Goal: Task Accomplishment & Management: Manage account settings

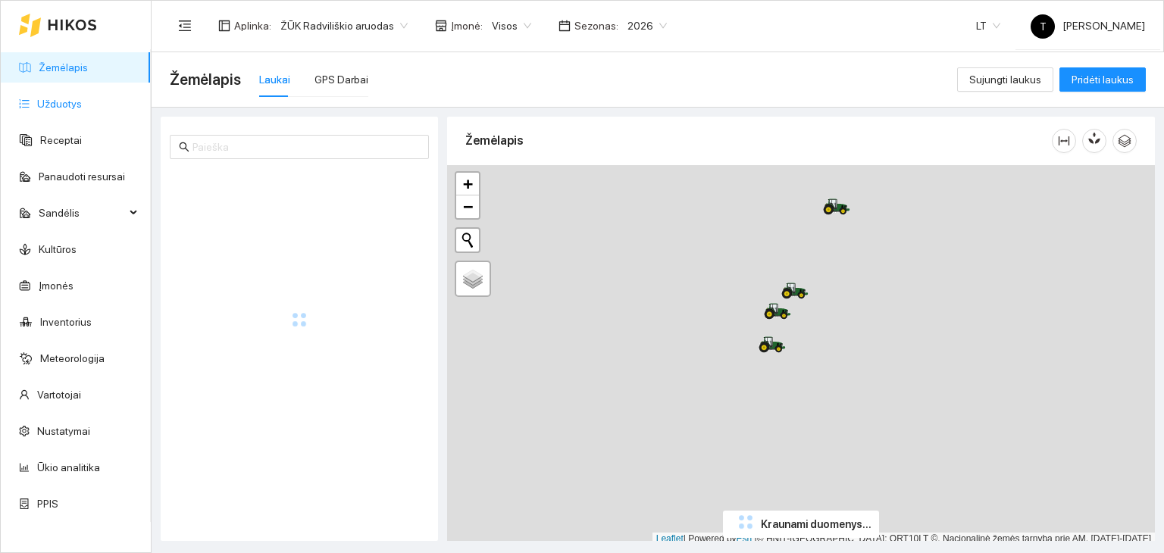
click at [82, 105] on link "Užduotys" at bounding box center [59, 104] width 45 height 12
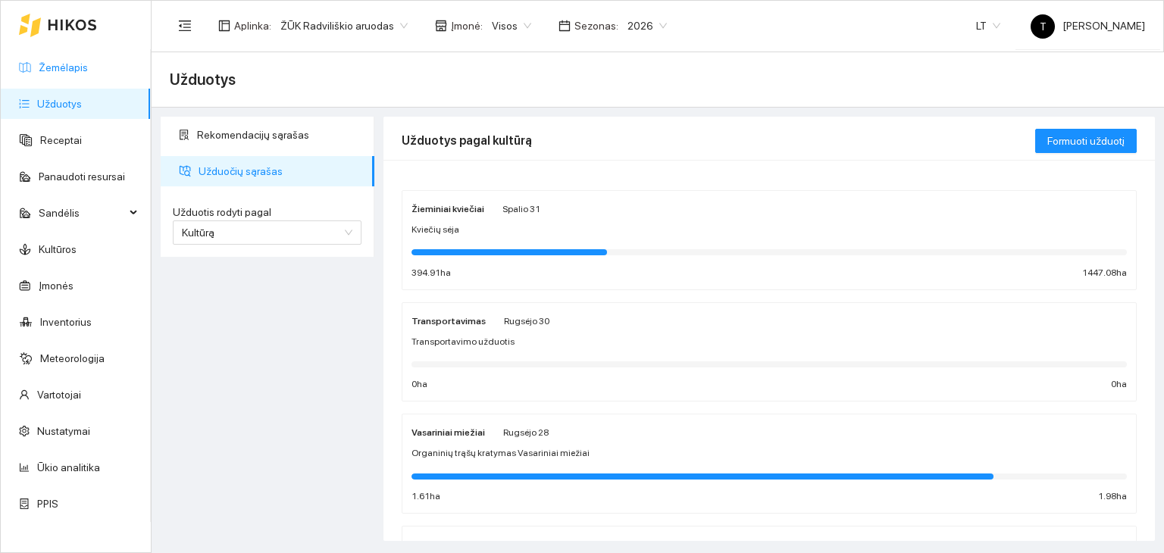
click at [83, 70] on link "Žemėlapis" at bounding box center [63, 67] width 49 height 12
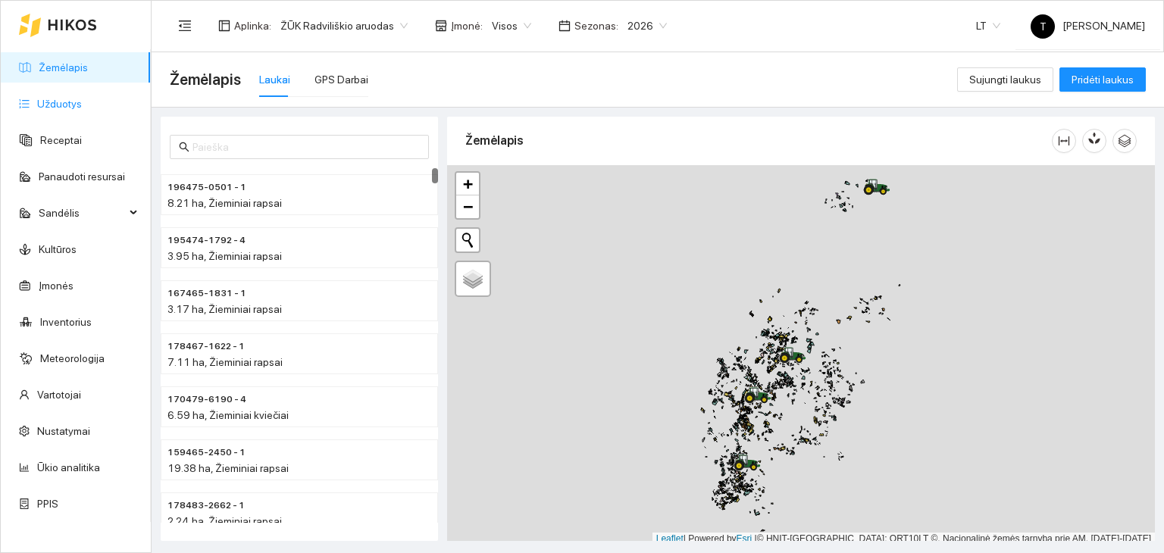
click at [78, 98] on link "Užduotys" at bounding box center [59, 104] width 45 height 12
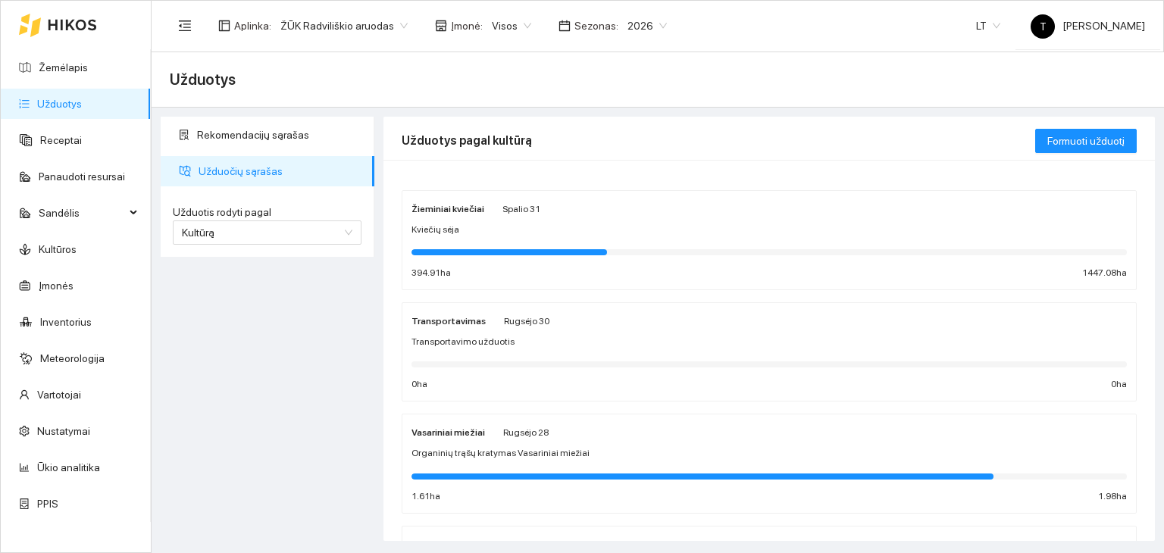
click at [652, 230] on div "Kviečių sėja" at bounding box center [768, 230] width 715 height 14
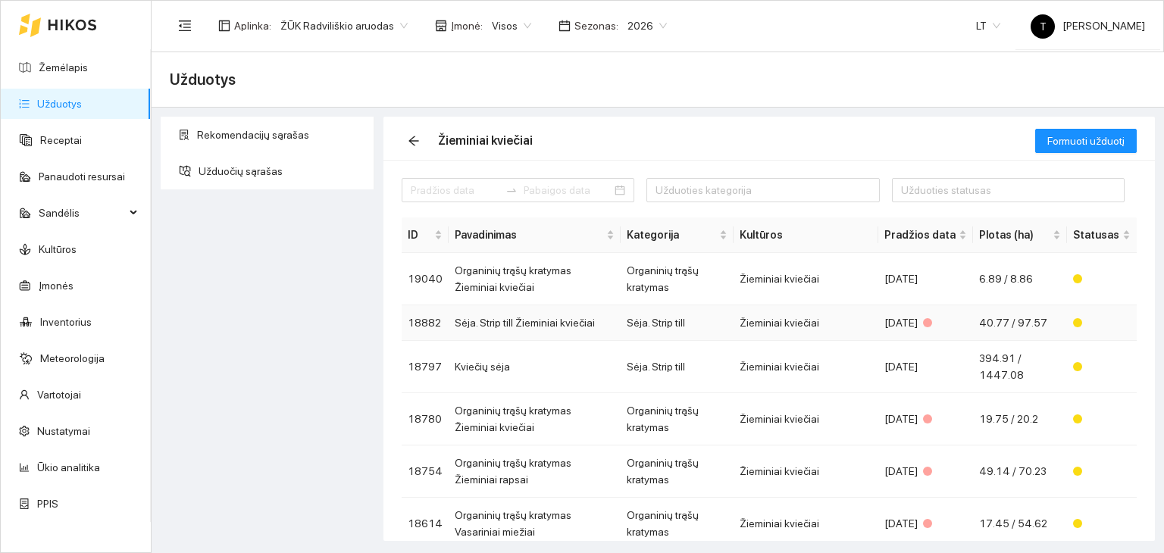
click at [945, 318] on div "[DATE]" at bounding box center [925, 322] width 83 height 17
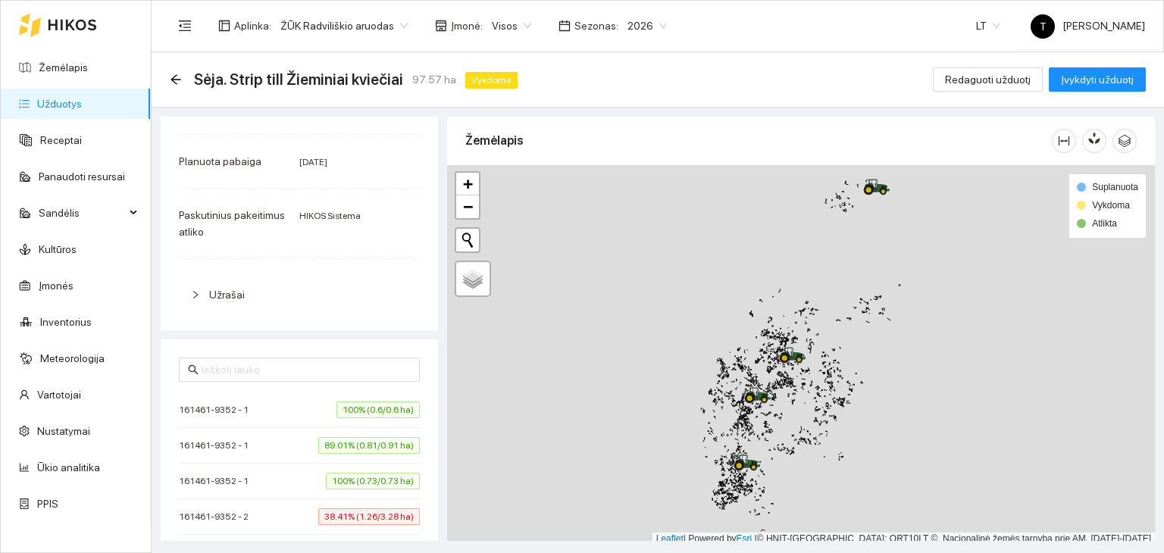
scroll to position [914, 0]
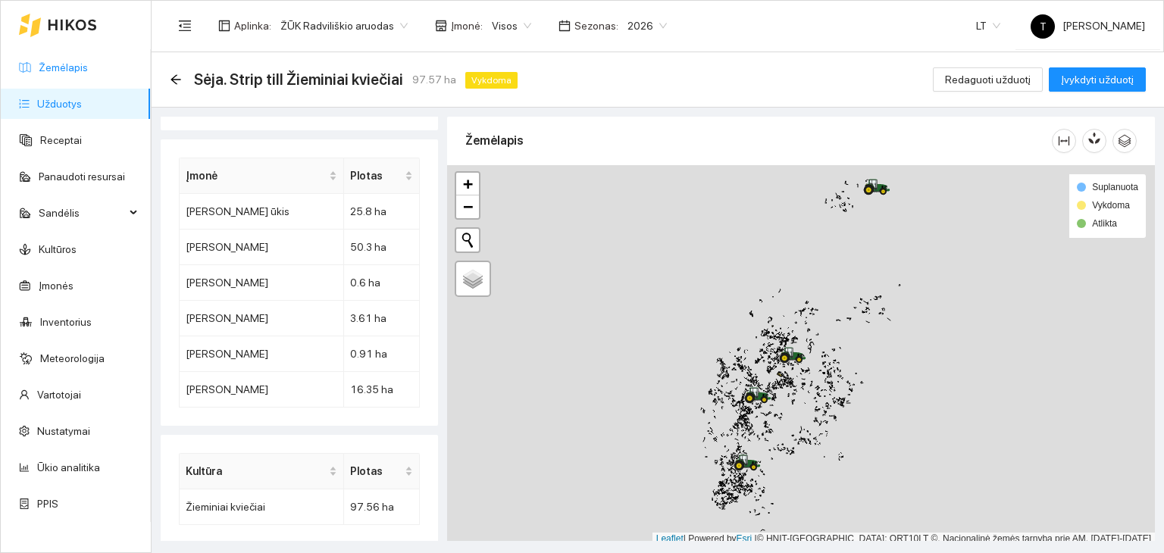
click at [72, 64] on link "Žemėlapis" at bounding box center [63, 67] width 49 height 12
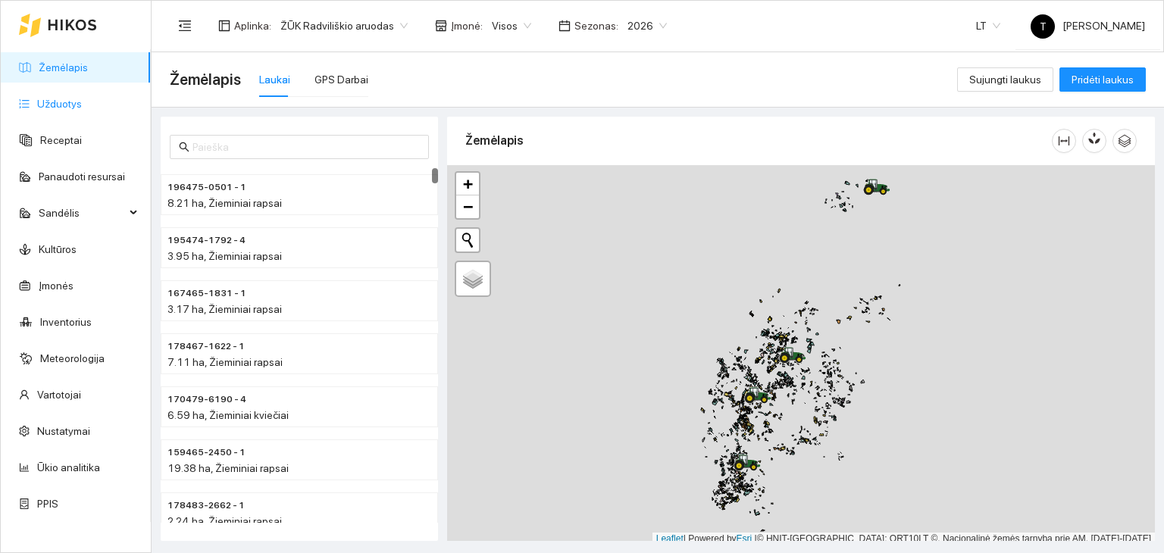
click at [64, 98] on link "Užduotys" at bounding box center [59, 104] width 45 height 12
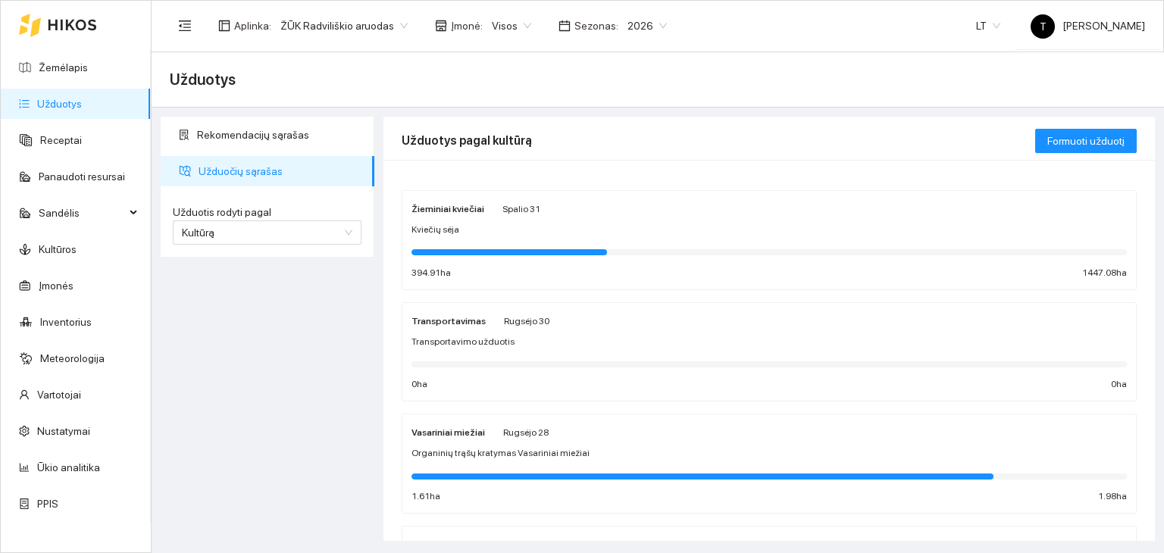
click at [617, 231] on div "Kviečių sėja" at bounding box center [768, 230] width 715 height 14
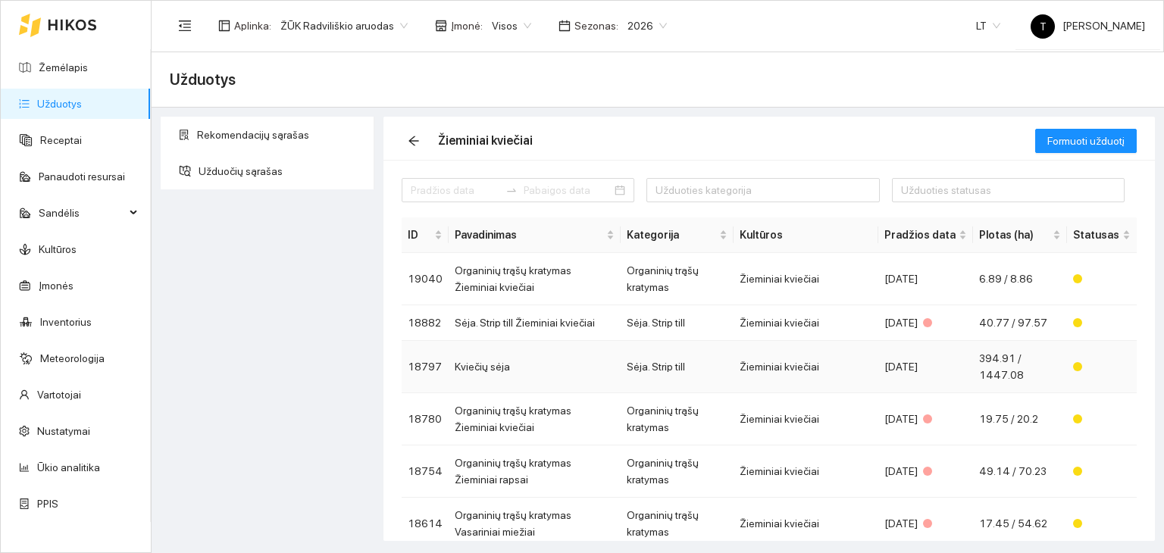
click at [876, 359] on td "Žieminiai kviečiai" at bounding box center [805, 367] width 145 height 52
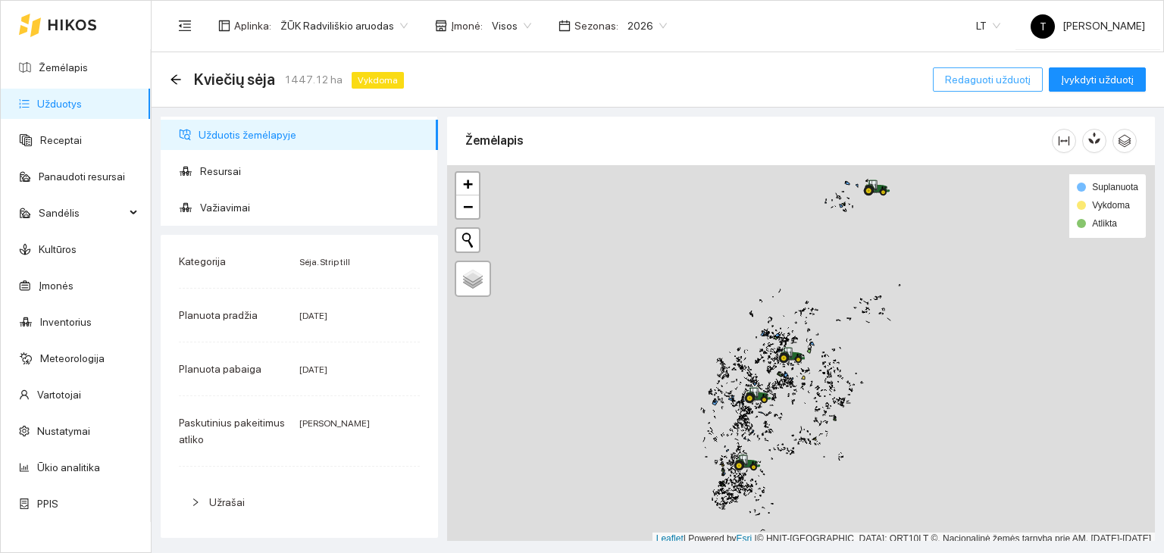
click at [997, 76] on span "Redaguoti užduotį" at bounding box center [988, 79] width 86 height 17
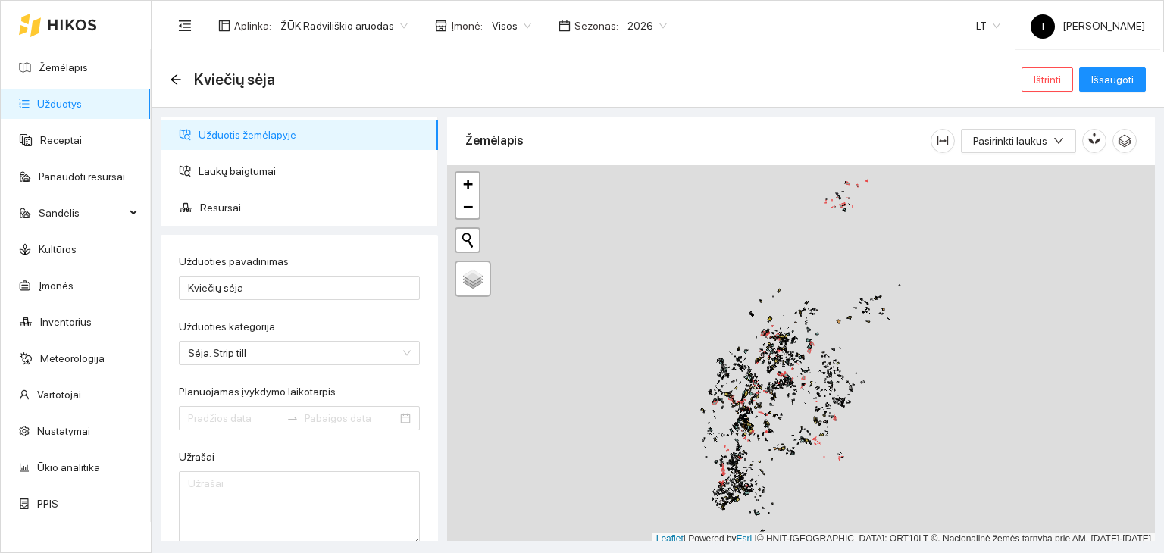
type input "[DATE]"
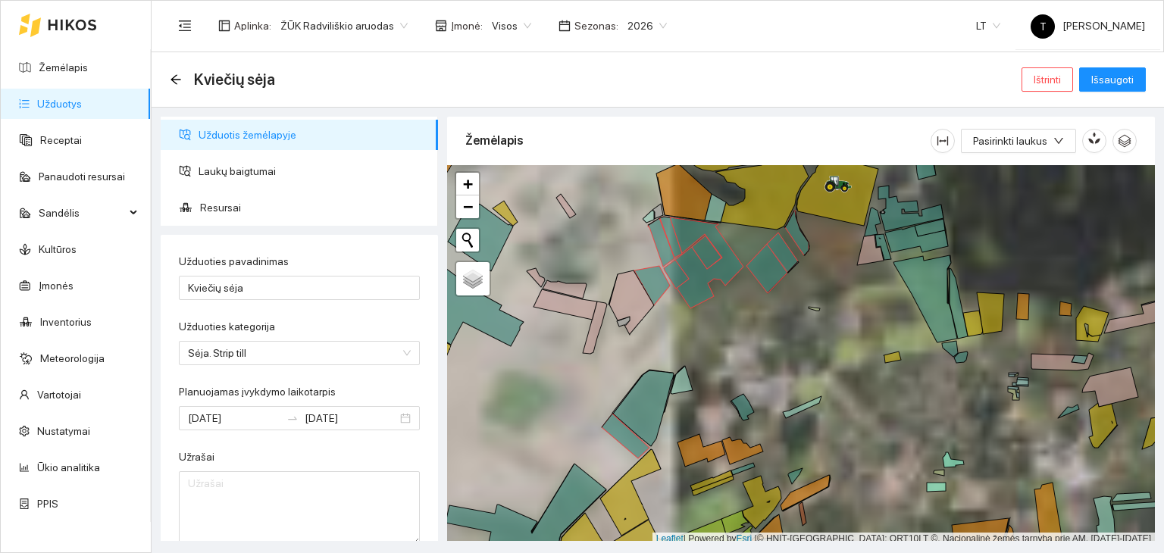
scroll to position [4, 0]
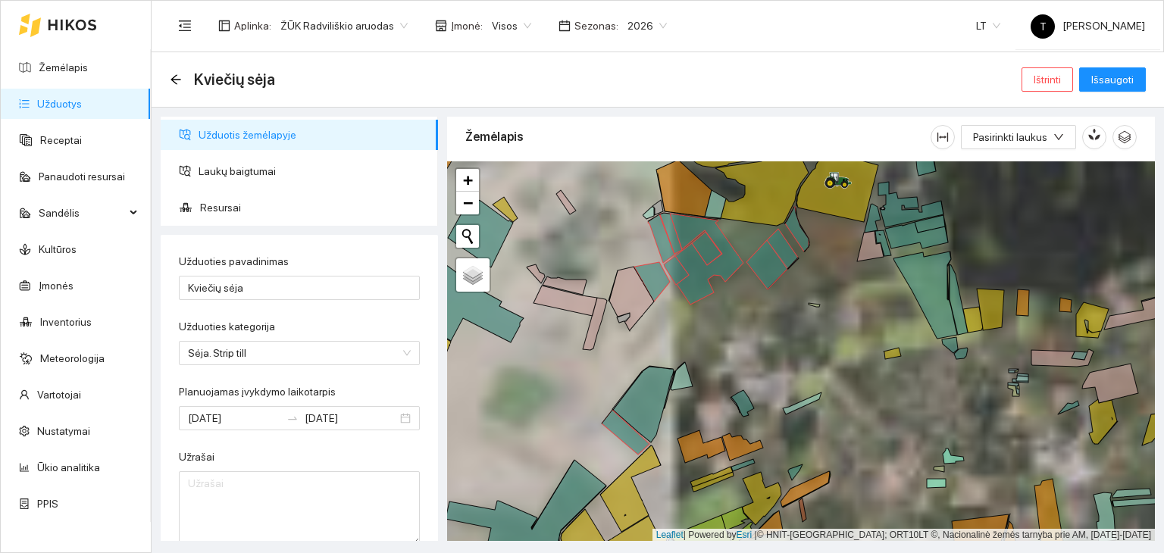
drag, startPoint x: 836, startPoint y: 289, endPoint x: 758, endPoint y: 411, distance: 145.2
click at [758, 411] on div "+ − Nieko nerasta. Bandykite dar kartą. Žemėlapis Palydovas Leaflet | Powered b…" at bounding box center [801, 351] width 708 height 380
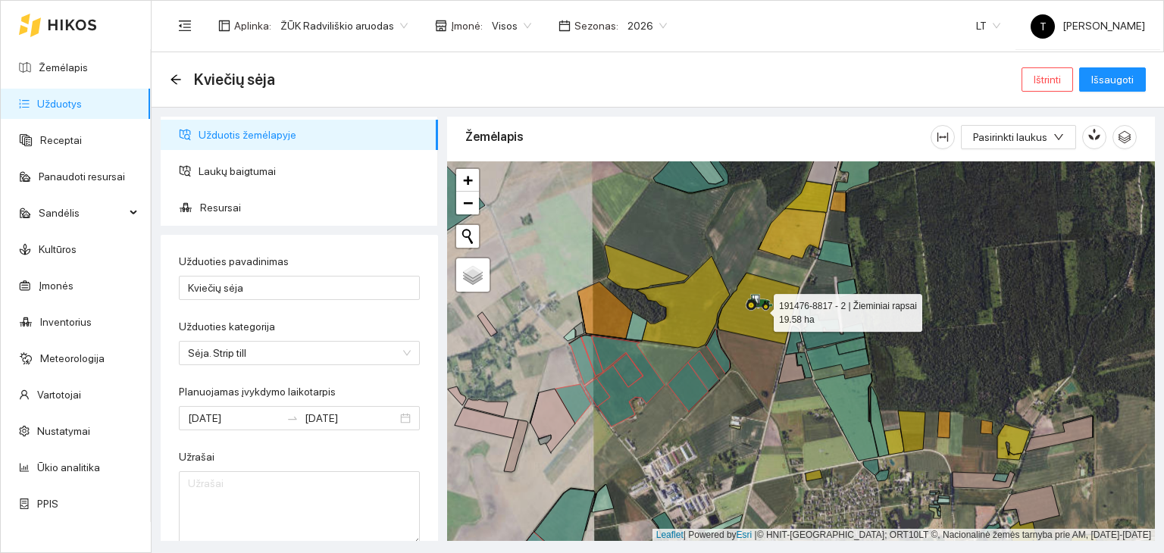
click at [776, 325] on icon at bounding box center [758, 308] width 82 height 71
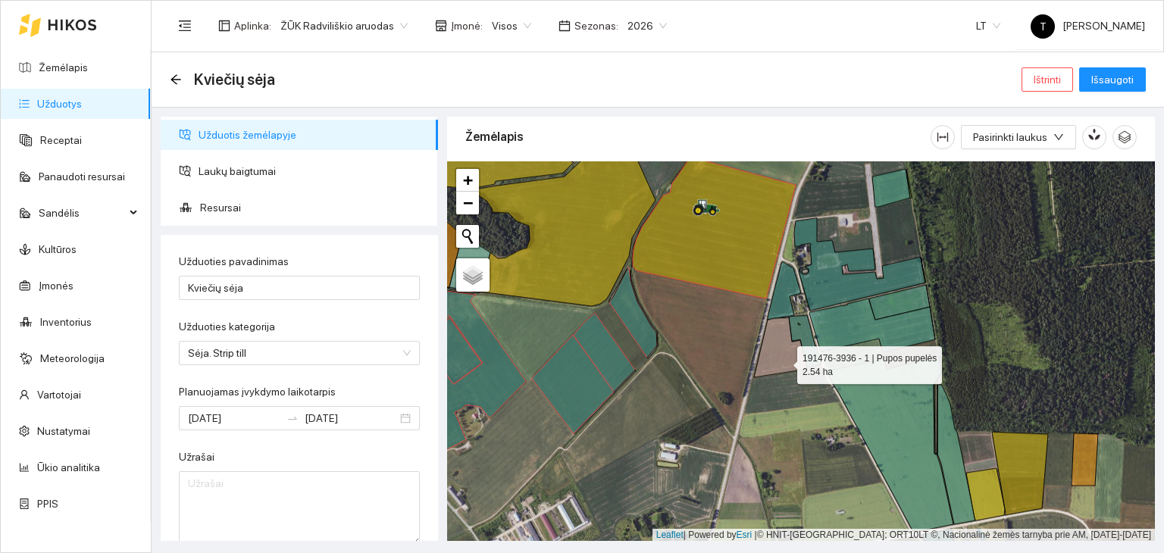
click at [783, 361] on icon at bounding box center [780, 347] width 53 height 60
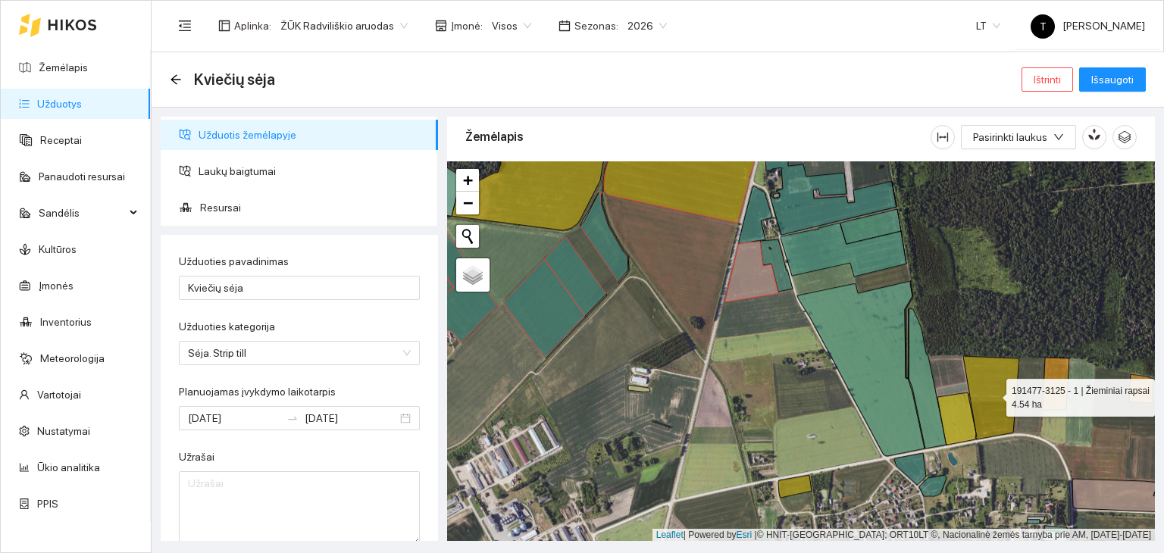
click at [997, 394] on icon at bounding box center [991, 397] width 56 height 83
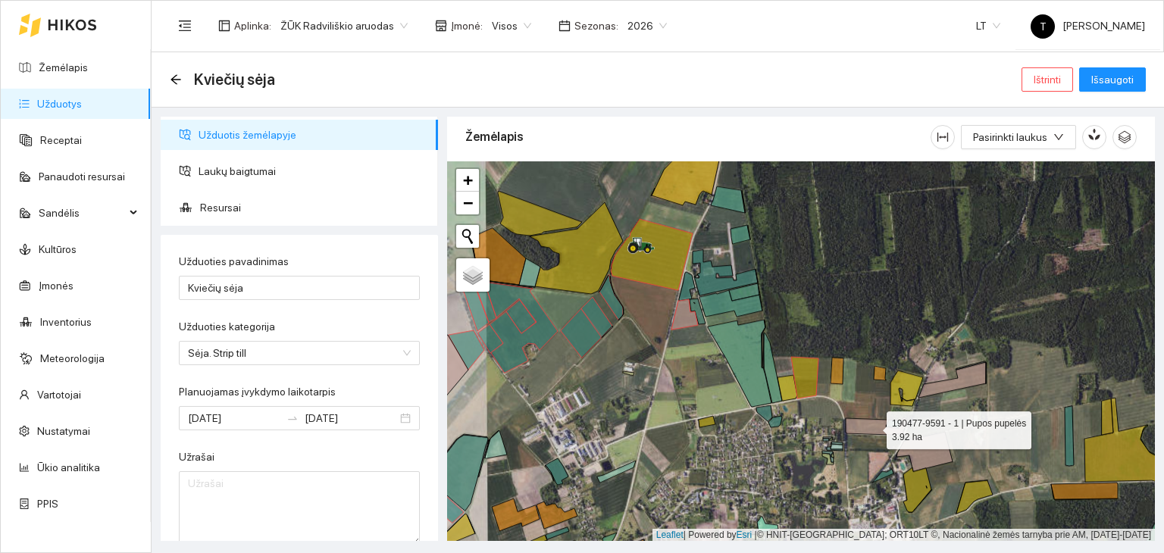
click at [870, 431] on icon at bounding box center [876, 425] width 62 height 17
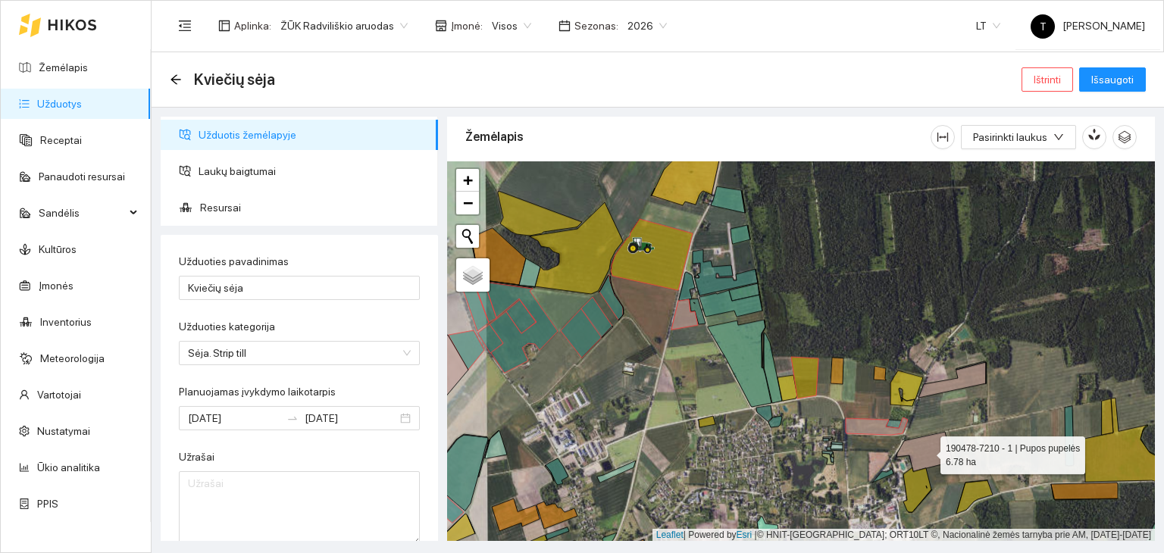
click at [936, 464] on icon at bounding box center [924, 451] width 56 height 39
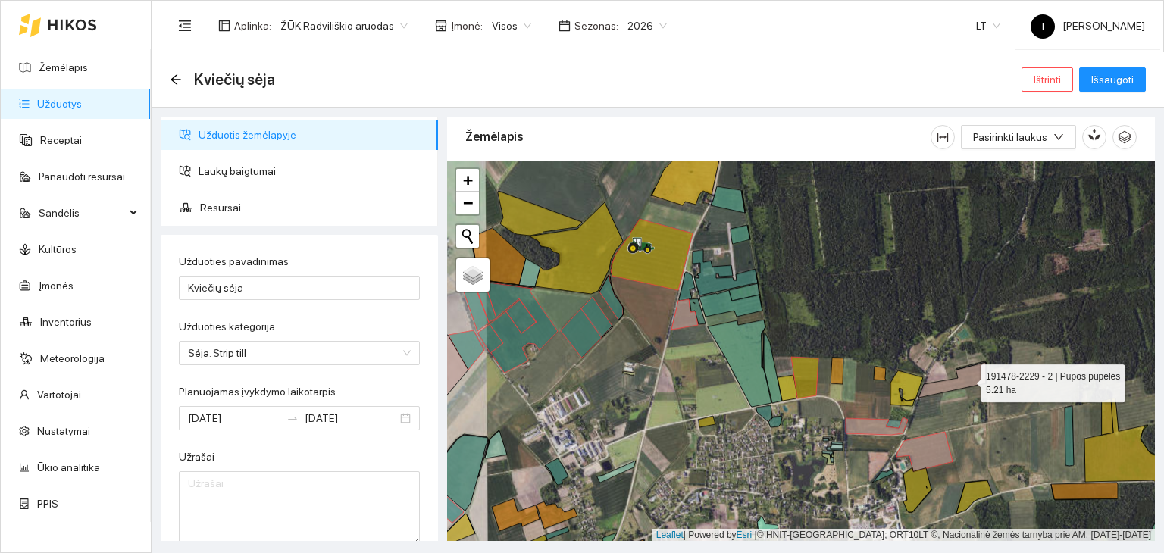
click at [967, 379] on icon at bounding box center [951, 380] width 67 height 36
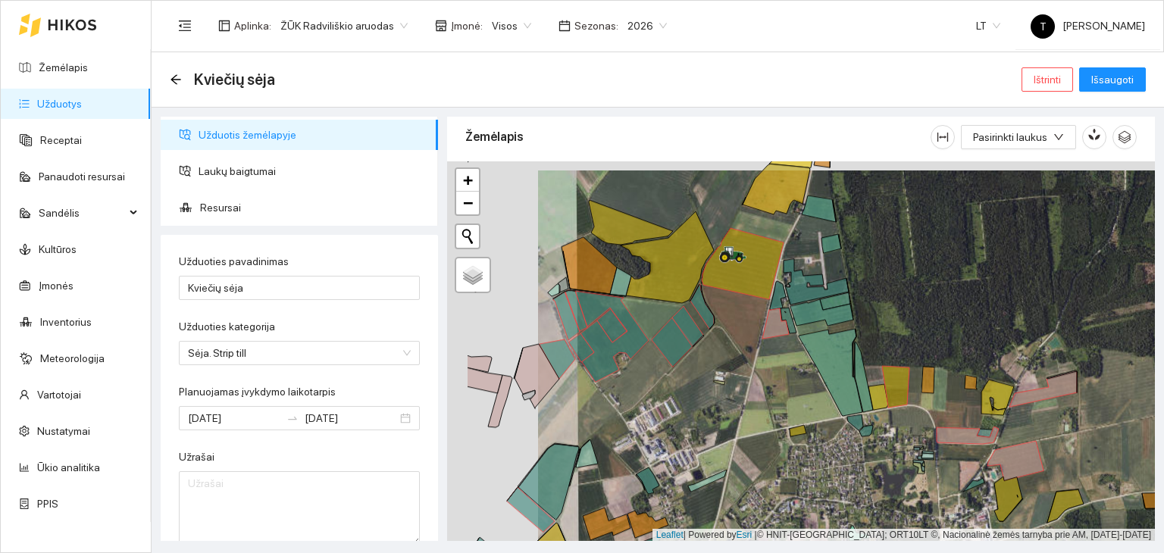
drag, startPoint x: 697, startPoint y: 373, endPoint x: 788, endPoint y: 383, distance: 91.4
click at [788, 383] on div "+ − Nieko nerasta. Bandykite dar kartą. Žemėlapis Palydovas Leaflet | Powered b…" at bounding box center [801, 351] width 708 height 380
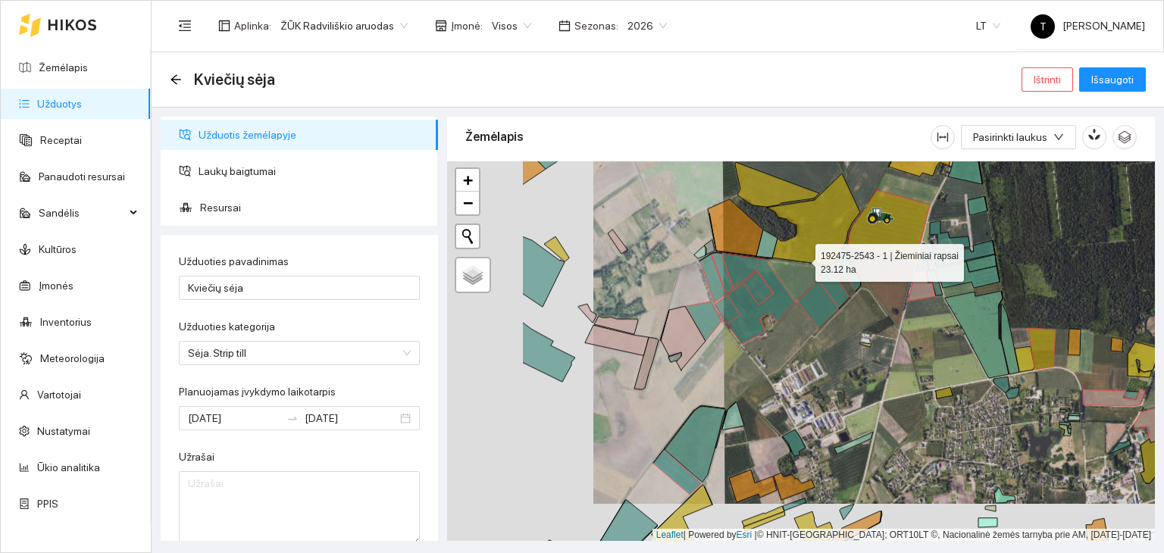
drag, startPoint x: 653, startPoint y: 297, endPoint x: 805, endPoint y: 258, distance: 156.4
click at [805, 258] on icon at bounding box center [813, 219] width 93 height 92
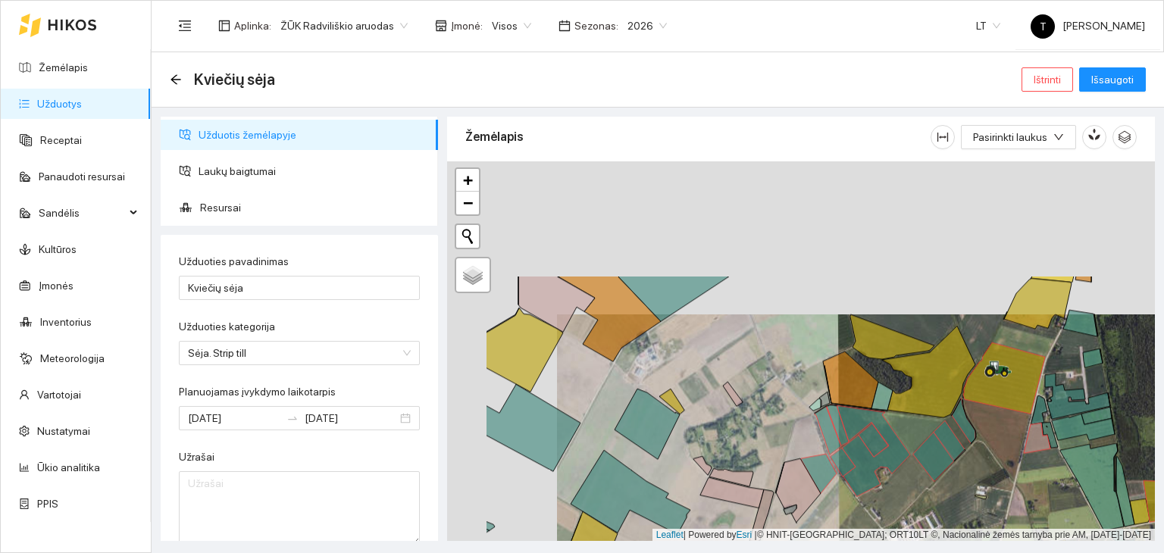
drag, startPoint x: 633, startPoint y: 399, endPoint x: 748, endPoint y: 558, distance: 196.4
click at [748, 552] on html "Žemėlapis Užduotys Receptai Panaudoti resursai Sandėlis Kultūros Įmonės Invento…" at bounding box center [582, 276] width 1164 height 553
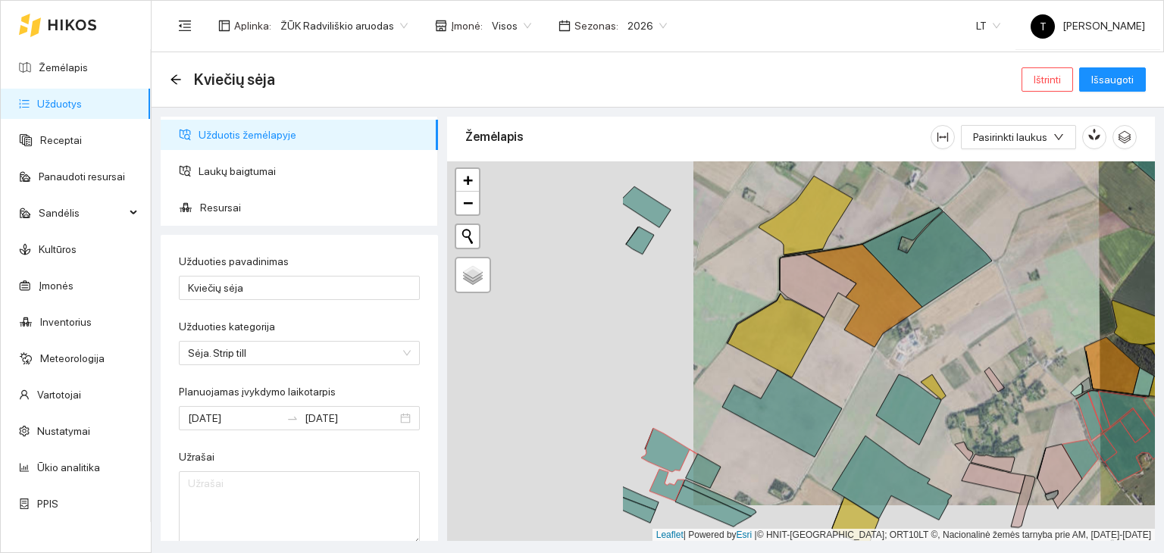
drag, startPoint x: 598, startPoint y: 399, endPoint x: 842, endPoint y: 361, distance: 247.7
click at [842, 361] on div "+ − Nieko nerasta. Bandykite dar kartą. Žemėlapis Palydovas Leaflet | Powered b…" at bounding box center [801, 351] width 708 height 380
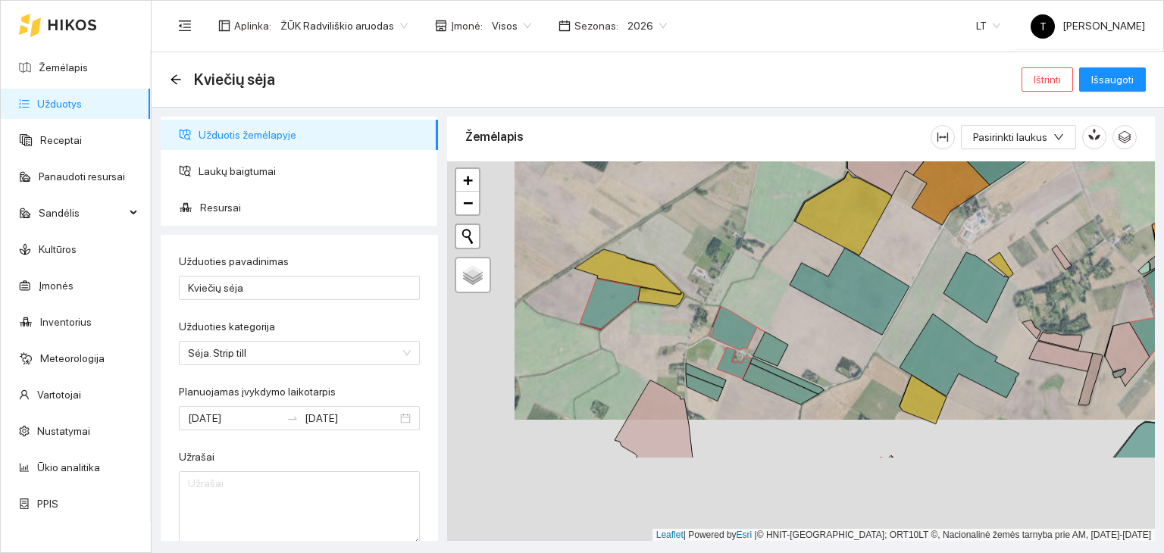
drag, startPoint x: 617, startPoint y: 430, endPoint x: 685, endPoint y: 308, distance: 139.7
click at [685, 308] on div "+ − Nieko nerasta. Bandykite dar kartą. Žemėlapis Palydovas Leaflet | Powered b…" at bounding box center [801, 351] width 708 height 380
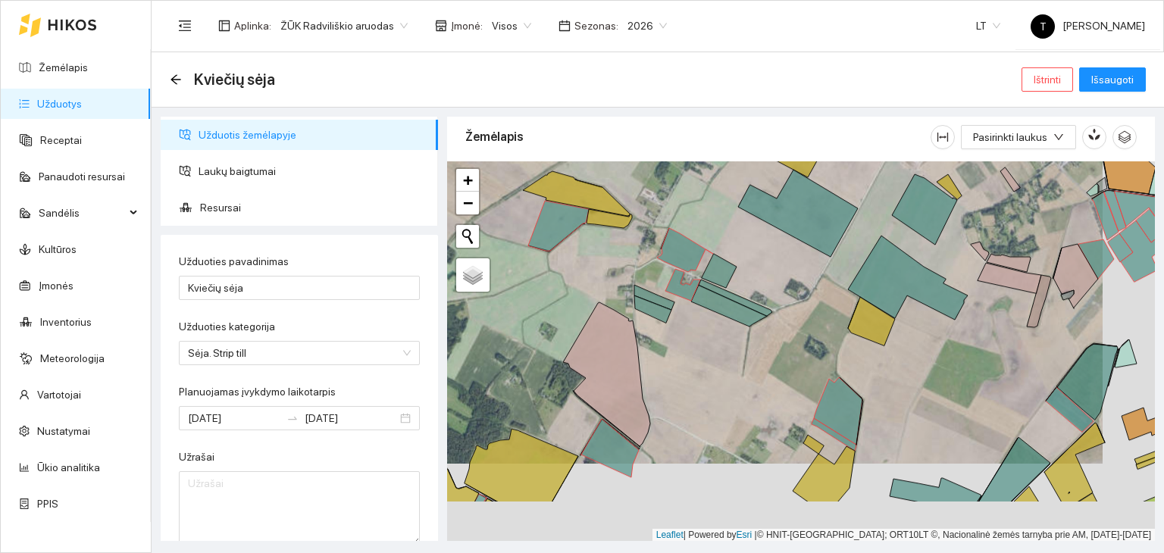
drag, startPoint x: 758, startPoint y: 441, endPoint x: 686, endPoint y: 386, distance: 90.2
click at [686, 386] on div "+ − Nieko nerasta. Bandykite dar kartą. Žemėlapis Palydovas Leaflet | Powered b…" at bounding box center [801, 351] width 708 height 380
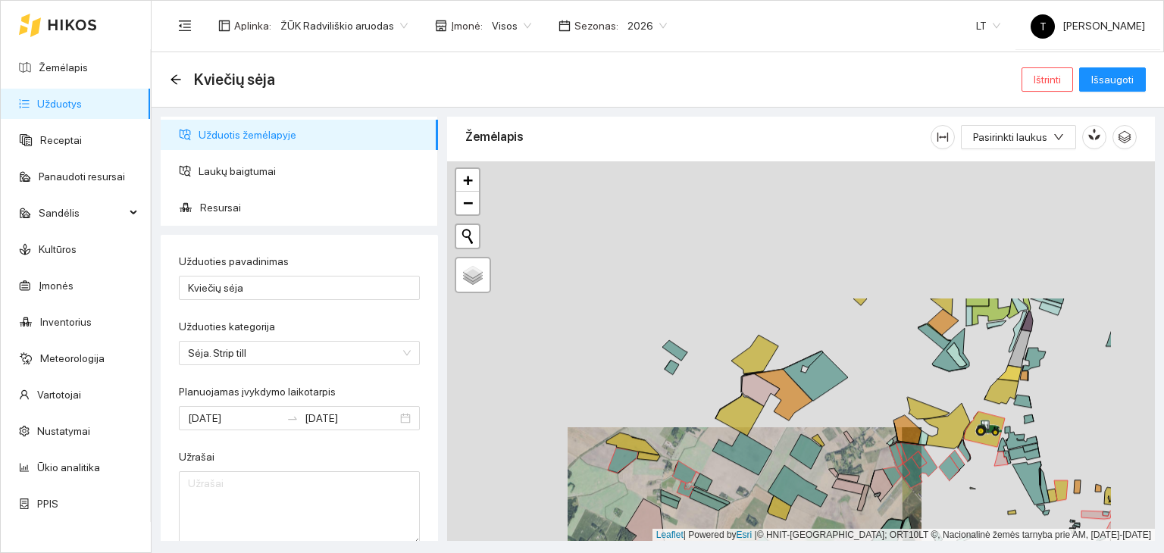
drag, startPoint x: 945, startPoint y: 316, endPoint x: 830, endPoint y: 495, distance: 213.1
click at [830, 495] on div "+ − Nieko nerasta. Bandykite dar kartą. Žemėlapis Palydovas Leaflet | Powered b…" at bounding box center [801, 351] width 708 height 380
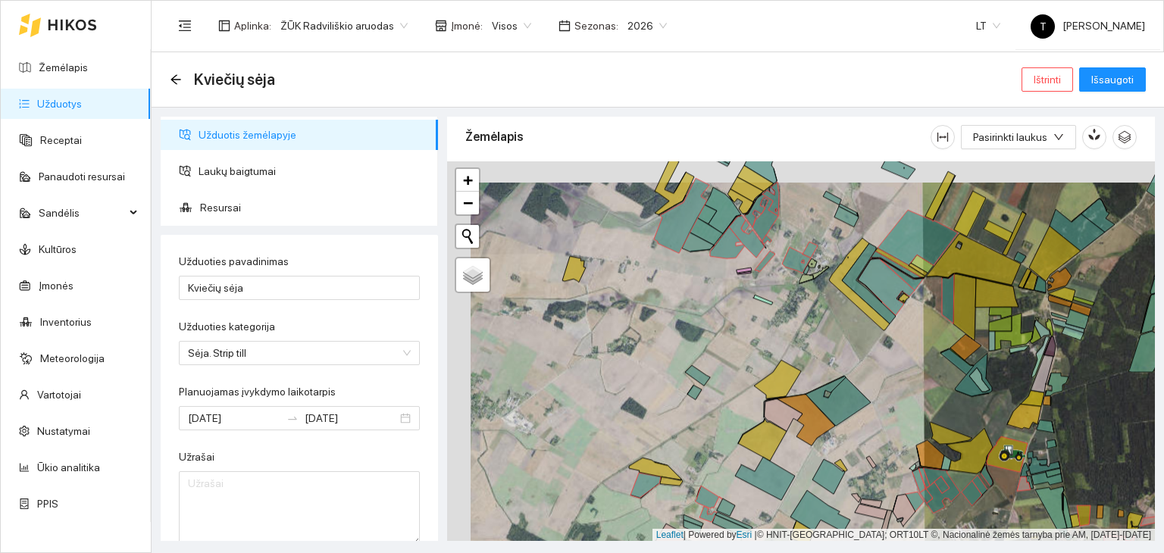
drag, startPoint x: 789, startPoint y: 314, endPoint x: 813, endPoint y: 335, distance: 31.6
click at [813, 335] on div "+ − Nieko nerasta. Bandykite dar kartą. Žemėlapis Palydovas Leaflet | Powered b…" at bounding box center [801, 351] width 708 height 380
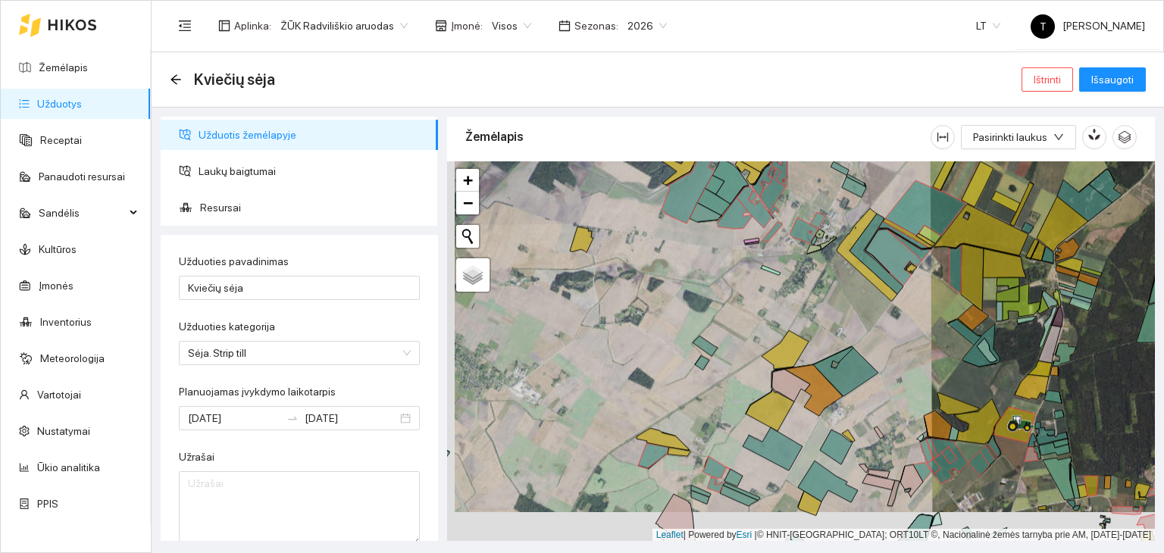
drag, startPoint x: 879, startPoint y: 389, endPoint x: 886, endPoint y: 339, distance: 50.6
click at [886, 339] on div "+ − Nieko nerasta. Bandykite dar kartą. Žemėlapis Palydovas Leaflet | Powered b…" at bounding box center [801, 351] width 708 height 380
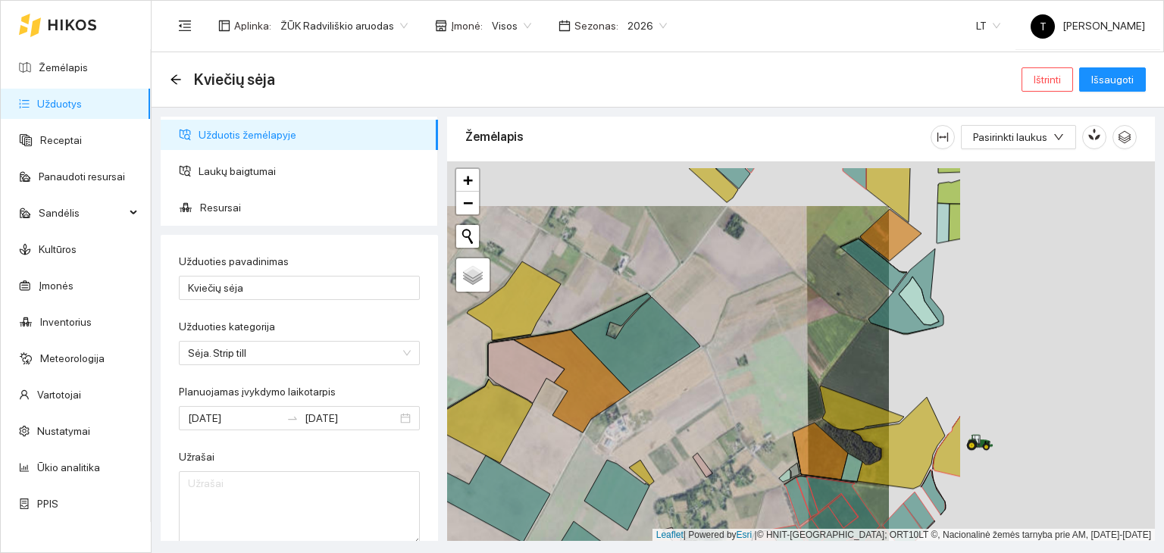
drag, startPoint x: 1007, startPoint y: 438, endPoint x: 741, endPoint y: 489, distance: 270.7
click at [741, 489] on div "+ − Nieko nerasta. Bandykite dar kartą. Žemėlapis Palydovas Leaflet | Powered b…" at bounding box center [801, 351] width 708 height 380
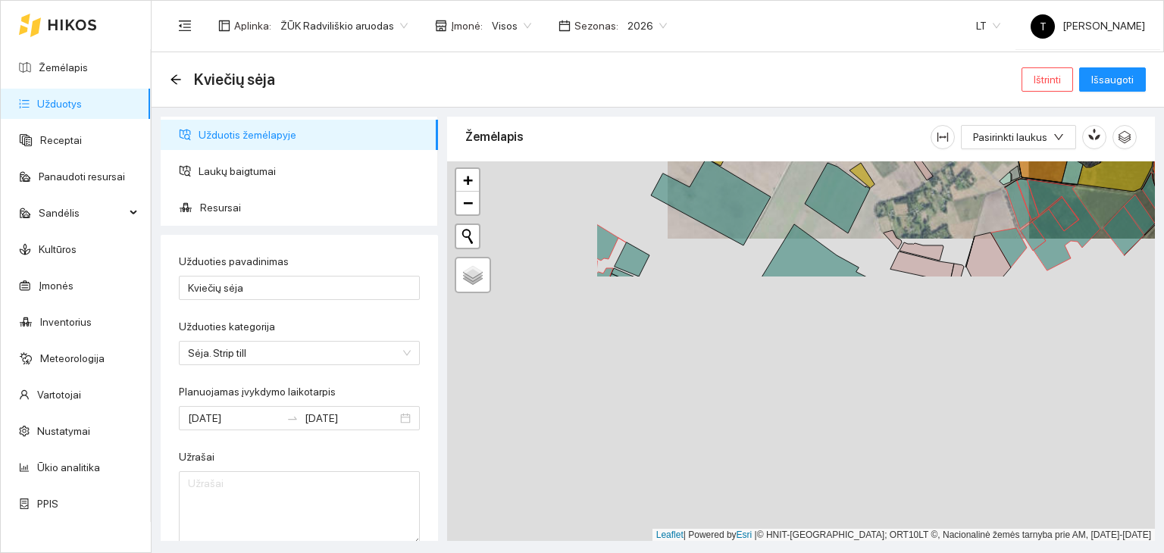
drag, startPoint x: 778, startPoint y: 452, endPoint x: 999, endPoint y: 149, distance: 374.7
click at [999, 149] on div "Žemėlapis Pasirinkti laukus + − Nieko nerasta. Bandykite dar kartą. Žemėlapis P…" at bounding box center [801, 325] width 708 height 424
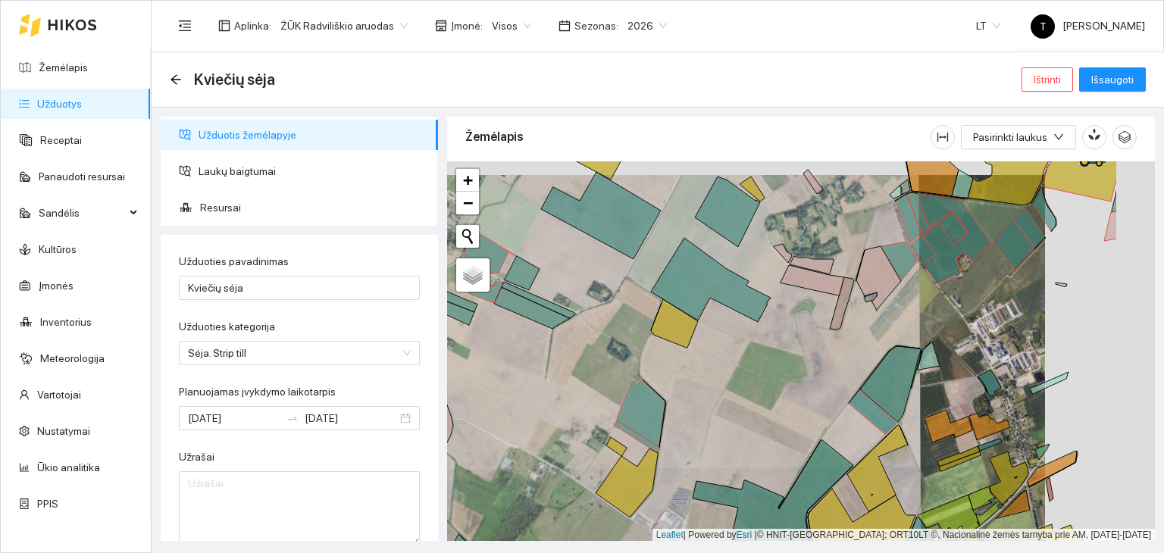
drag, startPoint x: 903, startPoint y: 328, endPoint x: 774, endPoint y: 345, distance: 130.0
click at [774, 345] on div "+ − Nieko nerasta. Bandykite dar kartą. Žemėlapis Palydovas Leaflet | Powered b…" at bounding box center [801, 351] width 708 height 380
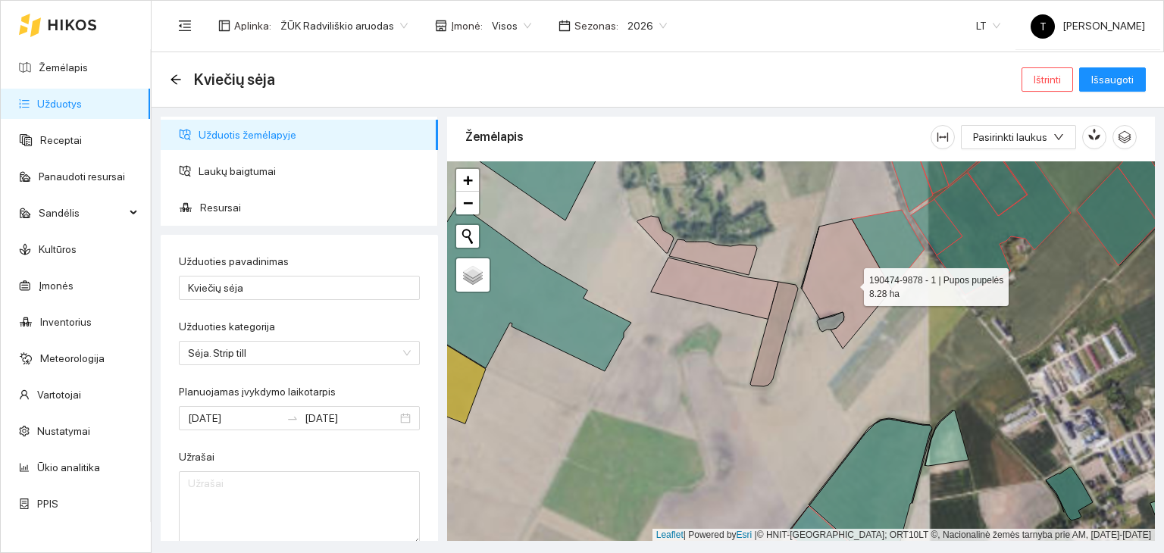
click at [850, 283] on icon at bounding box center [847, 284] width 90 height 130
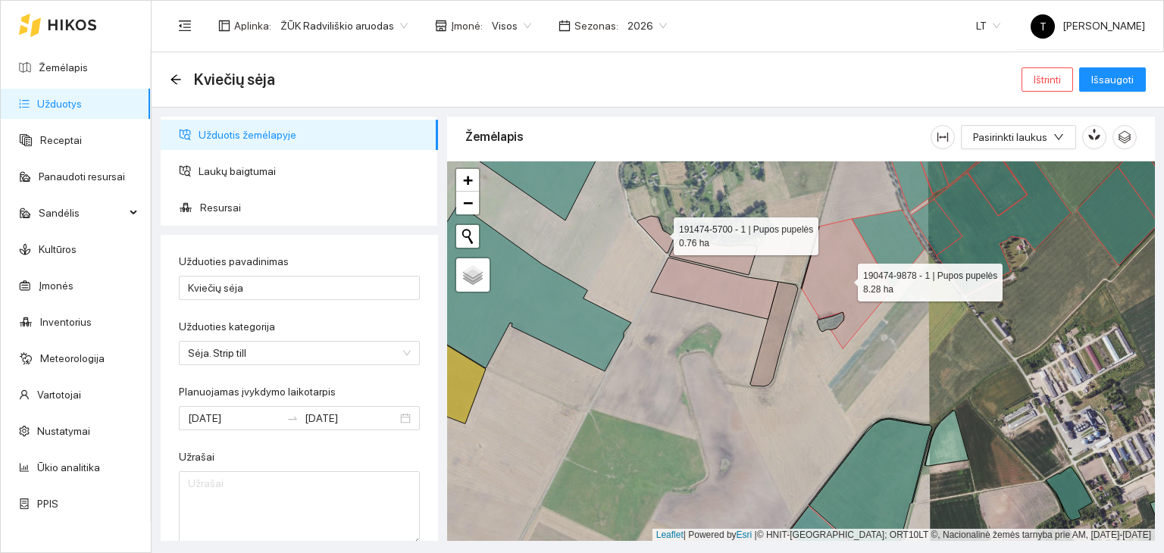
click at [660, 232] on icon at bounding box center [655, 234] width 36 height 37
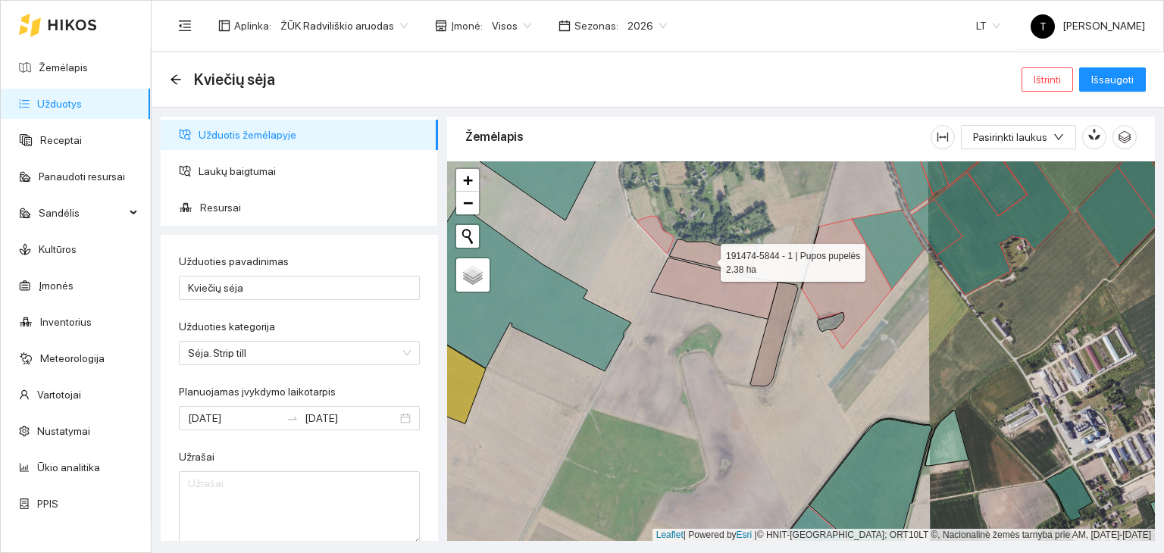
click at [711, 254] on icon at bounding box center [713, 257] width 88 height 36
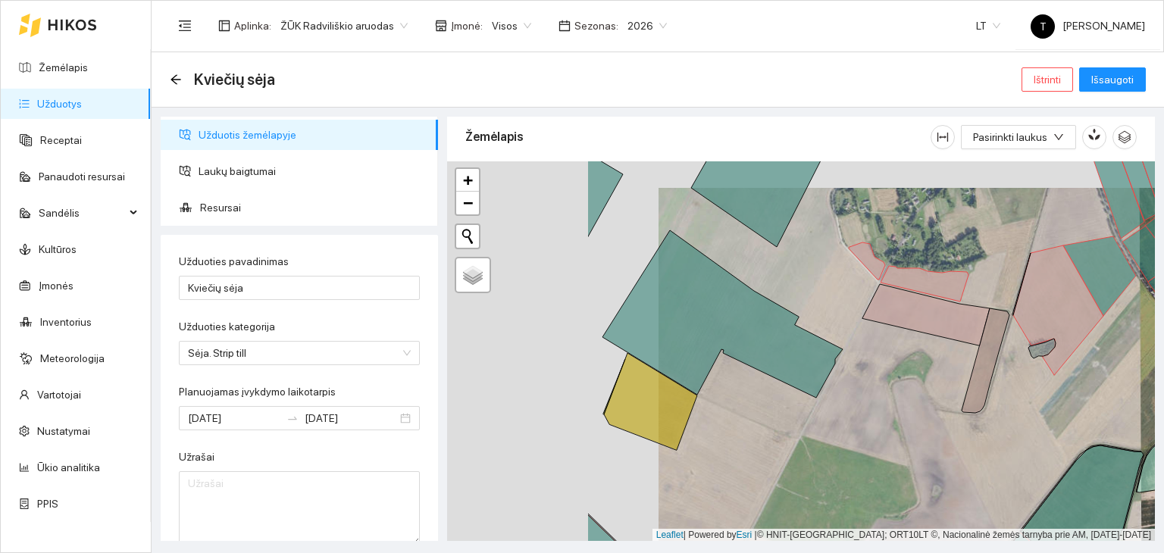
drag, startPoint x: 635, startPoint y: 373, endPoint x: 827, endPoint y: 393, distance: 193.5
click at [827, 393] on div "+ − Nieko nerasta. Bandykite dar kartą. Žemėlapis Palydovas Leaflet | Powered b…" at bounding box center [801, 351] width 708 height 380
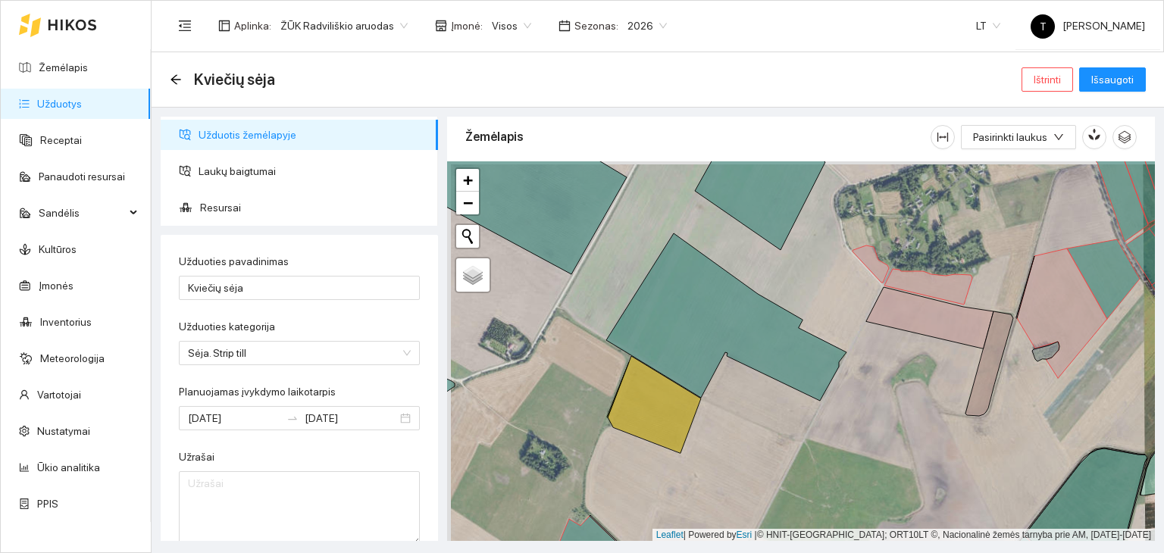
drag, startPoint x: 730, startPoint y: 252, endPoint x: 876, endPoint y: 352, distance: 176.5
click at [876, 352] on div "+ − Nieko nerasta. Bandykite dar kartą. Žemėlapis Palydovas Leaflet | Powered b…" at bounding box center [801, 351] width 708 height 380
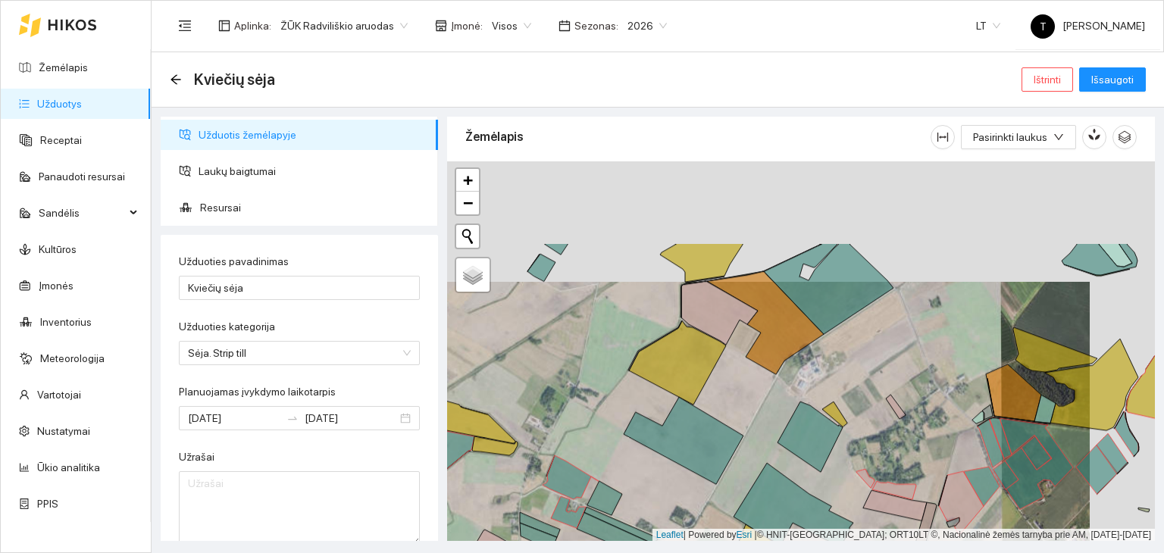
drag, startPoint x: 808, startPoint y: 268, endPoint x: 742, endPoint y: 389, distance: 136.9
click at [742, 389] on div "+ − Nieko nerasta. Bandykite dar kartą. Žemėlapis Palydovas Leaflet | Powered b…" at bounding box center [801, 351] width 708 height 380
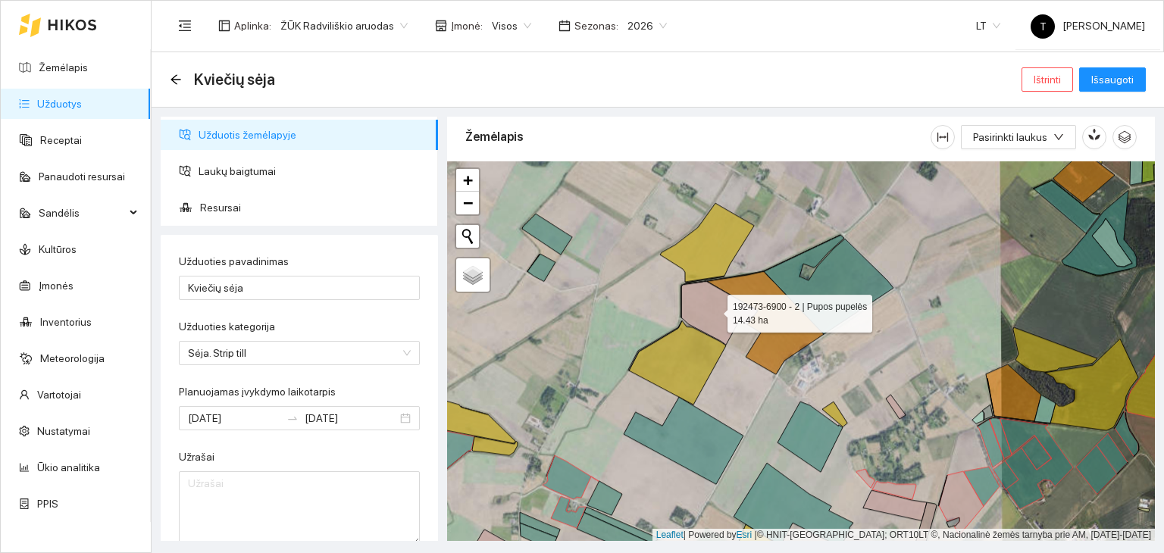
click at [722, 313] on icon at bounding box center [719, 313] width 77 height 64
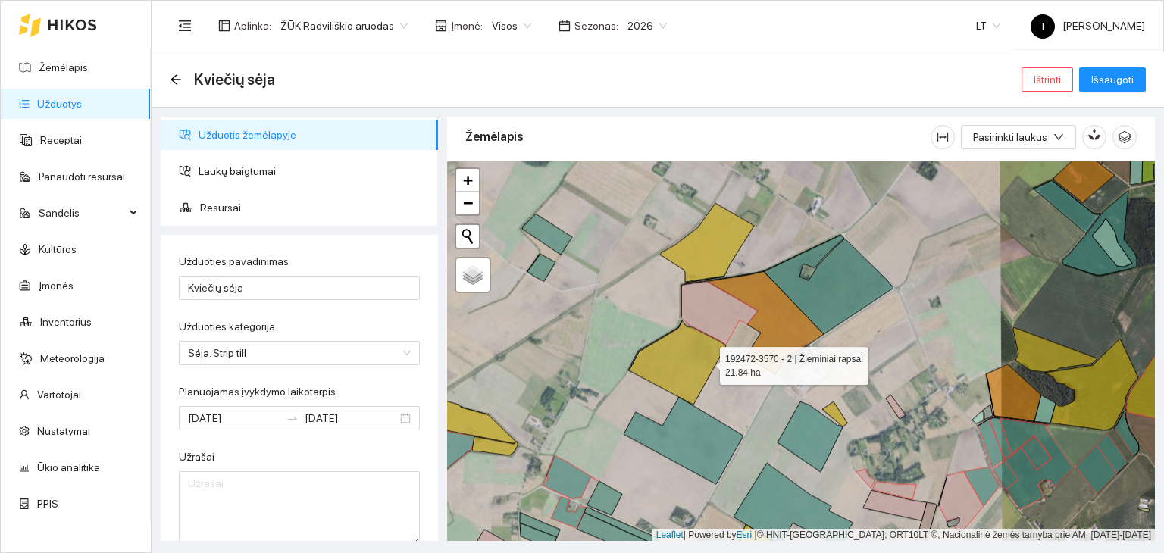
click at [706, 361] on icon at bounding box center [677, 362] width 97 height 84
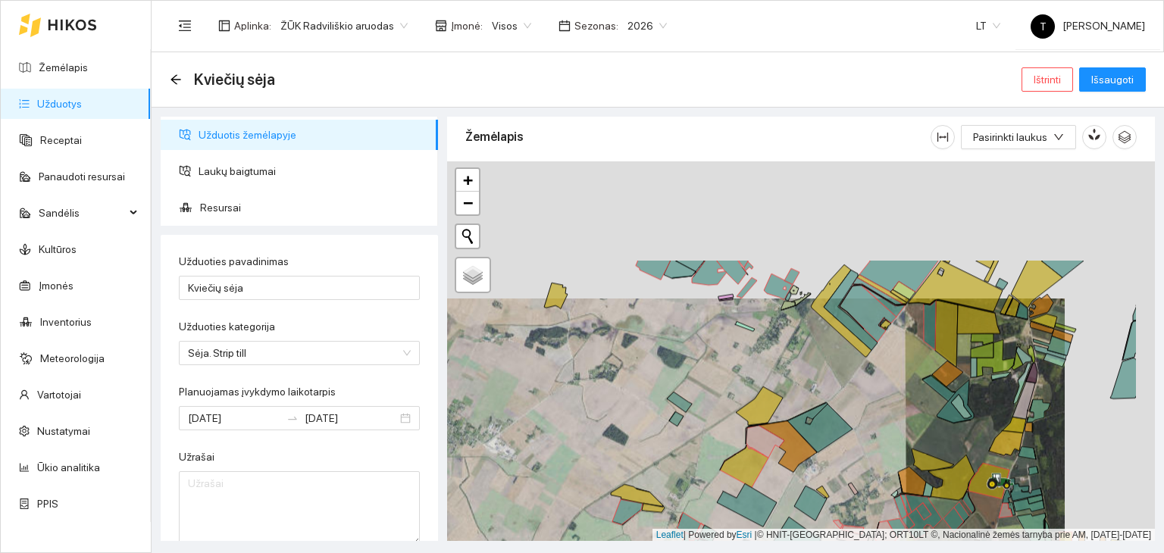
drag, startPoint x: 984, startPoint y: 273, endPoint x: 892, endPoint y: 414, distance: 167.9
click at [892, 414] on div "+ − Nieko nerasta. Bandykite dar kartą. Žemėlapis Palydovas Leaflet | Powered b…" at bounding box center [801, 351] width 708 height 380
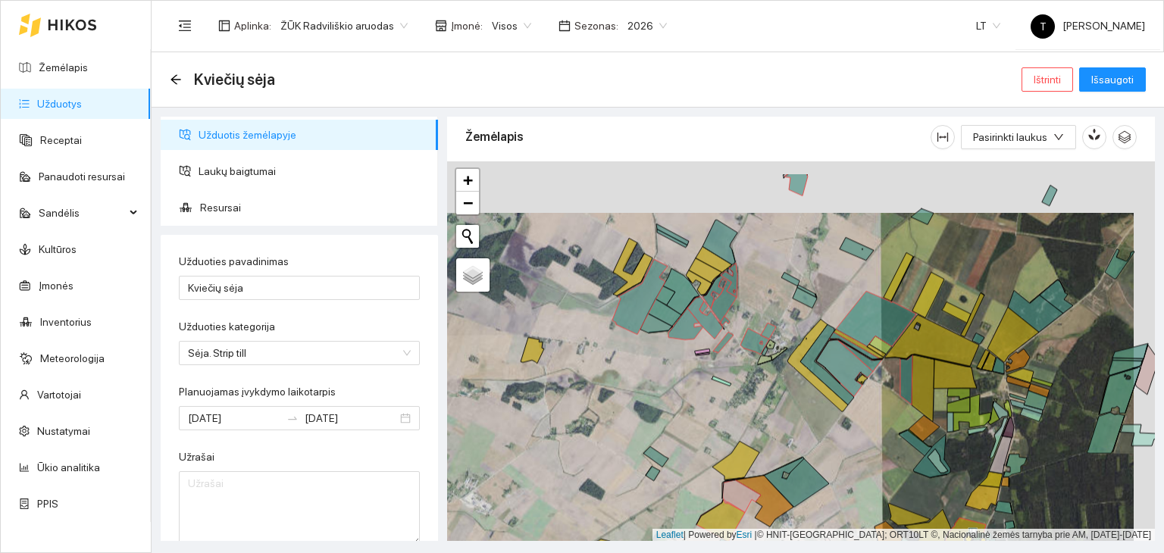
drag, startPoint x: 908, startPoint y: 325, endPoint x: 873, endPoint y: 385, distance: 69.6
click at [873, 385] on div "+ − Nieko nerasta. Bandykite dar kartą. Žemėlapis Palydovas Leaflet | Powered b…" at bounding box center [801, 351] width 708 height 380
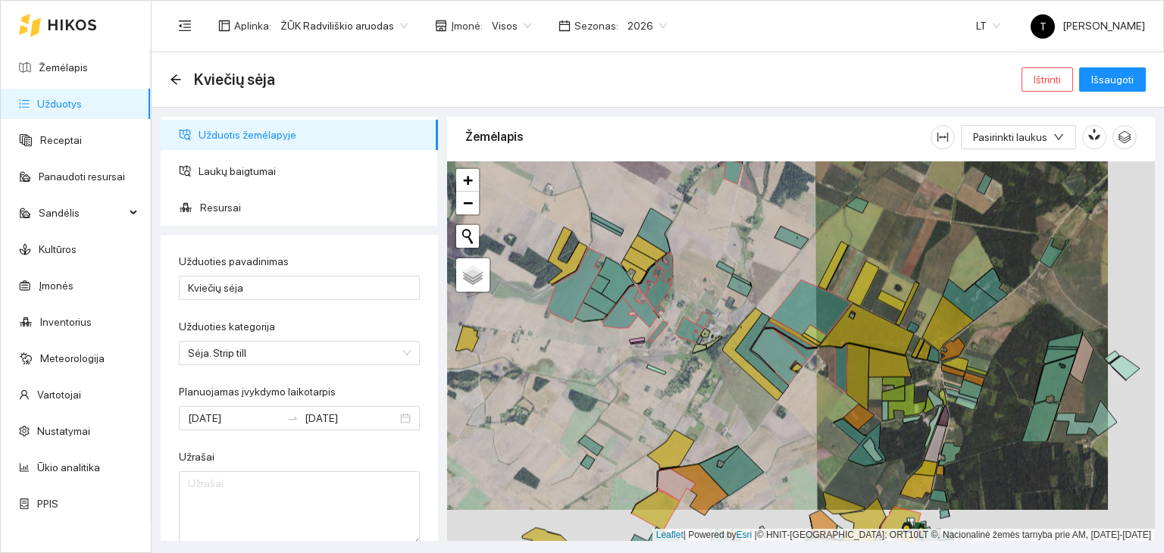
drag, startPoint x: 1040, startPoint y: 377, endPoint x: 978, endPoint y: 330, distance: 78.3
click at [978, 330] on div "+ − Nieko nerasta. Bandykite dar kartą. Žemėlapis Palydovas Leaflet | Powered b…" at bounding box center [801, 351] width 708 height 380
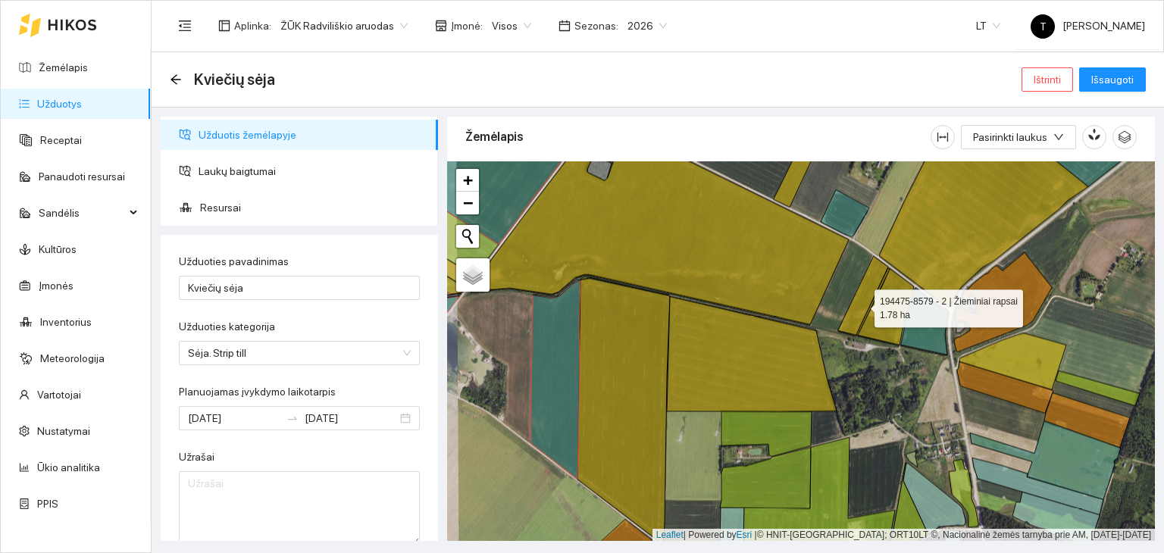
click at [861, 304] on icon at bounding box center [863, 295] width 50 height 79
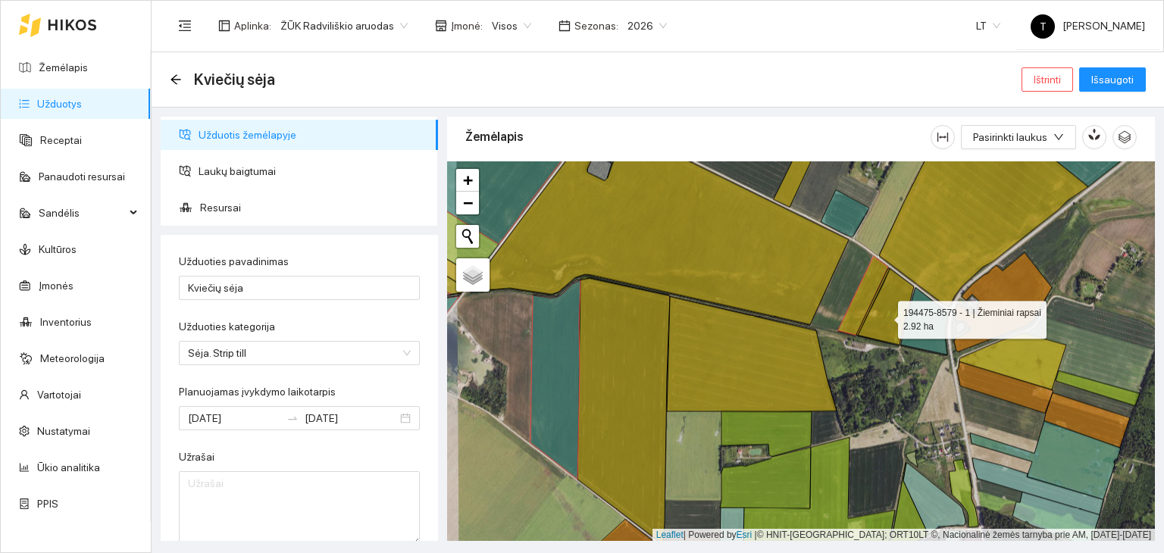
click at [886, 316] on icon at bounding box center [886, 306] width 56 height 77
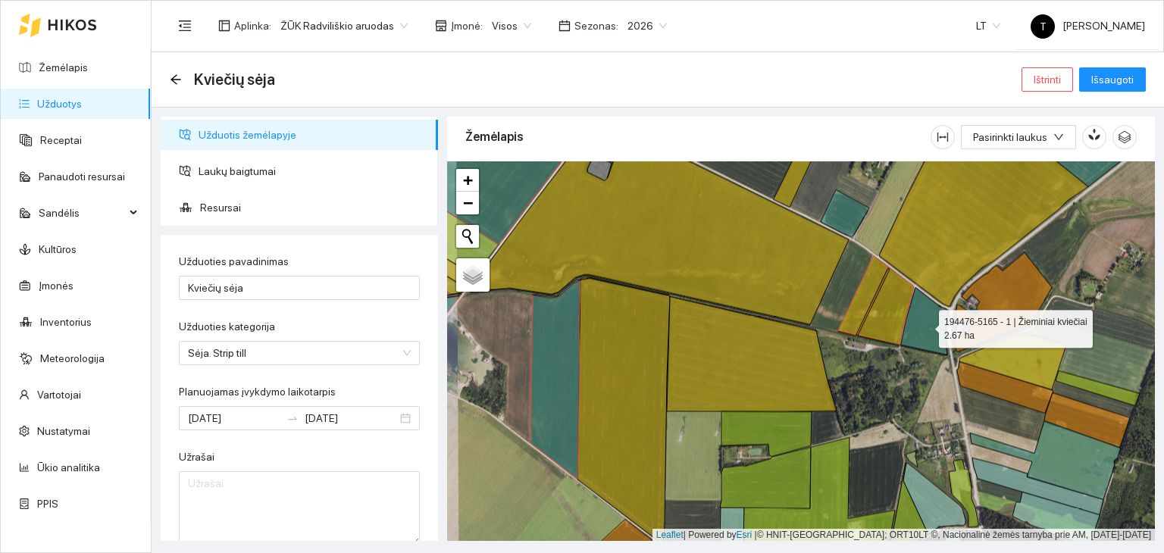
click at [926, 330] on icon at bounding box center [924, 320] width 47 height 67
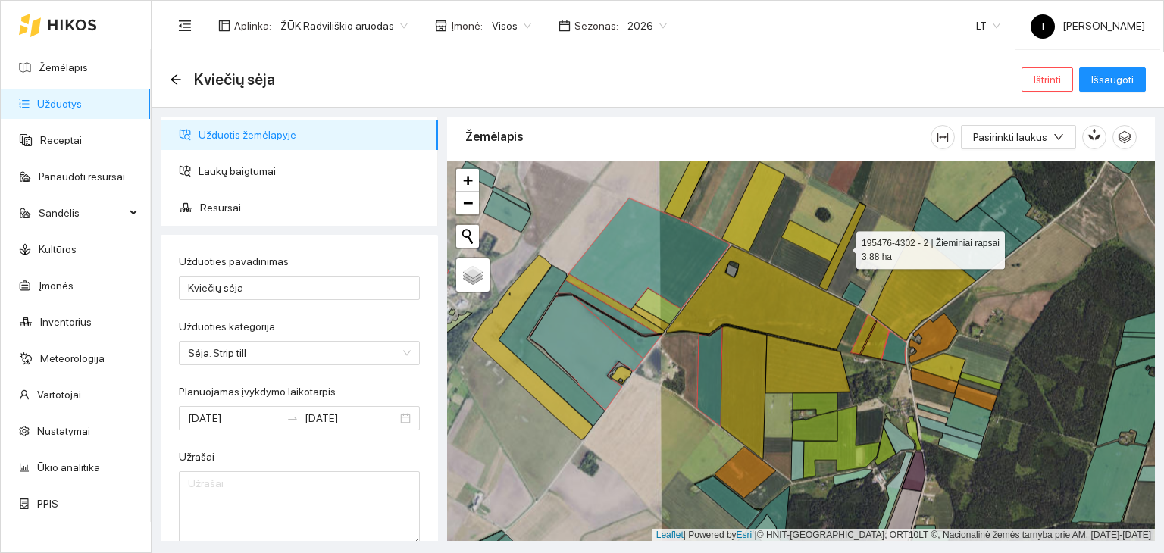
click at [830, 269] on icon at bounding box center [842, 246] width 47 height 88
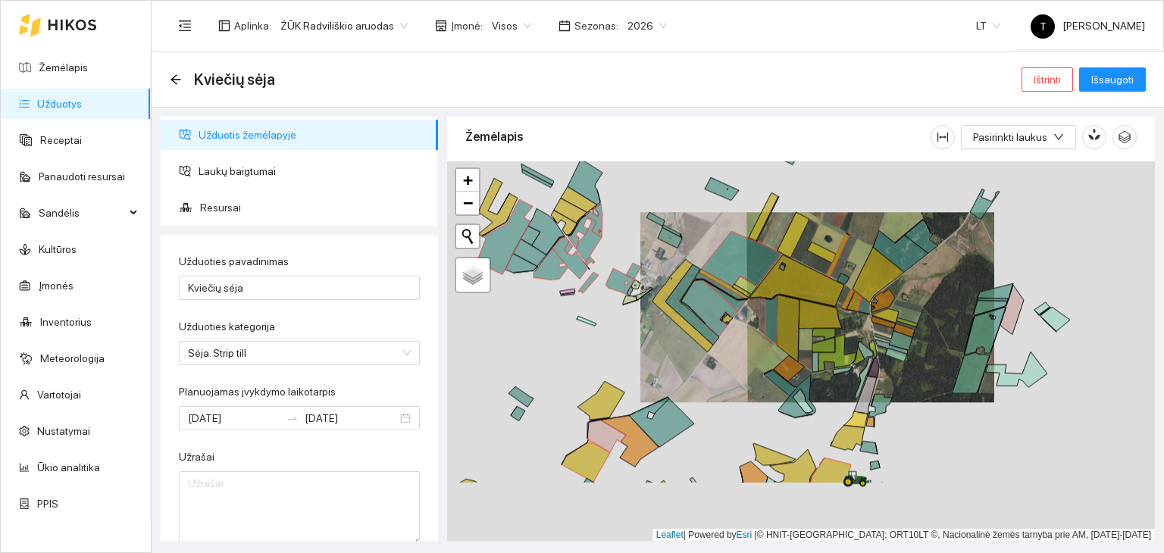
drag, startPoint x: 957, startPoint y: 418, endPoint x: 833, endPoint y: 264, distance: 198.3
click at [833, 264] on div "+ − Nieko nerasta. Bandykite dar kartą. Žemėlapis Palydovas Leaflet | Powered b…" at bounding box center [801, 351] width 708 height 380
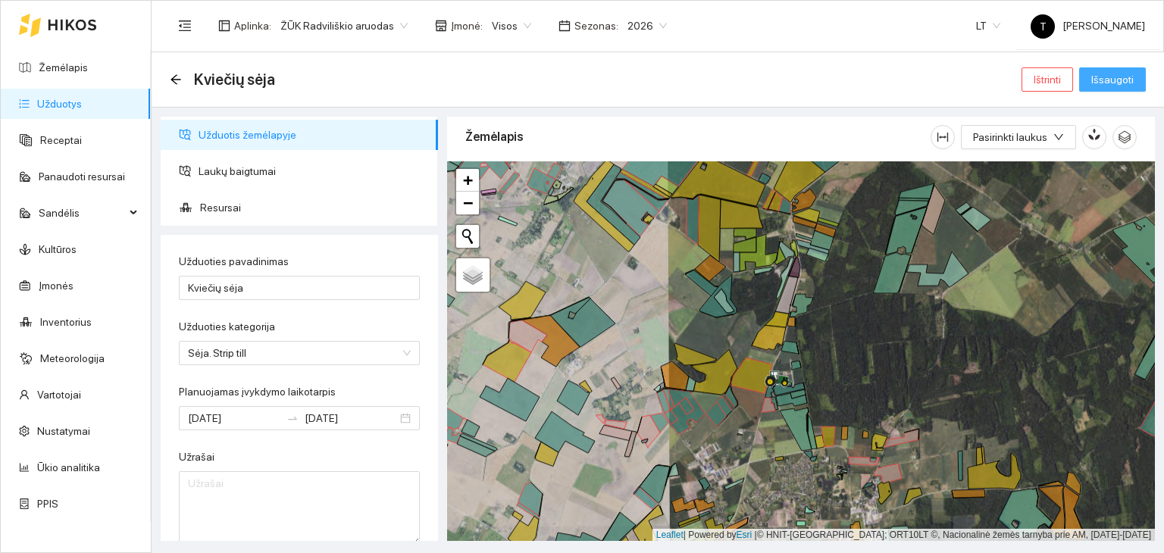
click at [1111, 81] on span "Išsaugoti" at bounding box center [1112, 79] width 42 height 17
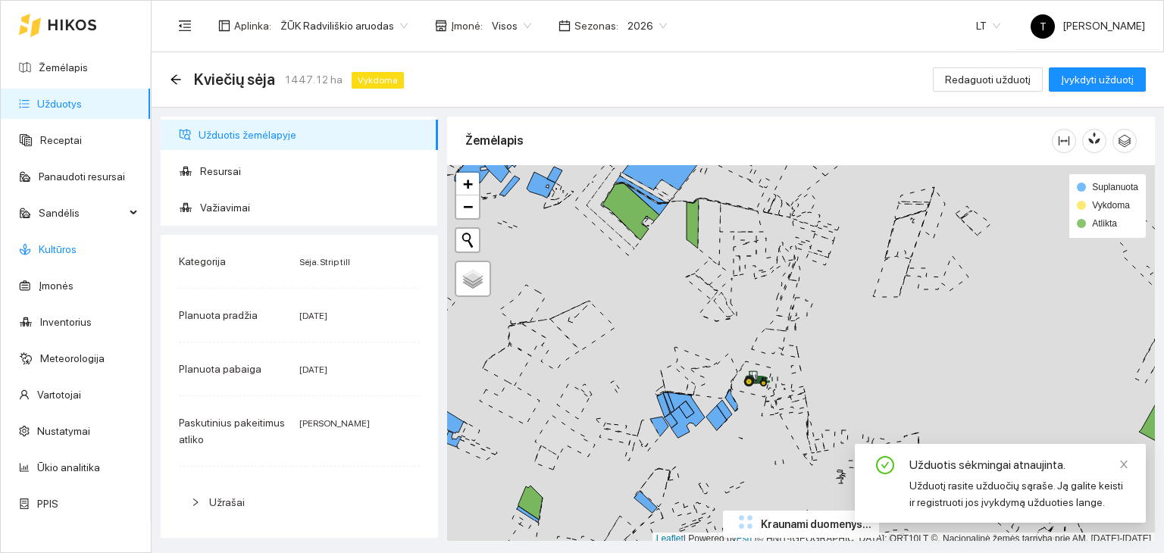
click at [67, 249] on link "Kultūros" at bounding box center [58, 249] width 38 height 12
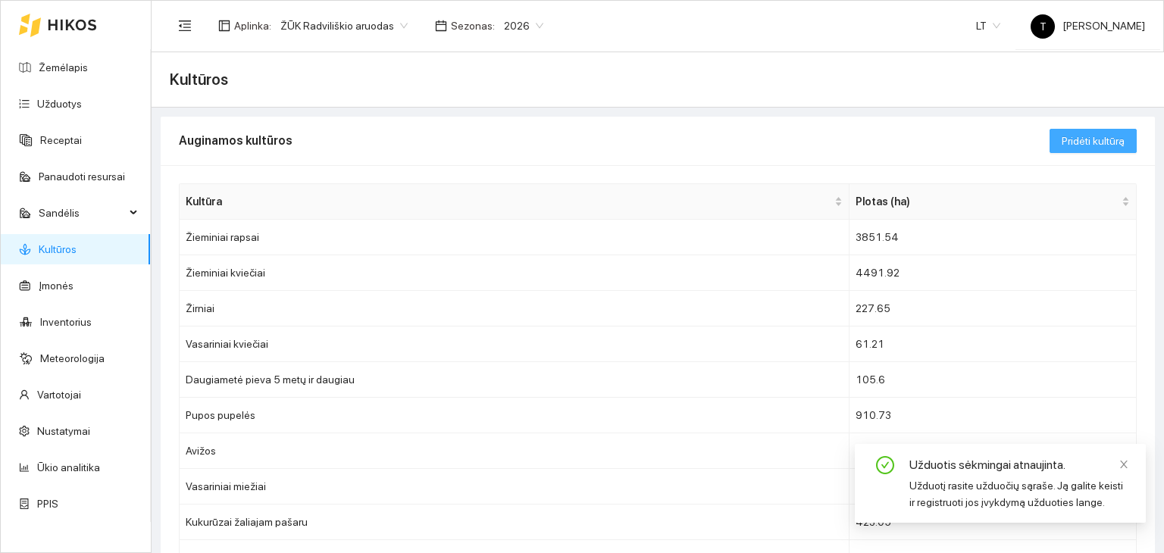
click at [1081, 145] on span "Pridėti kultūrą" at bounding box center [1092, 141] width 63 height 17
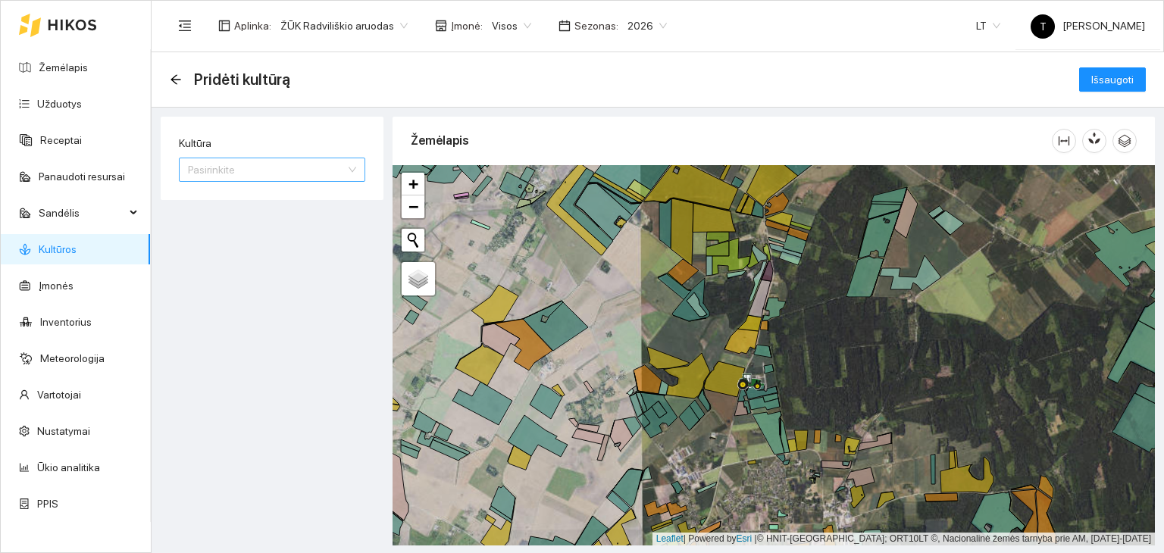
click at [248, 167] on input "Kultūra" at bounding box center [267, 169] width 158 height 23
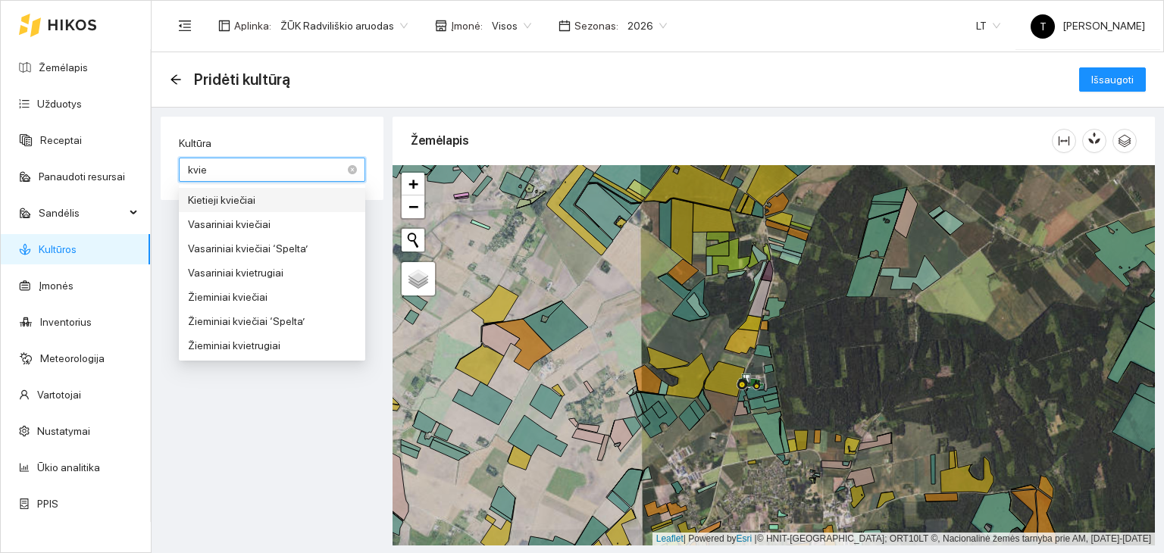
type input "kvieč"
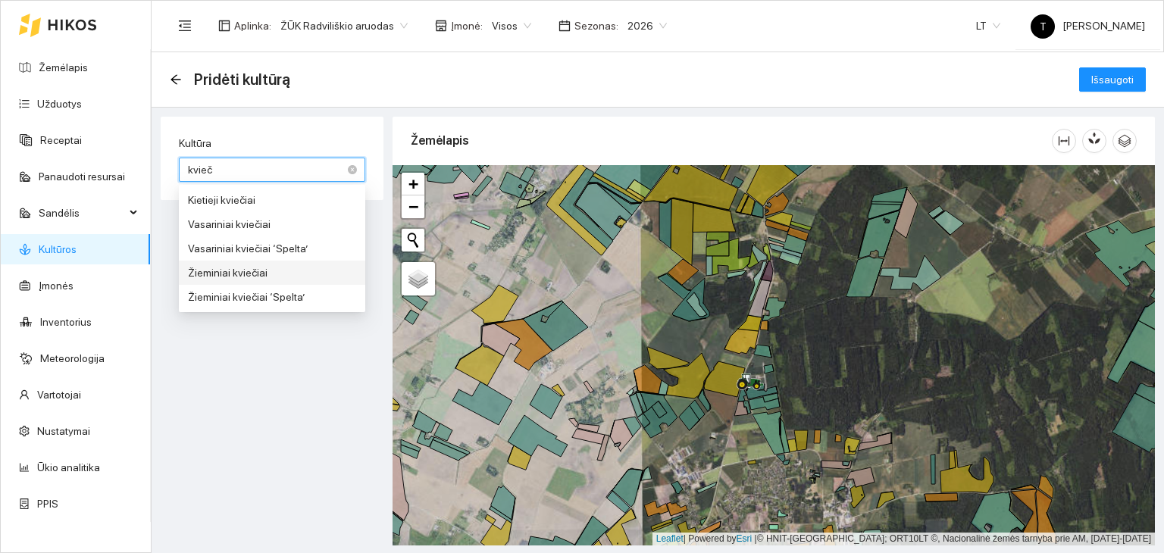
click at [217, 267] on div "Žieminiai kviečiai" at bounding box center [272, 272] width 168 height 17
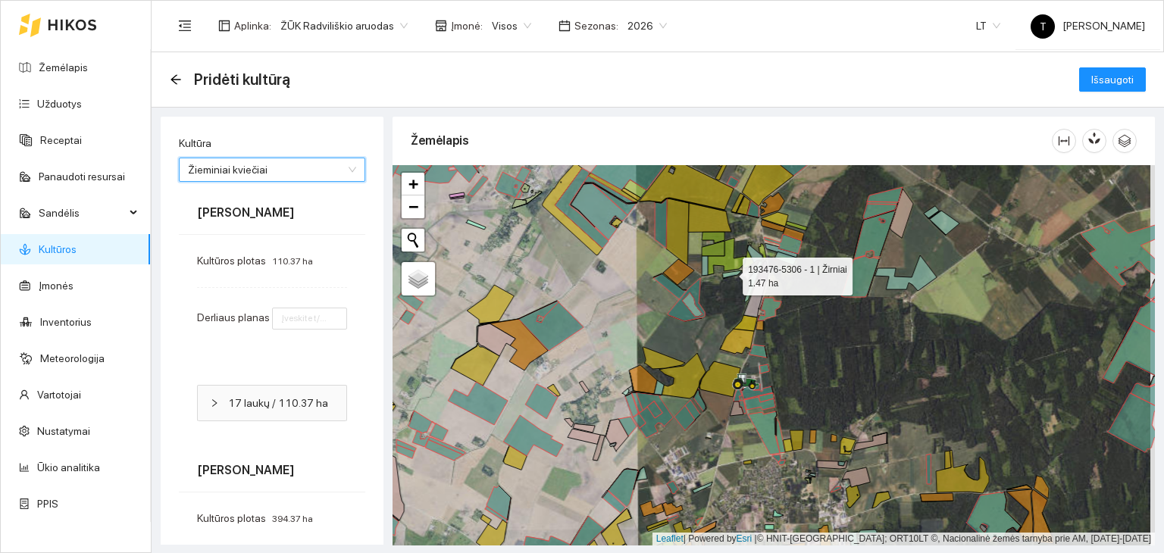
type input "8"
type input "6"
type input "7"
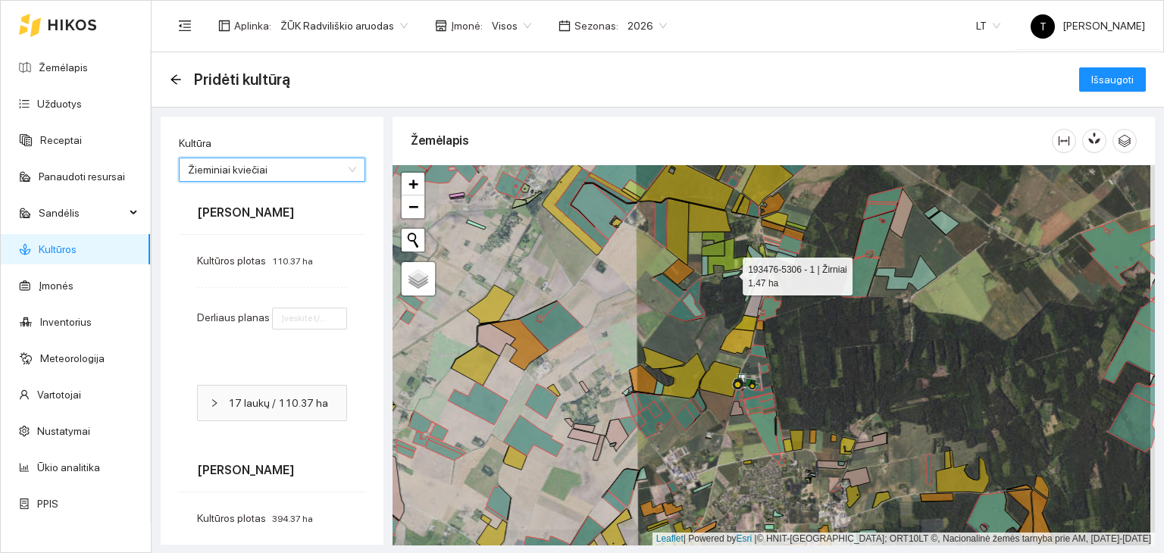
type input "8"
type input "7"
type input "8"
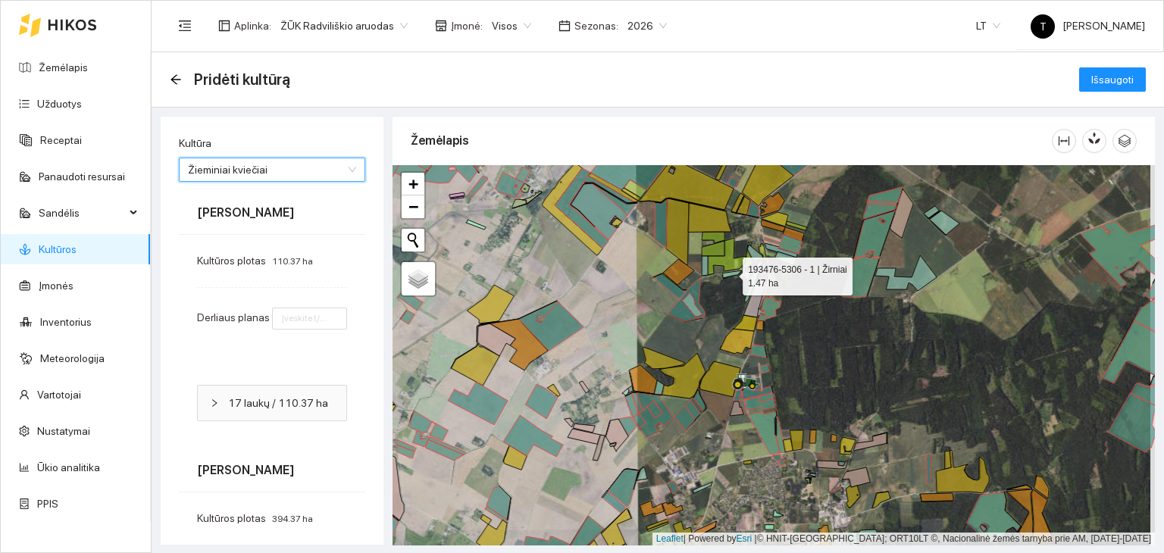
type input "8"
type input "7"
type input "8"
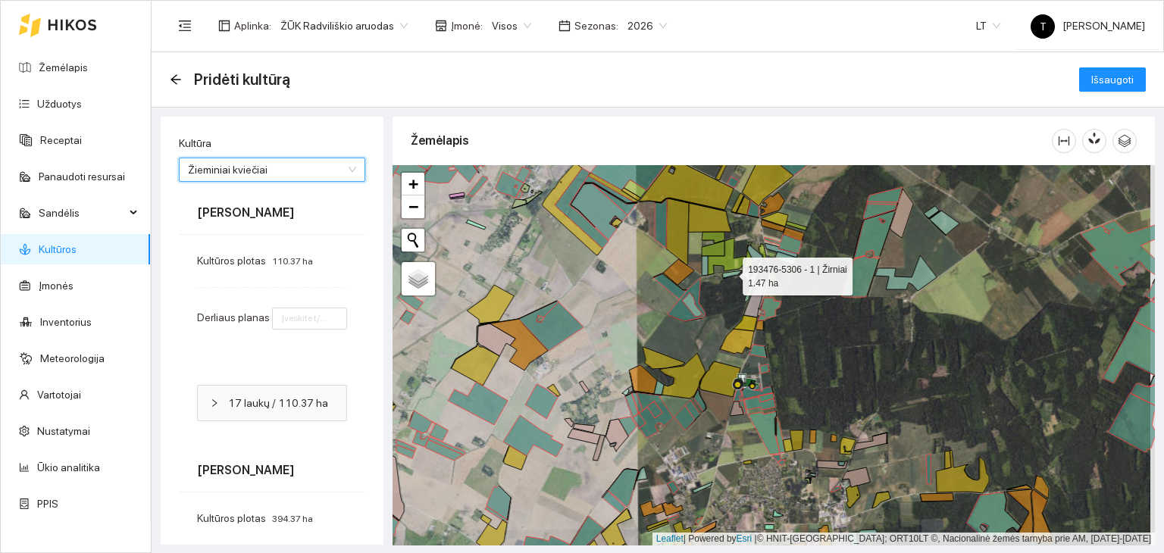
type input "6"
type input "7"
type input "8"
type input "7"
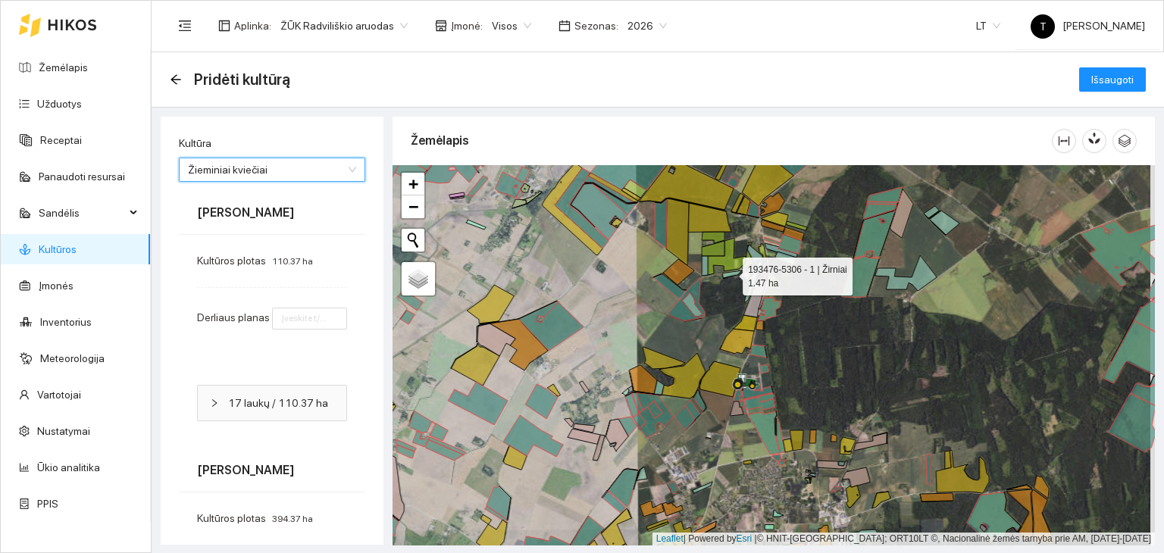
type input "8"
type input "6"
type input "7"
type input "8"
type input "7"
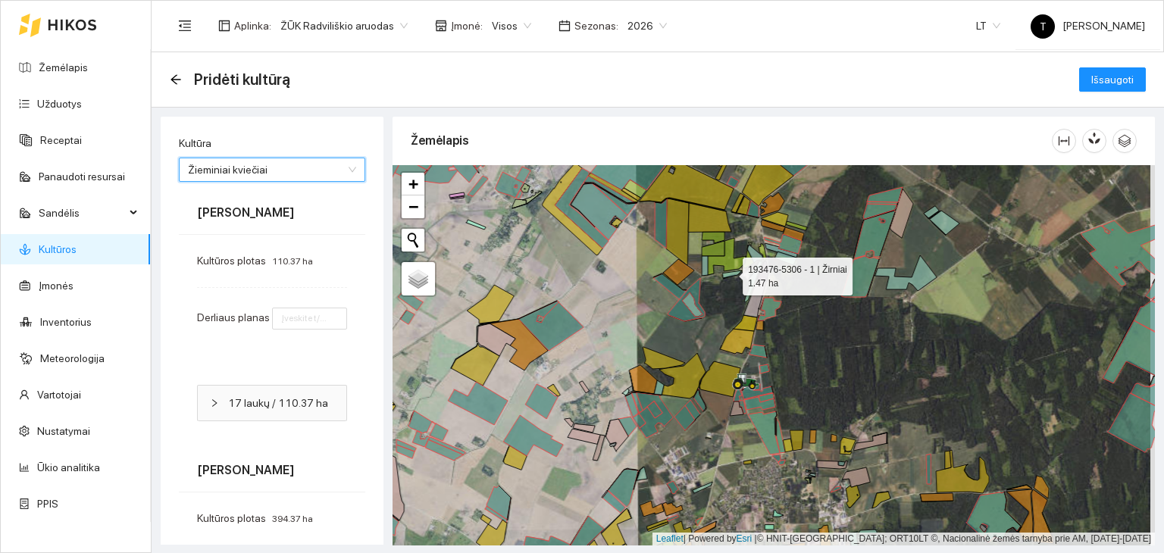
type input "6"
type input "8"
type input "7"
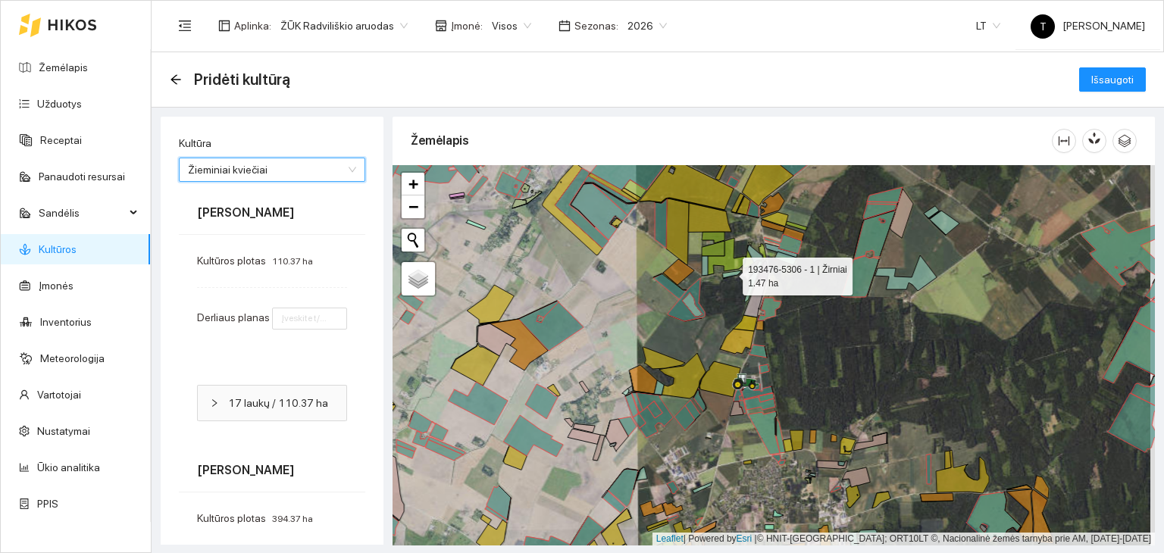
type input "7"
type input "8"
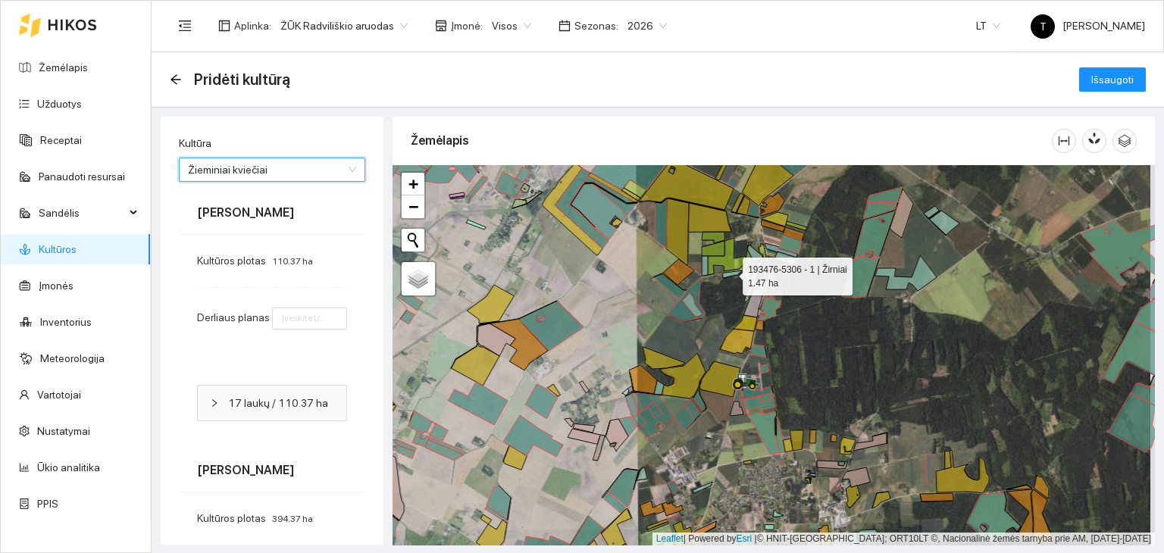
type input "7"
type input "6"
type input "7"
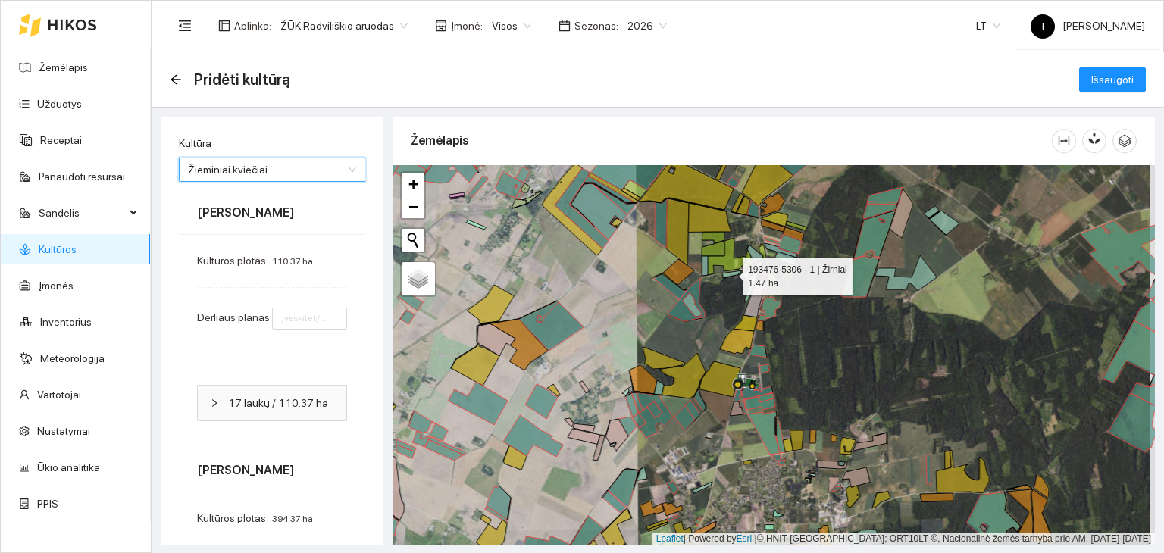
type input "7"
type input "8"
type input "7"
type input "8"
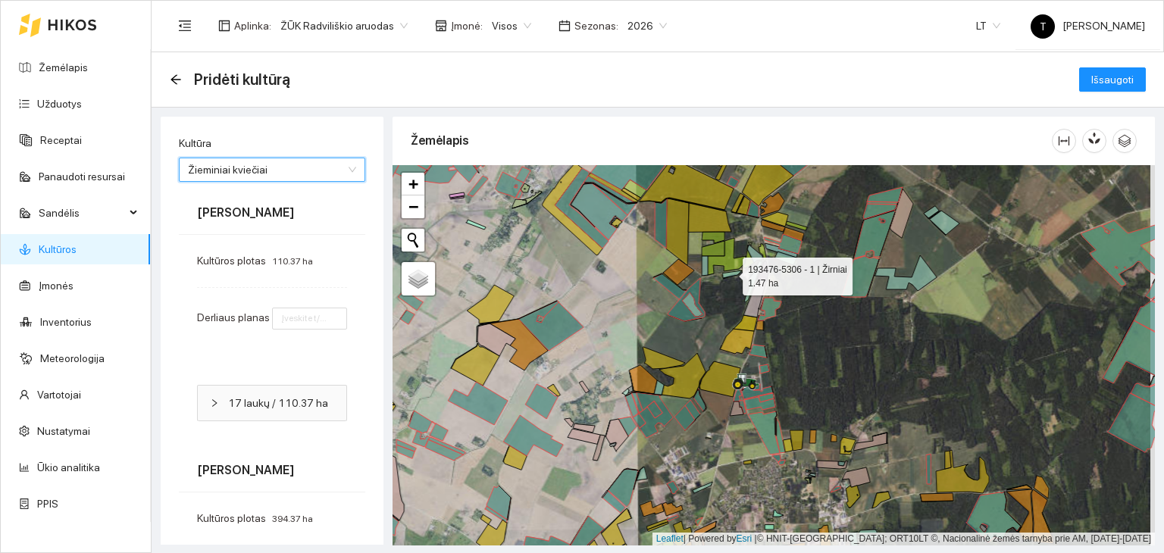
type input "7"
type input "6"
type input "7"
type input "8"
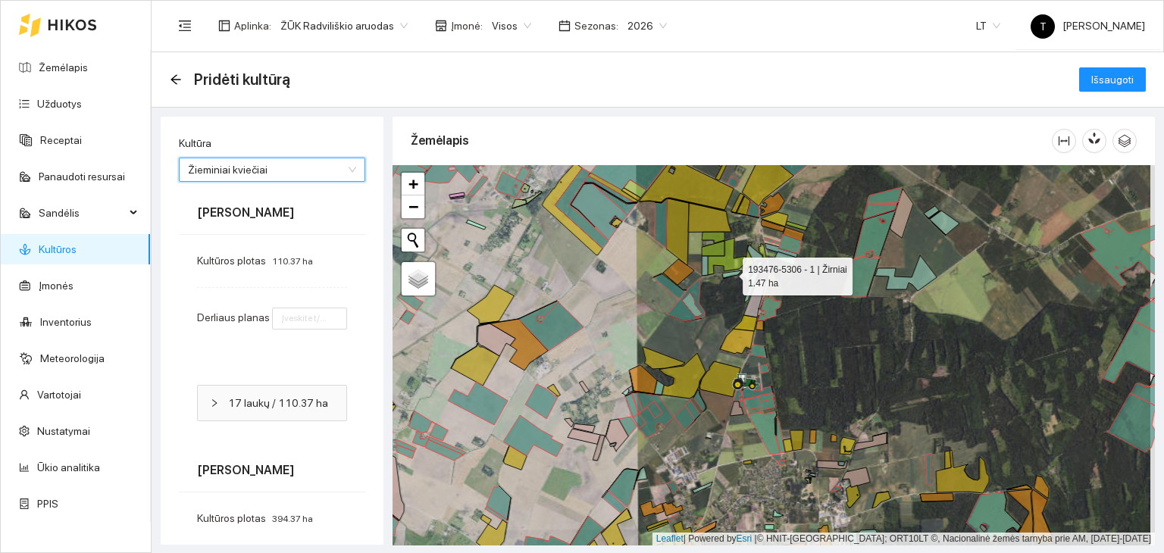
type input "10"
type input "8"
type input "6"
type input "8"
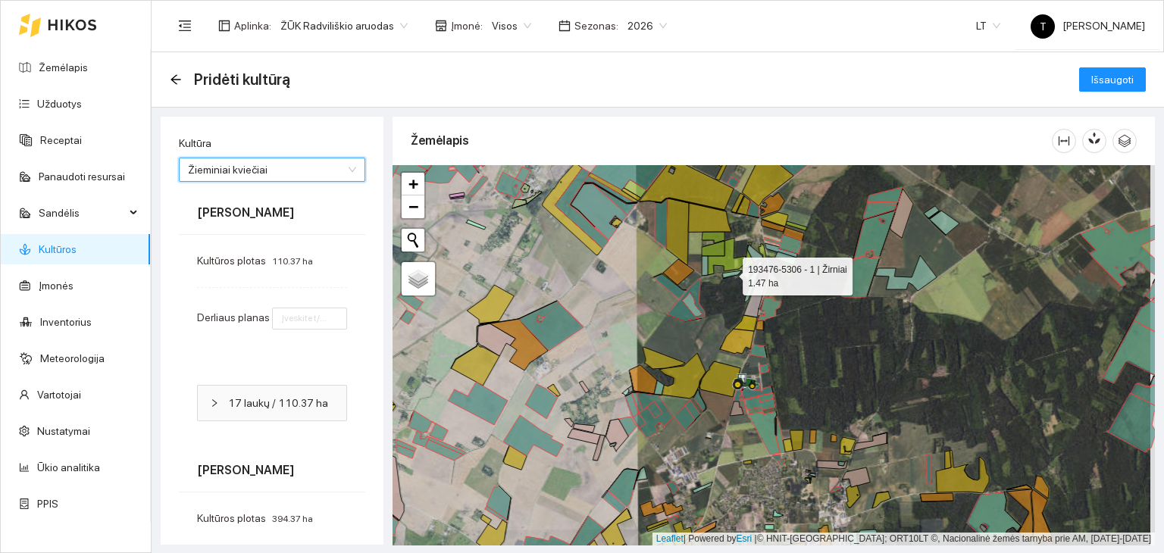
type input "8"
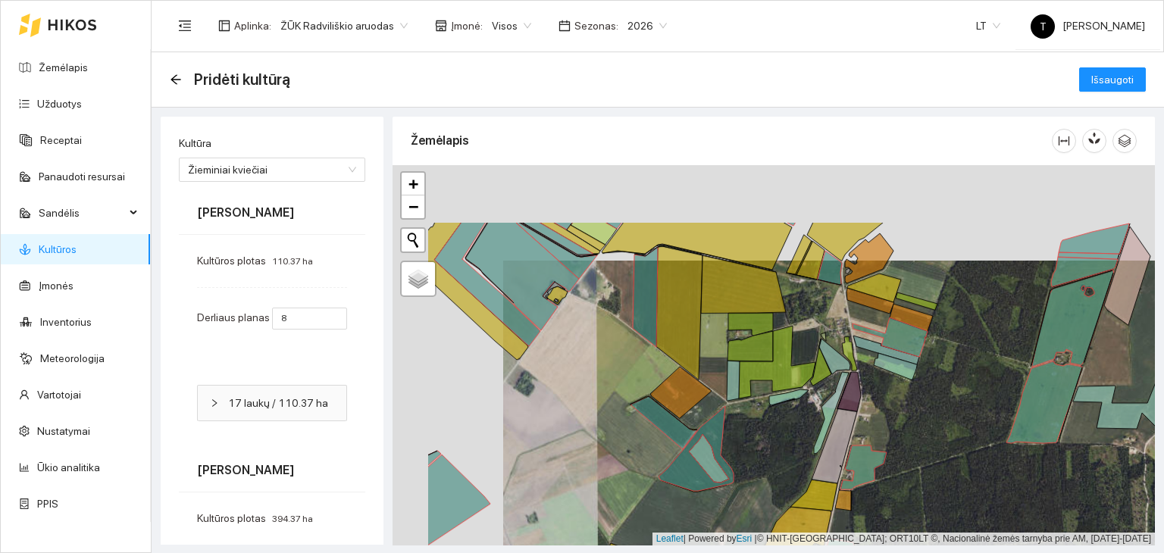
drag, startPoint x: 789, startPoint y: 324, endPoint x: 930, endPoint y: 500, distance: 225.3
click at [930, 500] on div "+ − Nieko nerasta. Bandykite dar kartą. Žemėlapis Palydovas Leaflet | Powered b…" at bounding box center [773, 355] width 762 height 380
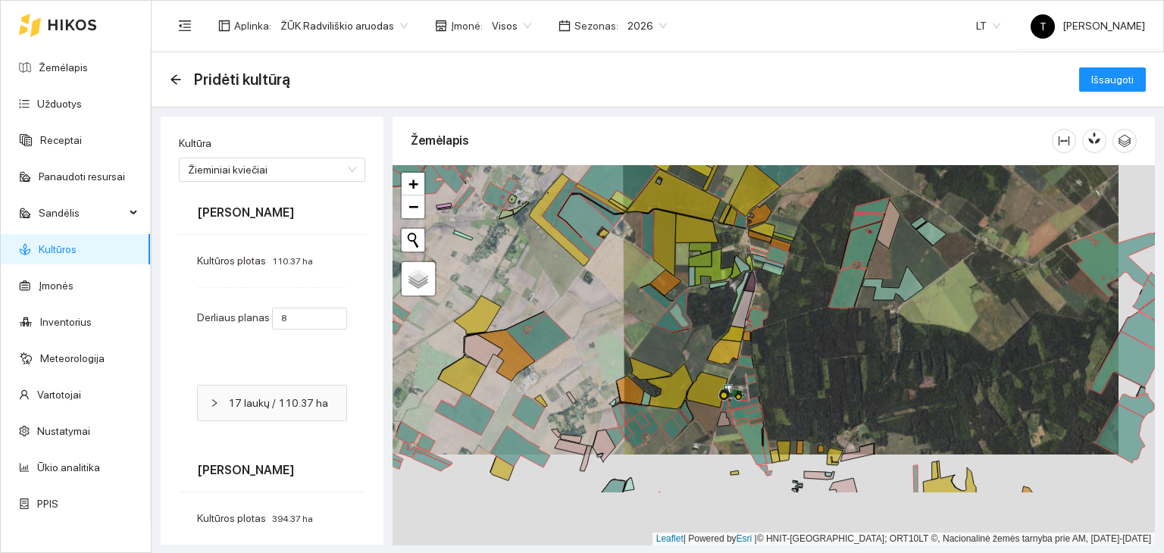
drag, startPoint x: 820, startPoint y: 412, endPoint x: 789, endPoint y: 300, distance: 116.6
click at [789, 300] on div "+ − Nieko nerasta. Bandykite dar kartą. Žemėlapis Palydovas Leaflet | Powered b…" at bounding box center [773, 355] width 762 height 380
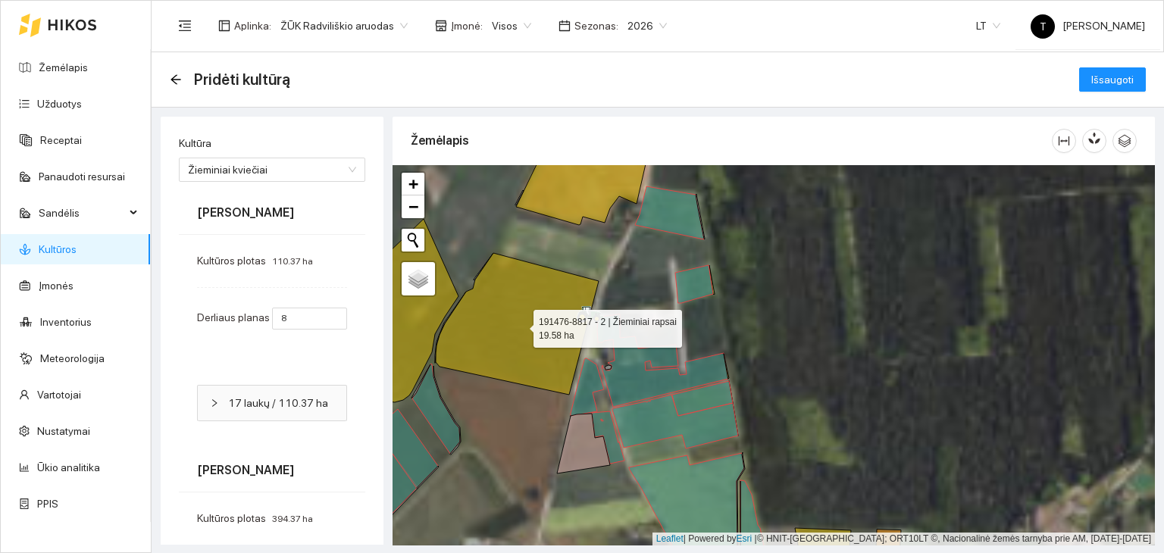
click at [560, 343] on icon at bounding box center [517, 324] width 163 height 142
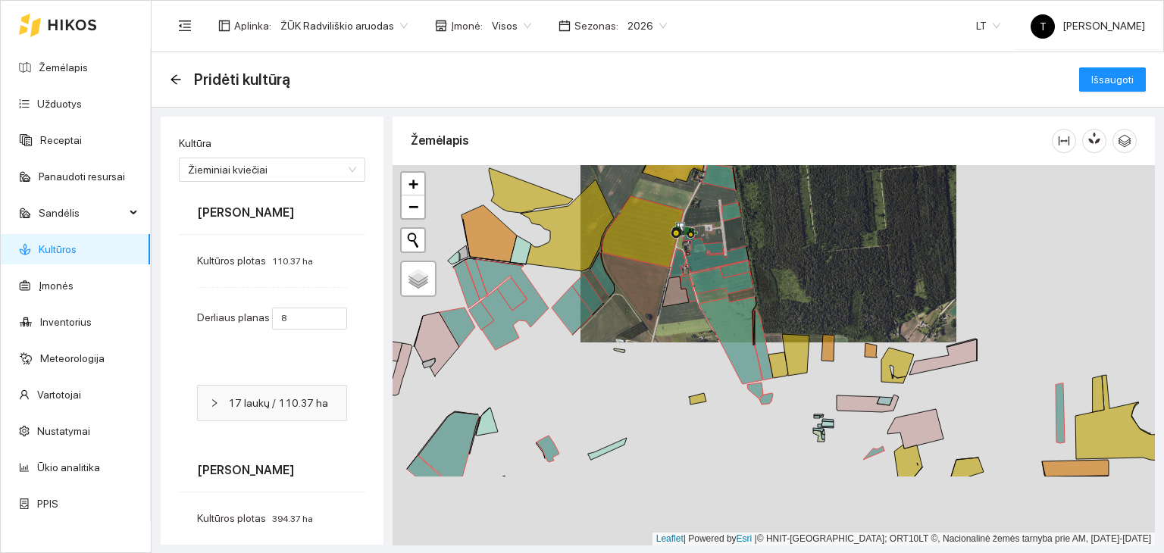
drag, startPoint x: 834, startPoint y: 411, endPoint x: 783, endPoint y: 252, distance: 167.9
click at [783, 252] on div "+ − Nieko nerasta. Bandykite dar kartą. Žemėlapis Palydovas Leaflet | Powered b…" at bounding box center [773, 355] width 762 height 380
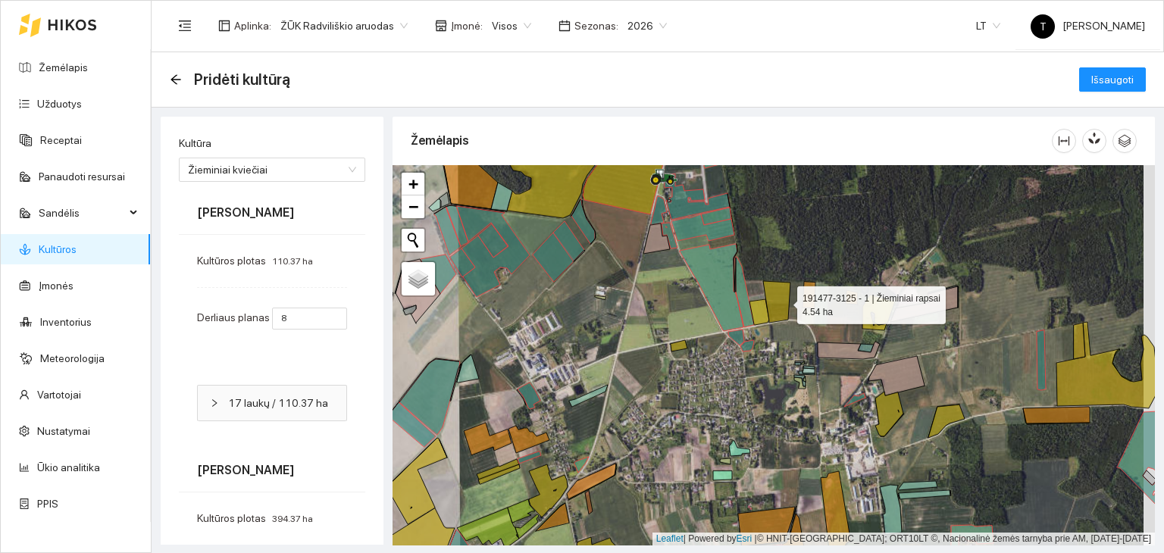
click at [781, 303] on icon at bounding box center [776, 302] width 27 height 42
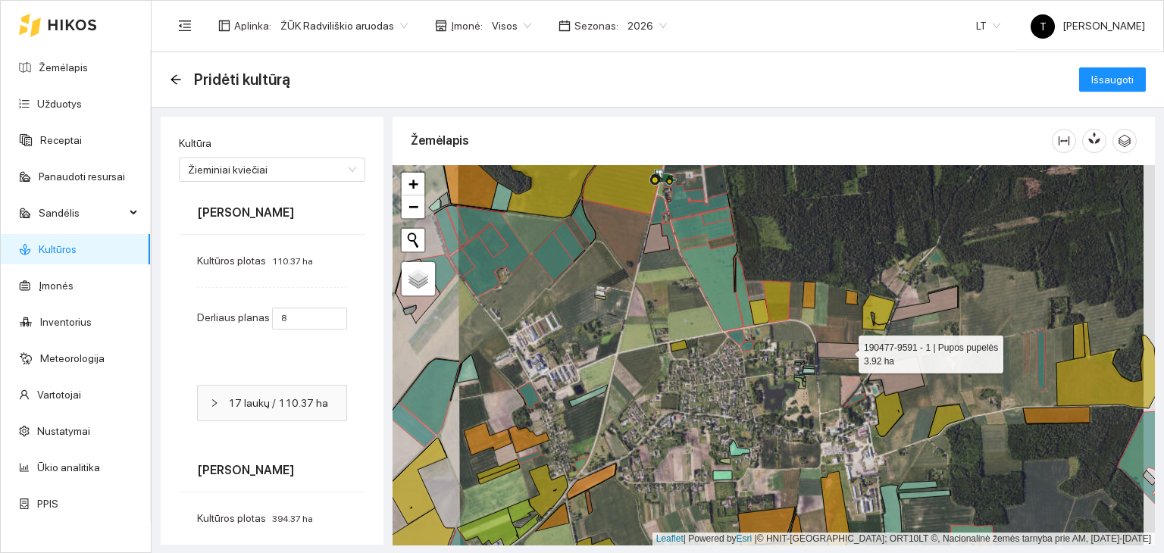
click at [840, 352] on icon at bounding box center [848, 350] width 62 height 17
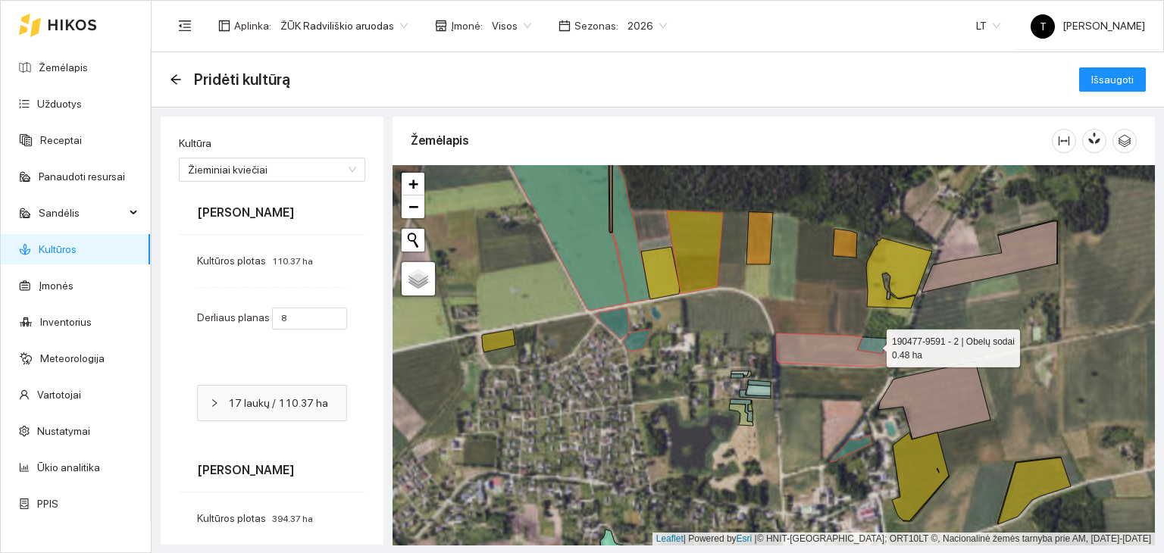
click at [871, 344] on icon at bounding box center [872, 345] width 31 height 17
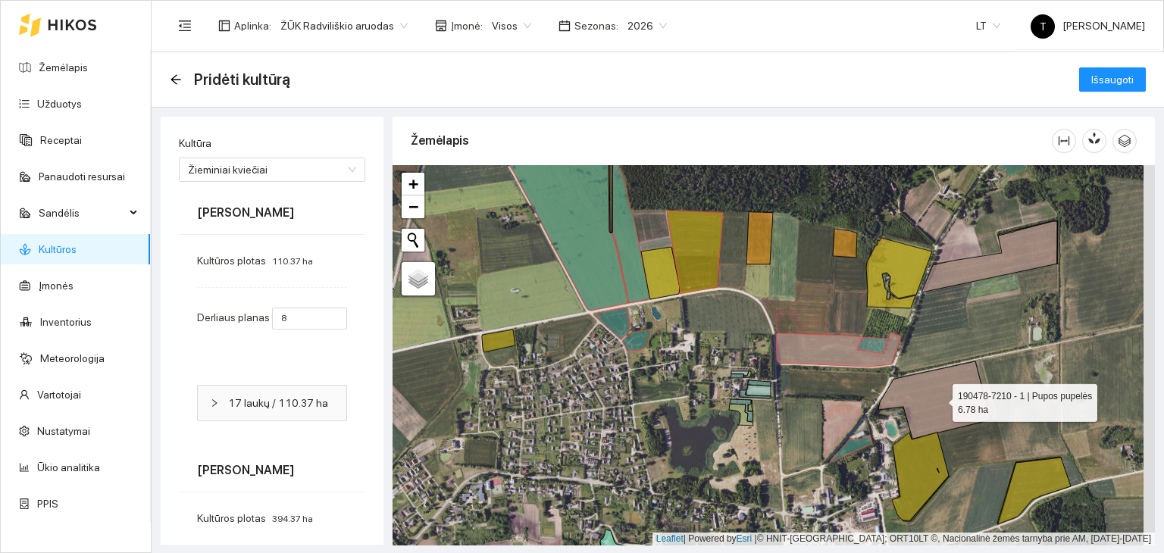
click at [944, 398] on icon at bounding box center [934, 399] width 112 height 77
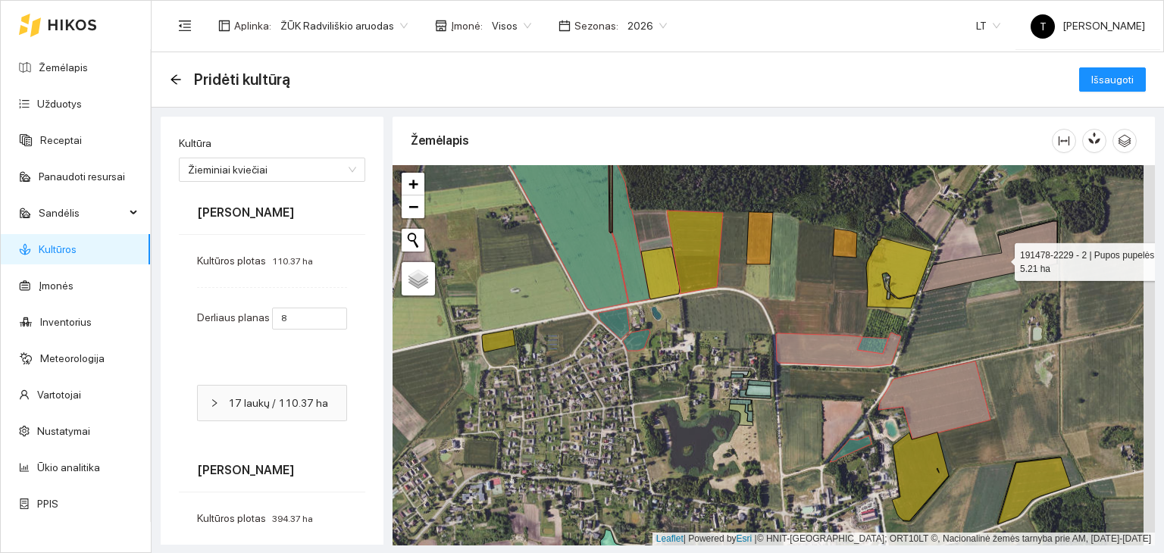
click at [981, 273] on icon at bounding box center [989, 256] width 136 height 71
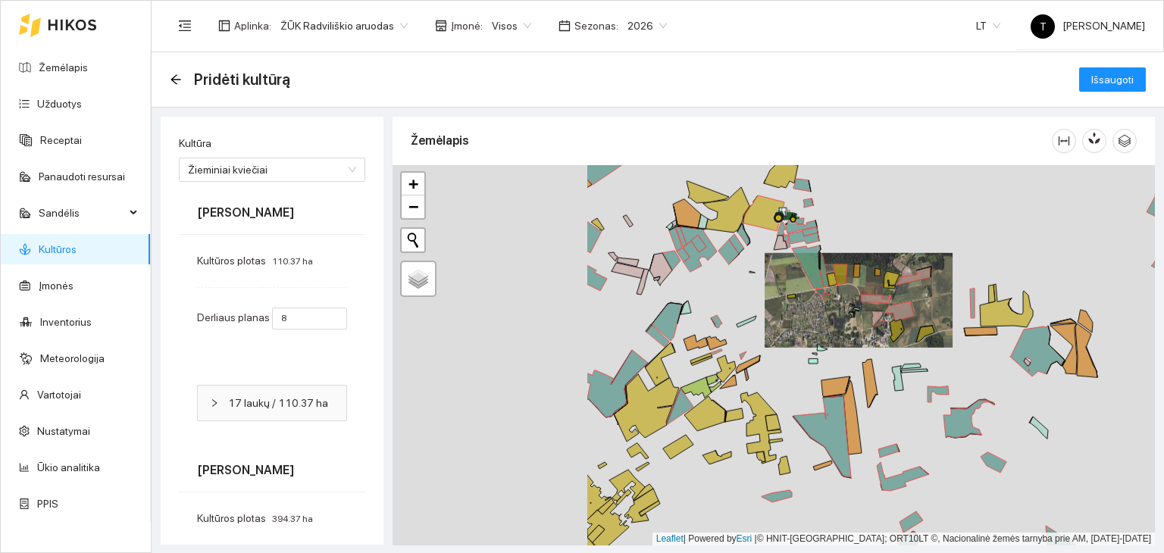
drag, startPoint x: 590, startPoint y: 323, endPoint x: 840, endPoint y: 319, distance: 250.0
click at [850, 317] on div "+ − Nieko nerasta. Bandykite dar kartą. Žemėlapis Palydovas Leaflet | Powered b…" at bounding box center [773, 355] width 762 height 380
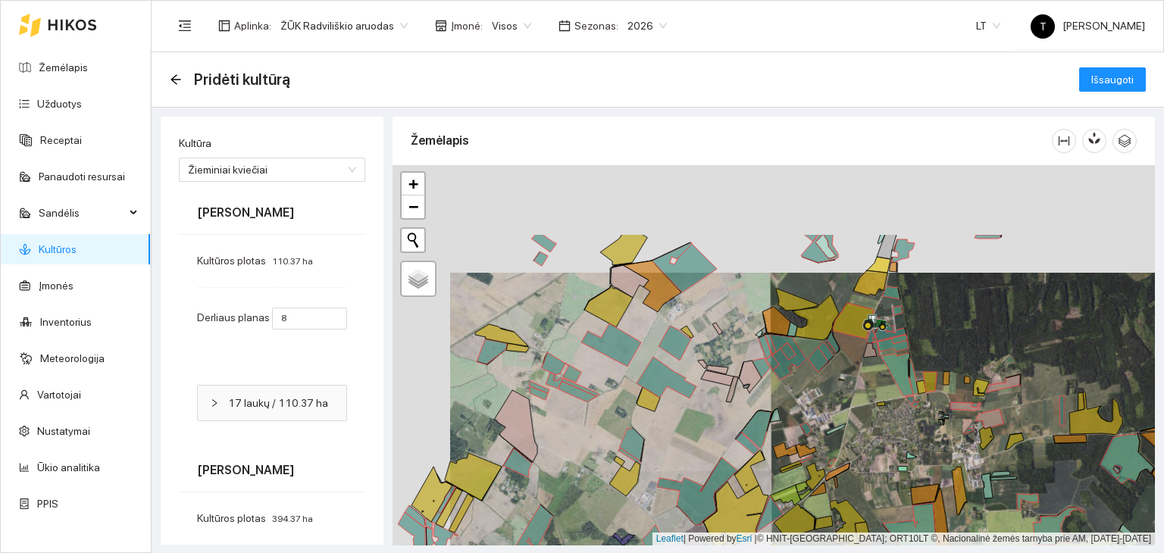
drag, startPoint x: 614, startPoint y: 277, endPoint x: 672, endPoint y: 384, distance: 122.0
click at [672, 384] on icon at bounding box center [666, 378] width 60 height 42
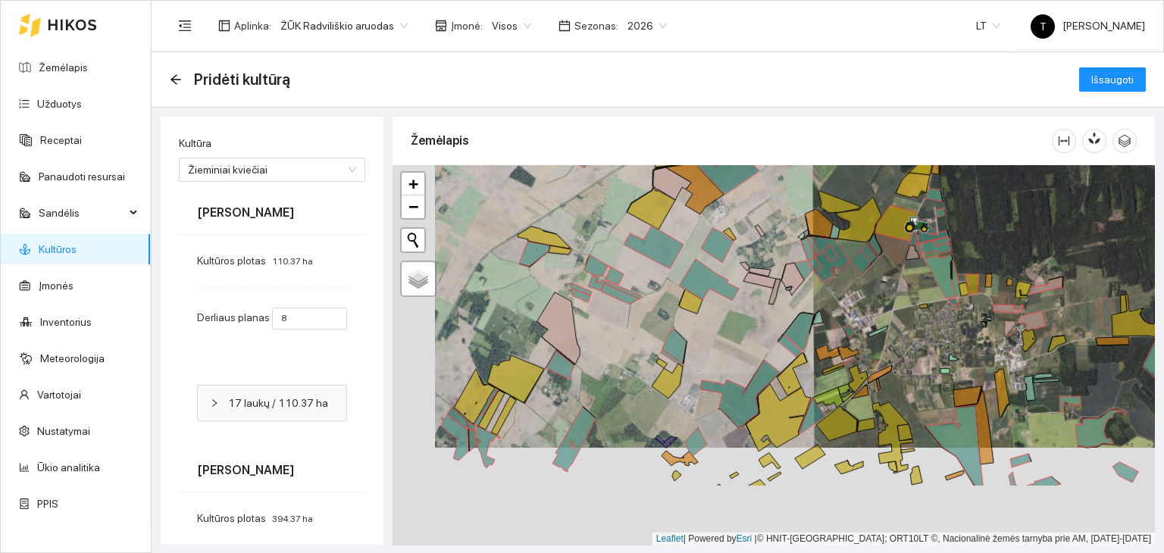
drag, startPoint x: 700, startPoint y: 416, endPoint x: 742, endPoint y: 317, distance: 107.2
click at [742, 317] on div "+ − Nieko nerasta. Bandykite dar kartą. Žemėlapis Palydovas Leaflet | Powered b…" at bounding box center [773, 355] width 762 height 380
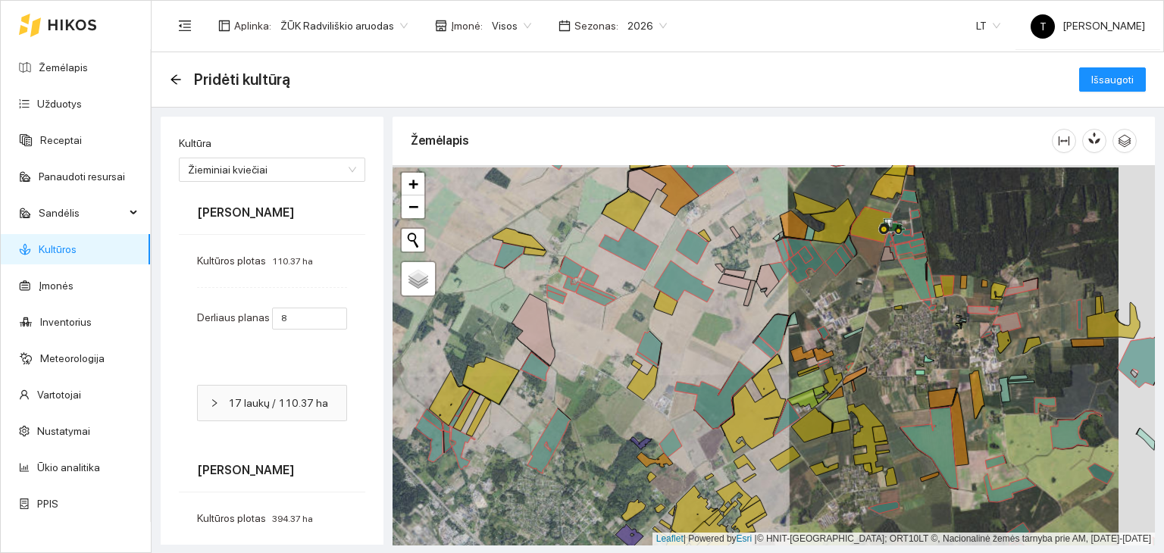
drag, startPoint x: 766, startPoint y: 318, endPoint x: 734, endPoint y: 320, distance: 31.9
click at [734, 320] on div "+ − Nieko nerasta. Bandykite dar kartą. Žemėlapis Palydovas Leaflet | Powered b…" at bounding box center [773, 355] width 762 height 380
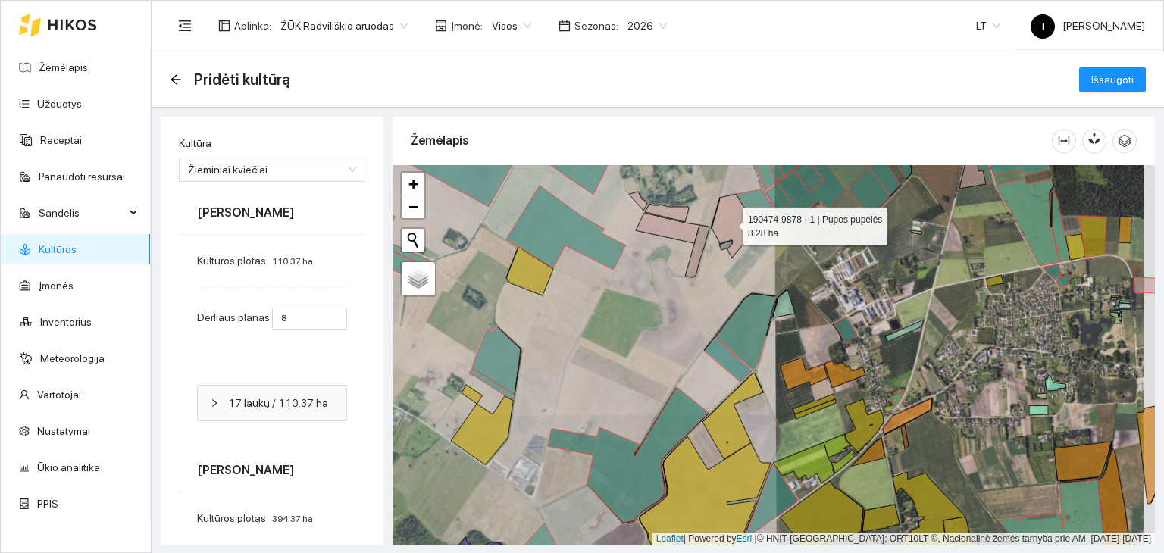
click at [729, 222] on icon at bounding box center [733, 226] width 45 height 64
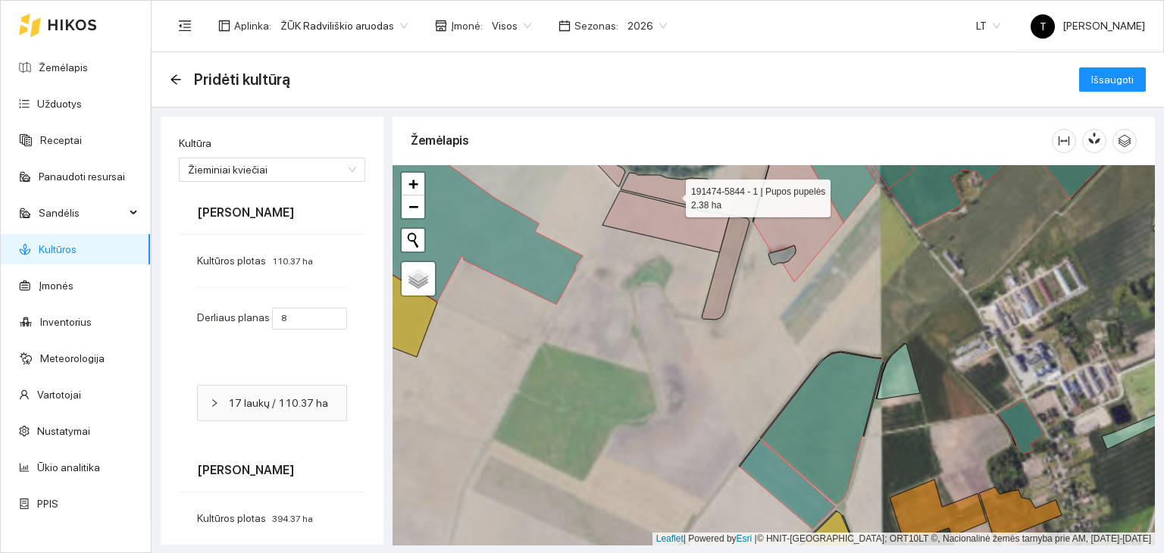
click at [672, 194] on icon at bounding box center [664, 191] width 88 height 36
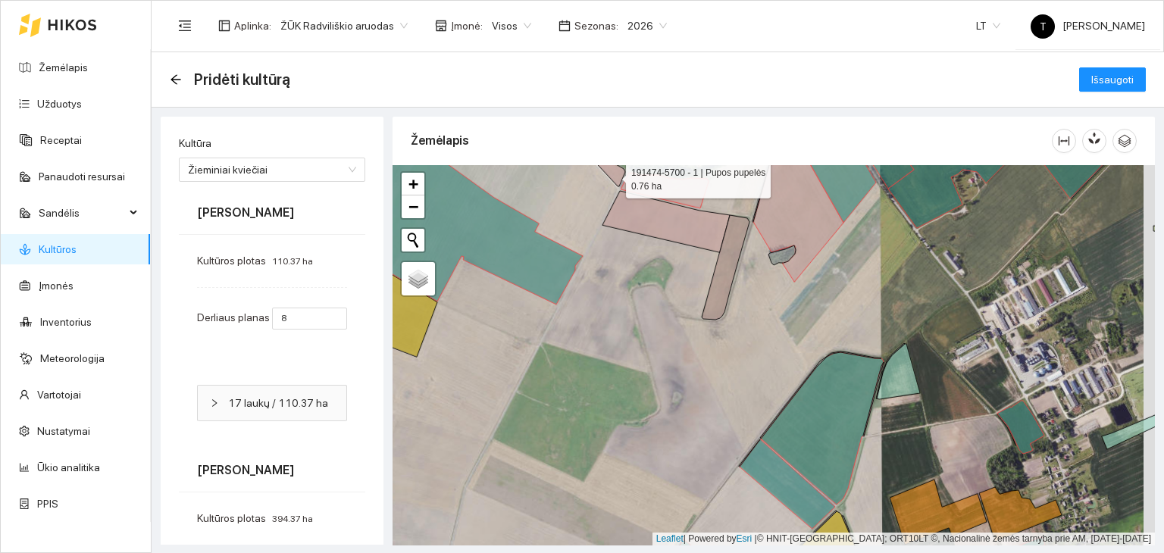
click at [612, 175] on icon at bounding box center [607, 167] width 36 height 37
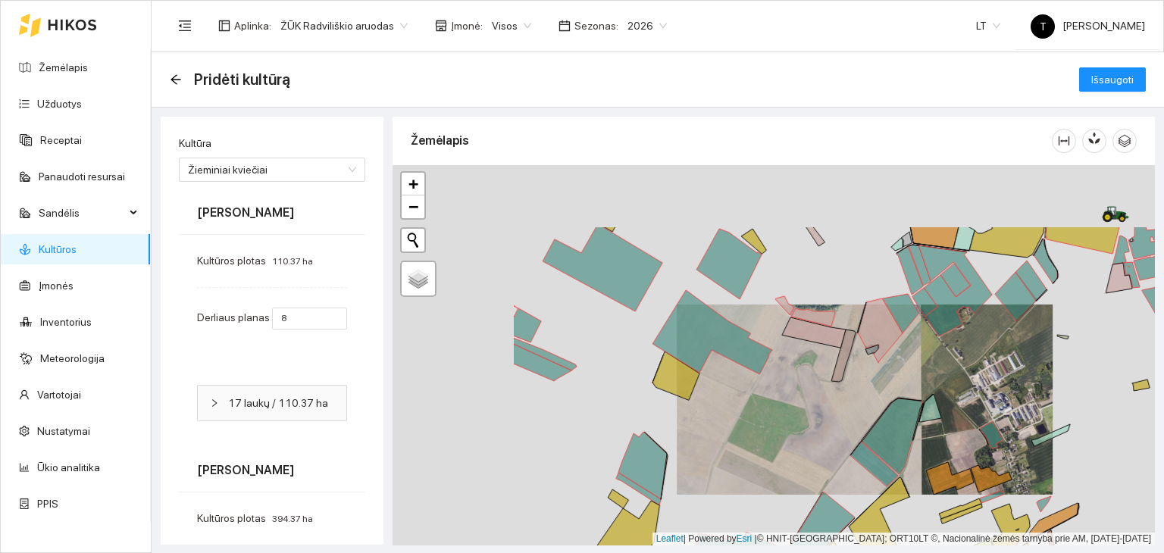
drag, startPoint x: 518, startPoint y: 256, endPoint x: 708, endPoint y: 352, distance: 212.1
click at [708, 352] on icon at bounding box center [712, 332] width 120 height 84
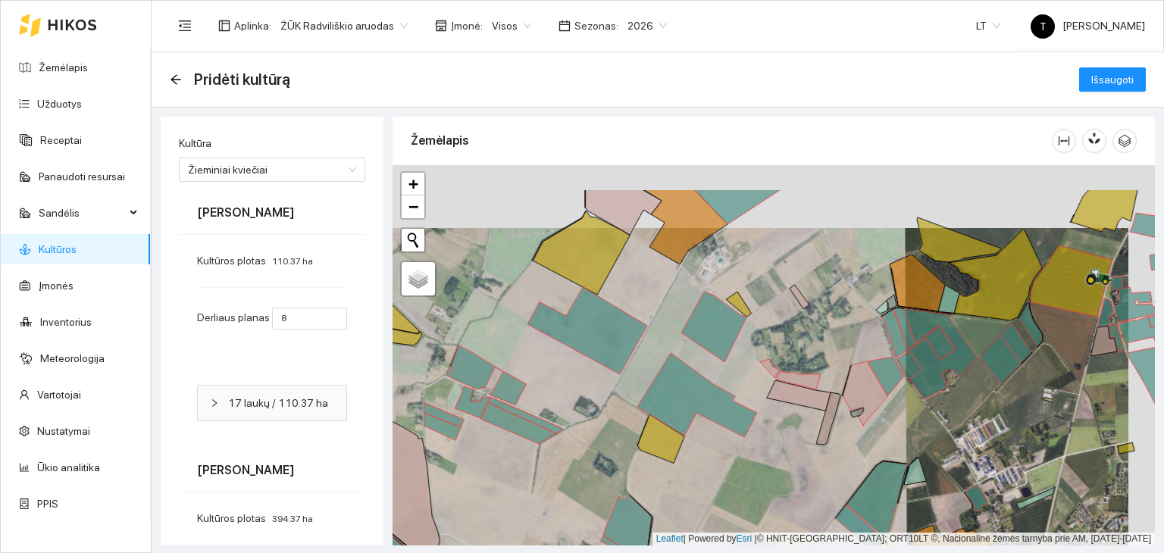
drag, startPoint x: 689, startPoint y: 259, endPoint x: 673, endPoint y: 343, distance: 85.6
click at [673, 343] on div "+ − Nieko nerasta. Bandykite dar kartą. Žemėlapis Palydovas Leaflet | Powered b…" at bounding box center [773, 355] width 762 height 380
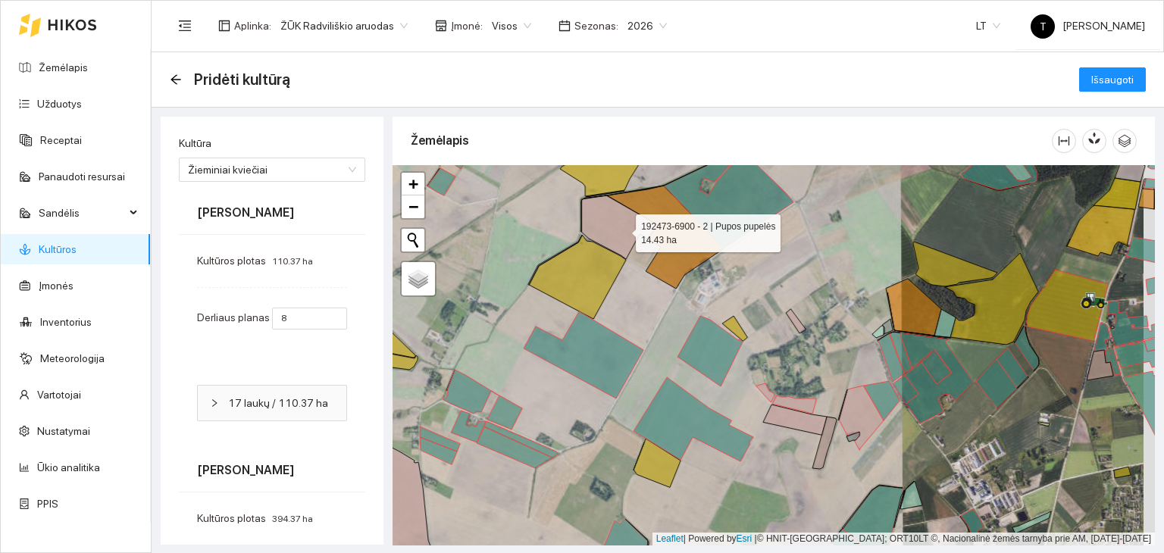
click at [622, 230] on icon at bounding box center [619, 227] width 77 height 64
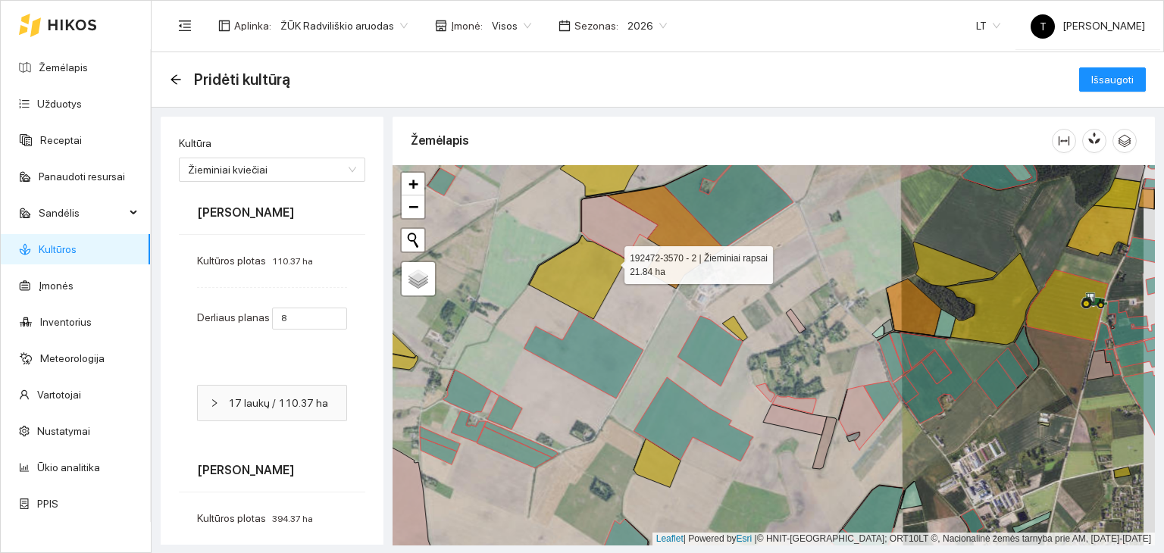
click at [611, 261] on icon at bounding box center [577, 277] width 97 height 84
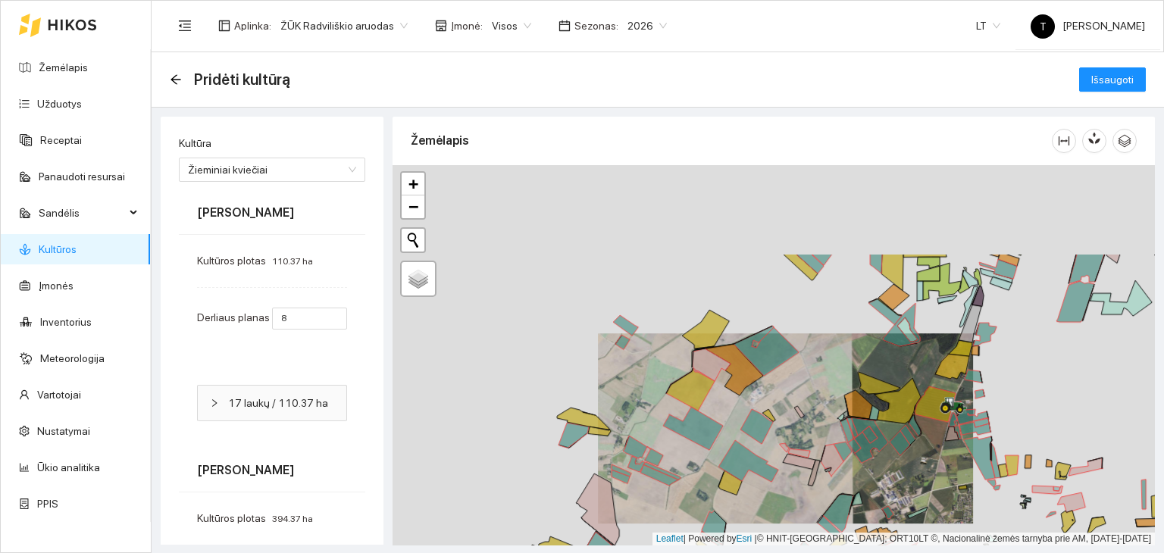
drag, startPoint x: 837, startPoint y: 236, endPoint x: 819, endPoint y: 364, distance: 129.3
click at [819, 364] on div "+ − Nieko nerasta. Bandykite dar kartą. Žemėlapis Palydovas Leaflet | Powered b…" at bounding box center [773, 355] width 762 height 380
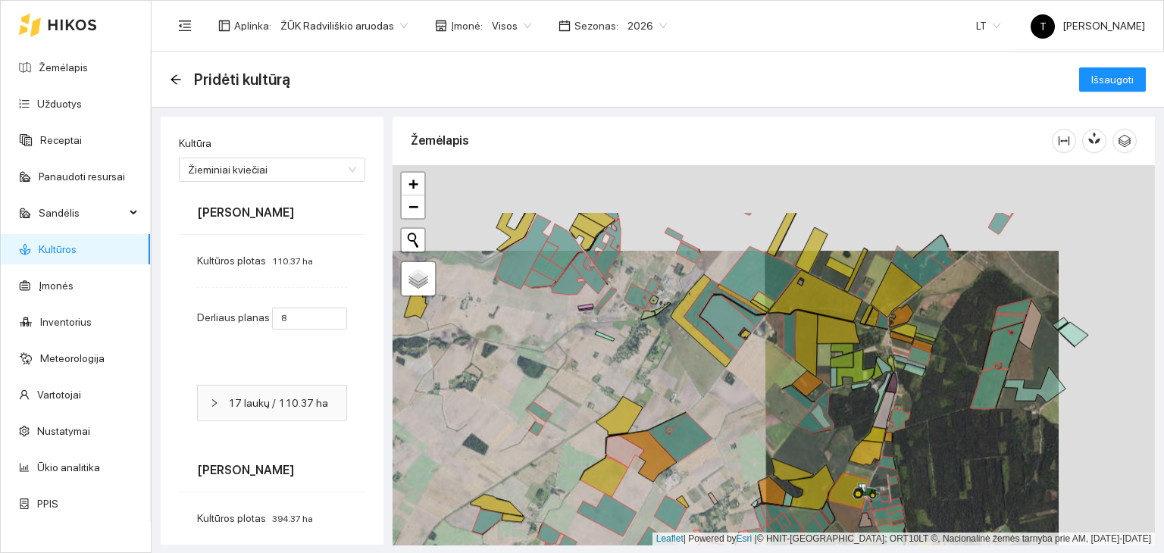
drag, startPoint x: 845, startPoint y: 276, endPoint x: 755, endPoint y: 367, distance: 128.6
click at [756, 367] on div "+ − Nieko nerasta. Bandykite dar kartą. Žemėlapis Palydovas Leaflet | Powered b…" at bounding box center [773, 355] width 762 height 380
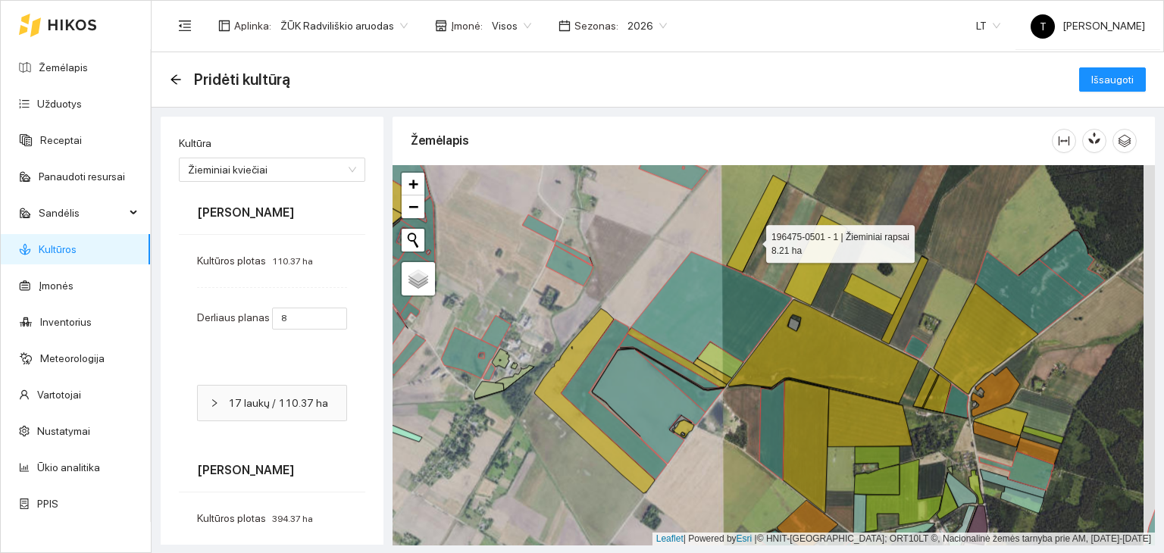
click at [752, 240] on icon at bounding box center [757, 223] width 60 height 97
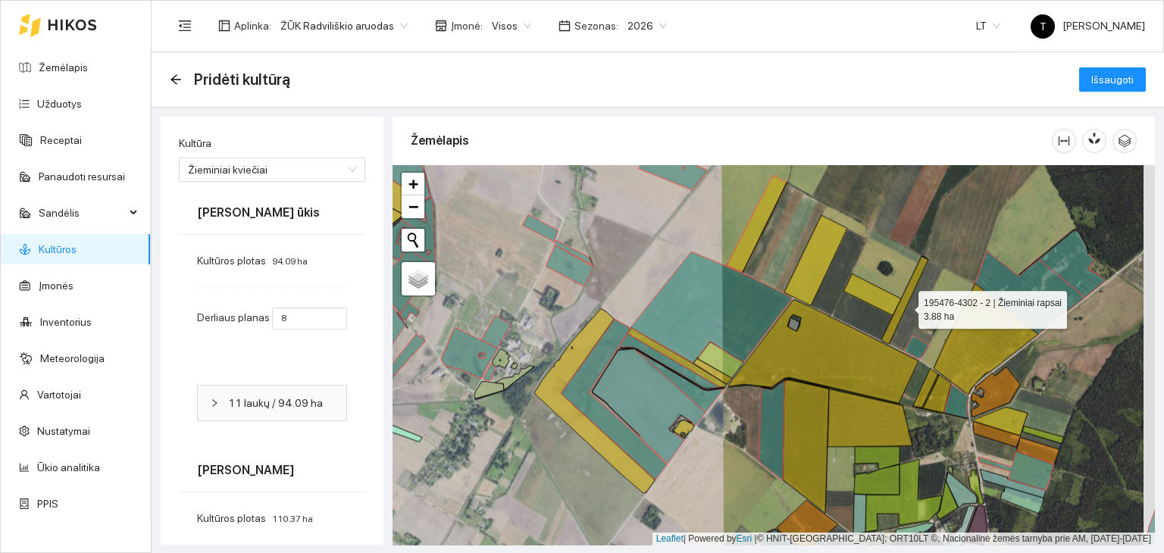
click at [905, 306] on icon at bounding box center [904, 300] width 47 height 88
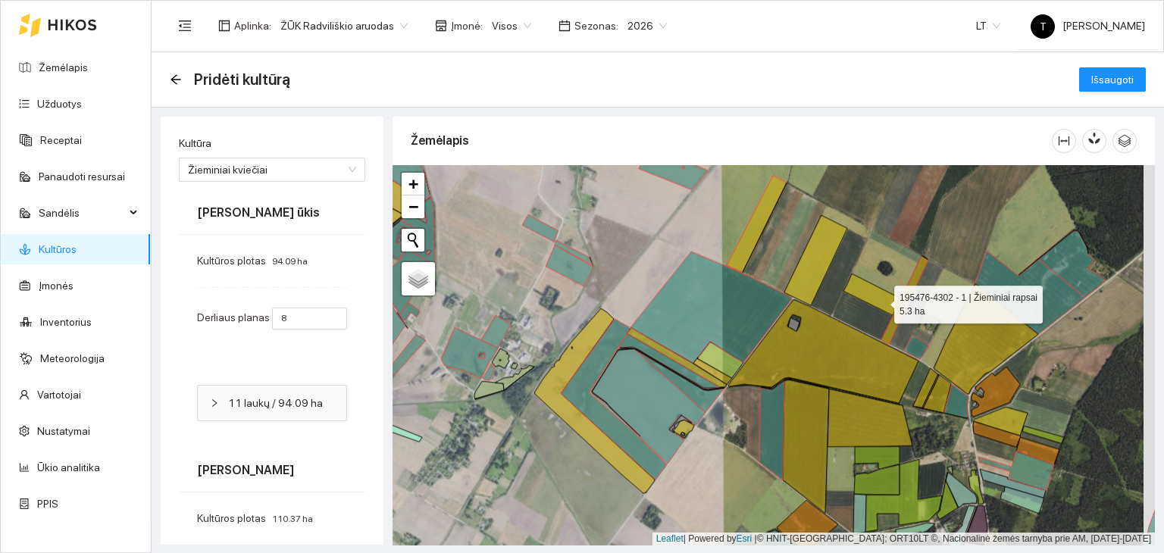
click at [880, 301] on icon at bounding box center [872, 294] width 58 height 42
click at [882, 301] on icon at bounding box center [872, 294] width 58 height 42
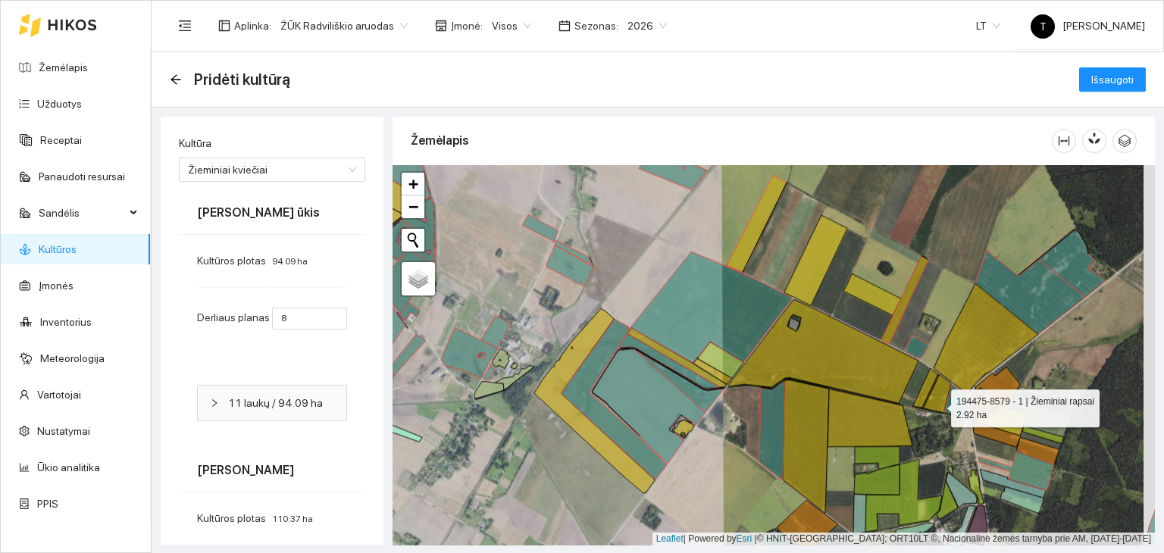
click at [938, 402] on icon at bounding box center [937, 393] width 28 height 39
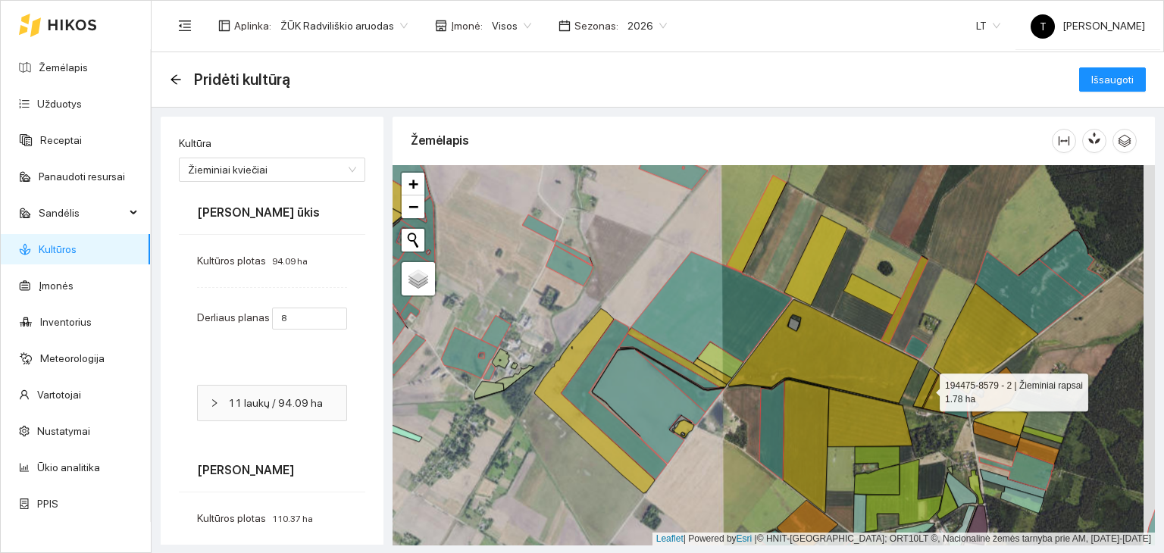
click at [924, 387] on icon at bounding box center [925, 387] width 25 height 39
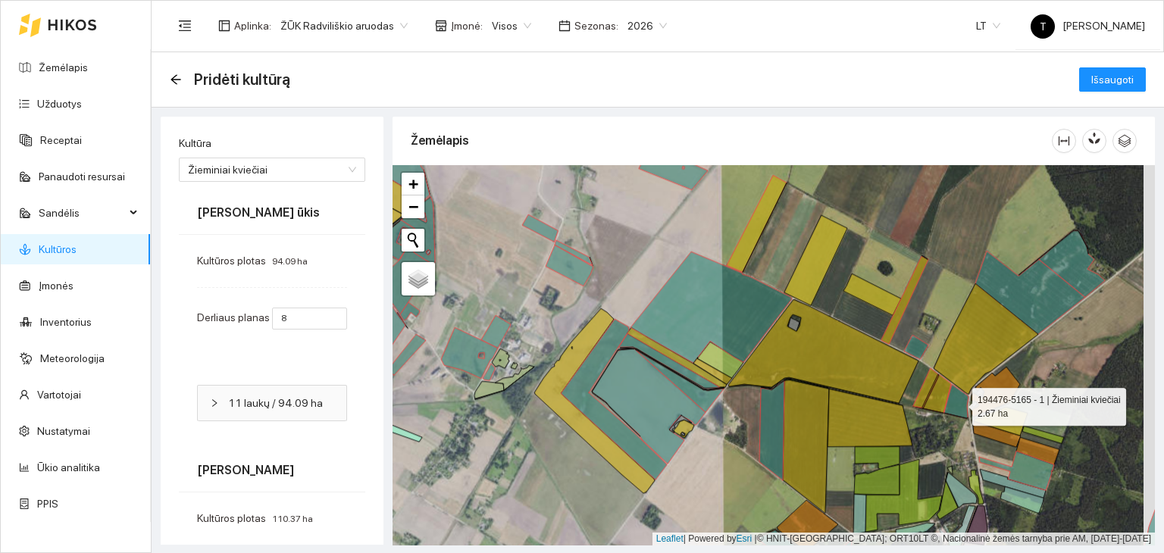
click at [958, 403] on icon at bounding box center [956, 401] width 24 height 34
click at [958, 404] on icon at bounding box center [956, 401] width 24 height 34
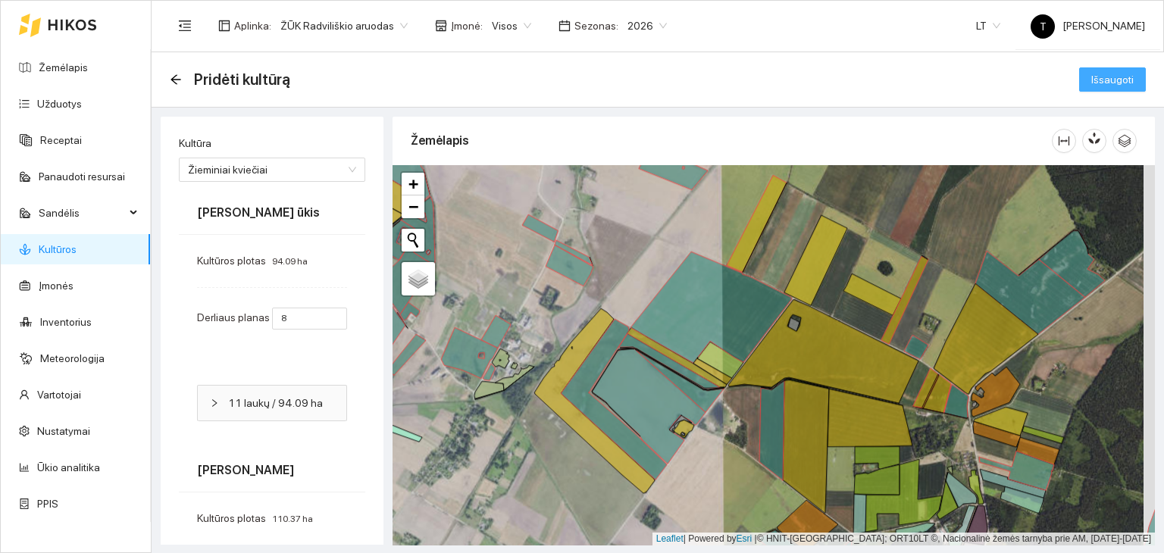
drag, startPoint x: 1093, startPoint y: 79, endPoint x: 1088, endPoint y: 89, distance: 11.2
click at [1094, 78] on span "Išsaugoti" at bounding box center [1112, 79] width 42 height 17
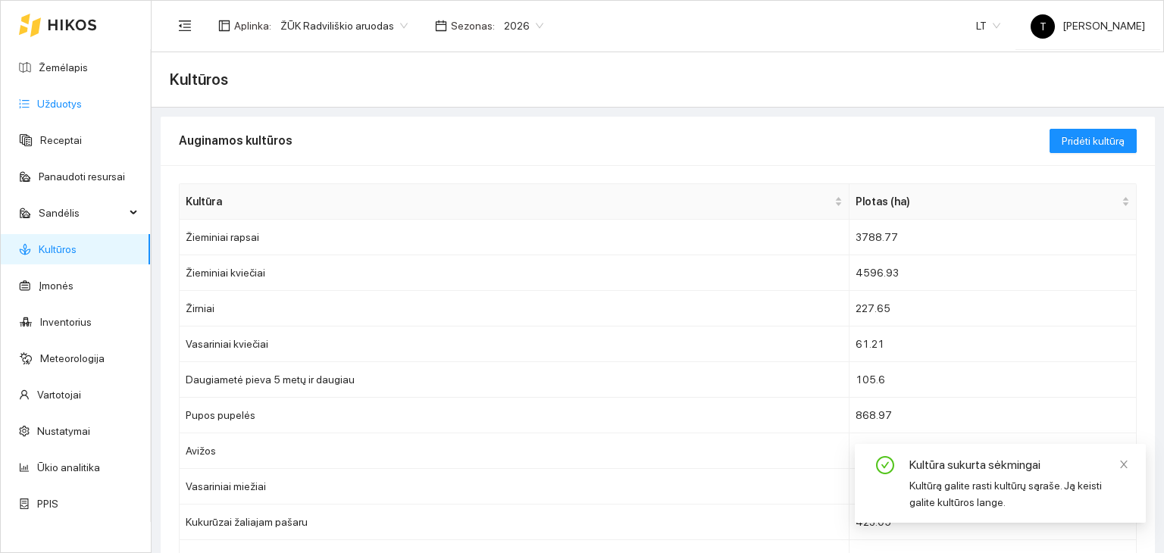
click at [58, 107] on link "Užduotys" at bounding box center [59, 104] width 45 height 12
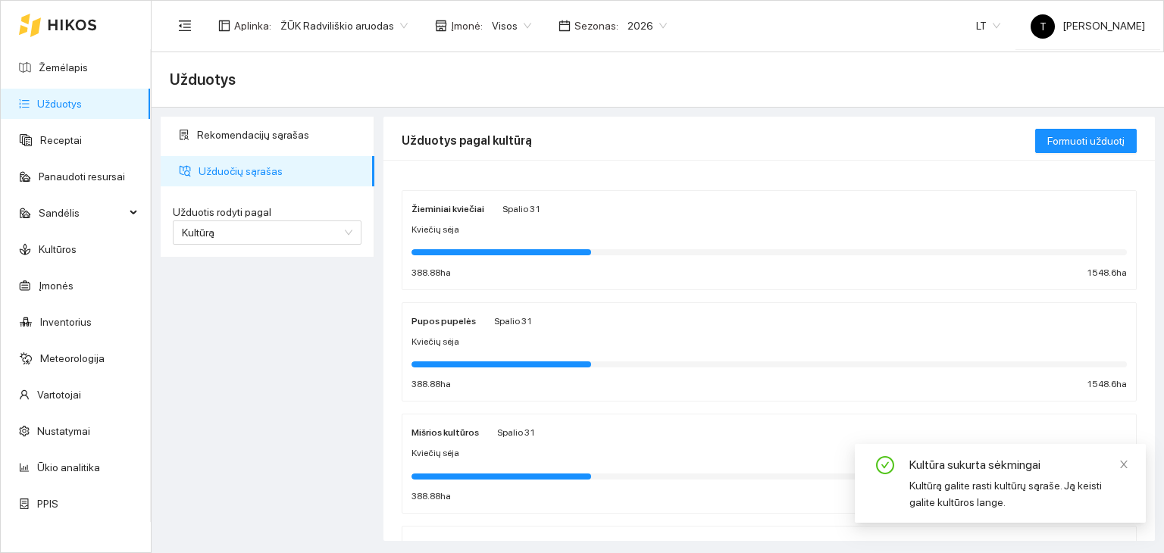
click at [479, 226] on div "Kviečių sėja" at bounding box center [768, 230] width 715 height 14
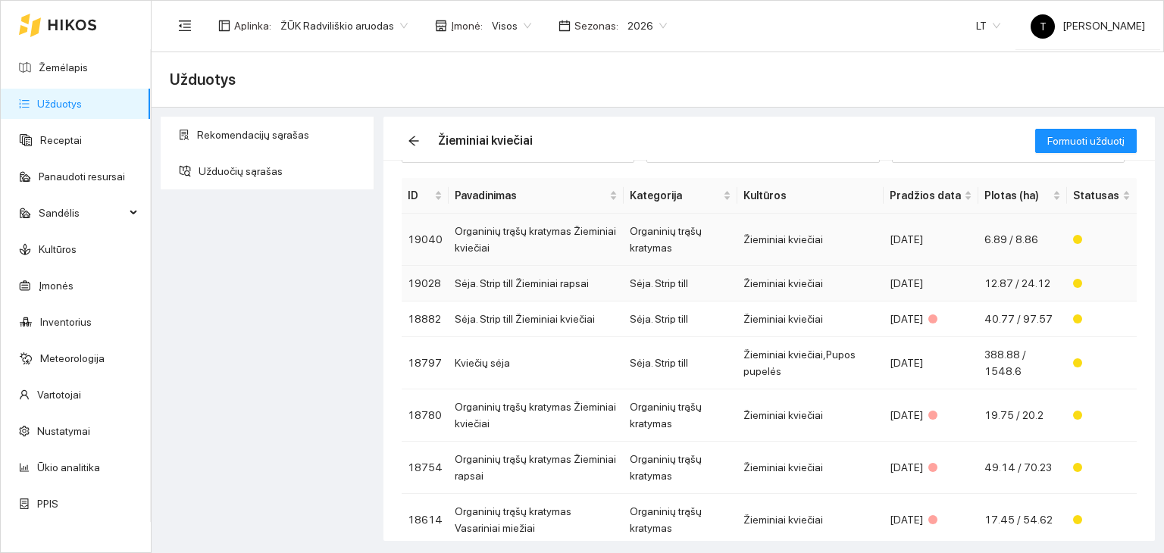
scroll to position [76, 0]
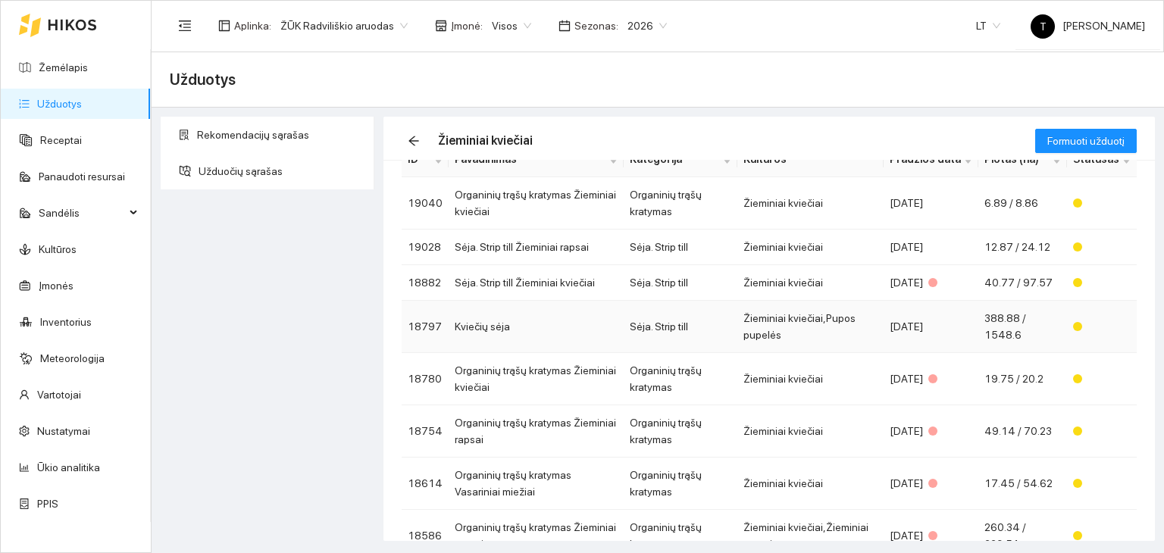
click at [795, 319] on td "Žieminiai kviečiai,Pupos pupelės" at bounding box center [810, 327] width 146 height 52
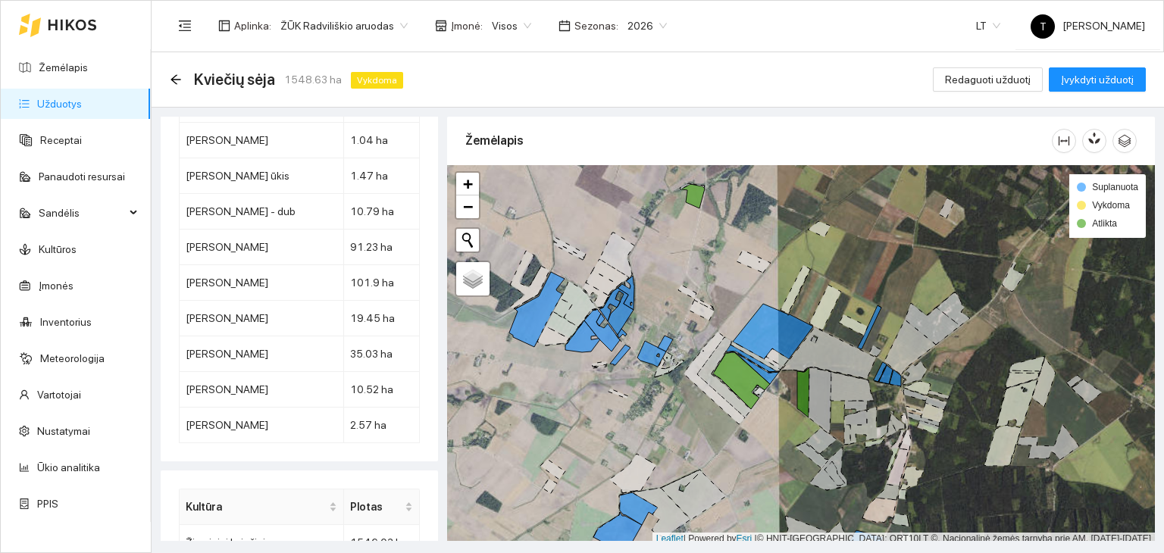
scroll to position [4, 0]
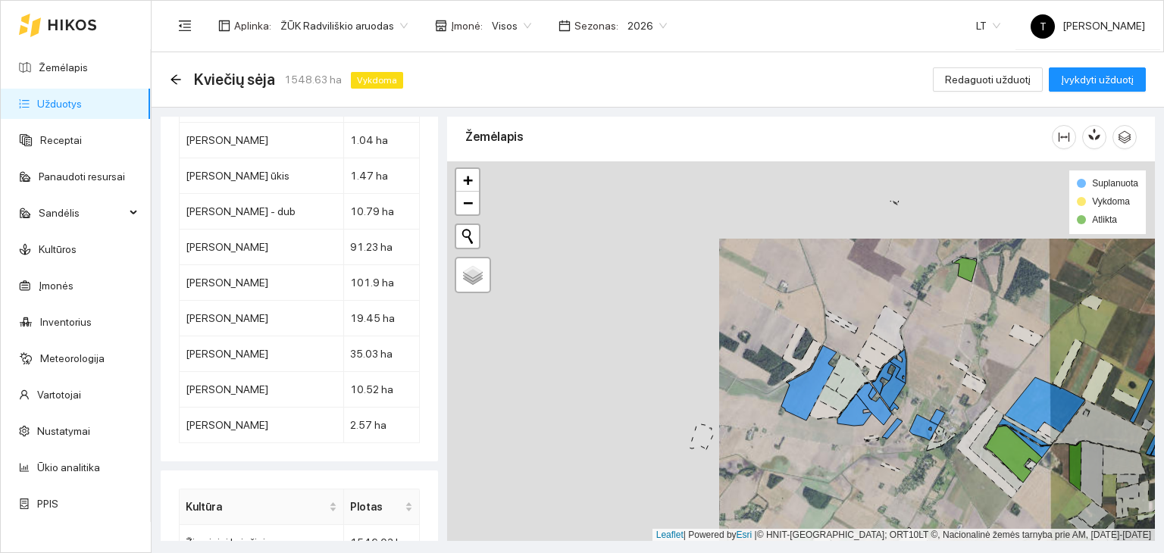
drag, startPoint x: 625, startPoint y: 355, endPoint x: 900, endPoint y: 432, distance: 285.7
click at [900, 432] on div "+ − Nieko nerasta. Bandykite dar kartą. Žemėlapis Palydovas Leaflet | Powered b…" at bounding box center [801, 351] width 708 height 380
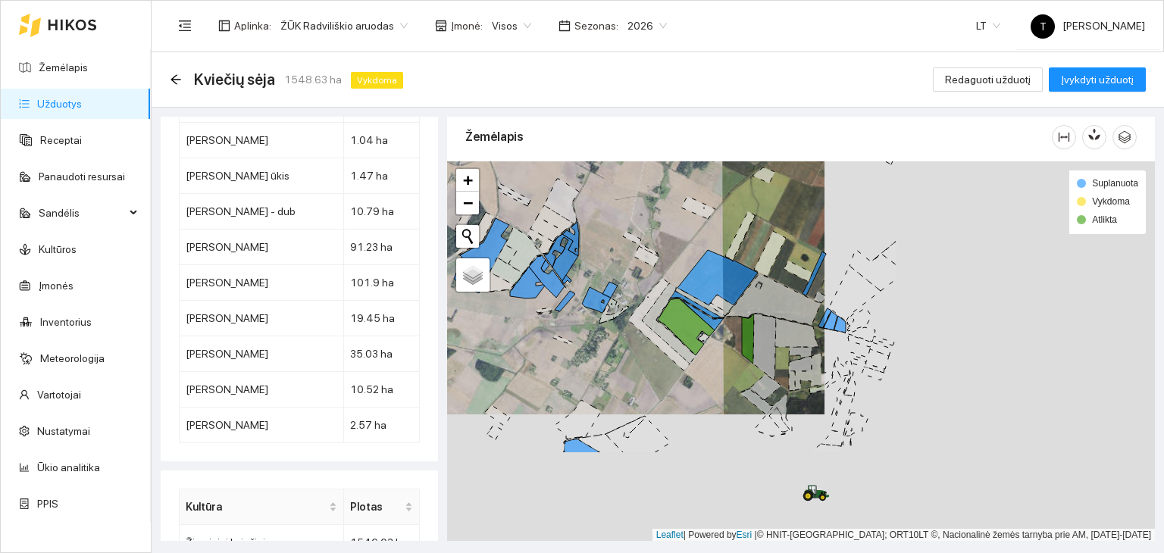
drag, startPoint x: 958, startPoint y: 458, endPoint x: 626, endPoint y: 331, distance: 355.4
click at [626, 331] on div "+ − Nieko nerasta. Bandykite dar kartą. Žemėlapis Palydovas Leaflet | Powered b…" at bounding box center [801, 351] width 708 height 380
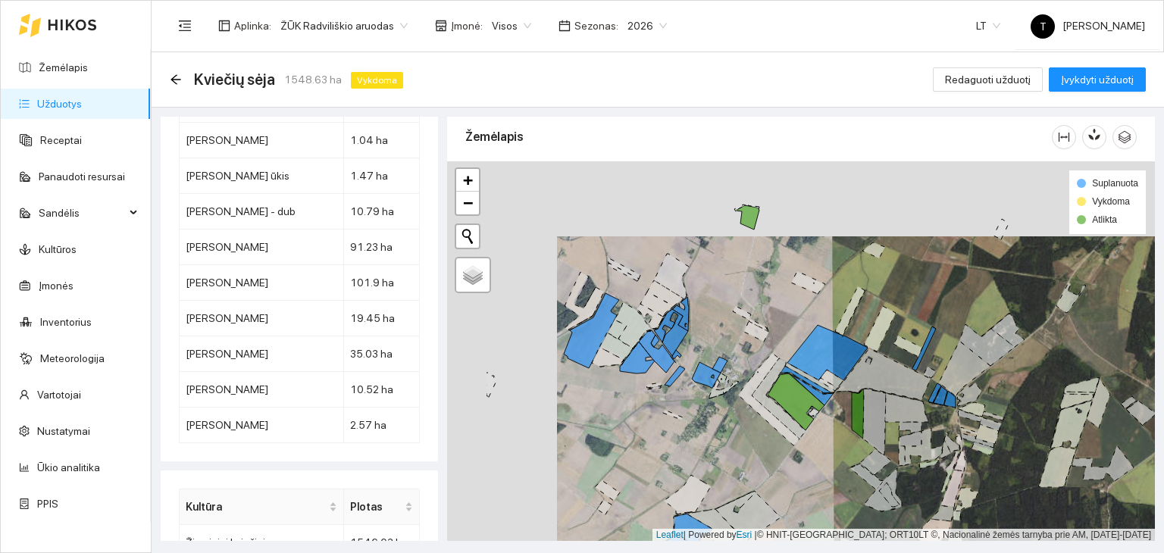
drag, startPoint x: 595, startPoint y: 340, endPoint x: 699, endPoint y: 412, distance: 126.9
click at [699, 412] on div "+ − Nieko nerasta. Bandykite dar kartą. Žemėlapis Palydovas Leaflet | Powered b…" at bounding box center [801, 351] width 708 height 380
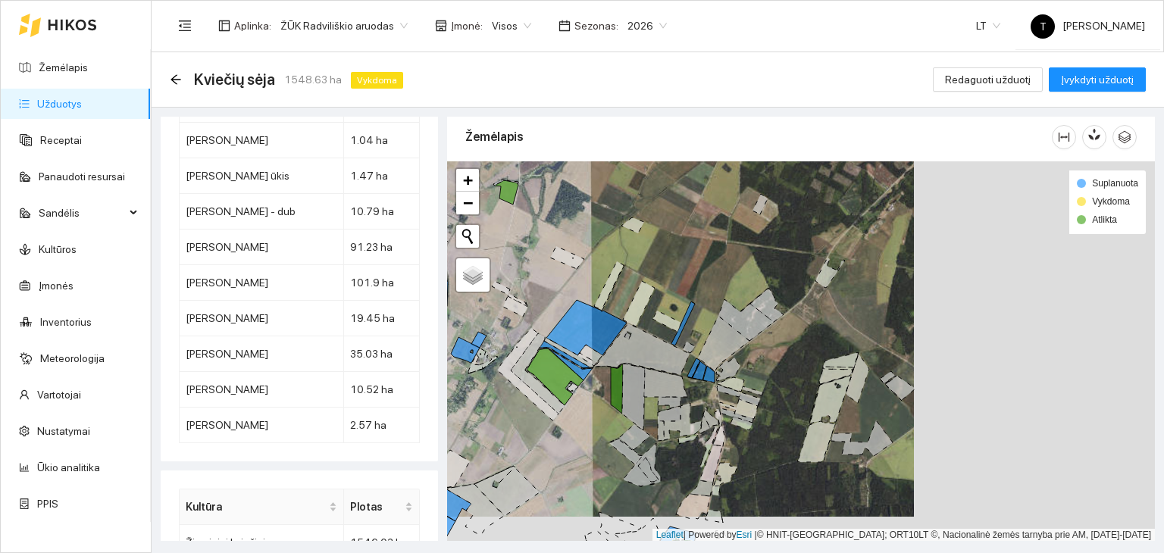
drag, startPoint x: 869, startPoint y: 420, endPoint x: 639, endPoint y: 328, distance: 248.2
click at [639, 364] on icon at bounding box center [633, 397] width 23 height 67
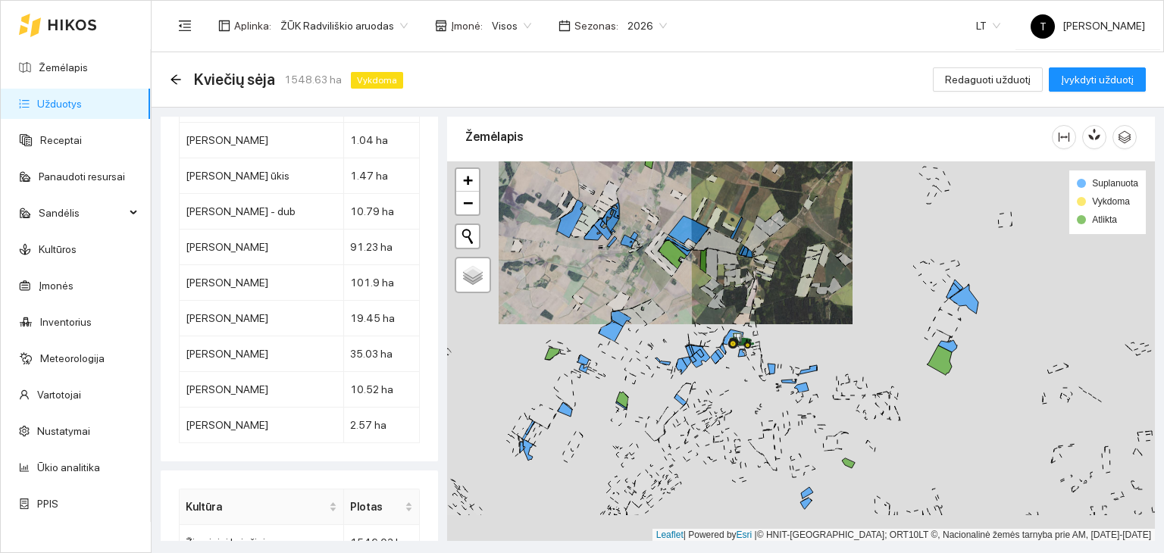
drag, startPoint x: 659, startPoint y: 402, endPoint x: 704, endPoint y: 357, distance: 63.8
click at [702, 357] on icon at bounding box center [700, 356] width 19 height 22
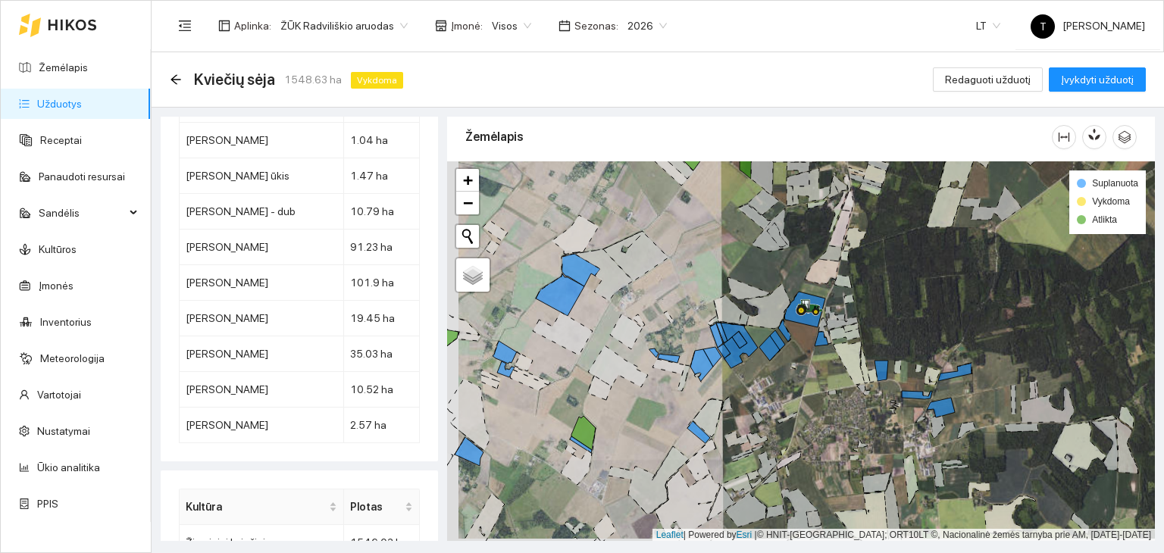
drag, startPoint x: 580, startPoint y: 440, endPoint x: 753, endPoint y: 402, distance: 177.7
click at [595, 416] on icon at bounding box center [583, 433] width 24 height 34
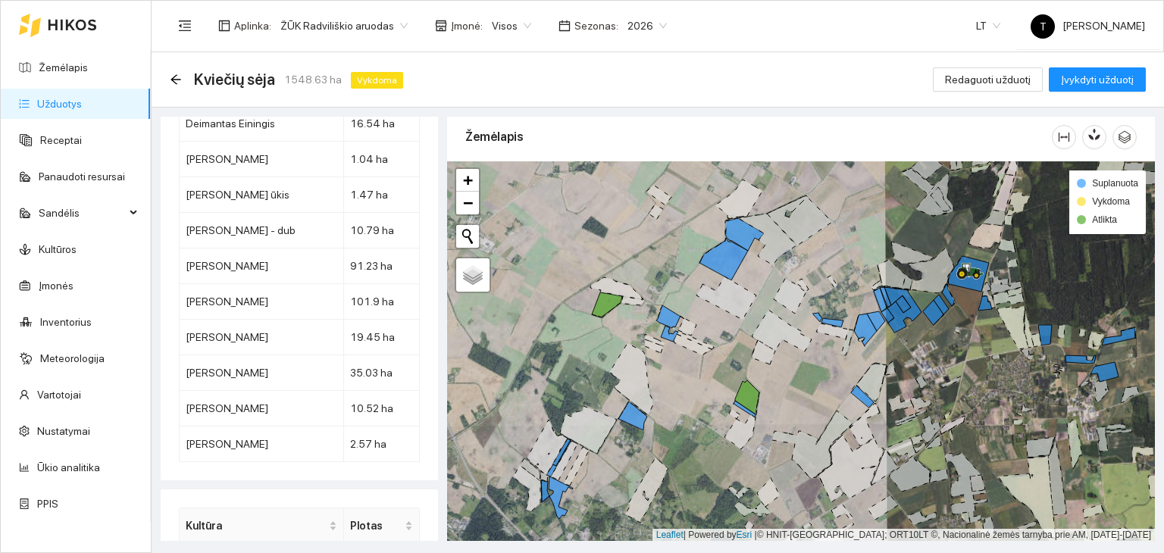
scroll to position [6861, 0]
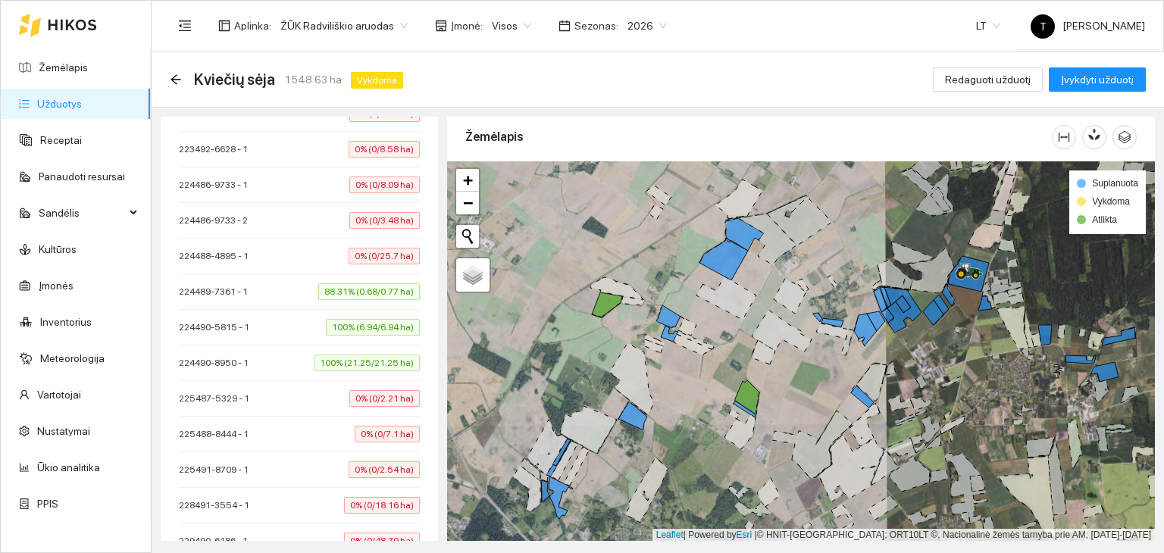
scroll to position [5800, 0]
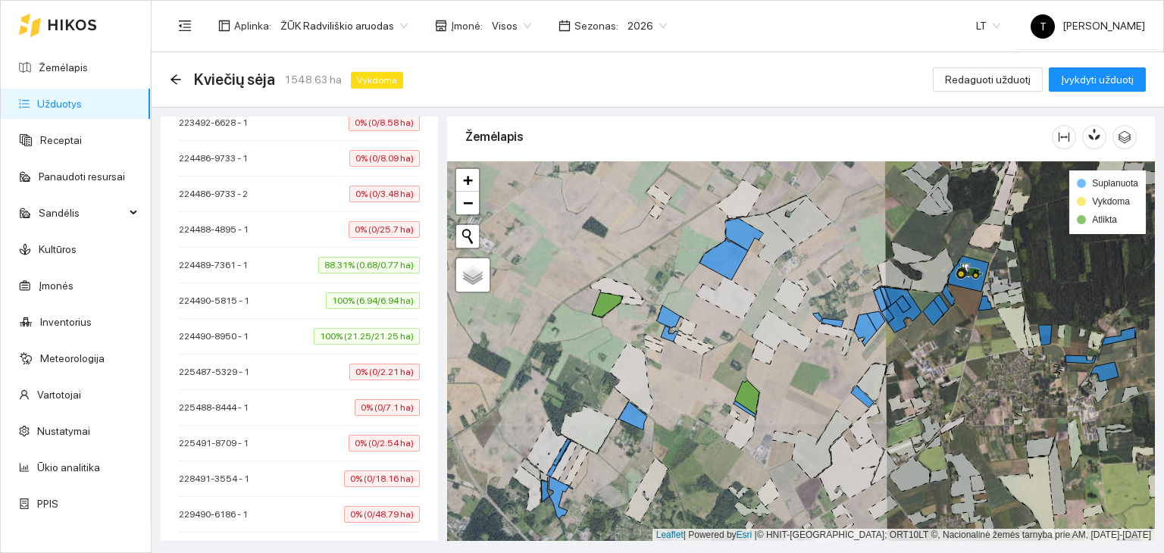
click at [375, 435] on span "0% (0/2.54 ha)" at bounding box center [383, 443] width 71 height 17
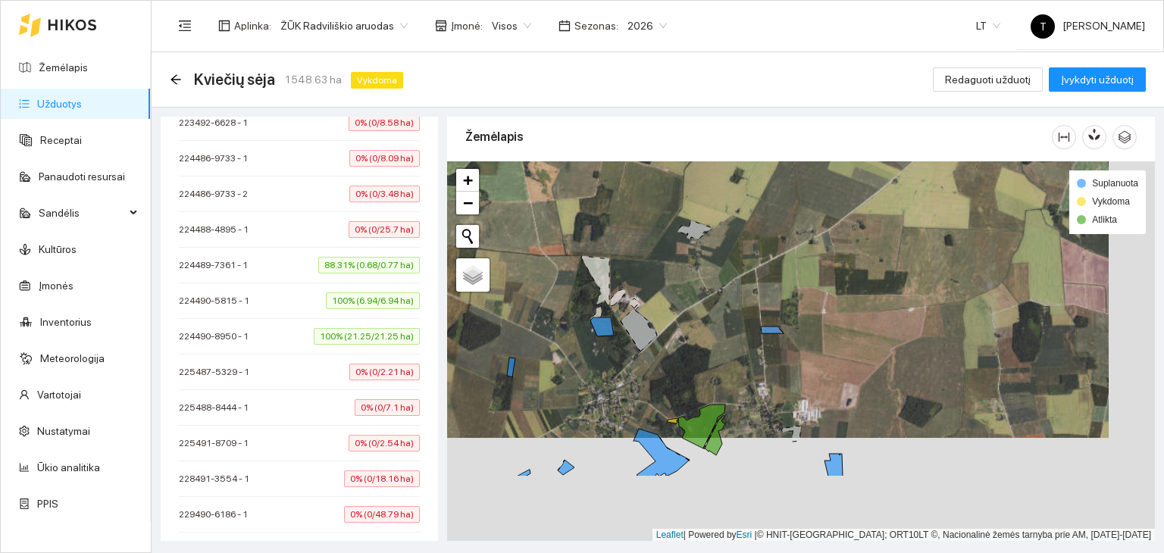
drag, startPoint x: 761, startPoint y: 445, endPoint x: 712, endPoint y: 330, distance: 124.9
click at [712, 330] on div "+ − Nieko nerasta. Bandykite dar kartą. Žemėlapis Palydovas Leaflet | Powered b…" at bounding box center [801, 351] width 708 height 380
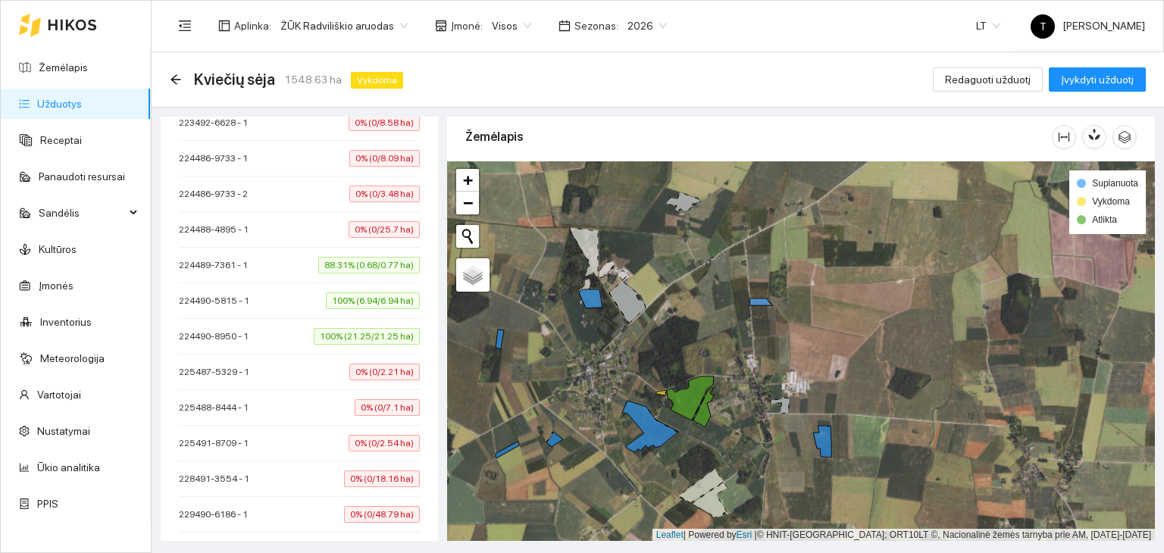
click at [378, 435] on span "0% (0/2.54 ha)" at bounding box center [383, 443] width 71 height 17
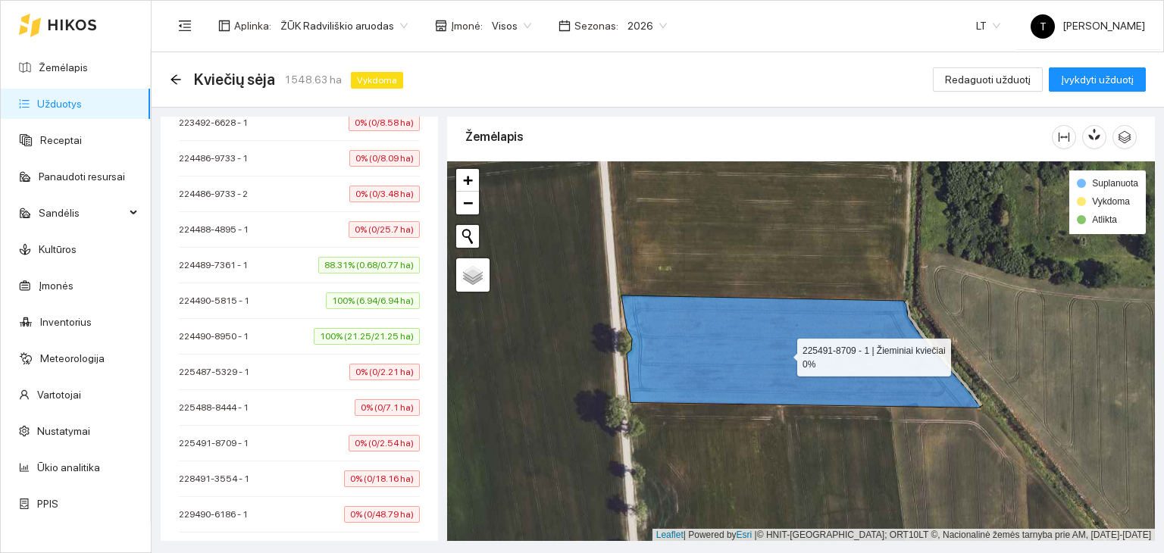
click at [777, 369] on icon at bounding box center [800, 351] width 359 height 112
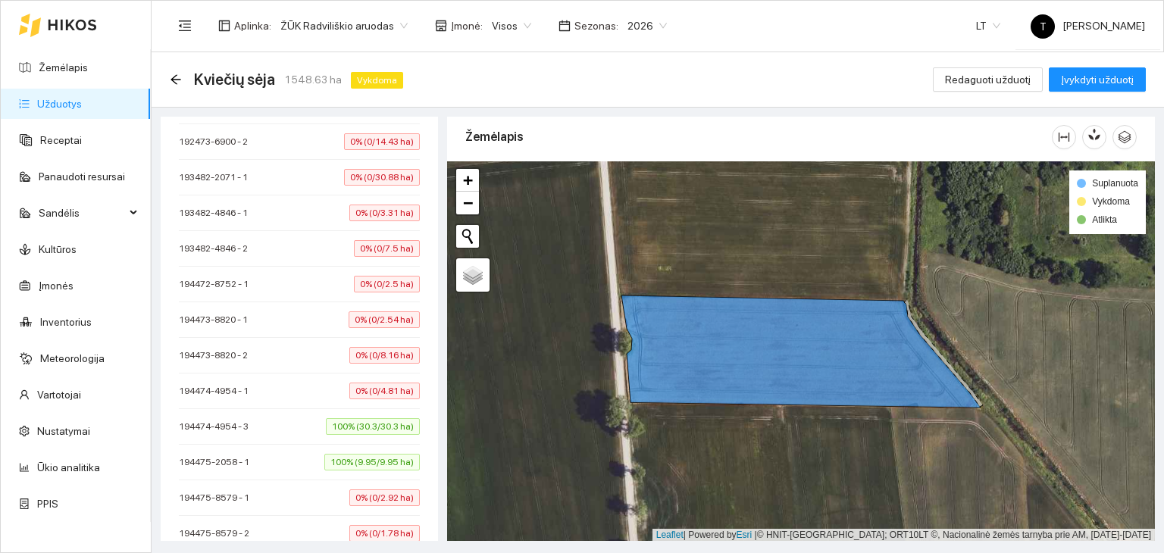
scroll to position [4891, 0]
click at [385, 311] on span "0% (0/2.54 ha)" at bounding box center [383, 319] width 71 height 17
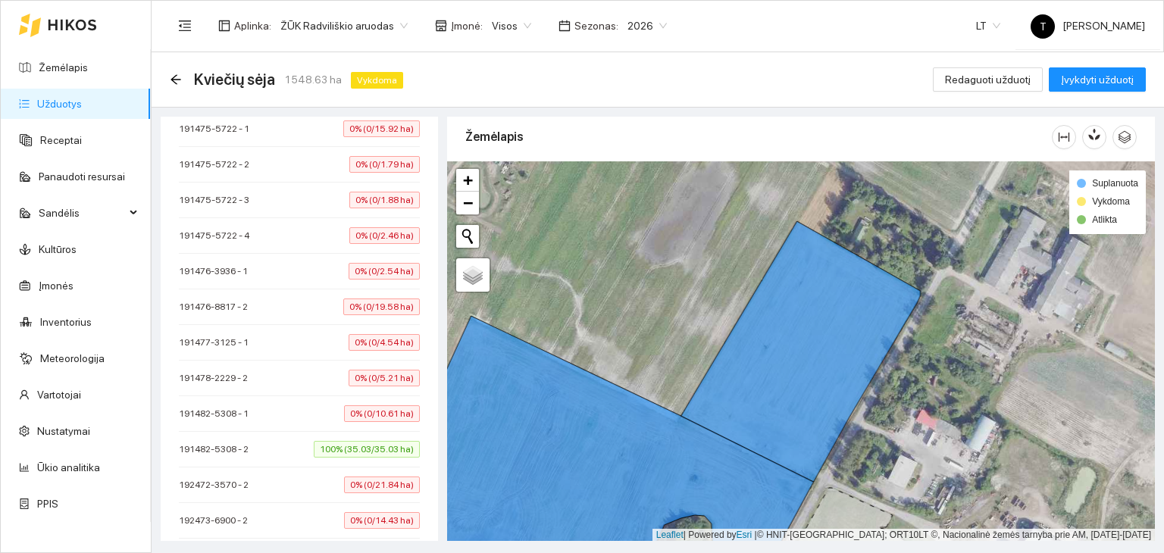
scroll to position [4436, 0]
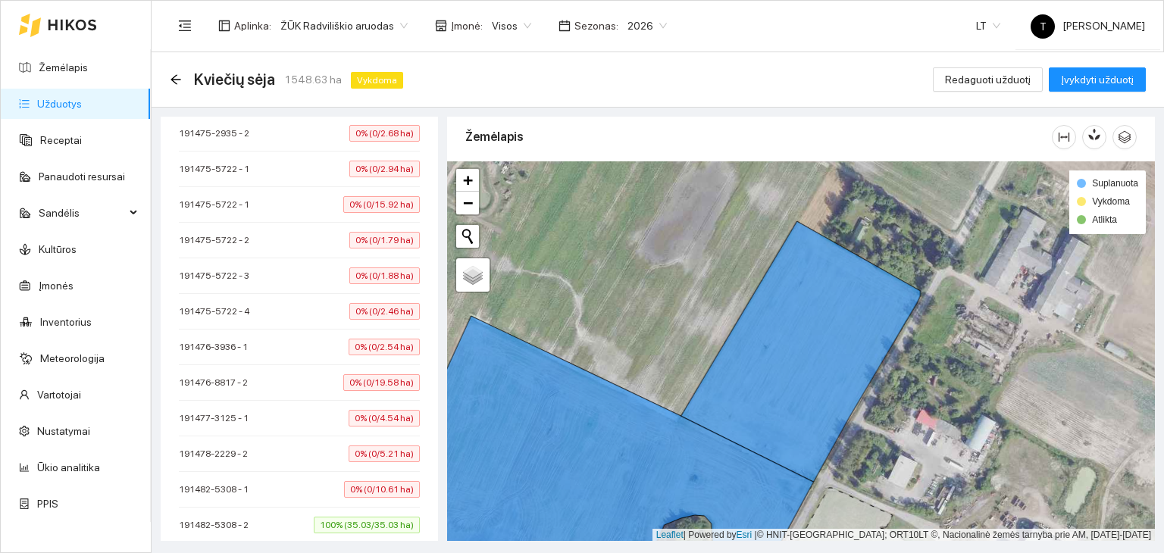
click at [370, 339] on span "0% (0/2.54 ha)" at bounding box center [383, 347] width 71 height 17
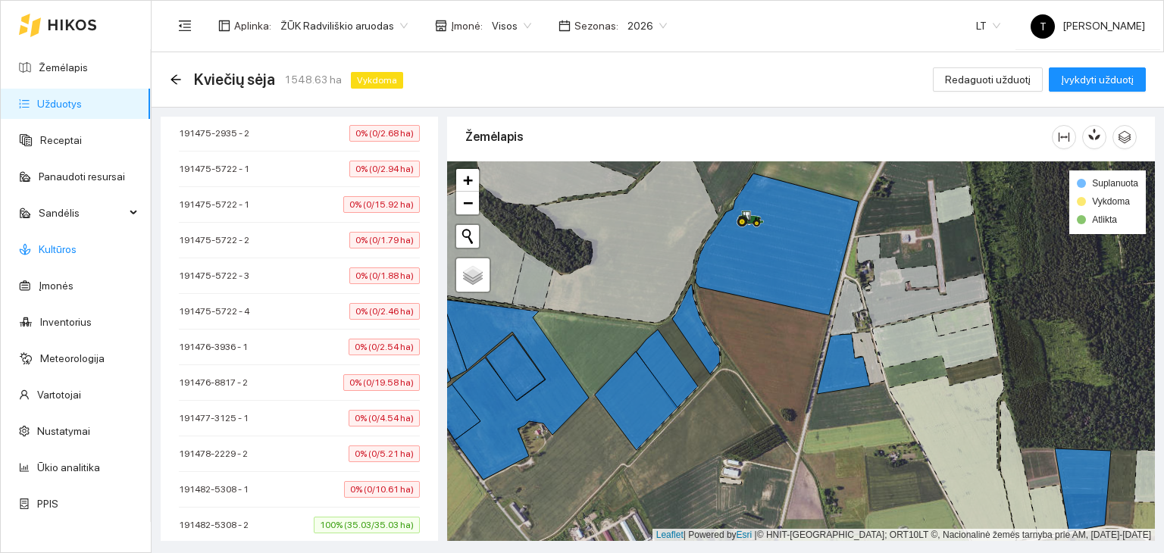
click at [71, 252] on link "Kultūros" at bounding box center [58, 249] width 38 height 12
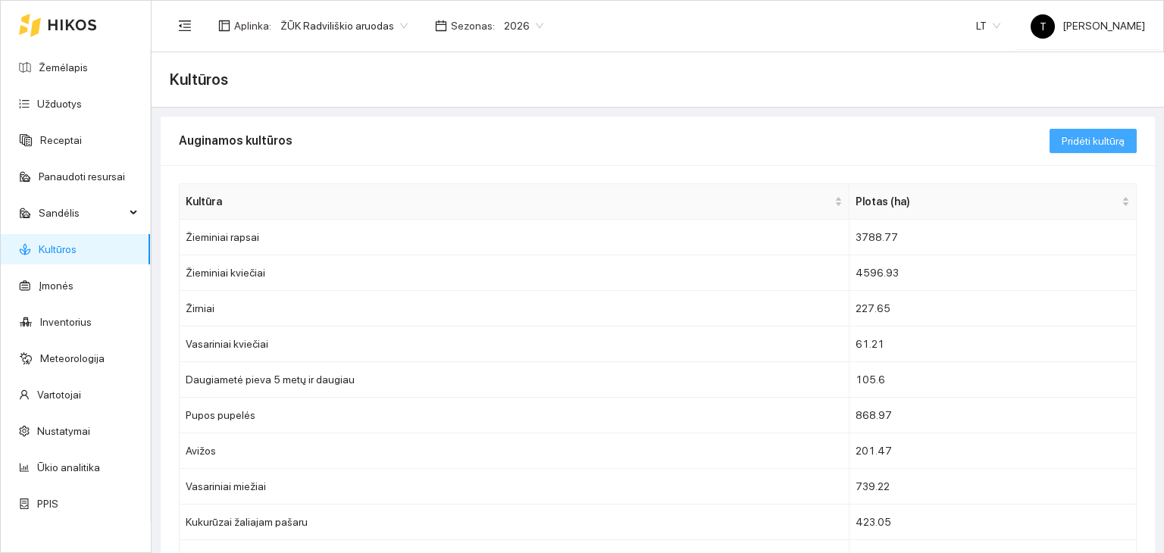
click at [1090, 133] on span "Pridėti kultūrą" at bounding box center [1092, 141] width 63 height 17
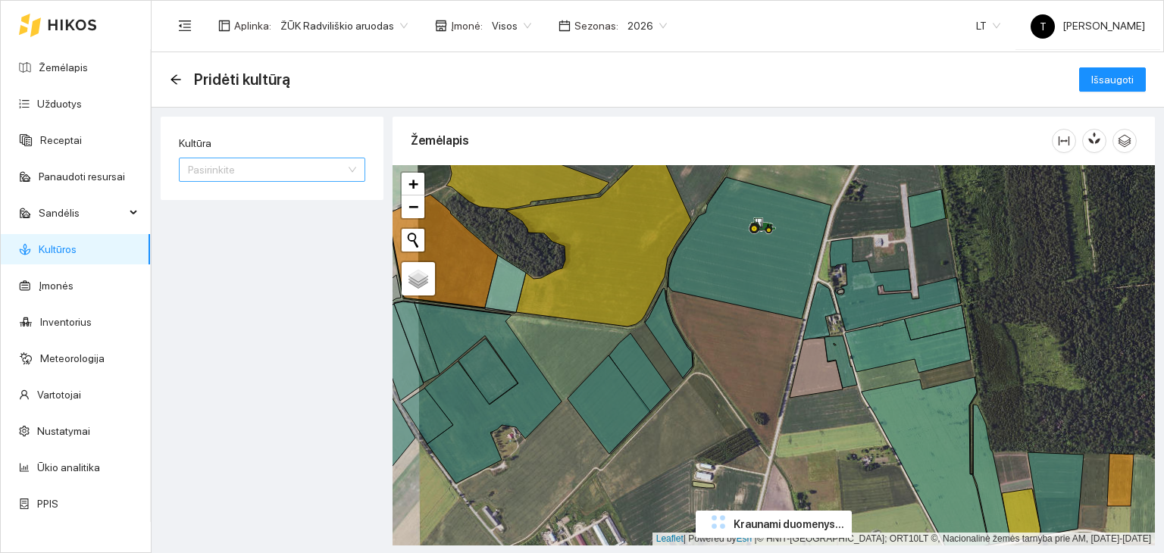
click at [207, 167] on input "Kultūra" at bounding box center [267, 169] width 158 height 23
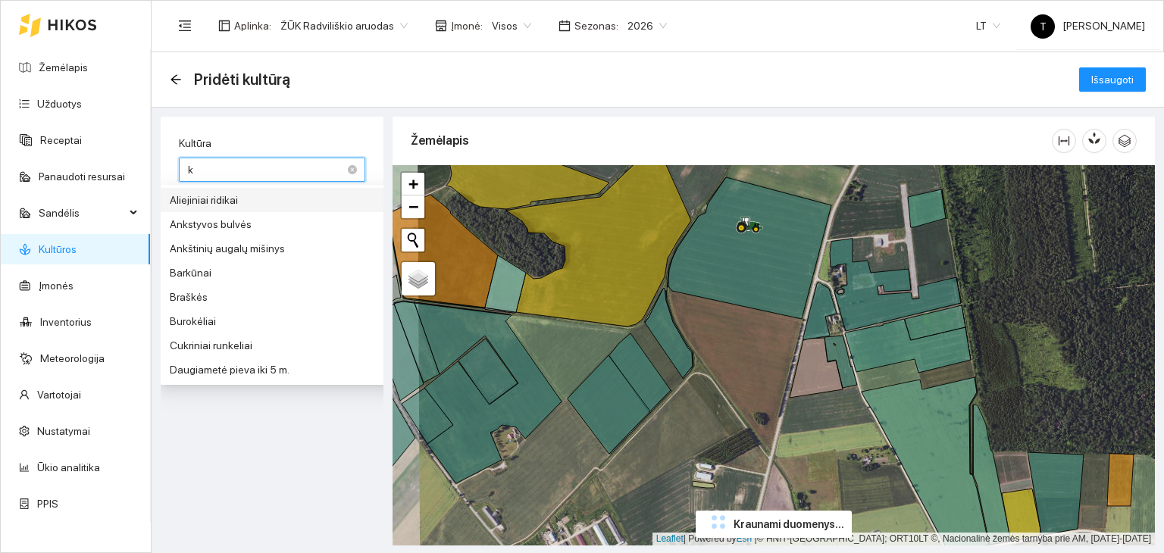
type input "kv"
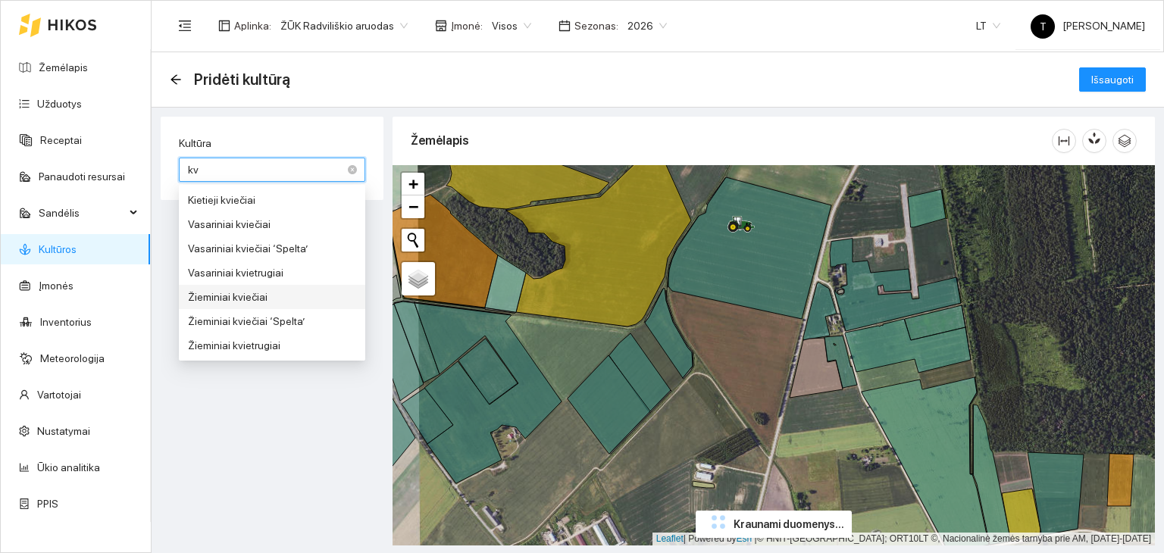
click at [227, 290] on div "Žieminiai kviečiai" at bounding box center [272, 297] width 168 height 17
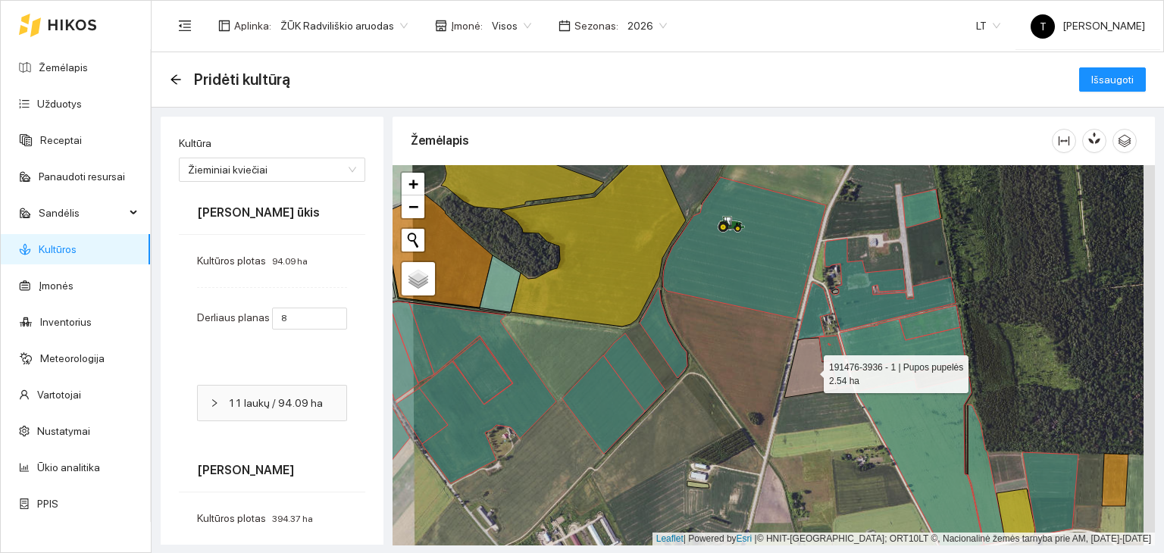
click at [798, 374] on icon at bounding box center [810, 368] width 53 height 60
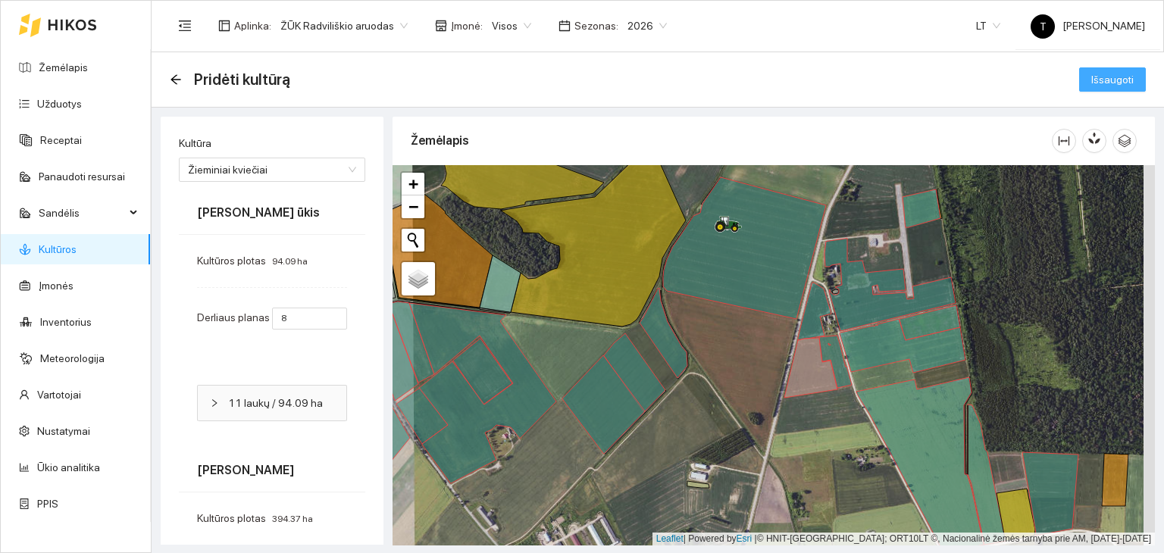
click at [1105, 77] on span "Išsaugoti" at bounding box center [1112, 79] width 42 height 17
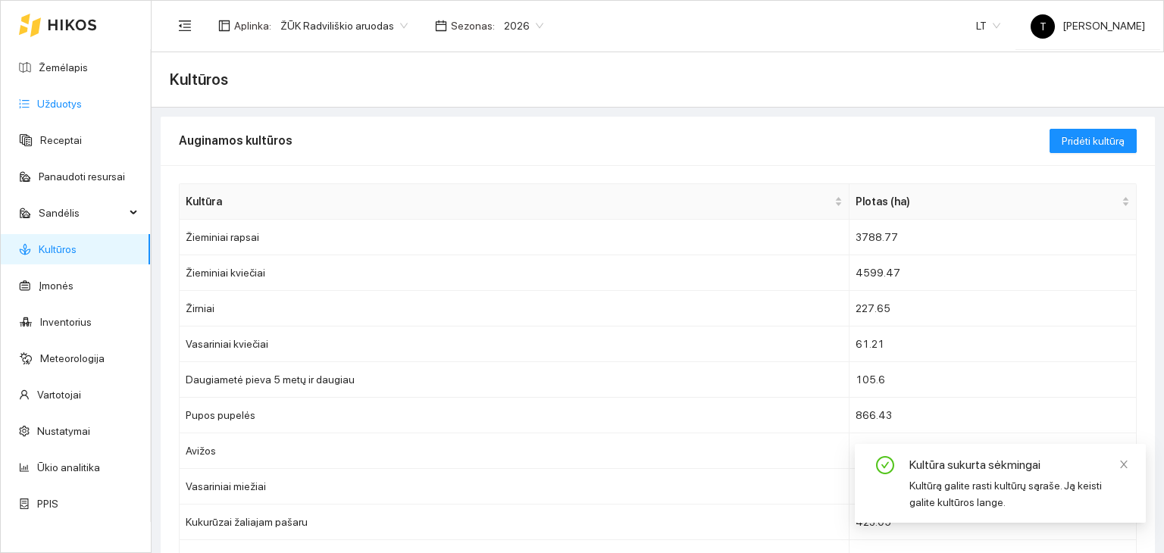
click at [82, 110] on link "Užduotys" at bounding box center [59, 104] width 45 height 12
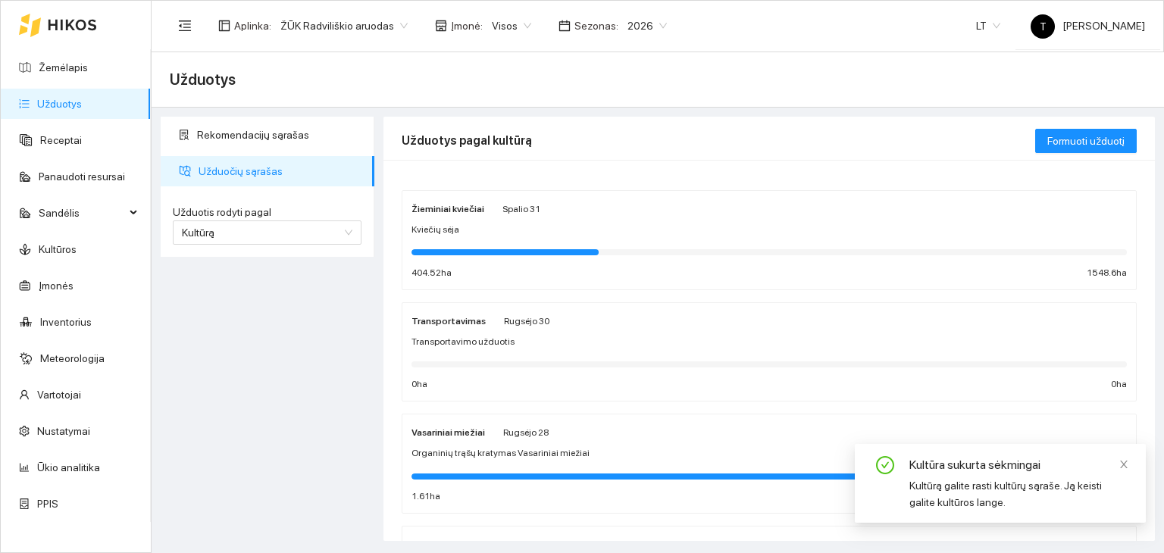
click at [718, 236] on div "Žieminiai kviečiai Spalio 31 Kviečių sėja 404.52 ha 1548.6 ha" at bounding box center [768, 240] width 715 height 80
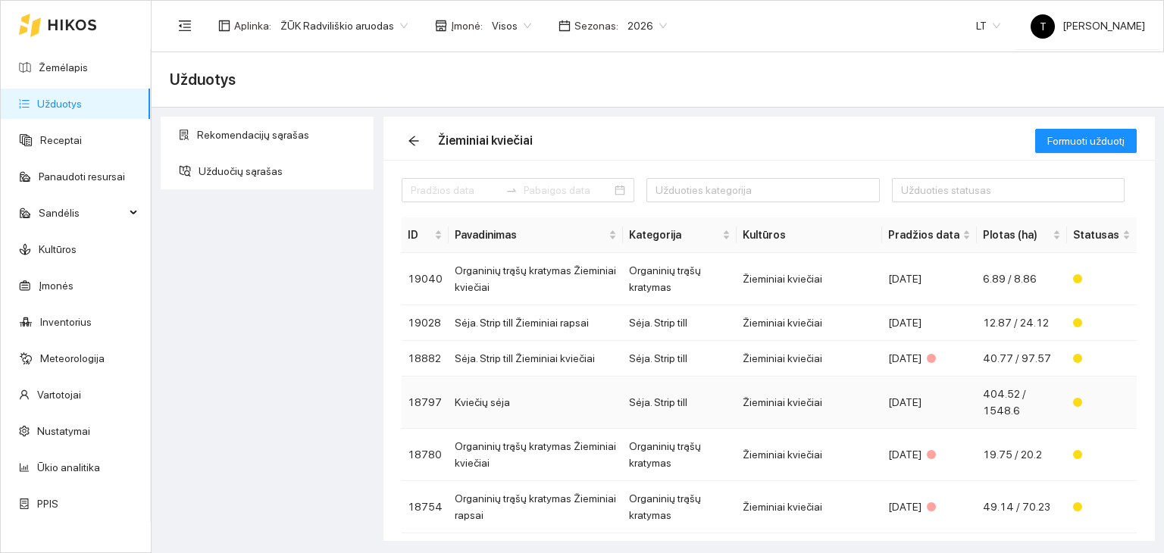
click at [901, 394] on div "[DATE]" at bounding box center [929, 402] width 83 height 17
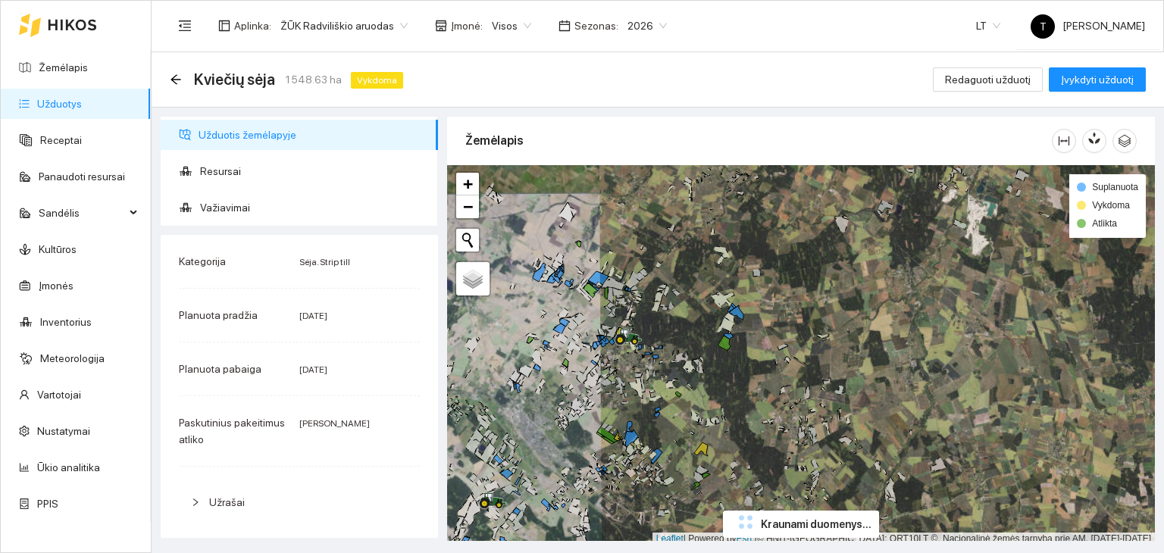
scroll to position [4, 0]
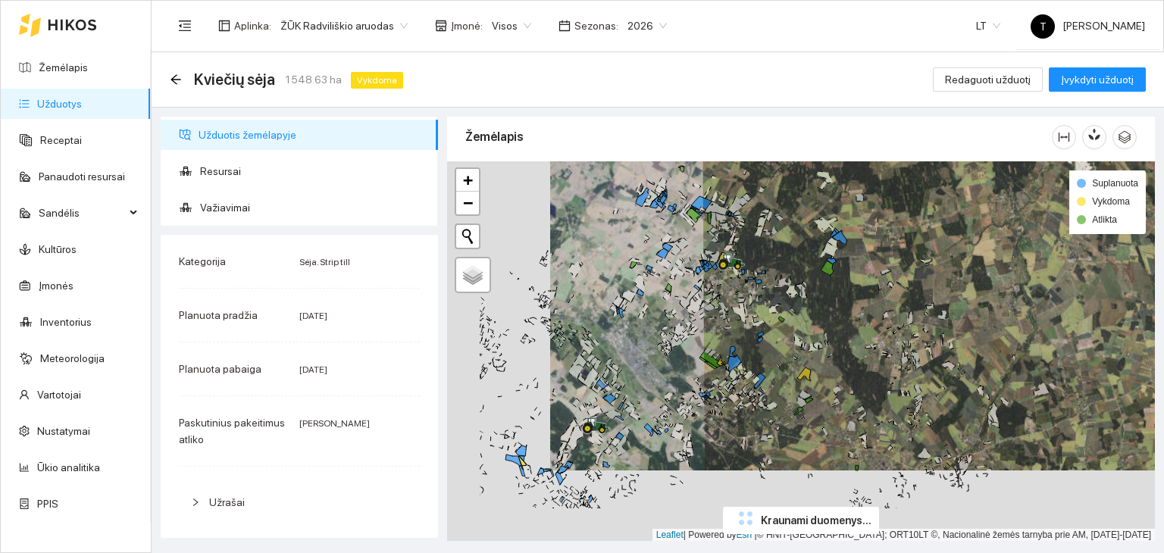
drag, startPoint x: 640, startPoint y: 343, endPoint x: 712, endPoint y: 320, distance: 75.5
click at [709, 300] on div "+ − Nieko nerasta. Bandykite dar kartą. Žemėlapis Palydovas Leaflet | Powered b…" at bounding box center [801, 351] width 708 height 380
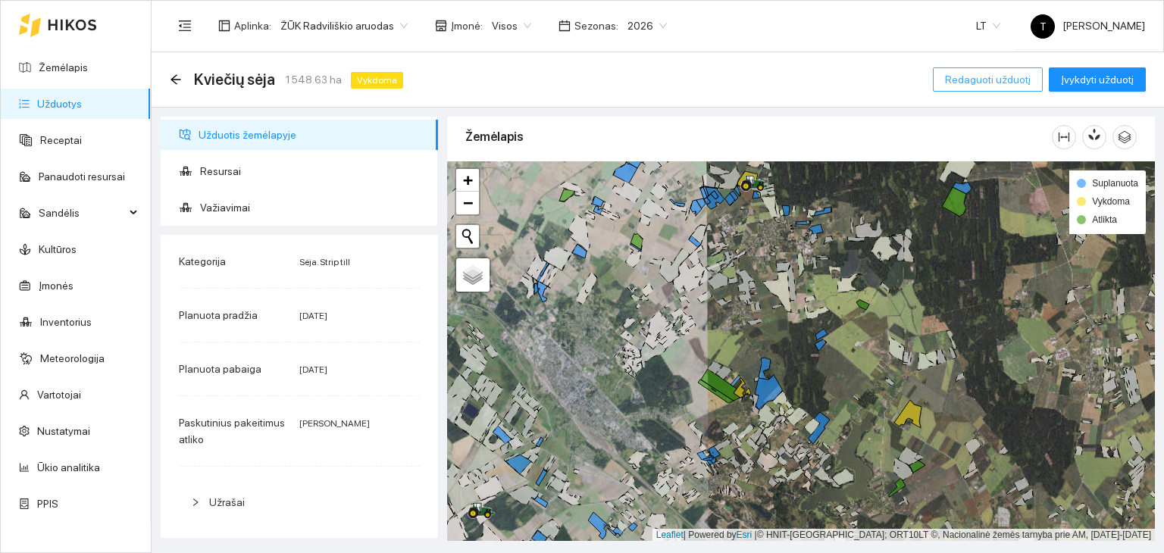
click at [970, 89] on button "Redaguoti užduotį" at bounding box center [988, 79] width 110 height 24
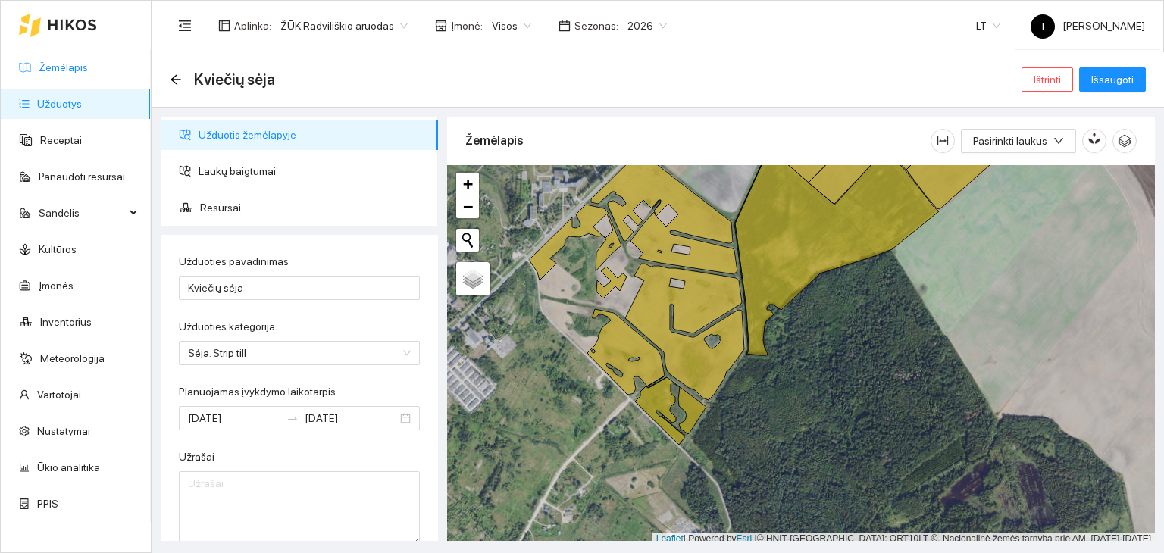
click at [48, 67] on link "Žemėlapis" at bounding box center [63, 67] width 49 height 12
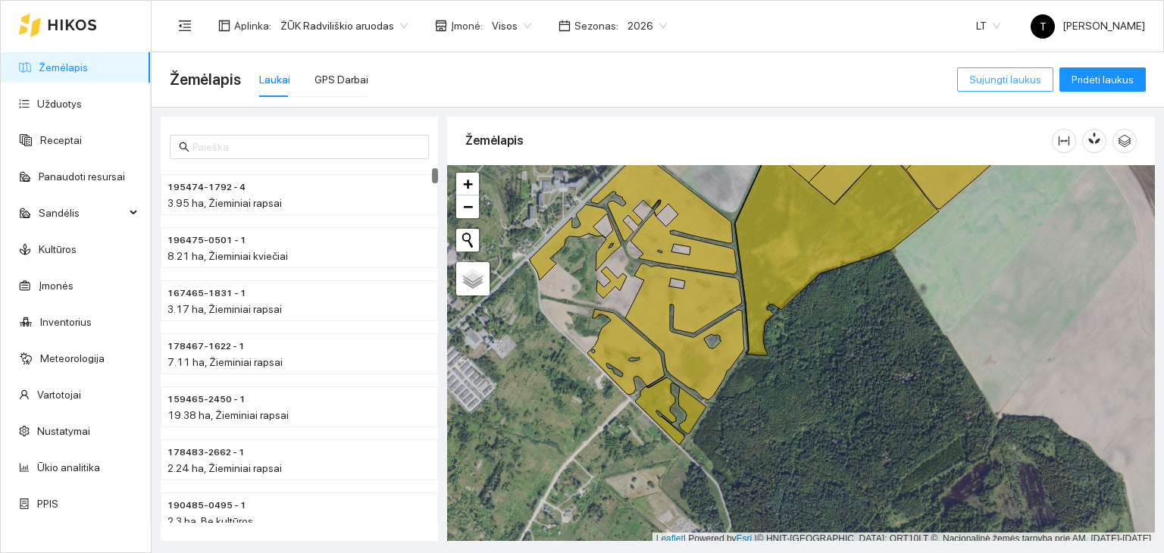
click at [1020, 83] on span "Sujungti laukus" at bounding box center [1005, 79] width 72 height 17
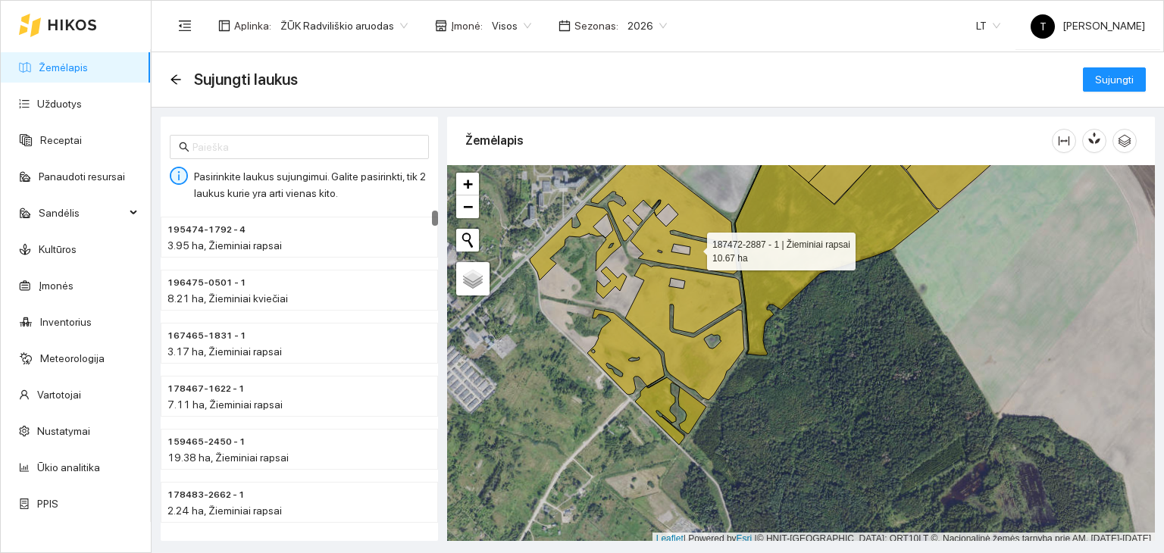
click at [693, 248] on icon at bounding box center [664, 212] width 146 height 123
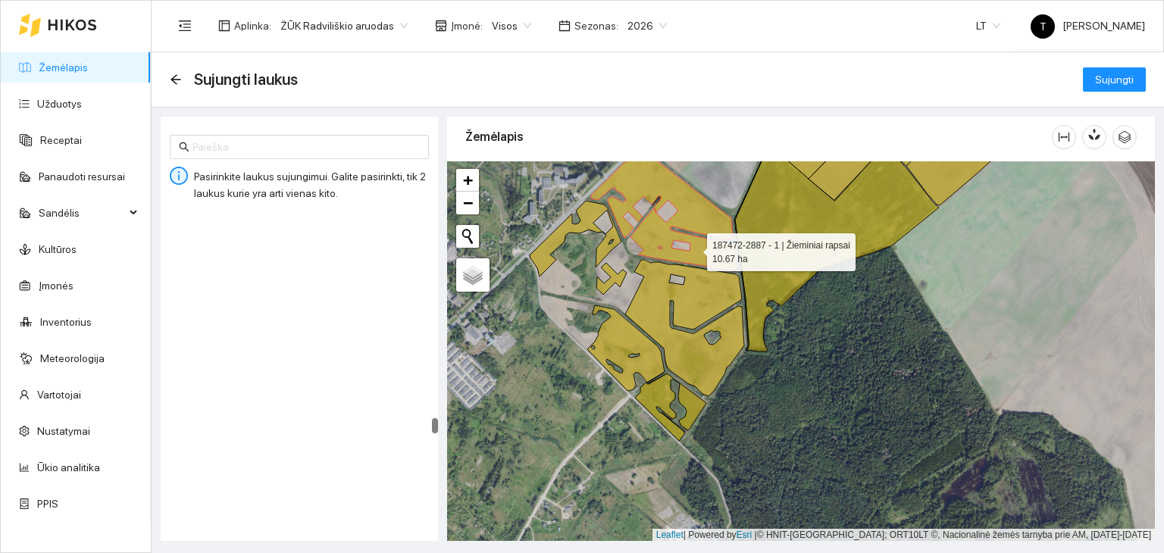
scroll to position [95871, 0]
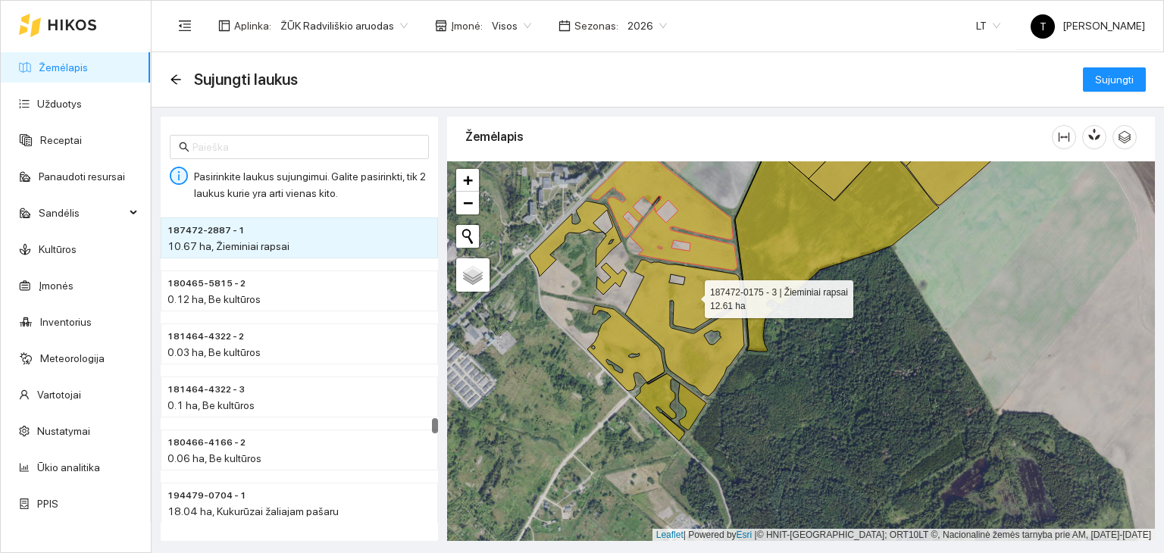
click at [691, 295] on icon at bounding box center [684, 328] width 119 height 136
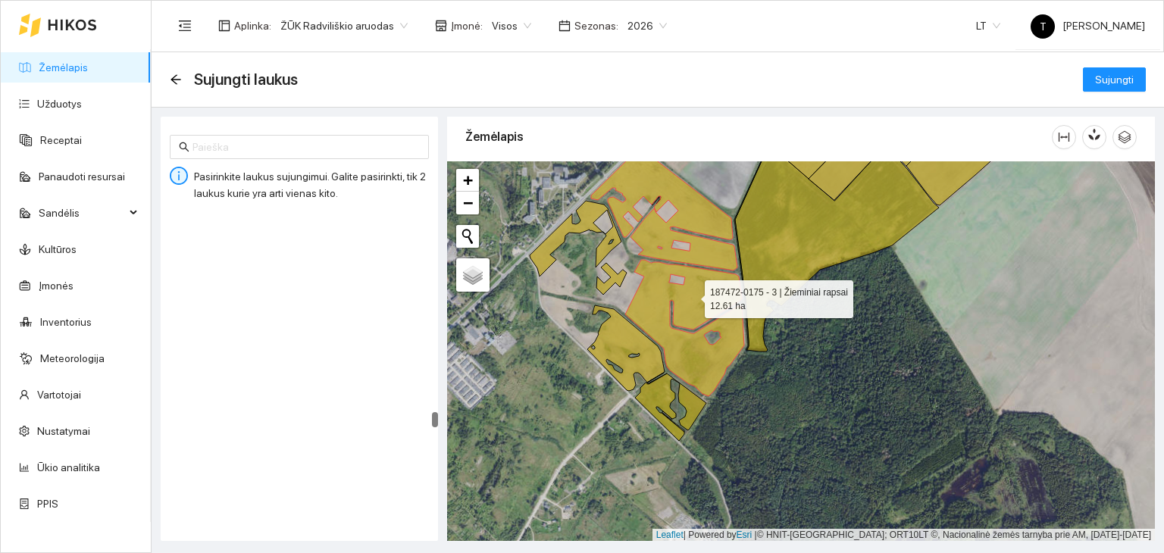
scroll to position [93069, 0]
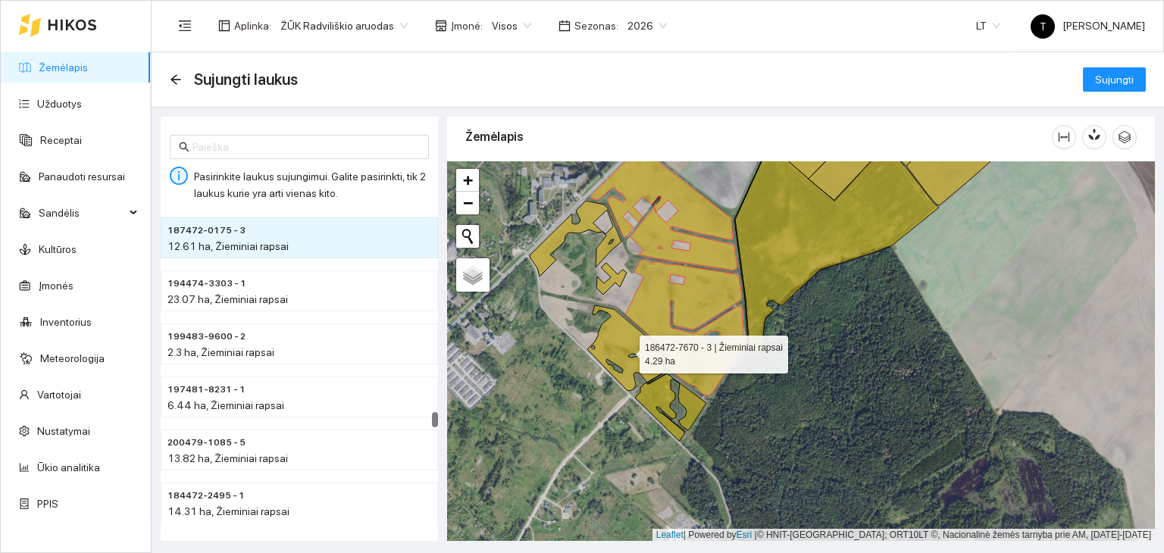
click at [645, 337] on icon at bounding box center [625, 348] width 77 height 86
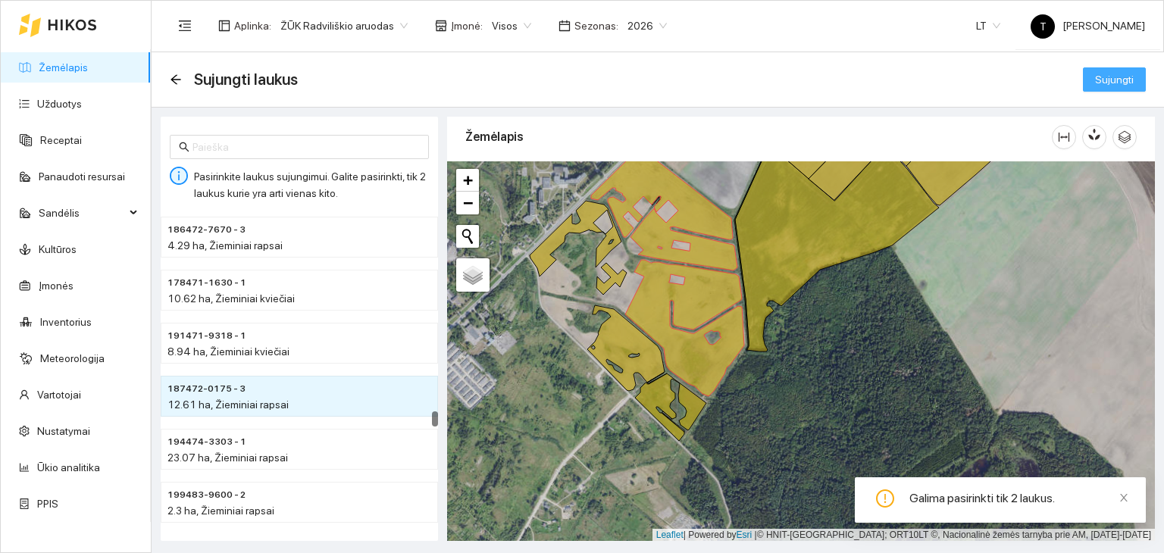
click at [1115, 80] on span "Sujungti" at bounding box center [1114, 79] width 39 height 17
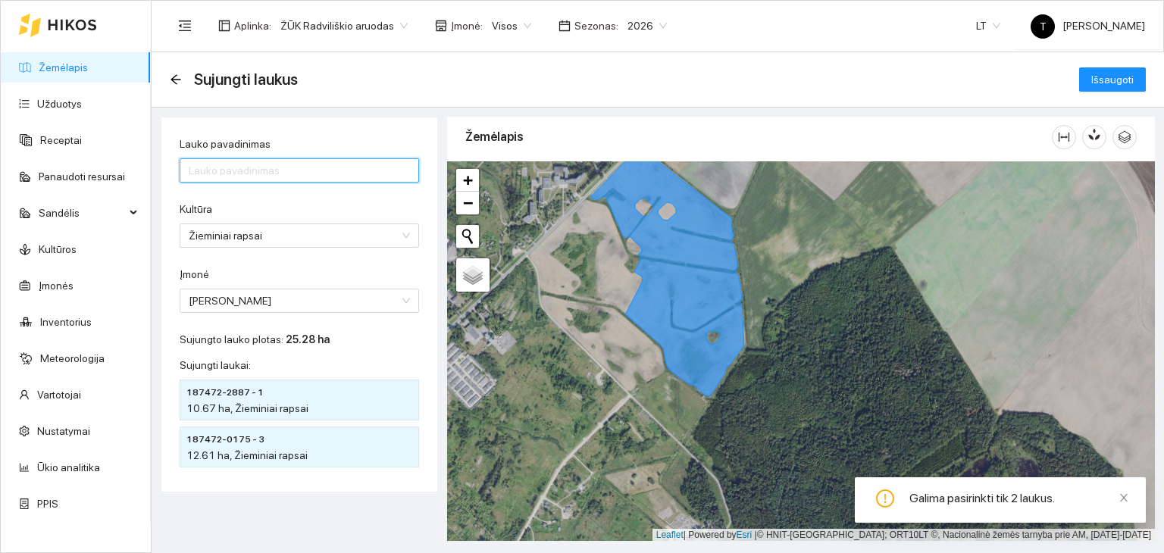
click at [318, 161] on input "Lauko pavadinimas" at bounding box center [299, 170] width 239 height 24
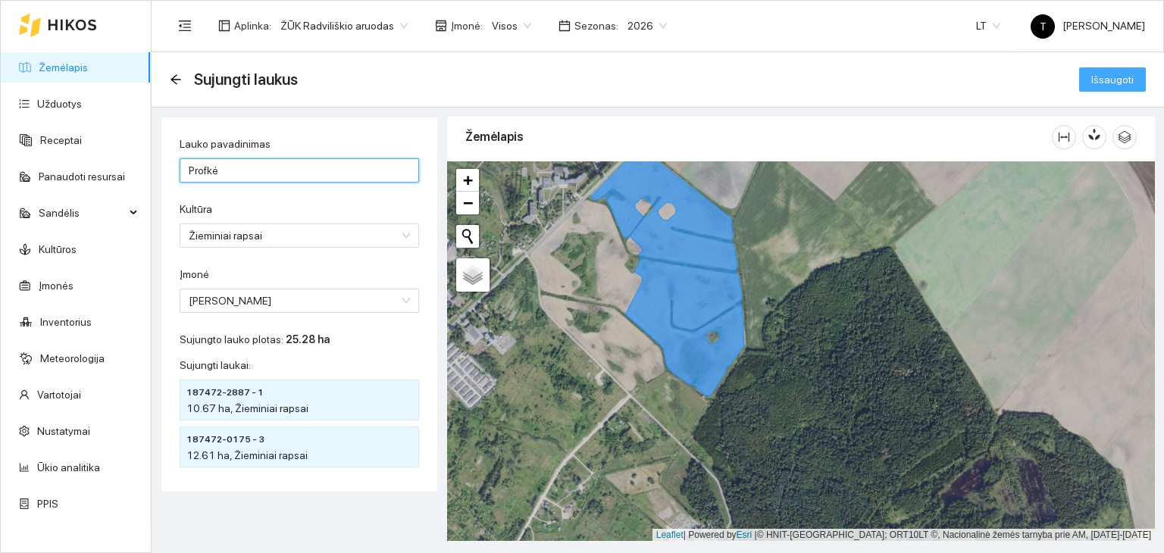
type input "Profkė"
click at [1120, 83] on span "Išsaugoti" at bounding box center [1112, 79] width 42 height 17
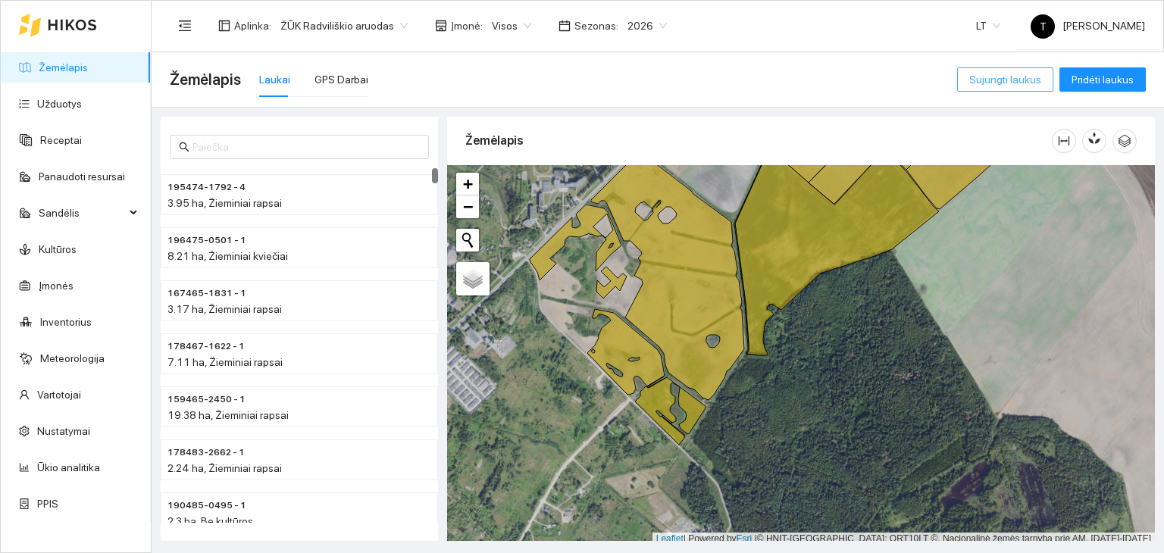
click at [1024, 80] on span "Sujungti laukus" at bounding box center [1005, 79] width 72 height 17
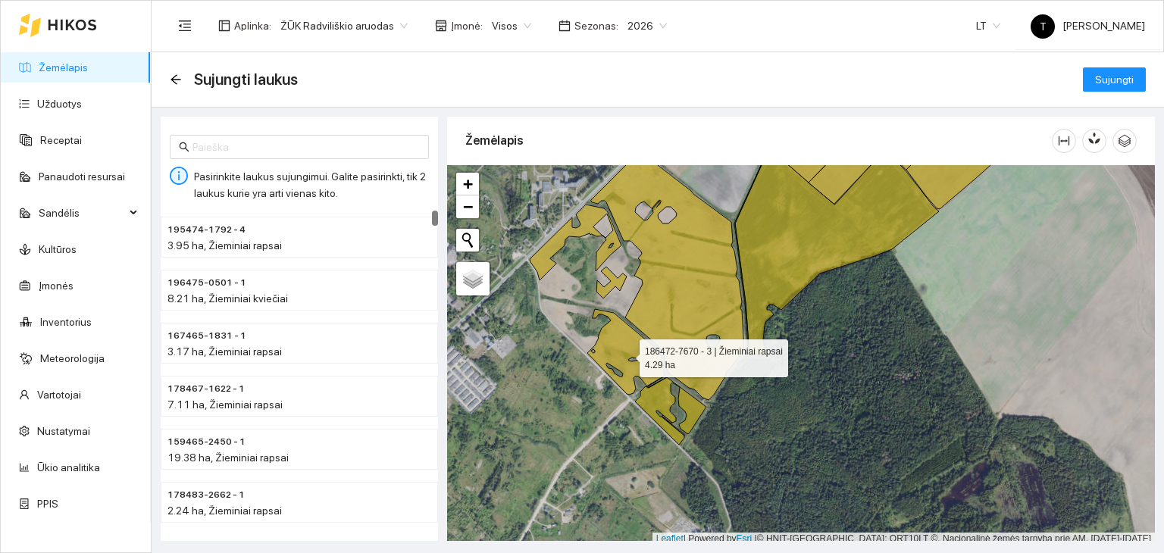
click at [633, 352] on icon at bounding box center [625, 352] width 77 height 86
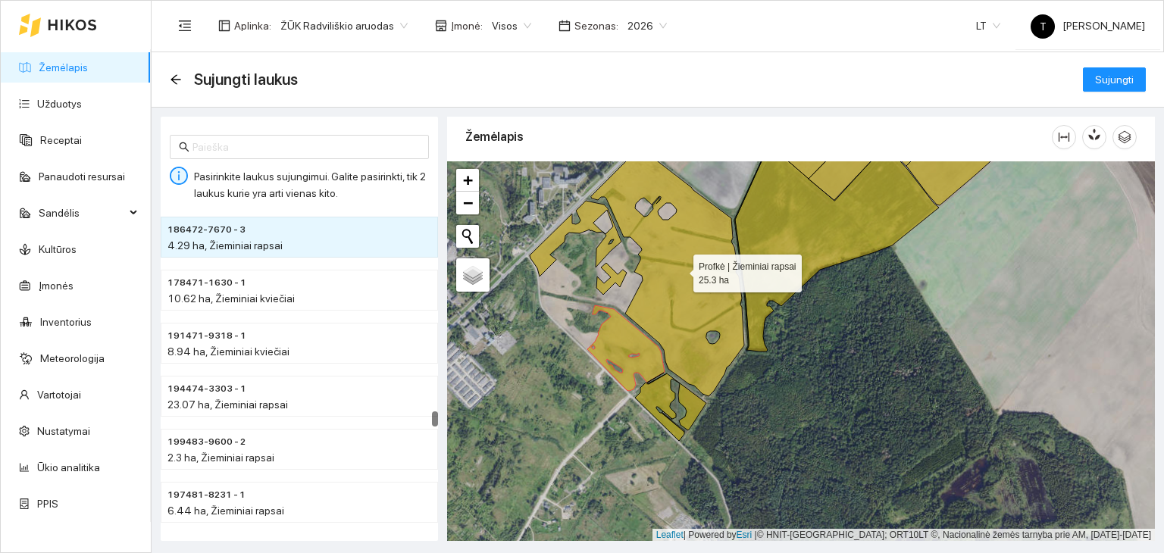
click at [680, 303] on icon at bounding box center [667, 271] width 153 height 249
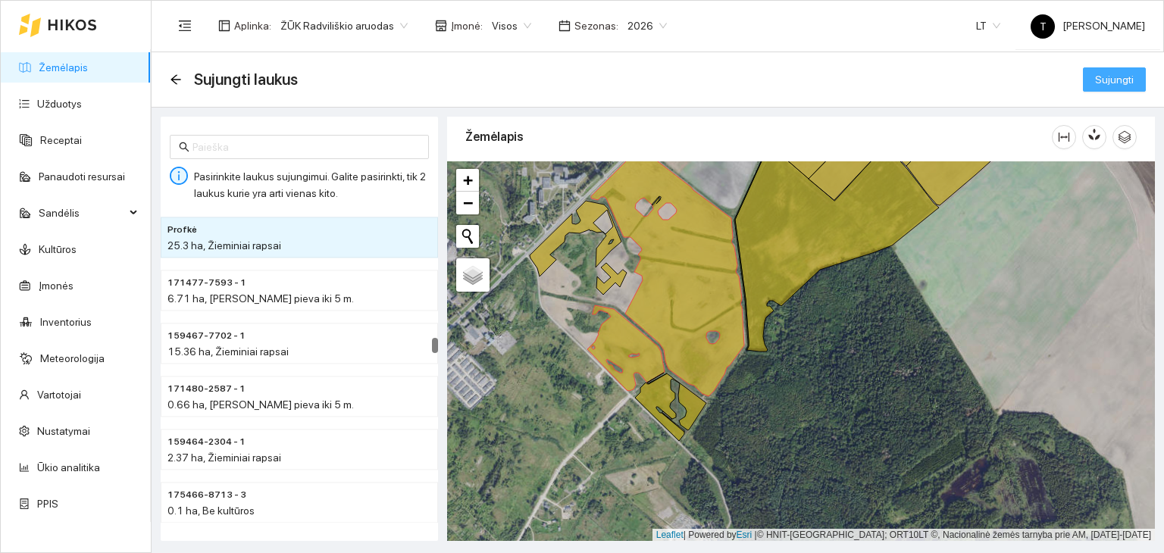
click at [1124, 80] on span "Sujungti" at bounding box center [1114, 79] width 39 height 17
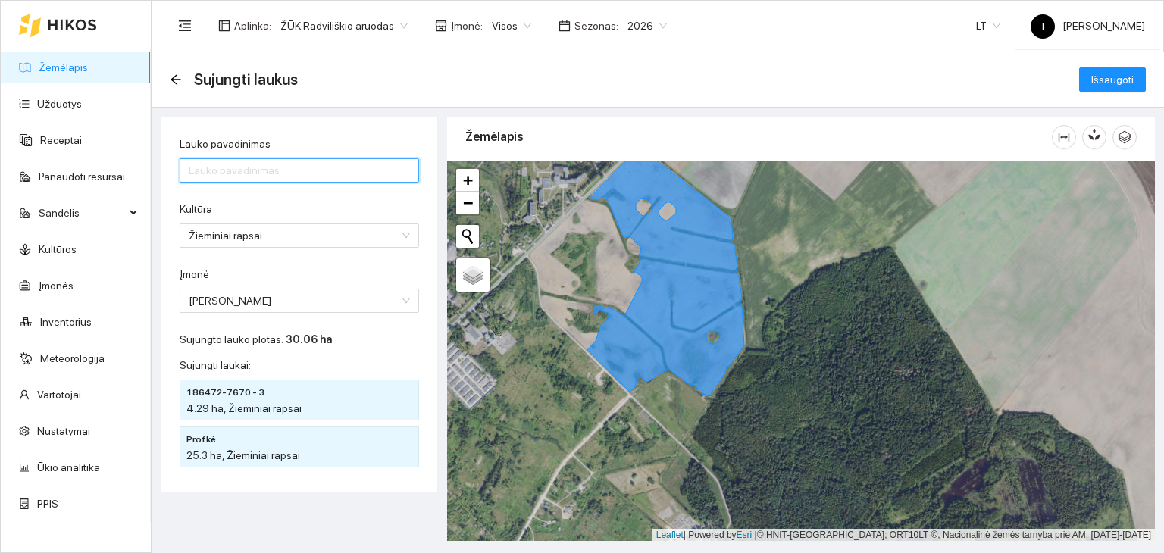
click at [299, 171] on input "Lauko pavadinimas" at bounding box center [299, 170] width 239 height 24
type input "Profkė"
click at [1092, 77] on button "Išsaugoti" at bounding box center [1112, 79] width 67 height 24
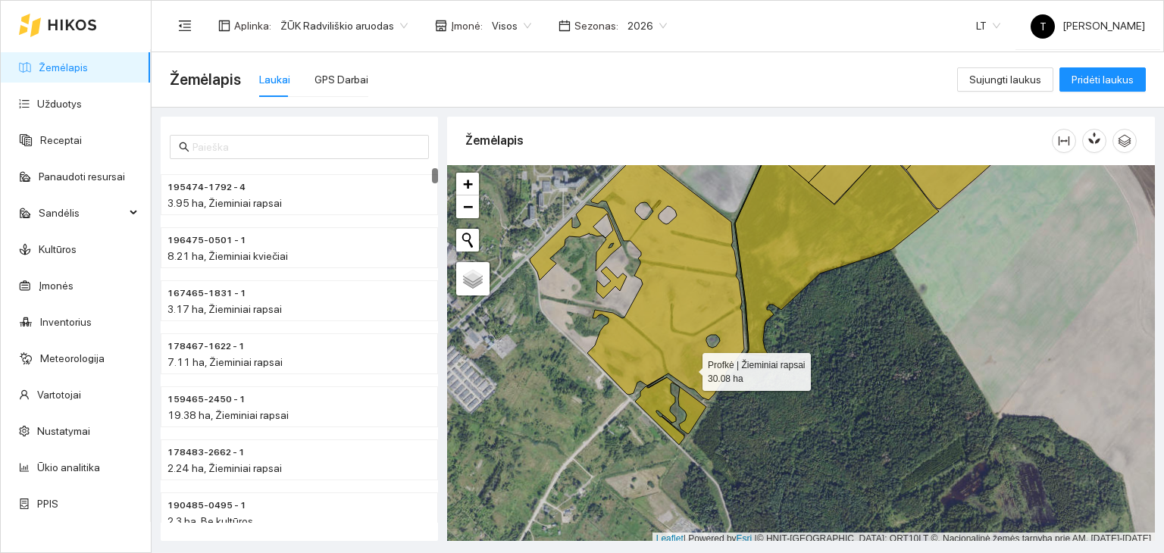
click at [689, 367] on icon at bounding box center [665, 275] width 157 height 249
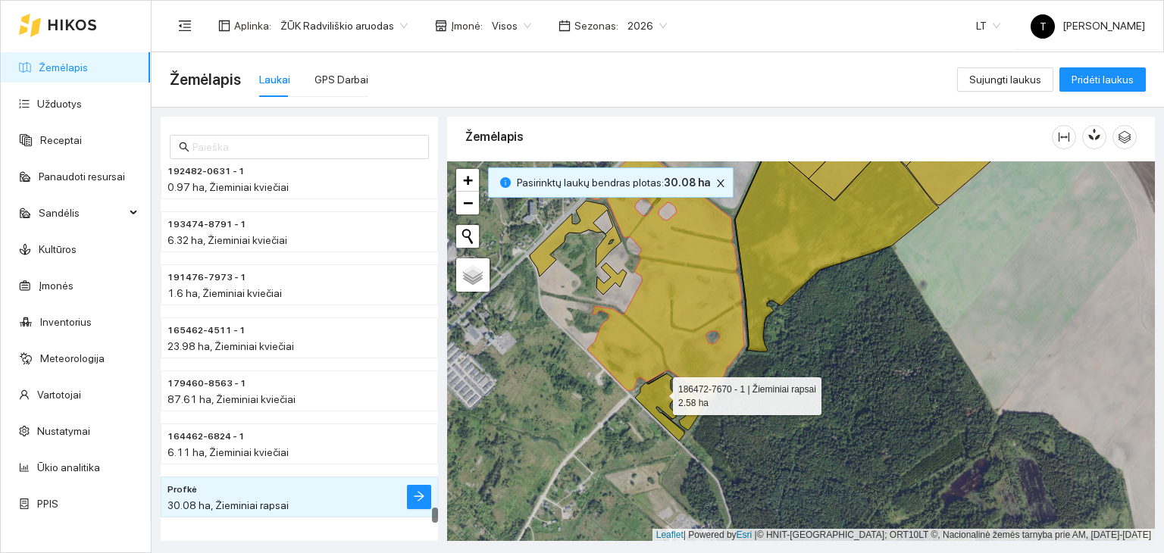
click at [659, 392] on icon at bounding box center [670, 406] width 71 height 67
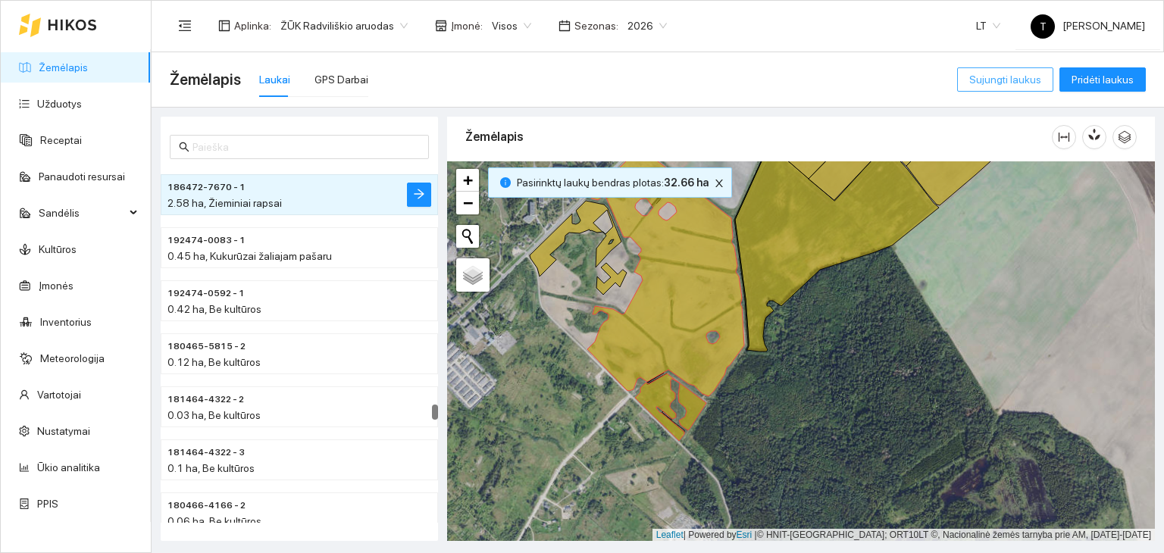
click at [1039, 83] on span "Sujungti laukus" at bounding box center [1005, 79] width 72 height 17
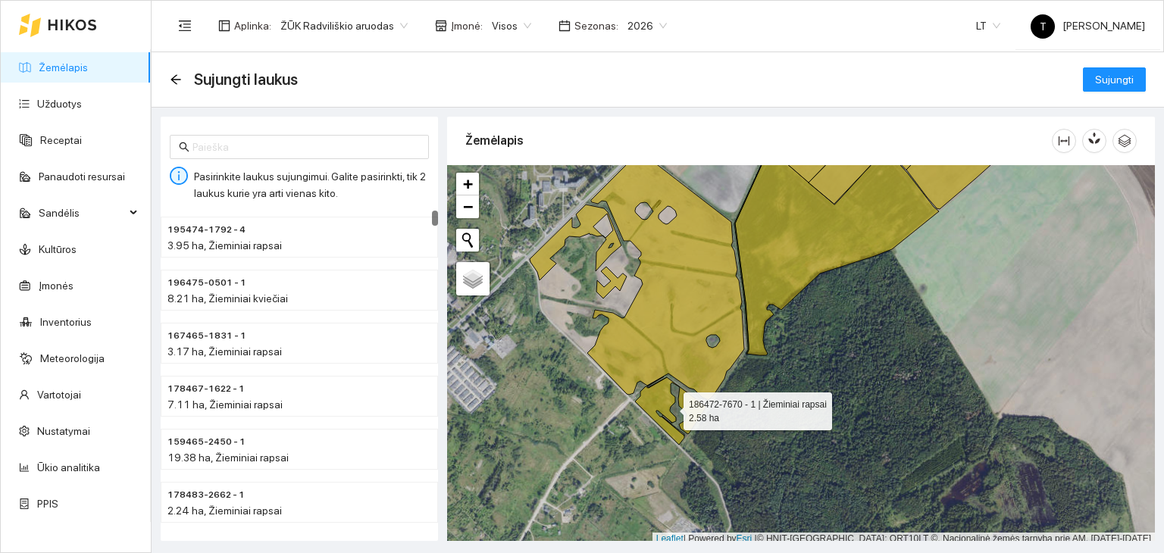
click at [665, 398] on icon at bounding box center [670, 410] width 71 height 67
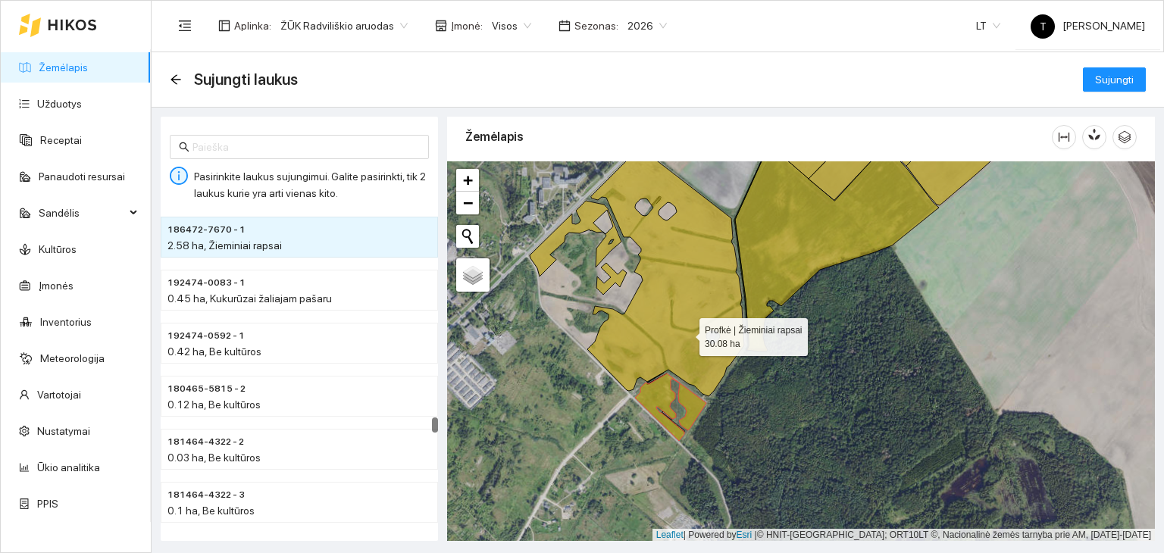
click at [686, 316] on icon at bounding box center [665, 271] width 157 height 249
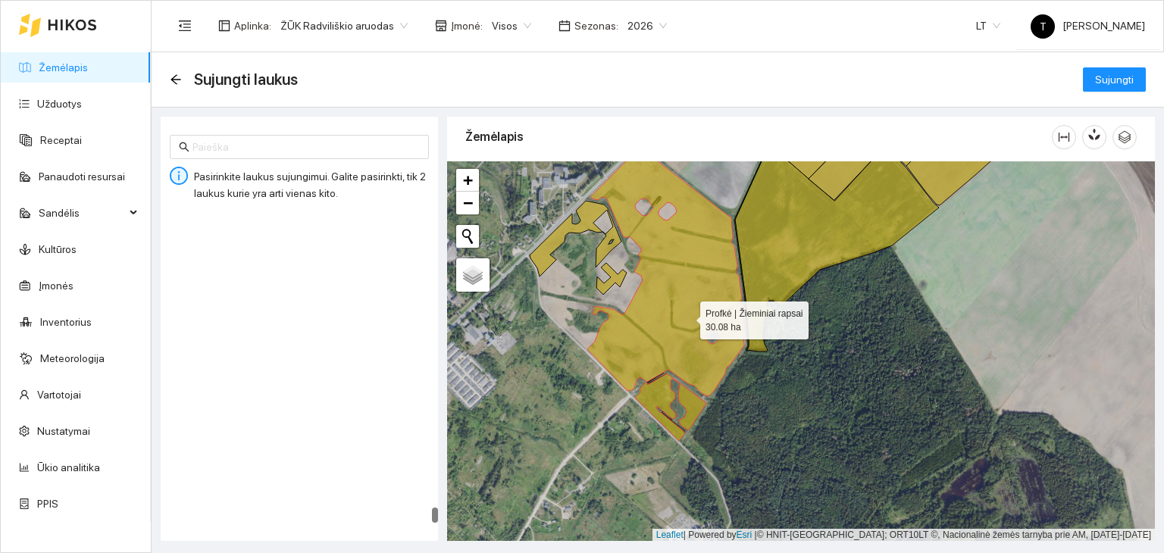
scroll to position [137284, 0]
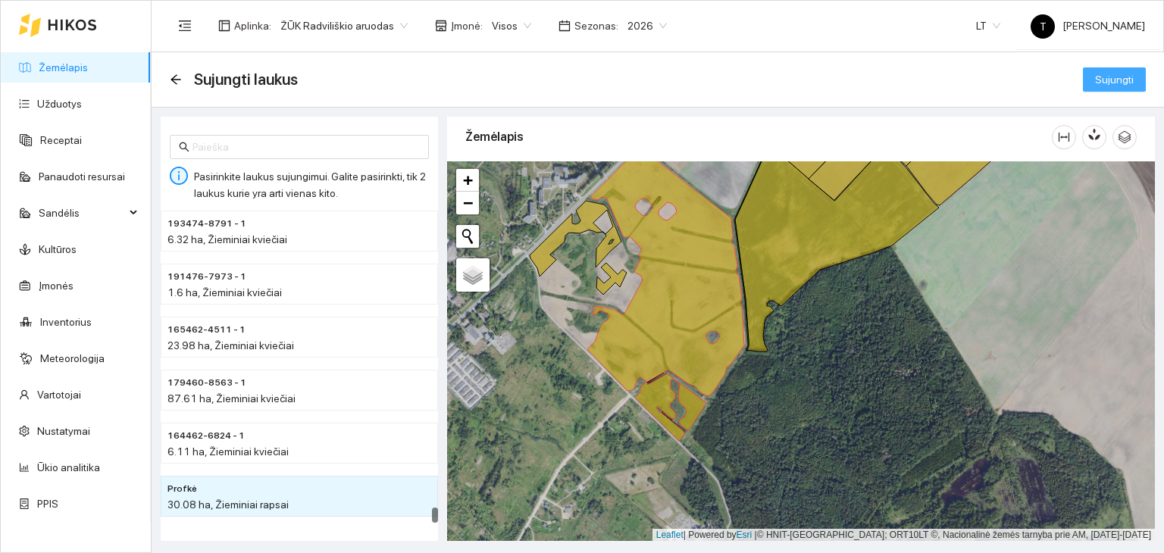
click at [1118, 77] on span "Sujungti" at bounding box center [1114, 79] width 39 height 17
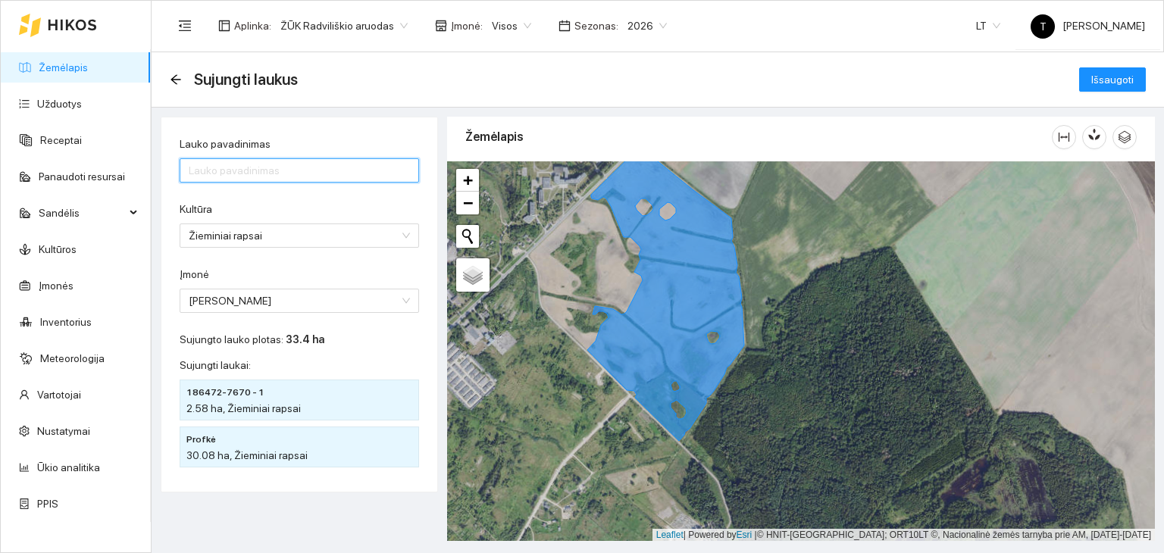
click at [240, 181] on input "Lauko pavadinimas" at bounding box center [299, 170] width 239 height 24
type input "Profkė"
click at [1097, 79] on span "Išsaugoti" at bounding box center [1112, 79] width 42 height 17
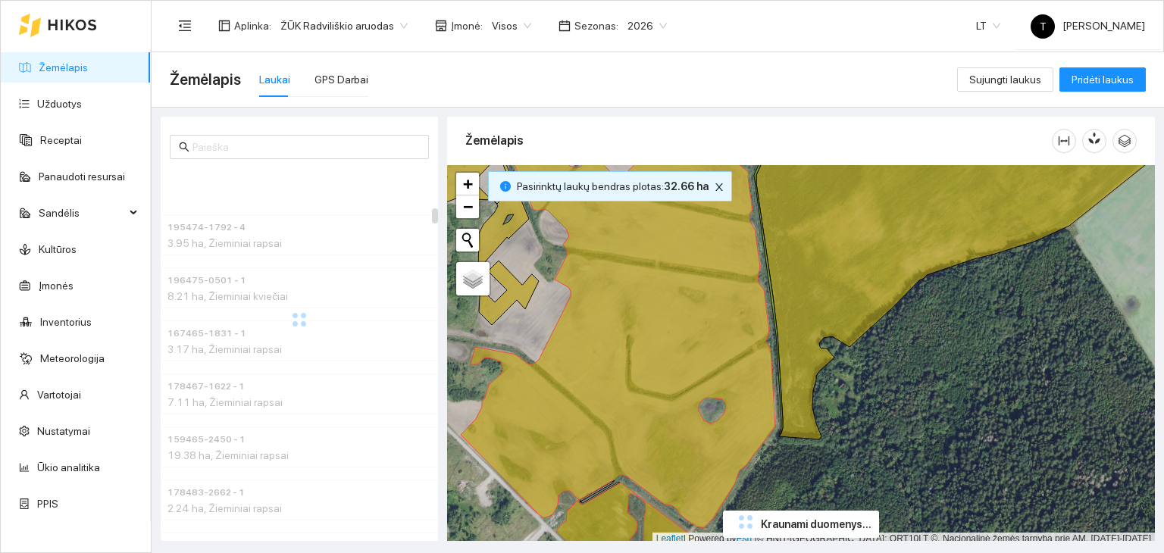
scroll to position [4, 0]
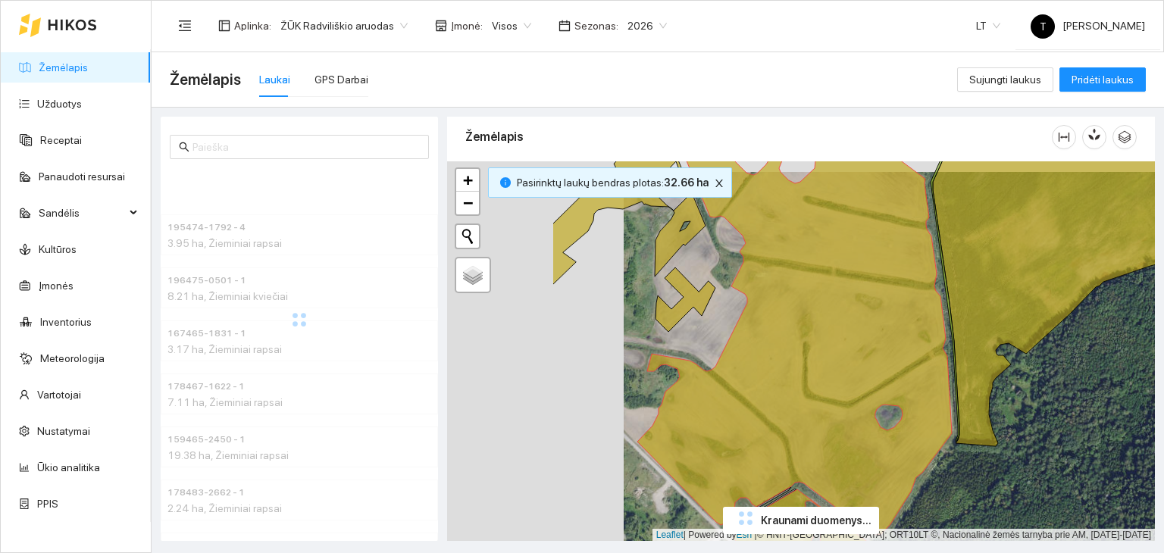
drag, startPoint x: 567, startPoint y: 293, endPoint x: 754, endPoint y: 305, distance: 187.5
click at [754, 305] on div "+ − Nieko nerasta. Bandykite dar kartą. Žemėlapis Palydovas Leaflet | Powered b…" at bounding box center [801, 351] width 708 height 380
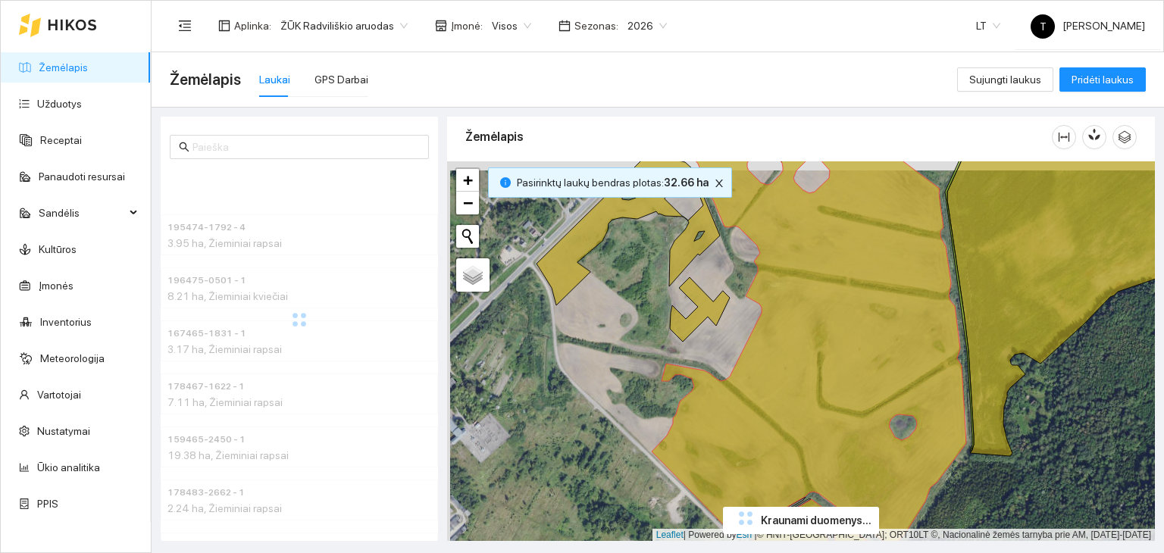
drag, startPoint x: 636, startPoint y: 277, endPoint x: 661, endPoint y: 342, distance: 69.5
click at [661, 342] on div "+ − Nieko nerasta. Bandykite dar kartą. Žemėlapis Palydovas Leaflet | Powered b…" at bounding box center [801, 351] width 708 height 380
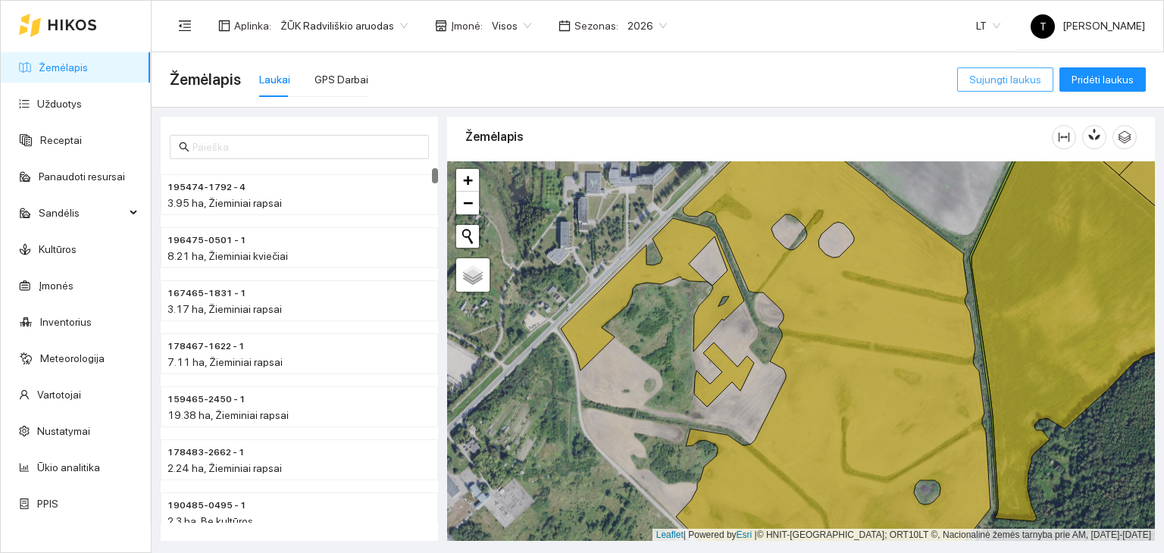
click at [1030, 85] on span "Sujungti laukus" at bounding box center [1005, 79] width 72 height 17
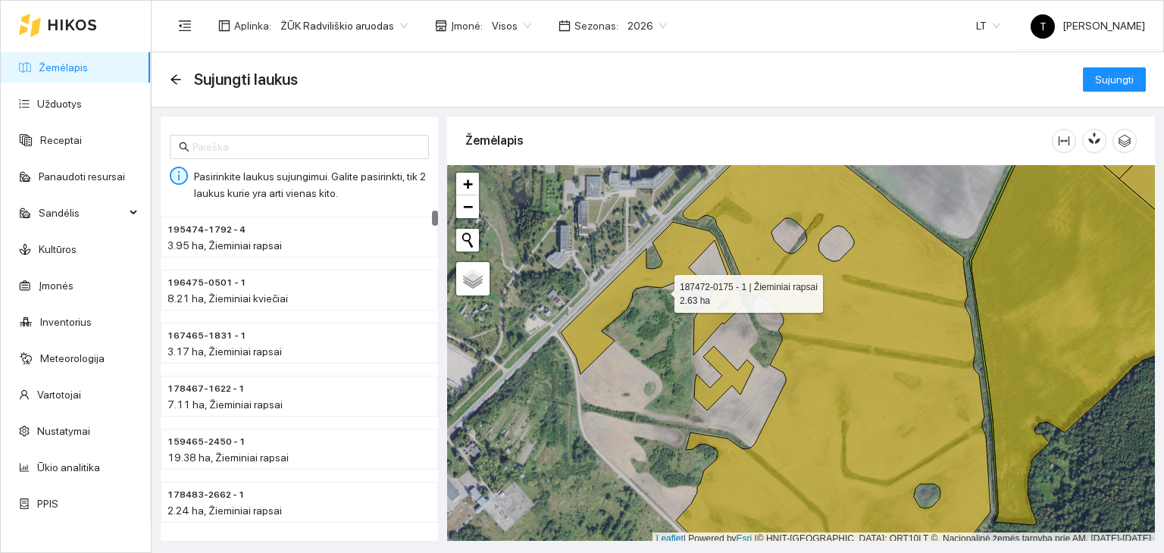
click at [736, 304] on icon at bounding box center [652, 298] width 183 height 152
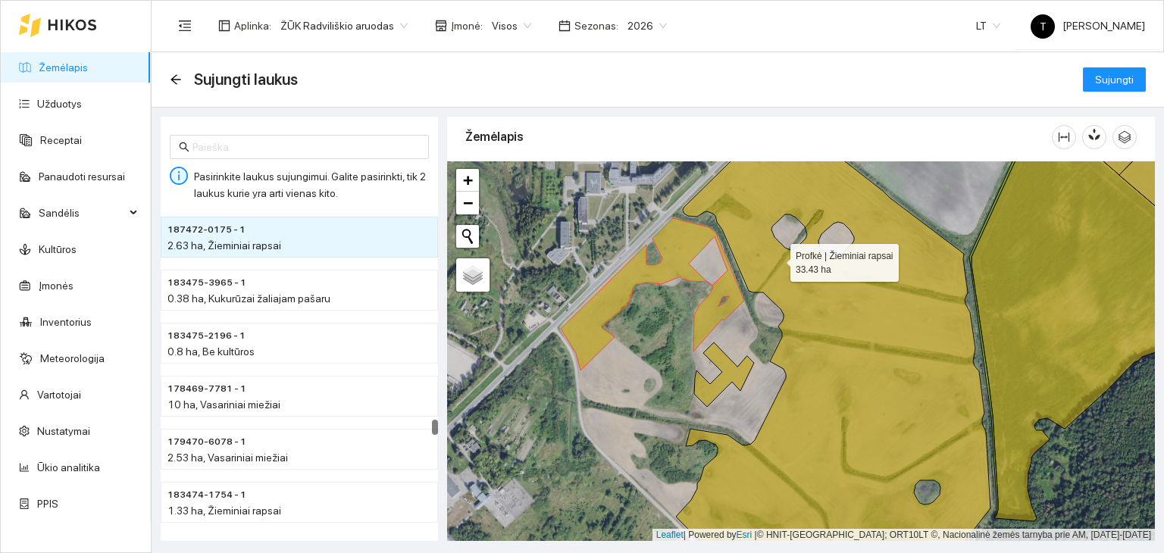
click at [777, 258] on icon at bounding box center [833, 352] width 314 height 458
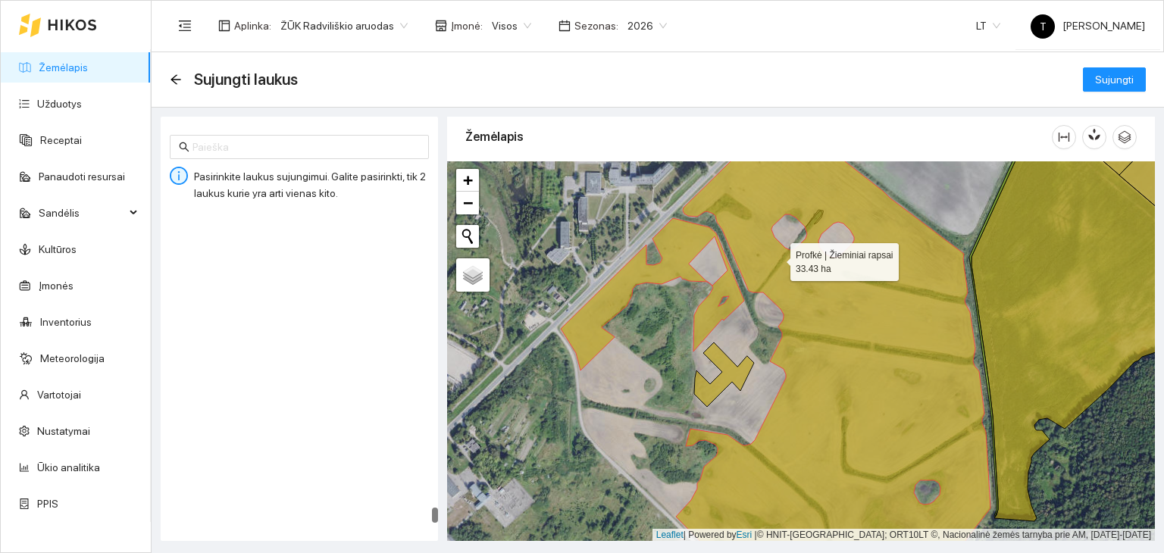
scroll to position [137231, 0]
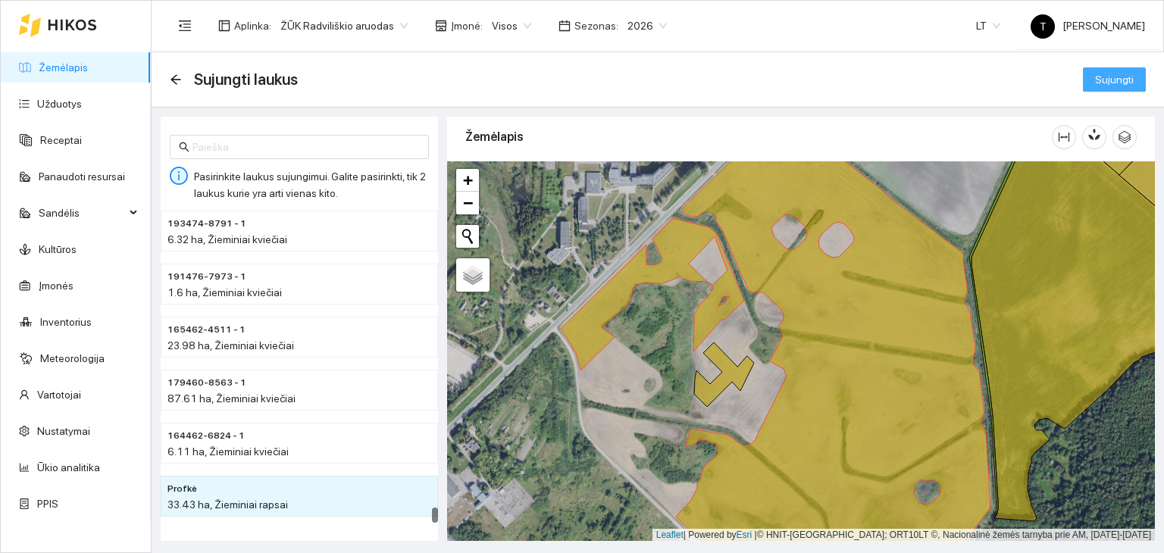
click at [1105, 76] on span "Sujungti" at bounding box center [1114, 79] width 39 height 17
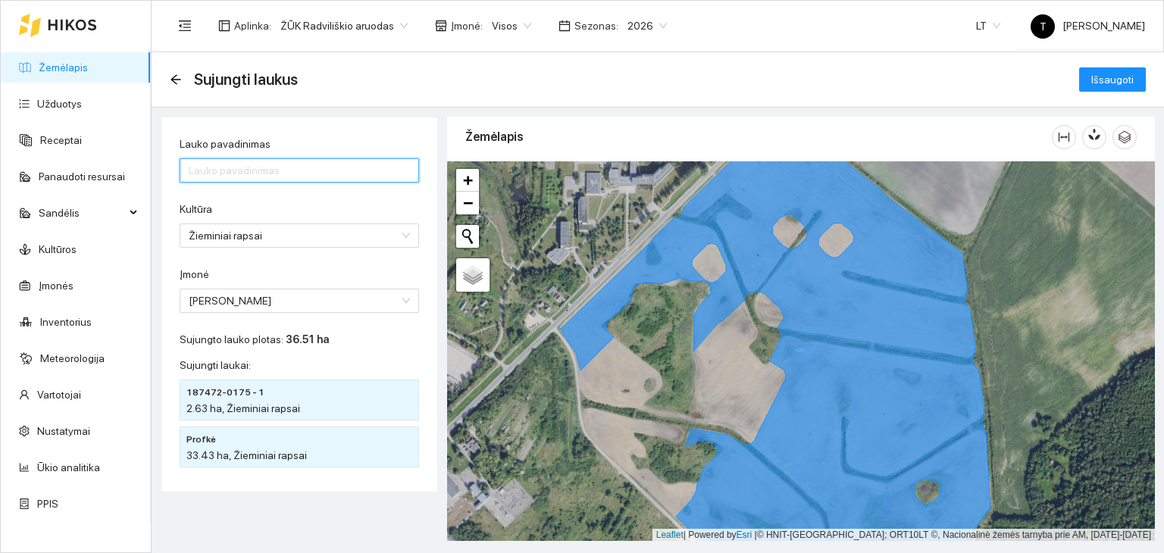
click at [270, 160] on input "Lauko pavadinimas" at bounding box center [299, 170] width 239 height 24
type input "Profkė"
click at [1133, 76] on button "Išsaugoti" at bounding box center [1112, 79] width 67 height 24
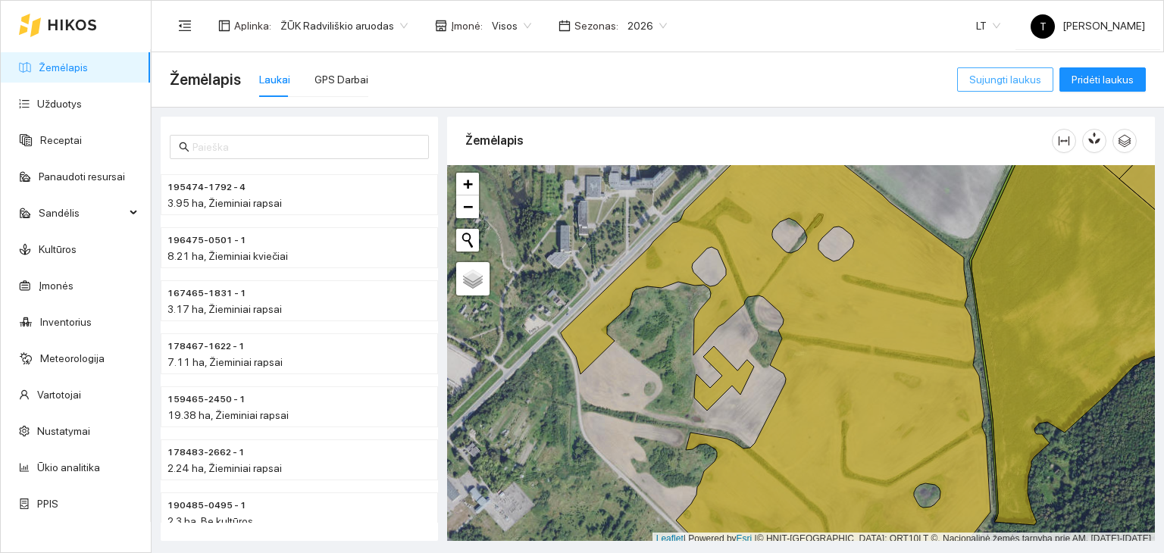
click at [1018, 77] on span "Sujungti laukus" at bounding box center [1005, 79] width 72 height 17
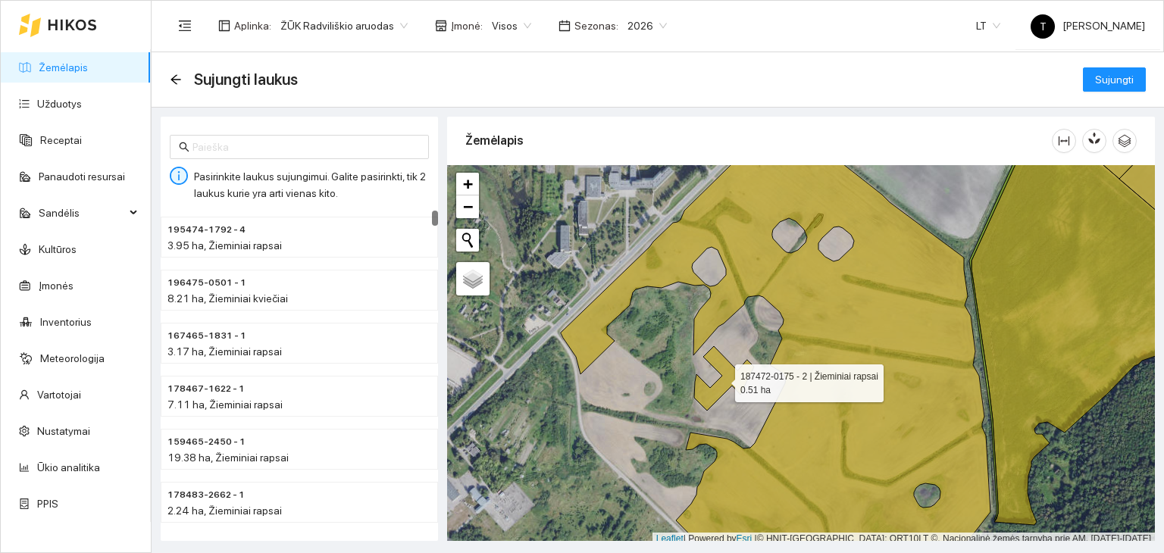
click at [733, 372] on icon at bounding box center [724, 378] width 60 height 64
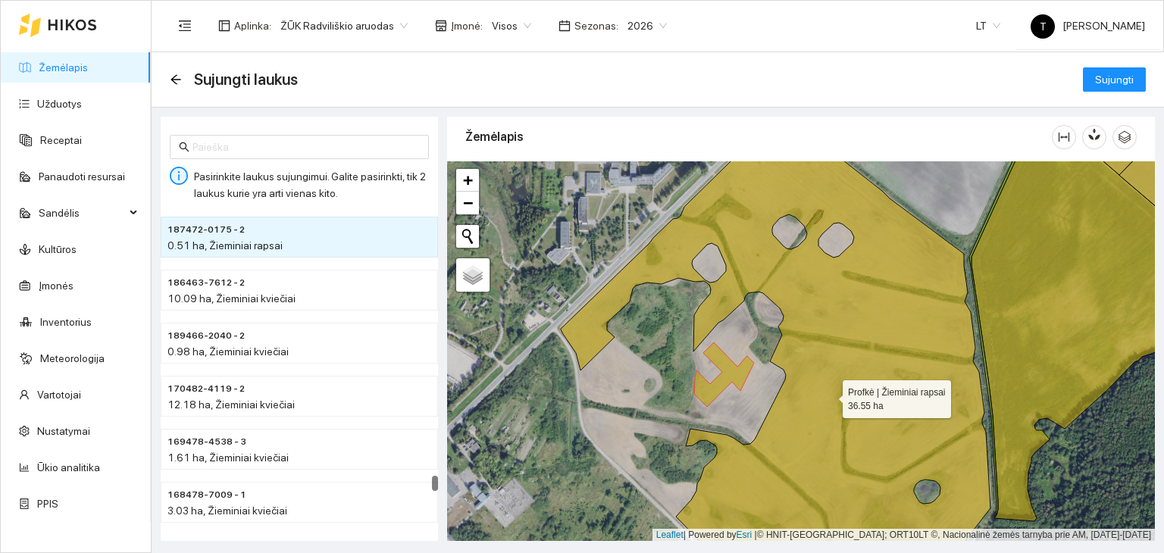
click at [777, 294] on icon at bounding box center [776, 352] width 430 height 458
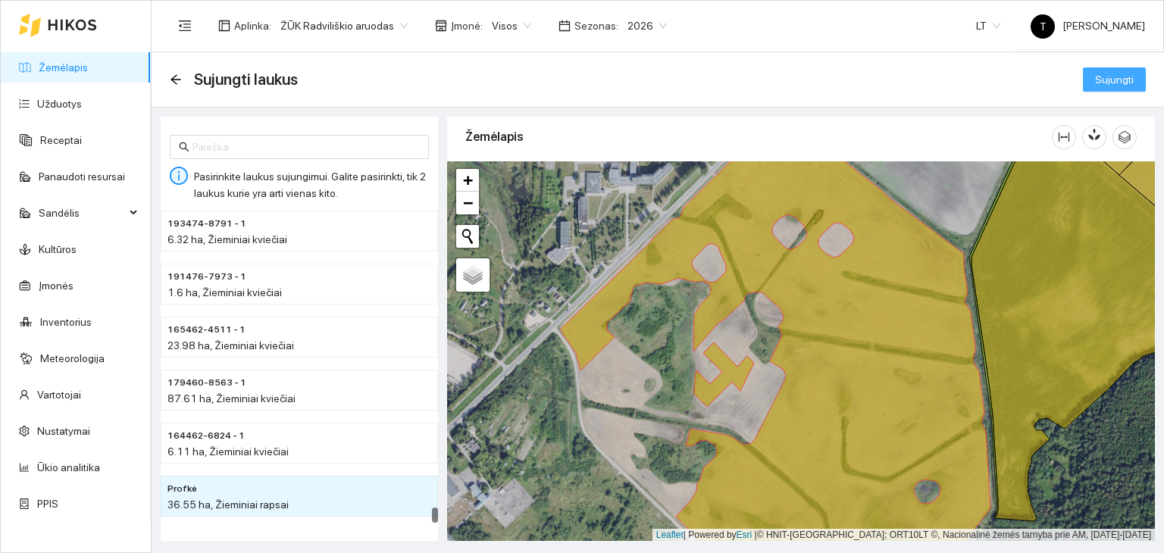
click at [1133, 80] on button "Sujungti" at bounding box center [1114, 79] width 63 height 24
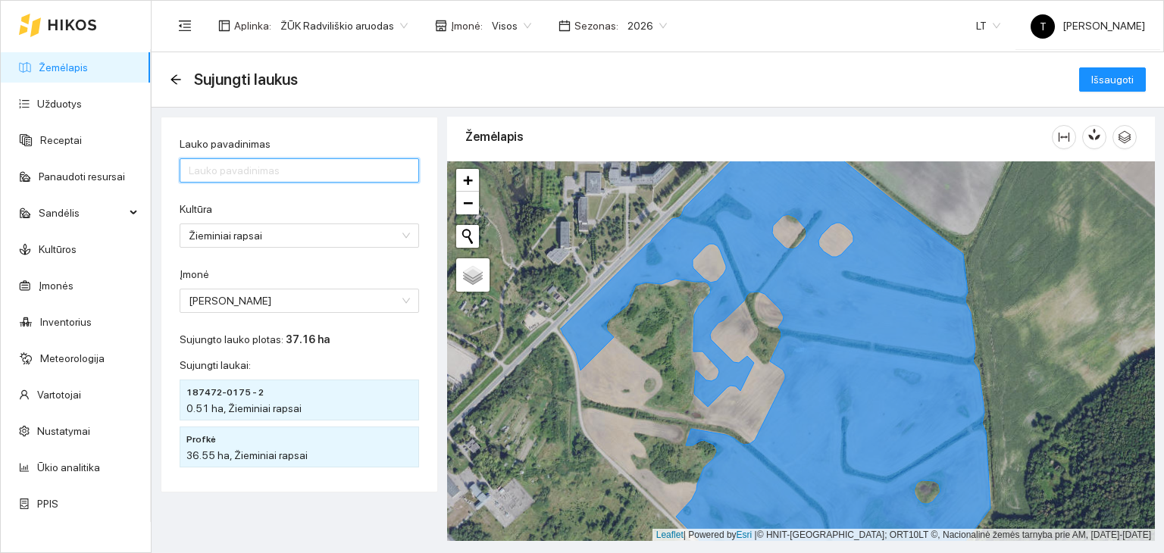
click at [252, 170] on input "Lauko pavadinimas" at bounding box center [299, 170] width 239 height 24
type input "Profkė"
click at [1133, 80] on button "Išsaugoti" at bounding box center [1112, 79] width 67 height 24
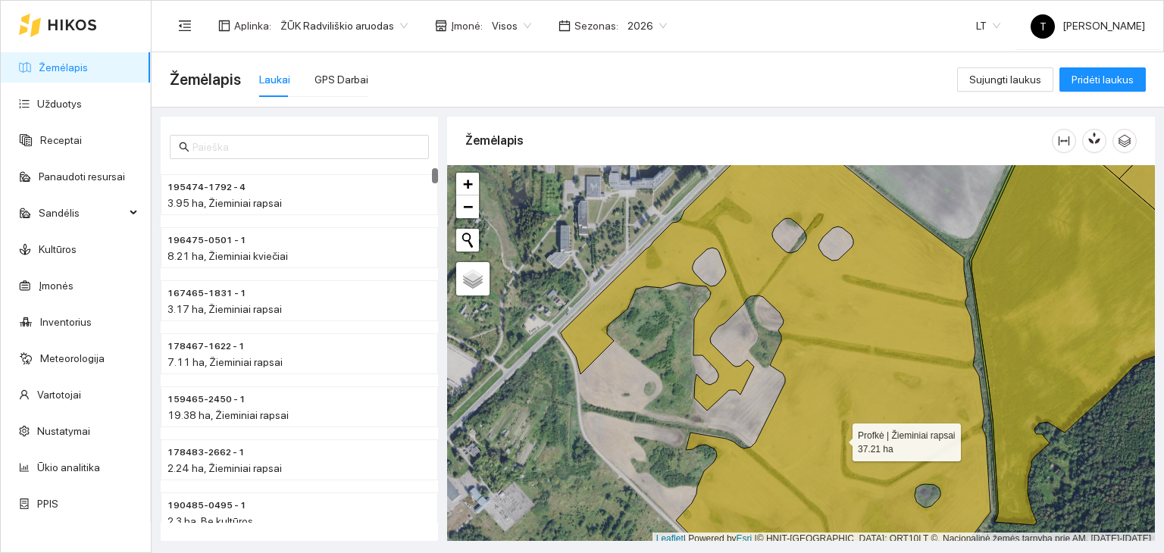
scroll to position [4, 0]
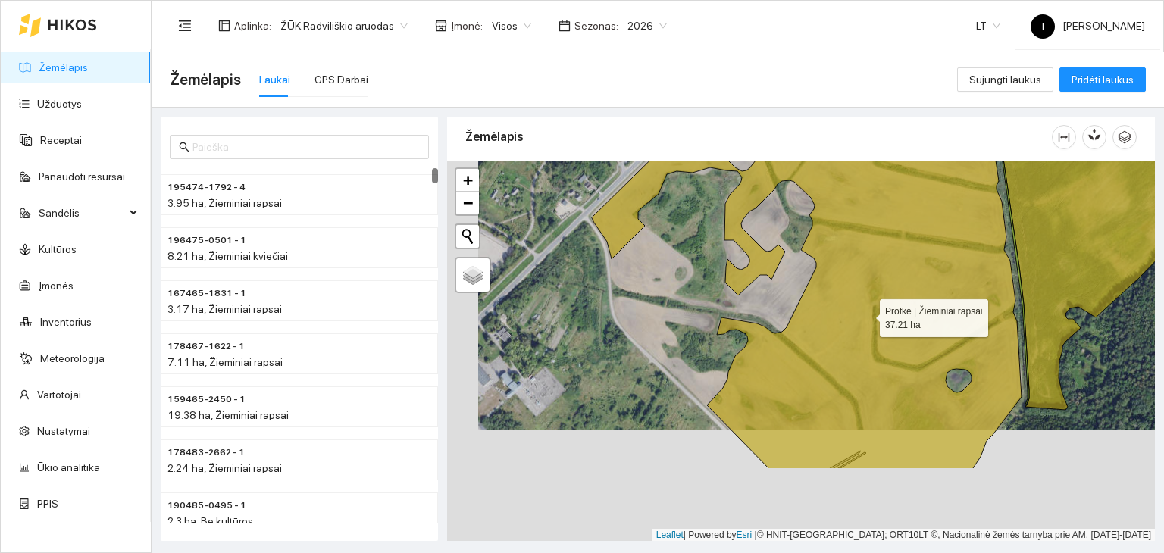
drag, startPoint x: 830, startPoint y: 404, endPoint x: 870, endPoint y: 283, distance: 127.5
click at [868, 283] on icon at bounding box center [807, 240] width 430 height 461
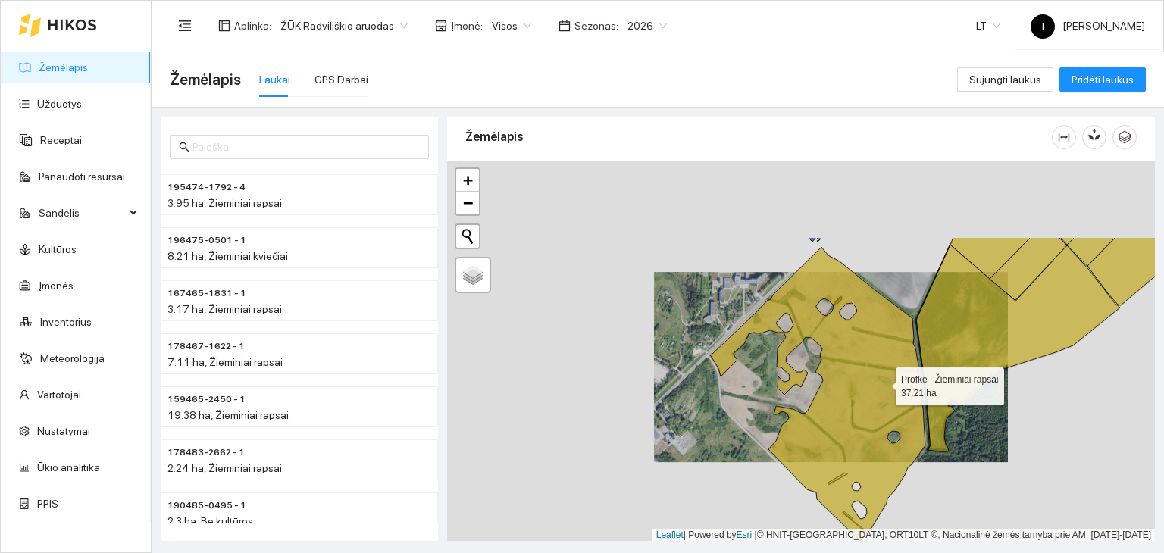
drag, startPoint x: 905, startPoint y: 248, endPoint x: 879, endPoint y: 404, distance: 158.2
click at [879, 404] on icon at bounding box center [818, 394] width 214 height 294
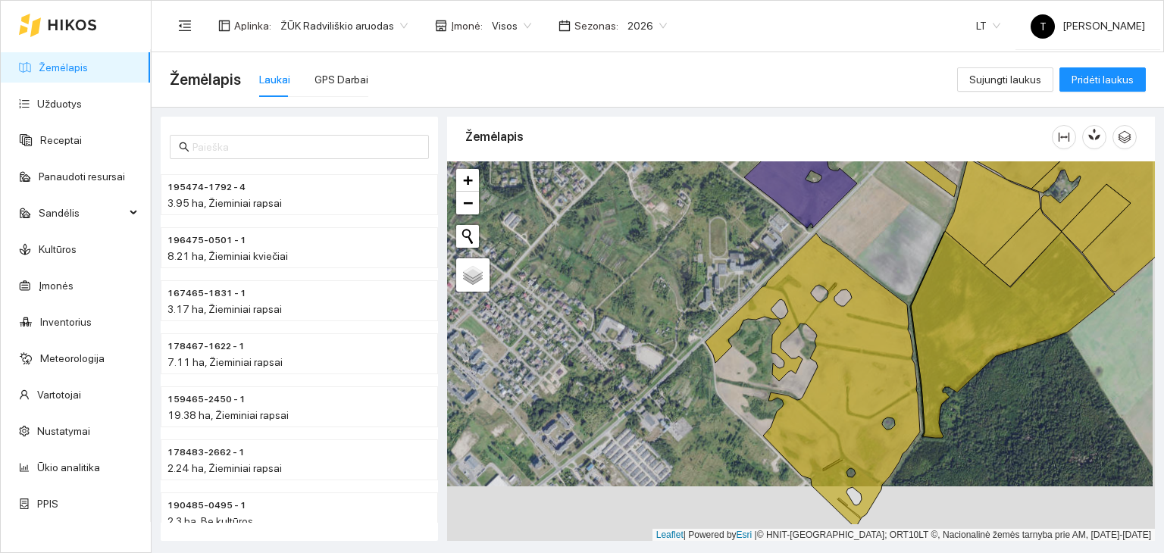
drag, startPoint x: 1025, startPoint y: 249, endPoint x: 1024, endPoint y: 193, distance: 56.1
click at [1024, 193] on icon at bounding box center [992, 212] width 95 height 106
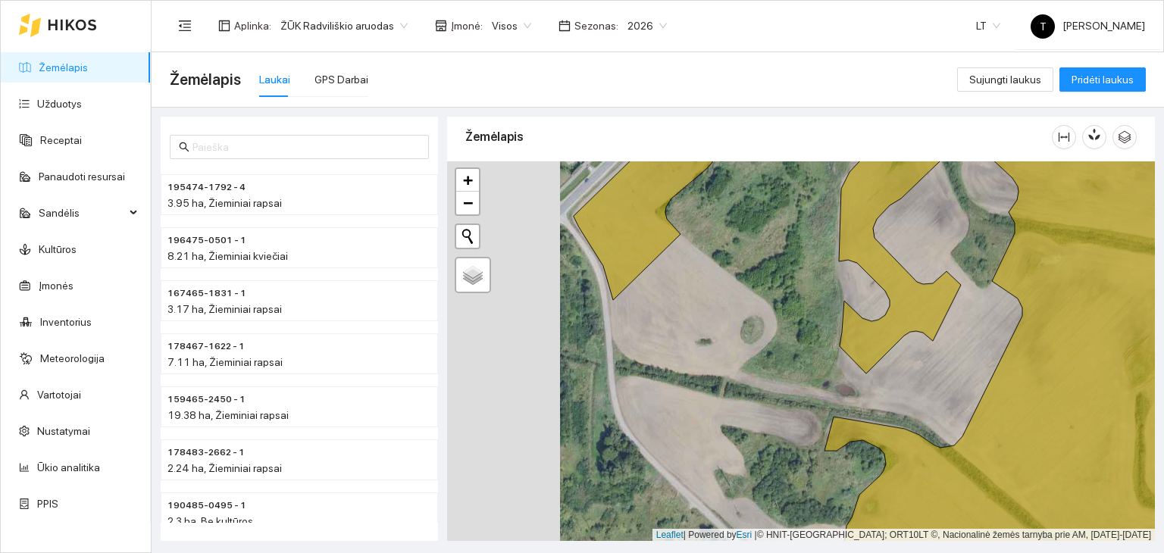
drag, startPoint x: 667, startPoint y: 395, endPoint x: 807, endPoint y: 383, distance: 139.9
click at [807, 383] on div "+ − Nieko nerasta. Bandykite dar kartą. Žemėlapis Palydovas Leaflet | Powered b…" at bounding box center [801, 351] width 708 height 380
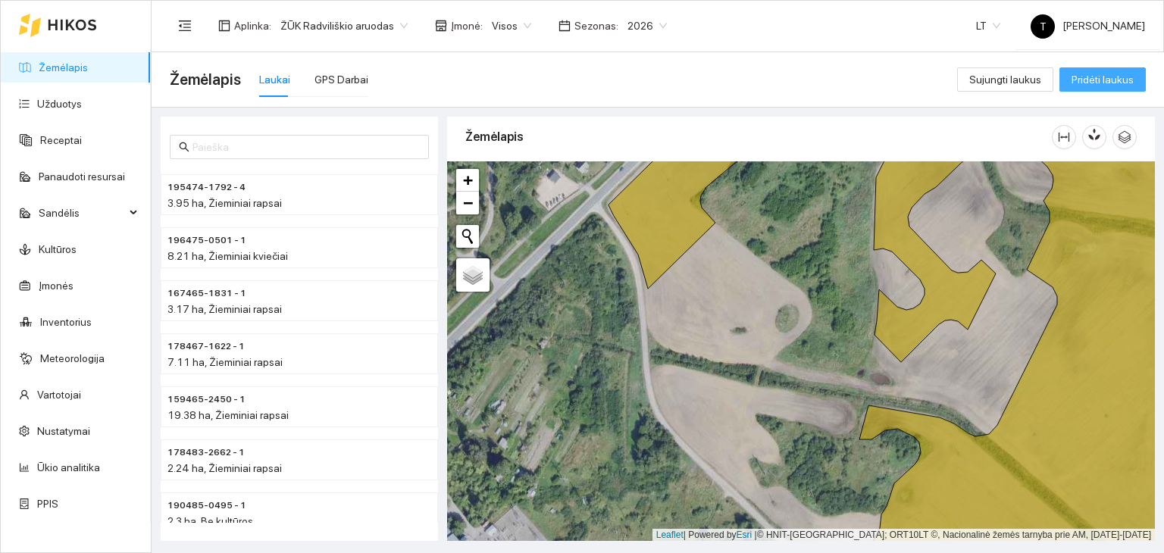
click at [1103, 77] on span "Pridėti laukus" at bounding box center [1102, 79] width 62 height 17
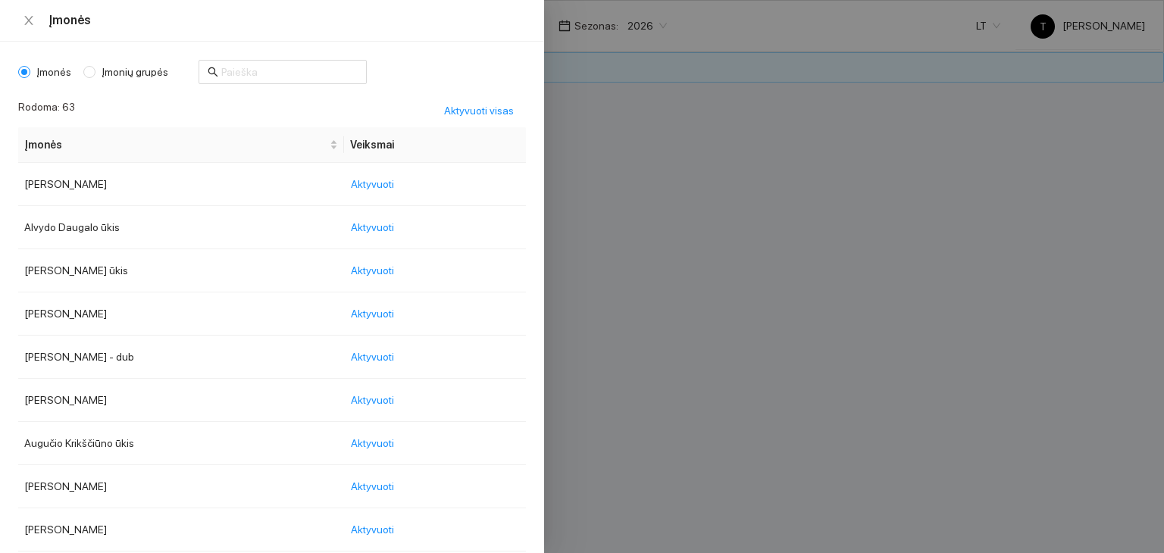
click at [506, 27] on body "Žemėlapis Užduotys Receptai Panaudoti resursai Sandėlis Kultūros Įmonės Invento…" at bounding box center [582, 276] width 1164 height 553
click at [221, 71] on input "text" at bounding box center [289, 72] width 136 height 17
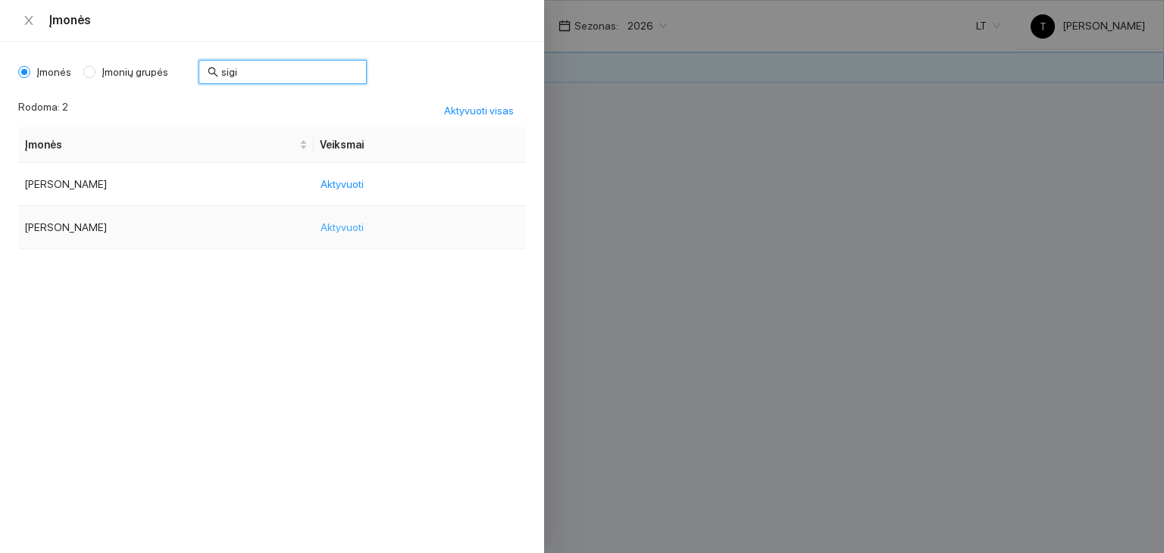
type input "sigi"
click at [347, 224] on span "Aktyvuoti" at bounding box center [341, 227] width 43 height 17
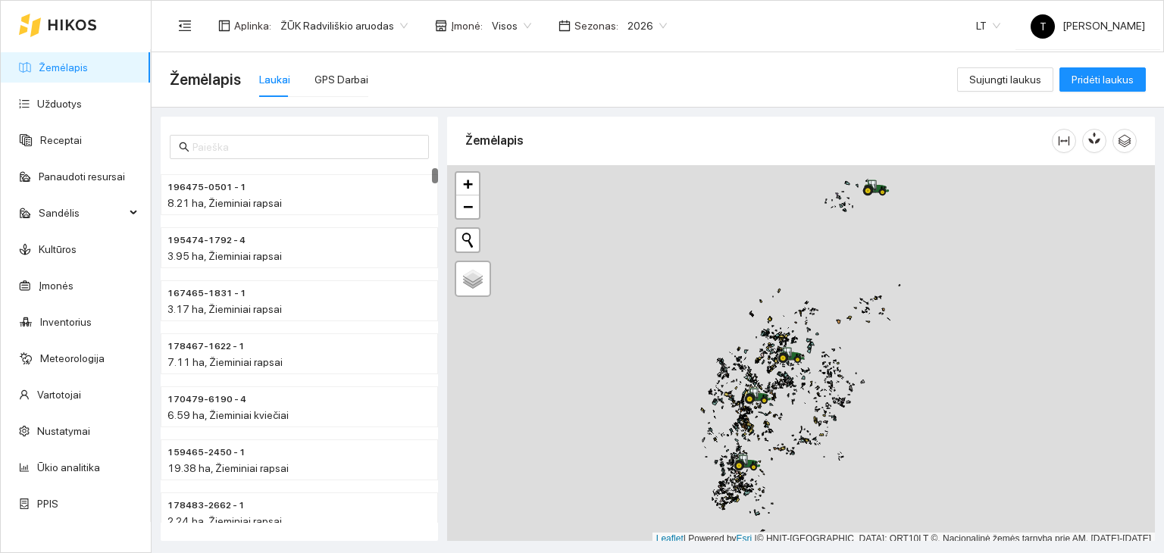
click at [508, 23] on body "Žemėlapis Užduotys Receptai Panaudoti resursai Sandėlis Kultūros Įmonės Invento…" at bounding box center [582, 276] width 1164 height 553
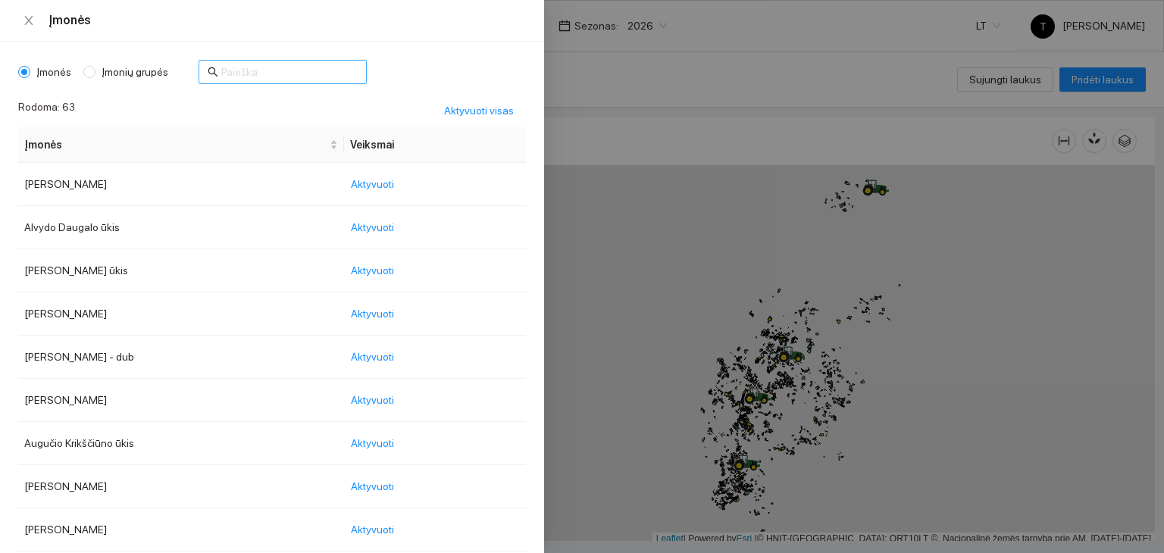
click at [232, 68] on input "text" at bounding box center [289, 72] width 136 height 17
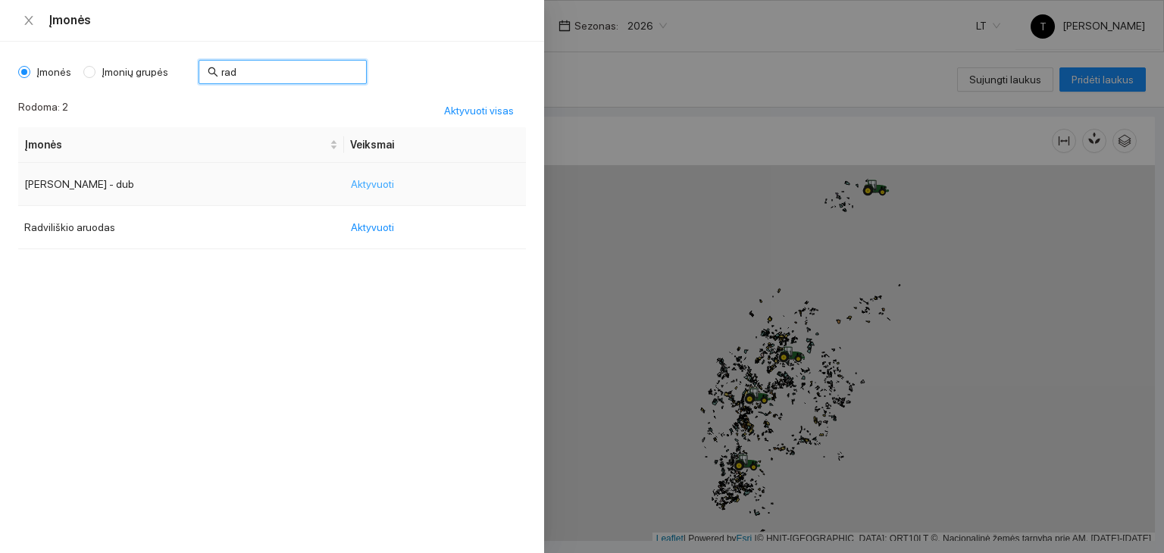
type input "rad"
click at [356, 177] on span "Aktyvuoti" at bounding box center [372, 184] width 43 height 17
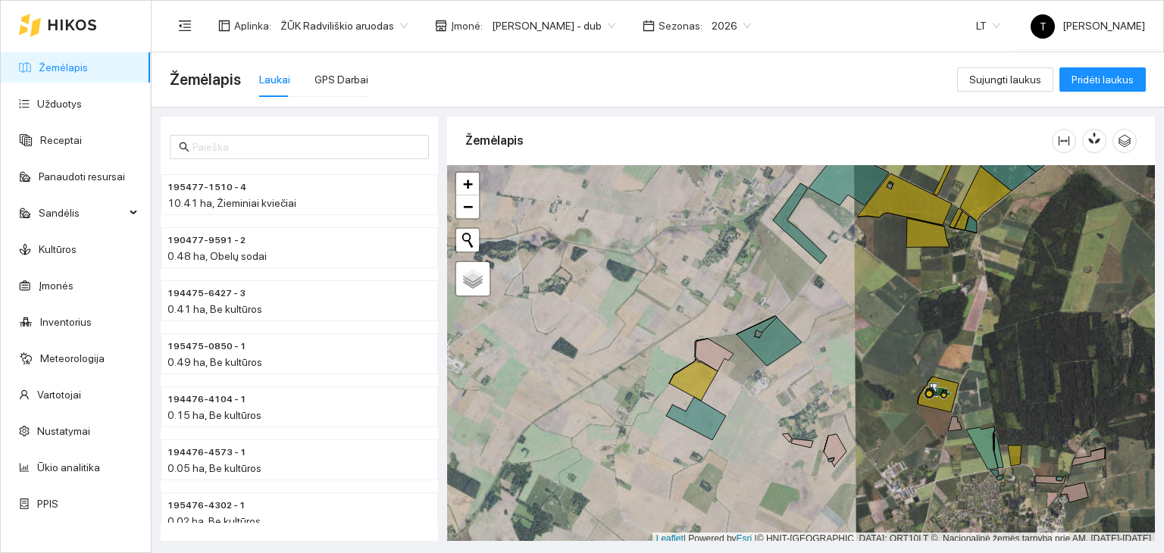
scroll to position [4, 0]
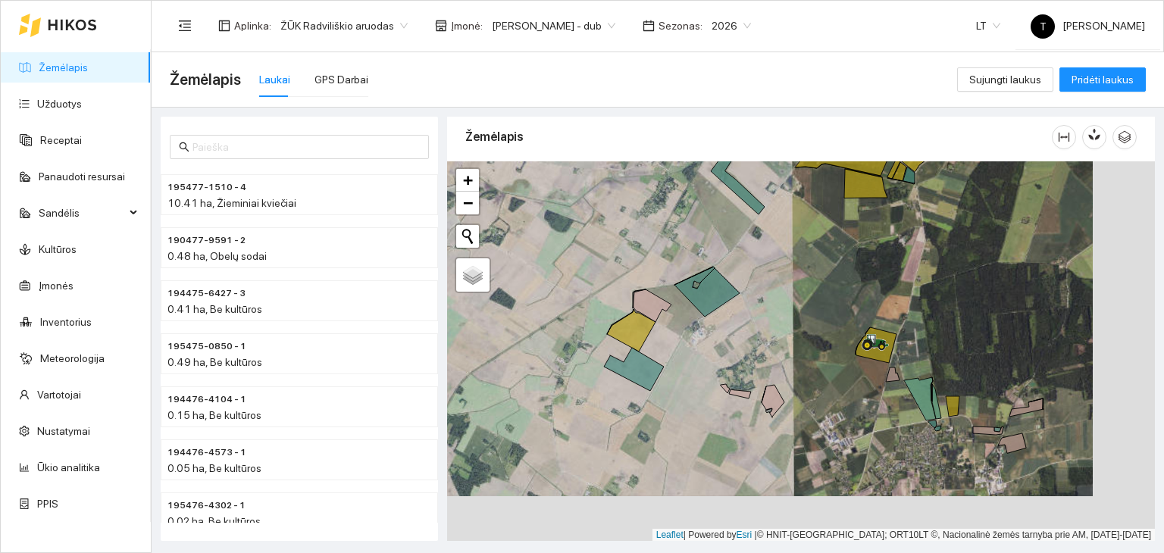
drag, startPoint x: 856, startPoint y: 417, endPoint x: 806, endPoint y: 383, distance: 60.9
click at [806, 383] on div "+ − Nieko nerasta. Bandykite dar kartą. Žemėlapis Palydovas Leaflet | Powered b…" at bounding box center [801, 351] width 708 height 380
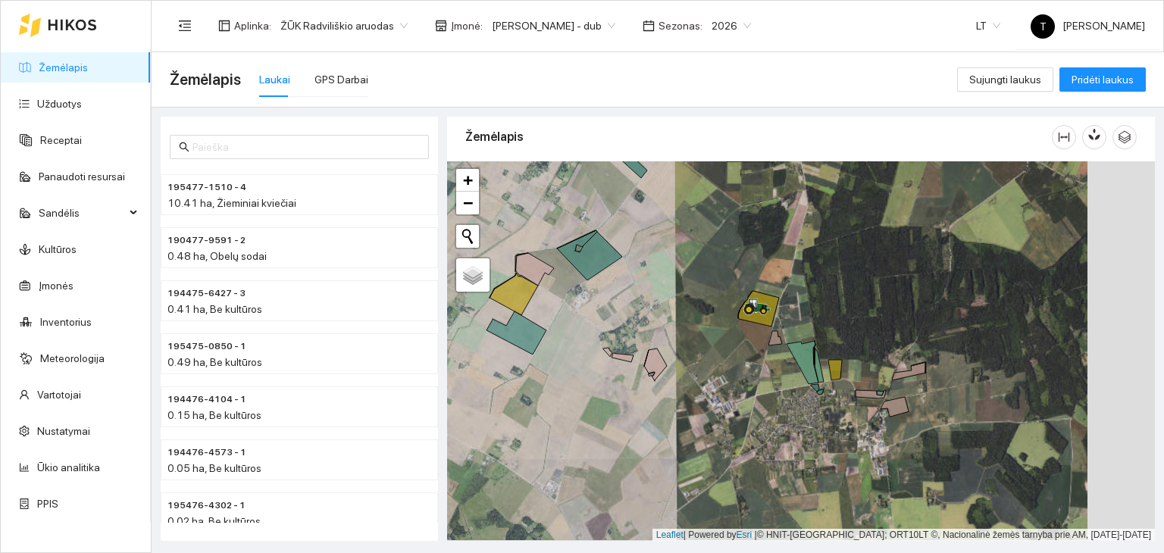
drag, startPoint x: 907, startPoint y: 370, endPoint x: 855, endPoint y: 347, distance: 57.3
click at [855, 347] on div "+ − Nieko nerasta. Bandykite dar kartą. Žemėlapis Palydovas Leaflet | Powered b…" at bounding box center [801, 351] width 708 height 380
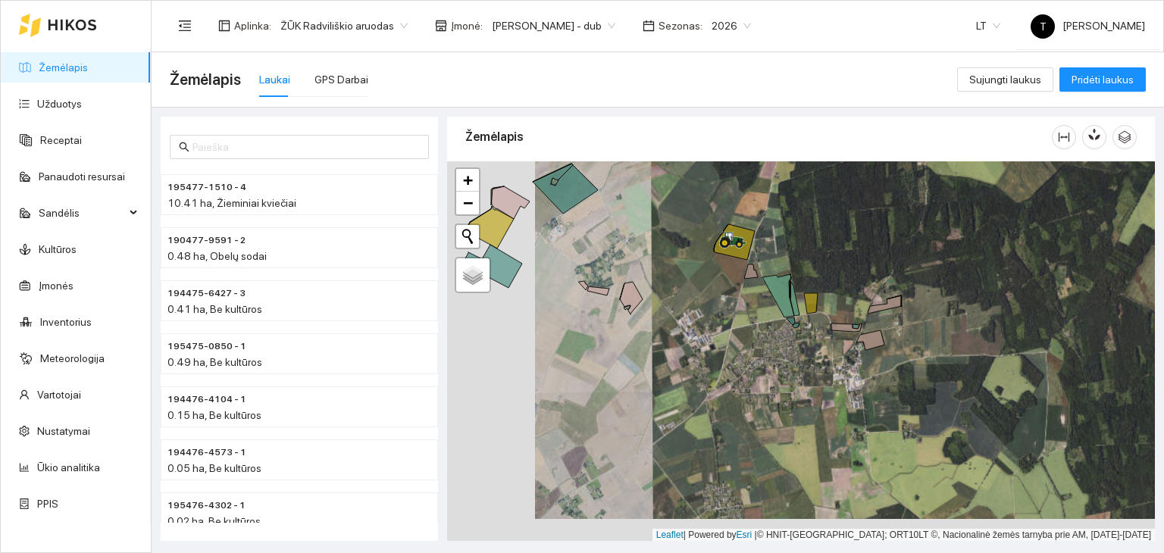
drag, startPoint x: 611, startPoint y: 333, endPoint x: 709, endPoint y: 305, distance: 102.4
click at [709, 305] on div "+ − Nieko nerasta. Bandykite dar kartą. Žemėlapis Palydovas Leaflet | Powered b…" at bounding box center [801, 351] width 708 height 380
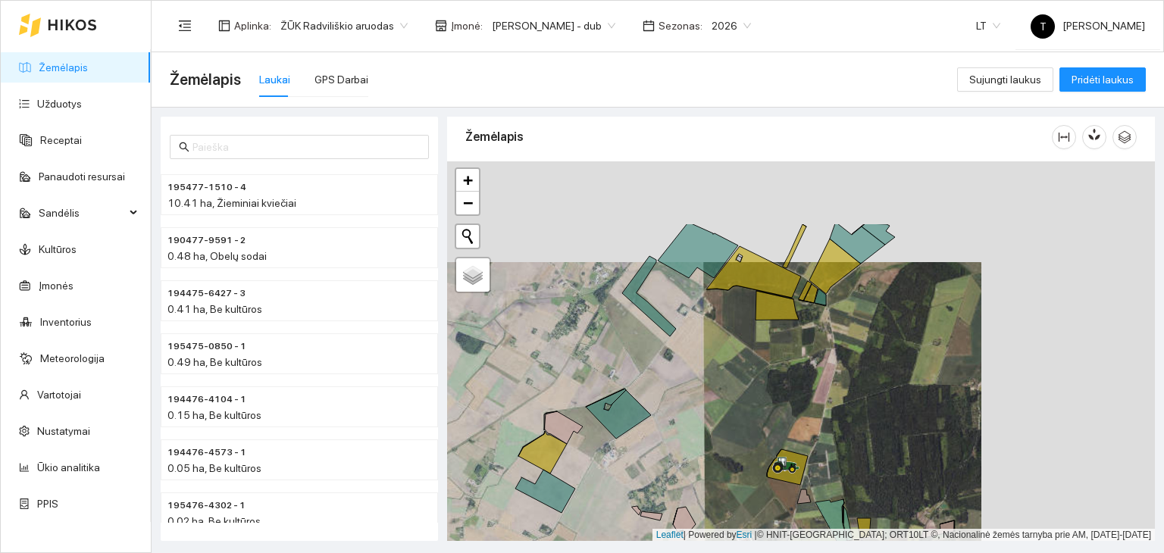
drag, startPoint x: 800, startPoint y: 371, endPoint x: 727, endPoint y: 420, distance: 87.4
click at [727, 420] on div "+ − Nieko nerasta. Bandykite dar kartą. Žemėlapis Palydovas Leaflet | Powered b…" at bounding box center [801, 351] width 708 height 380
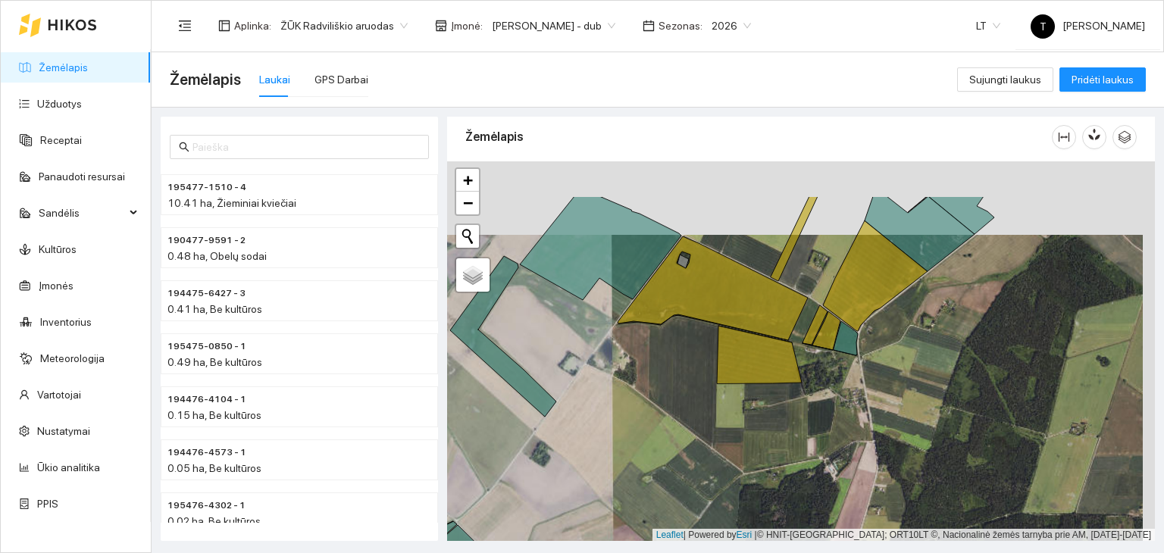
drag, startPoint x: 761, startPoint y: 379, endPoint x: 750, endPoint y: 437, distance: 59.3
click at [750, 437] on div "+ − Nieko nerasta. Bandykite dar kartą. Žemėlapis Palydovas Leaflet | Powered b…" at bounding box center [801, 351] width 708 height 380
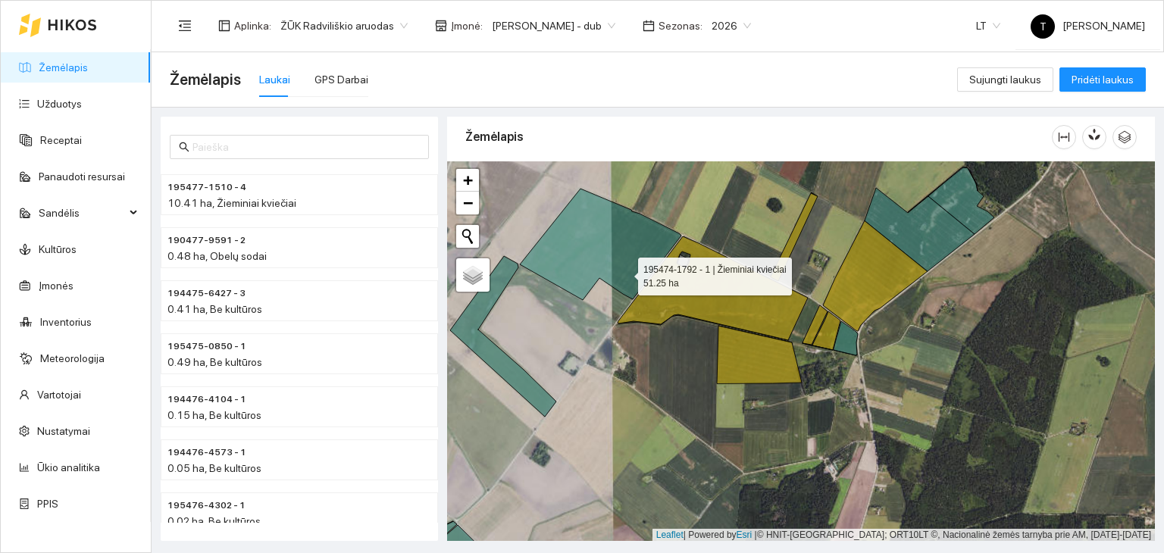
click at [624, 272] on icon at bounding box center [600, 244] width 161 height 111
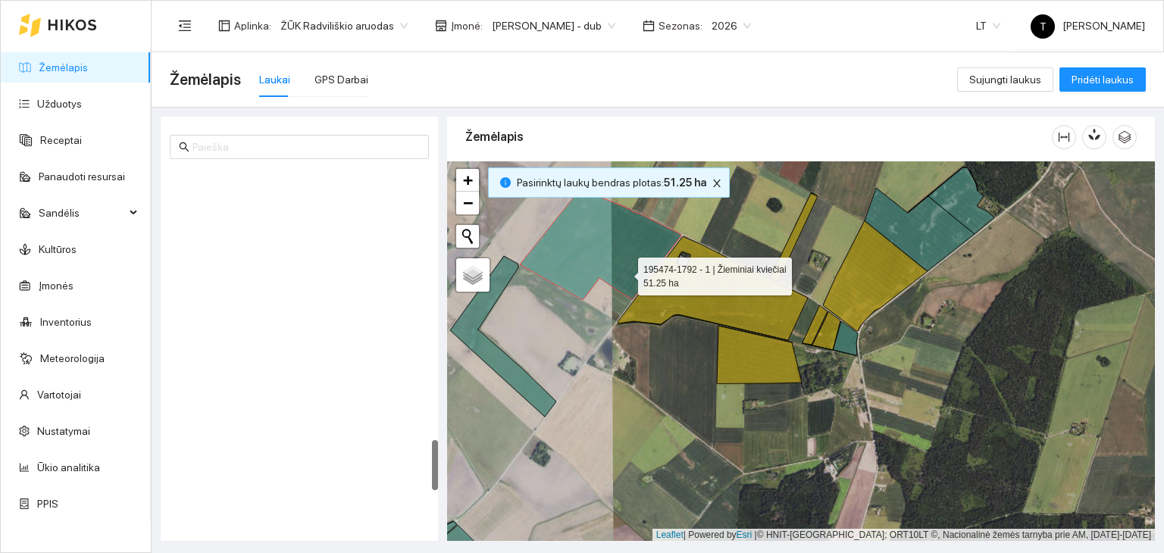
scroll to position [1905, 0]
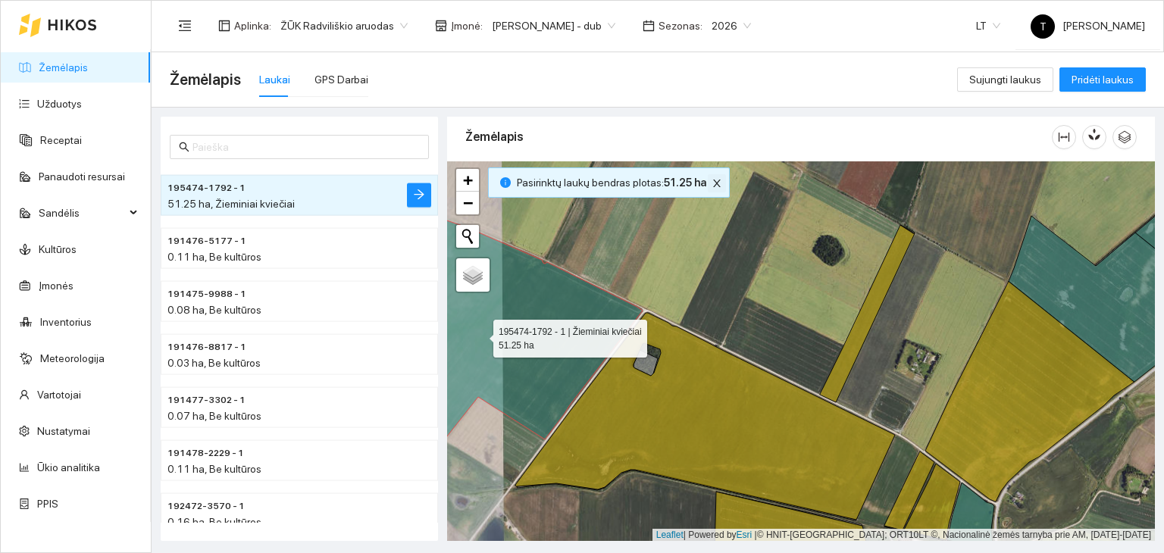
click at [720, 189] on button "button" at bounding box center [717, 183] width 18 height 18
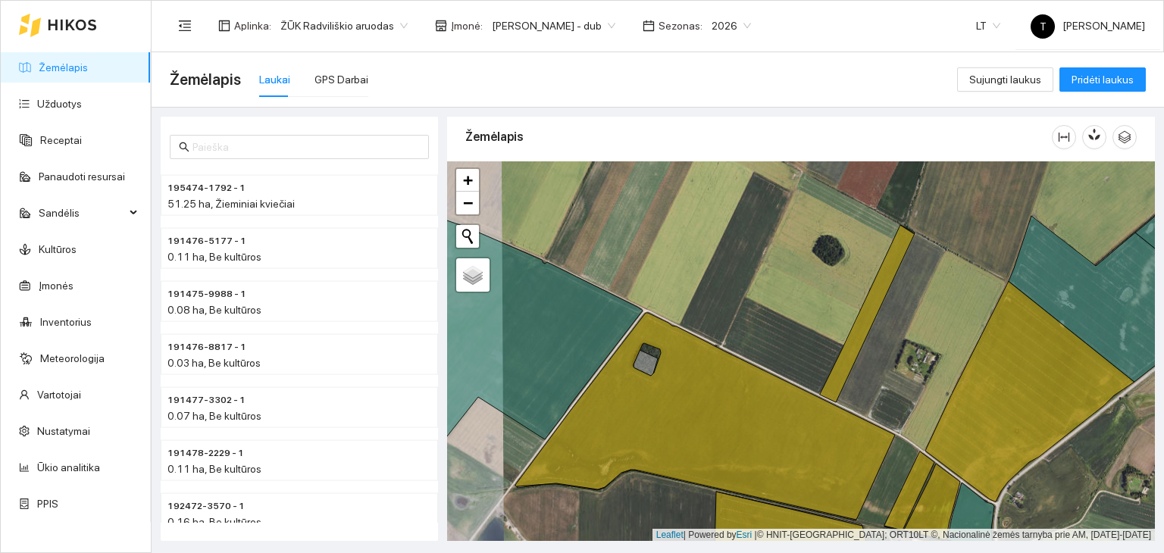
click at [70, 27] on icon at bounding box center [72, 25] width 49 height 12
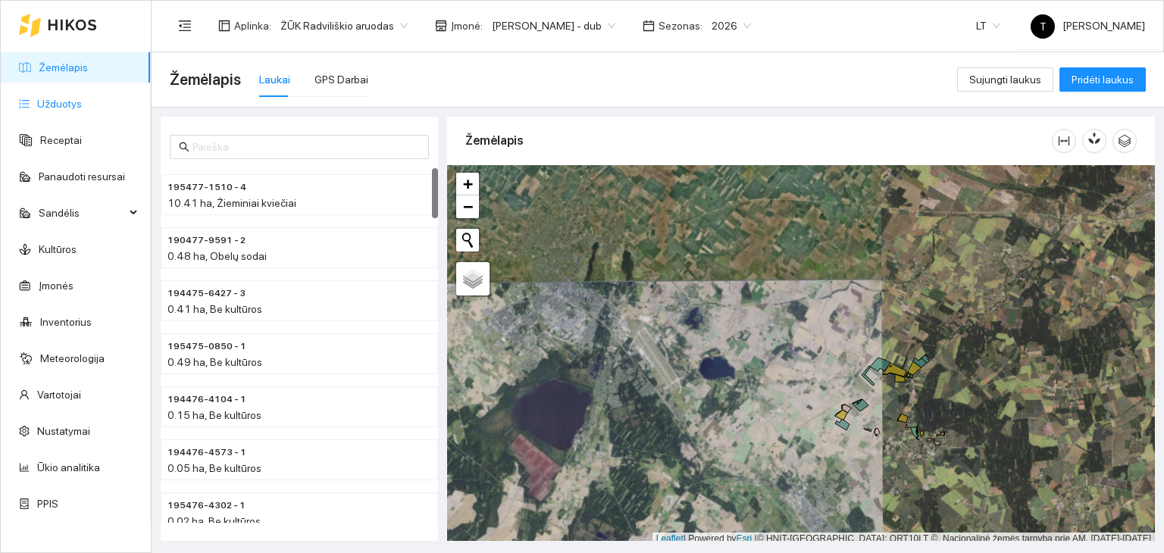
click at [37, 104] on link "Užduotys" at bounding box center [59, 104] width 45 height 12
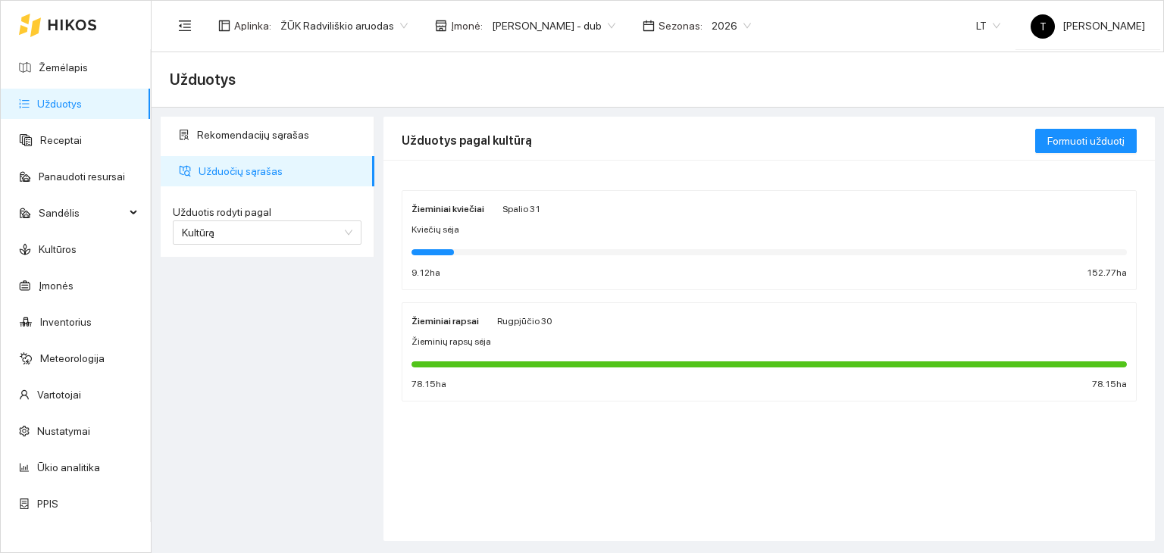
click at [583, 21] on body "Žemėlapis Užduotys Receptai Panaudoti resursai Sandėlis Kultūros Įmonės Invento…" at bounding box center [582, 276] width 1164 height 553
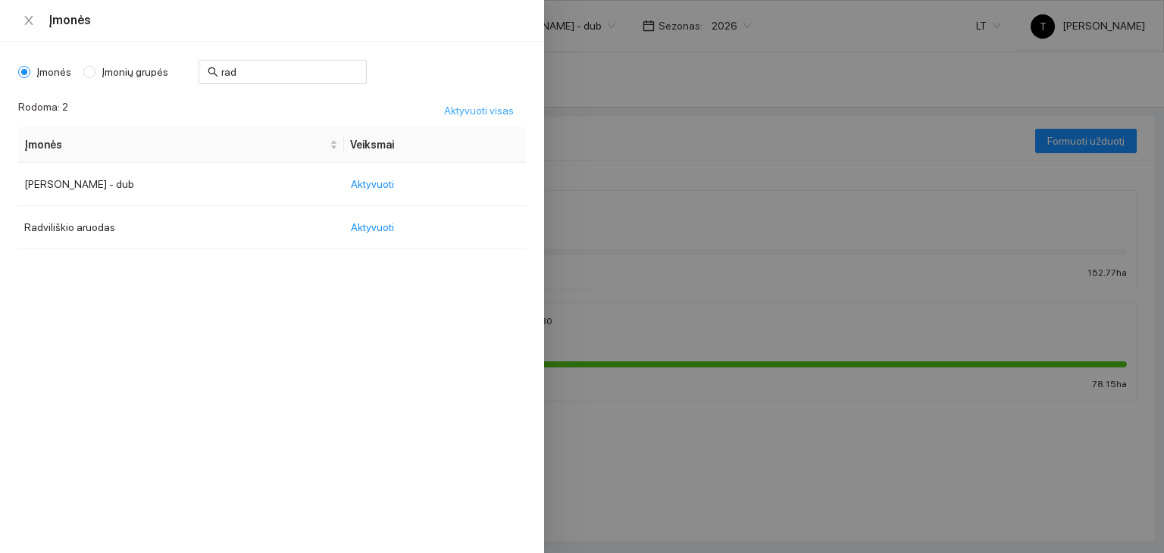
click at [469, 106] on span "Aktyvuoti visas" at bounding box center [479, 110] width 70 height 17
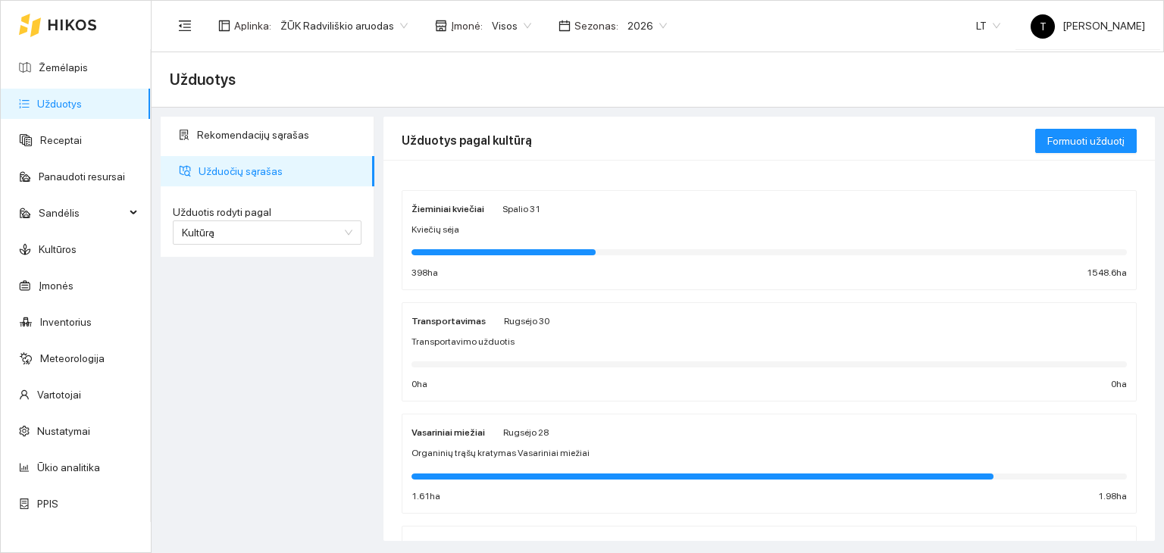
click at [629, 231] on div "Kviečių sėja" at bounding box center [768, 230] width 715 height 14
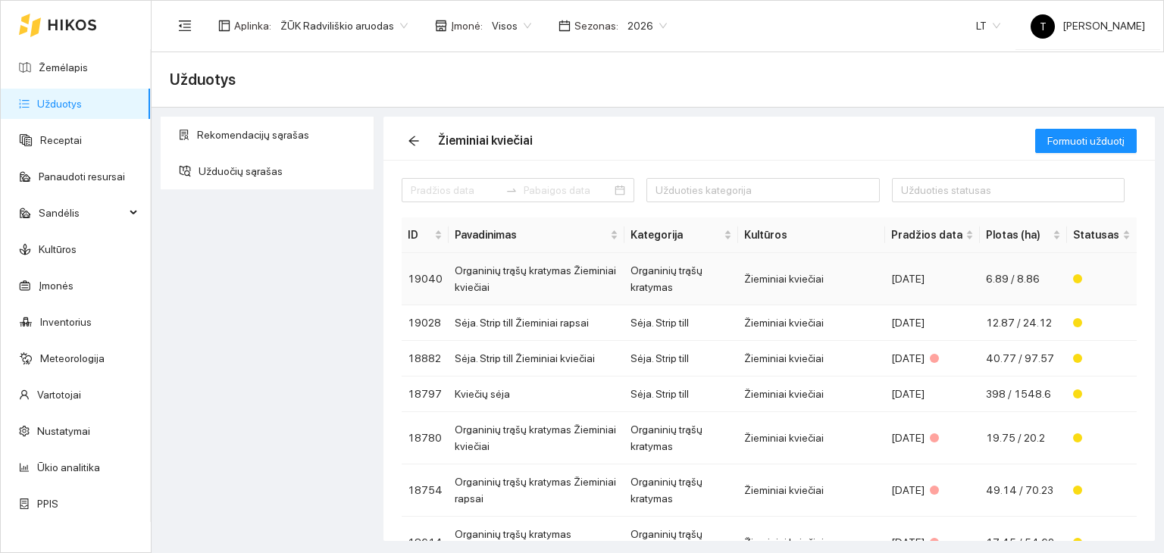
click at [851, 274] on td "Žieminiai kviečiai" at bounding box center [811, 279] width 147 height 52
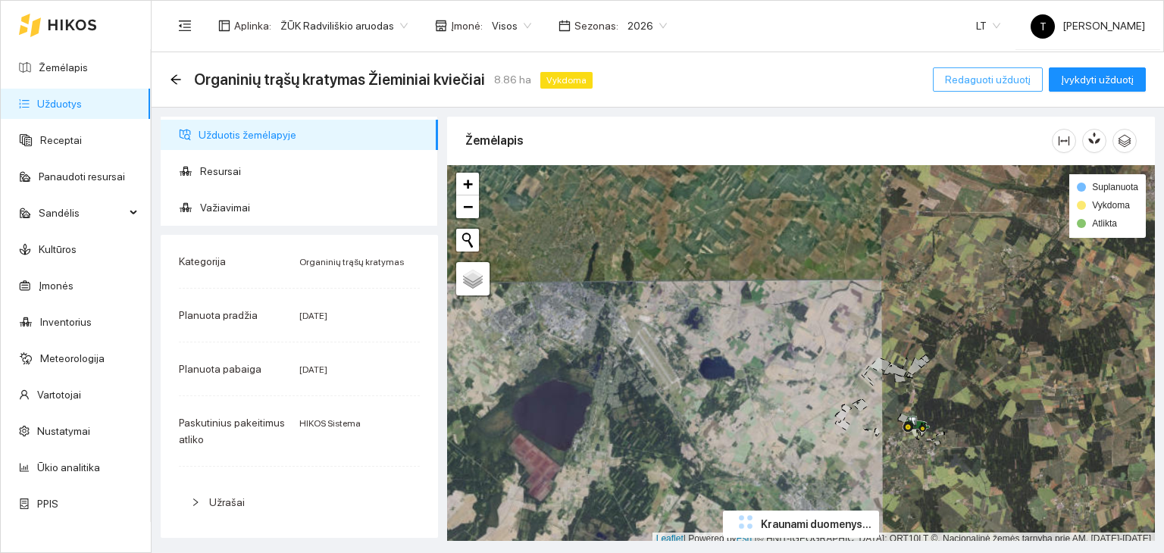
click at [990, 75] on span "Redaguoti užduotį" at bounding box center [988, 79] width 86 height 17
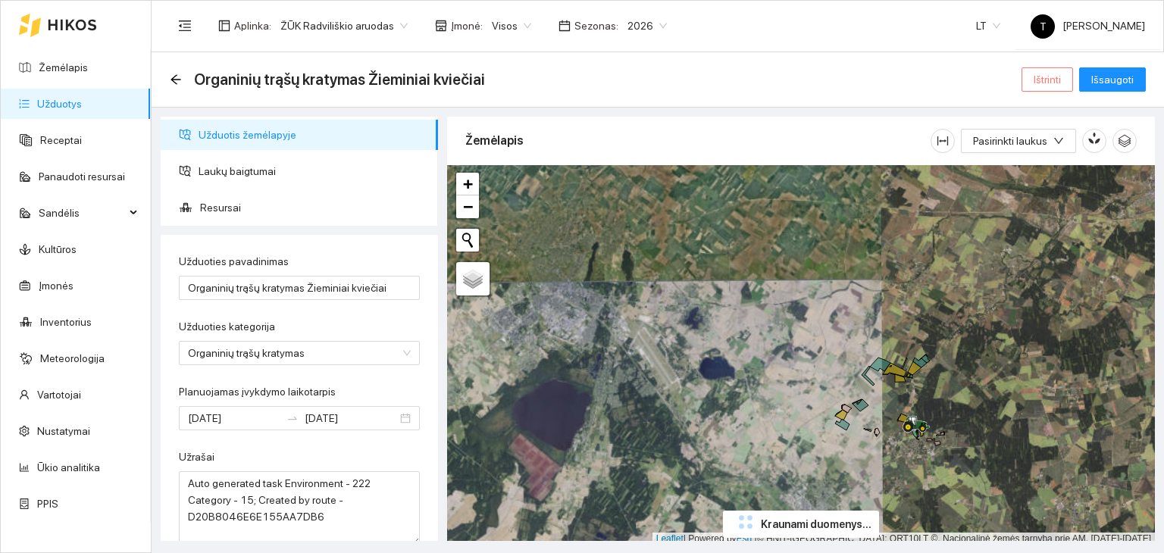
click at [1053, 78] on span "Ištrinti" at bounding box center [1046, 79] width 27 height 17
click at [1054, 155] on span "Taip" at bounding box center [1053, 153] width 20 height 17
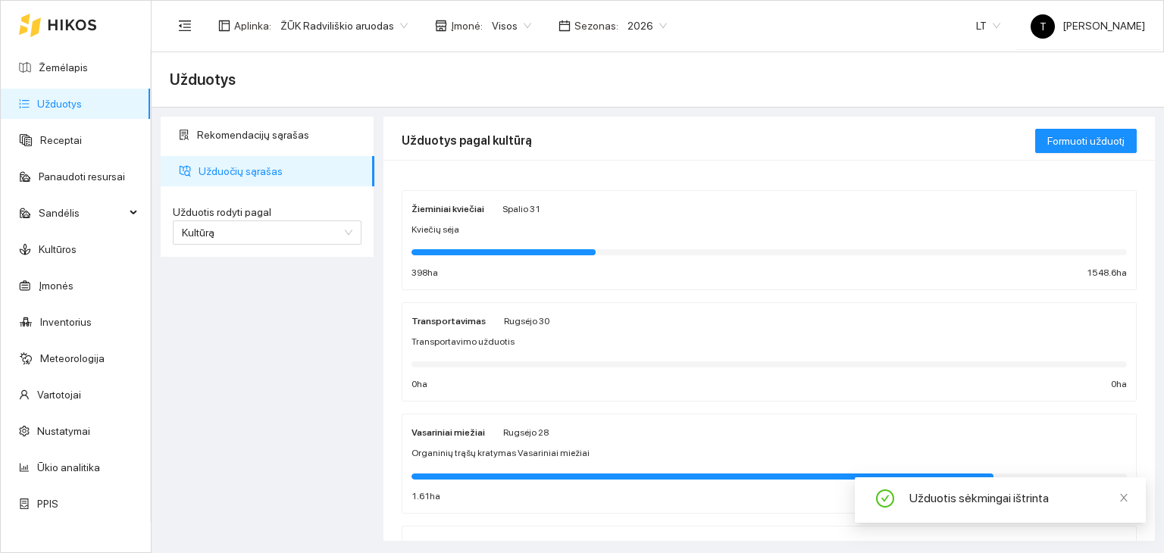
click at [575, 213] on div "Žieminiai kviečiai Spalio 31" at bounding box center [768, 208] width 715 height 17
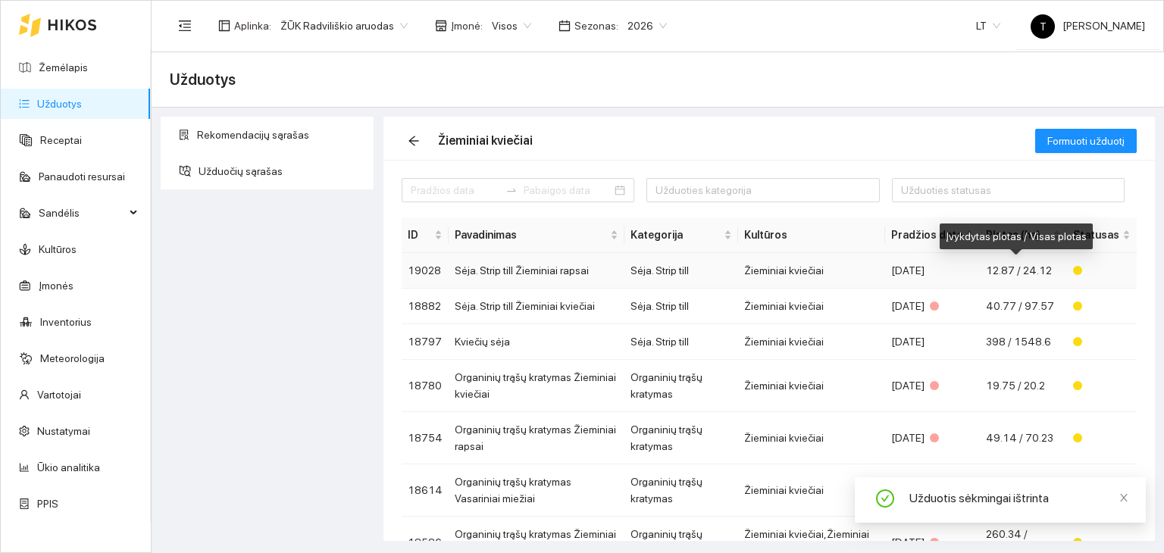
click at [1030, 267] on span "12.87 / 24.12" at bounding box center [1019, 270] width 66 height 12
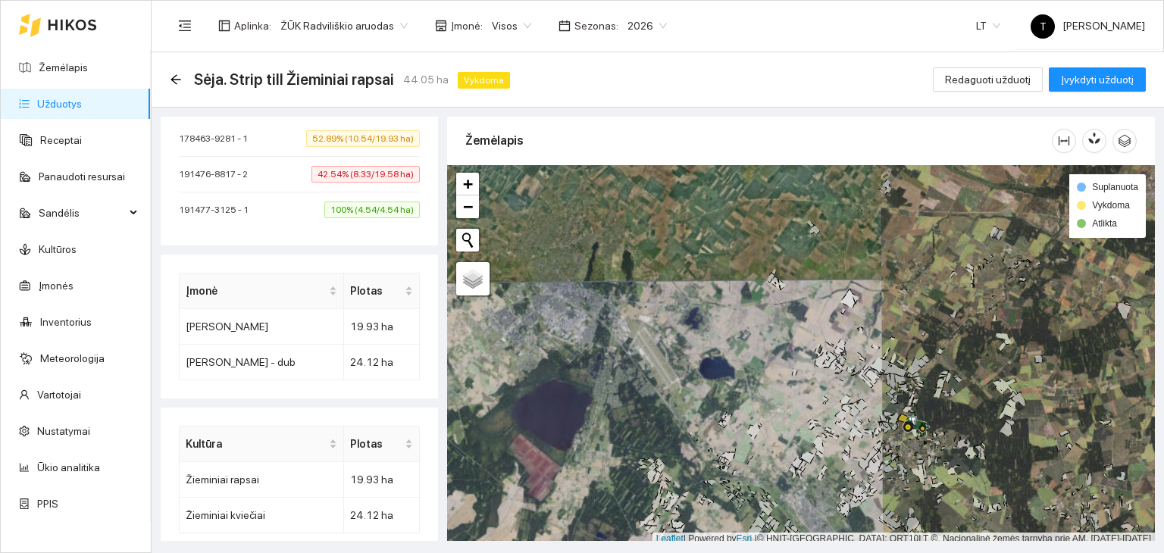
scroll to position [491, 0]
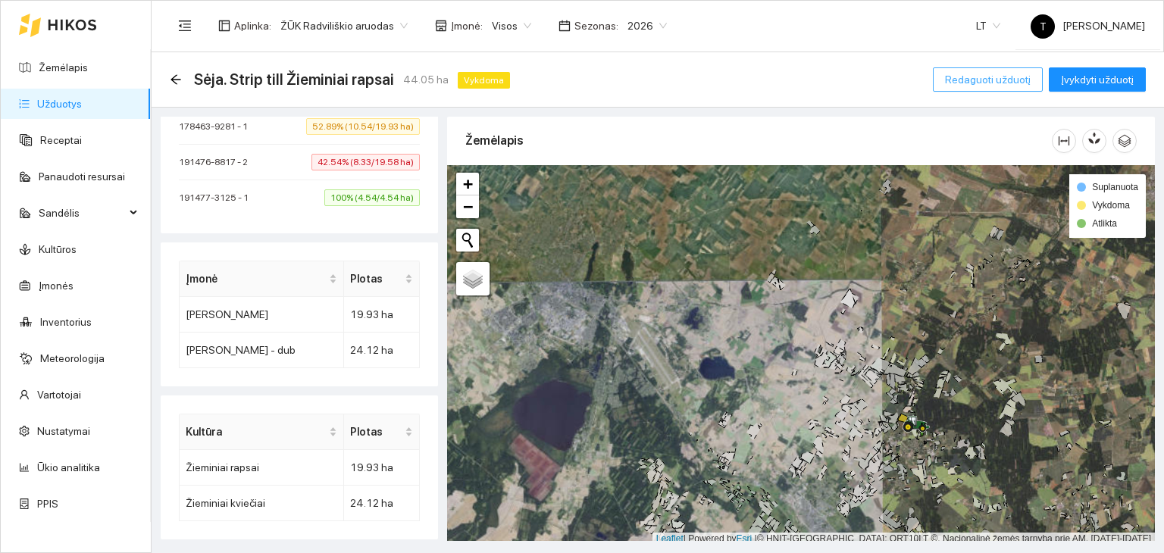
click at [965, 80] on span "Redaguoti užduotį" at bounding box center [988, 79] width 86 height 17
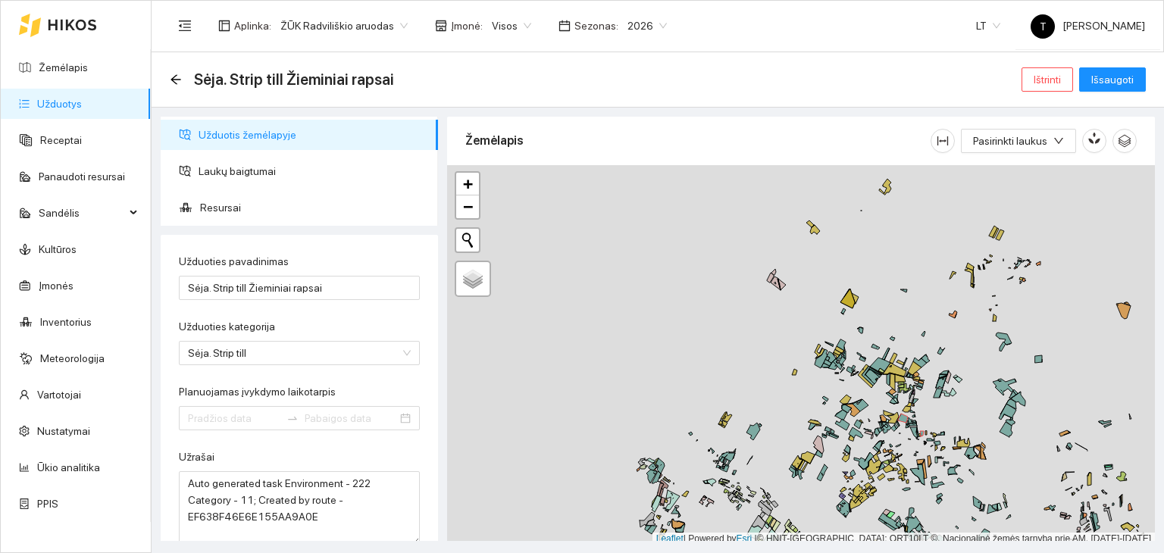
type input "[DATE]"
type input "2025-09-24"
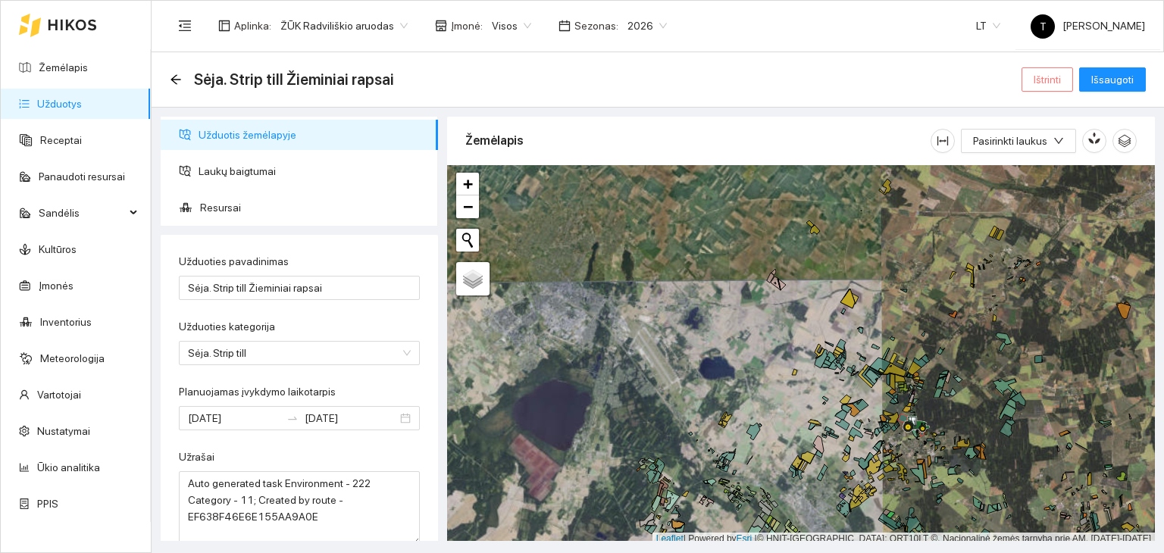
click at [1036, 78] on span "Ištrinti" at bounding box center [1046, 79] width 27 height 17
click at [1044, 154] on span "Taip" at bounding box center [1053, 153] width 20 height 17
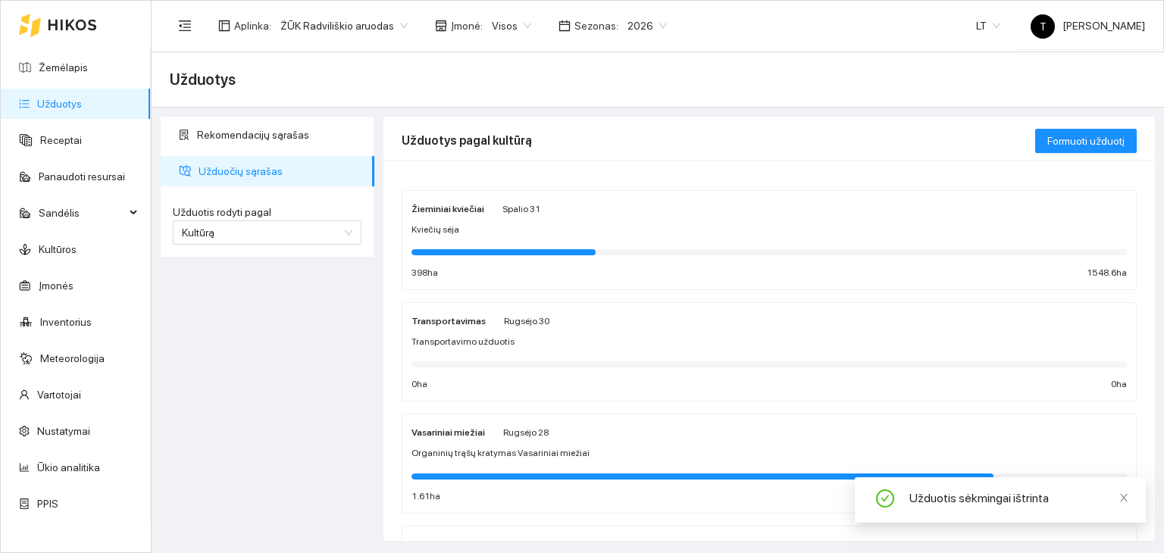
click at [460, 223] on div "Kviečių sėja" at bounding box center [768, 230] width 715 height 14
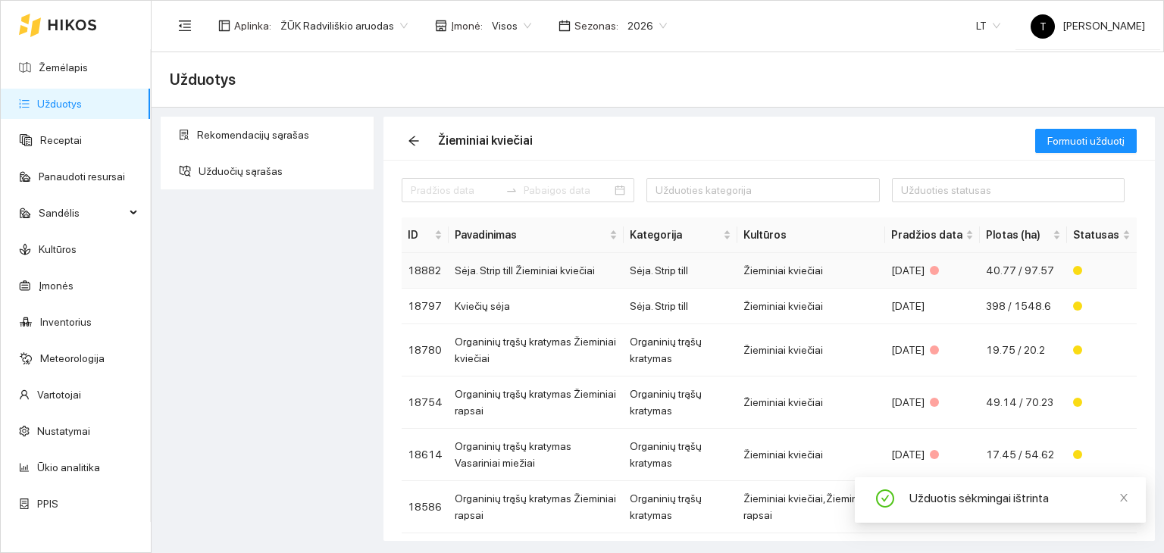
click at [832, 269] on td "Žieminiai kviečiai" at bounding box center [811, 271] width 148 height 36
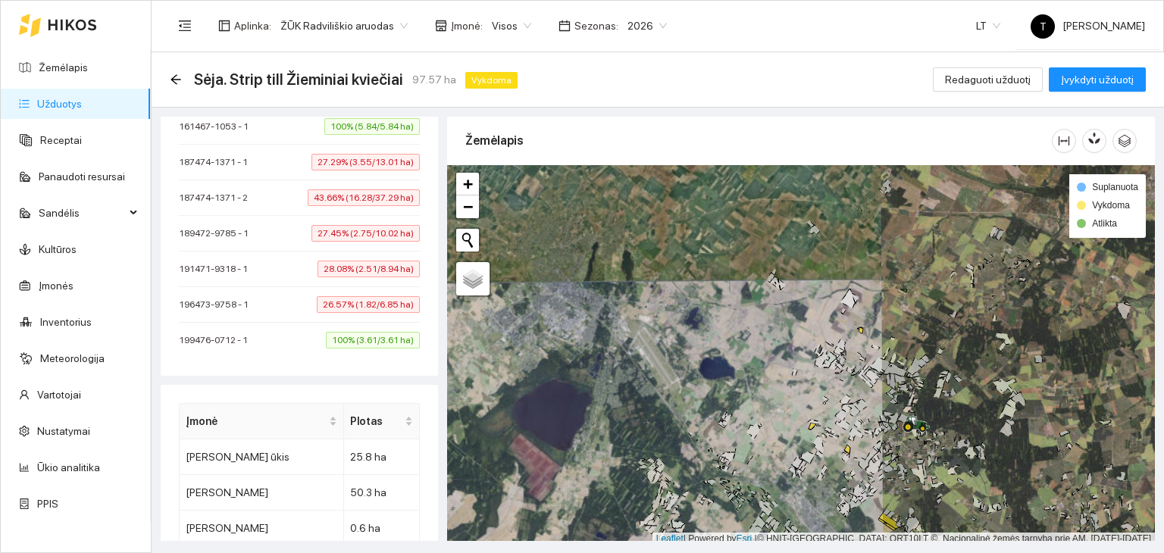
scroll to position [833, 0]
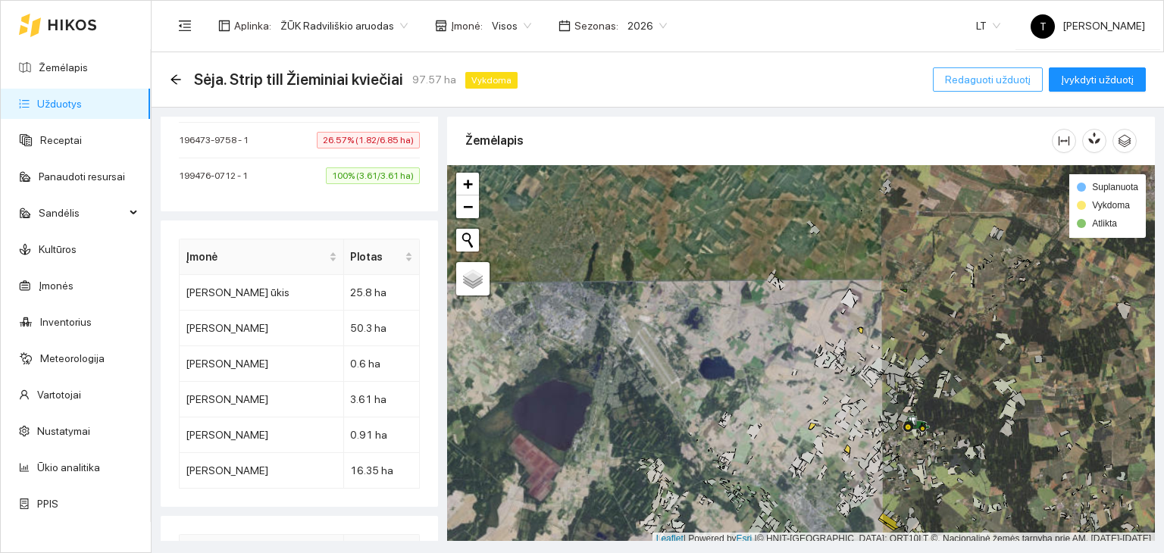
click at [997, 77] on span "Redaguoti užduotį" at bounding box center [988, 79] width 86 height 17
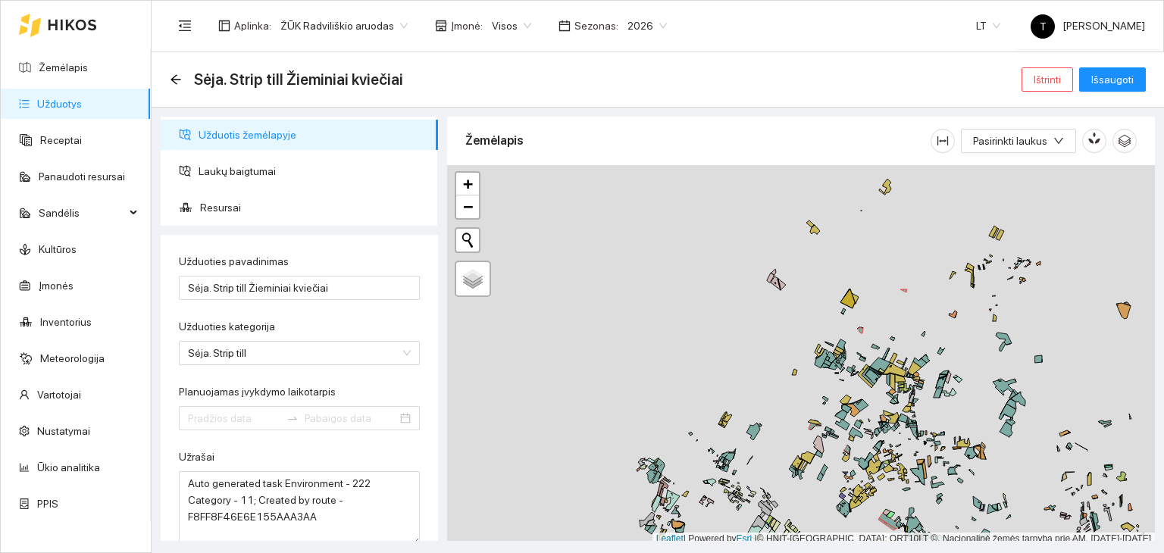
type input "[DATE]"
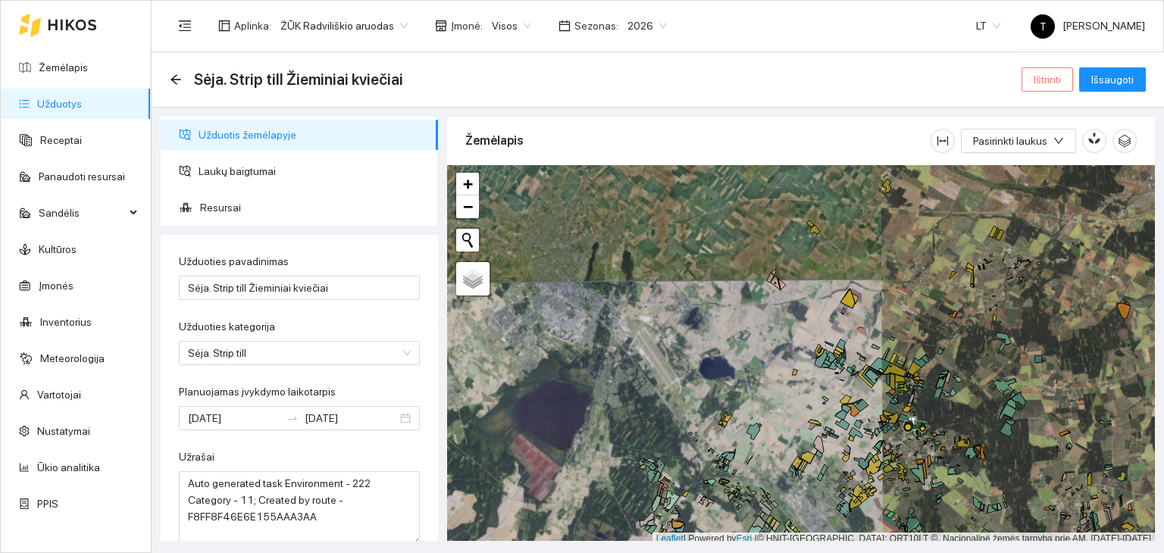
click at [1057, 84] on span "Ištrinti" at bounding box center [1046, 79] width 27 height 17
click at [1047, 154] on span "Taip" at bounding box center [1053, 153] width 20 height 17
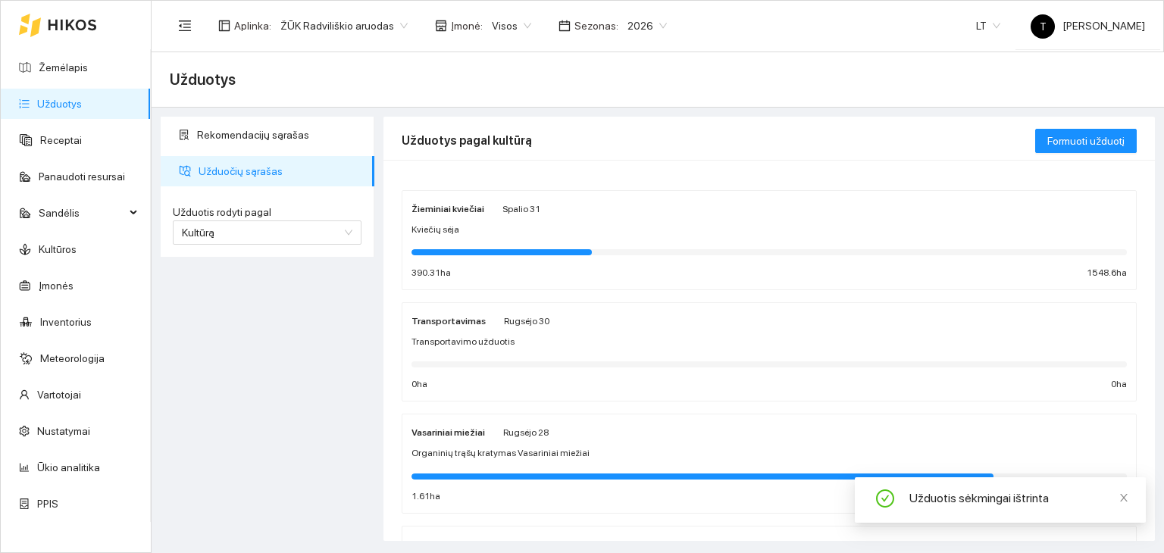
click at [655, 223] on div "Kviečių sėja" at bounding box center [768, 230] width 715 height 14
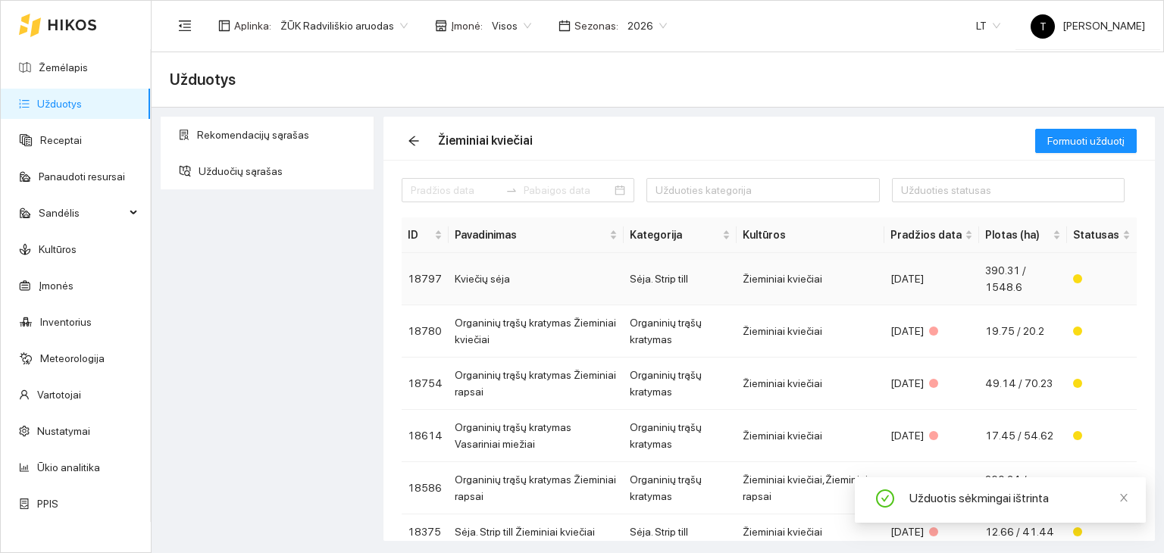
click at [912, 277] on div "[DATE]" at bounding box center [931, 278] width 83 height 17
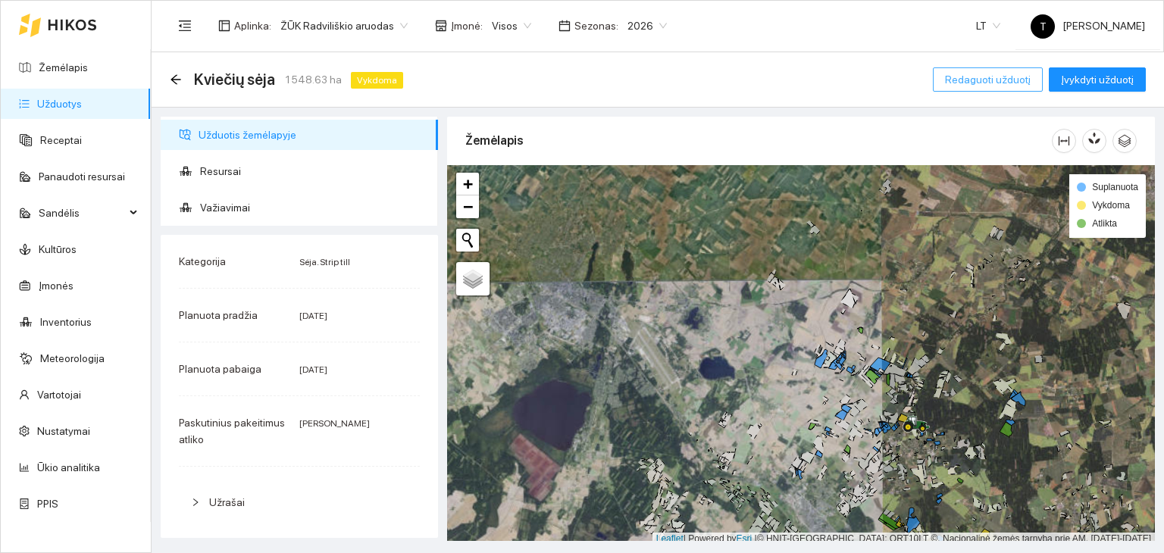
click at [974, 73] on span "Redaguoti užduotį" at bounding box center [988, 79] width 86 height 17
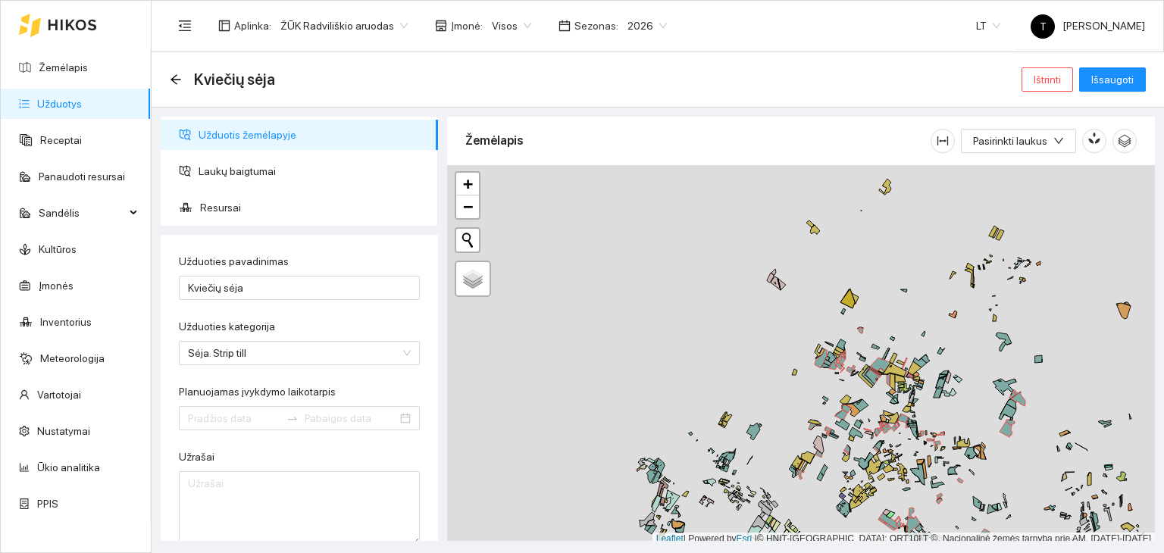
type input "[DATE]"
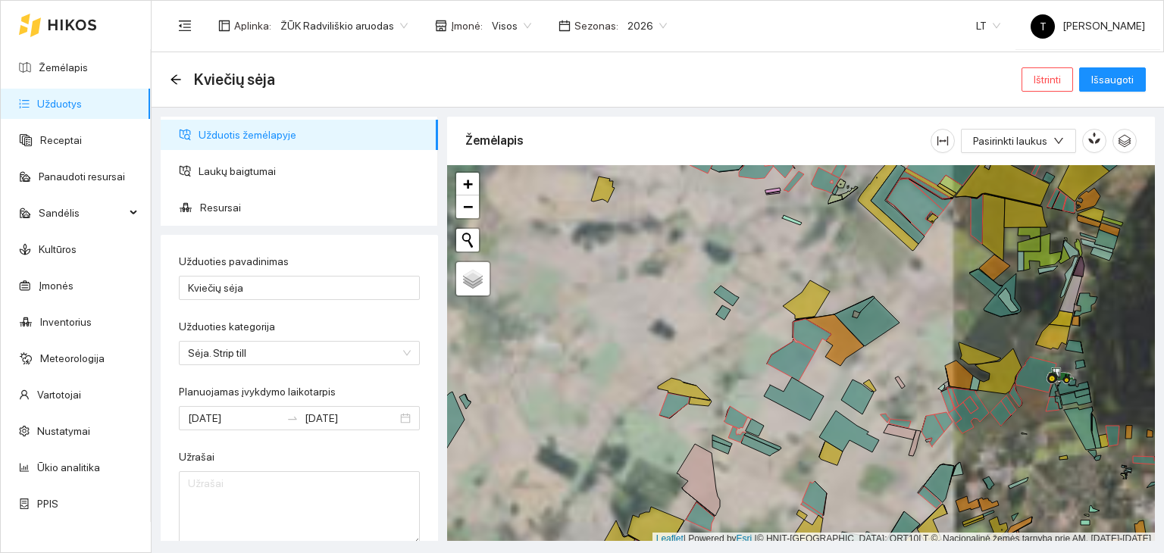
scroll to position [4, 0]
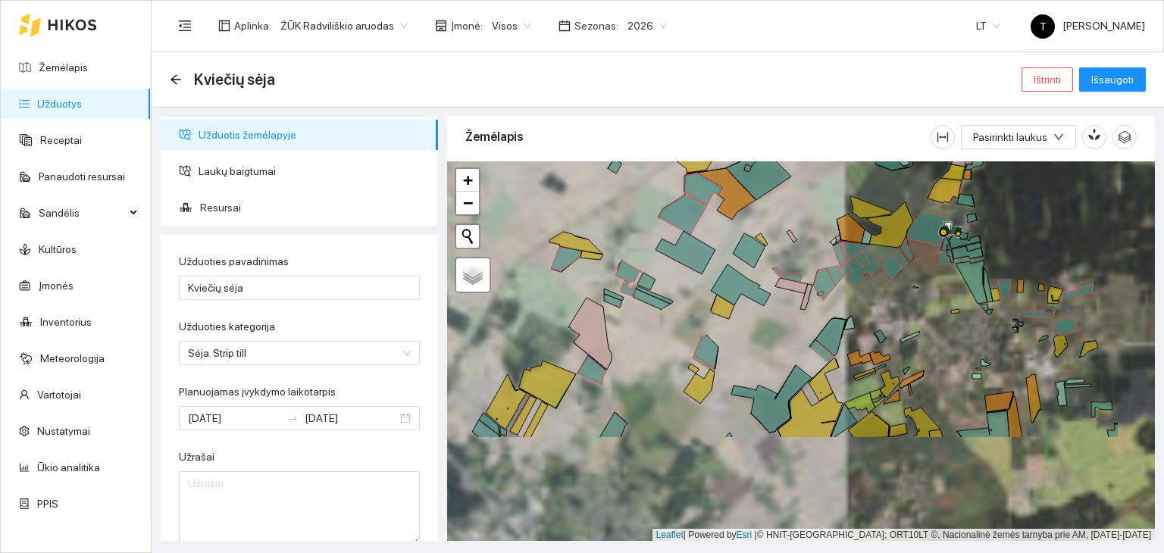
drag, startPoint x: 878, startPoint y: 348, endPoint x: 770, endPoint y: 203, distance: 181.4
click at [773, 202] on div "+ − Nieko nerasta. Bandykite dar kartą. Žemėlapis Palydovas Leaflet | Powered b…" at bounding box center [801, 351] width 708 height 380
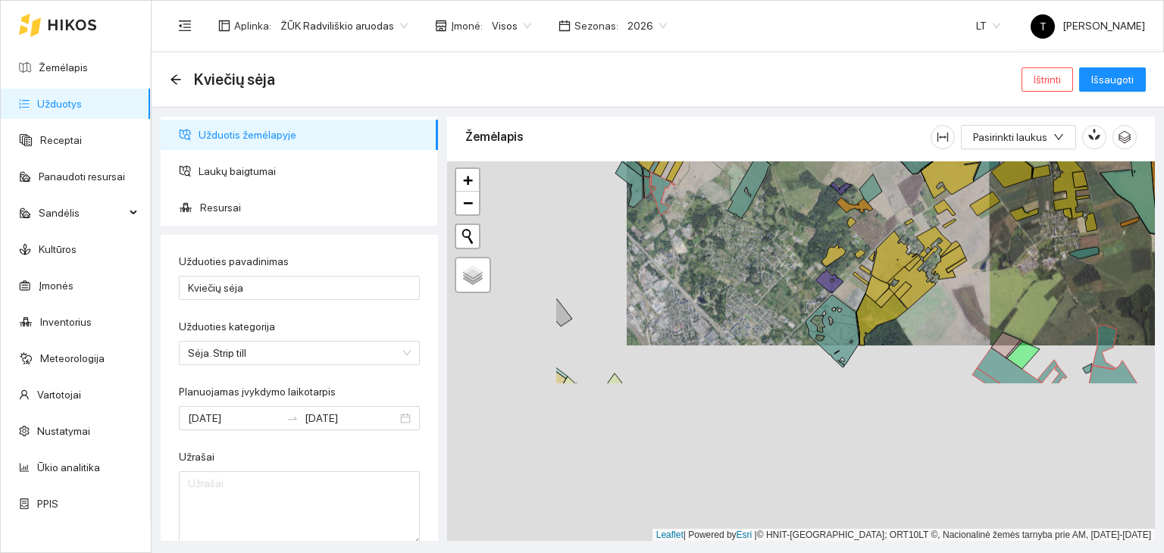
drag, startPoint x: 929, startPoint y: 305, endPoint x: 959, endPoint y: 271, distance: 45.6
click at [961, 268] on div "+ − Nieko nerasta. Bandykite dar kartą. Žemėlapis Palydovas Leaflet | Powered b…" at bounding box center [801, 351] width 708 height 380
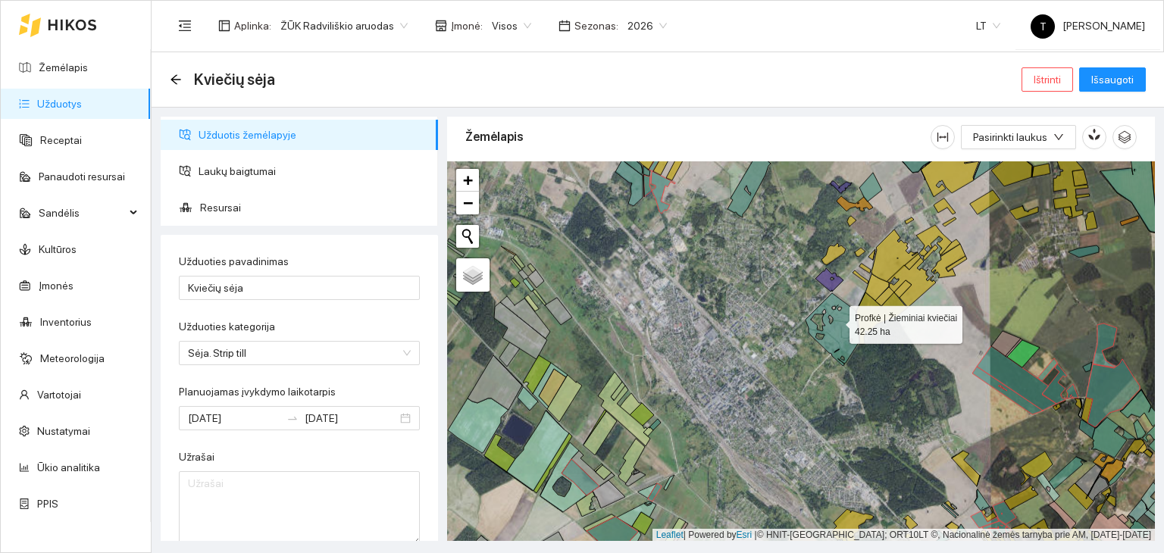
click at [836, 320] on icon at bounding box center [832, 329] width 54 height 73
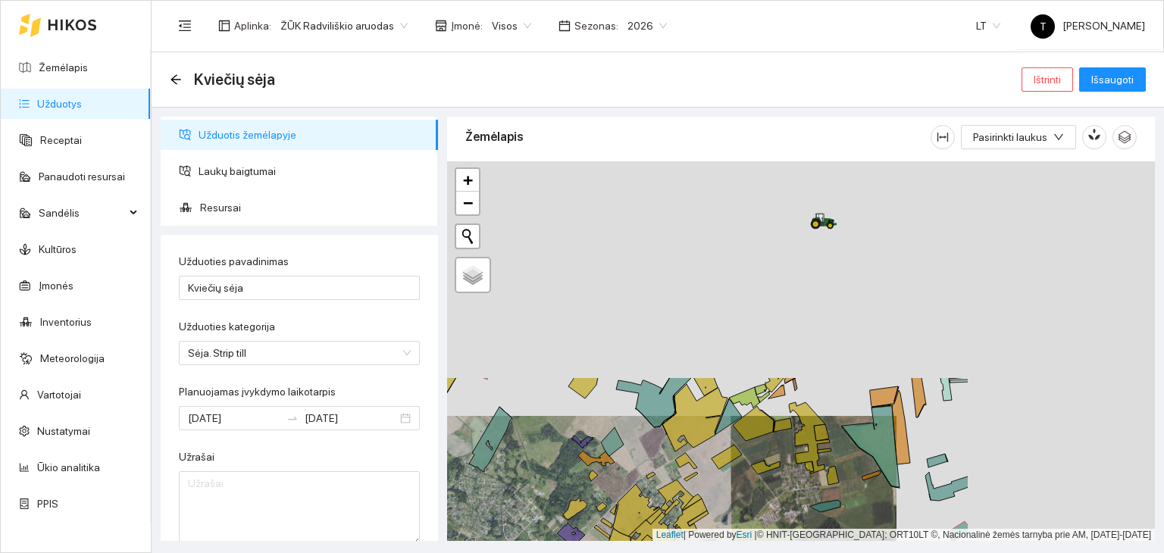
drag, startPoint x: 1025, startPoint y: 327, endPoint x: 770, endPoint y: 578, distance: 358.4
click at [770, 552] on html "Žemėlapis Užduotys Receptai Panaudoti resursai Sandėlis Kultūros Įmonės Invento…" at bounding box center [582, 276] width 1164 height 553
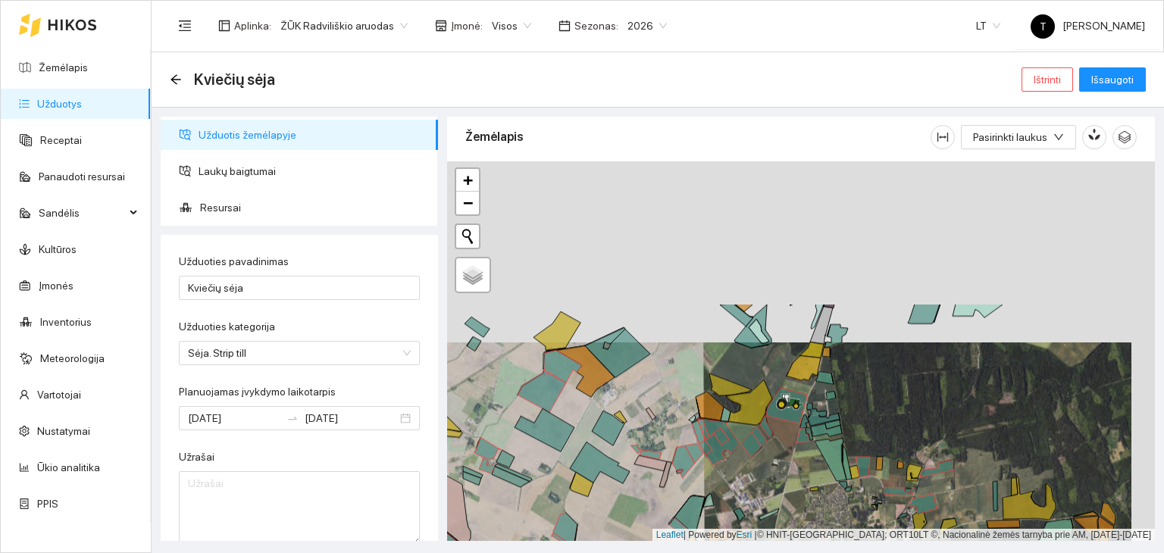
drag, startPoint x: 899, startPoint y: 186, endPoint x: 873, endPoint y: 367, distance: 183.6
click at [873, 367] on div "+ − Nieko nerasta. Bandykite dar kartą. Žemėlapis Palydovas Leaflet | Powered b…" at bounding box center [801, 351] width 708 height 380
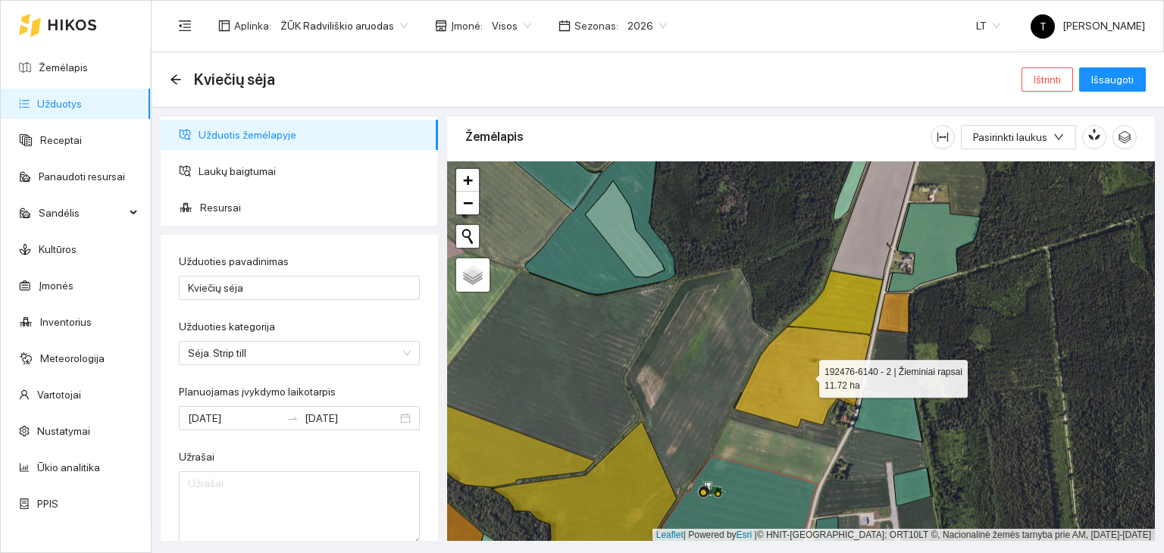
click at [810, 379] on icon at bounding box center [802, 377] width 136 height 101
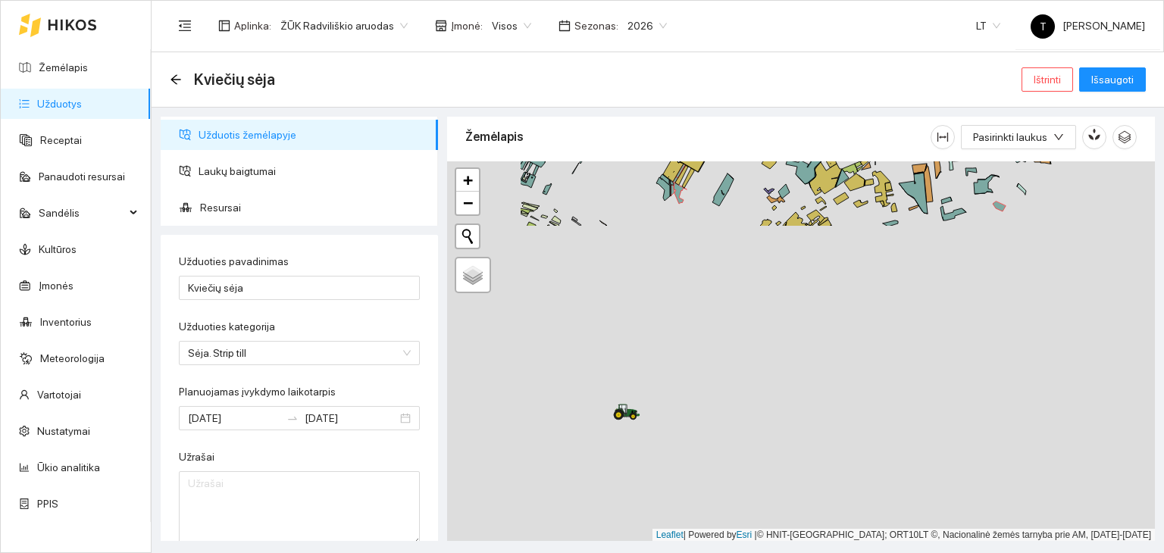
drag, startPoint x: 630, startPoint y: 473, endPoint x: 765, endPoint y: 157, distance: 343.8
click at [774, 117] on div "Žemėlapis Pasirinkti laukus + − Nieko nerasta. Bandykite dar kartą. Žemėlapis P…" at bounding box center [801, 325] width 708 height 424
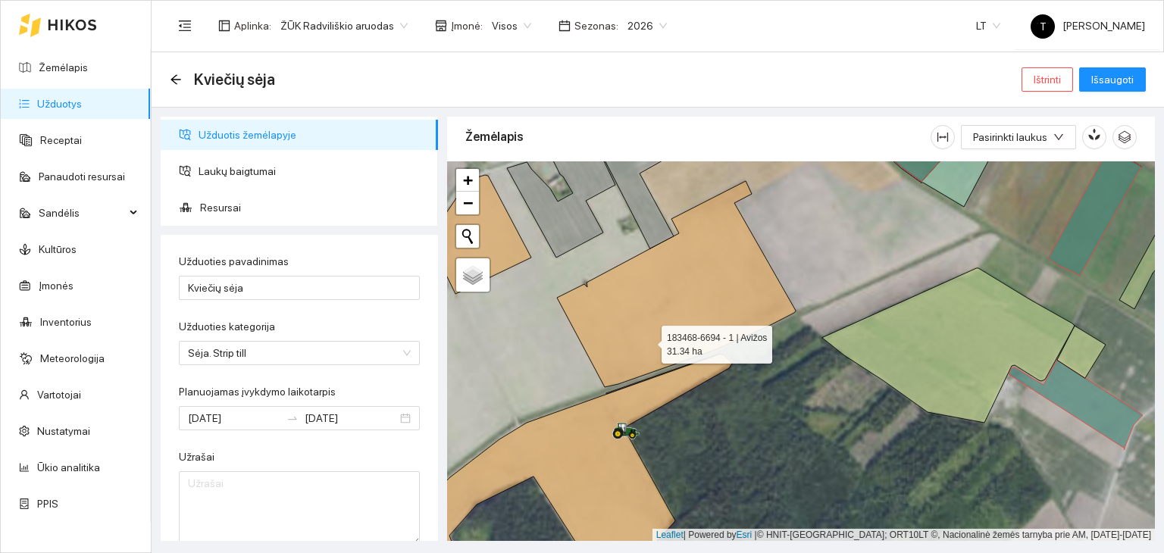
click at [648, 340] on icon at bounding box center [676, 284] width 239 height 206
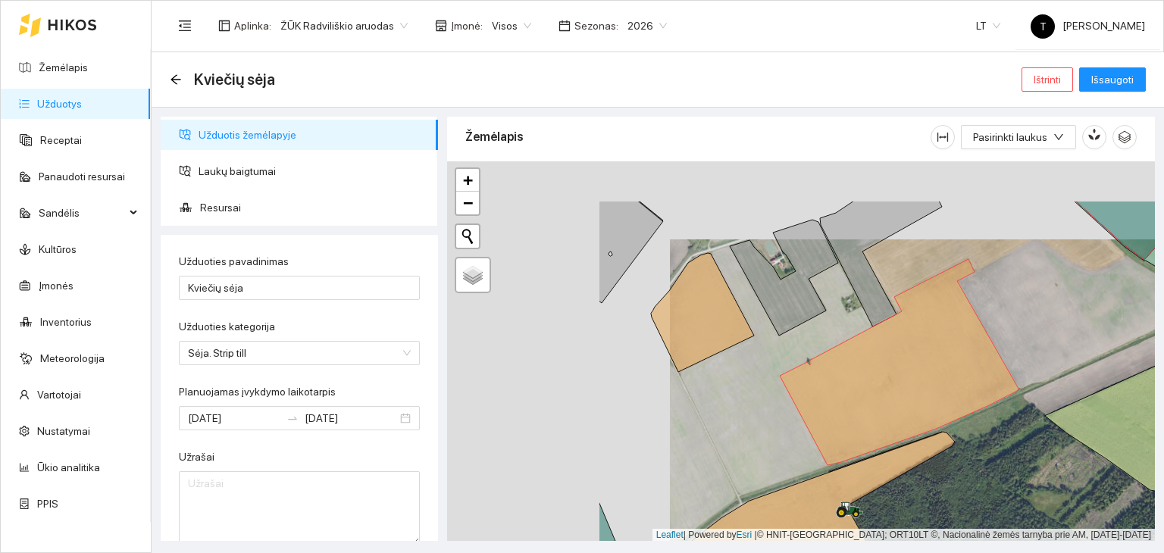
drag, startPoint x: 530, startPoint y: 313, endPoint x: 752, endPoint y: 391, distance: 234.6
click at [752, 391] on div "+ − Nieko nerasta. Bandykite dar kartą. Žemėlapis Palydovas Leaflet | Powered b…" at bounding box center [801, 351] width 708 height 380
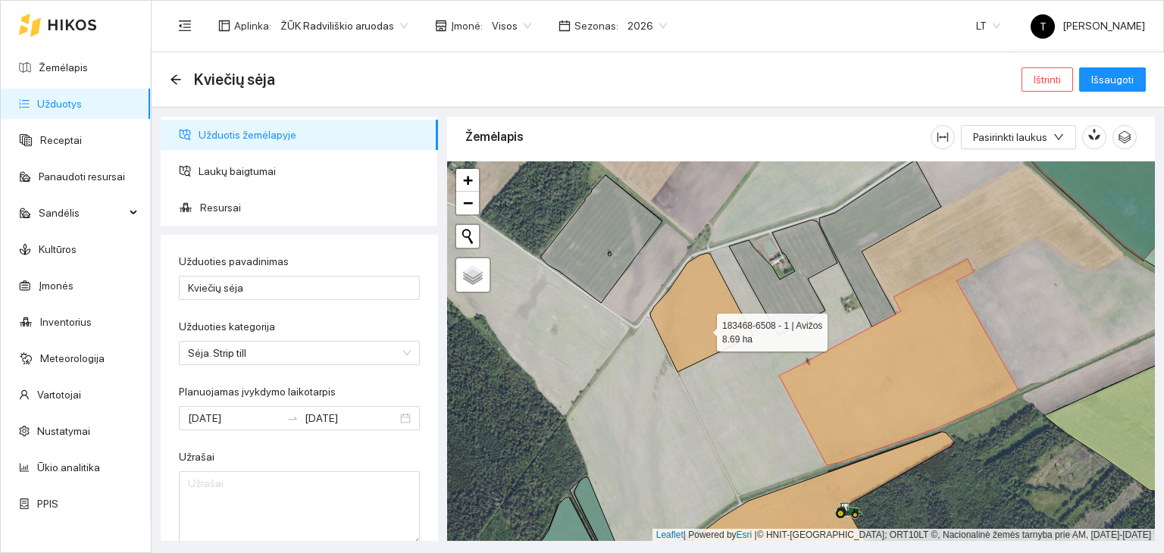
click at [703, 328] on icon at bounding box center [701, 312] width 103 height 119
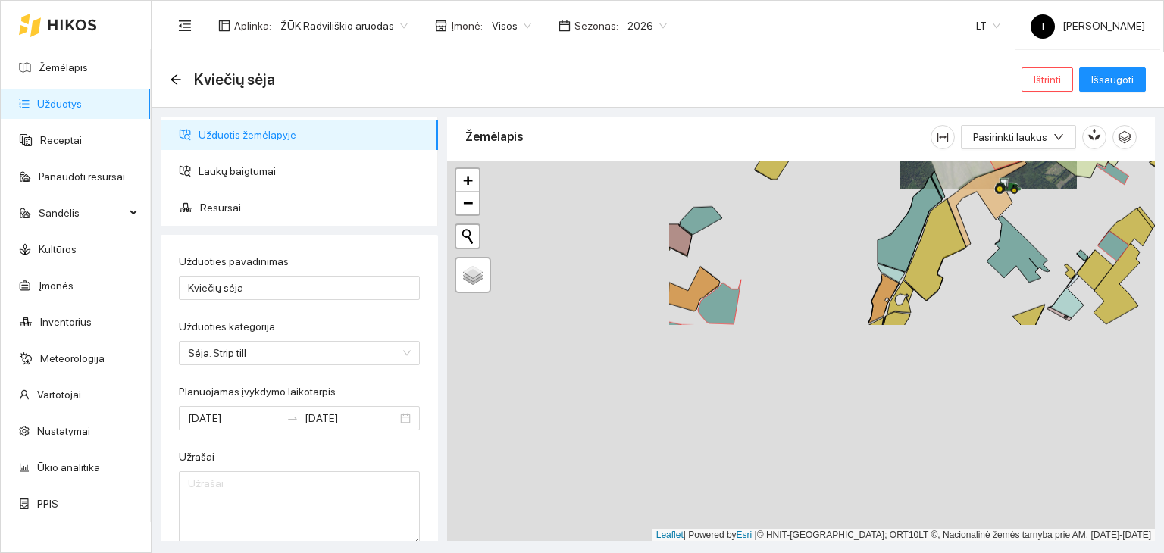
drag, startPoint x: 621, startPoint y: 423, endPoint x: 899, endPoint y: 182, distance: 368.4
click at [906, 177] on div "+ − Nieko nerasta. Bandykite dar kartą. Žemėlapis Palydovas Leaflet | Powered b…" at bounding box center [801, 351] width 708 height 380
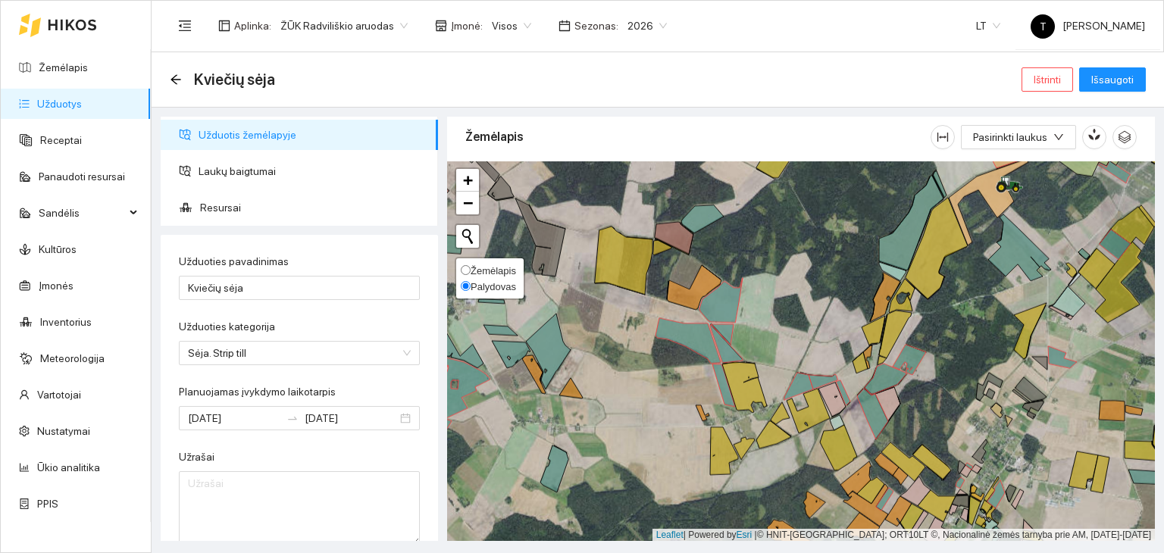
click at [487, 270] on span "Žemėlapis" at bounding box center [492, 270] width 45 height 11
click at [470, 270] on input "Žemėlapis" at bounding box center [466, 270] width 10 height 10
radio input "true"
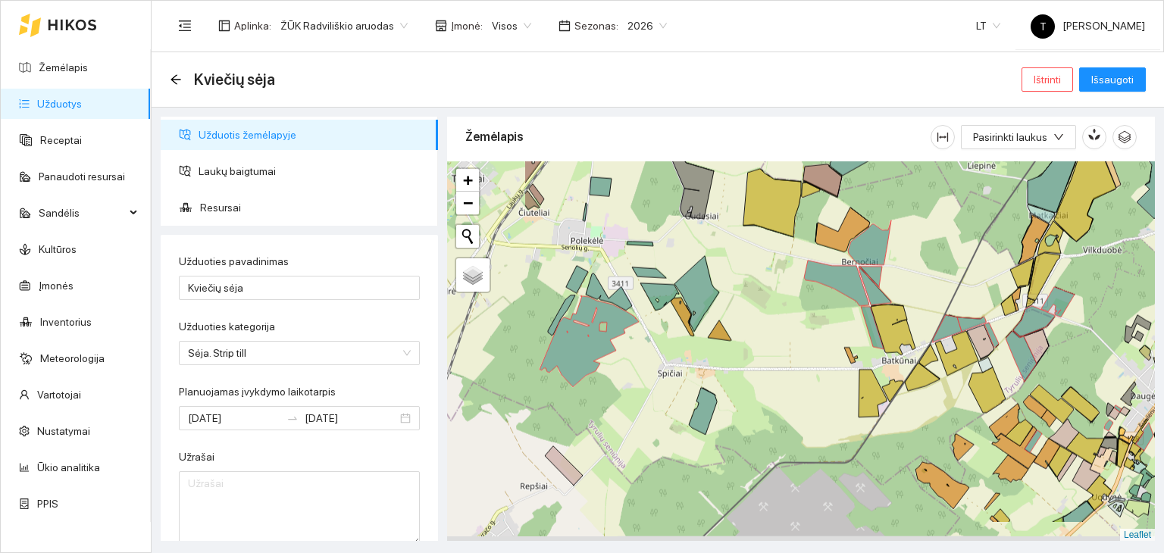
drag, startPoint x: 591, startPoint y: 323, endPoint x: 739, endPoint y: 266, distance: 159.3
click at [739, 266] on div "+ − Nieko nerasta. Bandykite dar kartą. Žemėlapis Palydovas Leaflet" at bounding box center [801, 351] width 708 height 380
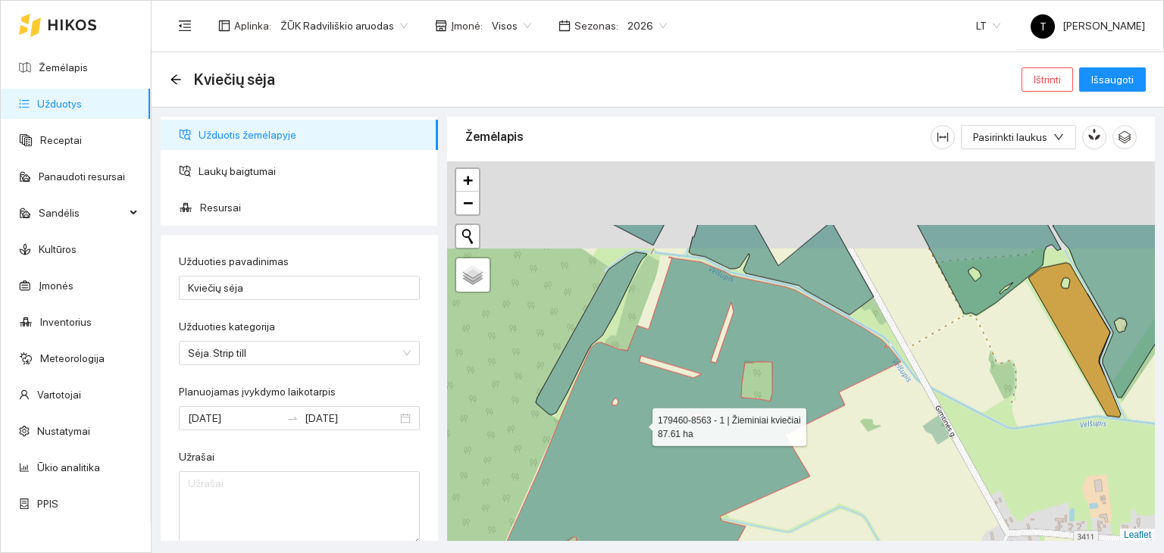
drag, startPoint x: 576, startPoint y: 340, endPoint x: 652, endPoint y: 434, distance: 120.7
click at [652, 434] on icon at bounding box center [701, 440] width 398 height 364
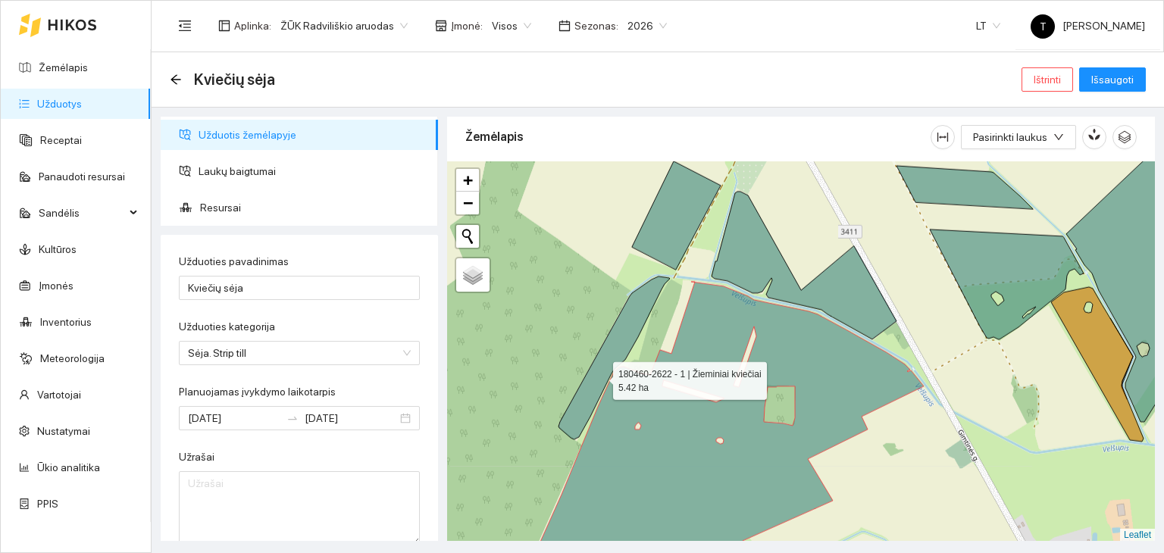
click at [599, 377] on icon at bounding box center [613, 358] width 111 height 163
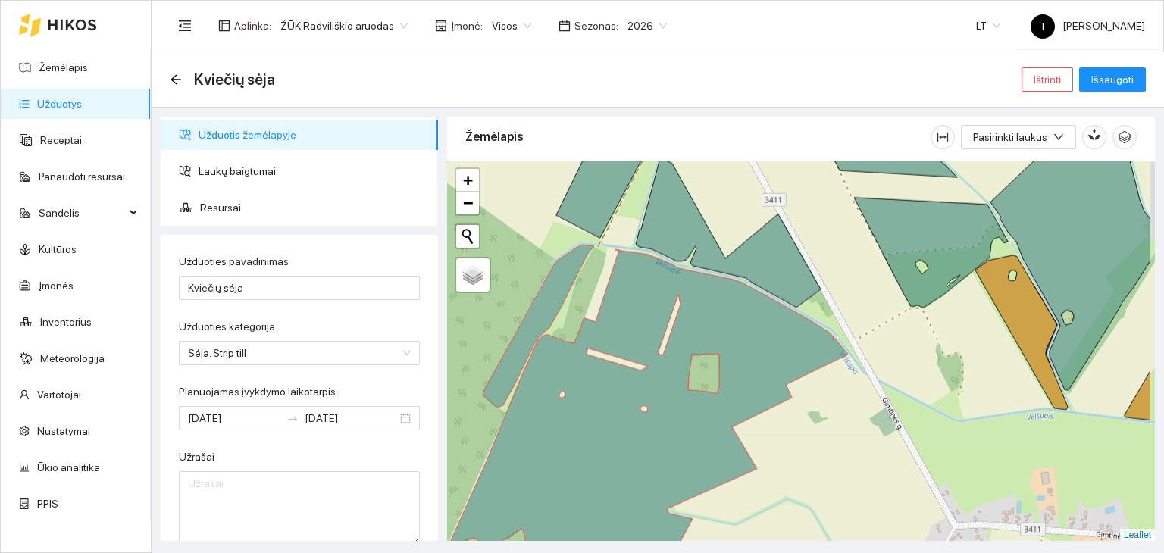
drag, startPoint x: 1039, startPoint y: 395, endPoint x: 914, endPoint y: 271, distance: 176.2
click at [877, 307] on div "+ − Nieko nerasta. Bandykite dar kartą. Žemėlapis Palydovas Leaflet" at bounding box center [801, 351] width 708 height 380
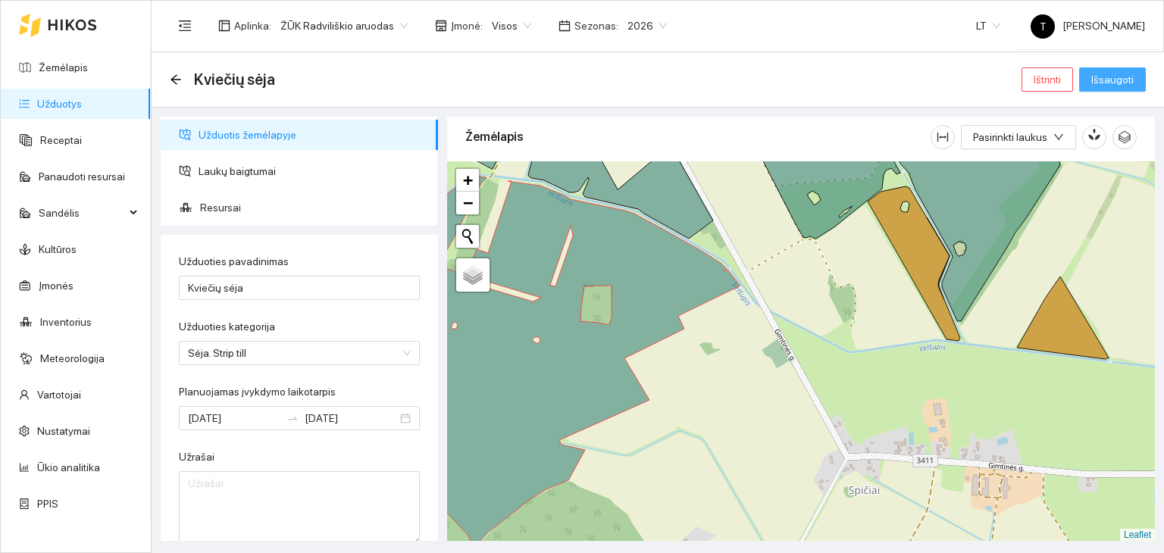
click at [1111, 77] on span "Išsaugoti" at bounding box center [1112, 79] width 42 height 17
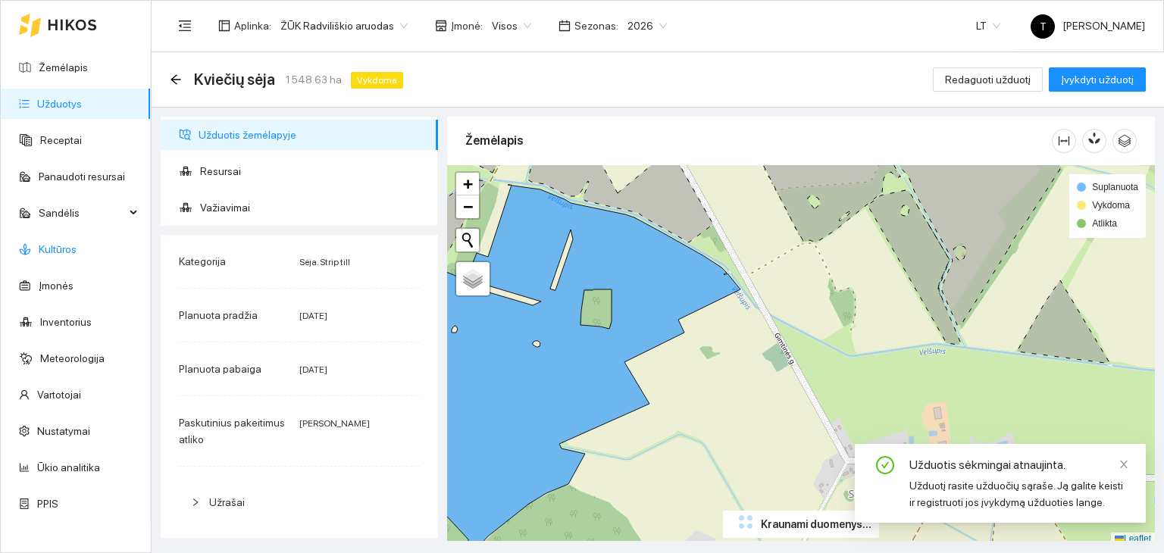
click at [73, 249] on link "Kultūros" at bounding box center [58, 249] width 38 height 12
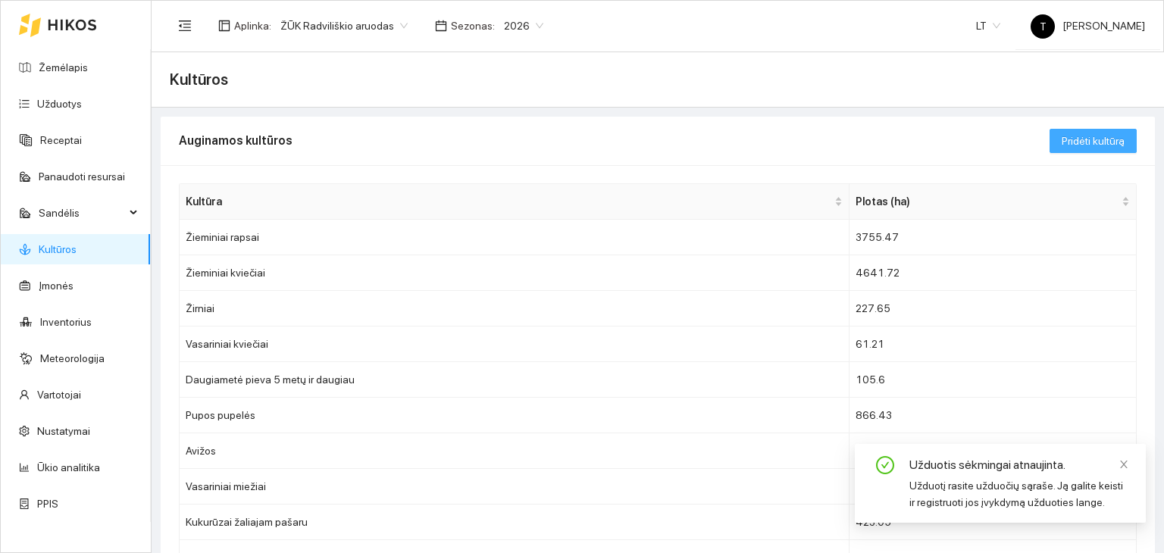
click at [1077, 137] on span "Pridėti kultūrą" at bounding box center [1092, 141] width 63 height 17
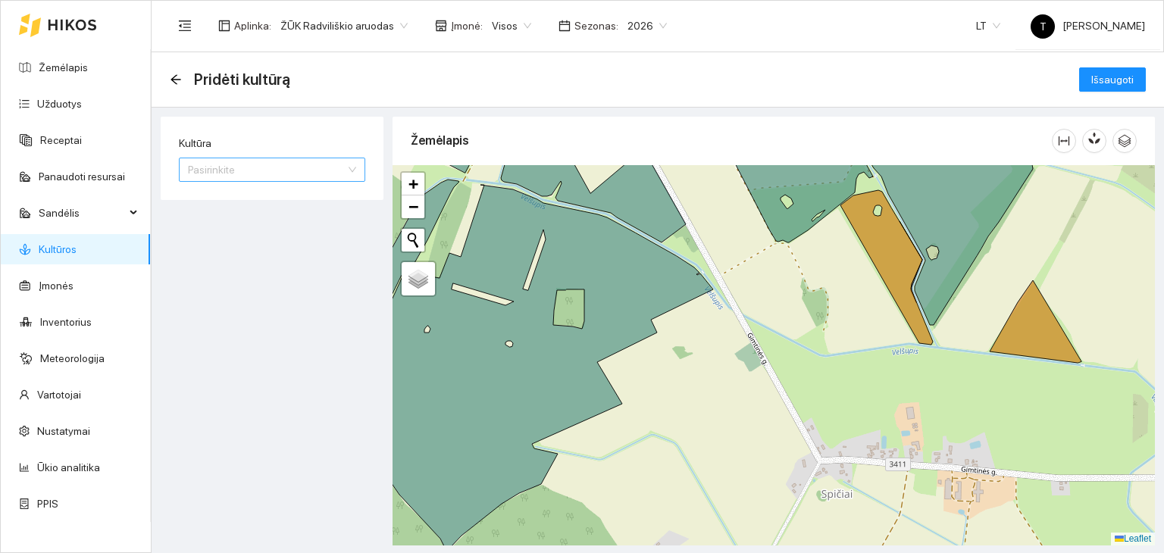
click at [273, 180] on input "Kultūra" at bounding box center [267, 169] width 158 height 23
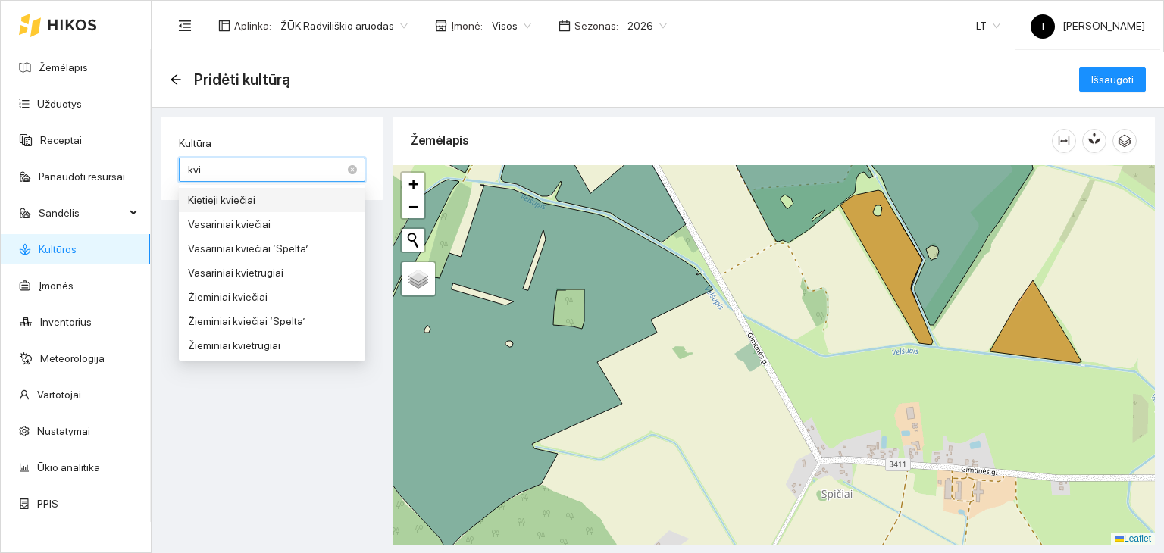
type input "kvie"
click at [292, 298] on div "Žieminiai kviečiai" at bounding box center [272, 297] width 168 height 17
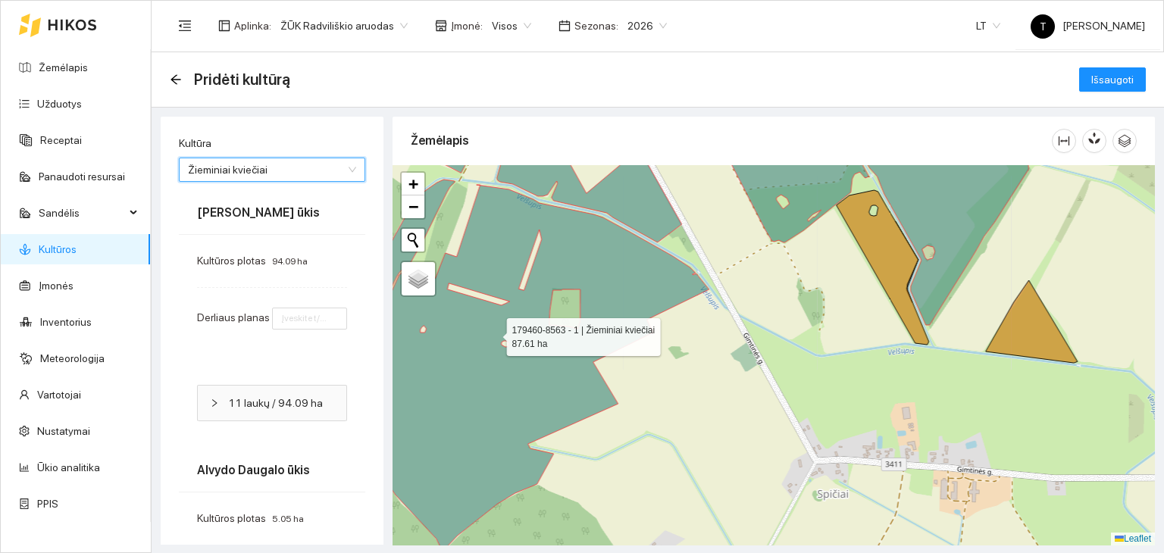
type input "8"
type input "7"
type input "8"
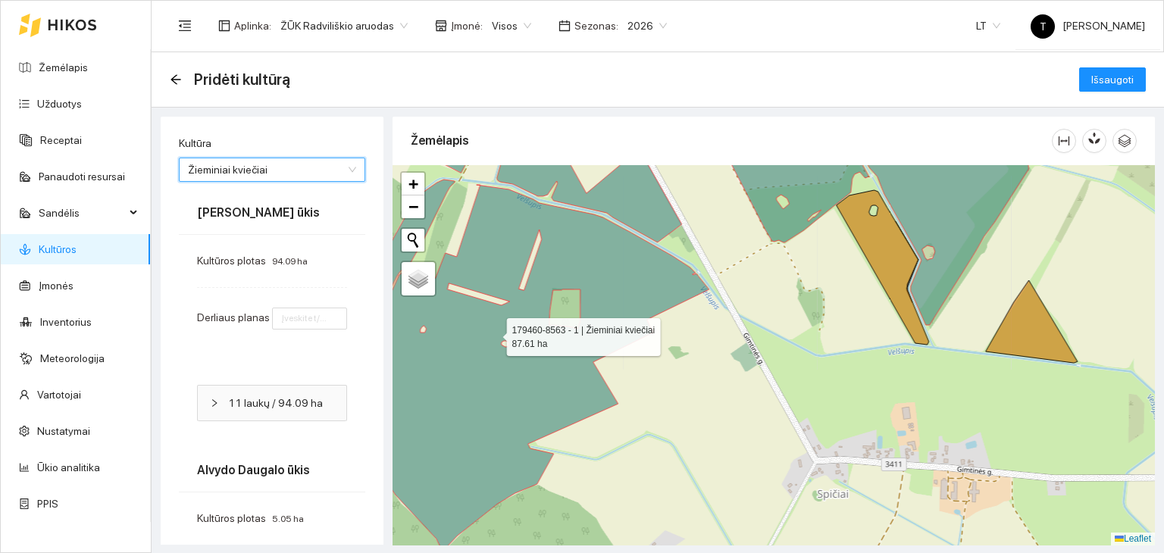
type input "8"
type input "6"
type input "7"
type input "8"
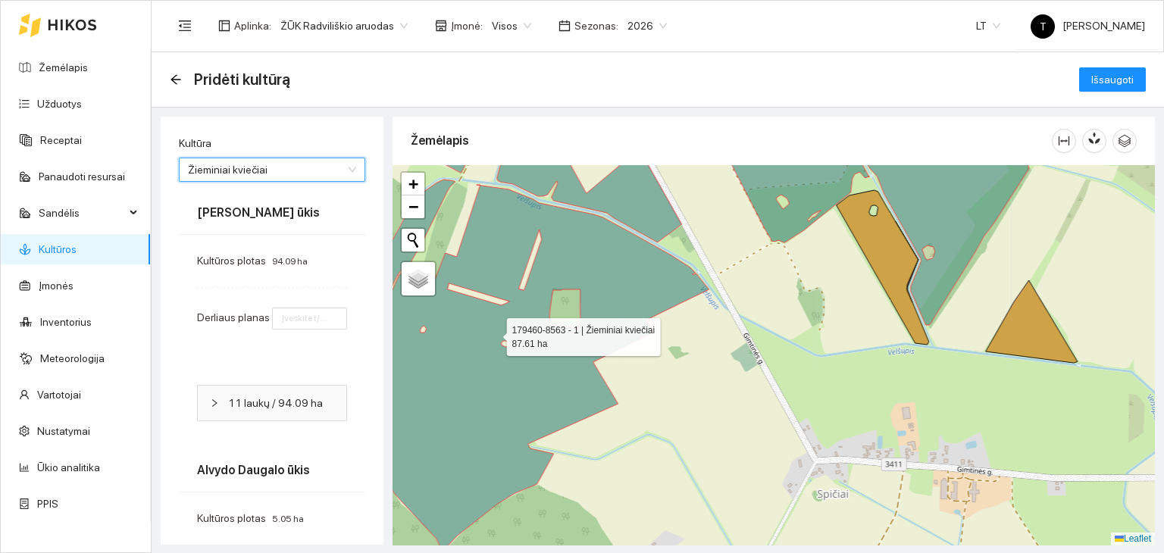
type input "8"
type input "7"
type input "8"
type input "7"
type input "6"
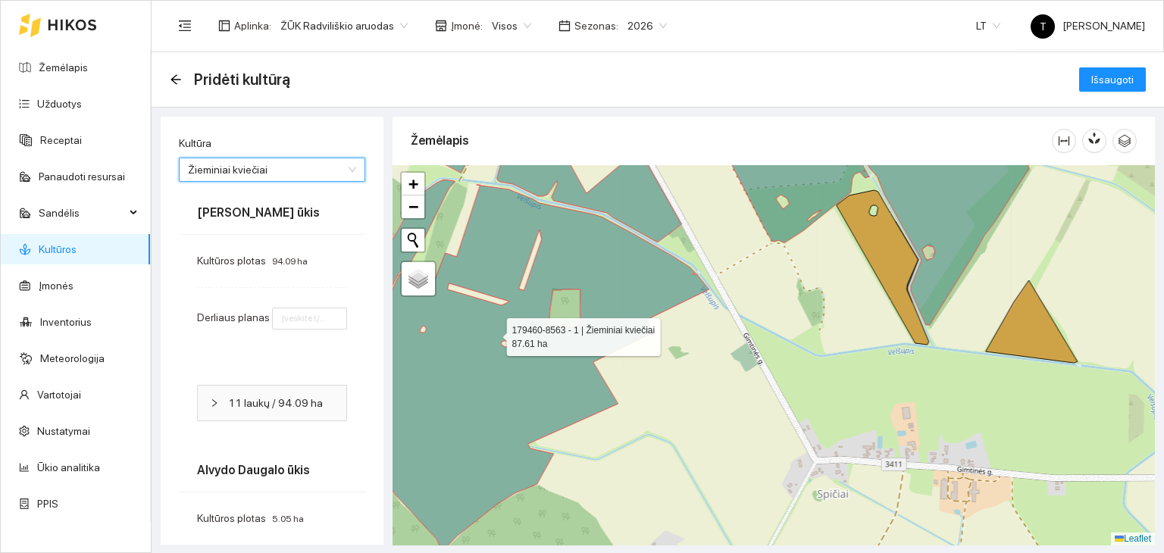
type input "8"
type input "7"
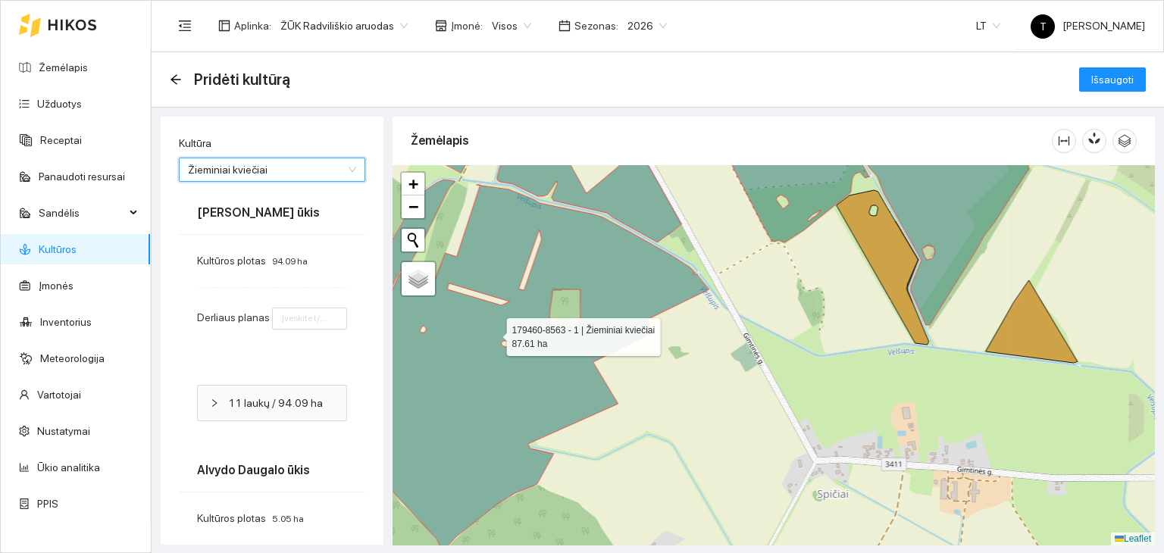
type input "8"
type input "7"
type input "8"
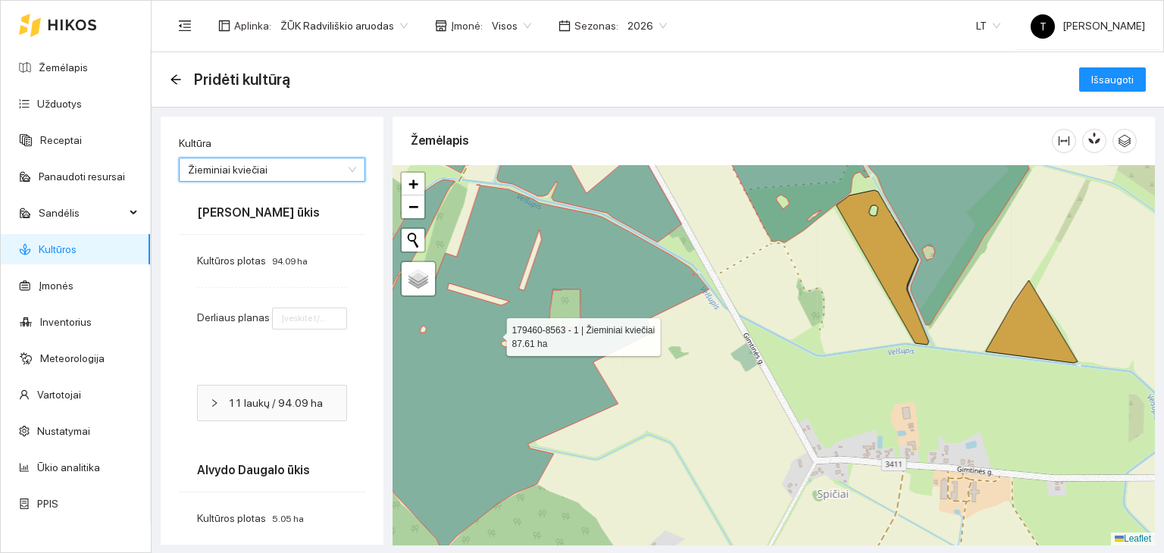
type input "7"
type input "6"
type input "8"
type input "7"
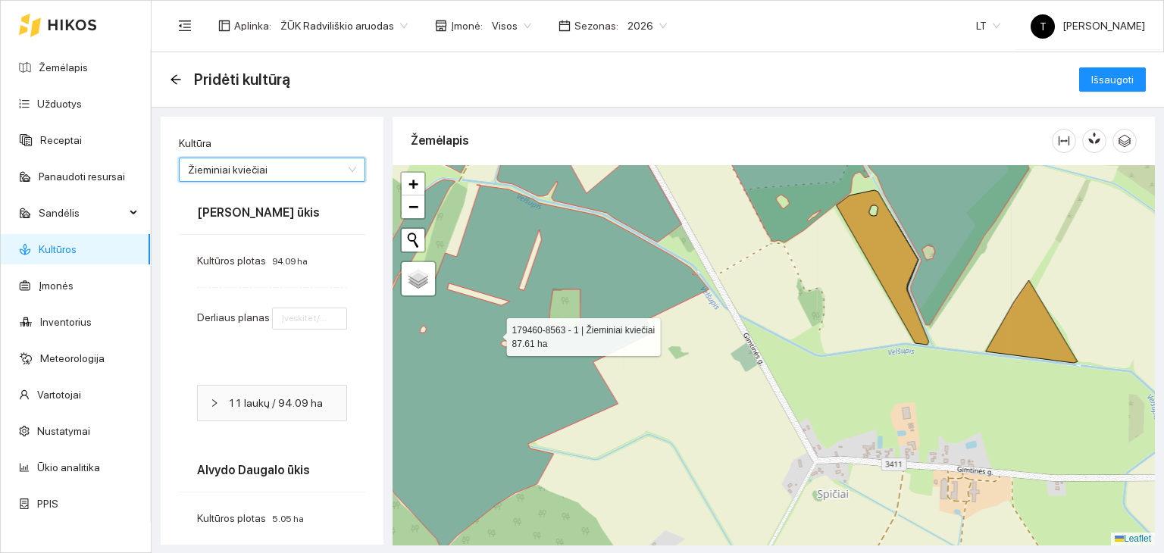
type input "7"
type input "8"
type input "7"
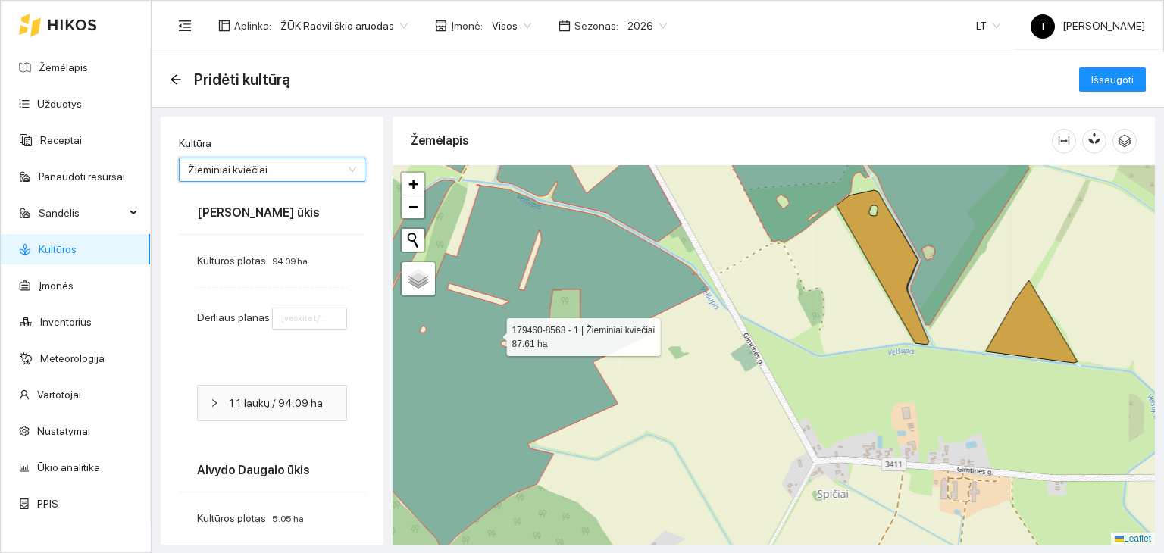
type input "8"
type input "6"
type input "7"
type input "8"
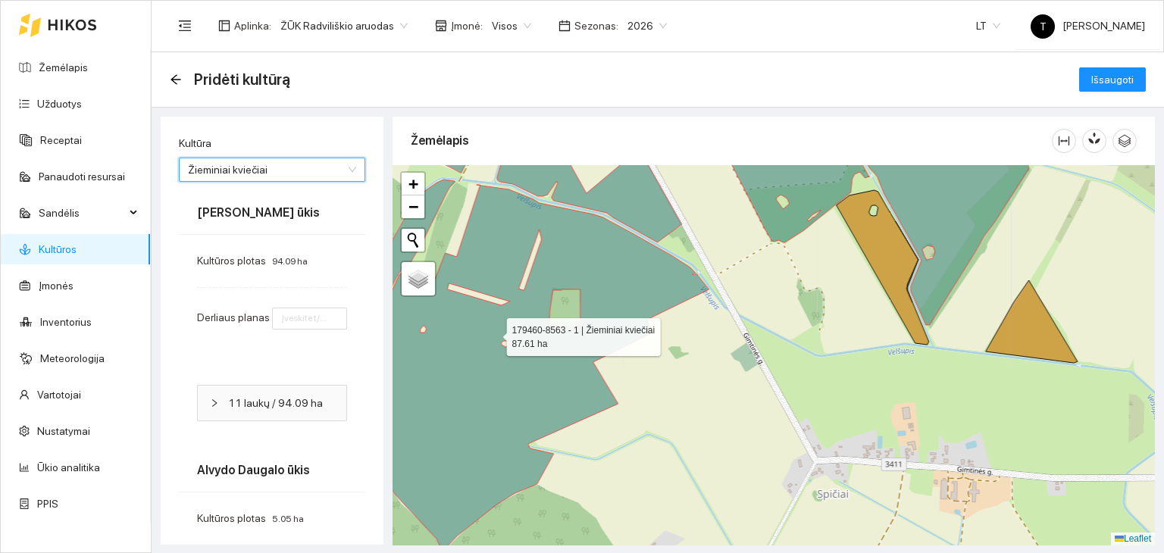
type input "7"
type input "8"
type input "7"
type input "8"
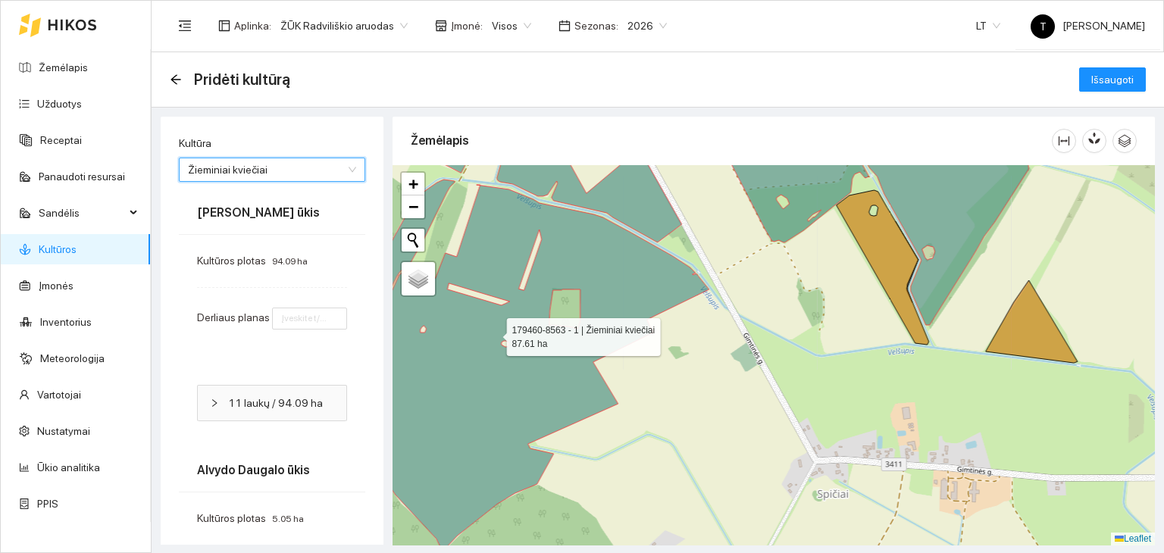
type input "8"
type input "7"
type input "8"
type input "7"
type input "8"
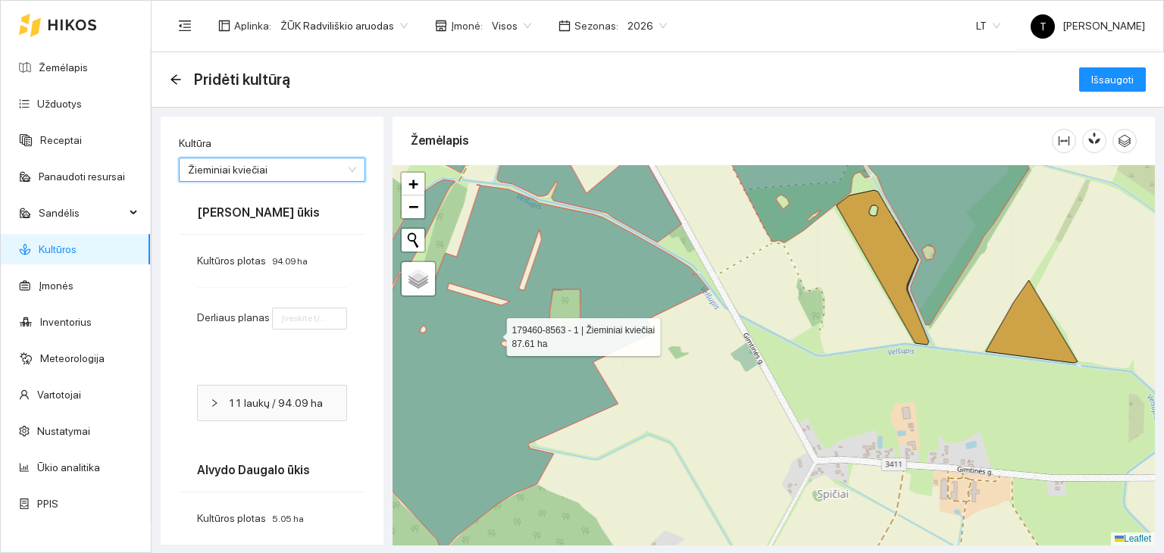
type input "8"
type input "6"
type input "7"
type input "6"
type input "10"
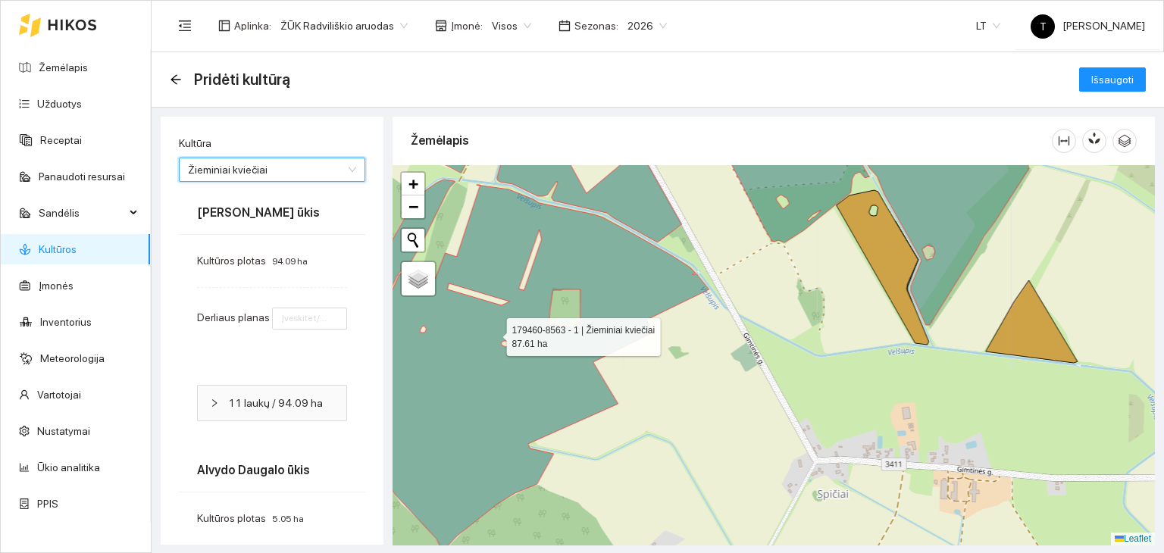
type input "7"
type input "6"
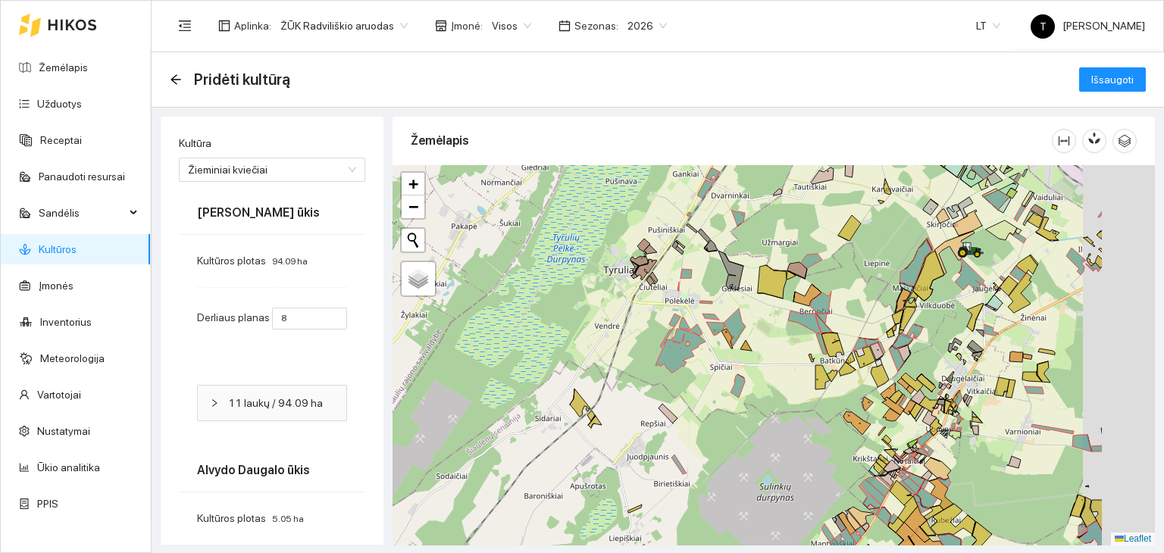
drag, startPoint x: 840, startPoint y: 414, endPoint x: 675, endPoint y: 416, distance: 165.2
click at [673, 416] on div "+ − Nieko nerasta. Bandykite dar kartą. Žemėlapis Palydovas Leaflet" at bounding box center [773, 355] width 762 height 380
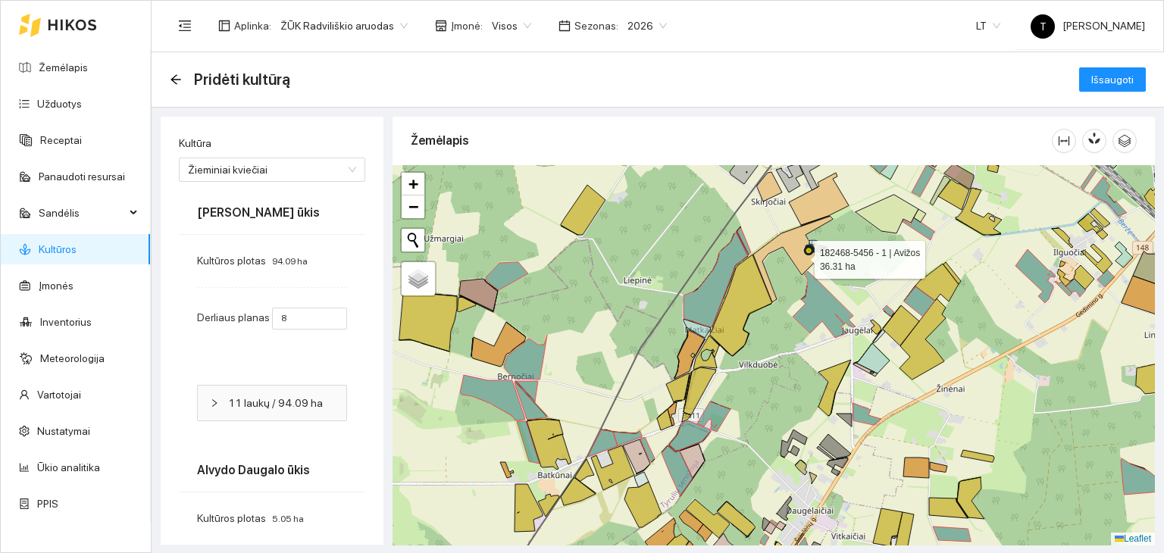
click at [801, 255] on icon at bounding box center [793, 259] width 80 height 86
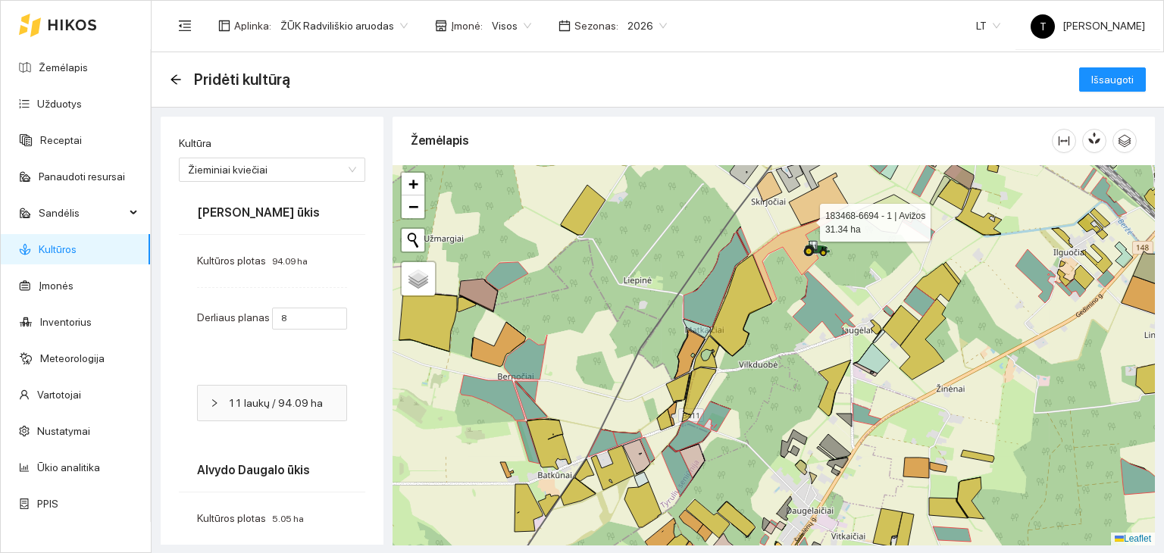
click at [808, 211] on icon at bounding box center [819, 199] width 60 height 52
click at [767, 195] on icon at bounding box center [769, 187] width 25 height 30
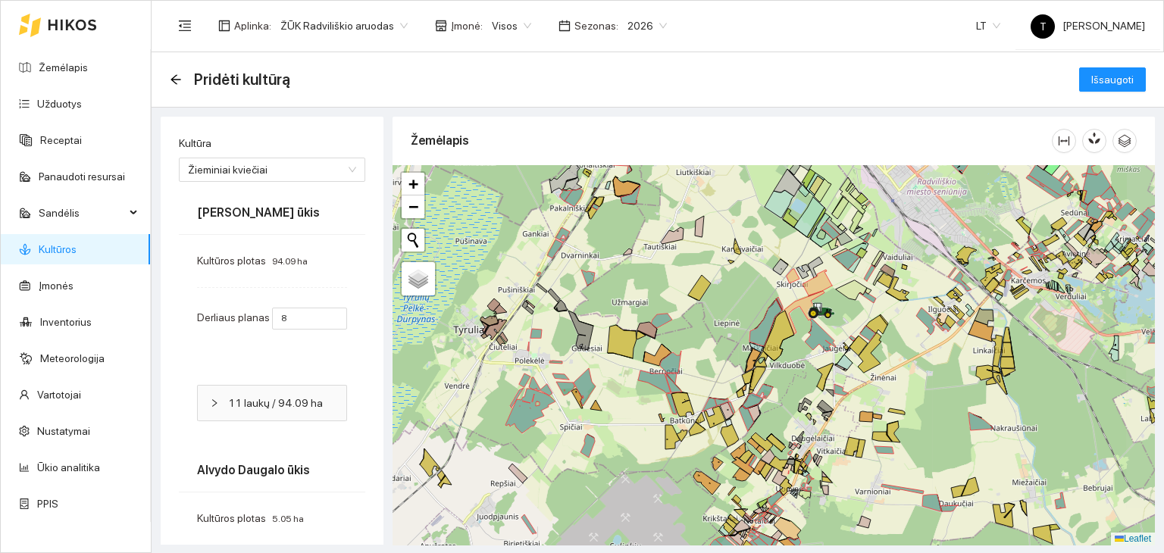
drag, startPoint x: 962, startPoint y: 370, endPoint x: 764, endPoint y: 410, distance: 202.4
click at [768, 410] on div "+ − Nieko nerasta. Bandykite dar kartą. Žemėlapis Palydovas Leaflet" at bounding box center [773, 355] width 762 height 380
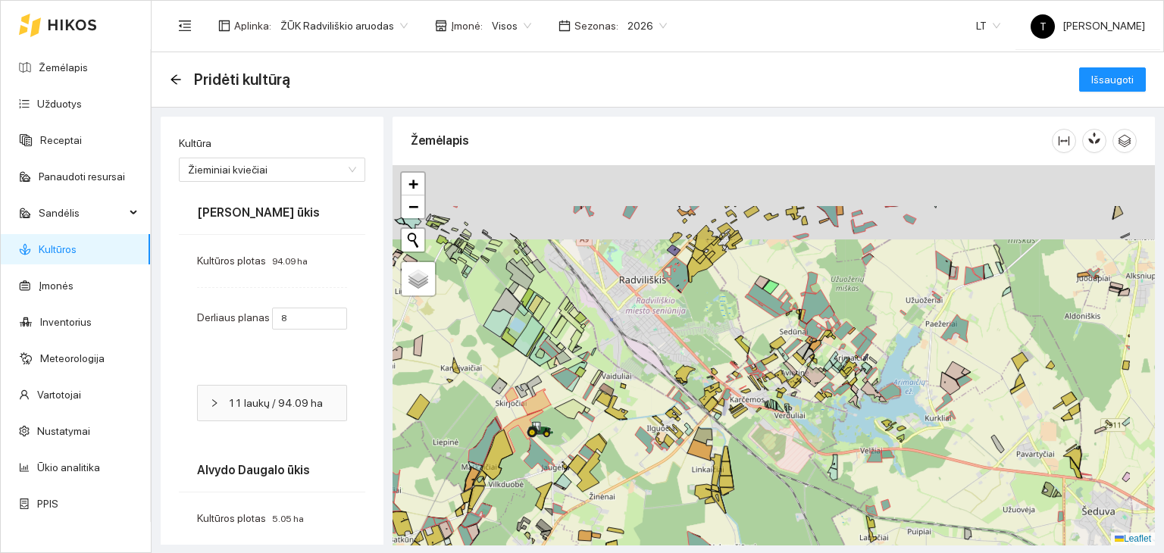
drag, startPoint x: 964, startPoint y: 361, endPoint x: 859, endPoint y: 389, distance: 108.2
click at [882, 414] on div "+ − Nieko nerasta. Bandykite dar kartą. Žemėlapis Palydovas Leaflet" at bounding box center [773, 355] width 762 height 380
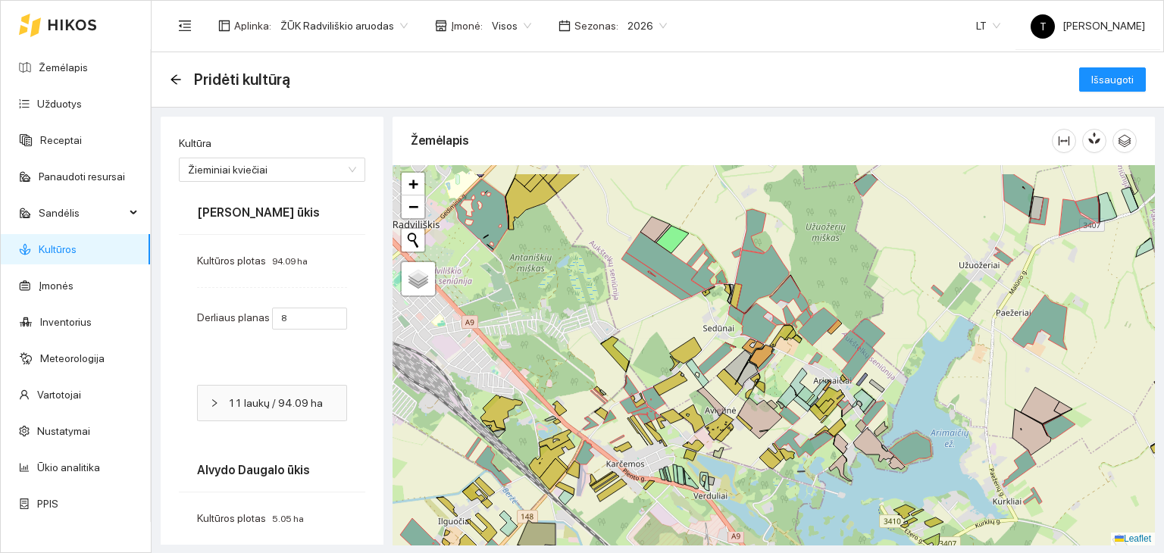
drag, startPoint x: 1012, startPoint y: 279, endPoint x: 777, endPoint y: 490, distance: 316.0
click at [777, 490] on div "+ − Nieko nerasta. Bandykite dar kartą. Žemėlapis Palydovas Leaflet" at bounding box center [773, 355] width 762 height 380
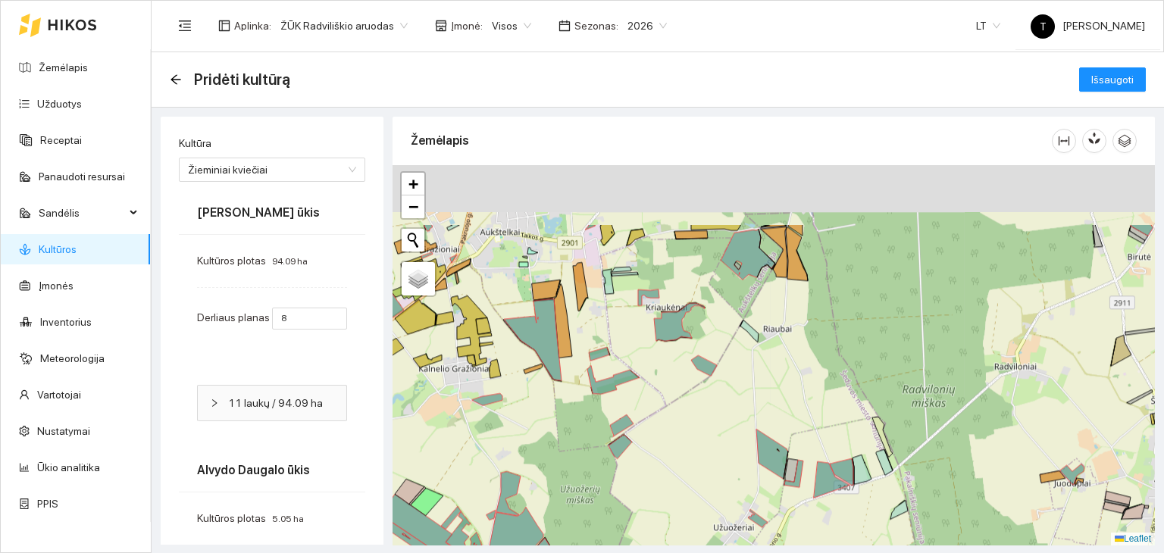
drag, startPoint x: 912, startPoint y: 291, endPoint x: 830, endPoint y: 494, distance: 218.9
click at [830, 494] on div "+ − Nieko nerasta. Bandykite dar kartą. Žemėlapis Palydovas Leaflet" at bounding box center [773, 355] width 762 height 380
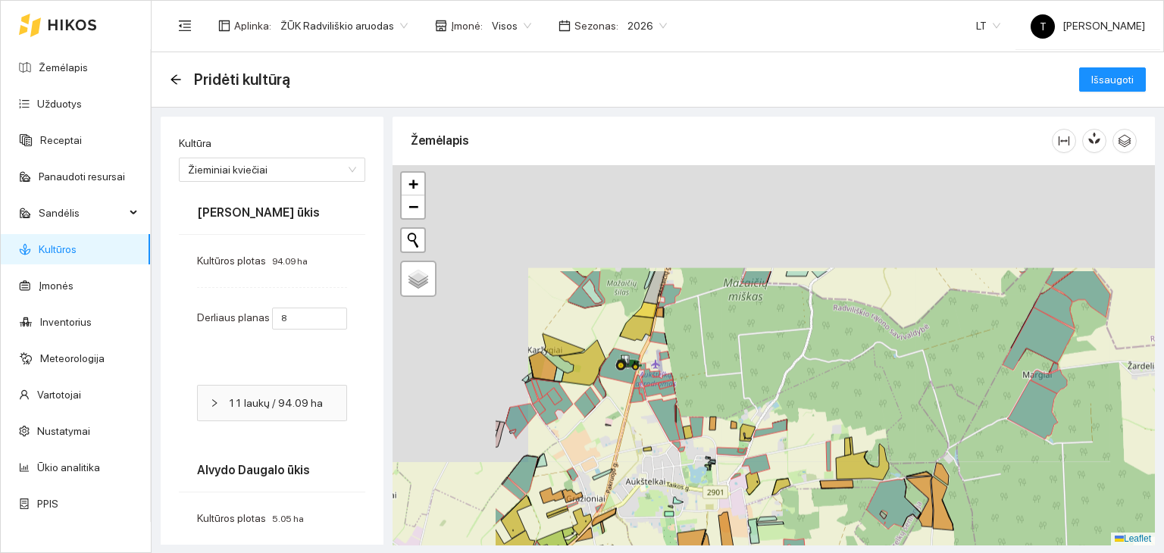
drag, startPoint x: 594, startPoint y: 392, endPoint x: 768, endPoint y: 510, distance: 210.1
click at [792, 542] on div "189478-6439 - 2 | Kukurūzai žaliajam pašaru 1.44 ha + − Nieko nerasta. Bandykit…" at bounding box center [773, 355] width 762 height 380
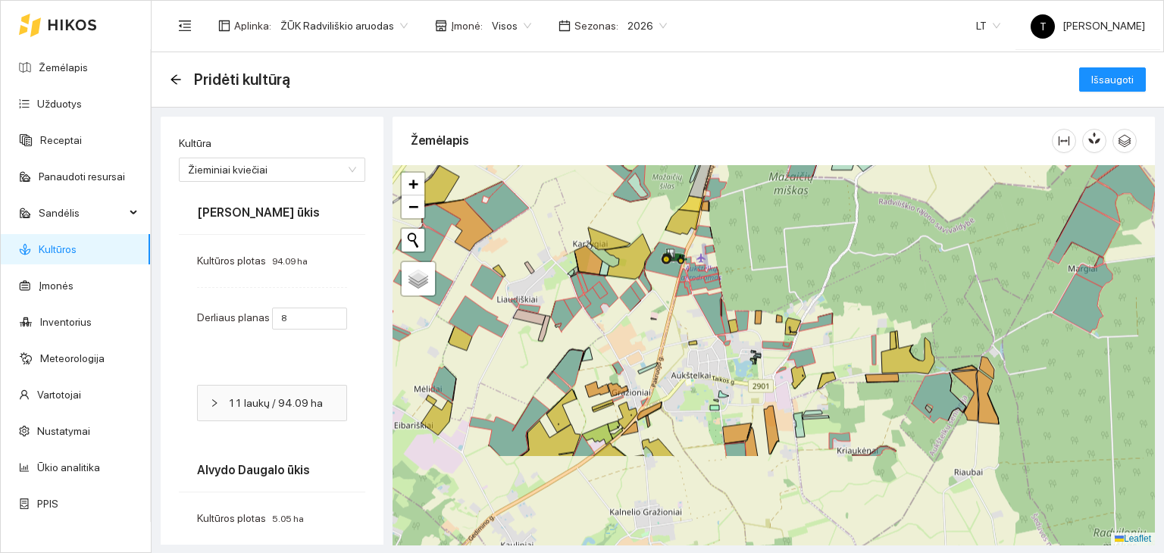
drag, startPoint x: 639, startPoint y: 503, endPoint x: 664, endPoint y: 338, distance: 167.0
click at [664, 338] on div "+ − Nieko nerasta. Bandykite dar kartą. Žemėlapis Palydovas Leaflet" at bounding box center [773, 355] width 762 height 380
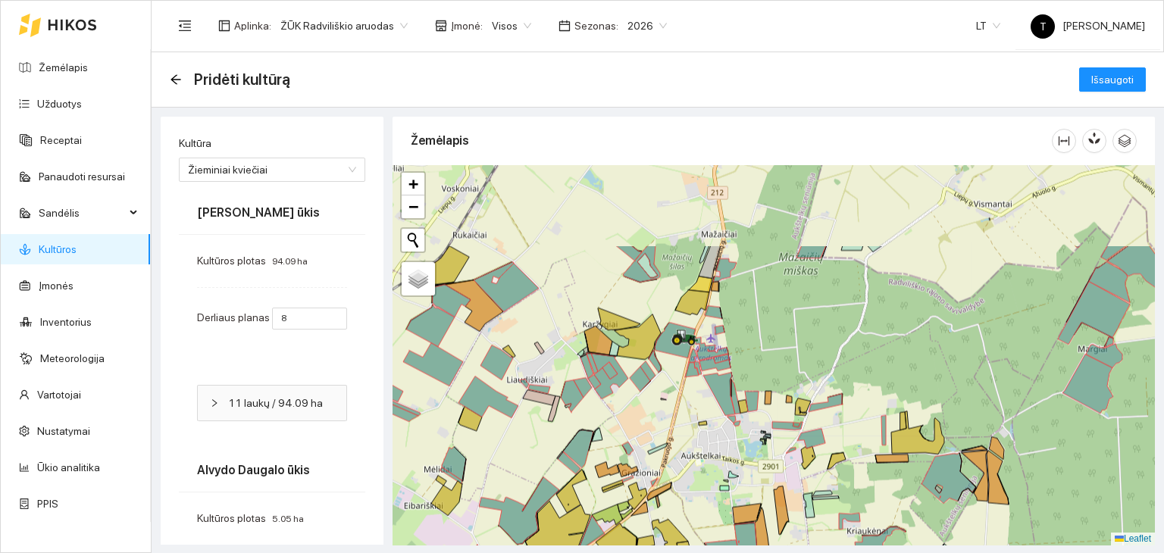
drag, startPoint x: 725, startPoint y: 195, endPoint x: 723, endPoint y: 314, distance: 119.0
click at [723, 314] on div "+ − Nieko nerasta. Bandykite dar kartą. Žemėlapis Palydovas Leaflet" at bounding box center [773, 355] width 762 height 380
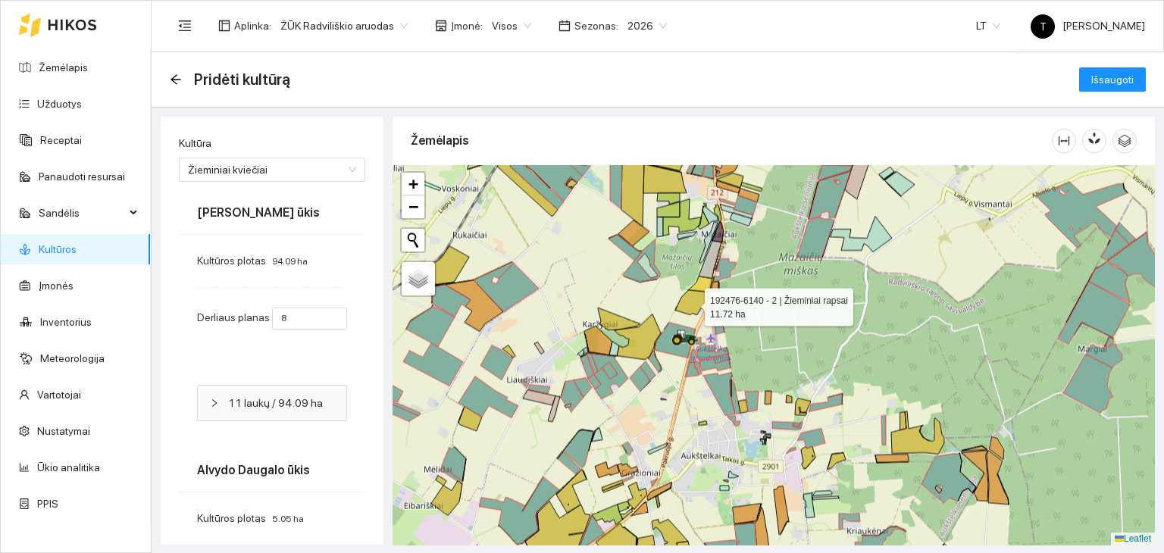
click at [691, 303] on icon at bounding box center [692, 302] width 34 height 25
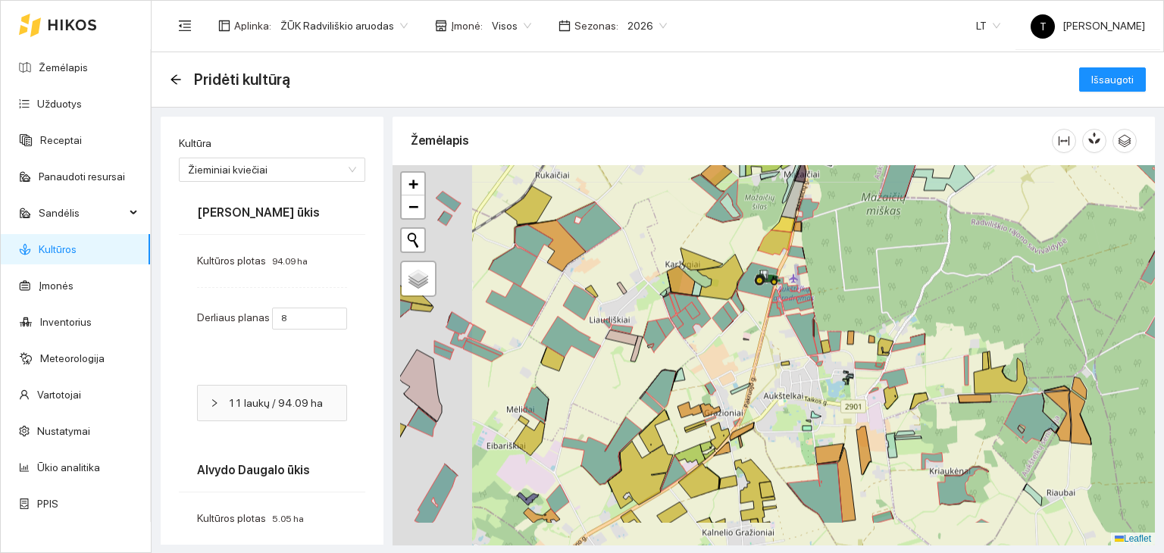
drag, startPoint x: 539, startPoint y: 455, endPoint x: 961, endPoint y: 218, distance: 484.0
click at [961, 218] on div "+ − Nieko nerasta. Bandykite dar kartą. Žemėlapis Palydovas Leaflet" at bounding box center [773, 355] width 762 height 380
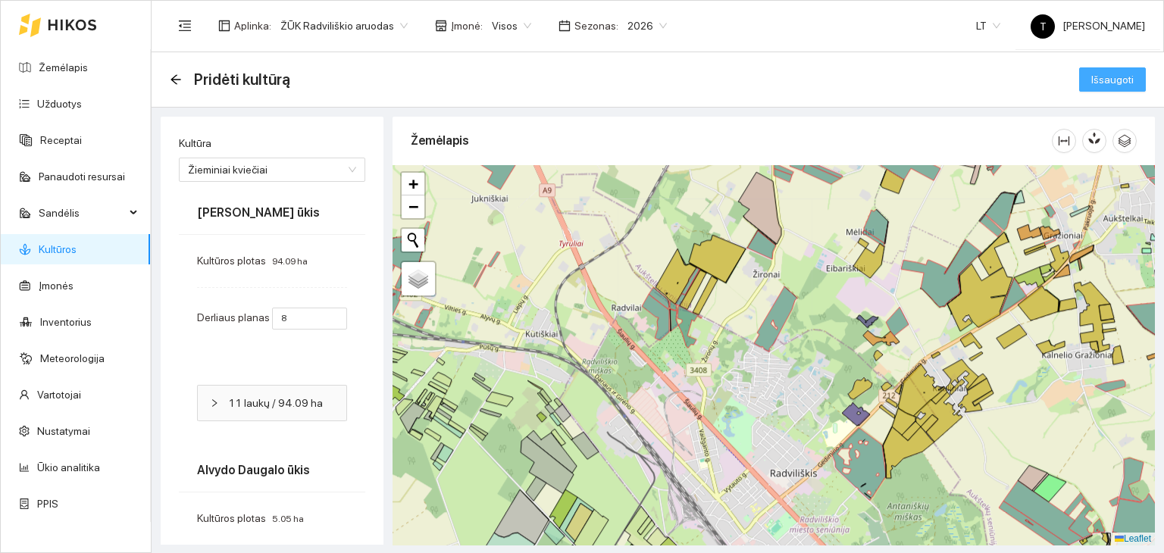
click at [1091, 83] on span "Išsaugoti" at bounding box center [1112, 79] width 42 height 17
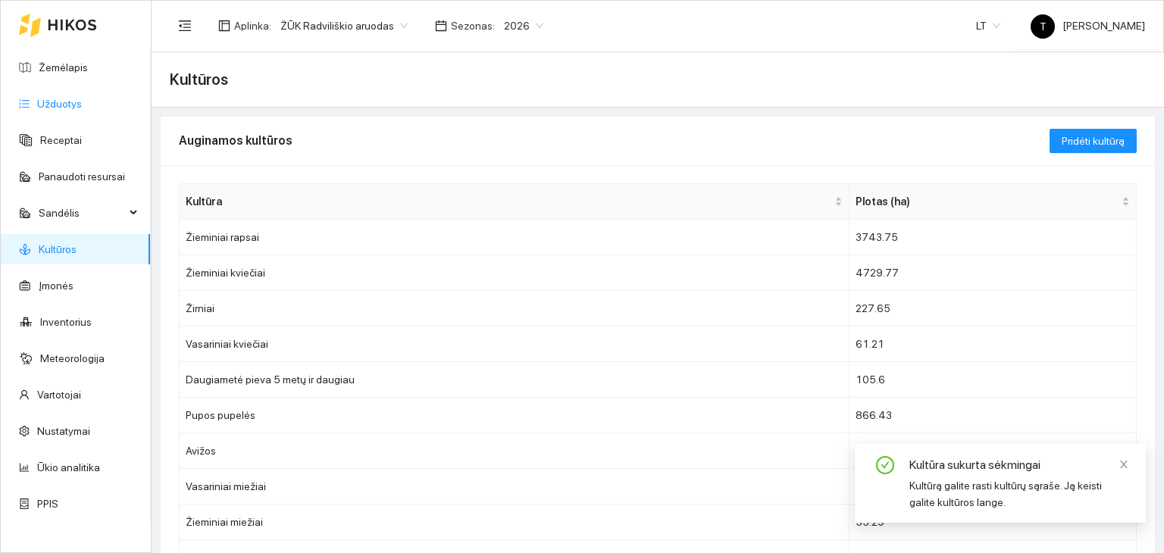
click at [65, 109] on link "Užduotys" at bounding box center [59, 104] width 45 height 12
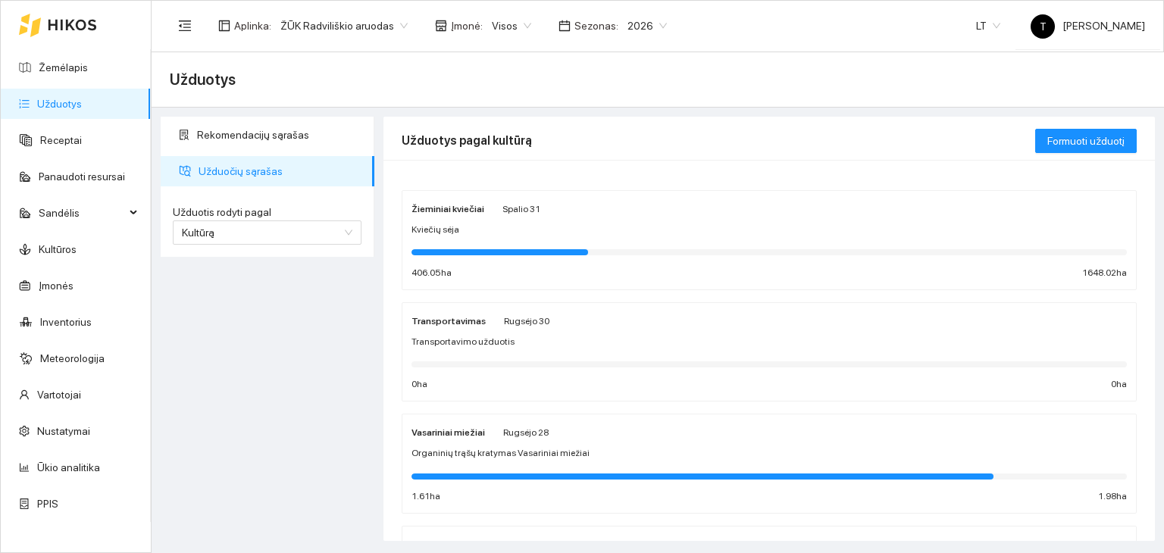
click at [705, 220] on div "Žieminiai kviečiai Spalio 31 Kviečių sėja 406.05 ha 1648.02 ha" at bounding box center [768, 240] width 715 height 80
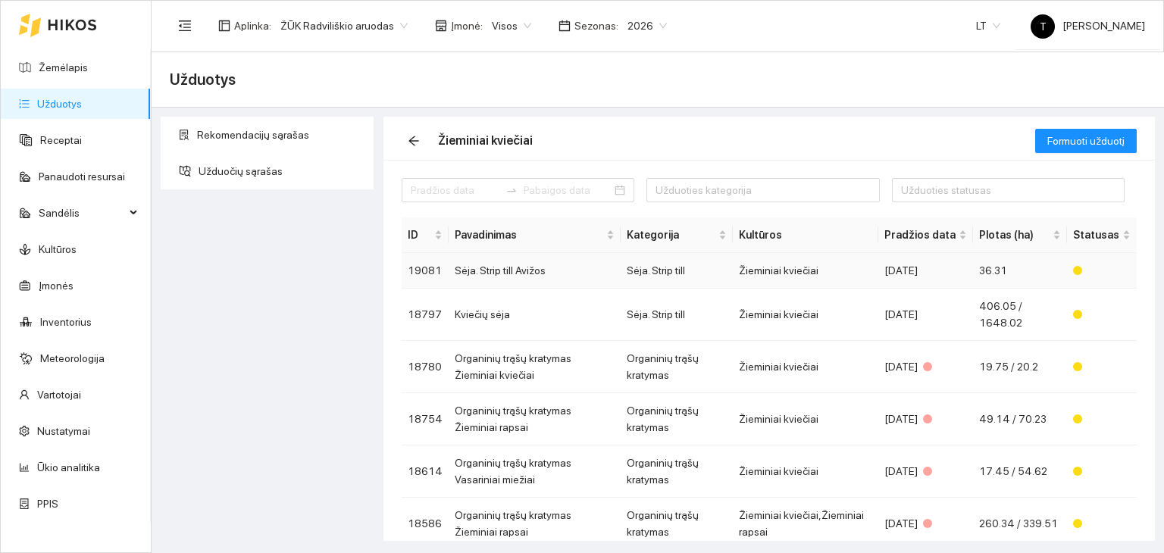
click at [726, 264] on td "Sėja. Strip till" at bounding box center [676, 271] width 112 height 36
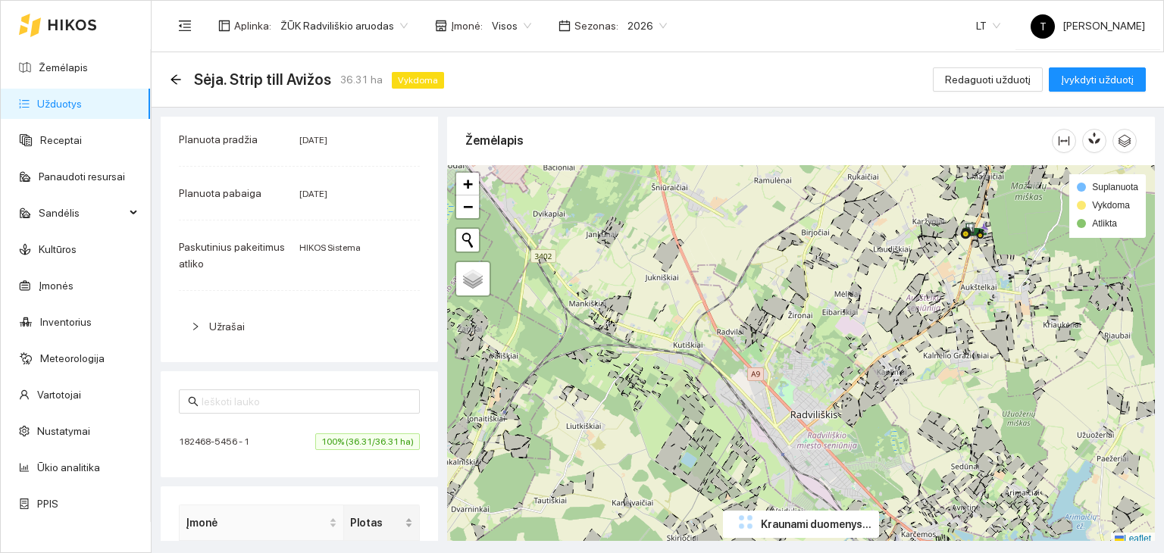
scroll to position [350, 0]
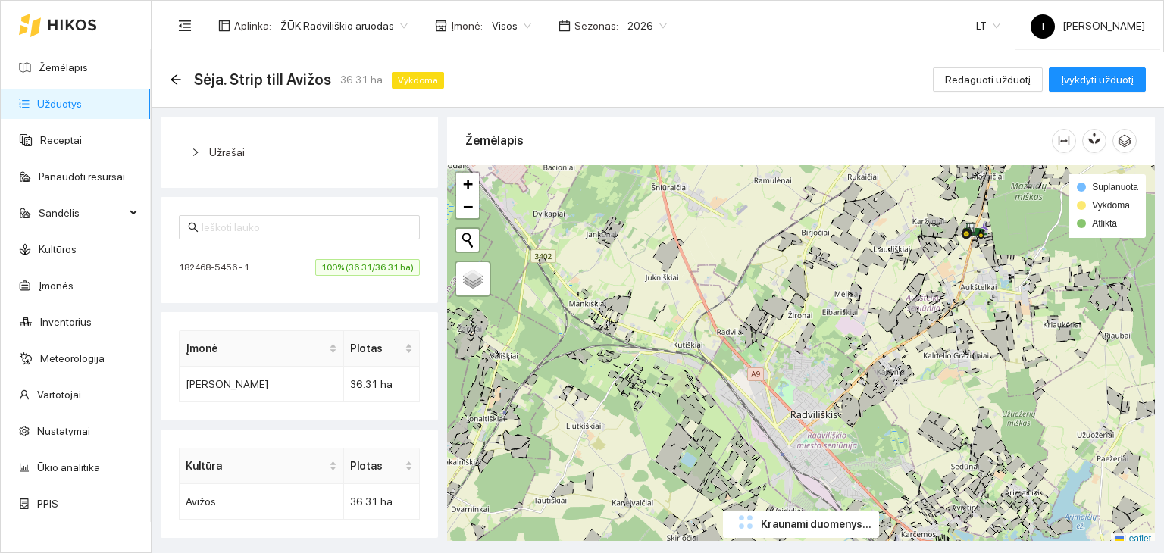
click at [352, 264] on span "100% (36.31/36.31 ha)" at bounding box center [367, 267] width 105 height 17
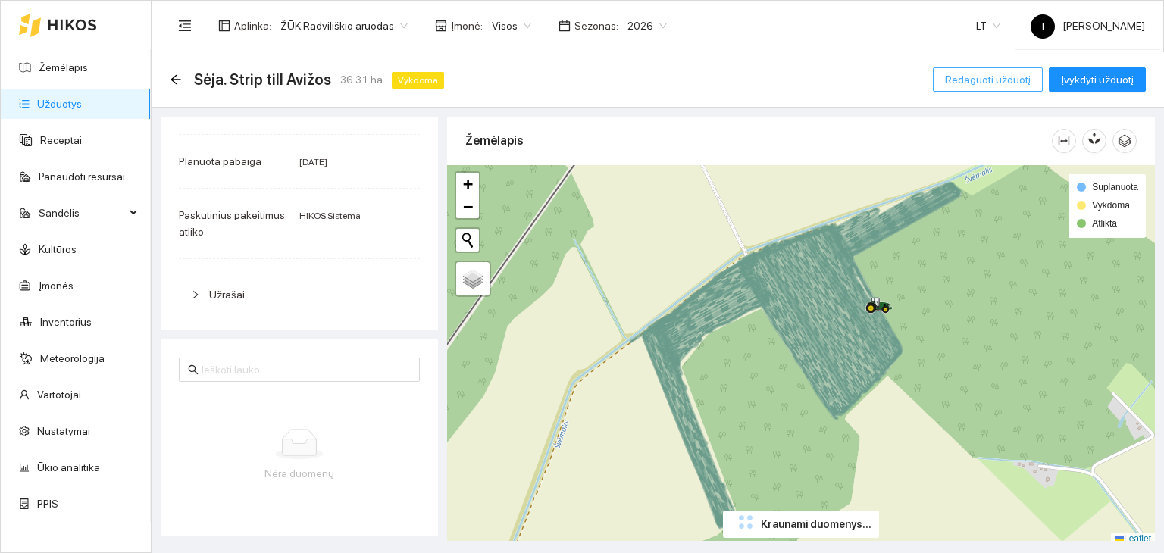
scroll to position [208, 0]
click at [1005, 80] on span "Redaguoti užduotį" at bounding box center [988, 79] width 86 height 17
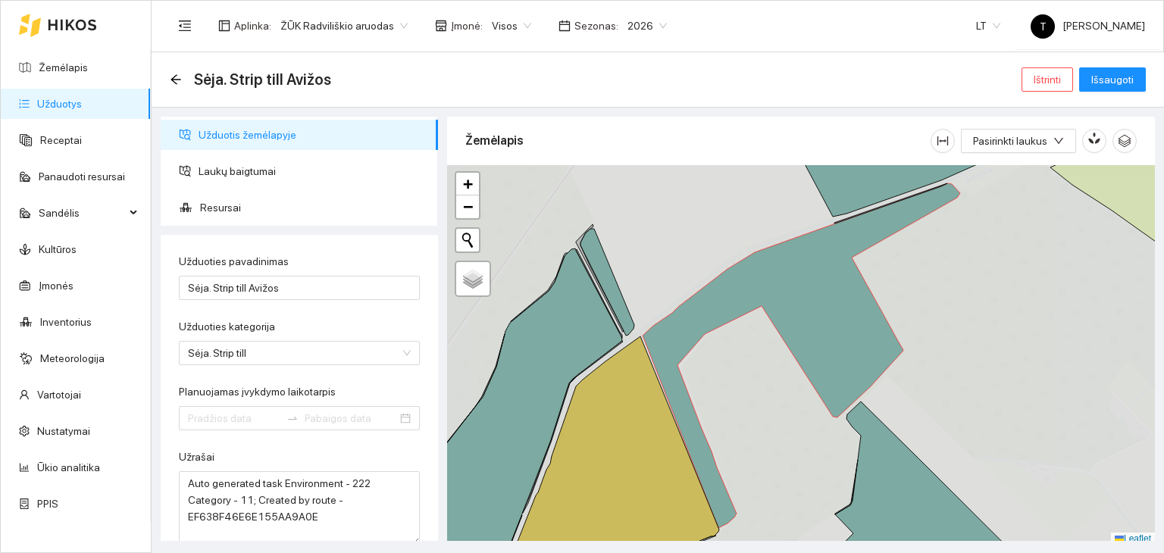
type input "[DATE]"
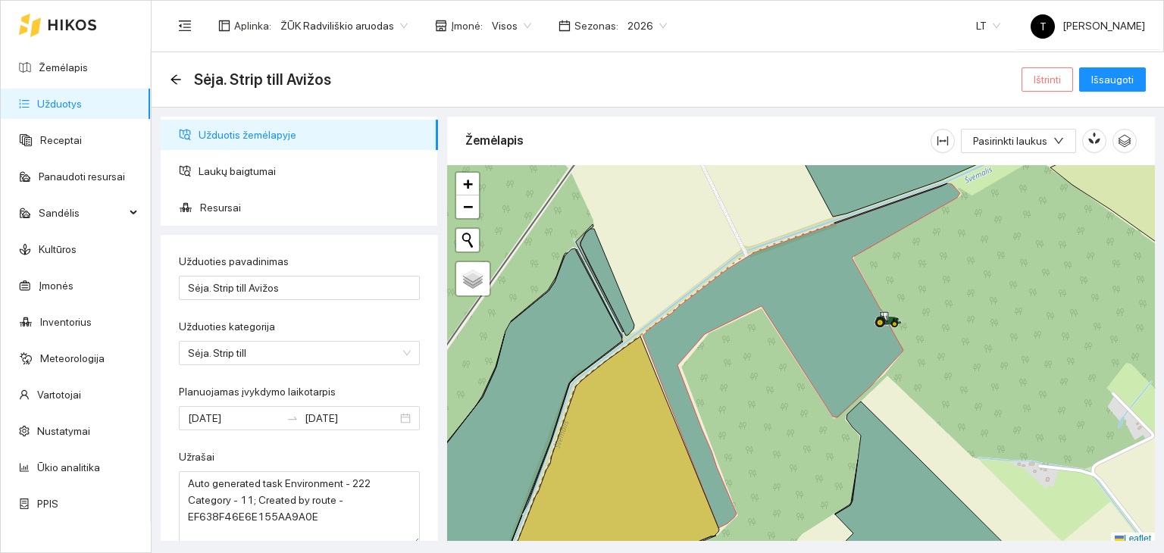
click at [1058, 78] on span "Ištrinti" at bounding box center [1046, 79] width 27 height 17
click at [1045, 155] on span "Taip" at bounding box center [1053, 153] width 20 height 17
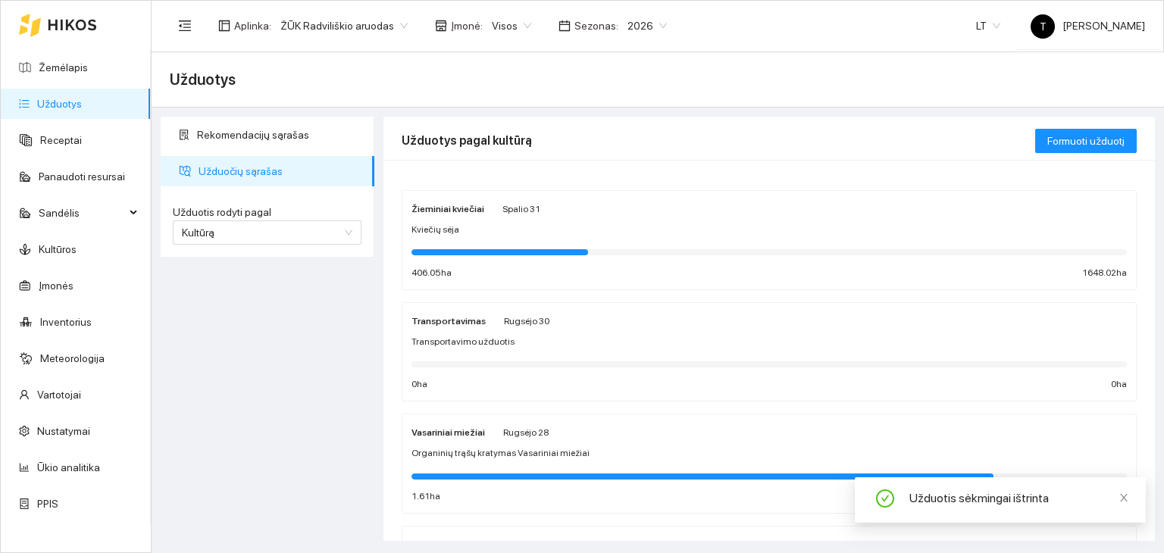
click at [564, 221] on div "Žieminiai kviečiai Spalio 31 Kviečių sėja 406.05 ha 1648.02 ha" at bounding box center [768, 240] width 715 height 80
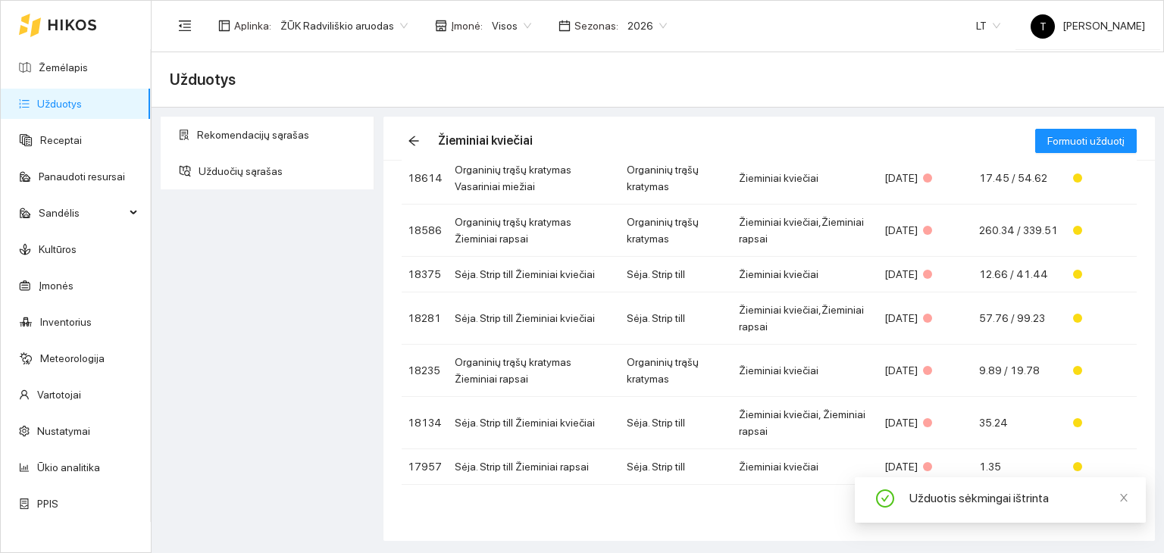
scroll to position [261, 0]
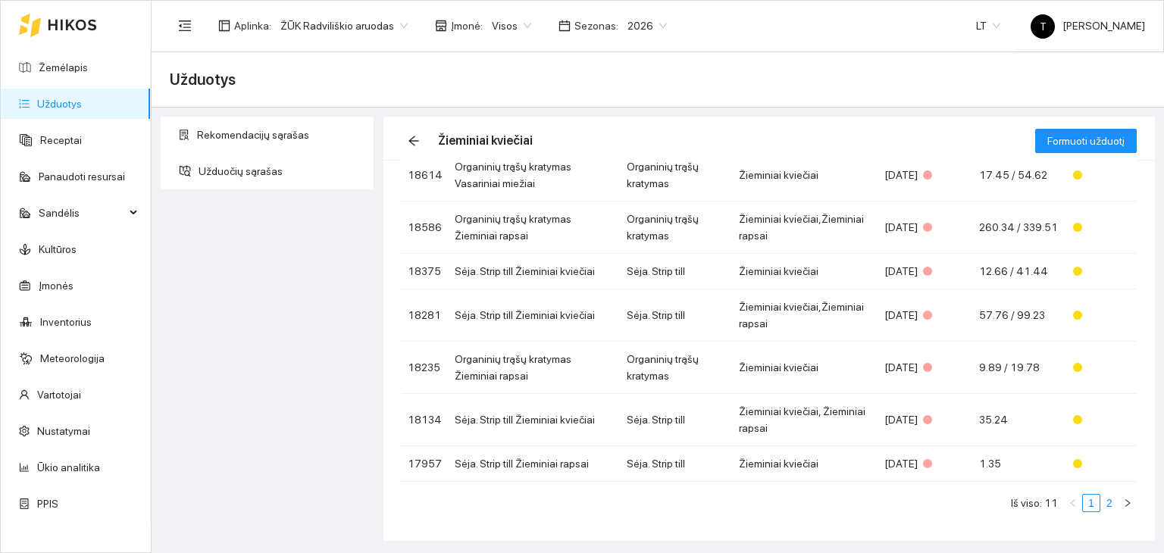
click at [1101, 508] on link "2" at bounding box center [1109, 503] width 17 height 17
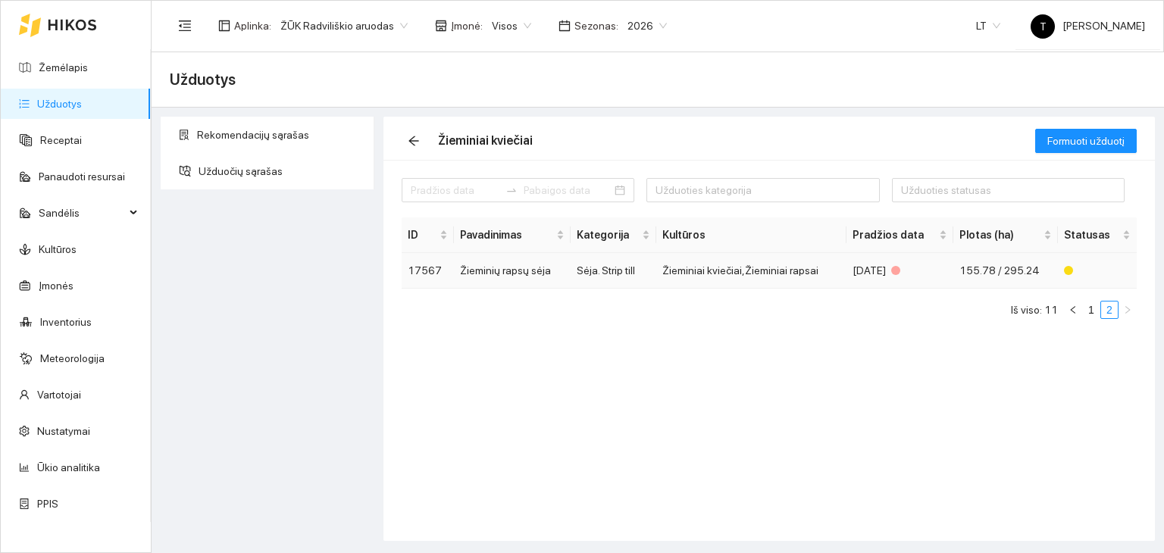
click at [995, 277] on td "155.78 / 295.24" at bounding box center [1005, 271] width 105 height 36
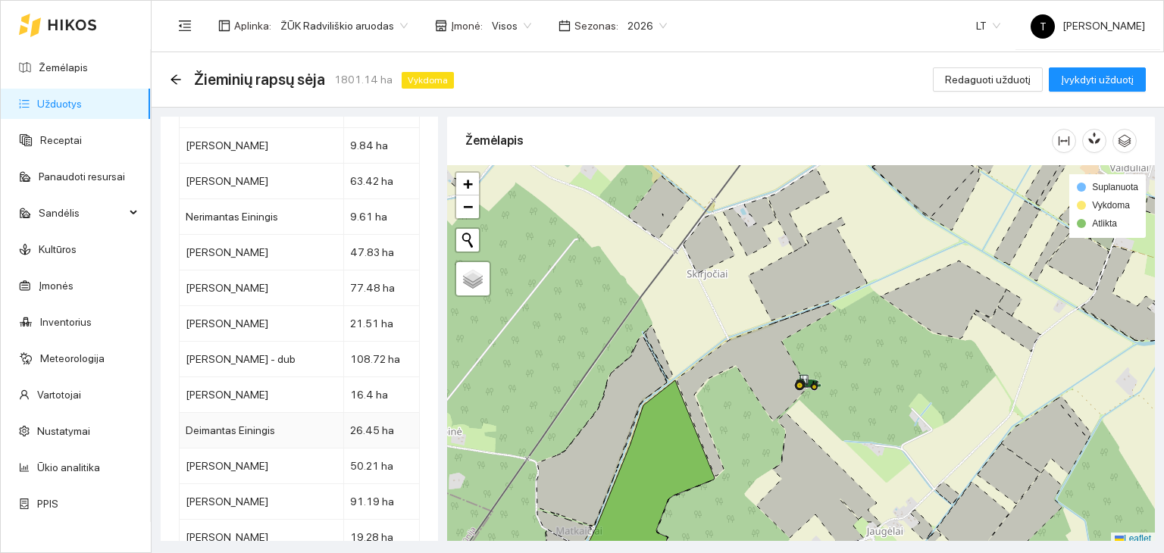
scroll to position [8462, 0]
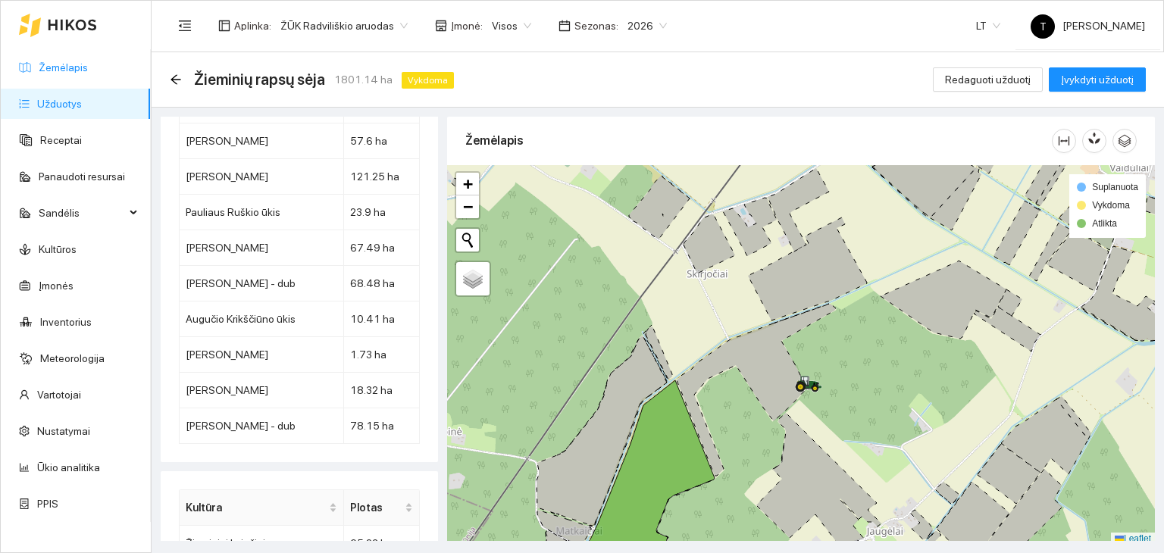
click at [88, 71] on link "Žemėlapis" at bounding box center [63, 67] width 49 height 12
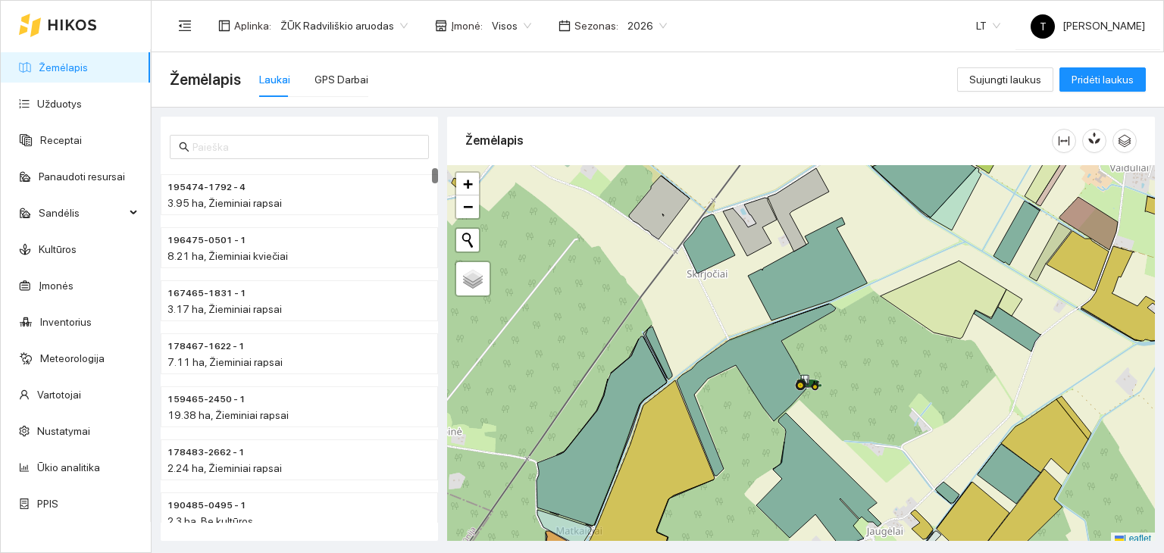
click at [82, 33] on div at bounding box center [58, 25] width 78 height 48
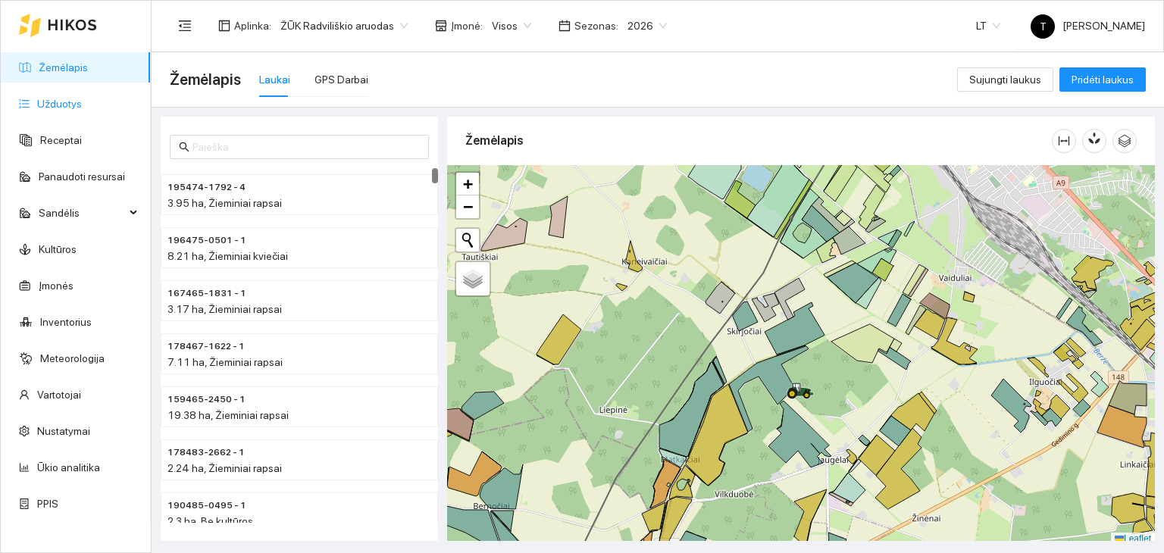
click at [49, 104] on link "Užduotys" at bounding box center [59, 104] width 45 height 12
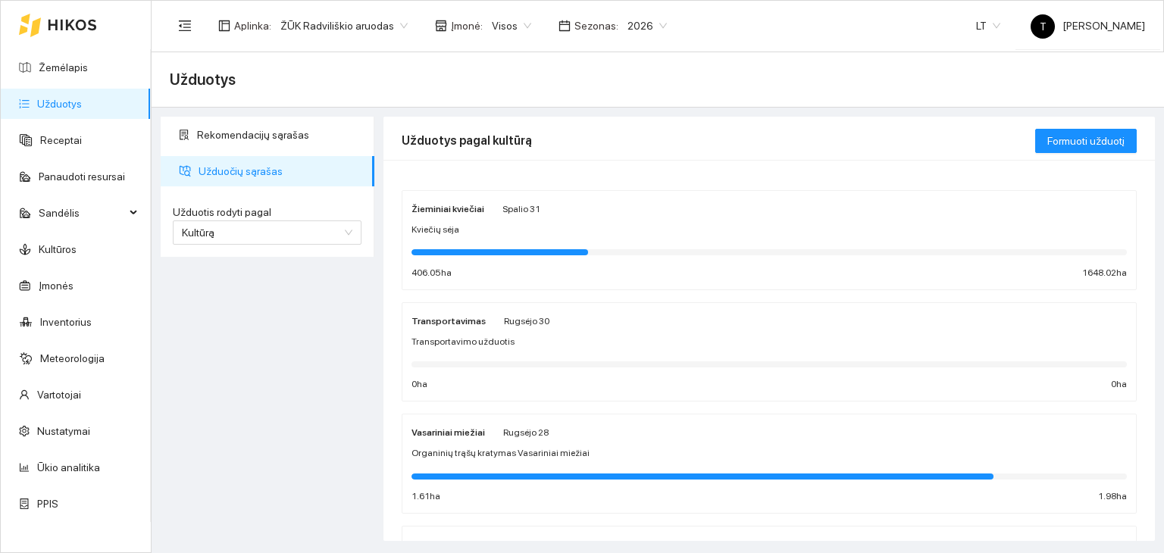
click at [602, 242] on div "Žieminiai kviečiai Spalio 31 Kviečių sėja 406.05 ha 1648.02 ha" at bounding box center [768, 240] width 715 height 80
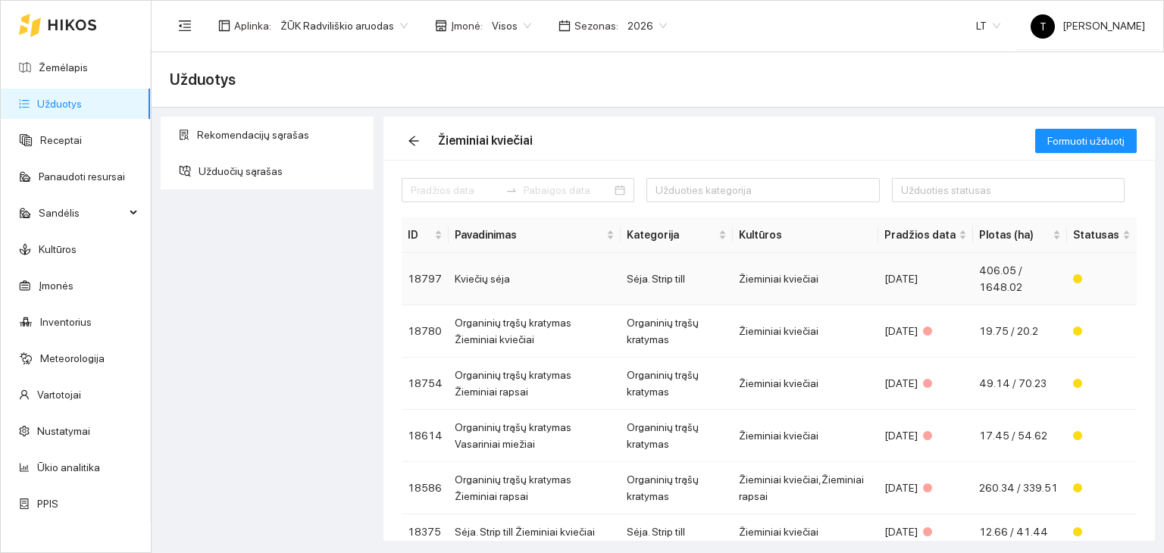
click at [711, 280] on td "Sėja. Strip till" at bounding box center [676, 279] width 112 height 52
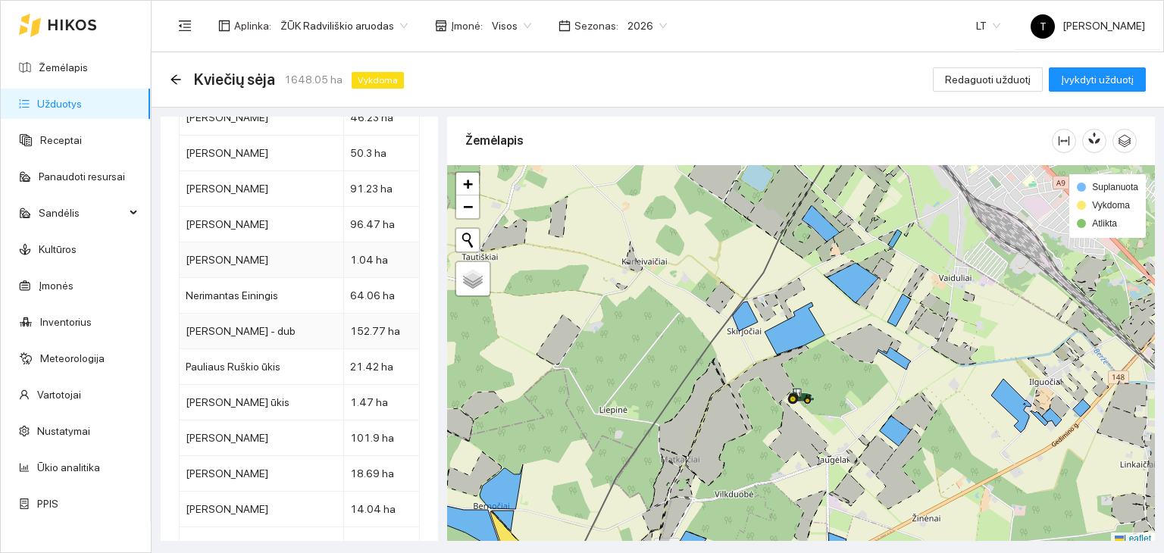
scroll to position [6849, 0]
click at [82, 108] on link "Užduotys" at bounding box center [59, 104] width 45 height 12
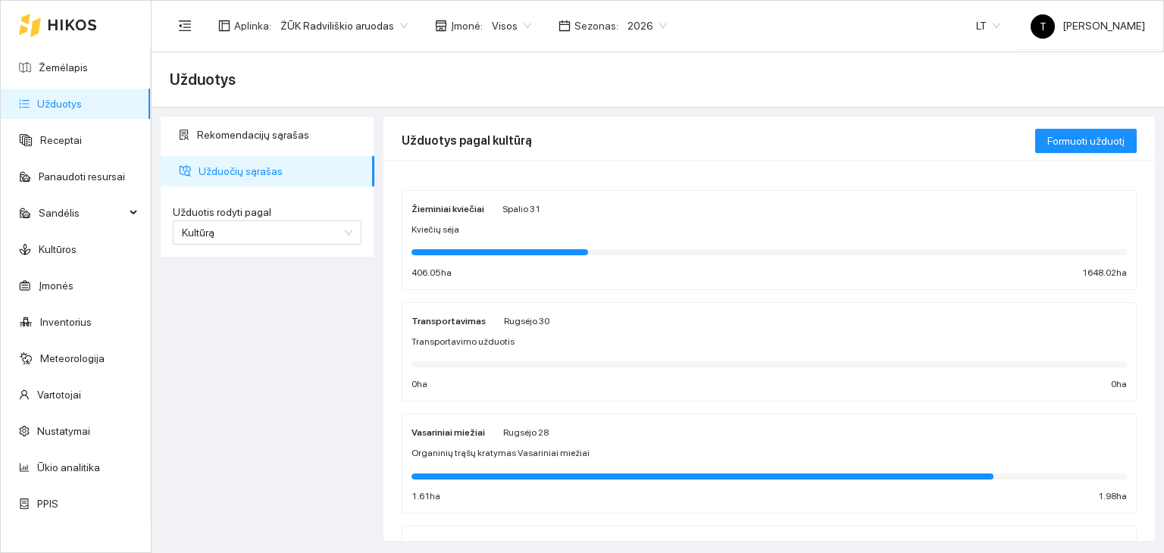
click at [550, 239] on div "Žieminiai kviečiai Spalio 31 Kviečių sėja 406.05 ha 1648.02 ha" at bounding box center [768, 240] width 715 height 80
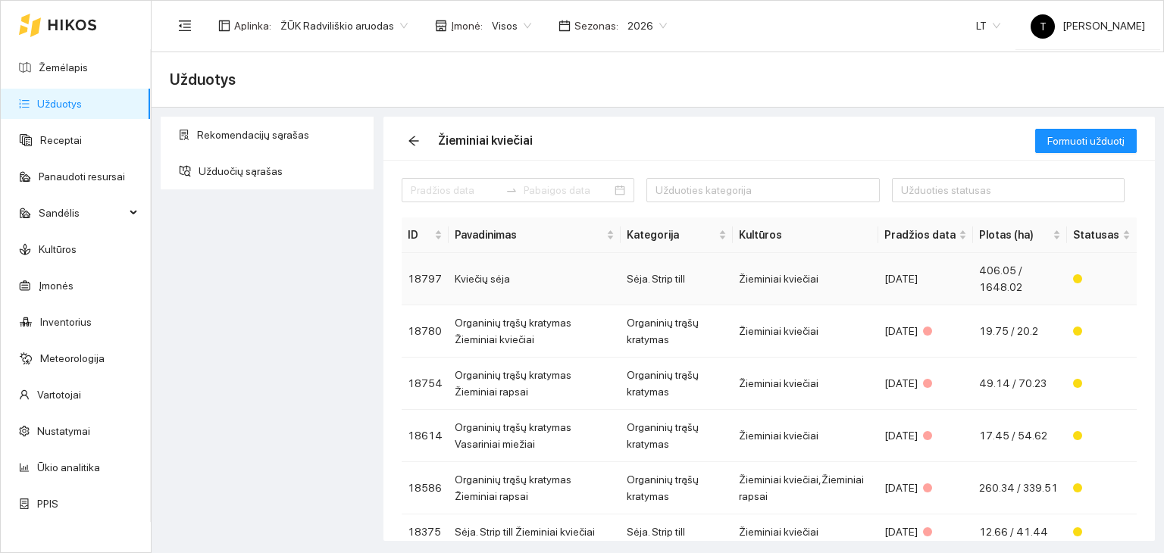
click at [781, 273] on td "Žieminiai kviečiai" at bounding box center [805, 279] width 145 height 52
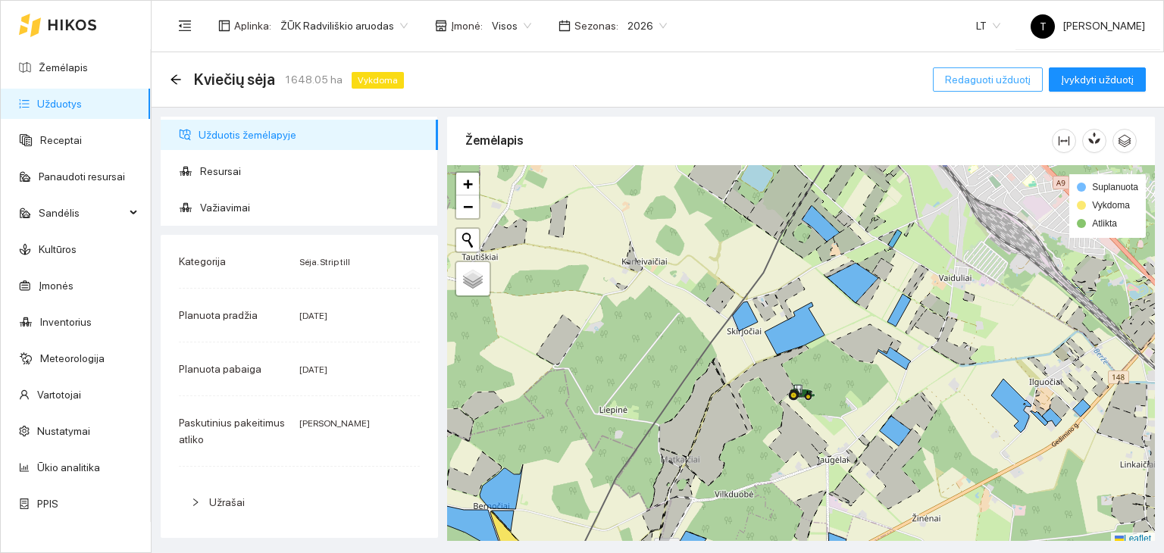
click at [1009, 74] on span "Redaguoti užduotį" at bounding box center [988, 79] width 86 height 17
click at [1003, 78] on main "Kviečių sėja 1648.05 ha Vykdoma Redaguoti užduotį Įvykdyti užduotį Užduotis žem…" at bounding box center [658, 302] width 1012 height 501
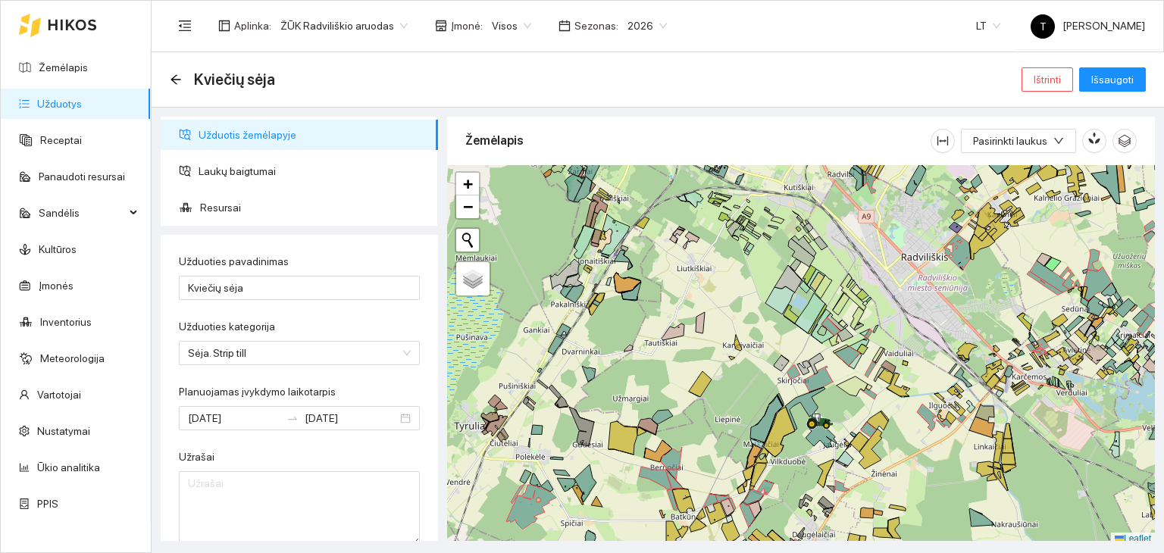
scroll to position [4, 0]
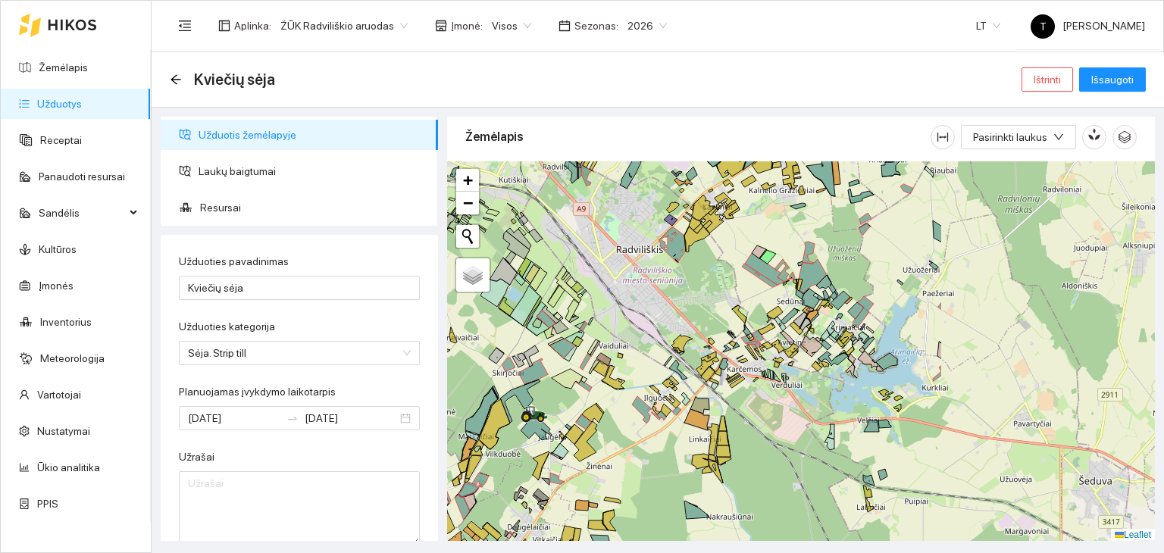
drag, startPoint x: 1019, startPoint y: 268, endPoint x: 736, endPoint y: 264, distance: 282.6
click at [736, 264] on div "+ − Nieko nerasta. Bandykite dar kartą. Žemėlapis Palydovas Leaflet" at bounding box center [801, 351] width 708 height 380
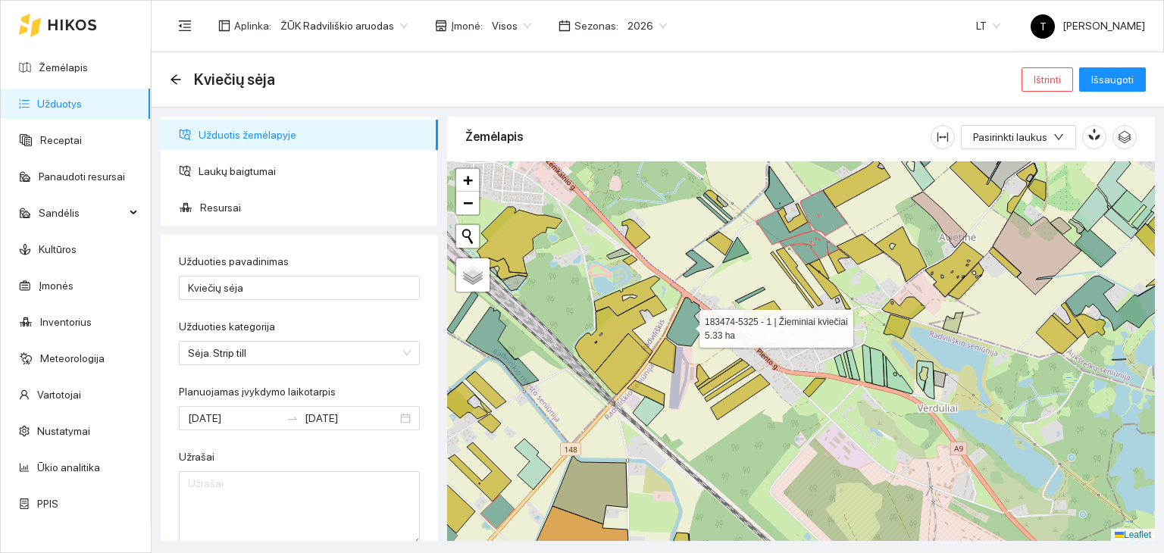
click at [686, 327] on icon at bounding box center [686, 322] width 38 height 48
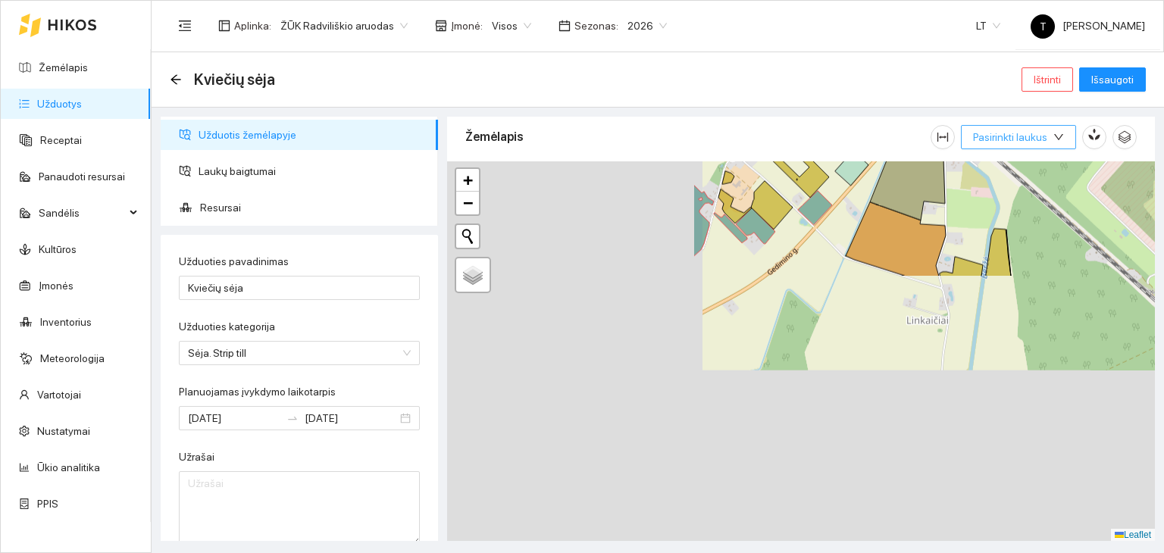
drag, startPoint x: 810, startPoint y: 302, endPoint x: 1002, endPoint y: 131, distance: 257.6
click at [1002, 131] on div "Žemėlapis Pasirinkti laukus + − Nieko nerasta. Bandykite dar kartą. Žemėlapis P…" at bounding box center [801, 325] width 708 height 424
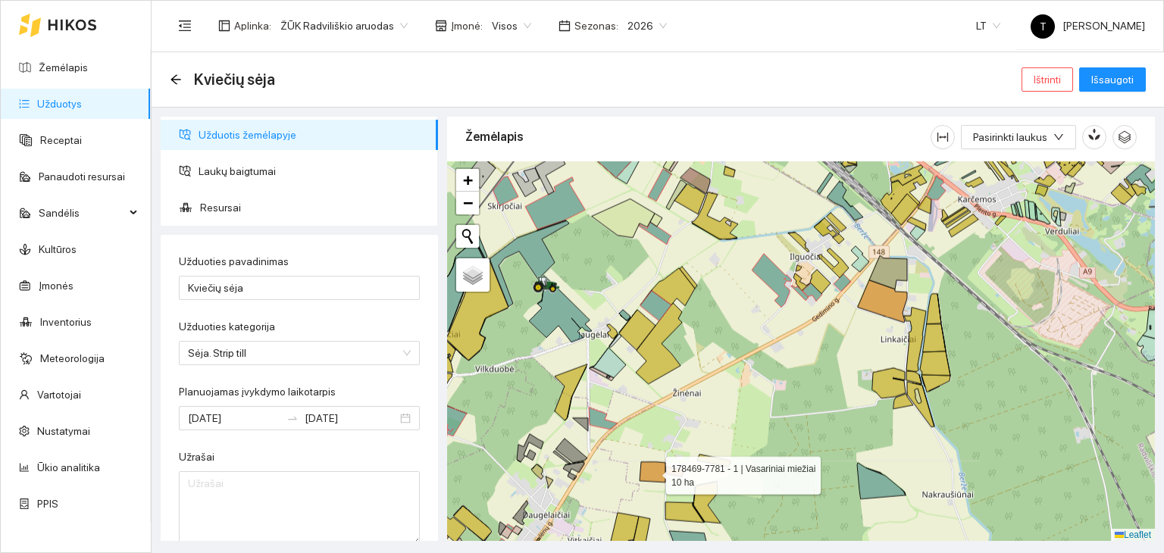
click at [657, 476] on icon at bounding box center [652, 472] width 26 height 20
click at [668, 467] on icon at bounding box center [674, 472] width 17 height 10
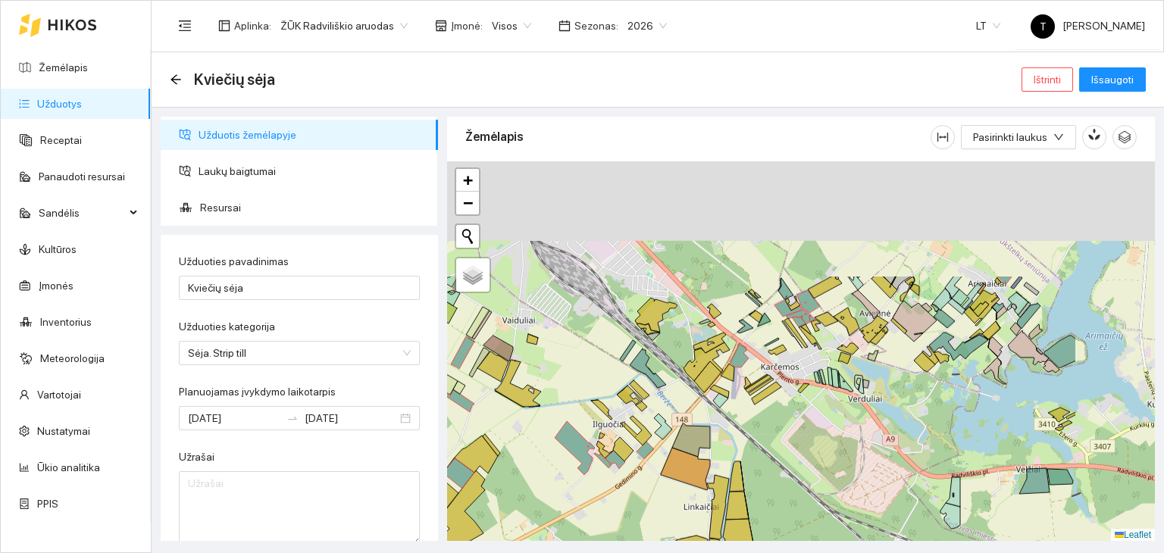
drag, startPoint x: 960, startPoint y: 277, endPoint x: 739, endPoint y: 478, distance: 298.7
click at [739, 477] on div "+ − Nieko nerasta. Bandykite dar kartą. Žemėlapis Palydovas Leaflet" at bounding box center [801, 351] width 708 height 380
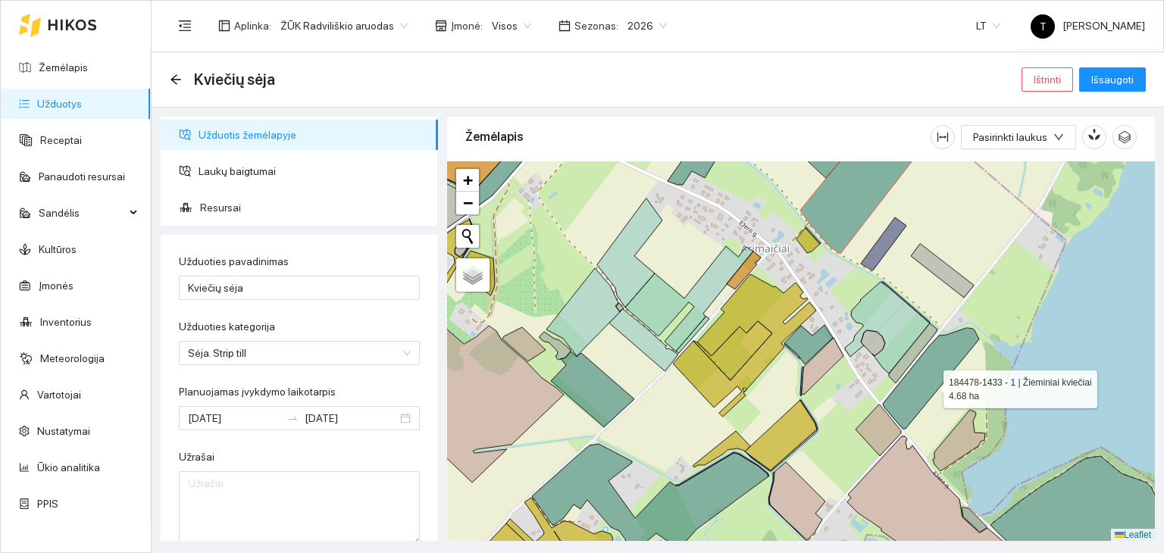
click at [929, 385] on icon at bounding box center [931, 378] width 96 height 101
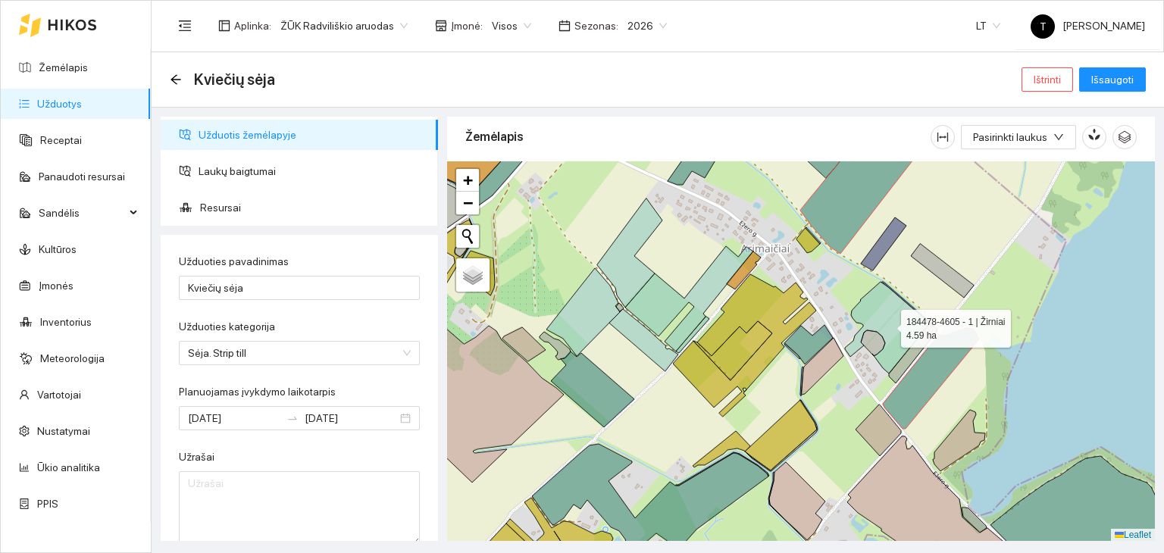
click at [889, 339] on icon at bounding box center [887, 328] width 85 height 92
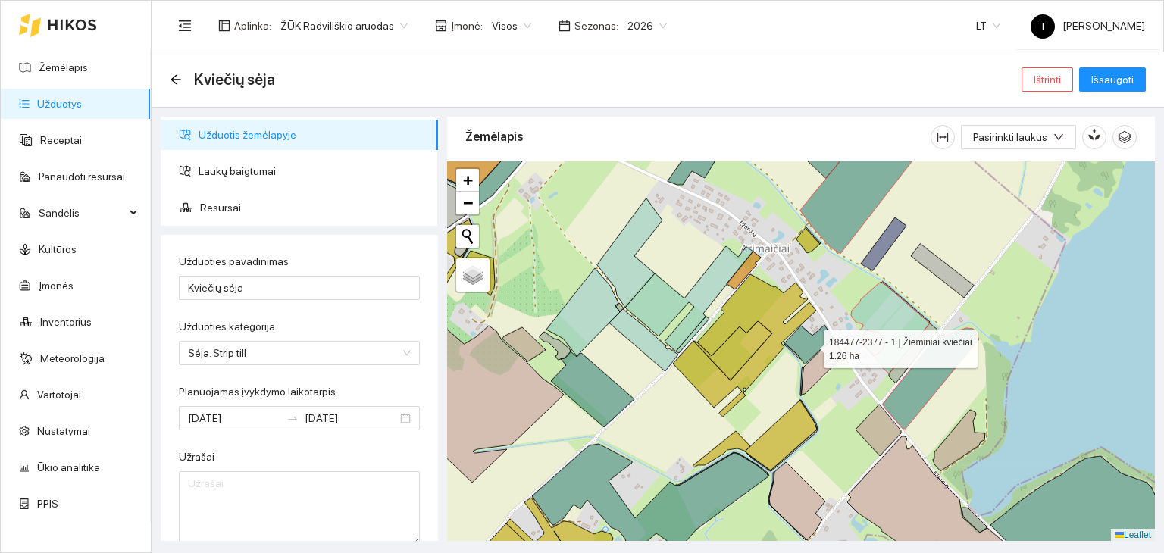
click at [809, 345] on icon at bounding box center [808, 344] width 48 height 39
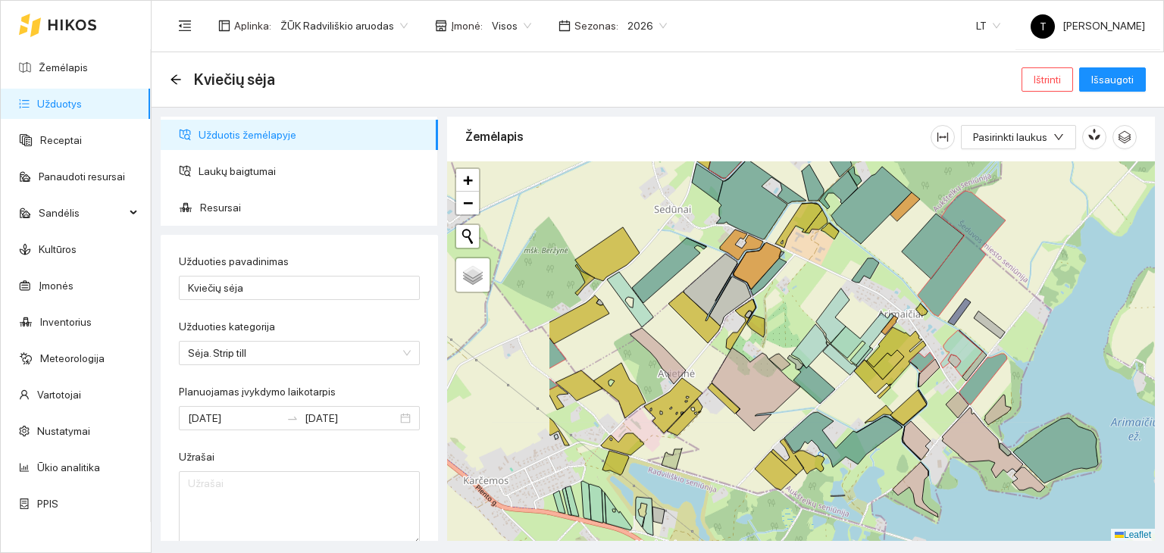
drag, startPoint x: 664, startPoint y: 298, endPoint x: 822, endPoint y: 259, distance: 163.2
click at [822, 259] on div "+ − Nieko nerasta. Bandykite dar kartą. Žemėlapis Palydovas Leaflet" at bounding box center [801, 351] width 708 height 380
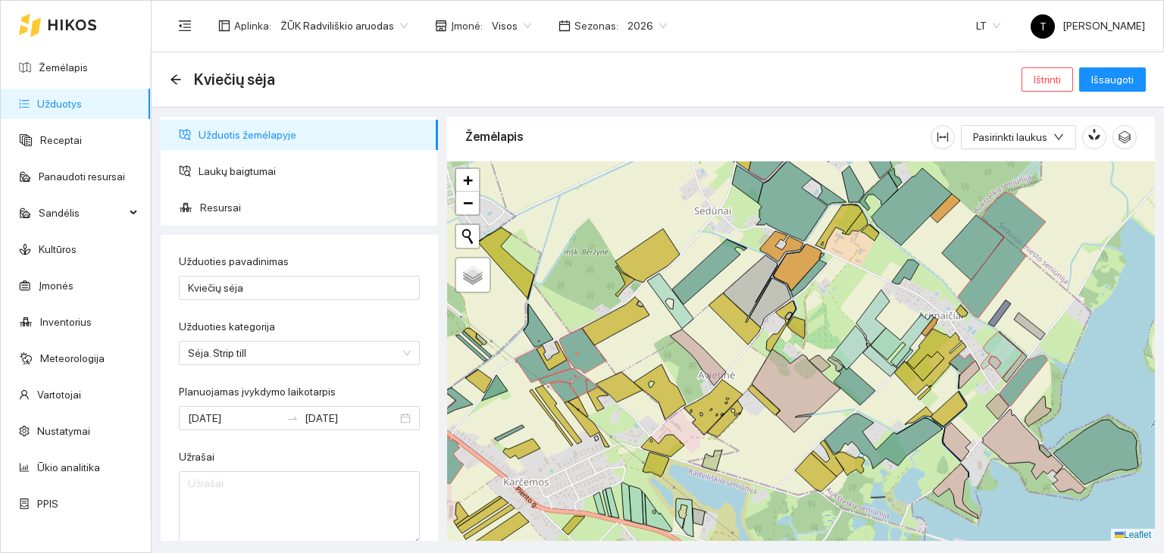
drag, startPoint x: 610, startPoint y: 348, endPoint x: 650, endPoint y: 349, distance: 40.2
click at [650, 349] on div "+ − Nieko nerasta. Bandykite dar kartą. Žemėlapis Palydovas Leaflet" at bounding box center [801, 351] width 708 height 380
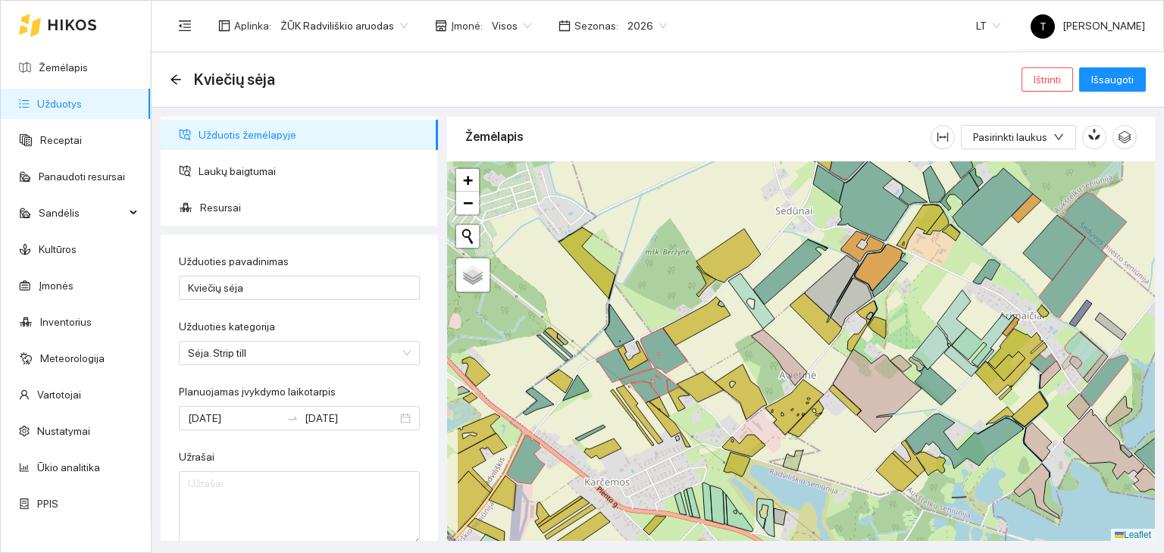
drag, startPoint x: 625, startPoint y: 423, endPoint x: 712, endPoint y: 423, distance: 87.1
click at [712, 423] on div "+ − Nieko nerasta. Bandykite dar kartą. Žemėlapis Palydovas Leaflet" at bounding box center [801, 351] width 708 height 380
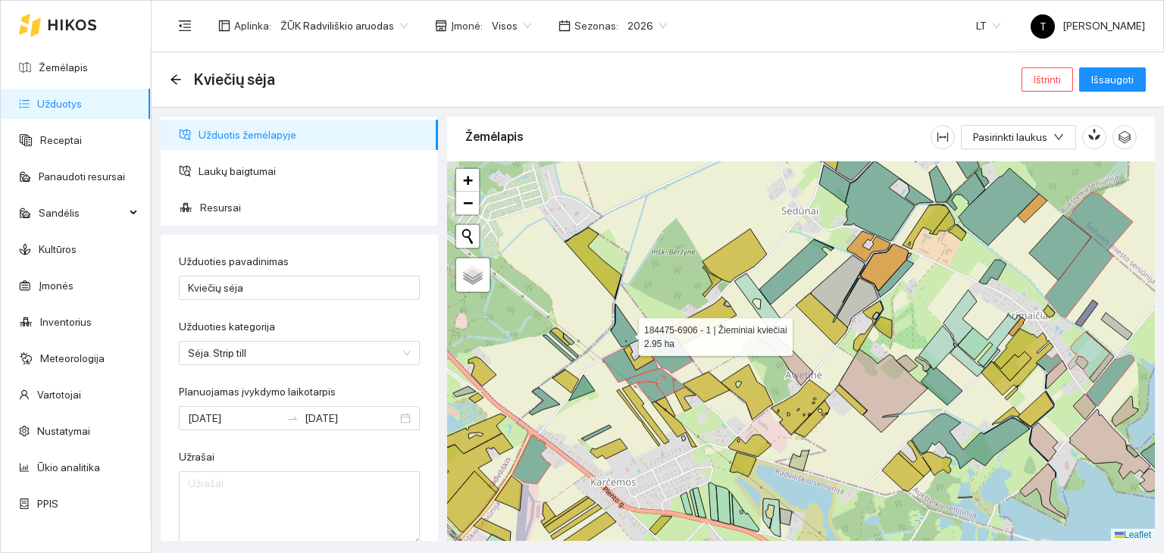
click at [625, 333] on icon at bounding box center [626, 326] width 30 height 42
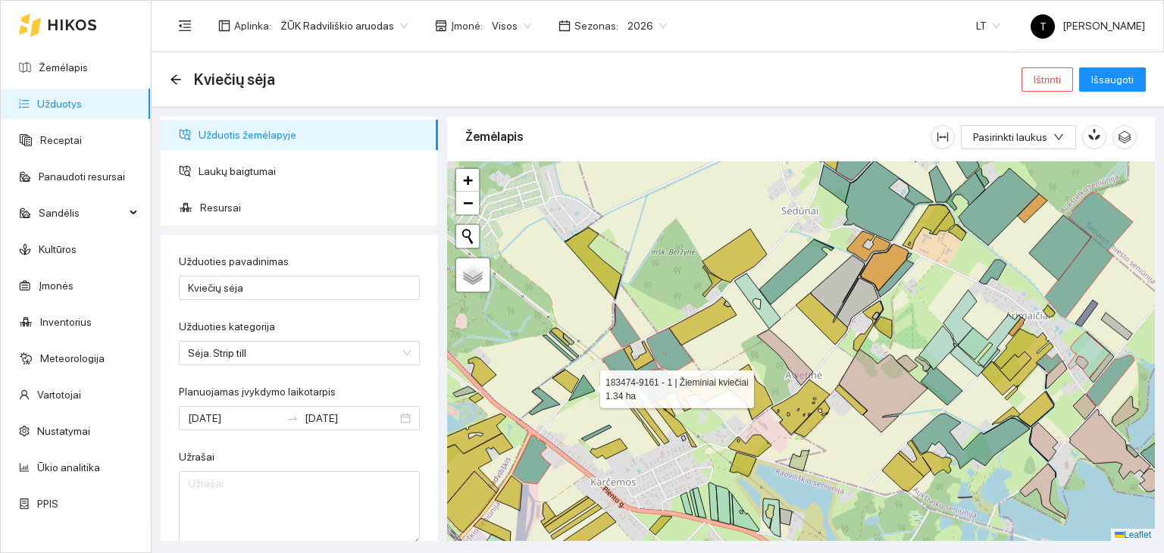
click at [586, 385] on icon at bounding box center [582, 388] width 26 height 26
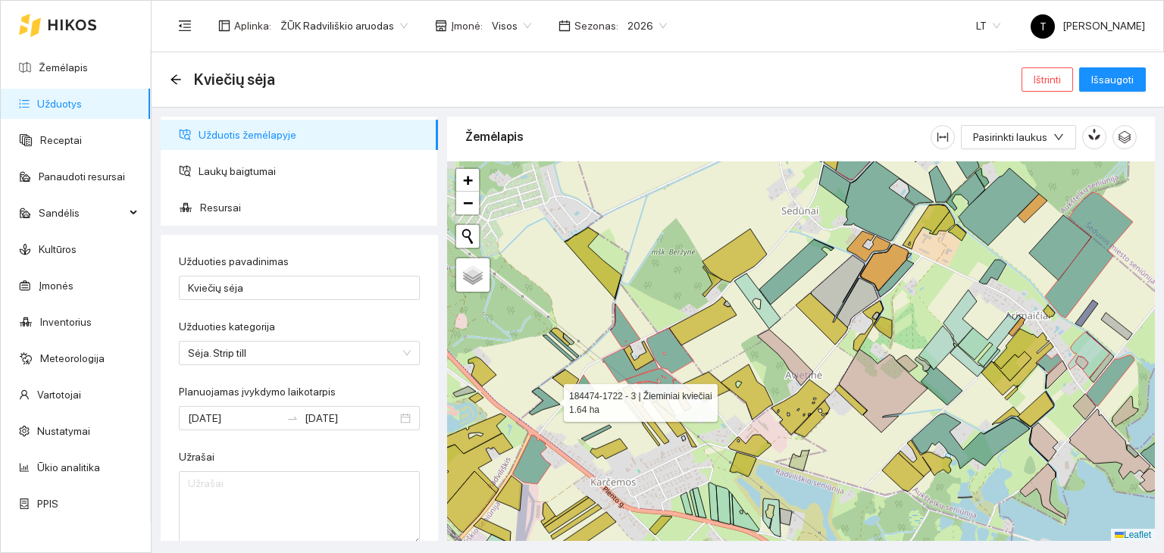
click at [550, 398] on icon at bounding box center [544, 401] width 31 height 27
click at [1094, 79] on span "Išsaugoti" at bounding box center [1112, 79] width 42 height 17
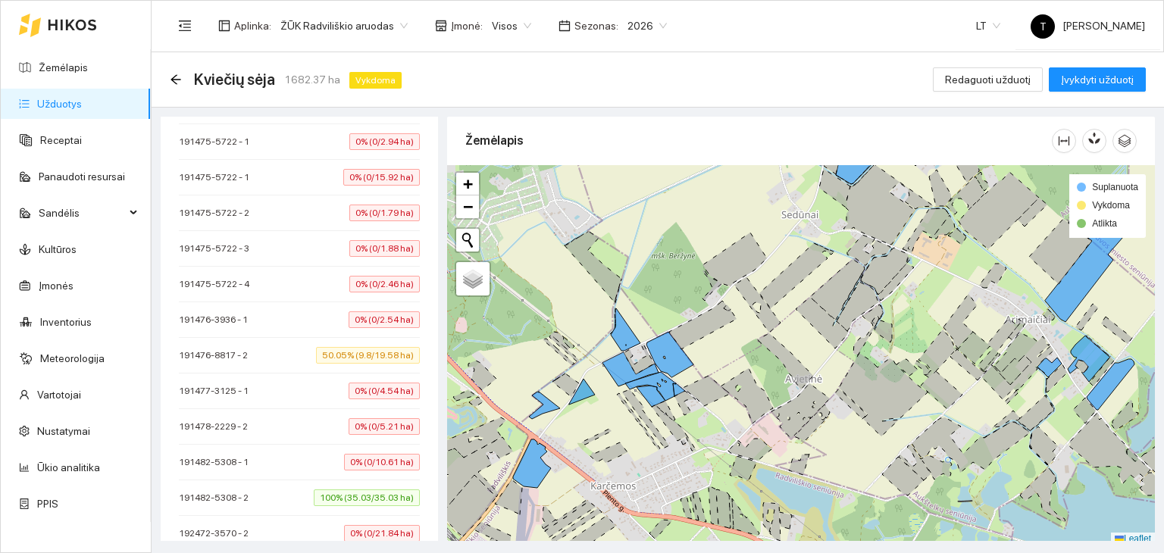
scroll to position [7388, 0]
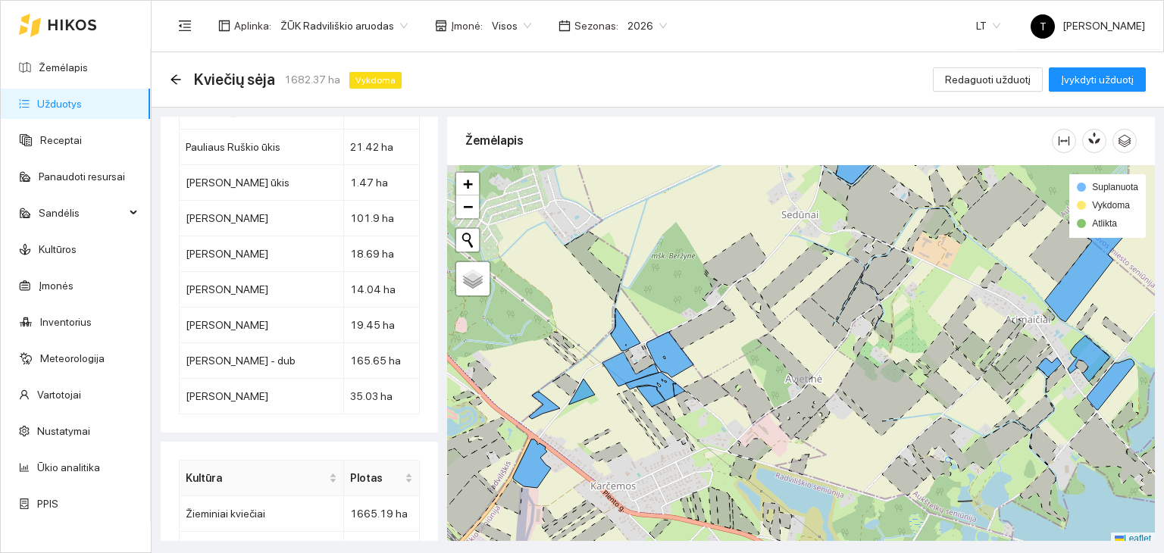
drag, startPoint x: 61, startPoint y: 240, endPoint x: 139, endPoint y: 192, distance: 91.9
click at [61, 243] on link "Kultūros" at bounding box center [58, 249] width 38 height 12
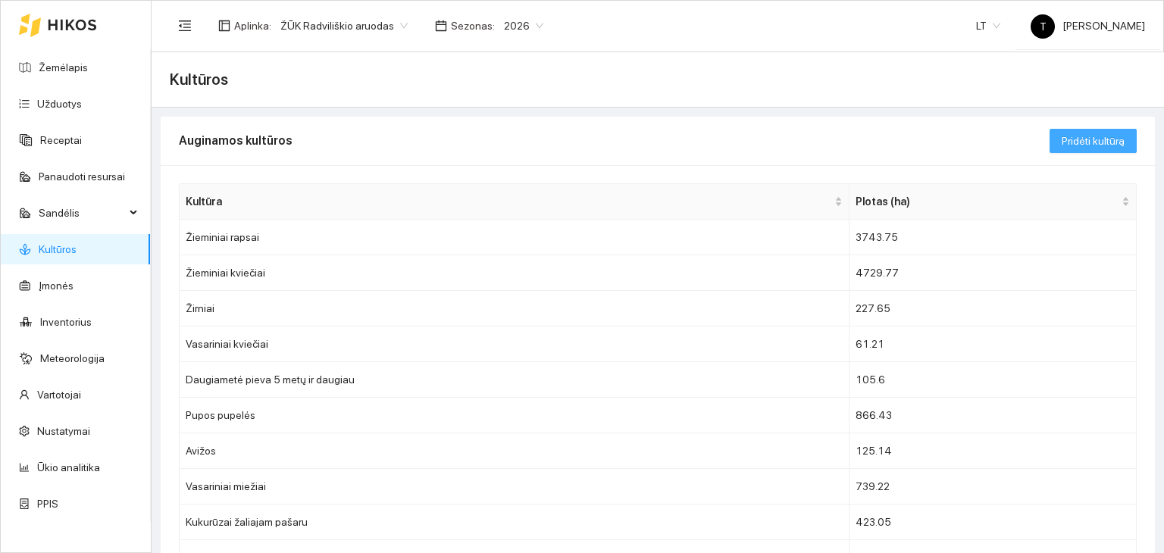
click at [1102, 137] on span "Pridėti kultūrą" at bounding box center [1092, 141] width 63 height 17
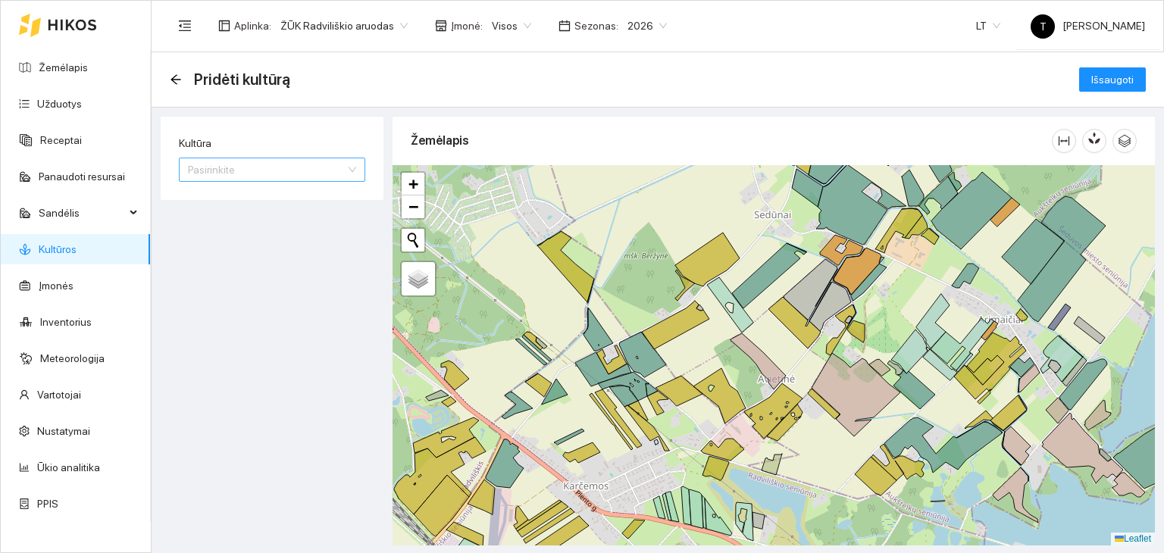
click at [339, 167] on input "Kultūra" at bounding box center [267, 169] width 158 height 23
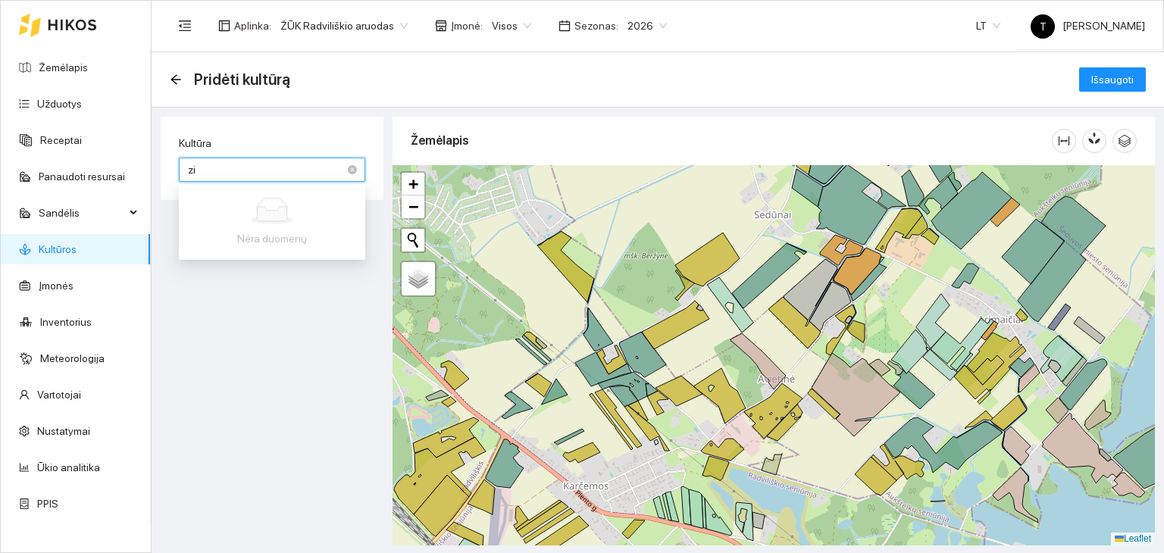
type input "z"
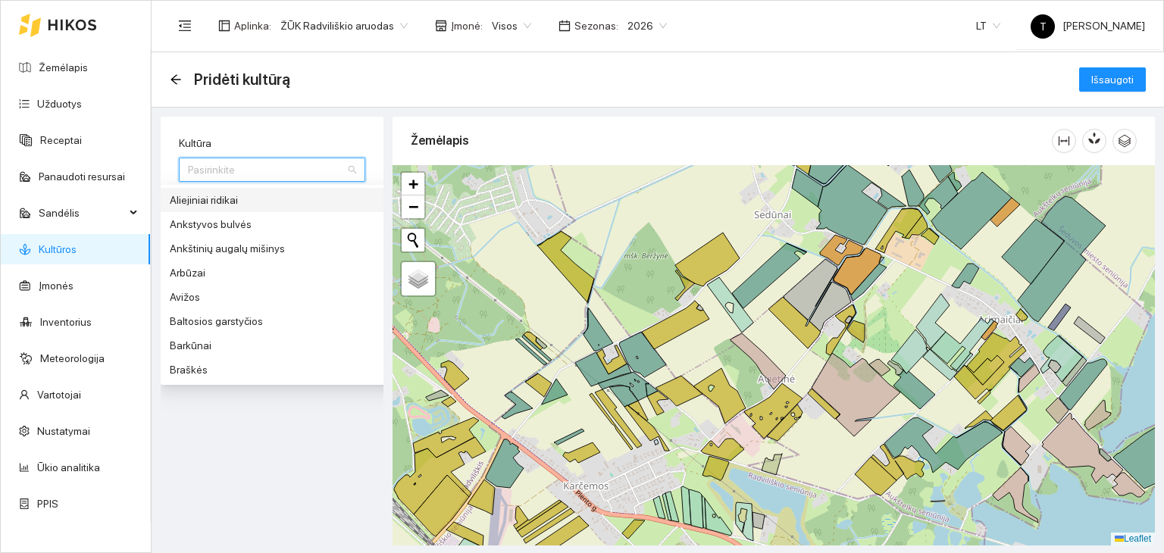
type input "-"
type input "ž"
type input "a"
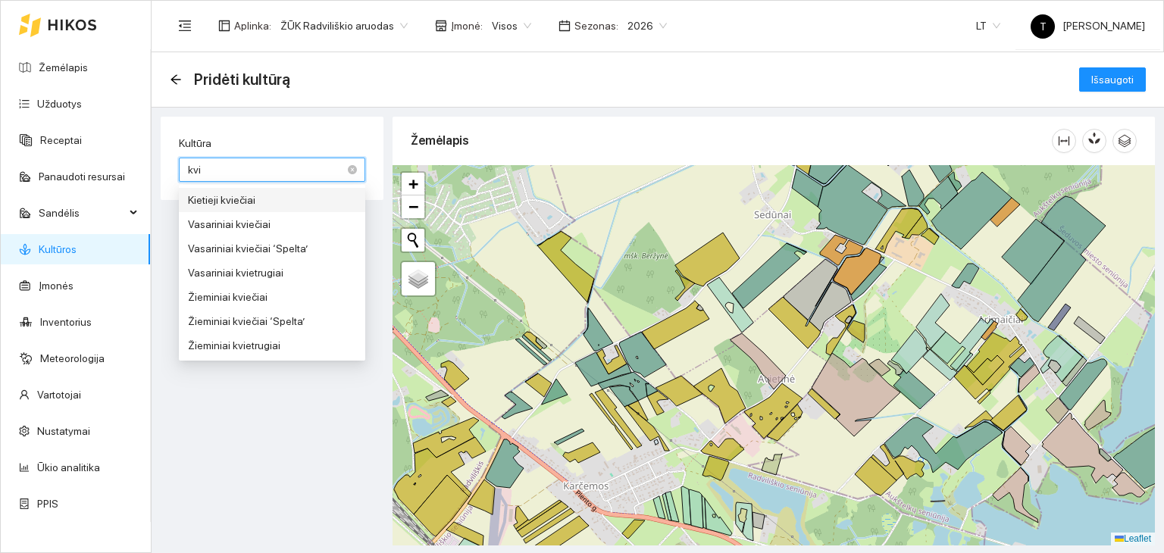
type input "kvie"
click at [273, 298] on div "Žieminiai kviečiai" at bounding box center [272, 297] width 168 height 17
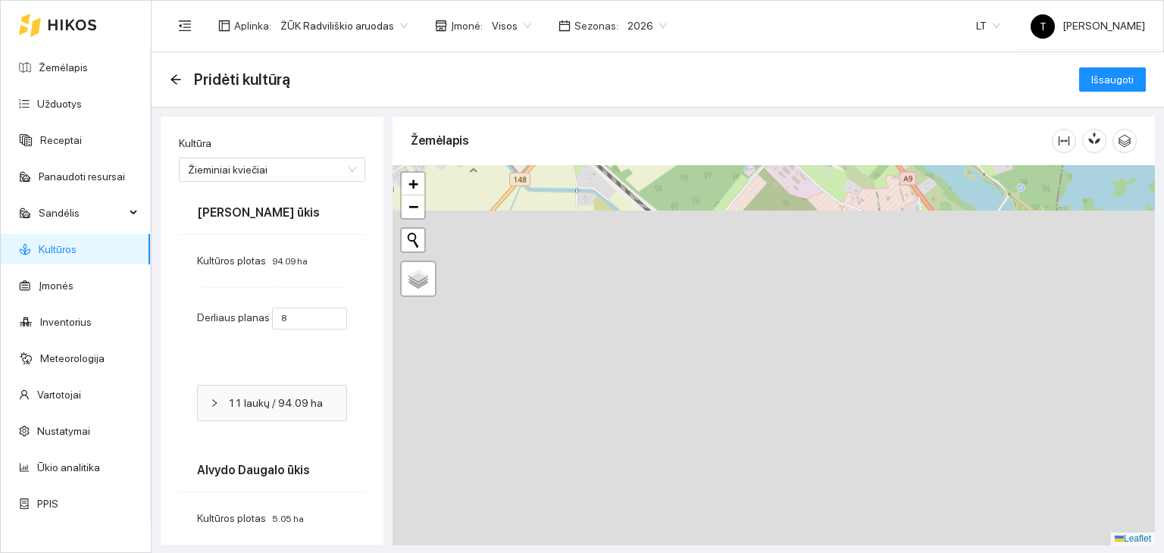
drag, startPoint x: 761, startPoint y: 226, endPoint x: 820, endPoint y: 95, distance: 143.1
click at [820, 95] on main "Pridėti kultūrą Išsaugoti Kultūra Žieminiai kviečiai 71 5 Kietieji kviečiai Vas…" at bounding box center [658, 303] width 1012 height 502
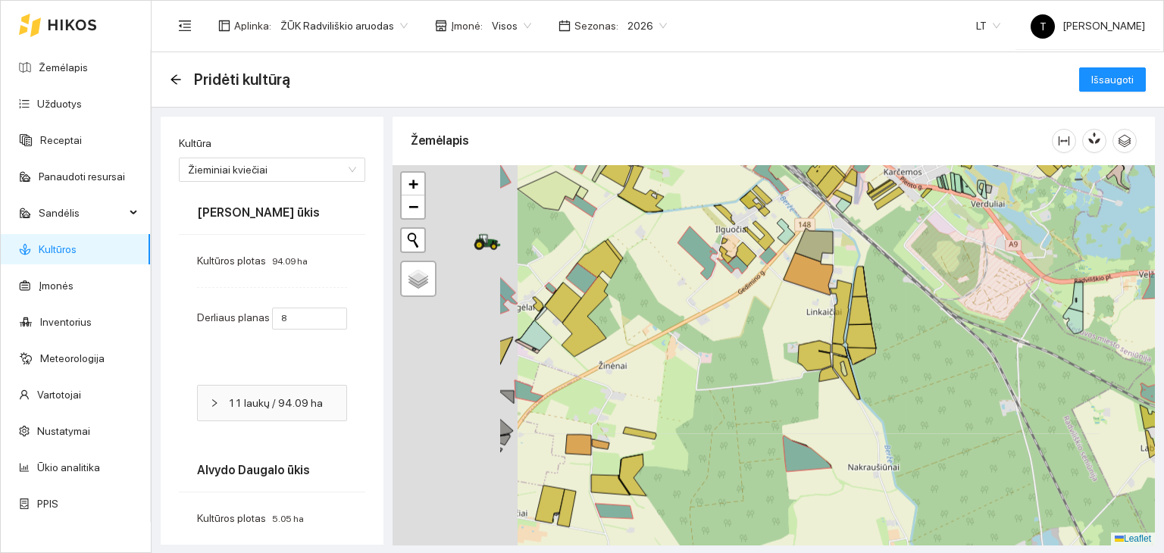
click at [637, 478] on div "179471-3821 - 1 | Žieminiai rapsai 13.92 ha + − Nieko nerasta. Bandykite dar ka…" at bounding box center [773, 355] width 762 height 380
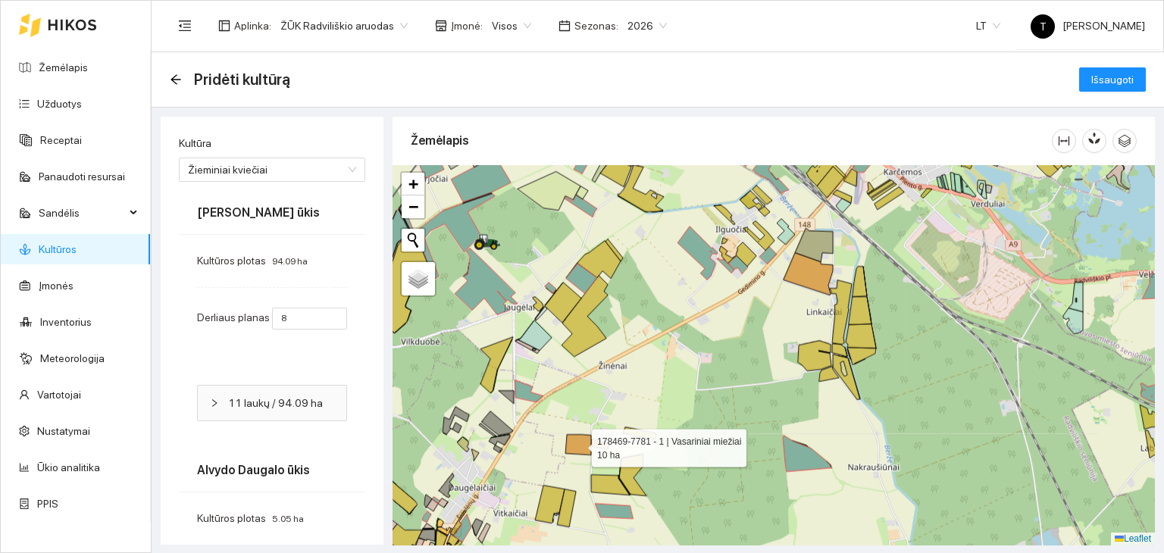
click at [589, 448] on icon at bounding box center [578, 445] width 26 height 20
click at [595, 443] on icon at bounding box center [600, 444] width 17 height 10
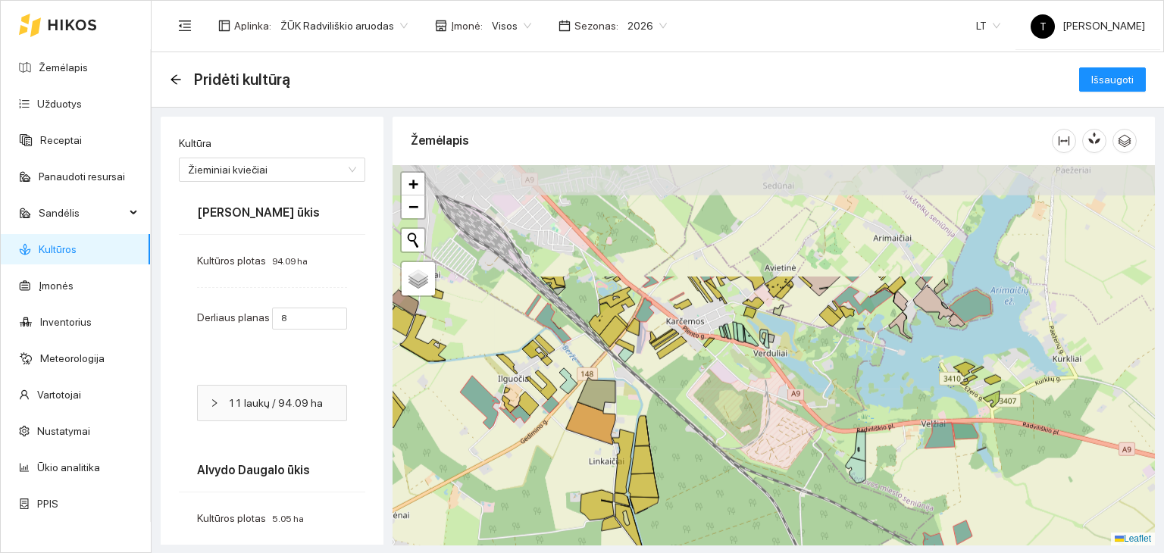
drag, startPoint x: 981, startPoint y: 320, endPoint x: 757, endPoint y: 468, distance: 268.5
click at [757, 468] on div "+ − Nieko nerasta. Bandykite dar kartą. Žemėlapis Palydovas Leaflet" at bounding box center [773, 355] width 762 height 380
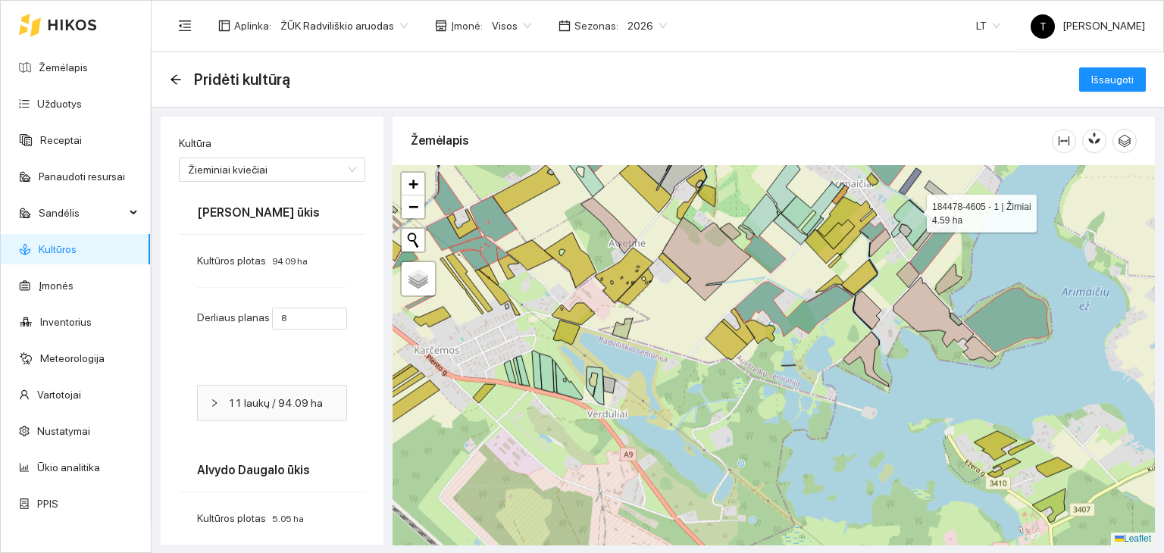
click at [912, 208] on icon at bounding box center [912, 223] width 42 height 46
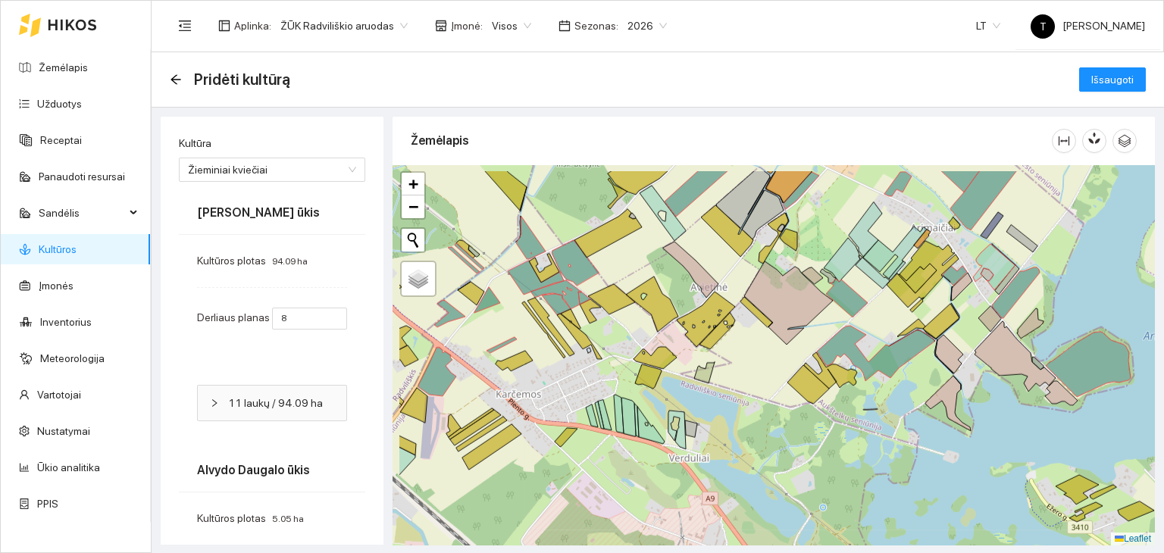
drag, startPoint x: 589, startPoint y: 352, endPoint x: 671, endPoint y: 395, distance: 92.9
click at [671, 395] on div "+ − Nieko nerasta. Bandykite dar kartą. Žemėlapis Palydovas Leaflet" at bounding box center [773, 355] width 762 height 380
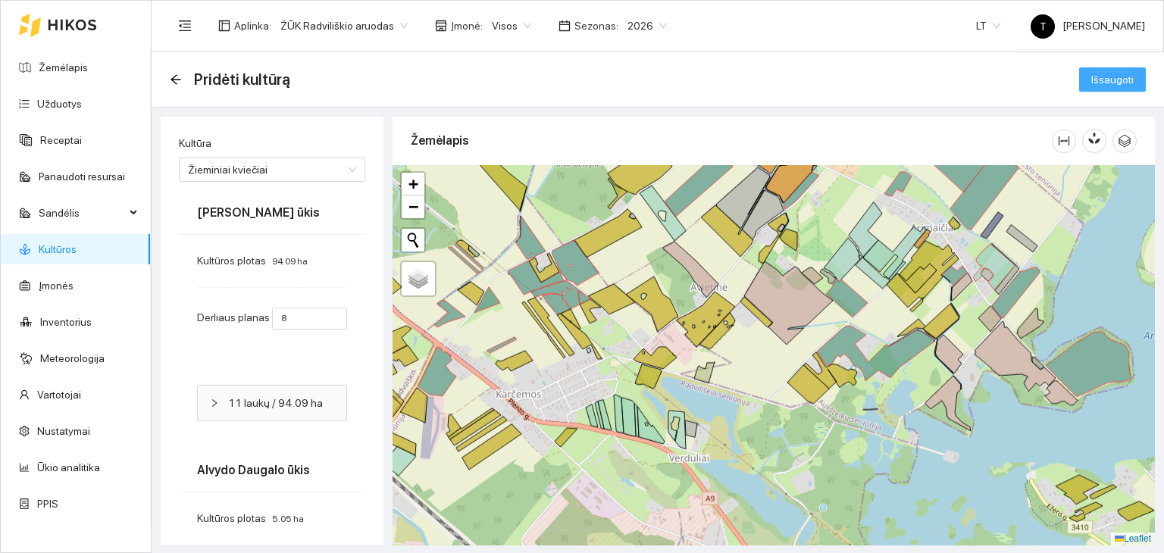
click at [1095, 80] on span "Išsaugoti" at bounding box center [1112, 79] width 42 height 17
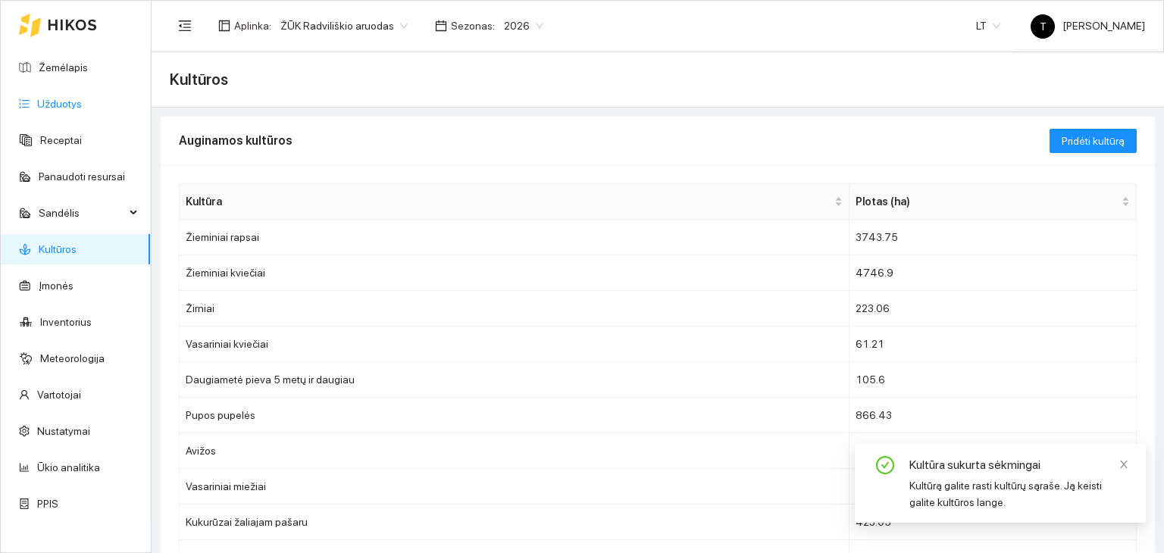
click at [82, 101] on link "Užduotys" at bounding box center [59, 104] width 45 height 12
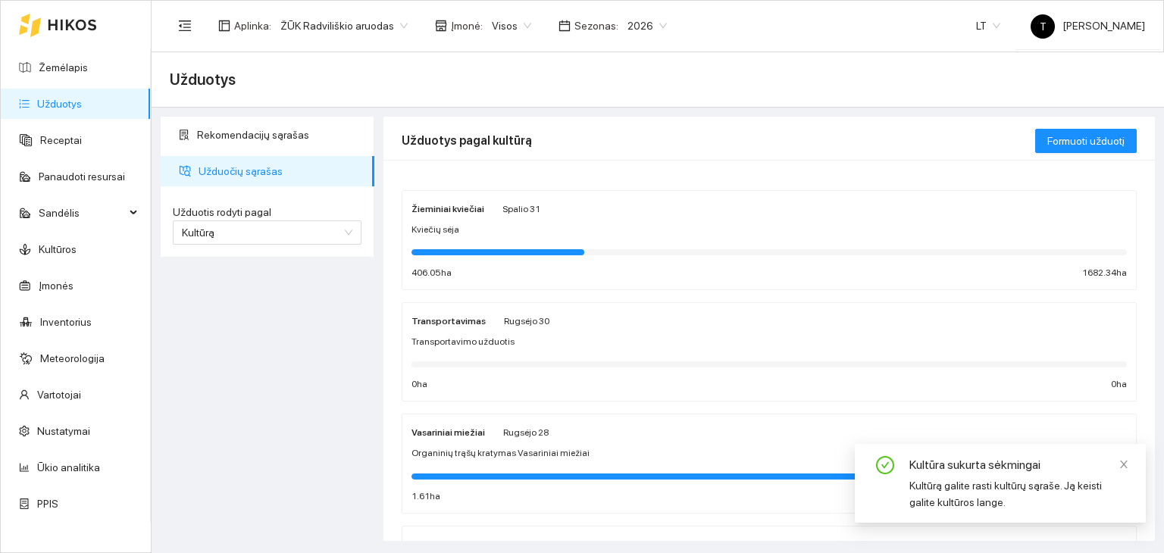
click at [561, 228] on div "Kviečių sėja" at bounding box center [768, 230] width 715 height 14
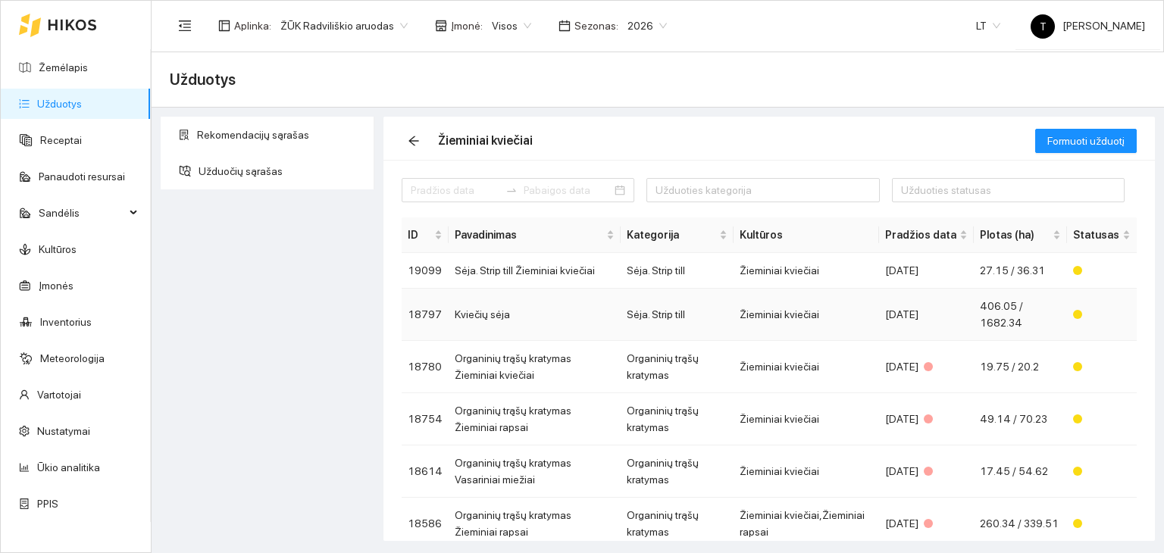
click at [914, 313] on div "[DATE]" at bounding box center [926, 314] width 83 height 17
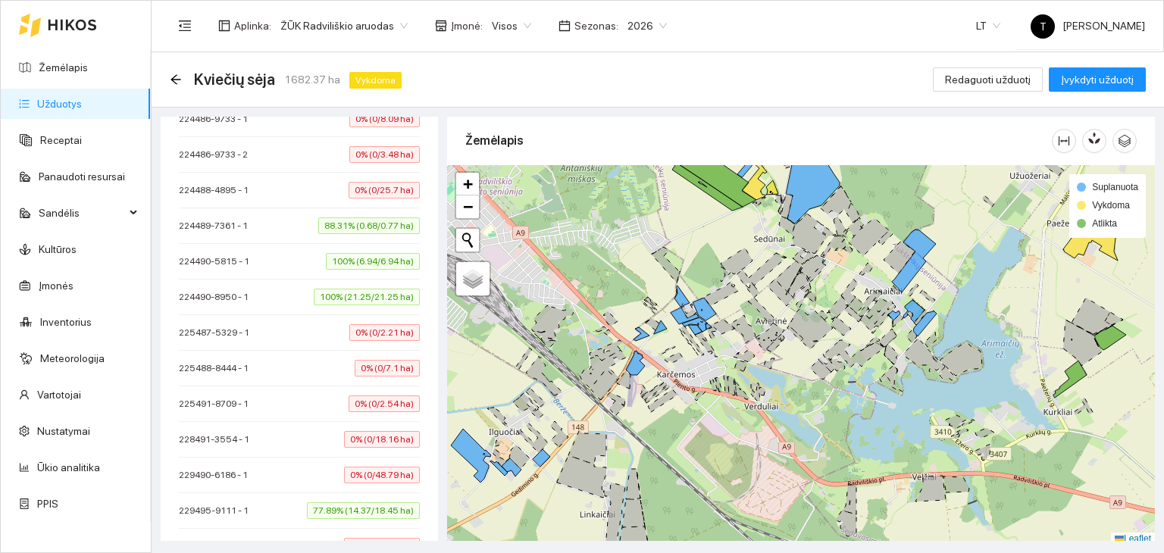
scroll to position [7317, 0]
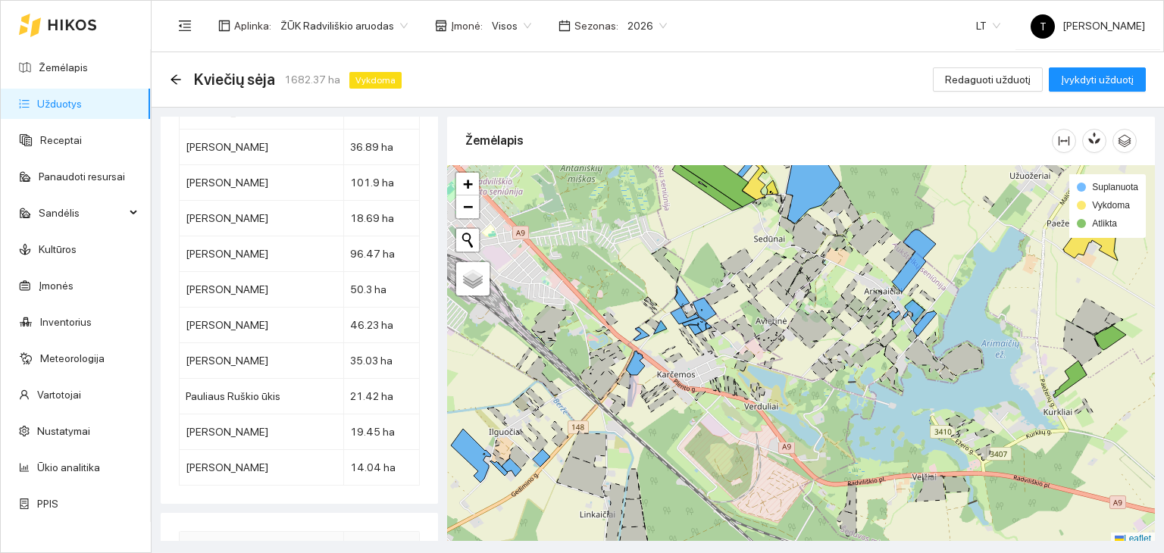
click at [67, 98] on link "Užduotys" at bounding box center [59, 104] width 45 height 12
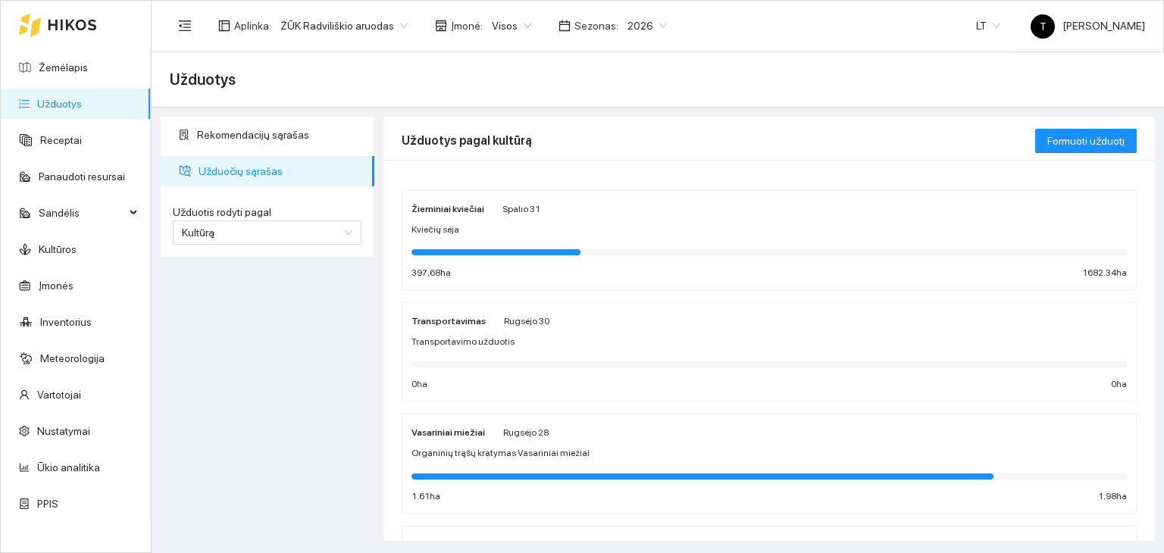
click at [599, 237] on div "Žieminiai kviečiai Spalio 31 Kviečių sėja 397.68 ha 1682.34 ha" at bounding box center [768, 240] width 715 height 80
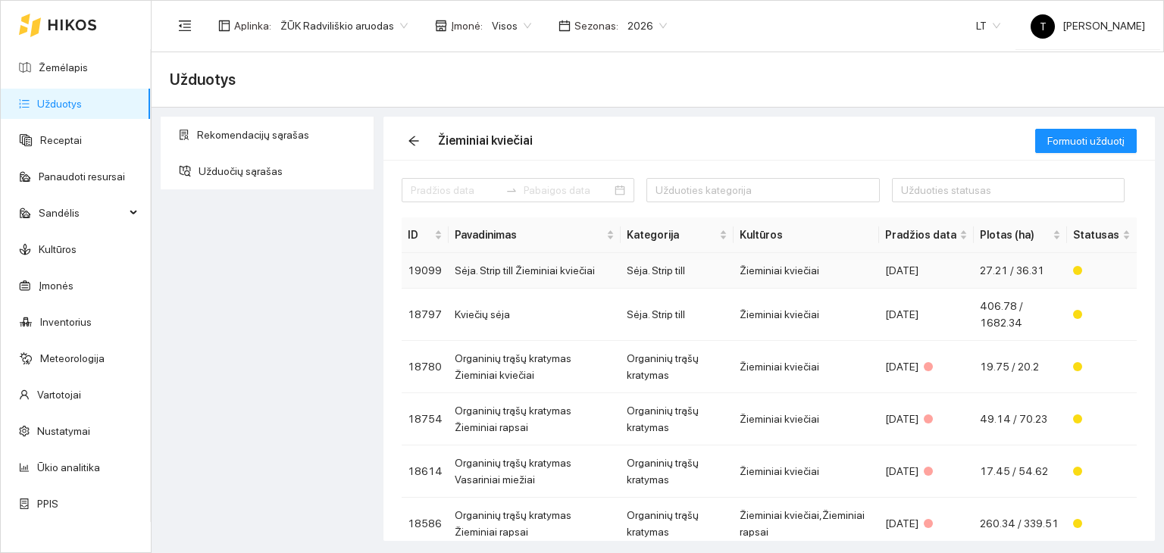
click at [717, 277] on td "Sėja. Strip till" at bounding box center [676, 271] width 112 height 36
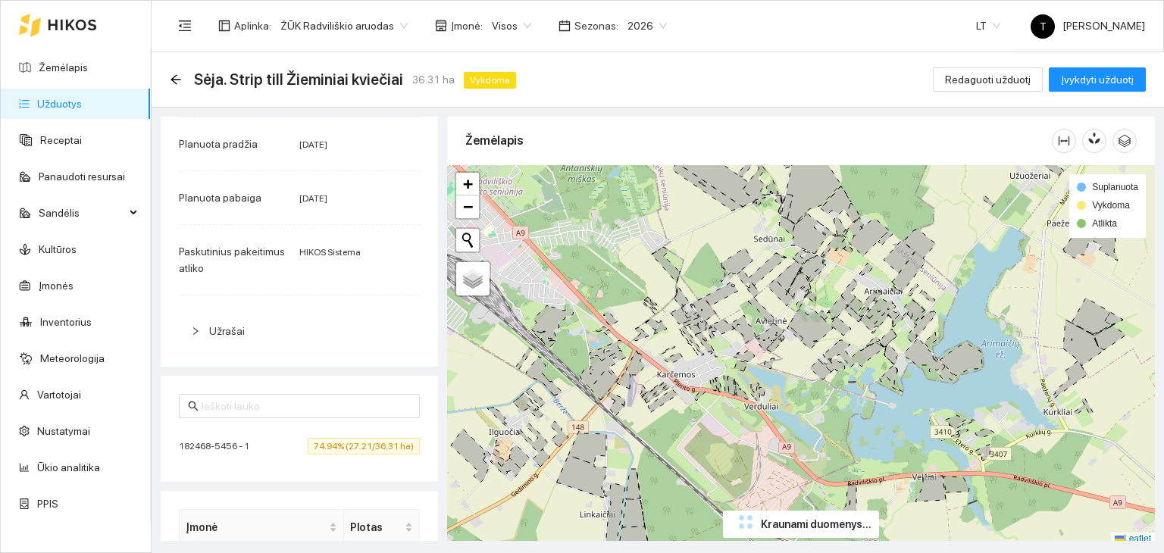
scroll to position [350, 0]
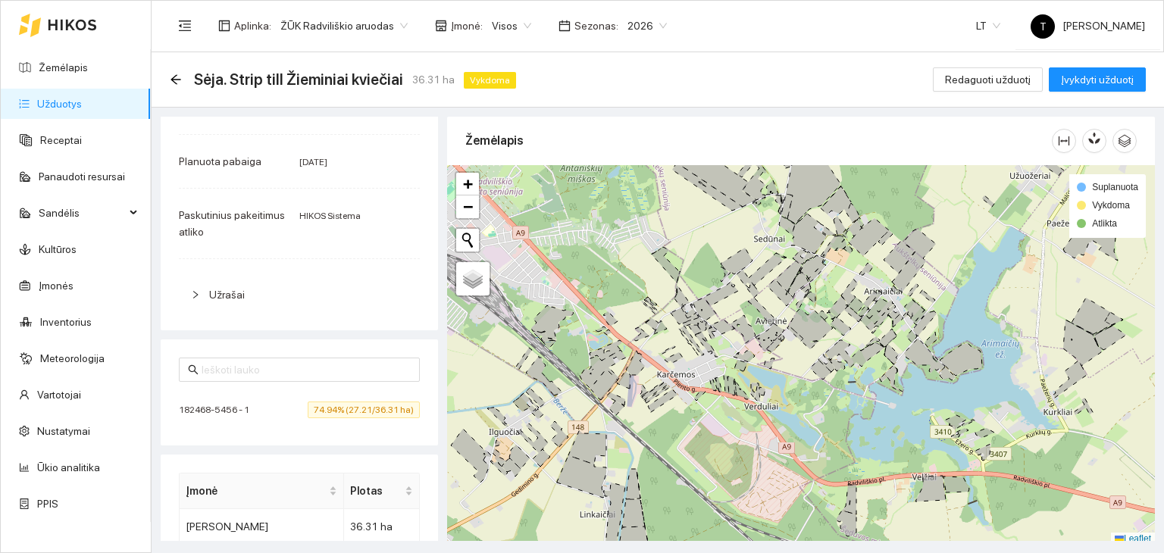
click at [348, 265] on div "Kategorija Sėja. Strip till Planuota pradžia 2025-09-18 Planuota pabaiga 2025-0…" at bounding box center [299, 178] width 277 height 303
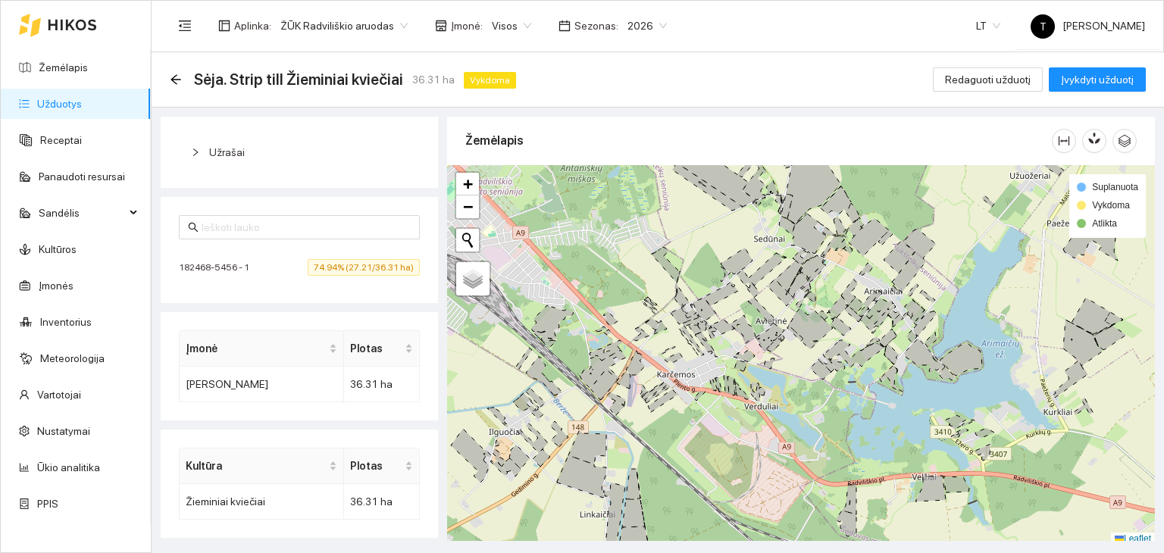
click at [360, 267] on span "74.94% (27.21/36.31 ha)" at bounding box center [364, 267] width 112 height 17
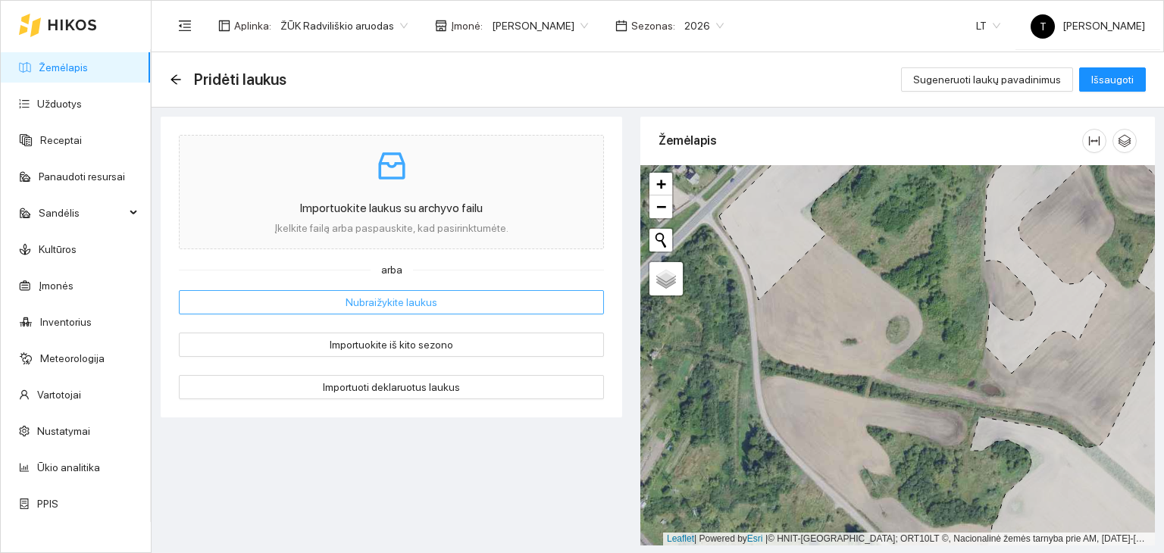
click at [417, 302] on span "Nubraižykite laukus" at bounding box center [391, 302] width 92 height 17
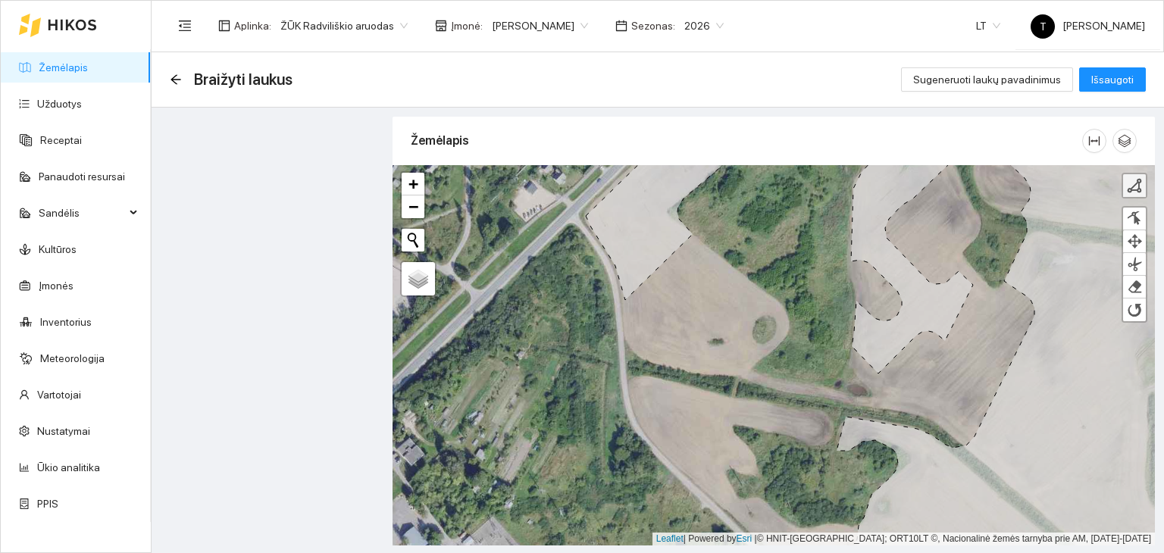
click at [1136, 189] on div at bounding box center [1134, 185] width 15 height 15
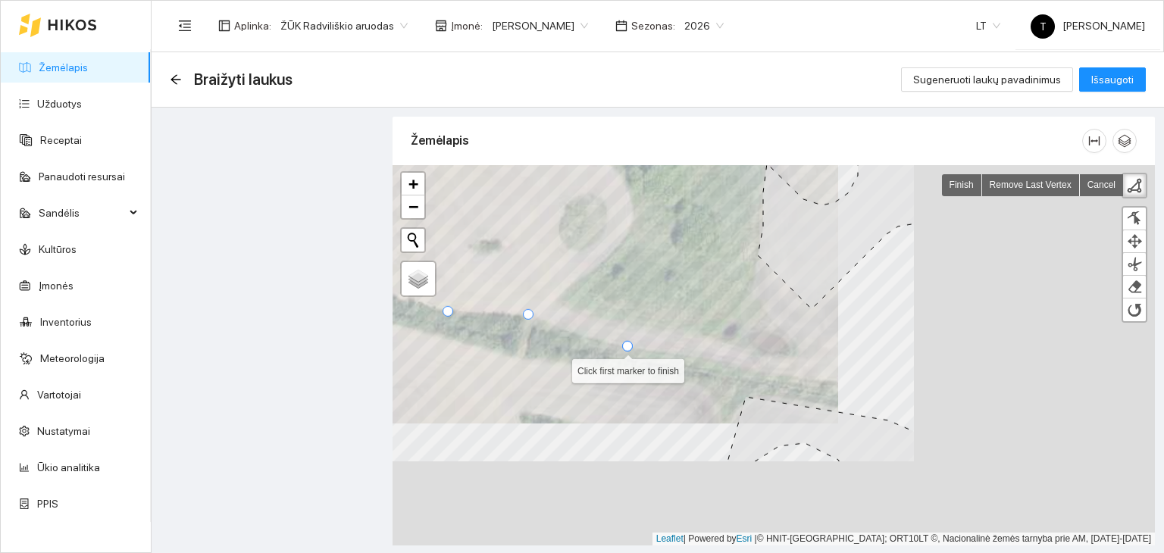
drag, startPoint x: 945, startPoint y: 468, endPoint x: 629, endPoint y: 346, distance: 339.3
click at [629, 346] on div at bounding box center [627, 346] width 11 height 11
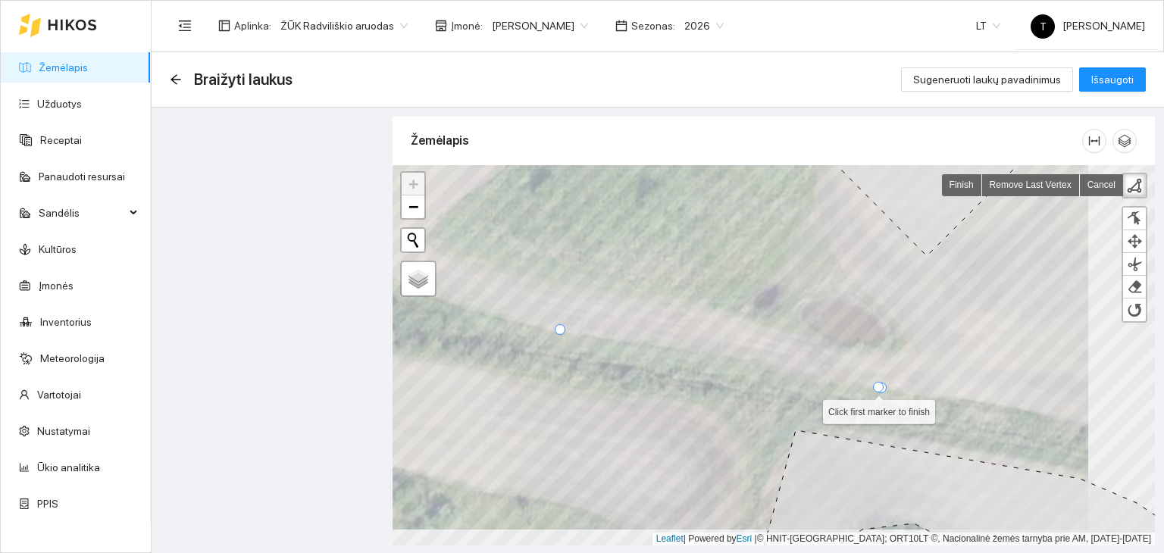
drag, startPoint x: 949, startPoint y: 404, endPoint x: 692, endPoint y: 336, distance: 265.7
click at [876, 383] on div at bounding box center [881, 388] width 11 height 11
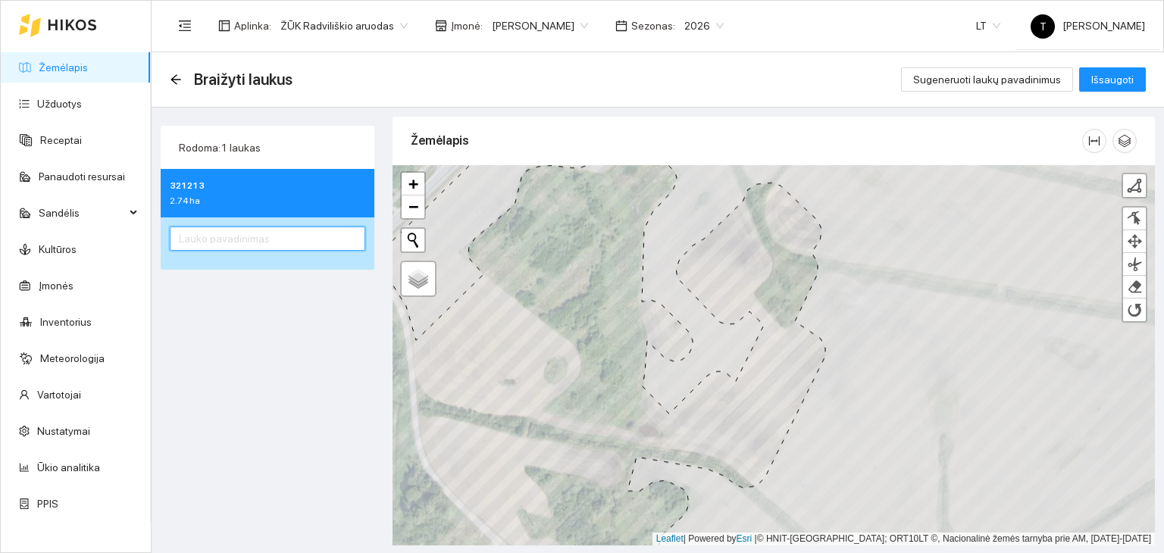
click at [276, 239] on input "text" at bounding box center [267, 239] width 195 height 24
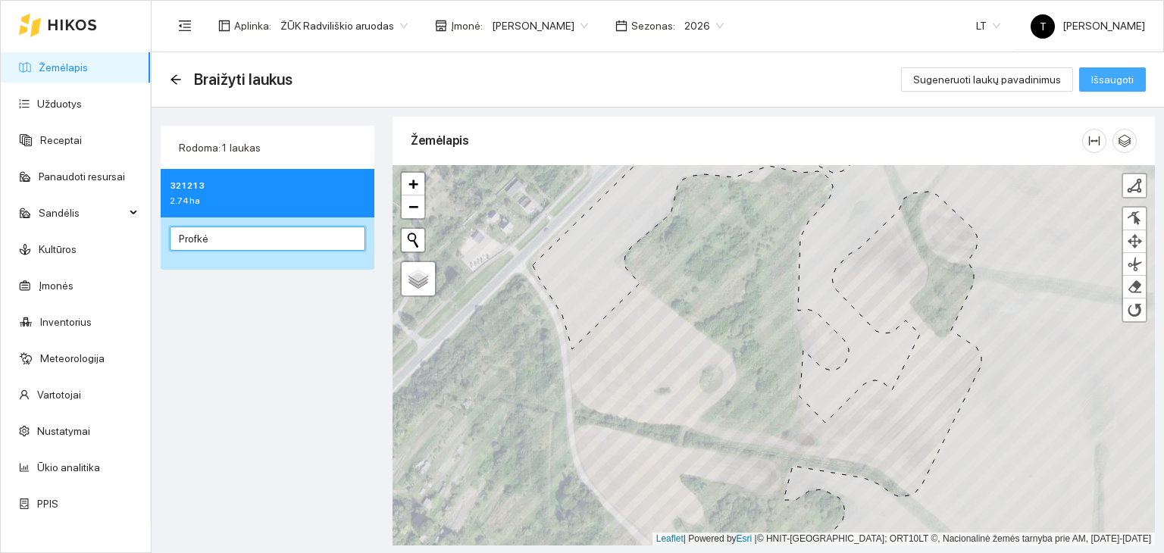
type input "Profkė"
click at [1115, 79] on span "Išsaugoti" at bounding box center [1112, 79] width 42 height 17
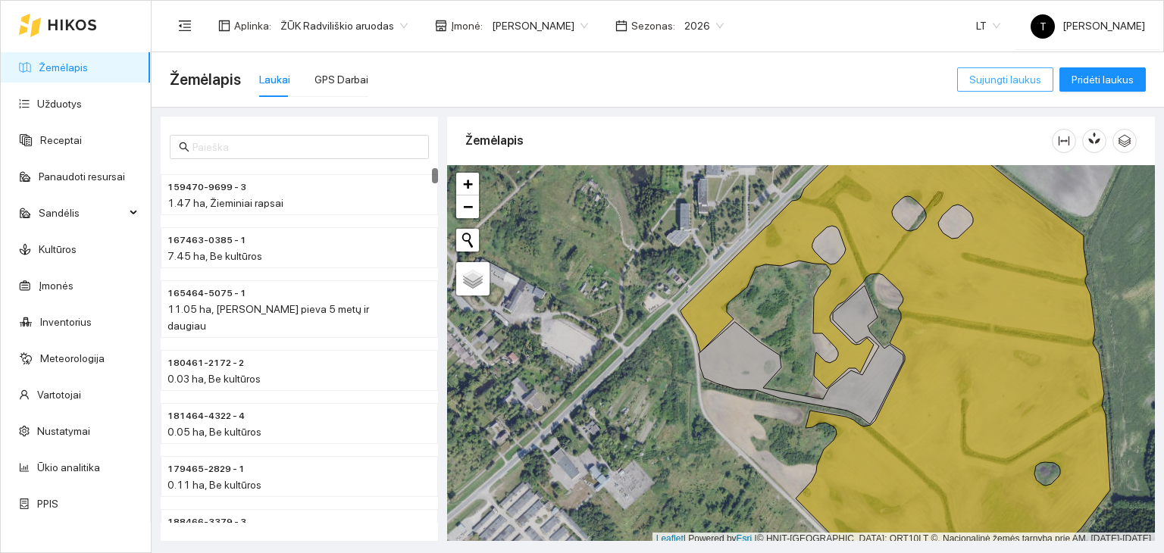
click at [1017, 71] on span "Sujungti laukus" at bounding box center [1005, 79] width 72 height 17
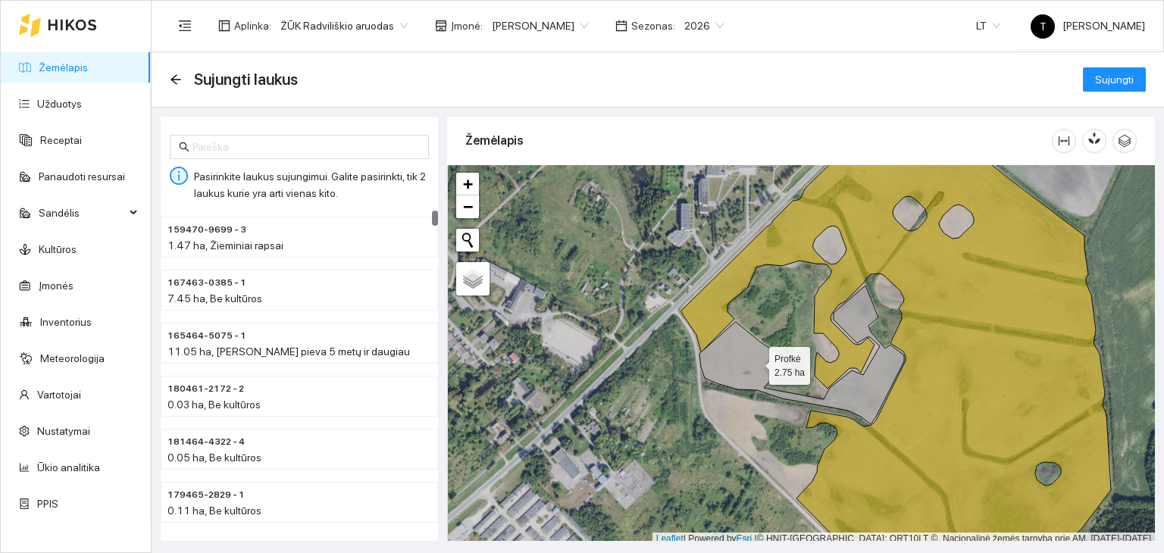
click at [755, 361] on icon at bounding box center [801, 355] width 205 height 139
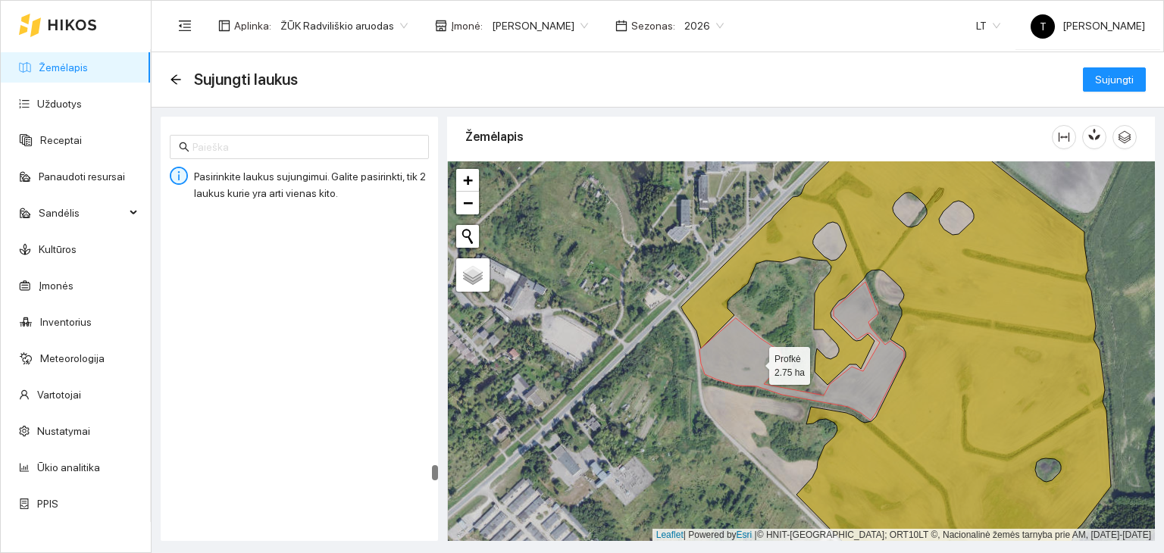
scroll to position [8621, 0]
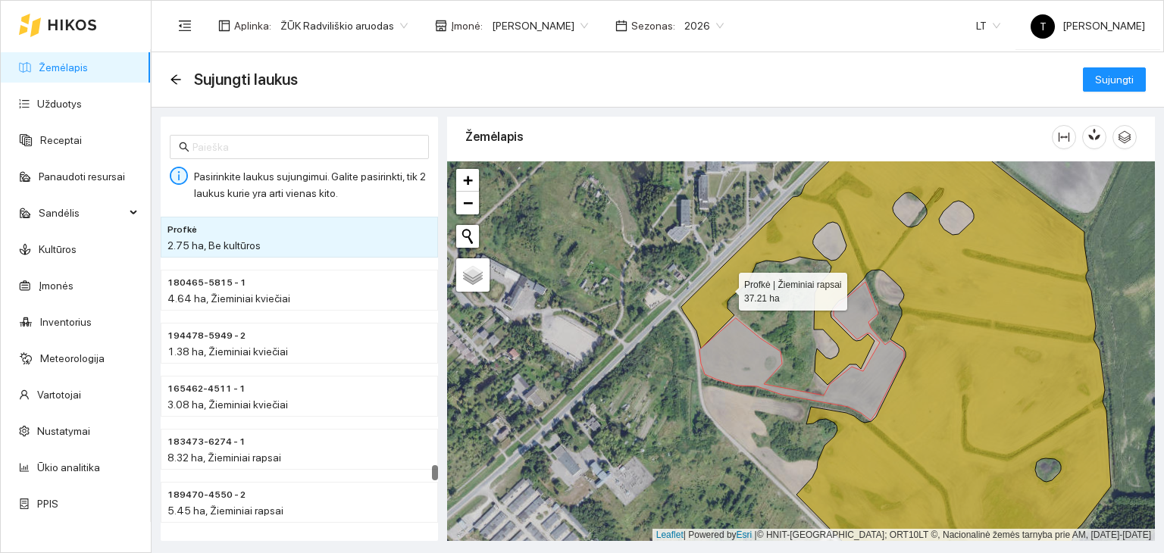
click at [725, 287] on icon at bounding box center [896, 352] width 430 height 458
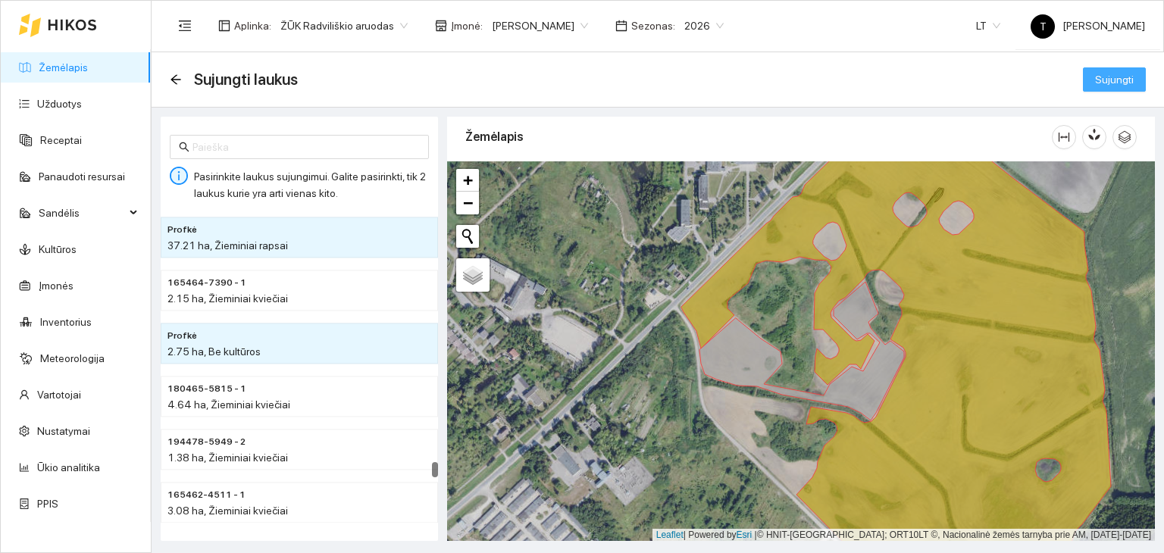
click at [1101, 76] on span "Sujungti" at bounding box center [1114, 79] width 39 height 17
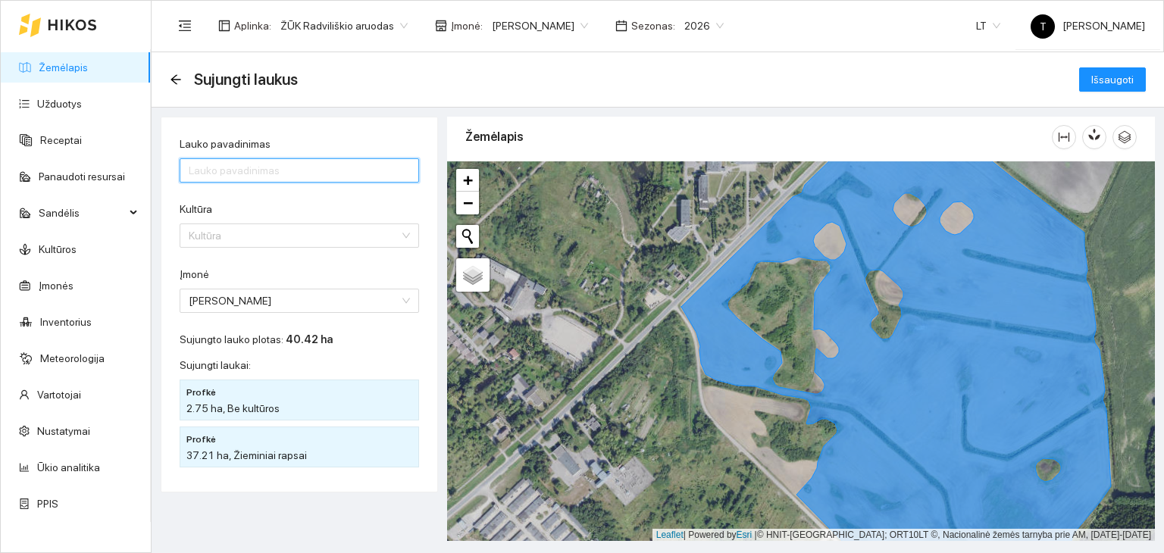
click at [259, 165] on input "Lauko pavadinimas" at bounding box center [299, 170] width 239 height 24
type input "Profkė"
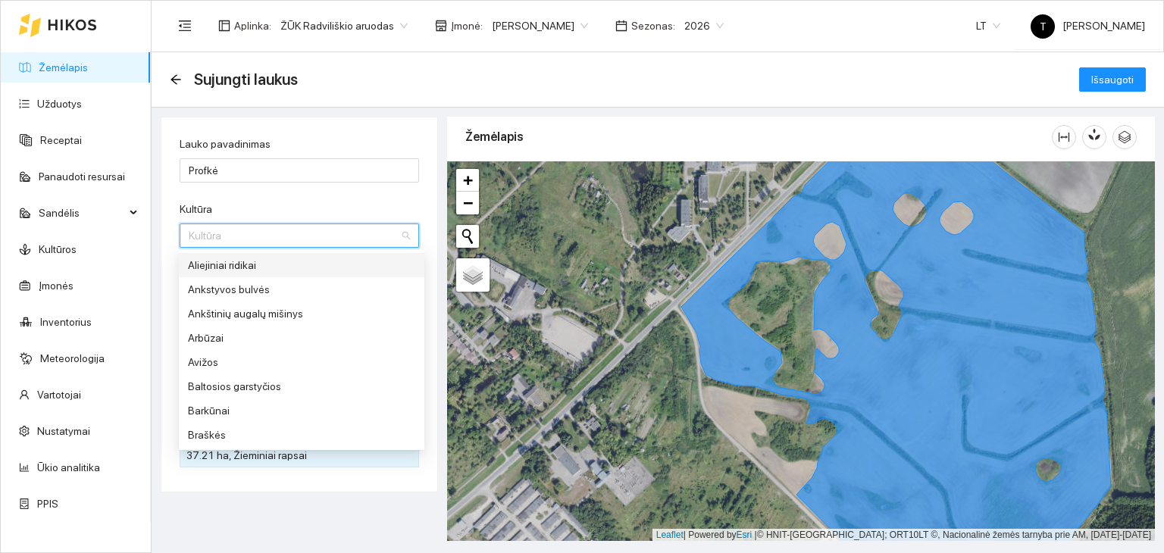
click at [251, 233] on input "Kultūra" at bounding box center [294, 235] width 211 height 23
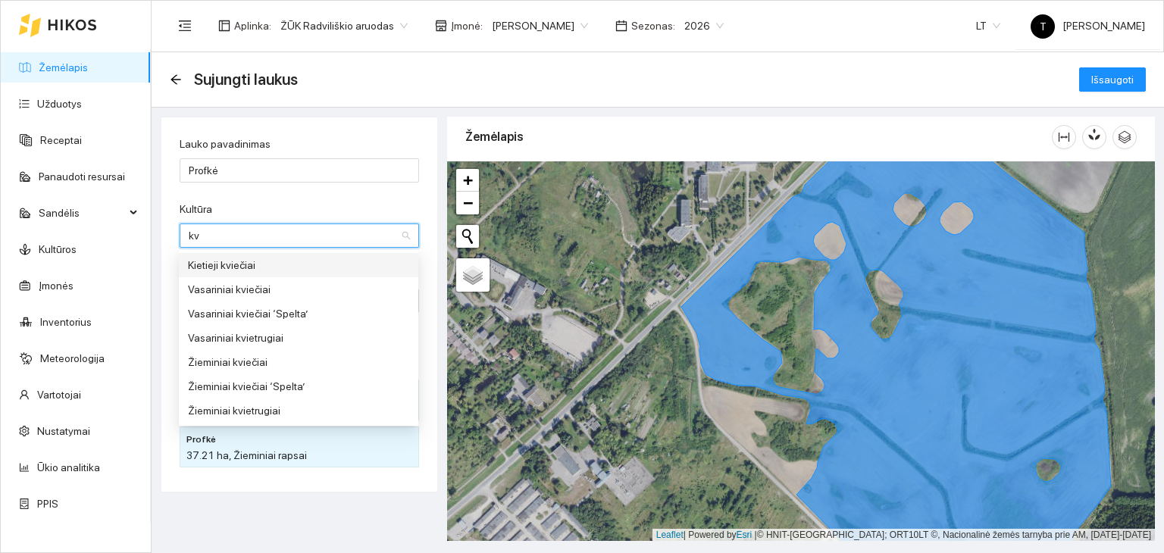
type input "kvi"
click at [252, 364] on div "Žieminiai kviečiai" at bounding box center [298, 362] width 221 height 17
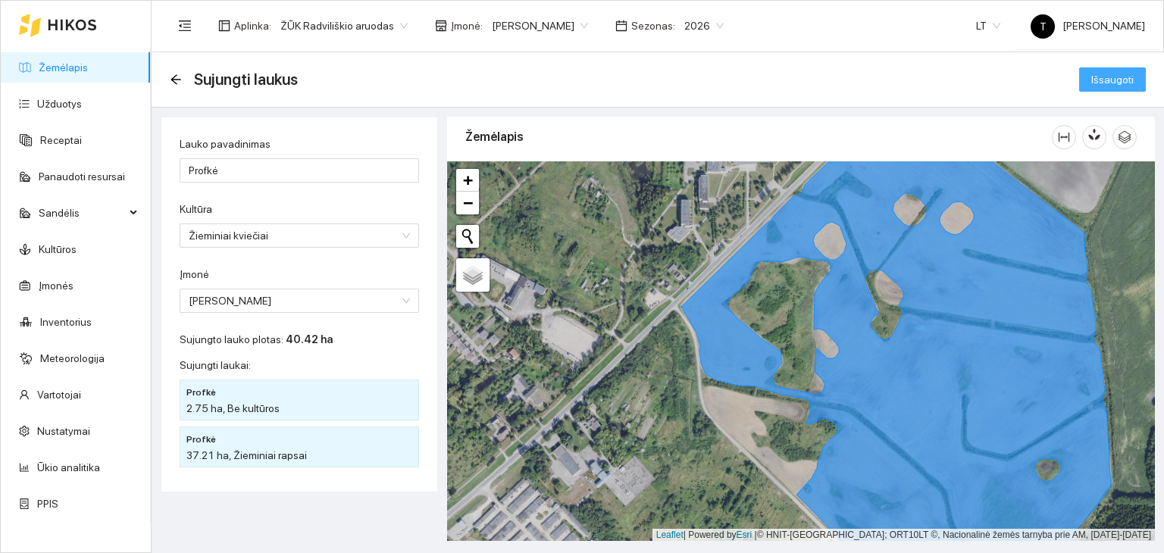
click at [1123, 79] on span "Išsaugoti" at bounding box center [1112, 79] width 42 height 17
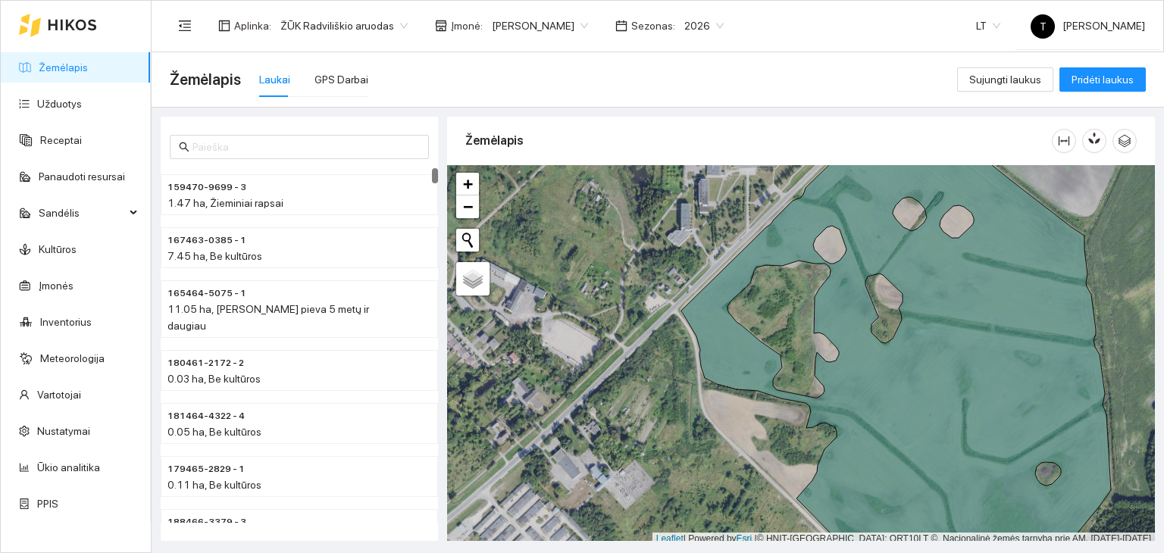
scroll to position [4, 0]
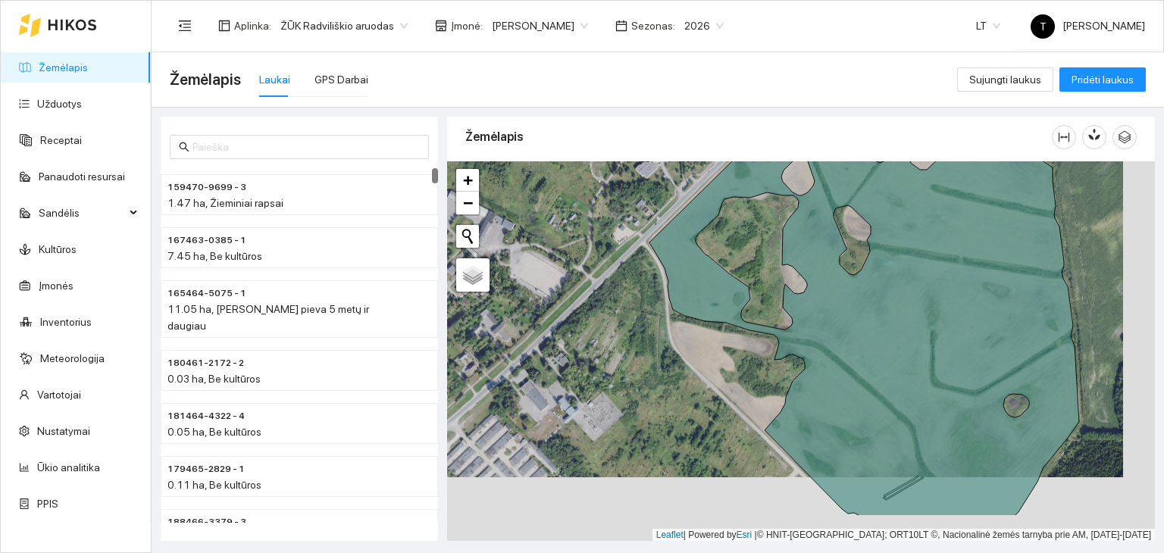
drag, startPoint x: 760, startPoint y: 433, endPoint x: 723, endPoint y: 365, distance: 77.0
click at [723, 365] on div "+ − Nieko nerasta. Bandykite dar kartą. Žemėlapis Palydovas Leaflet | Powered b…" at bounding box center [801, 351] width 708 height 380
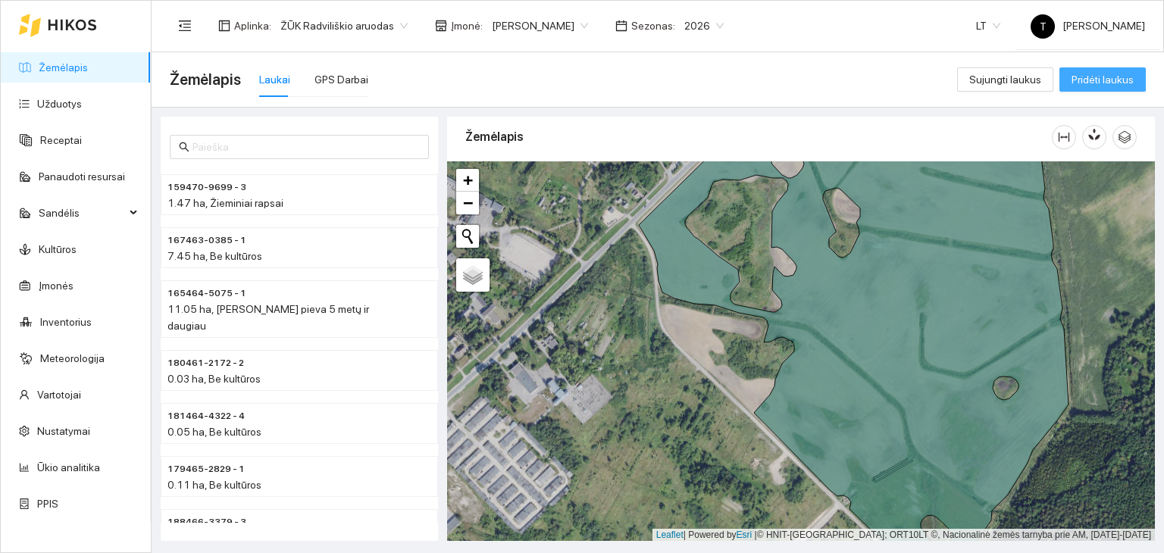
click at [1088, 77] on span "Pridėti laukus" at bounding box center [1102, 79] width 62 height 17
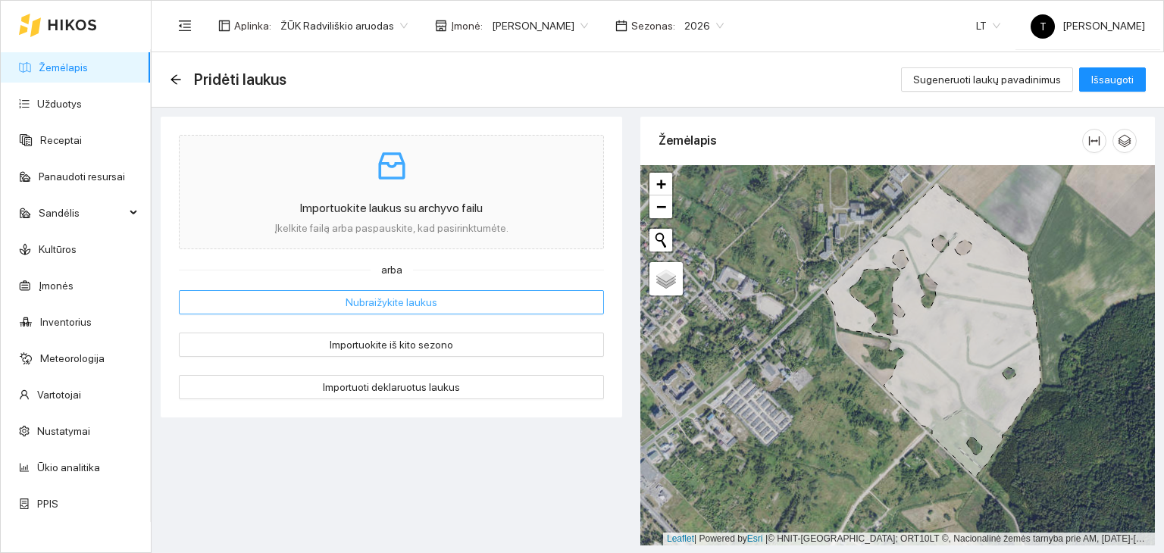
click at [467, 298] on button "Nubraižykite laukus" at bounding box center [391, 302] width 425 height 24
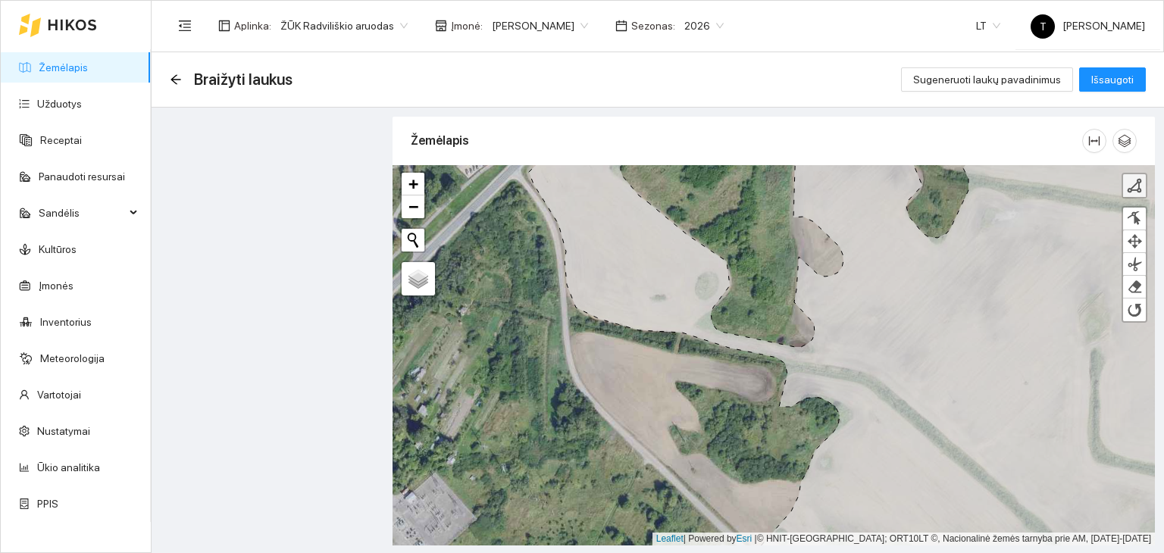
click at [1130, 185] on div at bounding box center [1134, 185] width 15 height 15
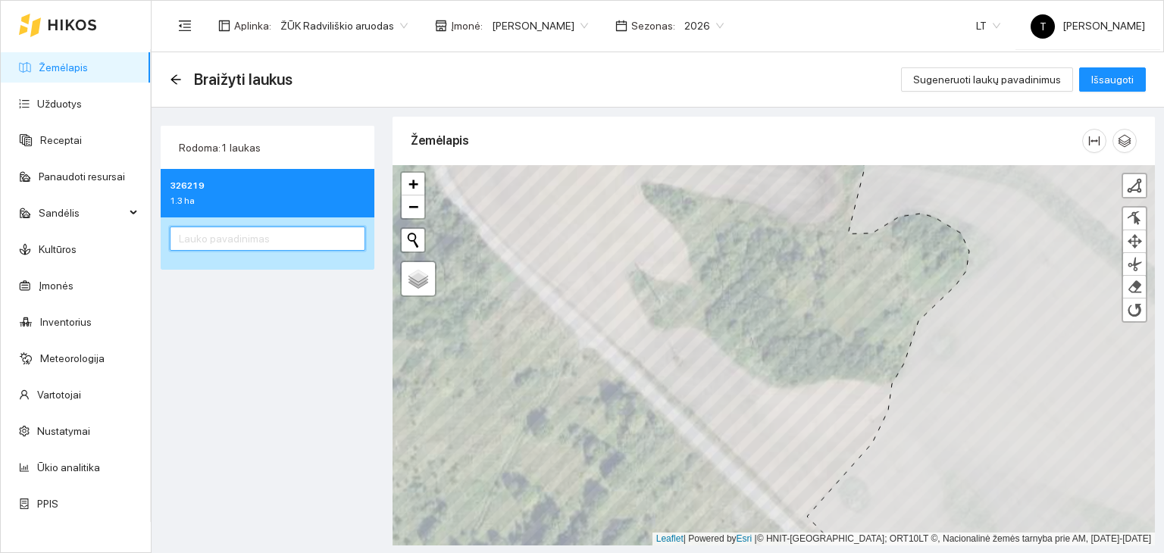
click at [260, 233] on input "text" at bounding box center [267, 239] width 195 height 24
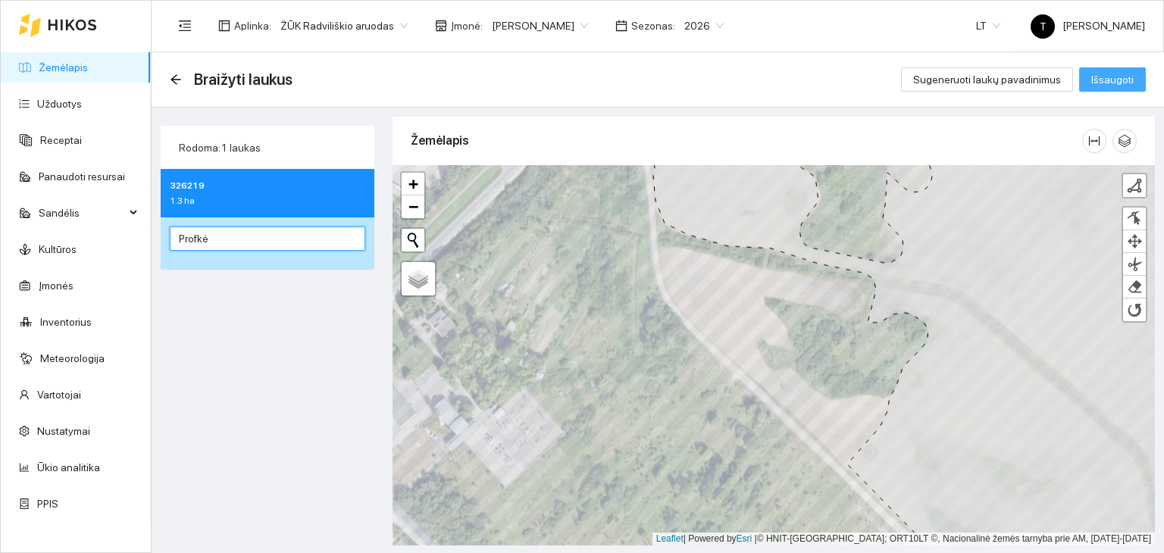
type input "Profkė"
click at [1133, 80] on button "Išsaugoti" at bounding box center [1112, 79] width 67 height 24
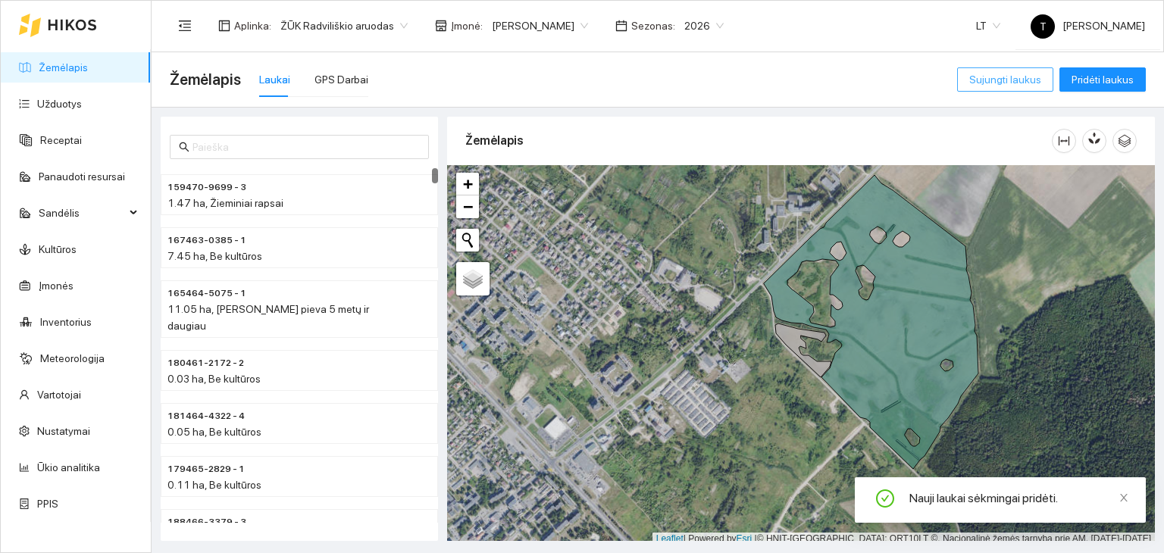
click at [1026, 78] on span "Sujungti laukus" at bounding box center [1005, 79] width 72 height 17
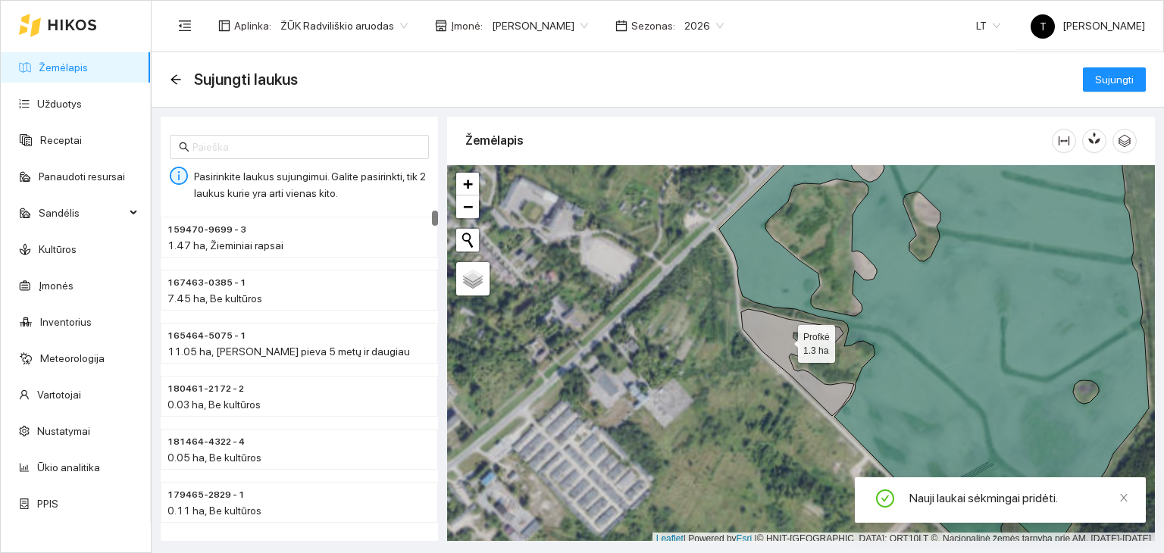
click at [755, 336] on icon at bounding box center [797, 362] width 113 height 107
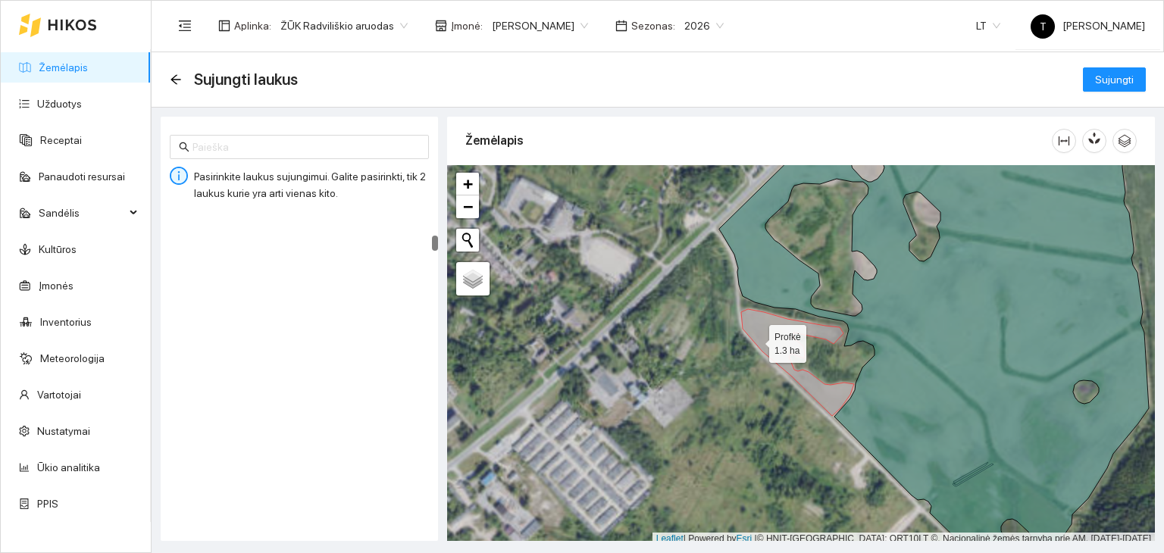
scroll to position [4, 0]
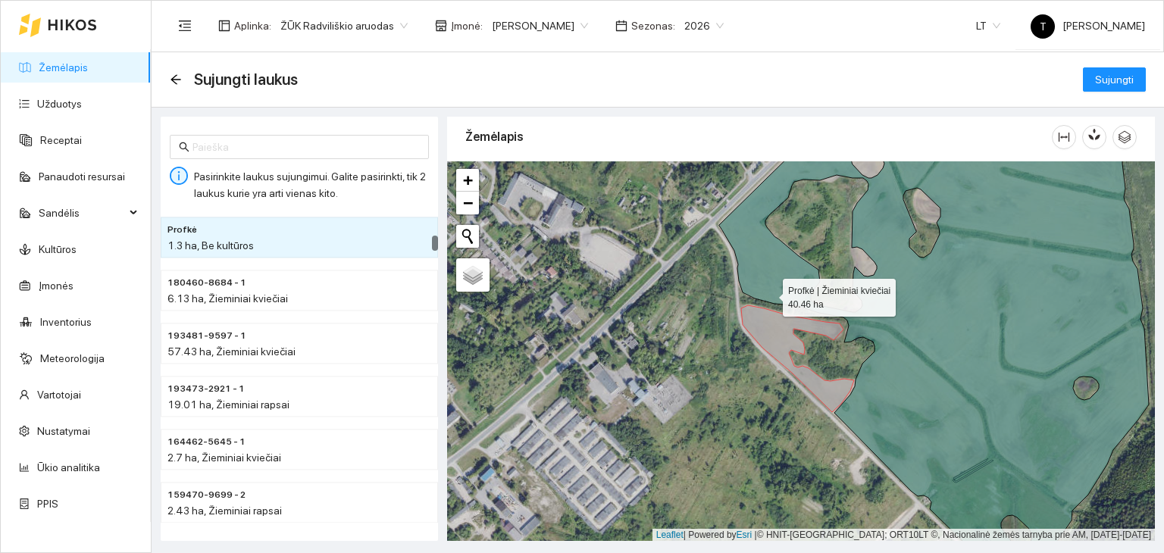
click at [780, 266] on icon at bounding box center [934, 352] width 430 height 458
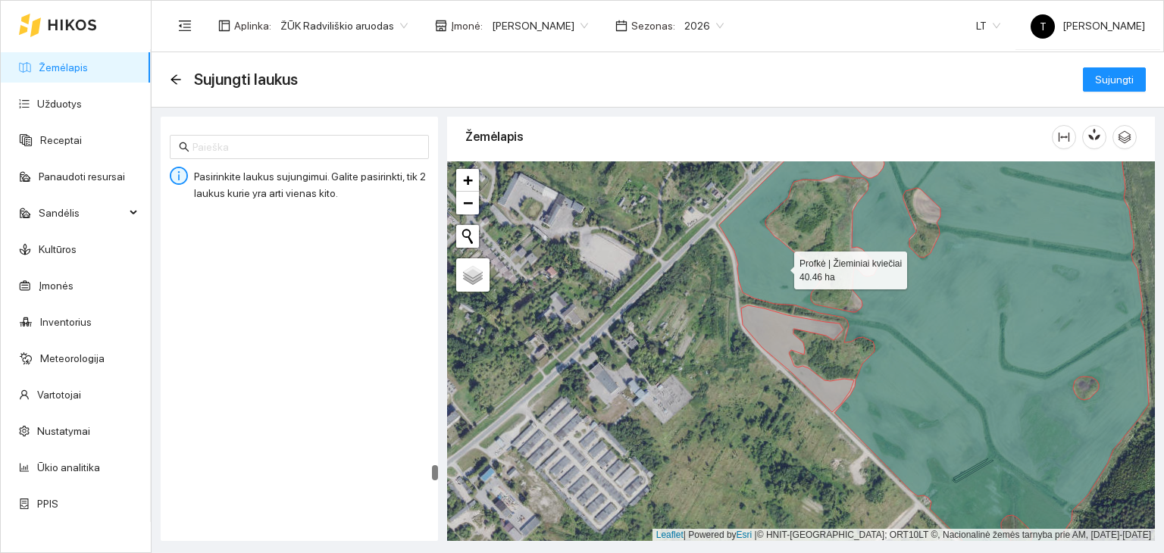
scroll to position [8621, 0]
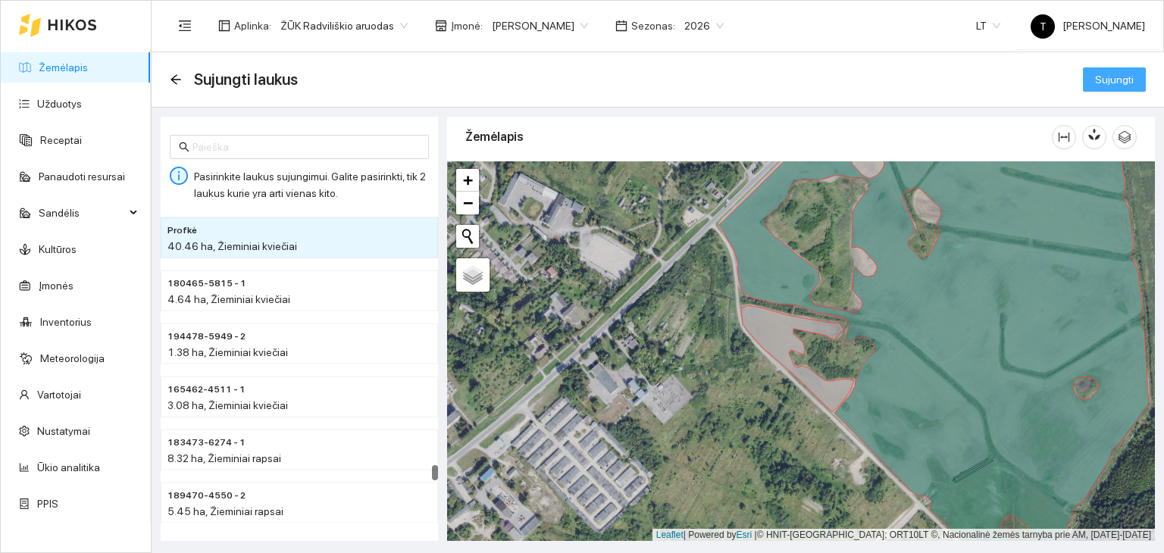
click at [1092, 72] on button "Sujungti" at bounding box center [1114, 79] width 63 height 24
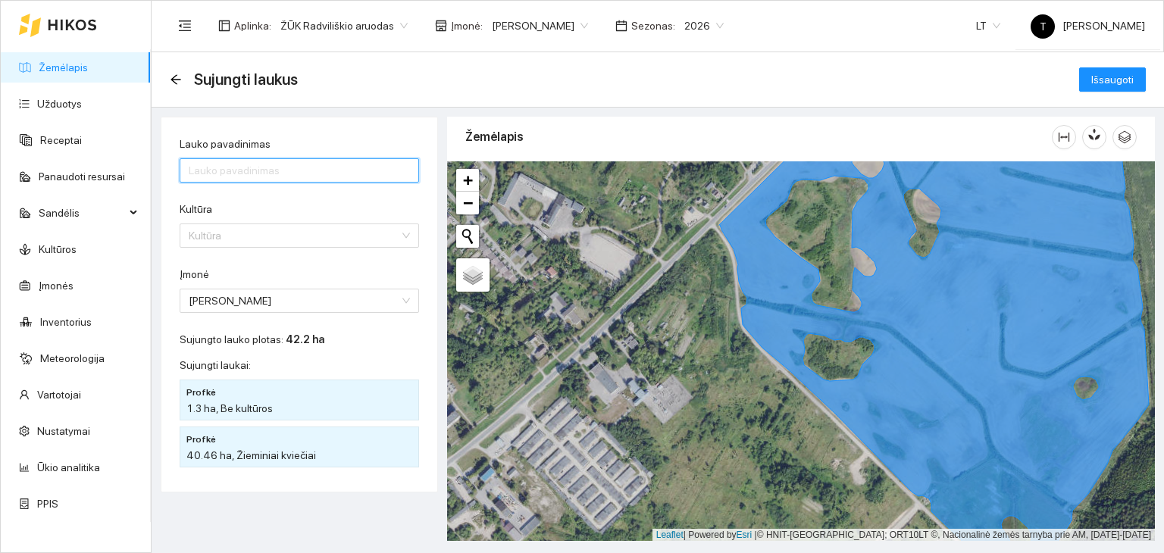
click at [264, 164] on input "Lauko pavadinimas" at bounding box center [299, 170] width 239 height 24
type input "Profkė"
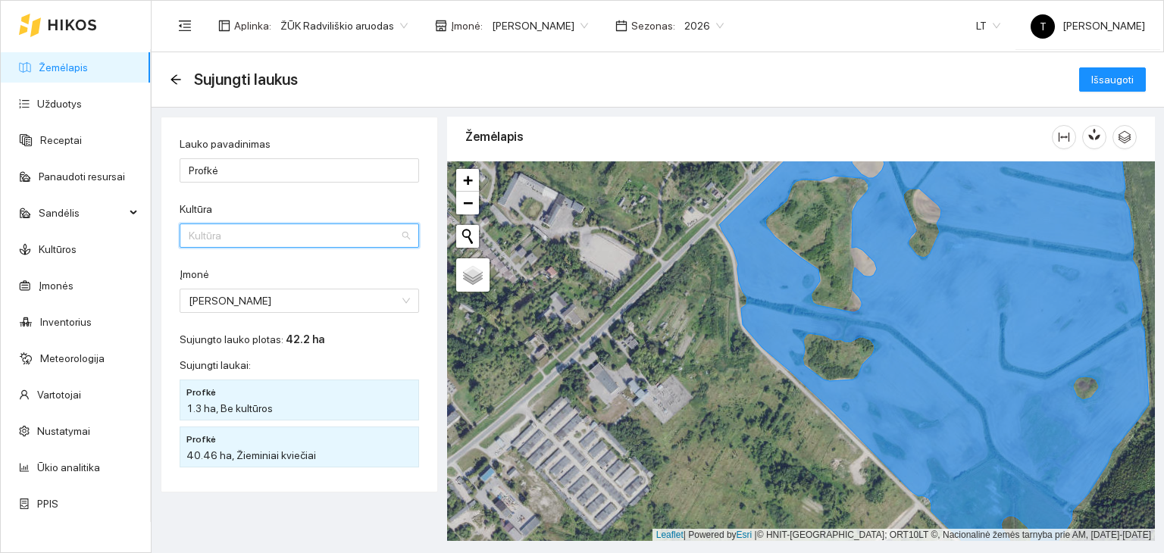
click at [270, 224] on input "Kultūra" at bounding box center [294, 235] width 211 height 23
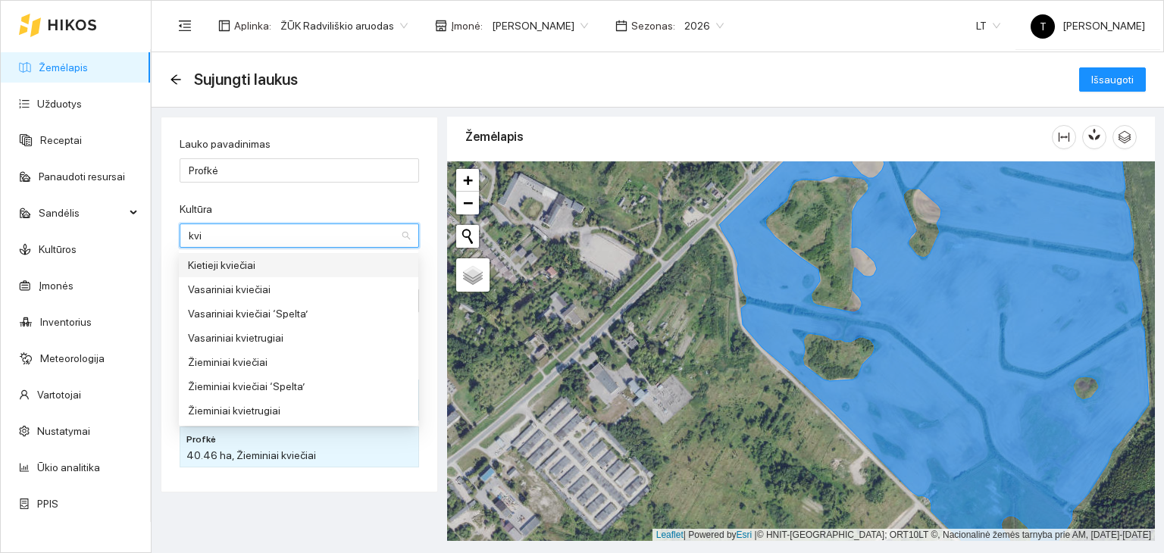
type input "kvie"
click at [245, 361] on div "Žieminiai kviečiai" at bounding box center [298, 362] width 221 height 17
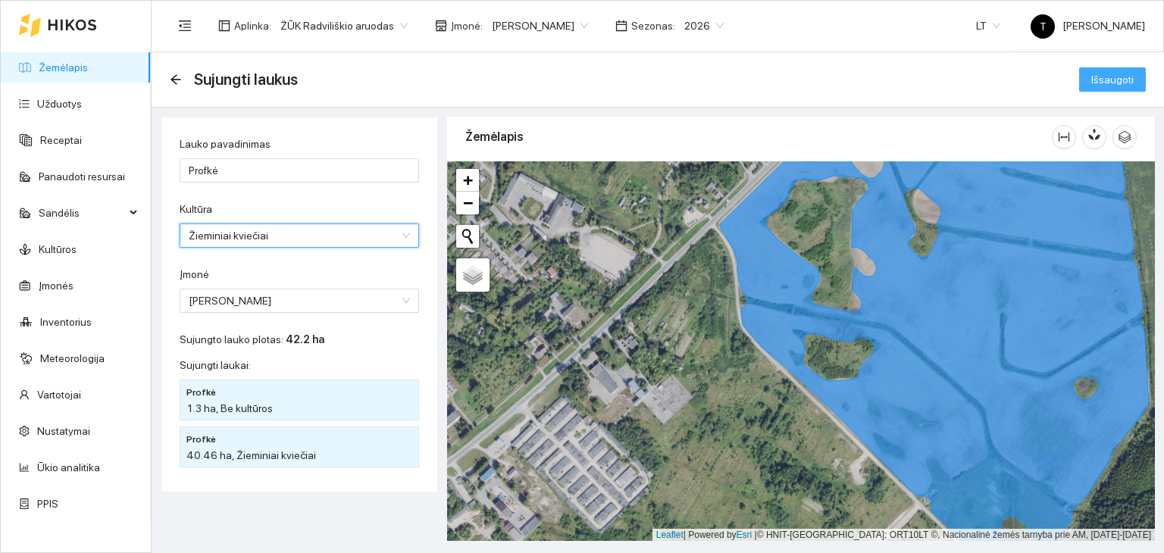
click at [1105, 84] on span "Išsaugoti" at bounding box center [1112, 79] width 42 height 17
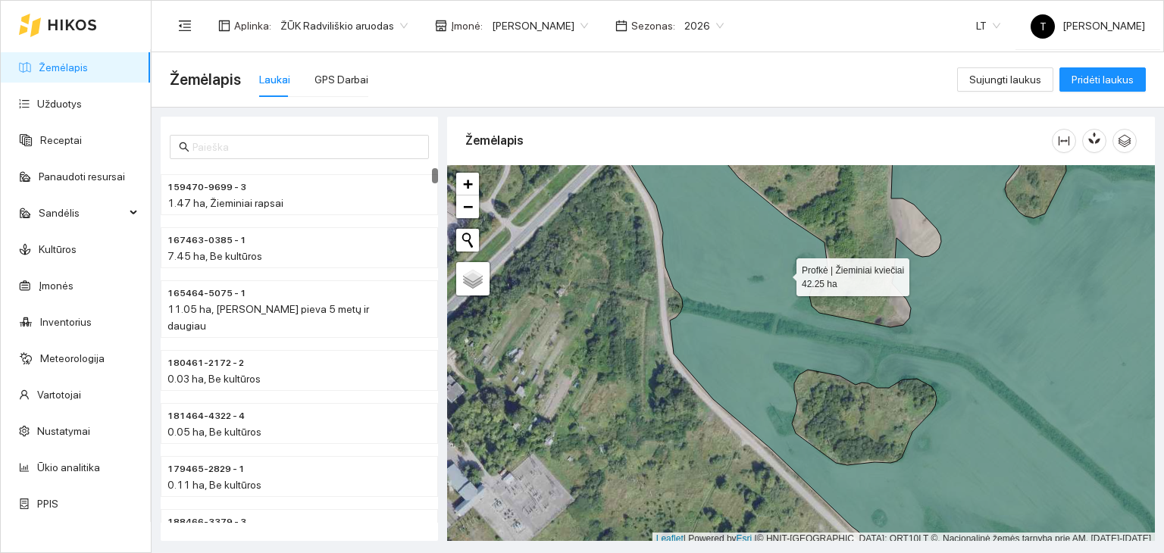
click at [783, 273] on icon at bounding box center [927, 356] width 600 height 458
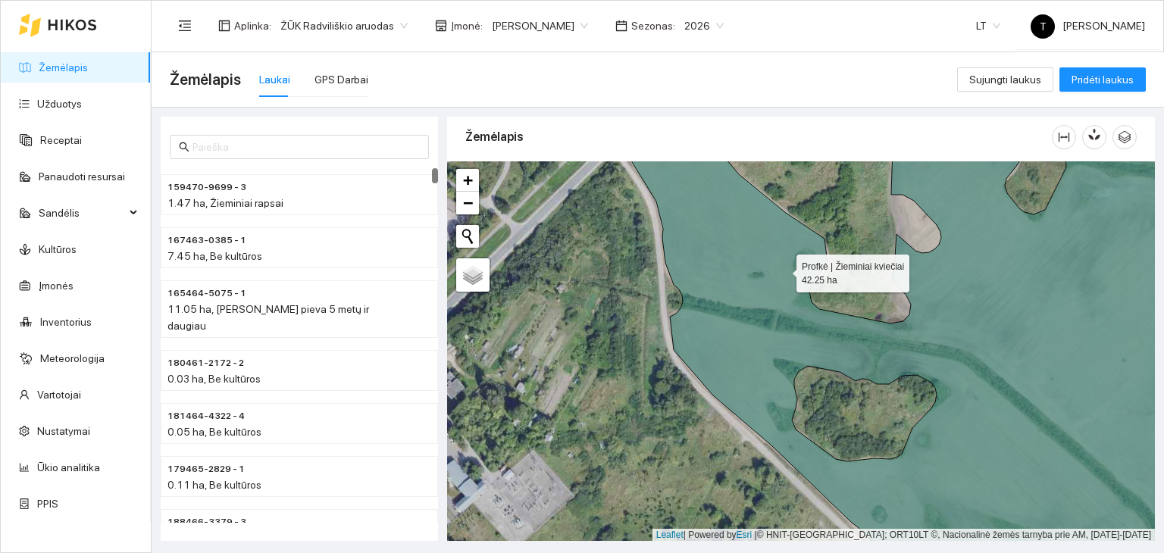
scroll to position [864, 0]
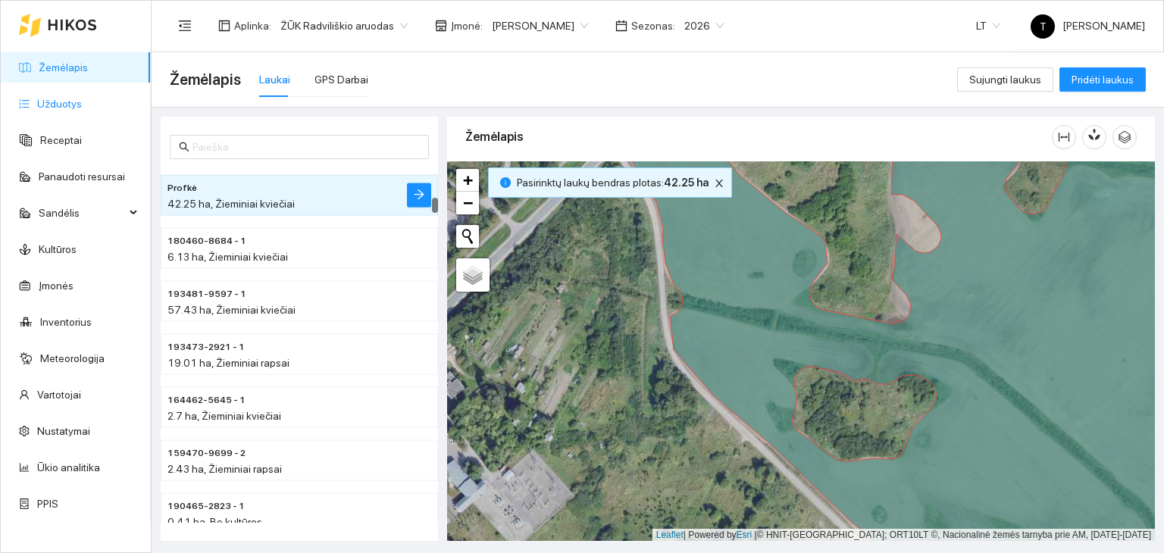
click at [82, 104] on link "Užduotys" at bounding box center [59, 104] width 45 height 12
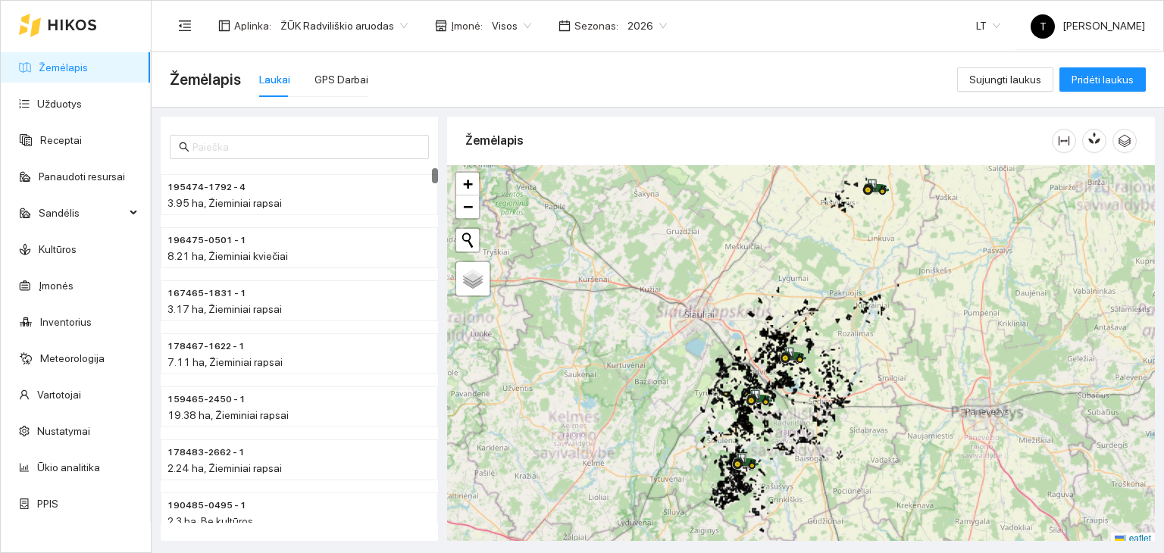
click at [511, 29] on body "Žemėlapis Užduotys Receptai Panaudoti resursai Sandėlis Kultūros Įmonės Invento…" at bounding box center [582, 276] width 1164 height 553
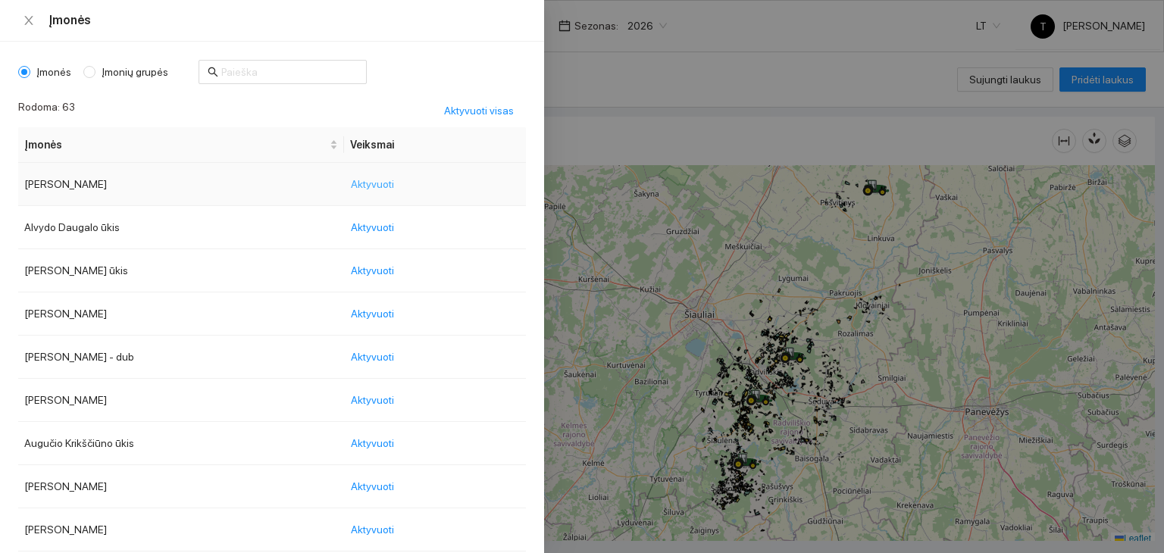
click at [394, 191] on span "Aktyvuoti" at bounding box center [372, 184] width 43 height 17
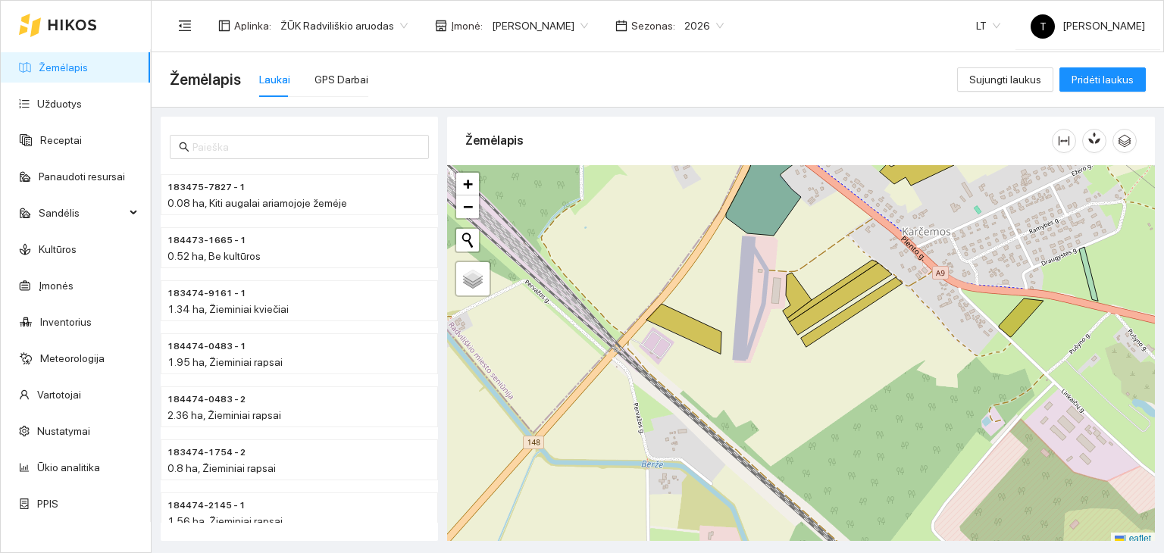
scroll to position [4, 0]
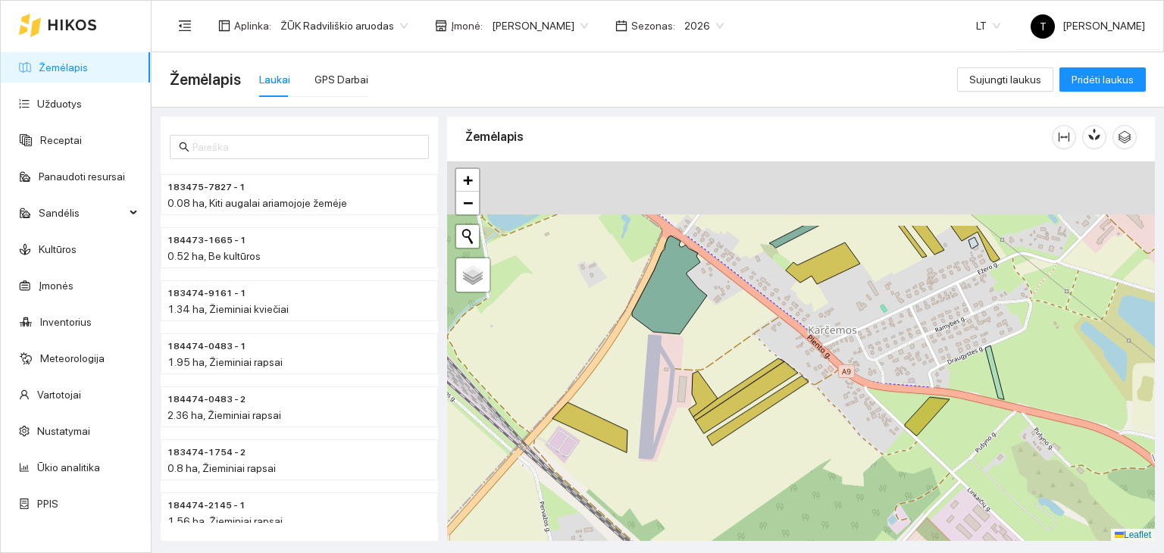
drag, startPoint x: 865, startPoint y: 364, endPoint x: 711, endPoint y: 358, distance: 153.9
click at [770, 467] on div "+ − Nieko nerasta. Bandykite dar kartą. Žemėlapis Palydovas Leaflet" at bounding box center [801, 351] width 708 height 380
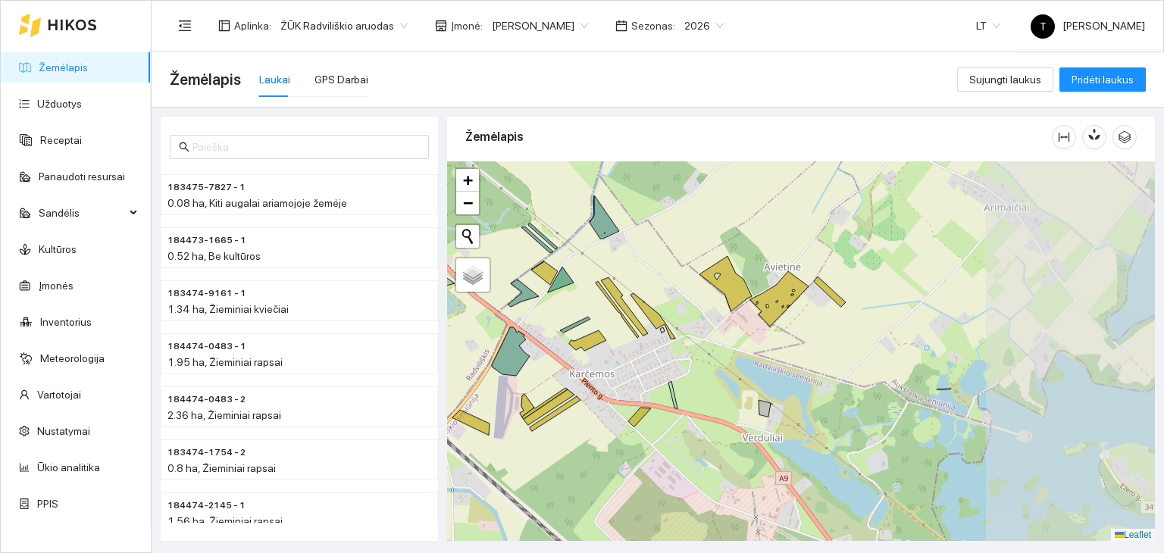
drag, startPoint x: 962, startPoint y: 383, endPoint x: 705, endPoint y: 373, distance: 257.7
click at [705, 373] on div "+ − Nieko nerasta. Bandykite dar kartą. Žemėlapis Palydovas Leaflet" at bounding box center [801, 351] width 708 height 380
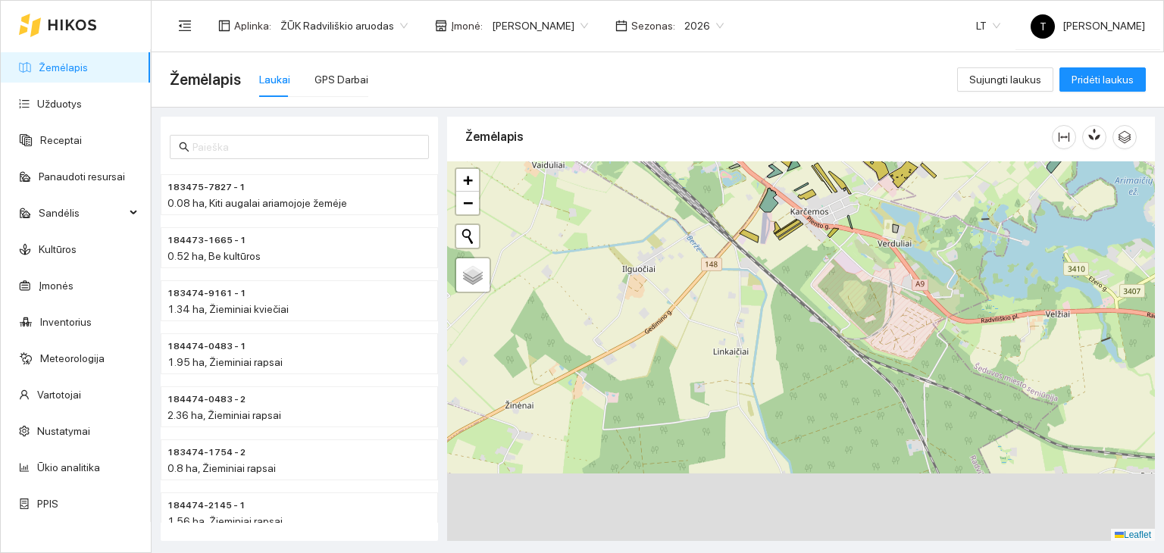
drag, startPoint x: 679, startPoint y: 427, endPoint x: 740, endPoint y: 345, distance: 101.7
click at [740, 345] on div "+ − Nieko nerasta. Bandykite dar kartą. Žemėlapis Palydovas Leaflet" at bounding box center [801, 351] width 708 height 380
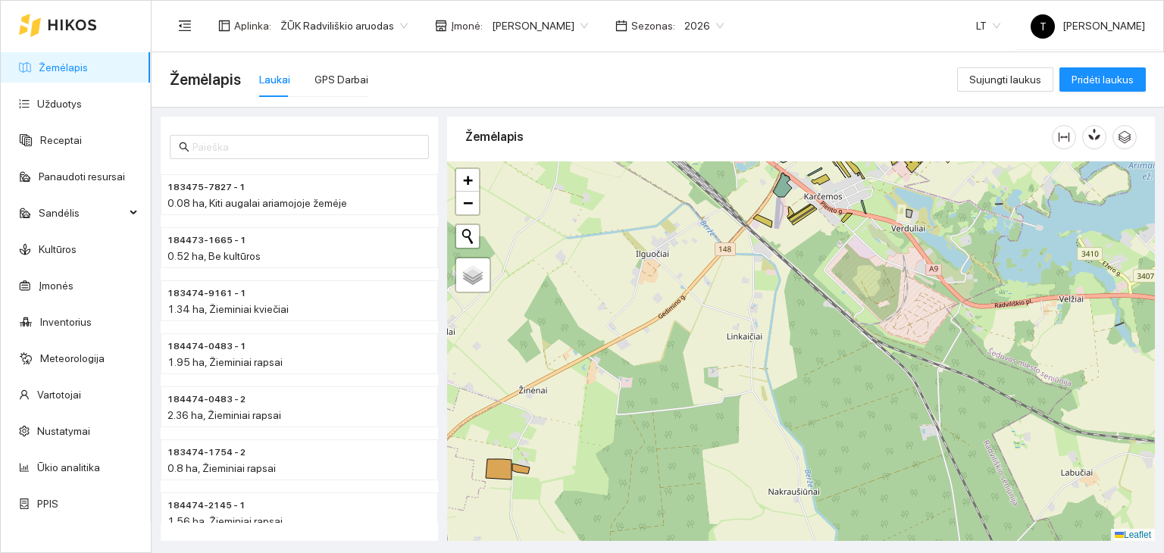
drag, startPoint x: 516, startPoint y: 467, endPoint x: 639, endPoint y: 420, distance: 132.4
click at [530, 464] on icon at bounding box center [520, 469] width 17 height 10
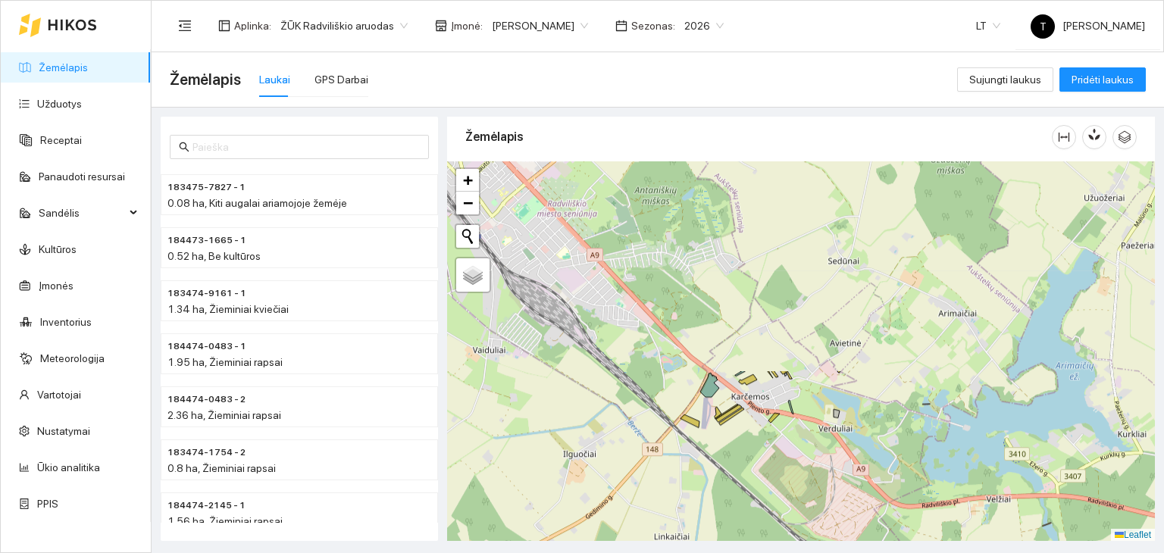
drag, startPoint x: 861, startPoint y: 340, endPoint x: 664, endPoint y: 588, distance: 316.0
click at [664, 552] on html "Žemėlapis Užduotys Receptai Panaudoti resursai Sandėlis Kultūros Įmonės Invento…" at bounding box center [582, 276] width 1164 height 553
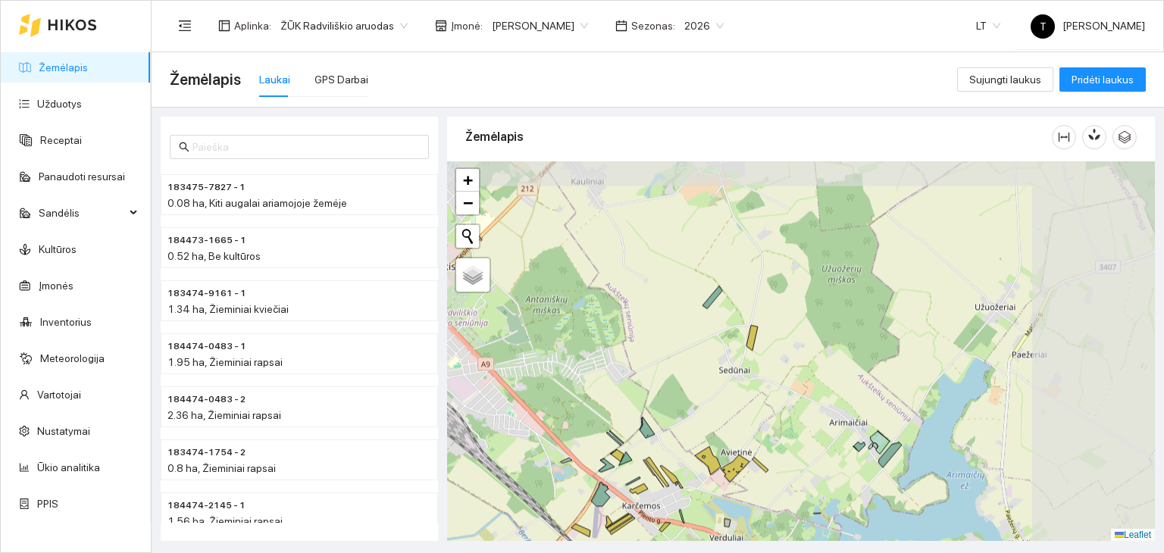
drag, startPoint x: 991, startPoint y: 289, endPoint x: 793, endPoint y: 423, distance: 238.5
click at [832, 447] on div "+ − Nieko nerasta. Bandykite dar kartą. Žemėlapis Palydovas Leaflet" at bounding box center [801, 351] width 708 height 380
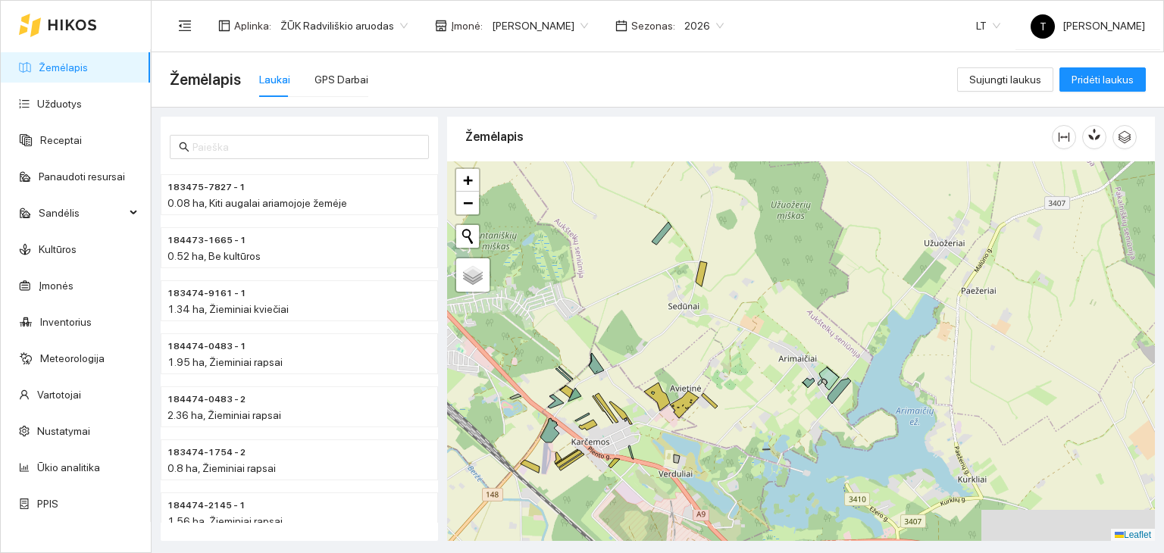
drag, startPoint x: 1031, startPoint y: 456, endPoint x: 913, endPoint y: 316, distance: 183.3
click at [913, 316] on div "+ − Nieko nerasta. Bandykite dar kartą. Žemėlapis Palydovas Leaflet" at bounding box center [801, 351] width 708 height 380
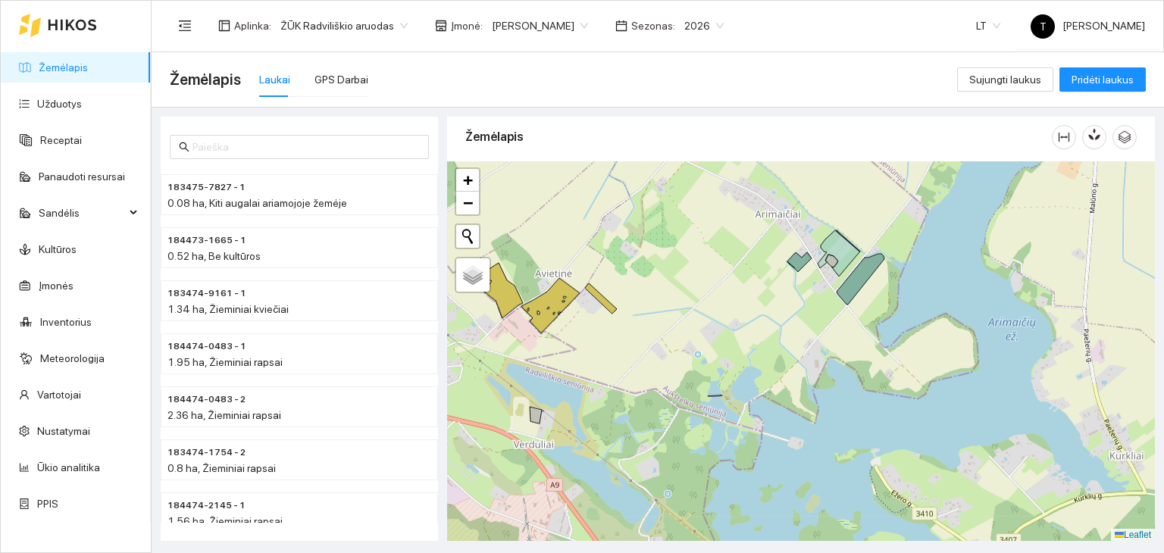
drag, startPoint x: 585, startPoint y: 361, endPoint x: 724, endPoint y: 324, distance: 144.3
click at [724, 325] on div "+ − Nieko nerasta. Bandykite dar kartą. Žemėlapis Palydovas Leaflet" at bounding box center [801, 351] width 708 height 380
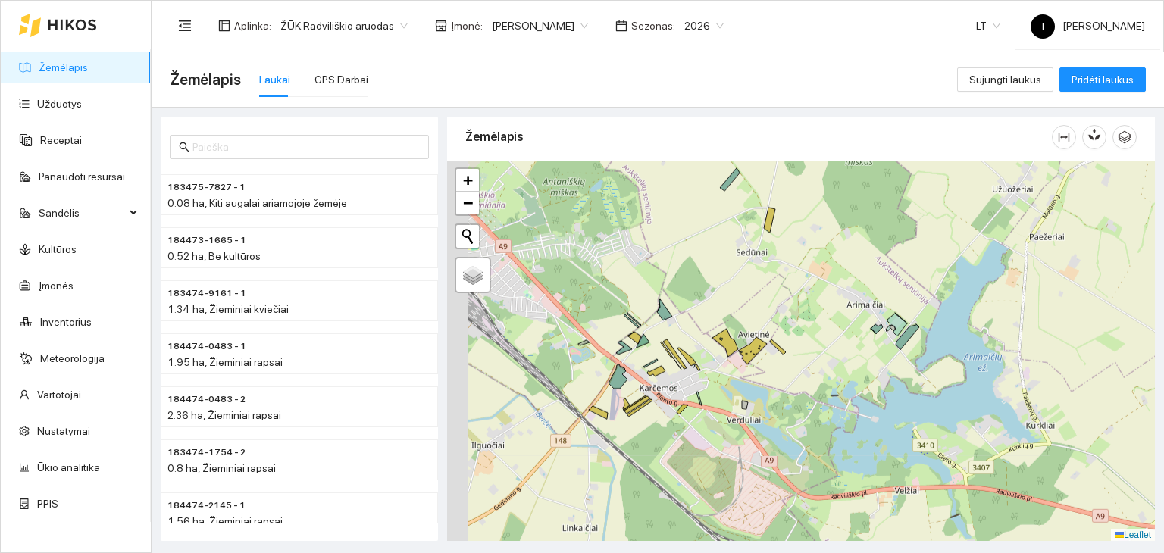
drag, startPoint x: 545, startPoint y: 361, endPoint x: 800, endPoint y: 352, distance: 254.7
click at [800, 352] on div "+ − Nieko nerasta. Bandykite dar kartą. Žemėlapis Palydovas Leaflet" at bounding box center [801, 351] width 708 height 380
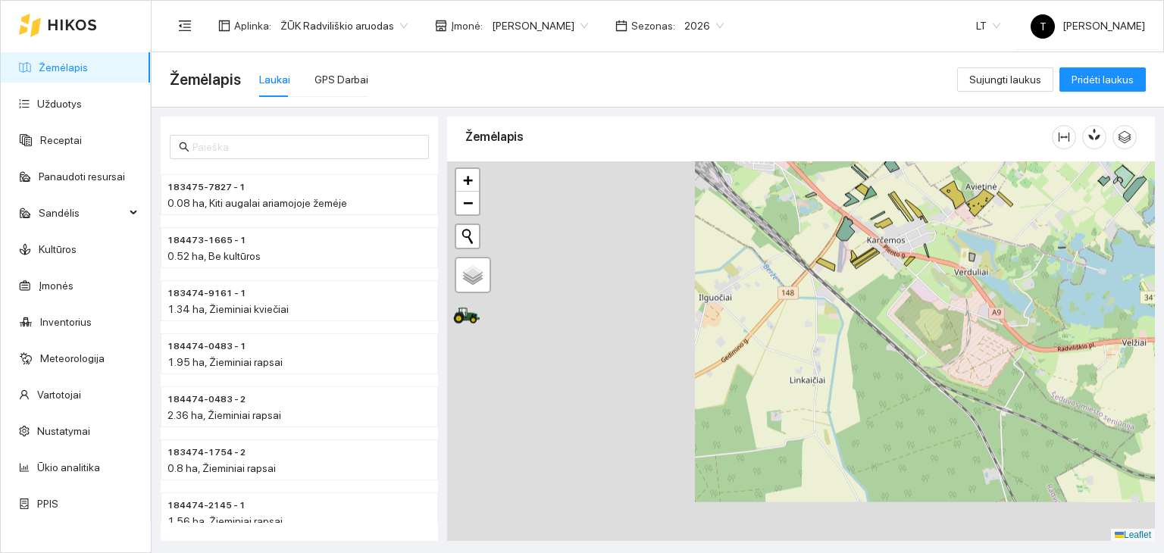
drag, startPoint x: 596, startPoint y: 467, endPoint x: 784, endPoint y: 333, distance: 230.8
click at [849, 292] on div "+ − Nieko nerasta. Bandykite dar kartą. Žemėlapis Palydovas Leaflet" at bounding box center [801, 351] width 708 height 380
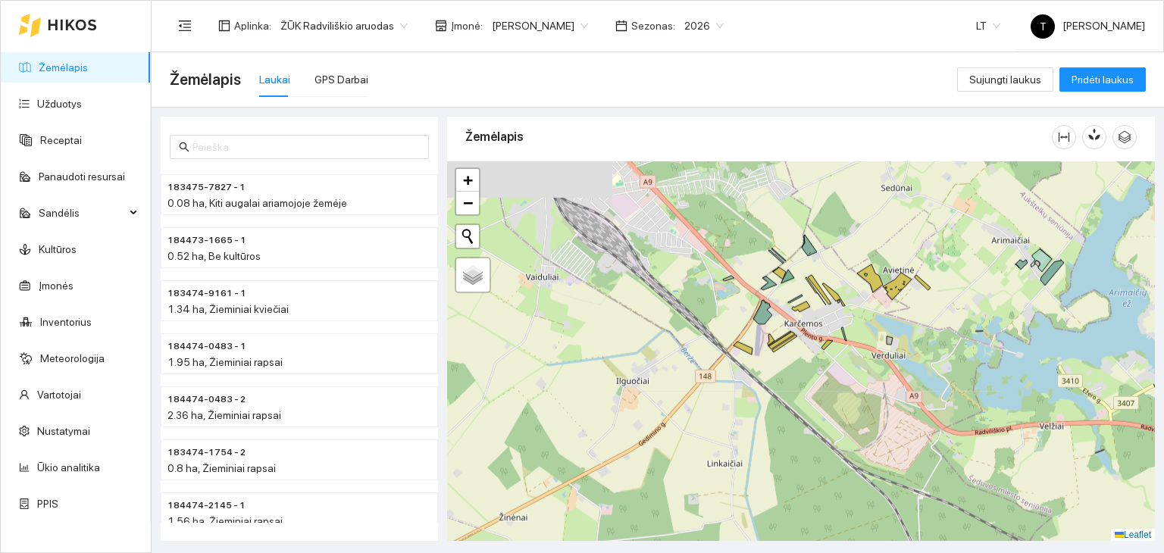
drag, startPoint x: 933, startPoint y: 314, endPoint x: 771, endPoint y: 500, distance: 246.4
click at [771, 500] on div "+ − Nieko nerasta. Bandykite dar kartą. Žemėlapis Palydovas Leaflet" at bounding box center [801, 351] width 708 height 380
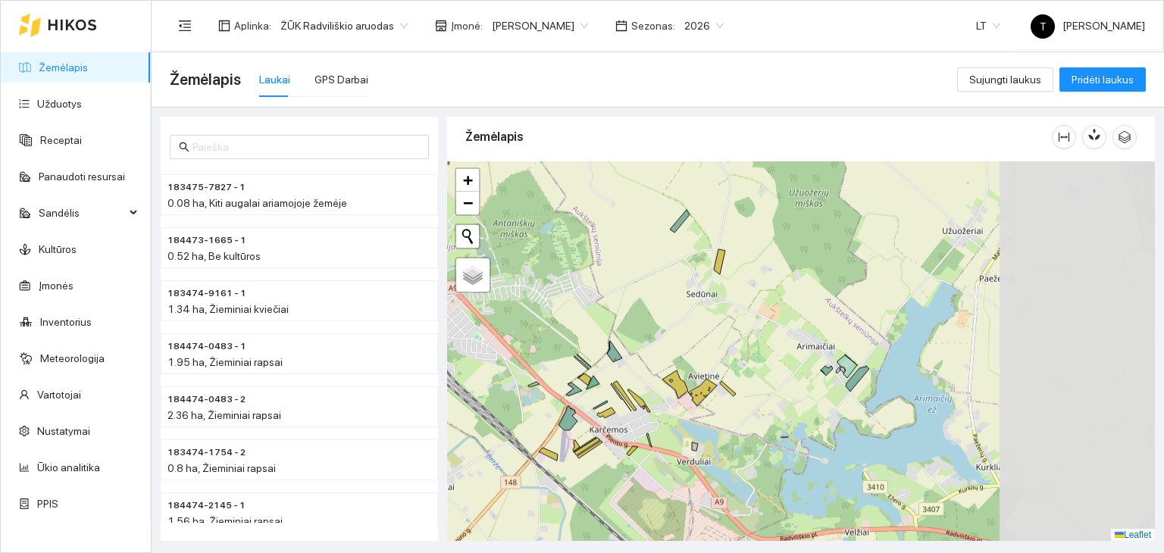
drag, startPoint x: 1017, startPoint y: 373, endPoint x: 723, endPoint y: 371, distance: 294.0
click at [723, 371] on div "+ − Nieko nerasta. Bandykite dar kartą. Žemėlapis Palydovas Leaflet" at bounding box center [801, 351] width 708 height 380
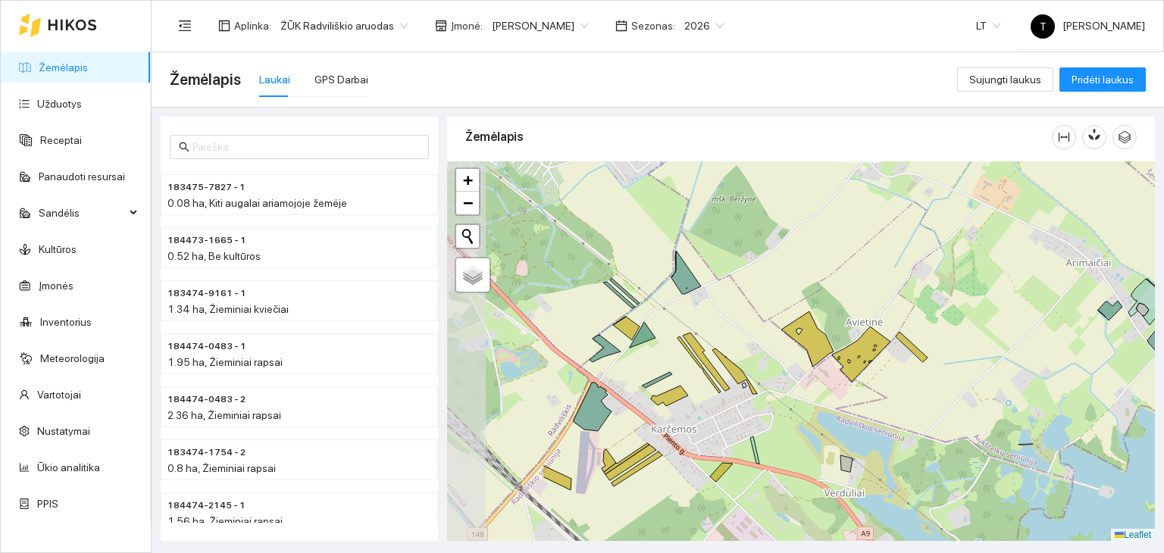
drag, startPoint x: 636, startPoint y: 435, endPoint x: 793, endPoint y: 401, distance: 161.2
click at [793, 401] on div "+ − Nieko nerasta. Bandykite dar kartą. Žemėlapis Palydovas Leaflet" at bounding box center [801, 351] width 708 height 380
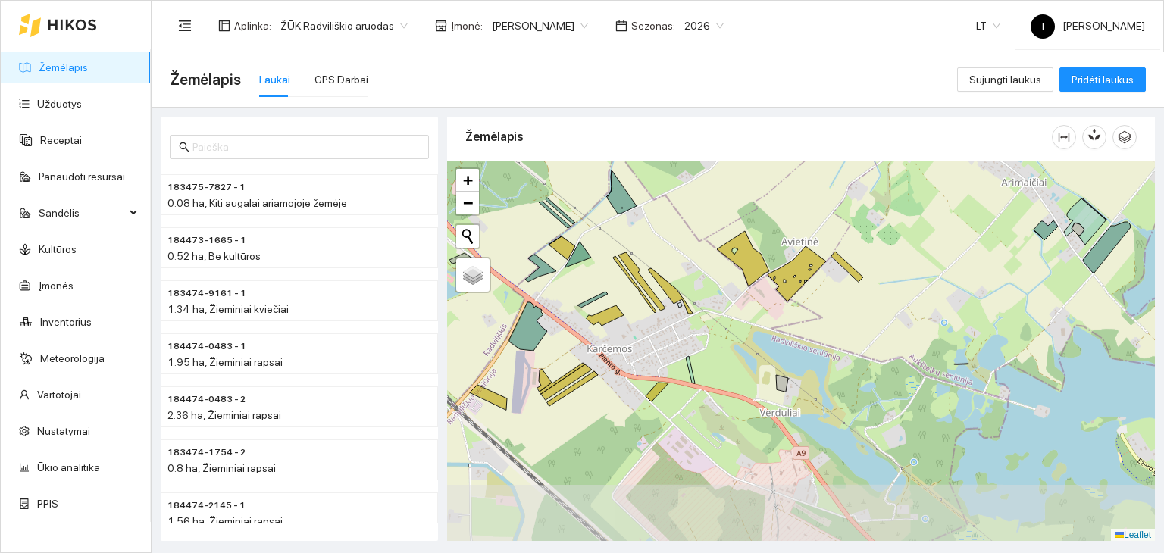
drag, startPoint x: 1033, startPoint y: 352, endPoint x: 973, endPoint y: 273, distance: 99.5
click at [973, 273] on div "+ − Nieko nerasta. Bandykite dar kartą. Žemėlapis Palydovas Leaflet" at bounding box center [801, 351] width 708 height 380
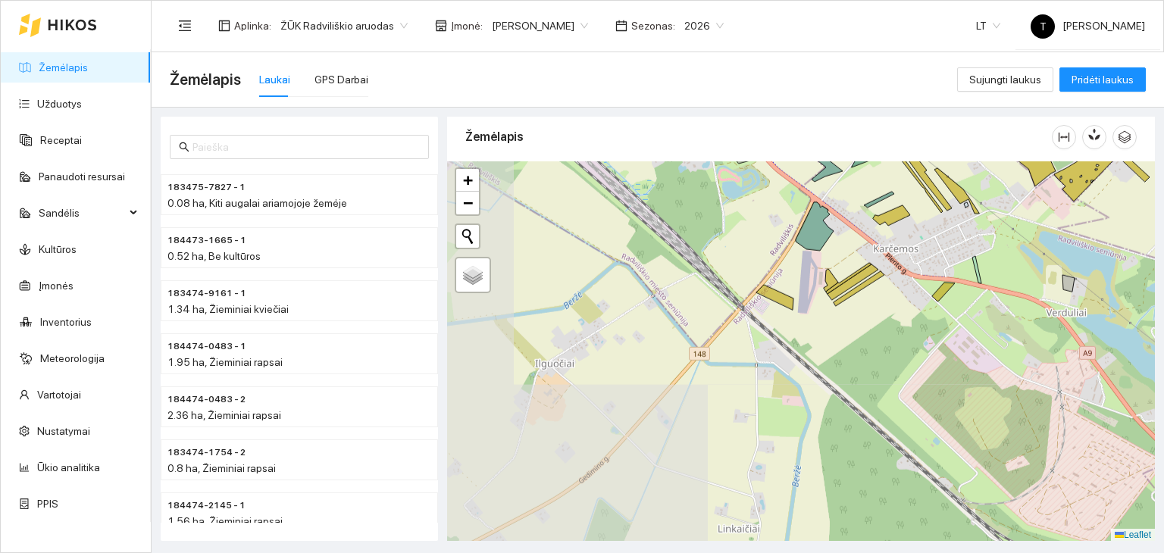
drag, startPoint x: 657, startPoint y: 389, endPoint x: 895, endPoint y: 310, distance: 250.8
click at [895, 310] on div "+ − Nieko nerasta. Bandykite dar kartą. Žemėlapis Palydovas Leaflet" at bounding box center [801, 351] width 708 height 380
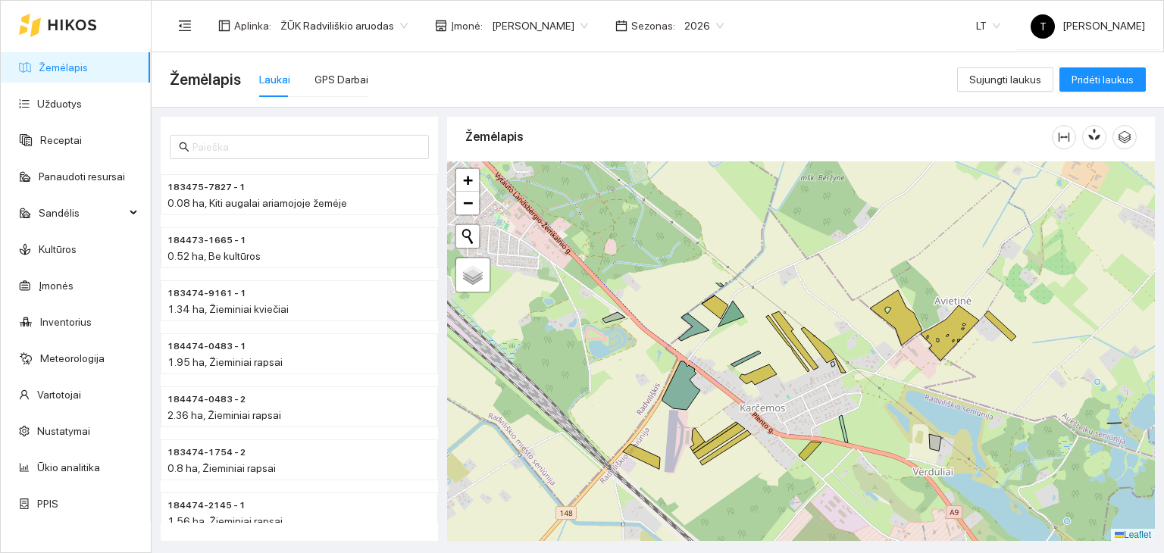
drag, startPoint x: 742, startPoint y: 255, endPoint x: 609, endPoint y: 415, distance: 208.2
click at [609, 414] on div "+ − Nieko nerasta. Bandykite dar kartą. Žemėlapis Palydovas Leaflet" at bounding box center [801, 351] width 708 height 380
click at [555, 33] on body "Žemėlapis Užduotys Receptai Panaudoti resursai Sandėlis Kultūros Įmonės Invento…" at bounding box center [582, 276] width 1164 height 553
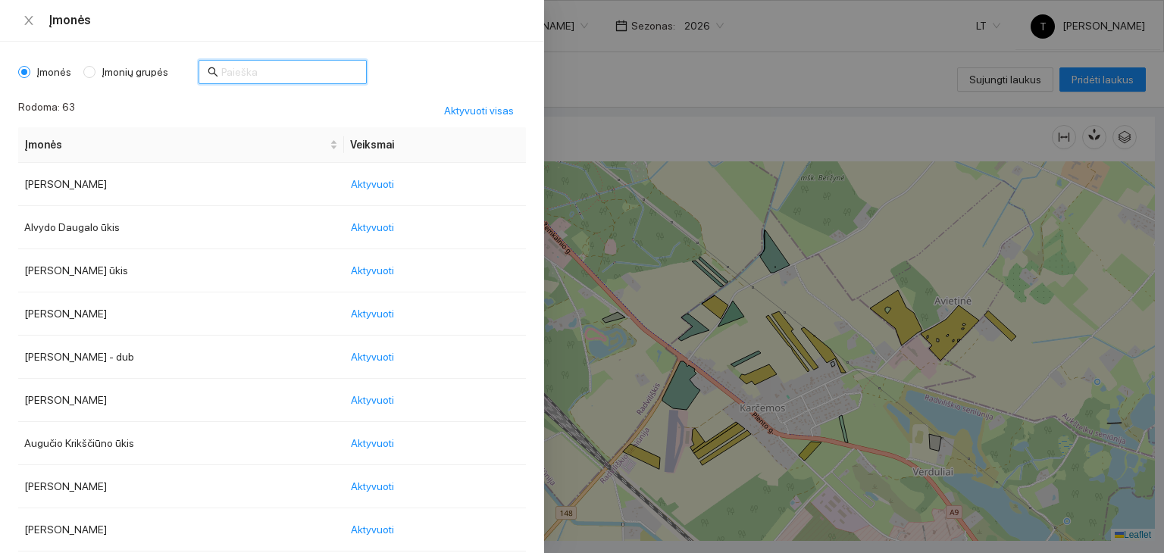
click at [230, 73] on input "text" at bounding box center [289, 72] width 136 height 17
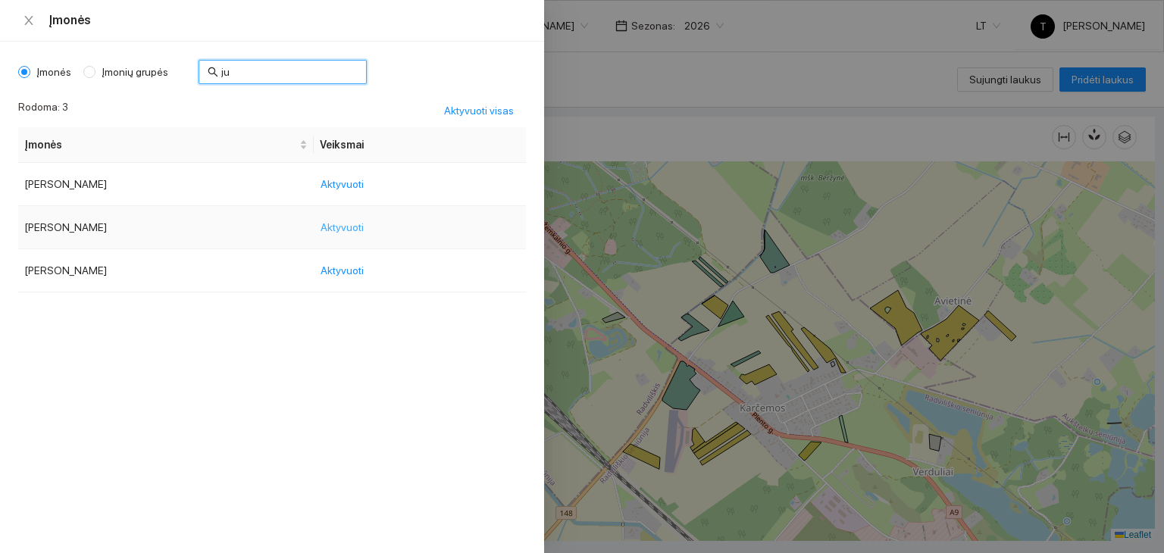
type input "ju"
click at [332, 220] on span "Aktyvuoti" at bounding box center [341, 227] width 43 height 17
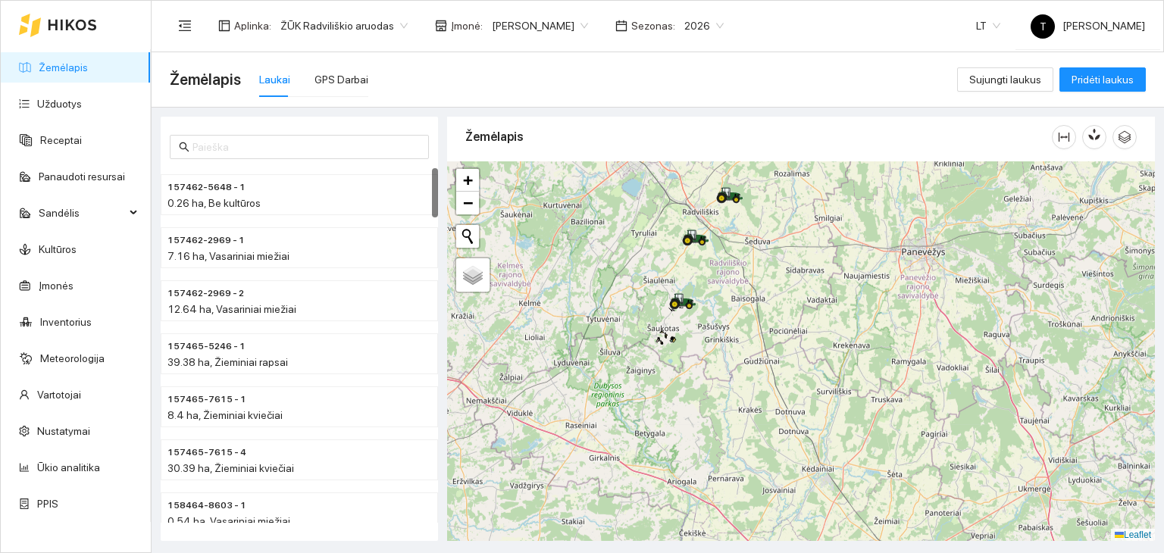
drag, startPoint x: 680, startPoint y: 404, endPoint x: 681, endPoint y: 355, distance: 48.5
click at [681, 355] on div "+ − Nieko nerasta. Bandykite dar kartą. Žemėlapis Palydovas Leaflet" at bounding box center [801, 351] width 708 height 380
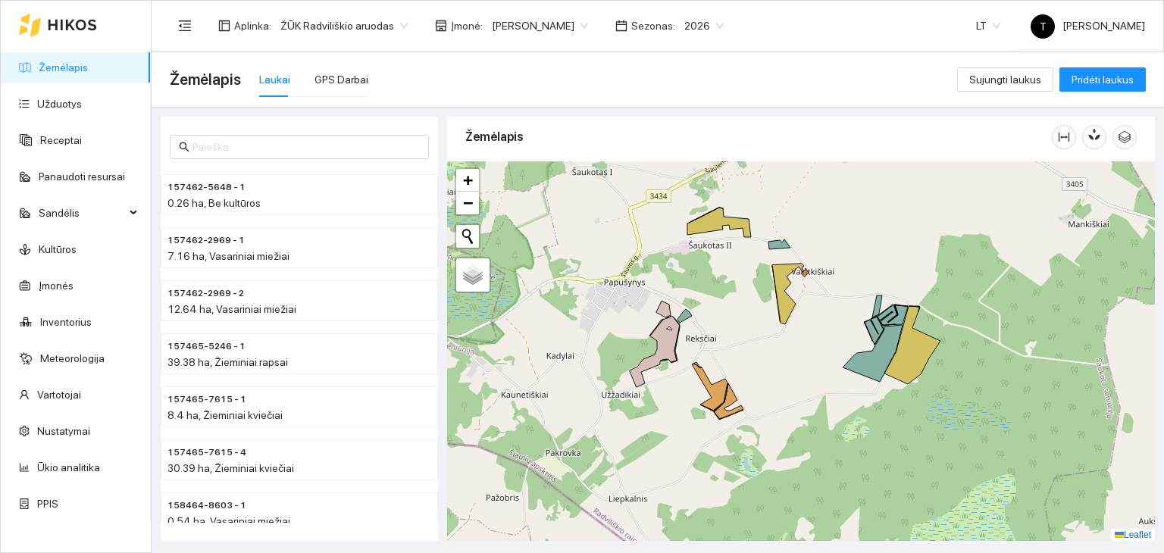
drag, startPoint x: 668, startPoint y: 297, endPoint x: 745, endPoint y: 349, distance: 93.3
click at [745, 349] on div "+ − Nieko nerasta. Bandykite dar kartą. Žemėlapis Palydovas Leaflet" at bounding box center [801, 351] width 708 height 380
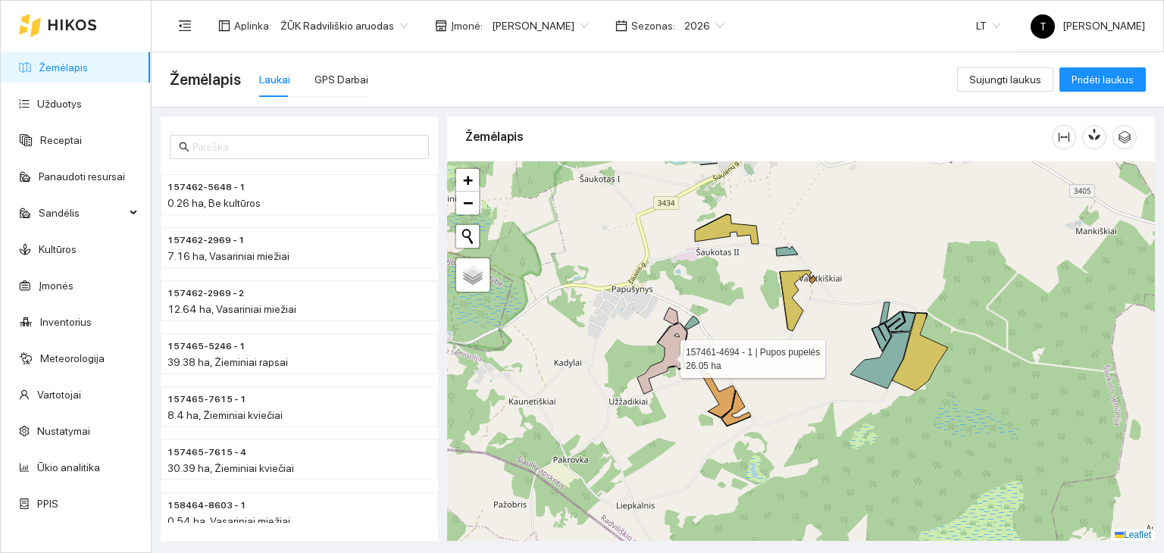
click at [673, 352] on icon at bounding box center [662, 358] width 50 height 71
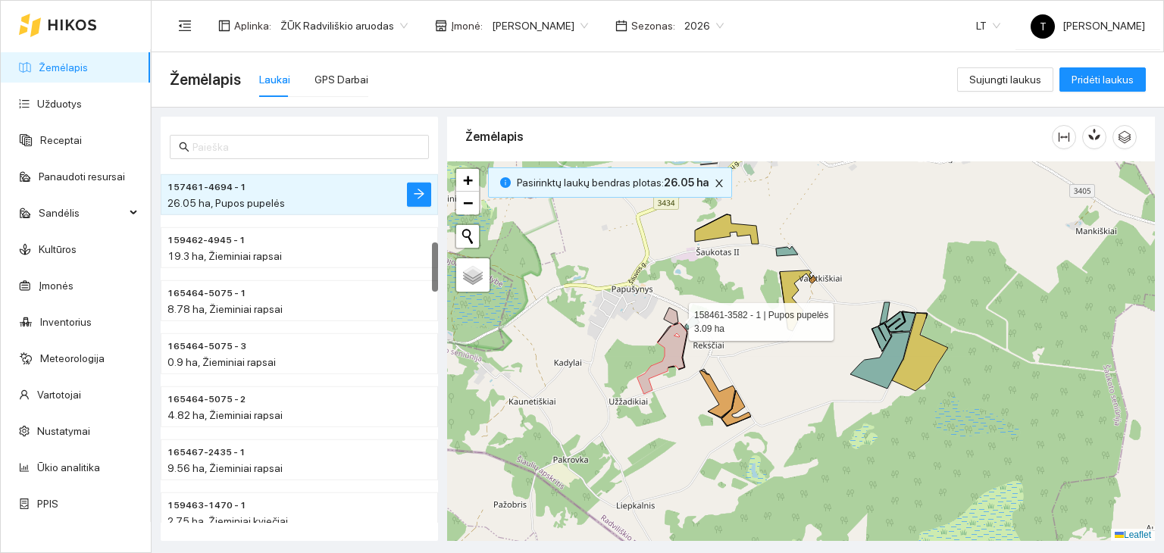
click at [675, 317] on icon at bounding box center [671, 316] width 14 height 17
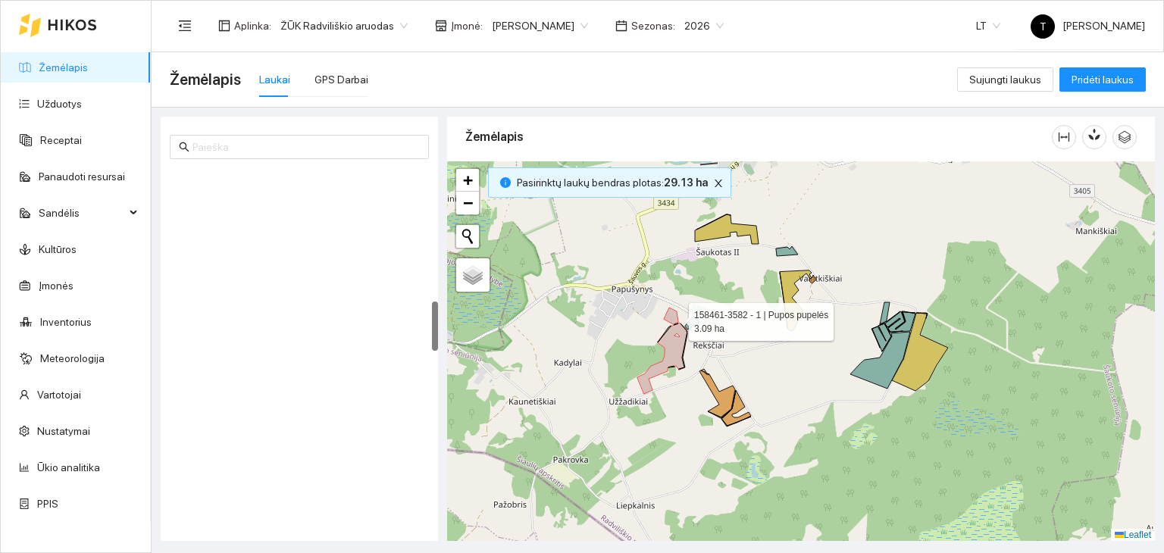
scroll to position [955, 0]
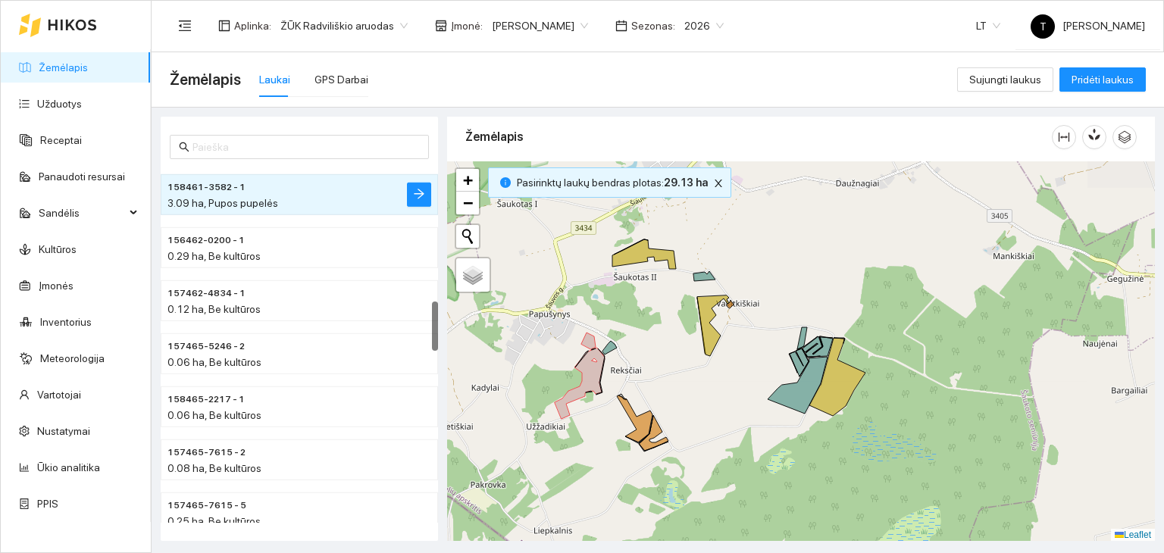
drag, startPoint x: 823, startPoint y: 423, endPoint x: 741, endPoint y: 448, distance: 86.3
click at [741, 448] on div "+ − Nieko nerasta. Bandykite dar kartą. Žemėlapis Palydovas Leaflet" at bounding box center [801, 351] width 708 height 380
click at [710, 336] on icon at bounding box center [713, 325] width 32 height 61
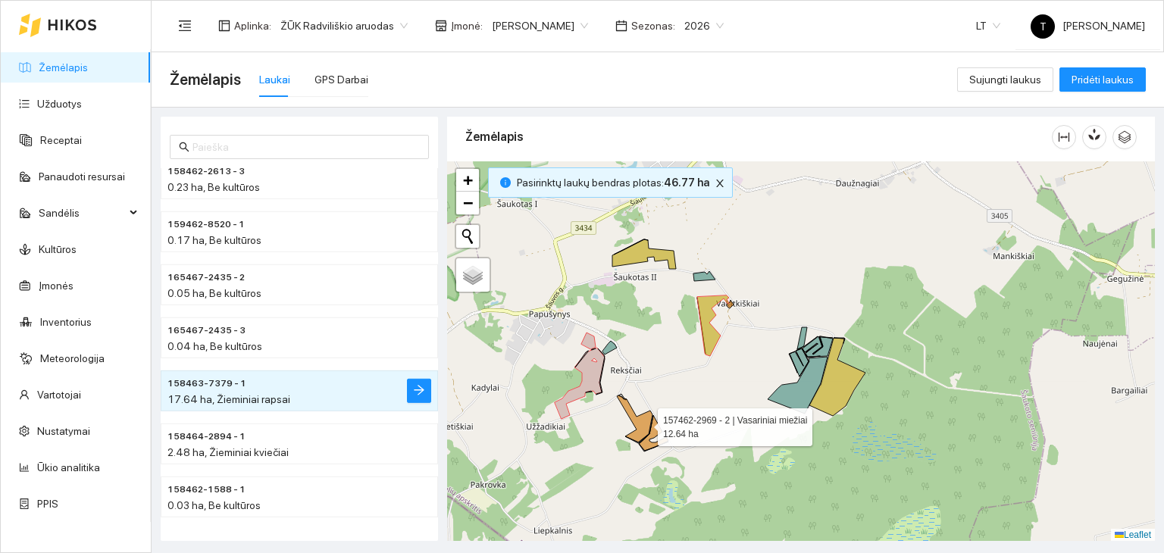
click at [644, 423] on icon at bounding box center [635, 418] width 36 height 47
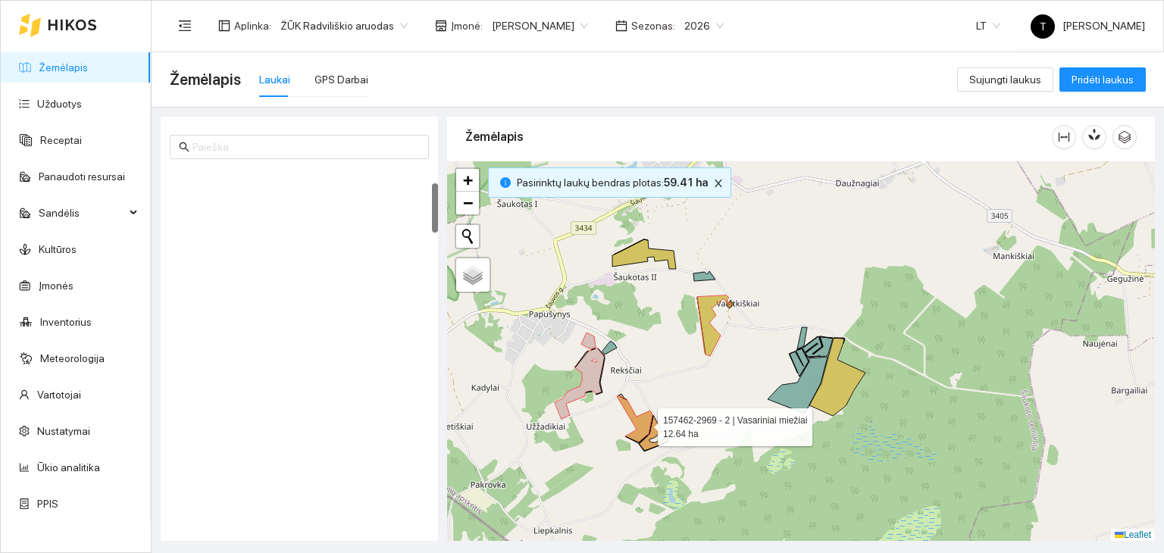
scroll to position [106, 0]
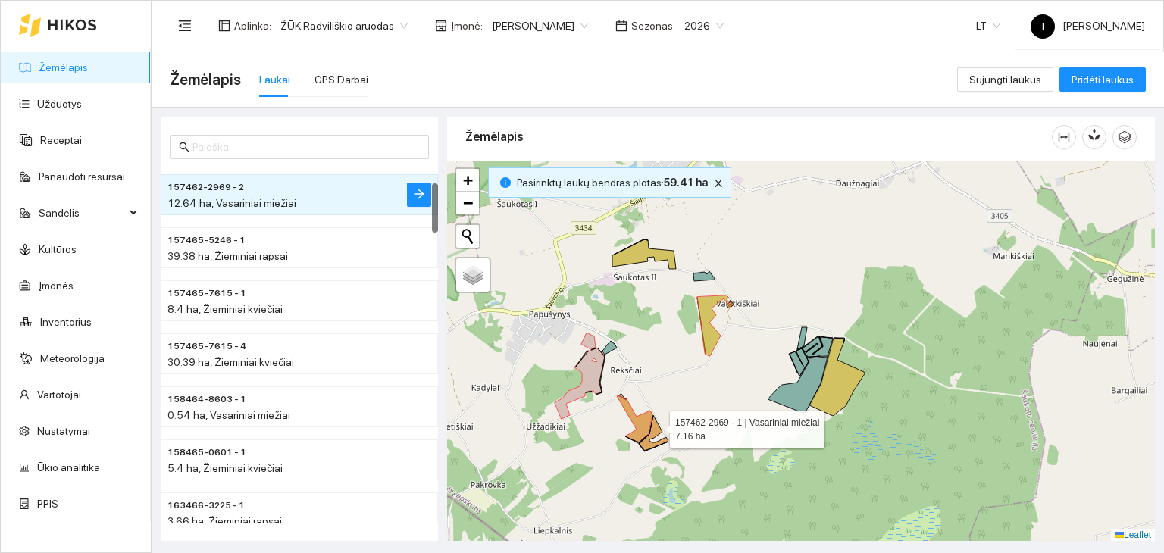
click at [656, 425] on icon at bounding box center [654, 433] width 30 height 36
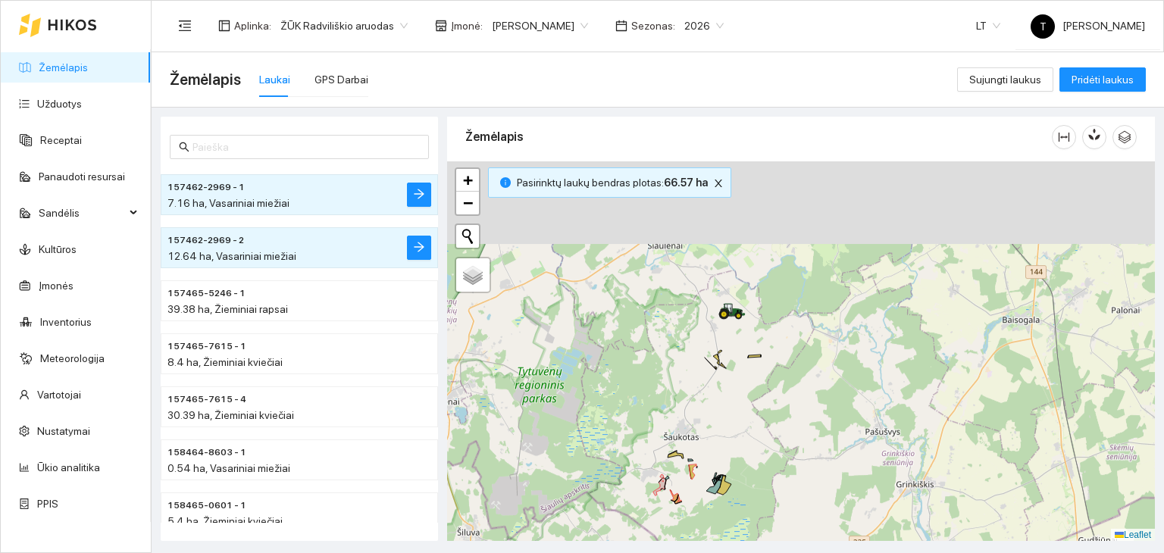
drag, startPoint x: 750, startPoint y: 363, endPoint x: 735, endPoint y: 375, distance: 19.4
click at [751, 379] on div "+ − Nieko nerasta. Bandykite dar kartą. Žemėlapis Palydovas Leaflet" at bounding box center [801, 351] width 708 height 380
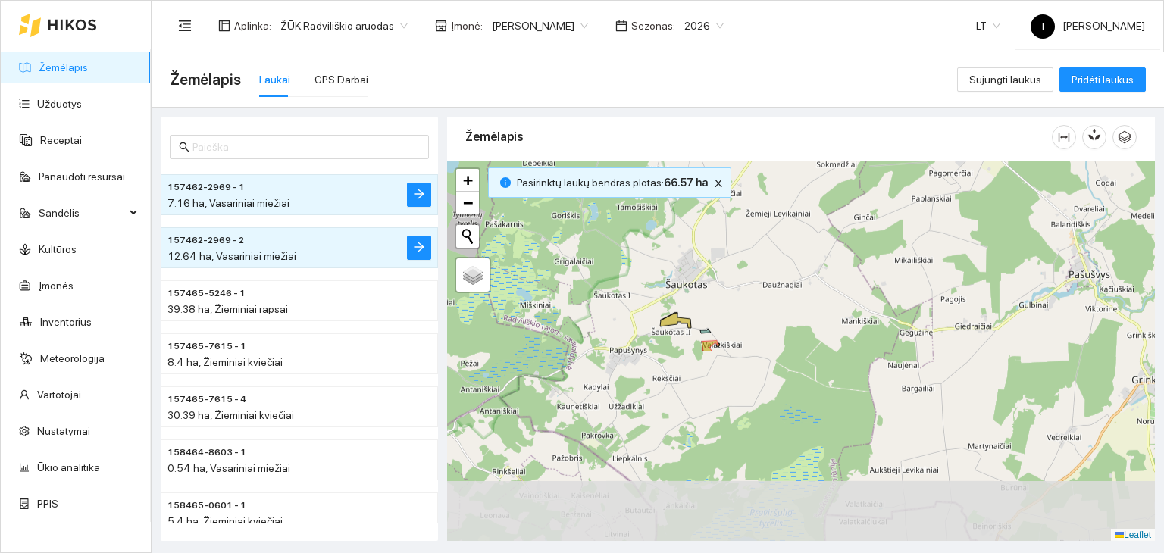
drag, startPoint x: 710, startPoint y: 461, endPoint x: 728, endPoint y: 233, distance: 228.8
click at [728, 233] on div "+ − Nieko nerasta. Bandykite dar kartą. Žemėlapis Palydovas Leaflet" at bounding box center [801, 351] width 708 height 380
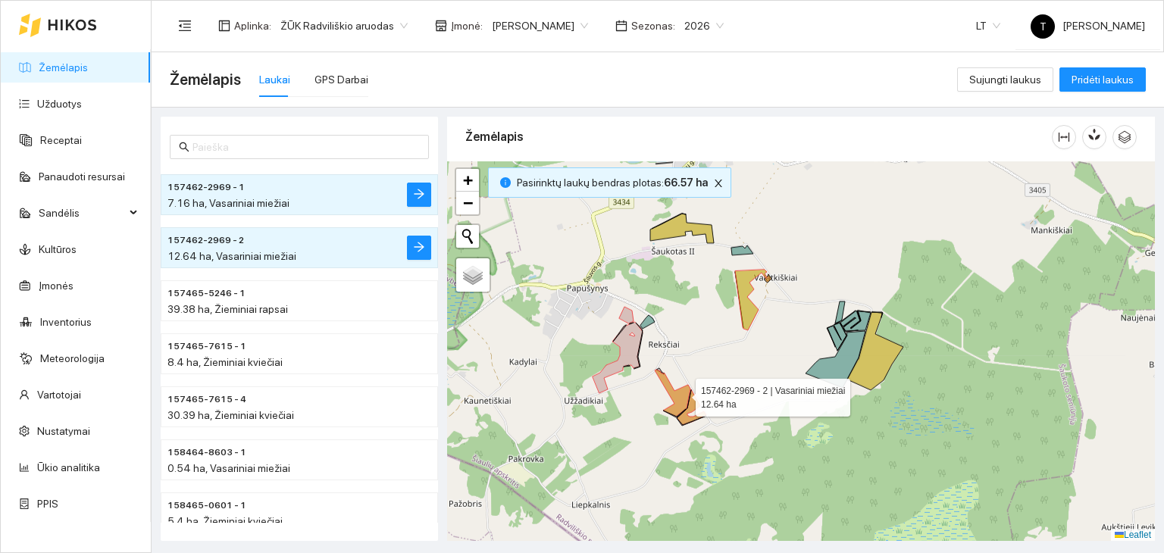
click at [682, 393] on icon at bounding box center [673, 393] width 36 height 47
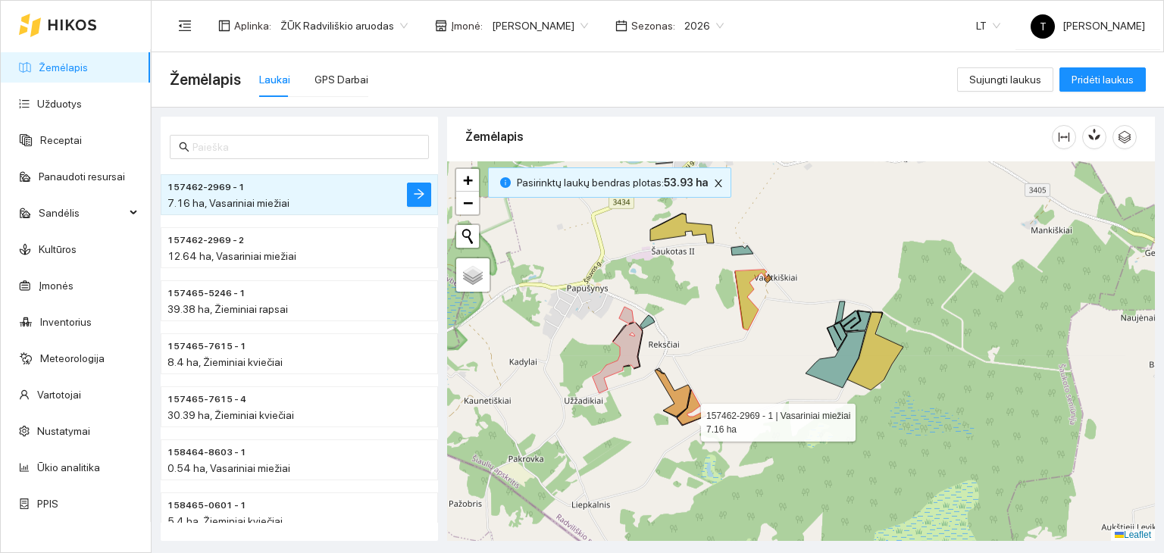
click at [687, 418] on icon at bounding box center [692, 407] width 30 height 36
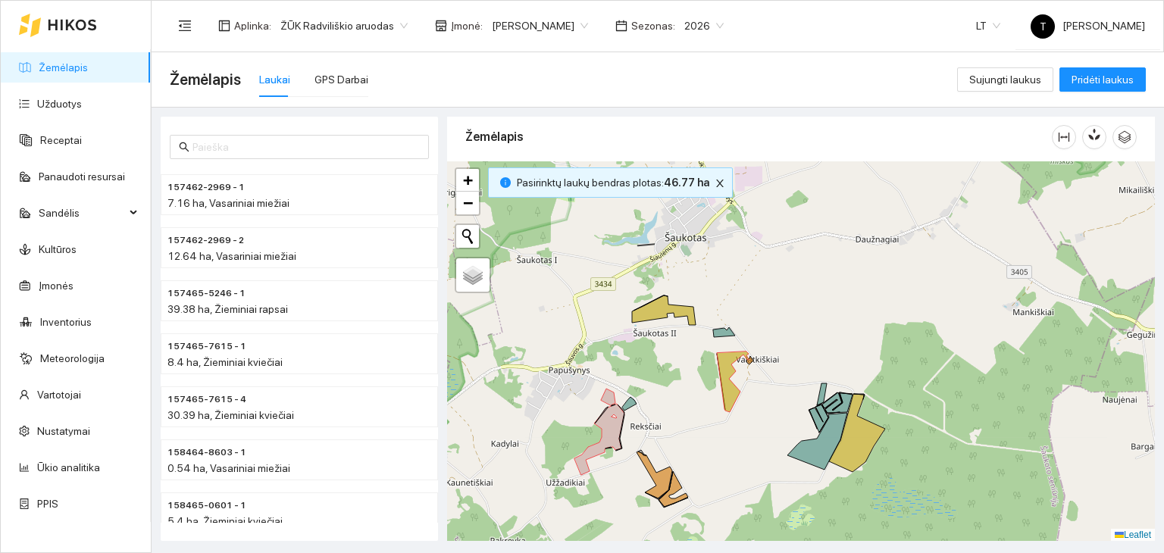
drag, startPoint x: 776, startPoint y: 345, endPoint x: 763, endPoint y: 410, distance: 65.7
click at [763, 410] on div "+ − Nieko nerasta. Bandykite dar kartą. Žemėlapis Palydovas Leaflet" at bounding box center [801, 351] width 708 height 380
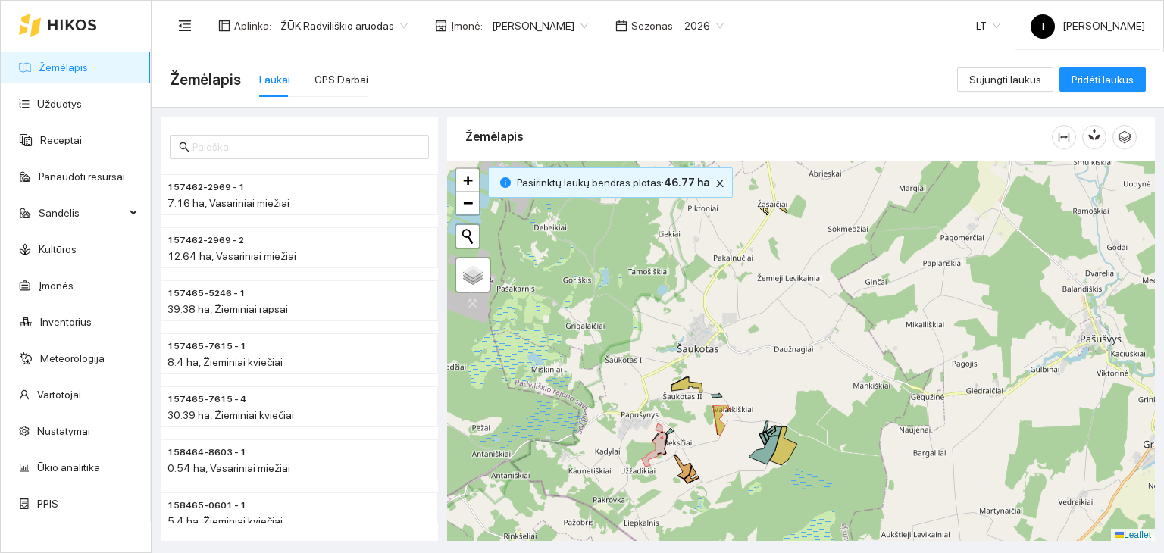
drag, startPoint x: 790, startPoint y: 264, endPoint x: 718, endPoint y: 472, distance: 219.7
click at [718, 472] on div "+ − Nieko nerasta. Bandykite dar kartą. Žemėlapis Palydovas Leaflet" at bounding box center [801, 351] width 708 height 380
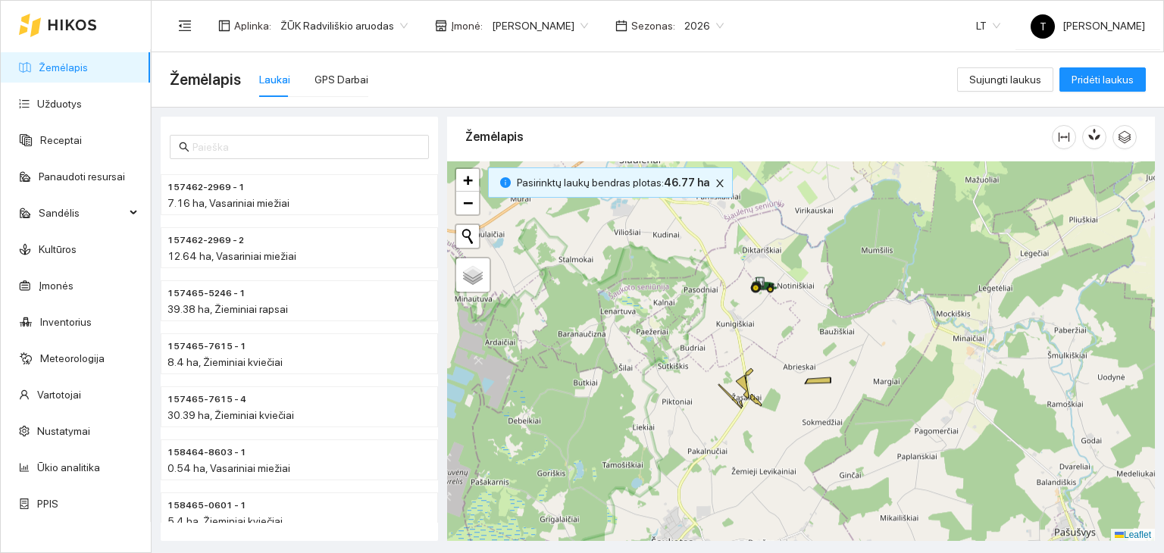
drag, startPoint x: 764, startPoint y: 350, endPoint x: 785, endPoint y: 395, distance: 49.2
click at [785, 395] on div "+ − Nieko nerasta. Bandykite dar kartą. Žemėlapis Palydovas Leaflet" at bounding box center [801, 351] width 708 height 380
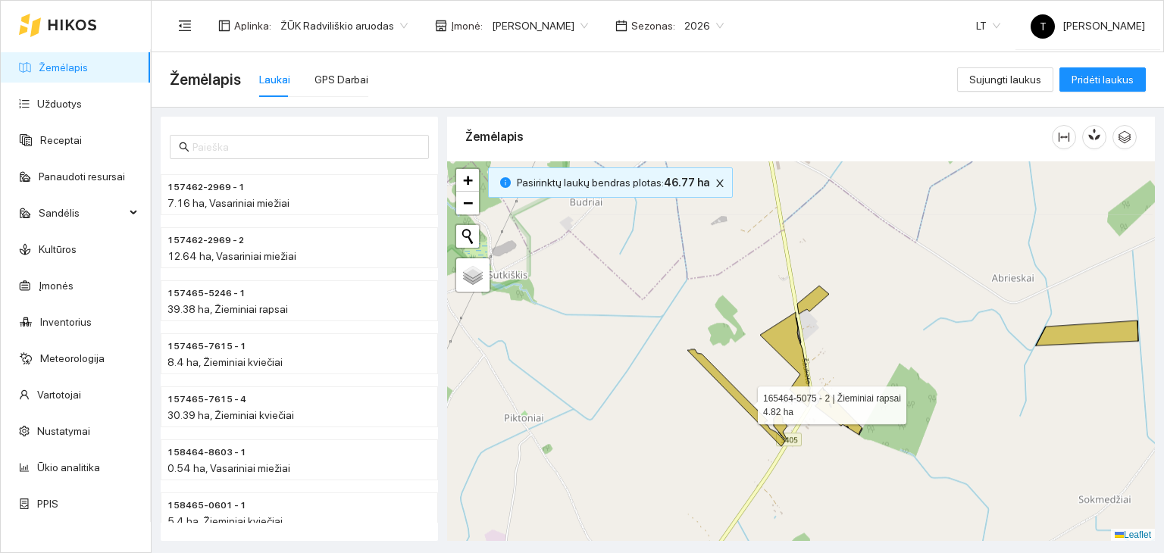
click at [744, 401] on icon at bounding box center [736, 397] width 98 height 97
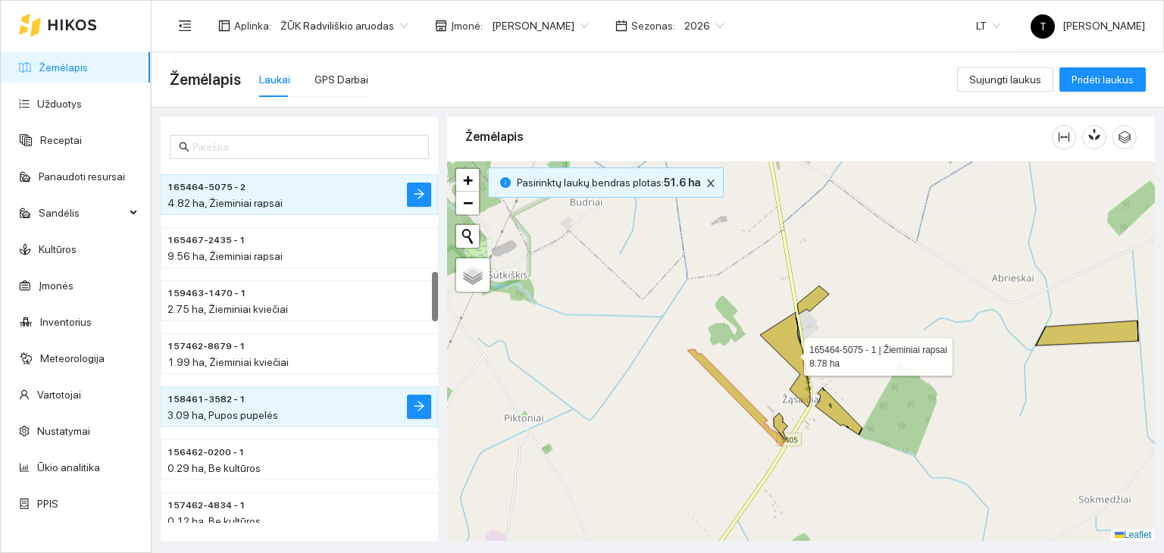
click at [792, 355] on icon at bounding box center [785, 359] width 50 height 95
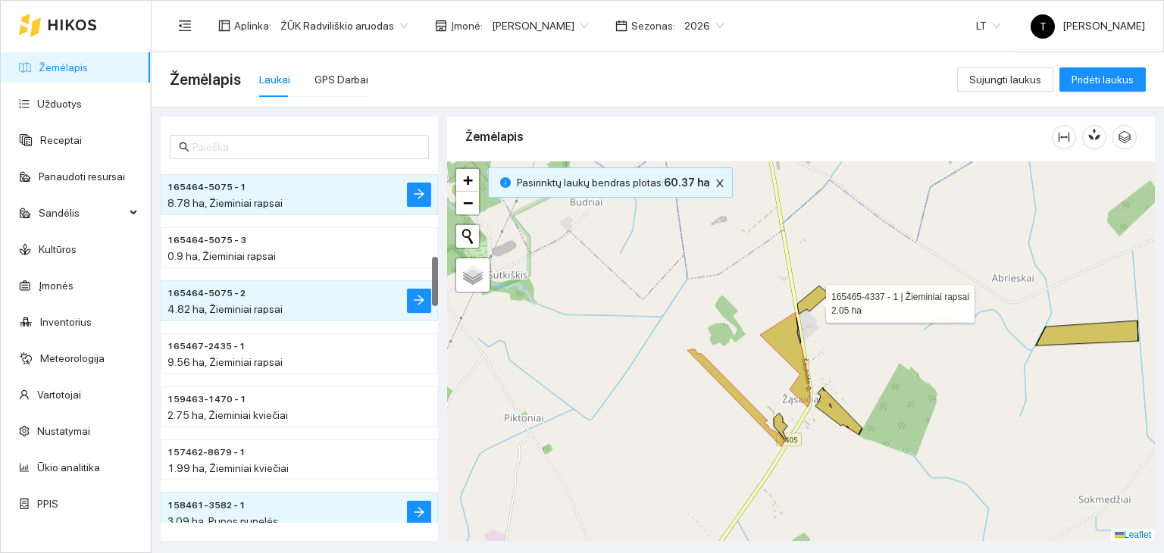
click at [807, 302] on icon at bounding box center [813, 300] width 32 height 28
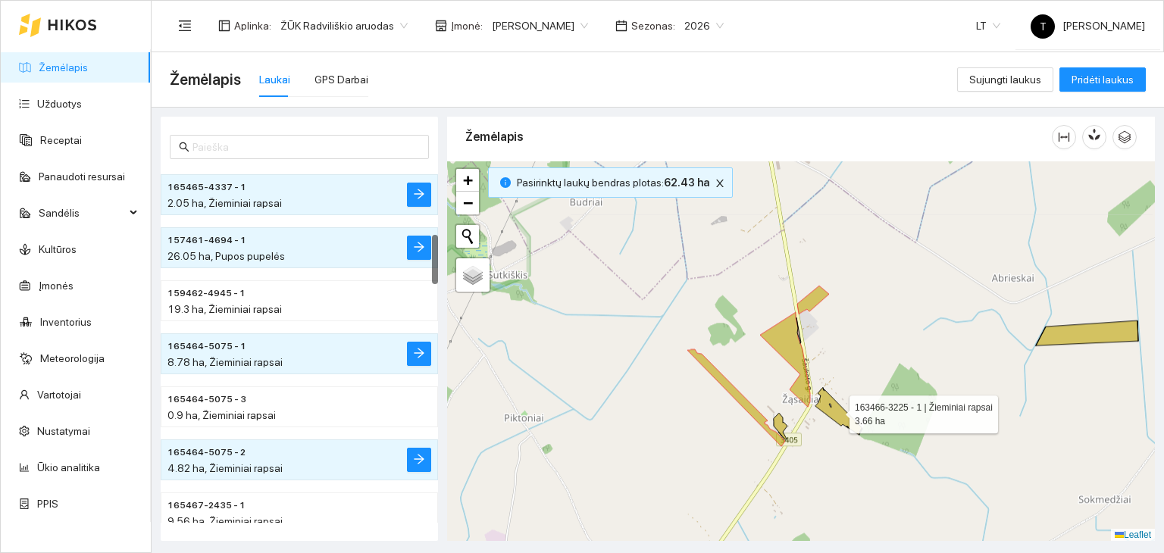
drag, startPoint x: 835, startPoint y: 410, endPoint x: 824, endPoint y: 415, distance: 11.9
click at [834, 410] on icon at bounding box center [838, 411] width 47 height 48
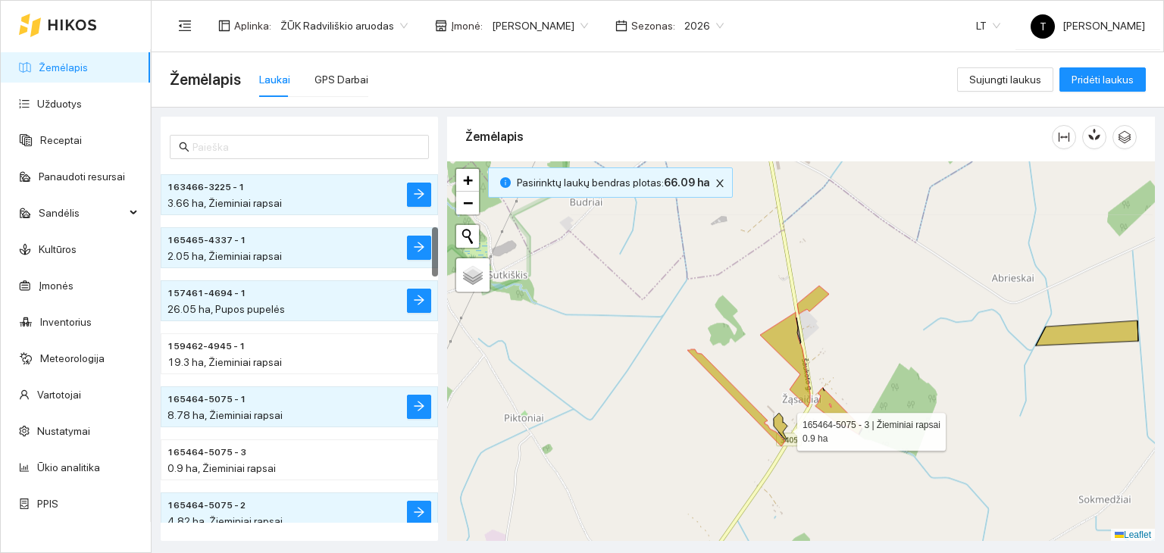
click at [783, 427] on icon at bounding box center [780, 426] width 14 height 27
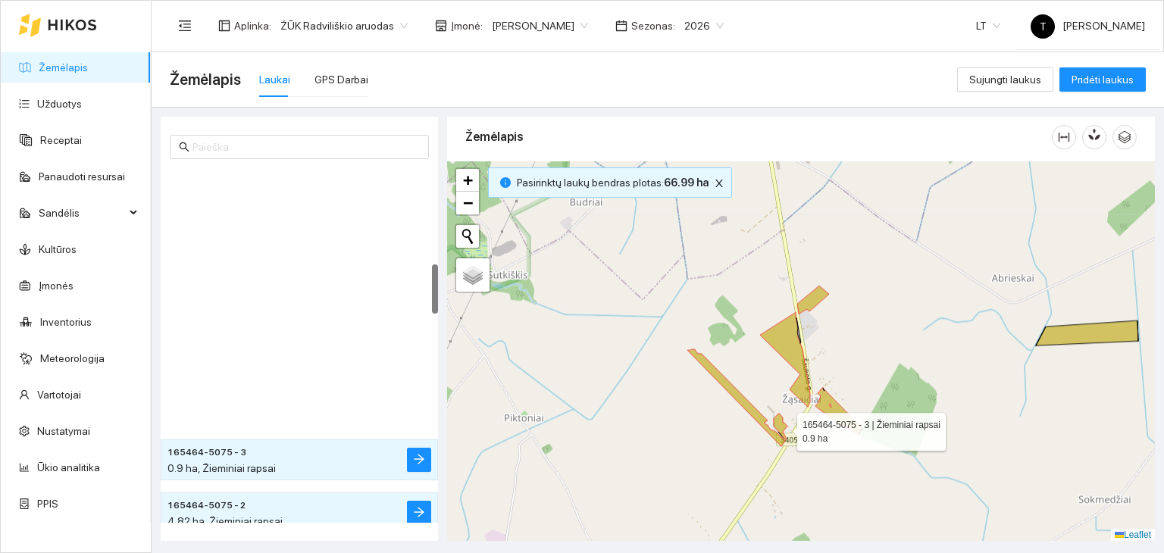
scroll to position [689, 0]
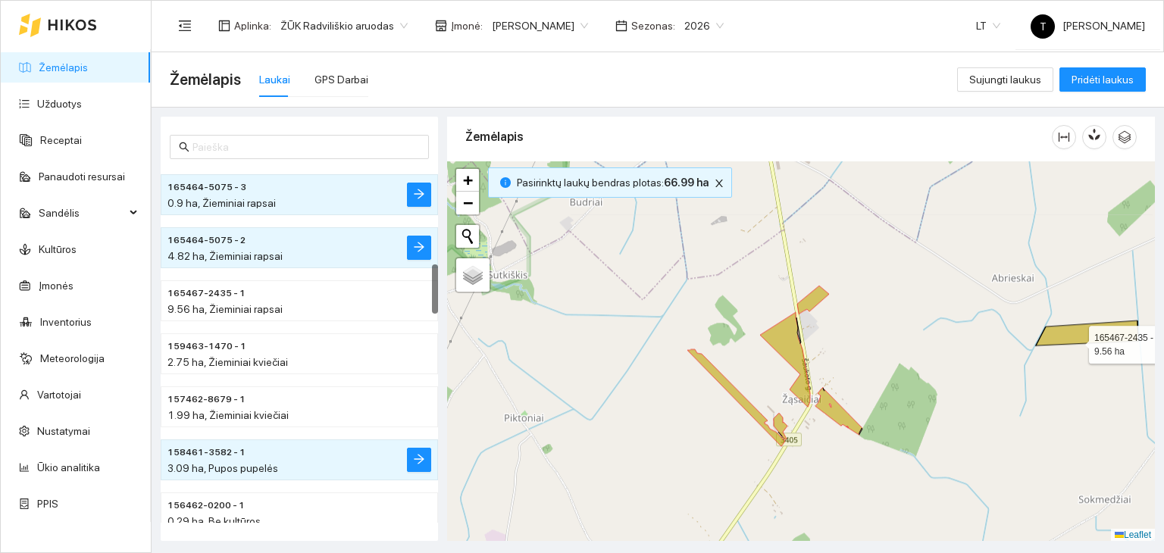
click at [1075, 340] on icon at bounding box center [1087, 332] width 102 height 25
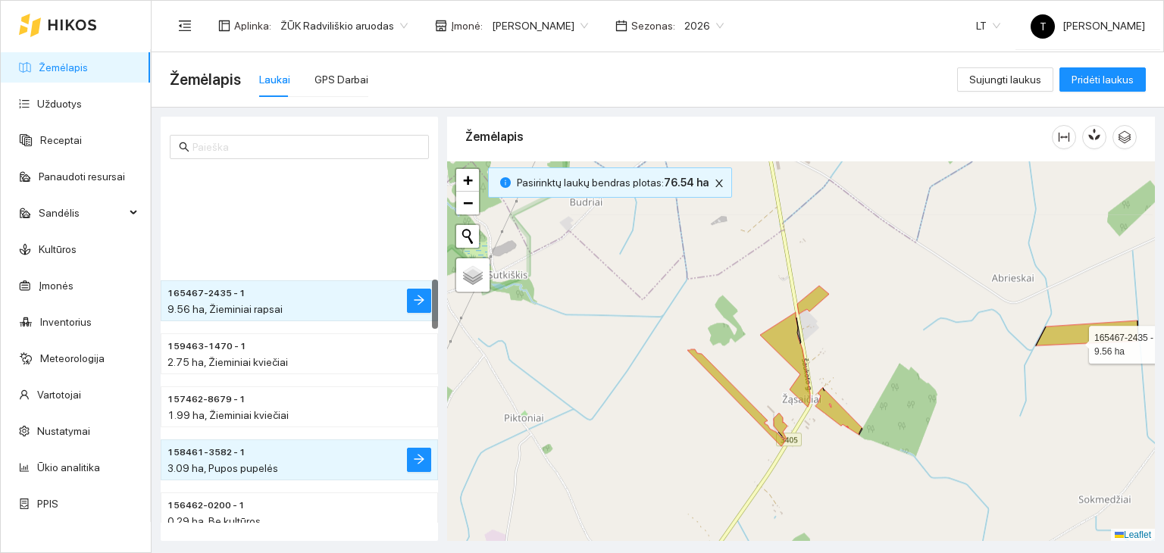
scroll to position [795, 0]
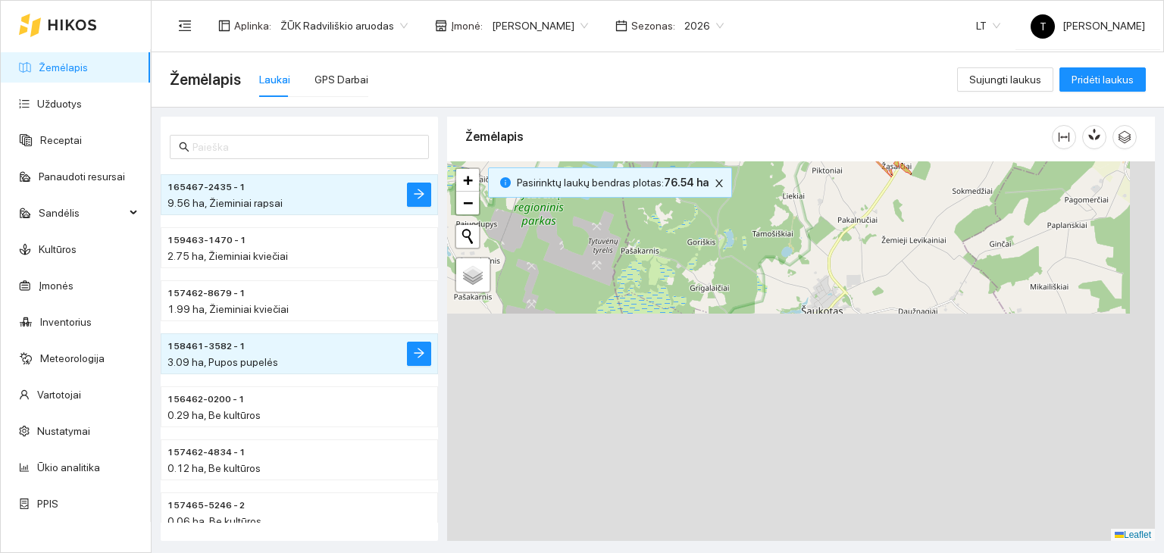
drag, startPoint x: 833, startPoint y: 285, endPoint x: 812, endPoint y: 207, distance: 80.9
click at [812, 207] on div "165467-2435 - 1 | Žieminiai rapsai 9.56 ha + − Nieko nerasta. Bandykite dar kar…" at bounding box center [801, 351] width 708 height 380
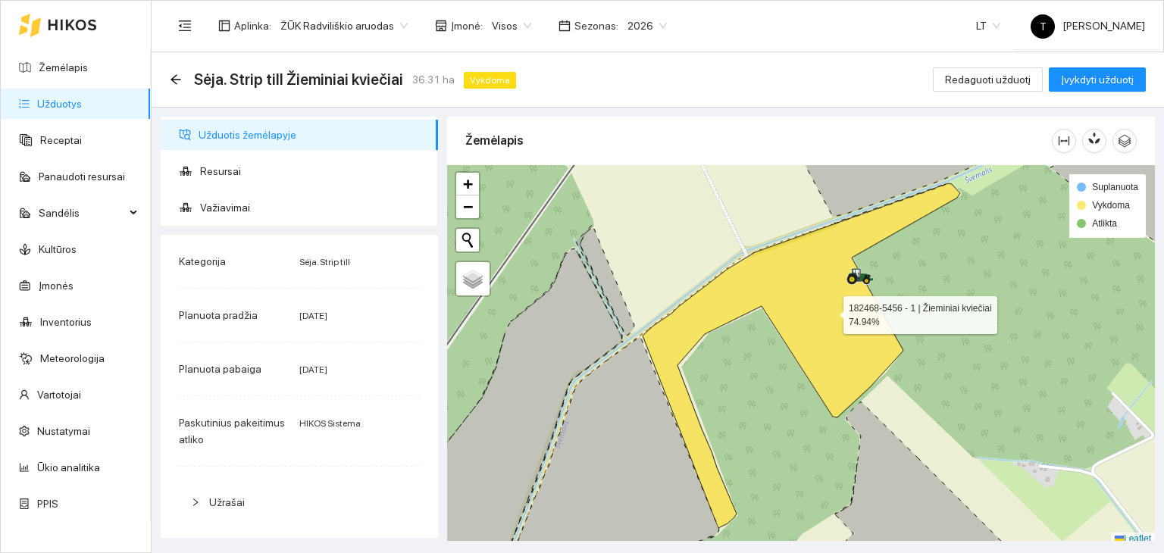
scroll to position [350, 0]
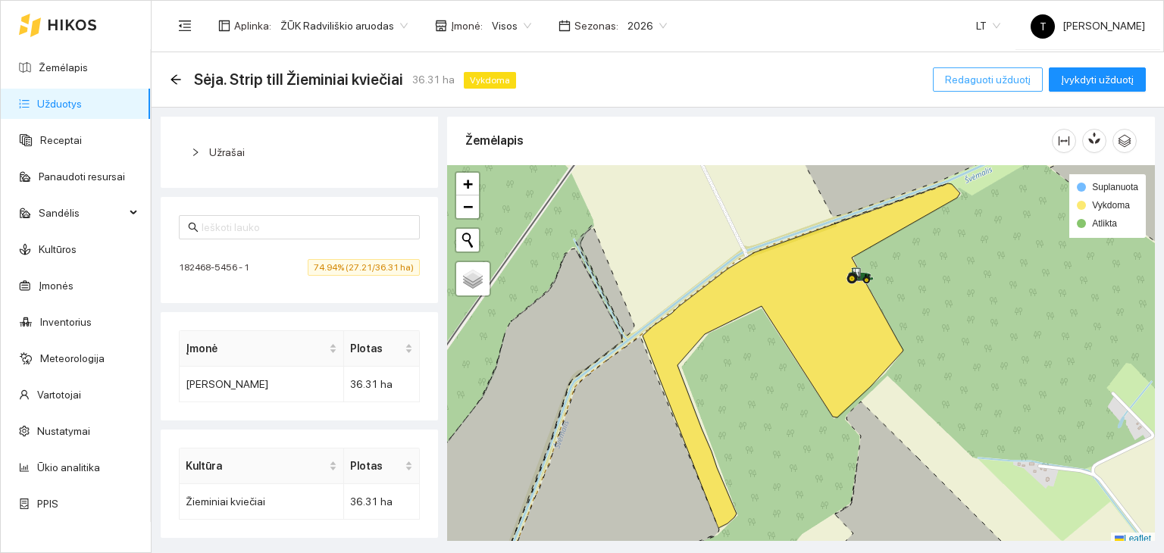
click at [979, 77] on span "Redaguoti užduotį" at bounding box center [988, 79] width 86 height 17
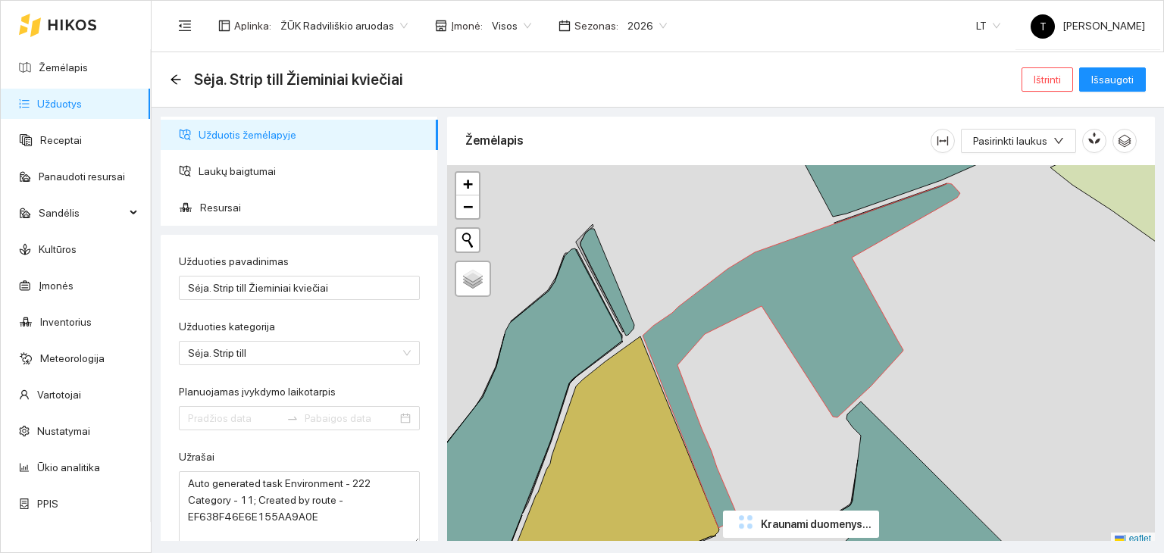
type input "[DATE]"
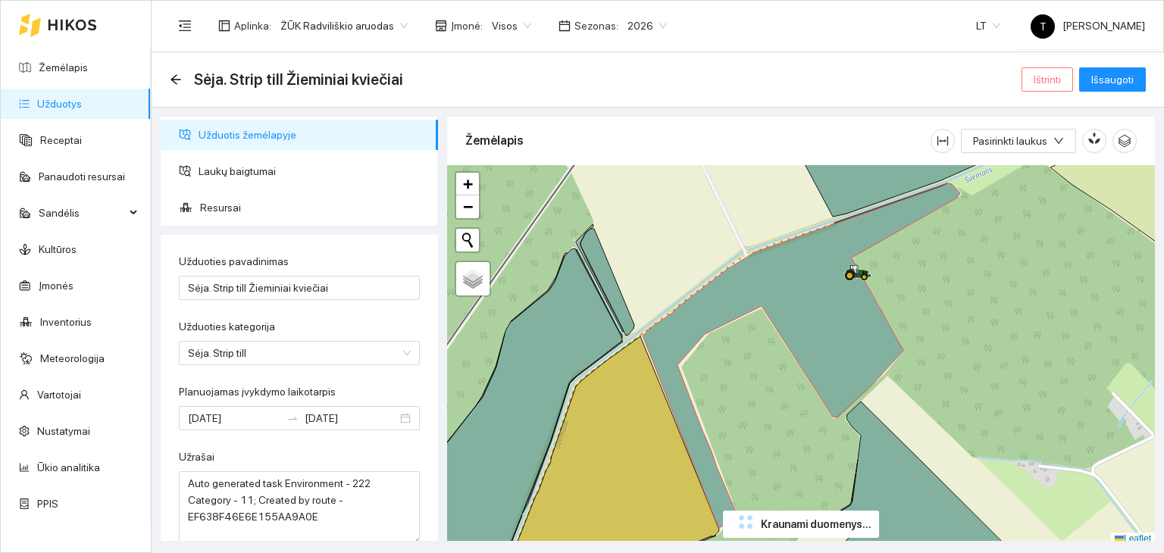
click at [1042, 86] on span "Ištrinti" at bounding box center [1046, 79] width 27 height 17
click at [1046, 152] on span "Taip" at bounding box center [1053, 153] width 20 height 17
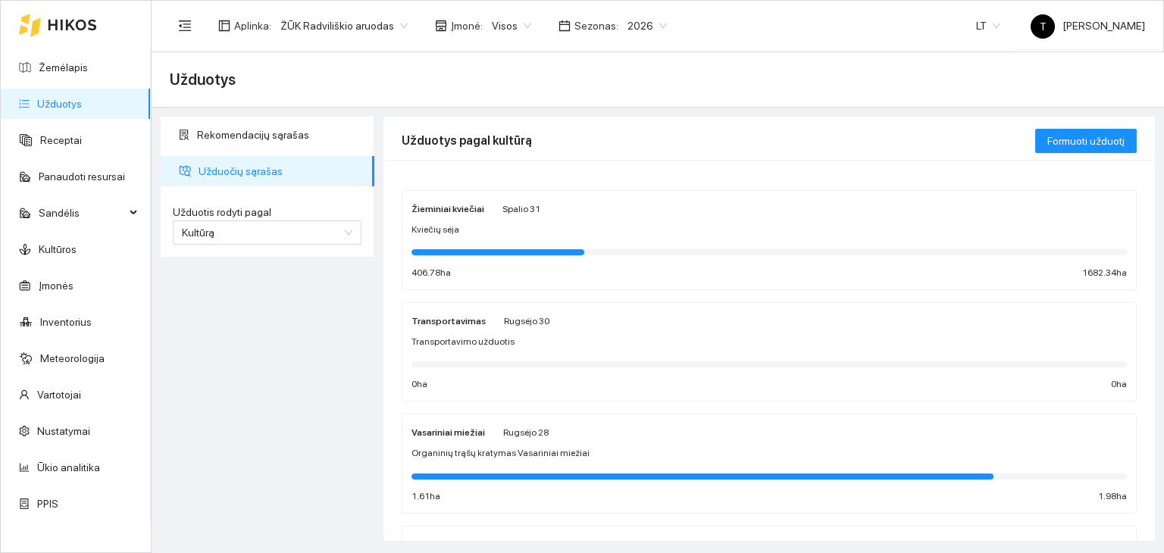
click at [440, 223] on span "Kviečių sėja" at bounding box center [435, 230] width 48 height 14
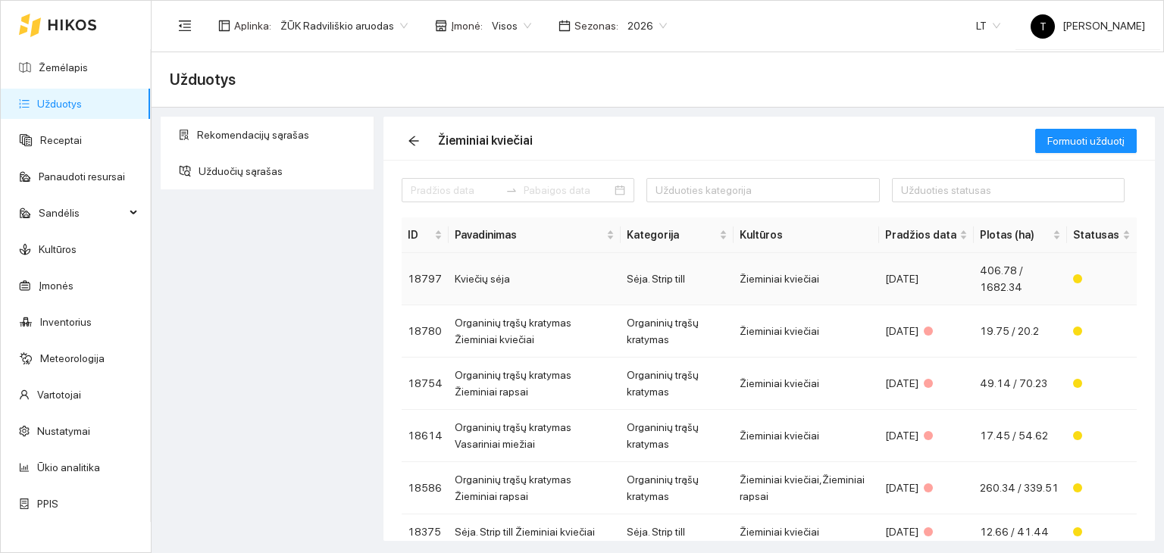
click at [797, 295] on td "Žieminiai kviečiai" at bounding box center [805, 279] width 145 height 52
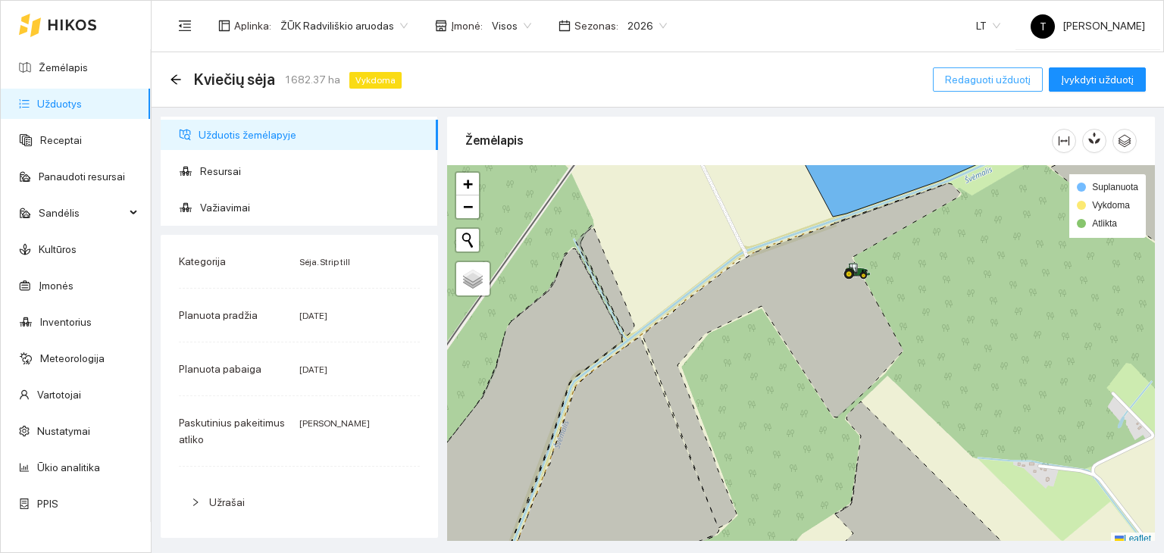
click at [959, 80] on span "Redaguoti užduotį" at bounding box center [988, 79] width 86 height 17
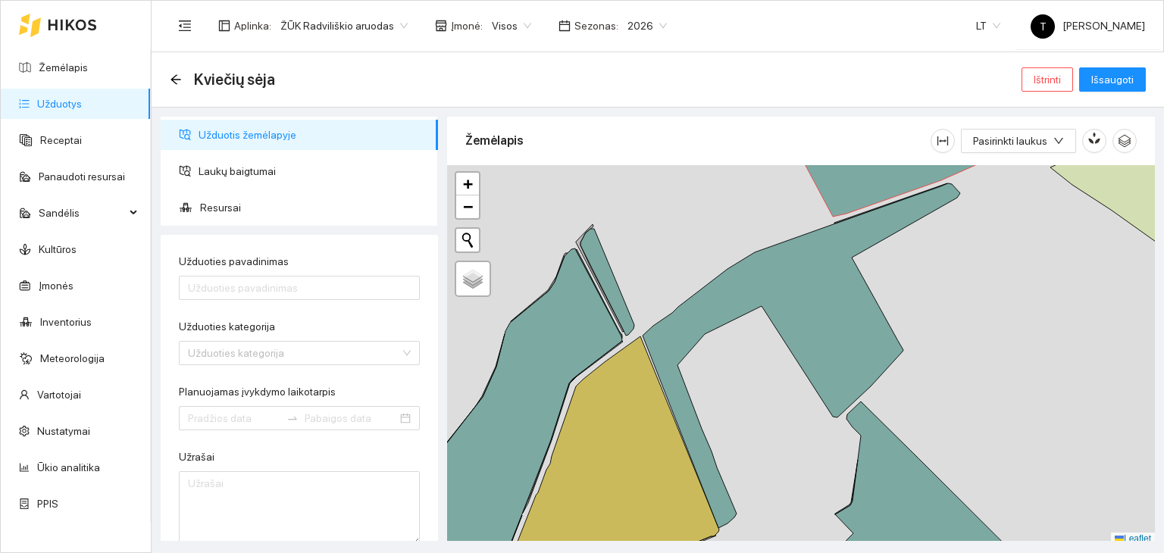
type input "Kviečių sėja"
type input "[DATE]"
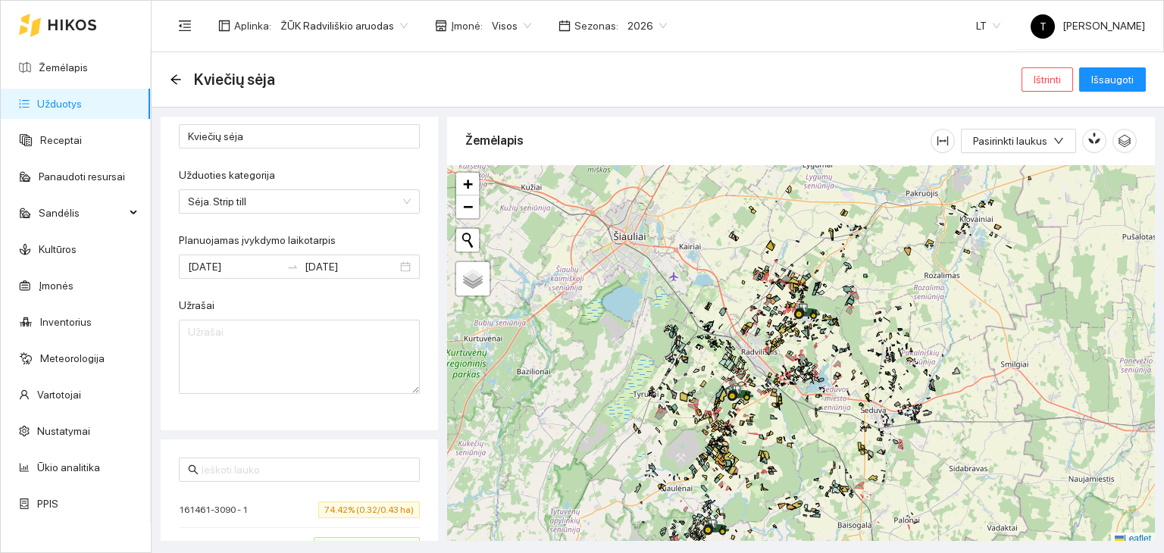
scroll to position [4, 0]
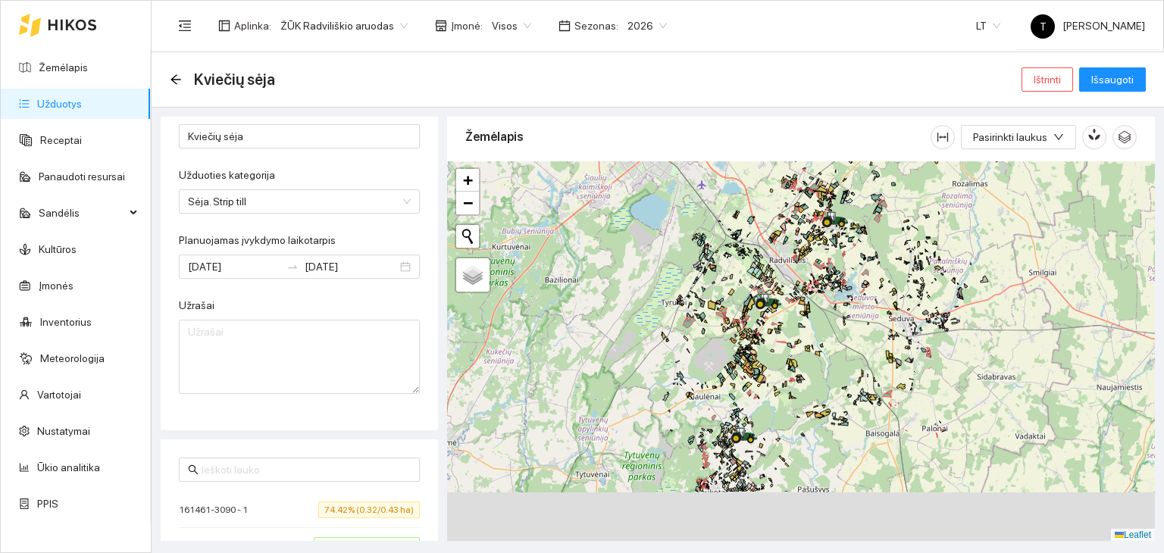
drag, startPoint x: 676, startPoint y: 446, endPoint x: 761, endPoint y: 261, distance: 204.4
click at [761, 261] on div "+ − Nieko nerasta. Bandykite dar kartą. Žemėlapis Palydovas Leaflet" at bounding box center [801, 351] width 708 height 380
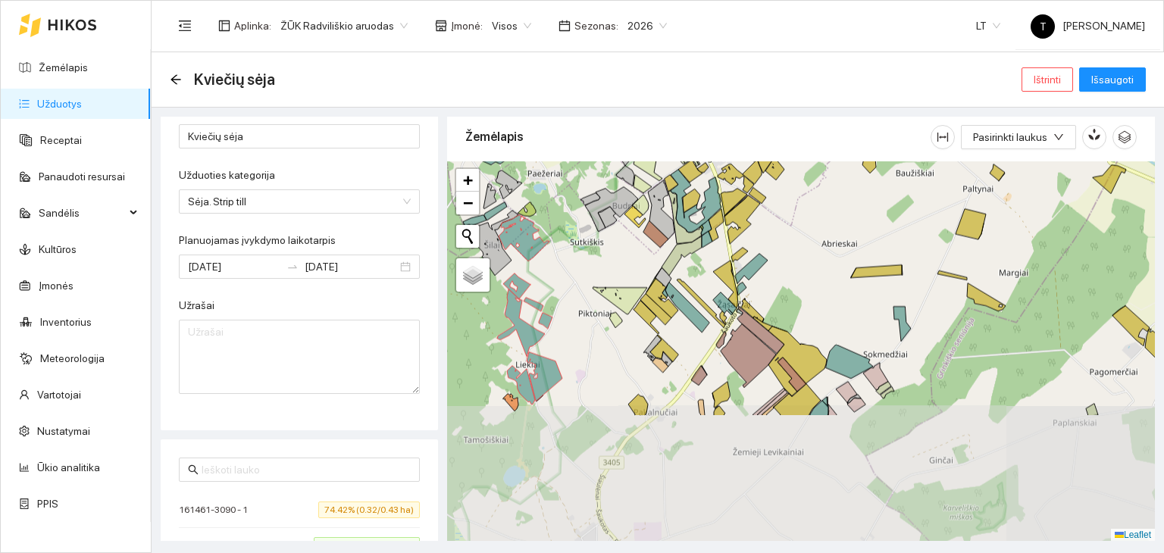
drag, startPoint x: 748, startPoint y: 431, endPoint x: 712, endPoint y: 267, distance: 168.4
click at [712, 267] on div "+ − Nieko nerasta. Bandykite dar kartą. Žemėlapis Palydovas Leaflet" at bounding box center [801, 351] width 708 height 380
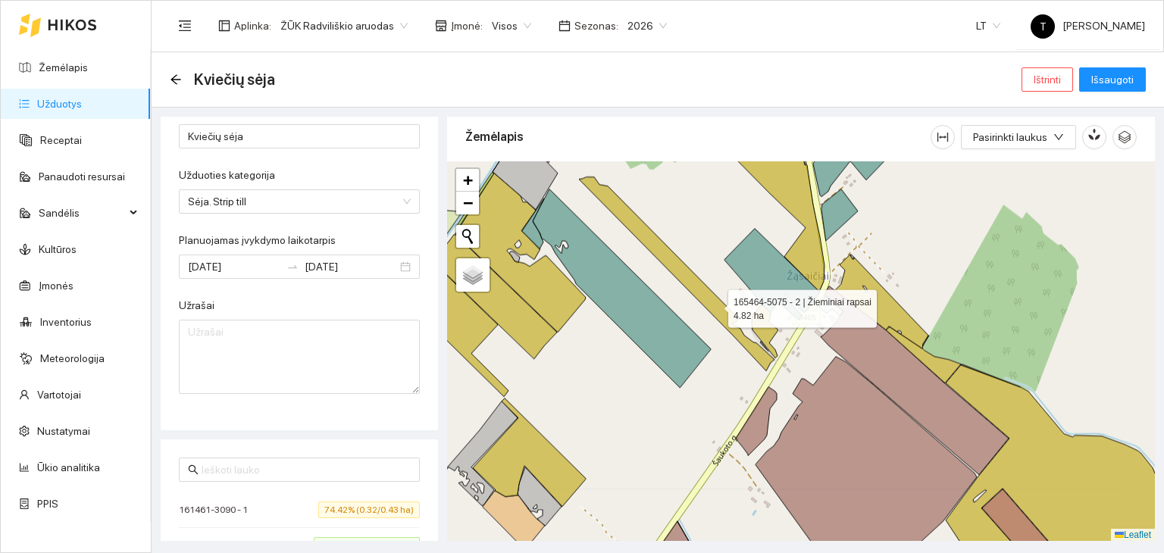
click at [715, 304] on icon at bounding box center [676, 274] width 195 height 194
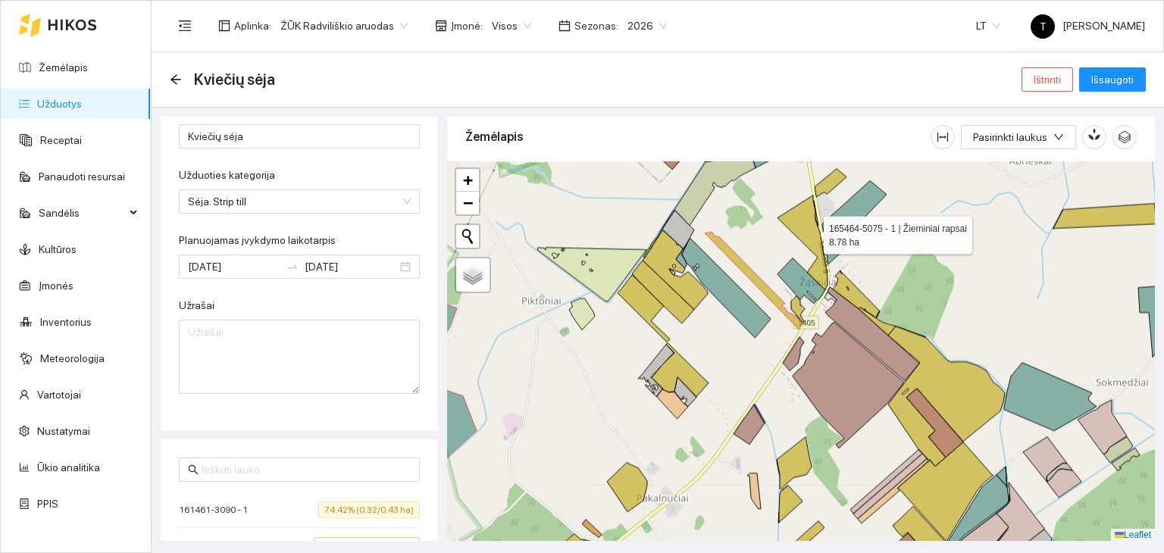
click at [810, 231] on icon at bounding box center [802, 242] width 50 height 95
click at [827, 186] on icon at bounding box center [830, 183] width 32 height 28
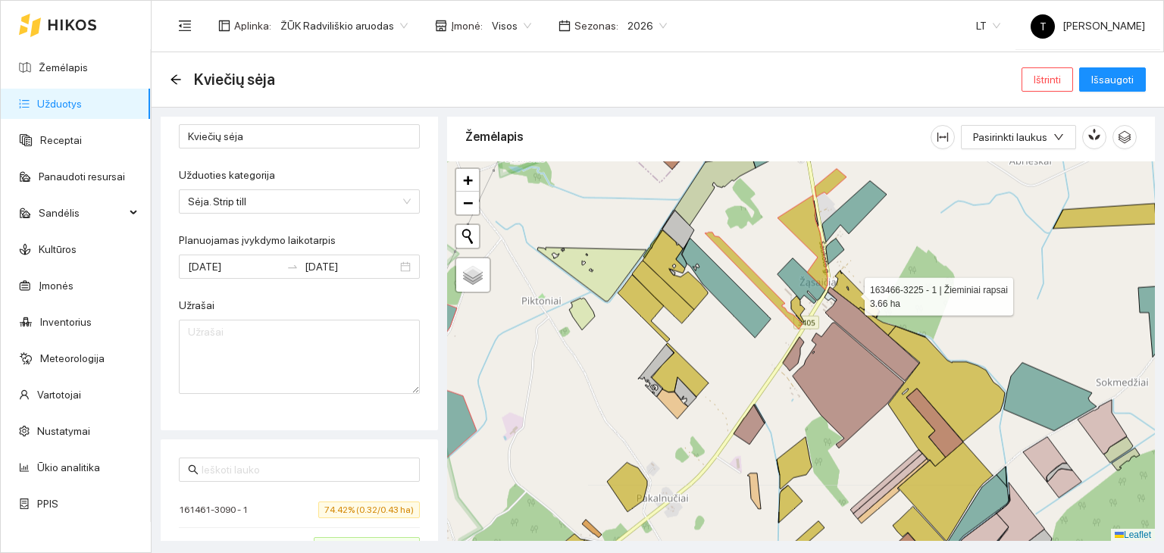
click at [851, 292] on icon at bounding box center [856, 294] width 47 height 48
click at [1131, 218] on icon at bounding box center [1104, 216] width 102 height 25
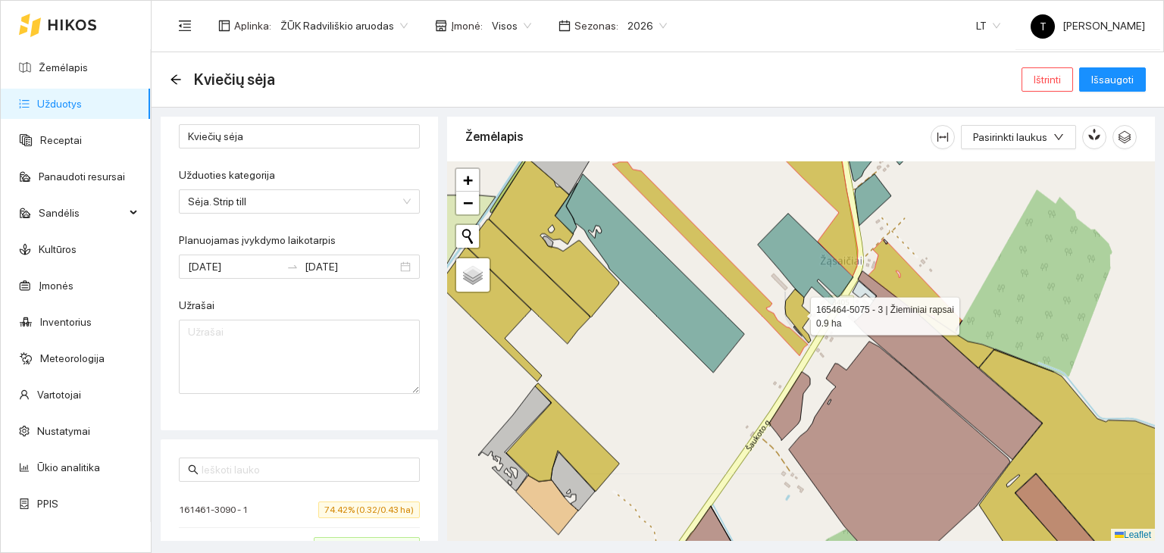
click at [794, 313] on icon at bounding box center [798, 316] width 27 height 54
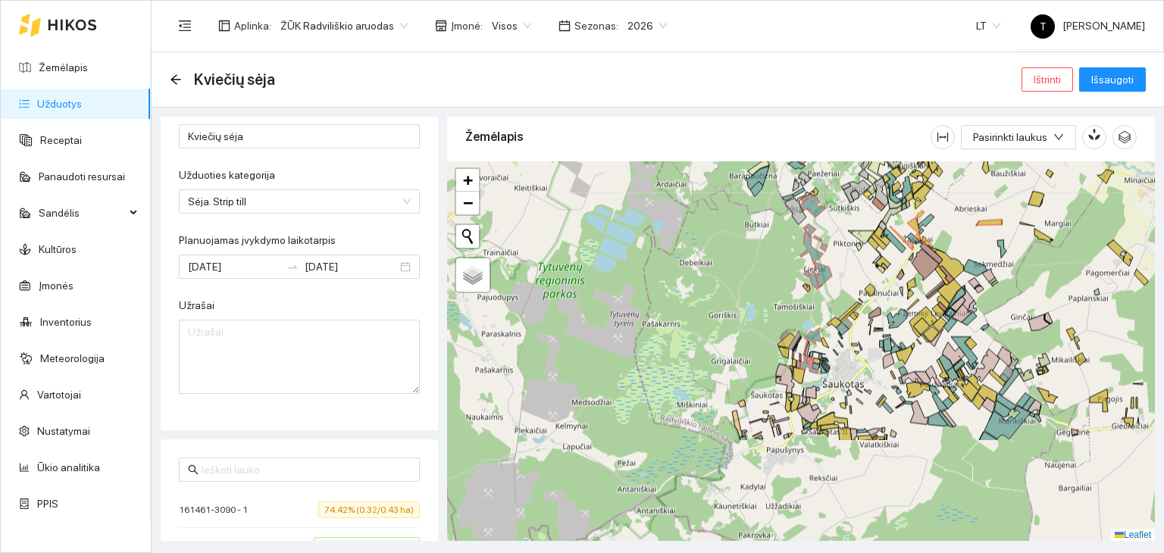
drag, startPoint x: 797, startPoint y: 449, endPoint x: 858, endPoint y: 314, distance: 148.8
click at [858, 314] on div "+ − Nieko nerasta. Bandykite dar kartą. Žemėlapis Palydovas Leaflet" at bounding box center [801, 351] width 708 height 380
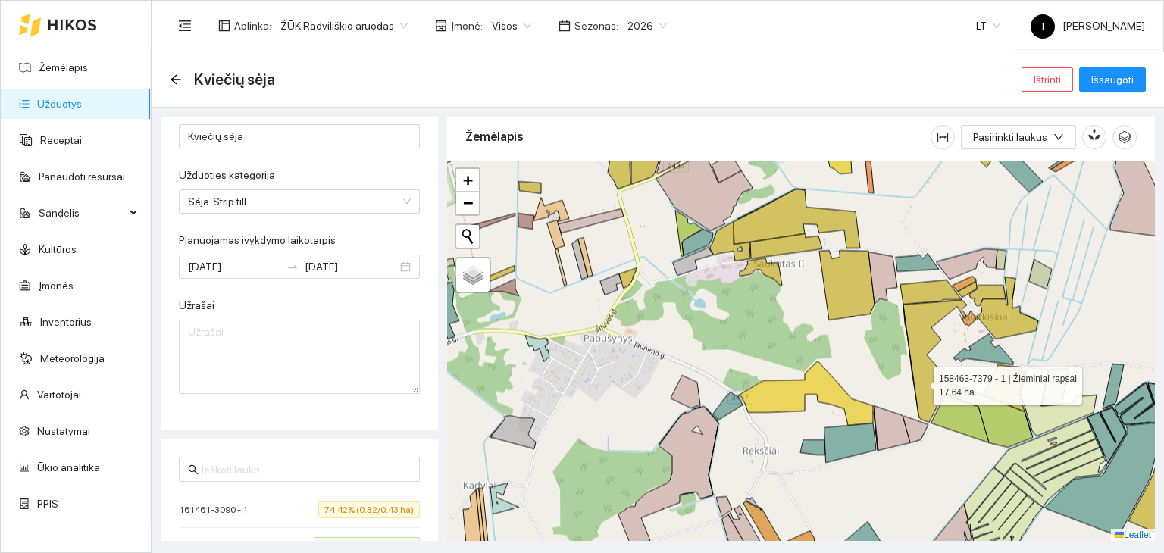
click at [920, 381] on icon at bounding box center [935, 361] width 64 height 122
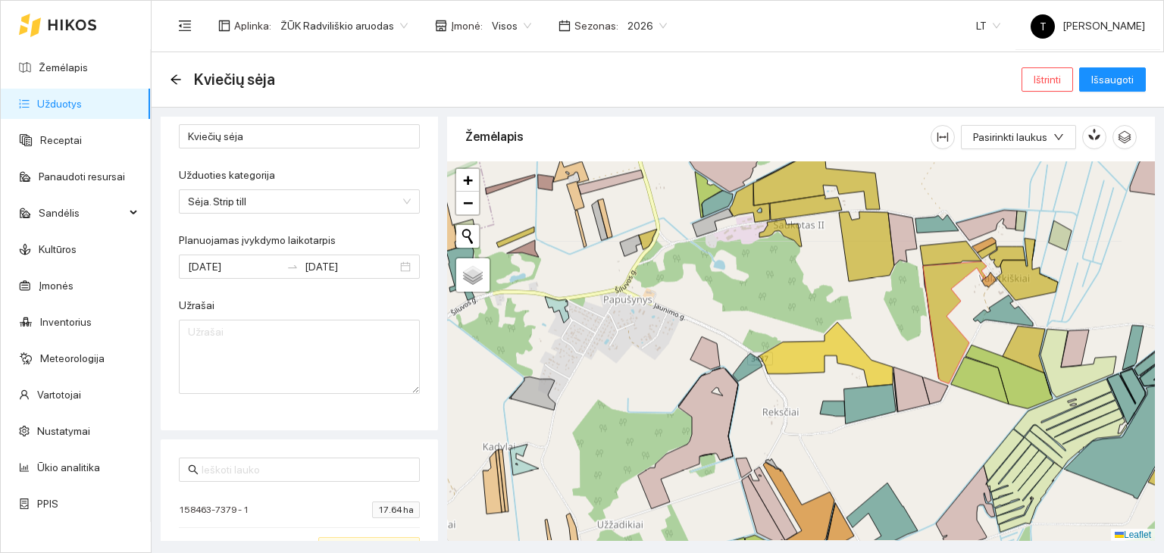
drag, startPoint x: 783, startPoint y: 442, endPoint x: 820, endPoint y: 396, distance: 58.7
click at [820, 396] on div "+ − Nieko nerasta. Bandykite dar kartą. Žemėlapis Palydovas Leaflet" at bounding box center [801, 351] width 708 height 380
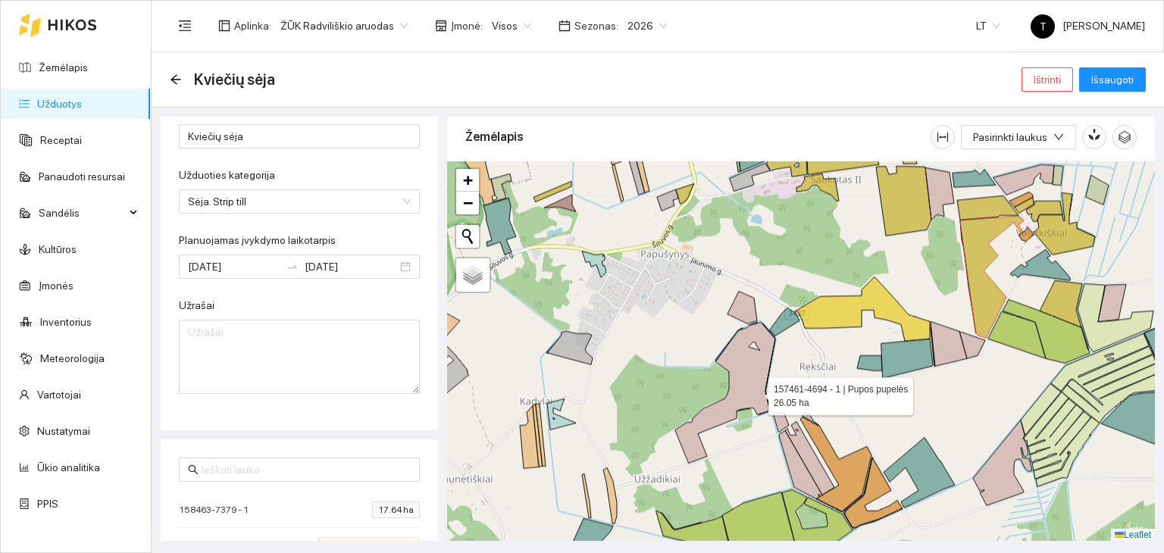
click at [755, 389] on icon at bounding box center [725, 392] width 100 height 141
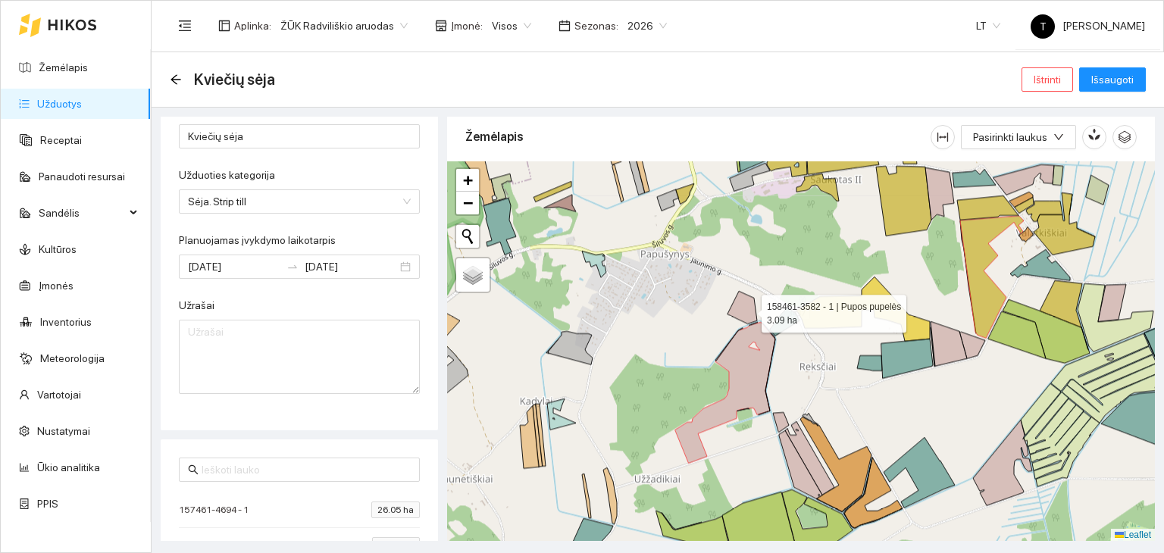
click at [748, 309] on icon at bounding box center [742, 307] width 30 height 33
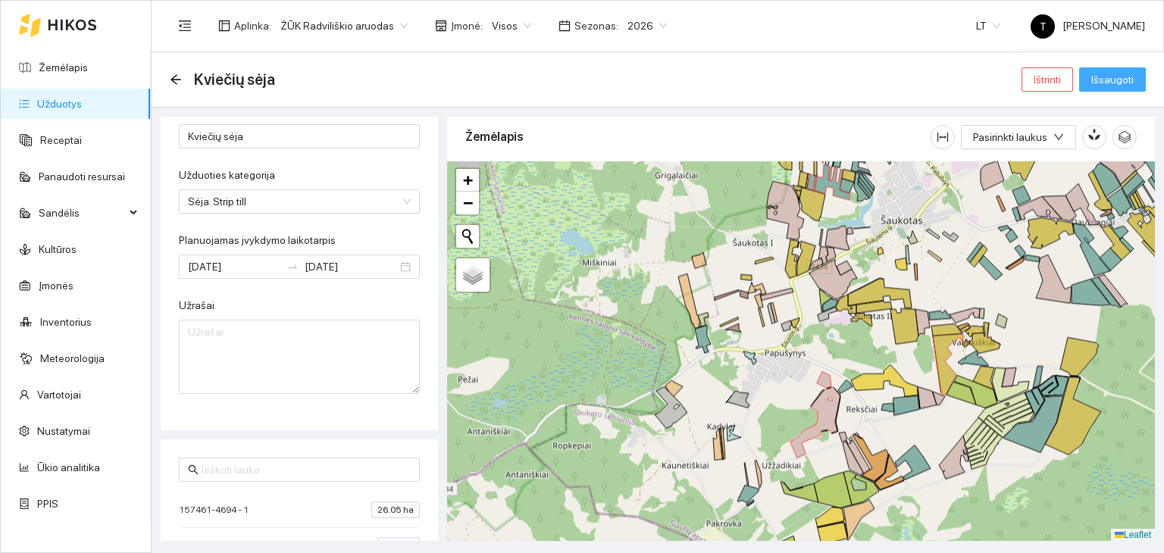
click at [1129, 83] on span "Išsaugoti" at bounding box center [1112, 79] width 42 height 17
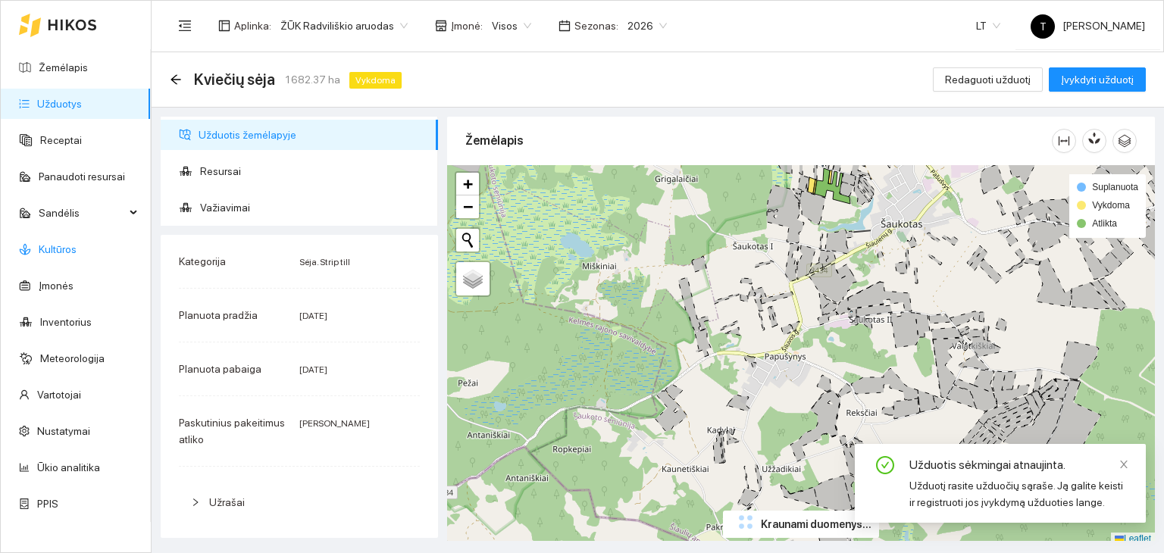
click at [56, 246] on link "Kultūros" at bounding box center [58, 249] width 38 height 12
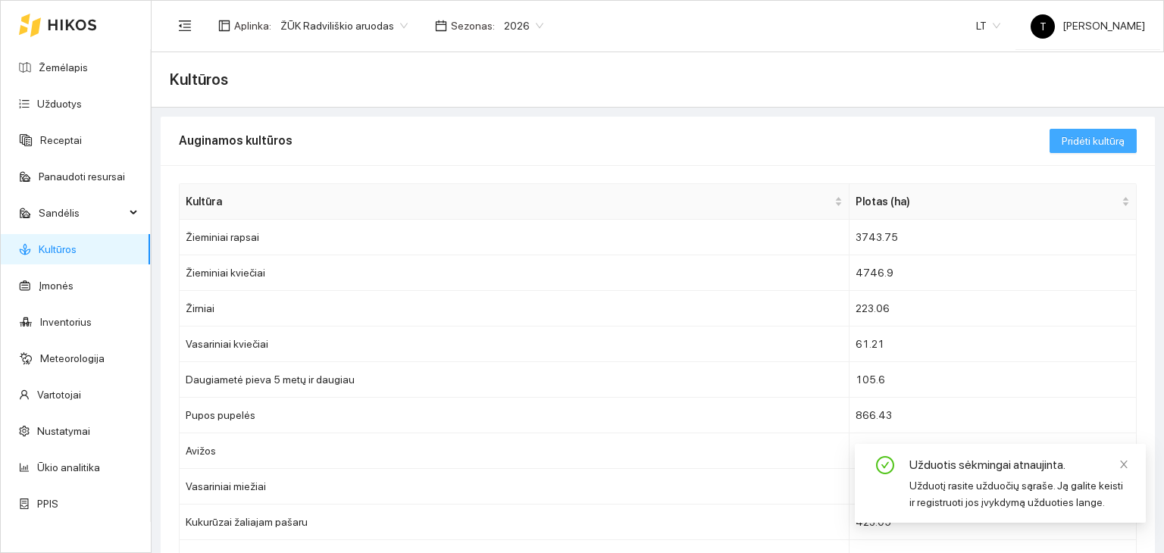
click at [1073, 142] on span "Pridėti kultūrą" at bounding box center [1092, 141] width 63 height 17
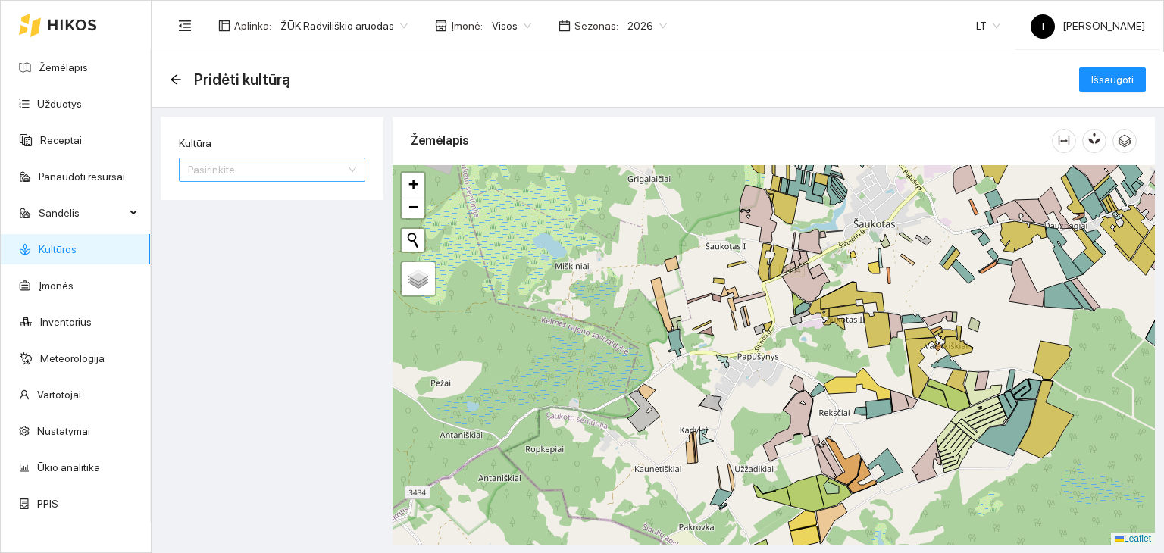
click at [266, 164] on input "Kultūra" at bounding box center [267, 169] width 158 height 23
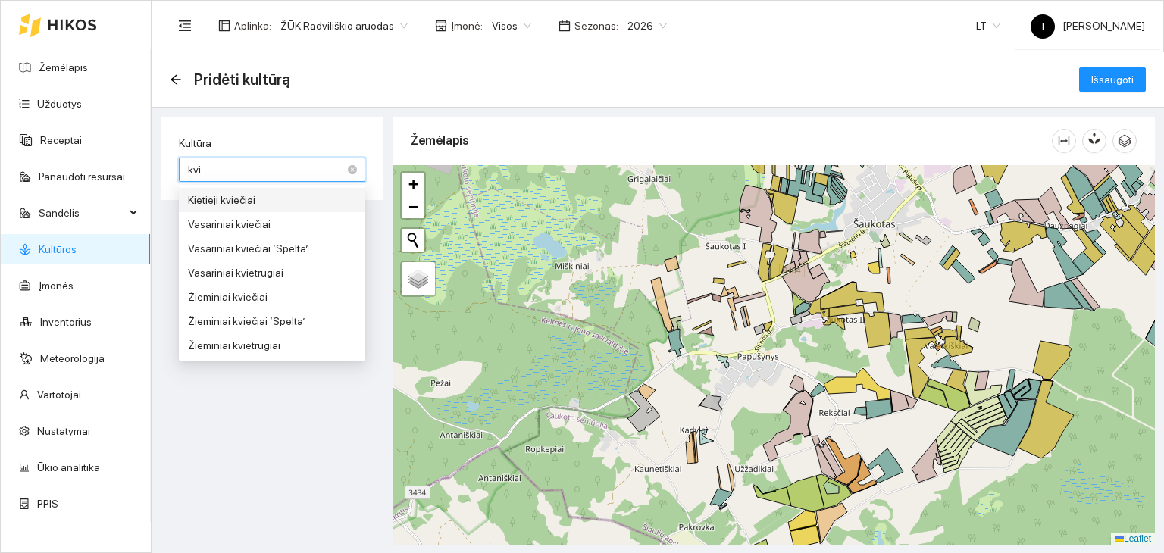
type input "kvie"
click at [246, 291] on div "Žieminiai kviečiai" at bounding box center [272, 297] width 168 height 17
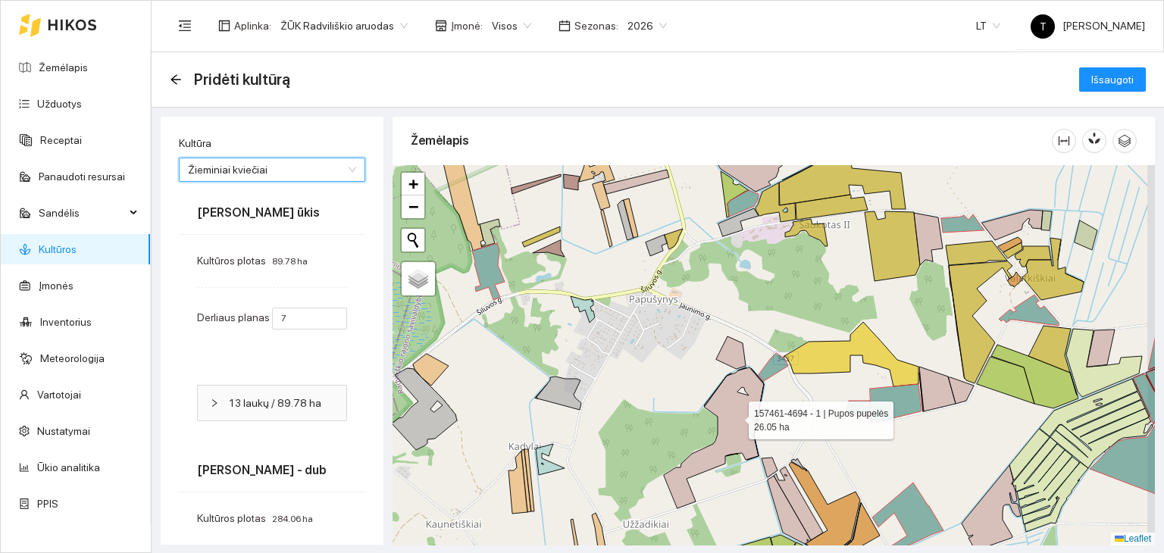
click at [735, 416] on icon at bounding box center [714, 437] width 100 height 141
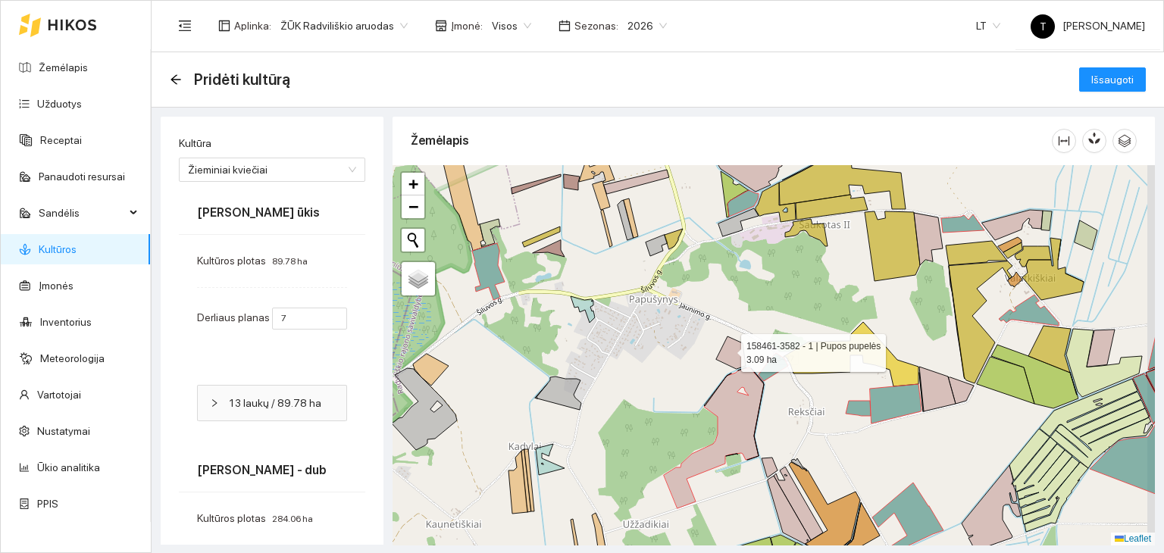
click at [727, 348] on icon at bounding box center [731, 352] width 30 height 33
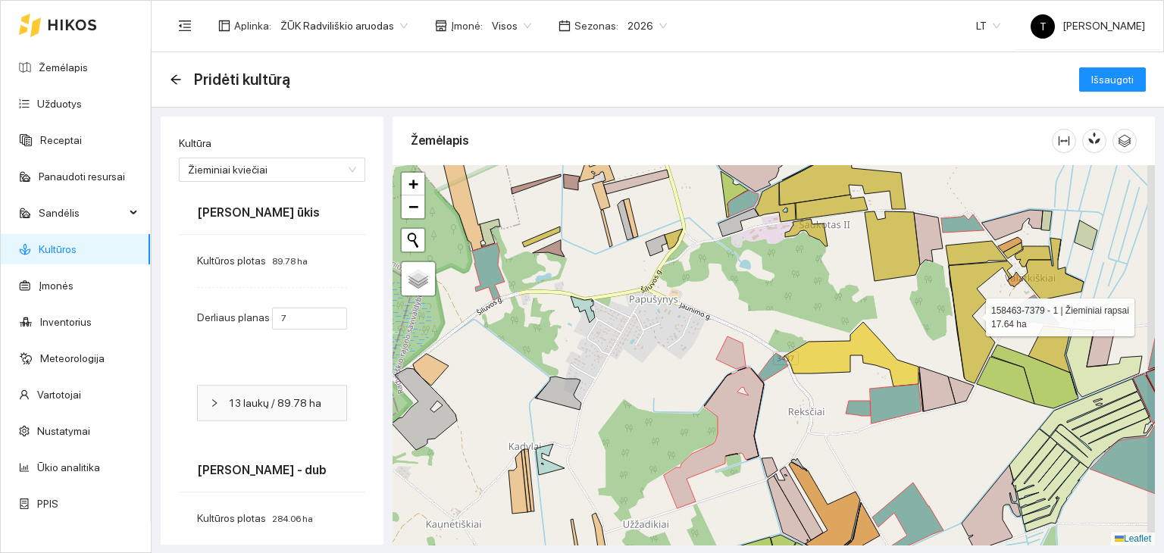
click at [975, 348] on icon at bounding box center [981, 322] width 64 height 122
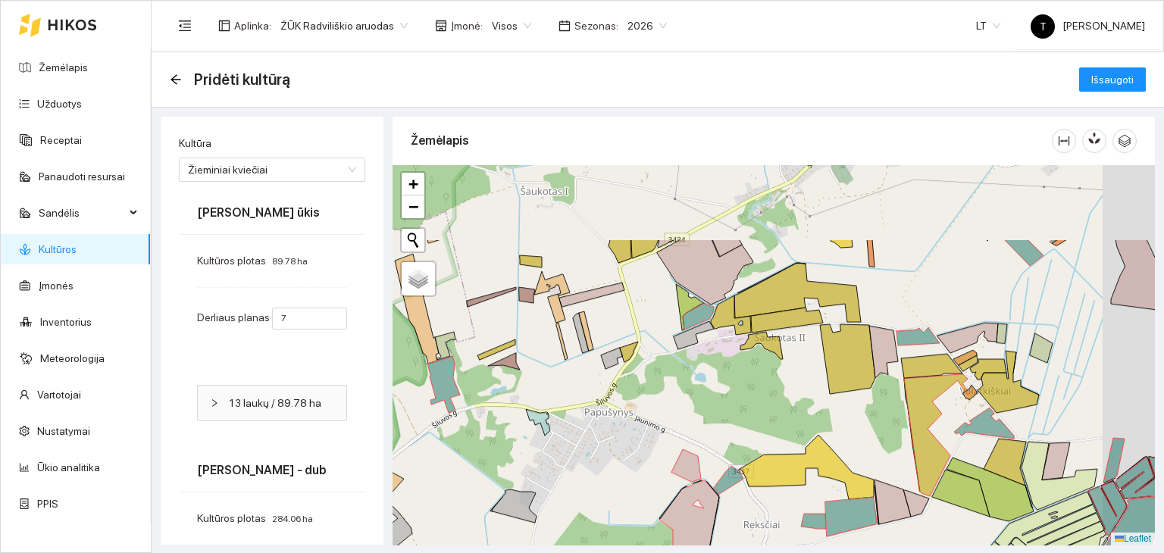
drag, startPoint x: 855, startPoint y: 282, endPoint x: 810, endPoint y: 395, distance: 121.4
click at [810, 395] on div "+ − Nieko nerasta. Bandykite dar kartą. Žemėlapis Palydovas Leaflet" at bounding box center [773, 355] width 762 height 380
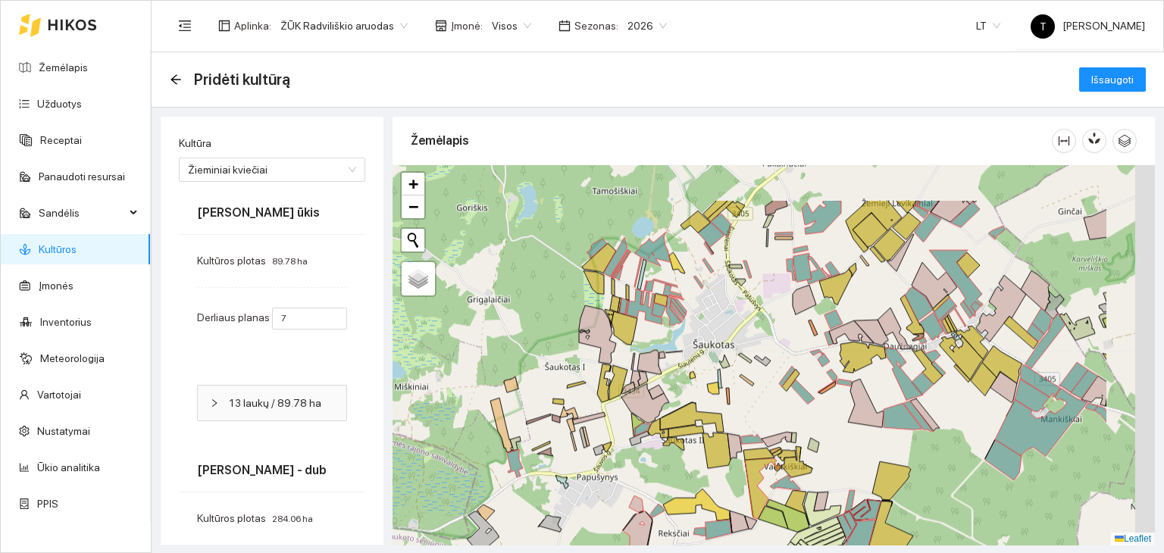
drag, startPoint x: 895, startPoint y: 306, endPoint x: 769, endPoint y: 367, distance: 140.3
click at [783, 380] on icon at bounding box center [787, 376] width 16 height 20
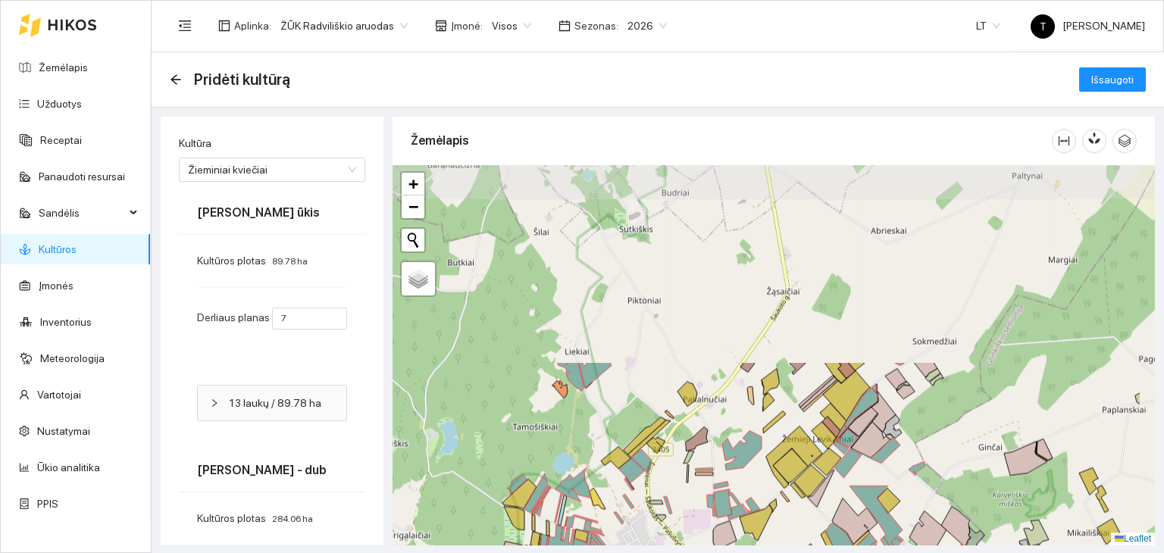
drag, startPoint x: 752, startPoint y: 304, endPoint x: 672, endPoint y: 539, distance: 248.7
click at [673, 539] on div "+ − Nieko nerasta. Bandykite dar kartą. Žemėlapis Palydovas Leaflet" at bounding box center [773, 355] width 762 height 380
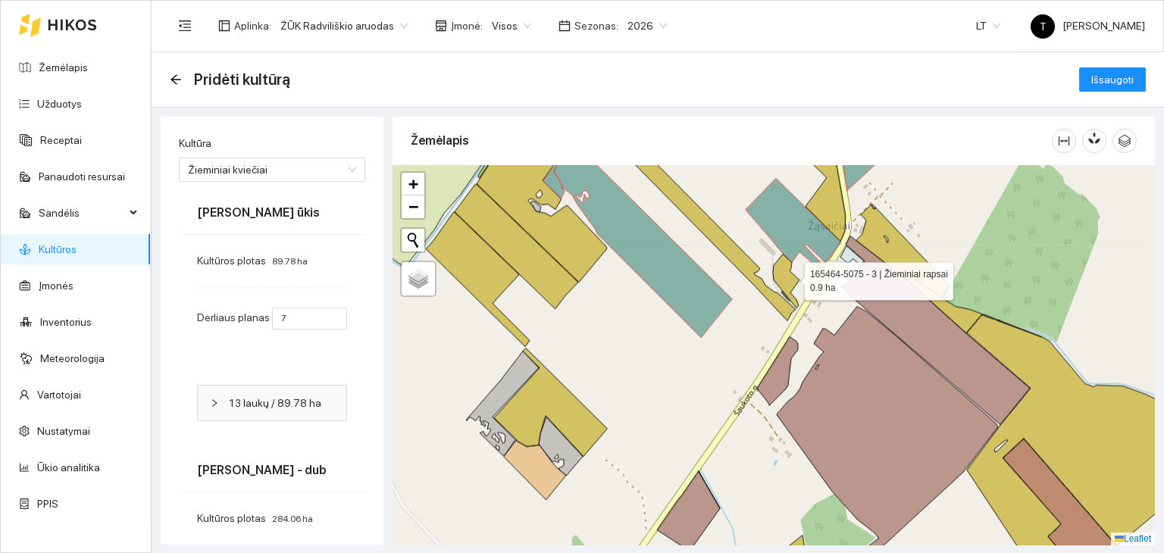
click at [791, 277] on icon at bounding box center [786, 281] width 27 height 54
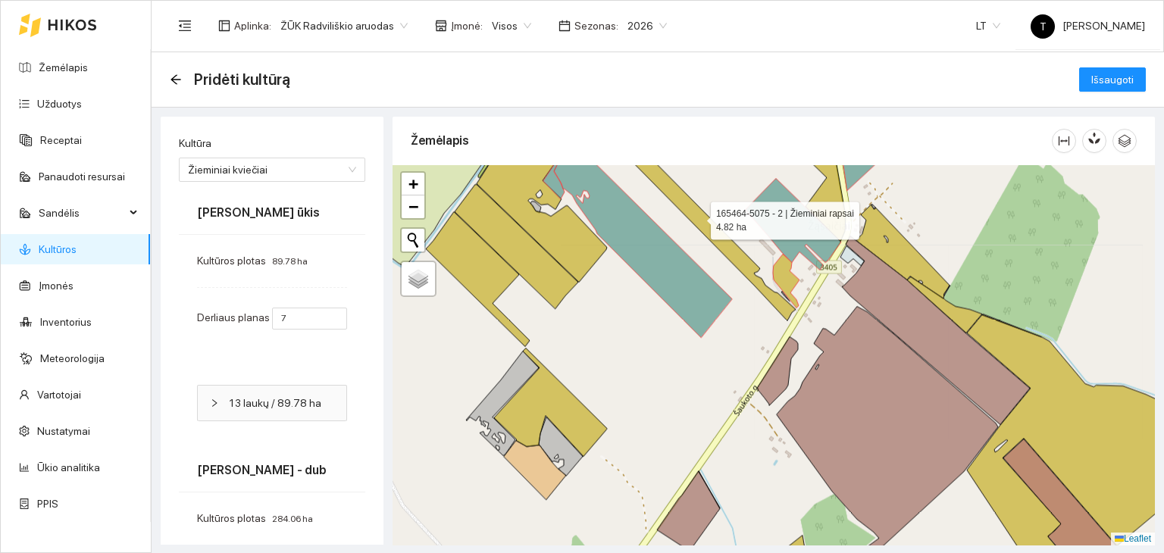
click at [783, 308] on icon at bounding box center [697, 224] width 195 height 194
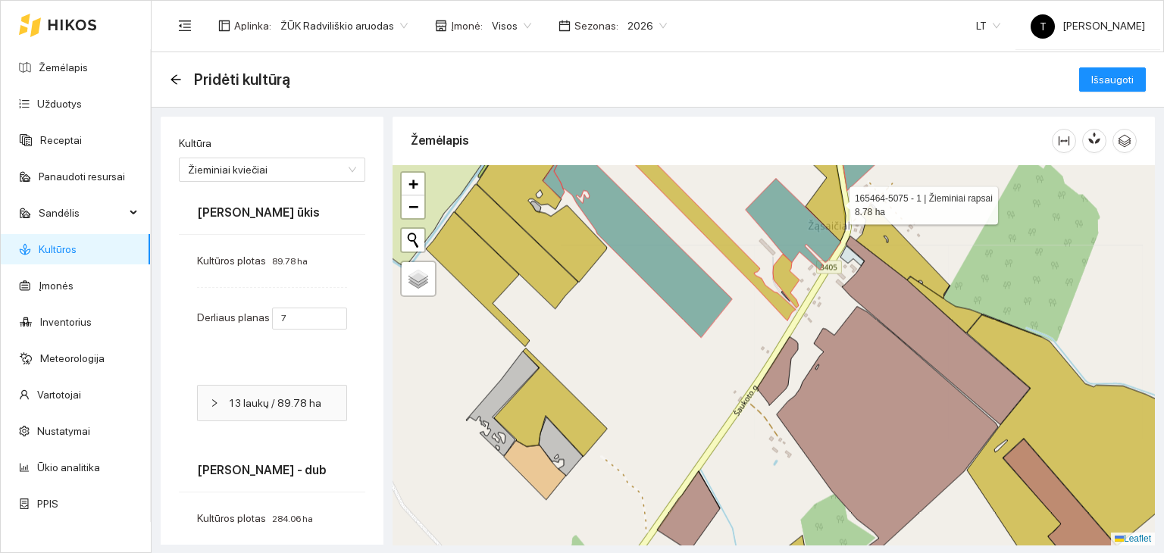
click at [836, 202] on icon at bounding box center [809, 183] width 72 height 115
click at [923, 255] on div "163466-3225 - 1 | Žieminiai rapsai 3.66 ha + − Nieko nerasta. Bandykite dar kar…" at bounding box center [773, 355] width 762 height 380
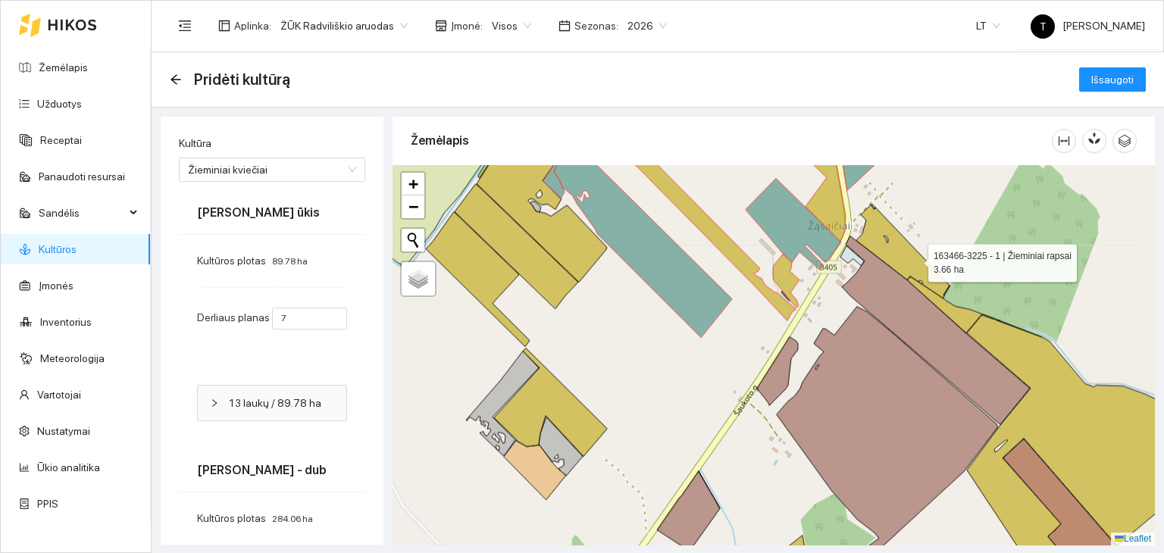
click at [914, 258] on icon at bounding box center [902, 251] width 93 height 95
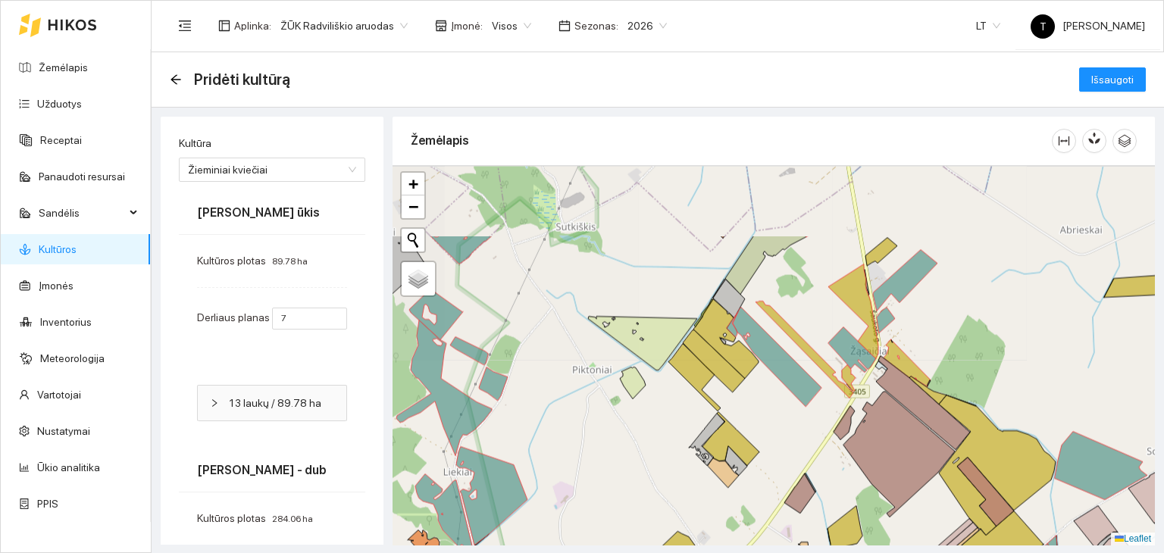
drag, startPoint x: 949, startPoint y: 281, endPoint x: 931, endPoint y: 329, distance: 50.8
click at [931, 329] on div "+ − Nieko nerasta. Bandykite dar kartą. Žemėlapis Palydovas Leaflet" at bounding box center [773, 355] width 762 height 380
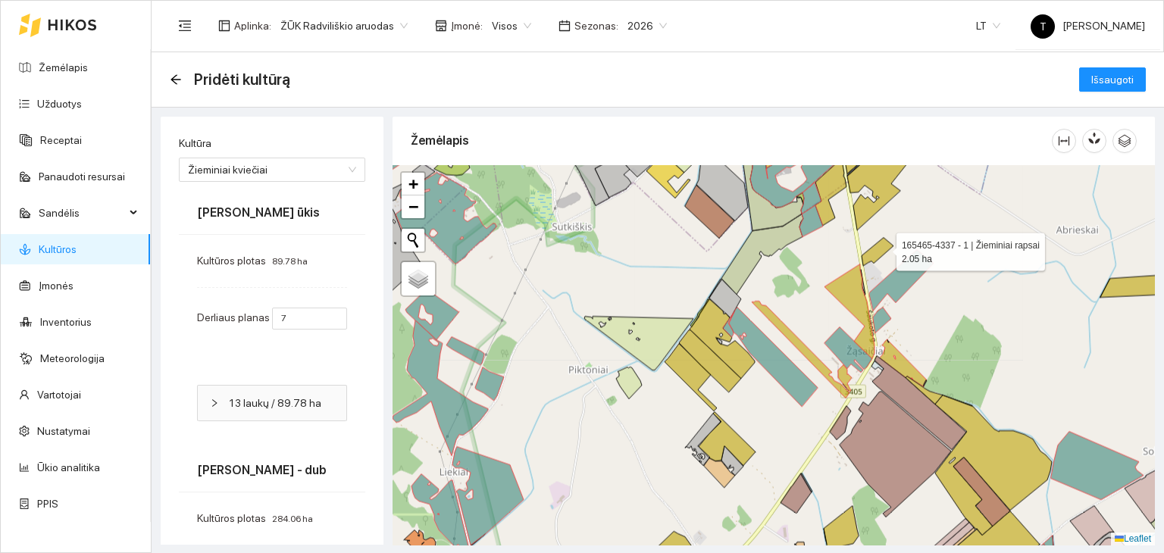
click at [882, 248] on icon at bounding box center [877, 252] width 32 height 28
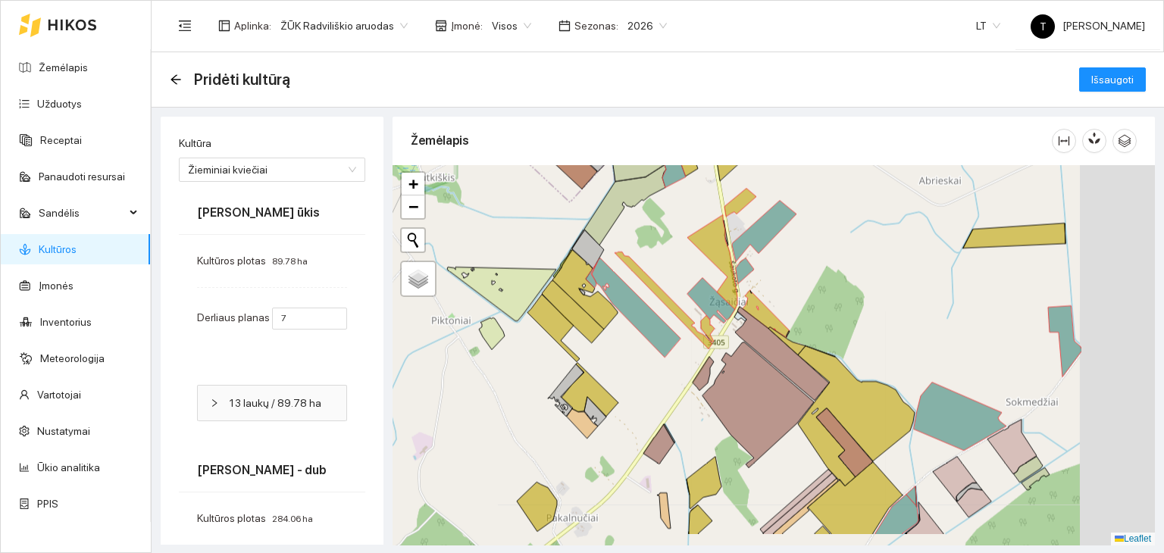
drag, startPoint x: 987, startPoint y: 358, endPoint x: 786, endPoint y: 273, distance: 218.0
click at [786, 273] on div "+ − Nieko nerasta. Bandykite dar kartą. Žemėlapis Palydovas Leaflet" at bounding box center [773, 355] width 762 height 380
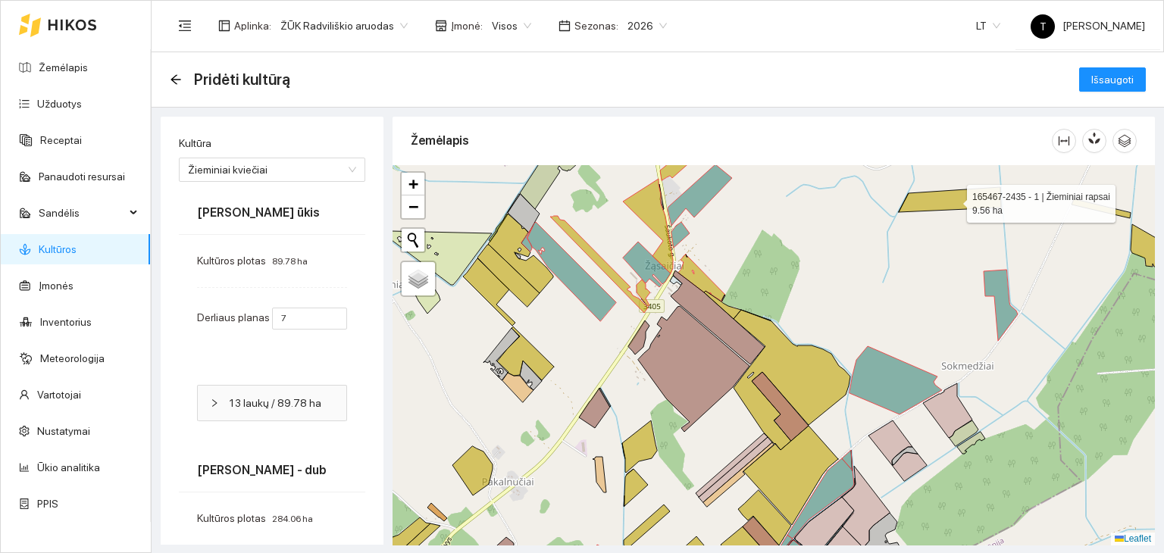
click at [939, 200] on icon at bounding box center [950, 199] width 102 height 25
click at [1093, 80] on span "Išsaugoti" at bounding box center [1112, 79] width 42 height 17
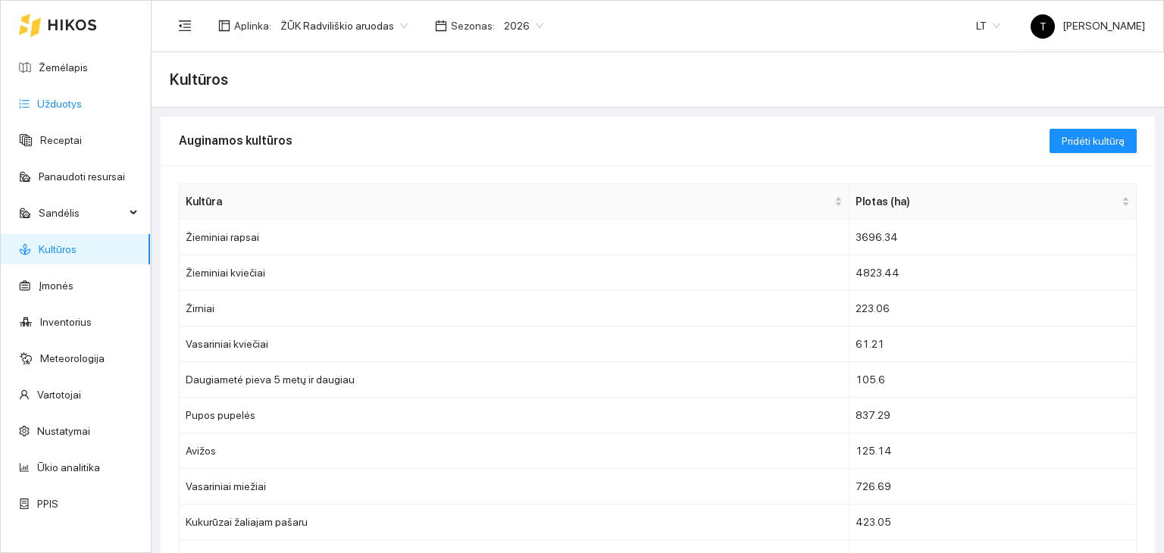
click at [67, 98] on link "Užduotys" at bounding box center [59, 104] width 45 height 12
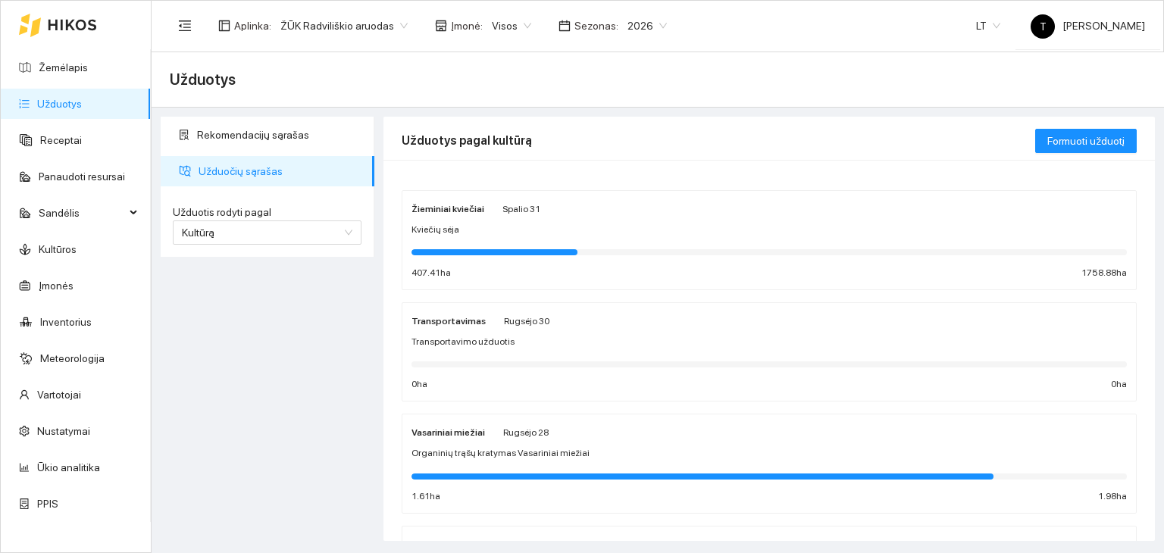
click at [617, 232] on div "Kviečių sėja" at bounding box center [768, 230] width 715 height 14
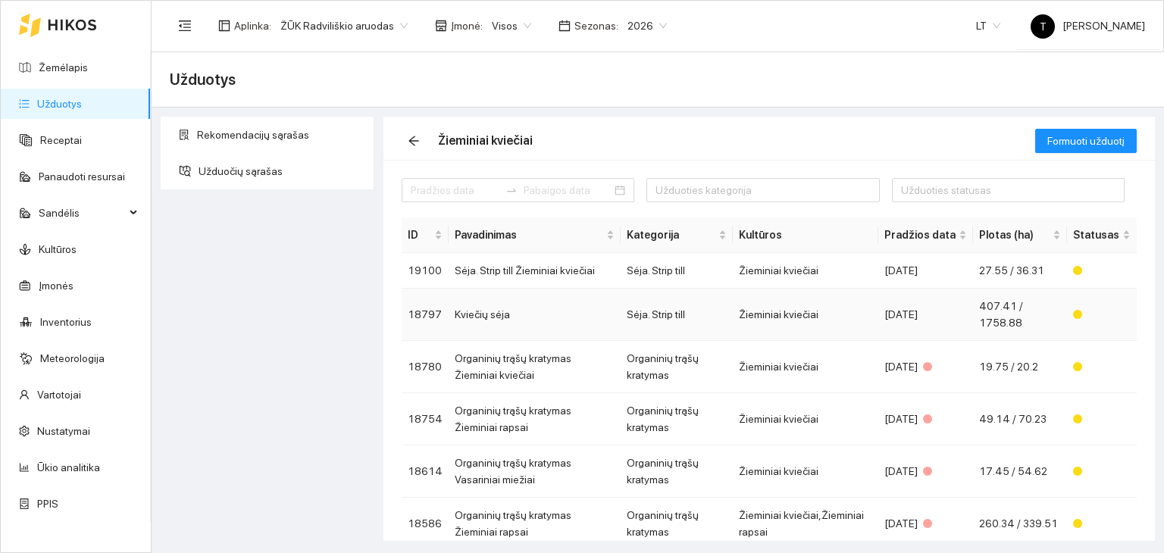
click at [894, 311] on div "[DATE]" at bounding box center [925, 314] width 83 height 17
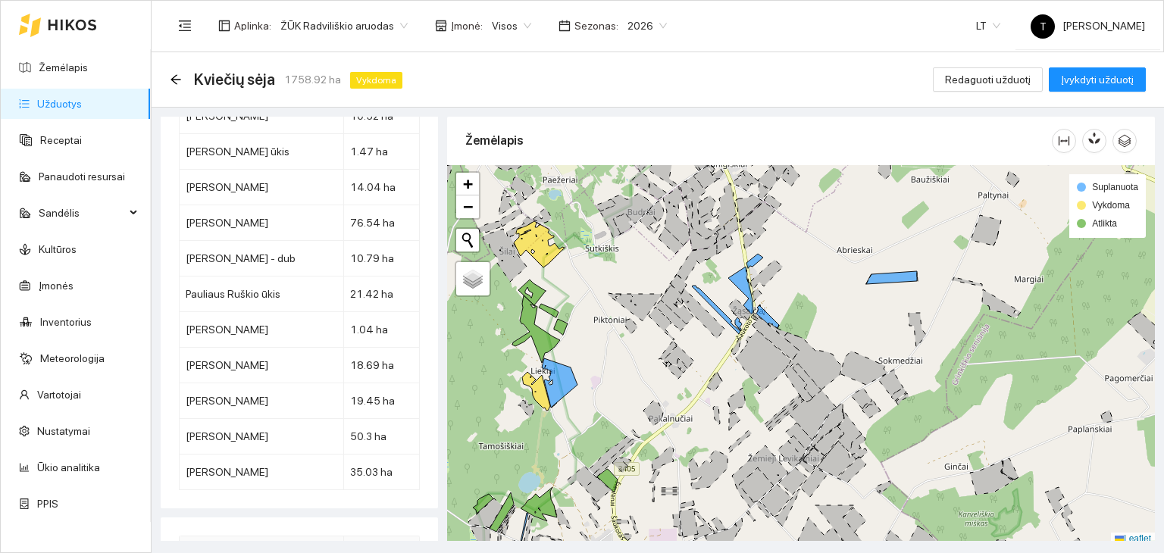
scroll to position [7669, 0]
click at [503, 28] on body "Žemėlapis Užduotys Receptai Panaudoti resursai Sandėlis Kultūros Įmonės Invento…" at bounding box center [582, 276] width 1164 height 553
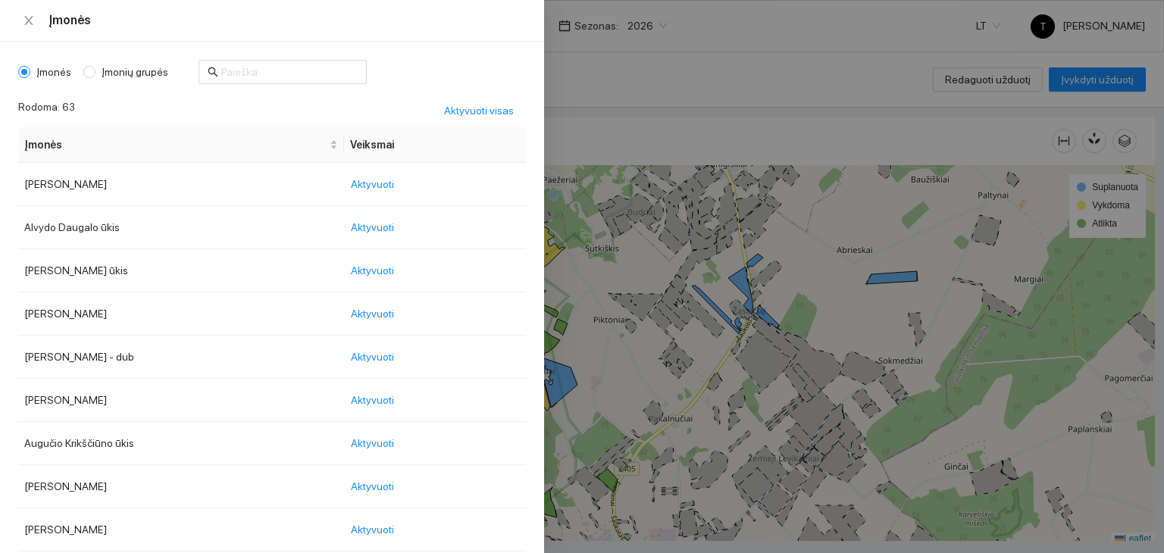
click at [503, 27] on div "Įmonės" at bounding box center [286, 20] width 477 height 17
click at [611, 93] on div at bounding box center [582, 276] width 1164 height 553
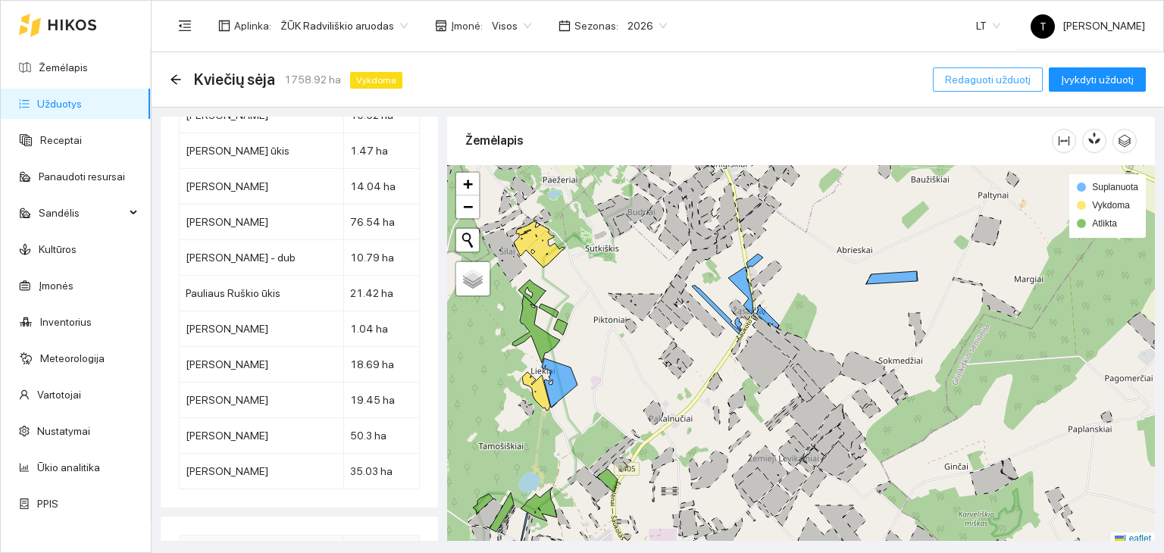
click at [978, 80] on span "Redaguoti užduotį" at bounding box center [988, 79] width 86 height 17
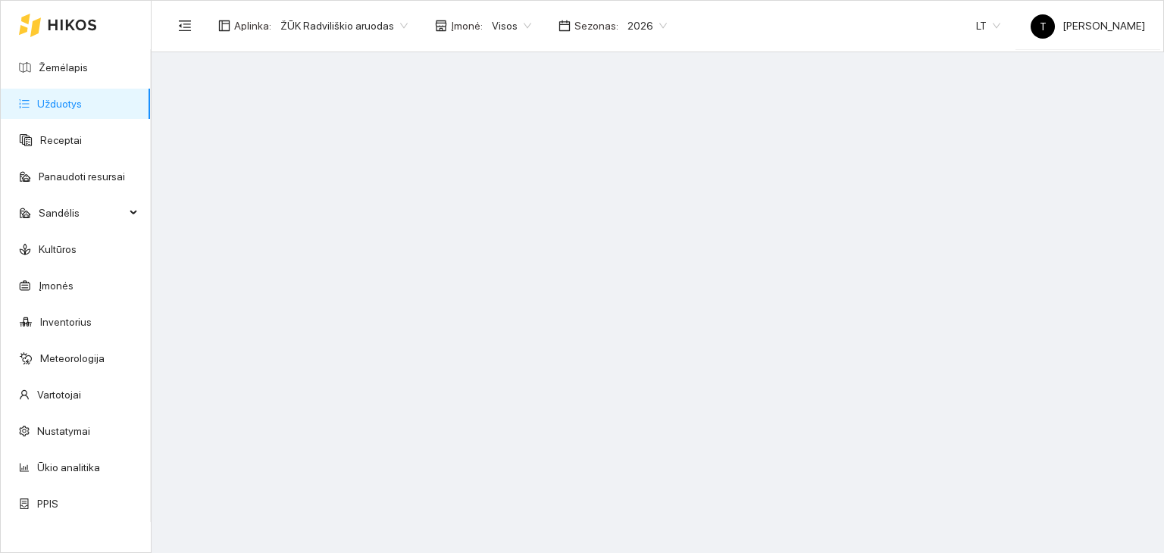
drag, startPoint x: 664, startPoint y: 449, endPoint x: 543, endPoint y: 410, distance: 127.5
click at [543, 410] on main at bounding box center [658, 302] width 1012 height 501
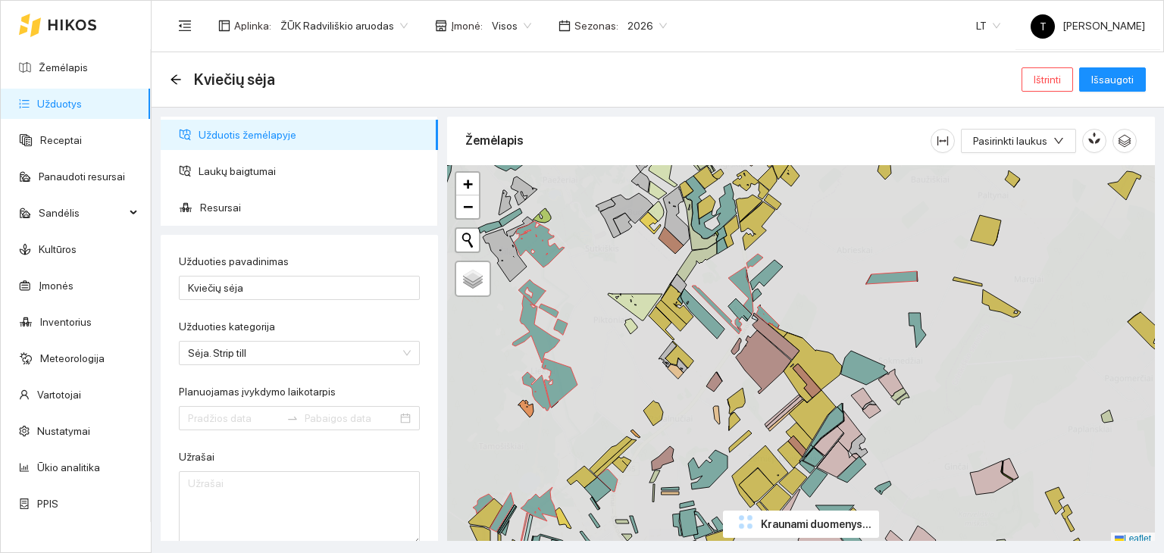
type input "[DATE]"
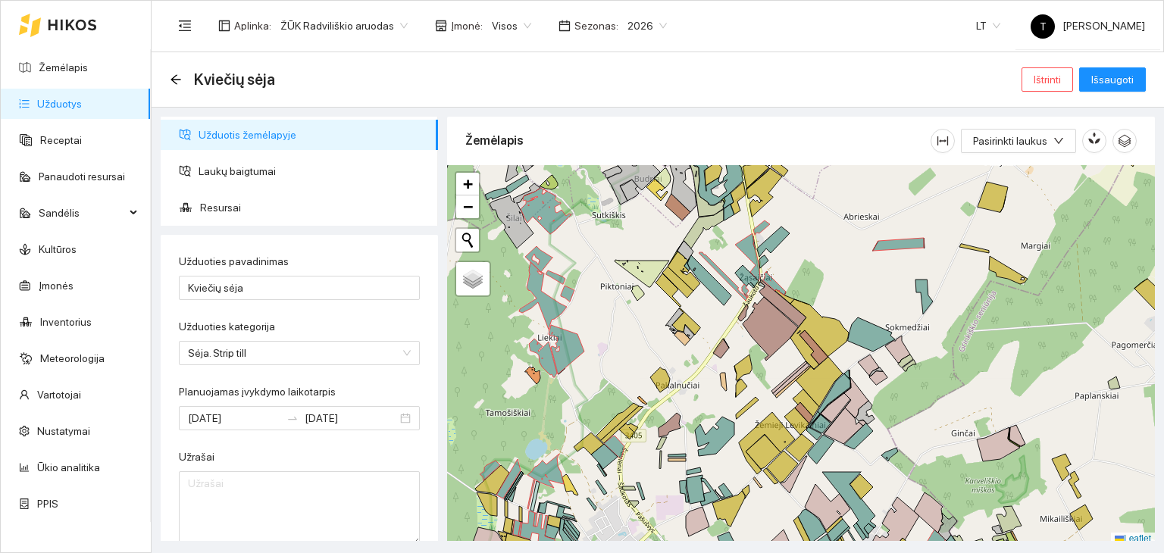
scroll to position [4, 0]
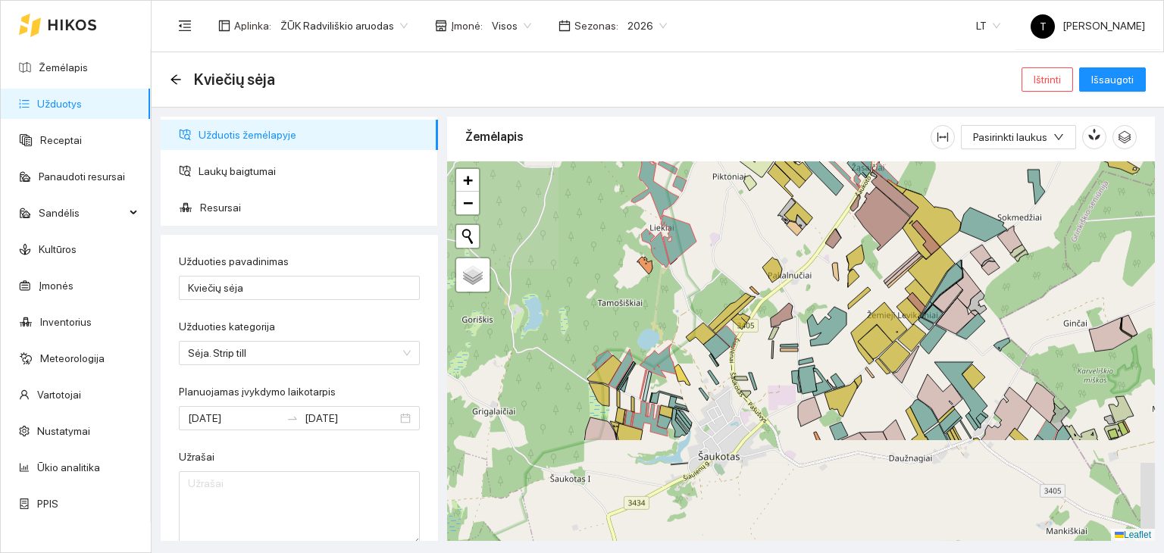
drag, startPoint x: 652, startPoint y: 437, endPoint x: 747, endPoint y: 362, distance: 121.4
click at [747, 362] on div "+ − Nieko nerasta. Bandykite dar kartą. Žemėlapis Palydovas Leaflet" at bounding box center [801, 351] width 708 height 380
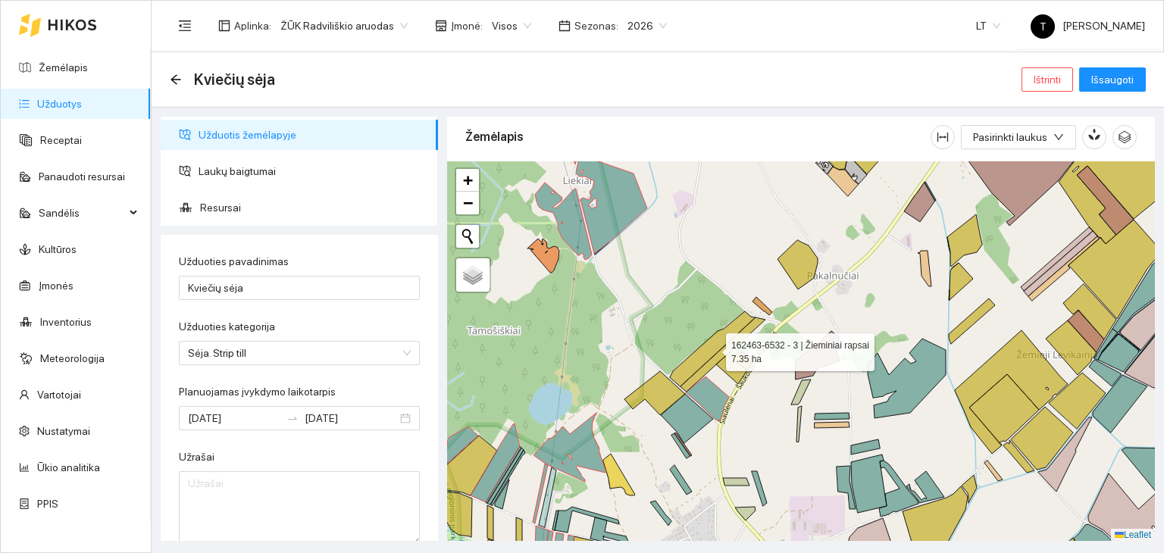
click at [712, 348] on icon at bounding box center [713, 348] width 86 height 75
click at [721, 354] on icon at bounding box center [722, 354] width 85 height 74
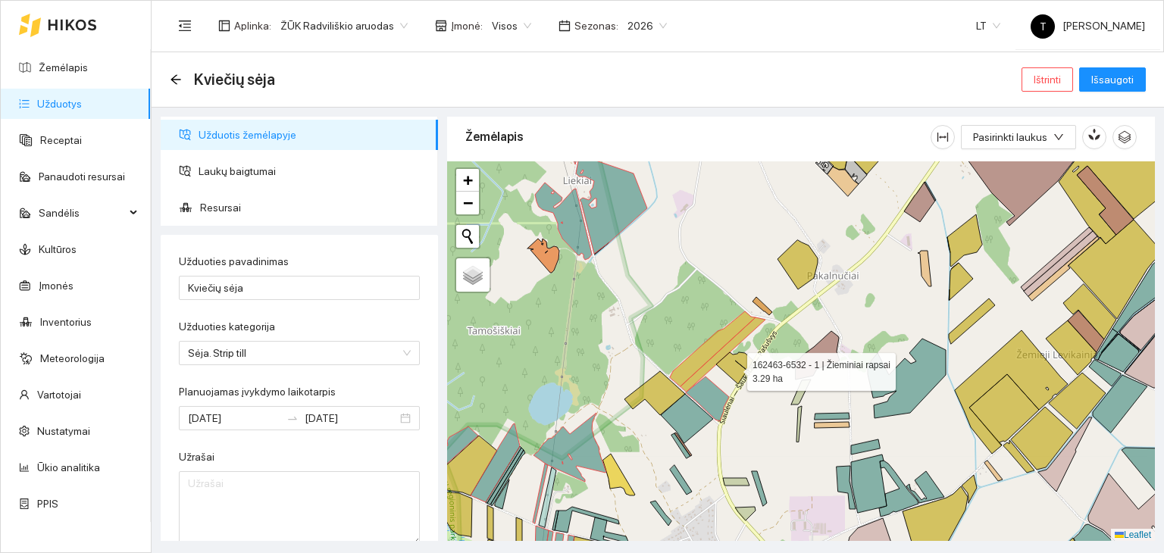
click at [734, 368] on icon at bounding box center [734, 368] width 37 height 32
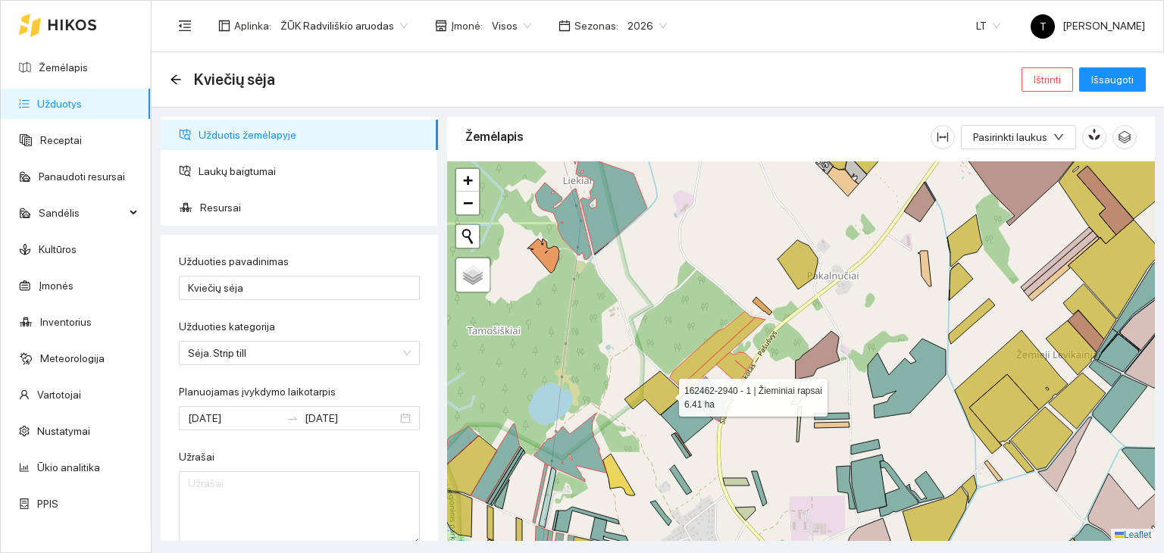
click at [665, 392] on icon at bounding box center [654, 393] width 61 height 44
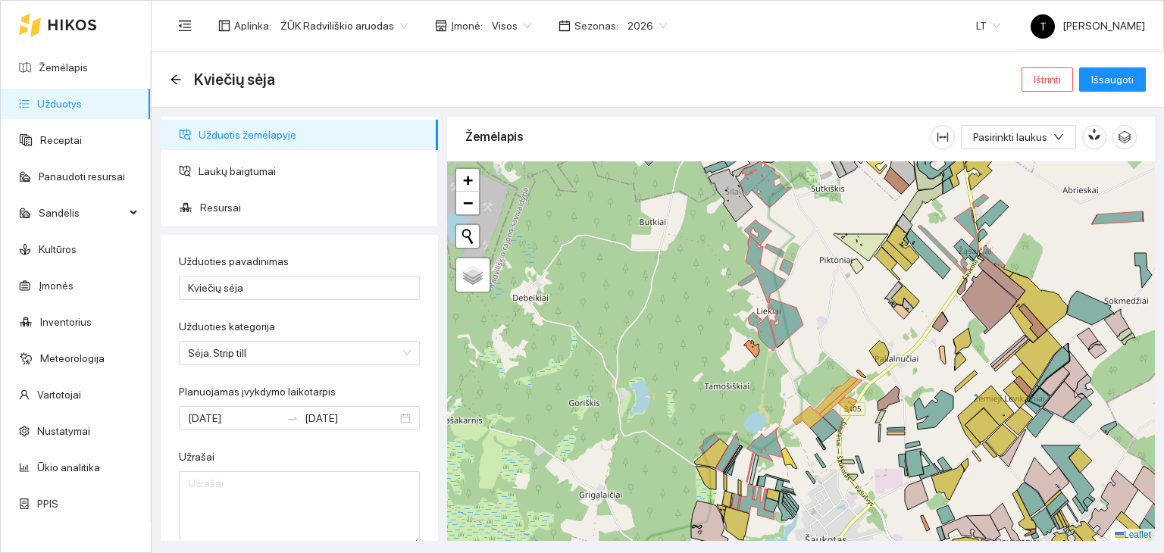
drag, startPoint x: 938, startPoint y: 495, endPoint x: 886, endPoint y: 396, distance: 111.5
click at [886, 396] on div "+ − Nieko nerasta. Bandykite dar kartą. Žemėlapis Palydovas Leaflet" at bounding box center [801, 351] width 708 height 380
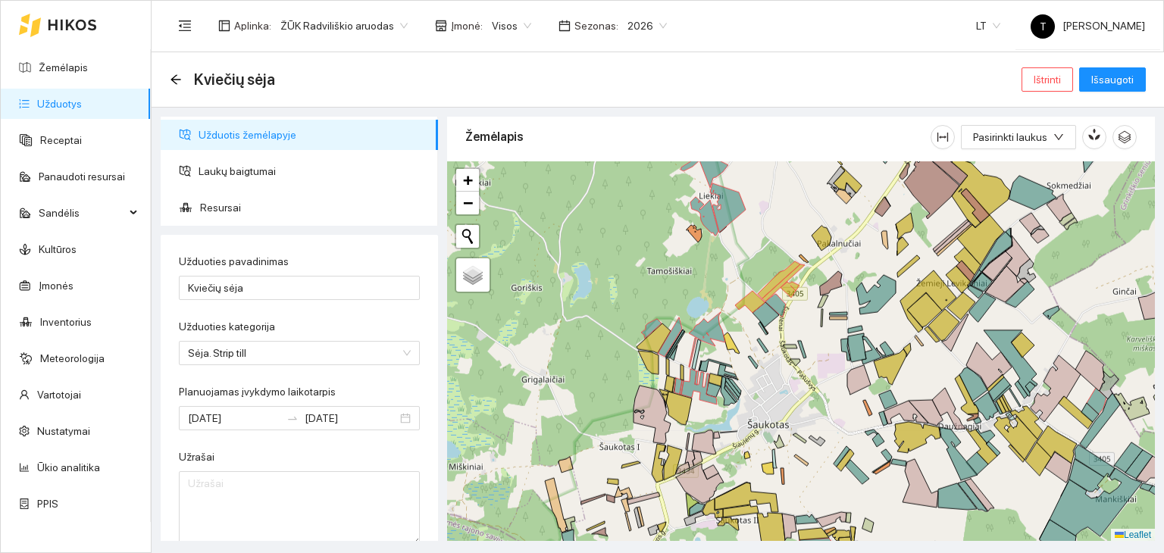
drag, startPoint x: 552, startPoint y: 401, endPoint x: 544, endPoint y: 381, distance: 21.1
click at [544, 381] on div "+ − Nieko nerasta. Bandykite dar kartą. Žemėlapis Palydovas Leaflet" at bounding box center [801, 351] width 708 height 380
click at [653, 339] on icon at bounding box center [653, 338] width 34 height 30
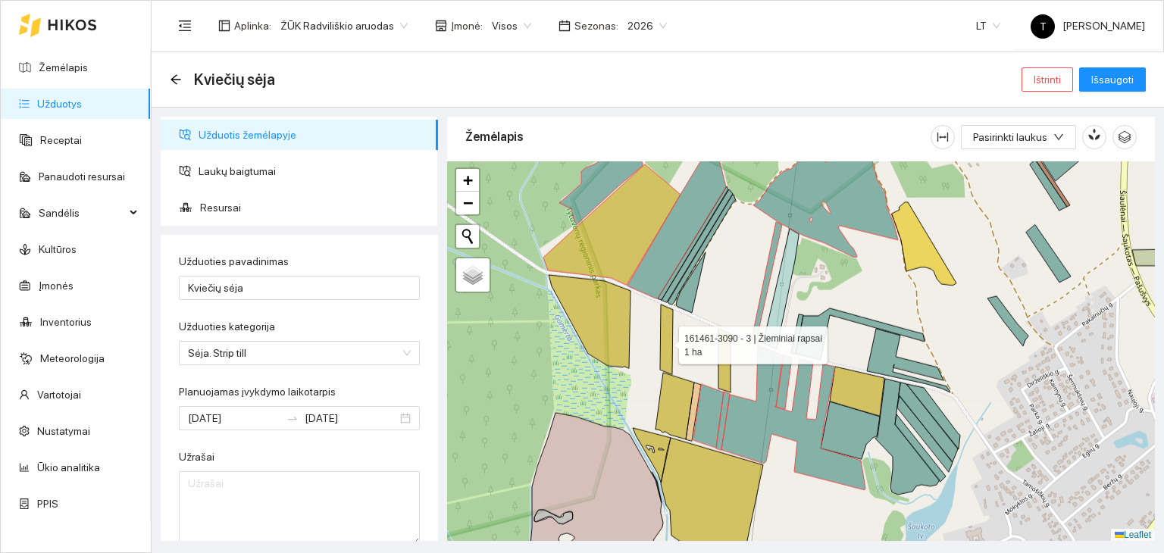
click at [665, 340] on icon at bounding box center [666, 340] width 13 height 70
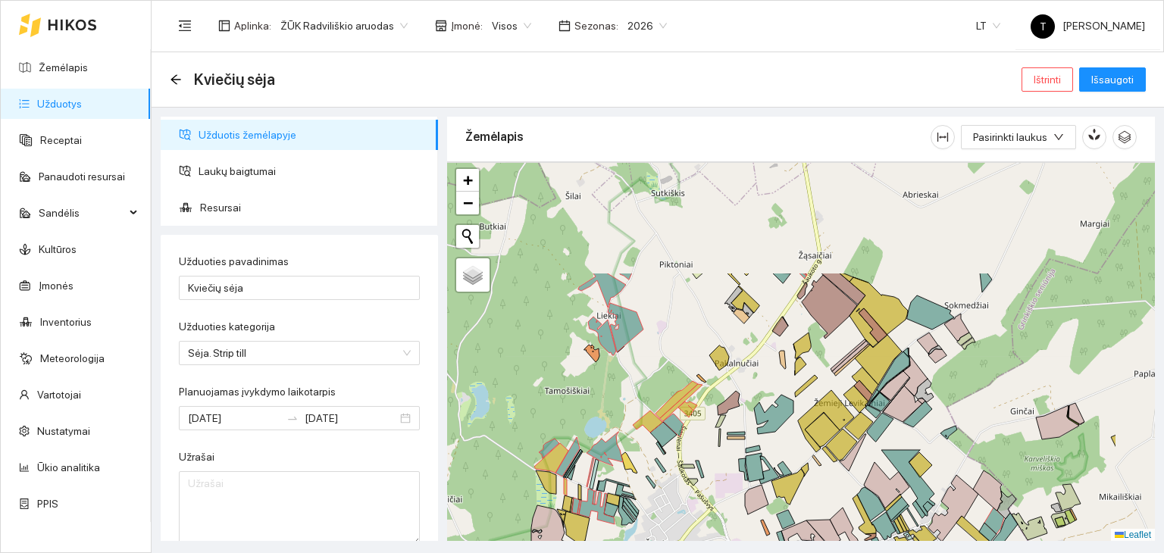
drag, startPoint x: 914, startPoint y: 289, endPoint x: 802, endPoint y: 448, distance: 194.0
click at [802, 448] on div "+ − Nieko nerasta. Bandykite dar kartą. Žemėlapis Palydovas Leaflet" at bounding box center [801, 351] width 708 height 380
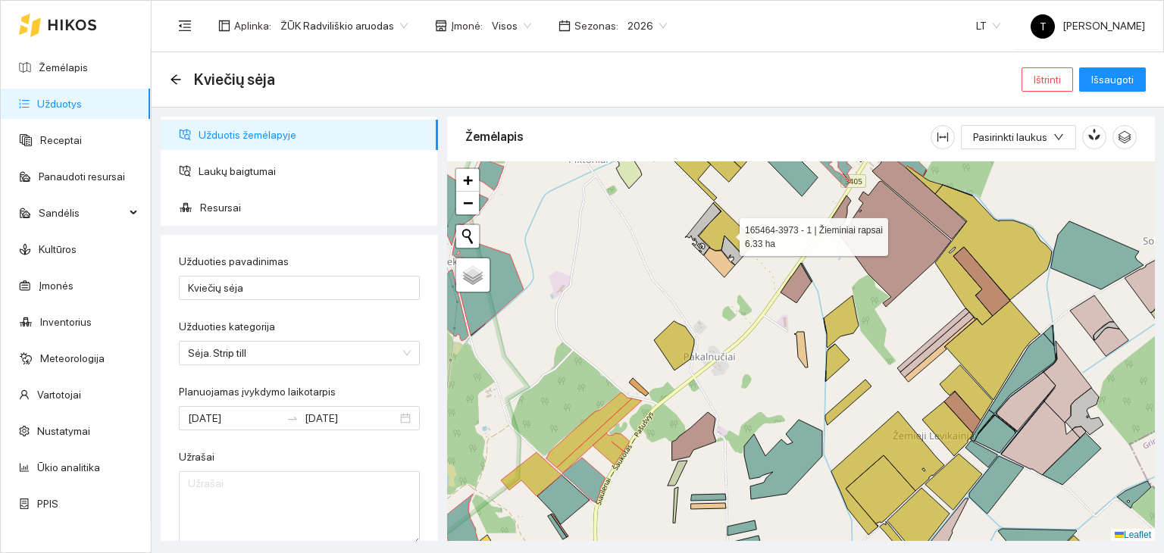
click at [737, 231] on icon at bounding box center [726, 229] width 57 height 54
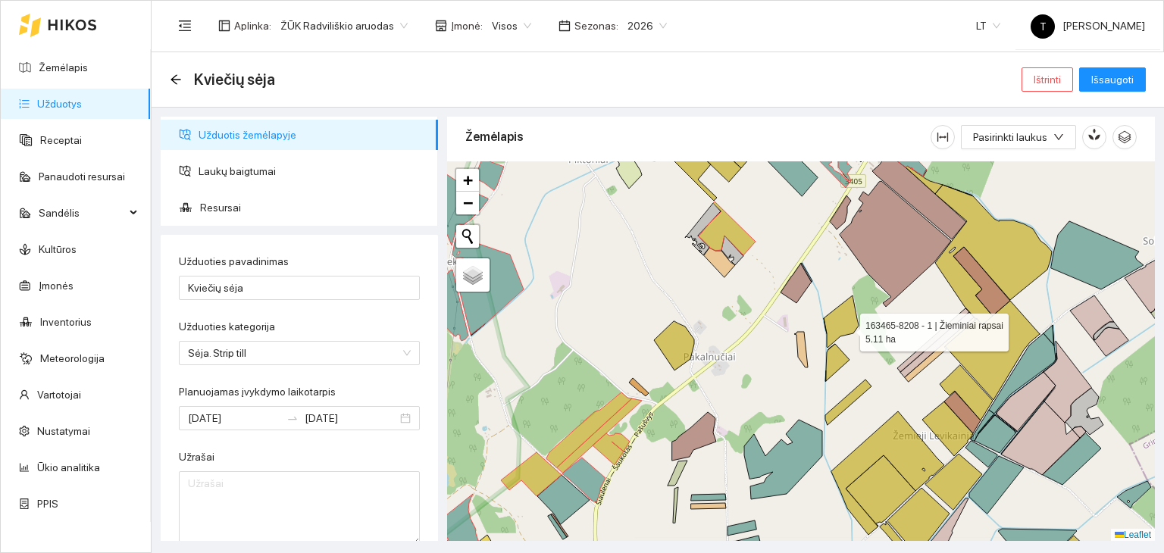
click at [845, 321] on icon at bounding box center [840, 321] width 35 height 52
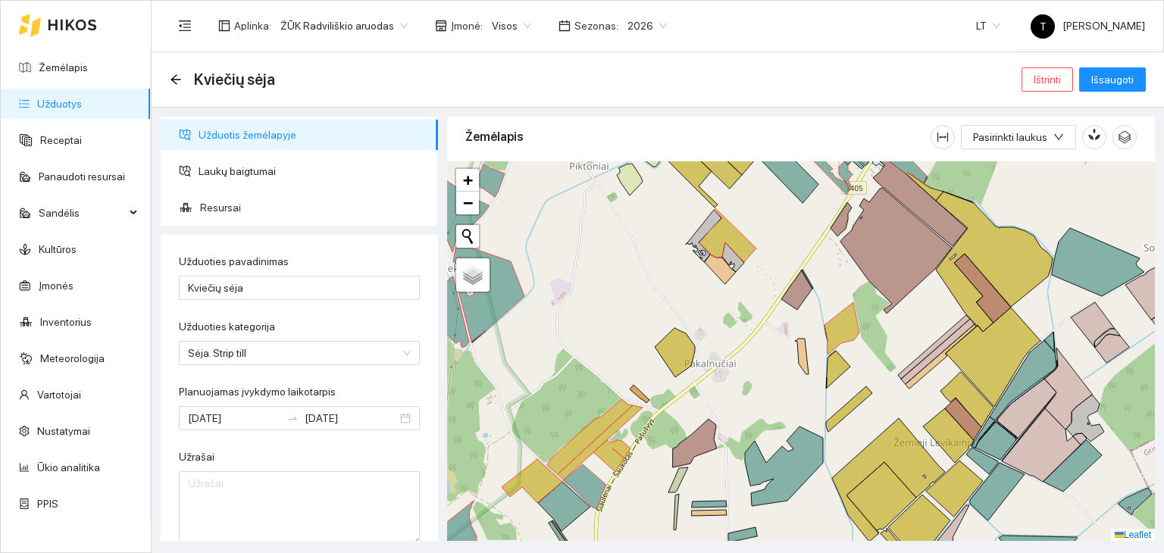
drag, startPoint x: 813, startPoint y: 243, endPoint x: 814, endPoint y: 267, distance: 23.5
click at [814, 267] on div "163465-8208 - 1 | Žieminiai rapsai 5.11 ha + − Nieko nerasta. Bandykite dar kar…" at bounding box center [801, 351] width 708 height 380
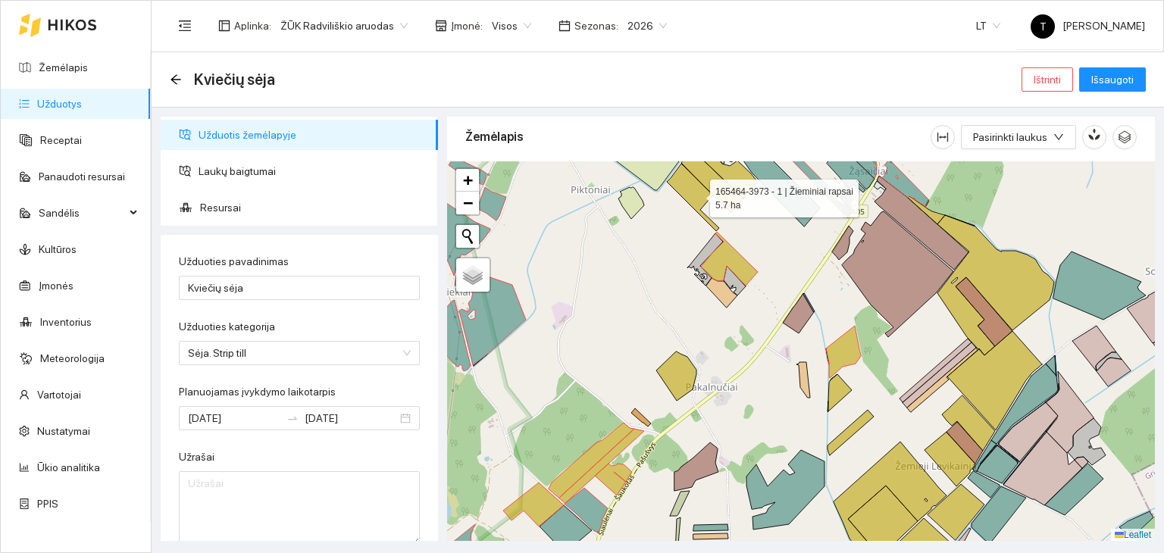
click at [697, 193] on icon at bounding box center [693, 197] width 52 height 67
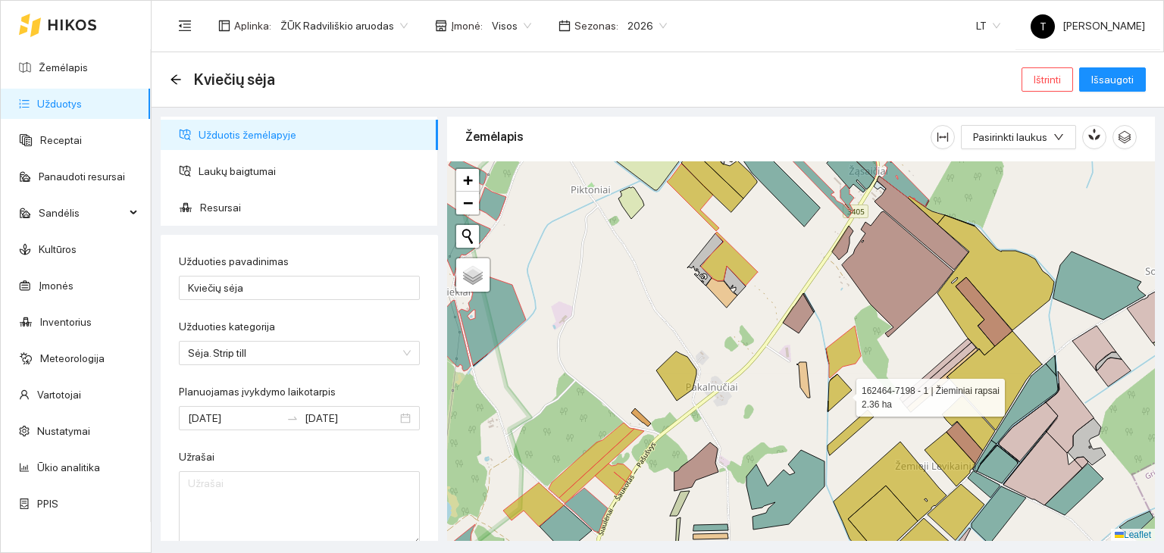
click at [842, 392] on icon at bounding box center [839, 392] width 23 height 37
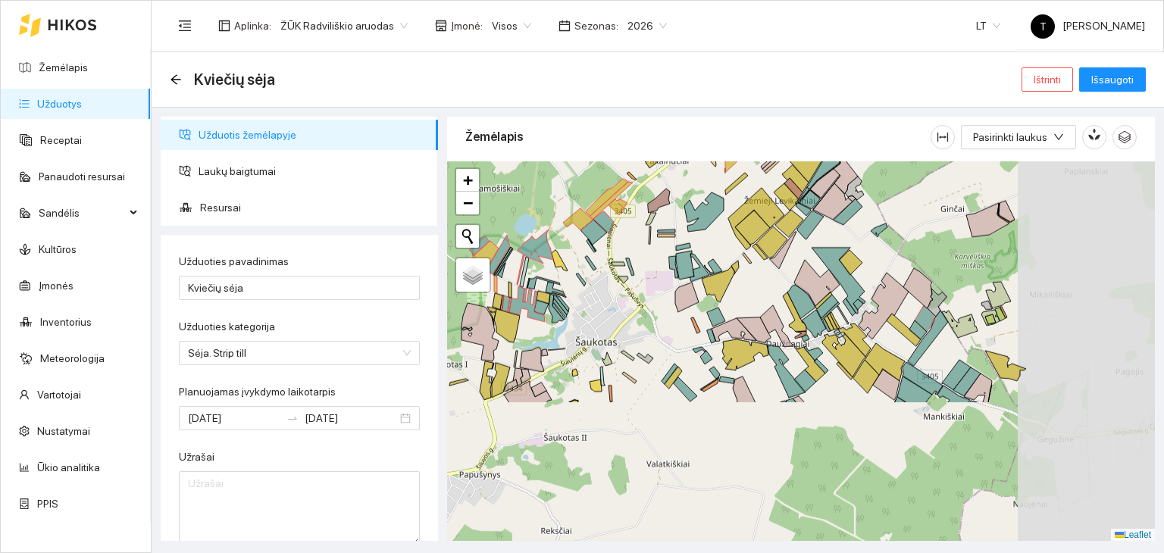
drag, startPoint x: 1020, startPoint y: 448, endPoint x: 833, endPoint y: 274, distance: 255.7
click at [833, 274] on icon at bounding box center [816, 283] width 45 height 46
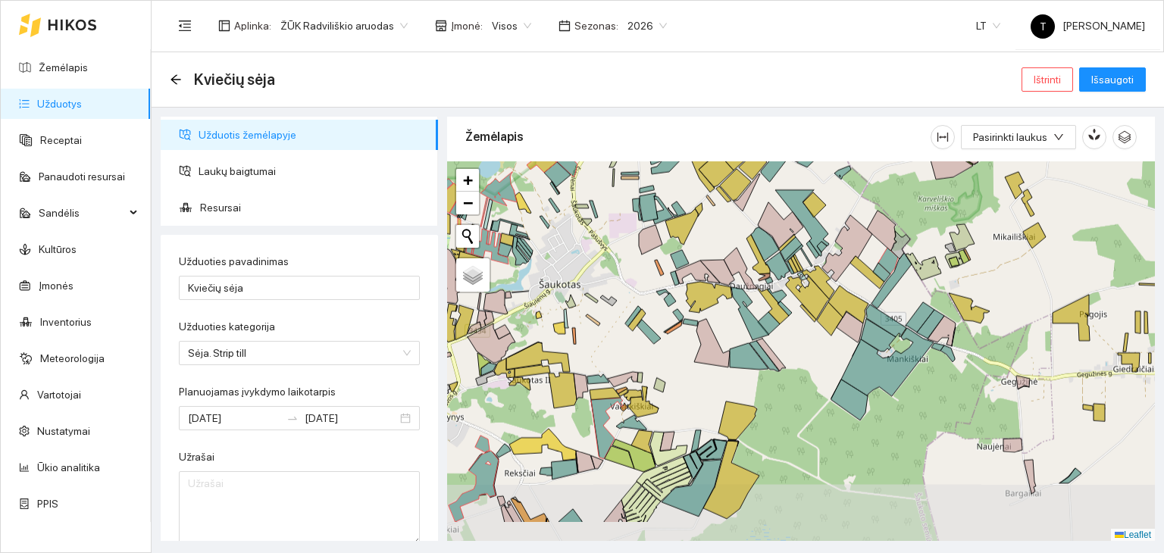
drag, startPoint x: 1024, startPoint y: 466, endPoint x: 977, endPoint y: 397, distance: 83.8
click at [982, 404] on div "+ − Nieko nerasta. Bandykite dar kartą. Žemėlapis Palydovas Leaflet" at bounding box center [801, 351] width 708 height 380
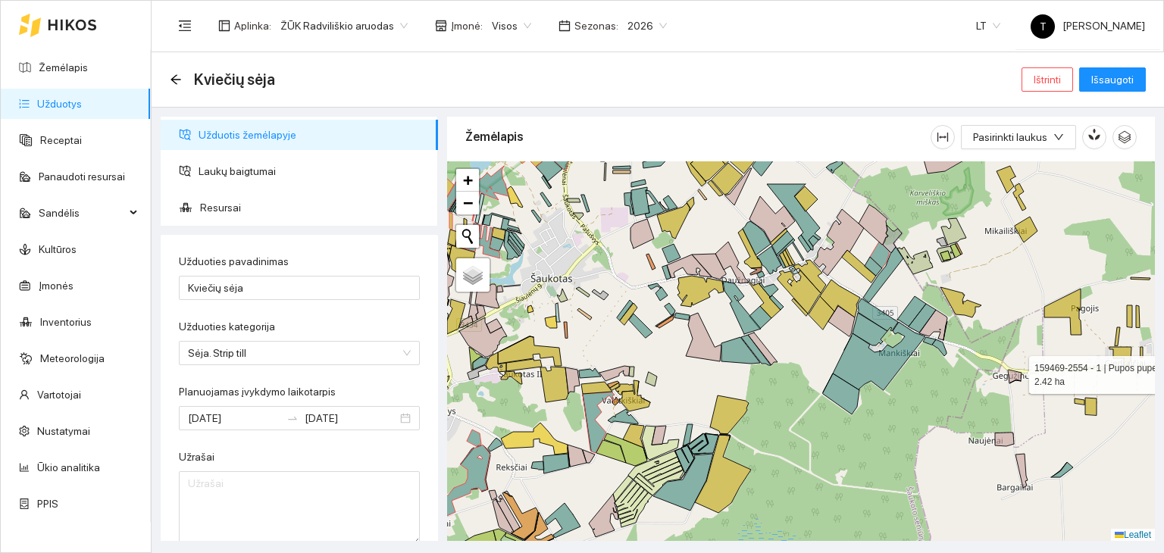
click at [1015, 370] on icon at bounding box center [1015, 377] width 14 height 14
click at [999, 439] on icon at bounding box center [1004, 440] width 19 height 14
click at [1027, 474] on div "158470-0634 - 1 | Pupos pupelės 4.62 ha + − Nieko nerasta. Bandykite dar kartą.…" at bounding box center [801, 351] width 708 height 380
click at [1021, 471] on icon at bounding box center [1021, 471] width 12 height 34
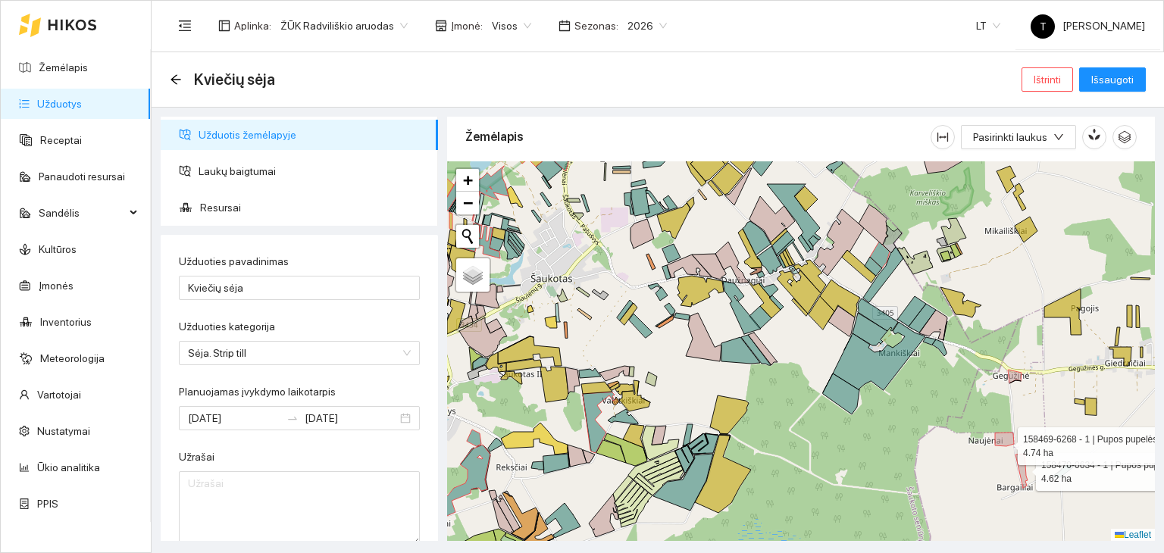
click at [1009, 442] on icon at bounding box center [1004, 440] width 19 height 14
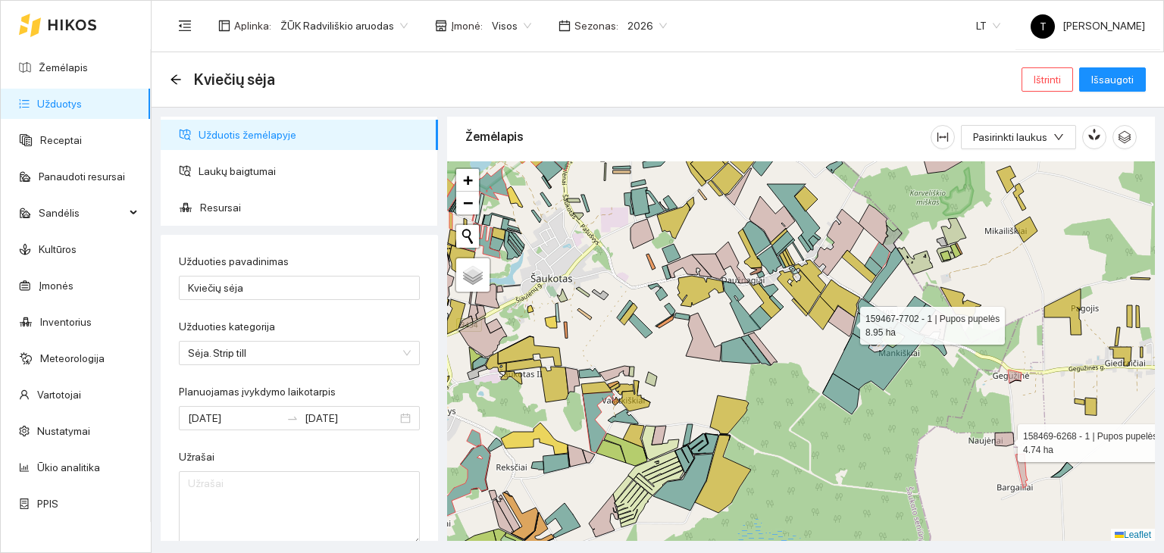
click at [846, 321] on icon at bounding box center [841, 321] width 27 height 30
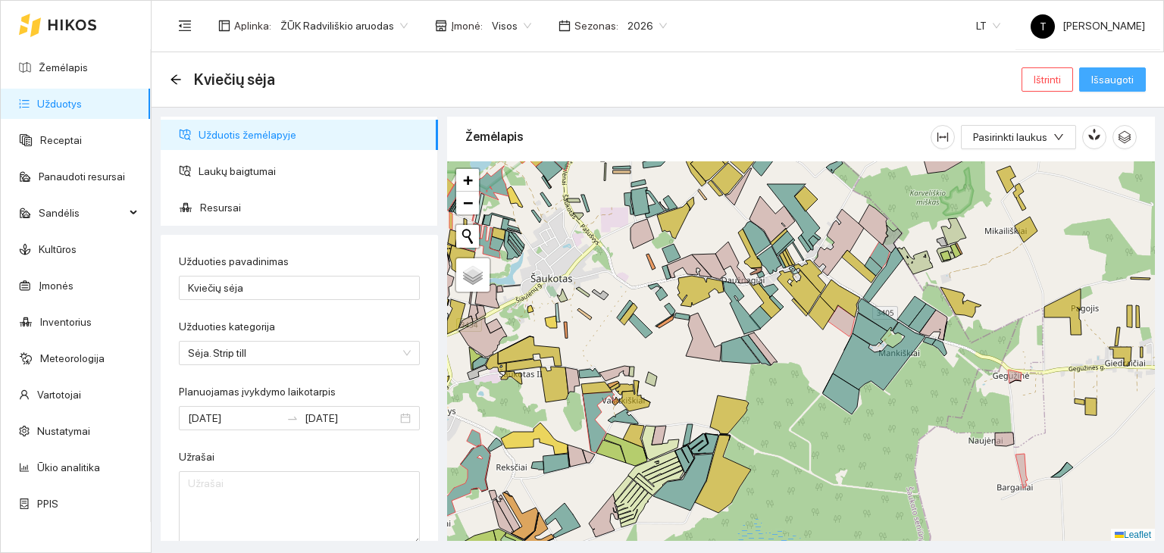
click at [1112, 80] on span "Išsaugoti" at bounding box center [1112, 79] width 42 height 17
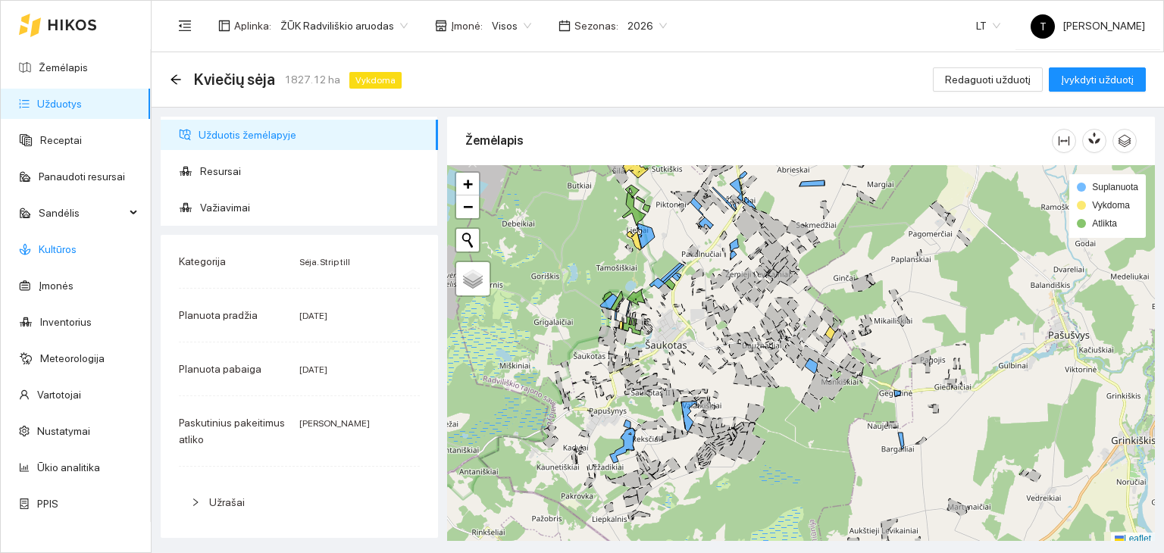
click at [62, 243] on link "Kultūros" at bounding box center [58, 249] width 38 height 12
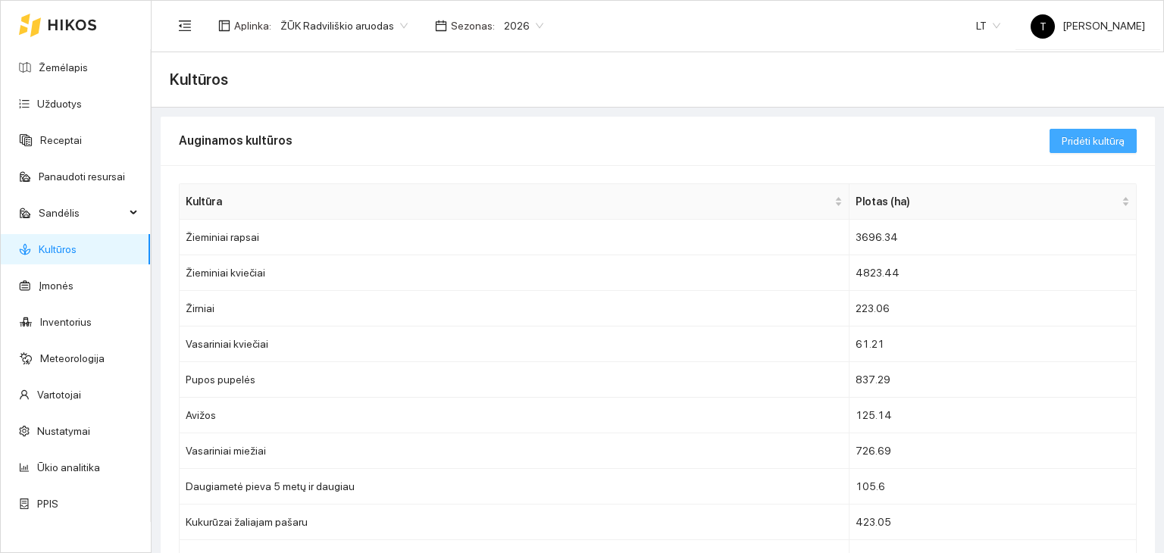
click at [1077, 151] on button "Pridėti kultūrą" at bounding box center [1092, 141] width 87 height 24
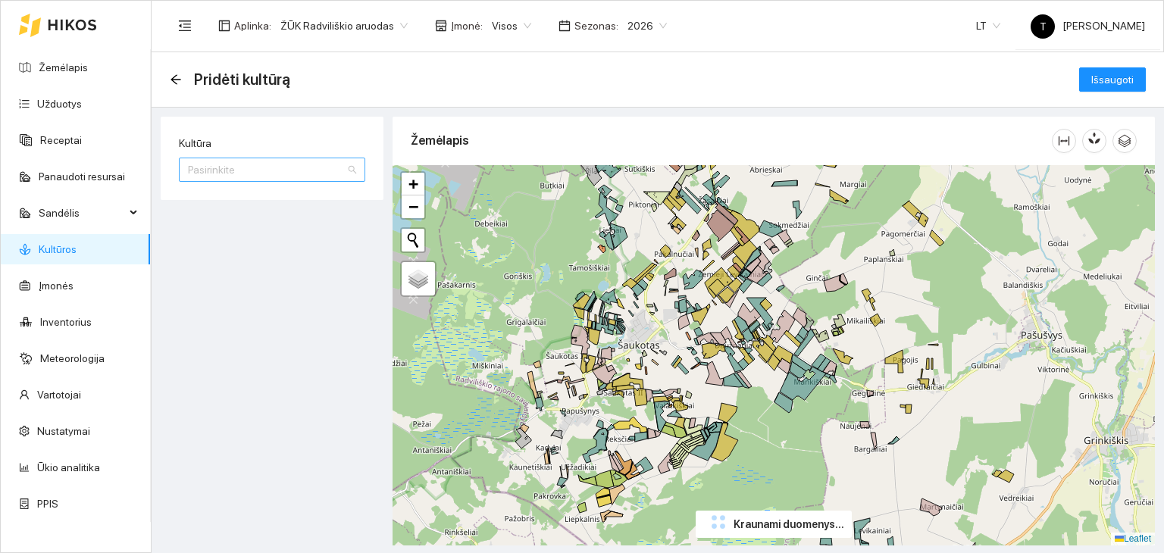
click at [284, 167] on input "Kultūra" at bounding box center [267, 169] width 158 height 23
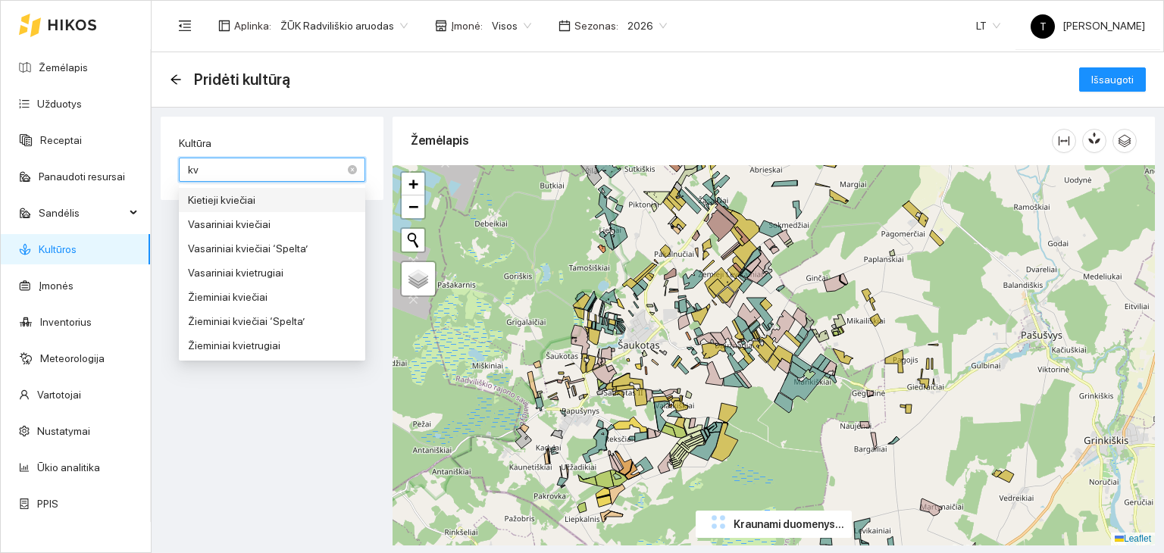
type input "kvi"
click at [259, 304] on div "Žieminiai kviečiai" at bounding box center [272, 297] width 168 height 17
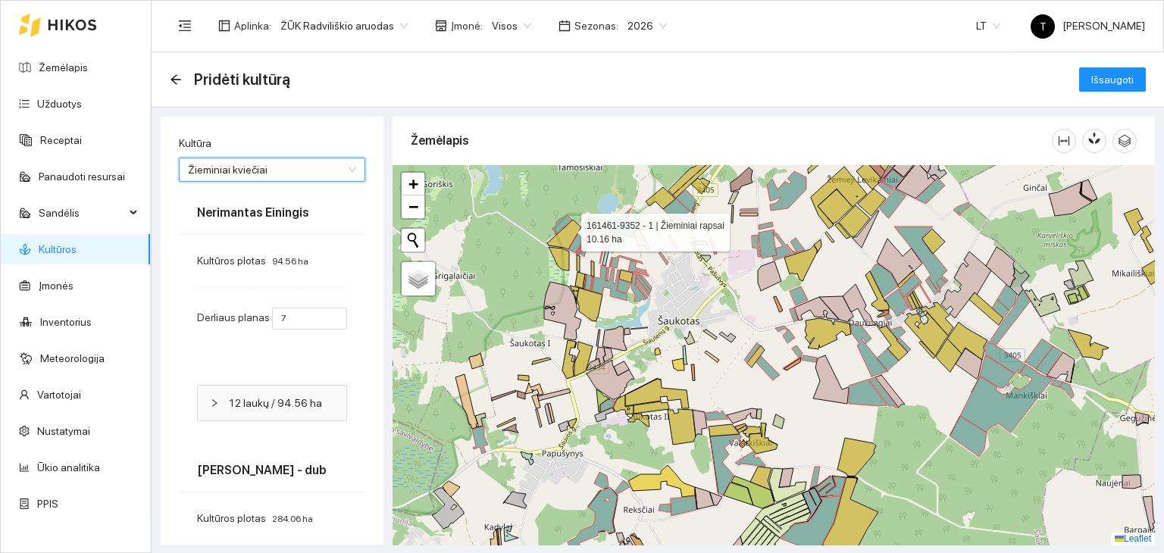
click at [567, 229] on icon at bounding box center [564, 235] width 34 height 30
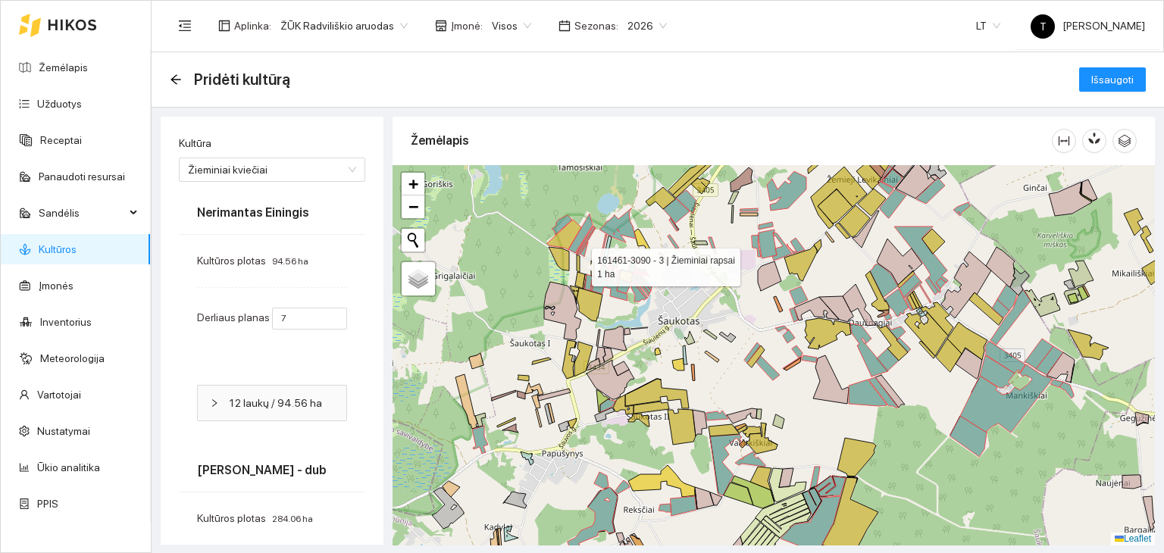
click at [577, 264] on icon at bounding box center [578, 263] width 3 height 17
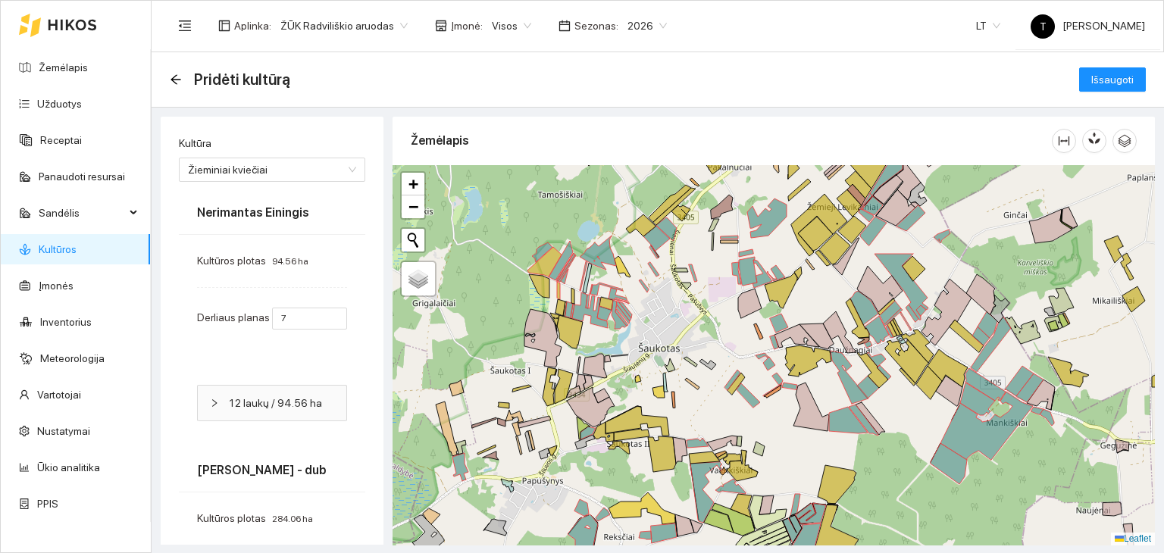
drag, startPoint x: 759, startPoint y: 236, endPoint x: 702, endPoint y: 329, distance: 109.5
click at [739, 286] on icon at bounding box center [748, 271] width 18 height 29
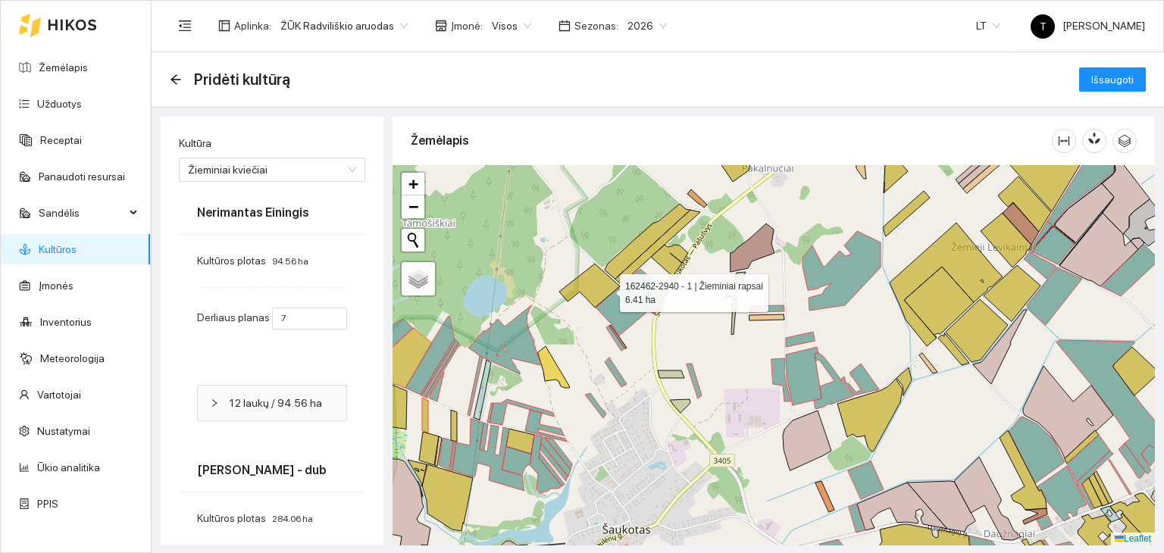
click at [603, 286] on icon at bounding box center [589, 286] width 61 height 44
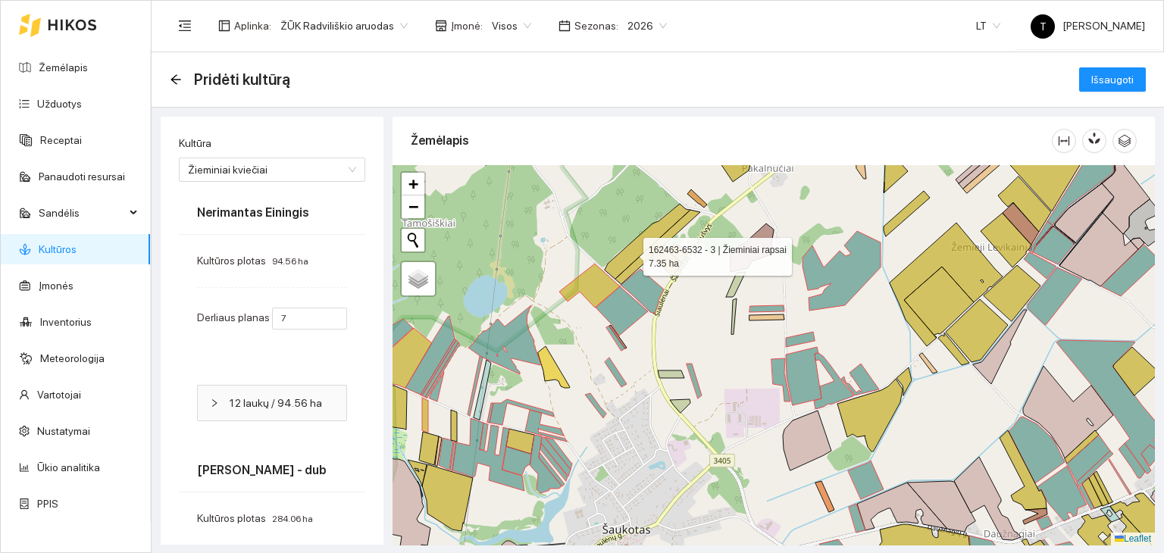
drag, startPoint x: 630, startPoint y: 252, endPoint x: 639, endPoint y: 262, distance: 13.9
click at [630, 252] on icon at bounding box center [648, 241] width 86 height 75
click at [639, 262] on icon at bounding box center [657, 247] width 85 height 74
click at [670, 264] on icon at bounding box center [669, 261] width 37 height 32
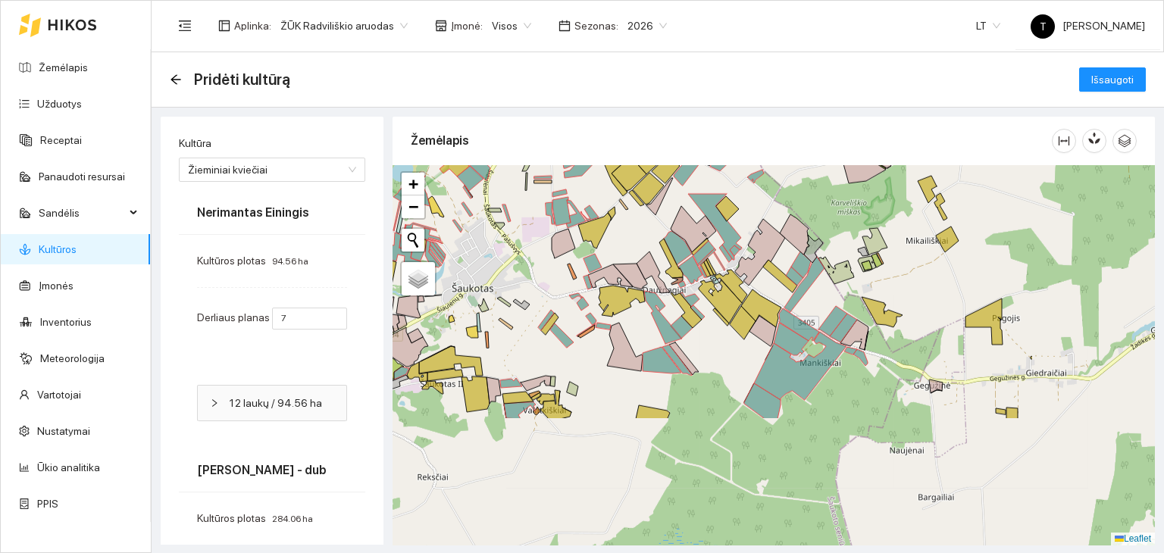
drag, startPoint x: 726, startPoint y: 444, endPoint x: 536, endPoint y: 274, distance: 254.3
click at [536, 274] on div "+ − Nieko nerasta. Bandykite dar kartą. Žemėlapis Palydovas Leaflet" at bounding box center [773, 355] width 762 height 380
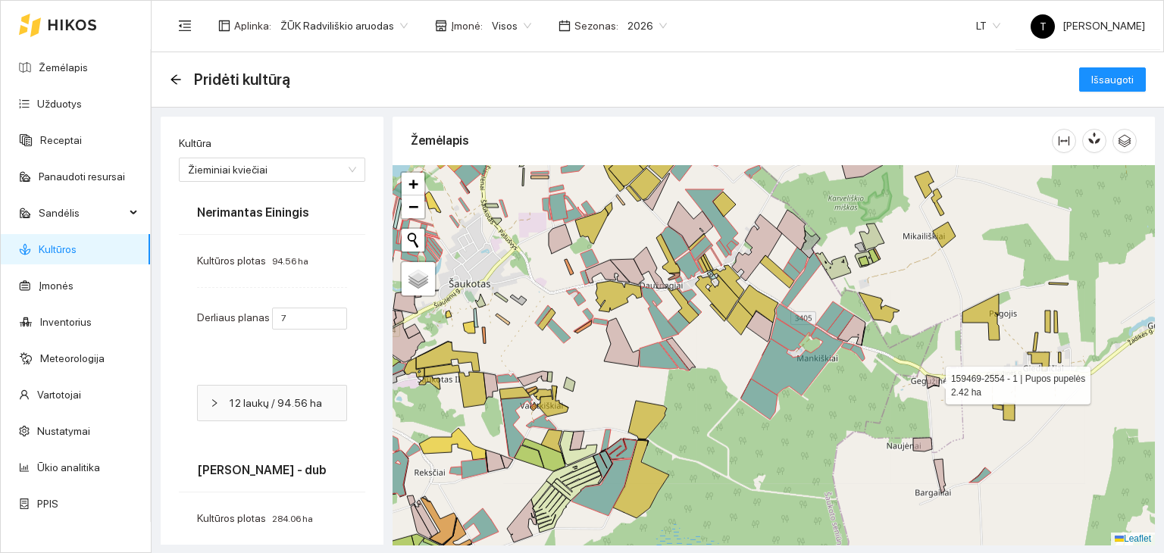
click at [931, 382] on icon at bounding box center [933, 382] width 14 height 14
click at [924, 442] on icon at bounding box center [922, 445] width 19 height 14
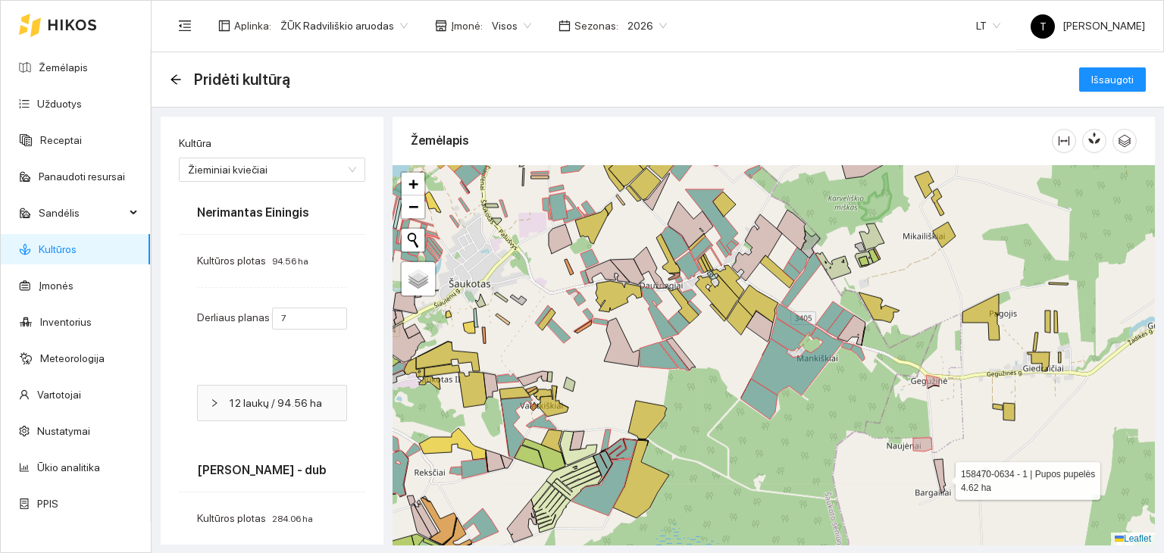
click at [941, 477] on icon at bounding box center [939, 476] width 12 height 34
click at [928, 440] on icon at bounding box center [922, 445] width 19 height 14
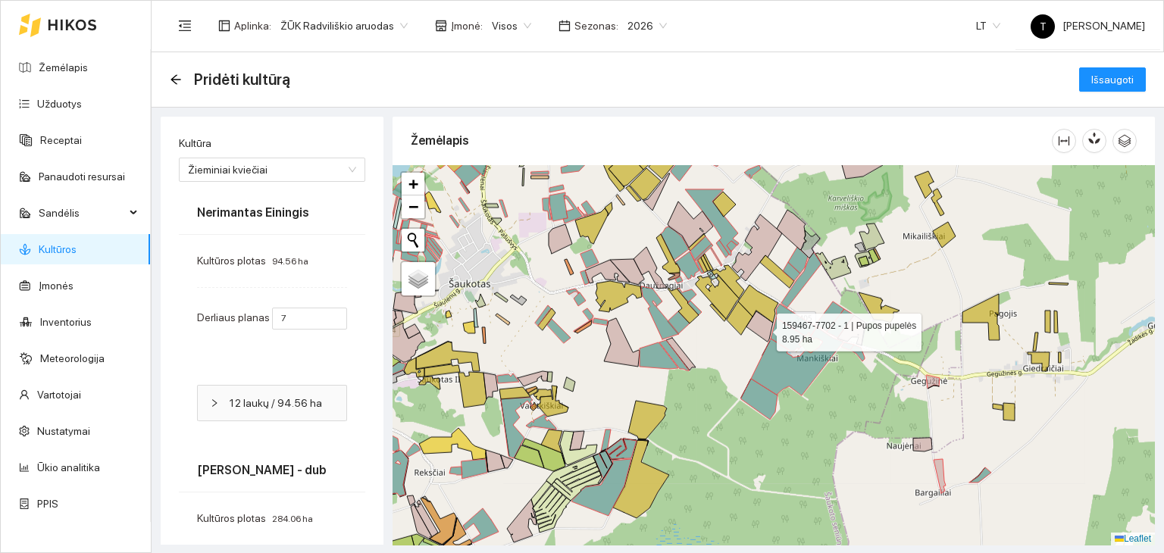
click at [763, 328] on icon at bounding box center [759, 326] width 27 height 30
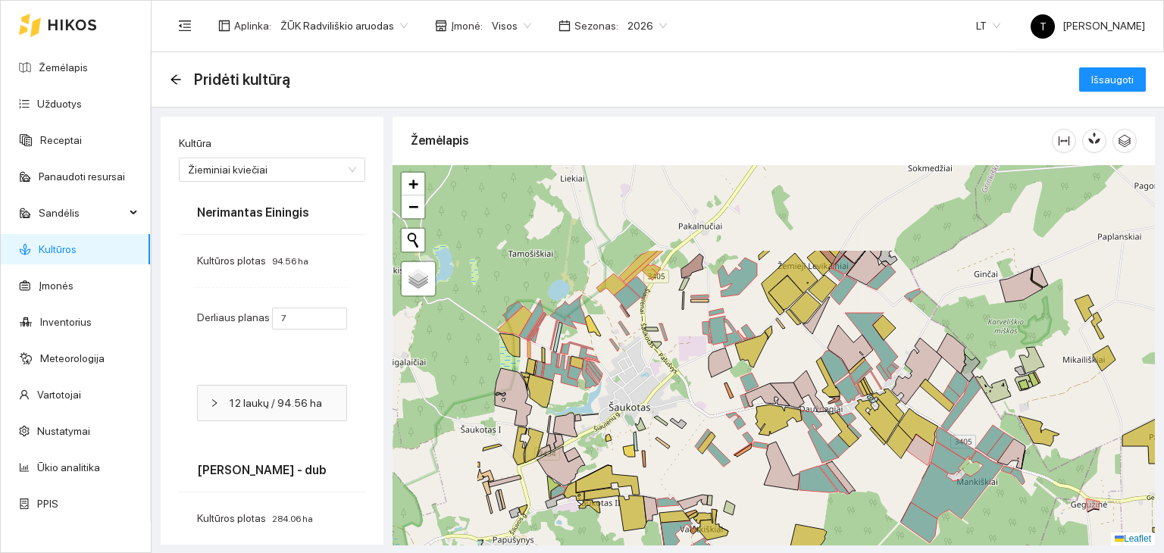
drag, startPoint x: 549, startPoint y: 317, endPoint x: 717, endPoint y: 445, distance: 210.8
click at [715, 445] on icon at bounding box center [706, 443] width 17 height 22
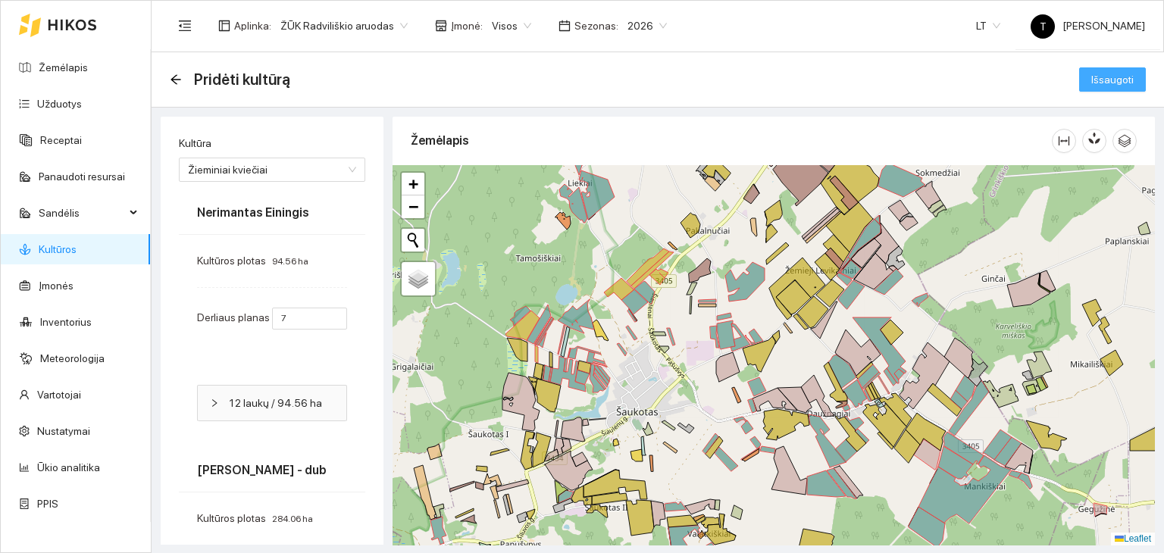
click at [1118, 76] on span "Išsaugoti" at bounding box center [1112, 79] width 42 height 17
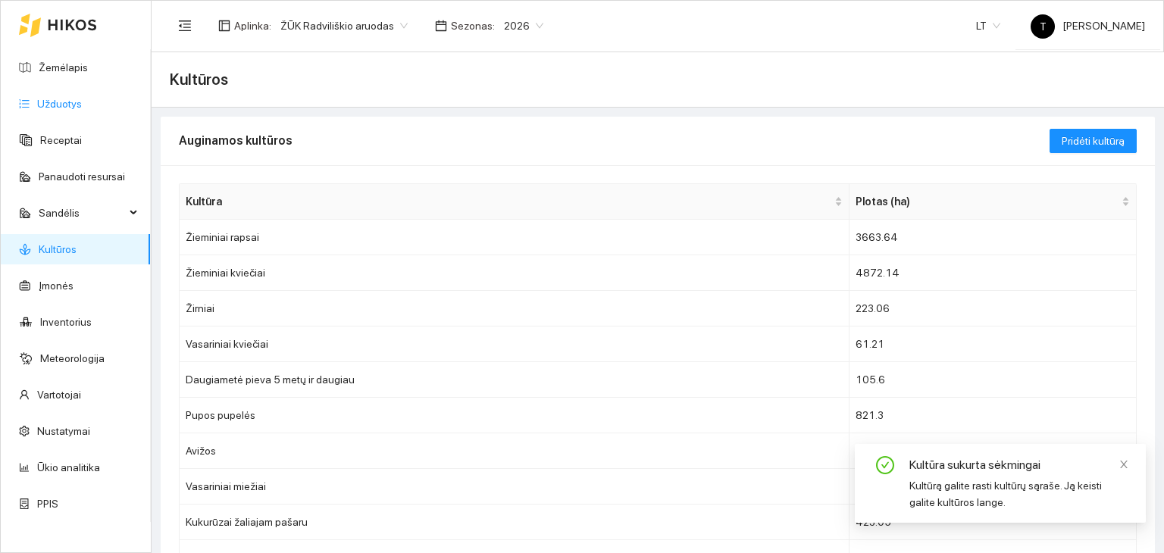
click at [82, 107] on link "Užduotys" at bounding box center [59, 104] width 45 height 12
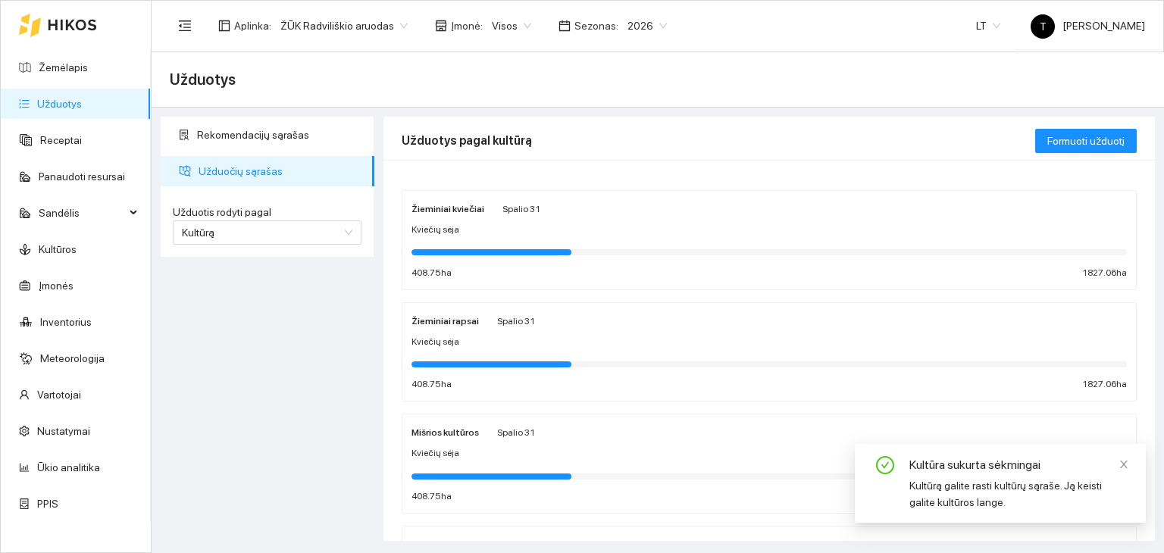
click at [796, 236] on div "Kviečių sėja" at bounding box center [768, 230] width 715 height 14
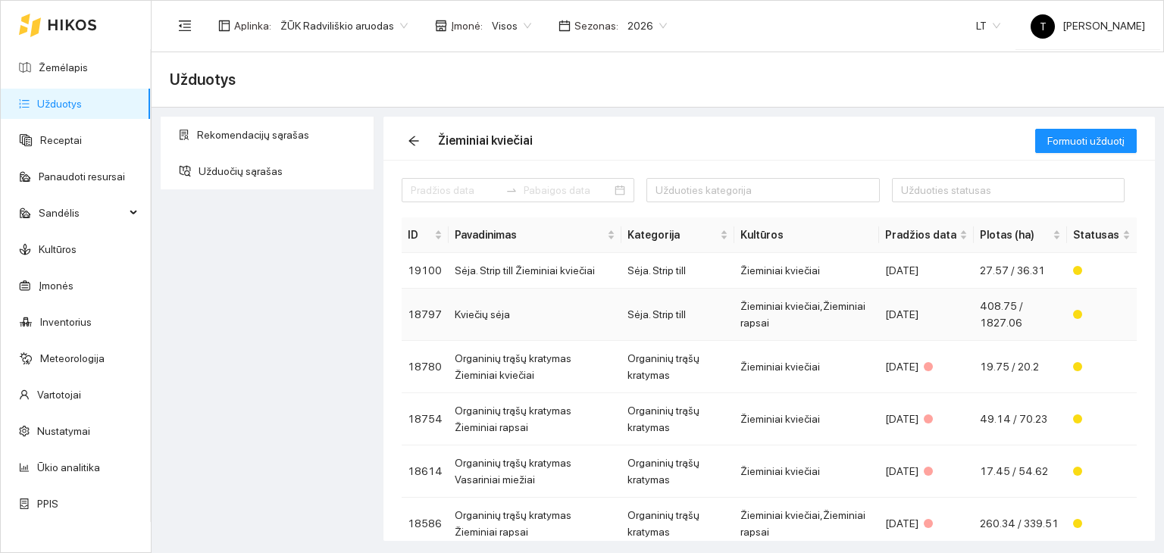
click at [833, 298] on td "Žieminiai kviečiai,Žieminiai rapsai" at bounding box center [806, 315] width 145 height 52
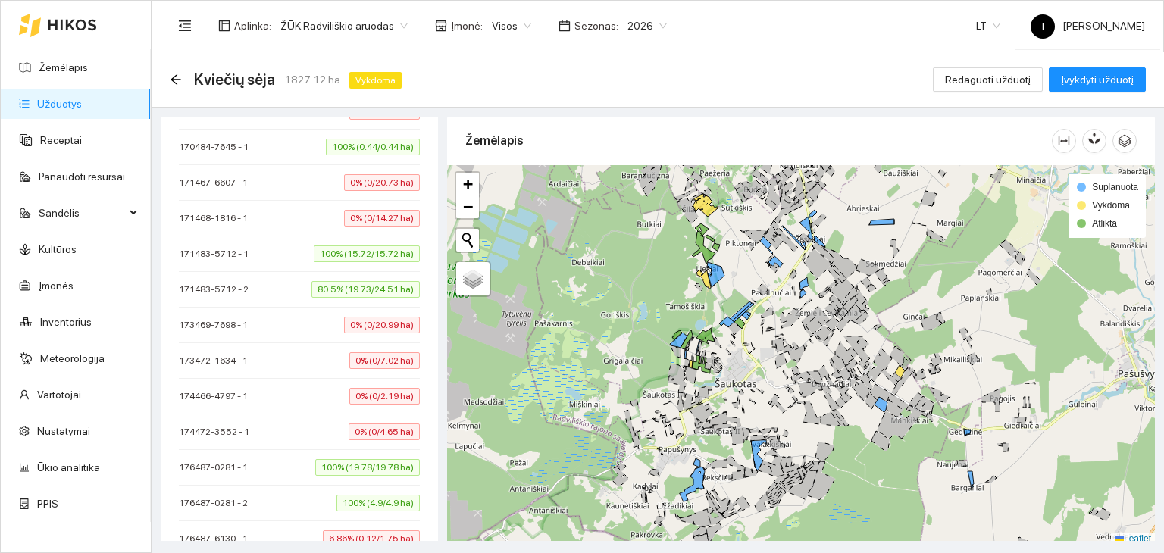
scroll to position [8232, 0]
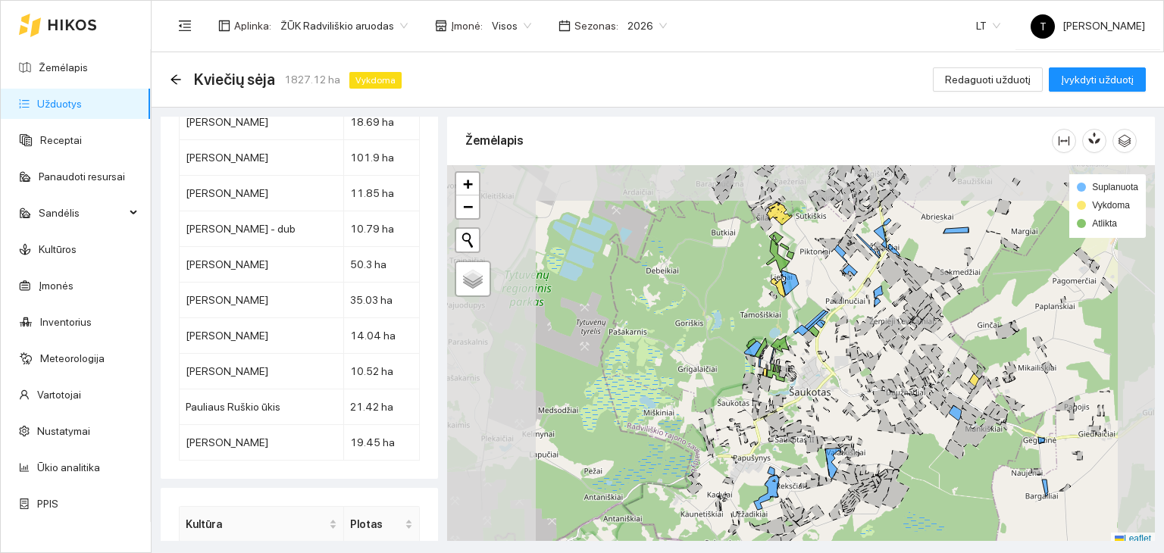
scroll to position [4, 0]
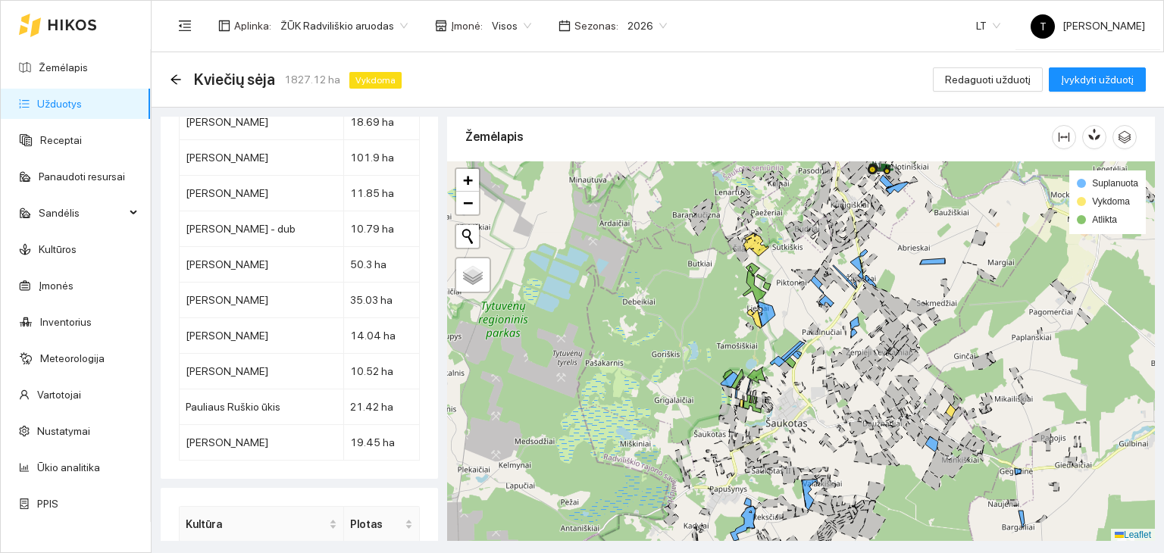
drag, startPoint x: 818, startPoint y: 281, endPoint x: 739, endPoint y: 367, distance: 116.3
click at [741, 367] on div "+ − Nieko nerasta. Bandykite dar kartą. Žemėlapis Palydovas Leaflet Suplanuota …" at bounding box center [801, 351] width 708 height 380
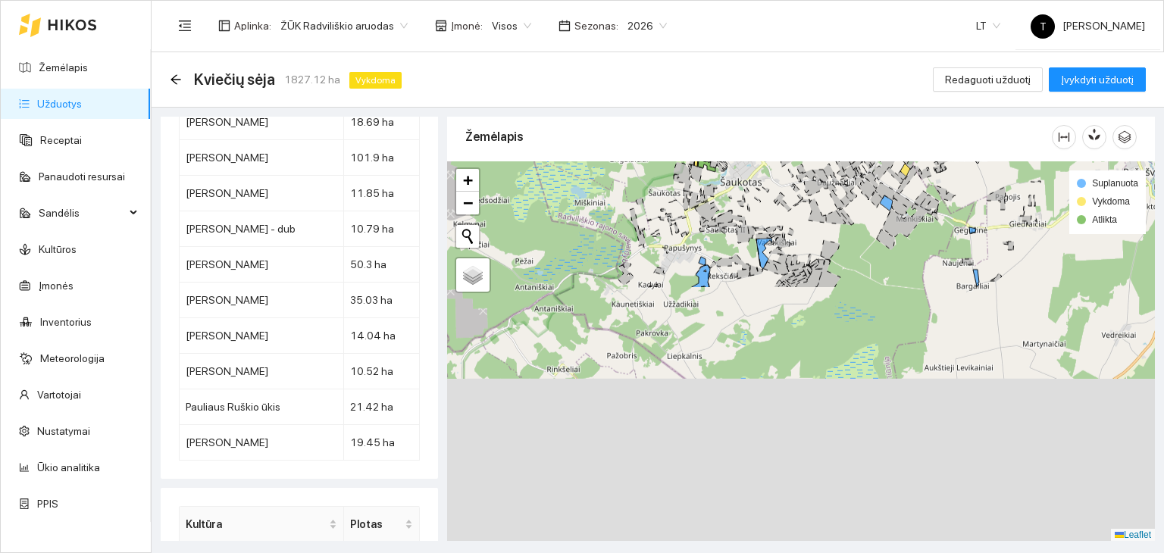
drag, startPoint x: 801, startPoint y: 436, endPoint x: 811, endPoint y: 132, distance: 304.0
click at [811, 132] on div "Žemėlapis + − Nieko nerasta. Bandykite dar kartą. Žemėlapis Palydovas Leaflet S…" at bounding box center [801, 325] width 708 height 424
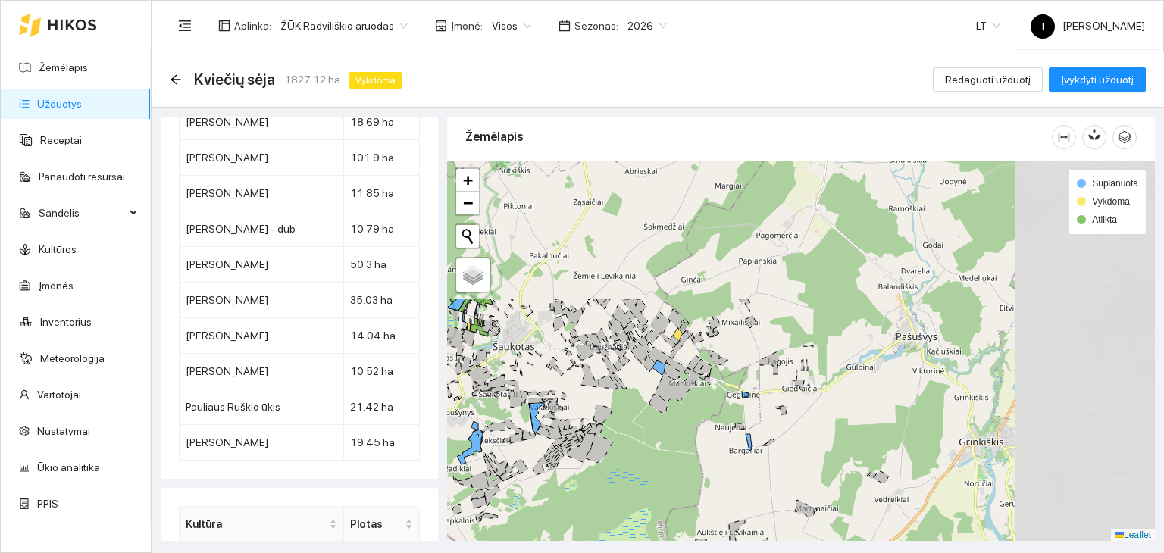
drag, startPoint x: 899, startPoint y: 245, endPoint x: 667, endPoint y: 421, distance: 290.9
click at [669, 421] on div "+ − Nieko nerasta. Bandykite dar kartą. Žemėlapis Palydovas Leaflet Suplanuota …" at bounding box center [801, 351] width 708 height 380
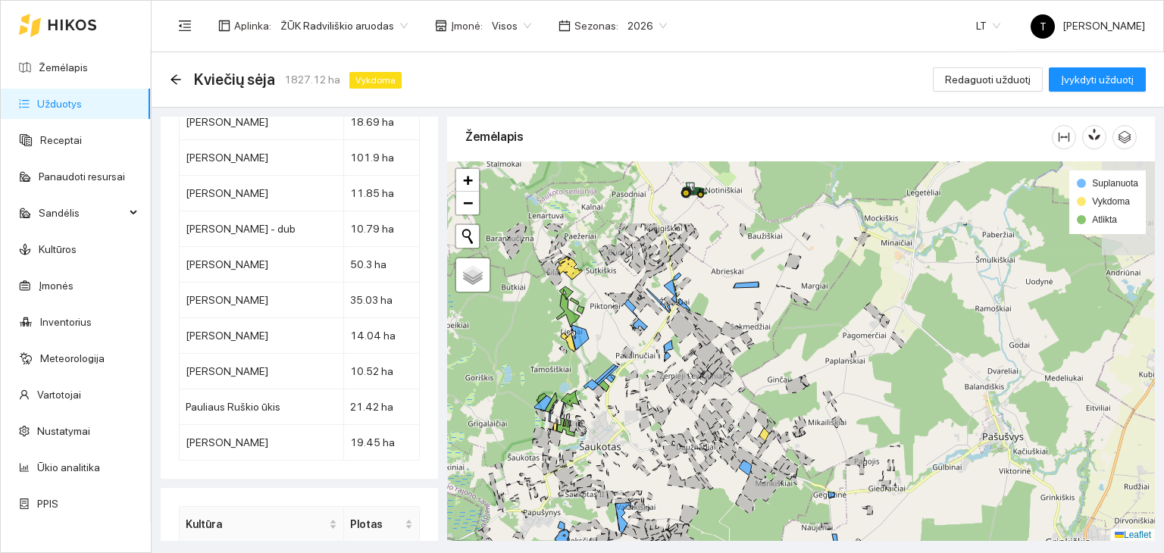
drag, startPoint x: 623, startPoint y: 294, endPoint x: 711, endPoint y: 394, distance: 133.1
click at [711, 394] on div "+ − Nieko nerasta. Bandykite dar kartą. Žemėlapis Palydovas Leaflet Suplanuota …" at bounding box center [801, 351] width 708 height 380
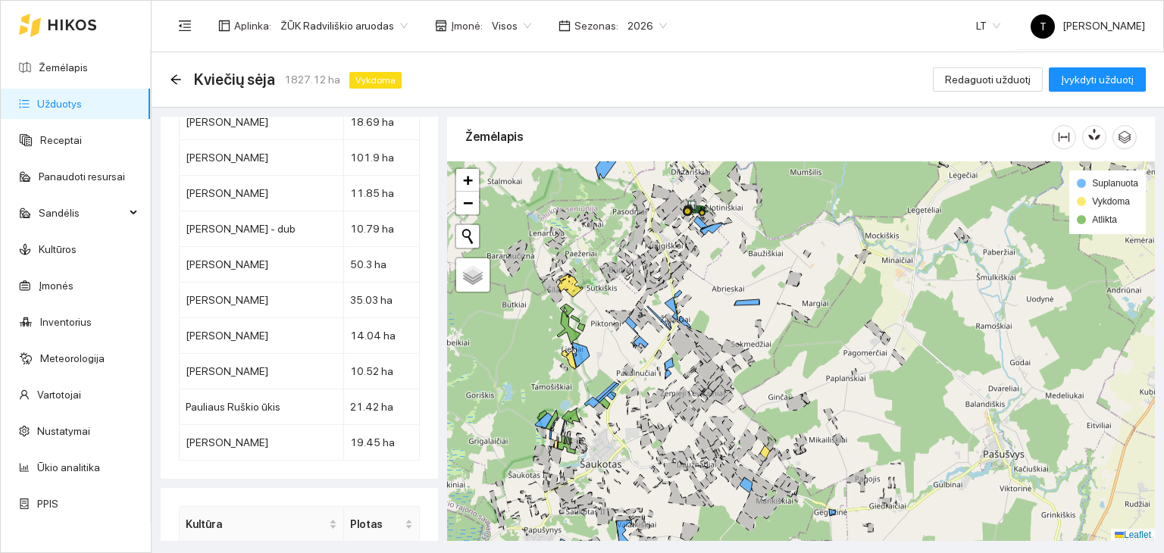
drag, startPoint x: 745, startPoint y: 301, endPoint x: 759, endPoint y: 373, distance: 74.0
click at [759, 373] on div "+ − Nieko nerasta. Bandykite dar kartą. Žemėlapis Palydovas Leaflet Suplanuota …" at bounding box center [801, 351] width 708 height 380
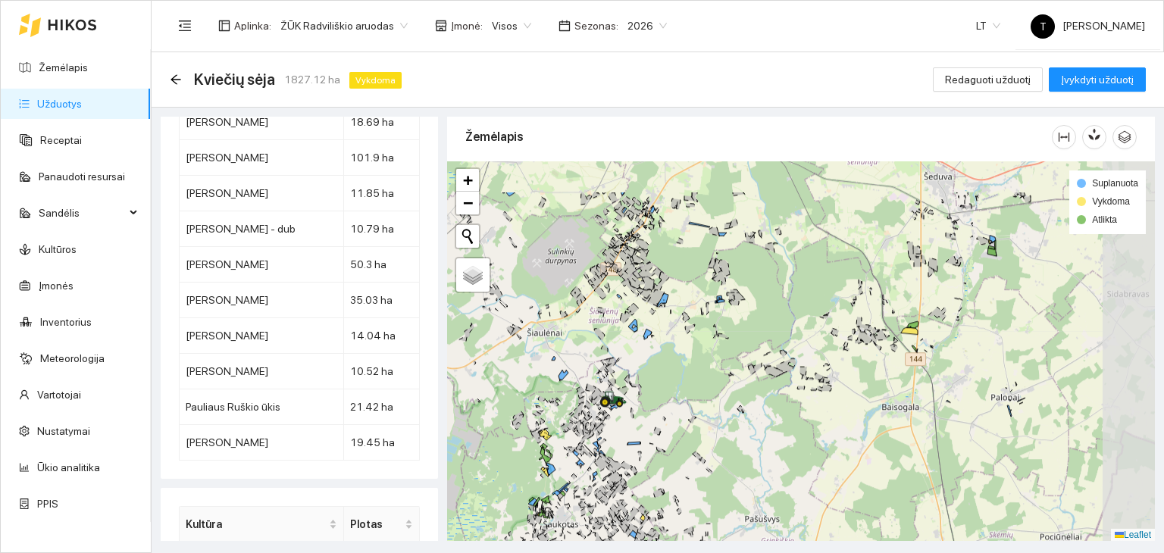
drag, startPoint x: 866, startPoint y: 307, endPoint x: 773, endPoint y: 377, distance: 115.8
click at [774, 377] on div "+ − Nieko nerasta. Bandykite dar kartą. Žemėlapis Palydovas Leaflet Suplanuota …" at bounding box center [801, 351] width 708 height 380
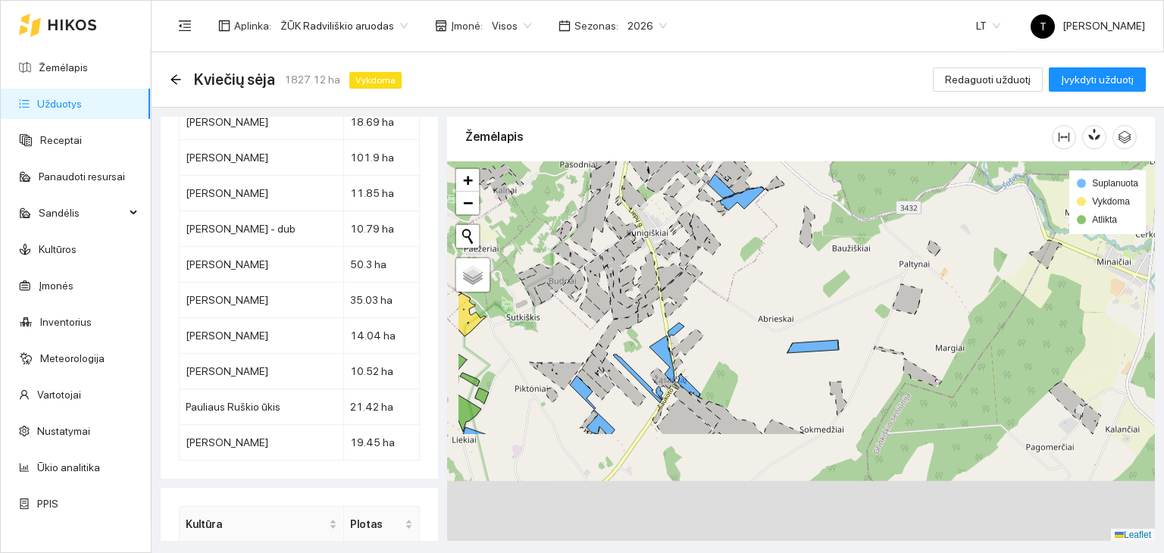
drag, startPoint x: 642, startPoint y: 364, endPoint x: 675, endPoint y: 315, distance: 59.5
click at [675, 315] on div "+ − Nieko nerasta. Bandykite dar kartą. Žemėlapis Palydovas Leaflet Suplanuota …" at bounding box center [801, 351] width 708 height 380
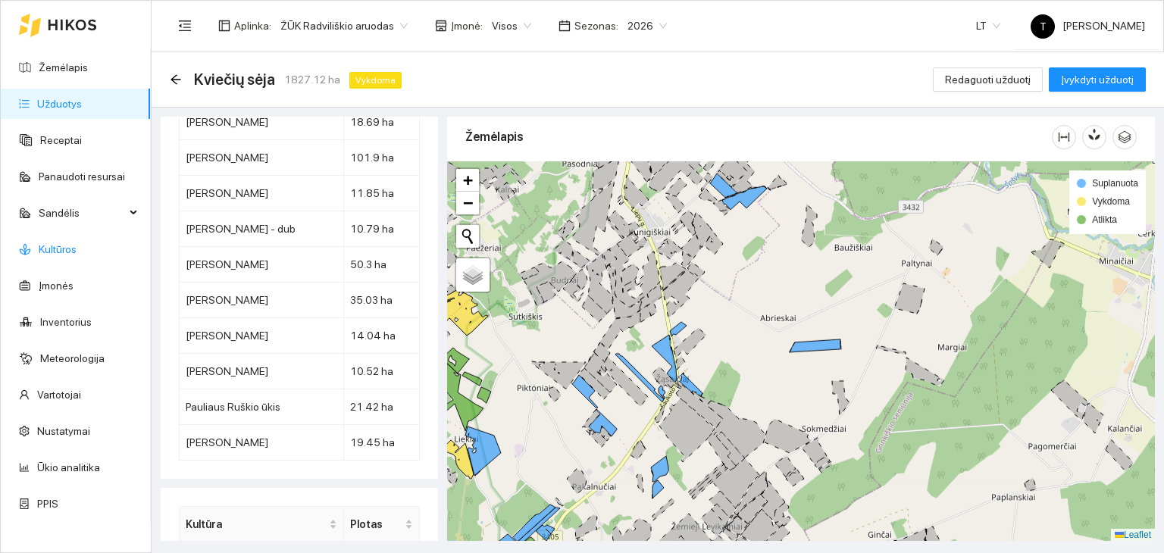
click at [72, 245] on link "Kultūros" at bounding box center [58, 249] width 38 height 12
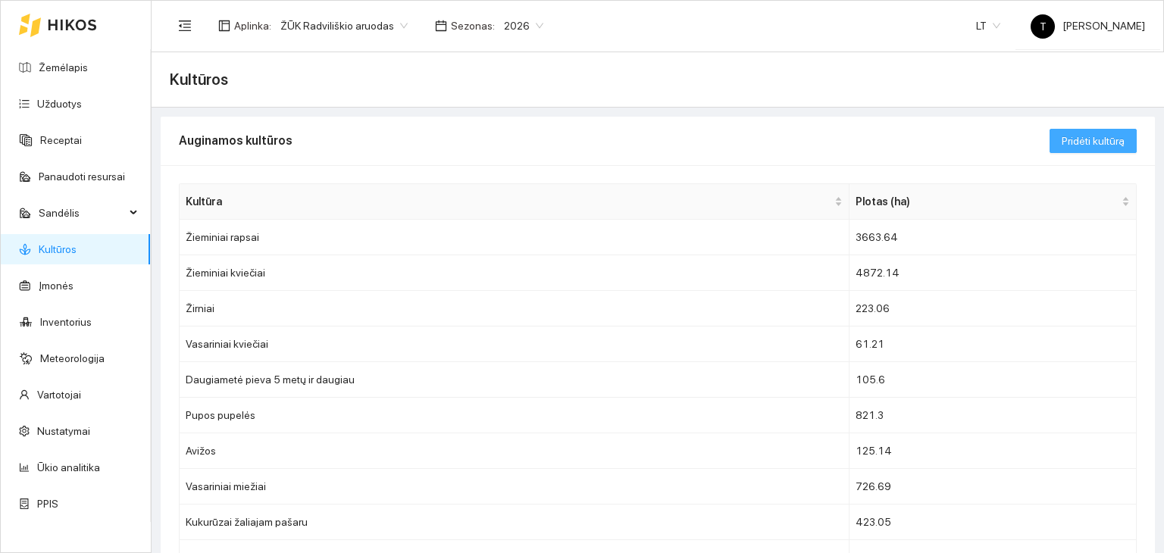
click at [1079, 142] on span "Pridėti kultūrą" at bounding box center [1092, 141] width 63 height 17
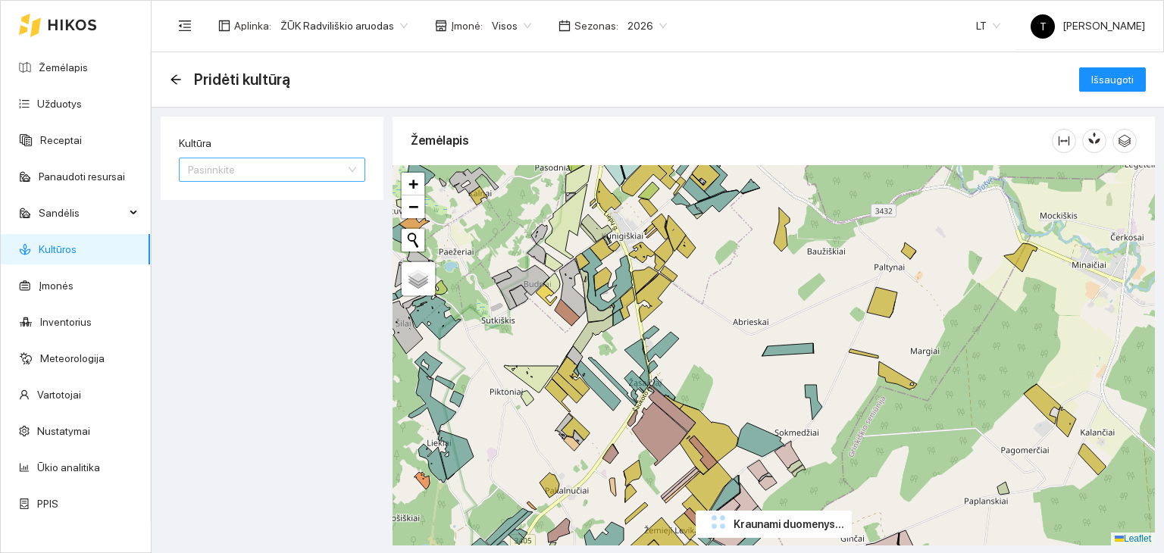
click at [292, 162] on input "Kultūra" at bounding box center [267, 169] width 158 height 23
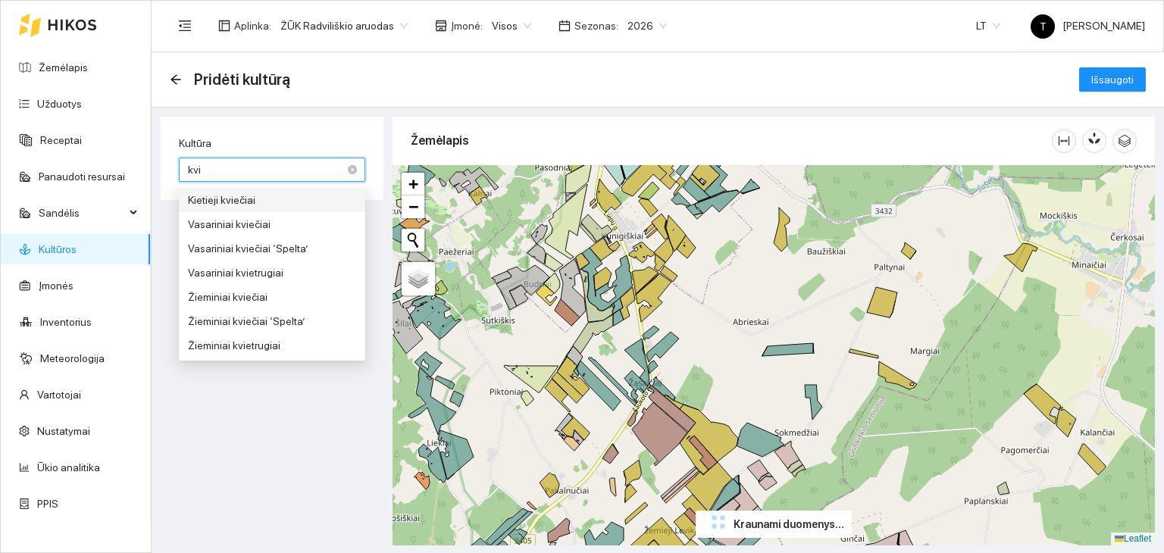
type input "kvie"
click at [264, 295] on div "Žieminiai kviečiai" at bounding box center [272, 297] width 168 height 17
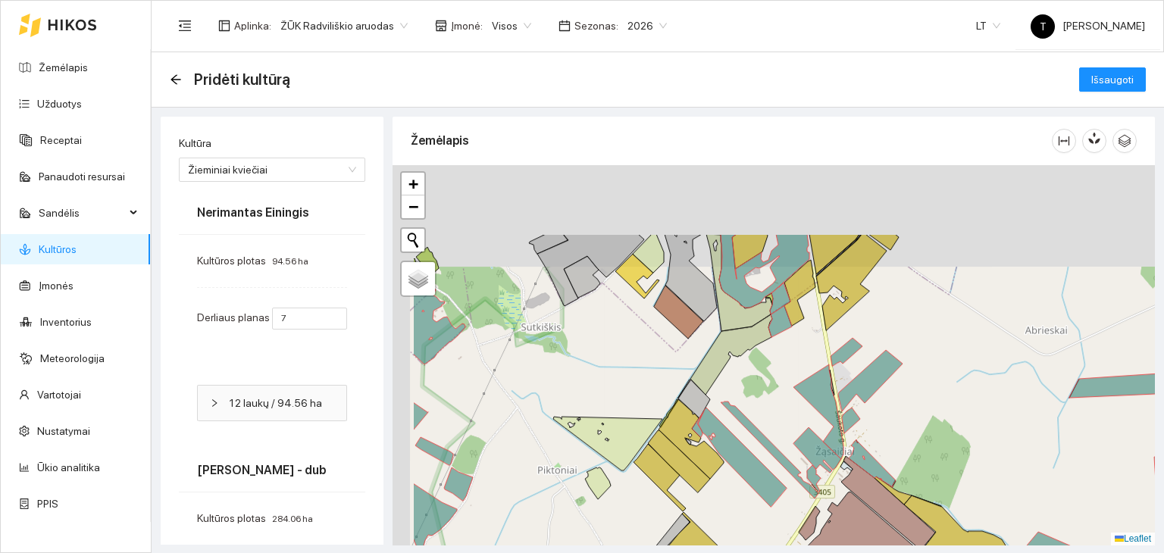
drag, startPoint x: 648, startPoint y: 420, endPoint x: 730, endPoint y: 514, distance: 125.1
click at [730, 514] on div "+ − Nieko nerasta. Bandykite dar kartą. Žemėlapis Palydovas Leaflet" at bounding box center [773, 355] width 762 height 380
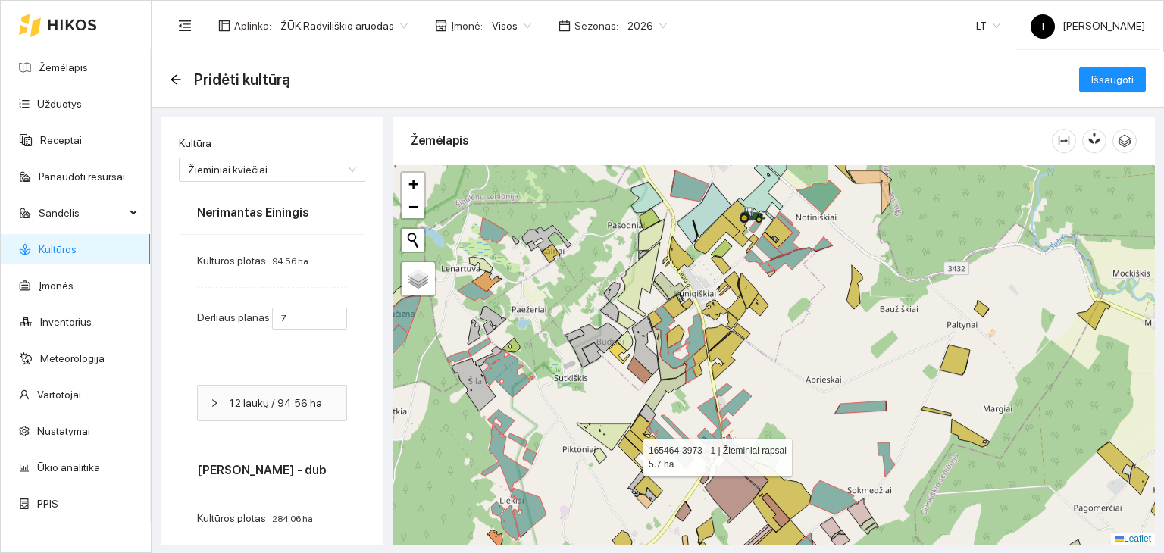
click at [630, 453] on icon at bounding box center [630, 452] width 26 height 33
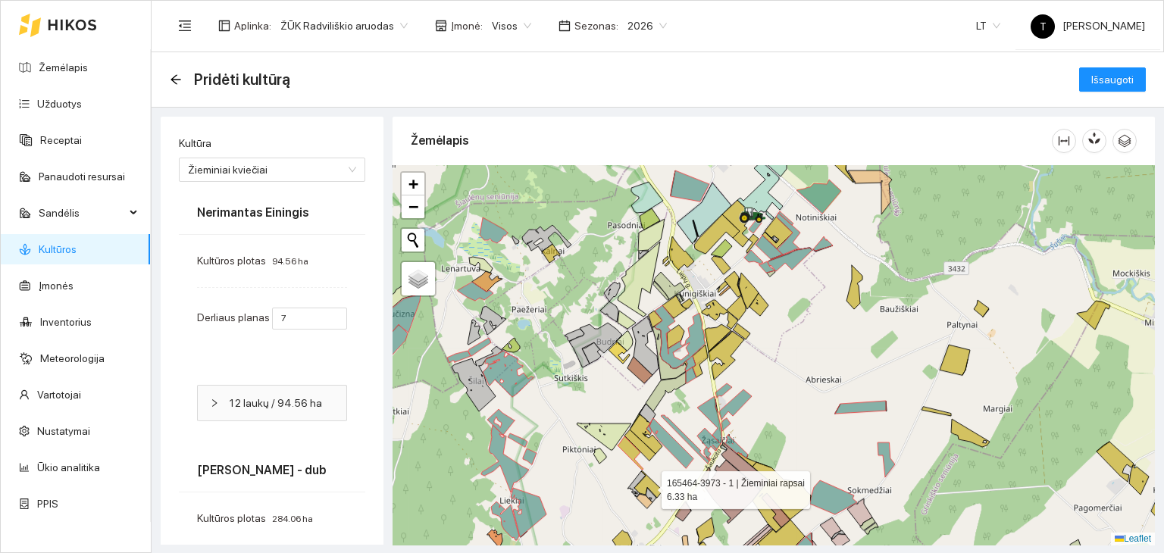
click at [644, 484] on icon at bounding box center [648, 483] width 28 height 27
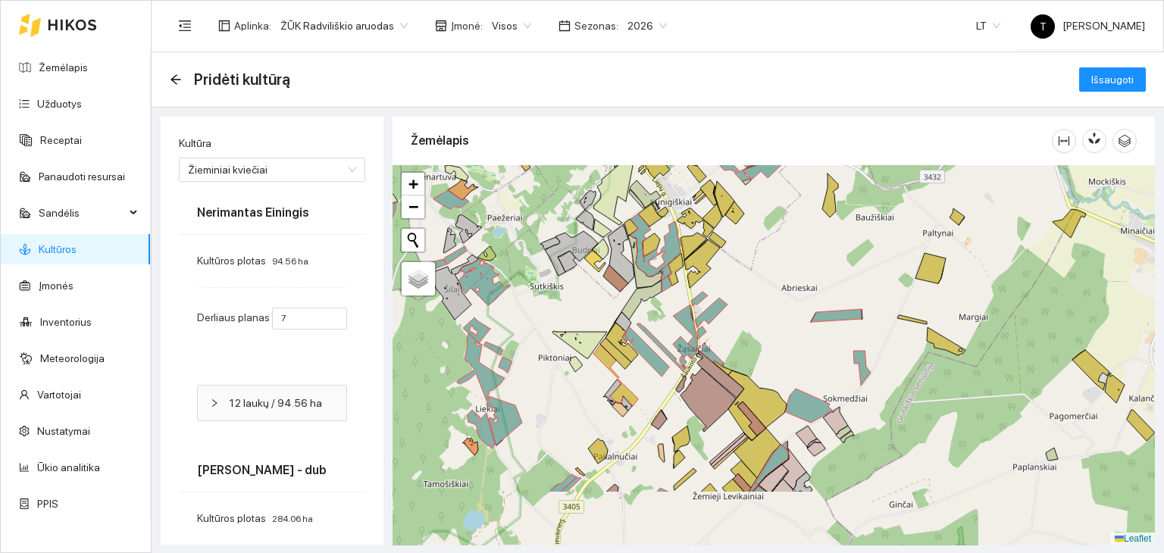
drag, startPoint x: 650, startPoint y: 449, endPoint x: 645, endPoint y: 407, distance: 42.8
click at [645, 405] on div "+ − Nieko nerasta. Bandykite dar kartą. Žemėlapis Palydovas Leaflet" at bounding box center [773, 355] width 762 height 380
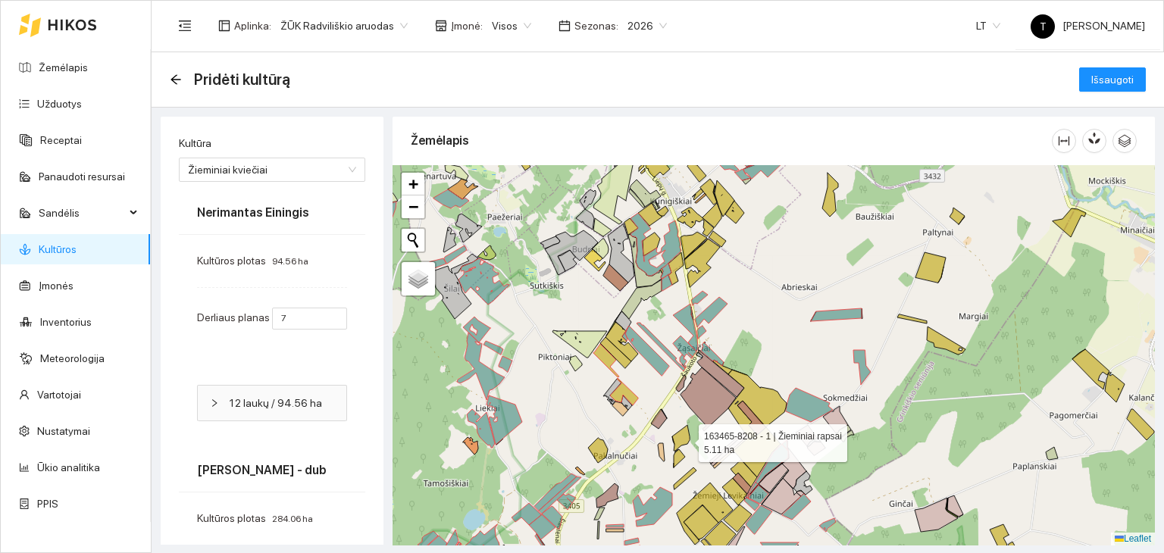
click at [685, 439] on icon at bounding box center [680, 438] width 17 height 26
click at [680, 458] on icon at bounding box center [678, 458] width 11 height 18
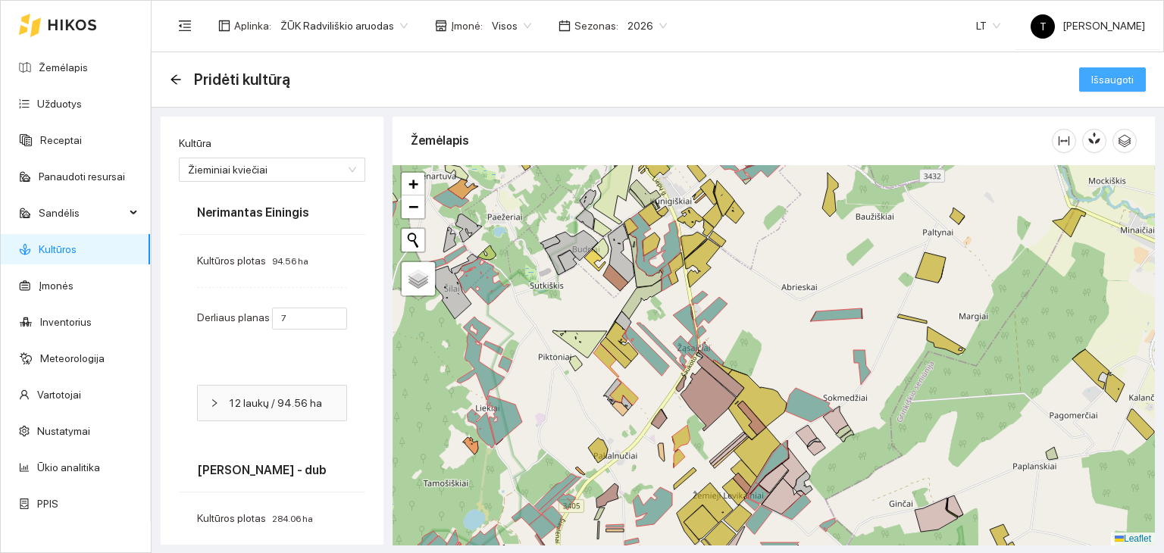
click at [1092, 76] on span "Išsaugoti" at bounding box center [1112, 79] width 42 height 17
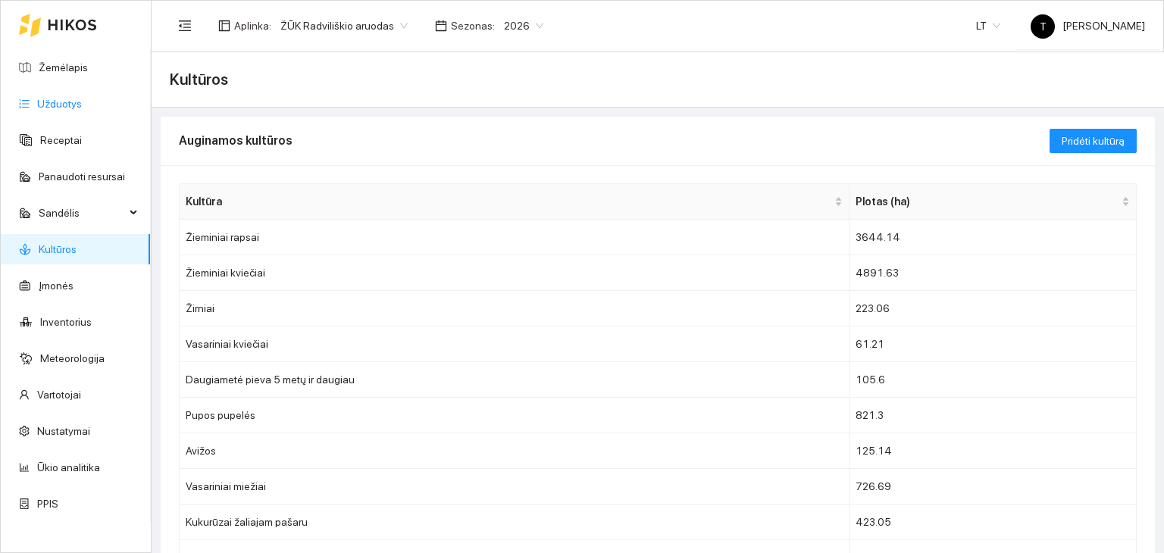
click at [74, 107] on link "Užduotys" at bounding box center [59, 104] width 45 height 12
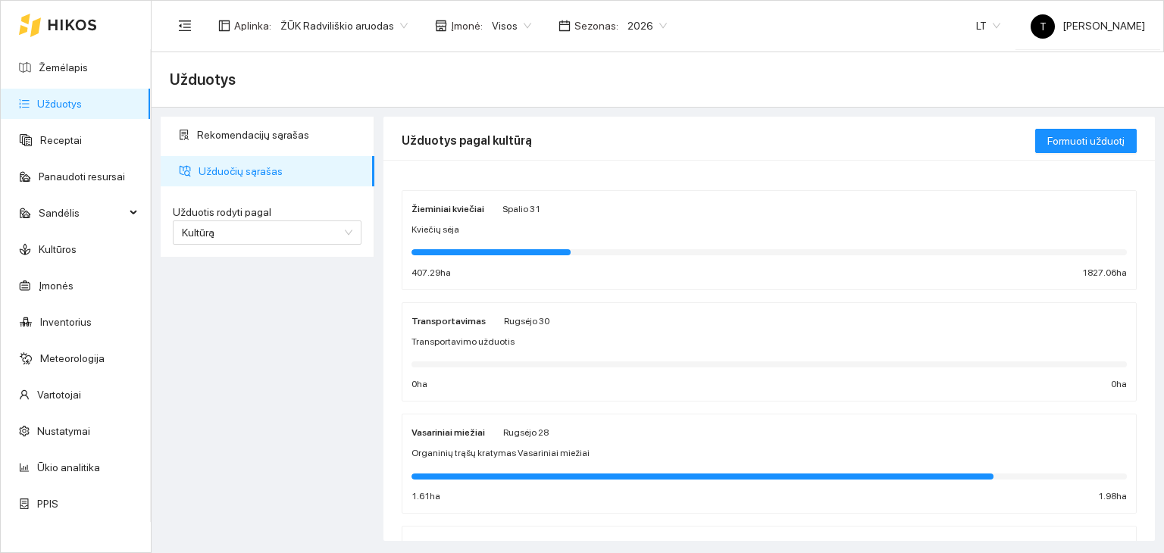
click at [508, 226] on div "Kviečių sėja" at bounding box center [768, 230] width 715 height 14
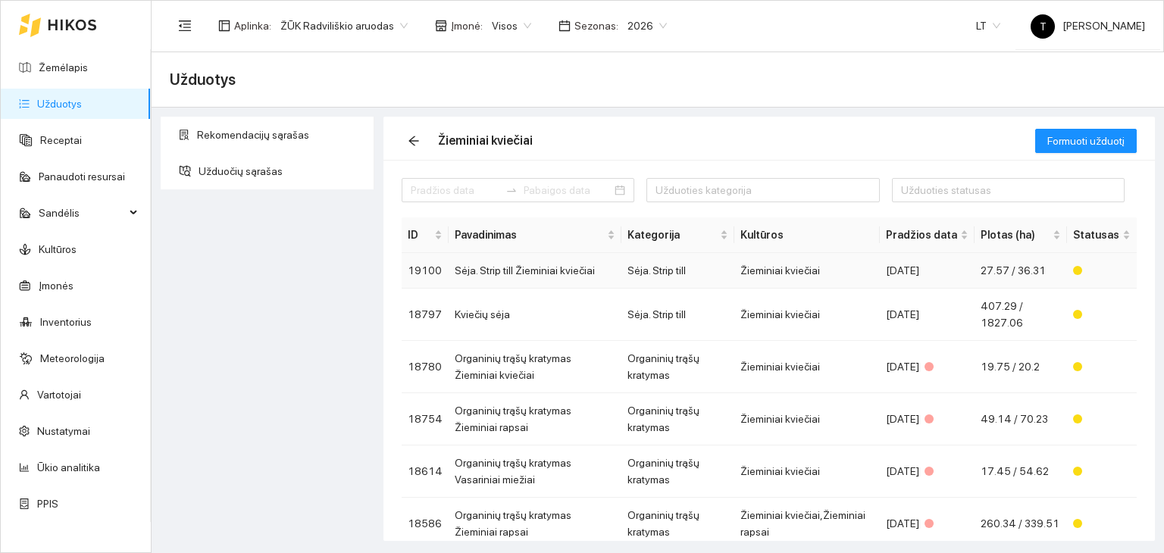
click at [683, 276] on td "Sėja. Strip till" at bounding box center [677, 271] width 113 height 36
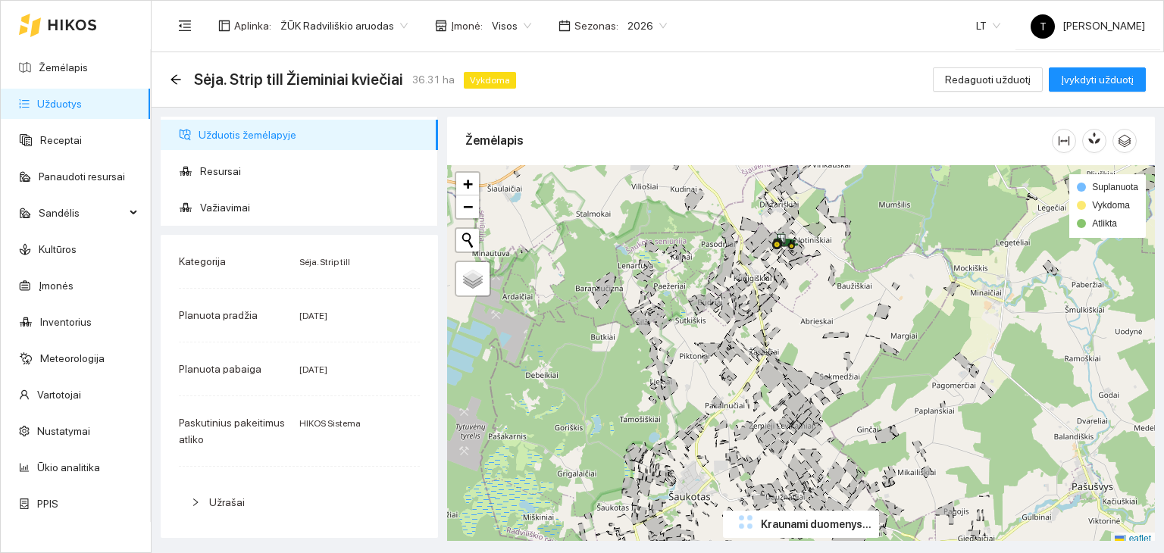
scroll to position [350, 0]
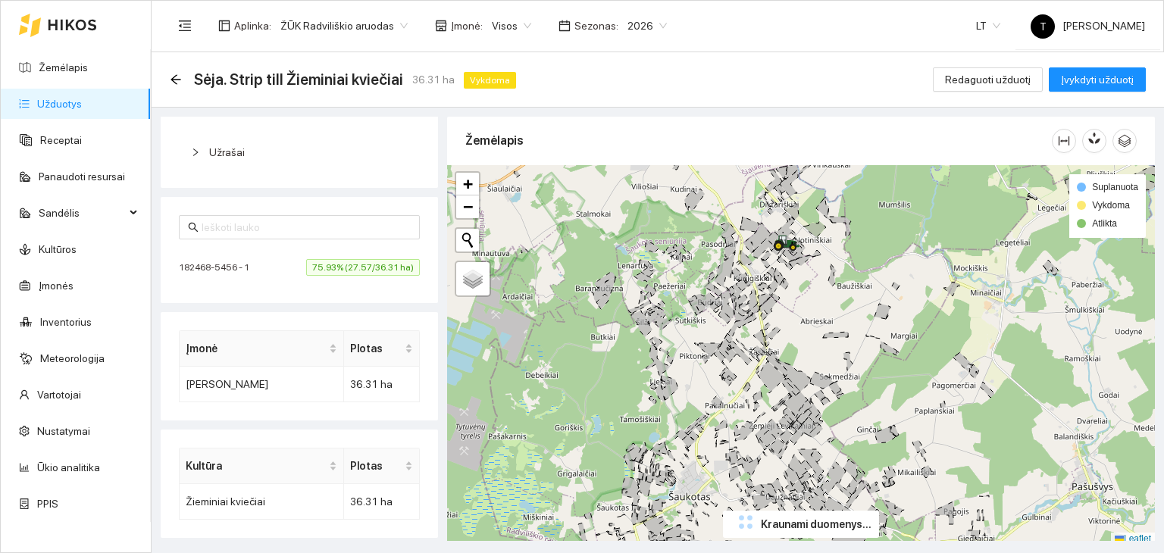
click at [383, 272] on span "75.93% (27.57/36.31 ha)" at bounding box center [363, 267] width 114 height 17
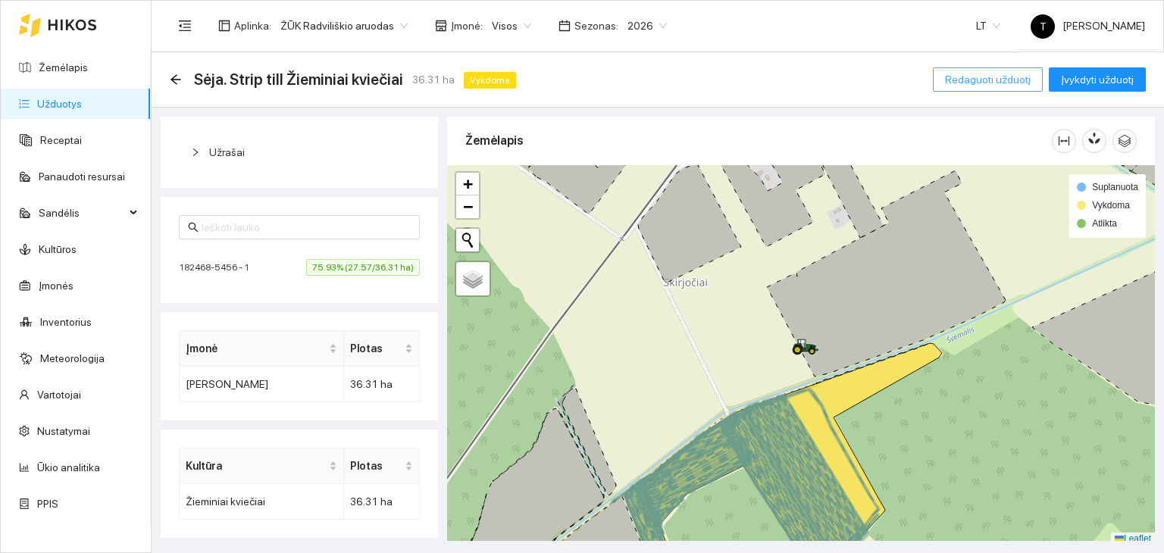
click at [951, 79] on button "Redaguoti užduotį" at bounding box center [988, 79] width 110 height 24
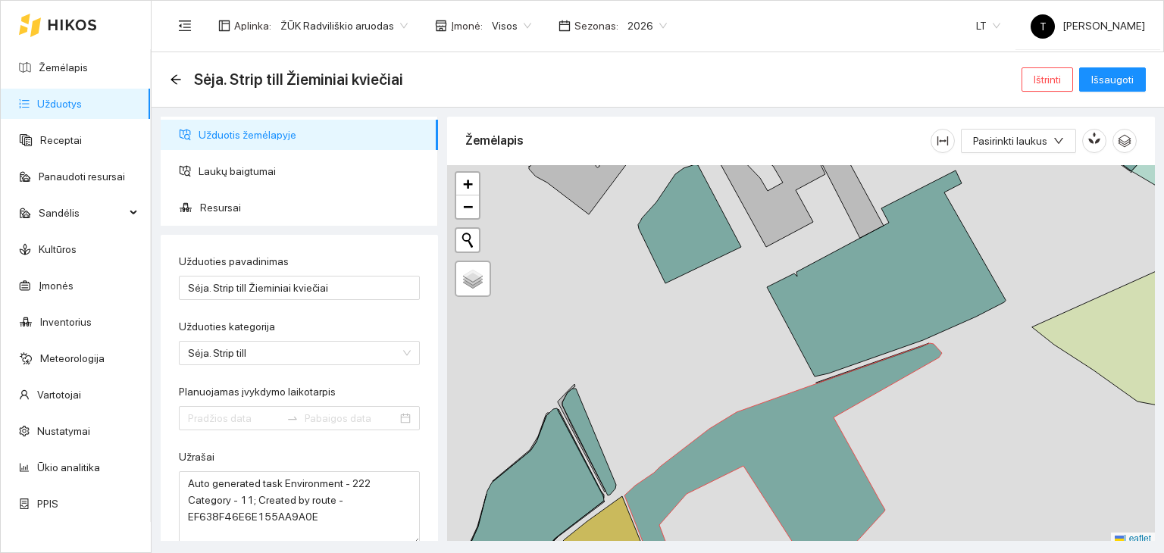
type input "2025-09-18"
type input "2025-09-28"
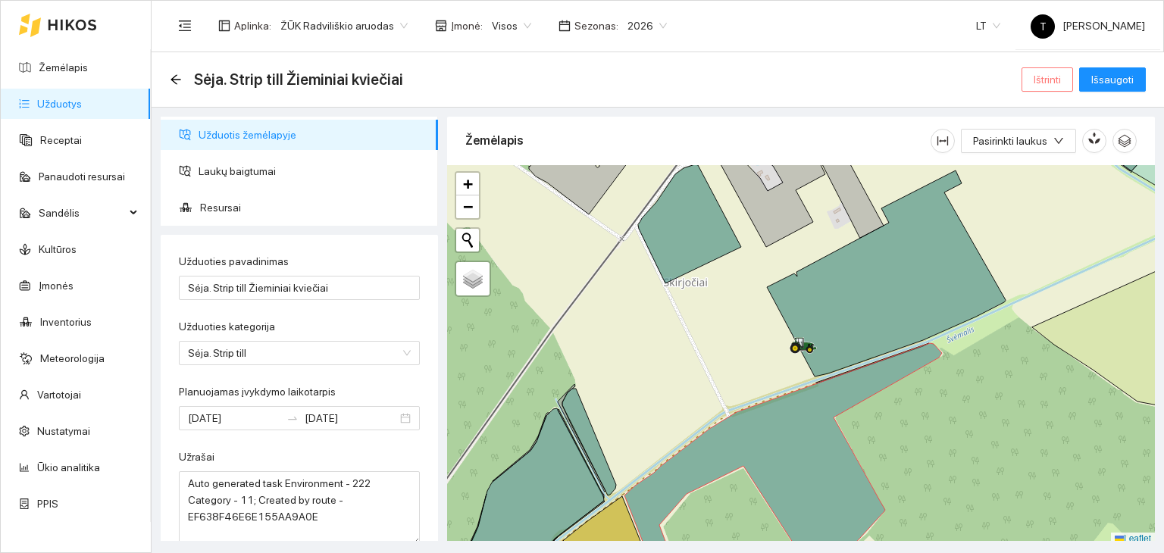
click at [1061, 81] on span "Ištrinti" at bounding box center [1046, 79] width 27 height 17
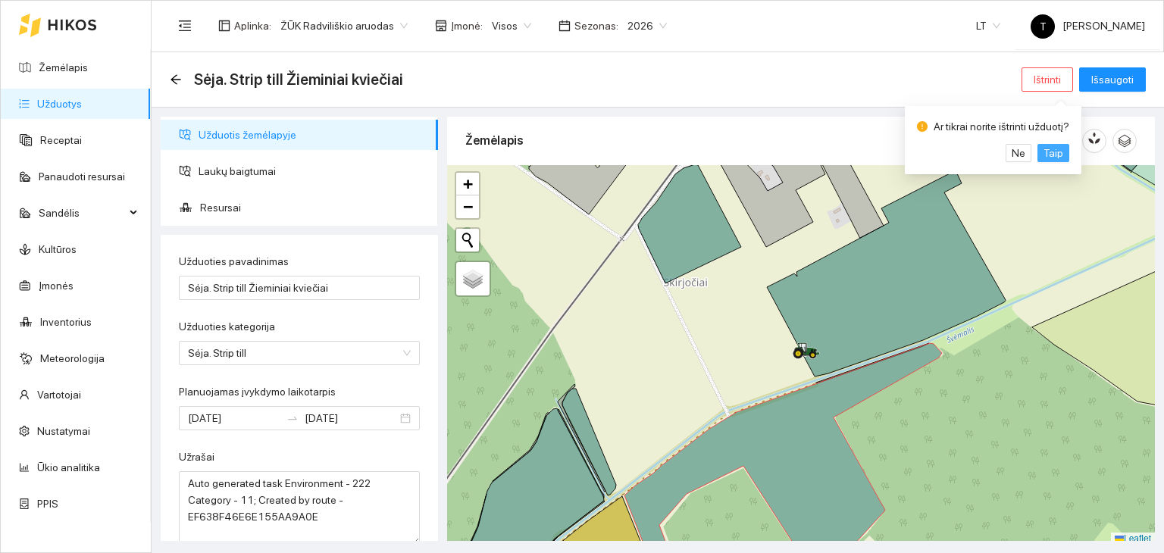
click at [1043, 152] on span "Taip" at bounding box center [1053, 153] width 20 height 17
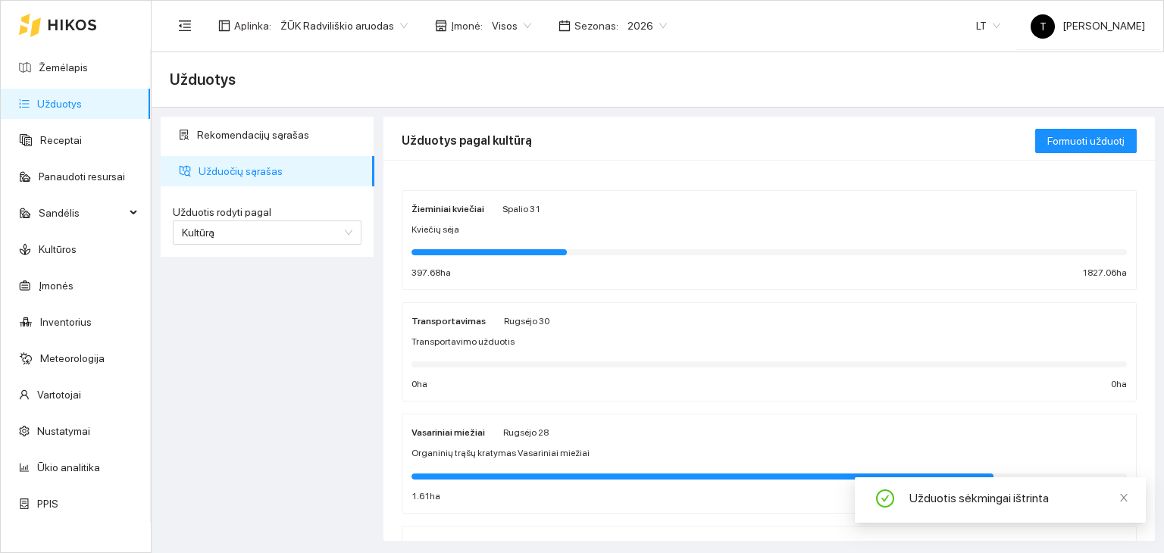
click at [603, 224] on div "Kviečių sėja" at bounding box center [768, 230] width 715 height 14
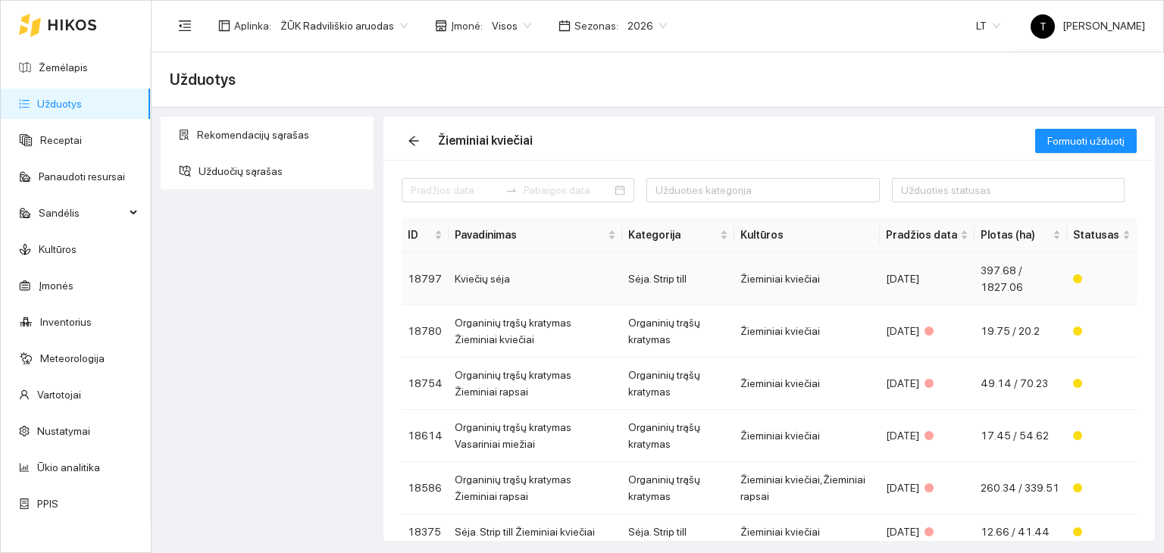
click at [724, 279] on td "Sėja. Strip till" at bounding box center [678, 279] width 113 height 52
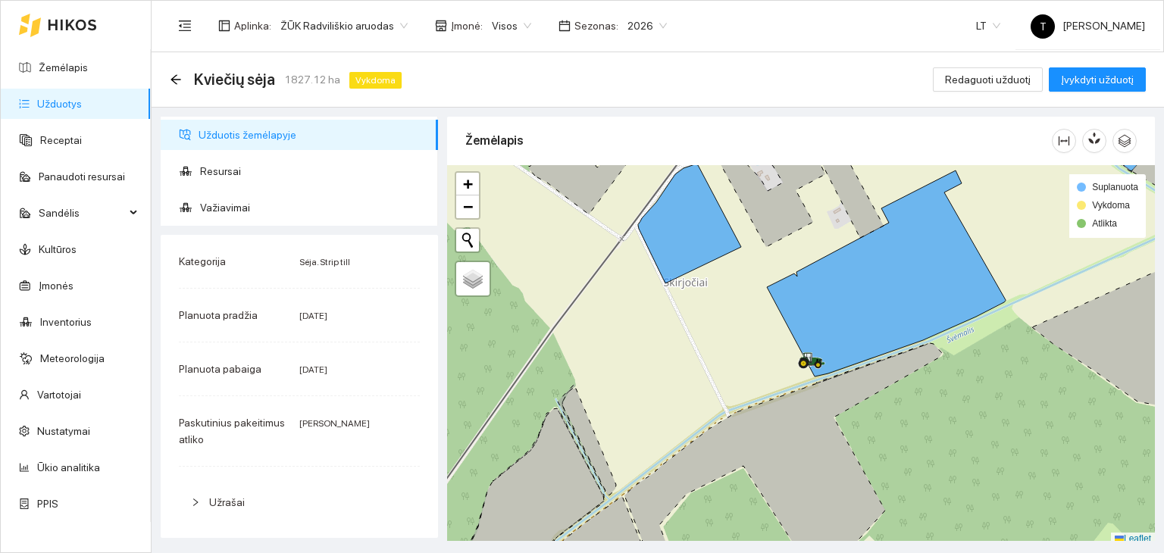
click at [981, 67] on div "Kviečių sėja 1827.12 ha Vykdoma Redaguoti užduotį Įvykdyti užduotį" at bounding box center [658, 79] width 976 height 30
click at [980, 76] on span "Redaguoti užduotį" at bounding box center [988, 79] width 86 height 17
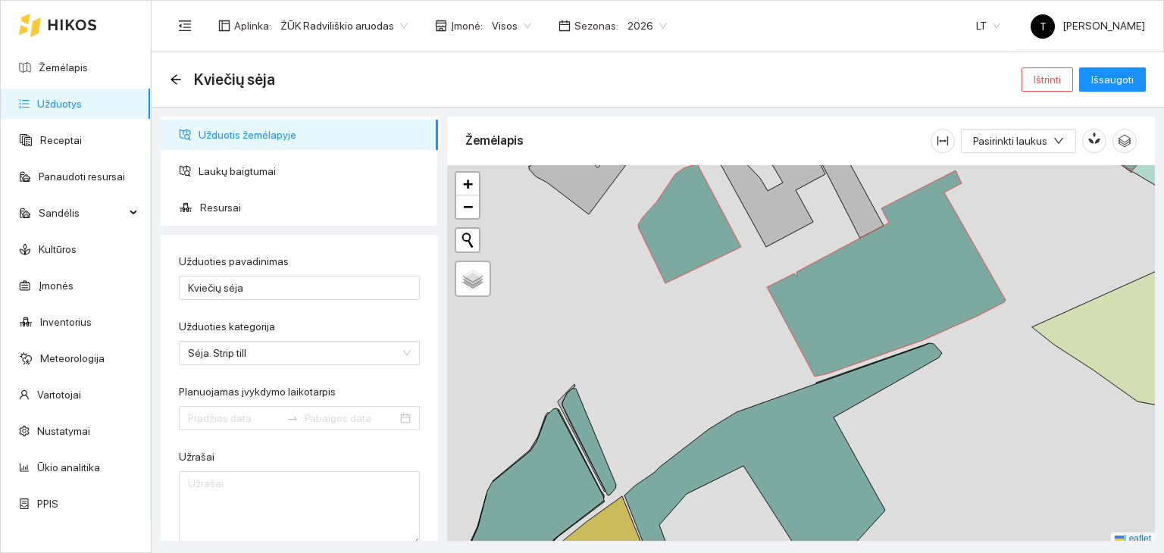
type input "[DATE]"
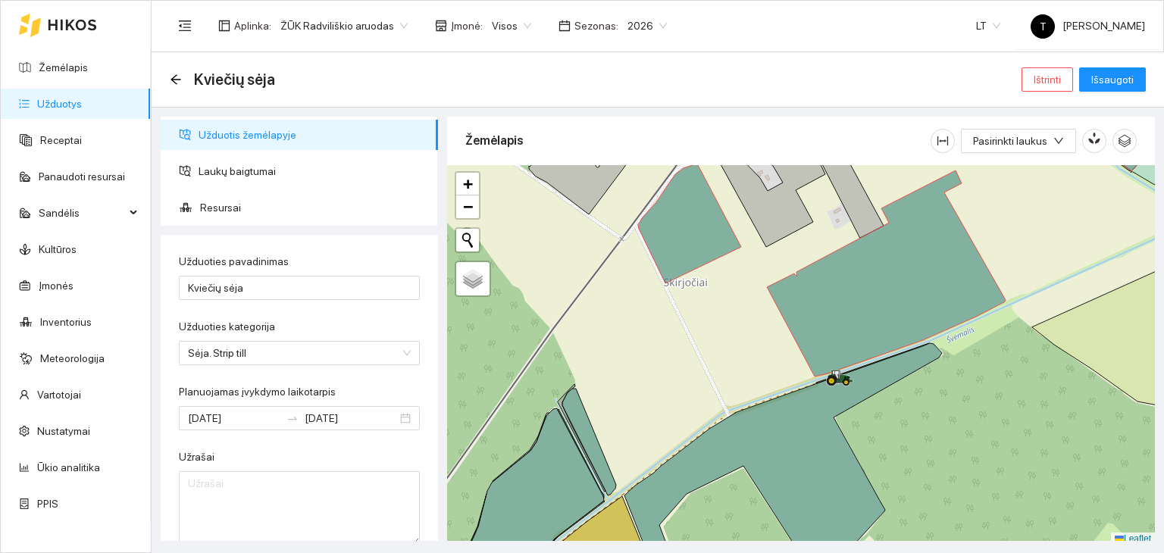
click at [51, 99] on link "Užduotys" at bounding box center [59, 104] width 45 height 12
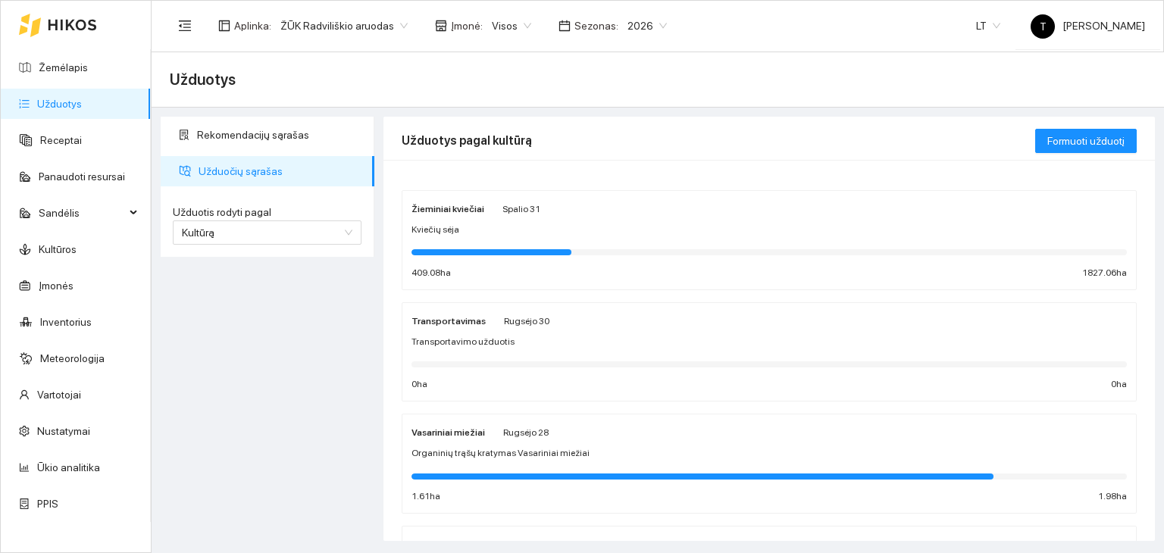
click at [740, 216] on div "Žieminiai kviečiai Spalio 31" at bounding box center [768, 208] width 715 height 17
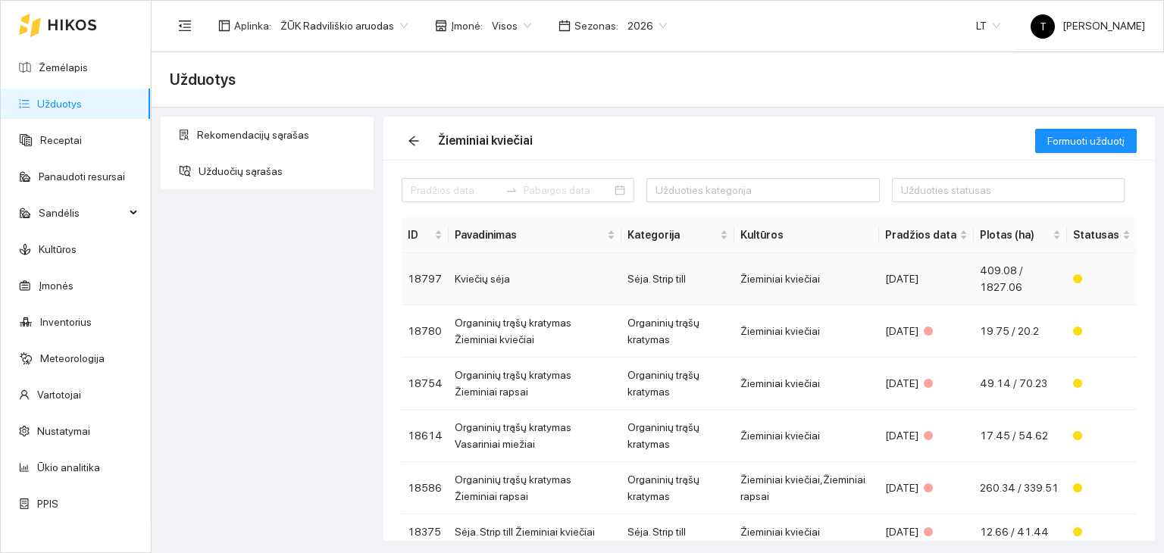
click at [809, 277] on td "Žieminiai kviečiai" at bounding box center [806, 279] width 145 height 52
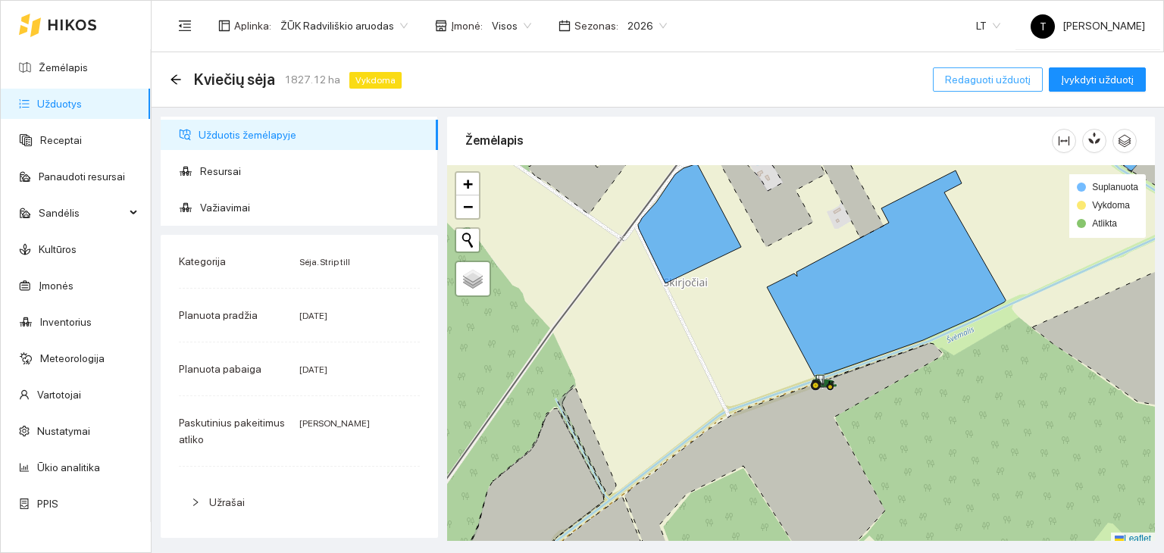
click at [976, 80] on span "Redaguoti užduotį" at bounding box center [988, 79] width 86 height 17
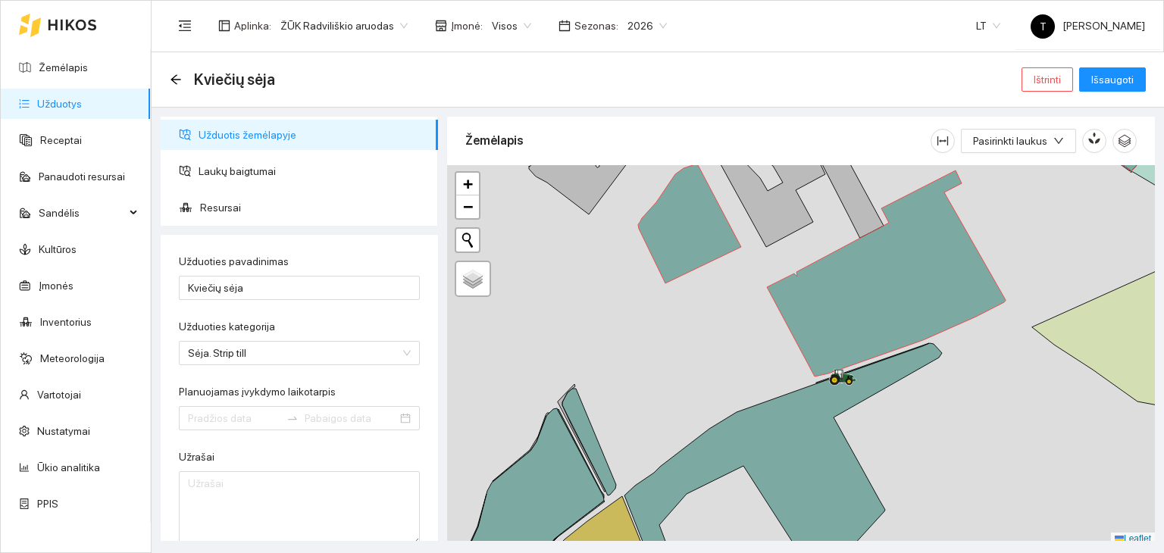
type input "[DATE]"
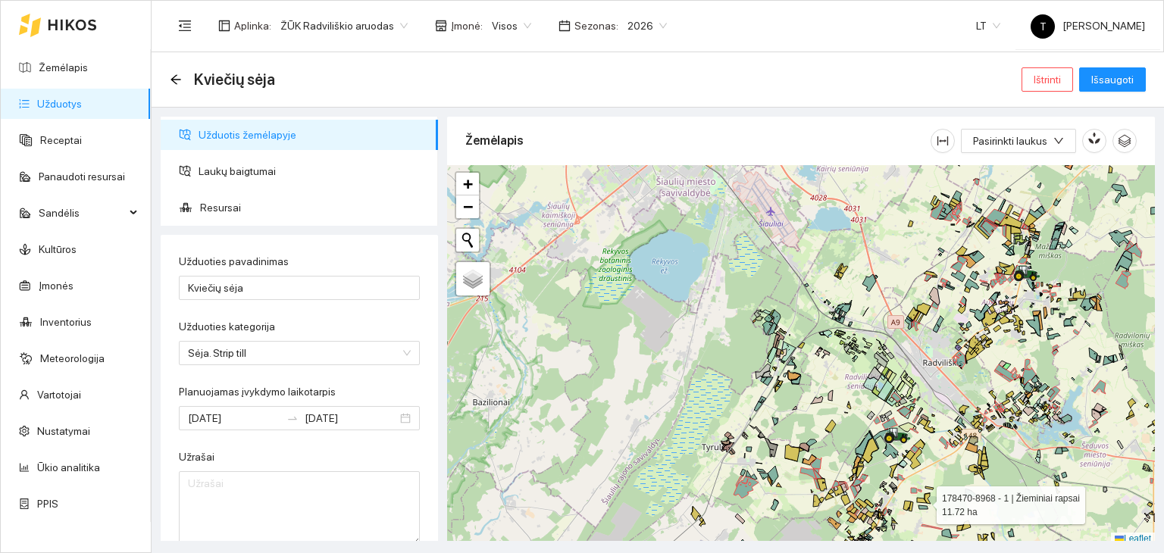
scroll to position [4, 0]
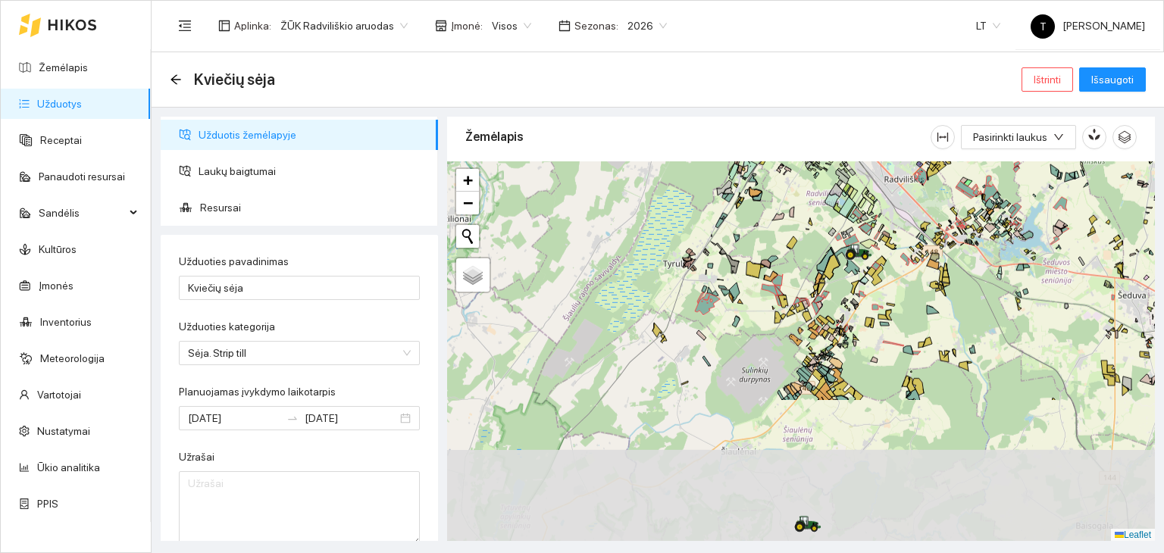
drag, startPoint x: 923, startPoint y: 497, endPoint x: 880, endPoint y: 316, distance: 186.1
click at [880, 316] on div "+ − Nieko nerasta. Bandykite dar kartą. Žemėlapis Palydovas Leaflet" at bounding box center [801, 351] width 708 height 380
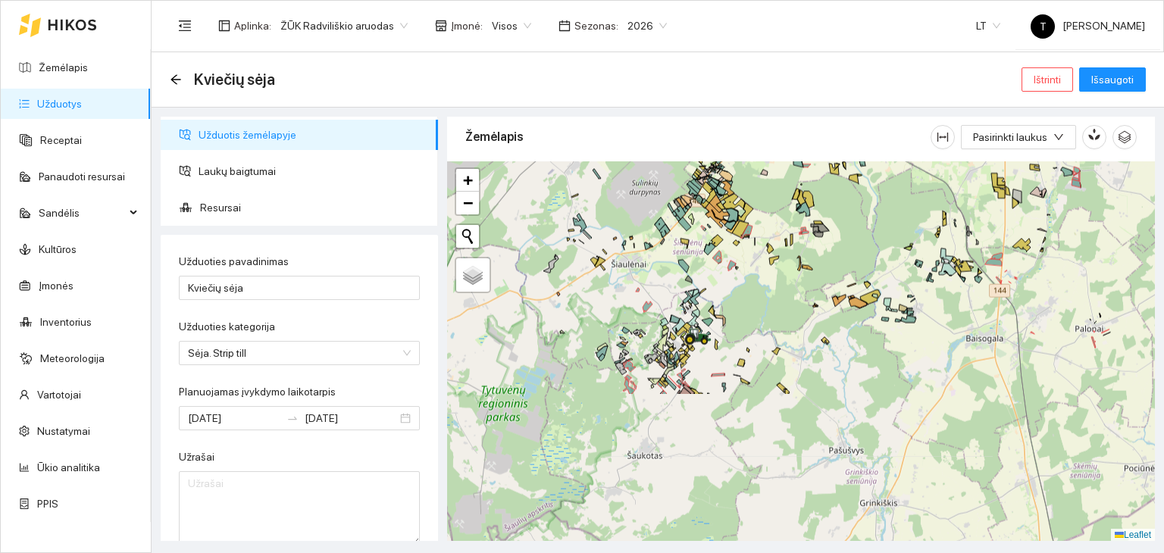
drag, startPoint x: 1060, startPoint y: 517, endPoint x: 921, endPoint y: 361, distance: 208.2
click at [921, 361] on div "+ − Nieko nerasta. Bandykite dar kartą. Žemėlapis Palydovas Leaflet" at bounding box center [801, 351] width 708 height 380
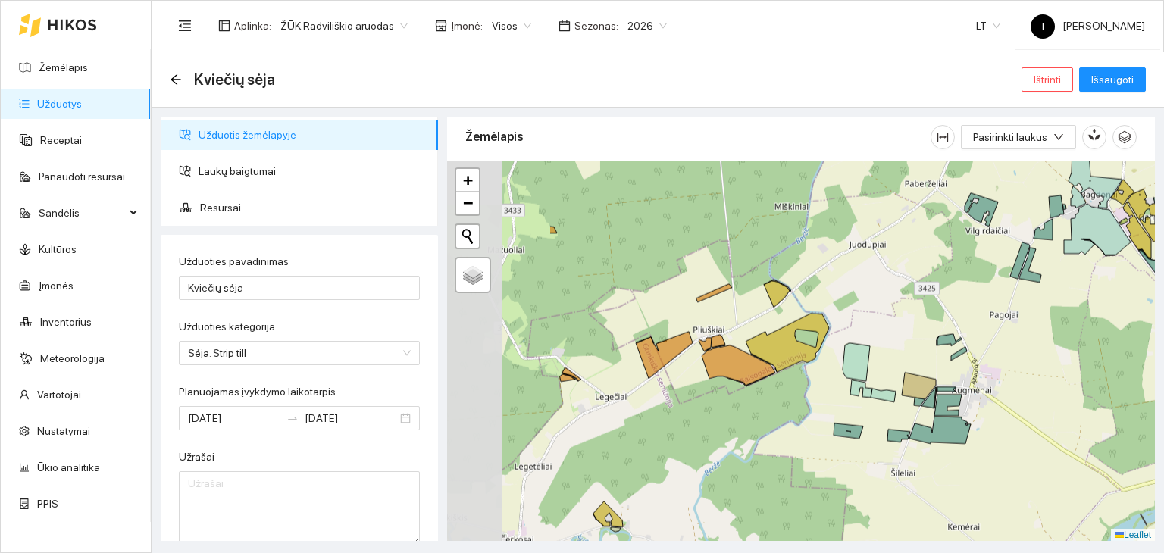
drag, startPoint x: 604, startPoint y: 430, endPoint x: 791, endPoint y: 425, distance: 187.2
click at [791, 425] on div "+ − Nieko nerasta. Bandykite dar kartą. Žemėlapis Palydovas Leaflet" at bounding box center [801, 351] width 708 height 380
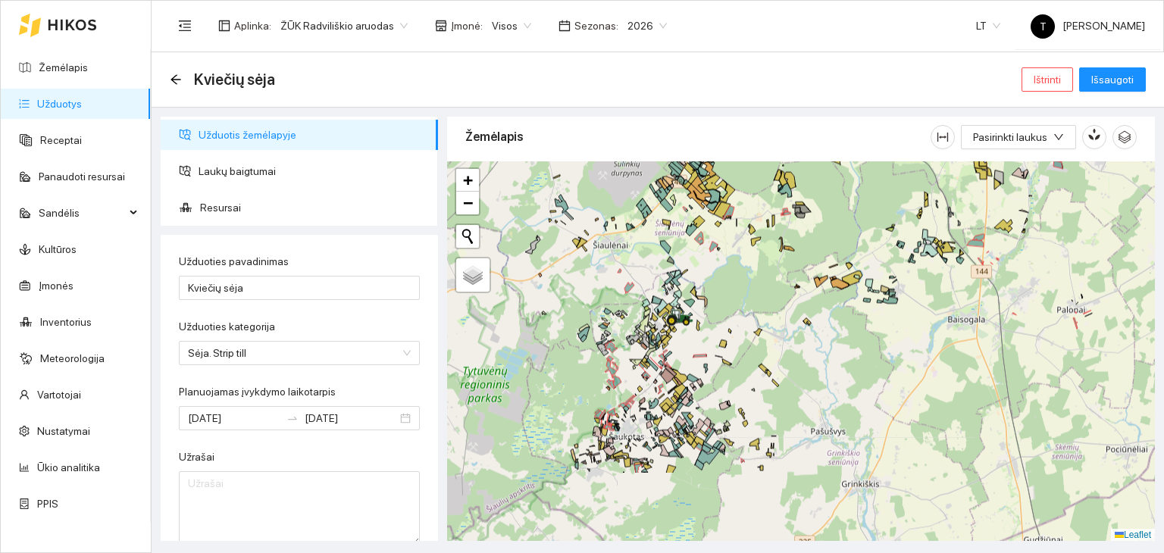
drag, startPoint x: 817, startPoint y: 480, endPoint x: 830, endPoint y: 373, distance: 107.6
click at [830, 373] on div "+ − Nieko nerasta. Bandykite dar kartą. Žemėlapis Palydovas Leaflet" at bounding box center [801, 351] width 708 height 380
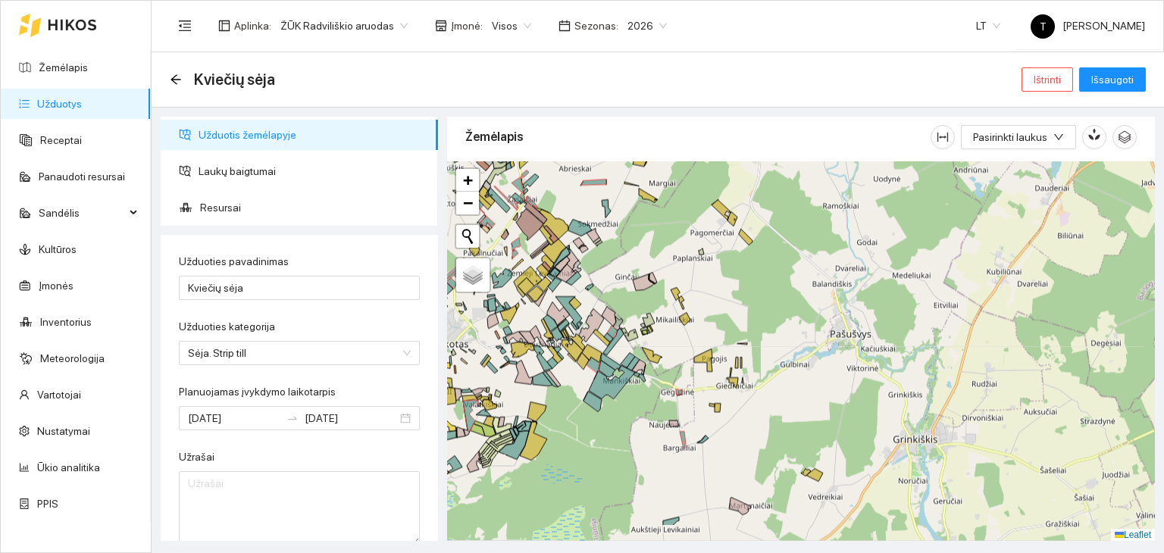
drag, startPoint x: 805, startPoint y: 428, endPoint x: 808, endPoint y: 331, distance: 97.0
click at [807, 331] on div "+ − Nieko nerasta. Bandykite dar kartą. Žemėlapis Palydovas Leaflet" at bounding box center [801, 351] width 708 height 380
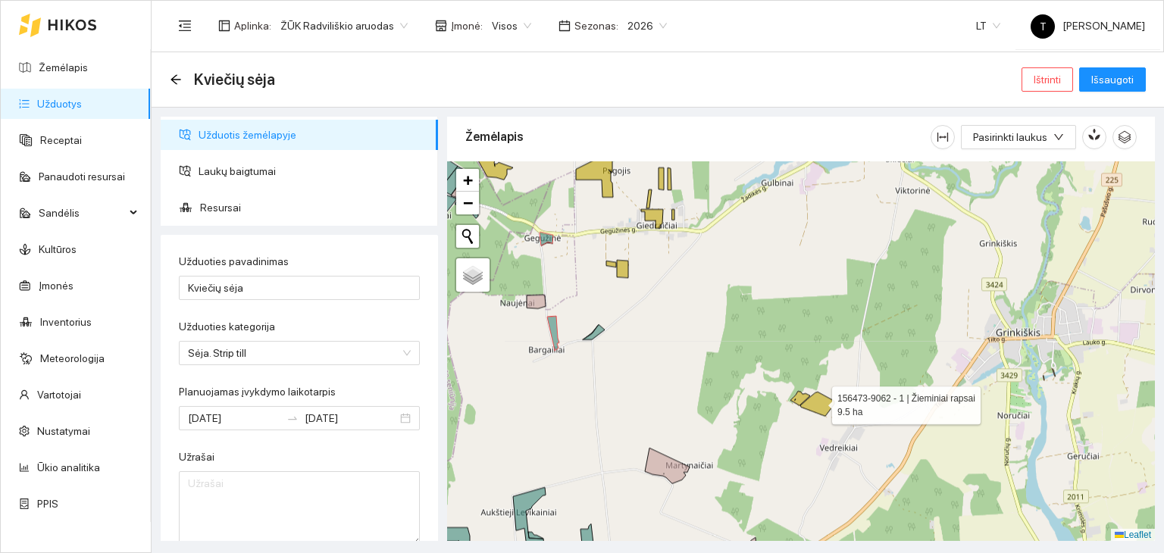
click at [818, 401] on icon at bounding box center [817, 404] width 34 height 24
click at [796, 395] on icon at bounding box center [800, 398] width 20 height 14
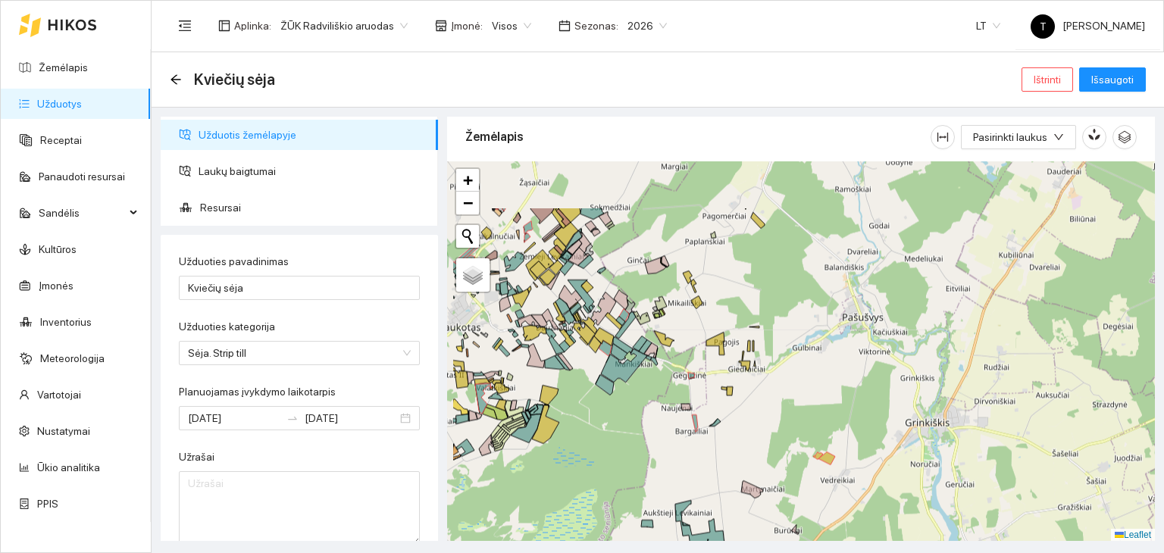
drag, startPoint x: 587, startPoint y: 364, endPoint x: 639, endPoint y: 409, distance: 68.8
click at [639, 409] on div "+ − Nieko nerasta. Bandykite dar kartą. Žemėlapis Palydovas Leaflet" at bounding box center [801, 351] width 708 height 380
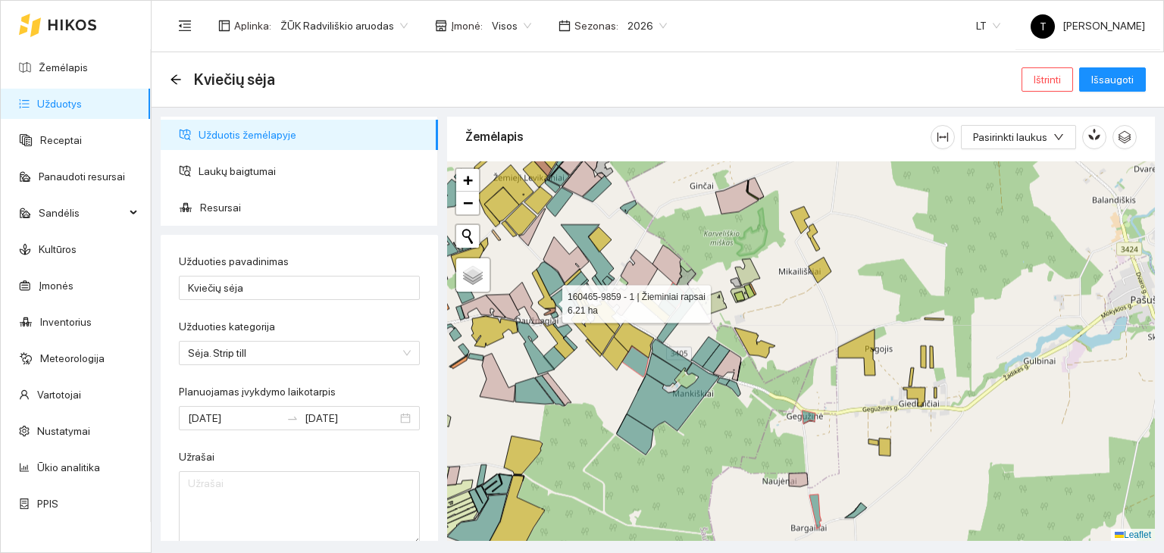
click at [548, 299] on icon at bounding box center [543, 288] width 23 height 39
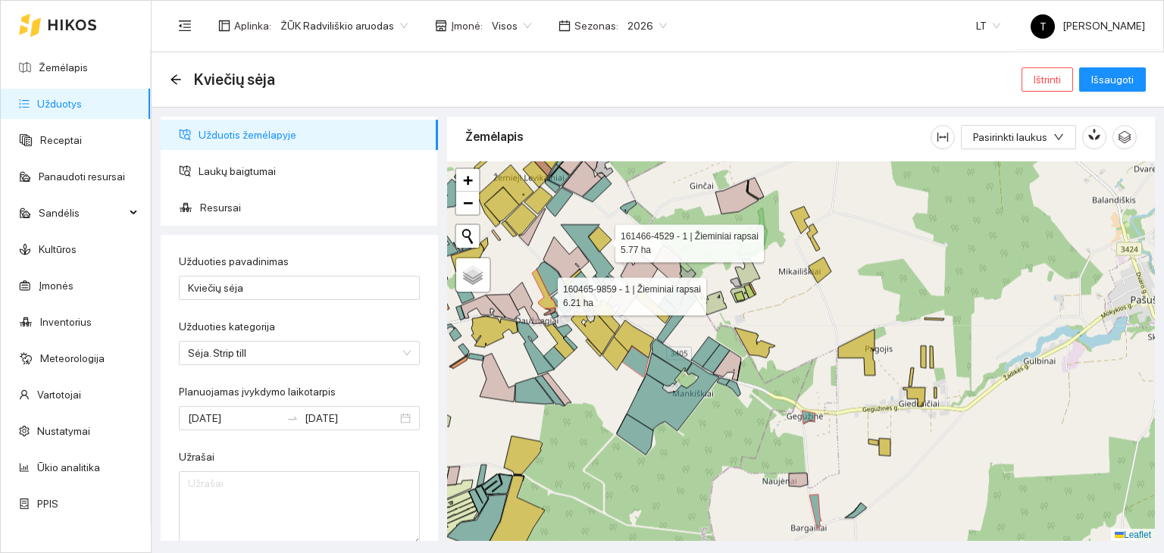
click at [602, 239] on icon at bounding box center [600, 239] width 23 height 25
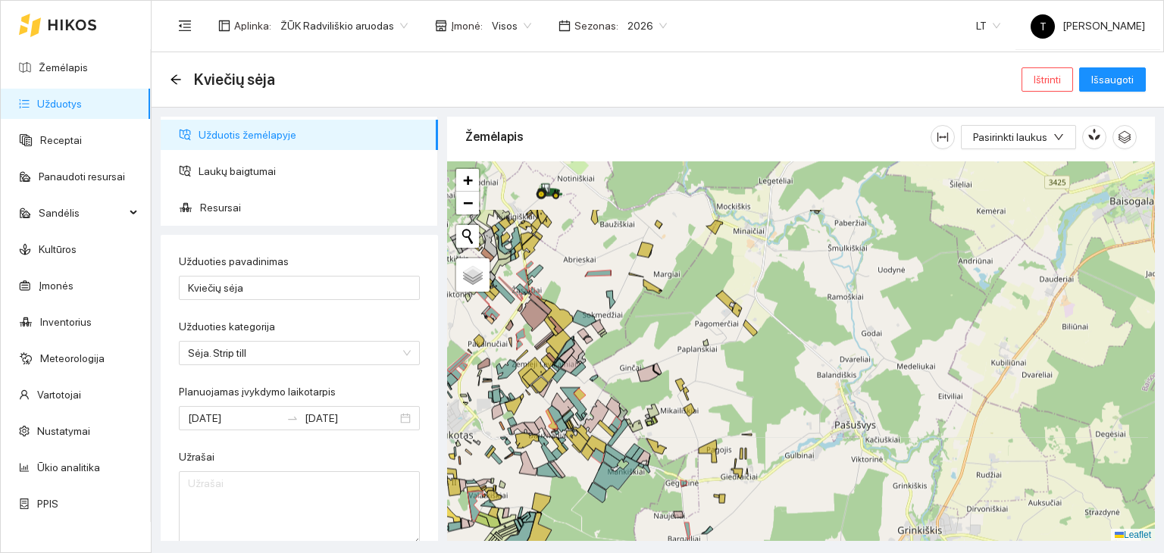
drag, startPoint x: 713, startPoint y: 240, endPoint x: 703, endPoint y: 328, distance: 88.4
click at [703, 328] on div "+ − Nieko nerasta. Bandykite dar kartą. Žemėlapis Palydovas Leaflet" at bounding box center [801, 351] width 708 height 380
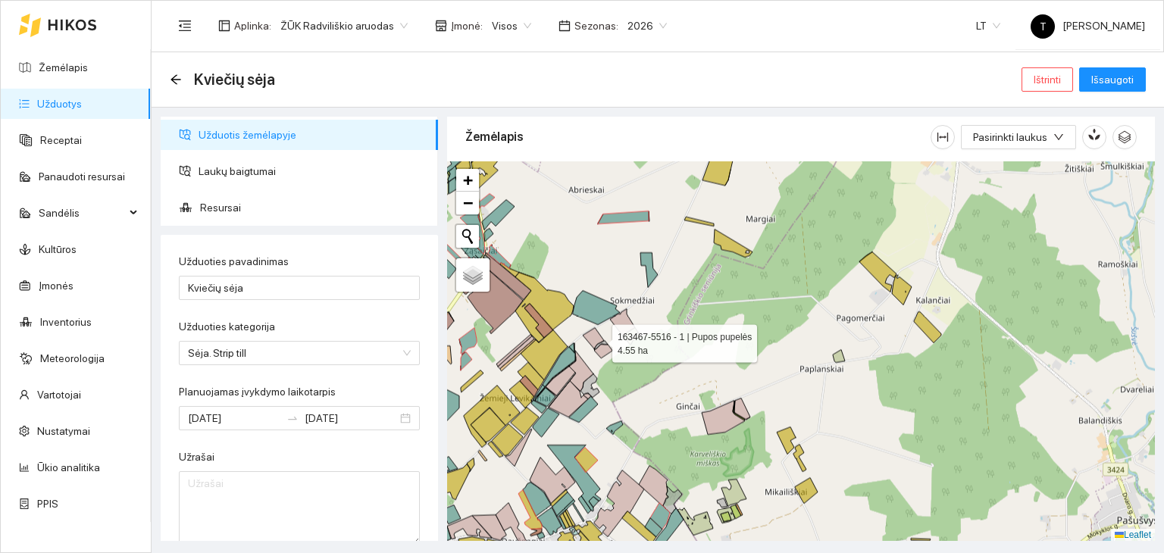
click at [598, 339] on icon at bounding box center [593, 339] width 21 height 22
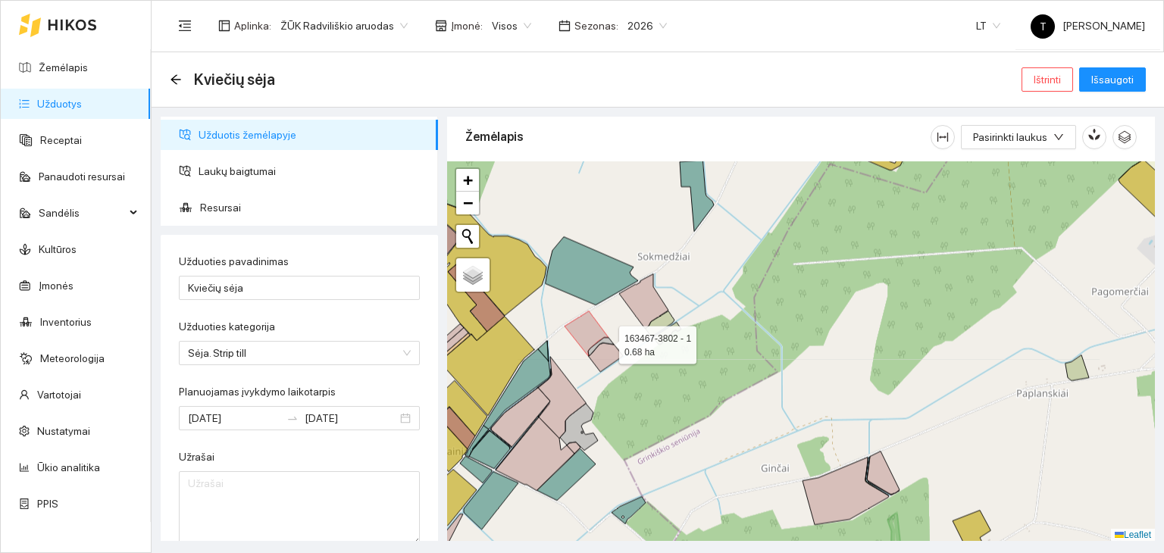
click at [605, 340] on icon at bounding box center [601, 347] width 26 height 18
click at [608, 353] on icon at bounding box center [605, 357] width 35 height 29
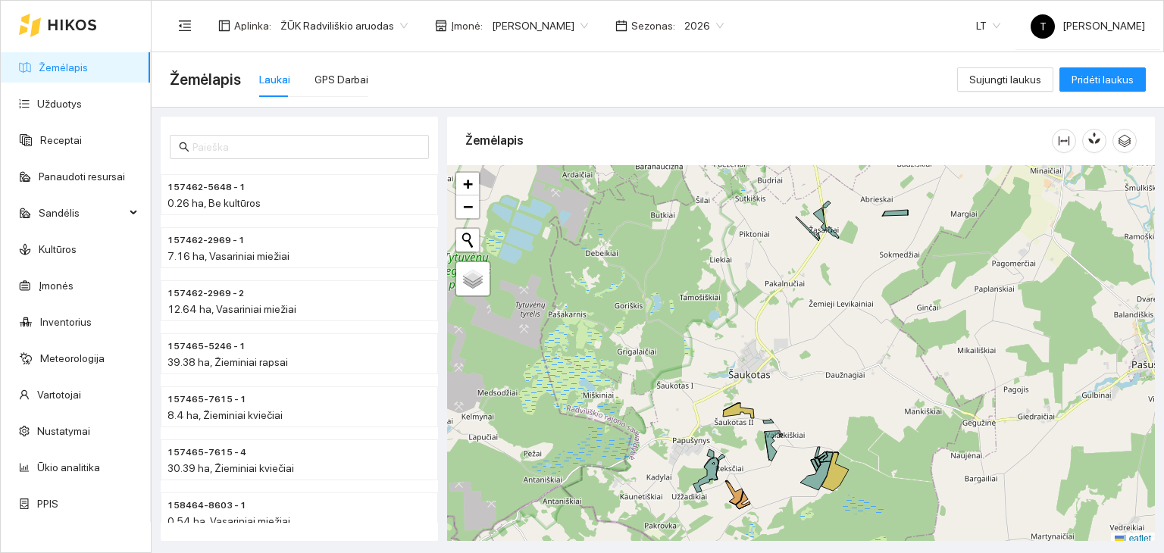
click at [566, 24] on body "Žemėlapis Užduotys Receptai Panaudoti resursai Sandėlis Kultūros Įmonės Invento…" at bounding box center [582, 276] width 1164 height 553
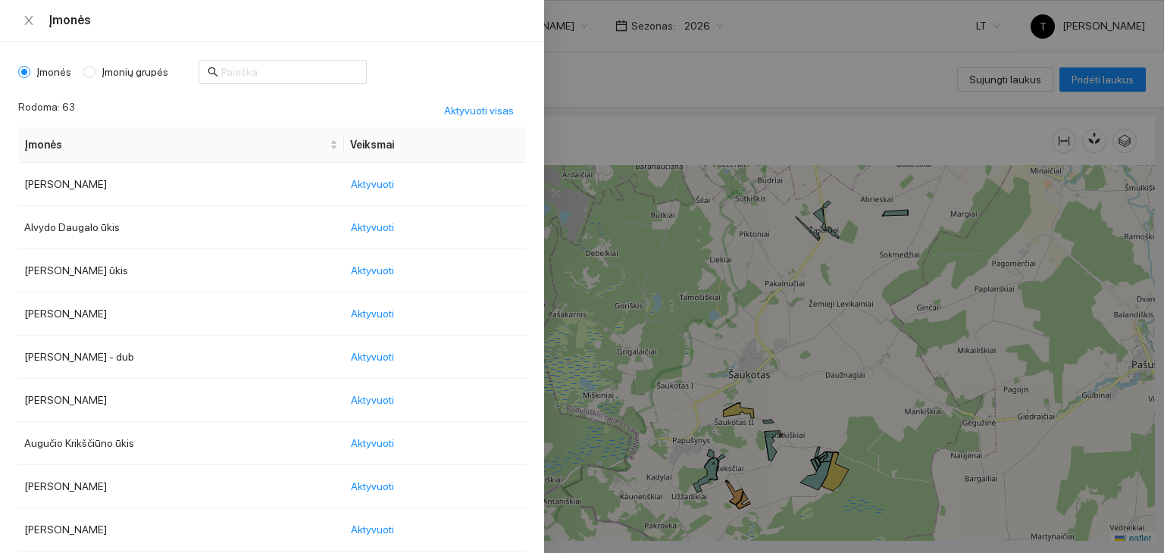
click at [140, 73] on span "Įmonių grupės" at bounding box center [134, 72] width 79 height 17
click at [95, 73] on input "Įmonių grupės" at bounding box center [89, 72] width 12 height 12
radio input "true"
radio input "false"
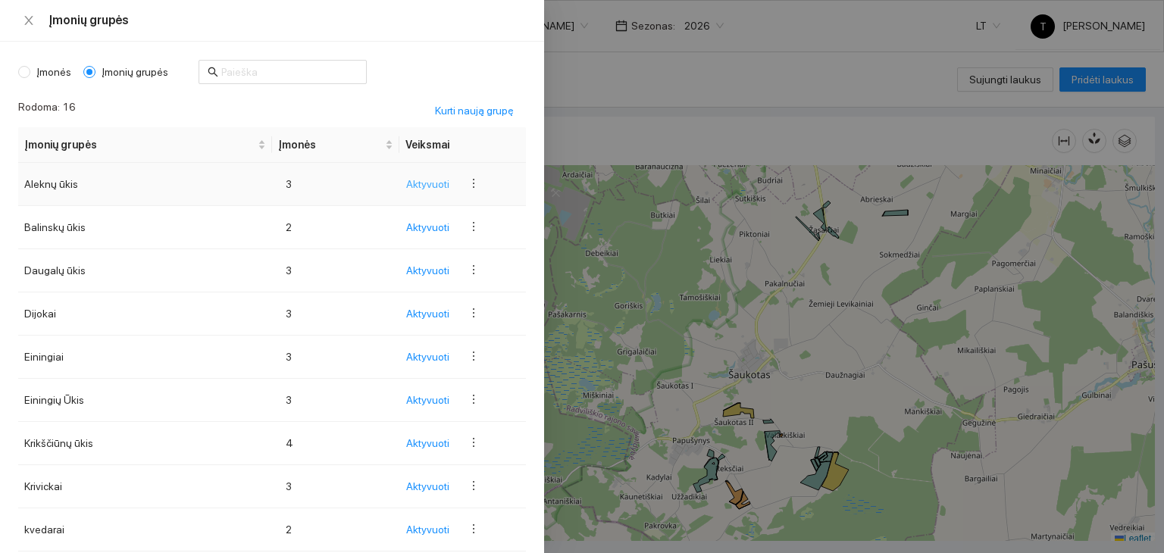
click at [424, 182] on span "Aktyvuoti" at bounding box center [427, 184] width 43 height 17
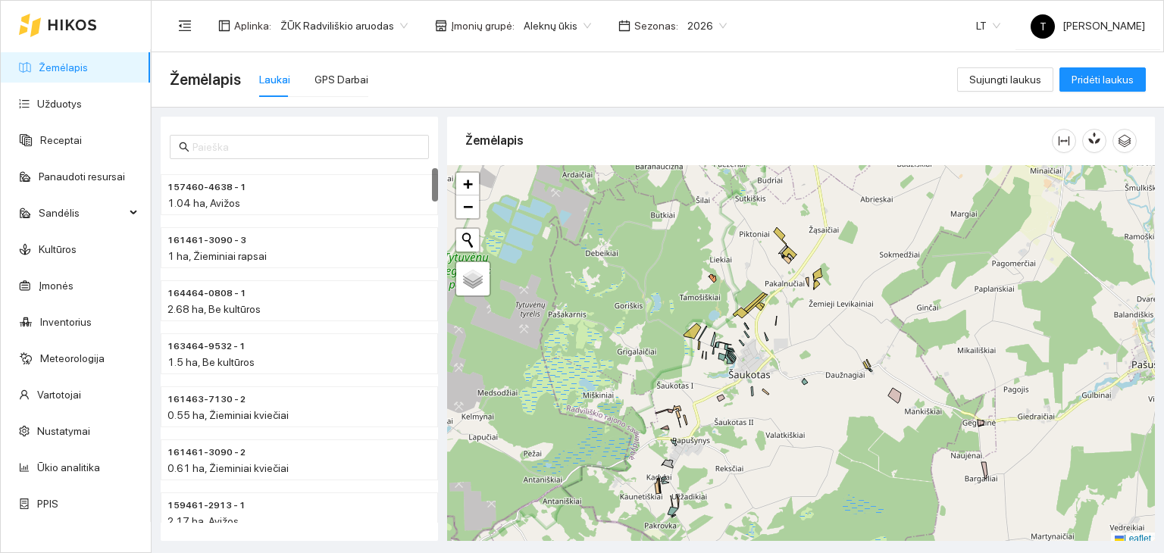
drag, startPoint x: 433, startPoint y: 185, endPoint x: 460, endPoint y: 18, distance: 168.9
click at [460, 18] on section "Aplinka : ŽŪK Radviliškio aruodas Įmonių grupė : Aleknų ūkis Sezonas : 2026 LT …" at bounding box center [658, 276] width 1012 height 553
click at [85, 464] on link "Ūkio analitika" at bounding box center [68, 467] width 63 height 12
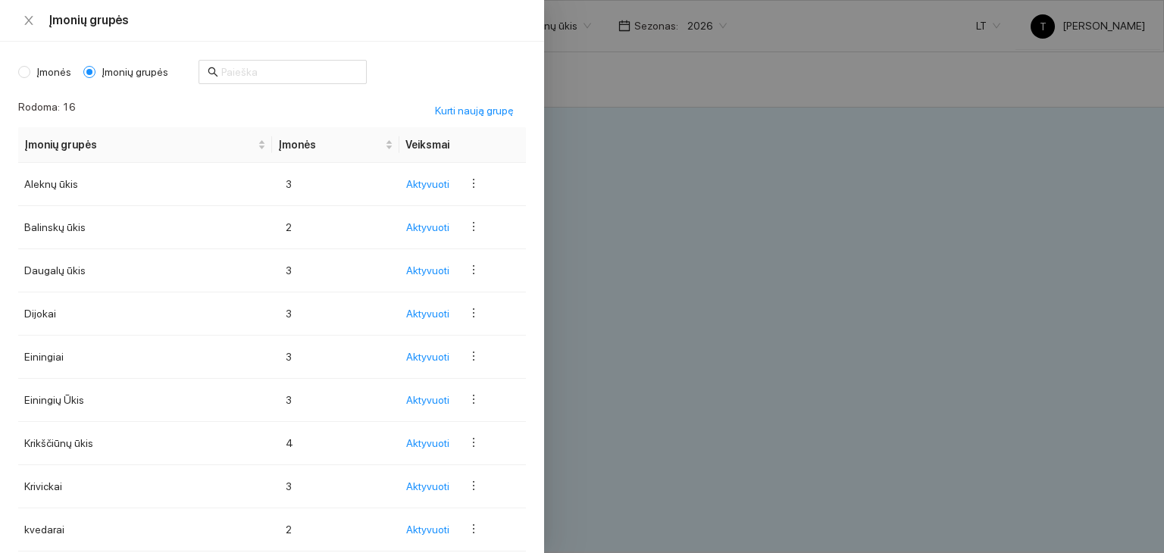
click at [570, 26] on body "Žemėlapis Užduotys Receptai Panaudoti resursai Sandėlis Kultūros Įmonės Invento…" at bounding box center [582, 276] width 1164 height 553
click at [610, 84] on div at bounding box center [582, 276] width 1164 height 553
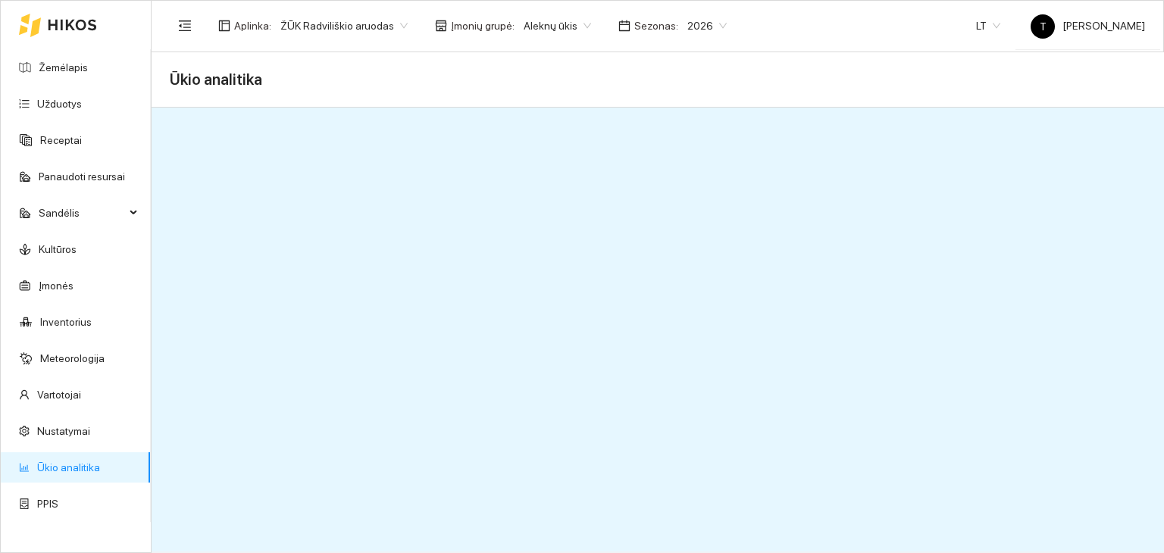
click at [76, 23] on icon at bounding box center [72, 25] width 48 height 11
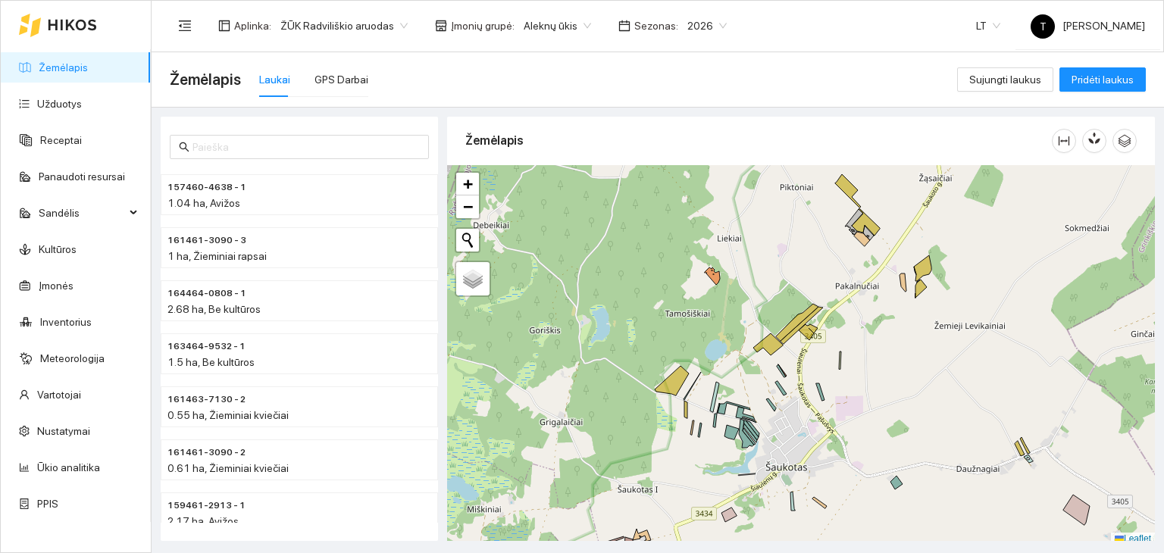
scroll to position [4, 0]
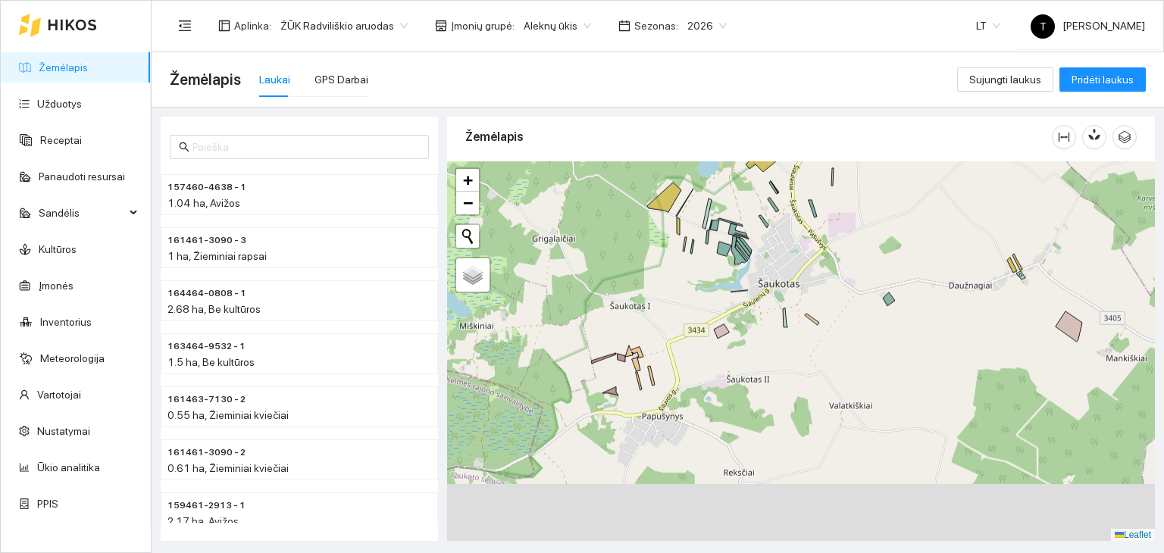
drag, startPoint x: 855, startPoint y: 373, endPoint x: 849, endPoint y: 254, distance: 119.1
click at [849, 254] on div "+ − Nieko nerasta. Bandykite dar kartą. Žemėlapis Palydovas Leaflet" at bounding box center [801, 351] width 708 height 380
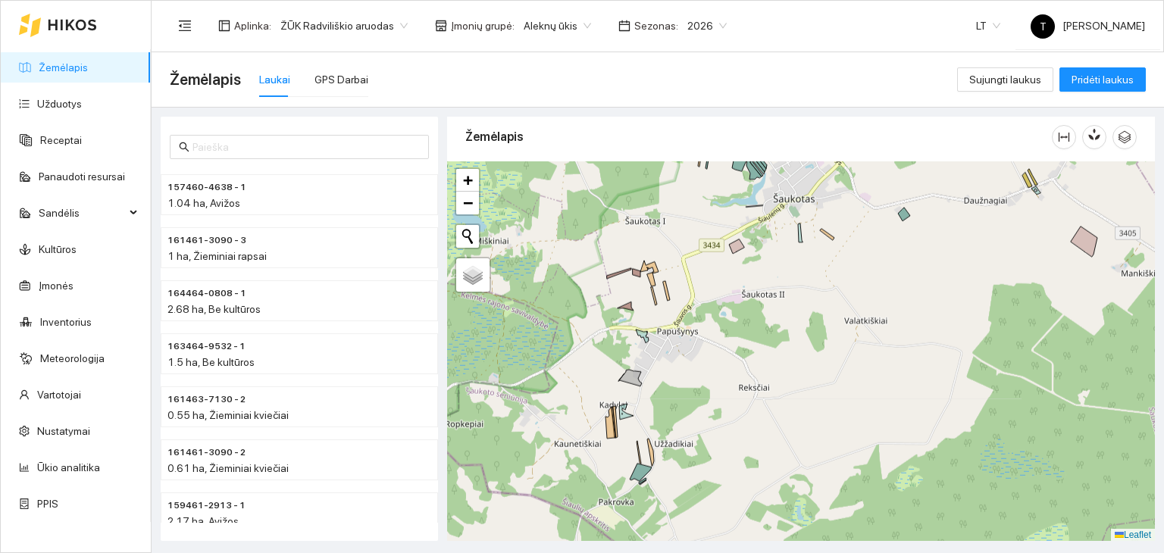
drag, startPoint x: 627, startPoint y: 444, endPoint x: 650, endPoint y: 367, distance: 79.8
click at [650, 367] on div "+ − Nieko nerasta. Bandykite dar kartą. Žemėlapis Palydovas Leaflet" at bounding box center [801, 351] width 708 height 380
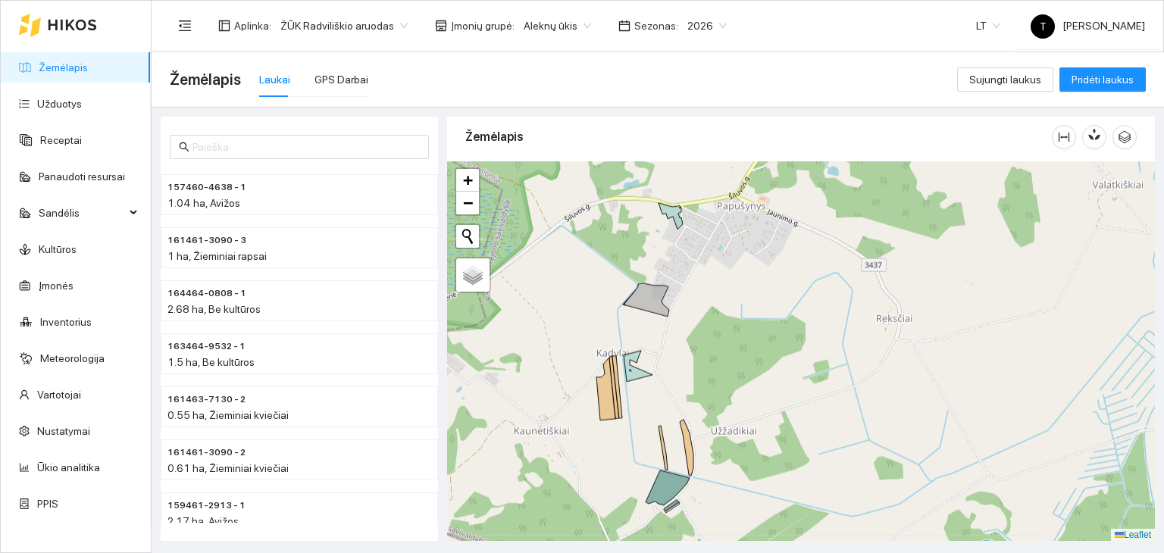
drag, startPoint x: 768, startPoint y: 249, endPoint x: 755, endPoint y: 320, distance: 71.6
click at [755, 320] on div "+ − Nieko nerasta. Bandykite dar kartą. Žemėlapis Palydovas Leaflet" at bounding box center [801, 351] width 708 height 380
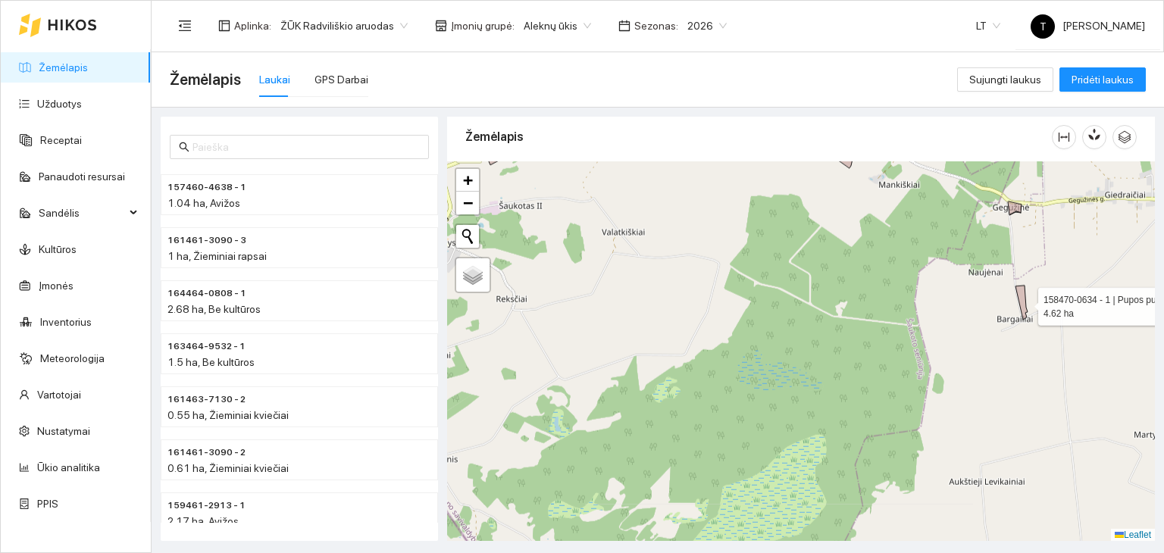
click at [1024, 302] on icon at bounding box center [1021, 303] width 12 height 34
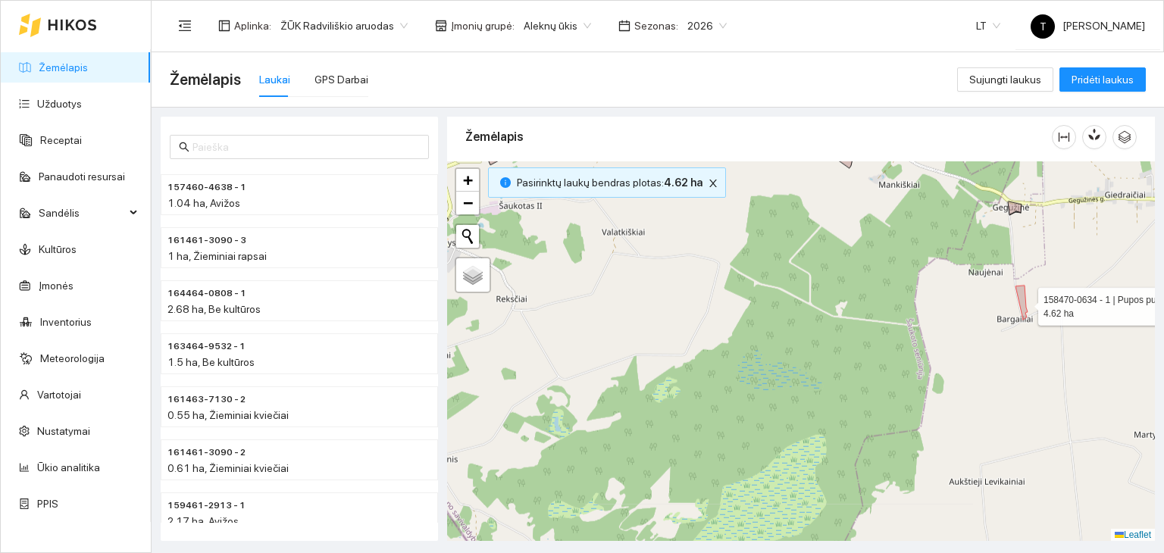
scroll to position [3349, 0]
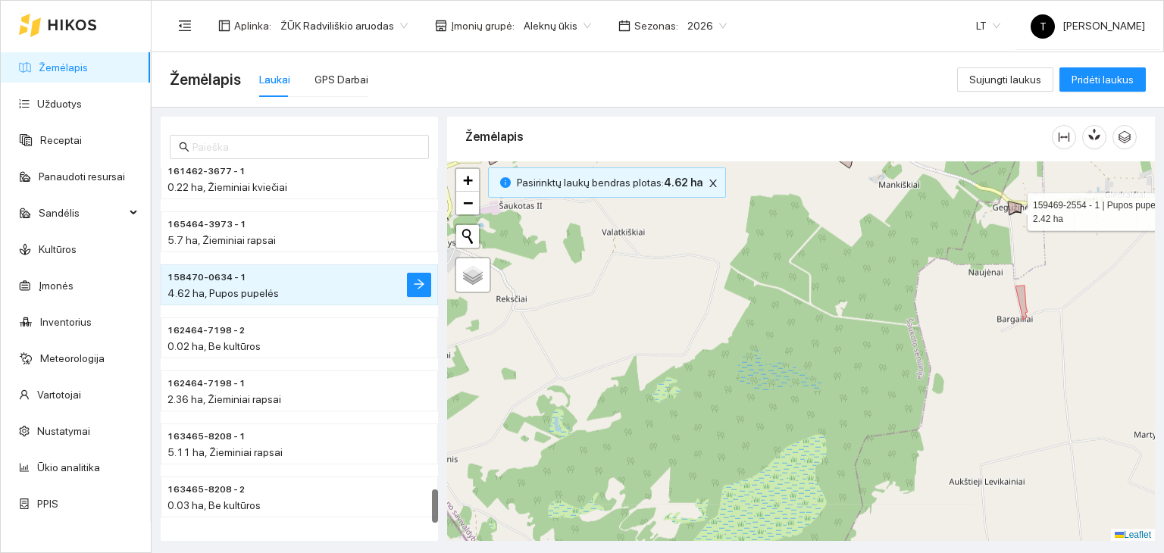
click at [1011, 211] on icon at bounding box center [1015, 209] width 14 height 14
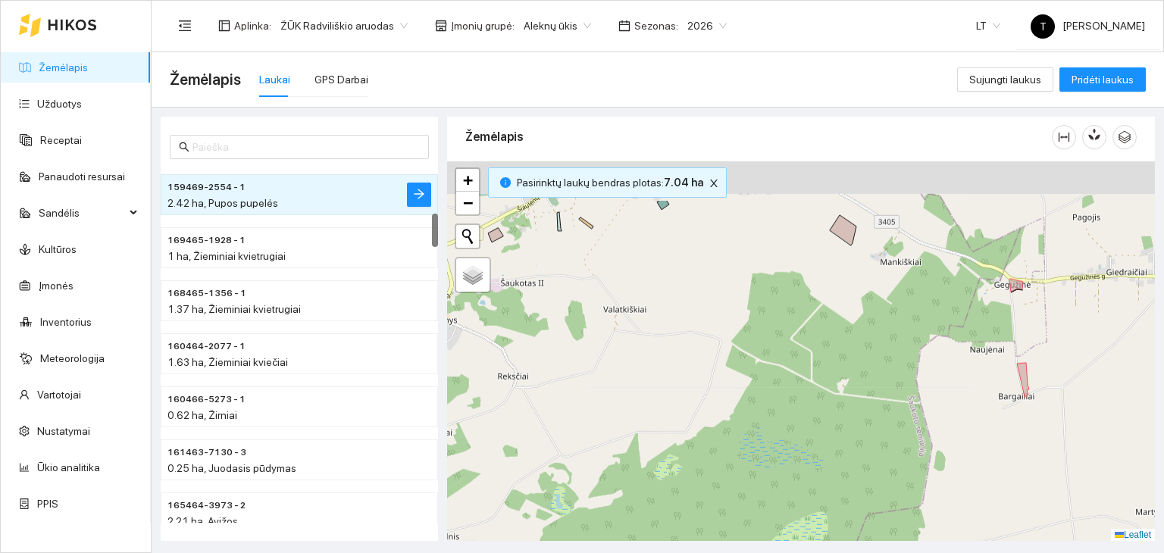
drag, startPoint x: 958, startPoint y: 218, endPoint x: 964, endPoint y: 389, distance: 170.6
click at [983, 398] on div "+ − Nieko nerasta. Bandykite dar kartą. Žemėlapis Palydovas Leaflet" at bounding box center [801, 351] width 708 height 380
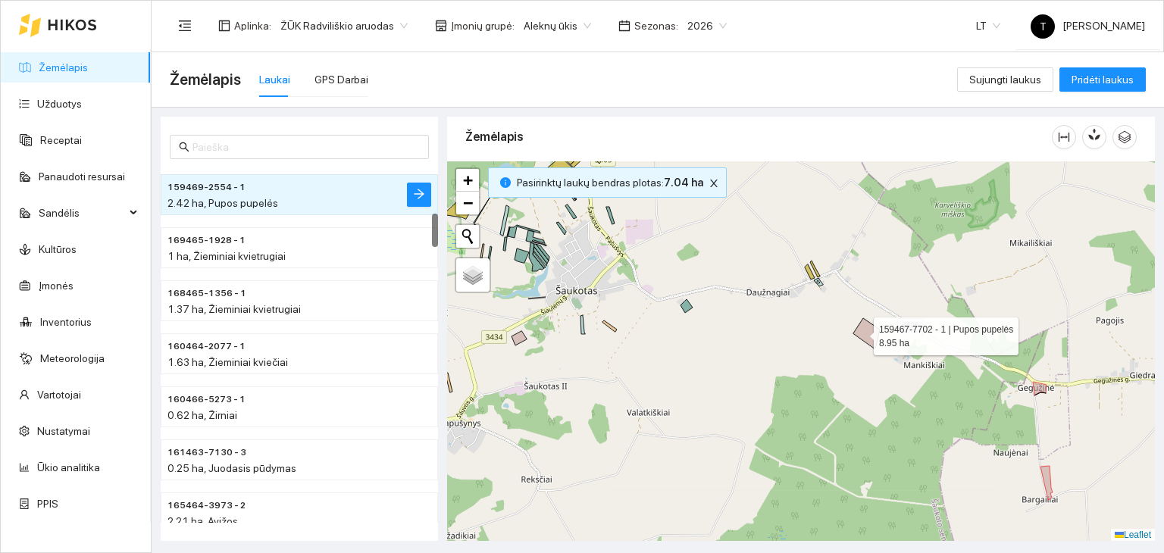
click at [864, 332] on icon at bounding box center [866, 333] width 27 height 30
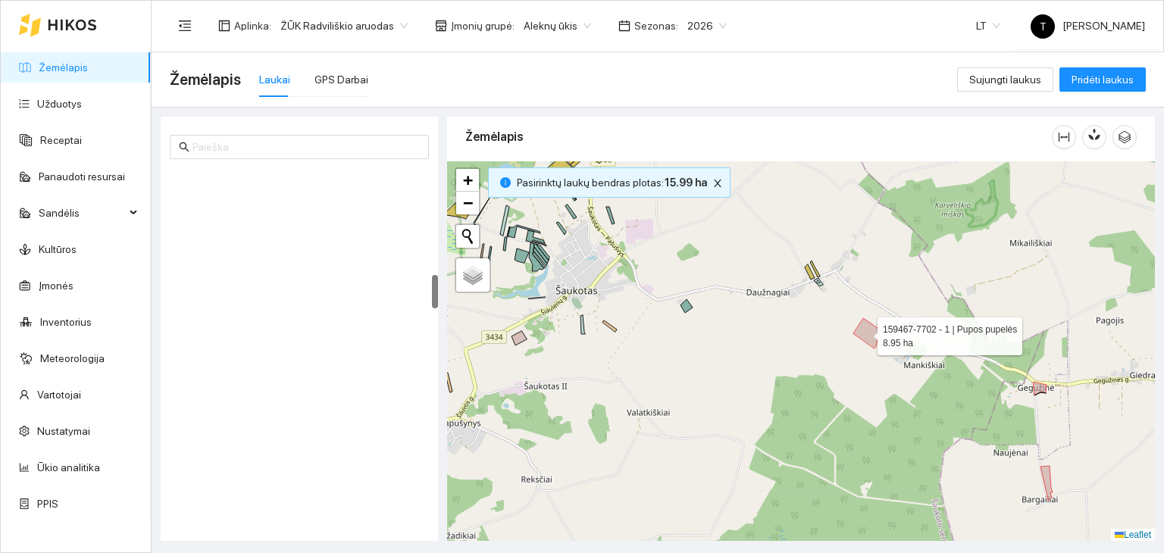
scroll to position [1113, 0]
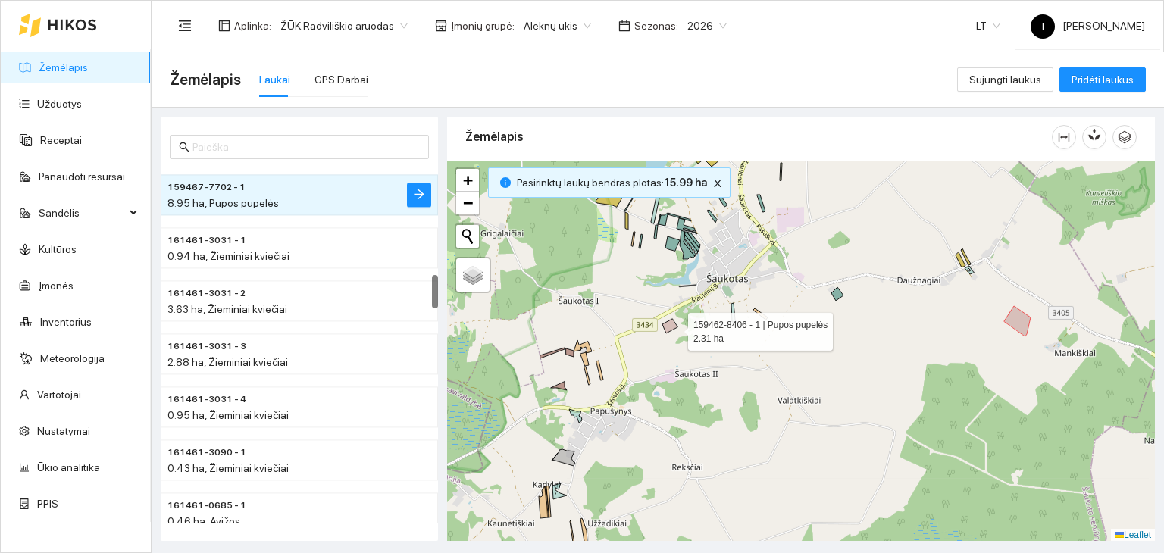
click at [674, 327] on icon at bounding box center [669, 326] width 15 height 14
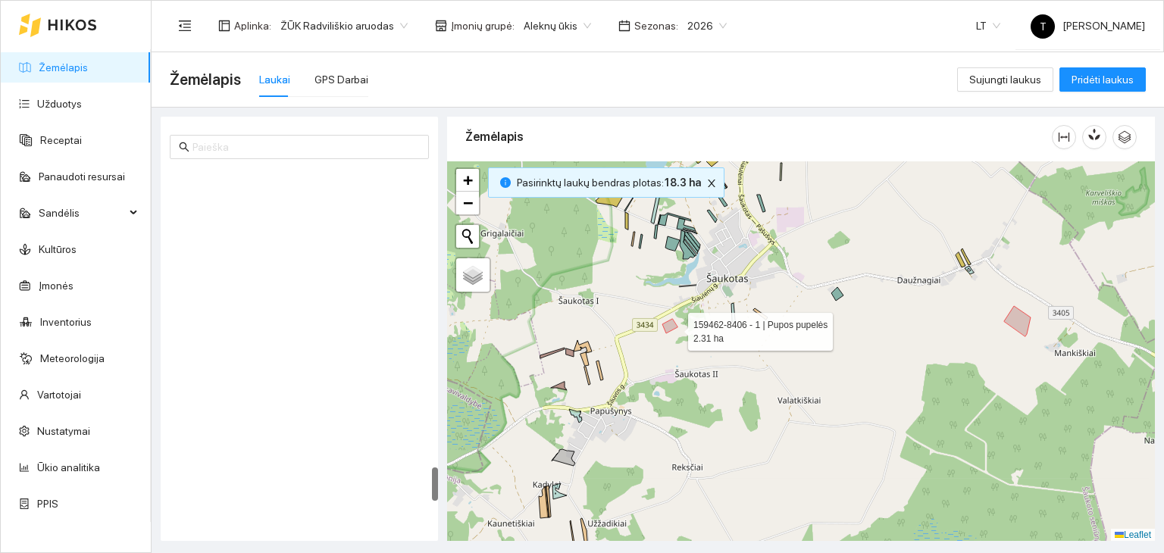
scroll to position [3124, 0]
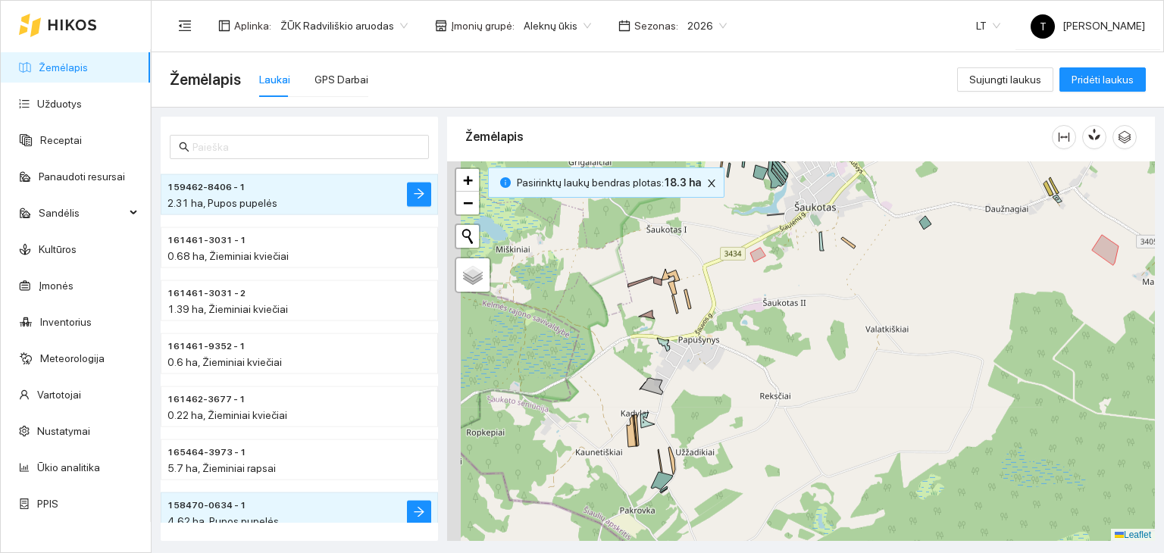
drag, startPoint x: 680, startPoint y: 354, endPoint x: 800, endPoint y: 280, distance: 140.9
click at [800, 280] on div "+ − Nieko nerasta. Bandykite dar kartą. Žemėlapis Palydovas Leaflet" at bounding box center [801, 351] width 708 height 380
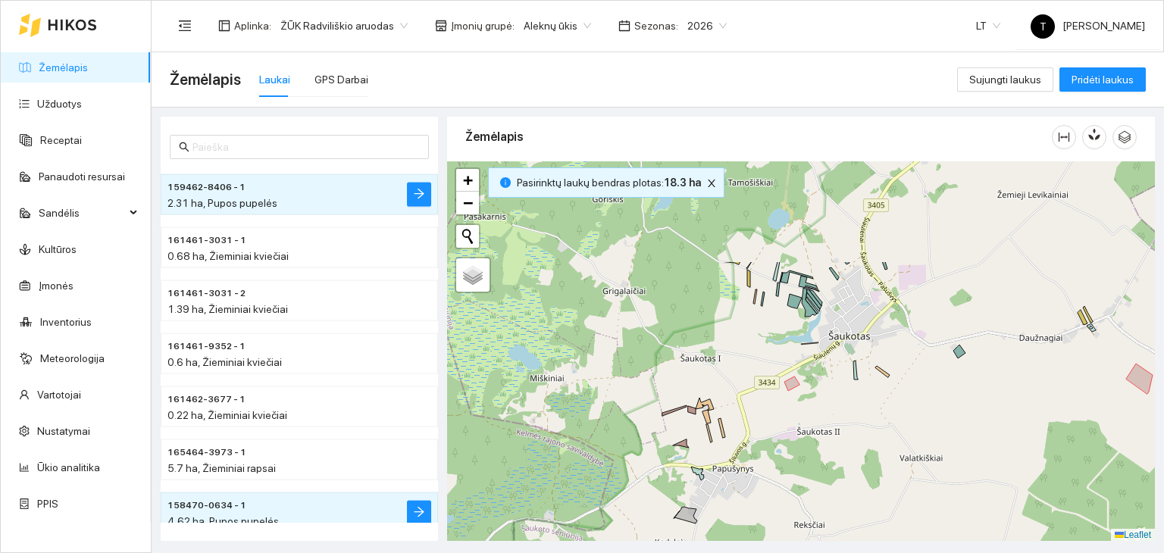
drag, startPoint x: 811, startPoint y: 266, endPoint x: 833, endPoint y: 406, distance: 142.0
click at [833, 406] on div "+ − Nieko nerasta. Bandykite dar kartą. Žemėlapis Palydovas Leaflet" at bounding box center [801, 351] width 708 height 380
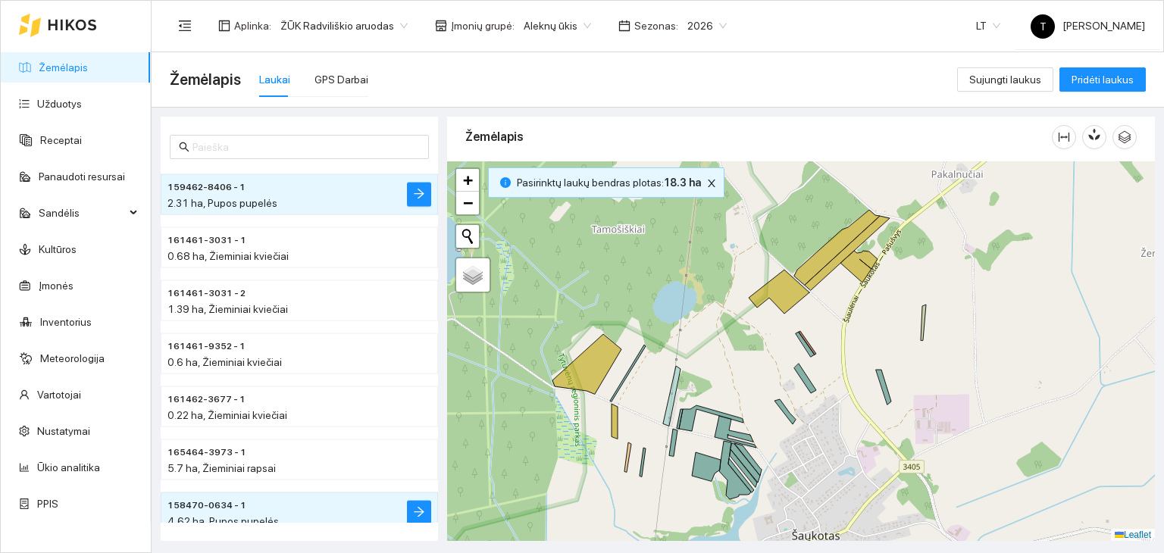
drag, startPoint x: 908, startPoint y: 218, endPoint x: 920, endPoint y: 292, distance: 74.5
click at [920, 292] on div "+ − Nieko nerasta. Bandykite dar kartą. Žemėlapis Palydovas Leaflet" at bounding box center [801, 351] width 708 height 380
click at [833, 243] on icon at bounding box center [837, 247] width 86 height 75
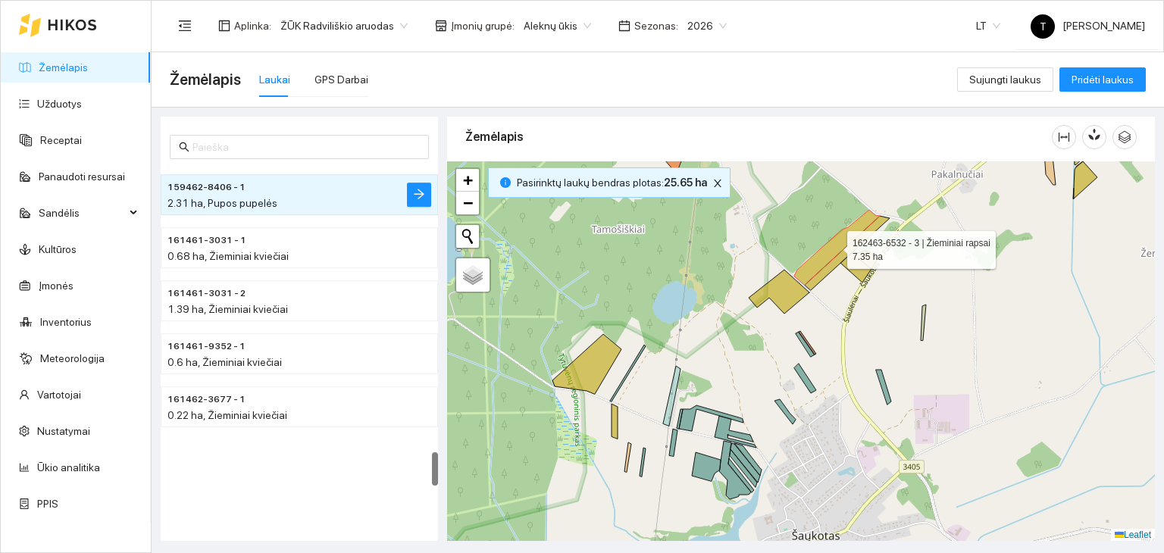
scroll to position [2965, 0]
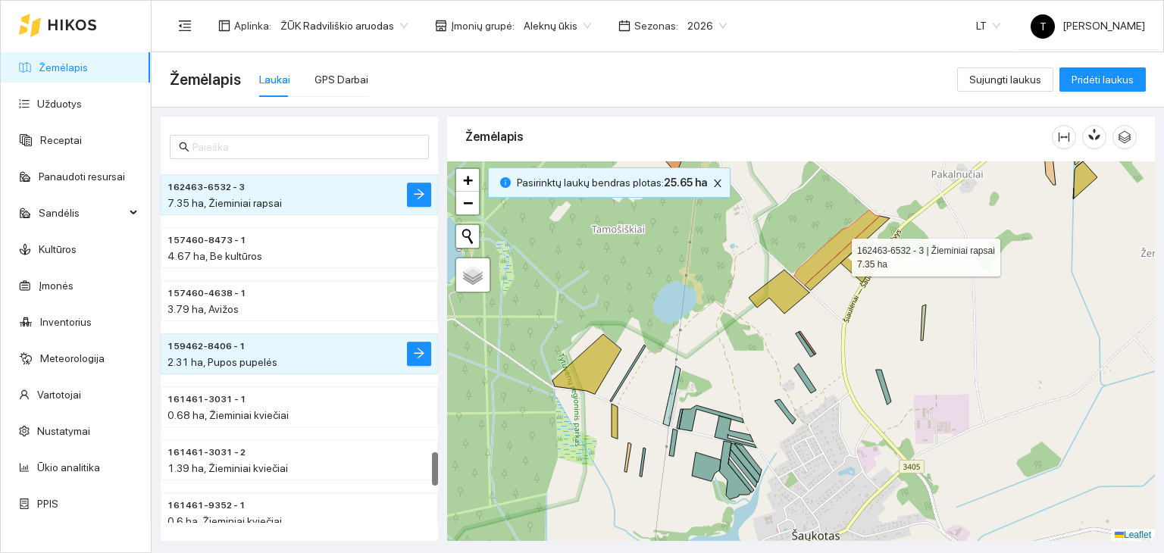
click at [838, 253] on icon at bounding box center [837, 247] width 86 height 75
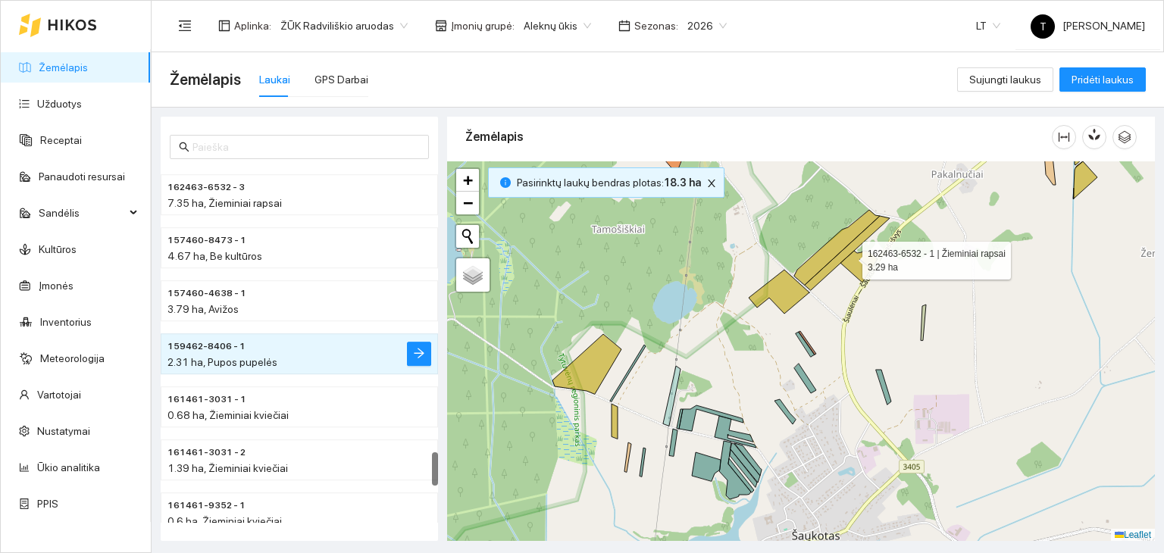
click at [849, 255] on icon at bounding box center [858, 267] width 37 height 32
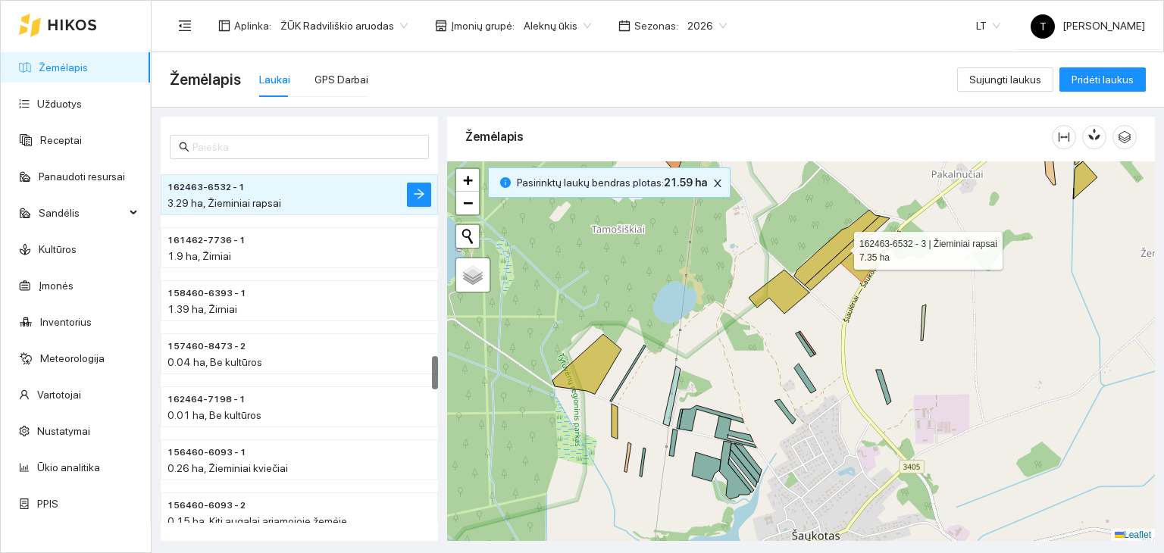
click at [839, 246] on icon at bounding box center [837, 247] width 86 height 75
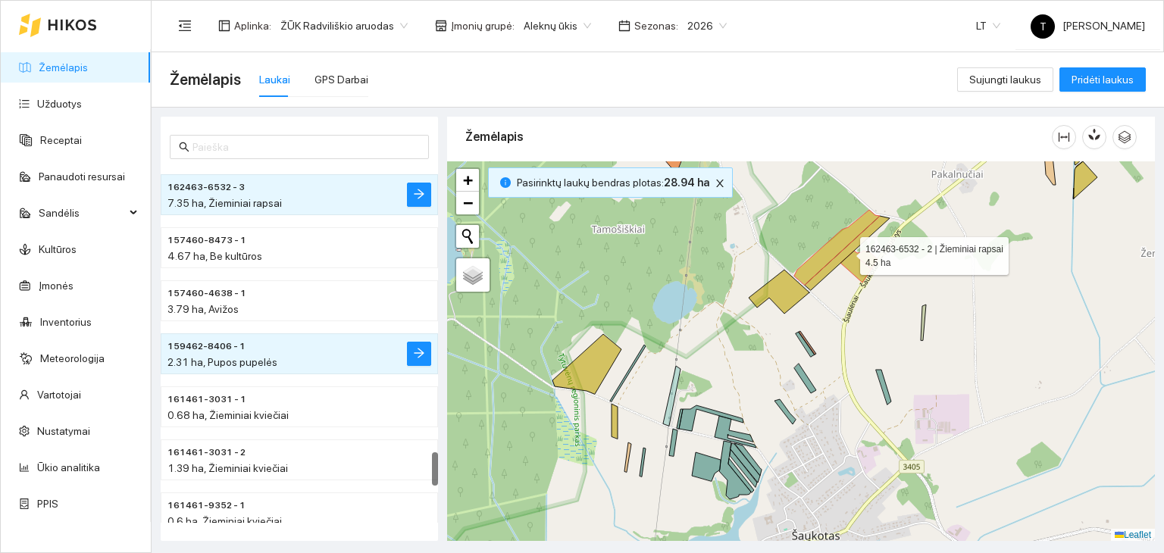
click at [839, 254] on icon at bounding box center [847, 253] width 85 height 74
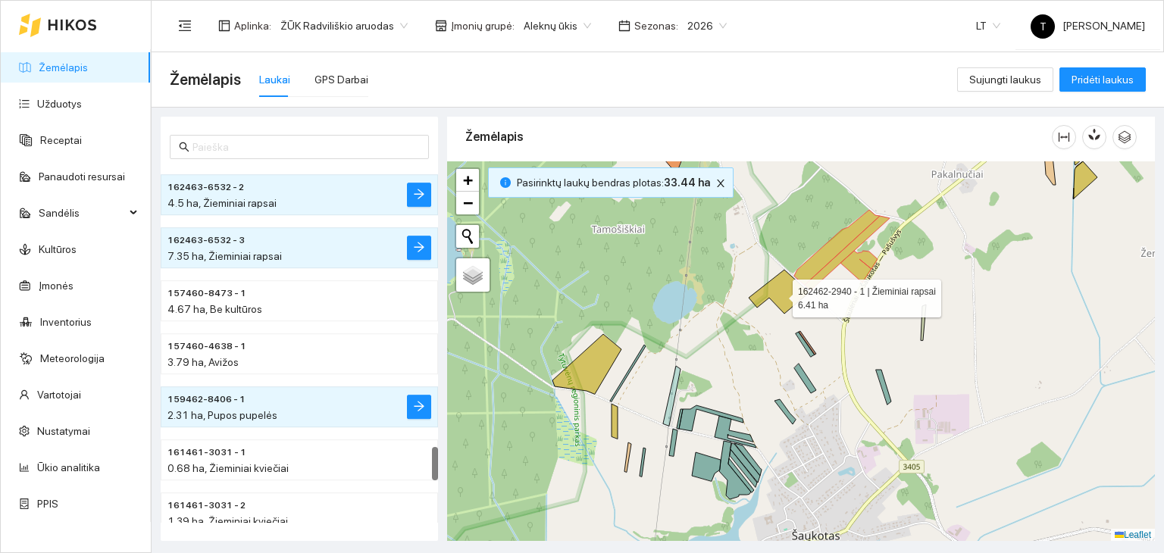
click at [780, 294] on icon at bounding box center [778, 292] width 61 height 44
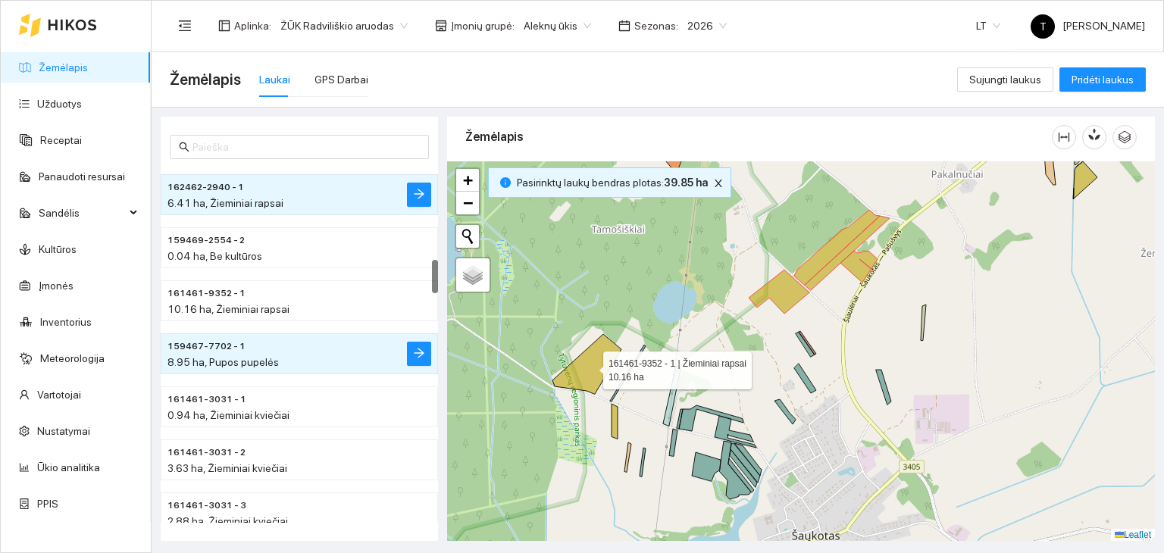
click at [604, 356] on icon at bounding box center [586, 364] width 69 height 60
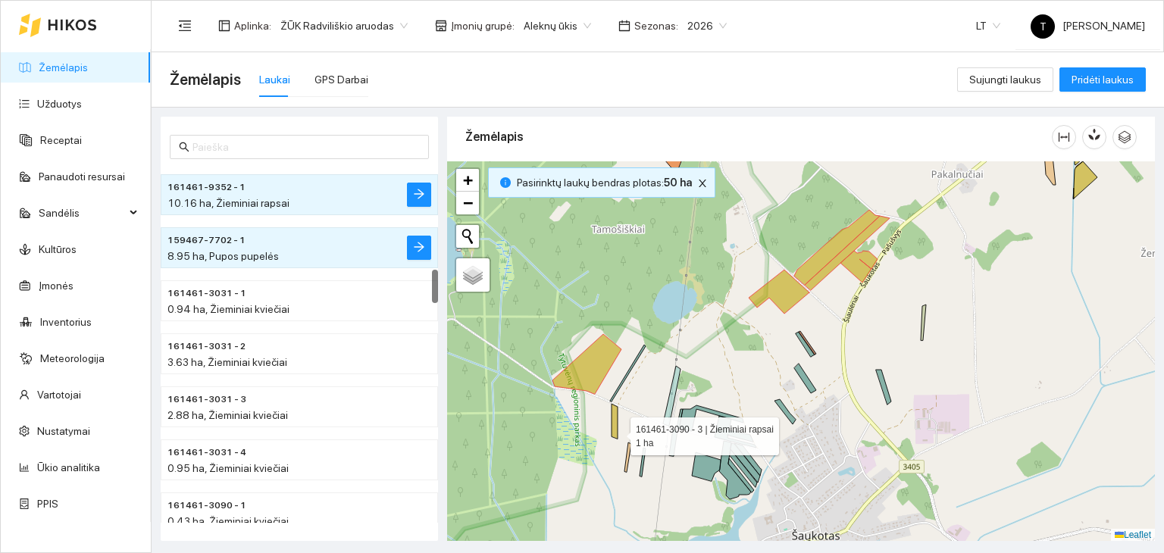
click at [617, 432] on icon at bounding box center [614, 421] width 6 height 35
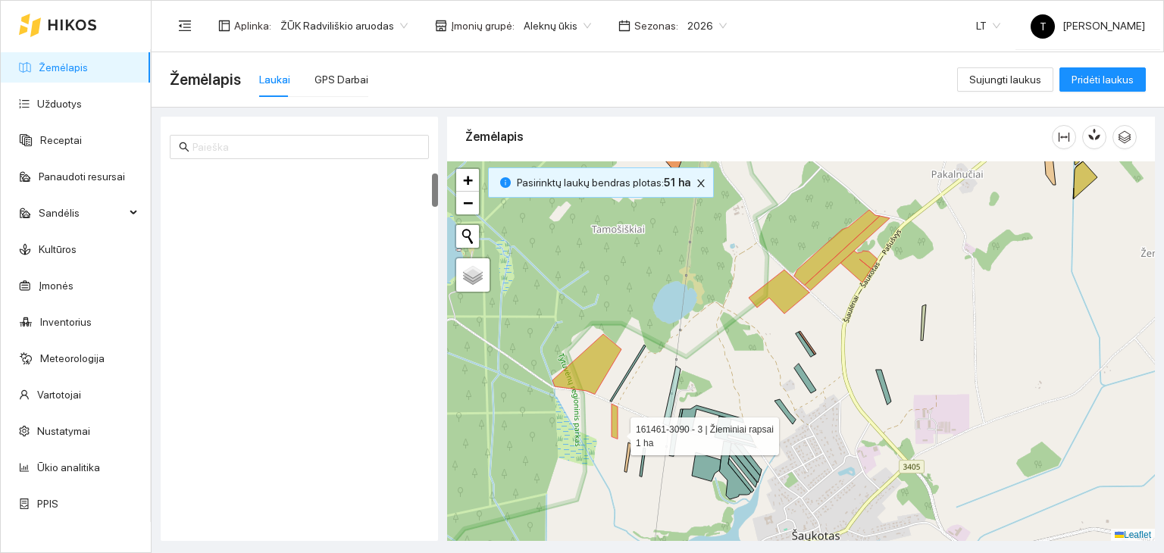
scroll to position [53, 0]
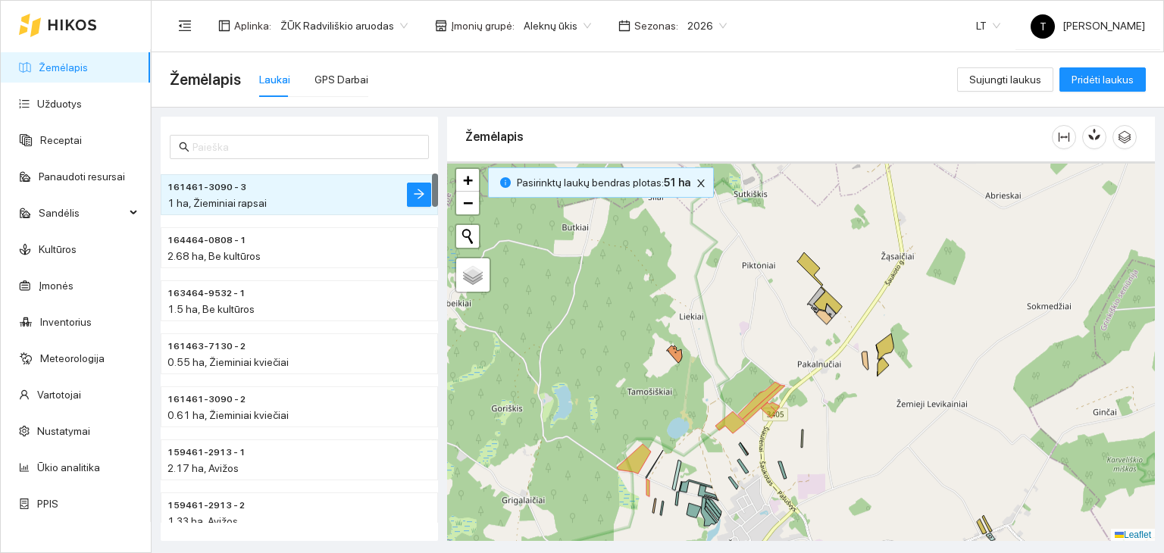
drag, startPoint x: 1017, startPoint y: 345, endPoint x: 886, endPoint y: 381, distance: 135.3
click at [914, 420] on div "+ − Nieko nerasta. Bandykite dar kartą. Žemėlapis Palydovas Leaflet" at bounding box center [801, 351] width 708 height 380
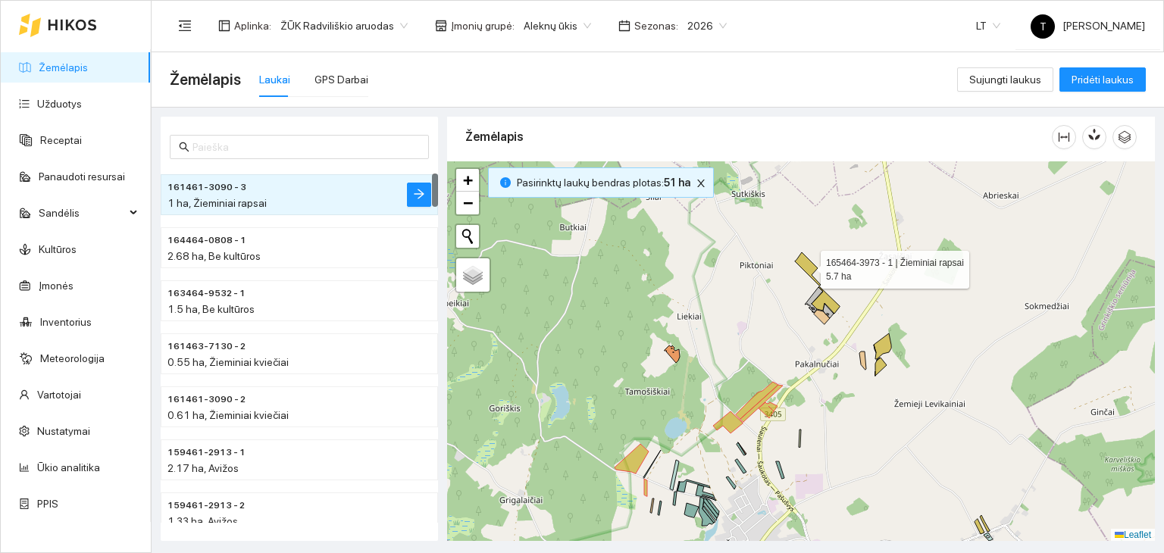
click at [807, 266] on icon at bounding box center [808, 268] width 26 height 33
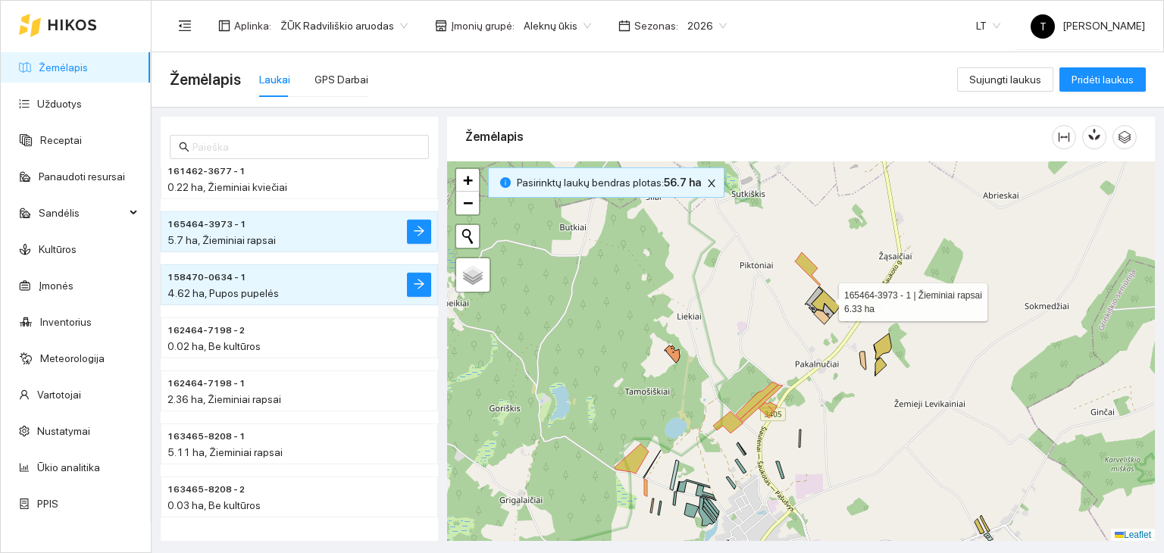
click at [825, 298] on icon at bounding box center [825, 299] width 28 height 27
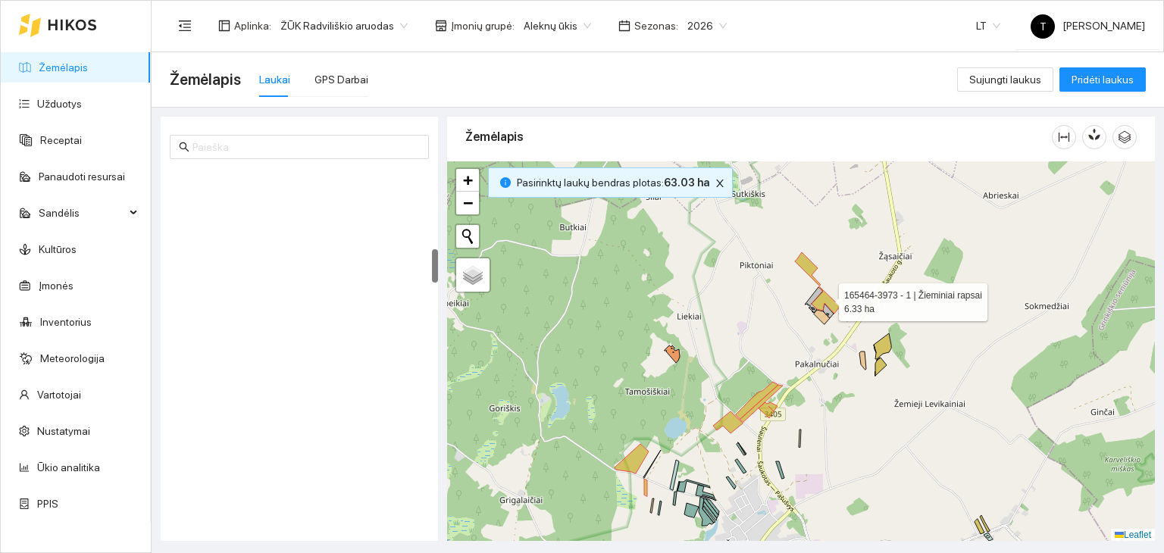
scroll to position [848, 0]
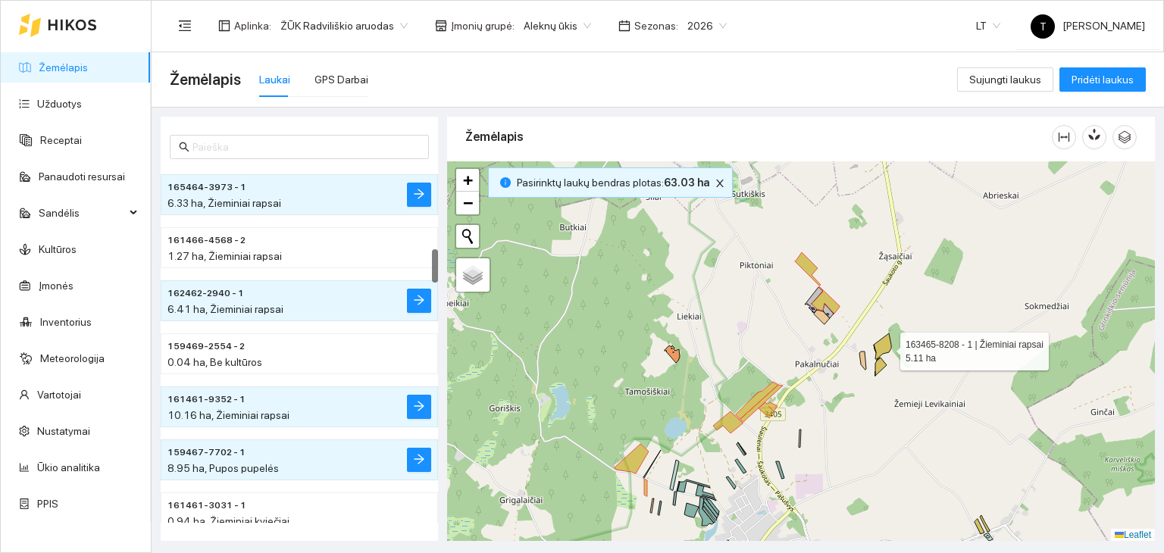
click at [886, 347] on icon at bounding box center [881, 346] width 17 height 26
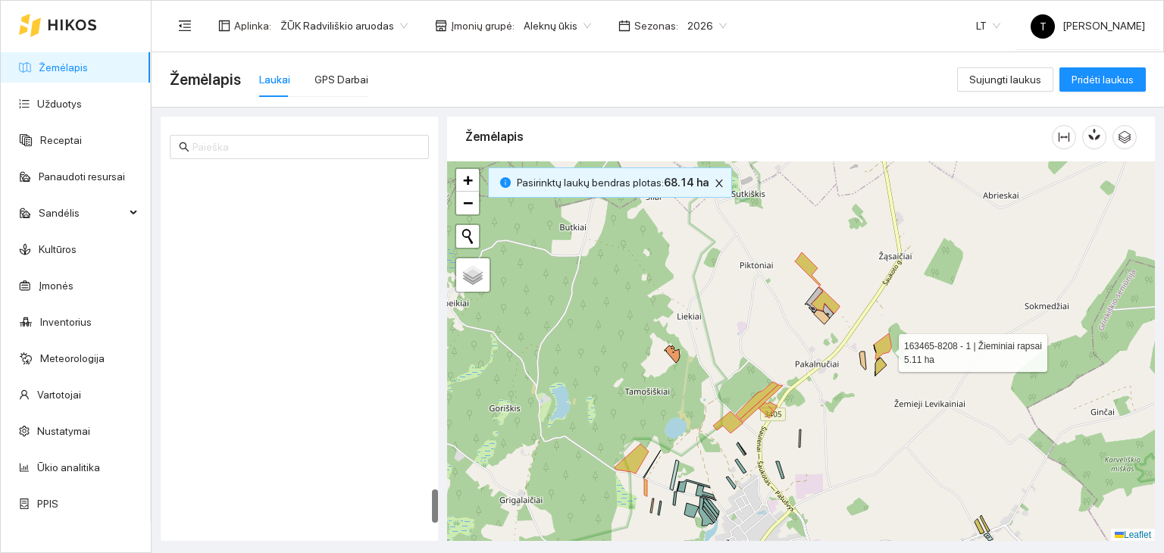
scroll to position [3355, 0]
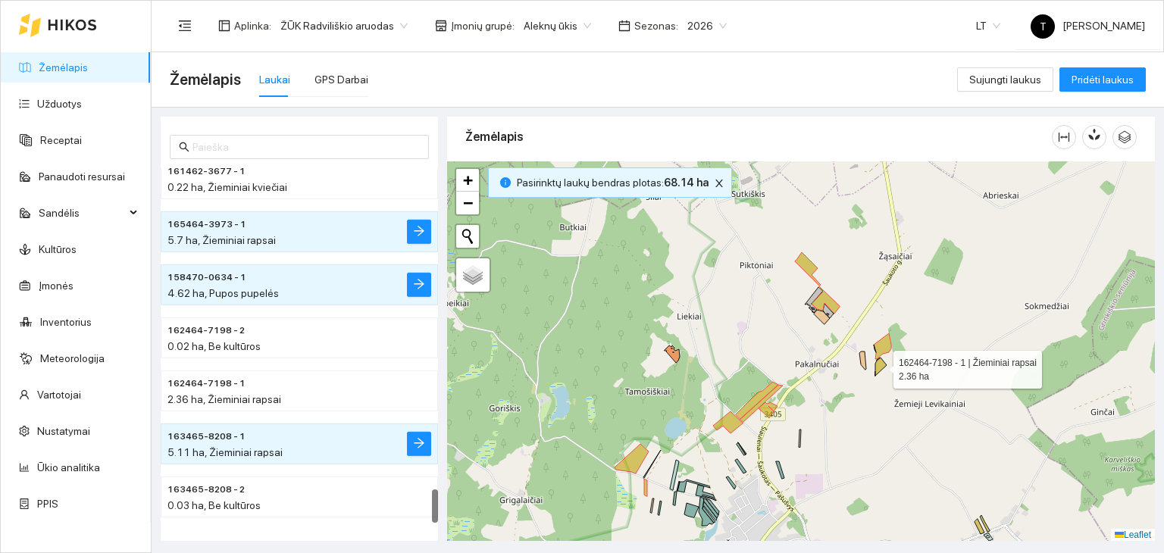
click at [884, 361] on icon at bounding box center [880, 367] width 11 height 18
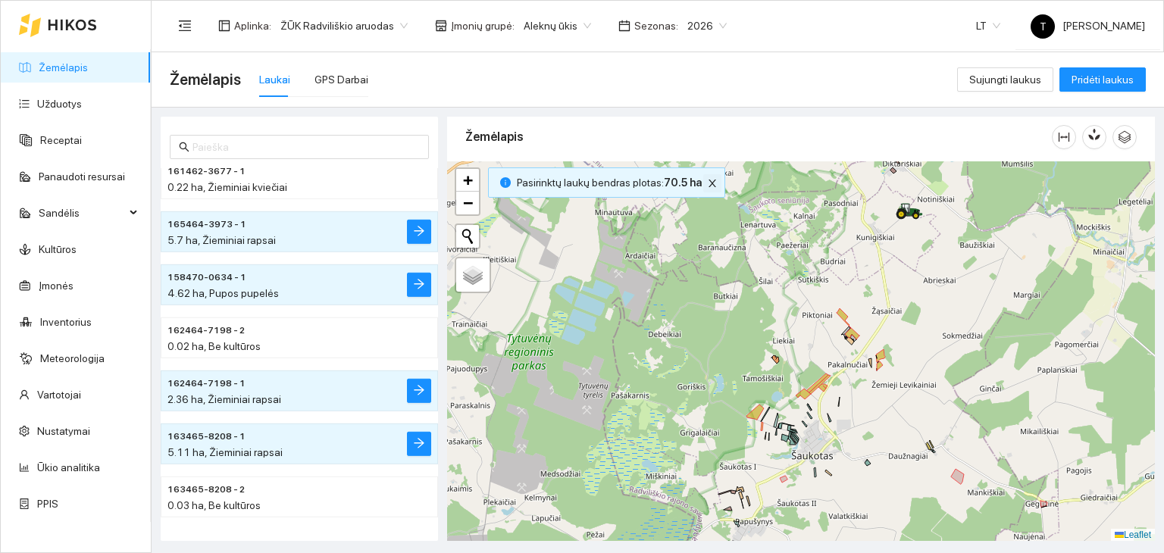
click at [708, 183] on icon "close" at bounding box center [712, 184] width 8 height 8
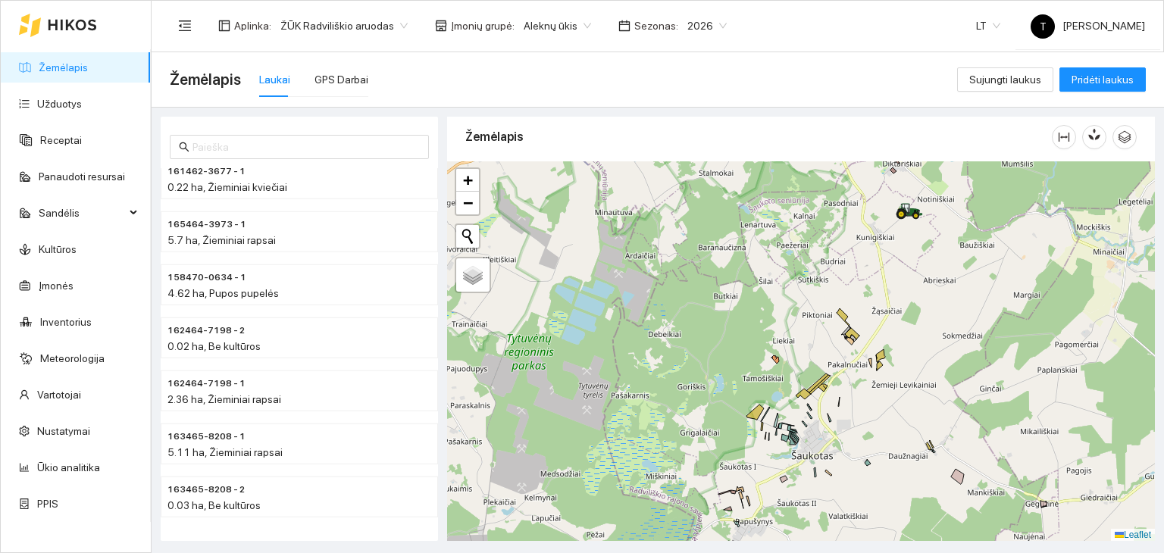
click at [588, 78] on div "Žemėlapis Laukai GPS Darbai" at bounding box center [563, 79] width 787 height 48
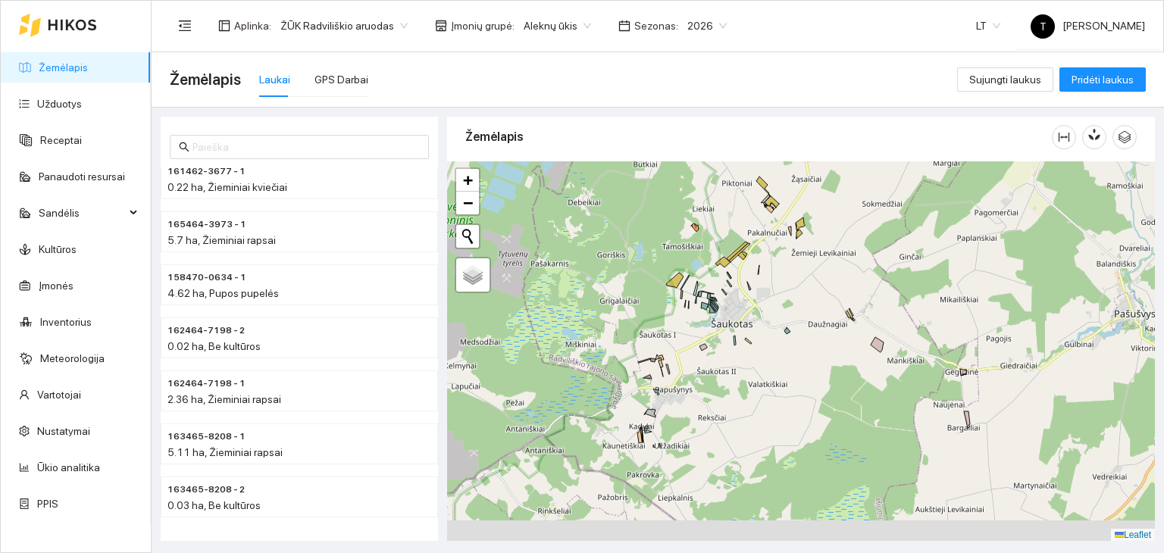
drag, startPoint x: 666, startPoint y: 345, endPoint x: 619, endPoint y: 267, distance: 91.7
click at [619, 267] on div "+ − Nieko nerasta. Bandykite dar kartą. Žemėlapis Palydovas Leaflet" at bounding box center [801, 351] width 708 height 380
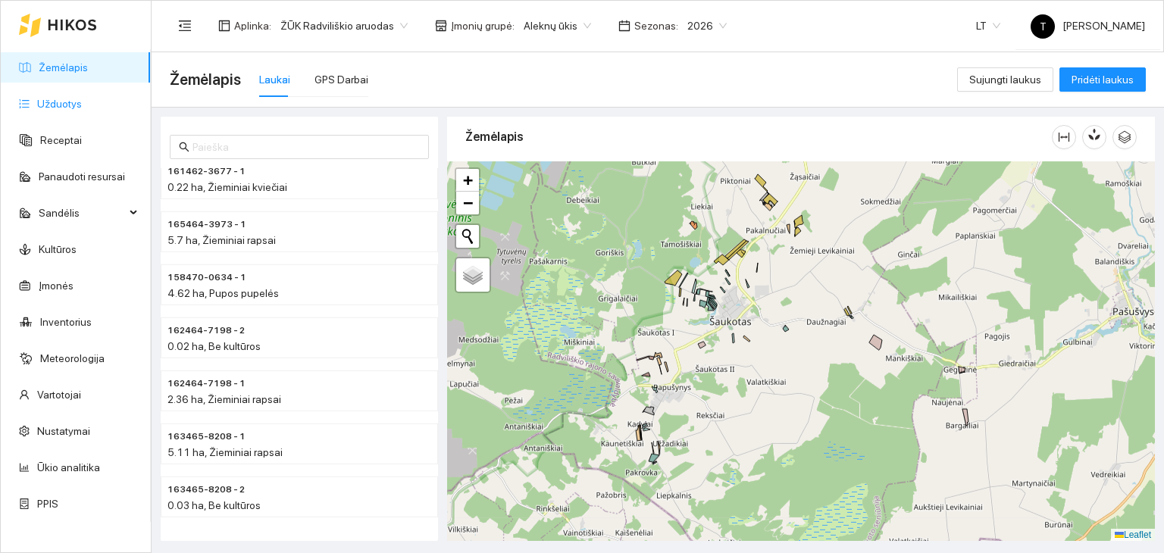
click at [82, 98] on link "Užduotys" at bounding box center [59, 104] width 45 height 12
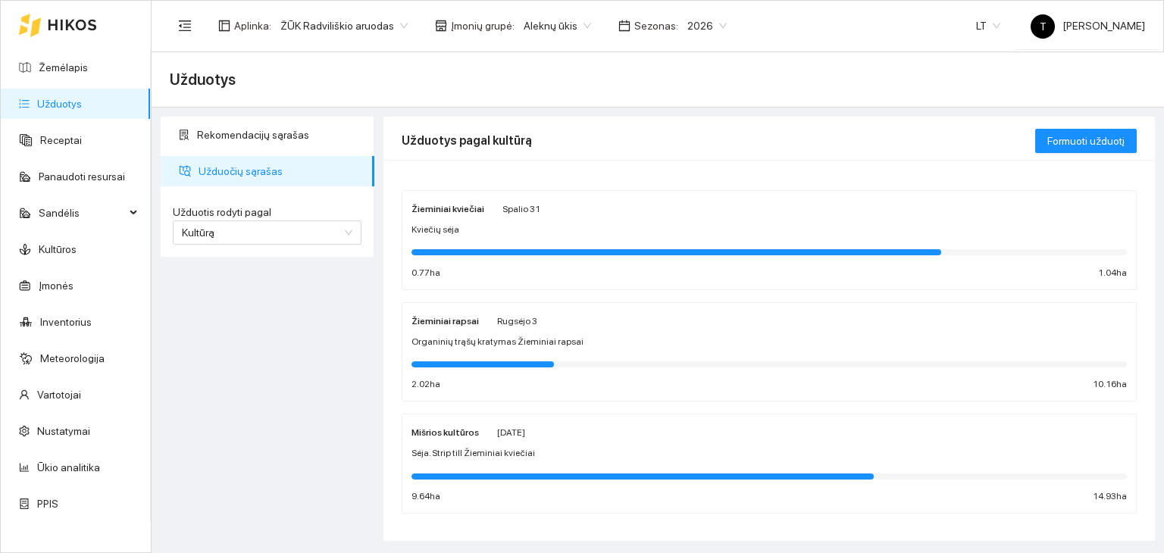
click at [492, 214] on div "Žieminiai kviečiai Spalio 31" at bounding box center [475, 208] width 129 height 17
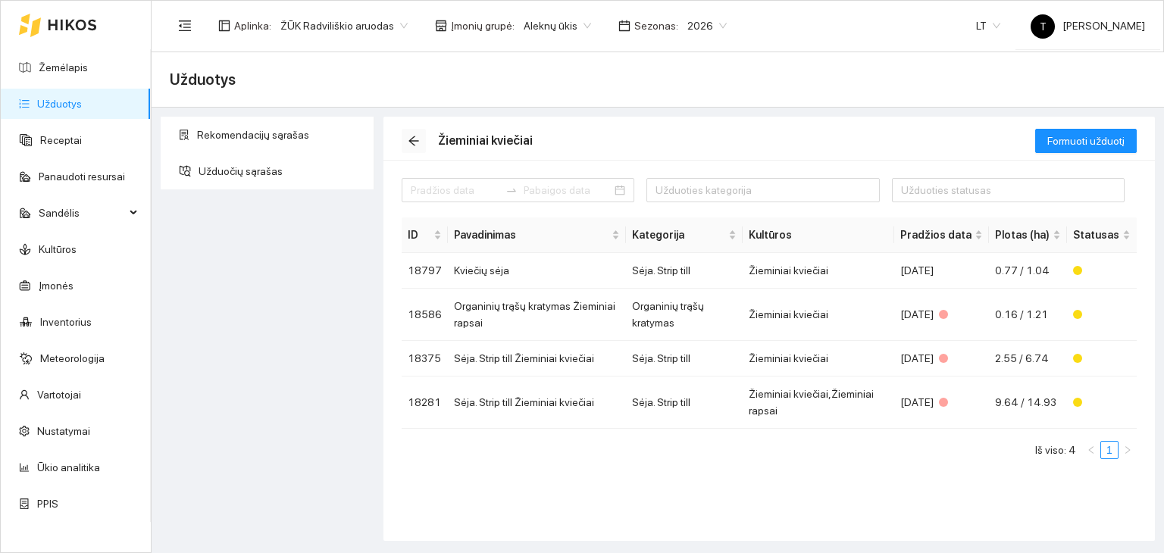
click at [418, 140] on icon "arrow-left" at bounding box center [414, 141] width 12 height 12
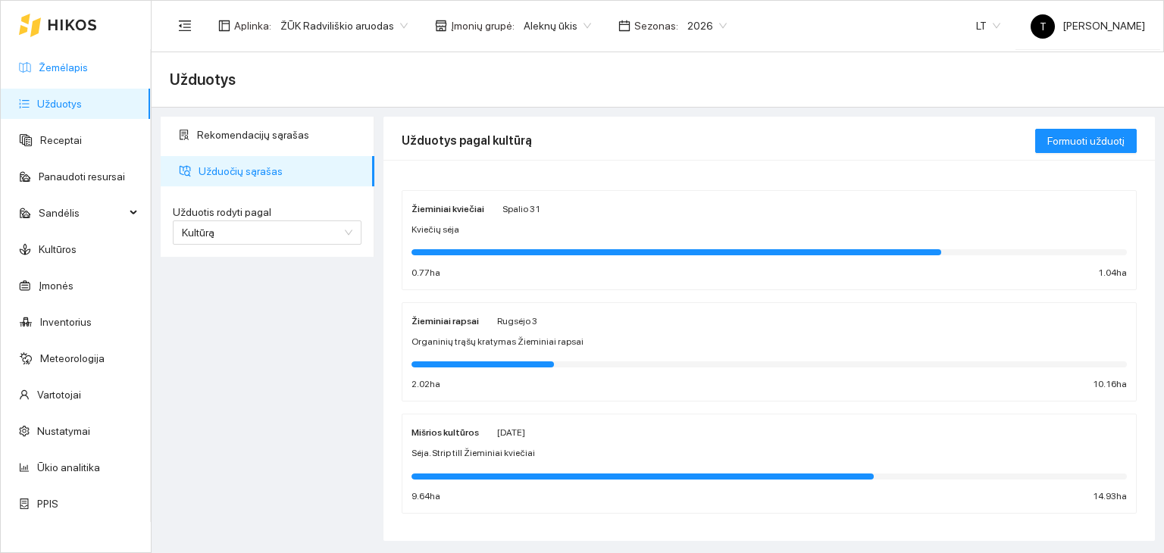
click at [88, 70] on link "Žemėlapis" at bounding box center [63, 67] width 49 height 12
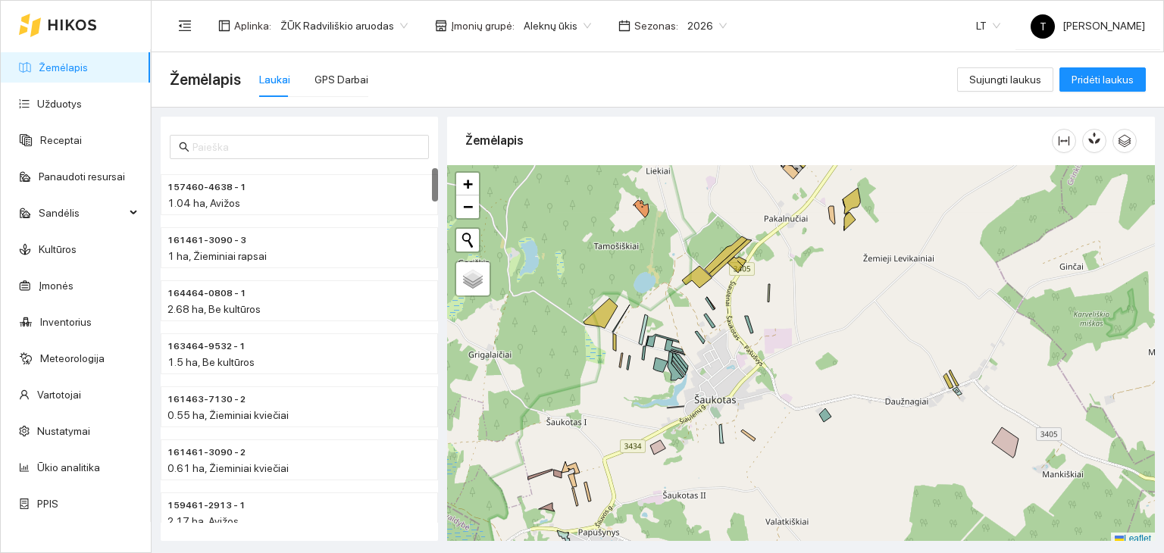
scroll to position [4, 0]
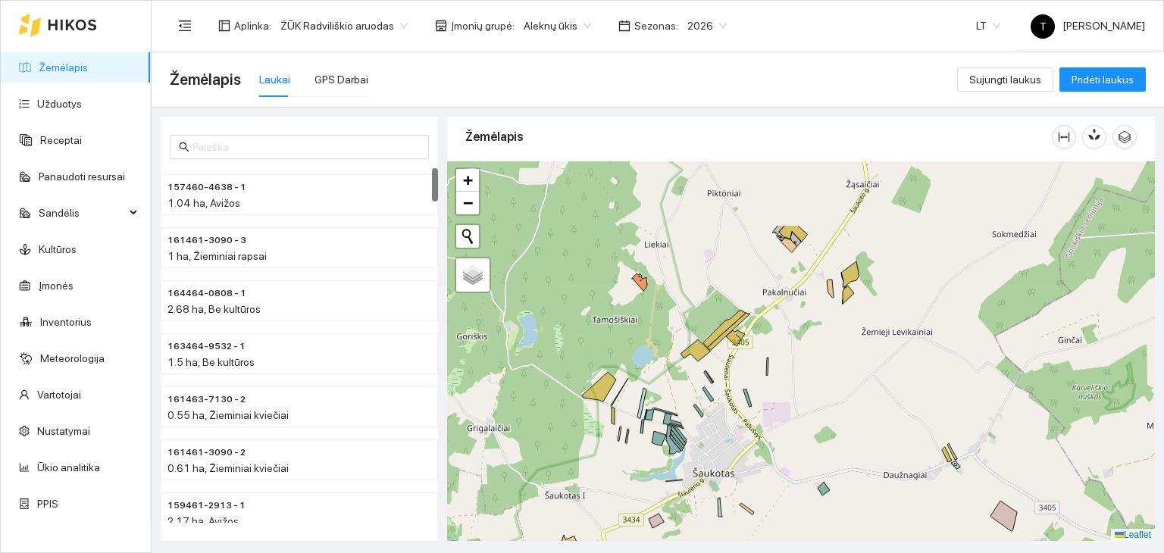
drag, startPoint x: 829, startPoint y: 267, endPoint x: 824, endPoint y: 369, distance: 102.4
click at [824, 369] on div "+ − Nieko nerasta. Bandykite dar kartą. Žemėlapis Palydovas Leaflet" at bounding box center [801, 351] width 708 height 380
drag, startPoint x: 832, startPoint y: 320, endPoint x: 831, endPoint y: 338, distance: 17.4
click at [831, 338] on div "+ − Nieko nerasta. Bandykite dar kartą. Žemėlapis Palydovas Leaflet" at bounding box center [801, 351] width 708 height 380
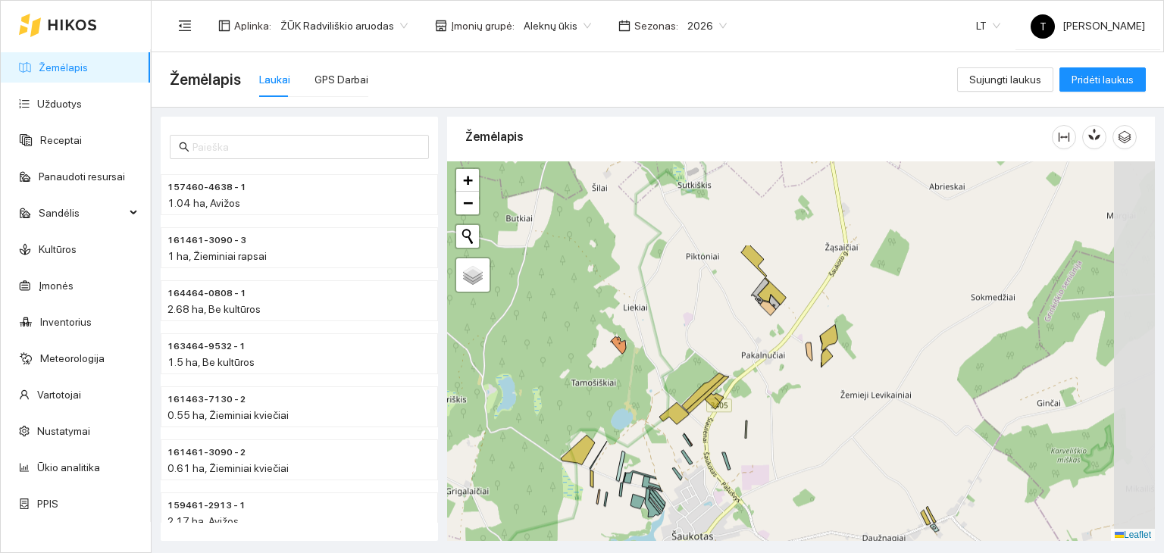
drag, startPoint x: 955, startPoint y: 253, endPoint x: 769, endPoint y: 375, distance: 222.1
click at [769, 375] on div "+ − Nieko nerasta. Bandykite dar kartą. Žemėlapis Palydovas Leaflet" at bounding box center [801, 351] width 708 height 380
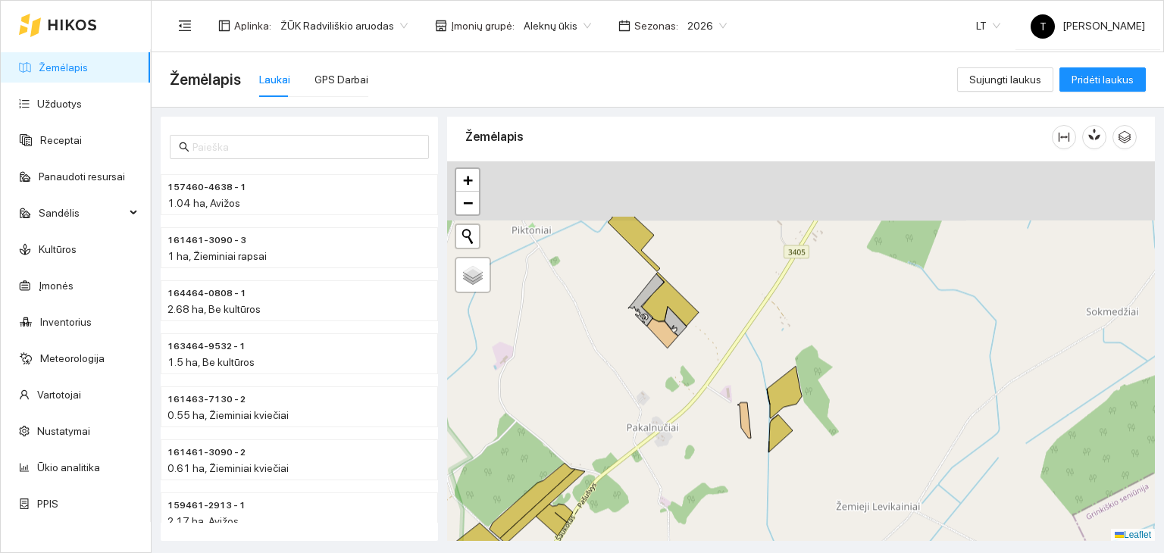
drag, startPoint x: 785, startPoint y: 302, endPoint x: 676, endPoint y: 396, distance: 144.5
click at [676, 396] on div "+ − Nieko nerasta. Bandykite dar kartą. Žemėlapis Palydovas Leaflet" at bounding box center [801, 351] width 708 height 380
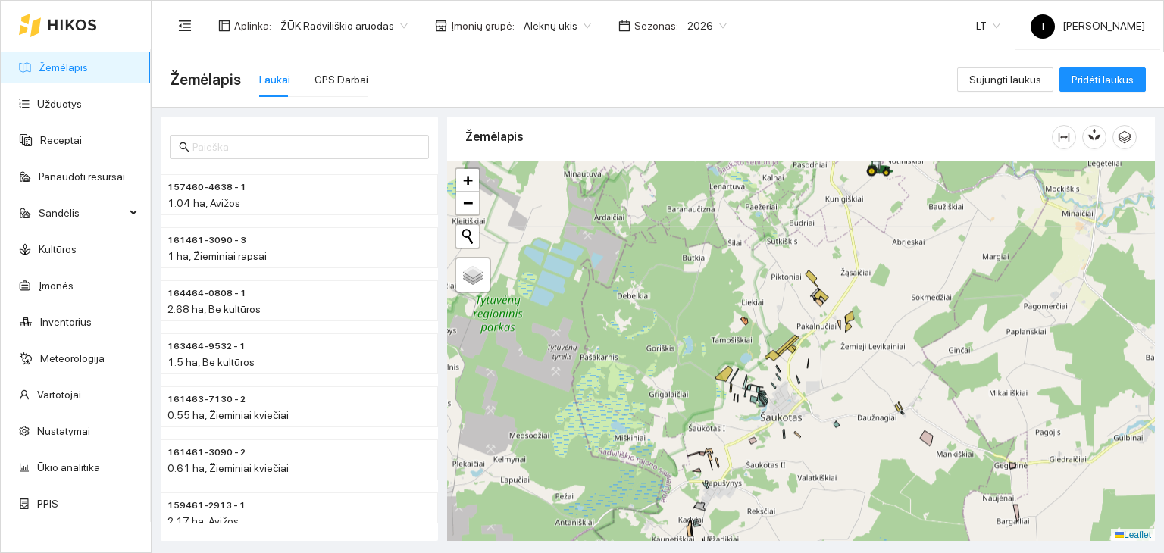
drag, startPoint x: 927, startPoint y: 483, endPoint x: 797, endPoint y: 331, distance: 199.9
click at [797, 331] on div "+ − Nieko nerasta. Bandykite dar kartą. Žemėlapis Palydovas Leaflet" at bounding box center [801, 351] width 708 height 380
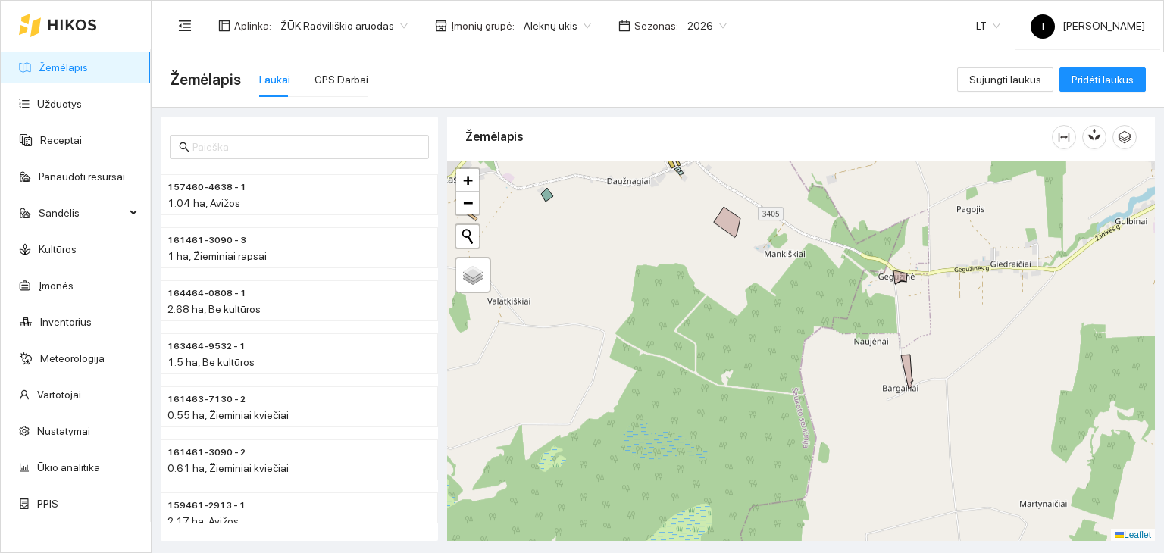
click at [876, 340] on div "+ − Nieko nerasta. Bandykite dar kartą. Žemėlapis Palydovas Leaflet" at bounding box center [801, 351] width 708 height 380
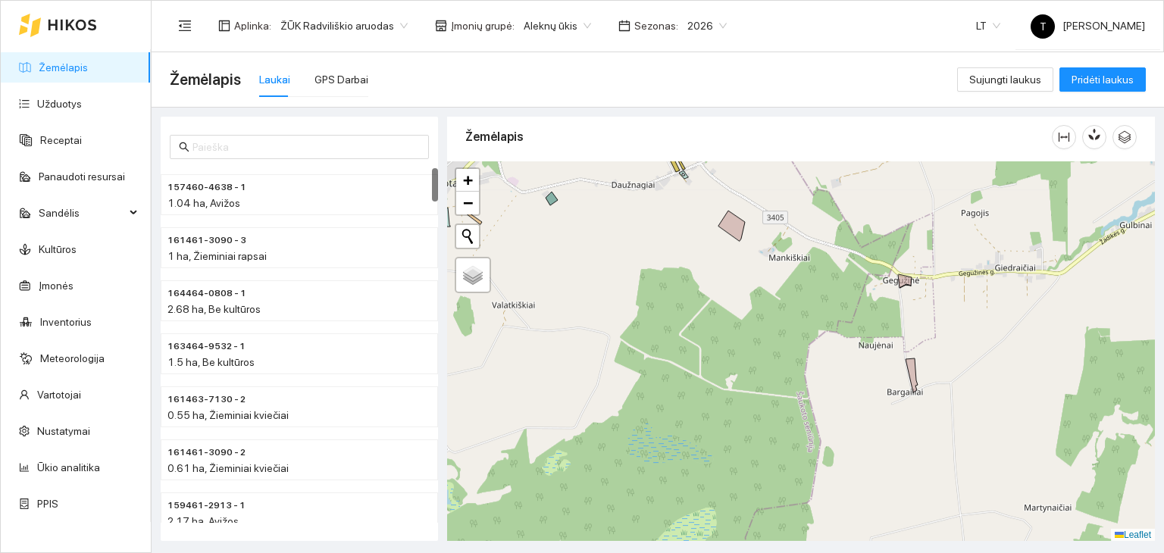
drag, startPoint x: 665, startPoint y: 264, endPoint x: 767, endPoint y: 388, distance: 160.4
click at [767, 388] on div "+ − Nieko nerasta. Bandykite dar kartą. Žemėlapis Palydovas Leaflet" at bounding box center [801, 351] width 708 height 380
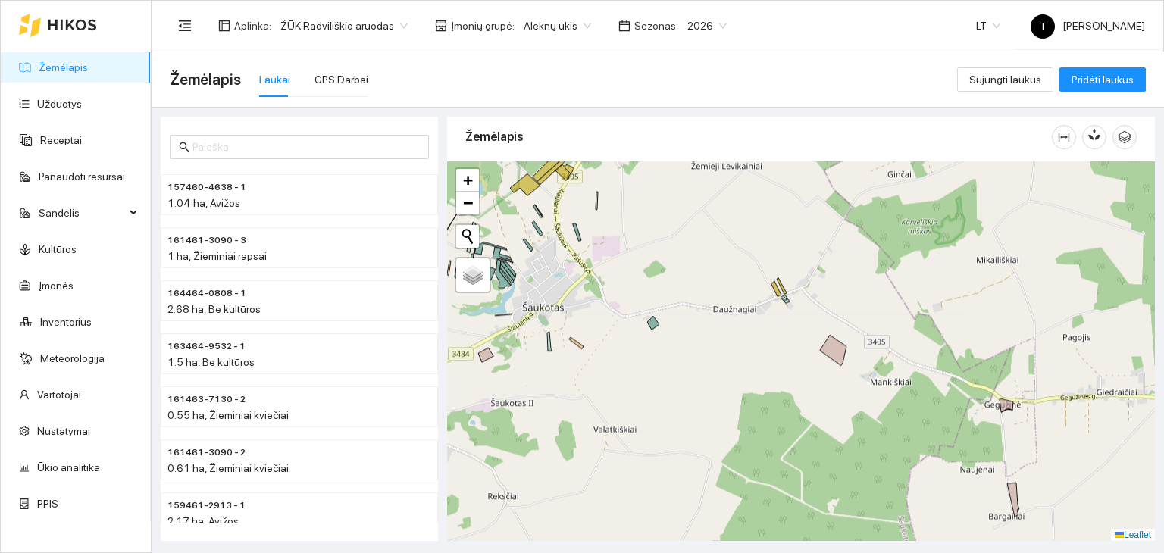
click at [551, 26] on body "Žemėlapis Užduotys Receptai Panaudoti resursai Sandėlis Kultūros Įmonės Invento…" at bounding box center [582, 276] width 1164 height 553
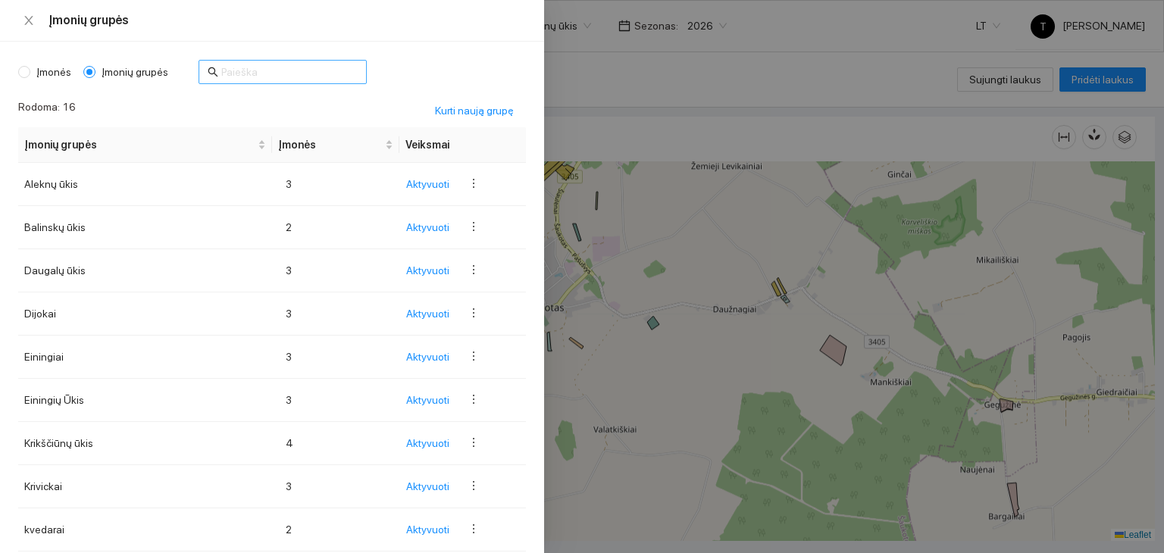
click at [236, 77] on input "text" at bounding box center [289, 72] width 136 height 17
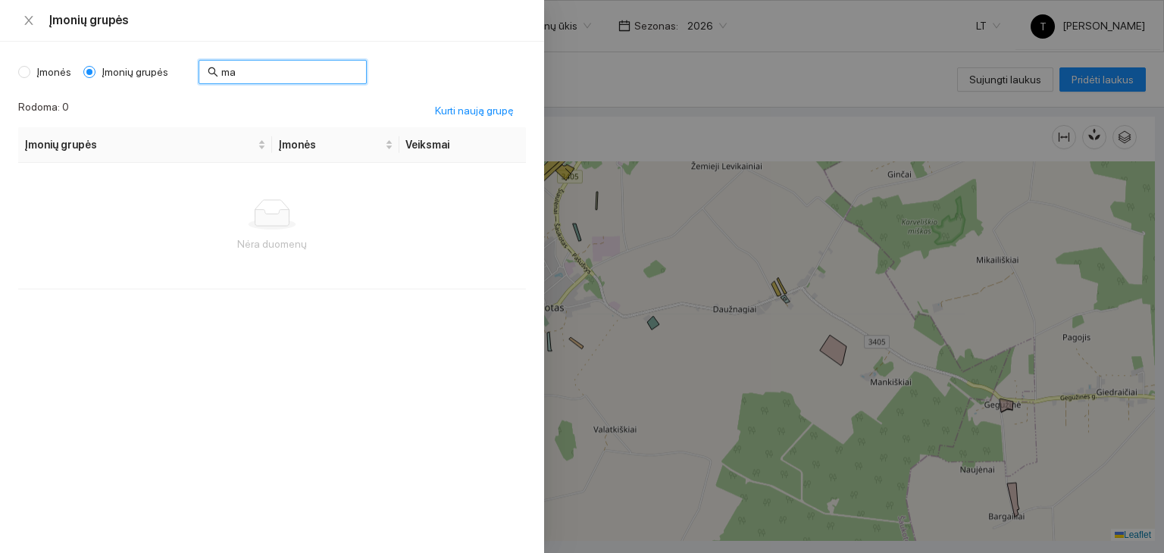
type input "m"
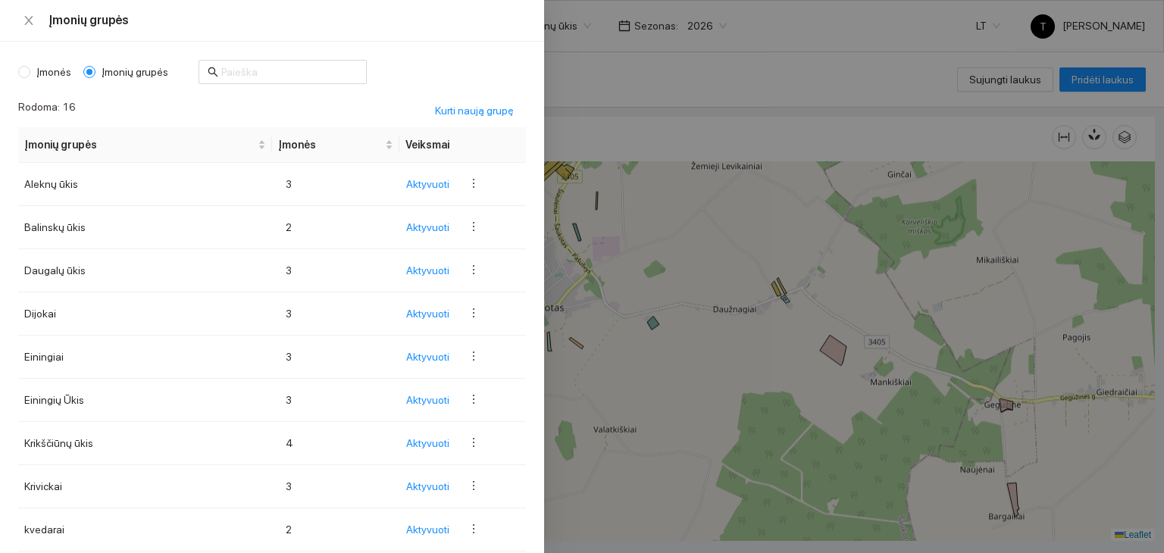
click at [66, 71] on span "Įmonės" at bounding box center [53, 72] width 47 height 17
click at [30, 71] on input "Įmonės" at bounding box center [24, 72] width 12 height 12
radio input "true"
radio input "false"
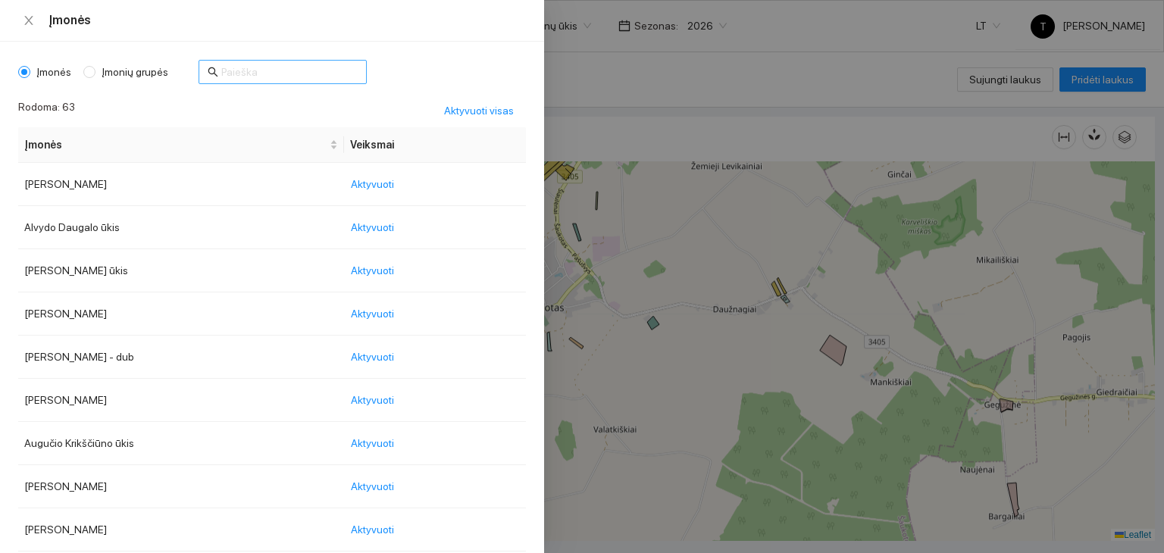
click at [214, 73] on span at bounding box center [282, 72] width 168 height 24
type input "ma"
click at [394, 180] on span "Aktyvuoti" at bounding box center [372, 184] width 43 height 17
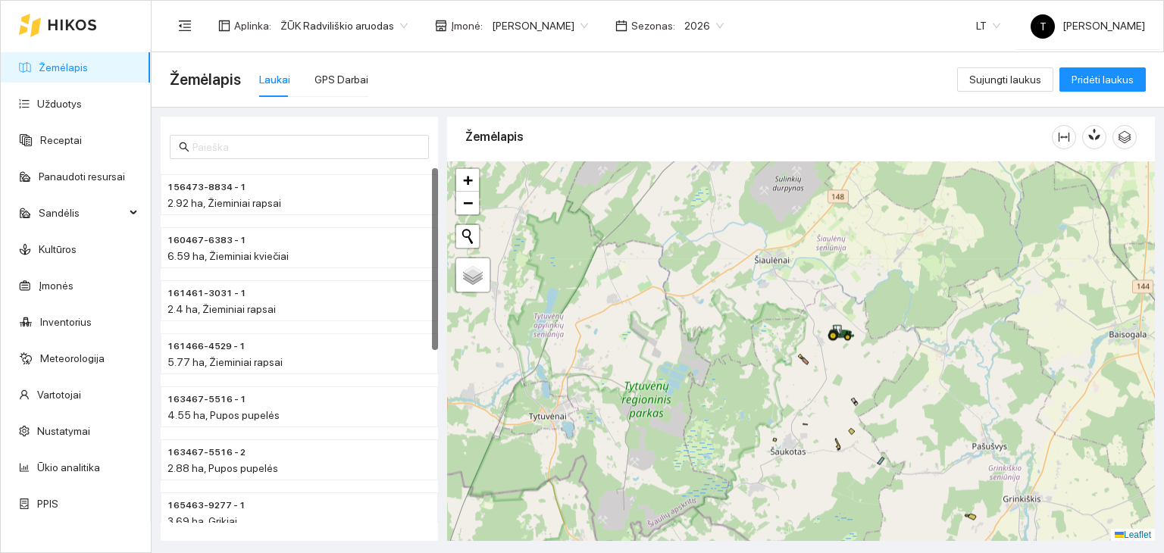
drag, startPoint x: 809, startPoint y: 366, endPoint x: 811, endPoint y: 455, distance: 89.4
click at [811, 455] on div "+ − Nieko nerasta. Bandykite dar kartą. Žemėlapis Palydovas Leaflet" at bounding box center [801, 351] width 708 height 380
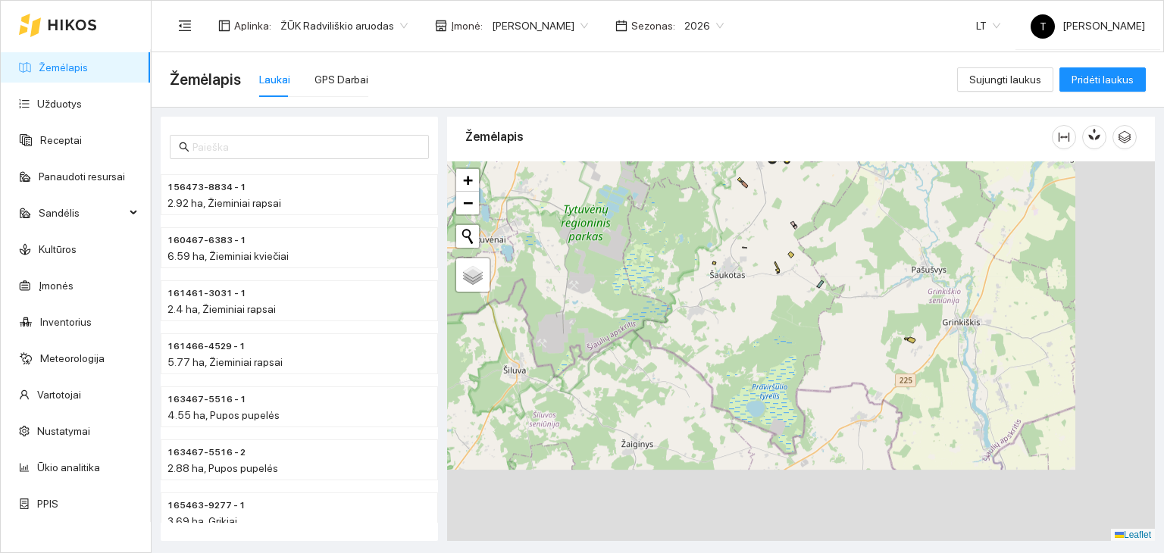
drag, startPoint x: 884, startPoint y: 383, endPoint x: 752, endPoint y: 267, distance: 175.6
click at [752, 267] on div "+ − Nieko nerasta. Bandykite dar kartą. Žemėlapis Palydovas Leaflet" at bounding box center [801, 351] width 708 height 380
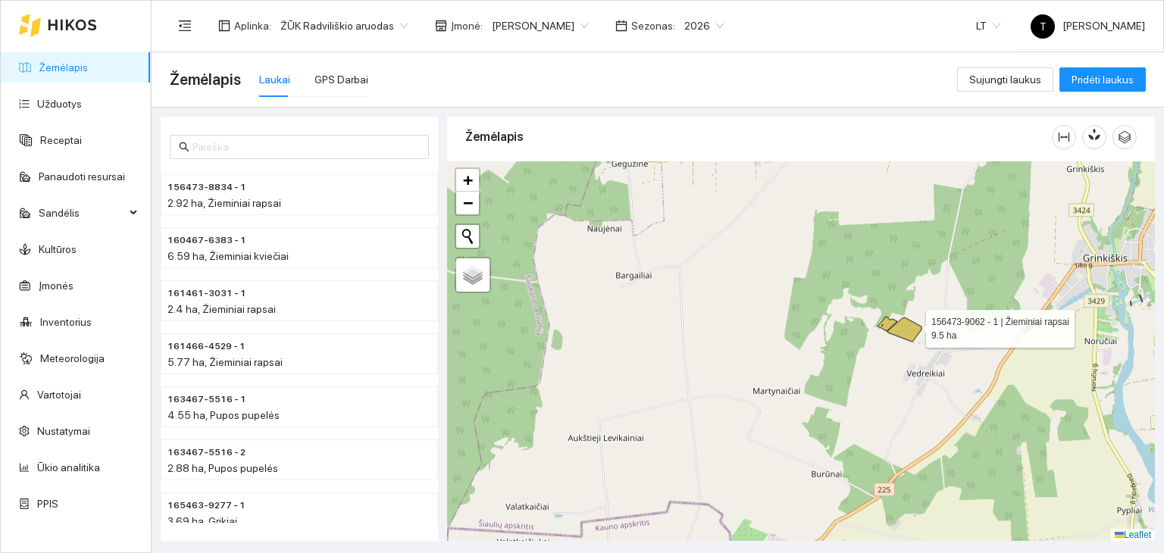
click at [912, 324] on icon at bounding box center [904, 329] width 34 height 24
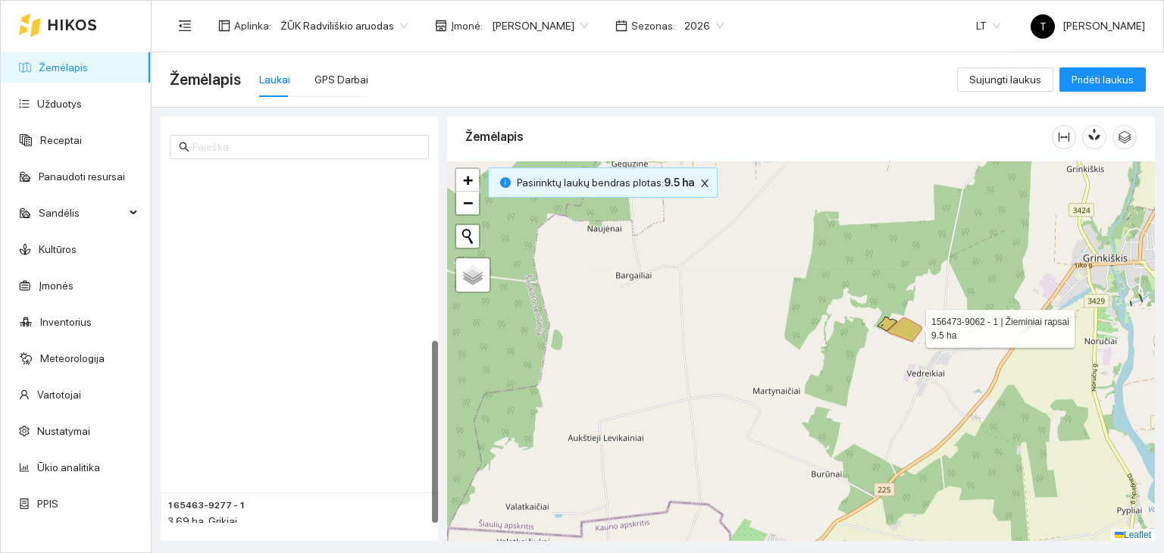
scroll to position [335, 0]
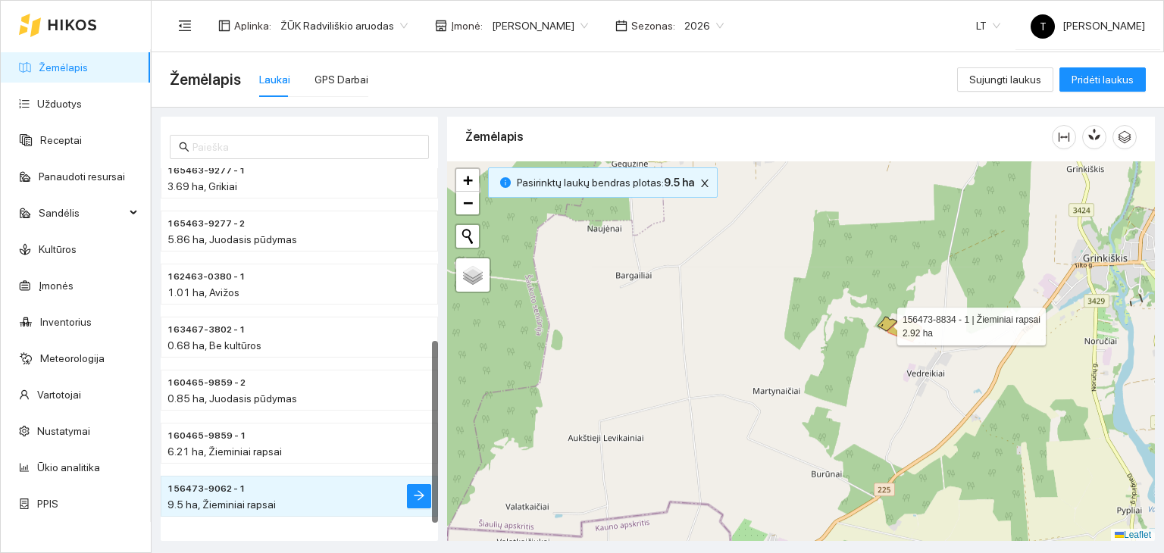
click at [884, 322] on icon at bounding box center [887, 324] width 20 height 14
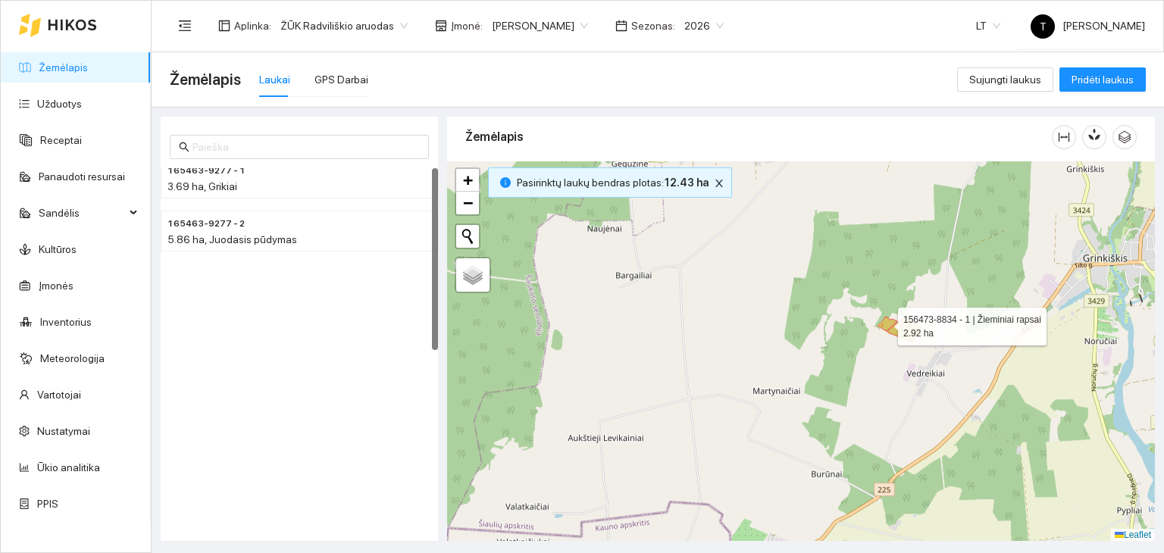
scroll to position [0, 0]
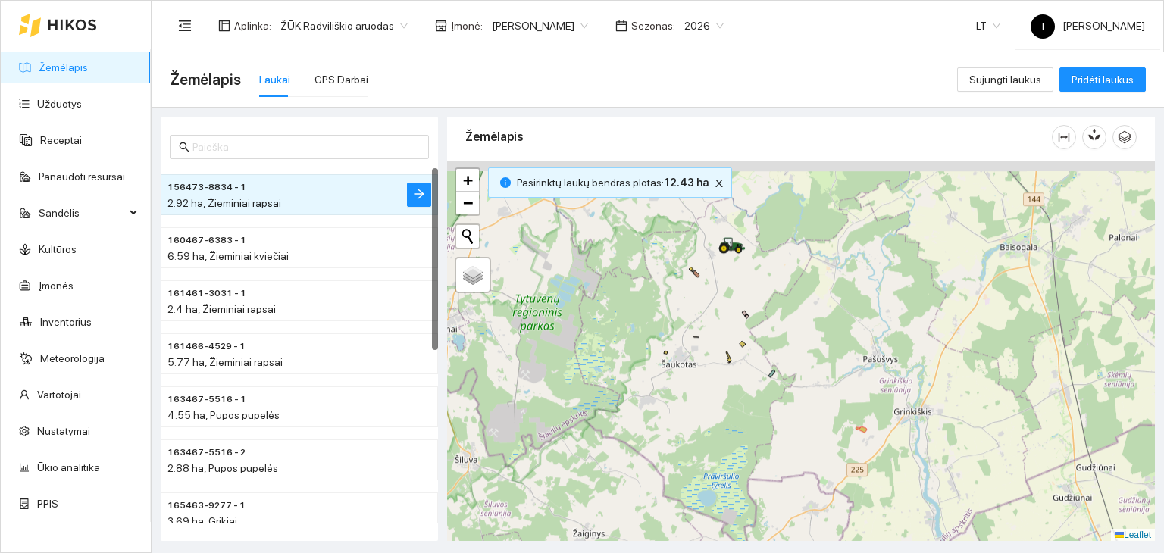
drag, startPoint x: 696, startPoint y: 321, endPoint x: 753, endPoint y: 410, distance: 105.3
click at [757, 431] on div "+ − Nieko nerasta. Bandykite dar kartą. Žemėlapis Palydovas Leaflet" at bounding box center [801, 351] width 708 height 380
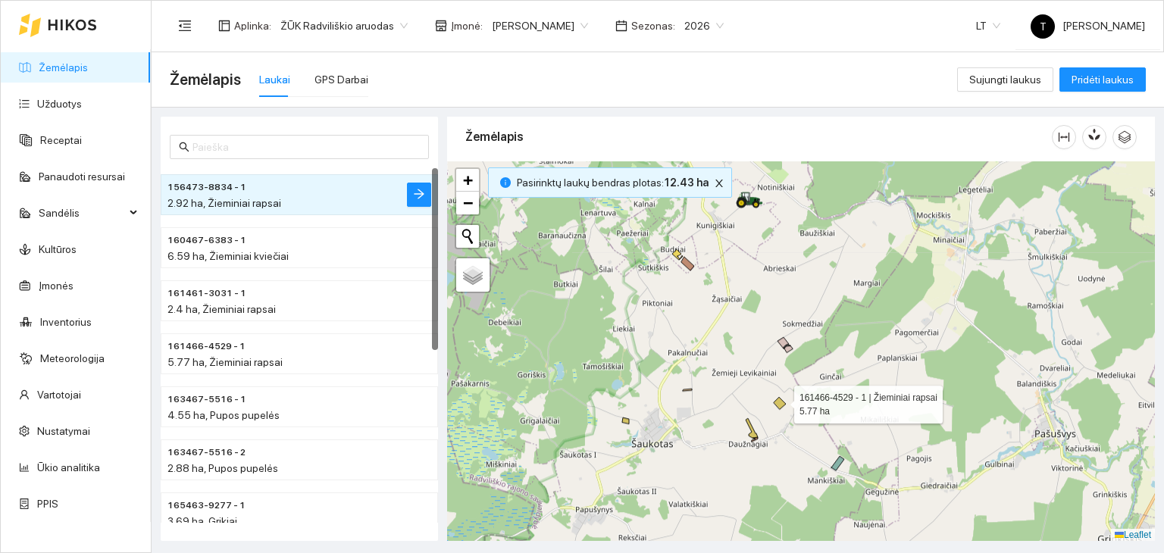
click at [780, 400] on icon at bounding box center [779, 403] width 12 height 12
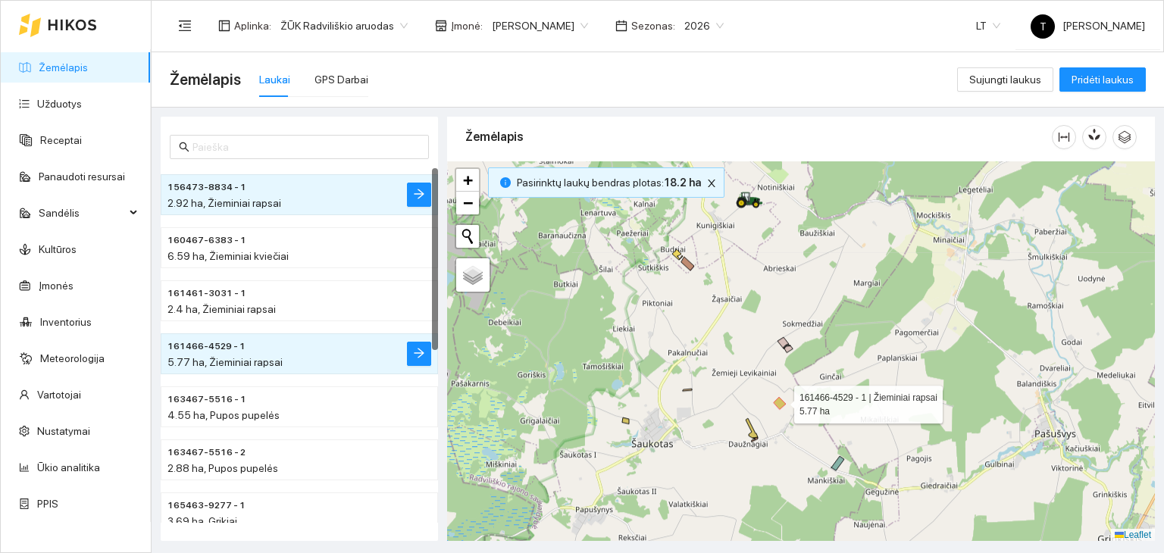
scroll to position [159, 0]
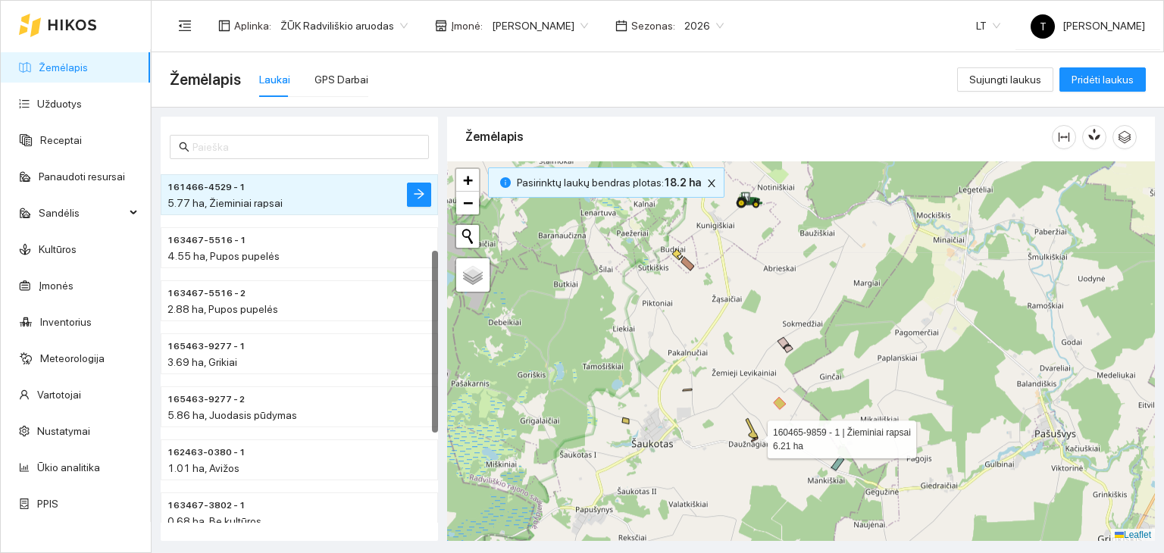
click at [754, 435] on icon at bounding box center [751, 428] width 12 height 20
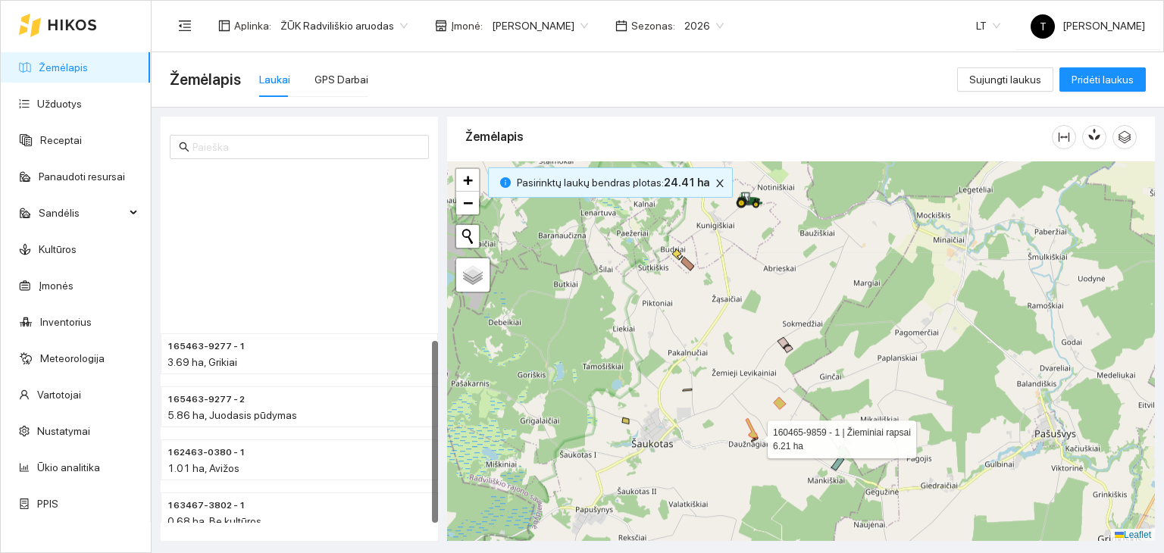
scroll to position [335, 0]
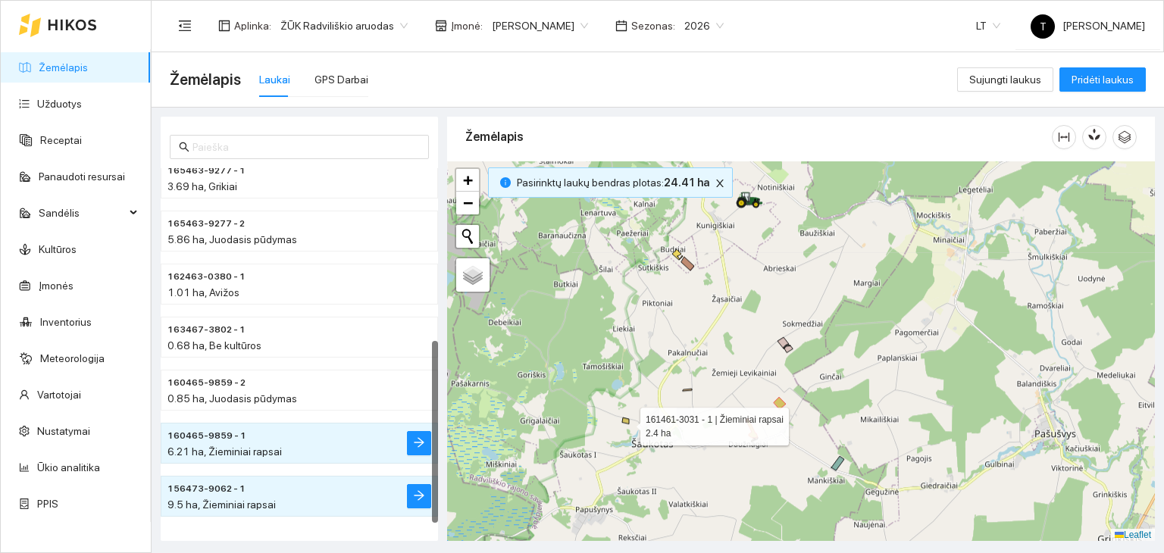
click at [627, 422] on icon at bounding box center [625, 420] width 7 height 6
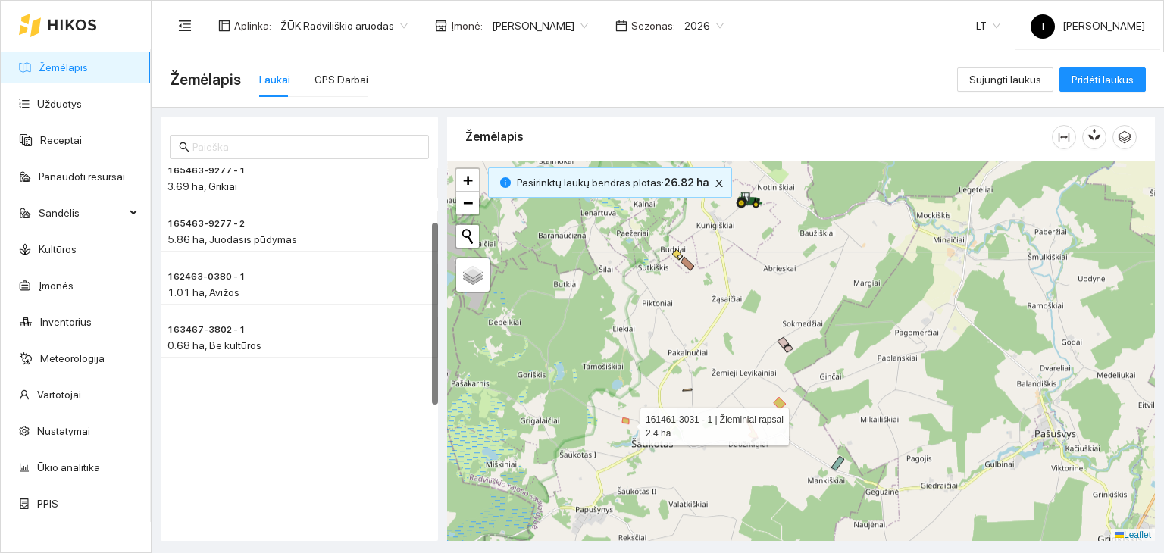
scroll to position [106, 0]
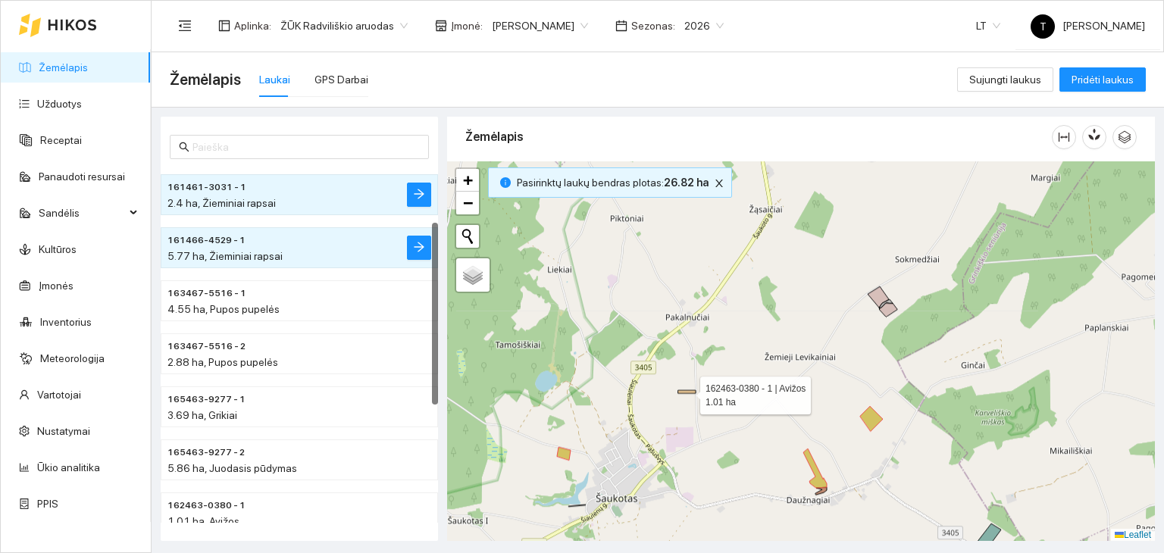
click at [688, 392] on icon at bounding box center [686, 391] width 17 height 3
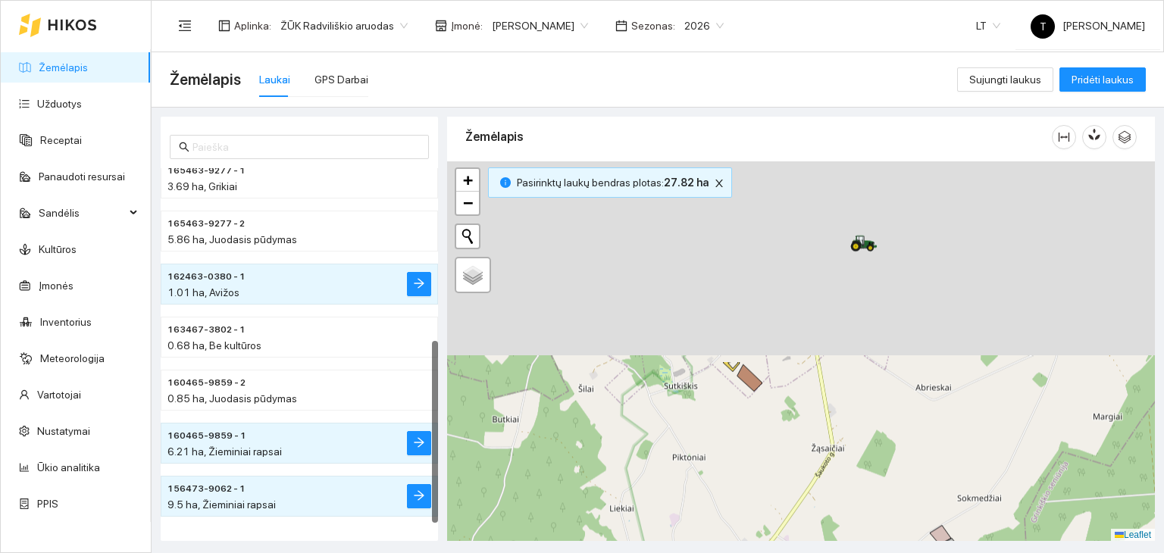
drag, startPoint x: 690, startPoint y: 334, endPoint x: 748, endPoint y: 542, distance: 216.3
click at [750, 552] on html "Žemėlapis Užduotys Receptai Panaudoti resursai Sandėlis Kultūros Įmonės Invento…" at bounding box center [582, 276] width 1164 height 553
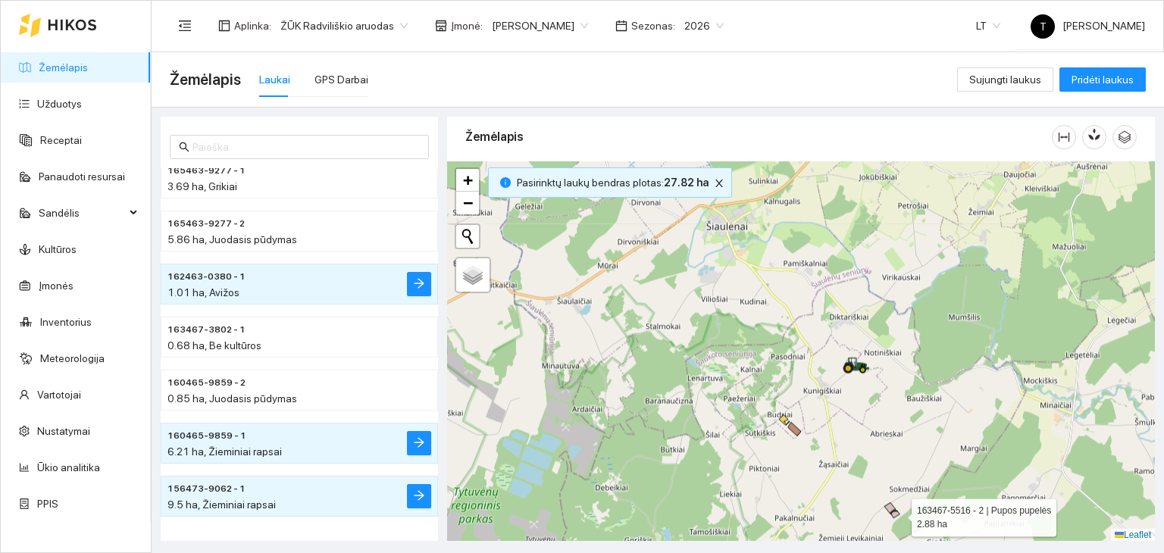
click at [898, 513] on icon at bounding box center [895, 514] width 8 height 7
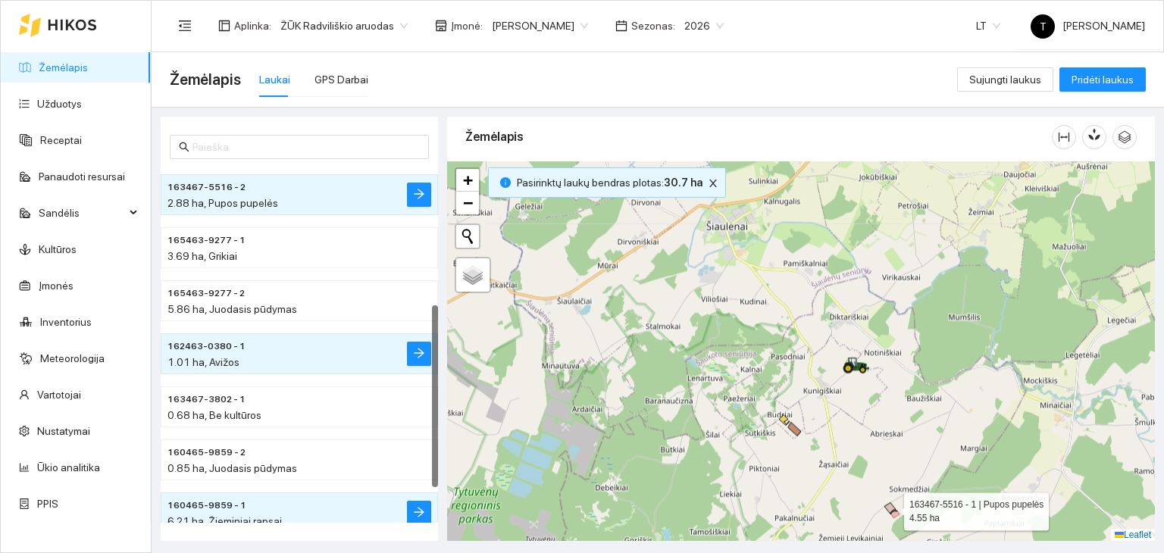
click at [890, 504] on icon at bounding box center [889, 507] width 11 height 11
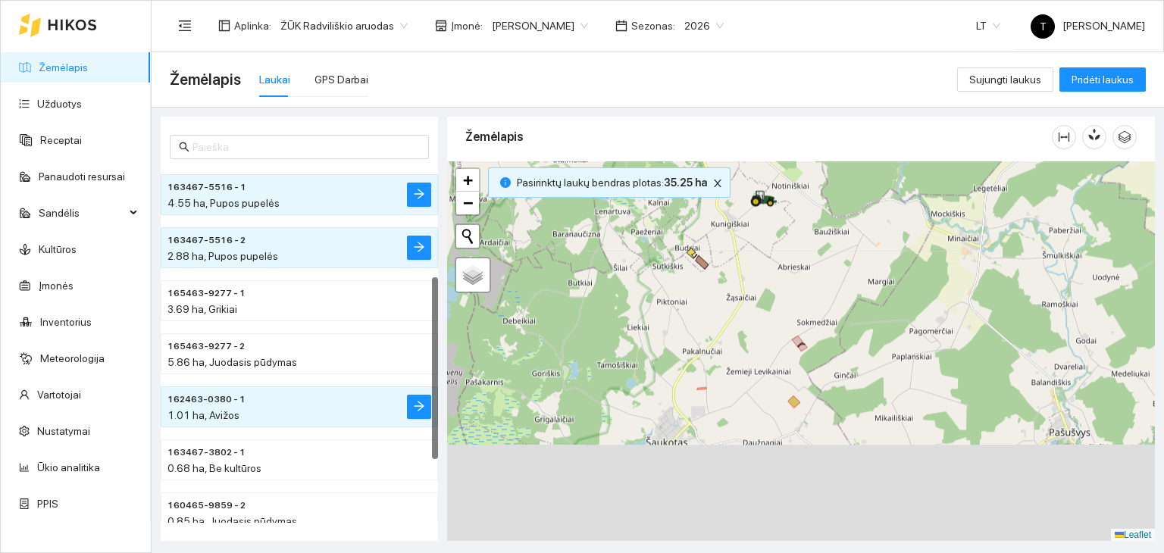
drag, startPoint x: 712, startPoint y: 336, endPoint x: 698, endPoint y: 308, distance: 31.9
click at [698, 308] on div "+ − Nieko nerasta. Bandykite dar kartą. Žemėlapis Palydovas Leaflet" at bounding box center [801, 351] width 708 height 380
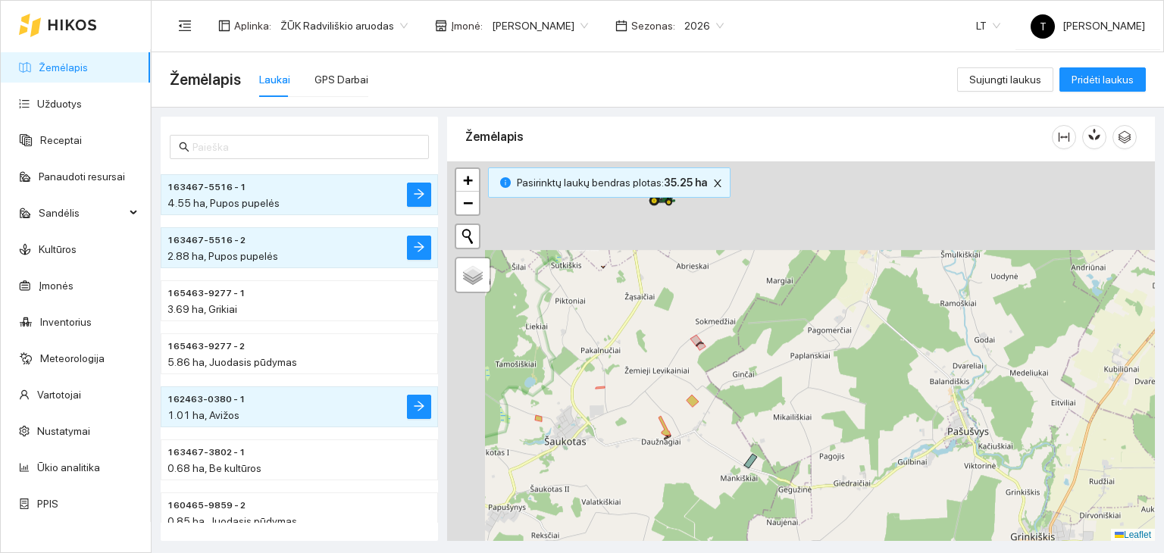
drag, startPoint x: 637, startPoint y: 318, endPoint x: 700, endPoint y: 461, distance: 155.7
click at [700, 461] on div "+ − Nieko nerasta. Bandykite dar kartą. Žemėlapis Palydovas Leaflet" at bounding box center [801, 351] width 708 height 380
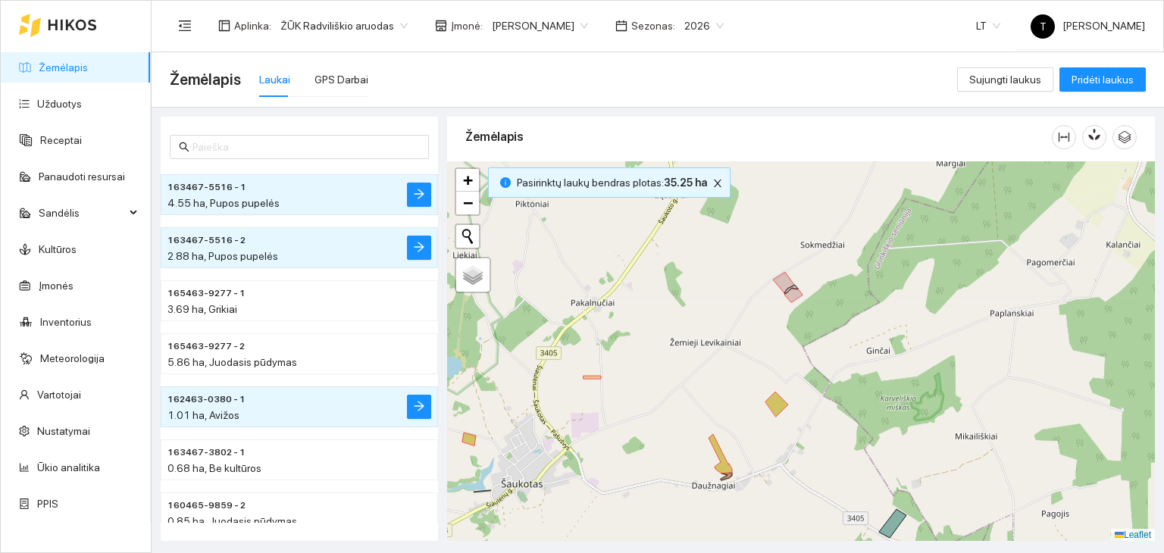
drag, startPoint x: 761, startPoint y: 489, endPoint x: 717, endPoint y: 394, distance: 104.4
click at [717, 394] on div "+ − Nieko nerasta. Bandykite dar kartą. Žemėlapis Palydovas Leaflet" at bounding box center [801, 351] width 708 height 380
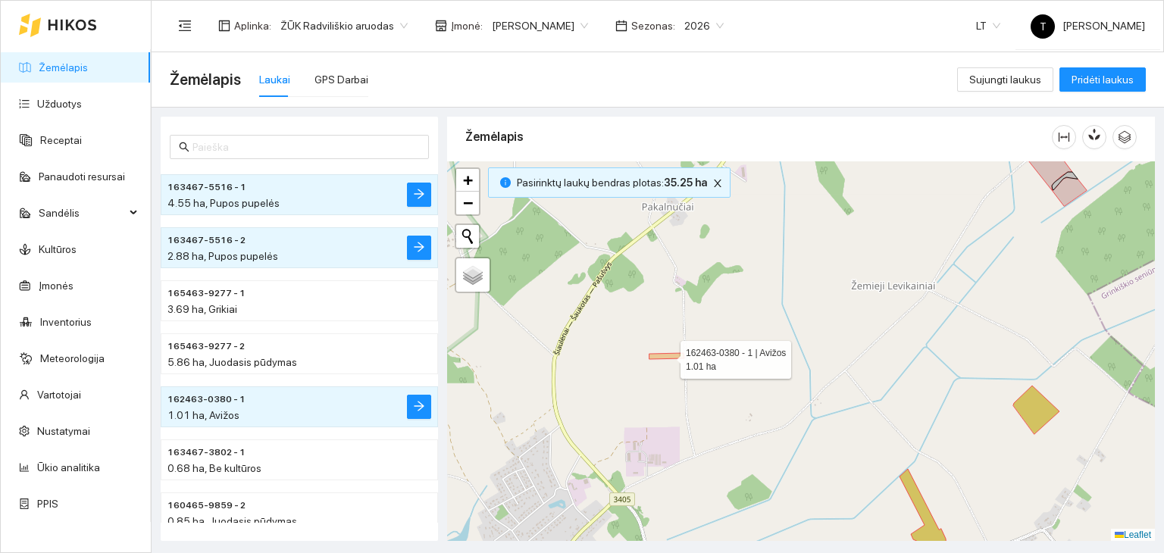
click at [665, 354] on icon at bounding box center [666, 356] width 35 height 6
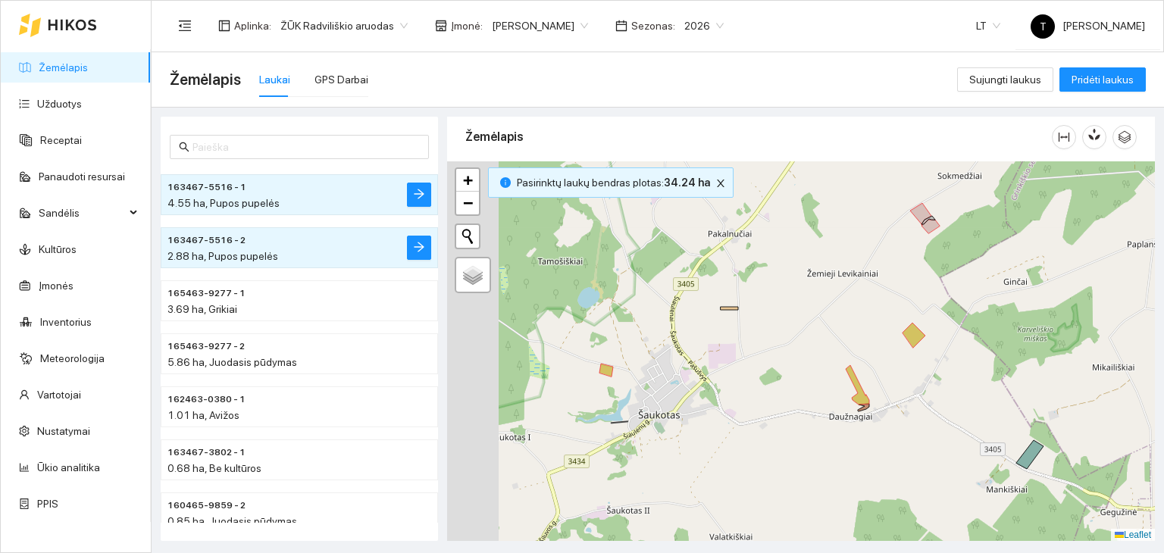
drag, startPoint x: 591, startPoint y: 380, endPoint x: 685, endPoint y: 377, distance: 94.0
click at [685, 377] on div "+ − Nieko nerasta. Bandykite dar kartą. Žemėlapis Palydovas Leaflet" at bounding box center [801, 351] width 708 height 380
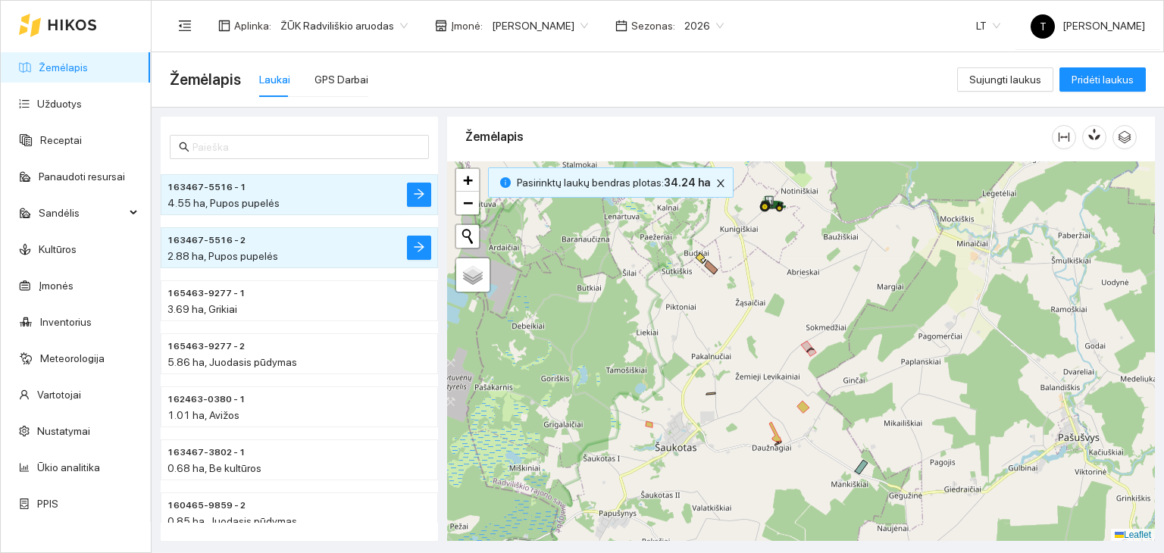
drag, startPoint x: 709, startPoint y: 322, endPoint x: 711, endPoint y: 381, distance: 59.1
click at [711, 381] on div "+ − Nieko nerasta. Bandykite dar kartą. Žemėlapis Palydovas Leaflet" at bounding box center [801, 351] width 708 height 380
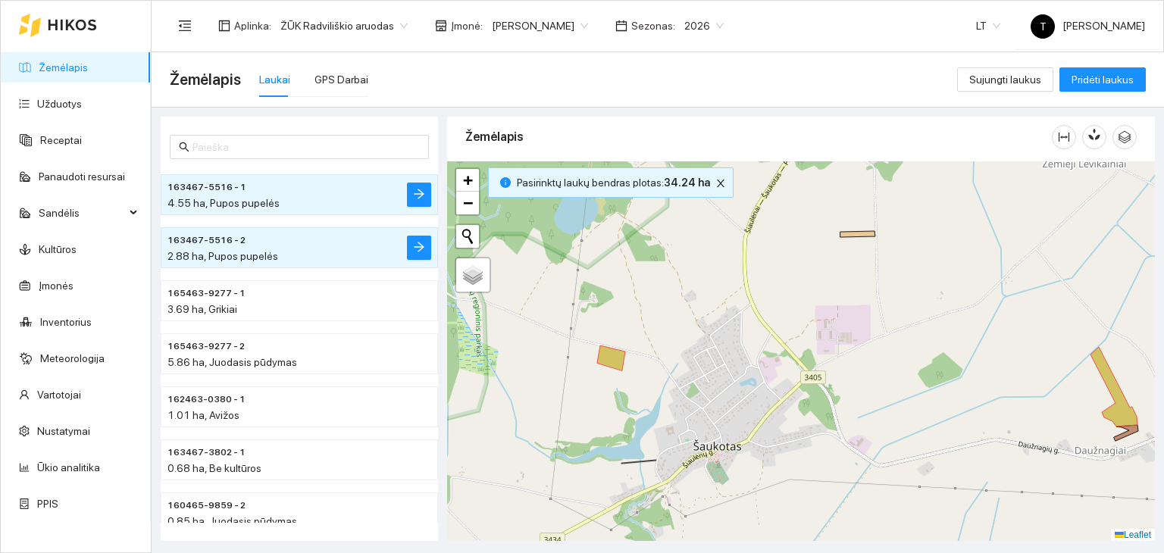
drag, startPoint x: 735, startPoint y: 467, endPoint x: 655, endPoint y: 386, distance: 114.6
click at [655, 386] on div "+ − Nieko nerasta. Bandykite dar kartą. Žemėlapis Palydovas Leaflet" at bounding box center [801, 351] width 708 height 380
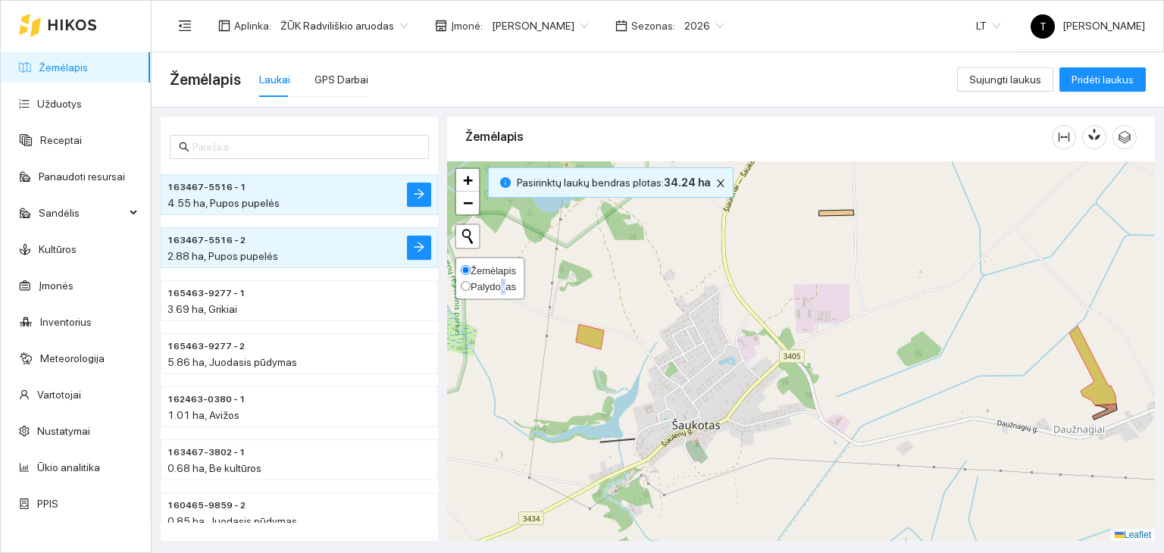
drag, startPoint x: 500, startPoint y: 284, endPoint x: 514, endPoint y: 295, distance: 17.9
click at [500, 284] on span "Palydovas" at bounding box center [492, 286] width 45 height 11
click at [494, 285] on span "Palydovas" at bounding box center [492, 286] width 45 height 11
click at [470, 285] on input "Palydovas" at bounding box center [466, 286] width 10 height 10
radio input "true"
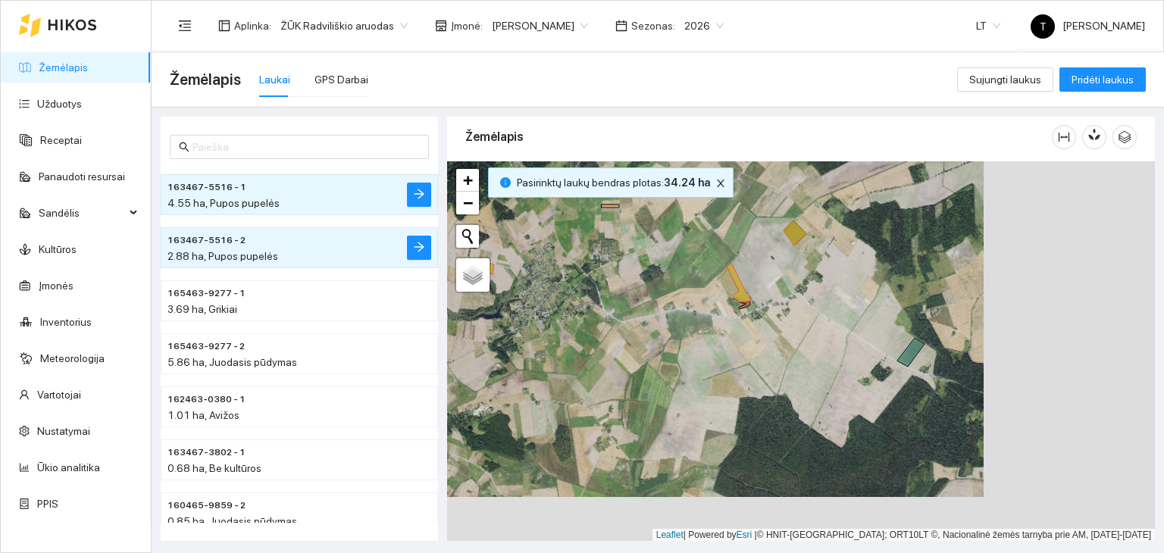
drag, startPoint x: 820, startPoint y: 316, endPoint x: 712, endPoint y: 317, distance: 107.6
click at [712, 317] on div "+ − Nieko nerasta. Bandykite dar kartą. Žemėlapis Palydovas Leaflet | Powered b…" at bounding box center [801, 351] width 708 height 380
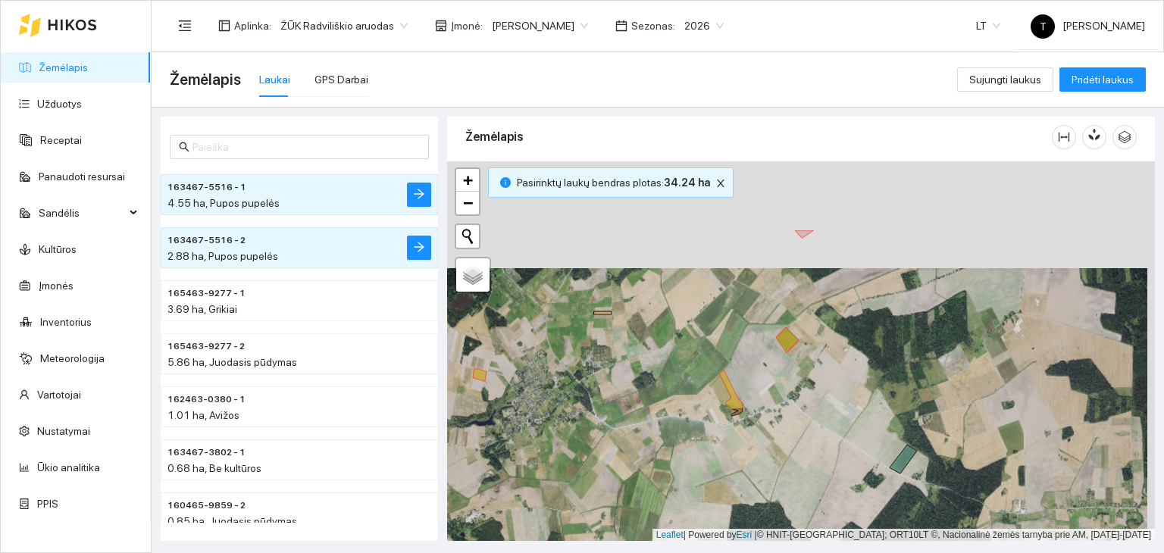
drag, startPoint x: 637, startPoint y: 269, endPoint x: 629, endPoint y: 376, distance: 107.1
click at [629, 376] on div "+ − Nieko nerasta. Bandykite dar kartą. Žemėlapis Palydovas Leaflet | Powered b…" at bounding box center [801, 351] width 708 height 380
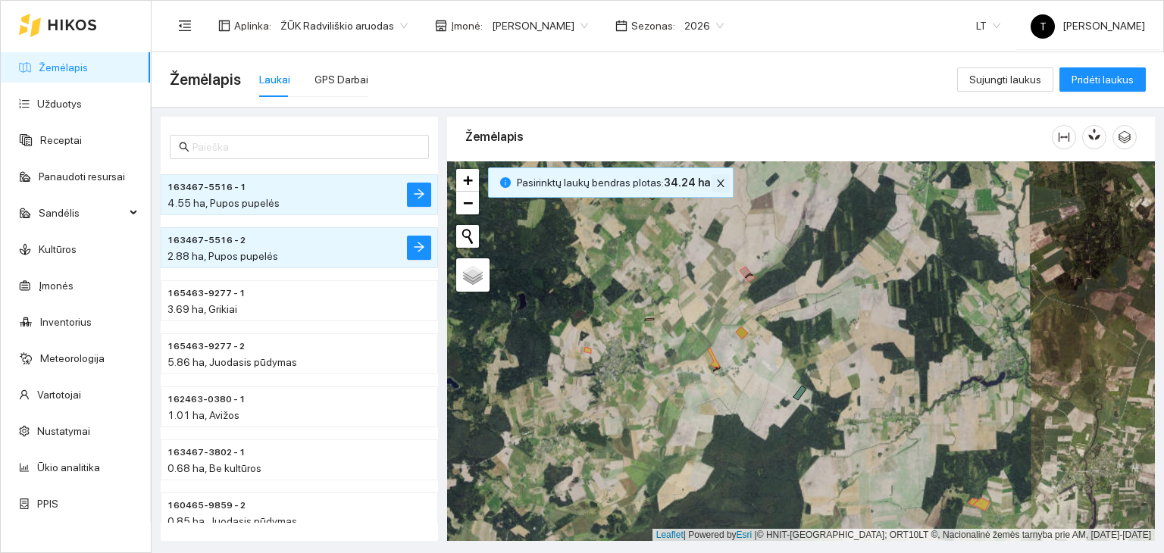
click at [717, 183] on icon "close" at bounding box center [721, 184] width 8 height 8
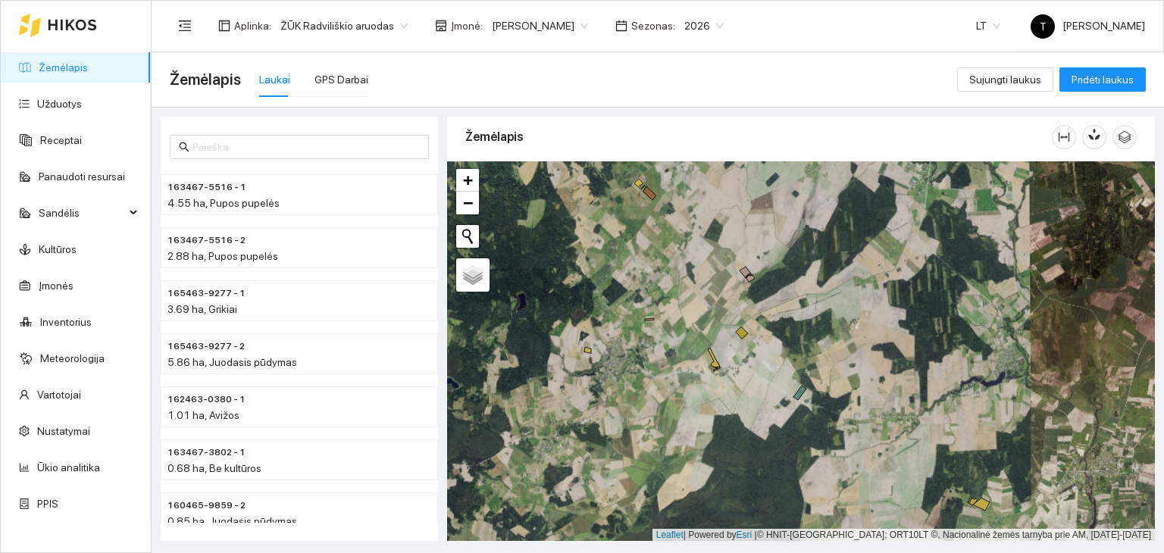
click at [495, 75] on div "Žemėlapis Laukai GPS Darbai" at bounding box center [563, 79] width 787 height 48
click at [50, 98] on link "Užduotys" at bounding box center [59, 104] width 45 height 12
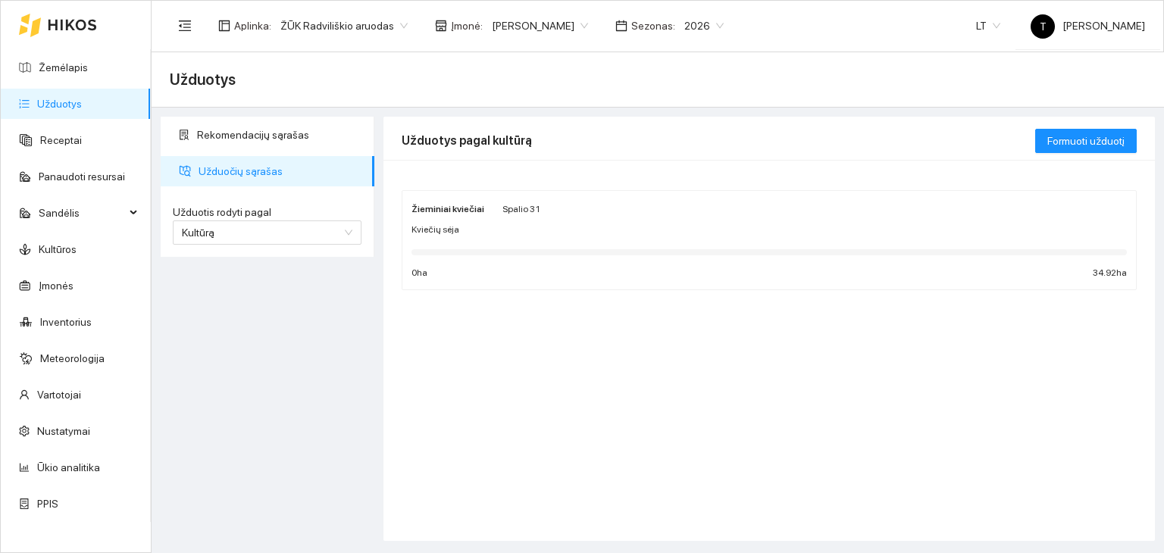
click at [536, 28] on body "Žemėlapis Užduotys Receptai Panaudoti resursai Sandėlis Kultūros Įmonės Invento…" at bounding box center [582, 276] width 1164 height 553
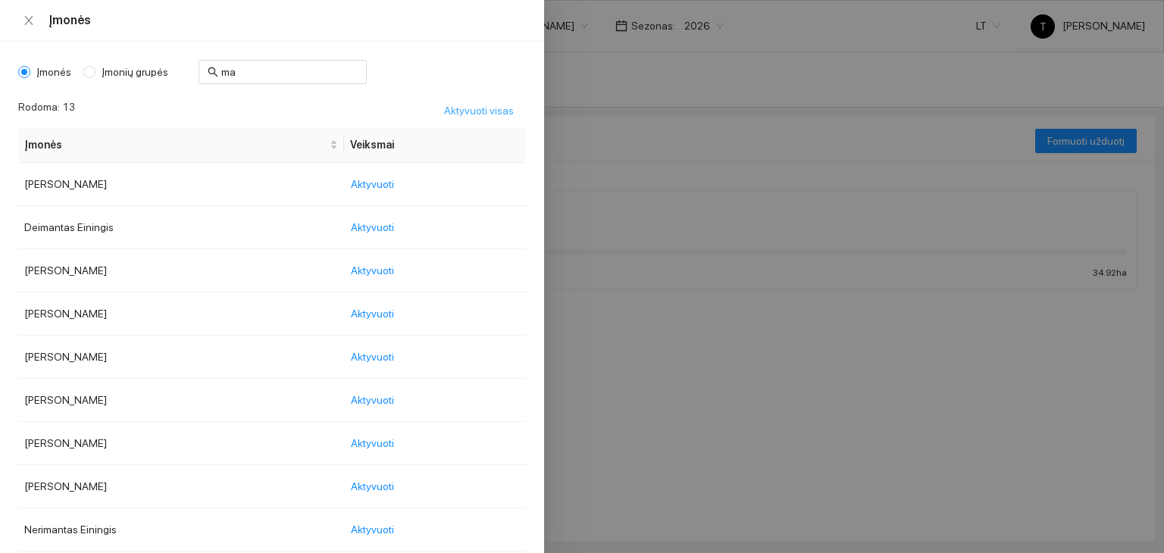
click at [479, 104] on span "Aktyvuoti visas" at bounding box center [479, 110] width 70 height 17
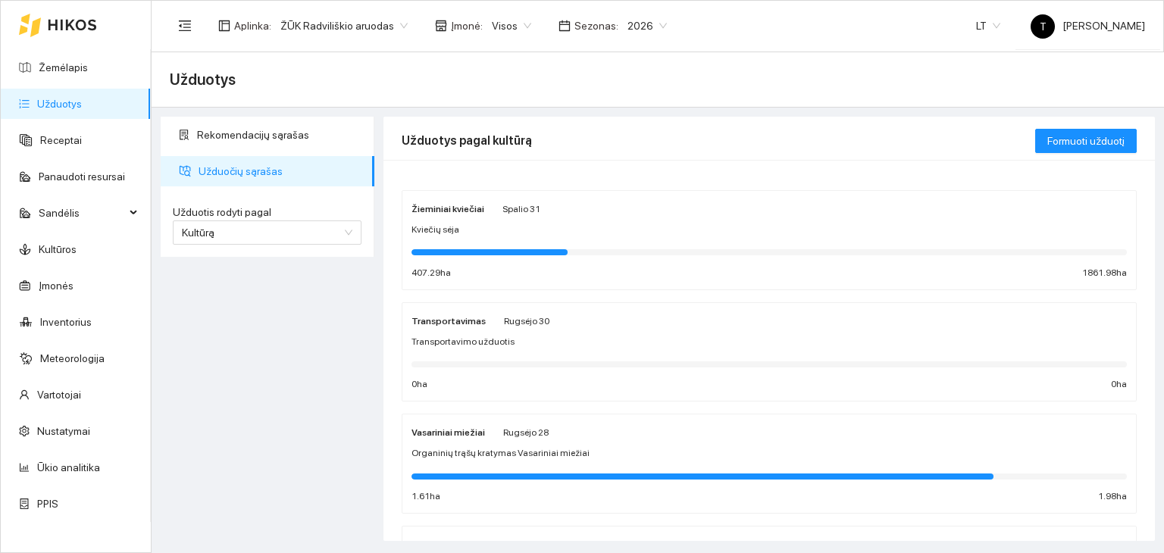
click at [514, 24] on body "Žemėlapis Užduotys Receptai Panaudoti resursai Sandėlis Kultūros Įmonės Invento…" at bounding box center [582, 276] width 1164 height 553
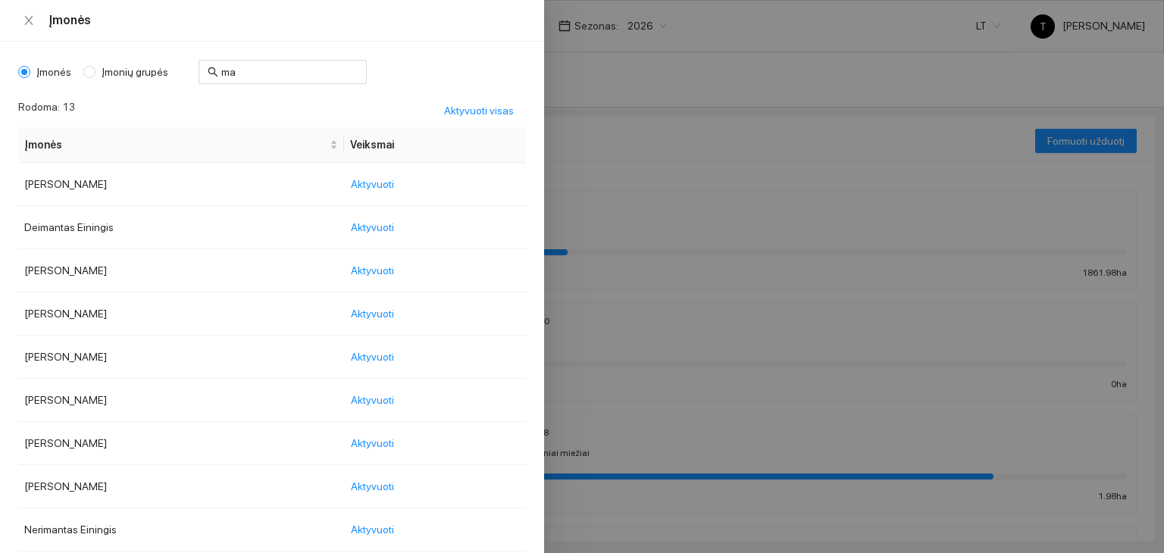
click at [116, 67] on span "Įmonių grupės" at bounding box center [134, 72] width 79 height 17
click at [95, 67] on input "Įmonių grupės" at bounding box center [89, 72] width 12 height 12
radio input "true"
radio input "false"
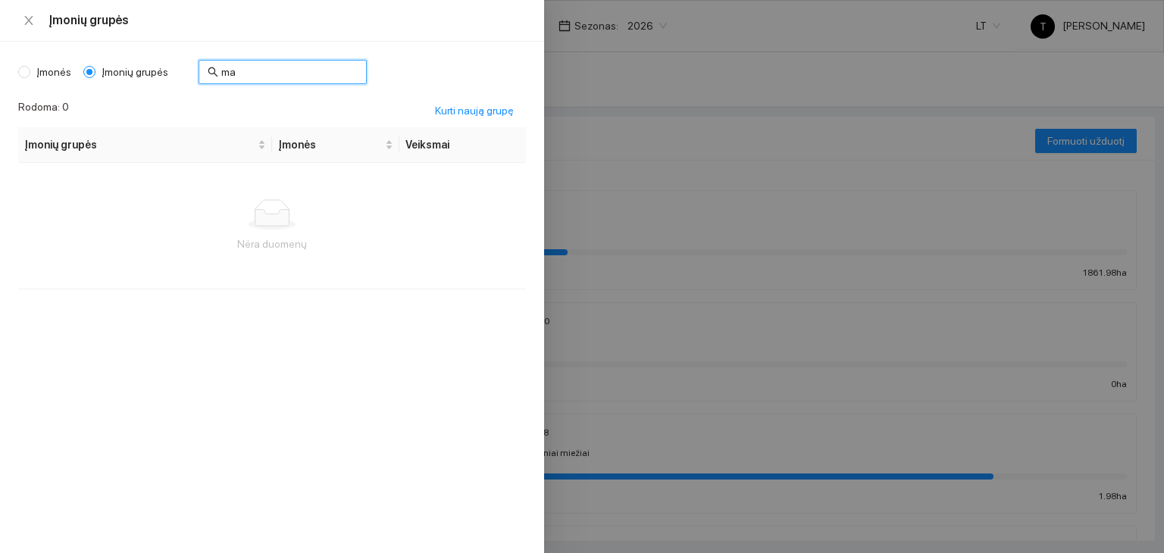
drag, startPoint x: 258, startPoint y: 69, endPoint x: 147, endPoint y: 73, distance: 110.7
click at [147, 73] on div "Įmonės Įmonių grupės ma" at bounding box center [192, 72] width 348 height 24
type input "di"
click at [438, 178] on span "Aktyvuoti" at bounding box center [427, 184] width 43 height 17
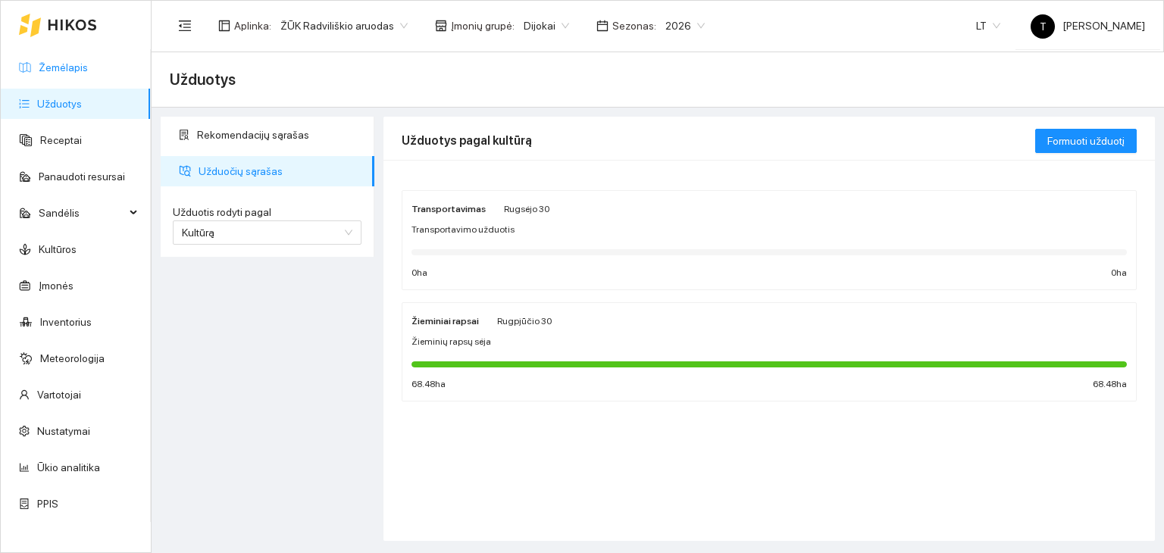
click at [64, 67] on link "Žemėlapis" at bounding box center [63, 67] width 49 height 12
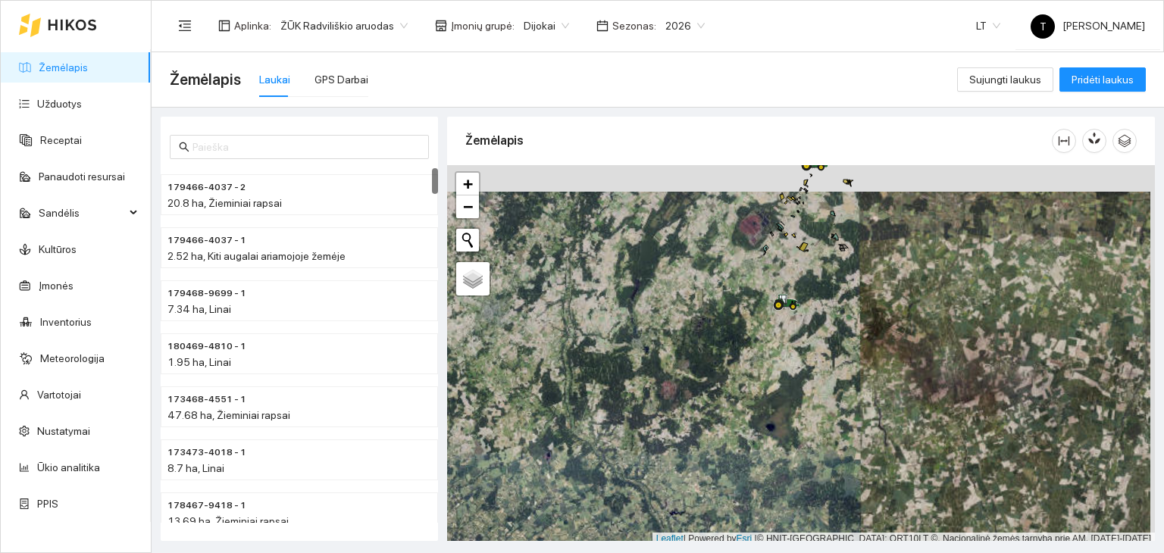
scroll to position [4, 0]
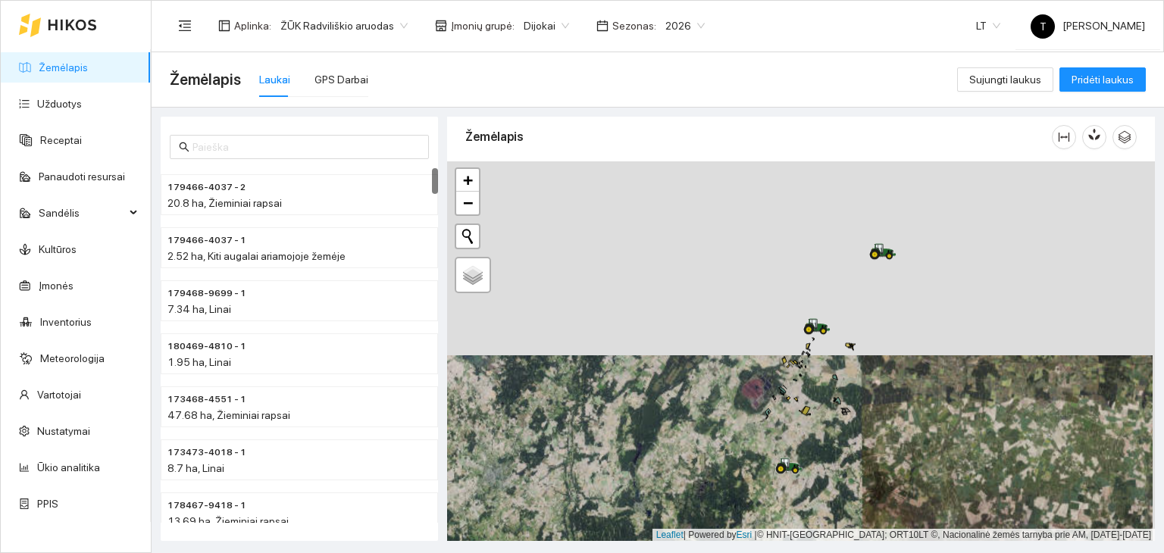
drag, startPoint x: 817, startPoint y: 250, endPoint x: 815, endPoint y: 444, distance: 194.0
click at [815, 444] on div "+ − Nieko nerasta. Bandykite dar kartą. Žemėlapis Palydovas Leaflet | Powered b…" at bounding box center [801, 351] width 708 height 380
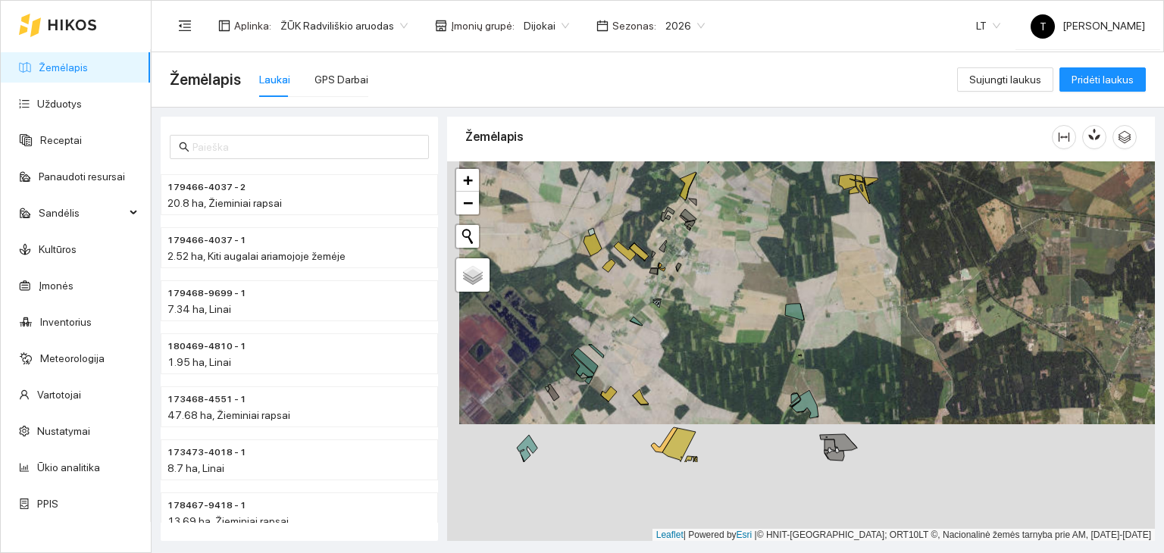
drag, startPoint x: 818, startPoint y: 392, endPoint x: 830, endPoint y: 286, distance: 106.8
click at [830, 286] on div "+ − Nieko nerasta. Bandykite dar kartą. Žemėlapis Palydovas Leaflet | Powered b…" at bounding box center [801, 351] width 708 height 380
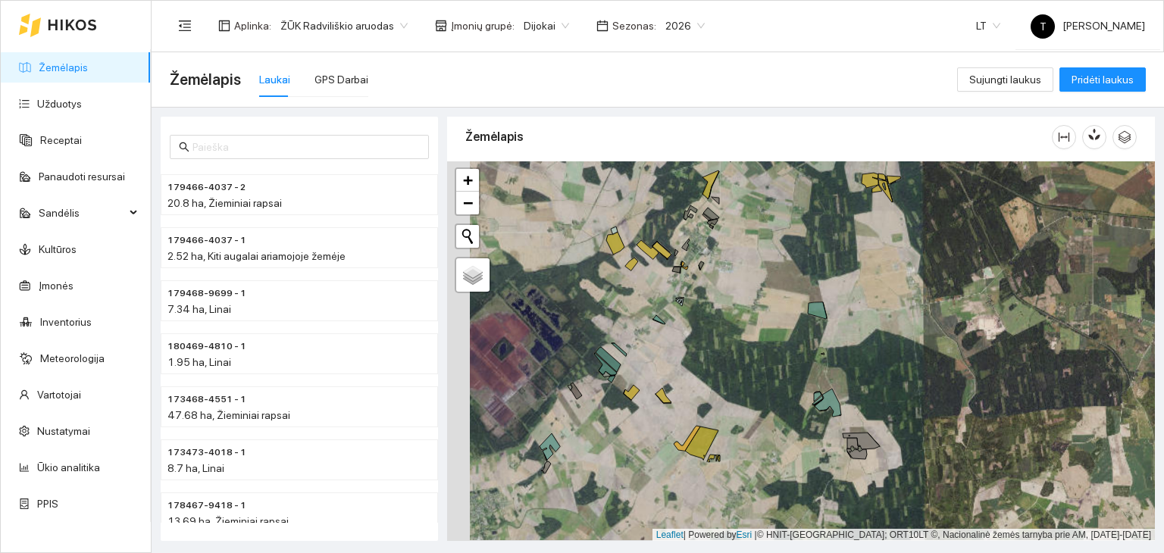
drag, startPoint x: 609, startPoint y: 429, endPoint x: 645, endPoint y: 426, distance: 35.7
click at [645, 426] on div "+ − Nieko nerasta. Bandykite dar kartą. Žemėlapis Palydovas Leaflet | Powered b…" at bounding box center [801, 351] width 708 height 380
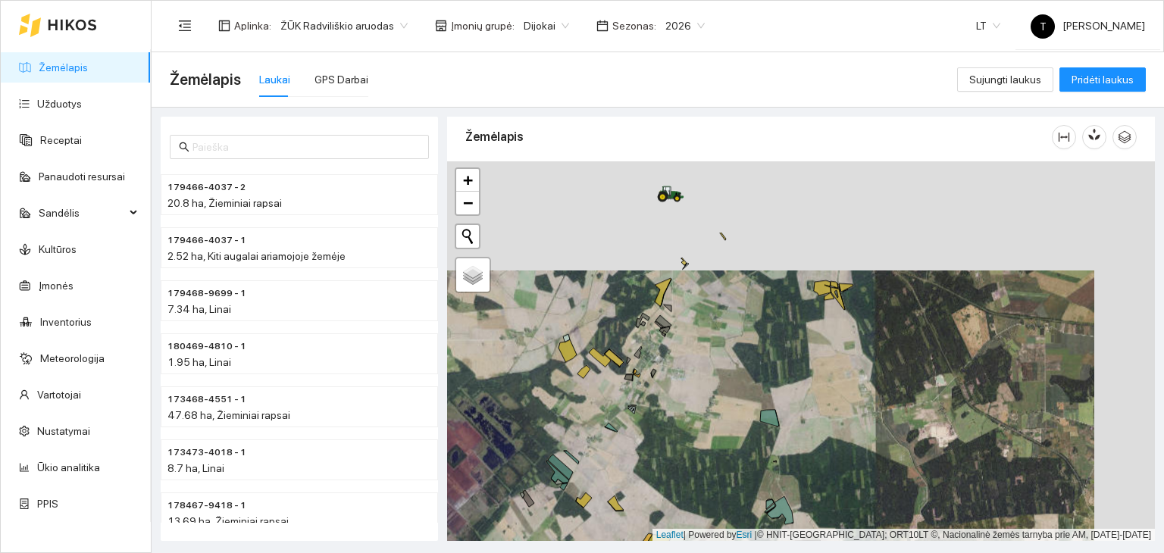
drag, startPoint x: 739, startPoint y: 312, endPoint x: 679, endPoint y: 421, distance: 124.8
click at [679, 421] on div "+ − Nieko nerasta. Bandykite dar kartą. Žemėlapis Palydovas Leaflet | Powered b…" at bounding box center [801, 351] width 708 height 380
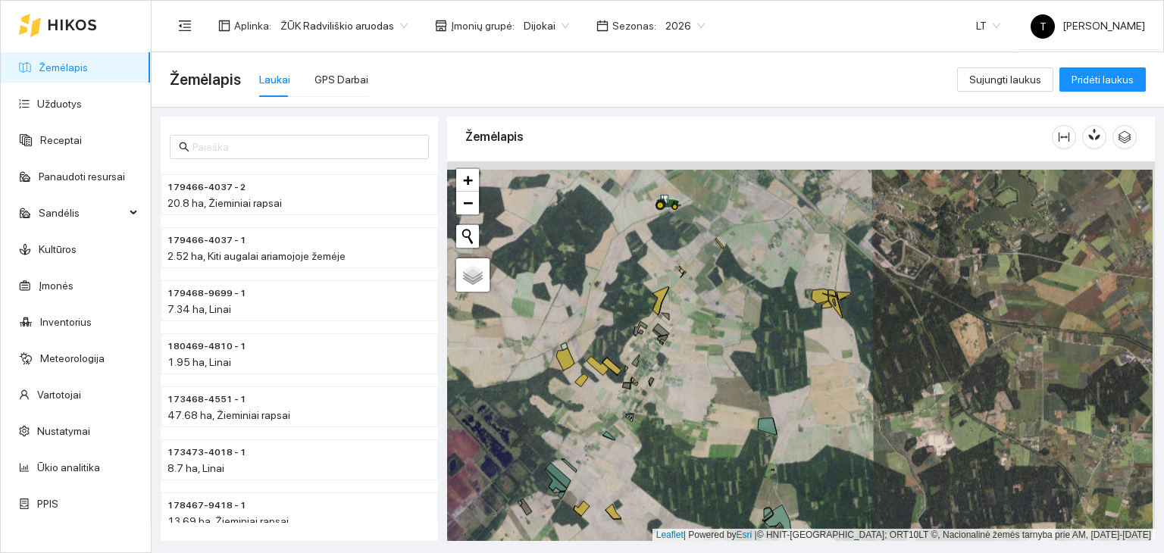
drag, startPoint x: 814, startPoint y: 313, endPoint x: 803, endPoint y: 393, distance: 81.1
click at [803, 393] on div "+ − Nieko nerasta. Bandykite dar kartą. Žemėlapis Palydovas Leaflet | Powered b…" at bounding box center [801, 351] width 708 height 380
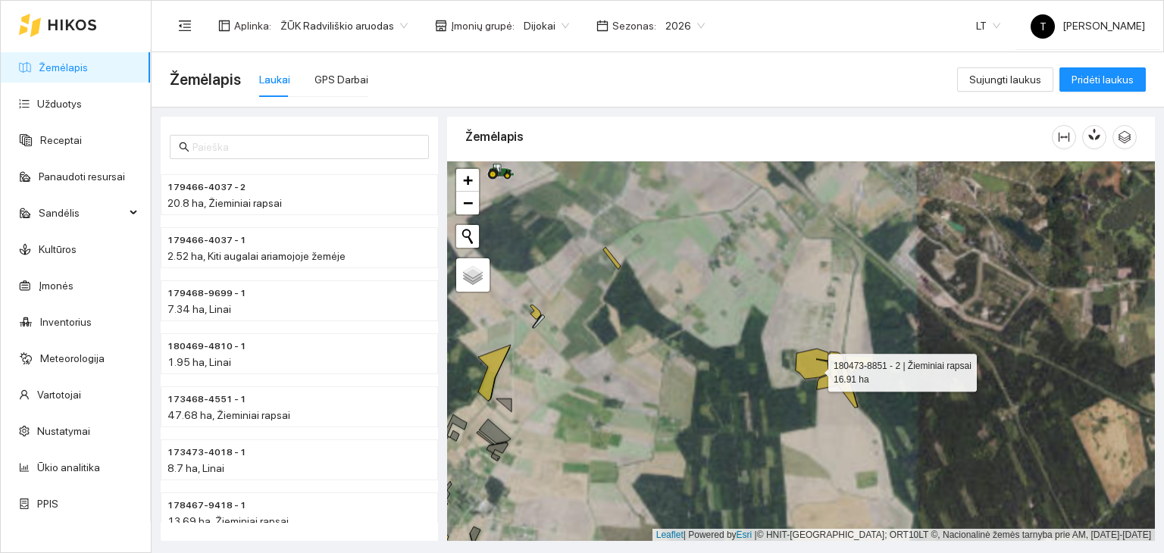
click at [814, 367] on icon at bounding box center [811, 363] width 33 height 30
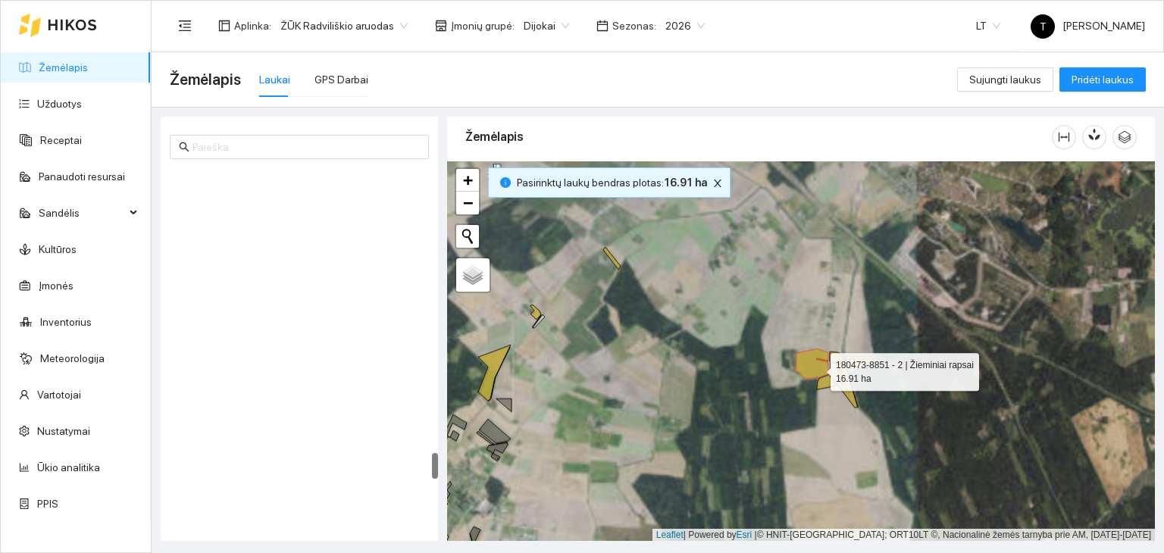
scroll to position [3914, 0]
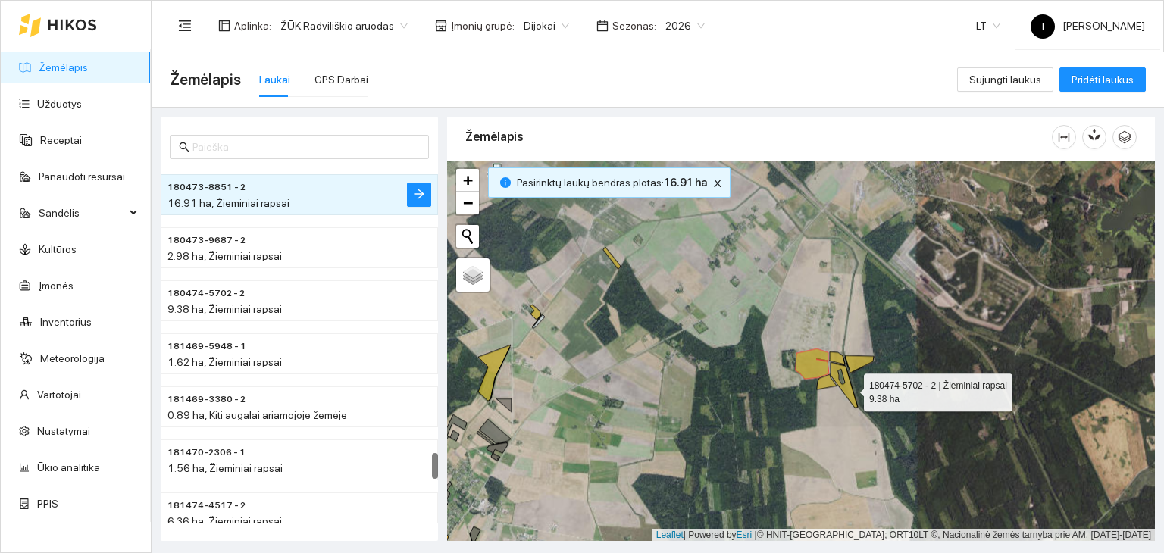
click at [850, 388] on icon at bounding box center [843, 384] width 27 height 45
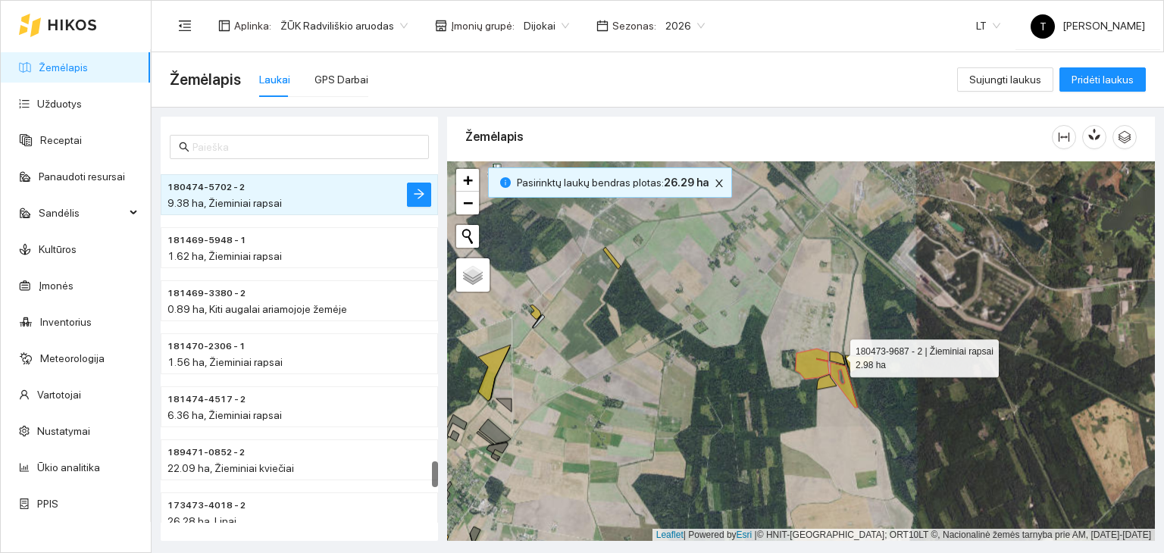
click at [836, 354] on icon at bounding box center [837, 358] width 15 height 13
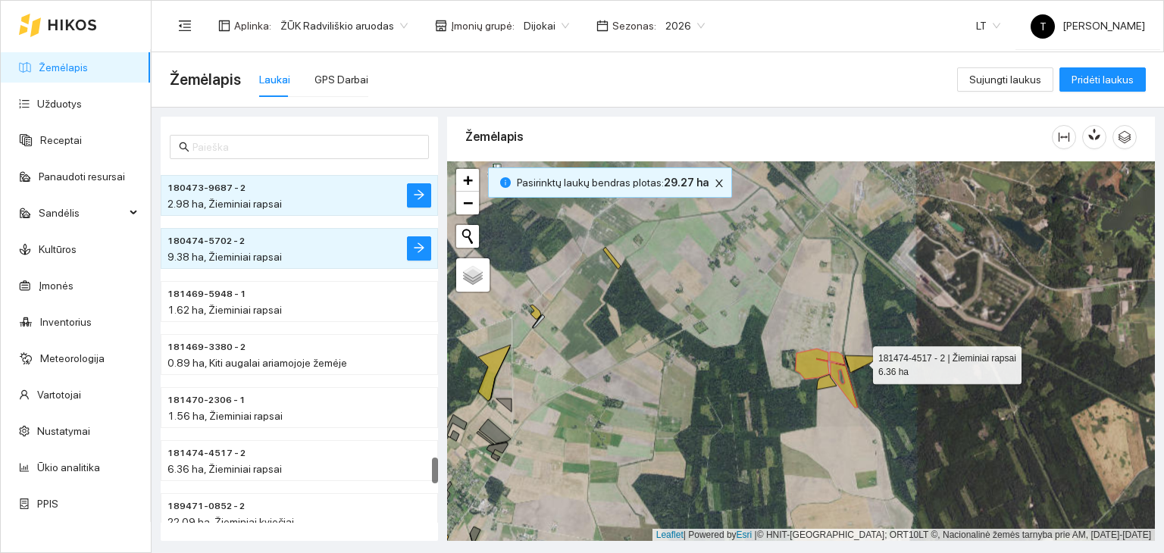
click at [859, 361] on icon at bounding box center [859, 363] width 29 height 17
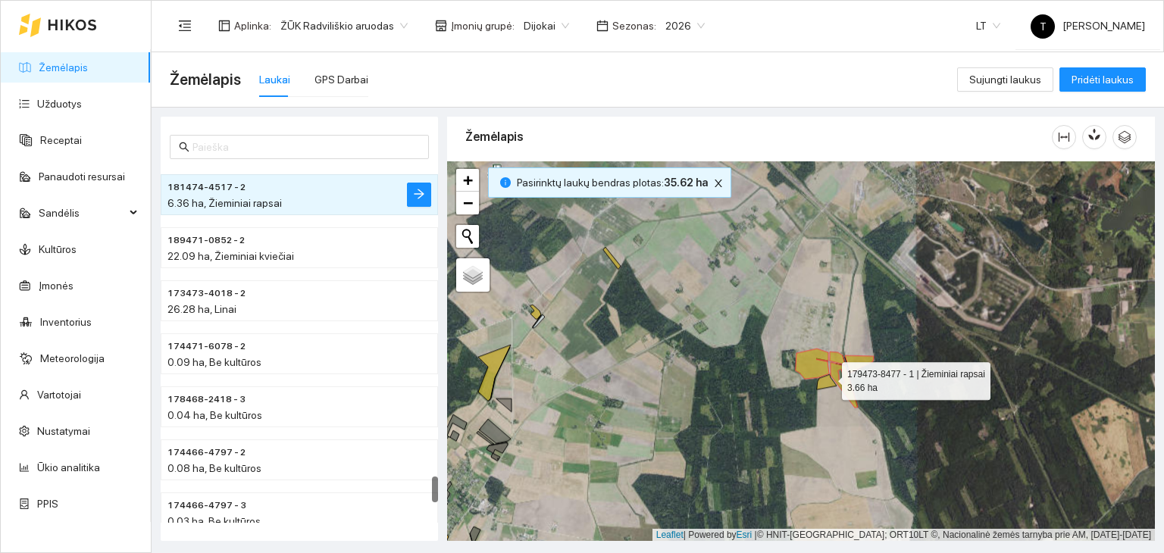
click at [828, 377] on icon at bounding box center [827, 381] width 20 height 15
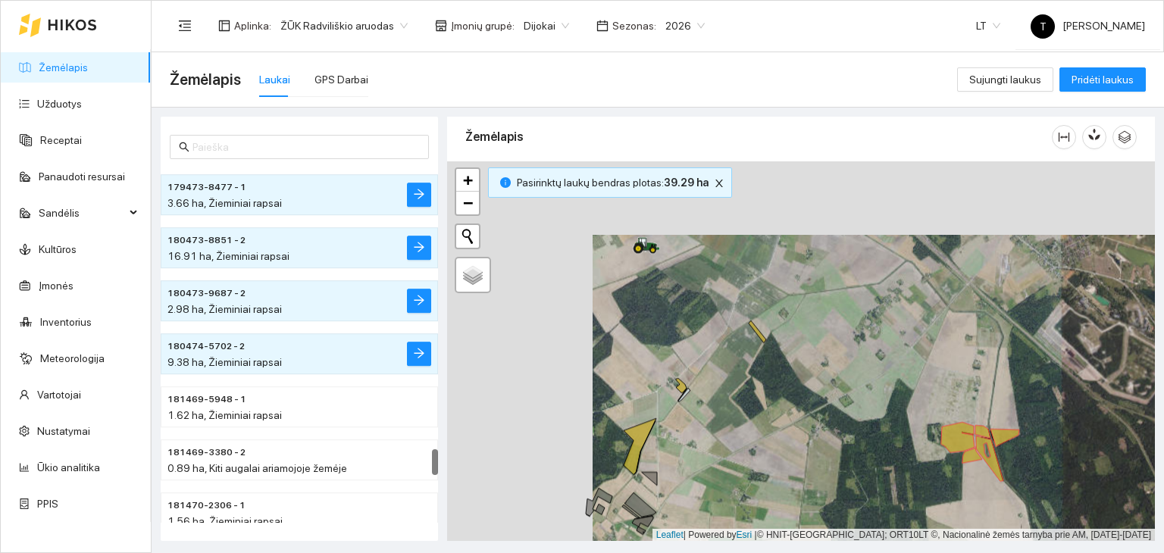
drag, startPoint x: 603, startPoint y: 296, endPoint x: 833, endPoint y: 398, distance: 252.0
click at [833, 398] on div "+ − Nieko nerasta. Bandykite dar kartą. Žemėlapis Palydovas Leaflet | Powered b…" at bounding box center [801, 351] width 708 height 380
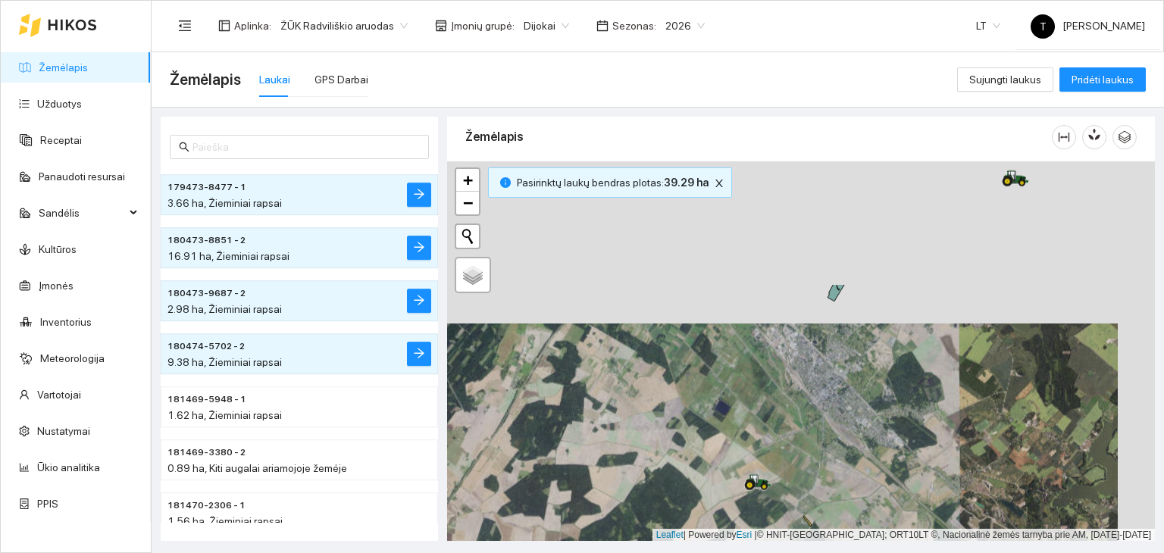
drag, startPoint x: 832, startPoint y: 350, endPoint x: 809, endPoint y: 477, distance: 129.3
click at [809, 477] on div "+ − Nieko nerasta. Bandykite dar kartą. Žemėlapis Palydovas Leaflet | Powered b…" at bounding box center [801, 351] width 708 height 380
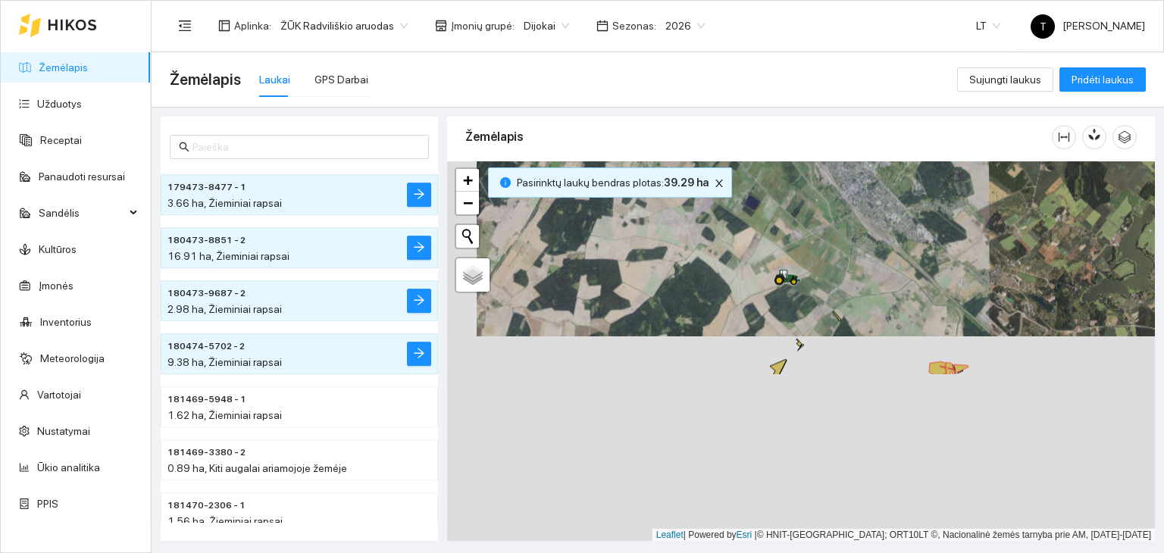
drag, startPoint x: 806, startPoint y: 478, endPoint x: 836, endPoint y: 273, distance: 206.7
click at [836, 273] on div "+ − Nieko nerasta. Bandykite dar kartą. Žemėlapis Palydovas Leaflet | Powered b…" at bounding box center [801, 351] width 708 height 380
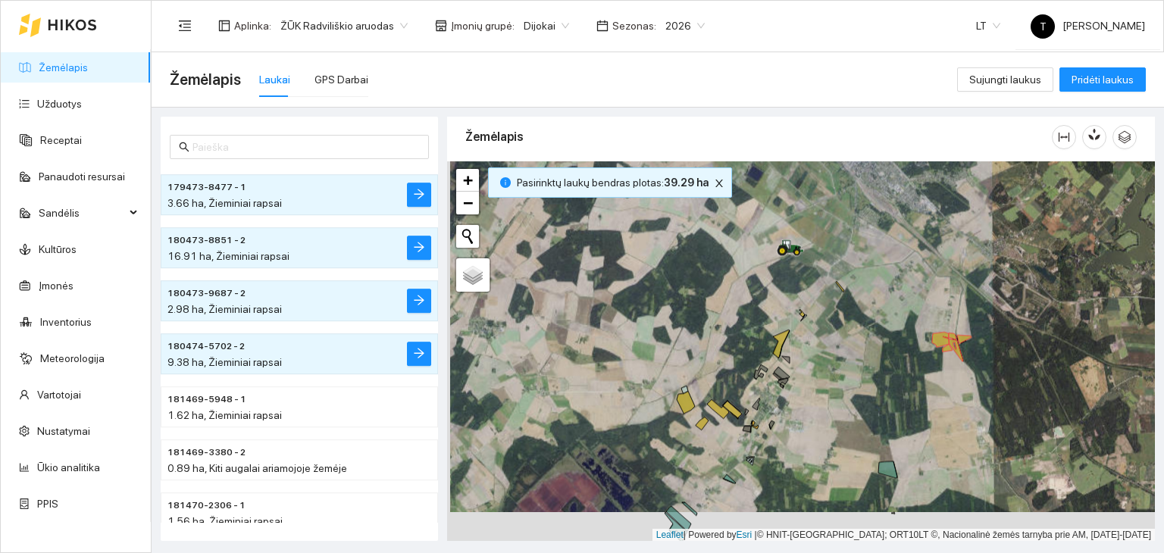
drag, startPoint x: 817, startPoint y: 383, endPoint x: 820, endPoint y: 341, distance: 41.8
click at [823, 351] on div "+ − Nieko nerasta. Bandykite dar kartą. Žemėlapis Palydovas Leaflet | Powered b…" at bounding box center [801, 351] width 708 height 380
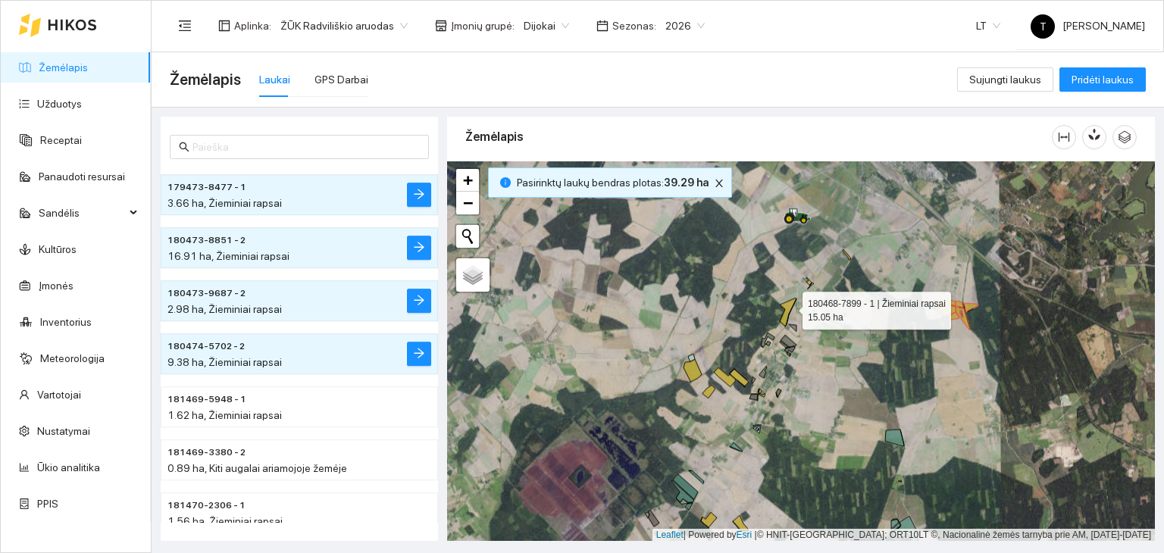
click at [789, 306] on icon at bounding box center [788, 312] width 17 height 28
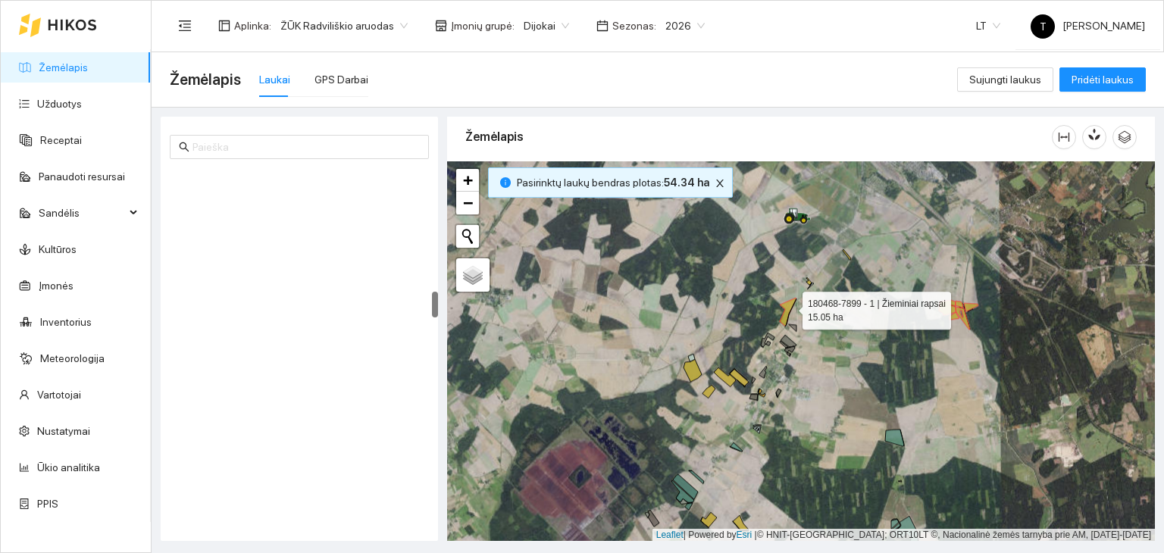
scroll to position [1693, 0]
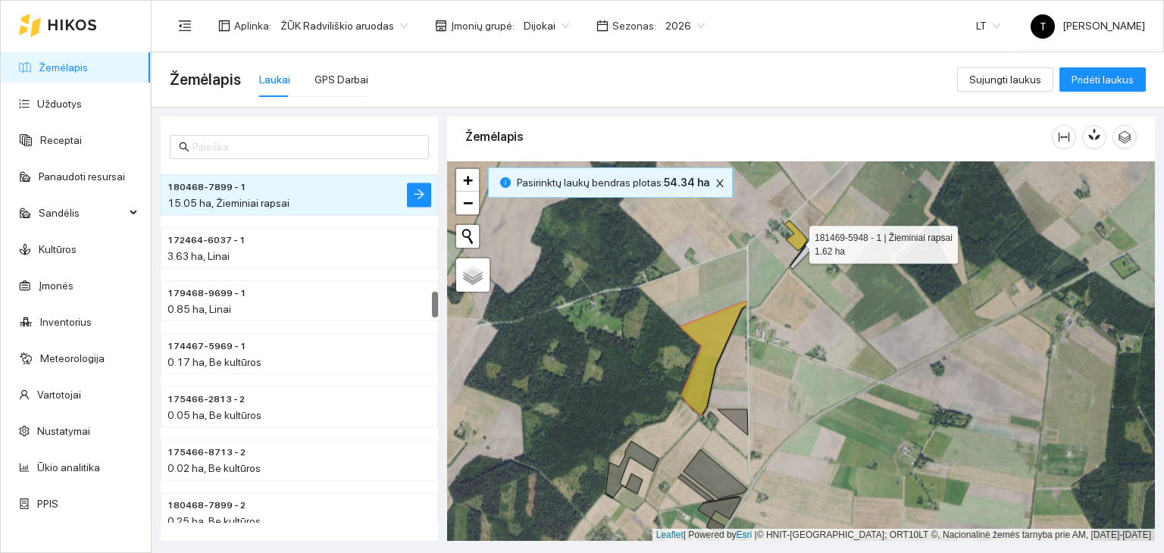
click at [795, 240] on icon at bounding box center [796, 235] width 22 height 30
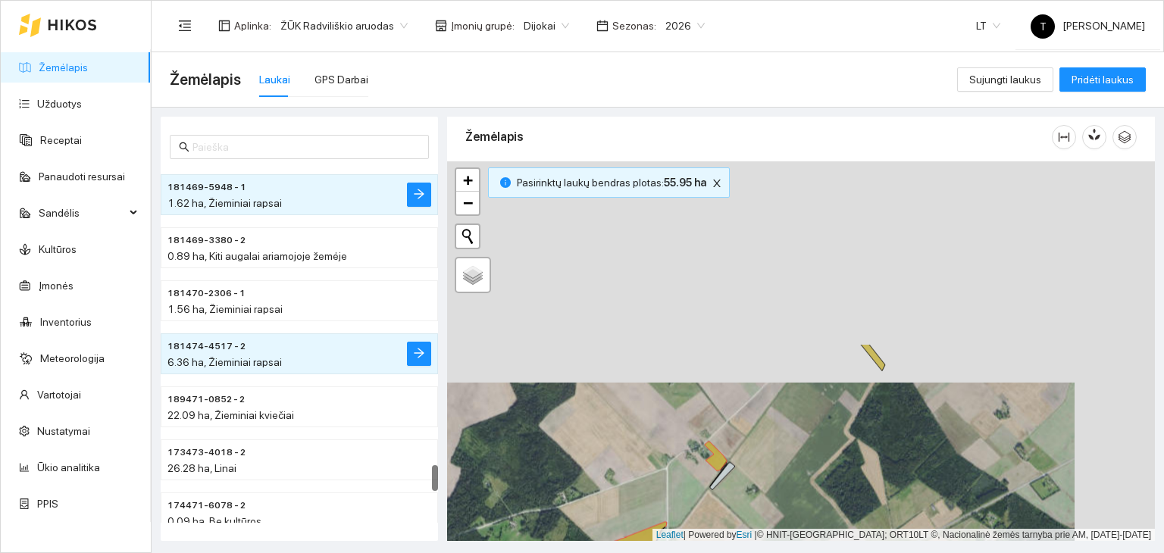
drag, startPoint x: 862, startPoint y: 236, endPoint x: 782, endPoint y: 455, distance: 233.2
click at [782, 455] on div "+ − Nieko nerasta. Bandykite dar kartą. Žemėlapis Palydovas Leaflet | Powered b…" at bounding box center [801, 351] width 708 height 380
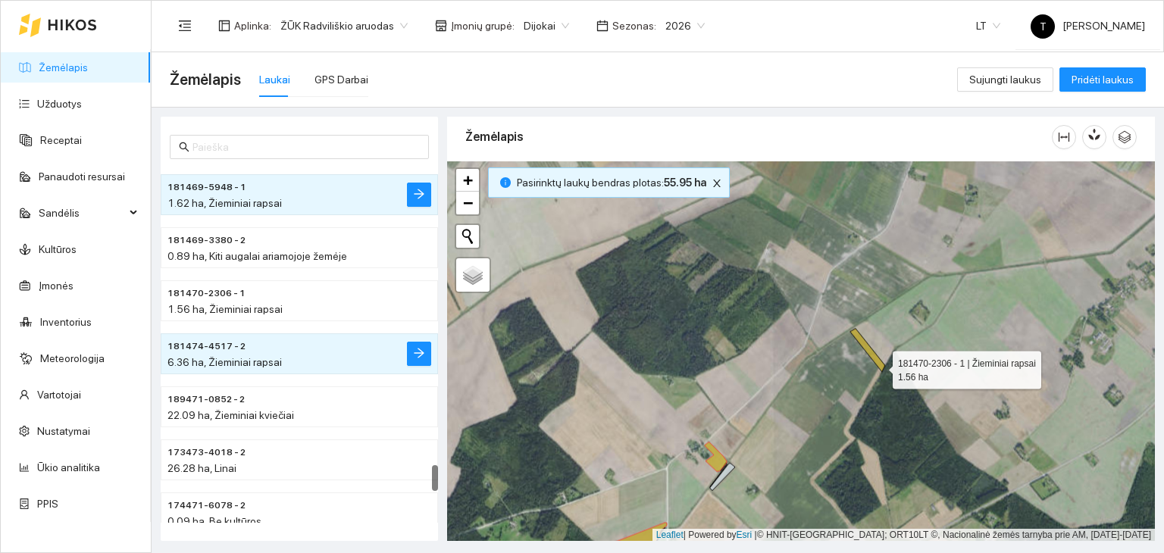
click at [879, 365] on icon at bounding box center [867, 350] width 35 height 43
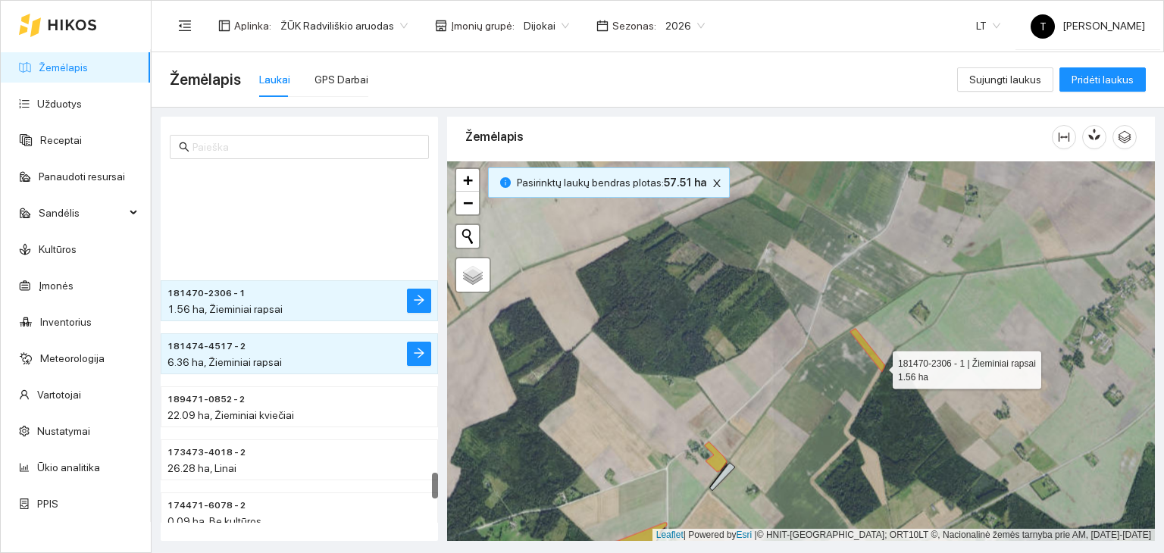
scroll to position [4181, 0]
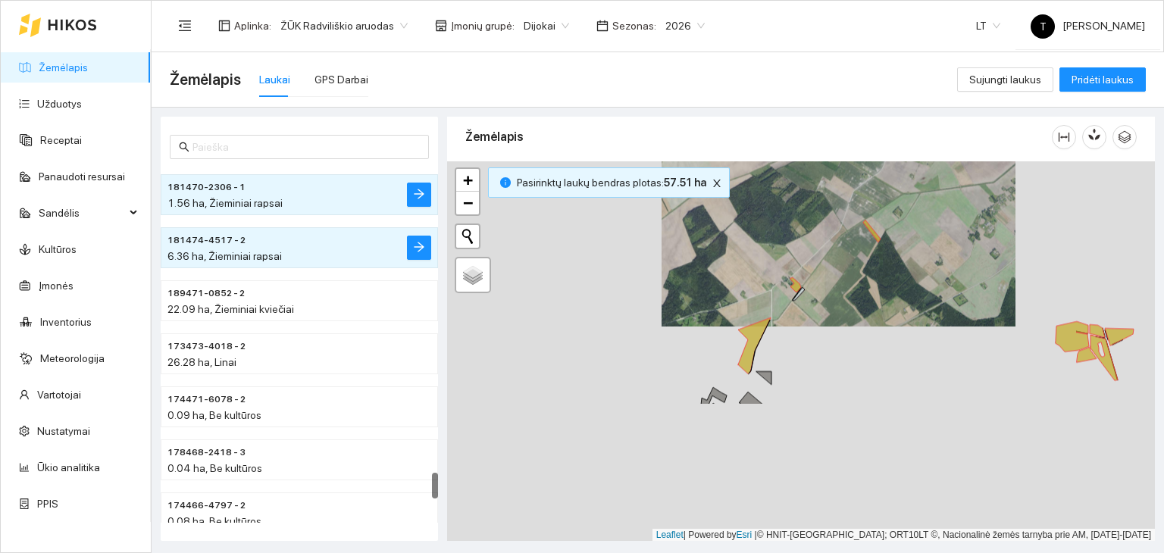
drag, startPoint x: 799, startPoint y: 467, endPoint x: 833, endPoint y: 298, distance: 172.3
click at [833, 298] on div "+ − Nieko nerasta. Bandykite dar kartą. Žemėlapis Palydovas Leaflet | Powered b…" at bounding box center [801, 351] width 708 height 380
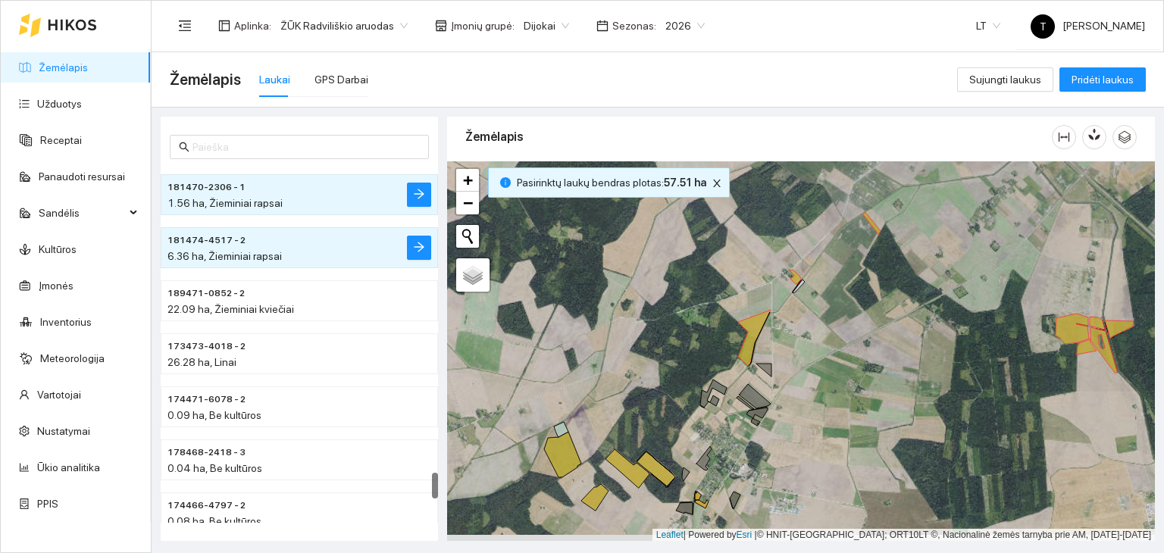
drag, startPoint x: 779, startPoint y: 447, endPoint x: 808, endPoint y: 345, distance: 106.5
click at [808, 345] on div "+ − Nieko nerasta. Bandykite dar kartą. Žemėlapis Palydovas Leaflet | Powered b…" at bounding box center [801, 351] width 708 height 380
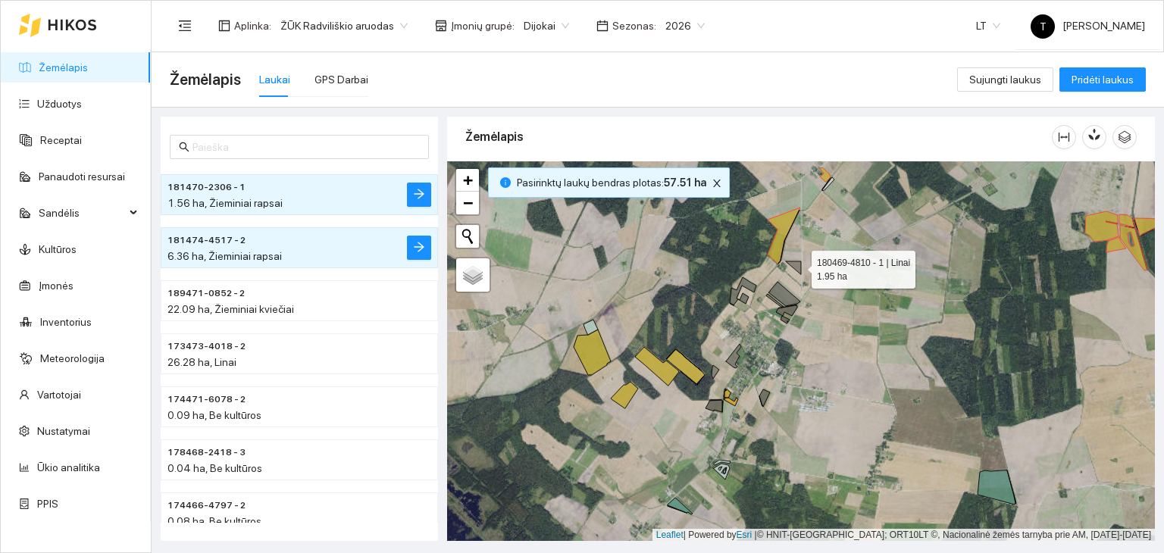
click at [799, 265] on icon at bounding box center [793, 267] width 15 height 13
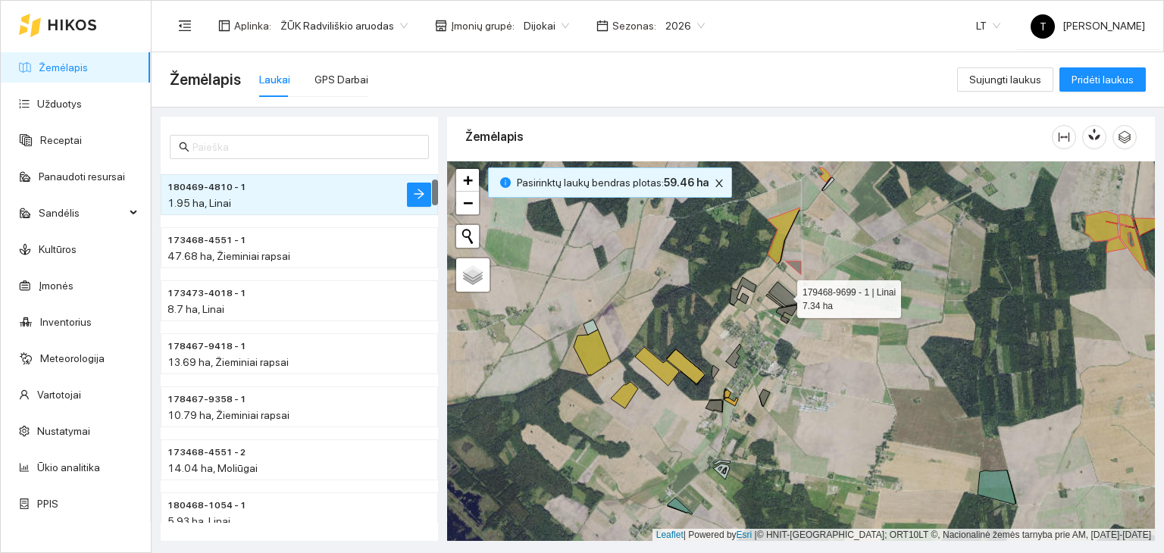
click at [789, 294] on icon at bounding box center [784, 294] width 32 height 24
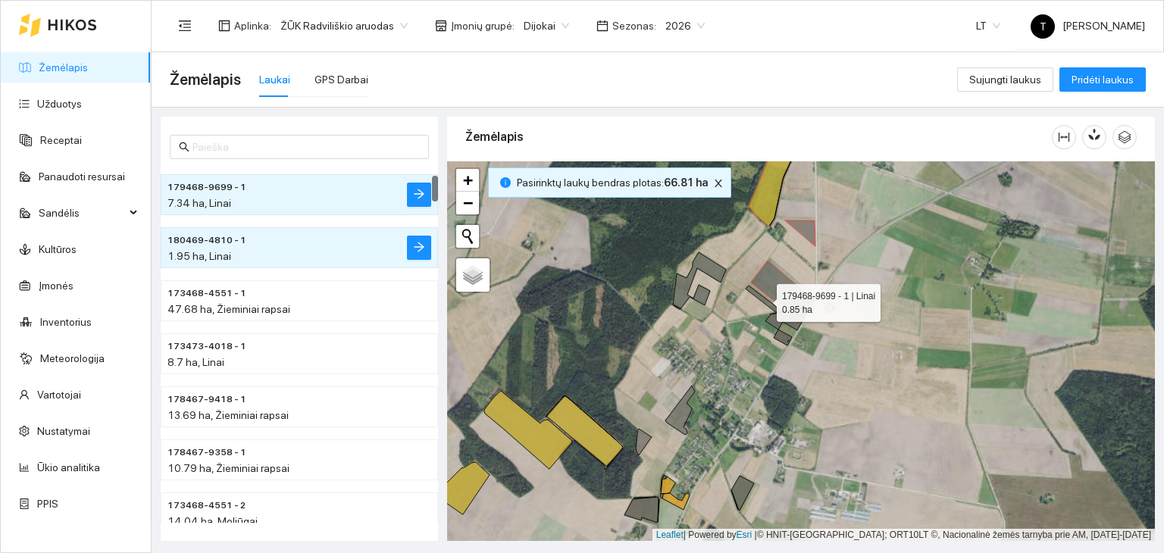
click at [773, 307] on icon at bounding box center [763, 299] width 36 height 27
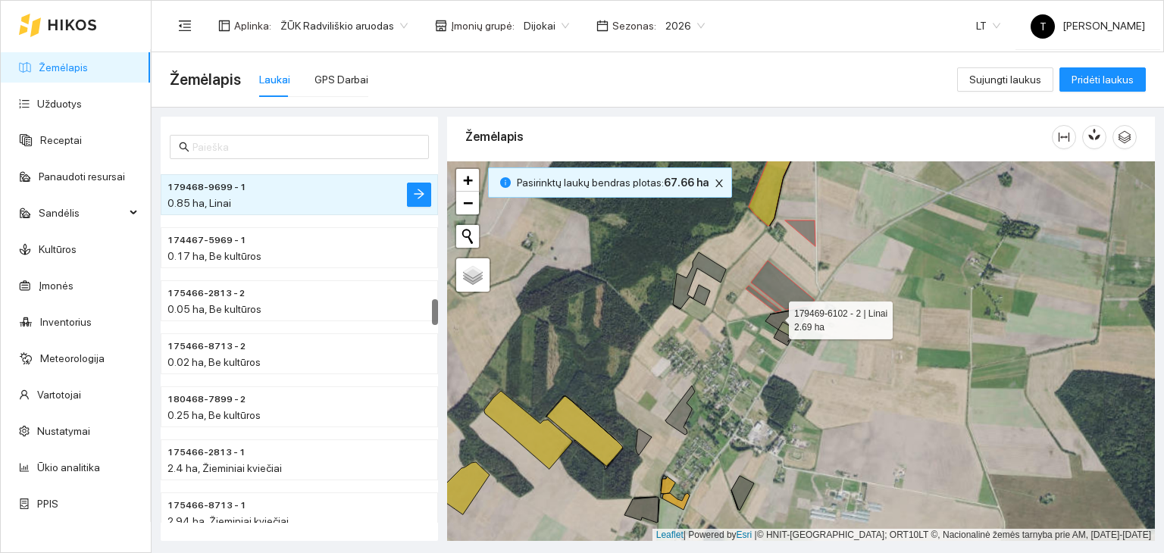
click at [775, 316] on icon at bounding box center [786, 319] width 43 height 22
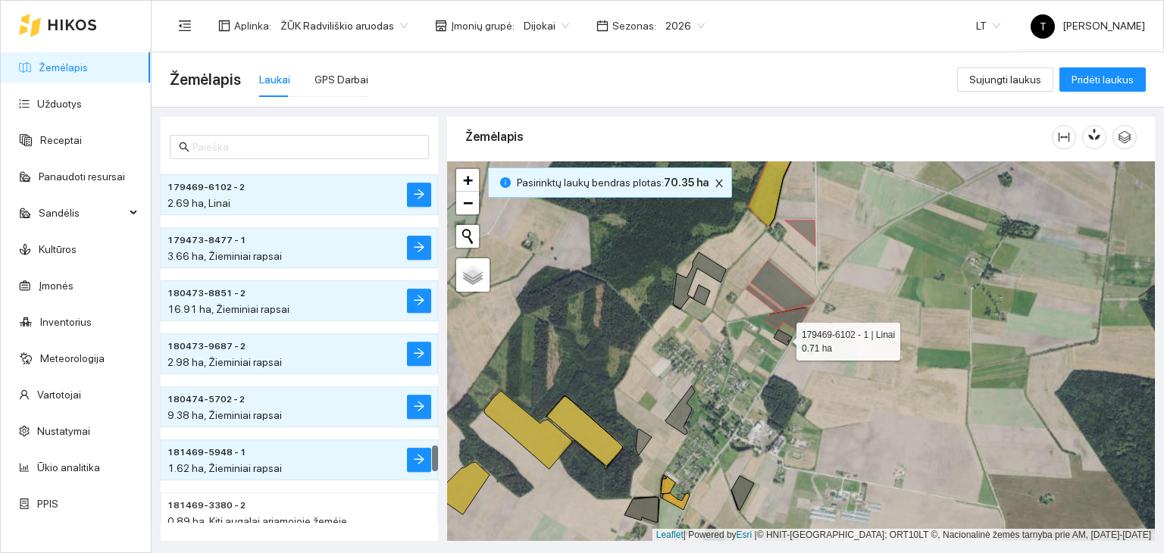
click at [785, 336] on icon at bounding box center [782, 338] width 18 height 16
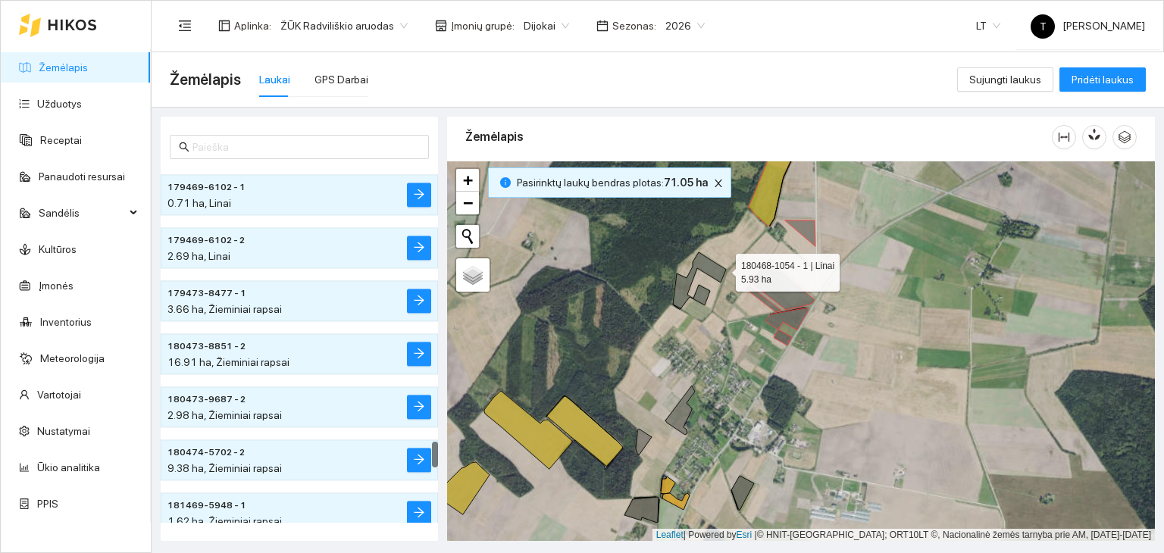
click at [722, 265] on div "180468-1054 - 1 | Linai 5.93 ha + − Nieko nerasta. Bandykite dar kartą. Žemėlap…" at bounding box center [801, 351] width 708 height 380
click at [721, 275] on icon at bounding box center [699, 280] width 53 height 57
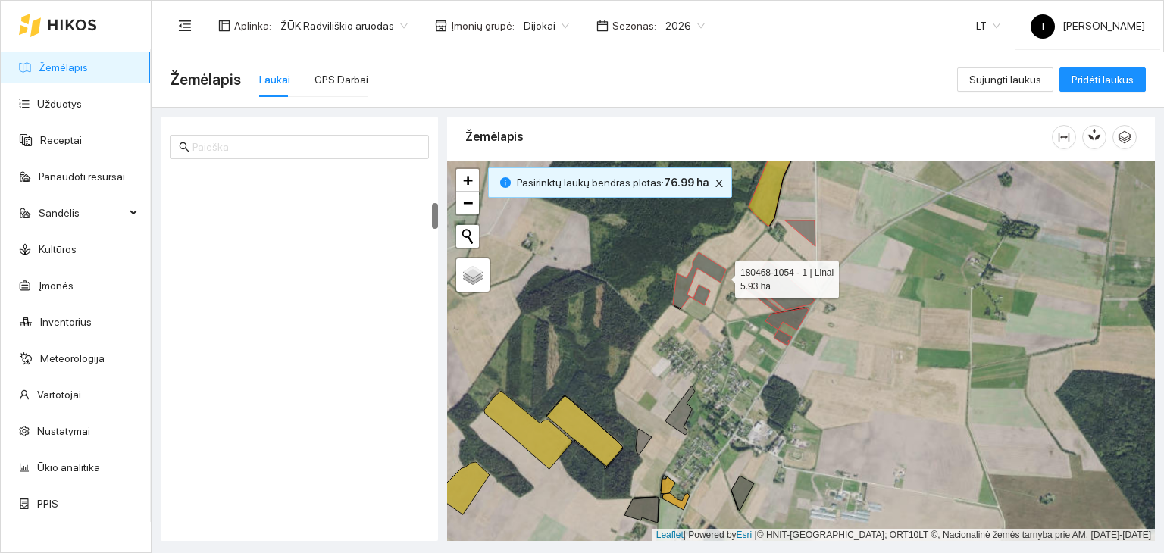
scroll to position [477, 0]
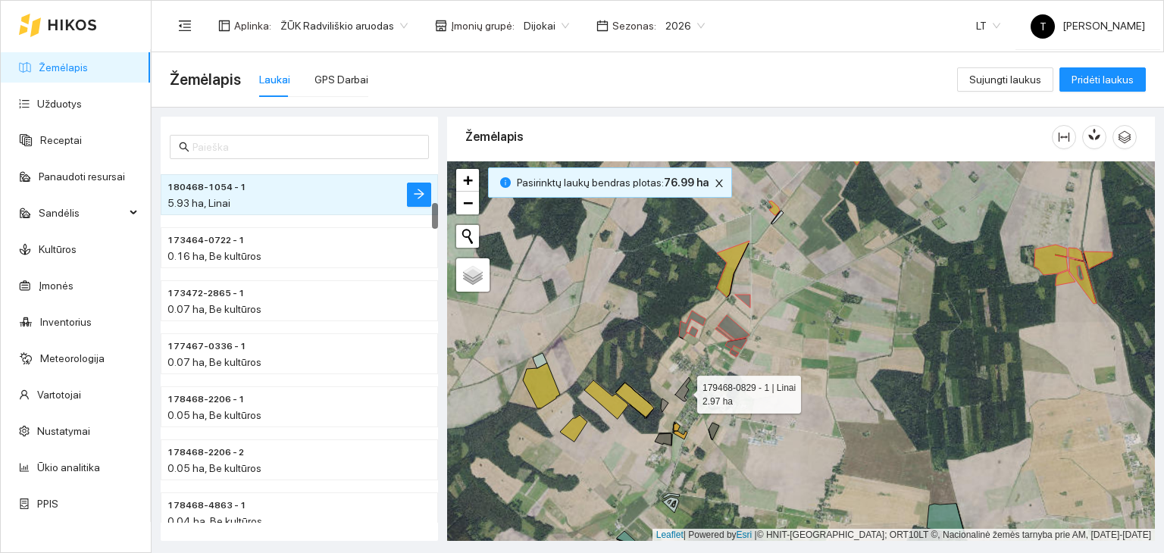
click at [686, 389] on icon at bounding box center [682, 389] width 15 height 24
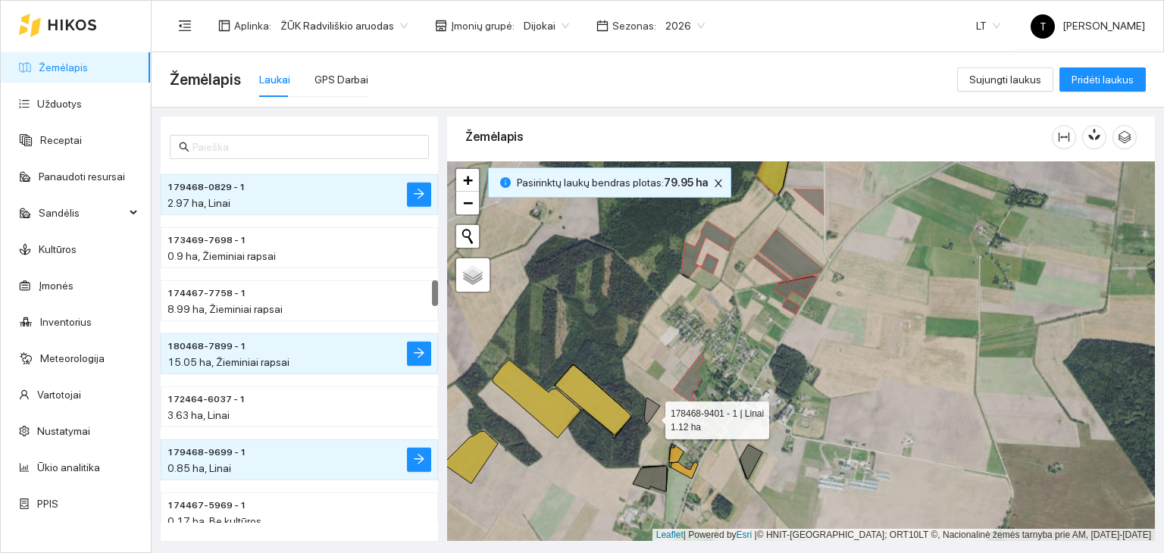
click at [652, 416] on icon at bounding box center [652, 411] width 16 height 27
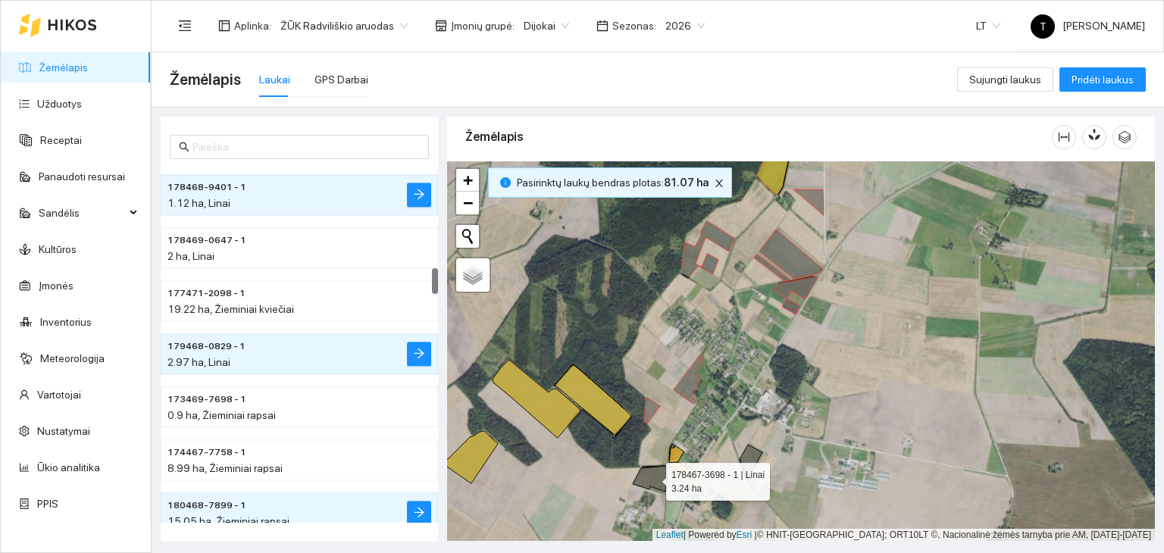
click at [658, 469] on icon at bounding box center [650, 479] width 34 height 26
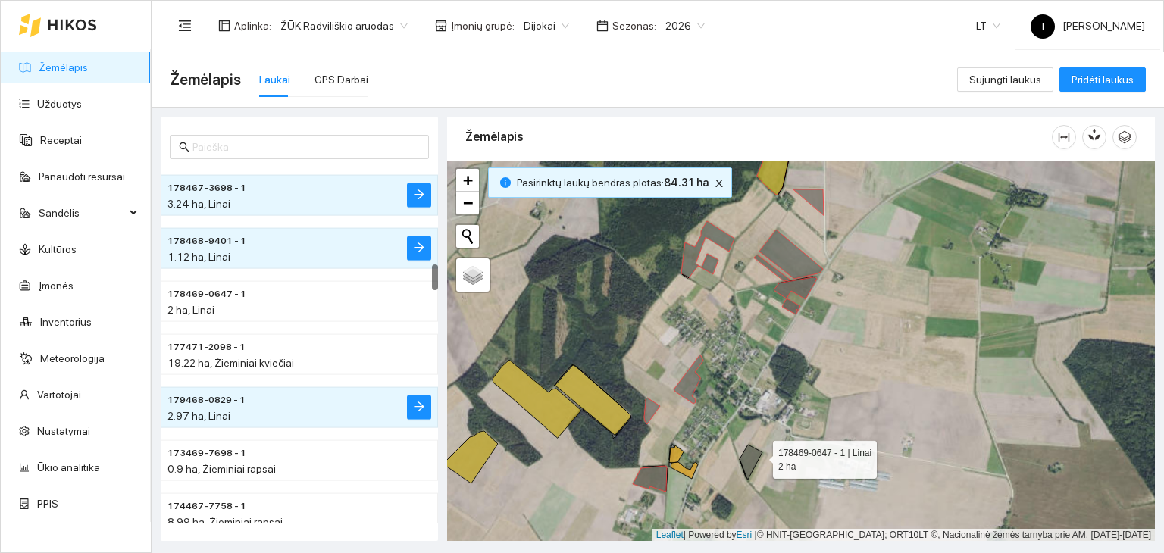
click at [759, 455] on icon at bounding box center [750, 462] width 23 height 35
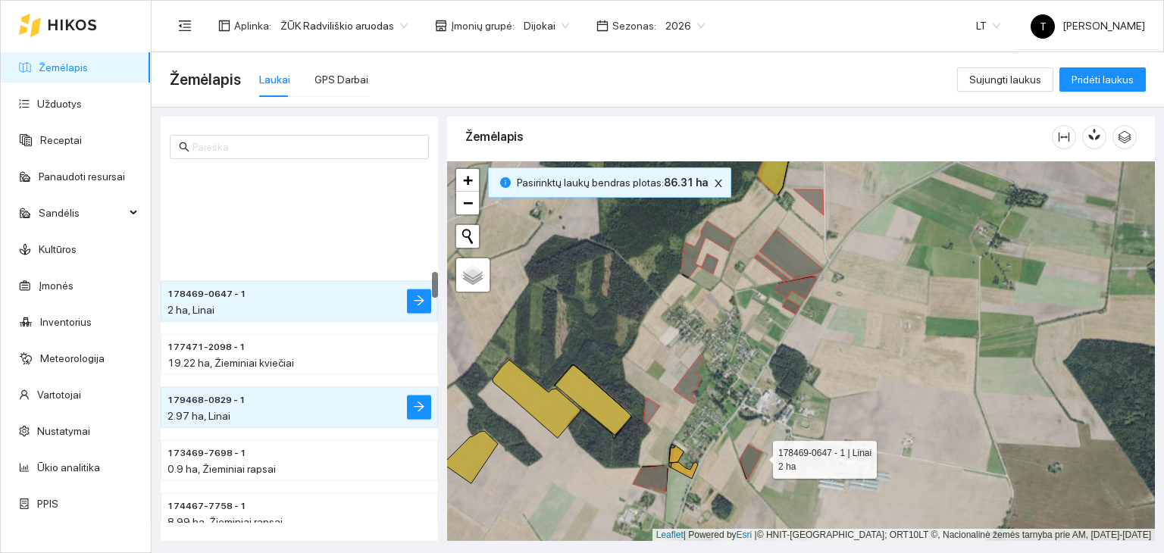
scroll to position [1430, 0]
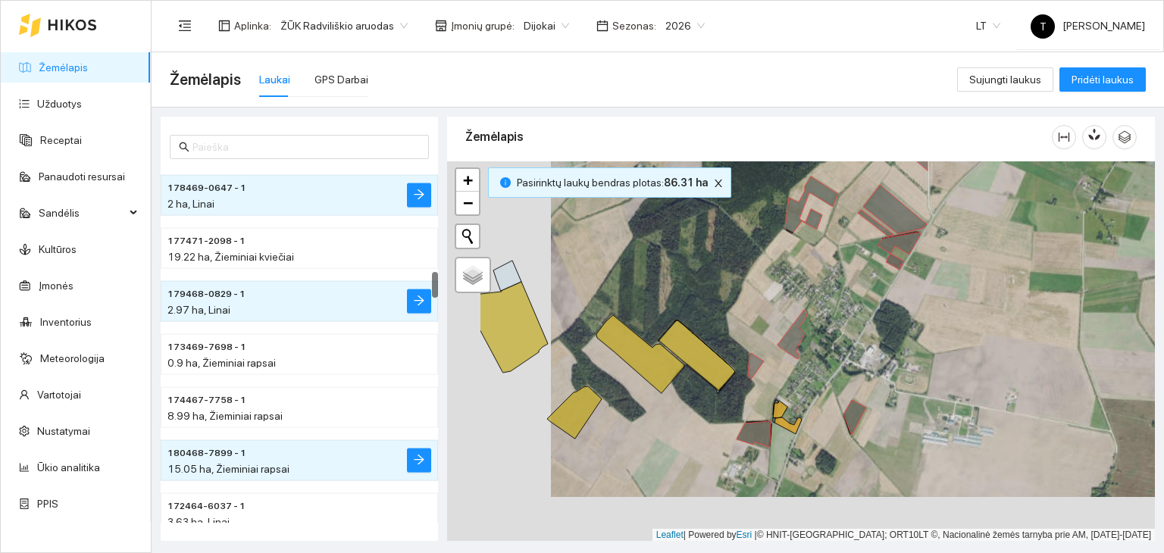
drag, startPoint x: 599, startPoint y: 446, endPoint x: 703, endPoint y: 402, distance: 113.0
click at [703, 402] on div "+ − Nieko nerasta. Bandykite dar kartą. Žemėlapis Palydovas Leaflet | Powered b…" at bounding box center [801, 351] width 708 height 380
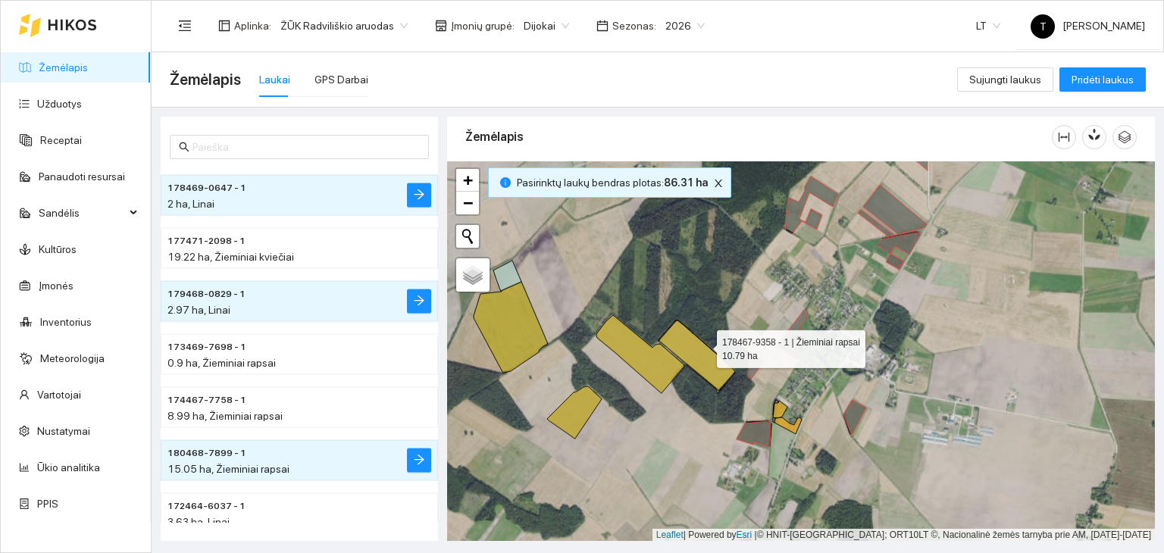
click at [703, 345] on icon at bounding box center [697, 355] width 76 height 70
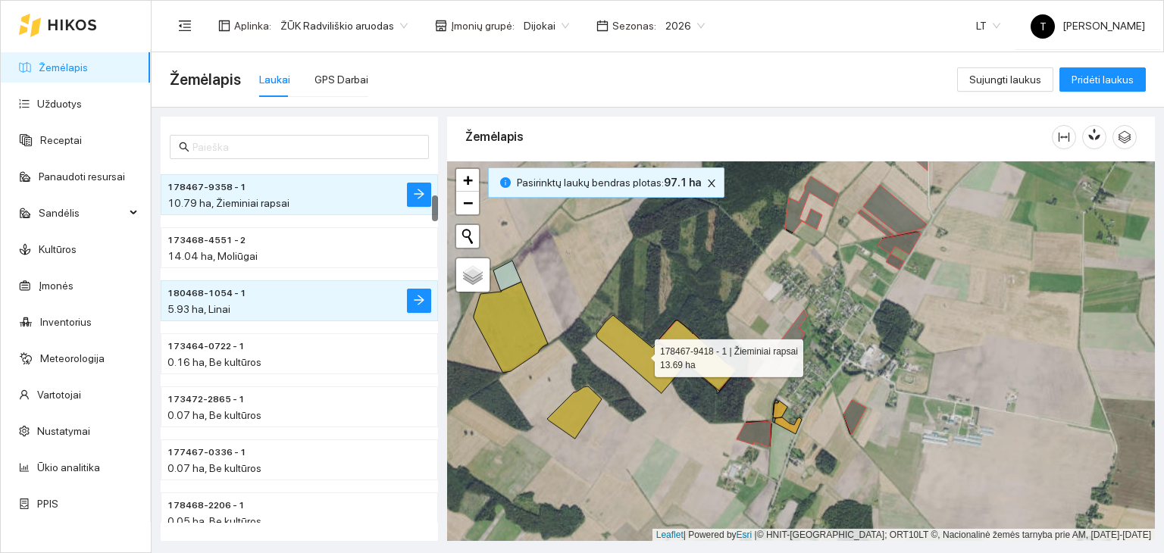
click at [664, 364] on icon at bounding box center [640, 354] width 88 height 78
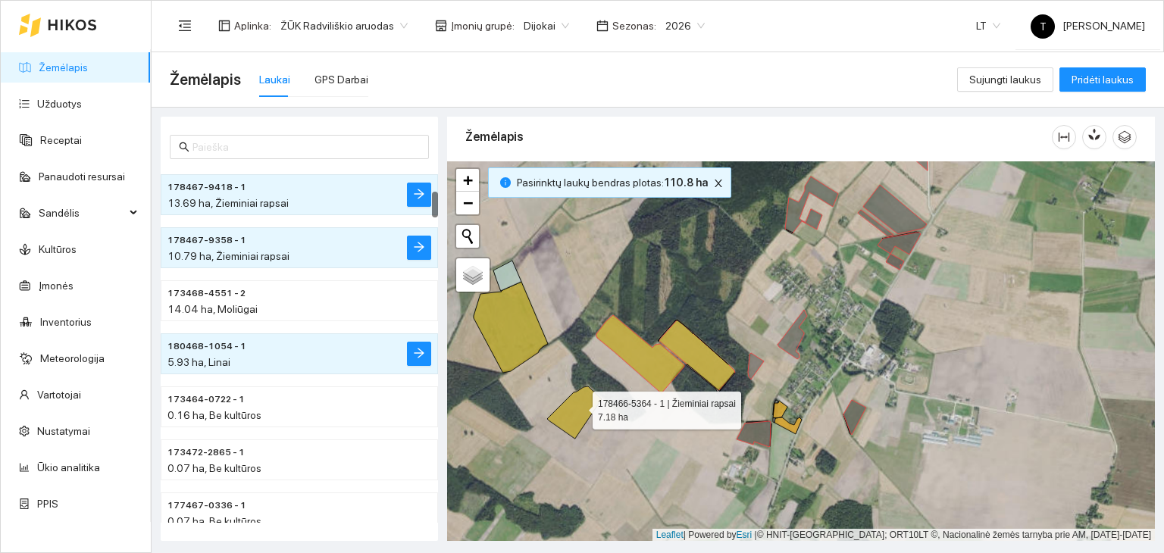
click at [579, 406] on icon at bounding box center [574, 412] width 55 height 52
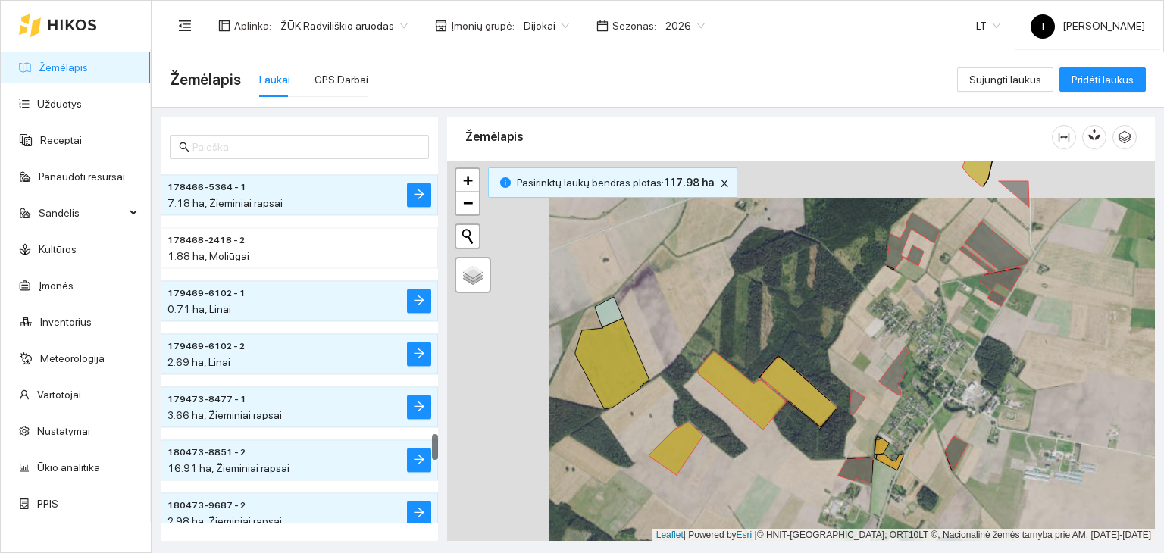
drag, startPoint x: 583, startPoint y: 349, endPoint x: 687, endPoint y: 386, distance: 110.2
click at [687, 386] on div "+ − Nieko nerasta. Bandykite dar kartą. Žemėlapis Palydovas Leaflet | Powered b…" at bounding box center [801, 351] width 708 height 380
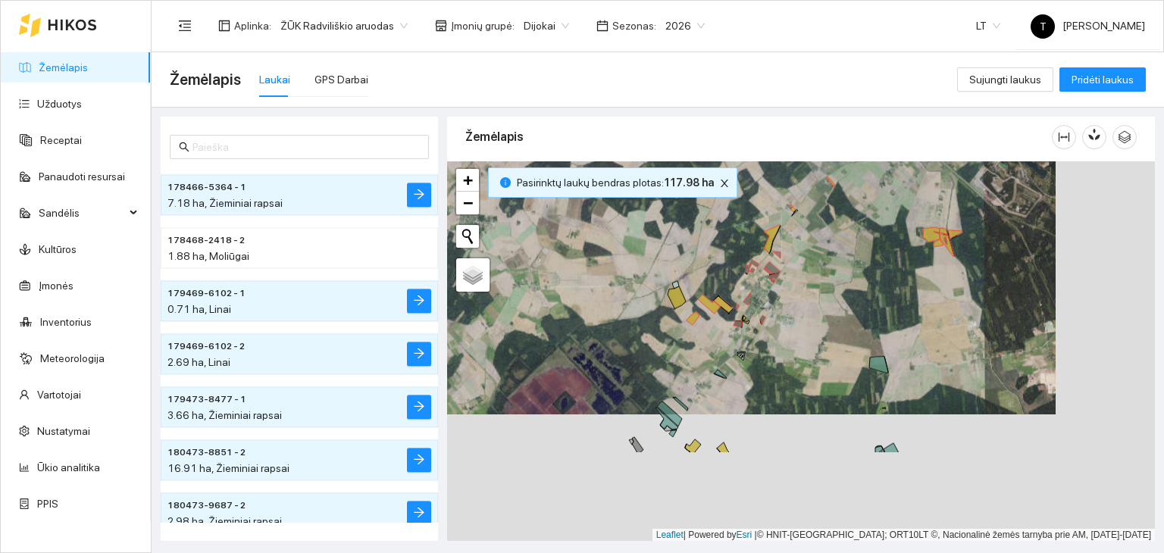
drag, startPoint x: 902, startPoint y: 483, endPoint x: 804, endPoint y: 355, distance: 160.9
click at [804, 355] on div "+ − Nieko nerasta. Bandykite dar kartą. Žemėlapis Palydovas Leaflet | Powered b…" at bounding box center [801, 351] width 708 height 380
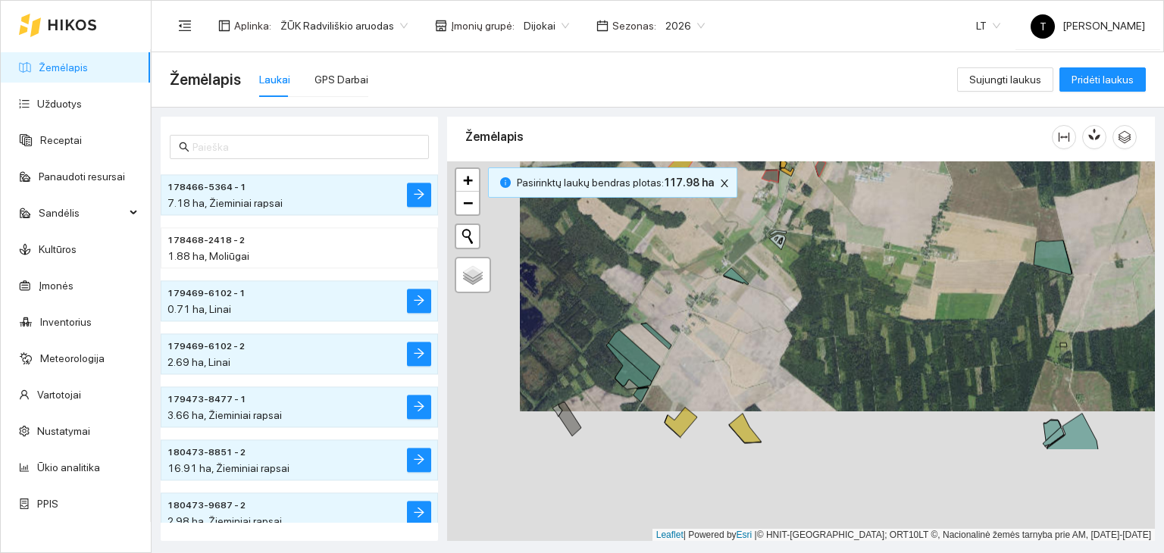
drag, startPoint x: 683, startPoint y: 409, endPoint x: 775, endPoint y: 252, distance: 182.0
click at [782, 238] on div "+ − Nieko nerasta. Bandykite dar kartą. Žemėlapis Palydovas Leaflet | Powered b…" at bounding box center [801, 351] width 708 height 380
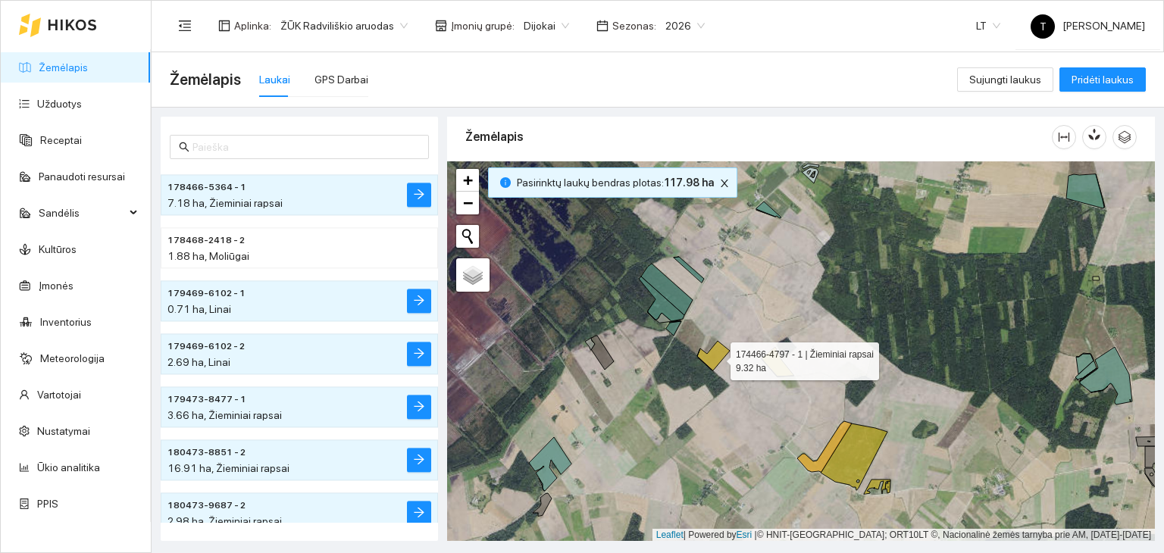
click at [717, 357] on icon at bounding box center [713, 356] width 33 height 30
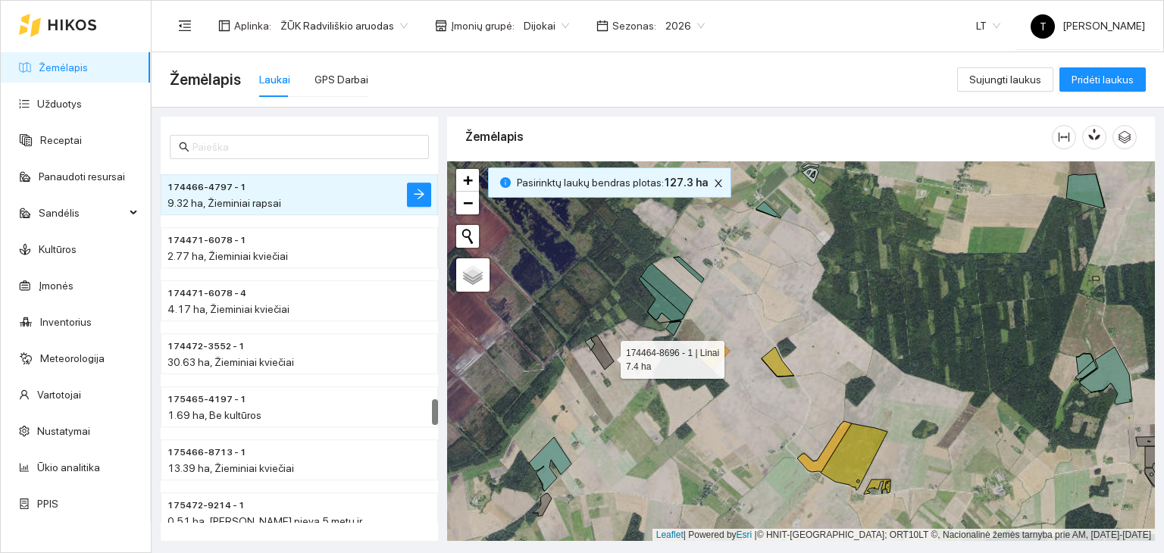
click at [607, 355] on icon at bounding box center [602, 353] width 23 height 34
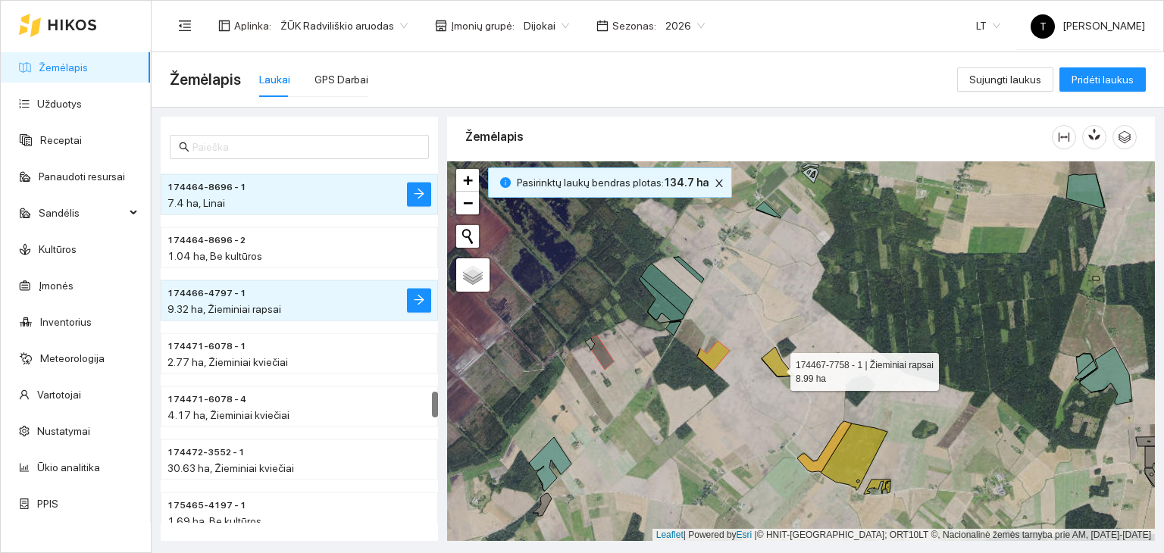
click at [777, 367] on icon at bounding box center [777, 362] width 33 height 30
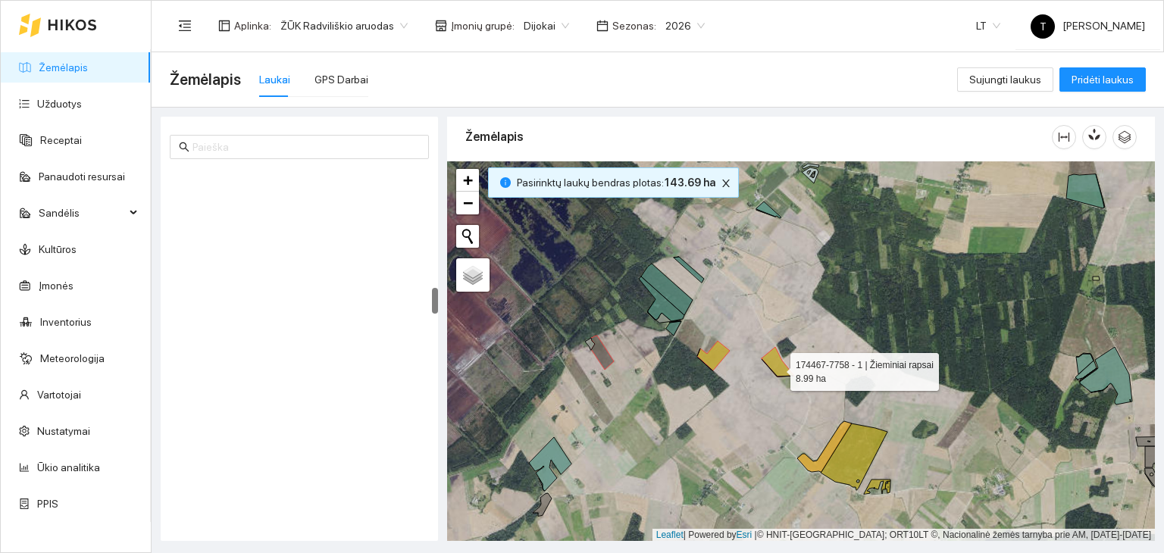
scroll to position [1642, 0]
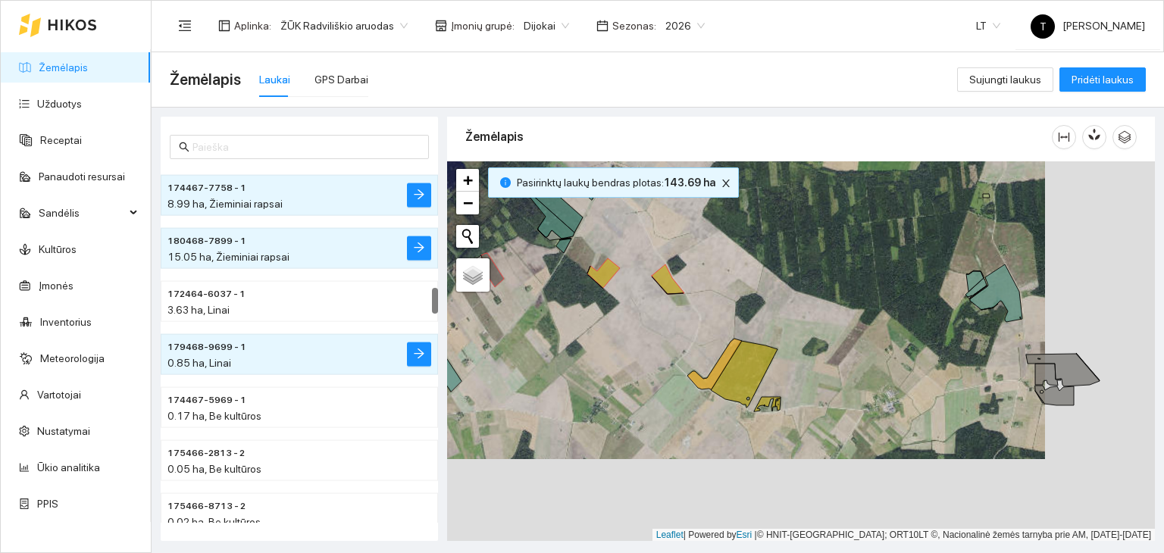
drag, startPoint x: 691, startPoint y: 383, endPoint x: 652, endPoint y: 351, distance: 50.6
click at [652, 351] on div "+ − Nieko nerasta. Bandykite dar kartą. Žemėlapis Palydovas Leaflet | Powered b…" at bounding box center [801, 351] width 708 height 380
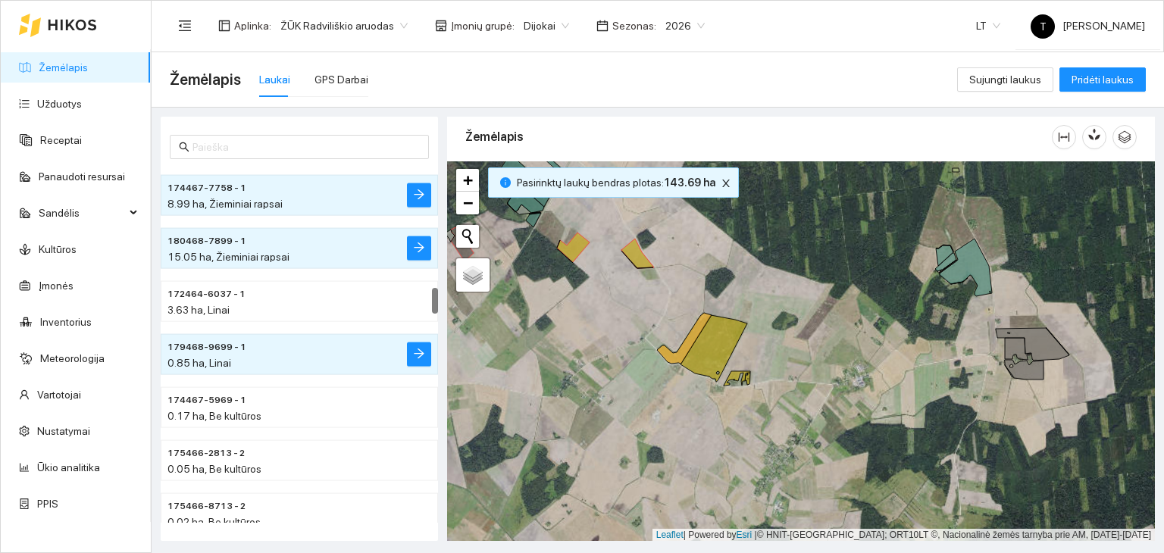
drag, startPoint x: 742, startPoint y: 441, endPoint x: 813, endPoint y: 338, distance: 125.2
click at [808, 342] on div "+ − Nieko nerasta. Bandykite dar kartą. Žemėlapis Palydovas Leaflet | Powered b…" at bounding box center [801, 351] width 708 height 380
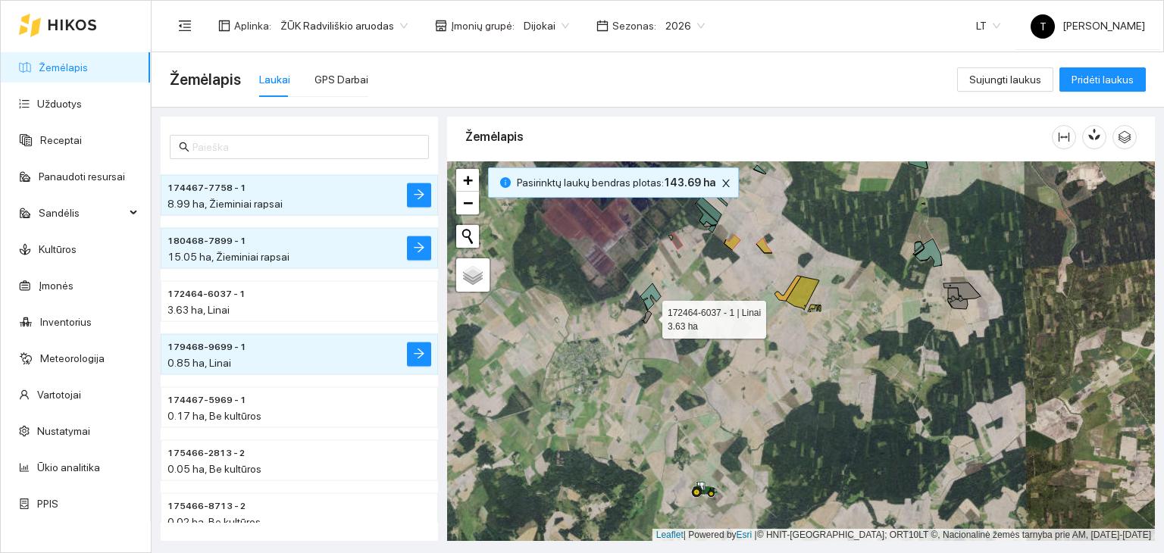
click at [648, 315] on icon at bounding box center [647, 316] width 10 height 11
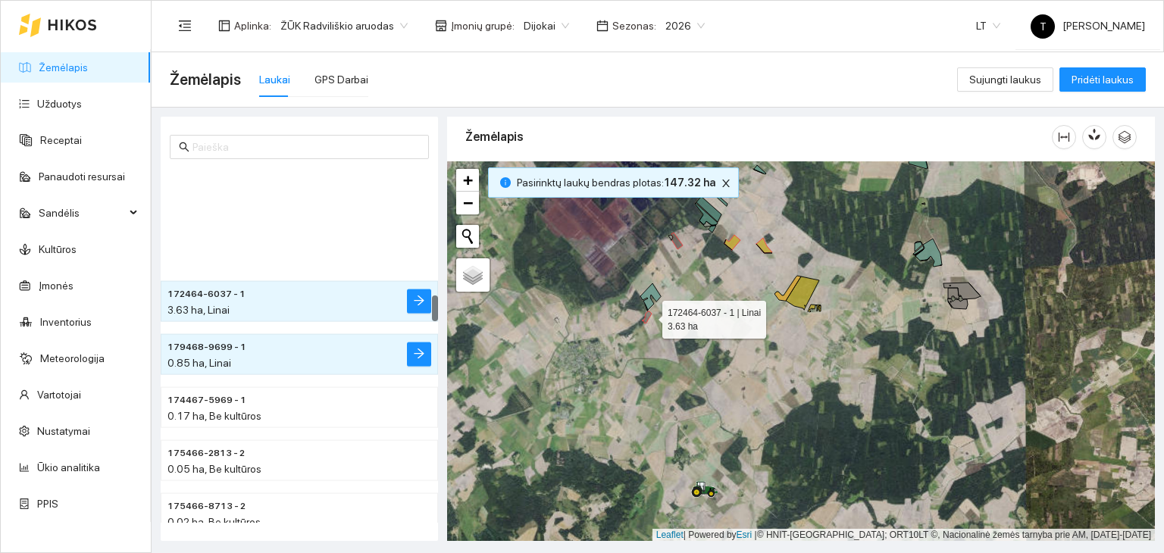
scroll to position [1749, 0]
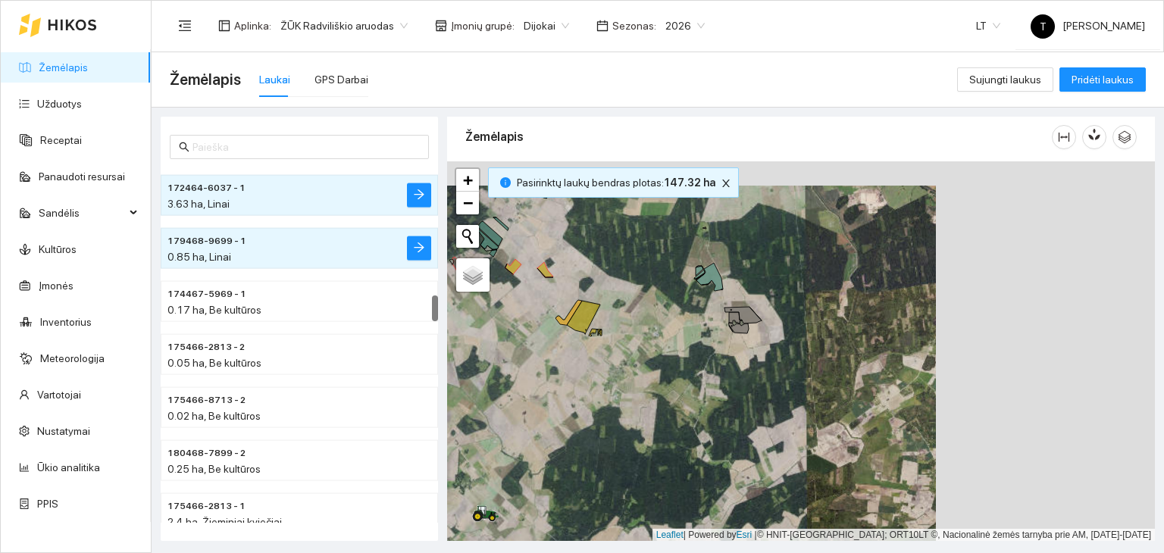
drag, startPoint x: 883, startPoint y: 361, endPoint x: 661, endPoint y: 386, distance: 223.3
click at [661, 386] on div "+ − Nieko nerasta. Bandykite dar kartą. Žemėlapis Palydovas Leaflet | Powered b…" at bounding box center [801, 351] width 708 height 380
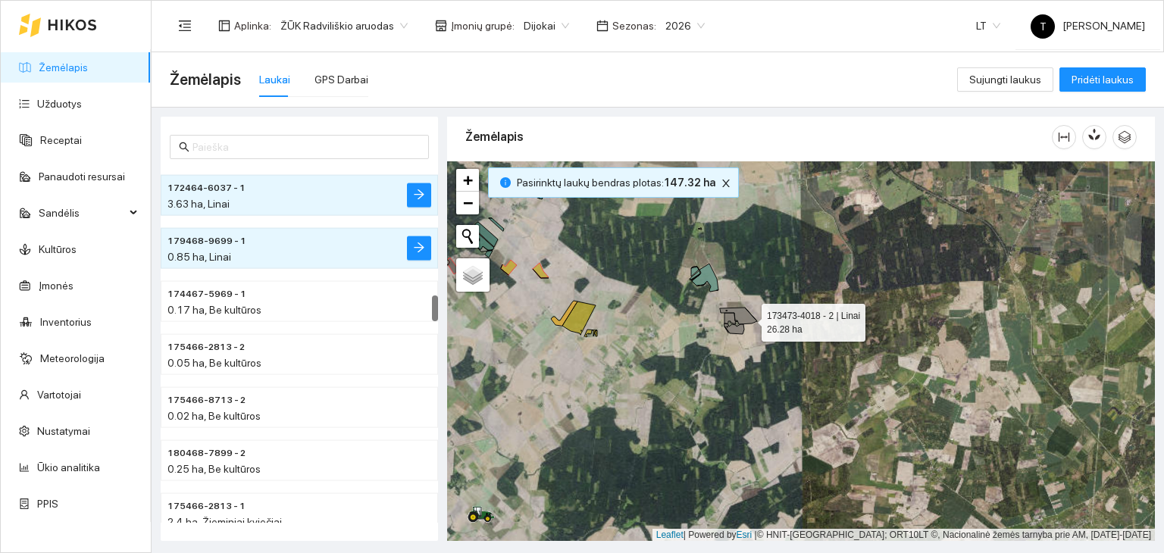
click at [748, 318] on icon at bounding box center [738, 316] width 37 height 17
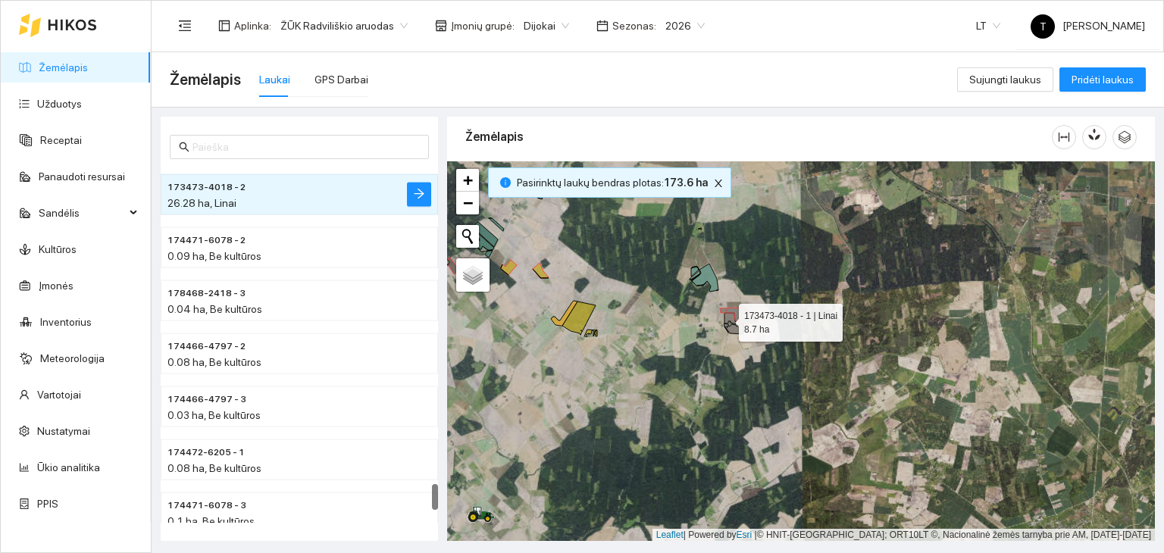
click at [725, 318] on icon at bounding box center [730, 318] width 13 height 11
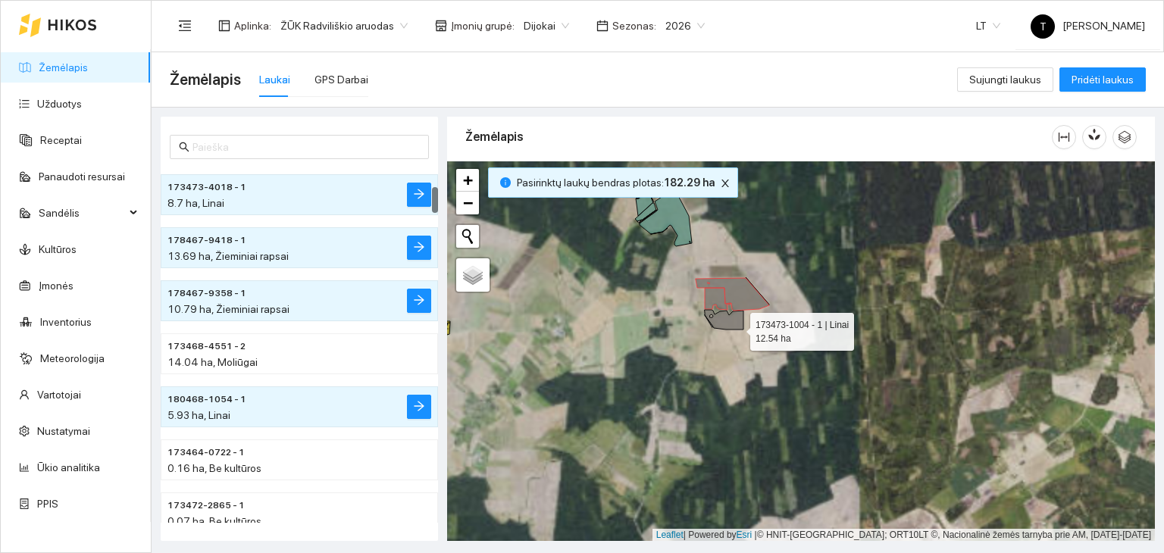
click at [734, 323] on icon at bounding box center [724, 320] width 39 height 20
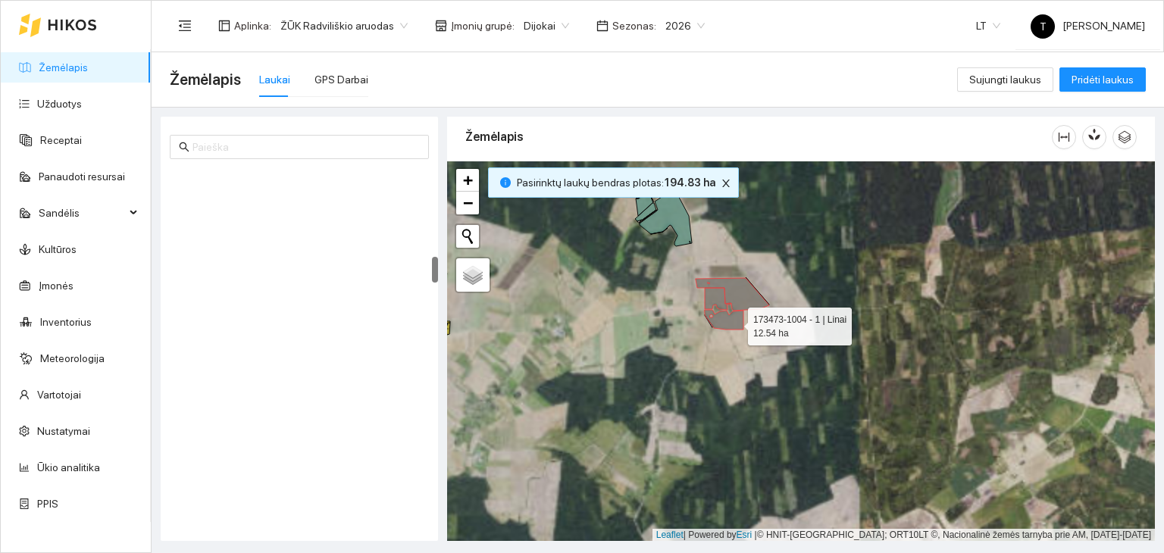
scroll to position [1218, 0]
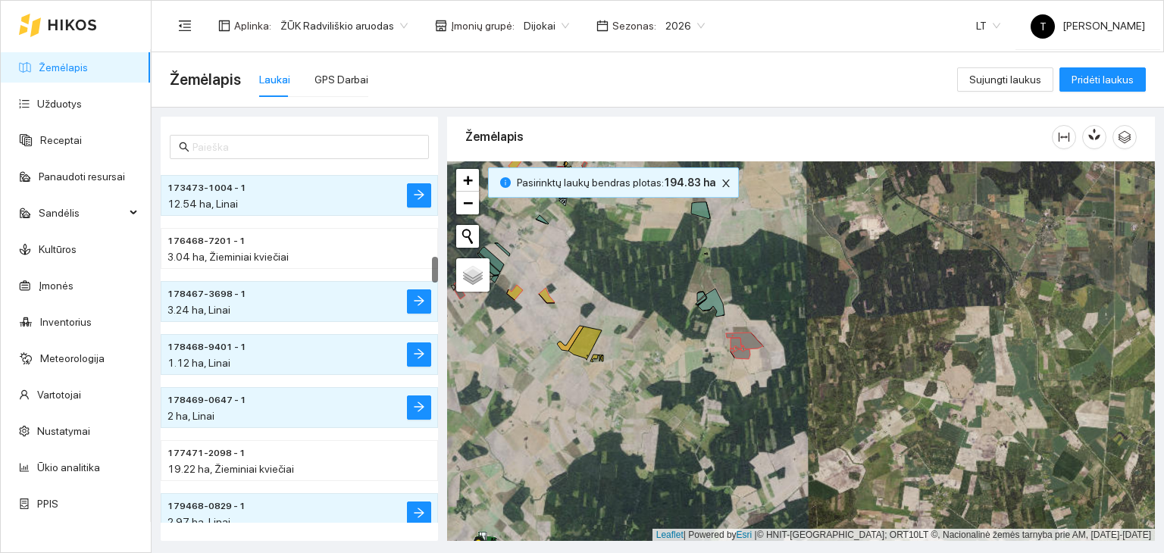
drag, startPoint x: 691, startPoint y: 330, endPoint x: 782, endPoint y: 517, distance: 208.0
click at [782, 517] on div "+ − Nieko nerasta. Bandykite dar kartą. Žemėlapis Palydovas Leaflet | Powered b…" at bounding box center [801, 351] width 708 height 380
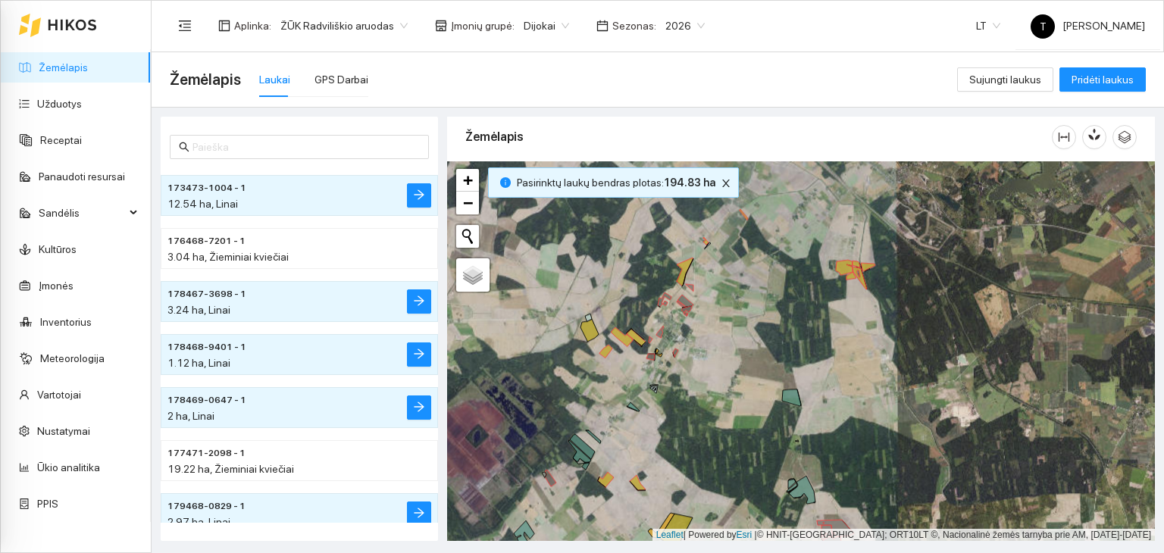
click at [527, 23] on body "Žemėlapis Užduotys Receptai Panaudoti resursai Sandėlis Kultūros Įmonės Invento…" at bounding box center [582, 276] width 1164 height 553
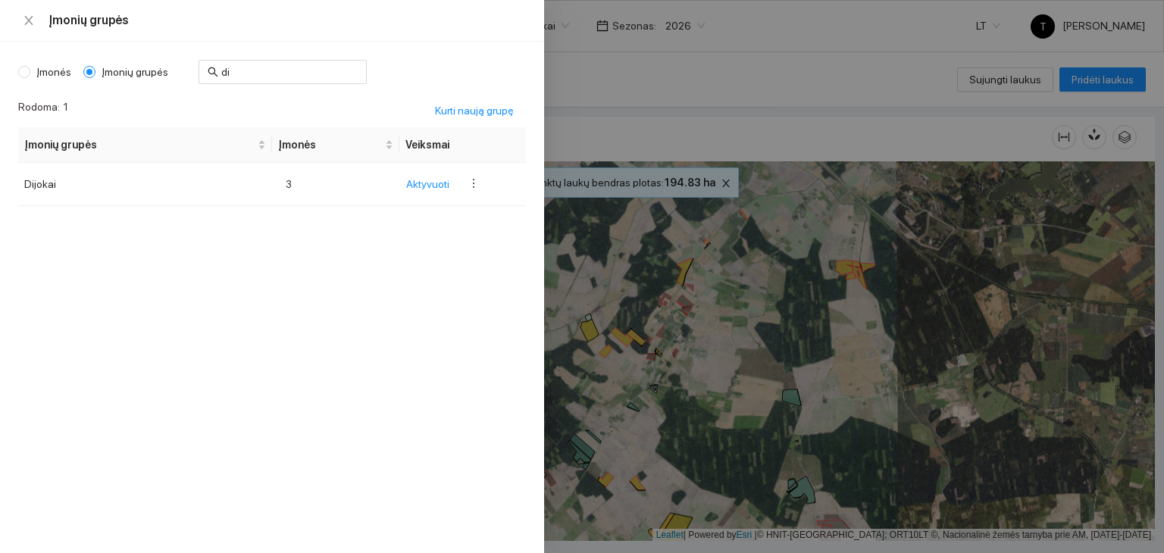
click at [45, 68] on span "Įmonės" at bounding box center [53, 72] width 47 height 17
click at [30, 68] on input "Įmonės" at bounding box center [24, 72] width 12 height 12
radio input "true"
radio input "false"
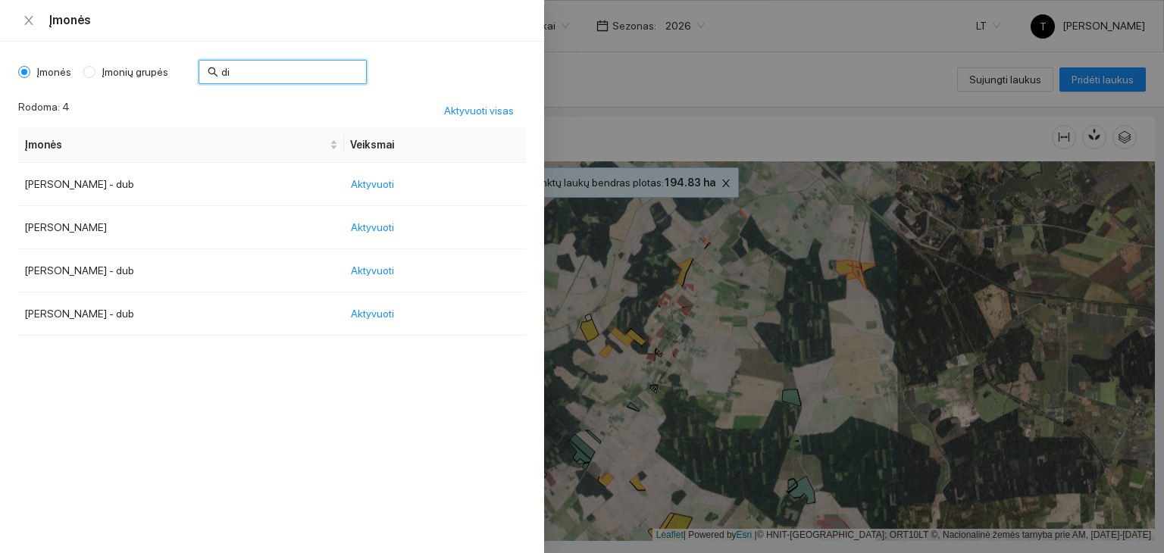
drag, startPoint x: 236, startPoint y: 67, endPoint x: 173, endPoint y: 80, distance: 64.0
click at [173, 80] on div "Įmonės Įmonių grupės di" at bounding box center [192, 72] width 348 height 24
type input "z"
click at [392, 310] on span "Aktyvuoti" at bounding box center [372, 313] width 43 height 17
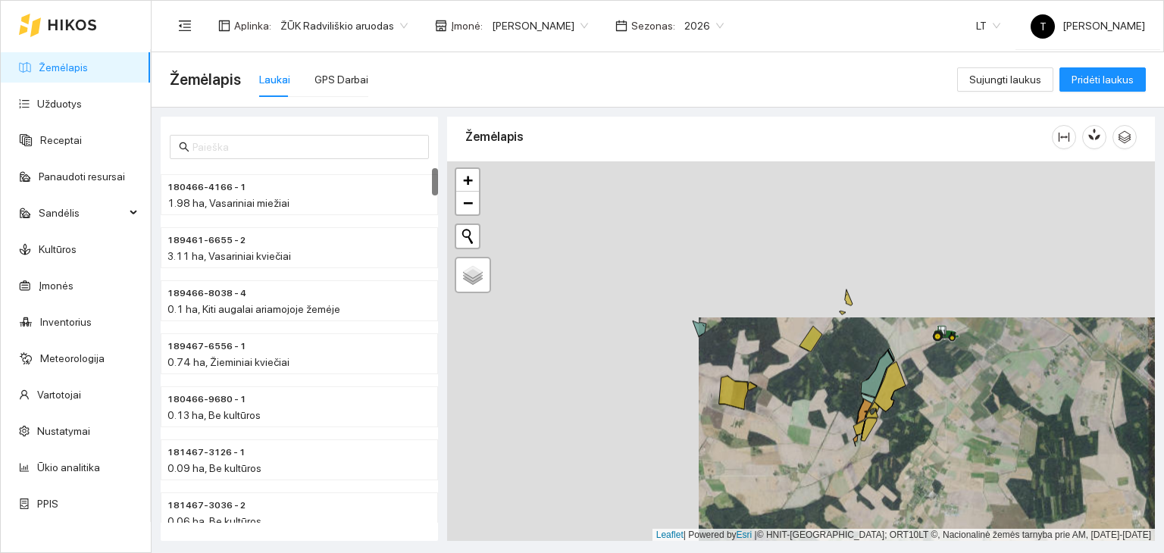
drag, startPoint x: 656, startPoint y: 277, endPoint x: 905, endPoint y: 430, distance: 292.9
click at [905, 430] on div "+ − Nieko nerasta. Bandykite dar kartą. Žemėlapis Palydovas Leaflet | Powered b…" at bounding box center [801, 351] width 708 height 380
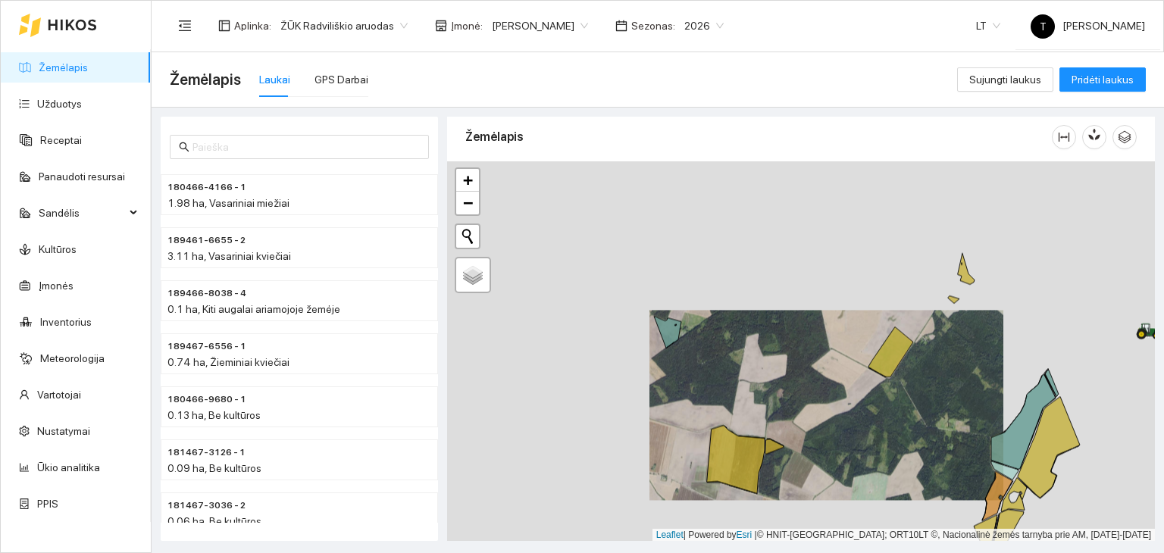
drag, startPoint x: 942, startPoint y: 364, endPoint x: 866, endPoint y: 406, distance: 87.1
click at [867, 406] on div "+ − Nieko nerasta. Bandykite dar kartą. Žemėlapis Palydovas Leaflet | Powered b…" at bounding box center [801, 351] width 708 height 380
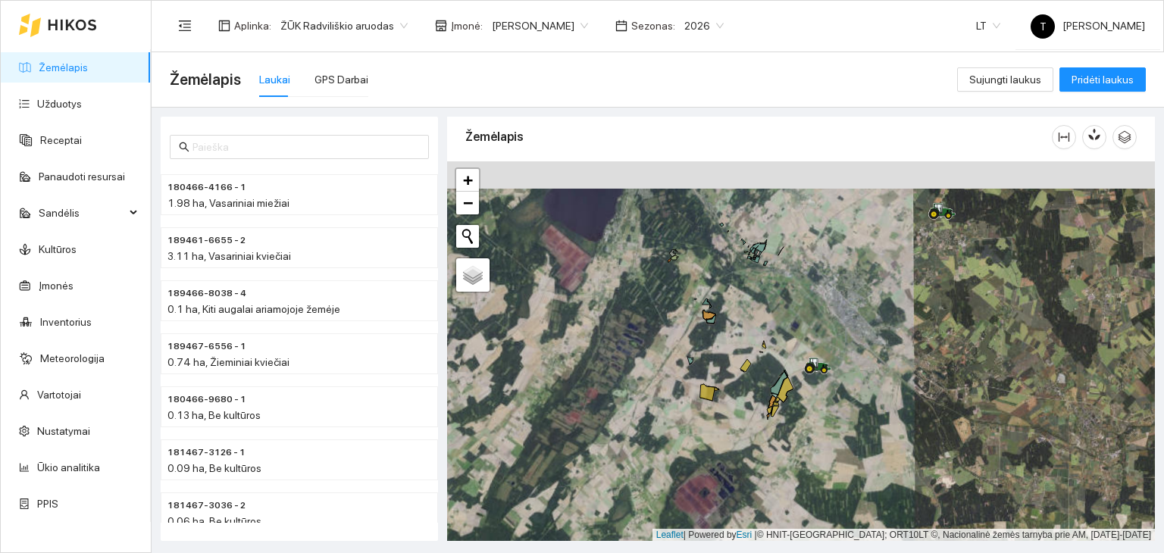
drag, startPoint x: 776, startPoint y: 311, endPoint x: 794, endPoint y: 376, distance: 67.6
click at [794, 376] on div "+ − Nieko nerasta. Bandykite dar kartą. Žemėlapis Palydovas Leaflet | Powered b…" at bounding box center [801, 351] width 708 height 380
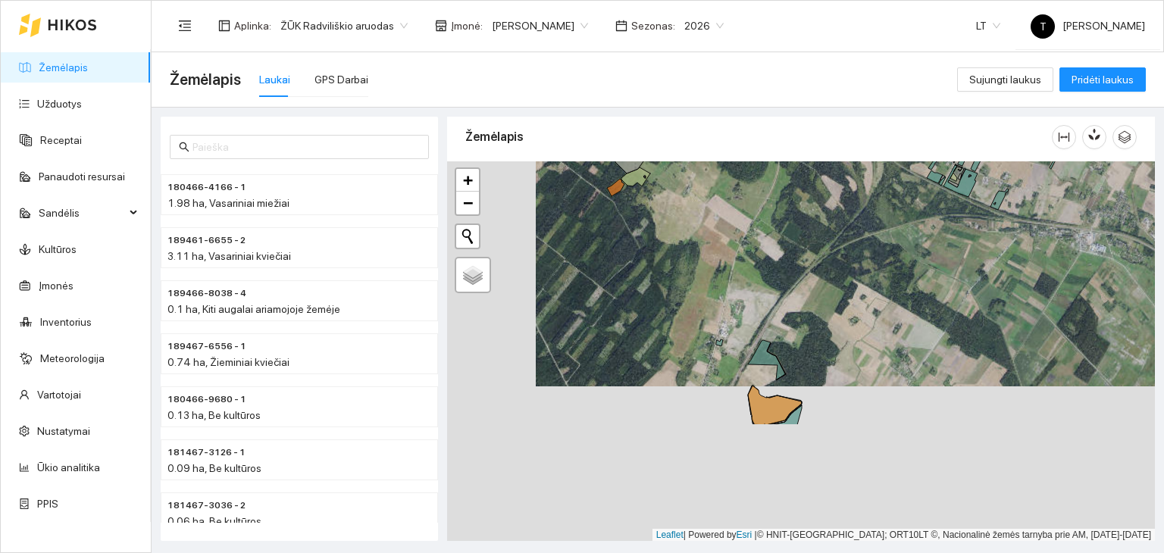
drag, startPoint x: 791, startPoint y: 434, endPoint x: 881, endPoint y: 270, distance: 186.8
click at [881, 270] on div "+ − Nieko nerasta. Bandykite dar kartą. Žemėlapis Palydovas Leaflet | Powered b…" at bounding box center [801, 351] width 708 height 380
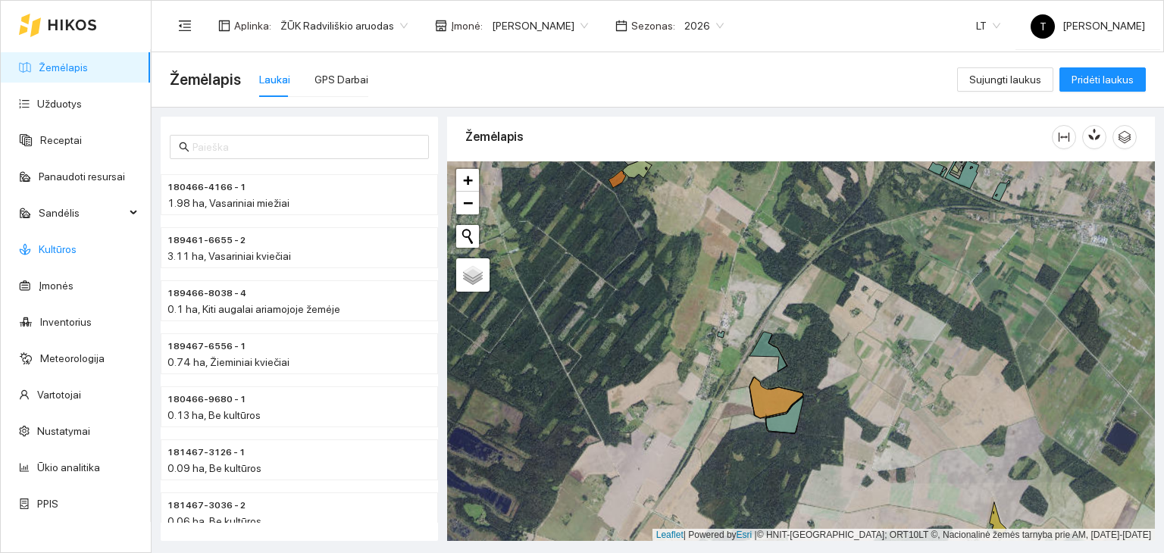
click at [63, 243] on link "Kultūros" at bounding box center [58, 249] width 38 height 12
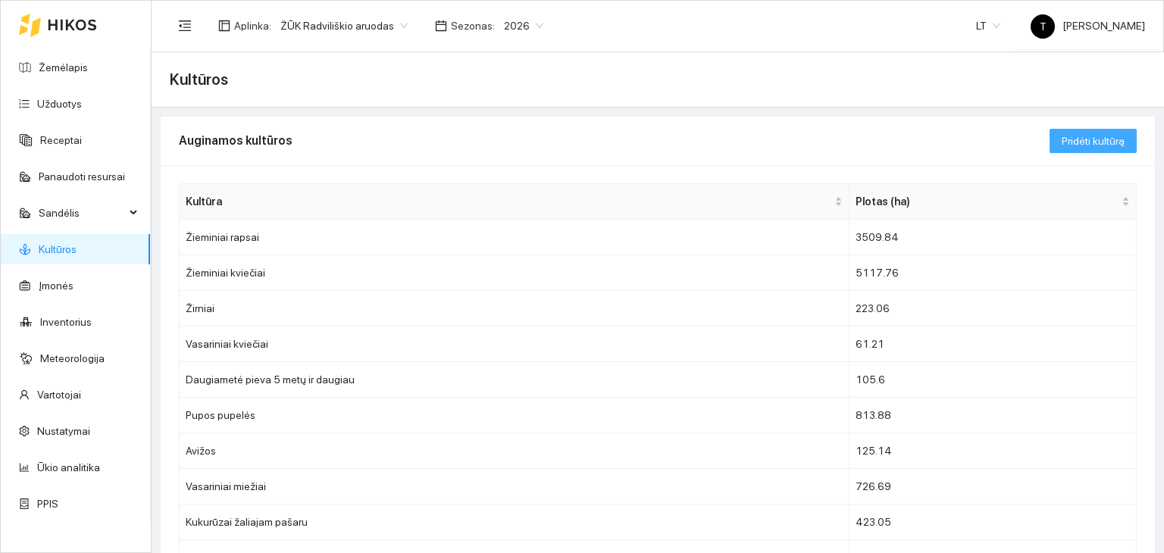
click at [1088, 137] on span "Pridėti kultūrą" at bounding box center [1092, 141] width 63 height 17
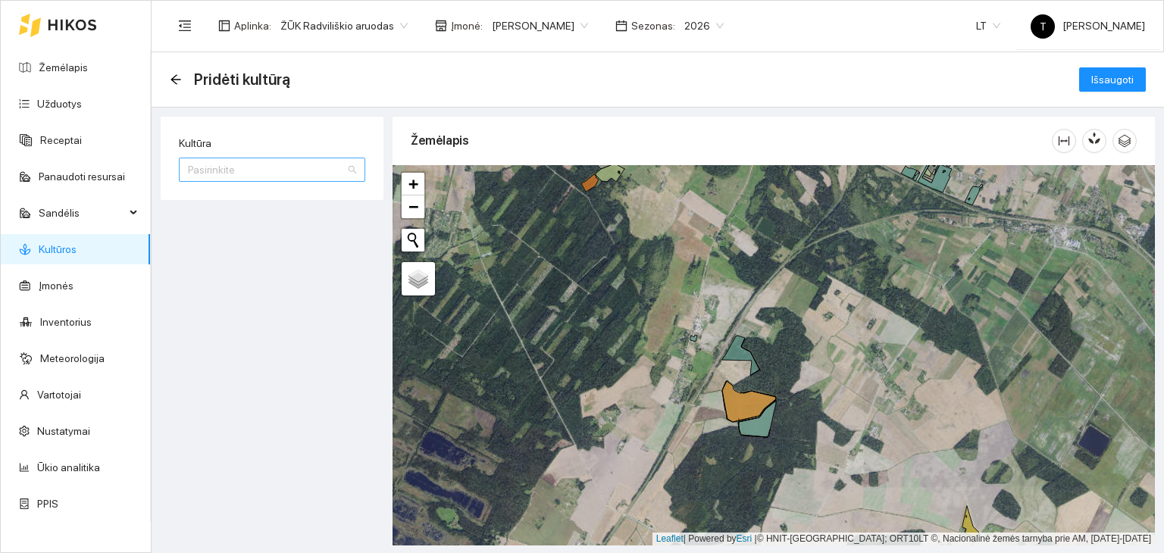
click at [232, 164] on input "Kultūra" at bounding box center [267, 169] width 158 height 23
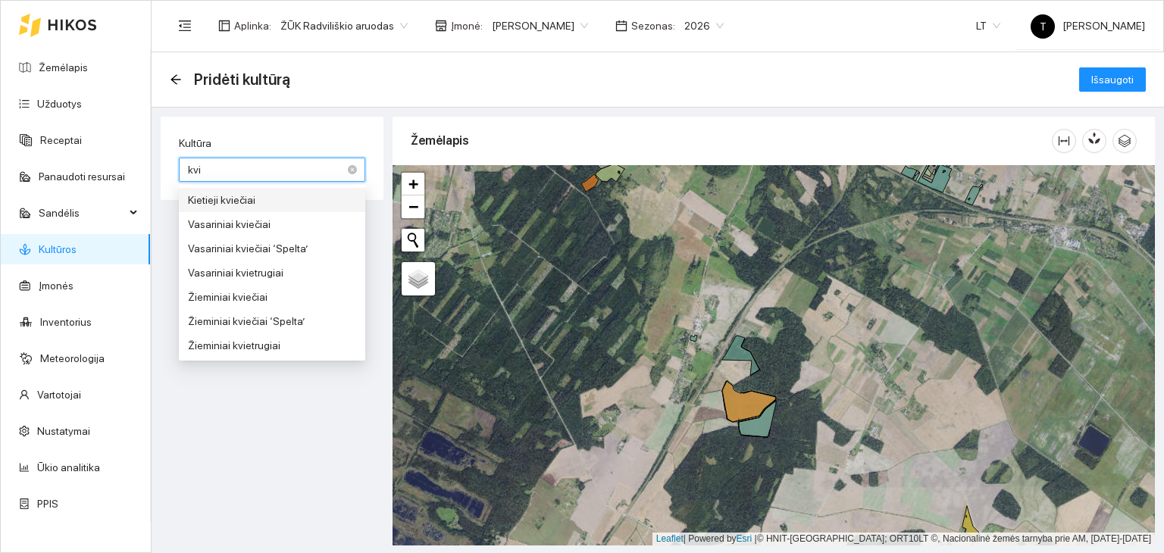
type input "kvie"
click at [235, 295] on div "Žieminiai kviečiai" at bounding box center [272, 297] width 168 height 17
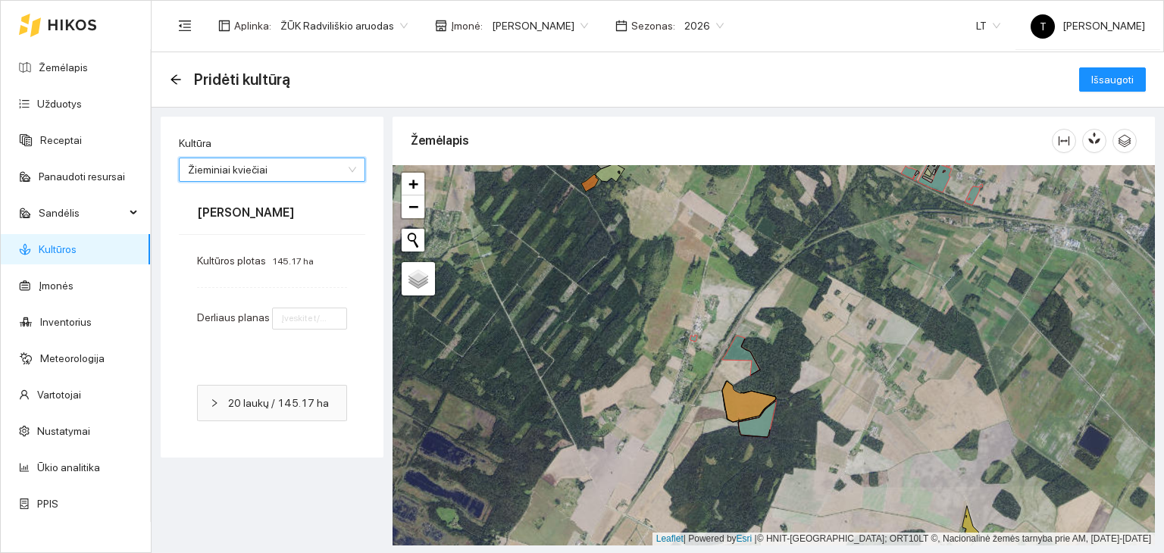
type input "8"
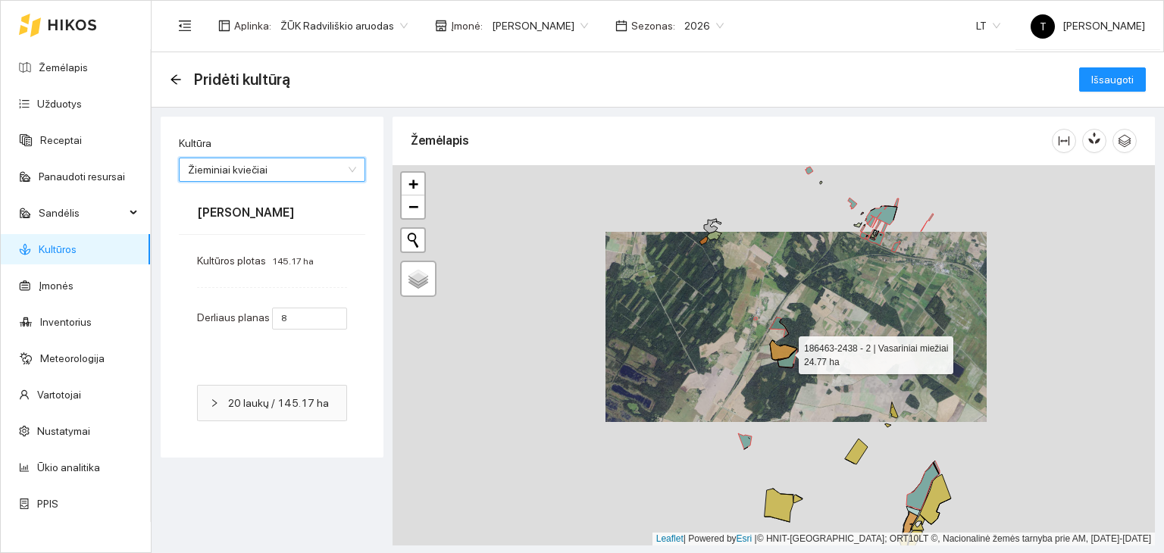
click at [782, 349] on icon at bounding box center [783, 350] width 27 height 20
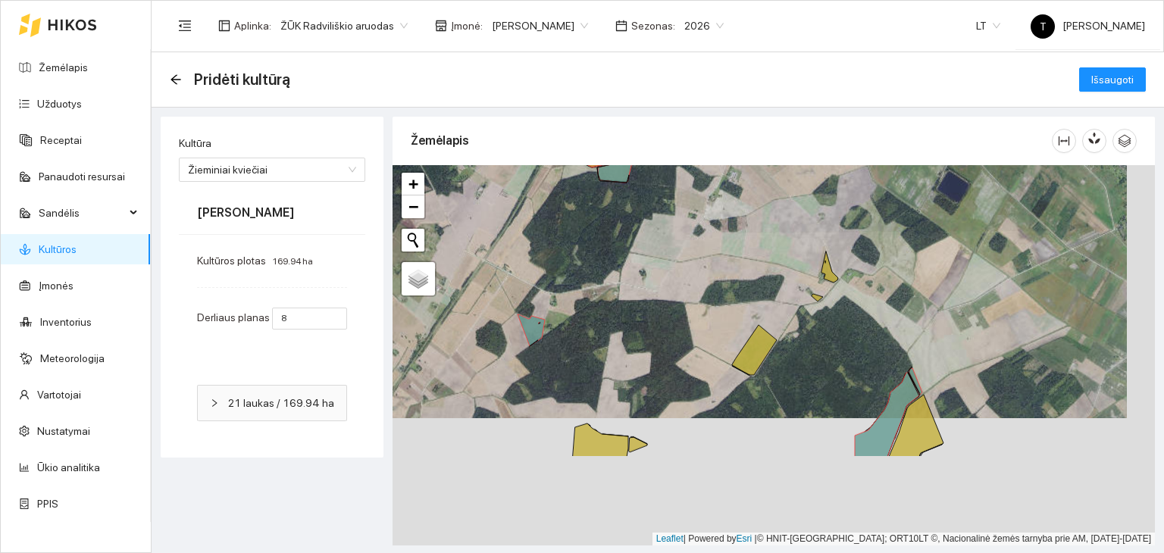
drag, startPoint x: 845, startPoint y: 316, endPoint x: 792, endPoint y: 112, distance: 210.6
click at [792, 112] on main "Pridėti kultūrą Išsaugoti Kultūra Žieminiai kviečiai 71 5 Kietieji kviečiai Vas…" at bounding box center [658, 302] width 1012 height 501
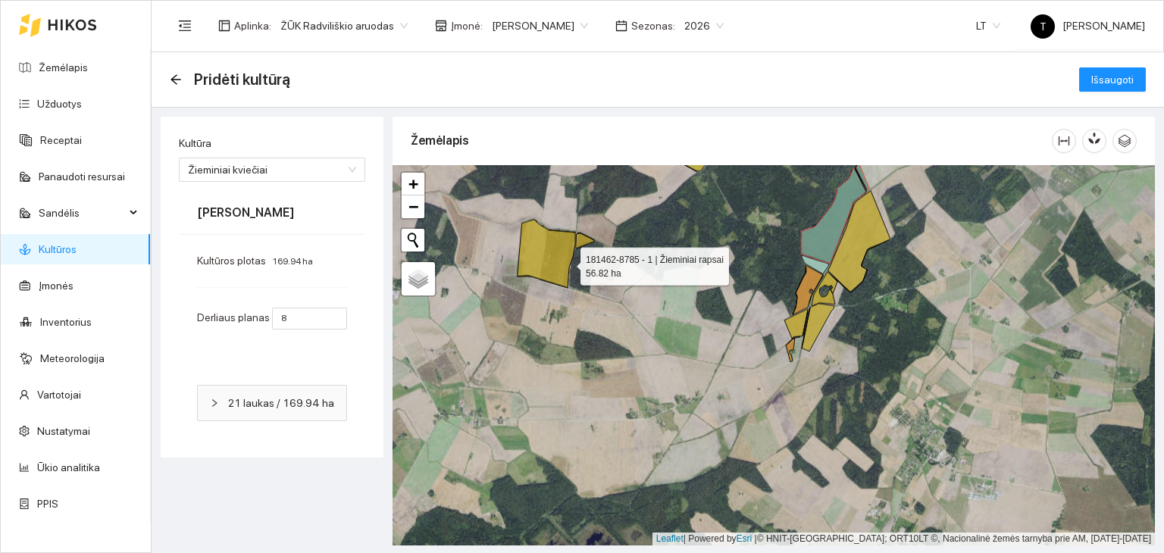
click at [545, 258] on icon at bounding box center [546, 254] width 58 height 68
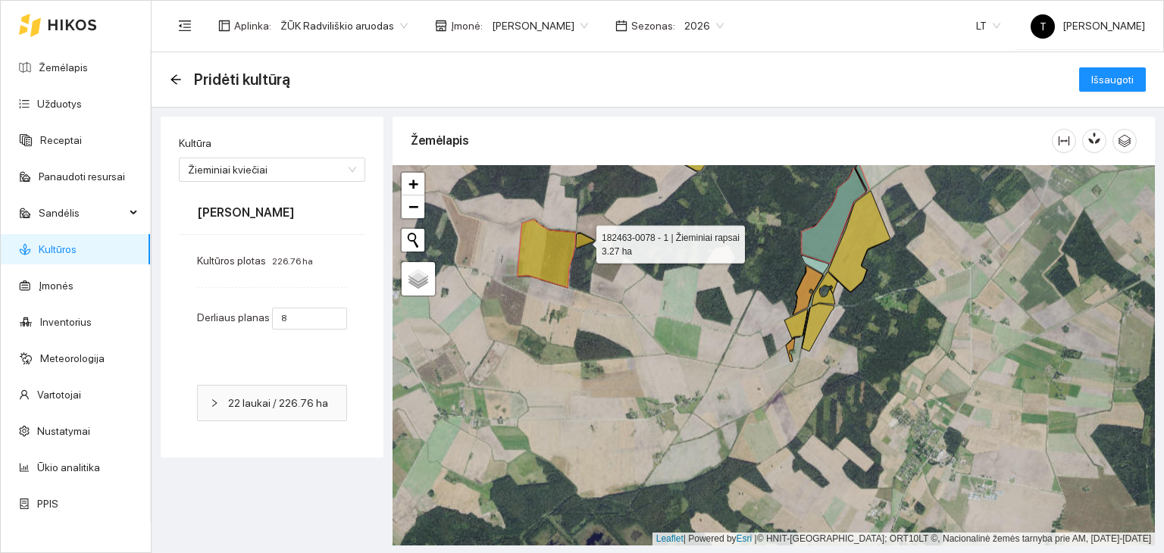
click at [582, 243] on icon at bounding box center [585, 240] width 18 height 15
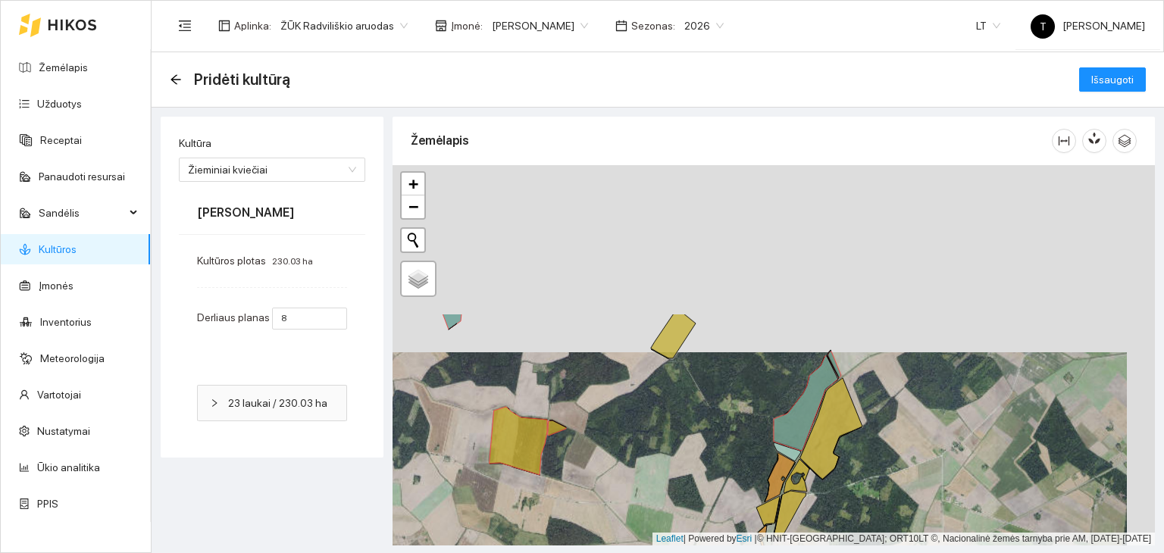
drag, startPoint x: 713, startPoint y: 242, endPoint x: 685, endPoint y: 430, distance: 189.2
click at [685, 430] on div "+ − Nieko nerasta. Bandykite dar kartą. Žemėlapis Palydovas Leaflet | Powered b…" at bounding box center [773, 355] width 762 height 380
click at [664, 340] on icon at bounding box center [673, 333] width 45 height 50
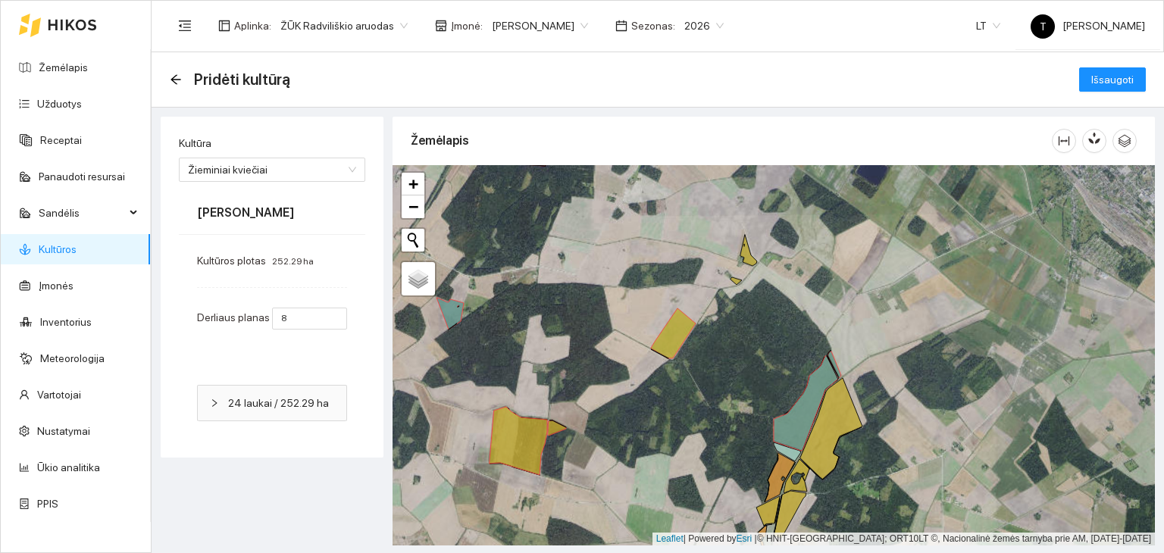
click at [758, 251] on div "184466-9312 - 1 | Žieminiai rapsai 4.27 ha + − Nieko nerasta. Bandykite dar kar…" at bounding box center [773, 355] width 762 height 380
click at [750, 259] on icon at bounding box center [748, 250] width 17 height 31
click at [736, 284] on icon at bounding box center [735, 281] width 11 height 8
click at [1117, 82] on span "Išsaugoti" at bounding box center [1112, 79] width 42 height 17
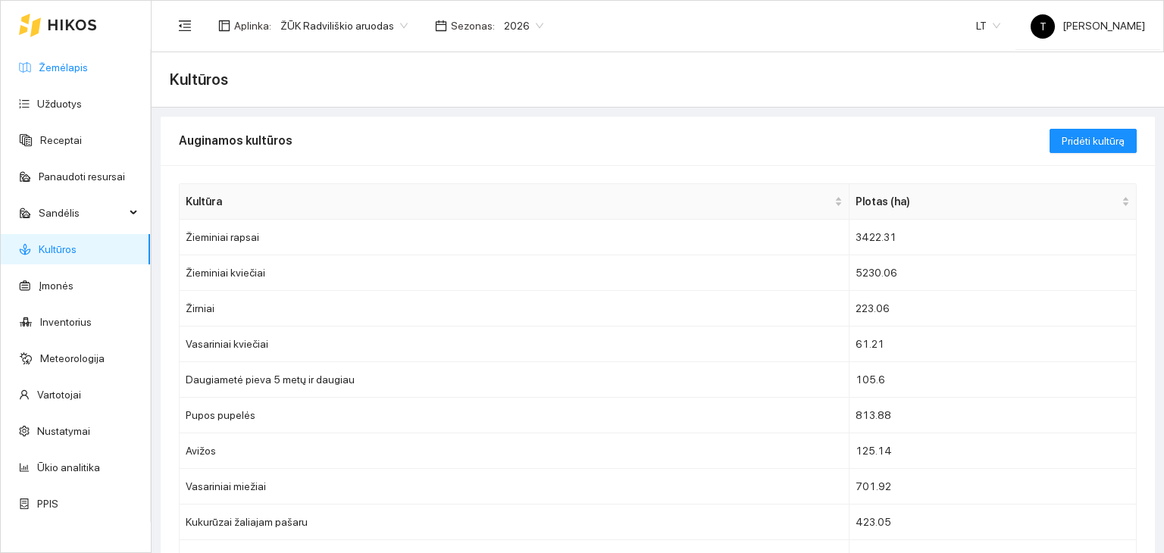
click at [75, 61] on link "Žemėlapis" at bounding box center [63, 67] width 49 height 12
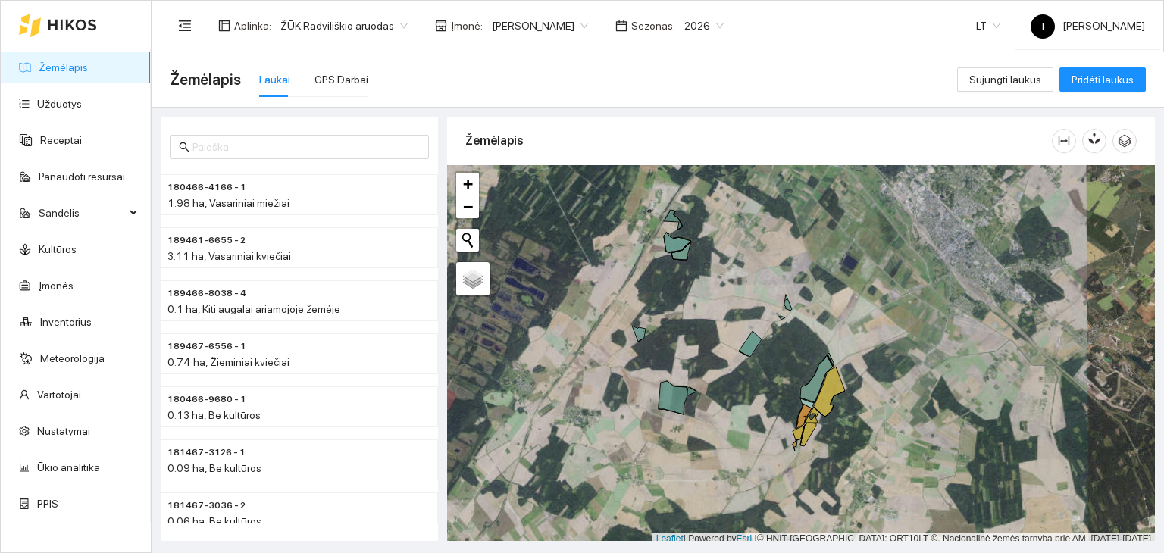
click at [558, 21] on body "Žemėlapis Užduotys Receptai Panaudoti resursai Sandėlis Kultūros Įmonės Invento…" at bounding box center [582, 276] width 1164 height 553
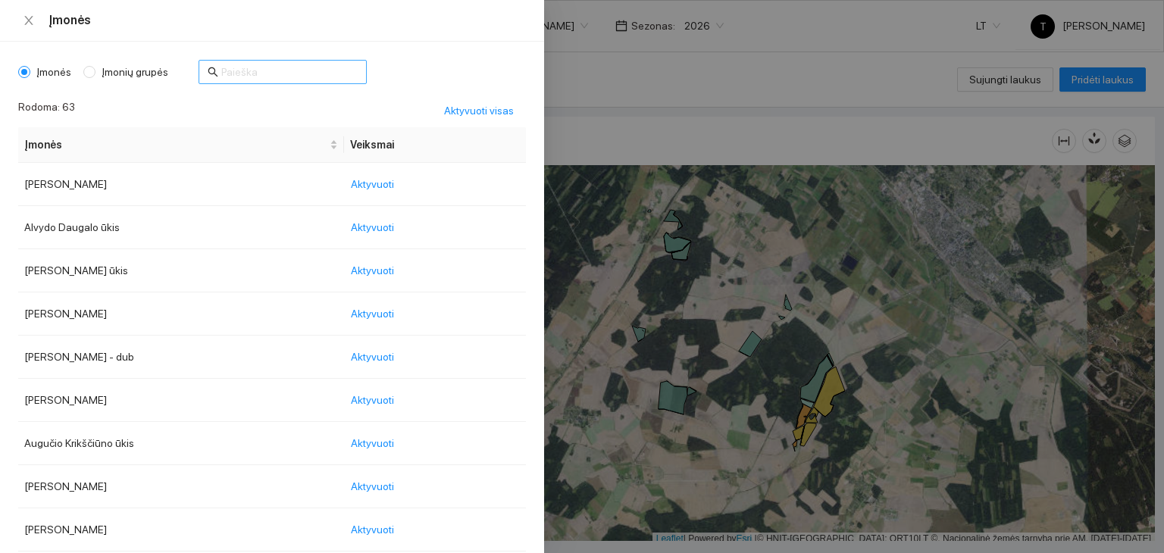
click at [242, 67] on input "text" at bounding box center [289, 72] width 136 height 17
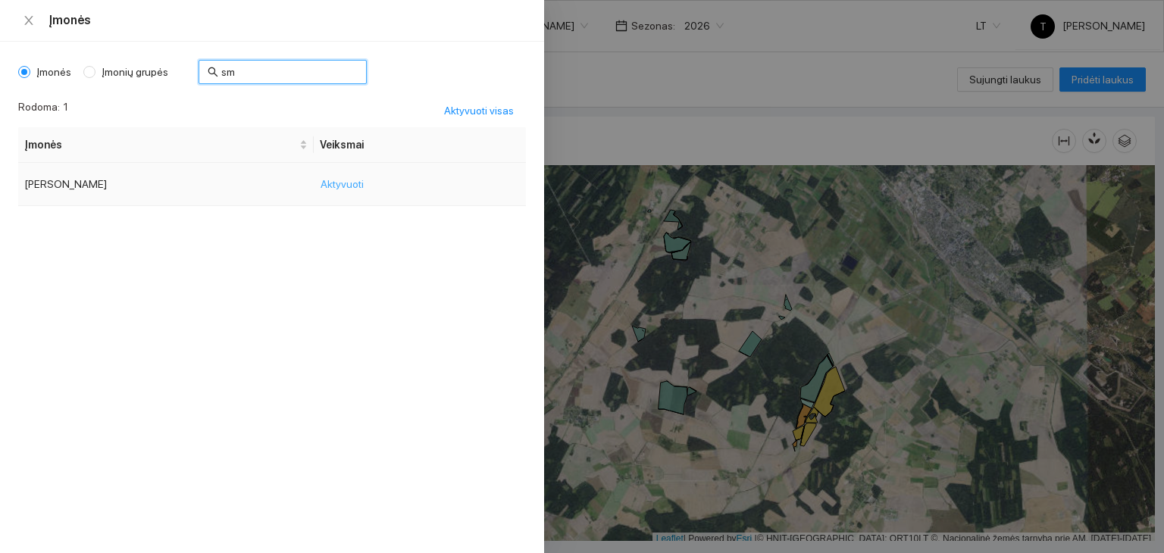
type input "sm"
click at [339, 186] on span "Aktyvuoti" at bounding box center [341, 184] width 43 height 17
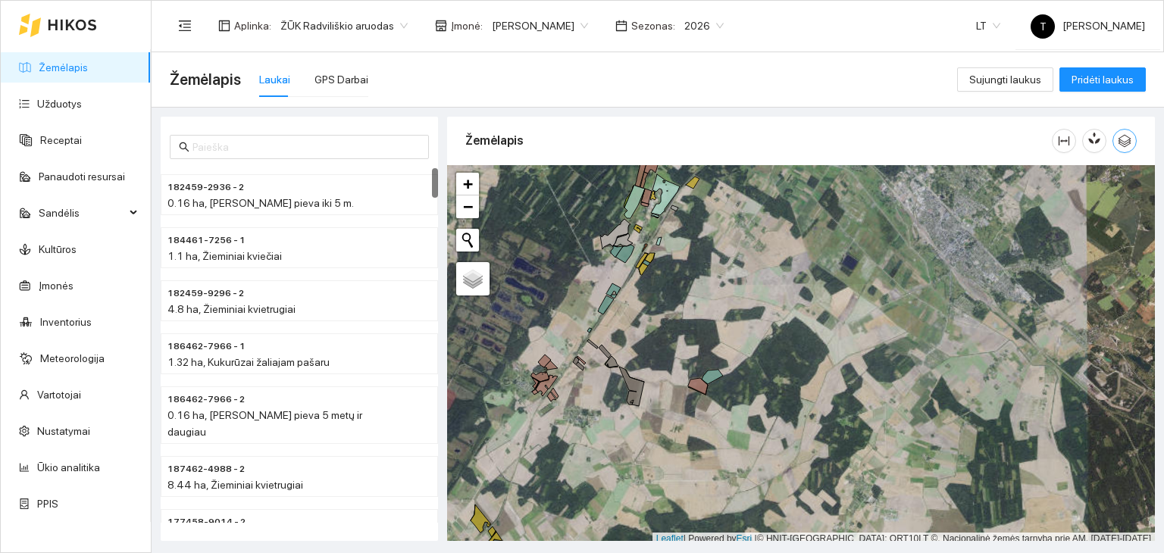
click at [1130, 140] on icon "button" at bounding box center [1124, 141] width 13 height 13
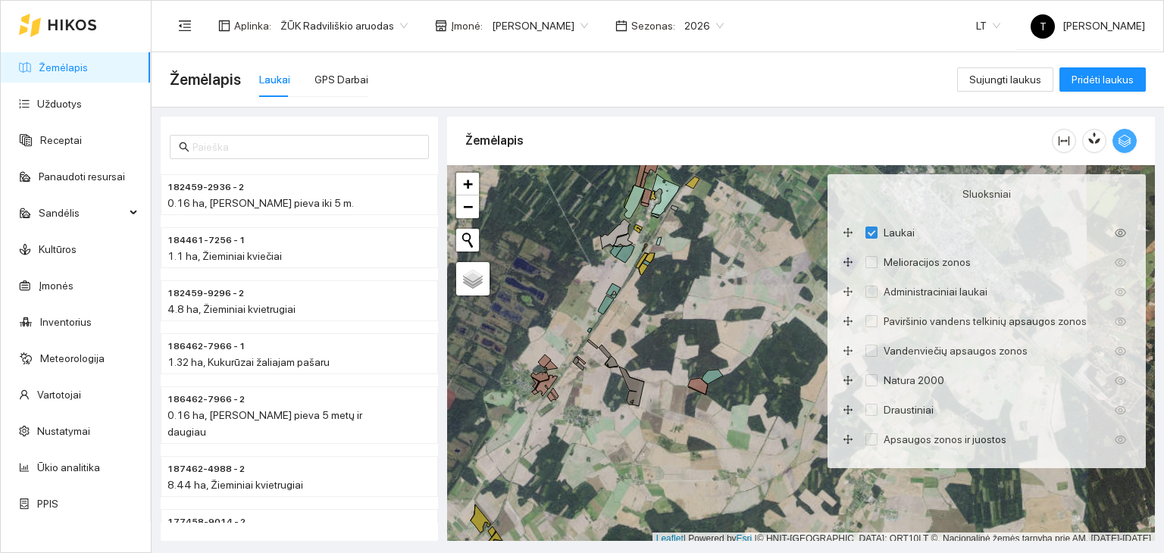
click at [1130, 140] on icon "button" at bounding box center [1124, 141] width 13 height 13
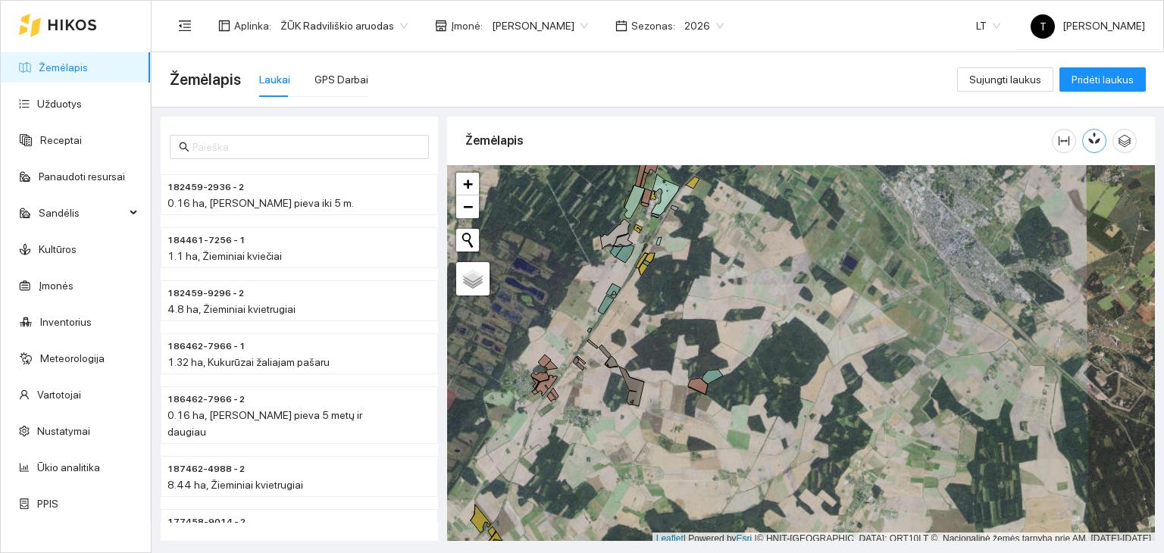
click at [1096, 140] on icon "button" at bounding box center [1096, 138] width 8 height 13
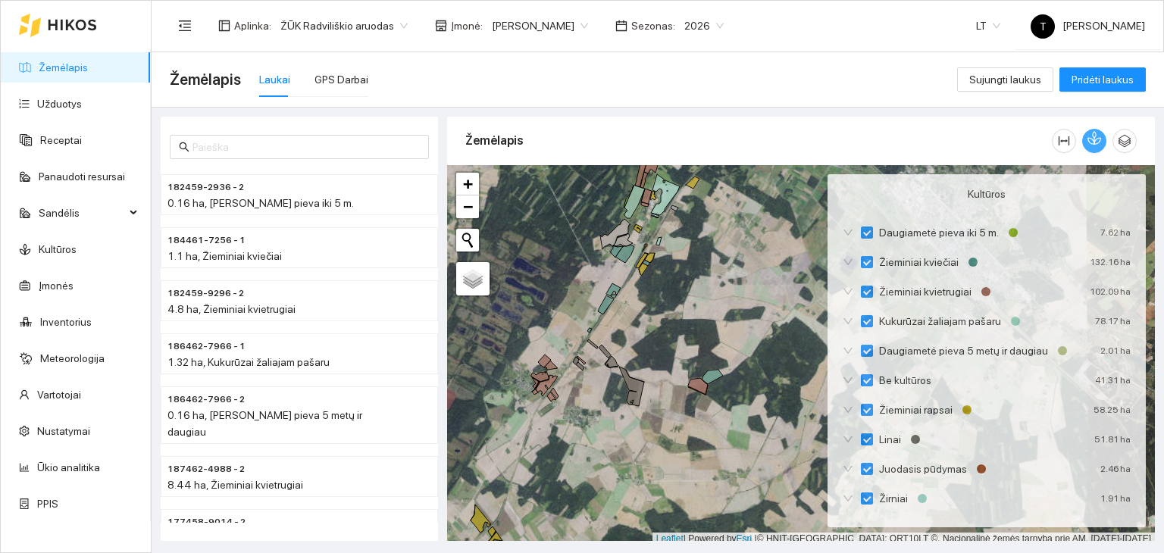
click at [1096, 140] on icon "button" at bounding box center [1094, 138] width 14 height 14
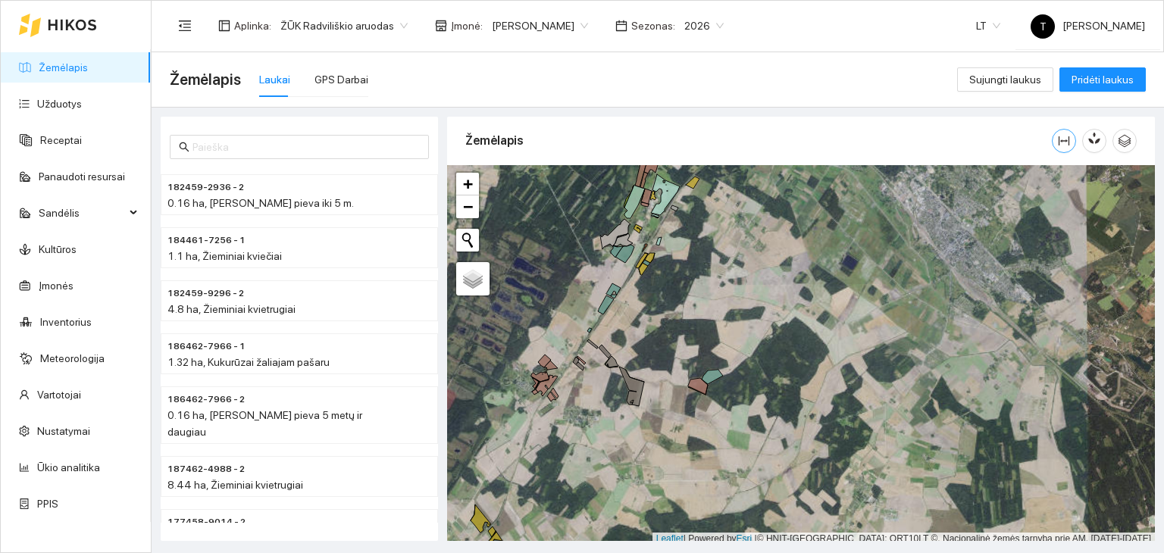
click at [1063, 139] on icon "column-width" at bounding box center [1064, 141] width 12 height 12
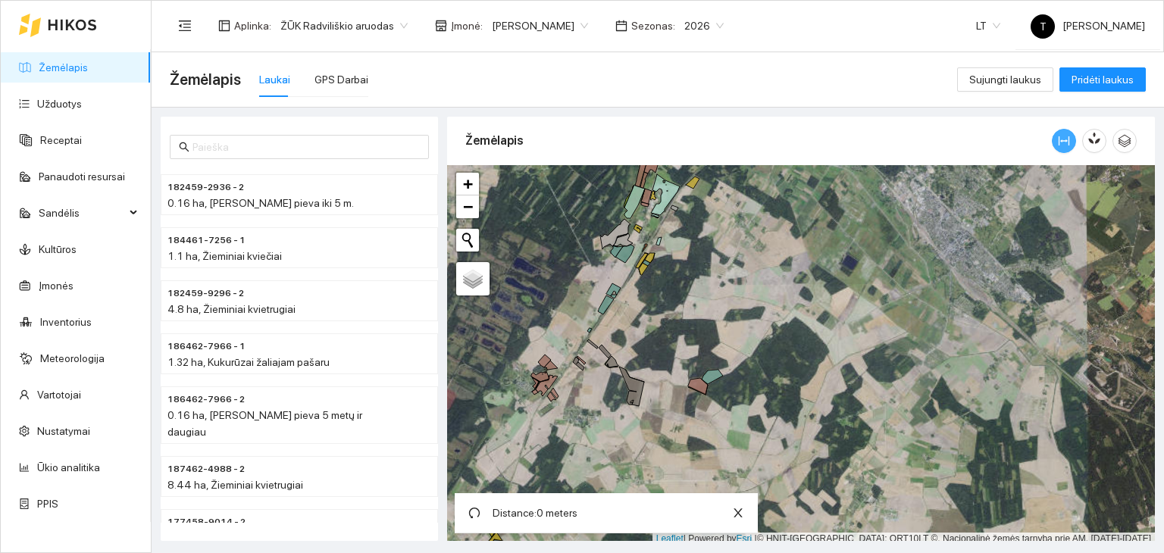
click at [1063, 139] on icon "column-width" at bounding box center [1064, 141] width 12 height 12
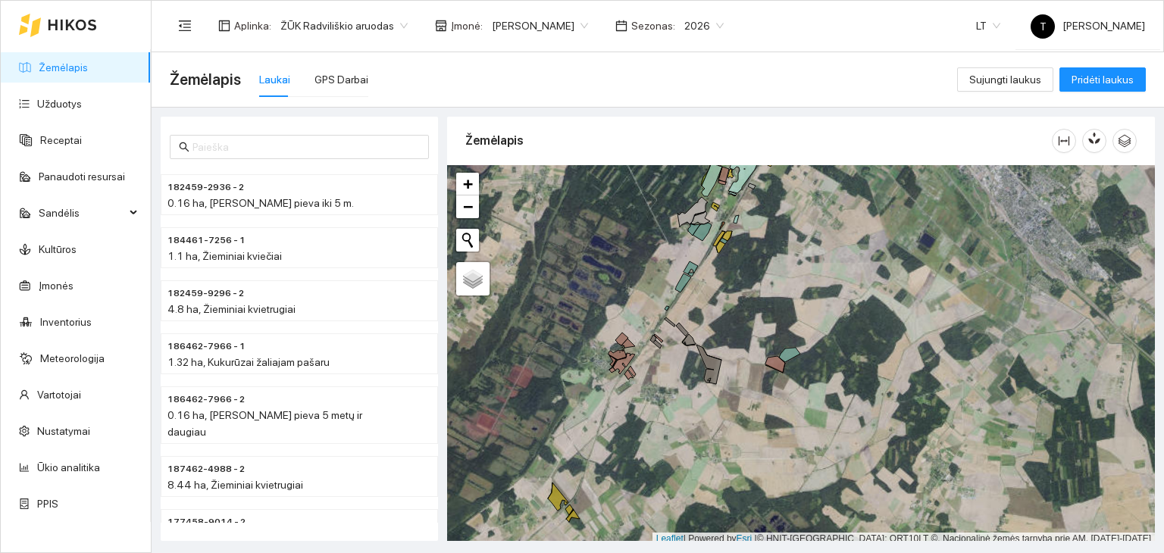
scroll to position [4, 0]
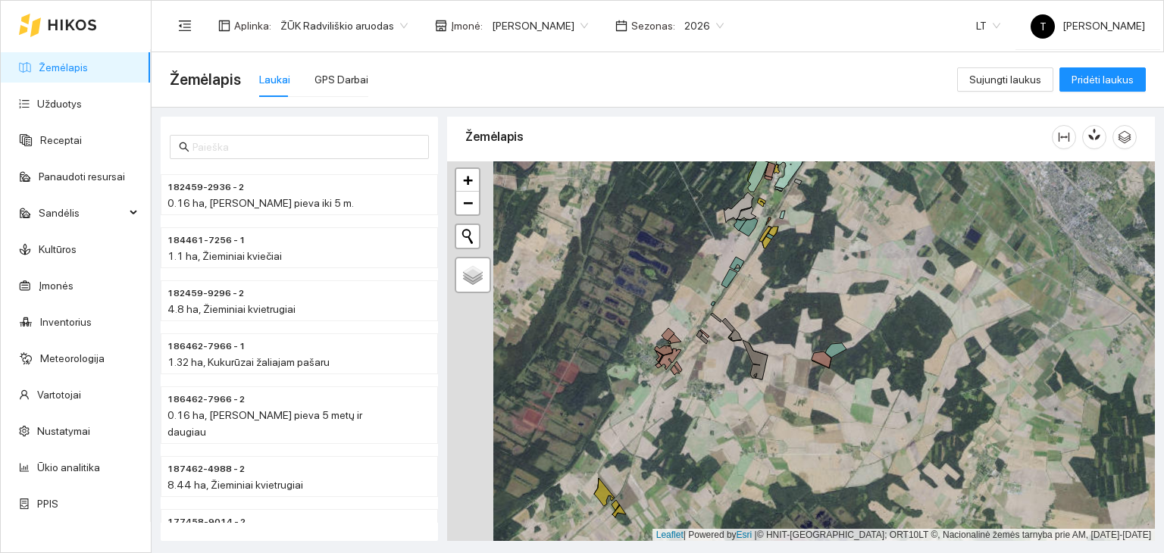
drag, startPoint x: 672, startPoint y: 409, endPoint x: 718, endPoint y: 408, distance: 46.2
click at [718, 408] on div "+ − Nieko nerasta. Bandykite dar kartą. Žemėlapis Palydovas Leaflet | Powered b…" at bounding box center [801, 351] width 708 height 380
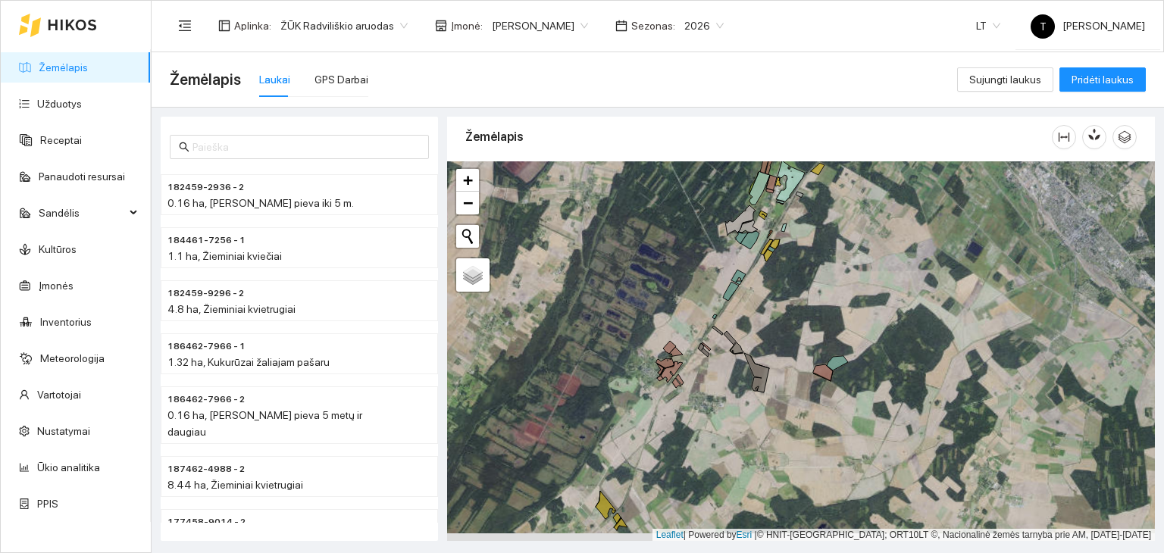
drag, startPoint x: 633, startPoint y: 486, endPoint x: 670, endPoint y: 331, distance: 158.8
click at [669, 331] on div "+ − Nieko nerasta. Bandykite dar kartą. Žemėlapis Palydovas Leaflet | Powered b…" at bounding box center [801, 351] width 708 height 380
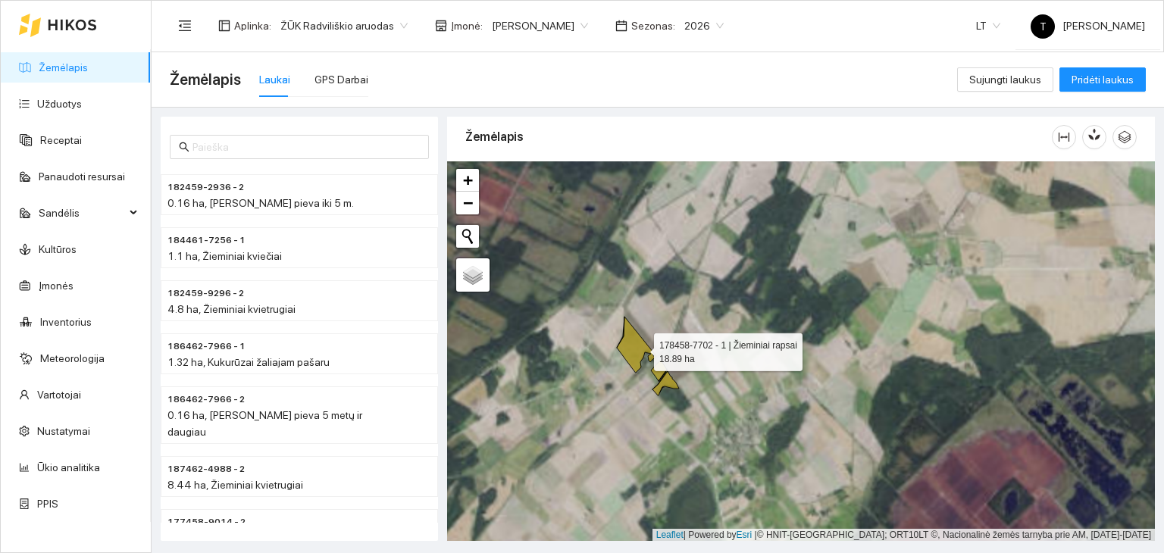
click at [640, 348] on icon at bounding box center [636, 345] width 39 height 56
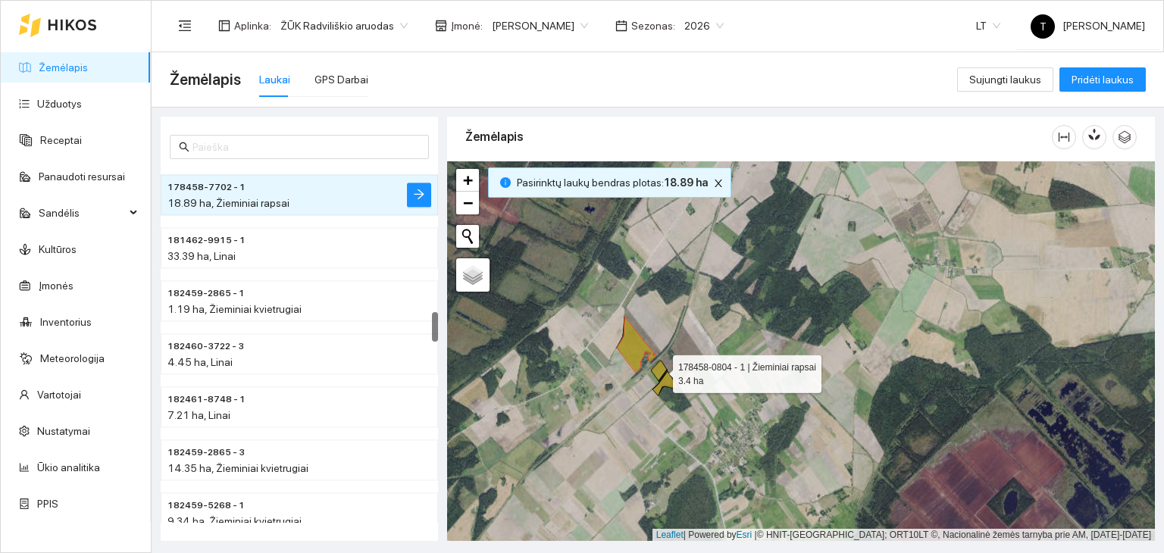
click at [657, 368] on icon at bounding box center [659, 371] width 16 height 20
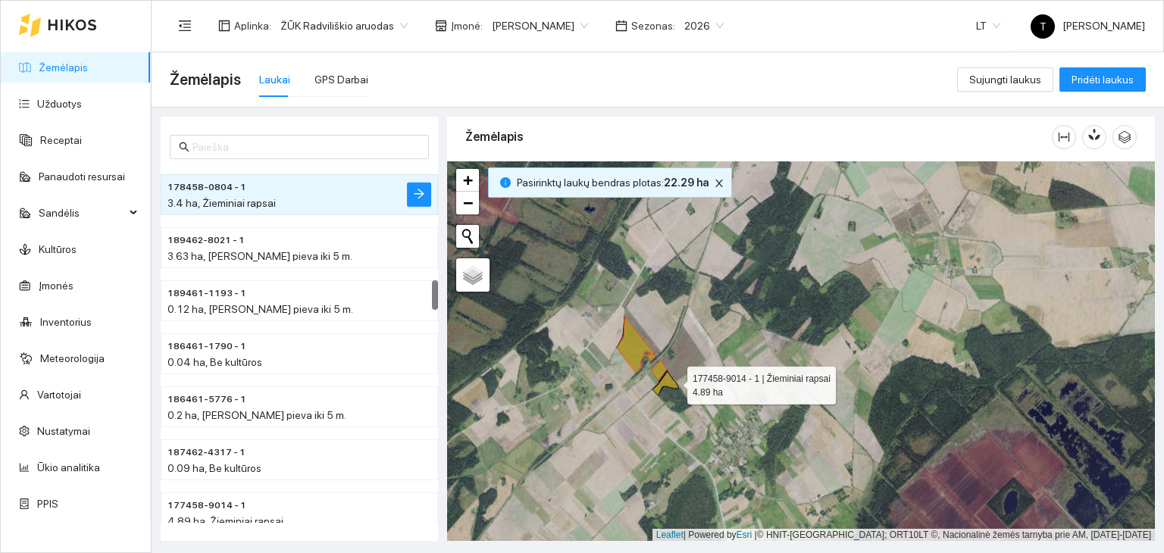
click at [671, 379] on icon at bounding box center [665, 383] width 27 height 24
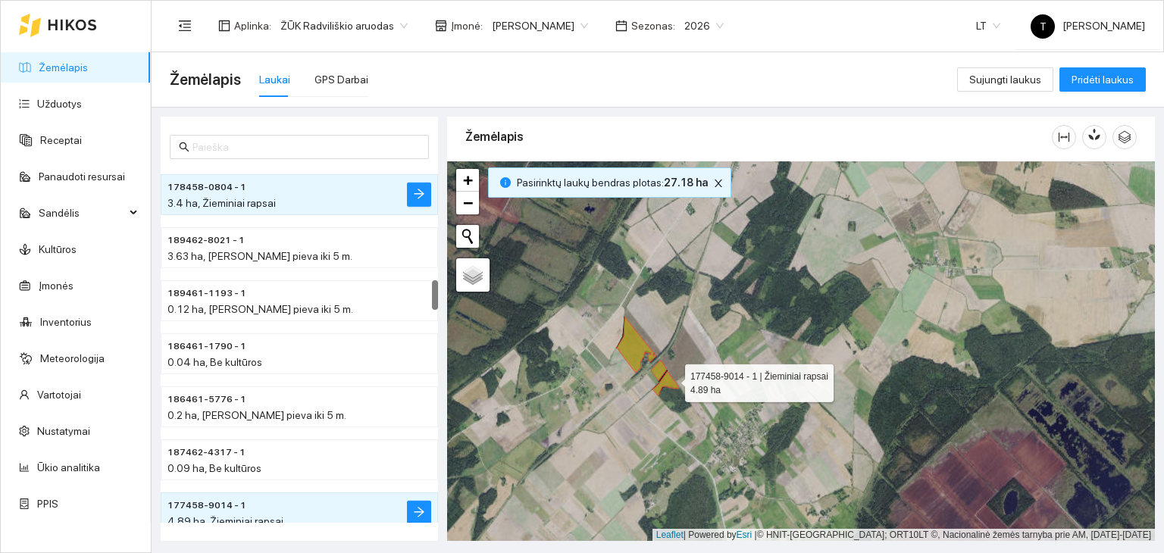
scroll to position [1642, 0]
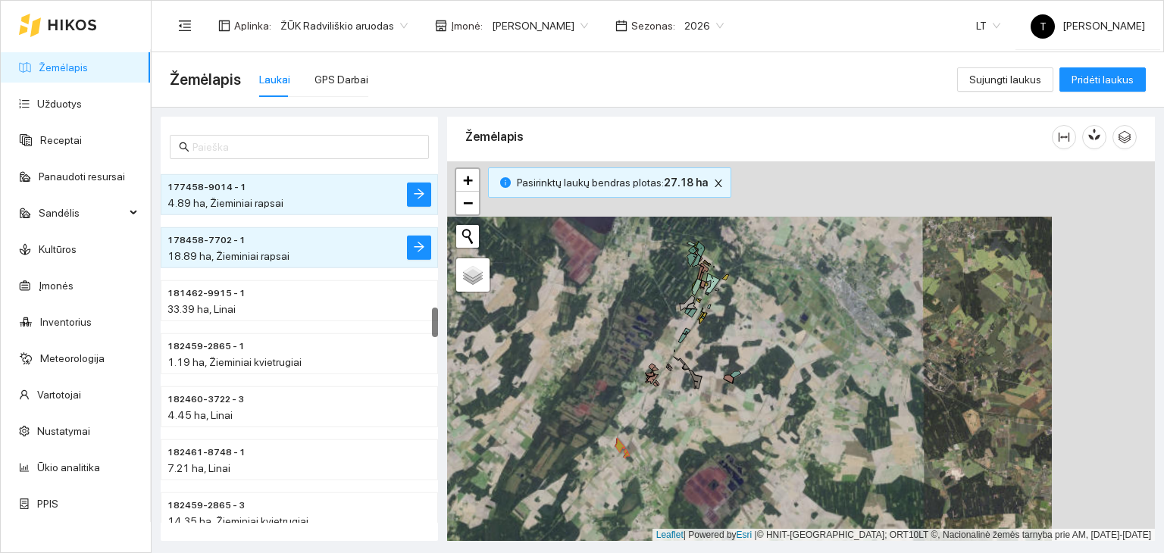
drag, startPoint x: 745, startPoint y: 427, endPoint x: 684, endPoint y: 427, distance: 61.4
click at [640, 486] on div "+ − Nieko nerasta. Bandykite dar kartą. Žemėlapis Palydovas Leaflet | Powered b…" at bounding box center [801, 351] width 708 height 380
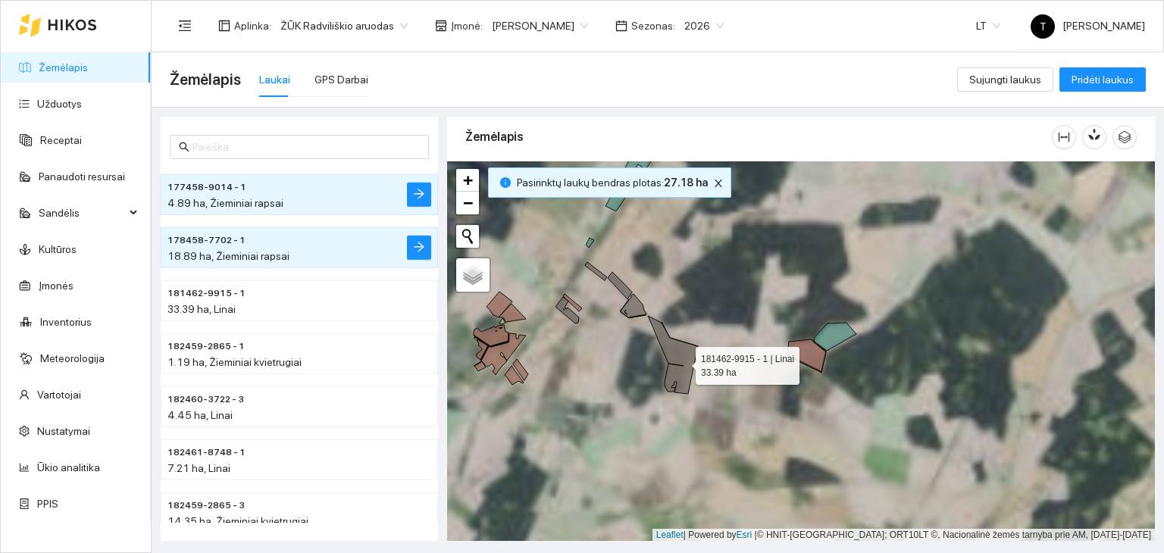
click at [682, 354] on icon at bounding box center [673, 355] width 50 height 78
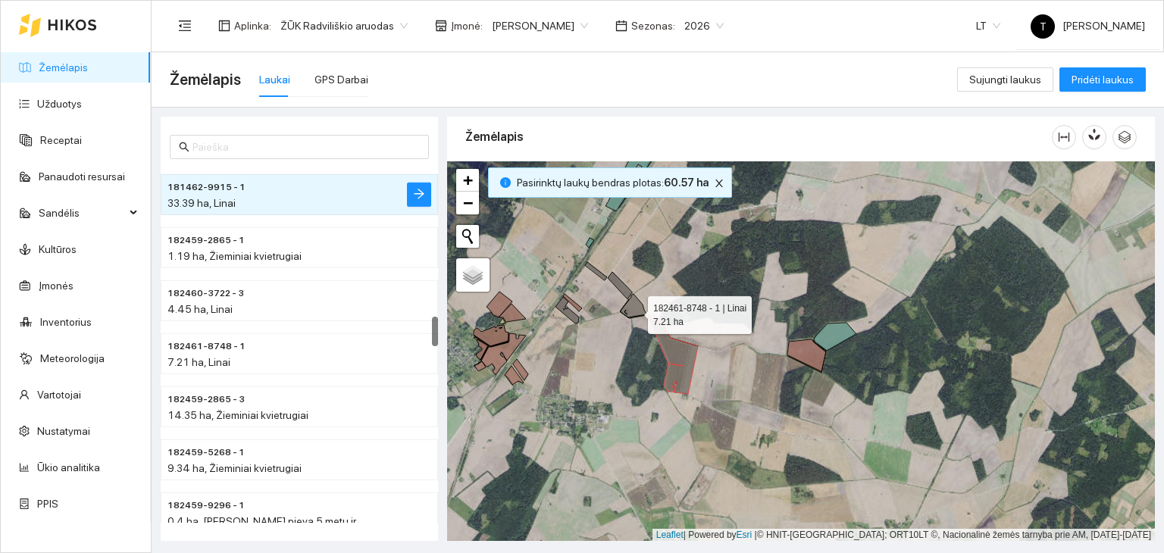
click at [633, 311] on icon at bounding box center [633, 305] width 26 height 23
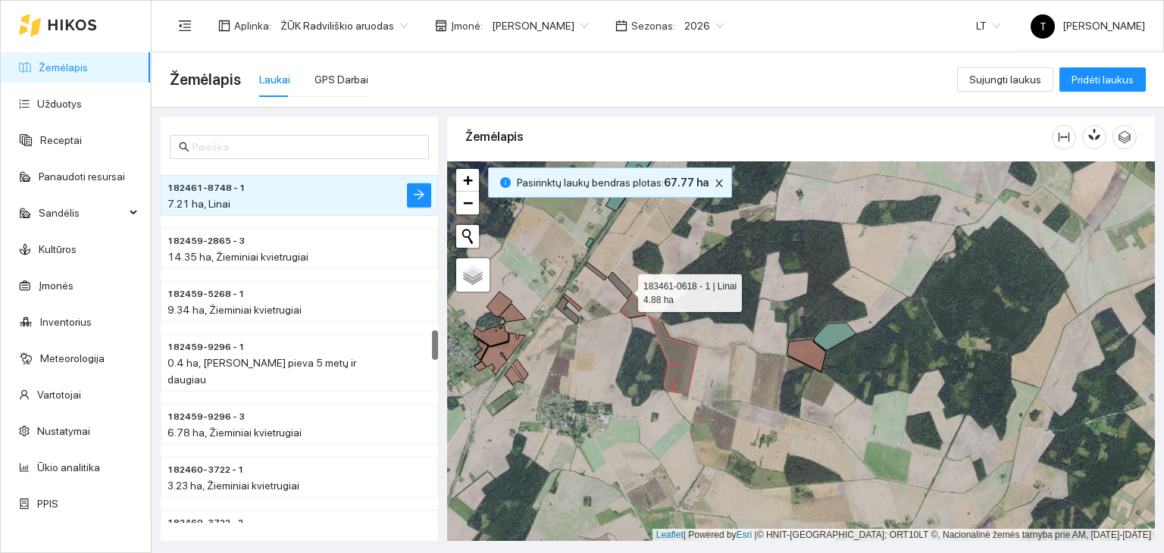
click at [624, 288] on icon at bounding box center [620, 285] width 24 height 27
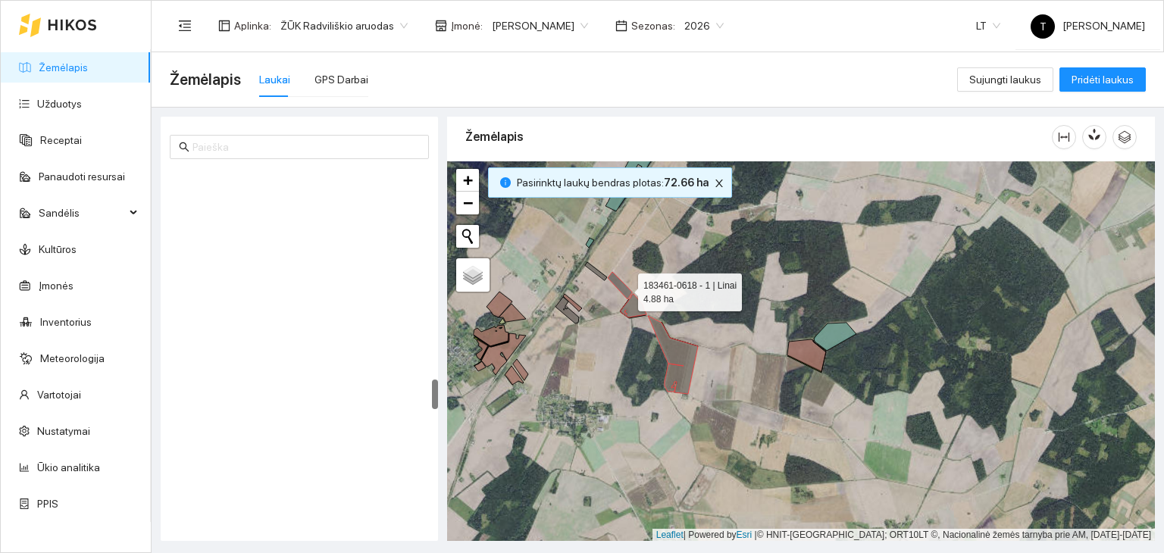
scroll to position [2489, 0]
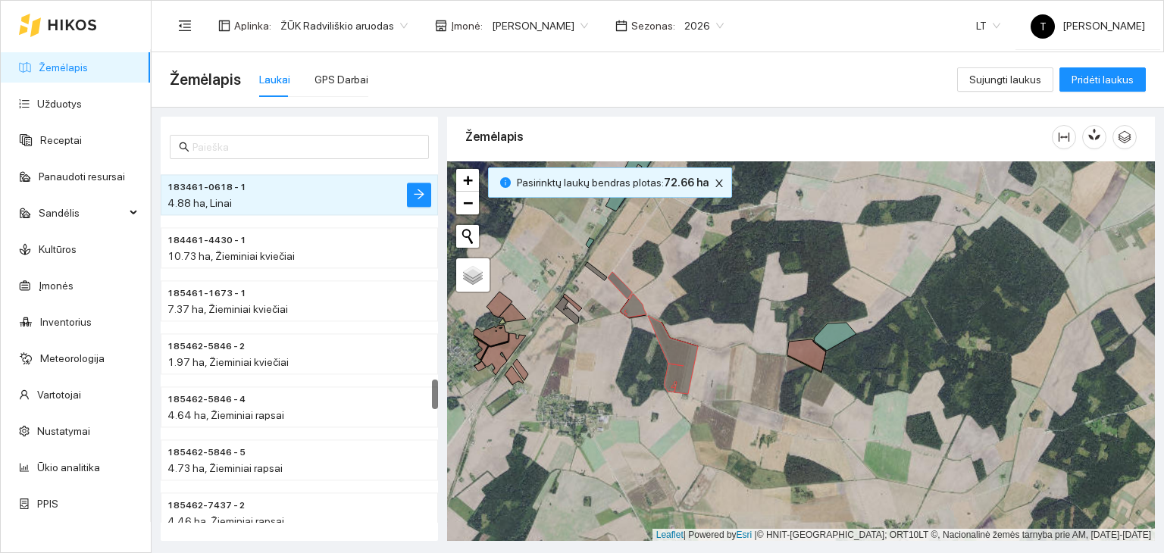
click at [602, 271] on div "183460-2286 - 1 | Linai 1.88 ha + − Nieko nerasta. Bandykite dar kartą. Žemėlap…" at bounding box center [801, 351] width 708 height 380
click at [601, 271] on icon at bounding box center [596, 271] width 22 height 18
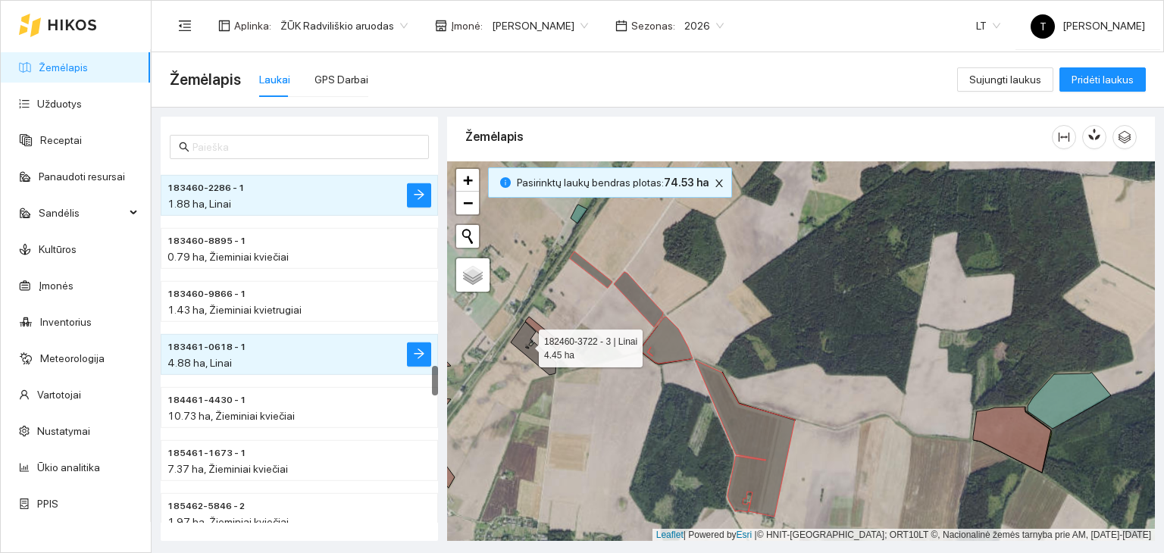
click at [525, 344] on icon at bounding box center [533, 348] width 45 height 53
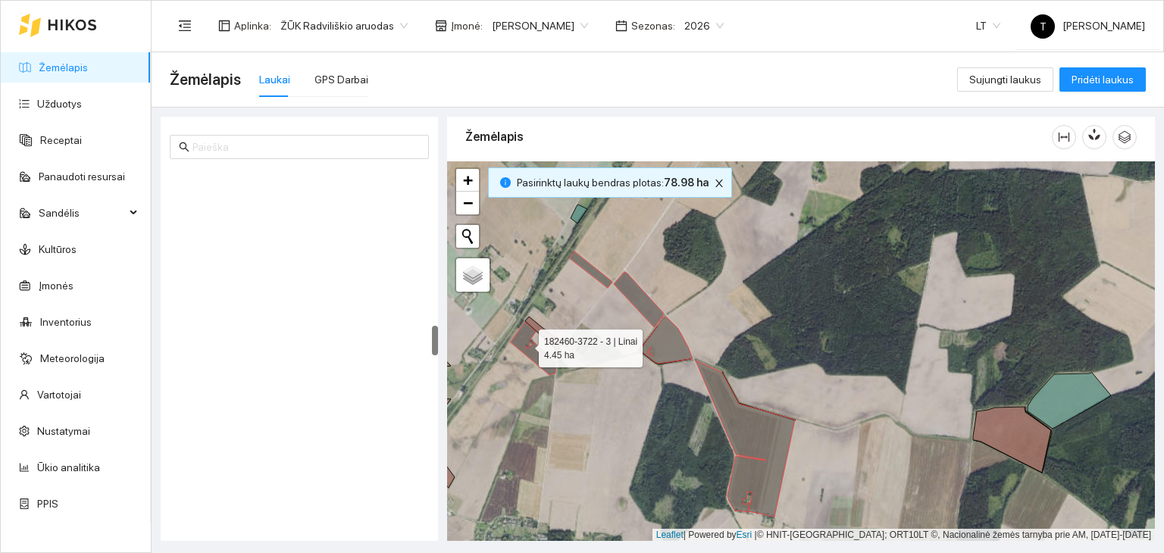
scroll to position [1854, 0]
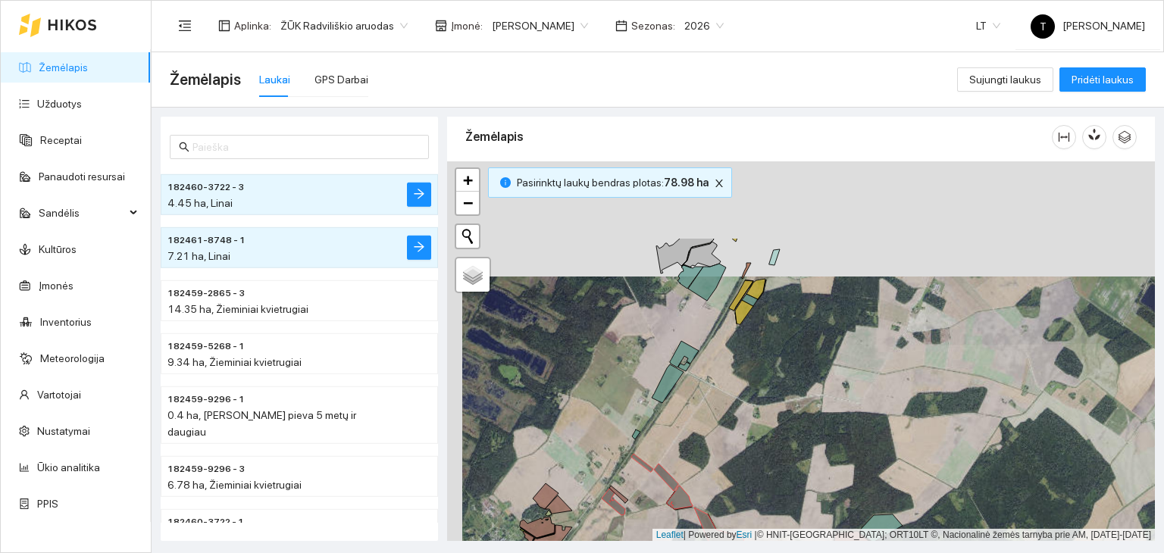
drag, startPoint x: 733, startPoint y: 376, endPoint x: 740, endPoint y: 474, distance: 98.8
click at [740, 474] on div "+ − Nieko nerasta. Bandykite dar kartą. Žemėlapis Palydovas Leaflet | Powered b…" at bounding box center [801, 351] width 708 height 380
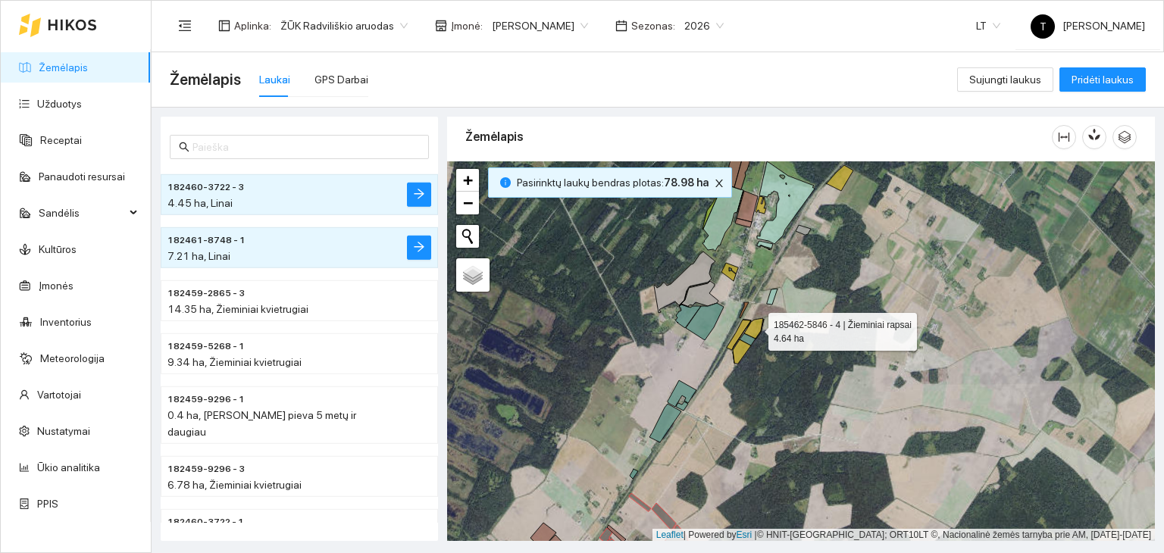
drag, startPoint x: 756, startPoint y: 327, endPoint x: 739, endPoint y: 349, distance: 27.6
click at [755, 328] on icon at bounding box center [753, 328] width 19 height 20
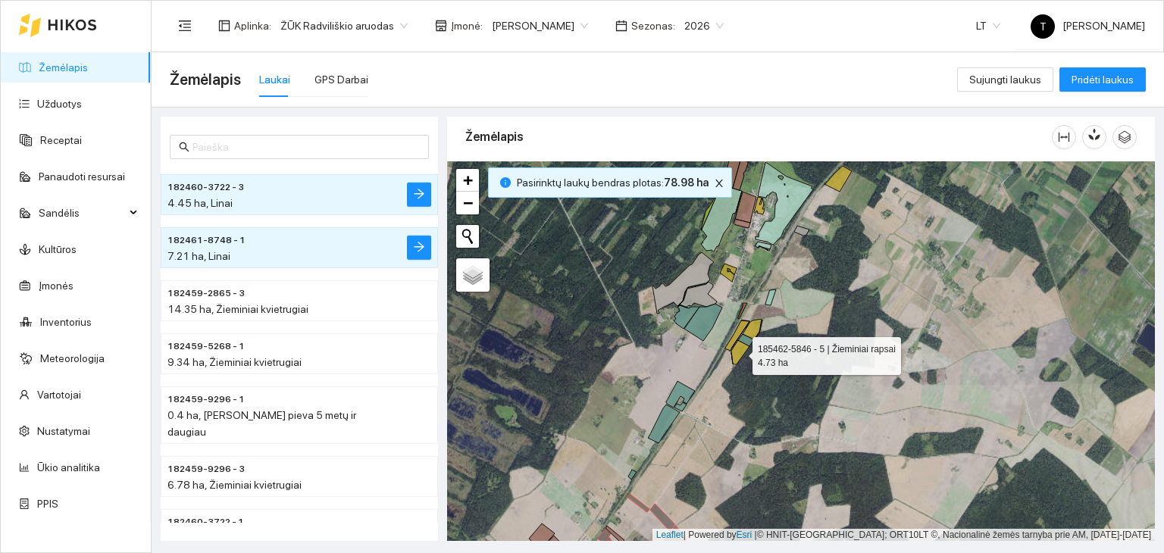
click at [739, 352] on icon at bounding box center [740, 352] width 18 height 24
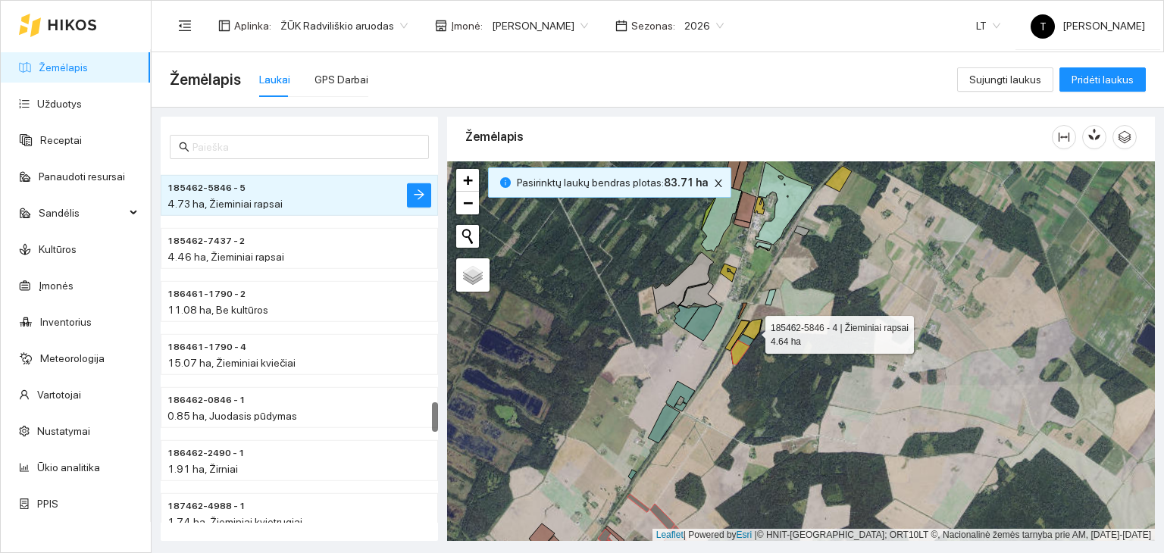
click at [752, 330] on icon at bounding box center [751, 329] width 19 height 20
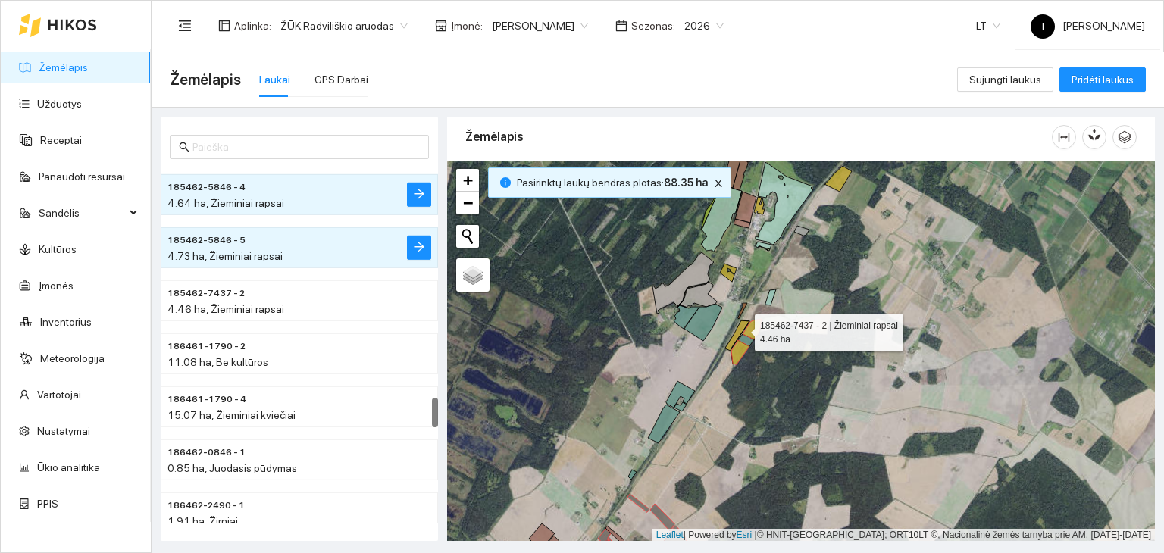
click at [741, 328] on icon at bounding box center [737, 335] width 24 height 30
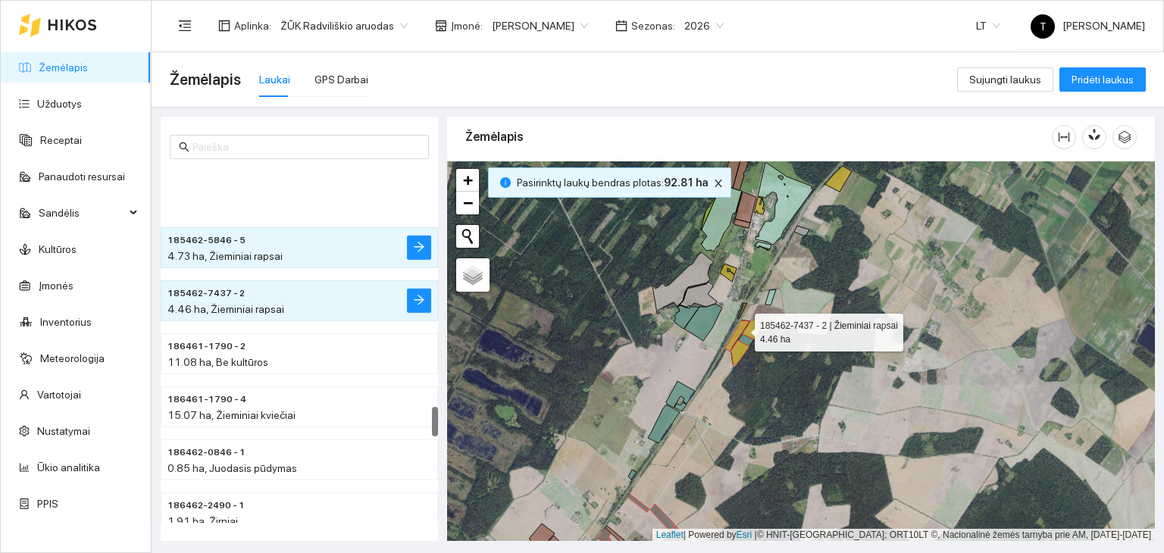
scroll to position [2808, 0]
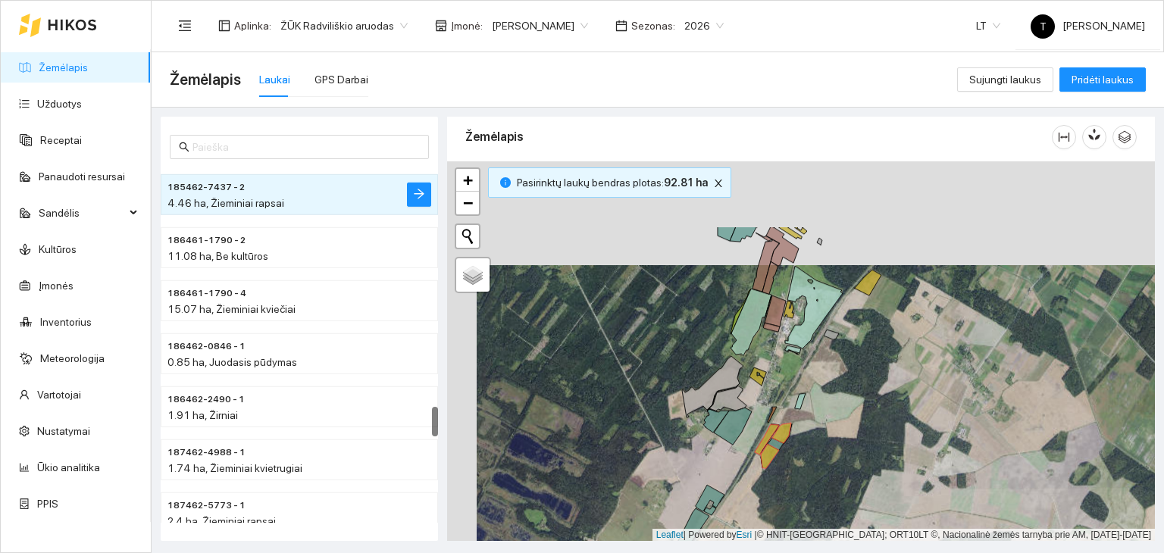
drag, startPoint x: 708, startPoint y: 358, endPoint x: 730, endPoint y: 440, distance: 84.7
click at [736, 459] on div "+ − Nieko nerasta. Bandykite dar kartą. Žemėlapis Palydovas Leaflet | Powered b…" at bounding box center [801, 351] width 708 height 380
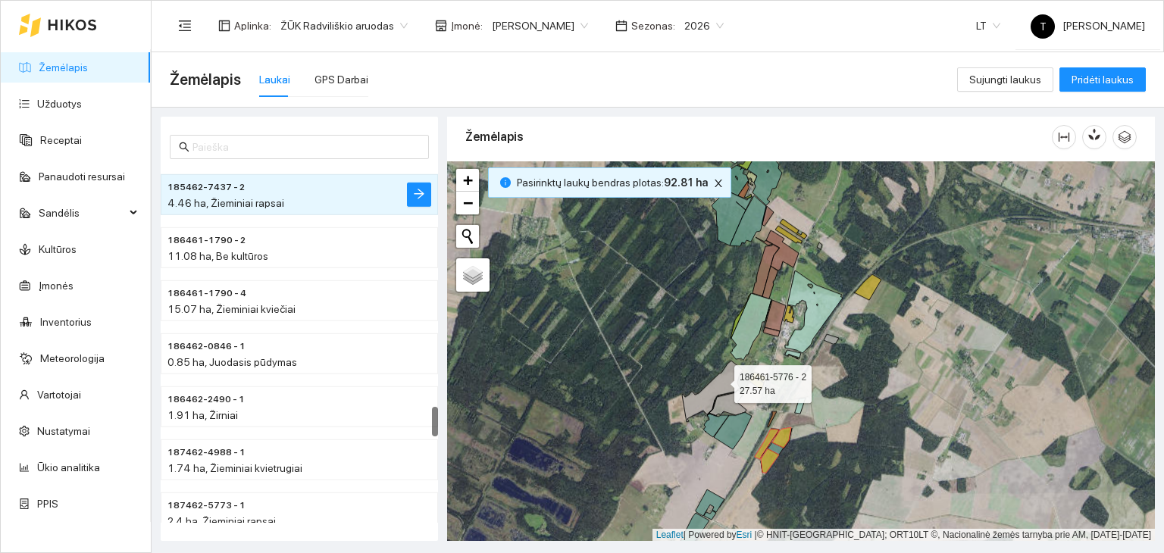
click at [720, 380] on icon at bounding box center [712, 391] width 61 height 61
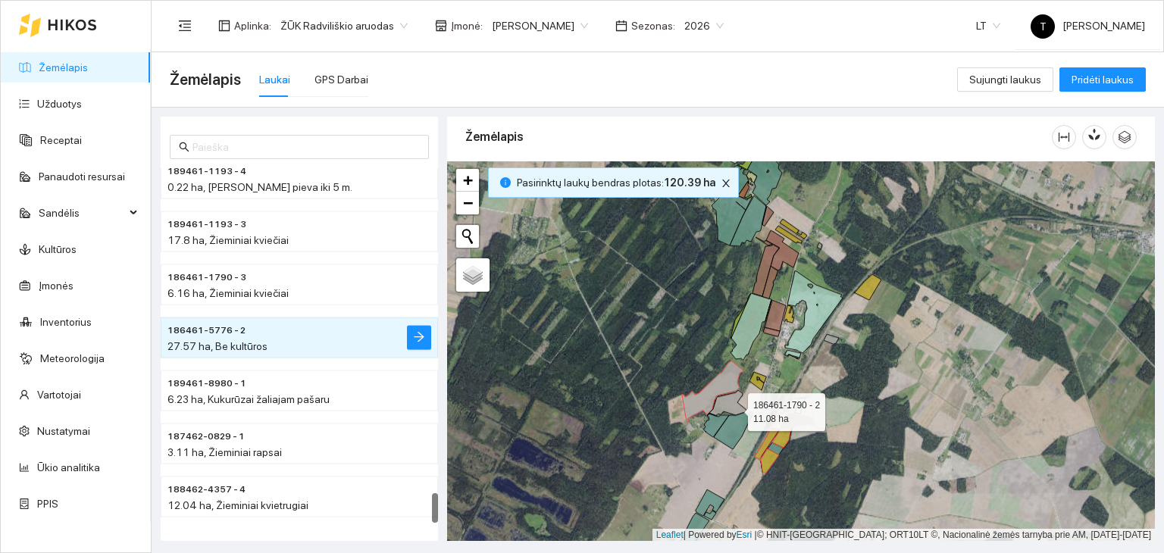
click at [734, 408] on icon at bounding box center [727, 402] width 37 height 25
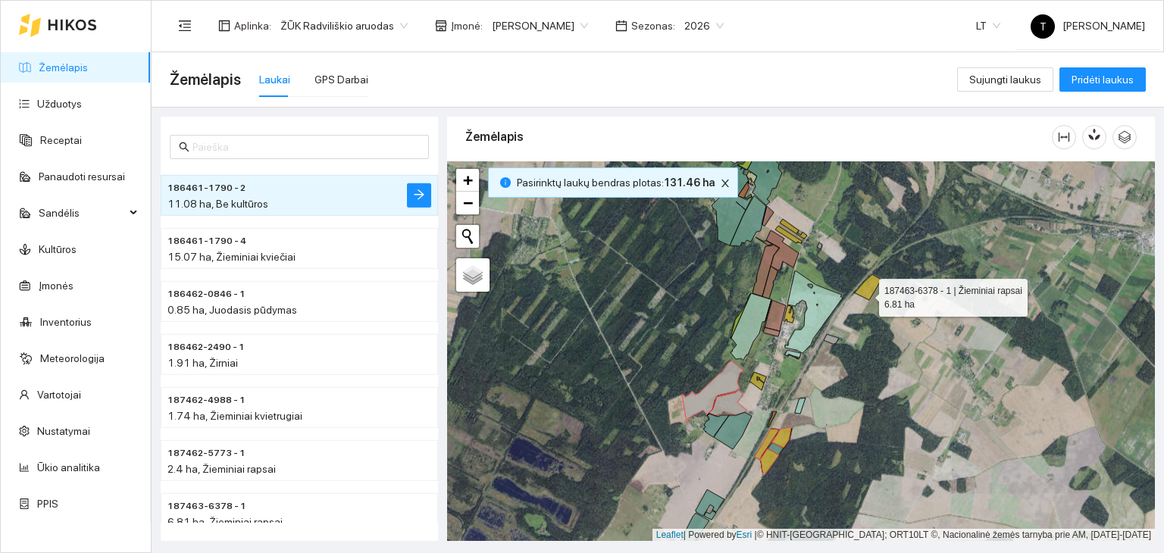
click at [865, 292] on icon at bounding box center [867, 287] width 27 height 26
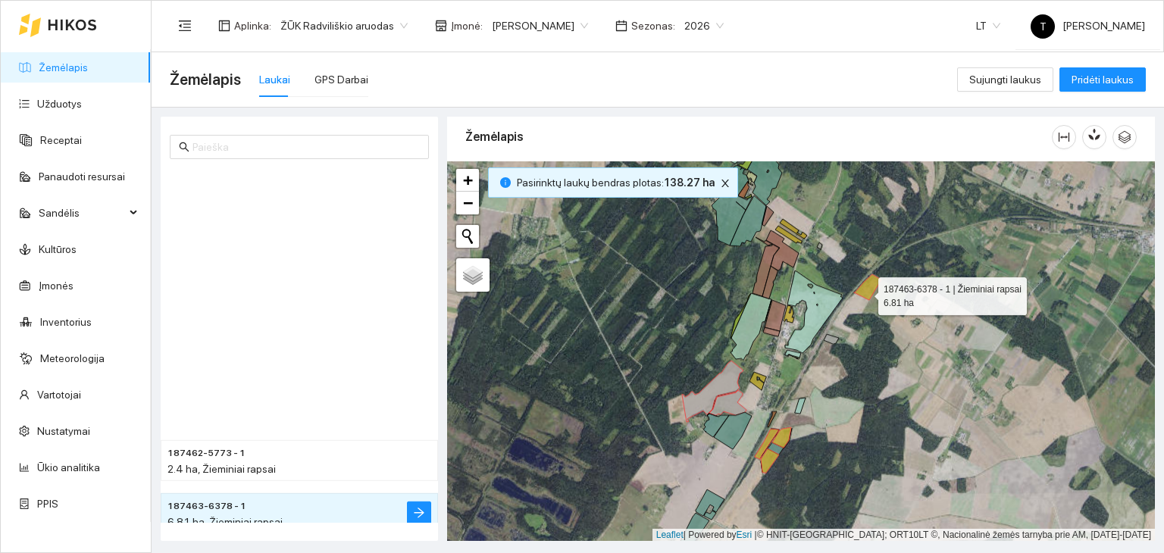
scroll to position [3179, 0]
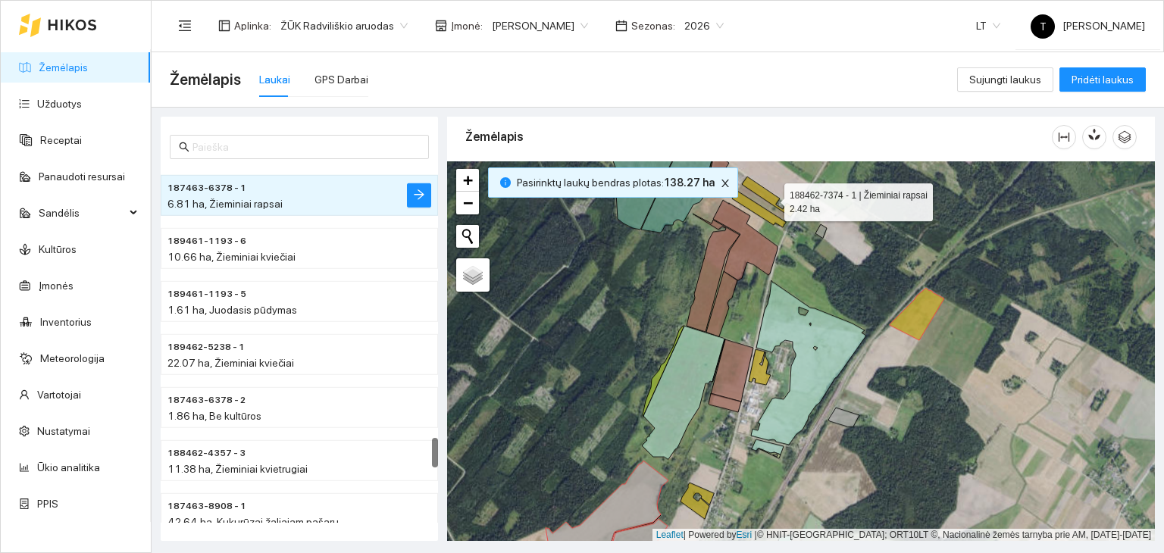
click at [770, 197] on icon at bounding box center [769, 197] width 54 height 40
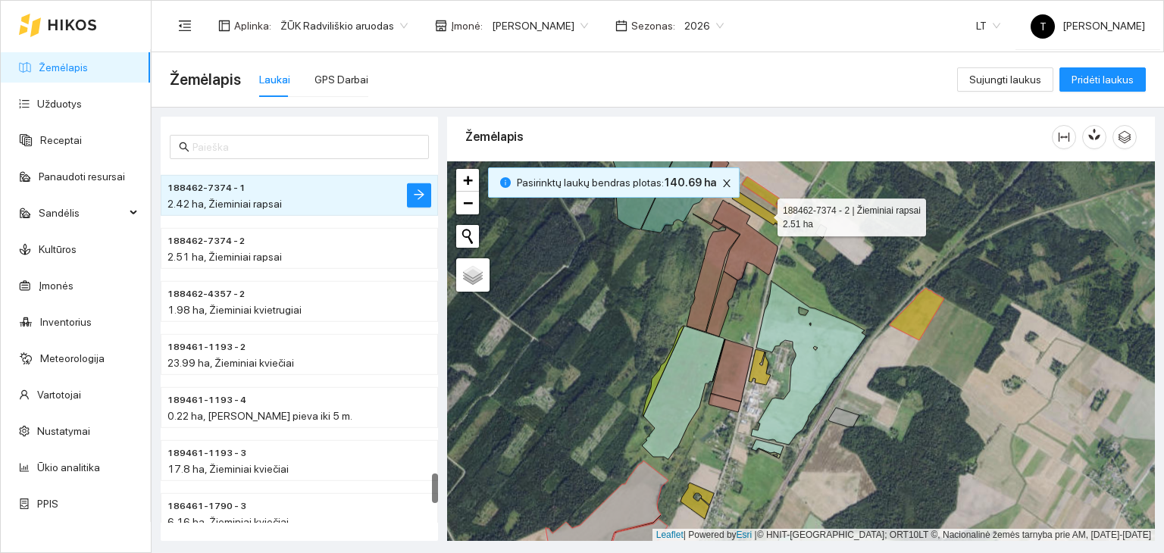
click at [764, 213] on icon at bounding box center [759, 209] width 54 height 36
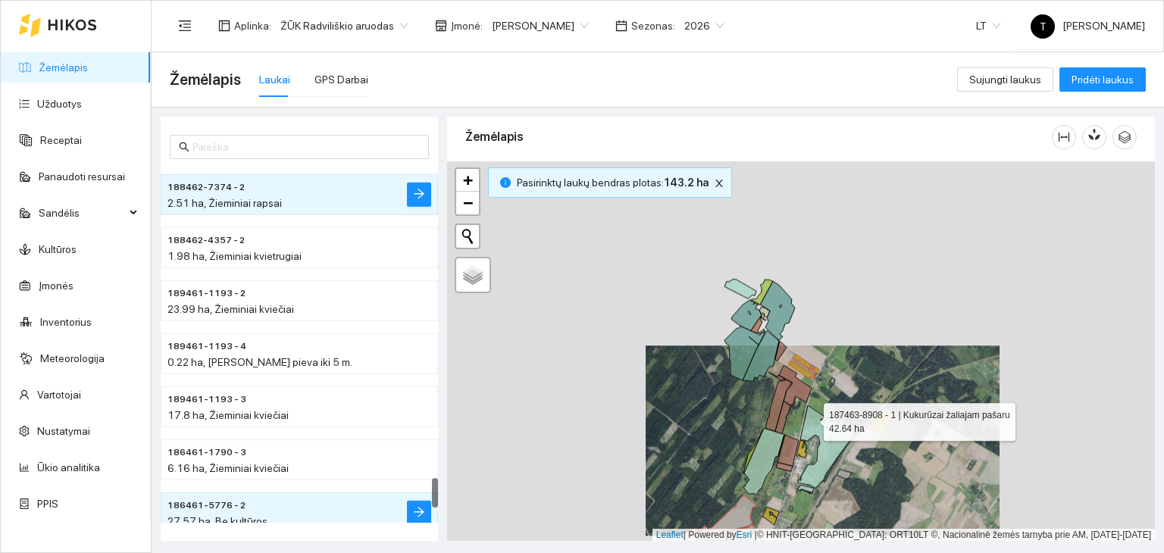
drag, startPoint x: 806, startPoint y: 346, endPoint x: 796, endPoint y: 437, distance: 91.4
click at [800, 443] on icon at bounding box center [827, 446] width 58 height 83
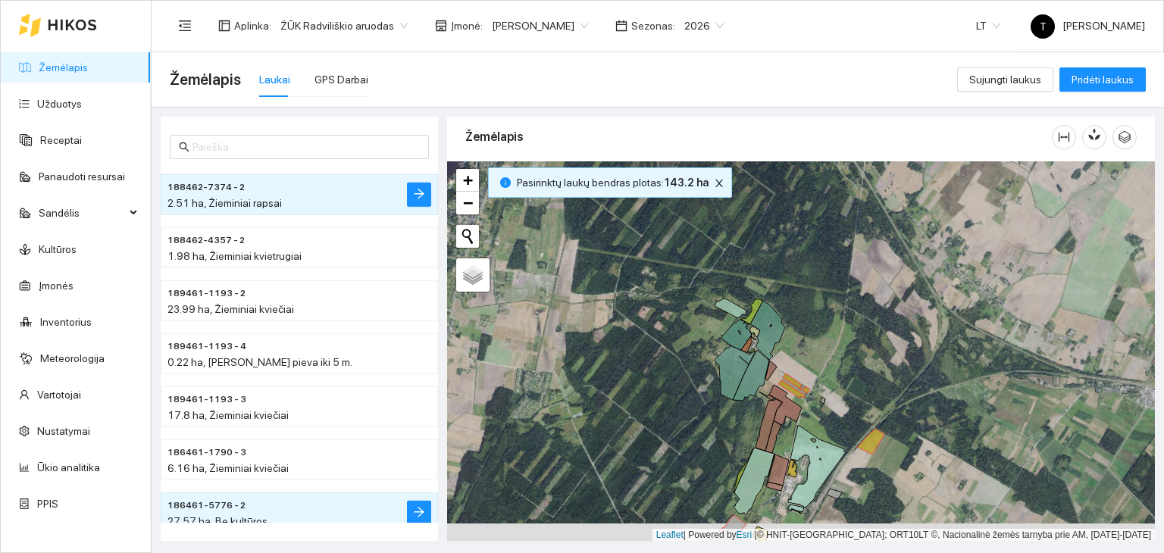
drag, startPoint x: 773, startPoint y: 499, endPoint x: 796, endPoint y: 298, distance: 202.9
click at [796, 298] on div "+ − Nieko nerasta. Bandykite dar kartą. Žemėlapis Palydovas Leaflet | Powered b…" at bounding box center [801, 351] width 708 height 380
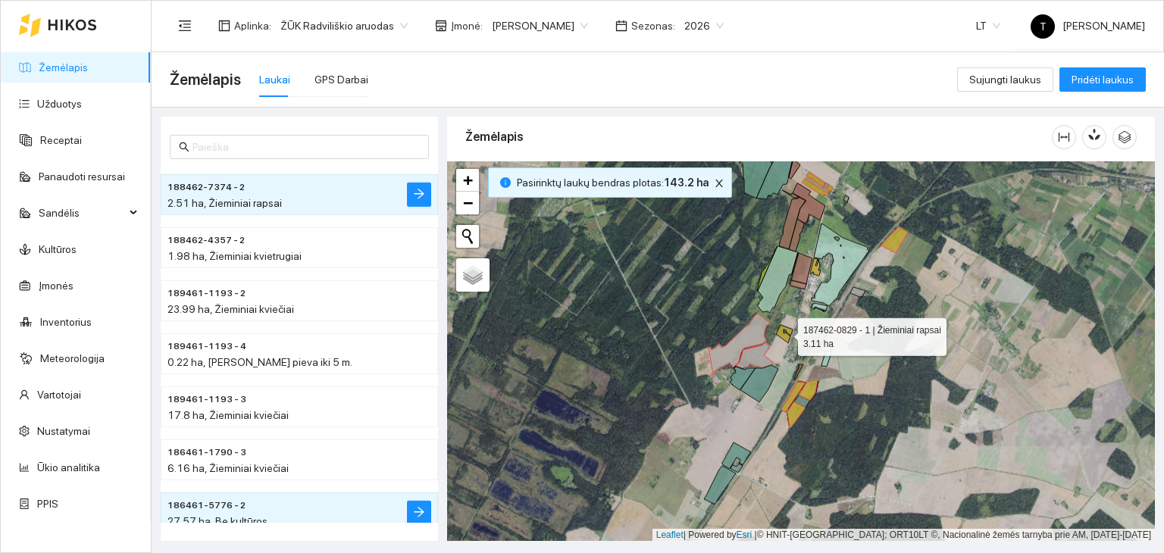
click at [791, 330] on icon at bounding box center [784, 334] width 17 height 18
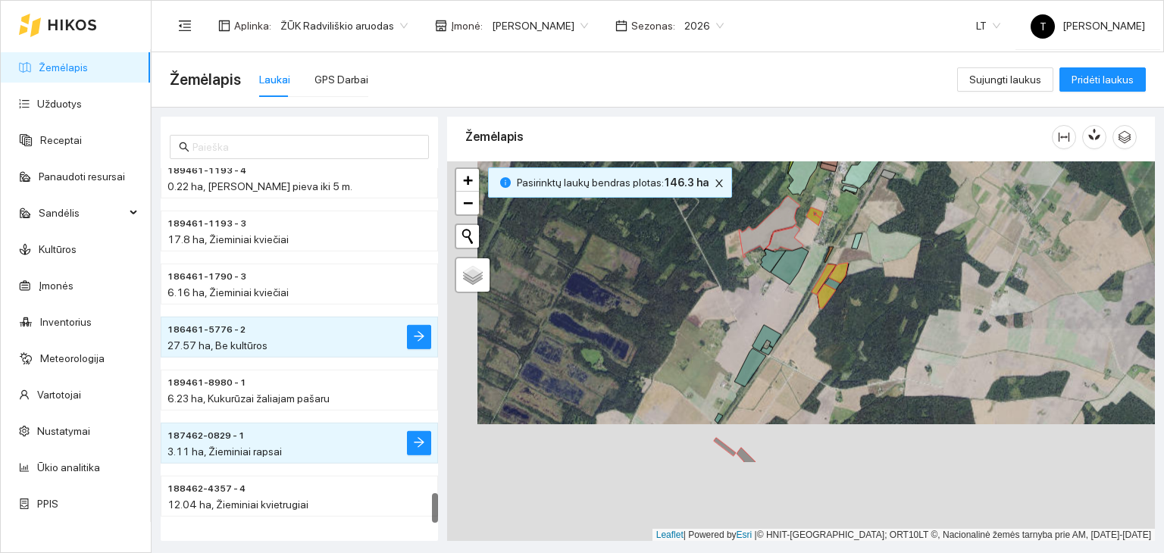
drag, startPoint x: 808, startPoint y: 461, endPoint x: 859, endPoint y: 289, distance: 180.0
click at [858, 292] on div "+ − Nieko nerasta. Bandykite dar kartą. Žemėlapis Palydovas Leaflet | Powered b…" at bounding box center [801, 351] width 708 height 380
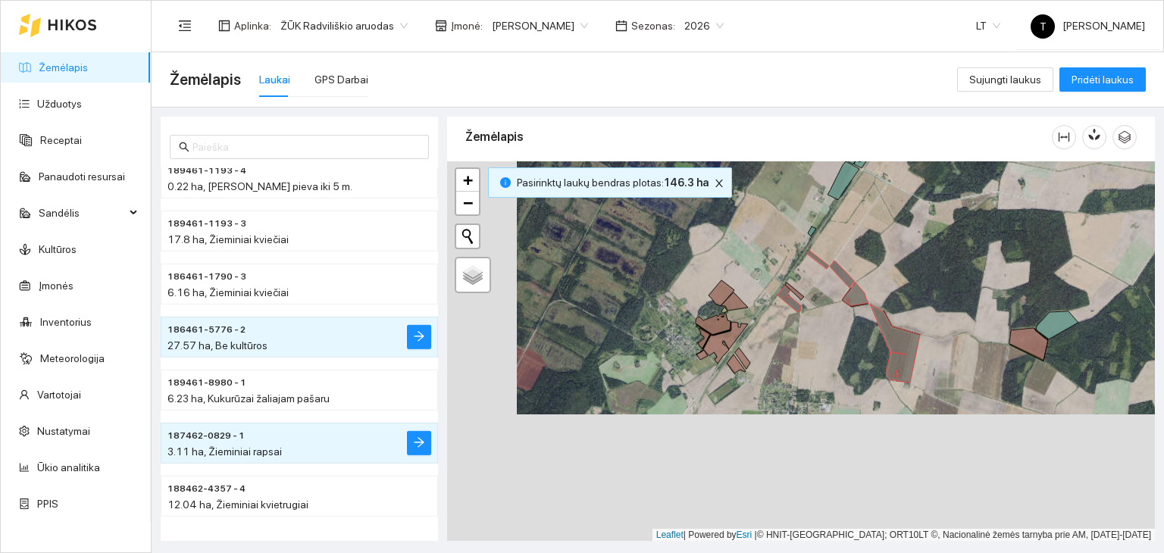
drag, startPoint x: 724, startPoint y: 461, endPoint x: 794, endPoint y: 334, distance: 145.1
click at [794, 334] on div "+ − Nieko nerasta. Bandykite dar kartą. Žemėlapis Palydovas Leaflet | Powered b…" at bounding box center [801, 351] width 708 height 380
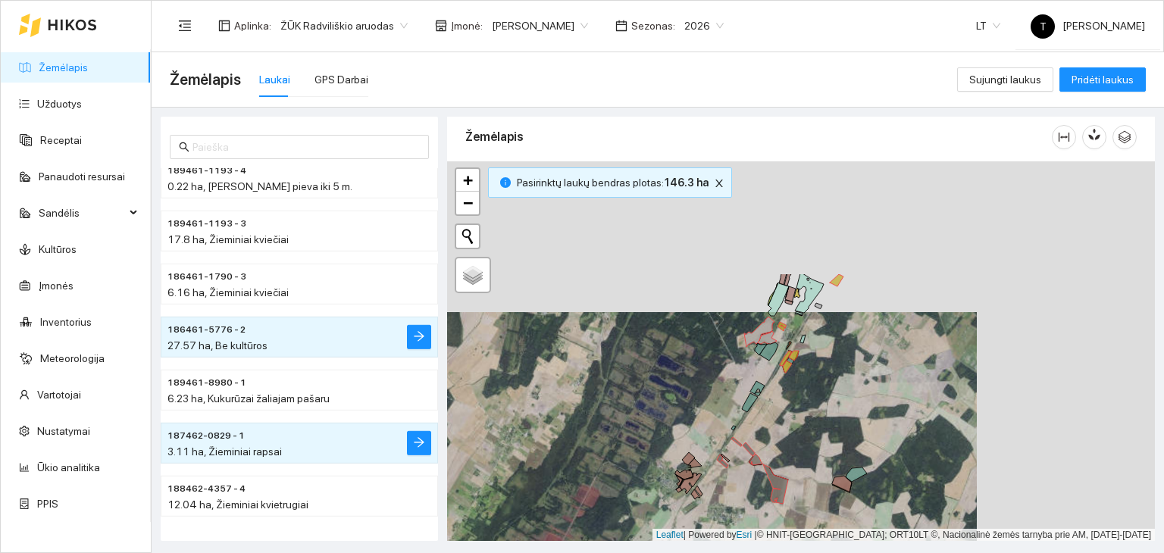
drag, startPoint x: 1004, startPoint y: 264, endPoint x: 824, endPoint y: 415, distance: 234.9
click at [824, 414] on div "+ − Nieko nerasta. Bandykite dar kartą. Žemėlapis Palydovas Leaflet | Powered b…" at bounding box center [801, 351] width 708 height 380
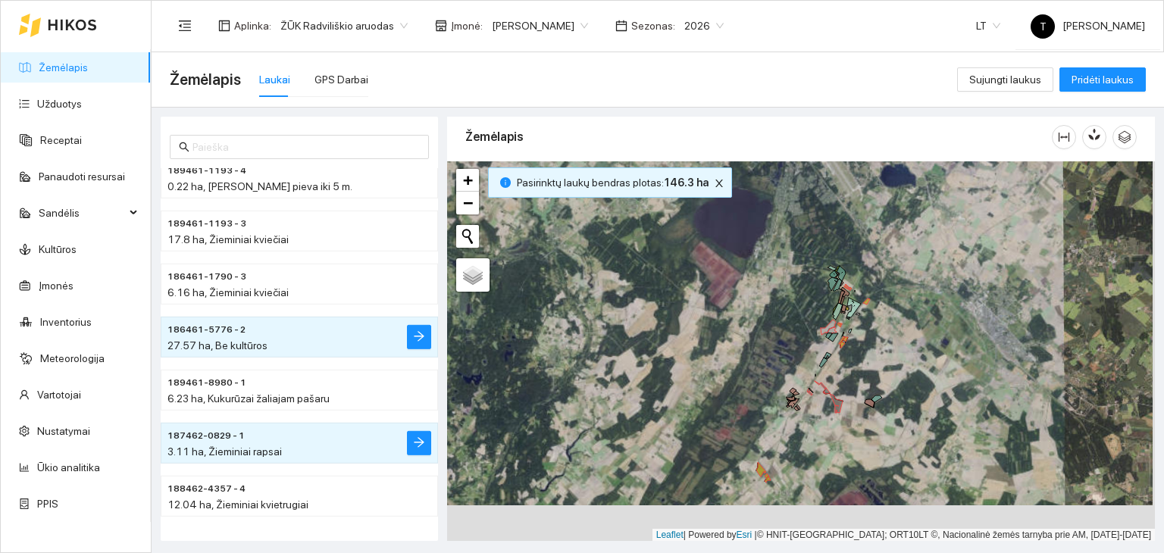
drag, startPoint x: 902, startPoint y: 398, endPoint x: 918, endPoint y: 404, distance: 17.7
click at [918, 404] on div "+ − Nieko nerasta. Bandykite dar kartą. Žemėlapis Palydovas Leaflet | Powered b…" at bounding box center [801, 351] width 708 height 380
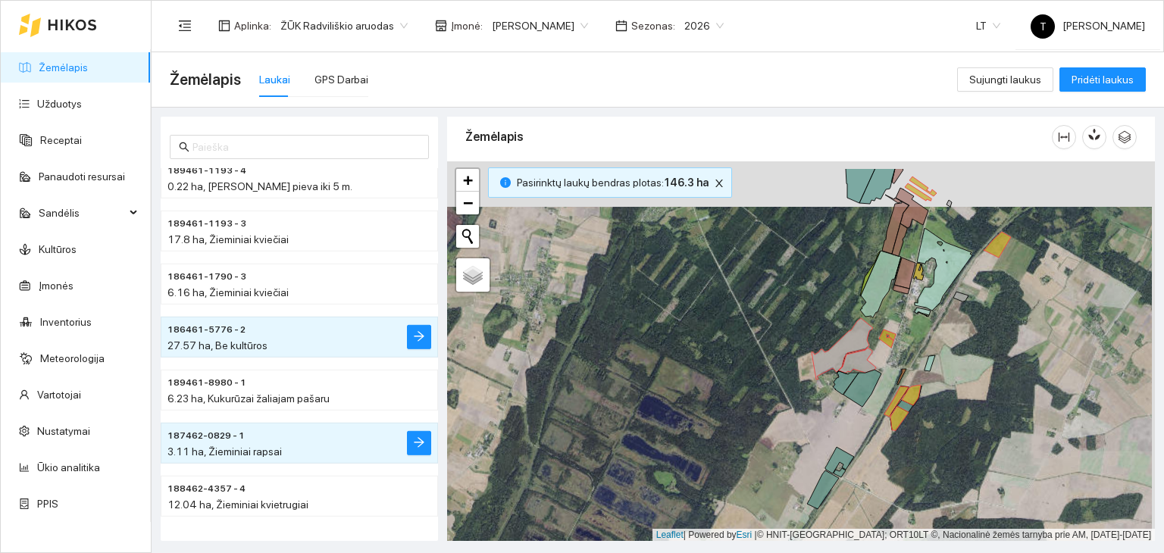
drag, startPoint x: 915, startPoint y: 273, endPoint x: 904, endPoint y: 344, distance: 71.4
click at [904, 344] on div "+ − Nieko nerasta. Bandykite dar kartą. Žemėlapis Palydovas Leaflet | Powered b…" at bounding box center [801, 351] width 708 height 380
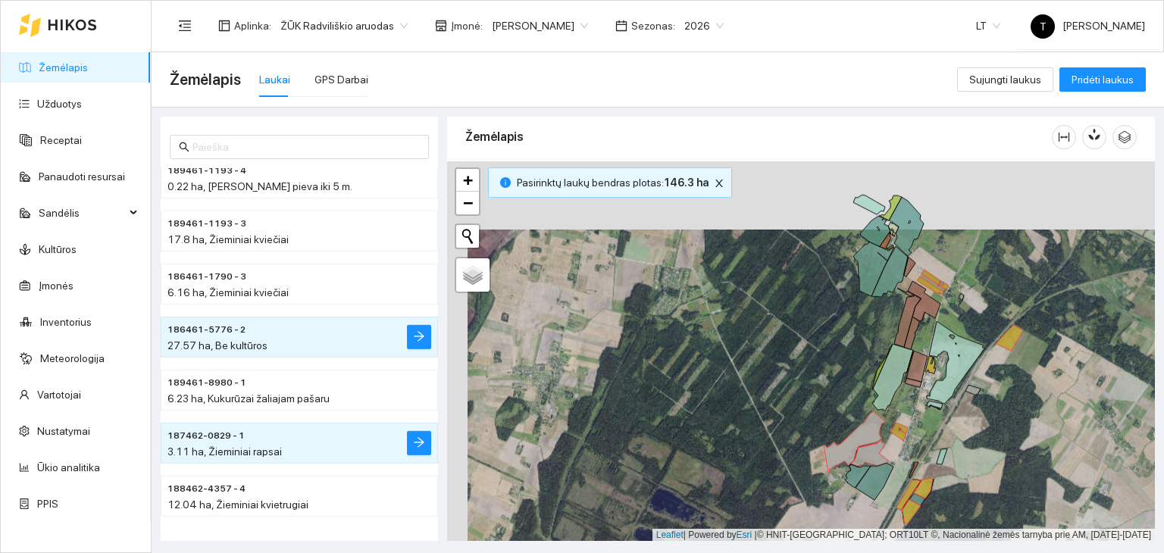
drag, startPoint x: 952, startPoint y: 210, endPoint x: 974, endPoint y: 301, distance: 93.5
click at [974, 301] on div "+ − Nieko nerasta. Bandykite dar kartą. Žemėlapis Palydovas Leaflet | Powered b…" at bounding box center [801, 351] width 708 height 380
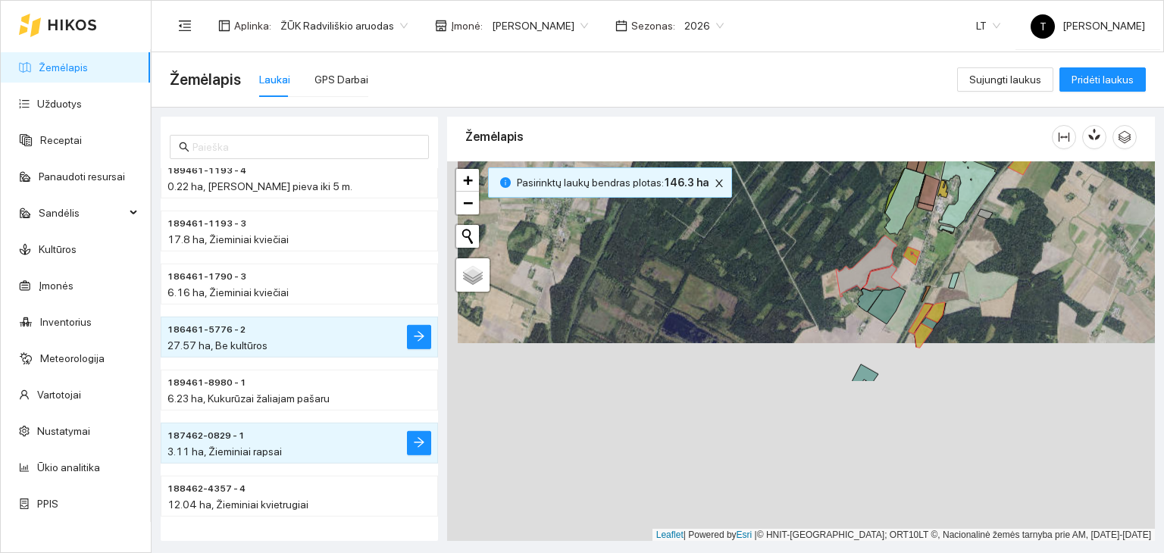
drag, startPoint x: 938, startPoint y: 458, endPoint x: 970, endPoint y: 198, distance: 262.5
click at [970, 198] on div "+ − Nieko nerasta. Bandykite dar kartą. Žemėlapis Palydovas Leaflet | Powered b…" at bounding box center [801, 351] width 708 height 380
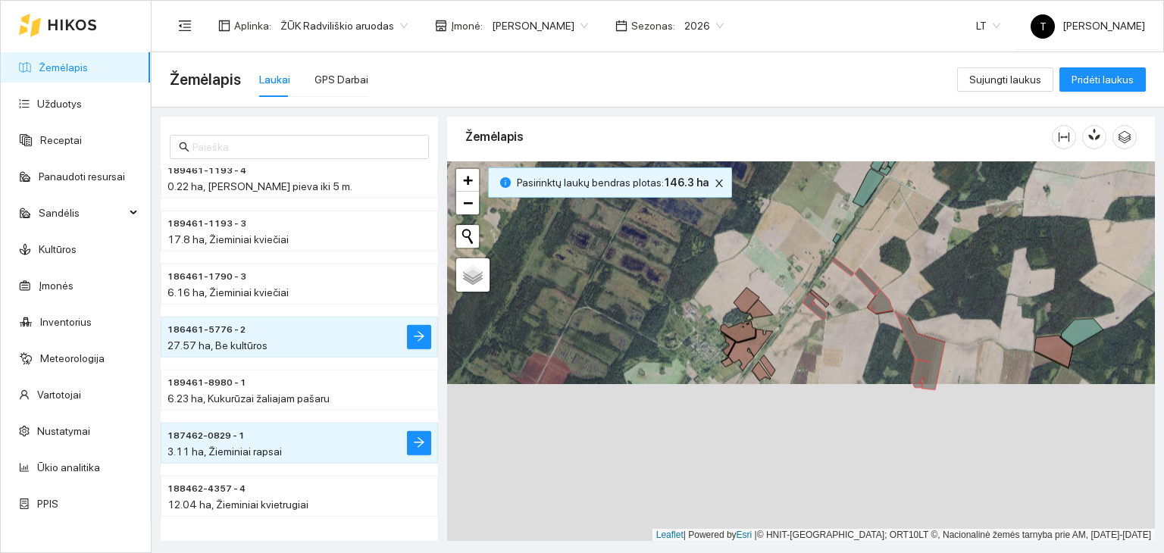
drag, startPoint x: 827, startPoint y: 461, endPoint x: 827, endPoint y: 273, distance: 187.9
click at [827, 290] on icon at bounding box center [819, 298] width 19 height 17
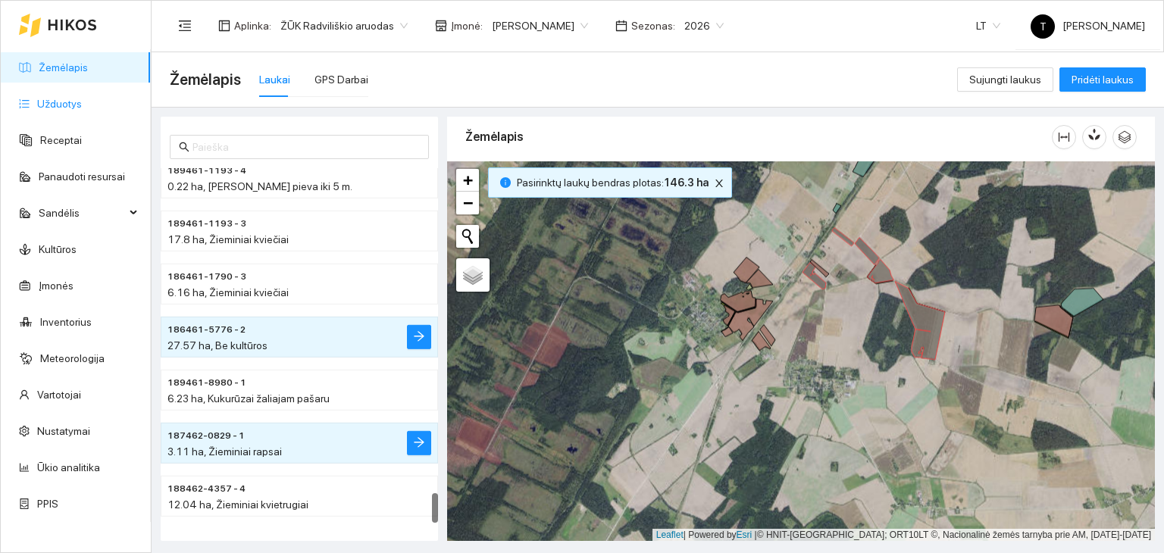
click at [68, 106] on link "Užduotys" at bounding box center [59, 104] width 45 height 12
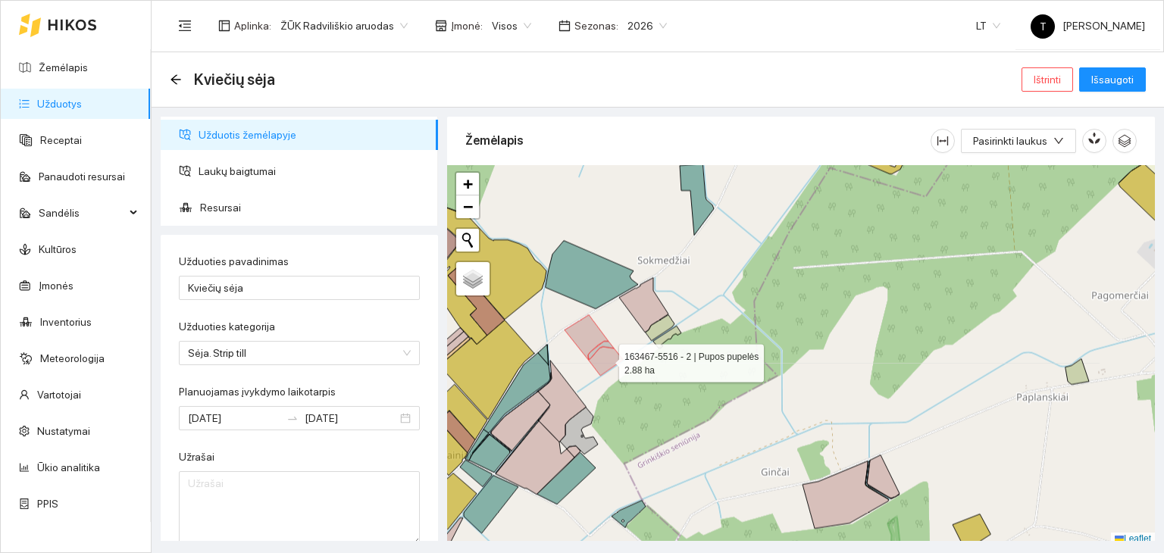
scroll to position [4, 0]
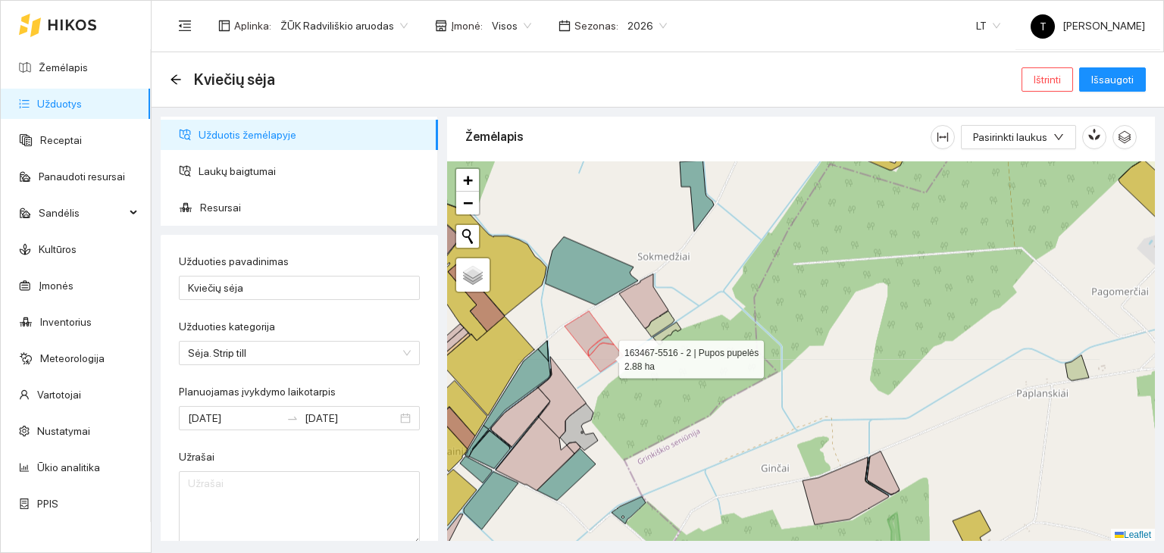
drag, startPoint x: 594, startPoint y: 320, endPoint x: 603, endPoint y: 323, distance: 9.6
click at [599, 320] on icon at bounding box center [586, 333] width 44 height 45
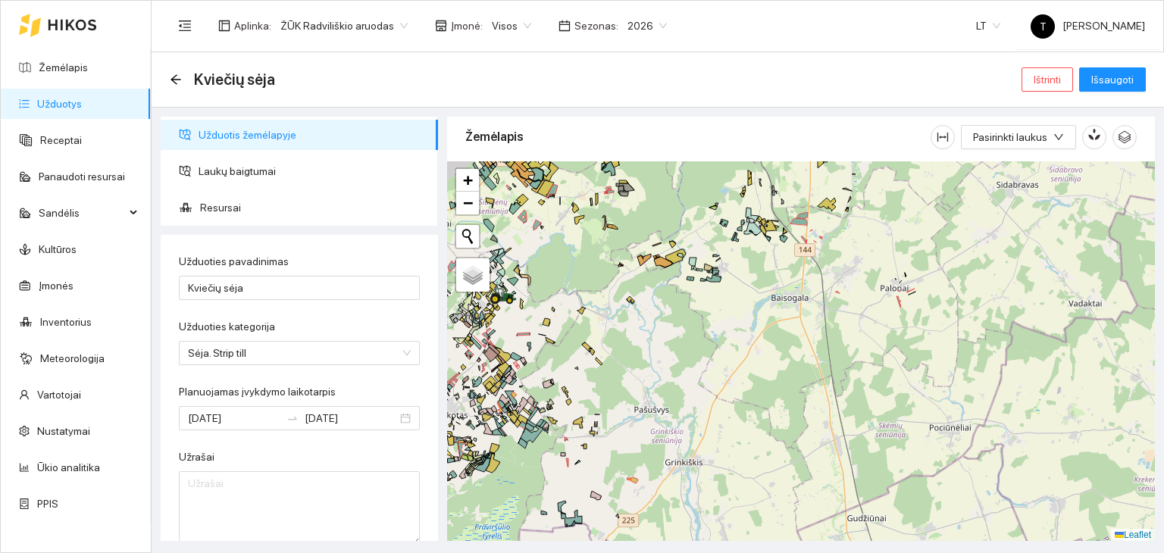
drag, startPoint x: 547, startPoint y: 377, endPoint x: 884, endPoint y: 416, distance: 339.3
click at [885, 416] on div "+ − Nieko nerasta. Bandykite dar kartą. Žemėlapis Palydovas Leaflet" at bounding box center [801, 351] width 708 height 380
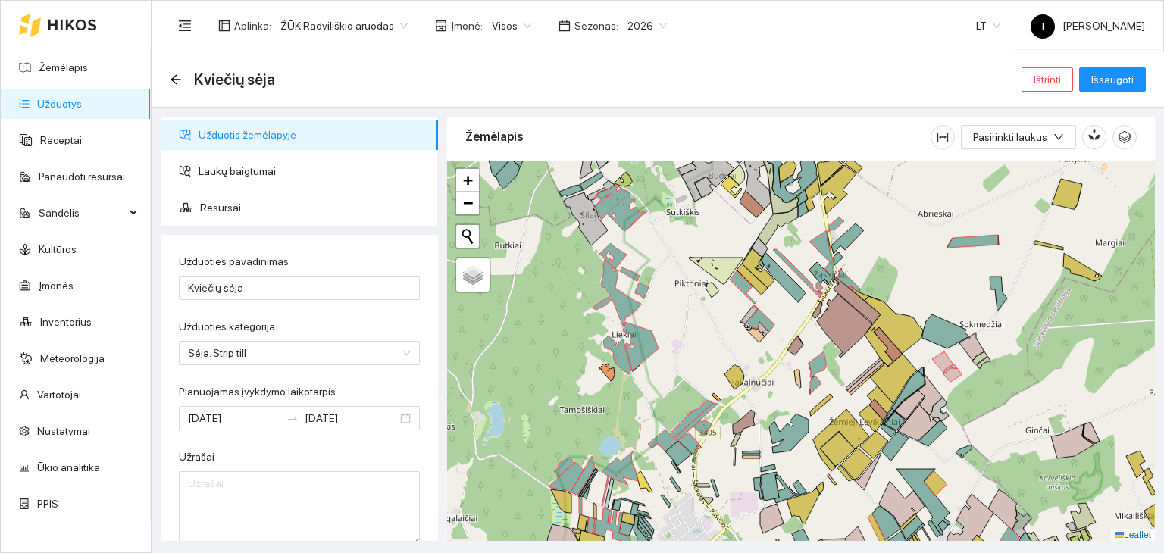
drag, startPoint x: 786, startPoint y: 442, endPoint x: 707, endPoint y: 273, distance: 186.0
click at [769, 414] on icon at bounding box center [788, 433] width 39 height 39
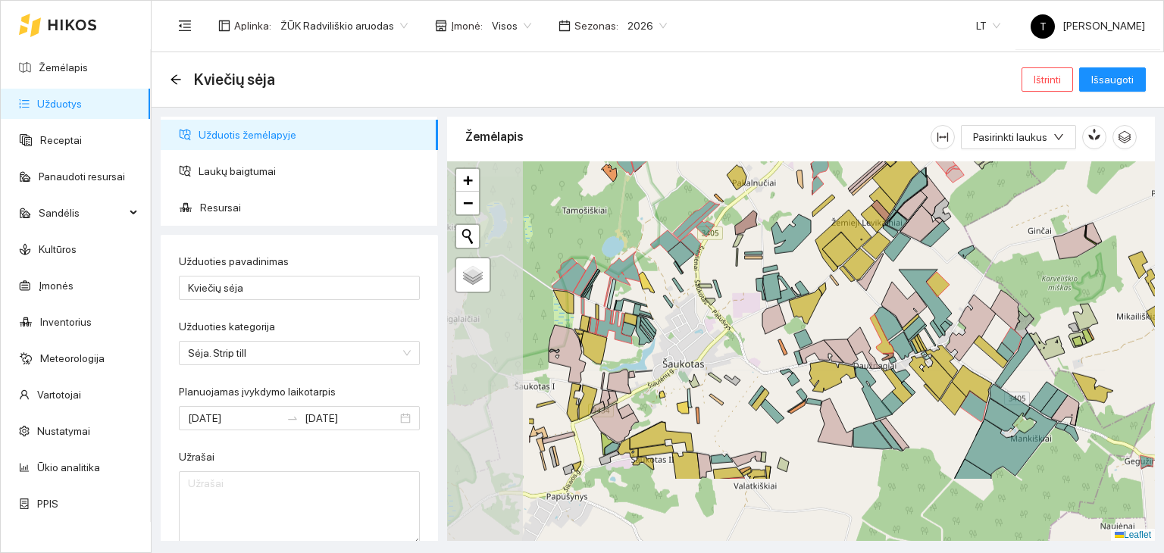
drag, startPoint x: 530, startPoint y: 475, endPoint x: 682, endPoint y: 374, distance: 182.0
click at [682, 374] on div "+ − Nieko nerasta. Bandykite dar kartą. Žemėlapis Palydovas Leaflet" at bounding box center [801, 351] width 708 height 380
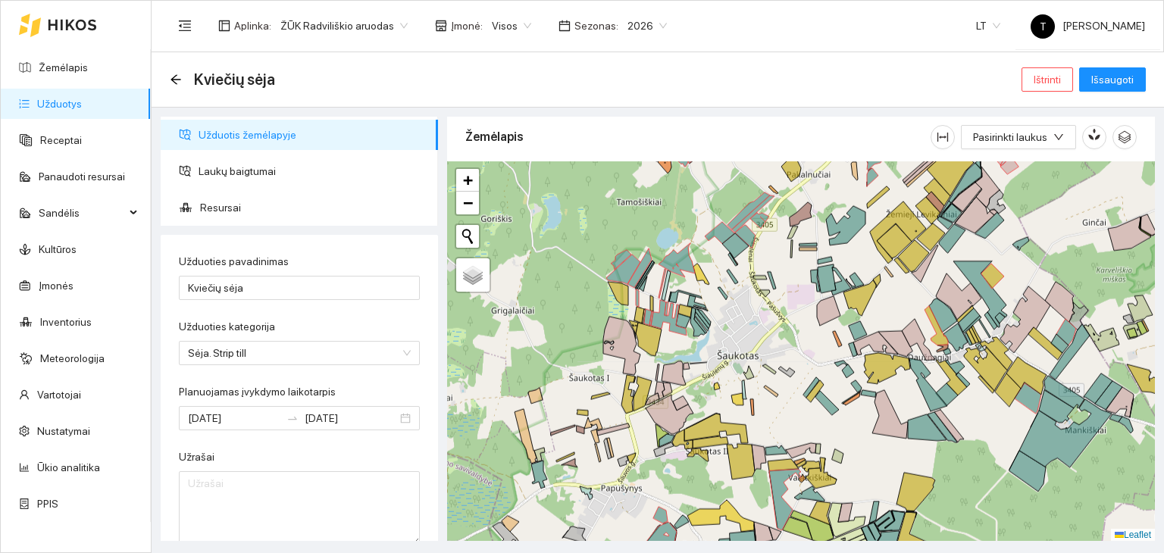
drag, startPoint x: 527, startPoint y: 422, endPoint x: 580, endPoint y: 410, distance: 54.4
click at [579, 411] on div "+ − Nieko nerasta. Bandykite dar kartą. Žemėlapis Palydovas Leaflet" at bounding box center [801, 351] width 708 height 380
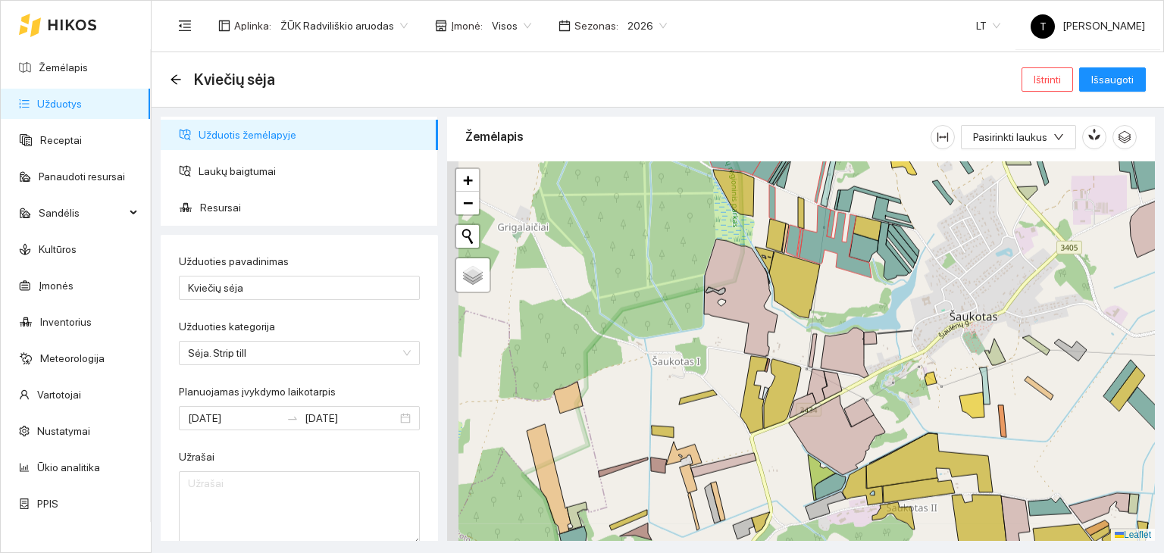
drag, startPoint x: 570, startPoint y: 407, endPoint x: 703, endPoint y: 358, distance: 141.9
click at [703, 359] on div "+ − Nieko nerasta. Bandykite dar kartą. Žemėlapis Palydovas Leaflet" at bounding box center [801, 351] width 708 height 380
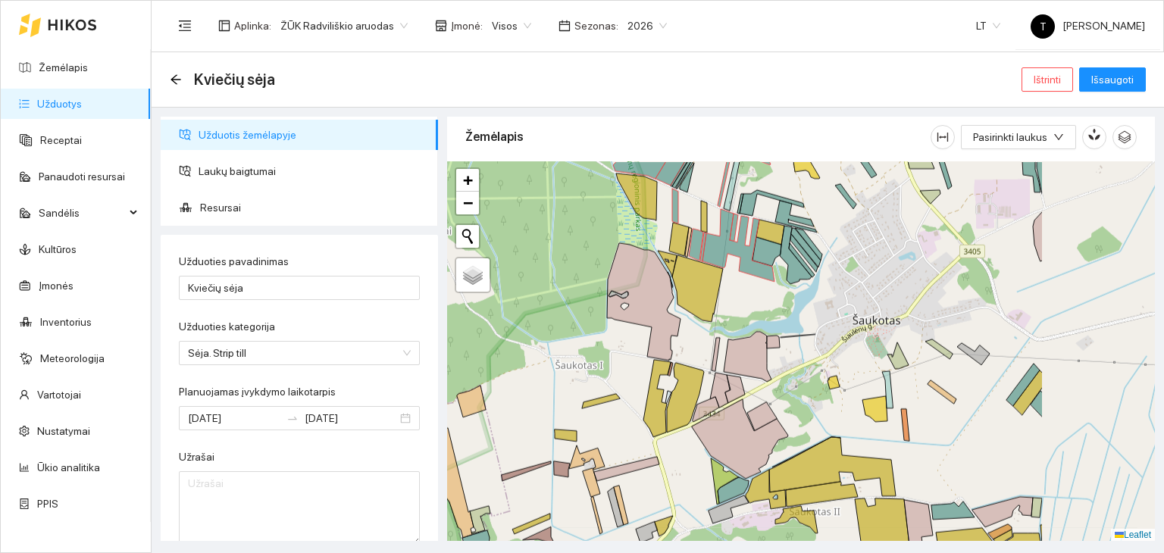
drag, startPoint x: 892, startPoint y: 438, endPoint x: 708, endPoint y: 477, distance: 188.1
click at [708, 477] on div "+ − Nieko nerasta. Bandykite dar kartą. Žemėlapis Palydovas Leaflet" at bounding box center [801, 351] width 708 height 380
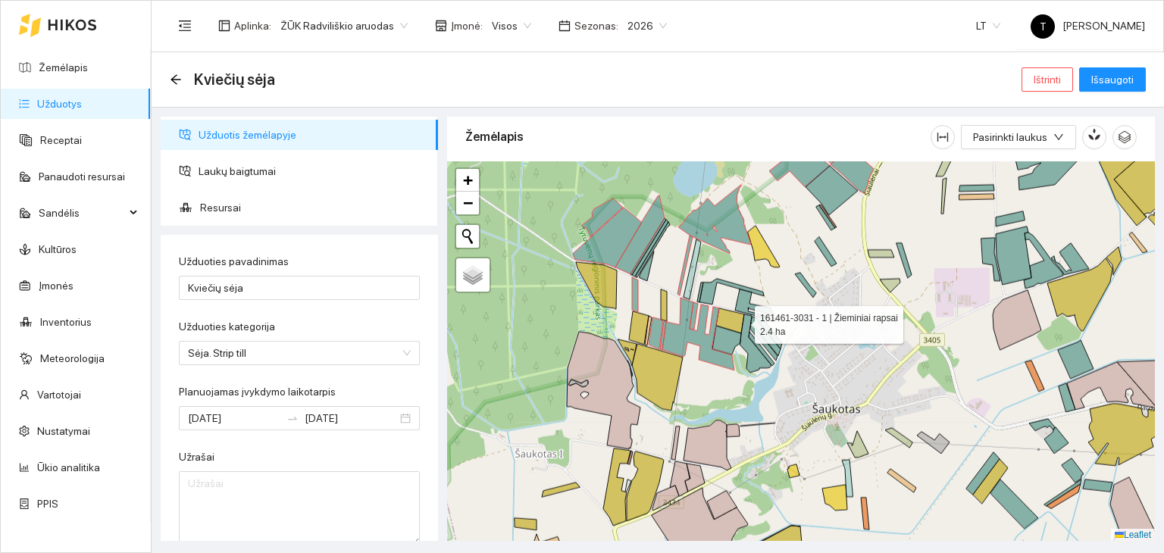
click at [741, 320] on icon at bounding box center [730, 320] width 28 height 25
click at [1117, 85] on span "Išsaugoti" at bounding box center [1112, 79] width 42 height 17
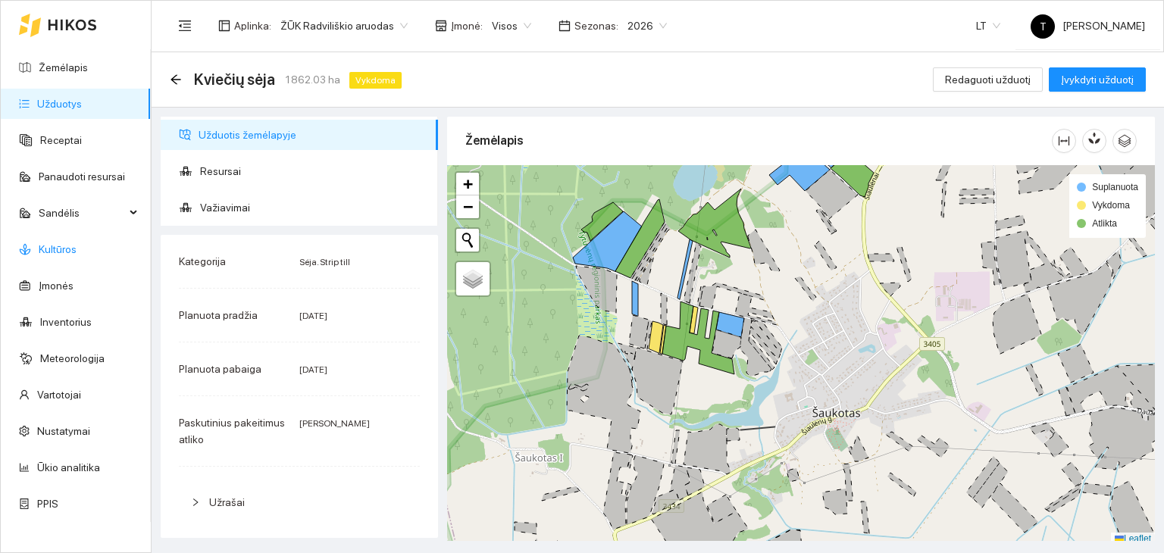
click at [69, 248] on link "Kultūros" at bounding box center [58, 249] width 38 height 12
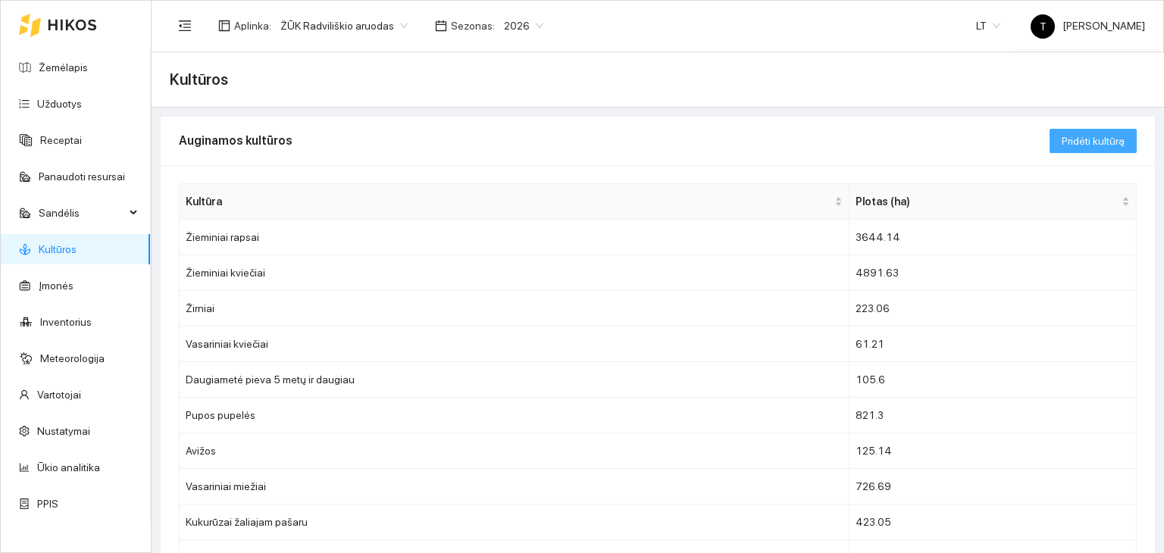
click at [1110, 145] on span "Pridėti kultūrą" at bounding box center [1092, 141] width 63 height 17
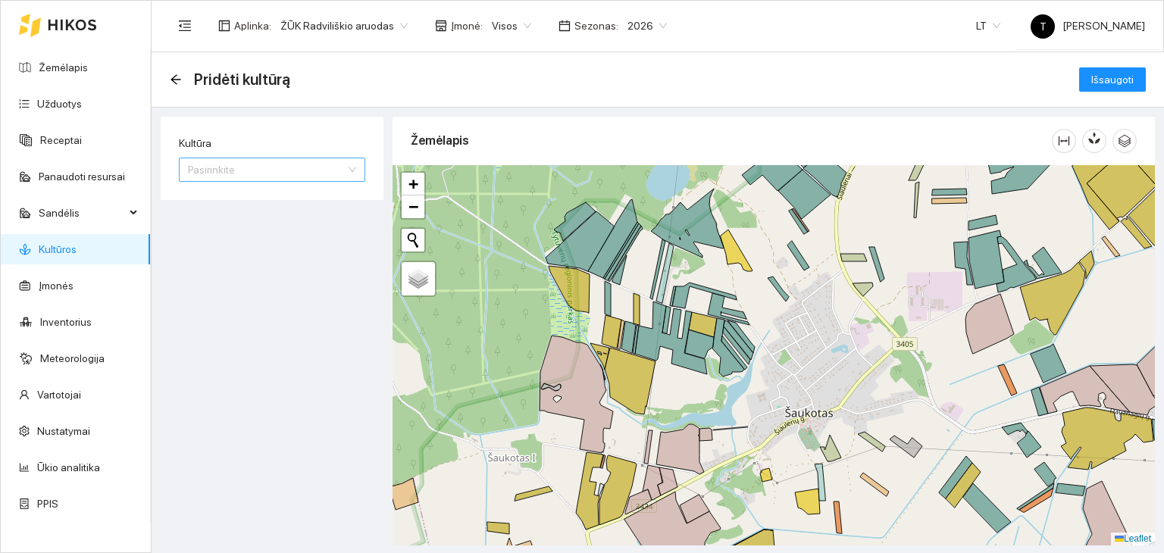
click at [269, 167] on input "Kultūra" at bounding box center [267, 169] width 158 height 23
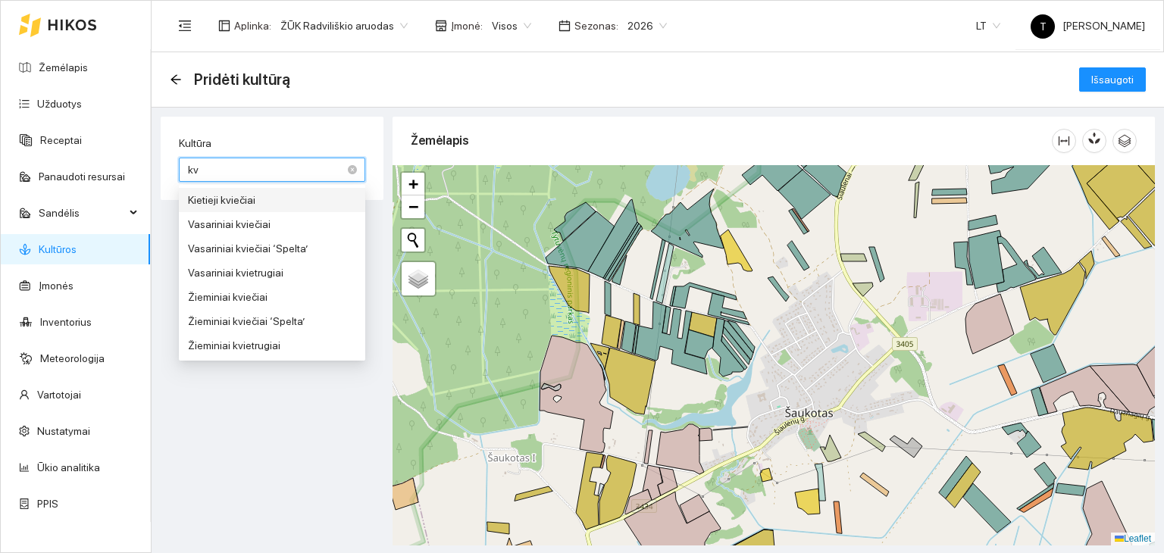
type input "kvi"
click at [242, 291] on div "Žieminiai kviečiai" at bounding box center [272, 297] width 168 height 17
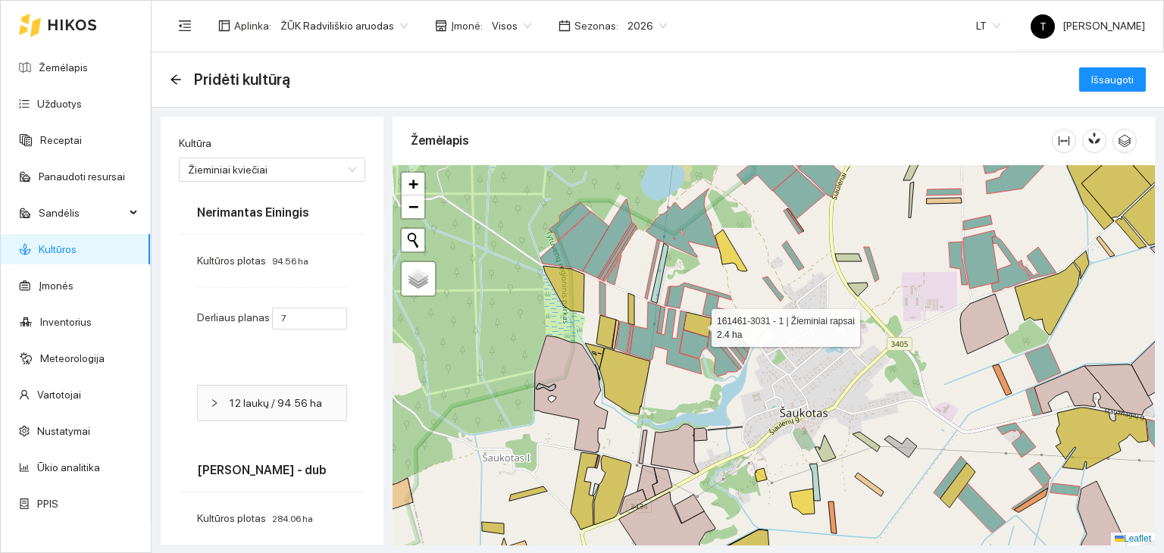
click at [701, 320] on icon at bounding box center [697, 324] width 28 height 25
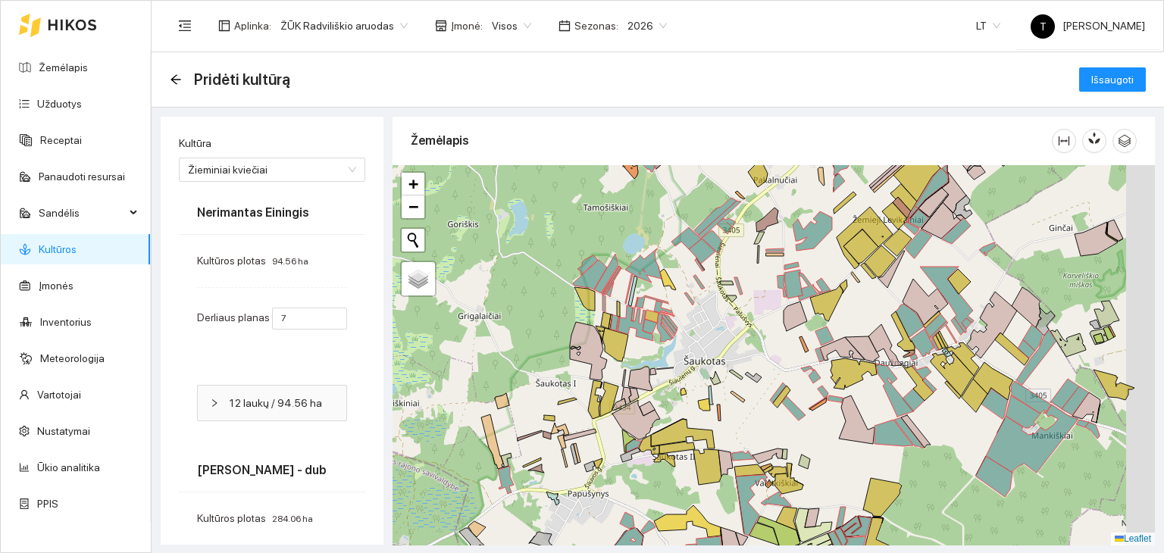
drag, startPoint x: 900, startPoint y: 473, endPoint x: 742, endPoint y: 433, distance: 162.6
click at [742, 433] on div "+ − Nieko nerasta. Bandykite dar kartą. Žemėlapis Palydovas Leaflet" at bounding box center [773, 355] width 762 height 380
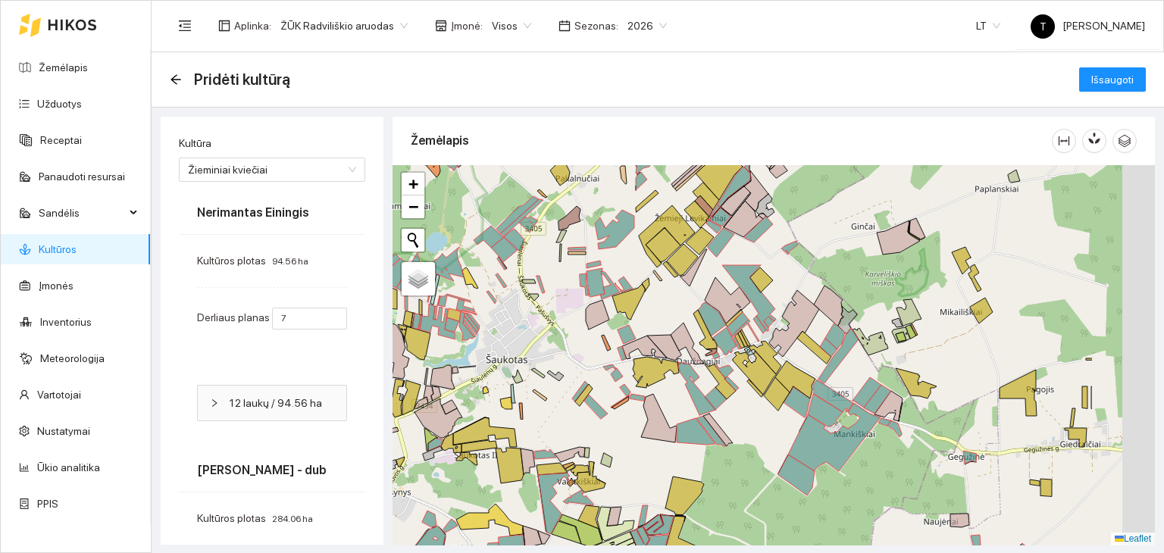
drag, startPoint x: 905, startPoint y: 448, endPoint x: 761, endPoint y: 447, distance: 143.9
click at [761, 448] on div "+ − Nieko nerasta. Bandykite dar kartą. Žemėlapis Palydovas Leaflet" at bounding box center [773, 355] width 762 height 380
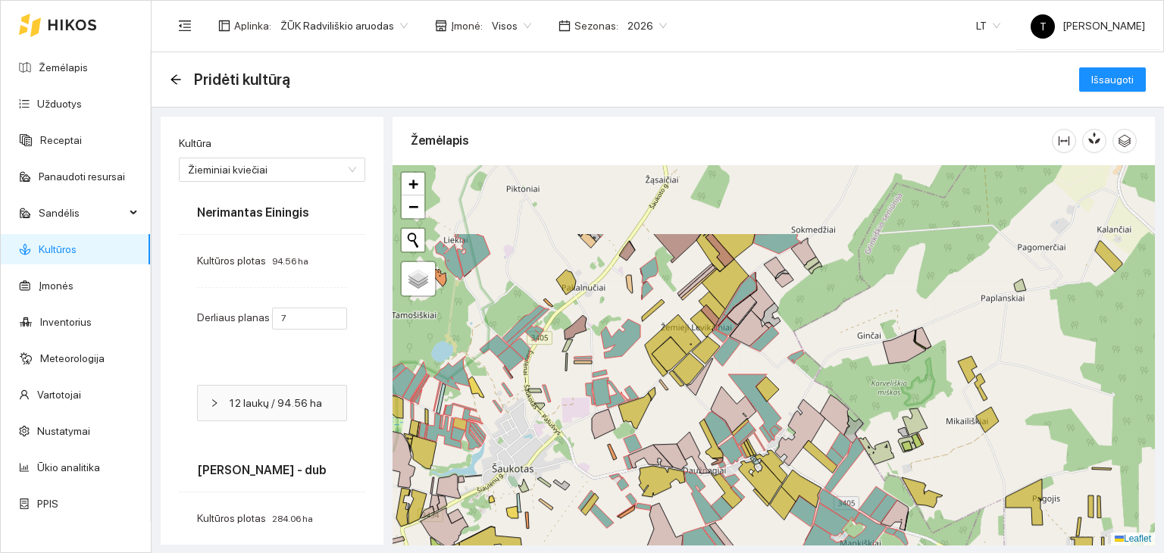
drag, startPoint x: 942, startPoint y: 355, endPoint x: 967, endPoint y: 461, distance: 109.5
click at [967, 461] on div "+ − Nieko nerasta. Bandykite dar kartą. Žemėlapis Palydovas Leaflet" at bounding box center [773, 355] width 762 height 380
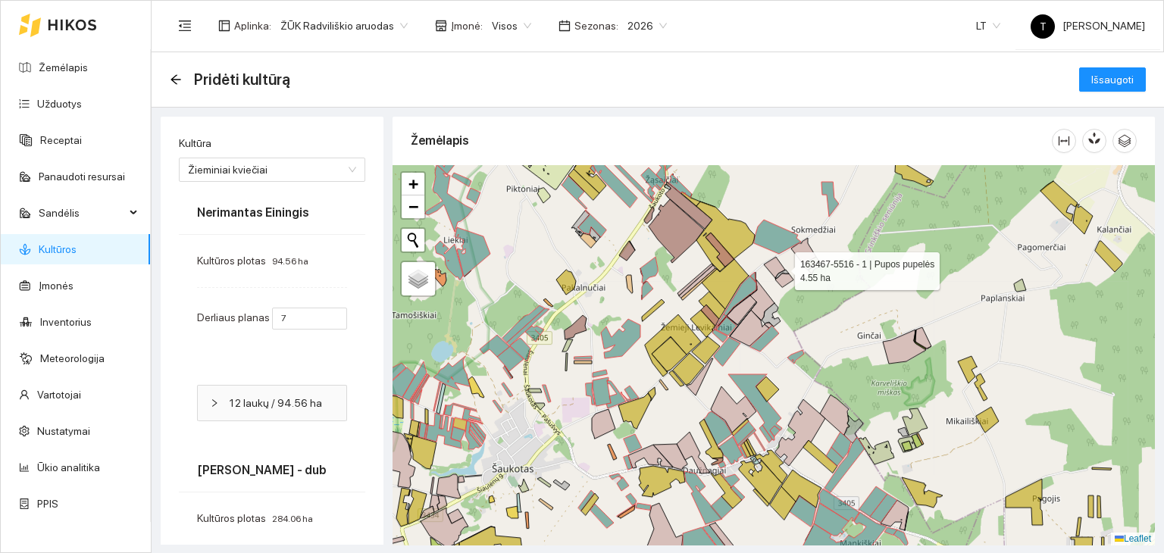
click at [781, 267] on icon at bounding box center [774, 268] width 21 height 22
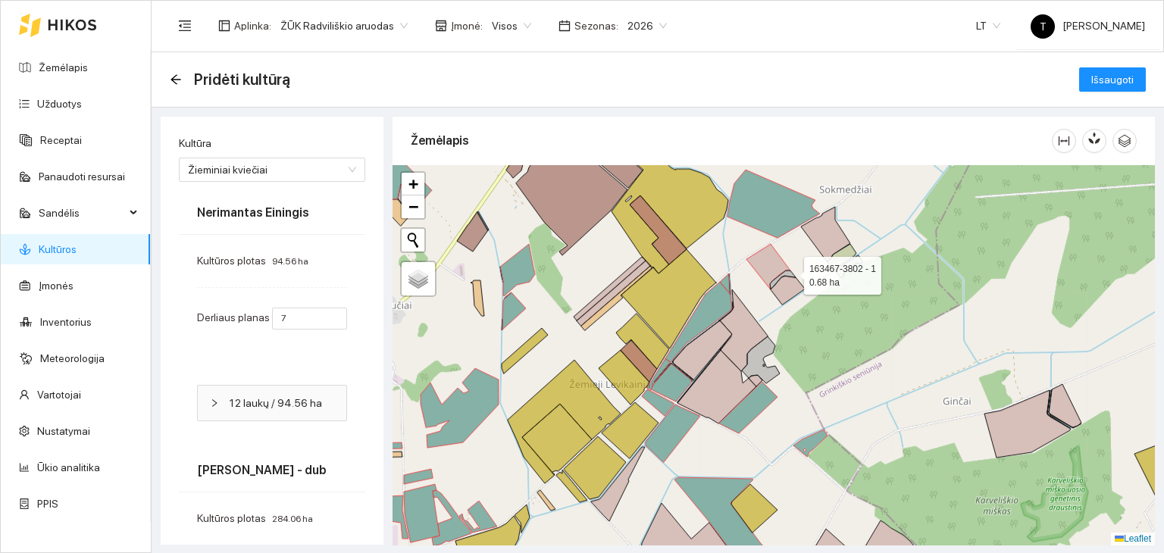
click at [790, 272] on icon at bounding box center [783, 279] width 26 height 18
click at [789, 288] on icon at bounding box center [787, 290] width 35 height 29
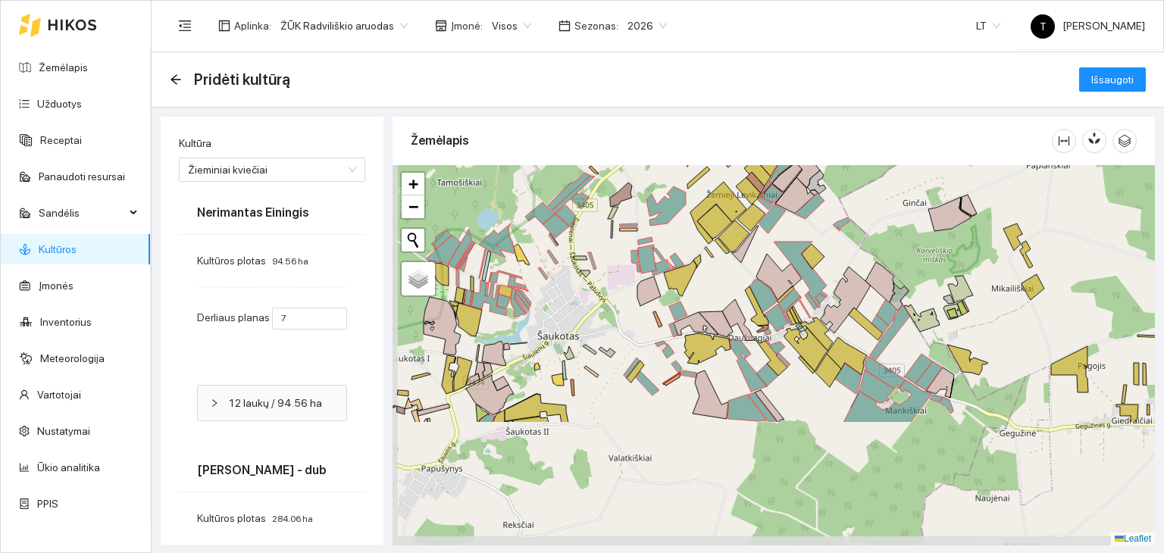
drag, startPoint x: 798, startPoint y: 360, endPoint x: 830, endPoint y: 198, distance: 165.4
click at [830, 198] on div "+ − Nieko nerasta. Bandykite dar kartą. Žemėlapis Palydovas Leaflet" at bounding box center [773, 355] width 762 height 380
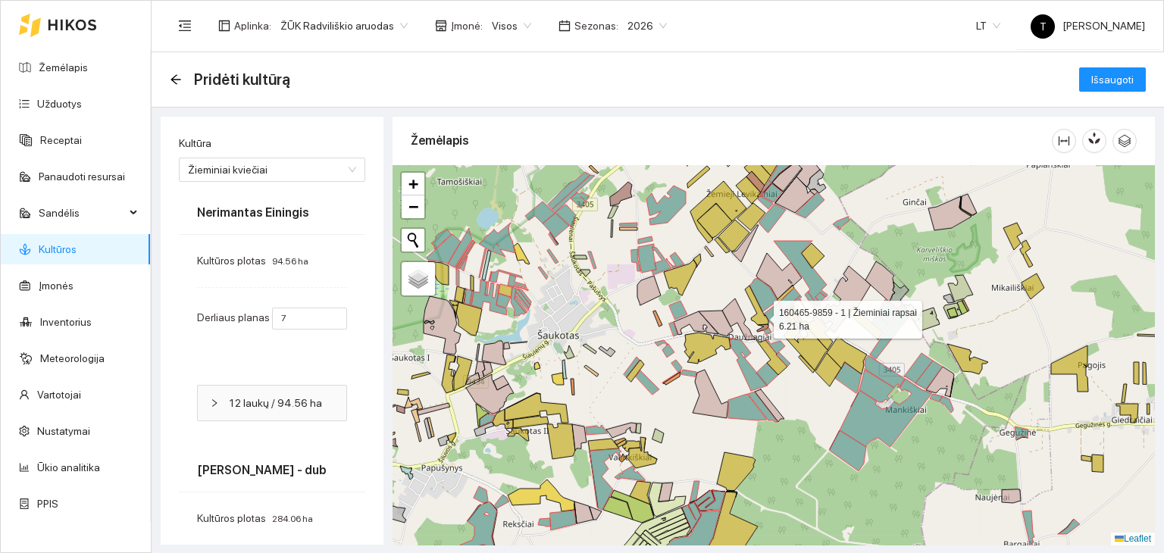
click at [760, 315] on icon at bounding box center [756, 305] width 23 height 39
click at [820, 264] on div "+ − Nieko nerasta. Bandykite dar kartą. Žemėlapis Palydovas Leaflet" at bounding box center [773, 355] width 762 height 380
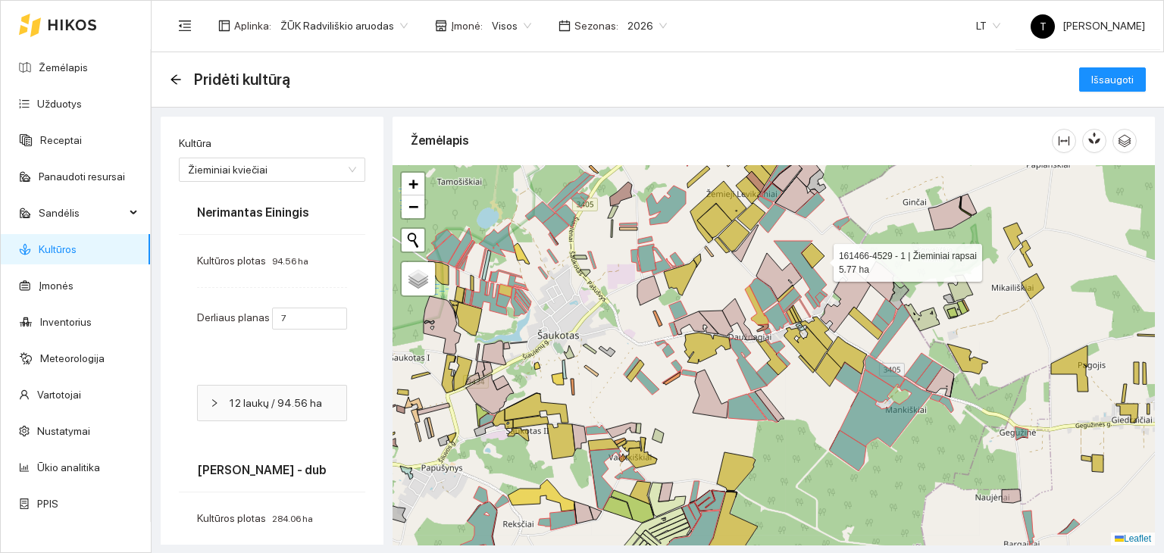
click at [819, 258] on icon at bounding box center [813, 255] width 23 height 25
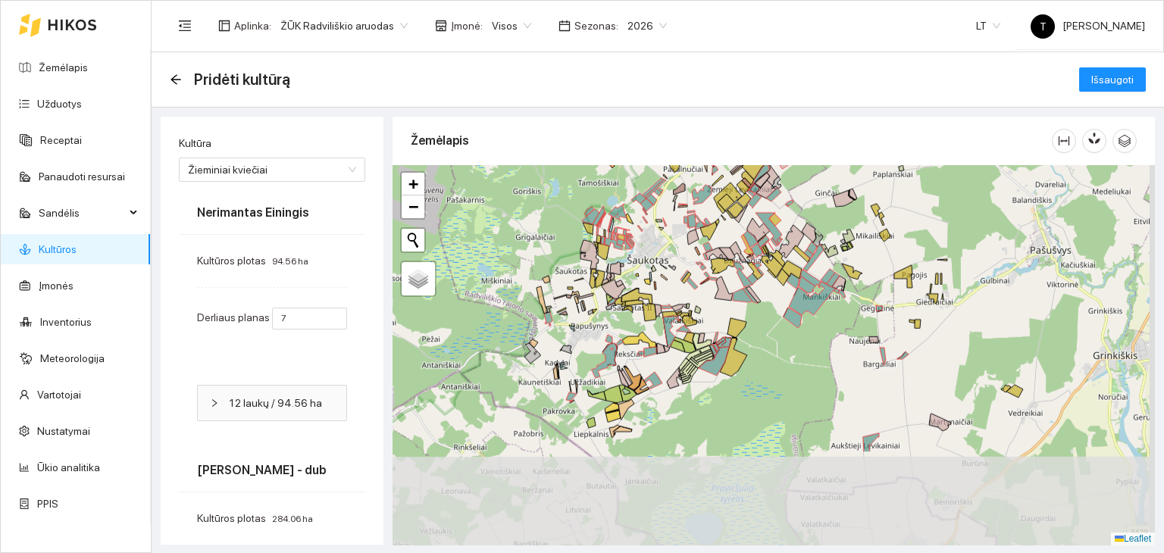
drag, startPoint x: 930, startPoint y: 464, endPoint x: 830, endPoint y: 328, distance: 169.6
click at [830, 328] on div "+ − Nieko nerasta. Bandykite dar kartą. Žemėlapis Palydovas Leaflet" at bounding box center [773, 355] width 762 height 380
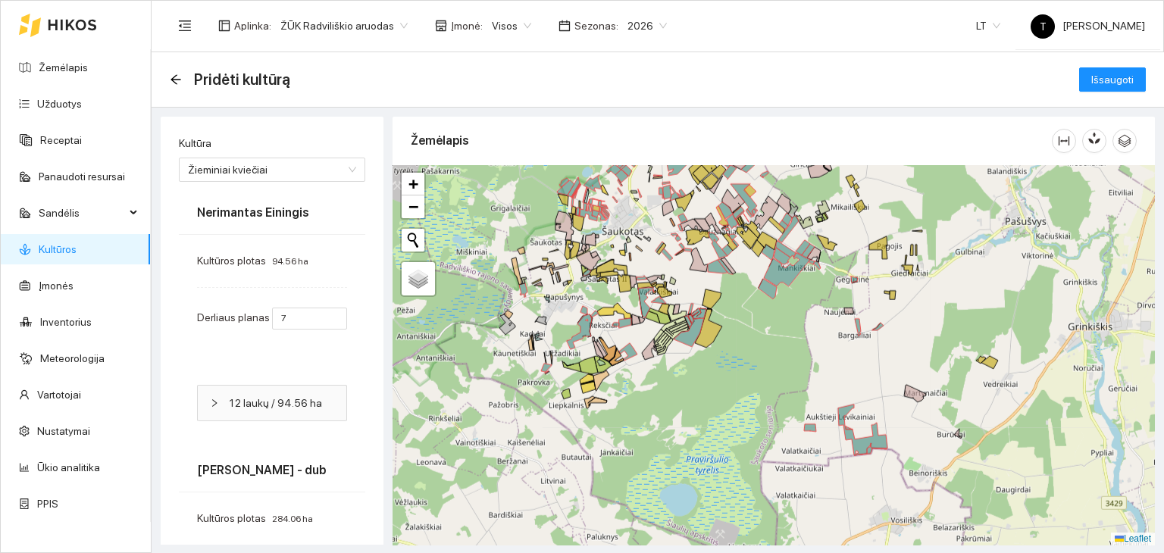
drag, startPoint x: 1009, startPoint y: 430, endPoint x: 967, endPoint y: 399, distance: 52.1
click at [967, 401] on div "+ − Nieko nerasta. Bandykite dar kartą. Žemėlapis Palydovas Leaflet" at bounding box center [773, 355] width 762 height 380
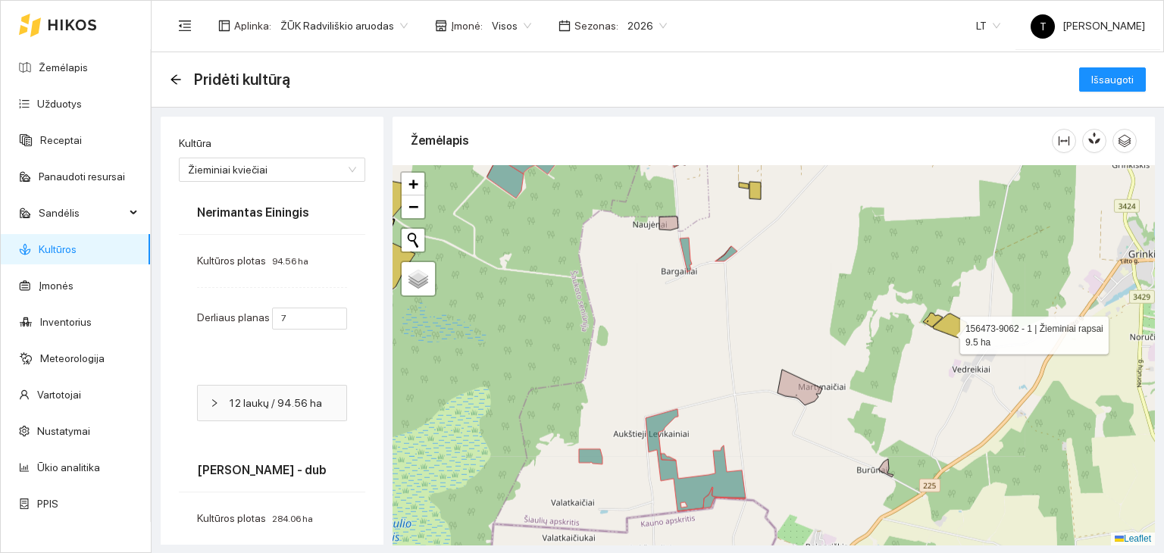
click at [948, 329] on icon at bounding box center [950, 326] width 34 height 24
click at [929, 319] on icon at bounding box center [933, 320] width 20 height 14
click at [1092, 80] on span "Išsaugoti" at bounding box center [1112, 79] width 42 height 17
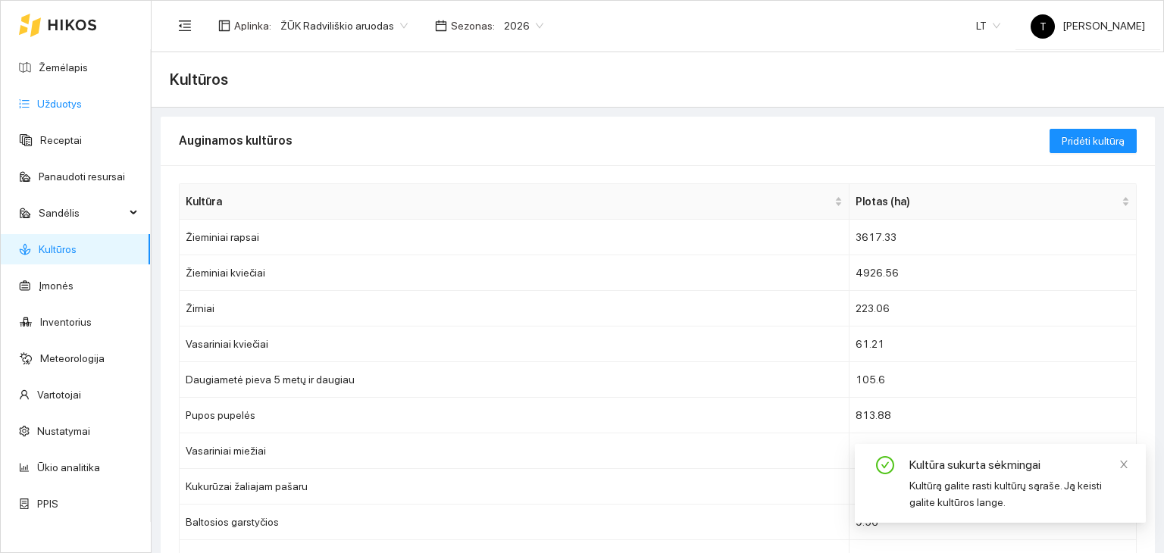
click at [82, 98] on link "Užduotys" at bounding box center [59, 104] width 45 height 12
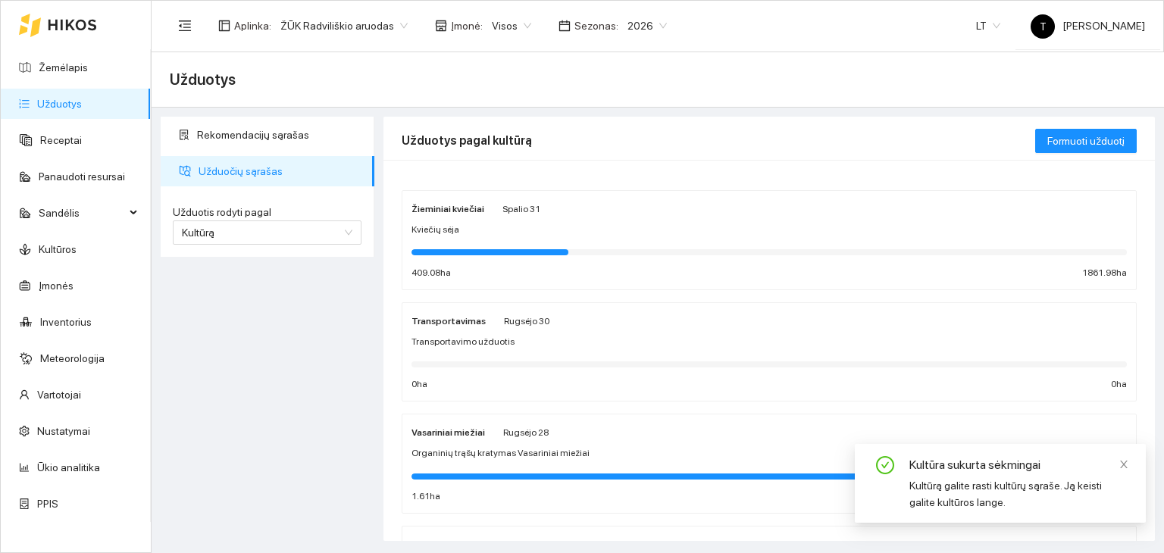
click at [515, 227] on div "Kviečių sėja" at bounding box center [768, 230] width 715 height 14
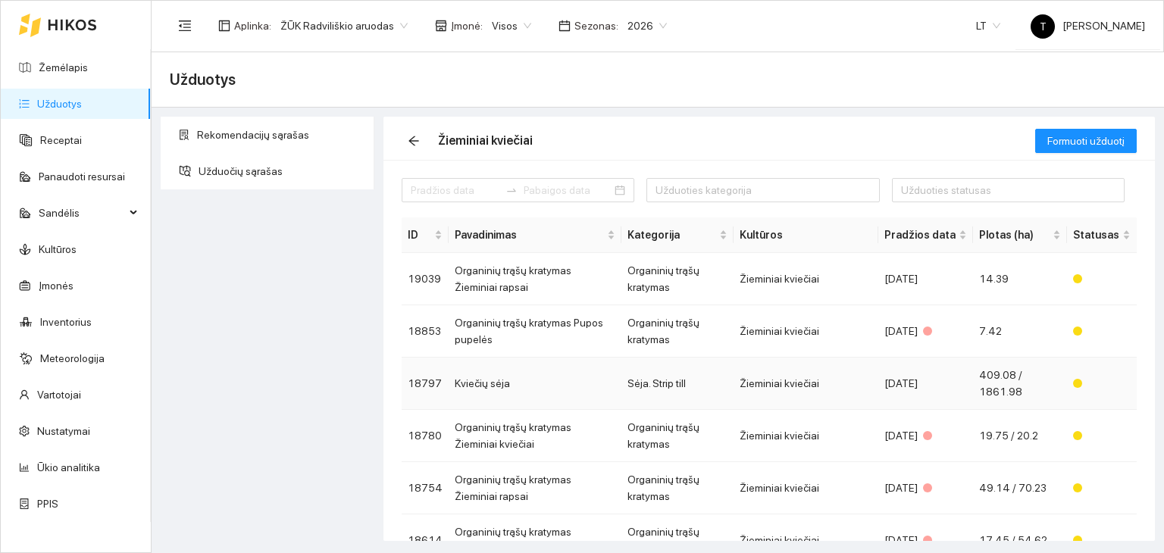
click at [808, 395] on td "Žieminiai kviečiai" at bounding box center [805, 384] width 145 height 52
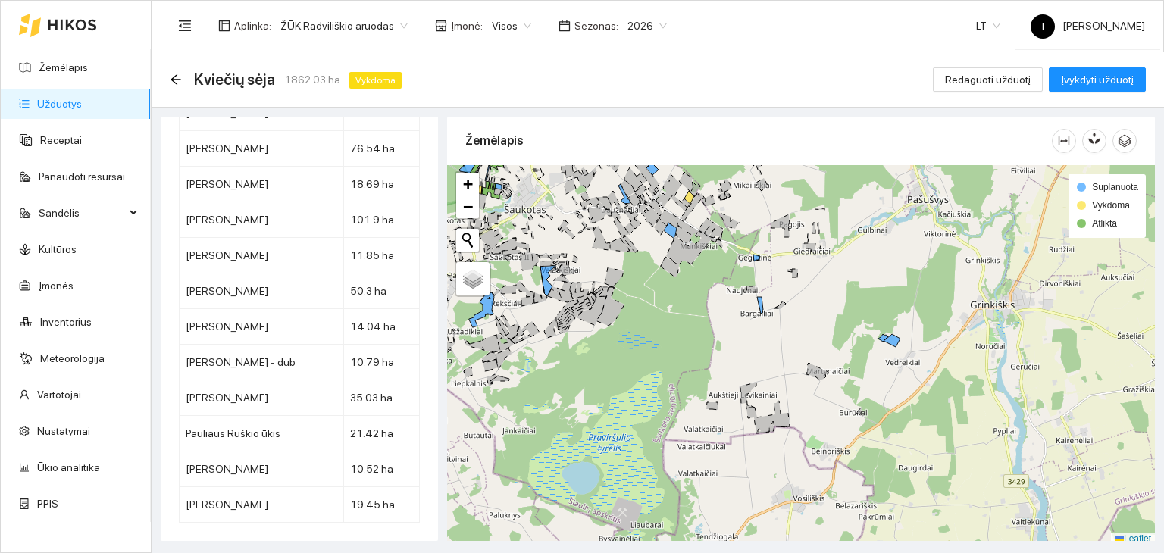
scroll to position [8513, 0]
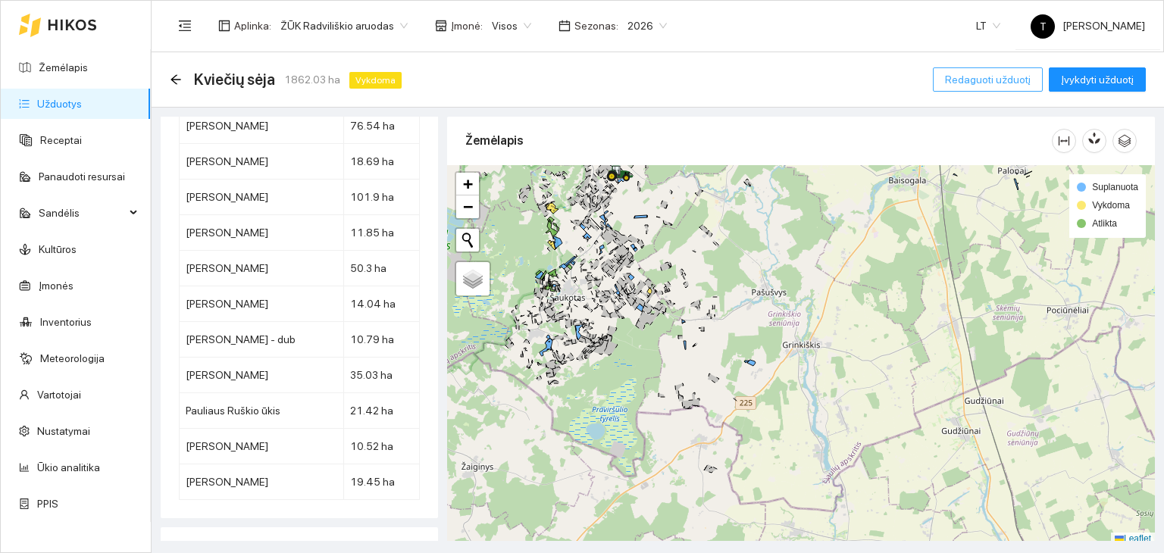
click at [1001, 77] on span "Redaguoti užduotį" at bounding box center [988, 79] width 86 height 17
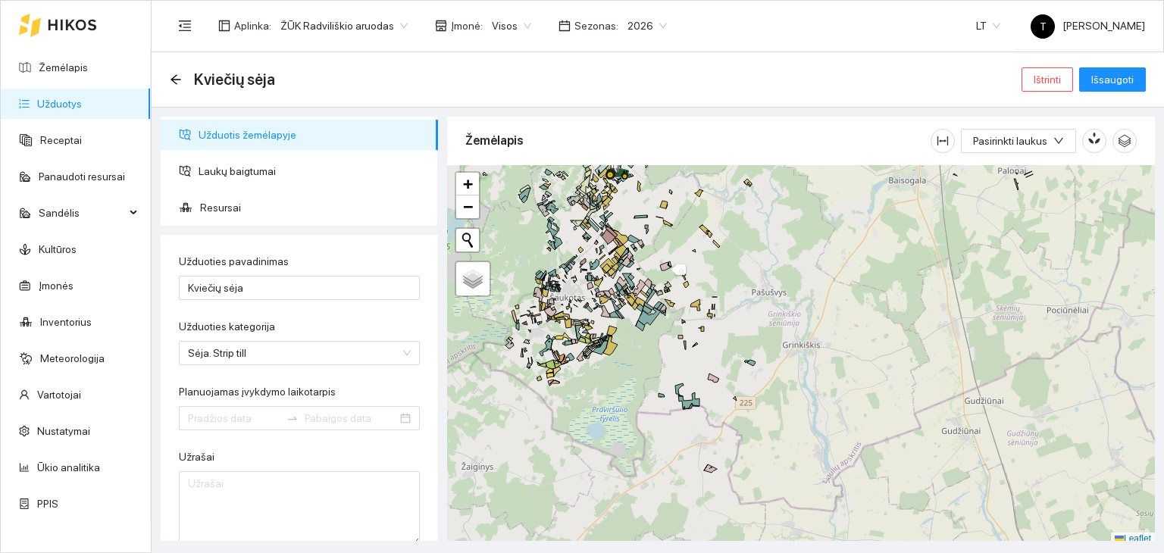
type input "[DATE]"
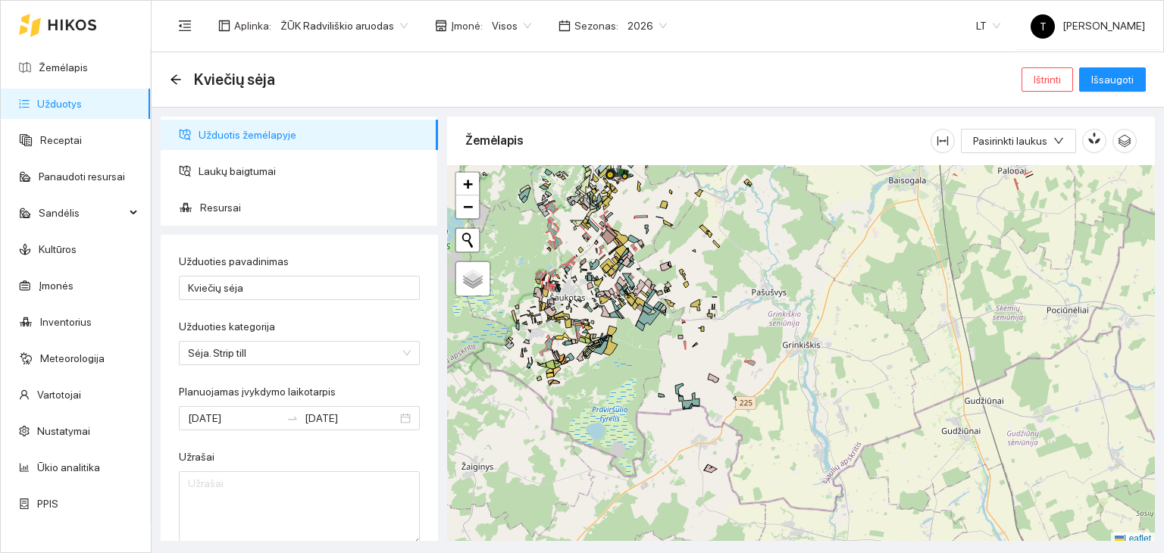
scroll to position [4, 0]
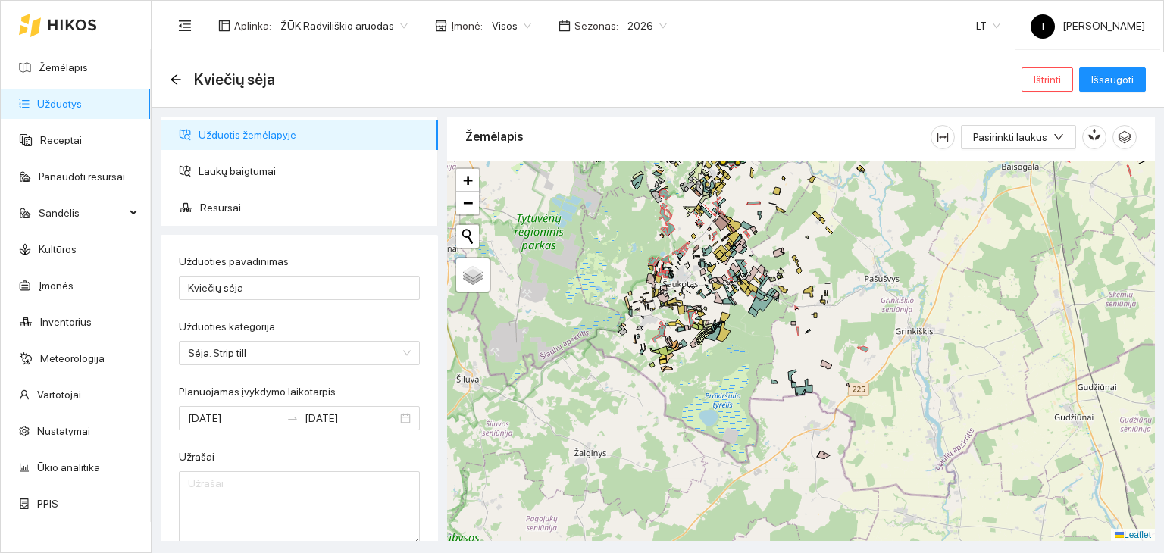
drag, startPoint x: 549, startPoint y: 337, endPoint x: 662, endPoint y: 327, distance: 113.3
click at [662, 327] on g at bounding box center [853, 285] width 586 height 348
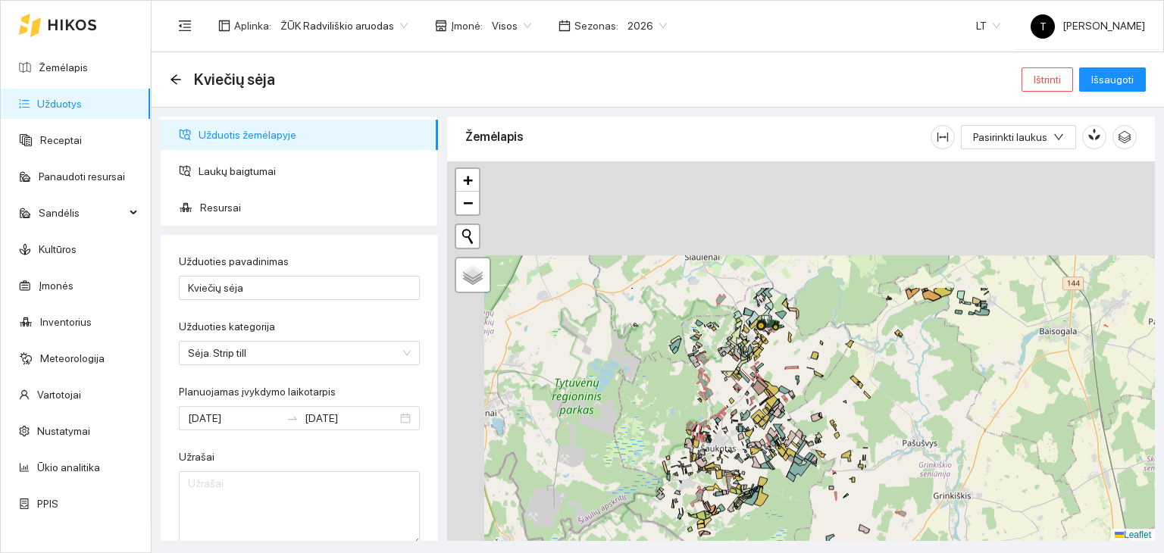
drag, startPoint x: 787, startPoint y: 218, endPoint x: 862, endPoint y: 517, distance: 308.5
click at [862, 517] on div "+ − Nieko nerasta. Bandykite dar kartą. Žemėlapis Palydovas Leaflet" at bounding box center [801, 351] width 708 height 380
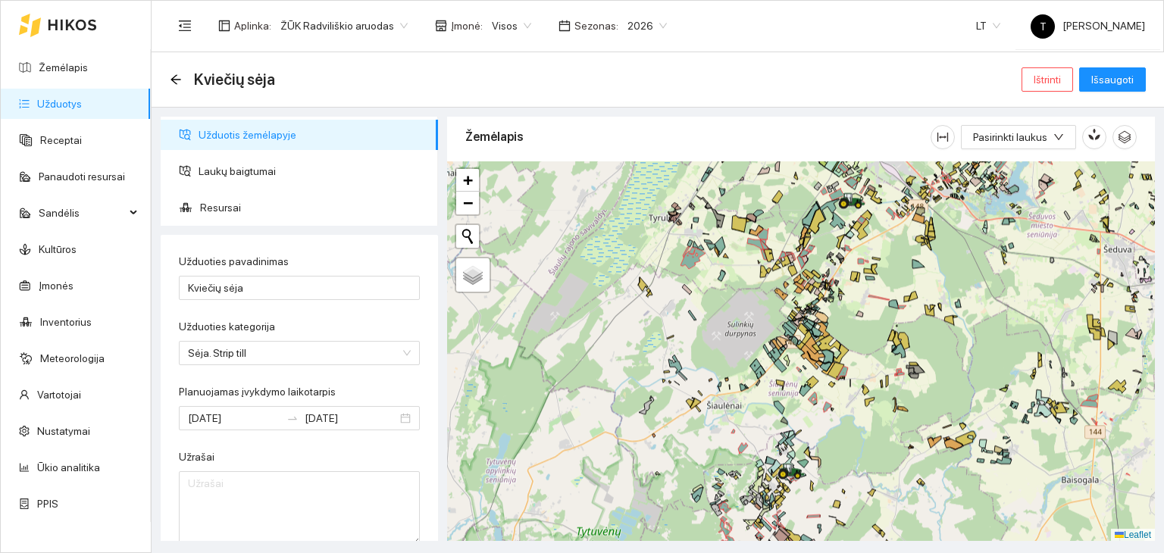
drag, startPoint x: 918, startPoint y: 283, endPoint x: 836, endPoint y: 376, distance: 123.4
click at [836, 376] on div "177473-6314 - 1 | Žieminiai rapsai 15.35 ha + − Nieko nerasta. Bandykite dar ka…" at bounding box center [801, 351] width 708 height 380
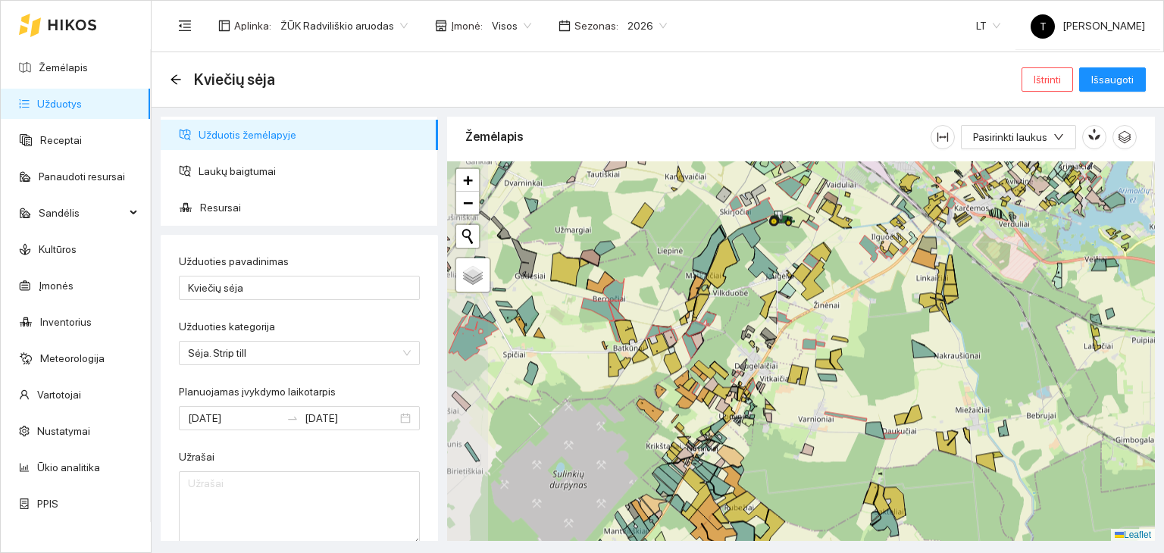
drag, startPoint x: 533, startPoint y: 398, endPoint x: 585, endPoint y: 405, distance: 52.1
click at [585, 405] on div "+ − Nieko nerasta. Bandykite dar kartą. Žemėlapis Palydovas Leaflet" at bounding box center [801, 351] width 708 height 380
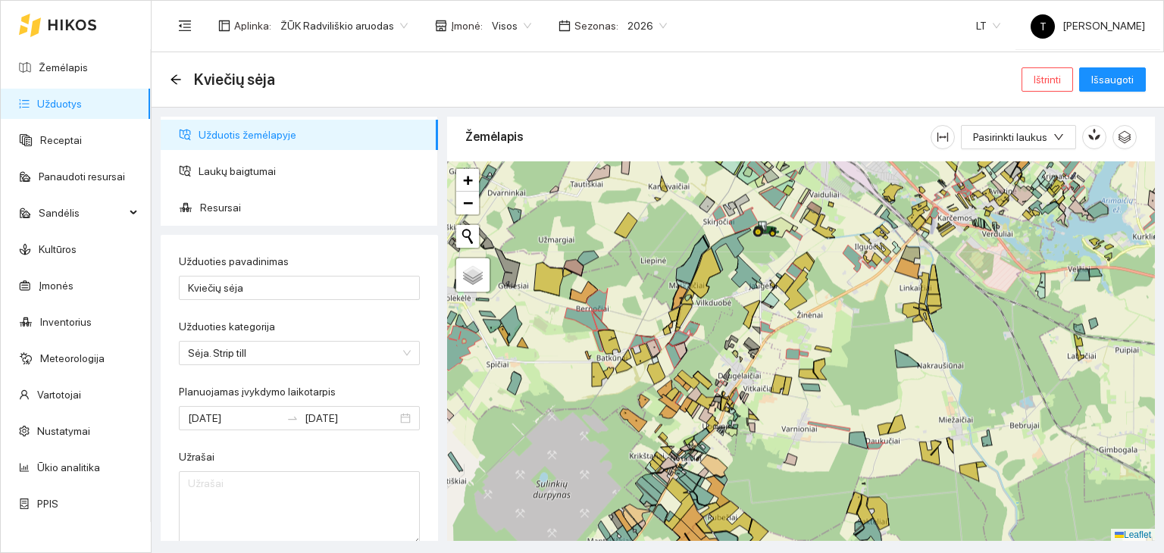
drag, startPoint x: 573, startPoint y: 323, endPoint x: 556, endPoint y: 333, distance: 19.4
click at [556, 333] on div "+ − Nieko nerasta. Bandykite dar kartą. Žemėlapis Palydovas Leaflet" at bounding box center [801, 351] width 708 height 380
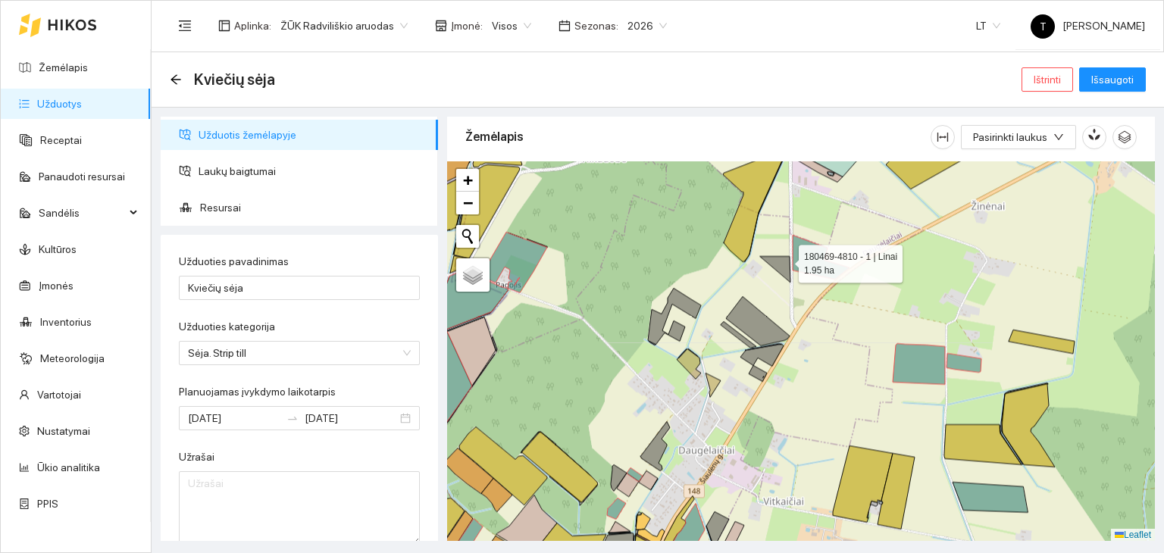
click at [784, 260] on icon at bounding box center [775, 269] width 30 height 26
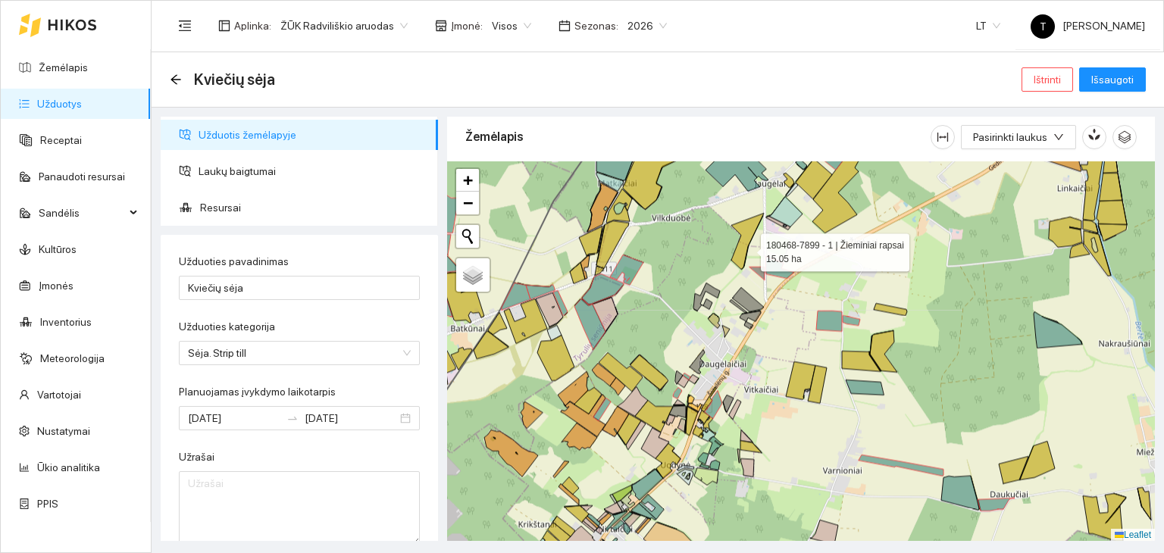
click at [747, 248] on icon at bounding box center [747, 241] width 33 height 56
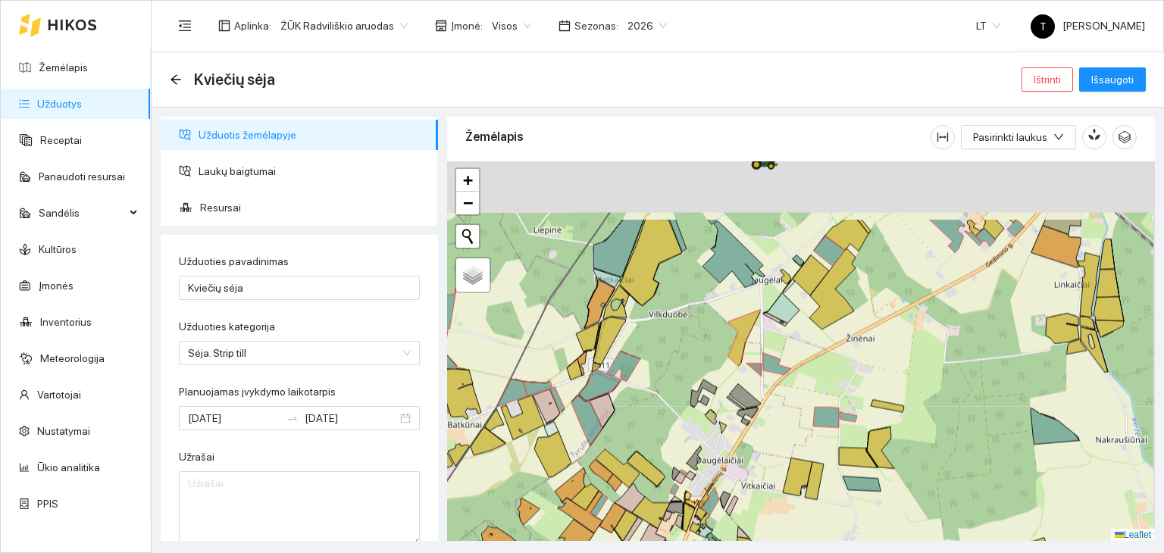
drag, startPoint x: 809, startPoint y: 326, endPoint x: 807, endPoint y: 355, distance: 29.6
click at [807, 355] on div "+ − Nieko nerasta. Bandykite dar kartą. Žemėlapis Palydovas Leaflet" at bounding box center [801, 351] width 708 height 380
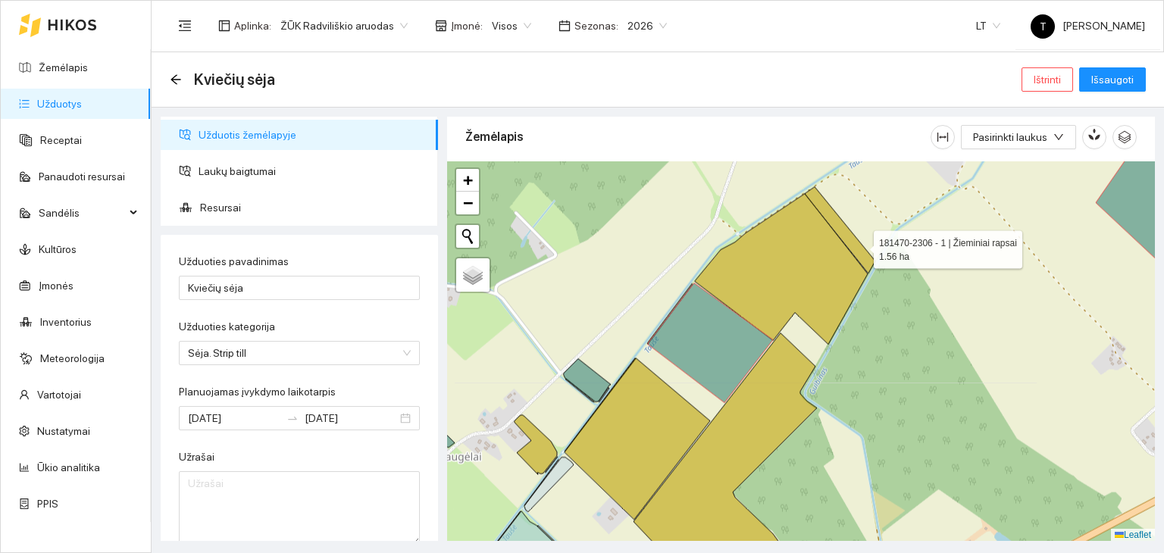
click at [860, 245] on icon at bounding box center [840, 230] width 70 height 86
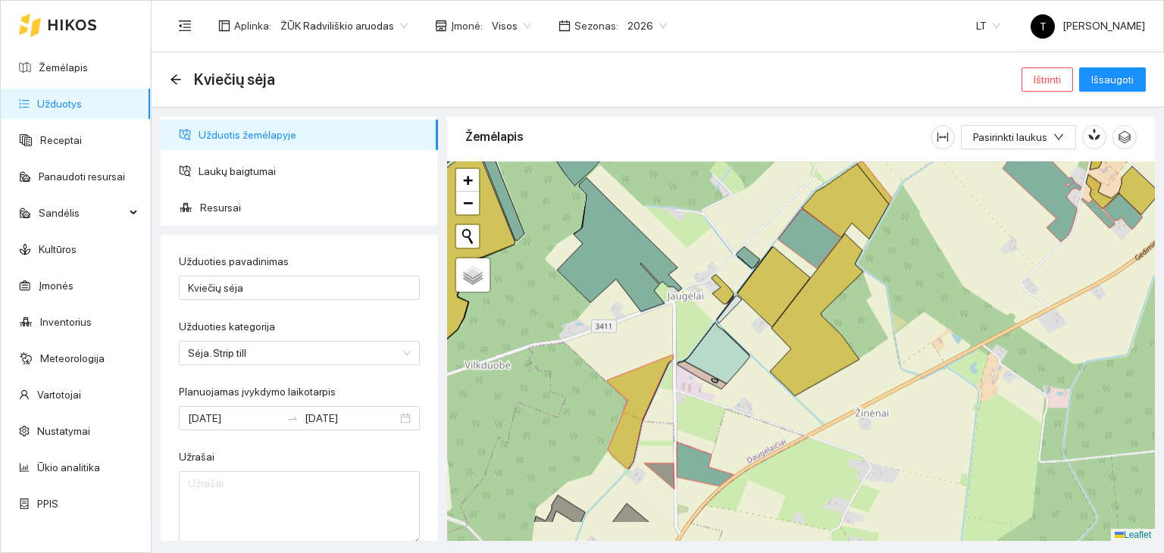
drag, startPoint x: 664, startPoint y: 379, endPoint x: 695, endPoint y: 322, distance: 64.8
click at [695, 322] on div "+ − Nieko nerasta. Bandykite dar kartą. Žemėlapis Palydovas Leaflet" at bounding box center [801, 351] width 708 height 380
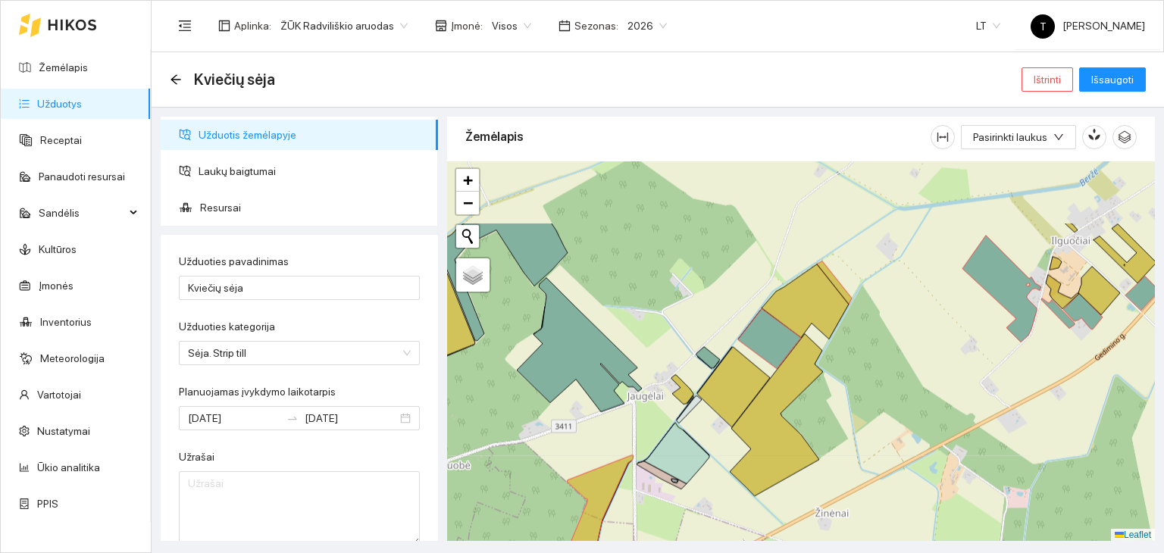
drag, startPoint x: 616, startPoint y: 345, endPoint x: 573, endPoint y: 445, distance: 108.9
click at [575, 445] on div "+ − Nieko nerasta. Bandykite dar kartą. Žemėlapis Palydovas Leaflet" at bounding box center [801, 351] width 708 height 380
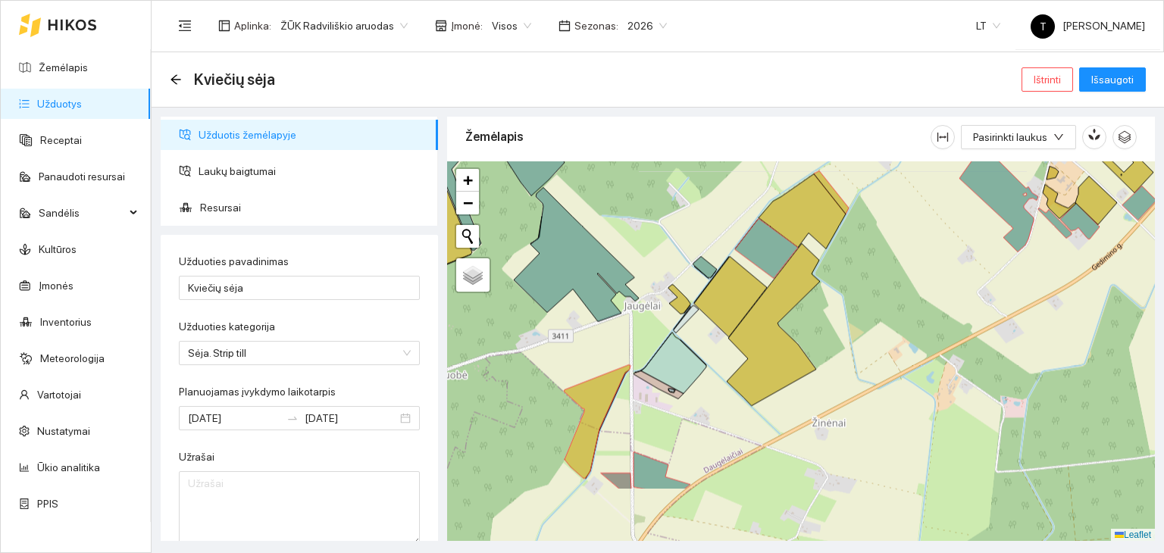
drag, startPoint x: 654, startPoint y: 508, endPoint x: 652, endPoint y: 417, distance: 90.2
click at [652, 417] on div "+ − Nieko nerasta. Bandykite dar kartą. Žemėlapis Palydovas Leaflet" at bounding box center [801, 351] width 708 height 380
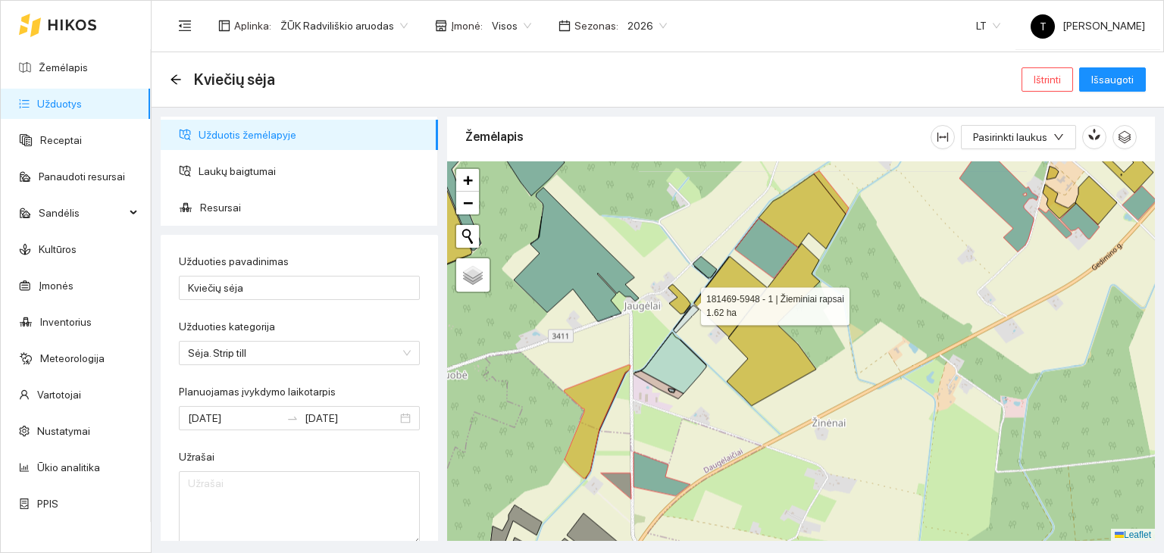
click at [687, 302] on icon at bounding box center [679, 299] width 22 height 30
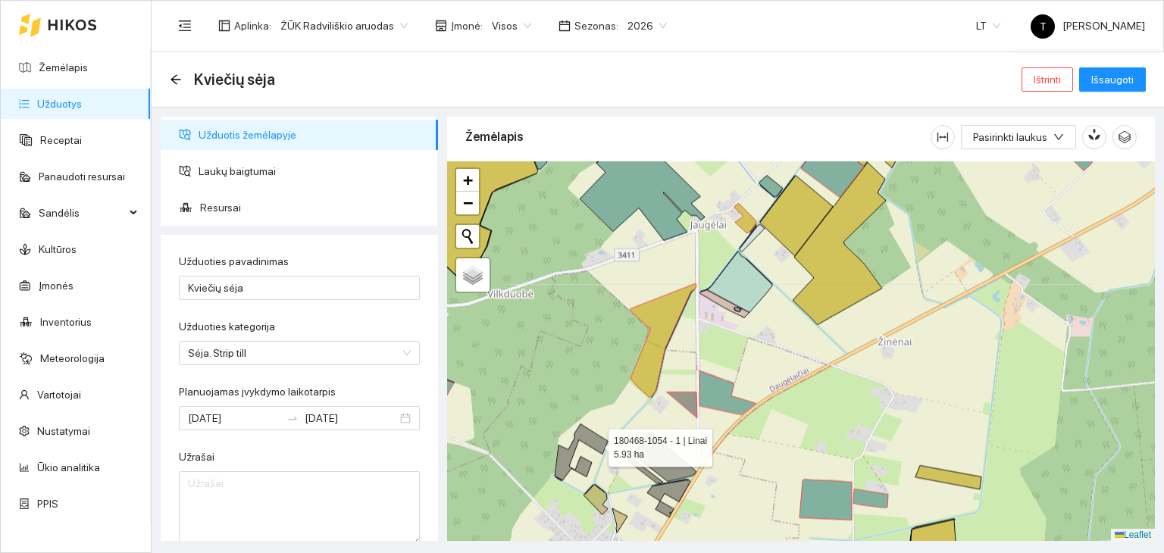
click at [594, 442] on icon at bounding box center [581, 451] width 53 height 57
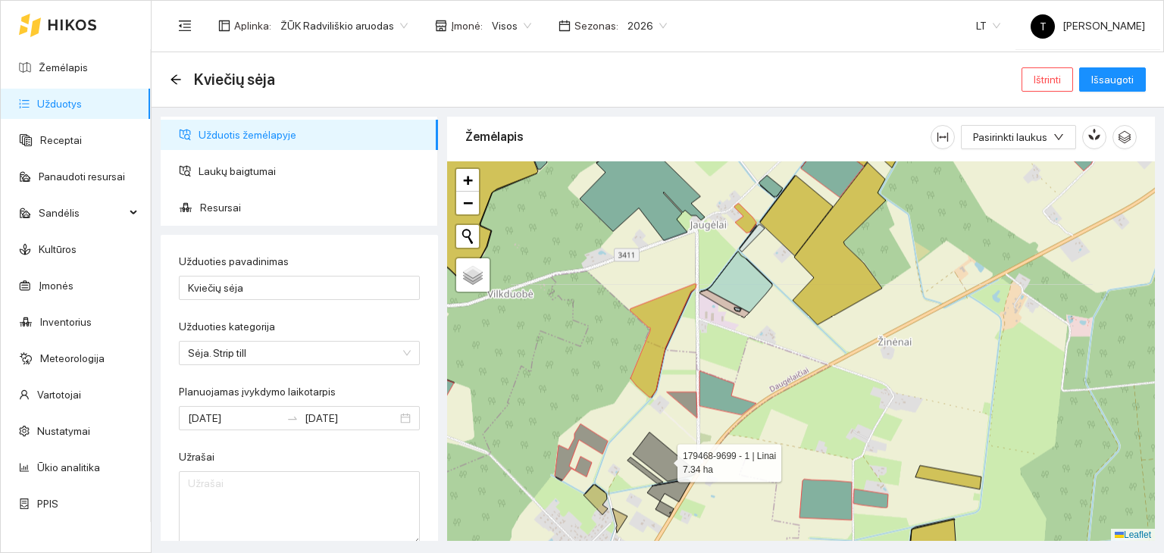
click at [666, 457] on icon at bounding box center [665, 456] width 64 height 49
click at [655, 480] on icon at bounding box center [645, 470] width 36 height 27
click at [658, 492] on icon at bounding box center [668, 491] width 43 height 22
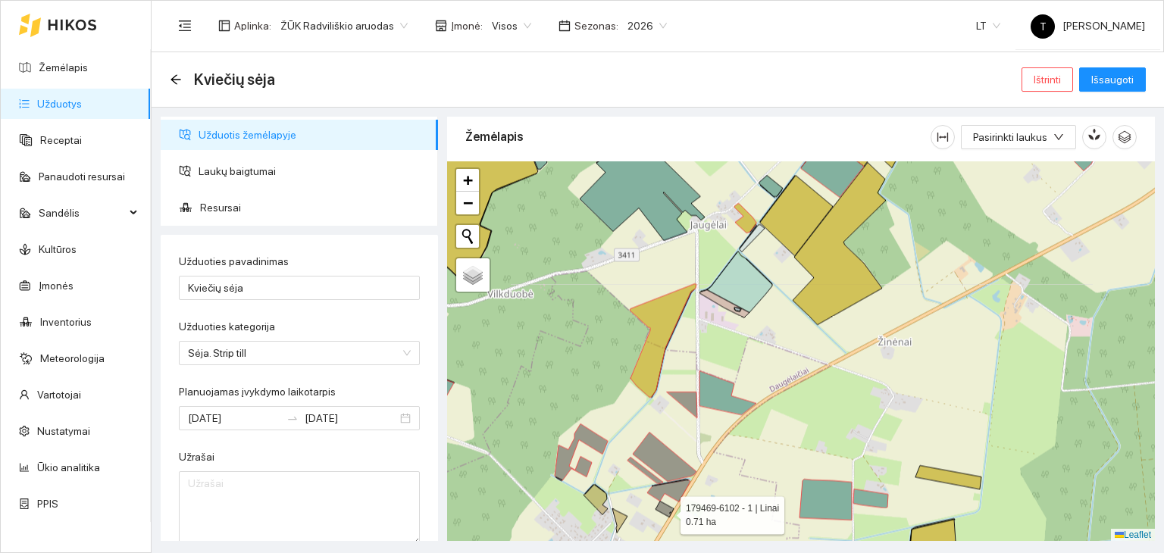
click at [667, 511] on icon at bounding box center [664, 509] width 18 height 16
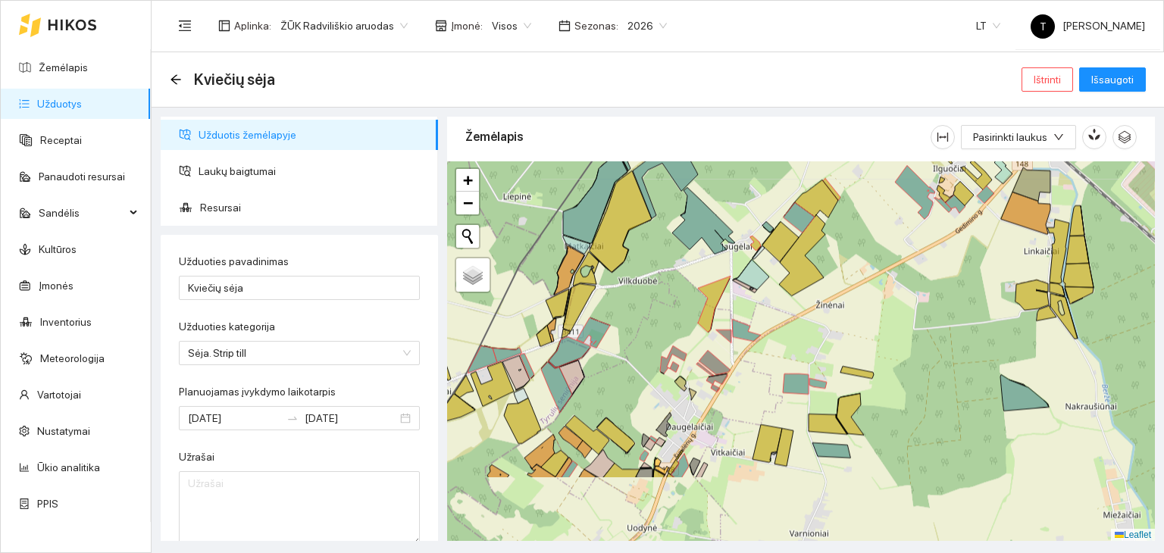
drag, startPoint x: 718, startPoint y: 507, endPoint x: 739, endPoint y: 404, distance: 105.2
click at [739, 404] on div "+ − Nieko nerasta. Bandykite dar kartą. Žemėlapis Palydovas Leaflet" at bounding box center [801, 351] width 708 height 380
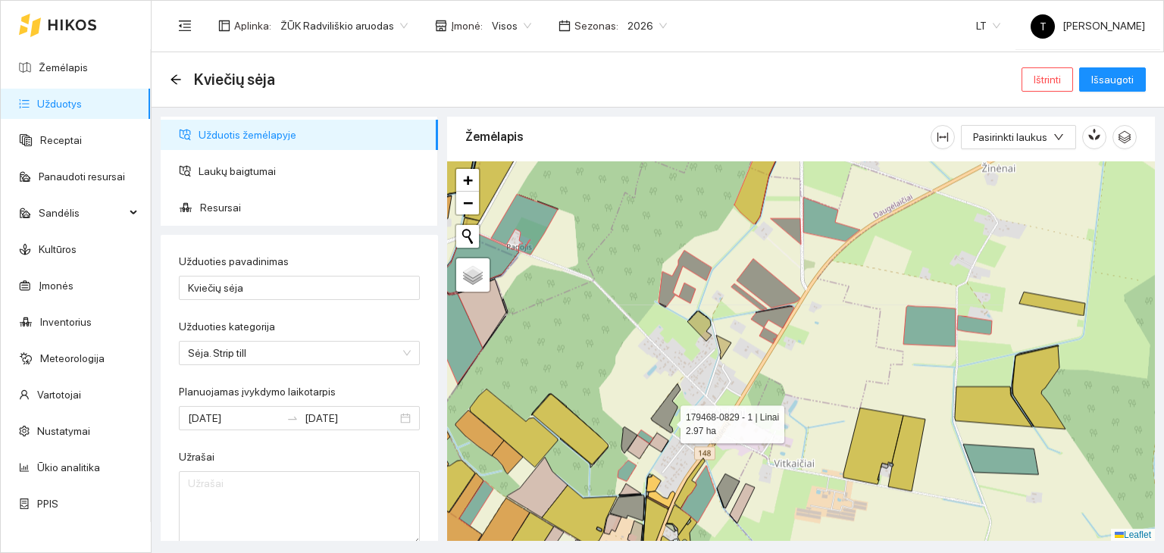
click at [666, 418] on icon at bounding box center [666, 407] width 30 height 49
click at [626, 436] on icon at bounding box center [629, 440] width 16 height 27
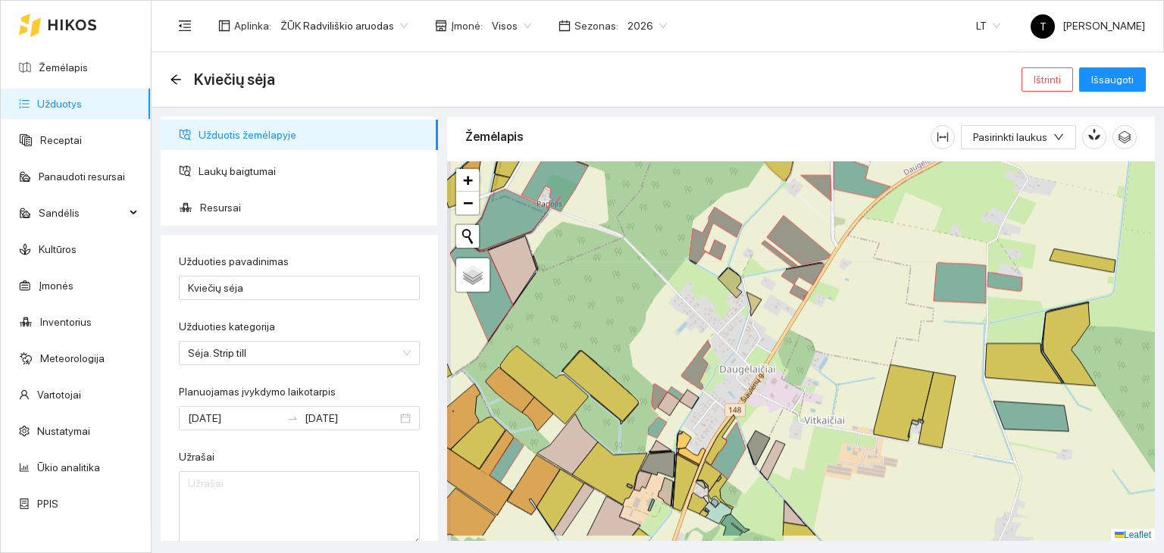
drag, startPoint x: 673, startPoint y: 440, endPoint x: 706, endPoint y: 401, distance: 51.6
click at [706, 401] on div "+ − Nieko nerasta. Bandykite dar kartą. Žemėlapis Palydovas Leaflet" at bounding box center [801, 351] width 708 height 380
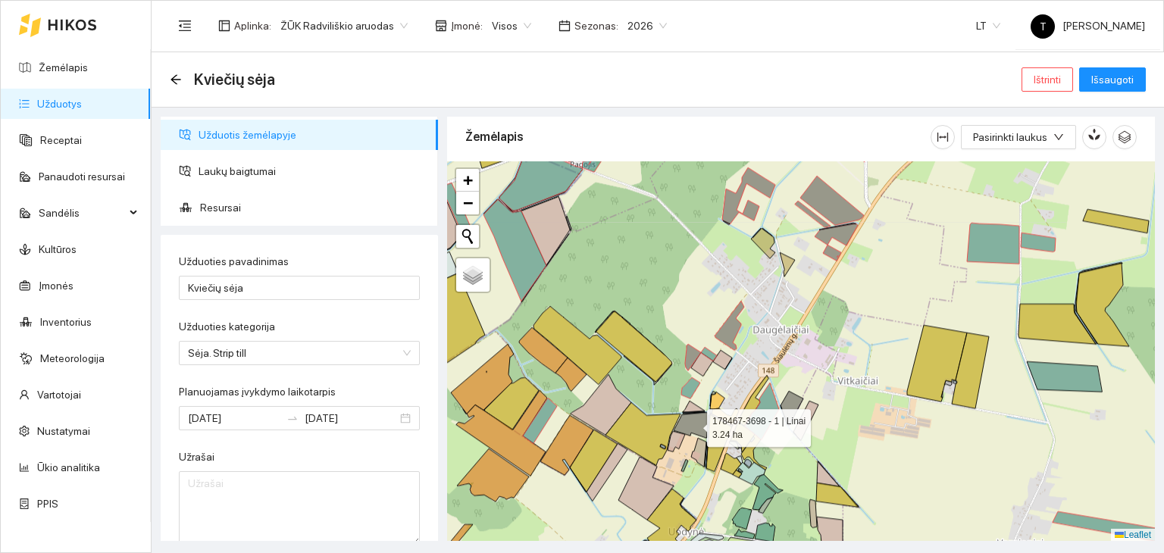
click at [698, 424] on icon at bounding box center [690, 425] width 34 height 26
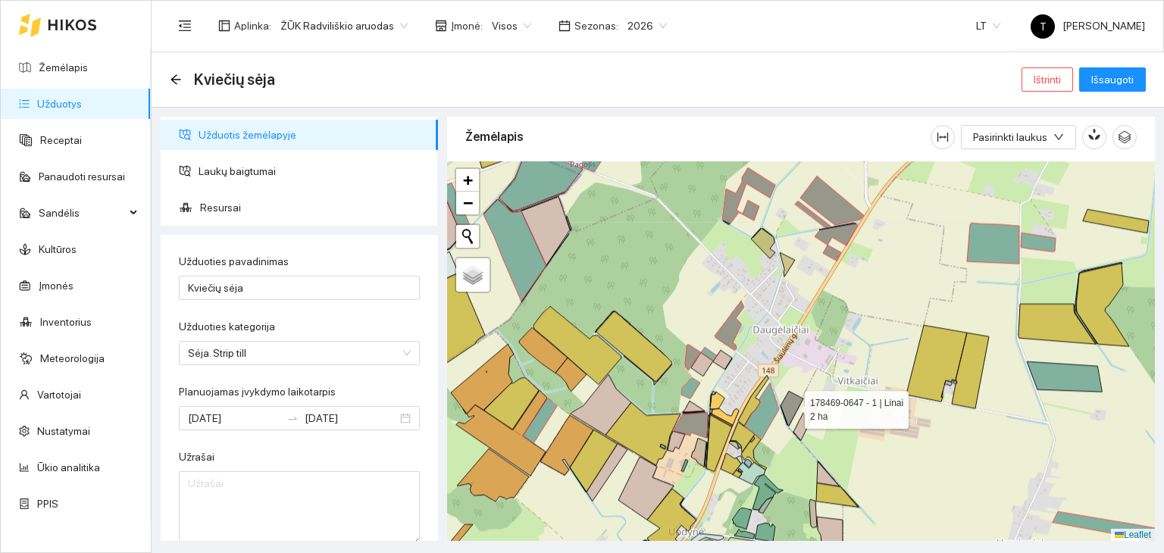
click at [788, 402] on icon at bounding box center [791, 408] width 23 height 35
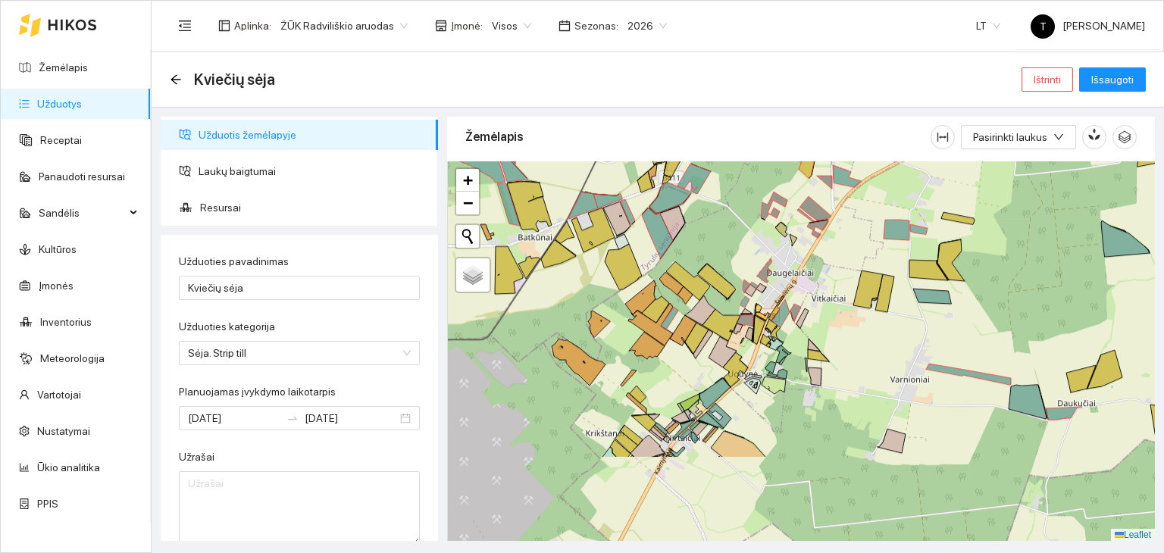
drag, startPoint x: 755, startPoint y: 437, endPoint x: 767, endPoint y: 349, distance: 88.7
click at [767, 349] on div "+ − Nieko nerasta. Bandykite dar kartą. Žemėlapis Palydovas Leaflet" at bounding box center [801, 351] width 708 height 380
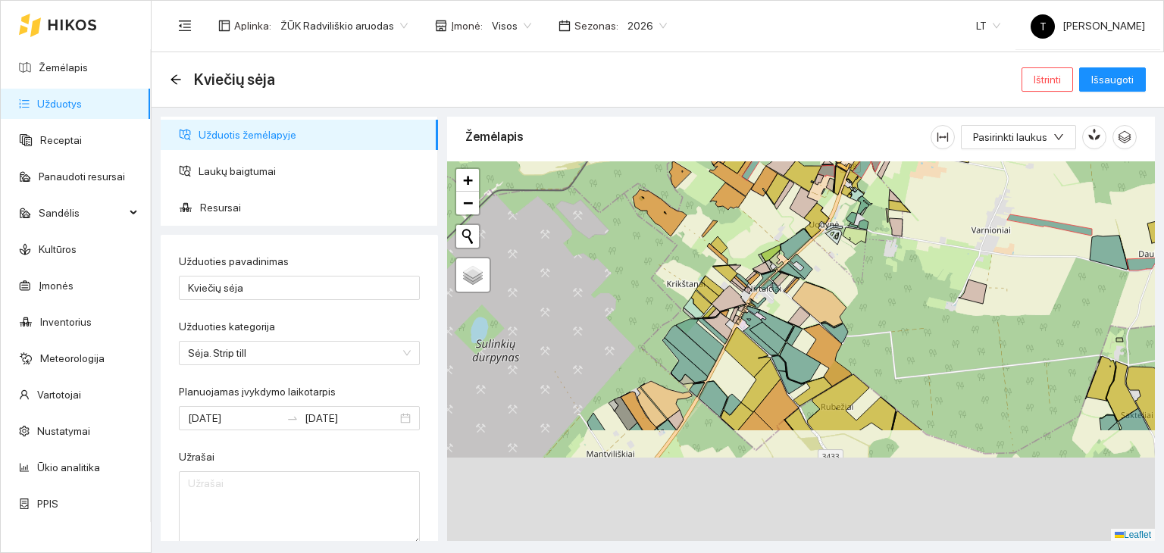
drag, startPoint x: 718, startPoint y: 351, endPoint x: 760, endPoint y: 287, distance: 76.1
click at [760, 287] on div "+ − Nieko nerasta. Bandykite dar kartą. Žemėlapis Palydovas Leaflet" at bounding box center [801, 351] width 708 height 380
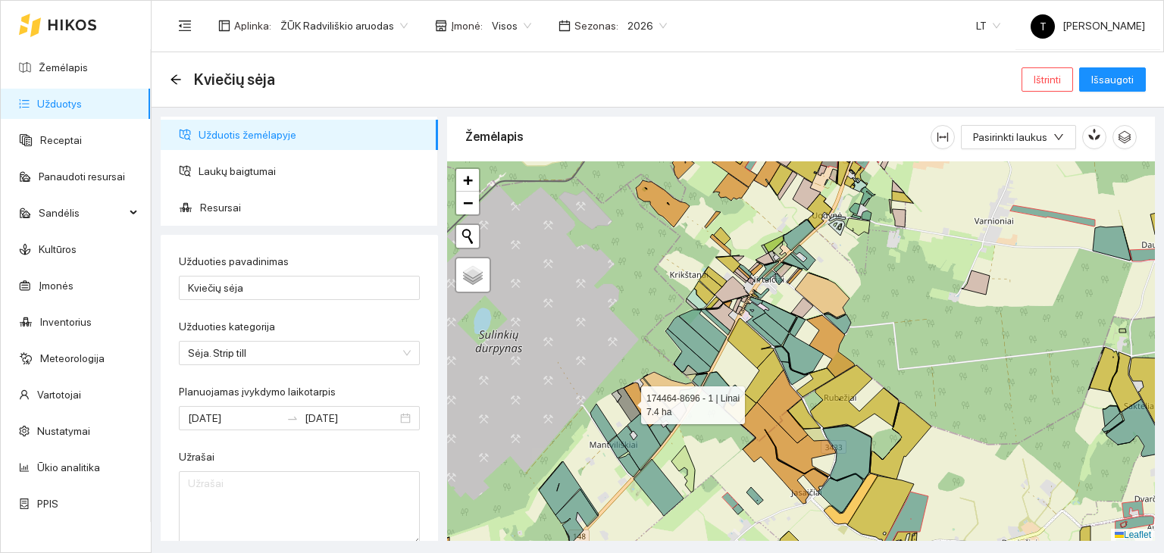
click at [627, 401] on icon at bounding box center [628, 405] width 23 height 34
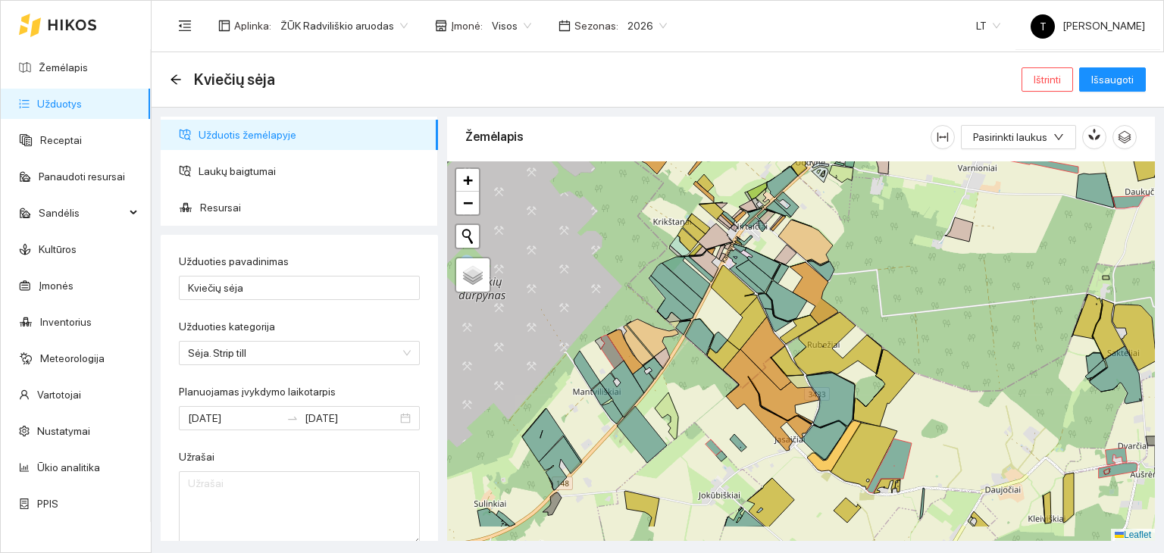
drag, startPoint x: 729, startPoint y: 461, endPoint x: 708, endPoint y: 389, distance: 74.8
click at [708, 389] on div "+ − Nieko nerasta. Bandykite dar kartą. Žemėlapis Palydovas Leaflet" at bounding box center [801, 351] width 708 height 380
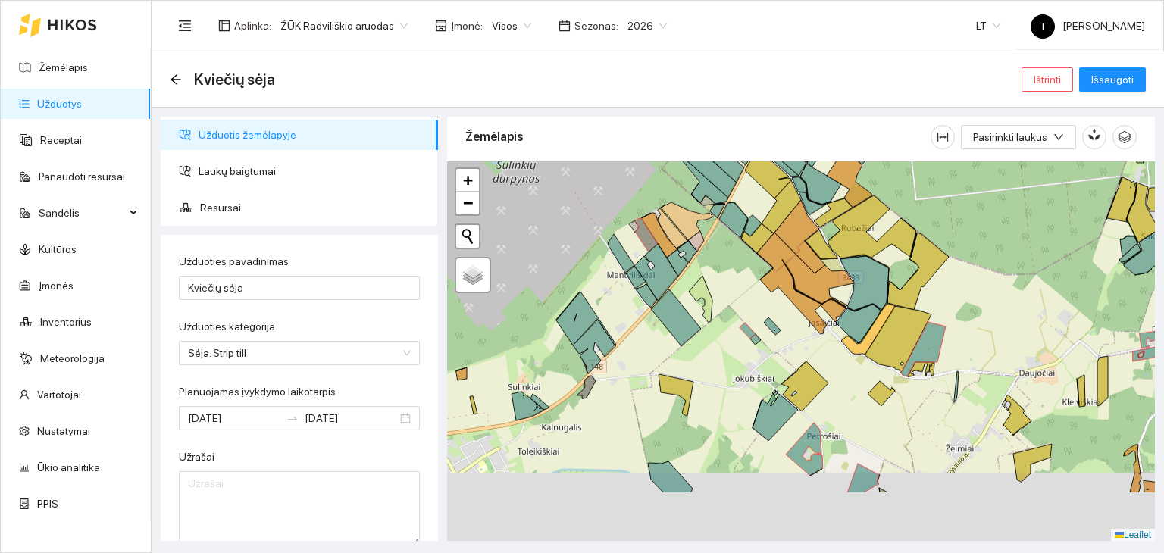
drag, startPoint x: 712, startPoint y: 452, endPoint x: 761, endPoint y: 347, distance: 115.9
click at [761, 347] on div "+ − Nieko nerasta. Bandykite dar kartą. Žemėlapis Palydovas Leaflet" at bounding box center [801, 351] width 708 height 380
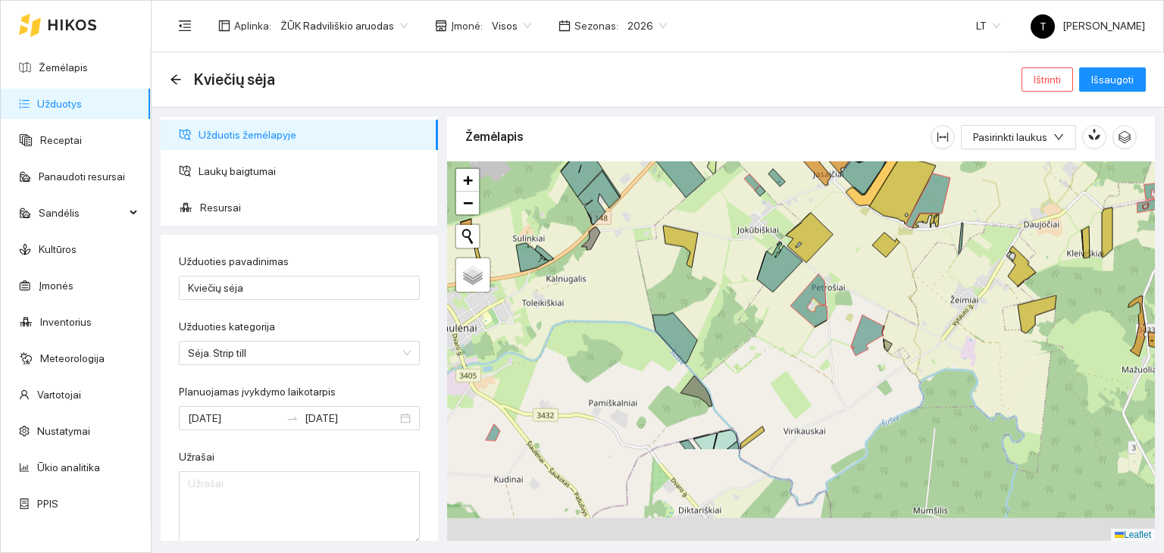
drag, startPoint x: 764, startPoint y: 465, endPoint x: 755, endPoint y: 321, distance: 144.2
click at [755, 321] on div "+ − Nieko nerasta. Bandykite dar kartą. Žemėlapis Palydovas Leaflet" at bounding box center [801, 351] width 708 height 380
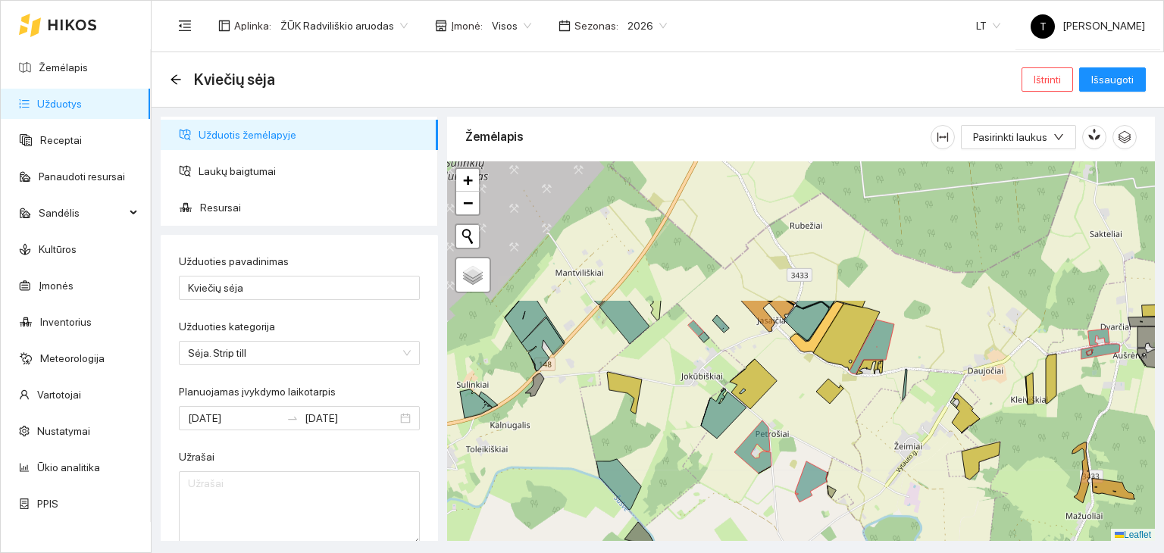
drag, startPoint x: 752, startPoint y: 302, endPoint x: 697, endPoint y: 483, distance: 189.1
click at [697, 483] on div "+ − Nieko nerasta. Bandykite dar kartą. Žemėlapis Palydovas Leaflet" at bounding box center [801, 351] width 708 height 380
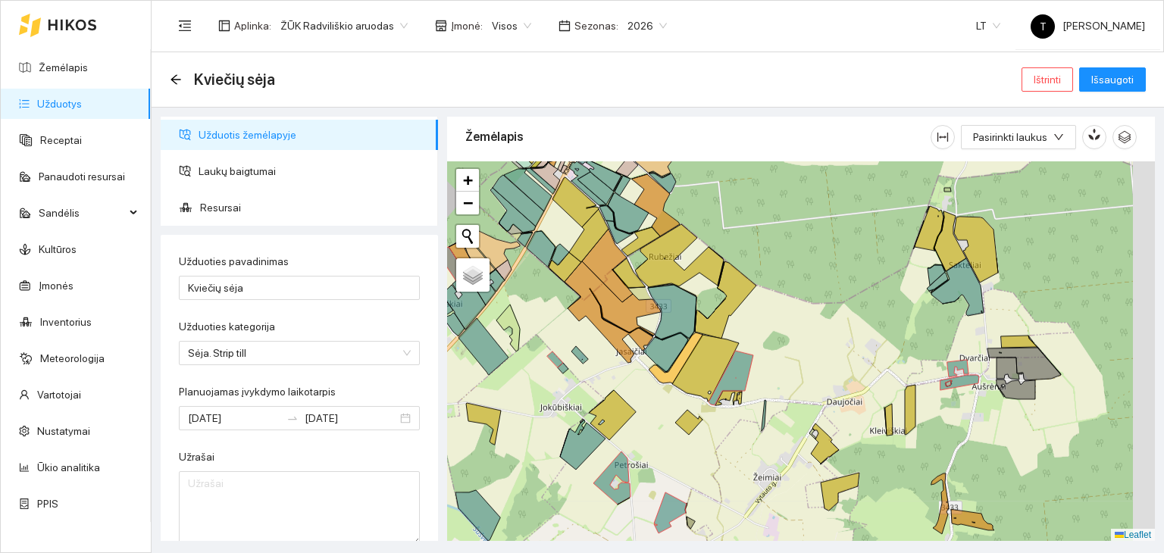
drag, startPoint x: 1112, startPoint y: 363, endPoint x: 979, endPoint y: 386, distance: 135.3
click at [970, 389] on div "+ − Nieko nerasta. Bandykite dar kartą. Žemėlapis Palydovas Leaflet" at bounding box center [801, 351] width 708 height 380
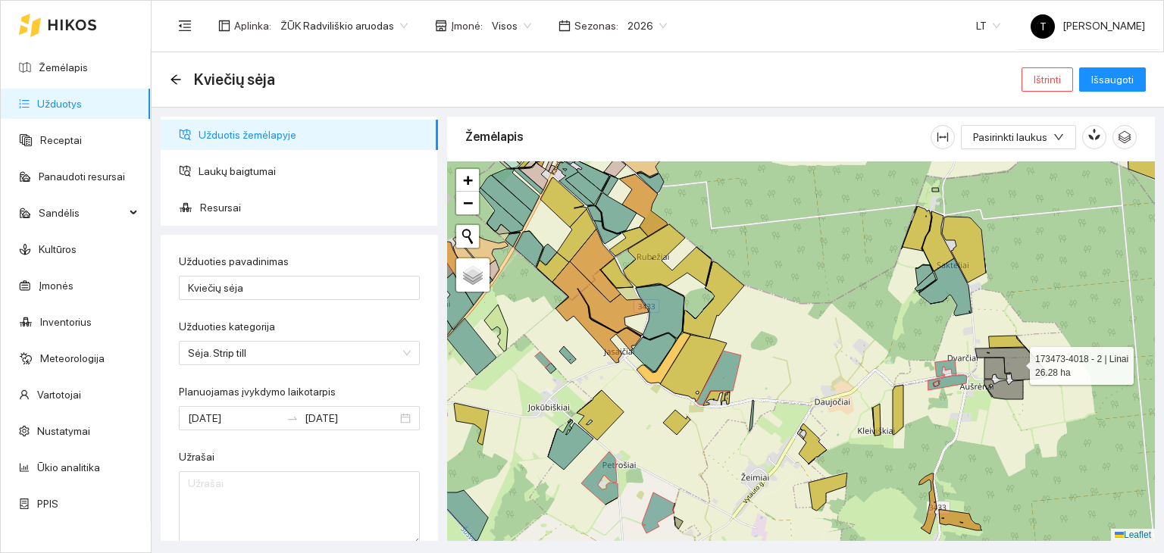
click at [1027, 364] on icon at bounding box center [1011, 364] width 73 height 33
click at [994, 367] on icon at bounding box center [997, 369] width 26 height 22
click at [1001, 383] on icon at bounding box center [1003, 390] width 39 height 20
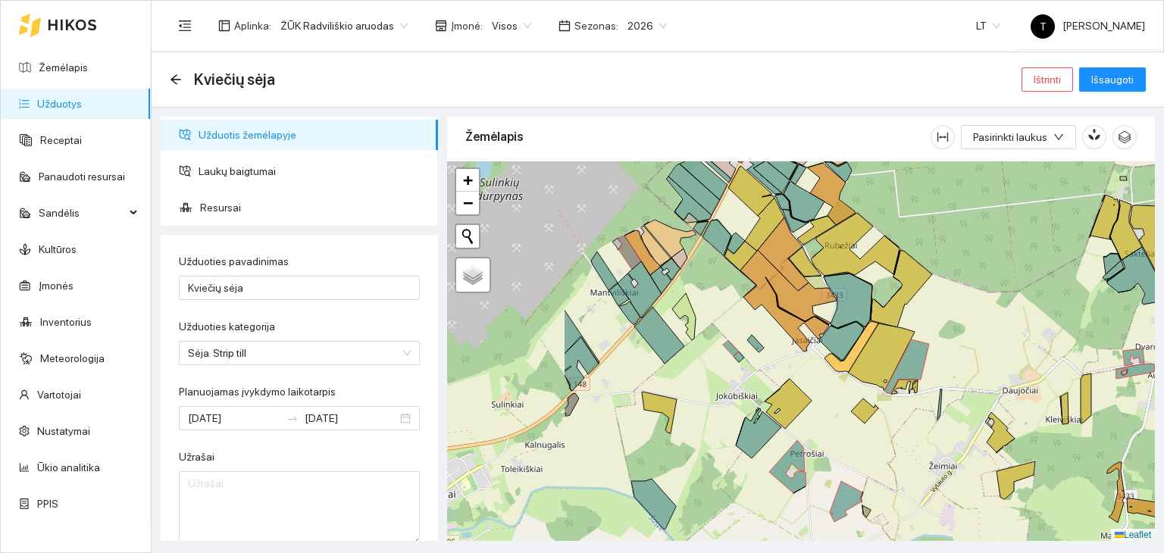
drag, startPoint x: 579, startPoint y: 370, endPoint x: 767, endPoint y: 359, distance: 188.2
click at [767, 359] on div "+ − Nieko nerasta. Bandykite dar kartą. Žemėlapis Palydovas Leaflet" at bounding box center [801, 351] width 708 height 380
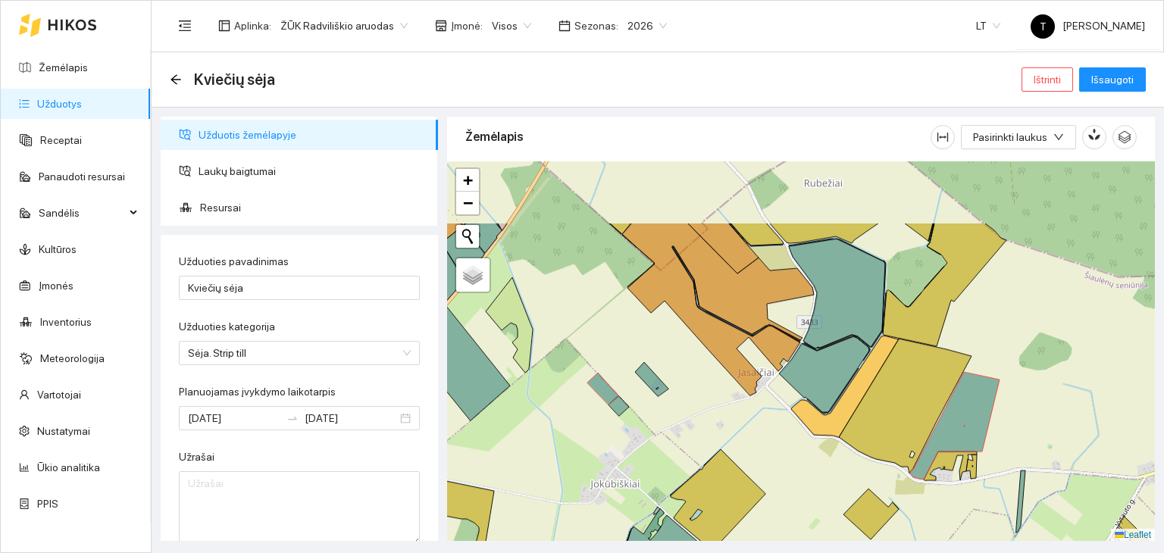
drag, startPoint x: 764, startPoint y: 344, endPoint x: 793, endPoint y: 517, distance: 175.1
click at [793, 517] on div "+ − Nieko nerasta. Bandykite dar kartą. Žemėlapis Palydovas Leaflet" at bounding box center [801, 351] width 708 height 380
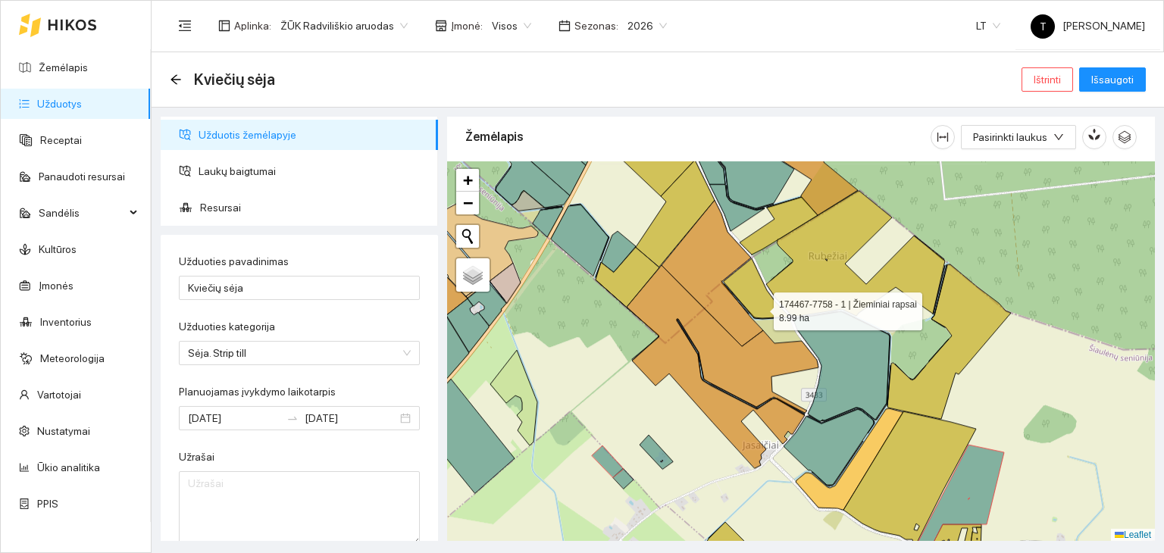
click at [760, 307] on icon at bounding box center [755, 288] width 64 height 60
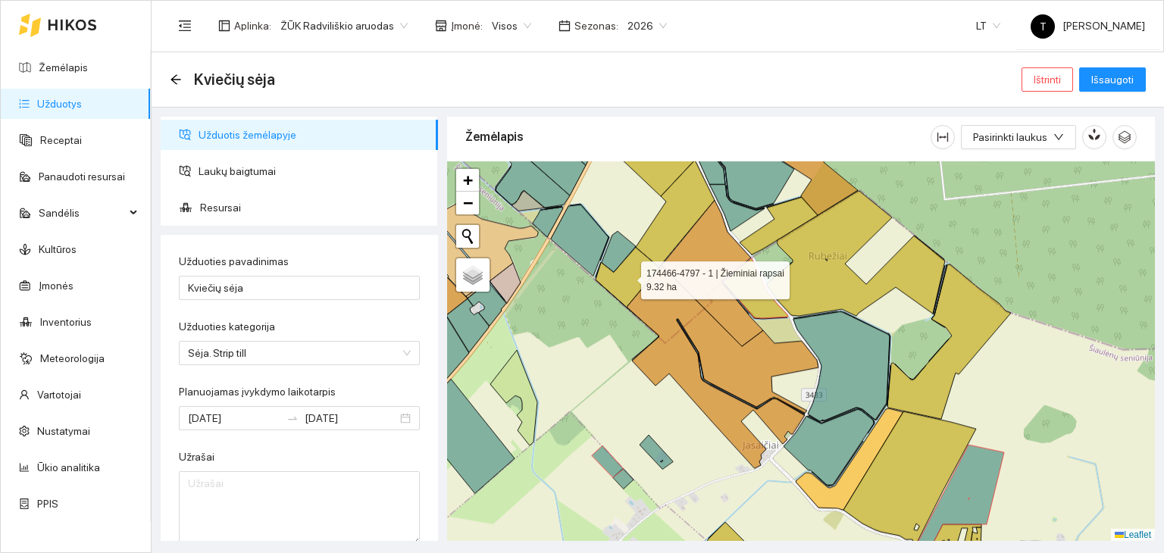
click at [617, 283] on icon at bounding box center [627, 277] width 64 height 60
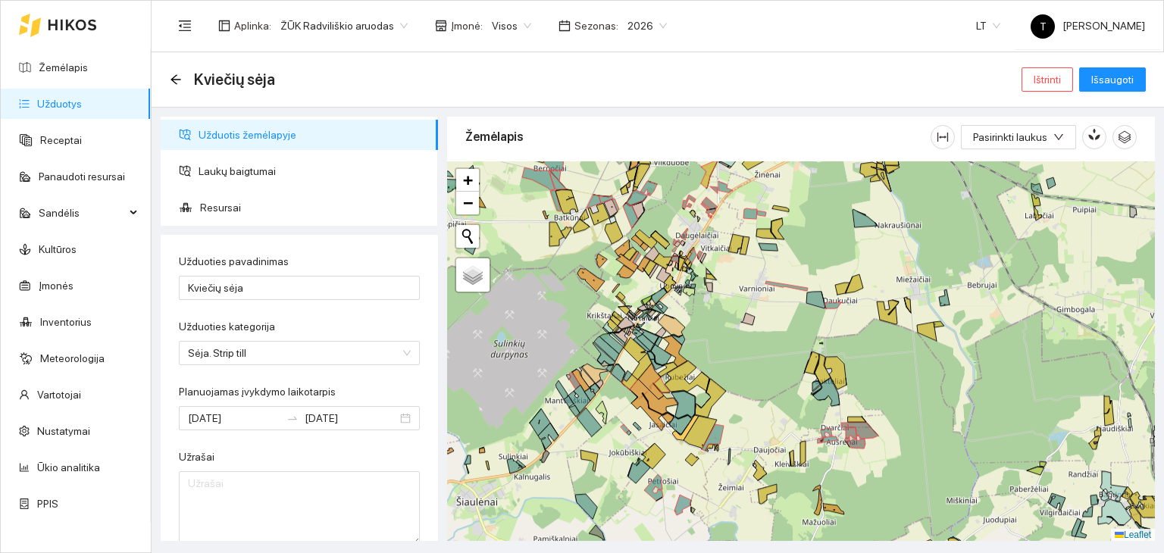
drag, startPoint x: 910, startPoint y: 248, endPoint x: 861, endPoint y: 414, distance: 173.1
click at [861, 414] on div "+ − Nieko nerasta. Bandykite dar kartą. Žemėlapis Palydovas Leaflet" at bounding box center [801, 351] width 708 height 380
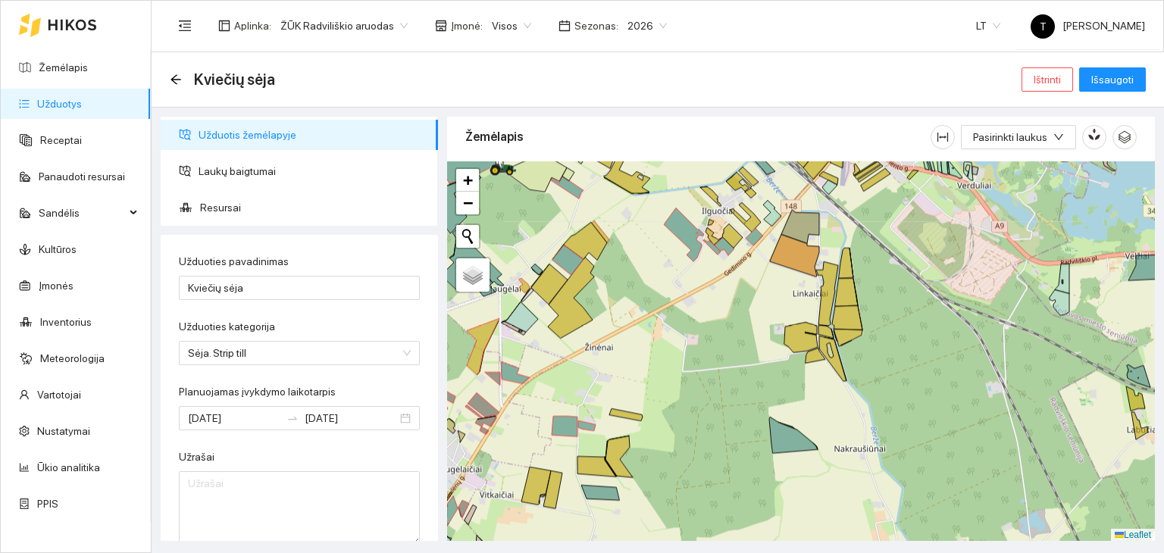
drag, startPoint x: 859, startPoint y: 399, endPoint x: 876, endPoint y: 449, distance: 52.7
click at [876, 449] on div "+ − Nieko nerasta. Bandykite dar kartą. Žemėlapis Palydovas Leaflet" at bounding box center [801, 351] width 708 height 380
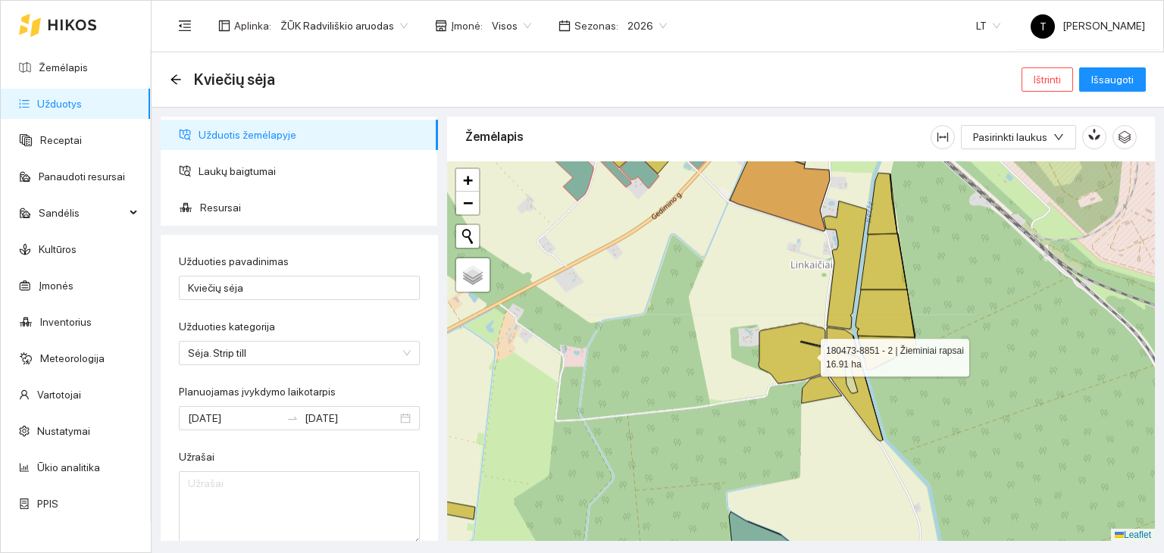
click at [805, 355] on icon at bounding box center [792, 353] width 68 height 61
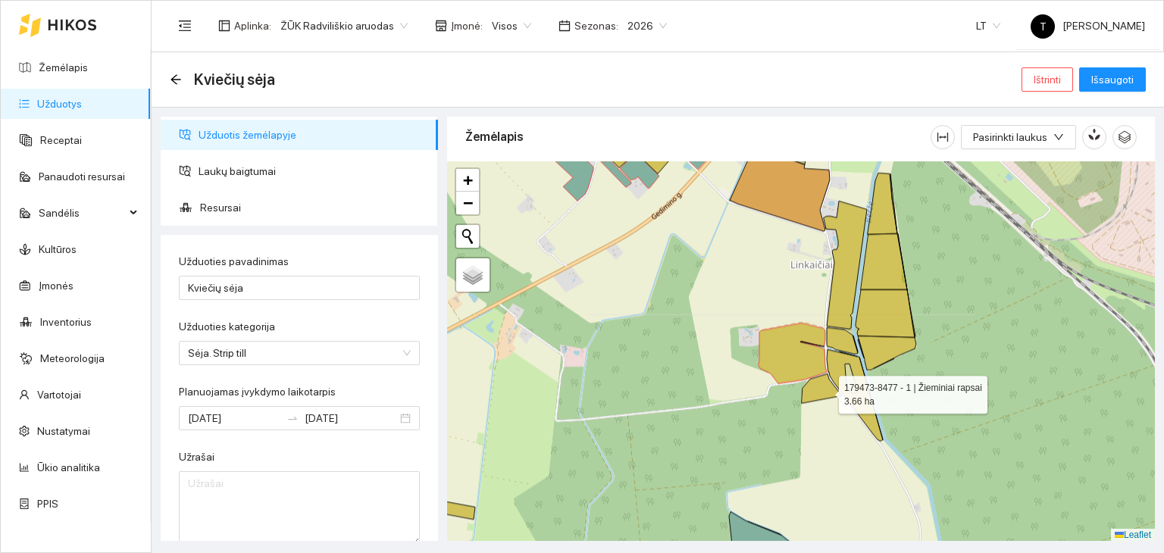
click at [820, 387] on icon at bounding box center [822, 388] width 40 height 30
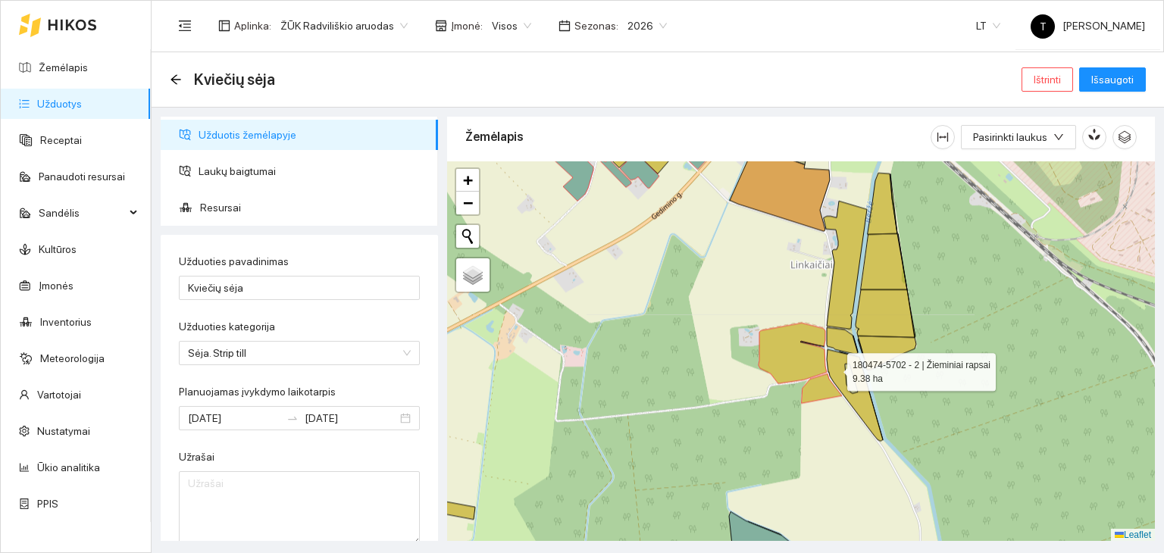
click at [838, 365] on icon at bounding box center [855, 395] width 56 height 92
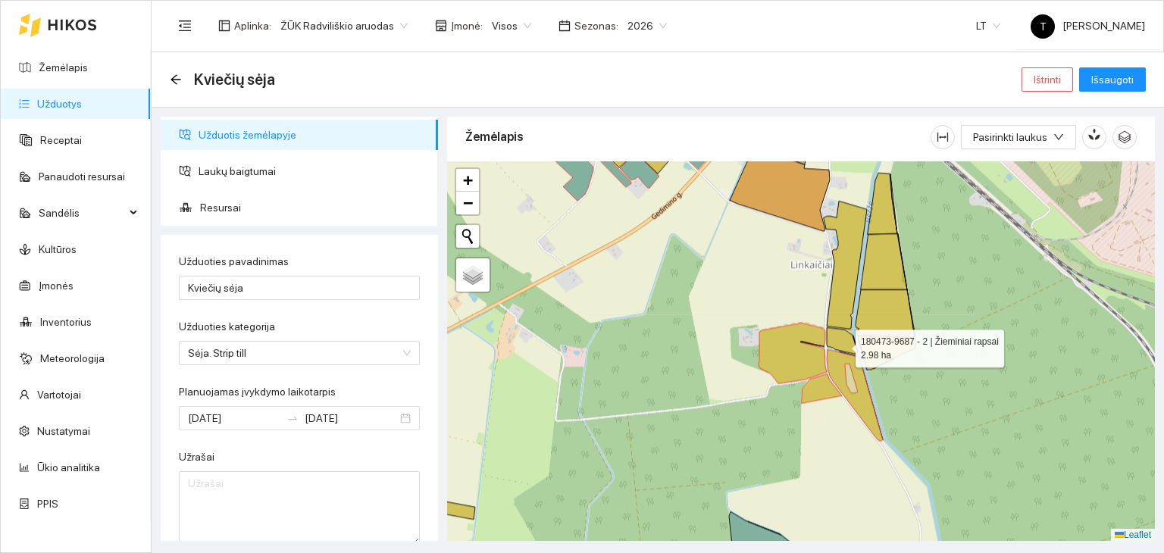
click at [842, 342] on icon at bounding box center [842, 340] width 31 height 27
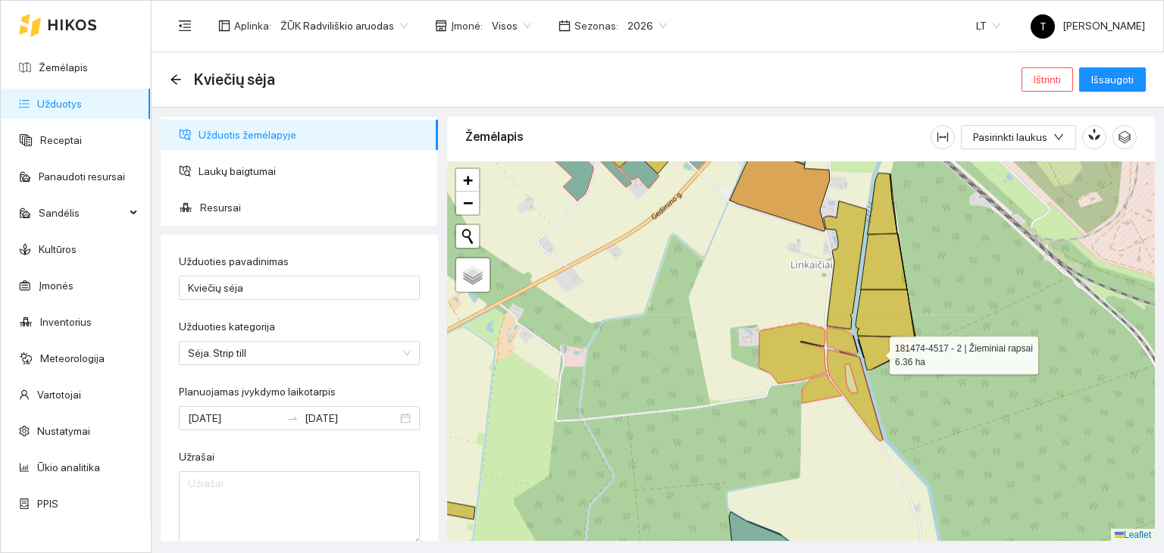
click at [876, 351] on icon at bounding box center [887, 353] width 58 height 34
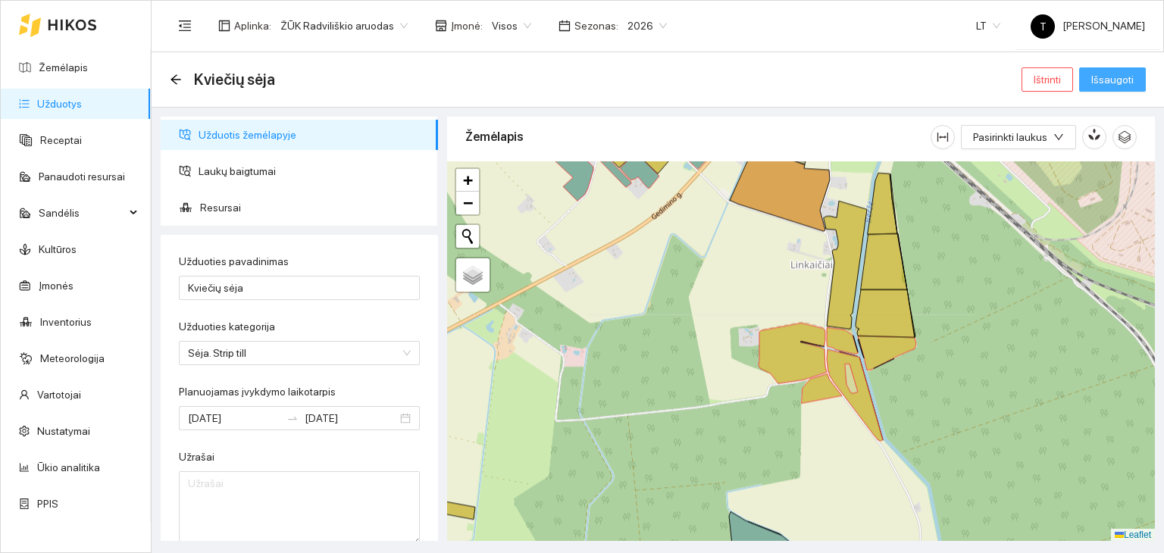
click at [1098, 88] on button "Išsaugoti" at bounding box center [1112, 79] width 67 height 24
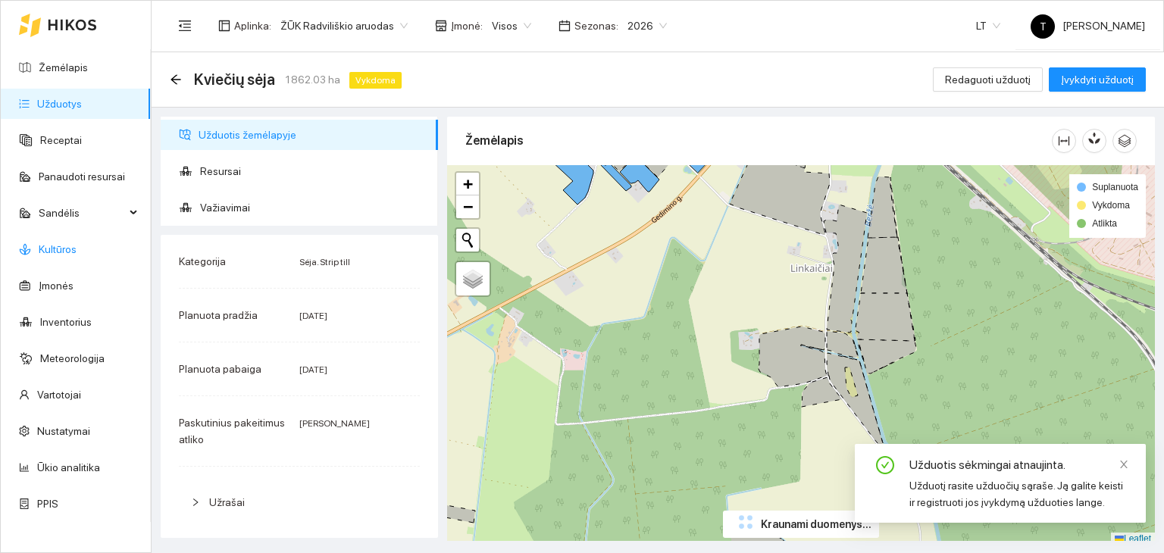
click at [57, 255] on link "Kultūros" at bounding box center [58, 249] width 38 height 12
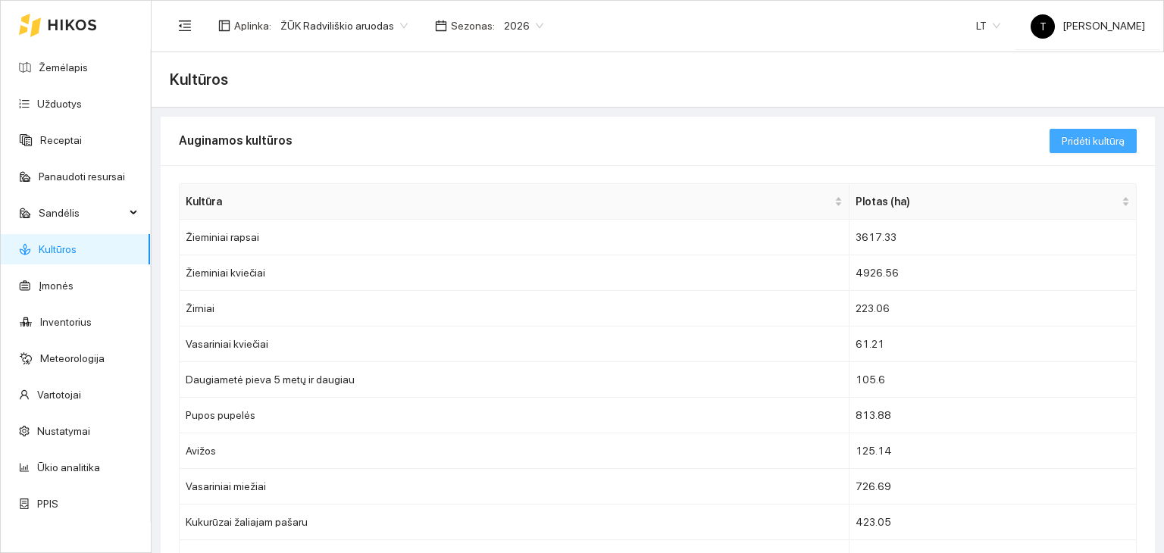
click at [1069, 142] on span "Pridėti kultūrą" at bounding box center [1092, 141] width 63 height 17
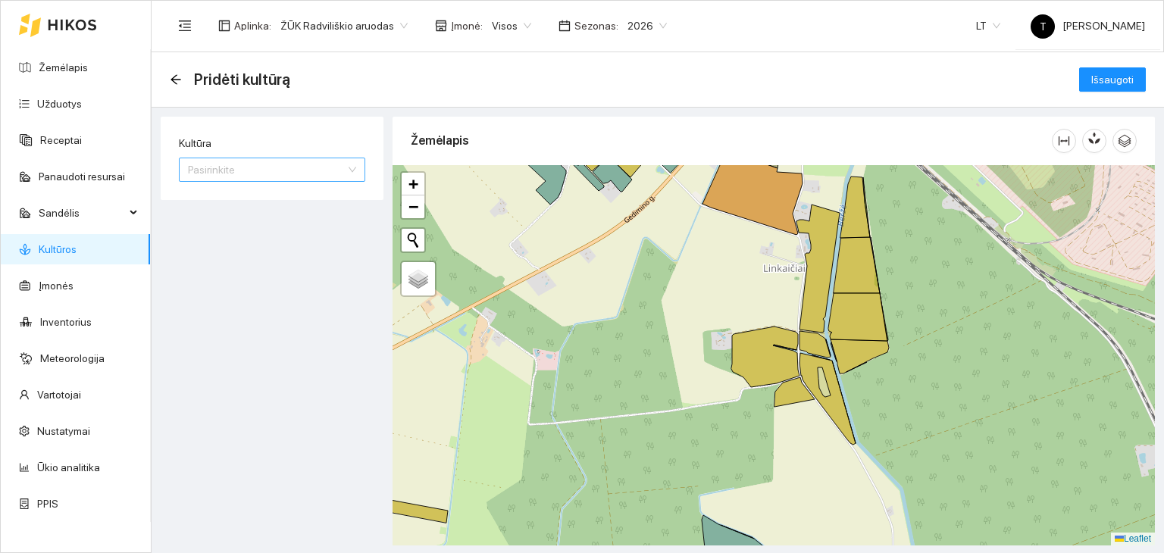
click at [267, 165] on input "Kultūra" at bounding box center [267, 169] width 158 height 23
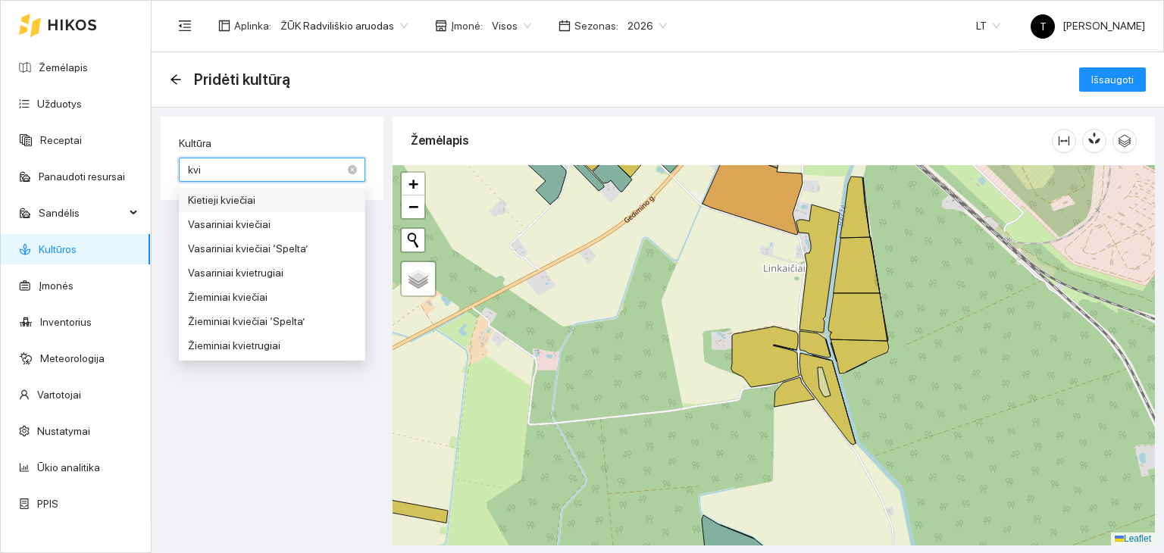
type input "kvie"
click at [251, 295] on div "Žieminiai kviečiai" at bounding box center [272, 297] width 168 height 17
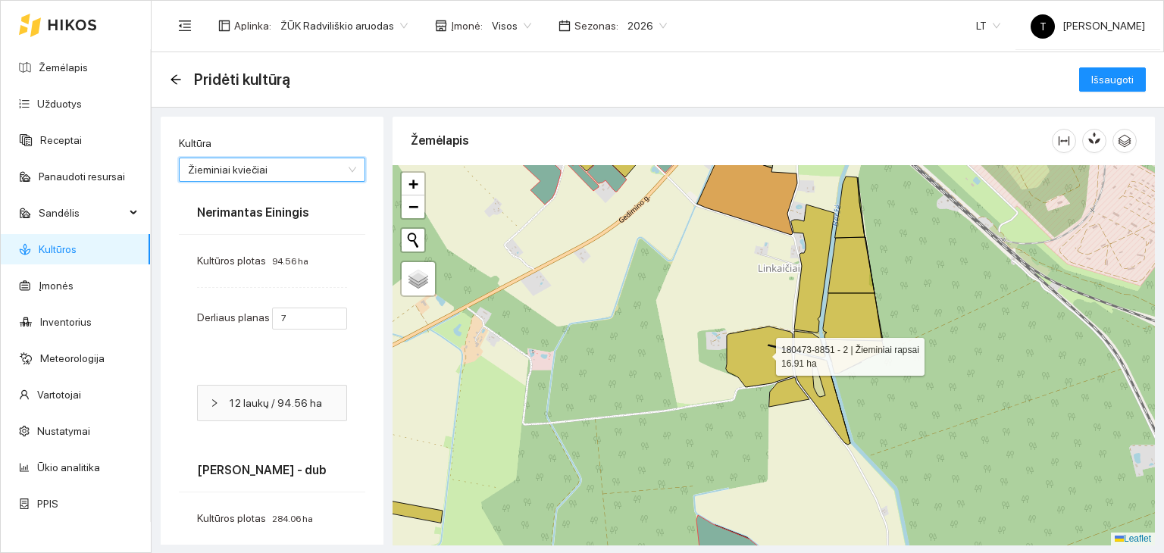
click at [748, 355] on icon at bounding box center [760, 357] width 68 height 61
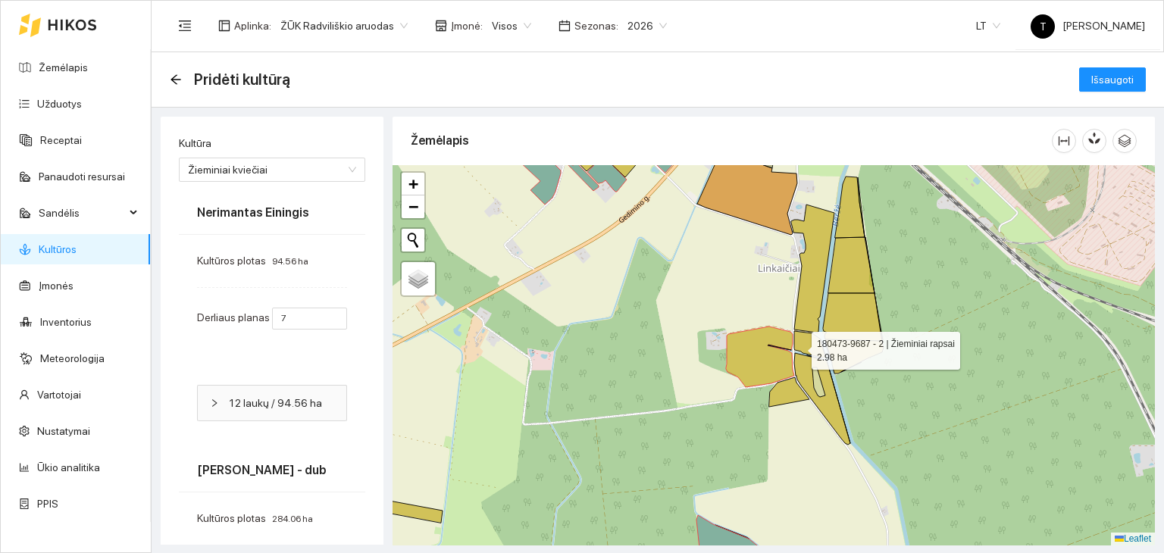
click at [803, 343] on icon at bounding box center [809, 344] width 31 height 27
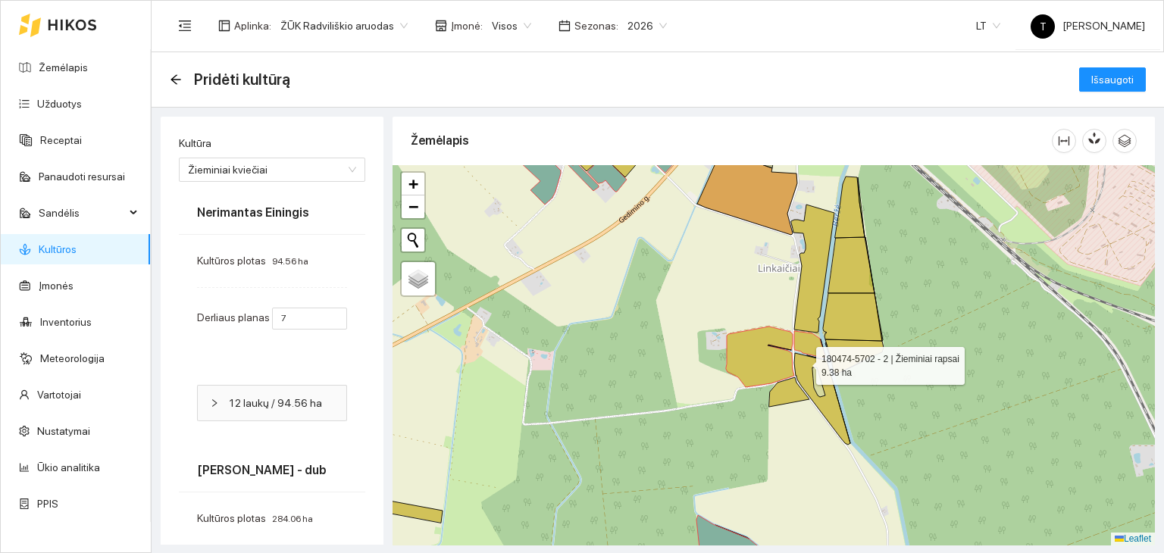
drag, startPoint x: 802, startPoint y: 361, endPoint x: 798, endPoint y: 385, distance: 23.9
click at [802, 361] on icon at bounding box center [822, 399] width 56 height 92
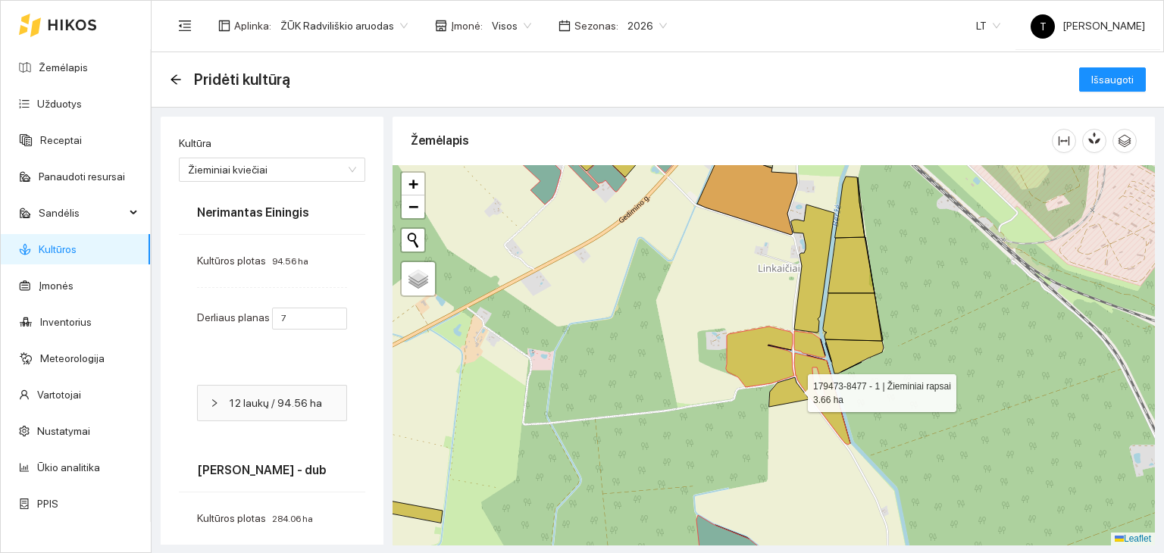
click at [791, 388] on icon at bounding box center [789, 392] width 40 height 30
click at [864, 355] on icon at bounding box center [854, 356] width 58 height 34
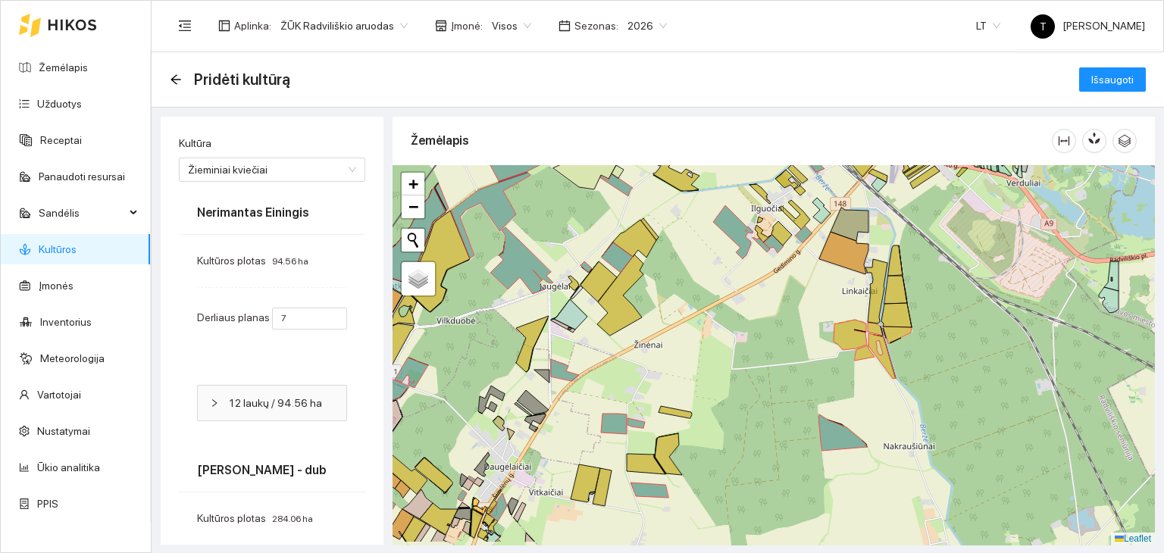
drag, startPoint x: 610, startPoint y: 411, endPoint x: 705, endPoint y: 327, distance: 126.6
click at [705, 334] on div "+ − Nieko nerasta. Bandykite dar kartą. Žemėlapis Palydovas Leaflet" at bounding box center [773, 355] width 762 height 380
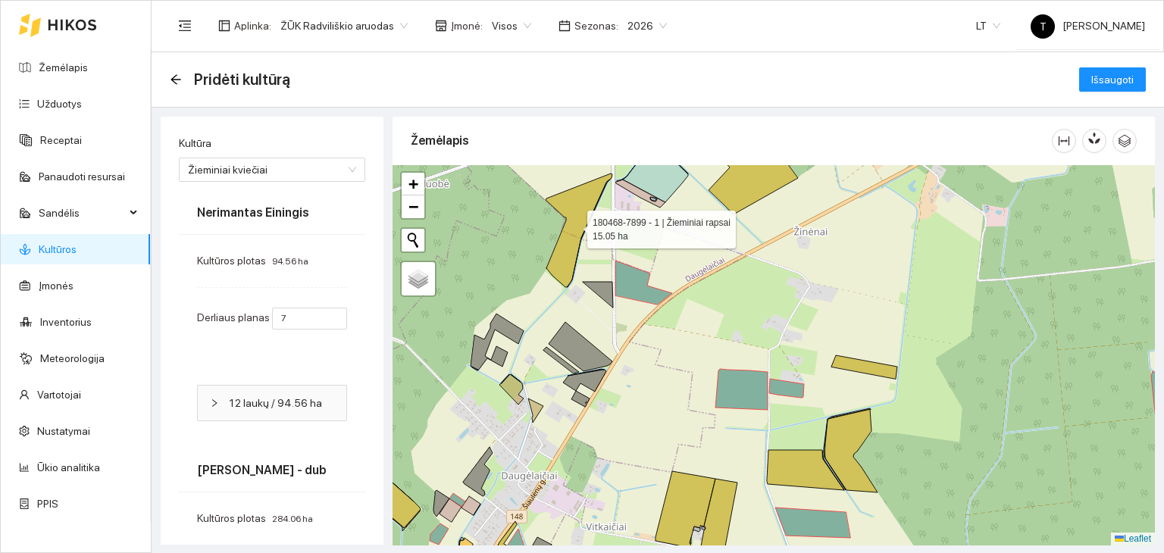
click at [588, 217] on icon at bounding box center [578, 230] width 67 height 114
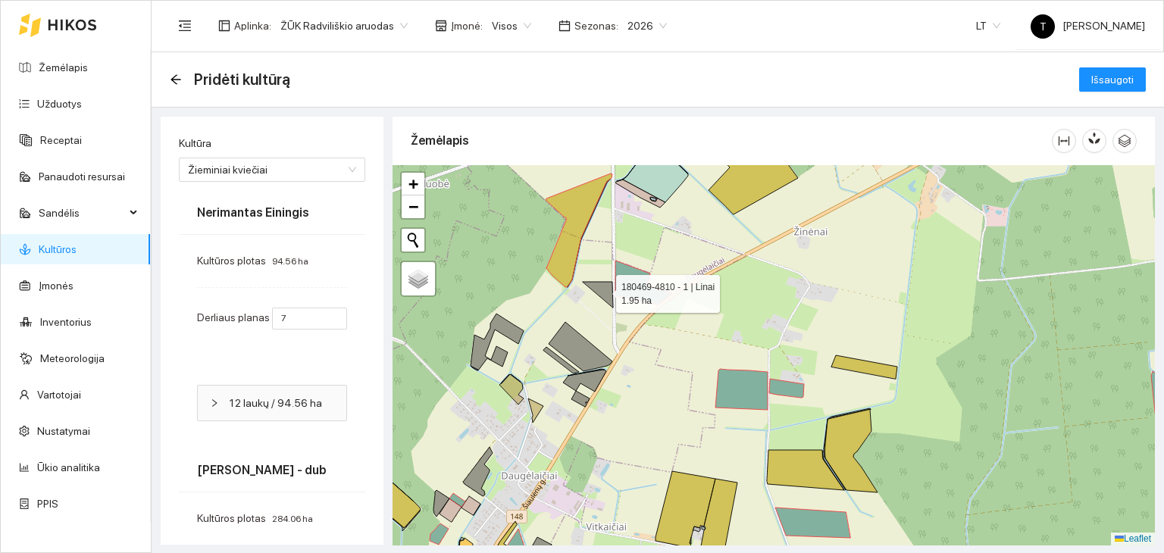
click at [606, 286] on icon at bounding box center [598, 295] width 30 height 26
click at [571, 349] on icon at bounding box center [580, 346] width 64 height 49
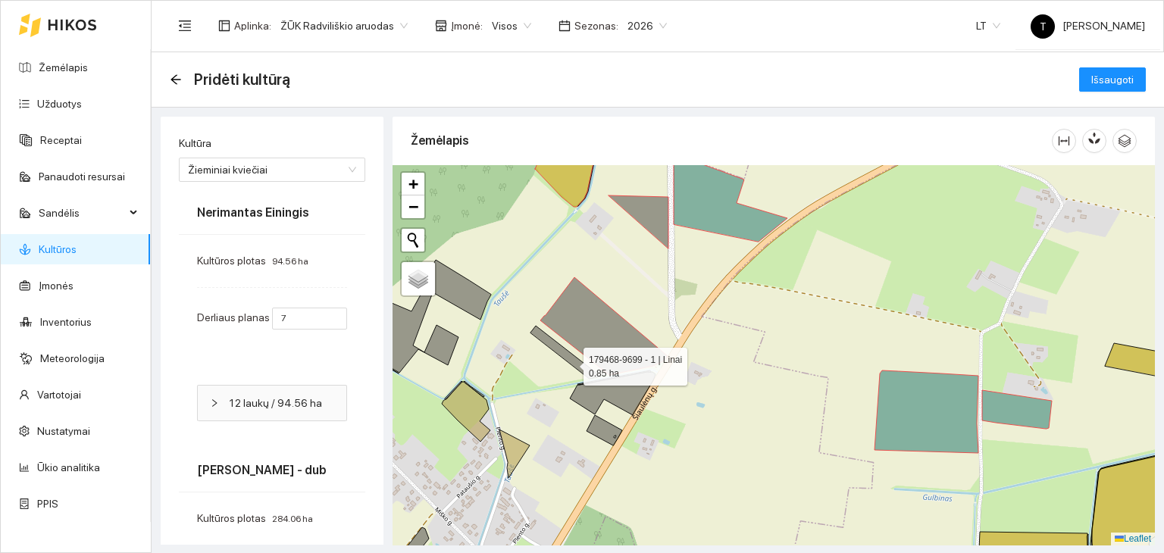
click at [570, 362] on icon at bounding box center [565, 352] width 70 height 53
click at [606, 383] on icon at bounding box center [613, 393] width 86 height 43
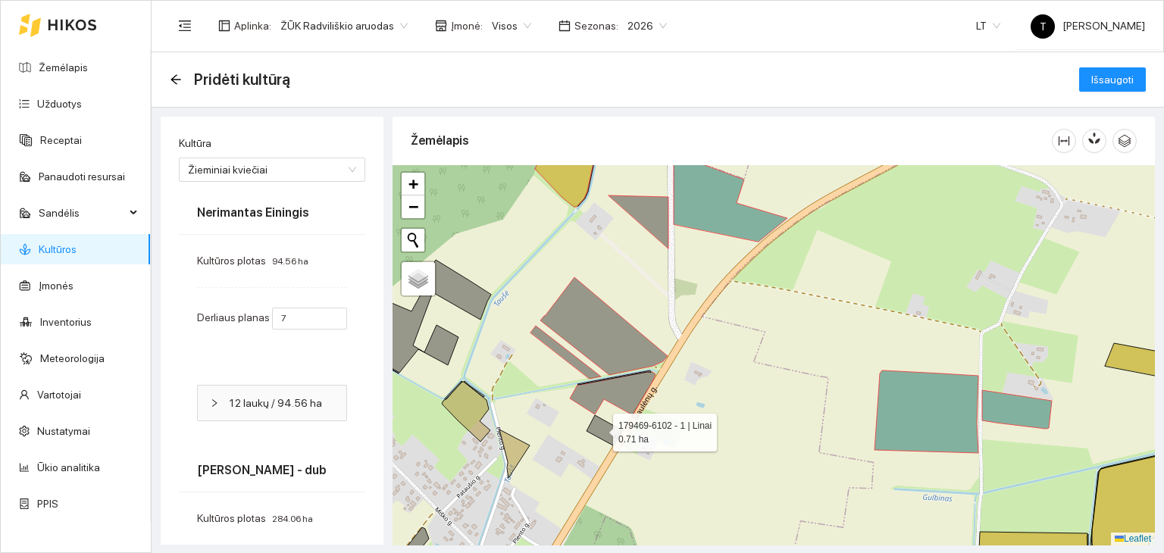
click at [599, 428] on icon at bounding box center [604, 430] width 36 height 30
drag, startPoint x: 502, startPoint y: 298, endPoint x: 648, endPoint y: 331, distance: 150.0
click at [648, 331] on div "+ − Nieko nerasta. Bandykite dar kartą. Žemėlapis Palydovas Leaflet" at bounding box center [773, 355] width 762 height 380
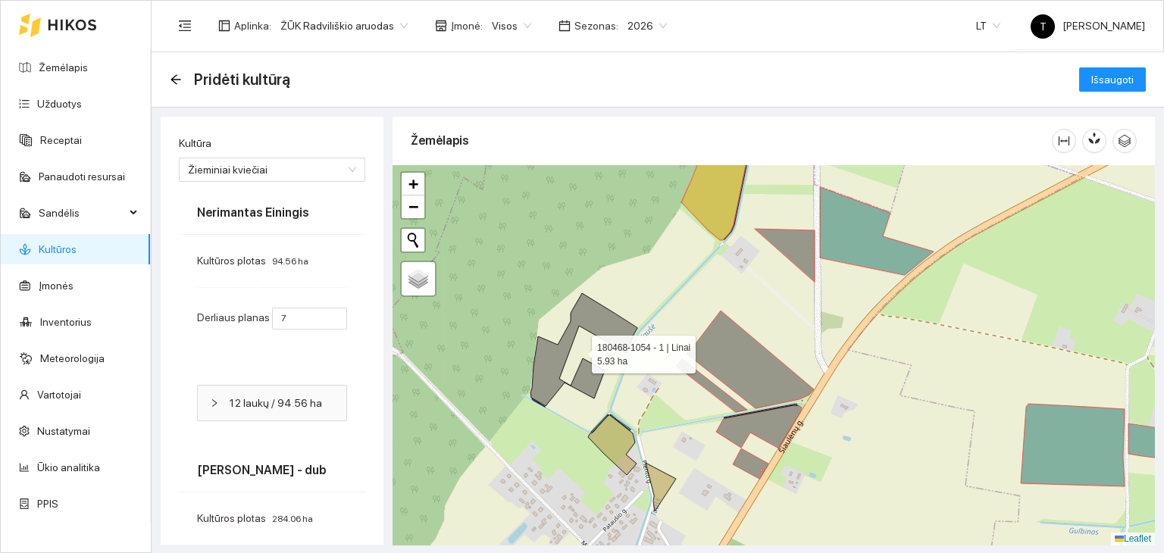
click at [594, 327] on icon at bounding box center [583, 349] width 107 height 113
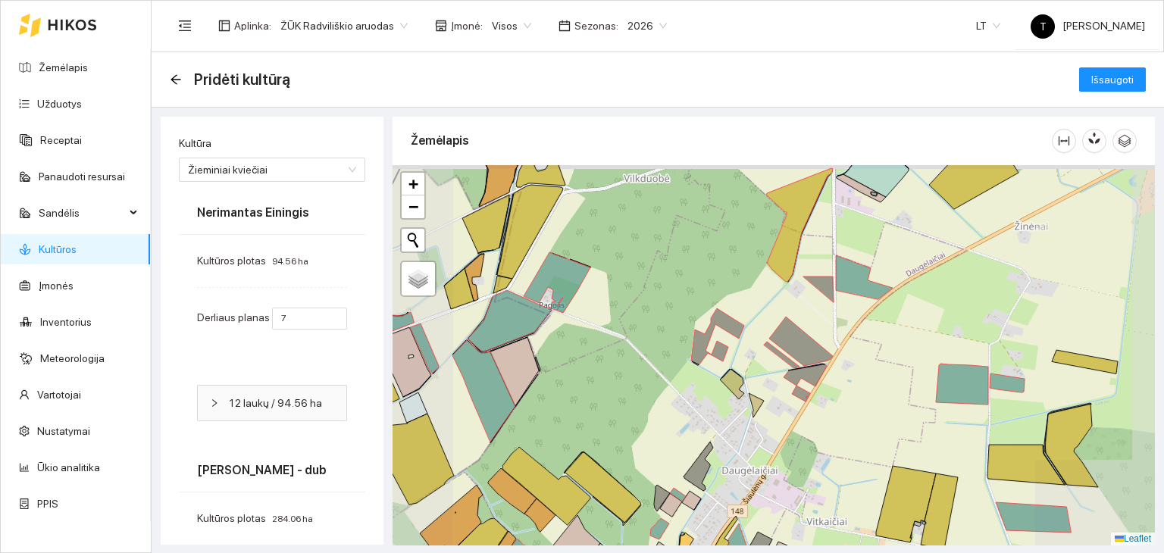
drag, startPoint x: 958, startPoint y: 268, endPoint x: 703, endPoint y: 491, distance: 338.8
click at [705, 491] on div "+ − Nieko nerasta. Bandykite dar kartą. Žemėlapis Palydovas Leaflet" at bounding box center [773, 355] width 762 height 380
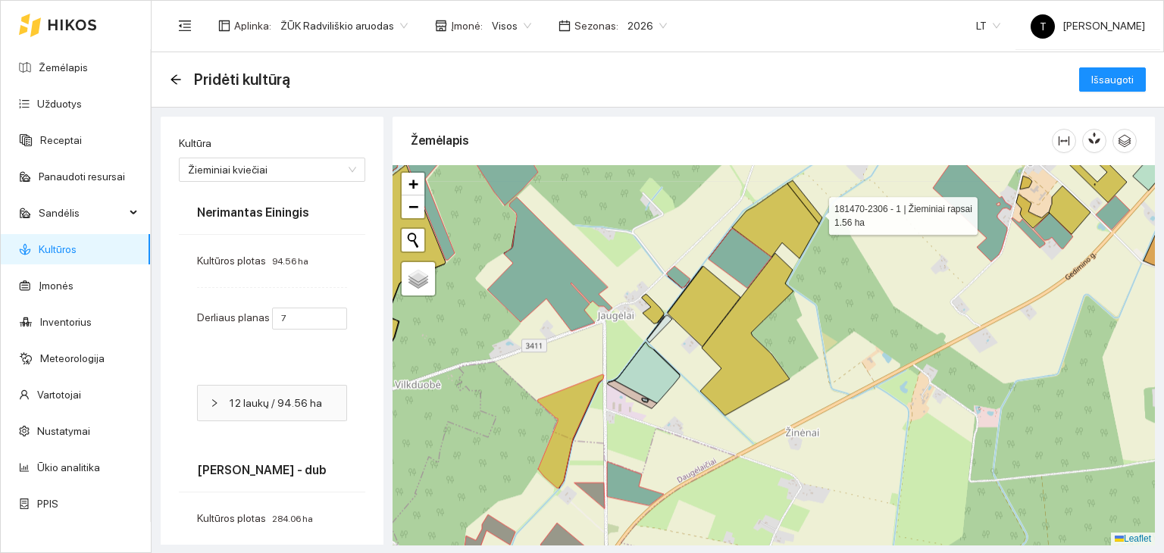
click at [815, 211] on icon at bounding box center [804, 201] width 35 height 43
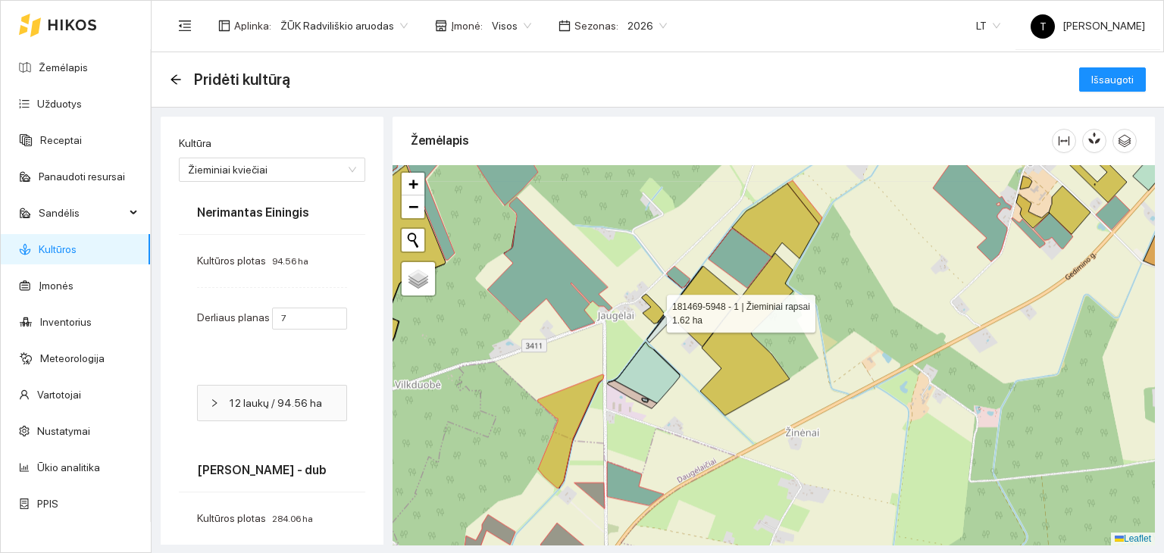
click at [650, 314] on icon at bounding box center [653, 309] width 22 height 30
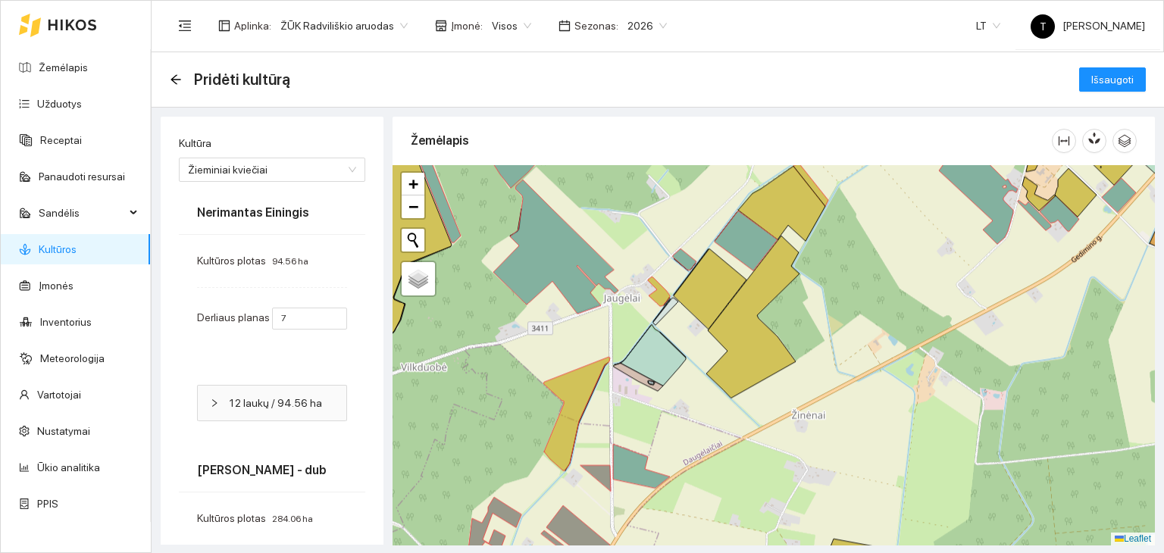
drag, startPoint x: 655, startPoint y: 470, endPoint x: 687, endPoint y: 245, distance: 227.3
click at [687, 246] on div "+ − Nieko nerasta. Bandykite dar kartą. Žemėlapis Palydovas Leaflet" at bounding box center [773, 355] width 762 height 380
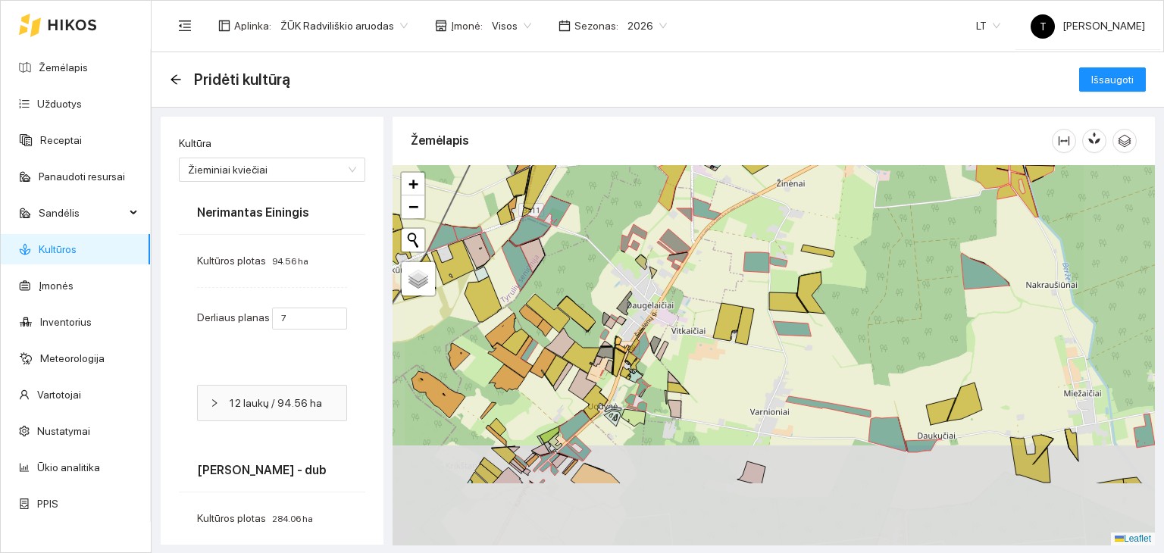
drag, startPoint x: 591, startPoint y: 455, endPoint x: 707, endPoint y: 278, distance: 211.8
click at [649, 332] on icon at bounding box center [640, 346] width 17 height 28
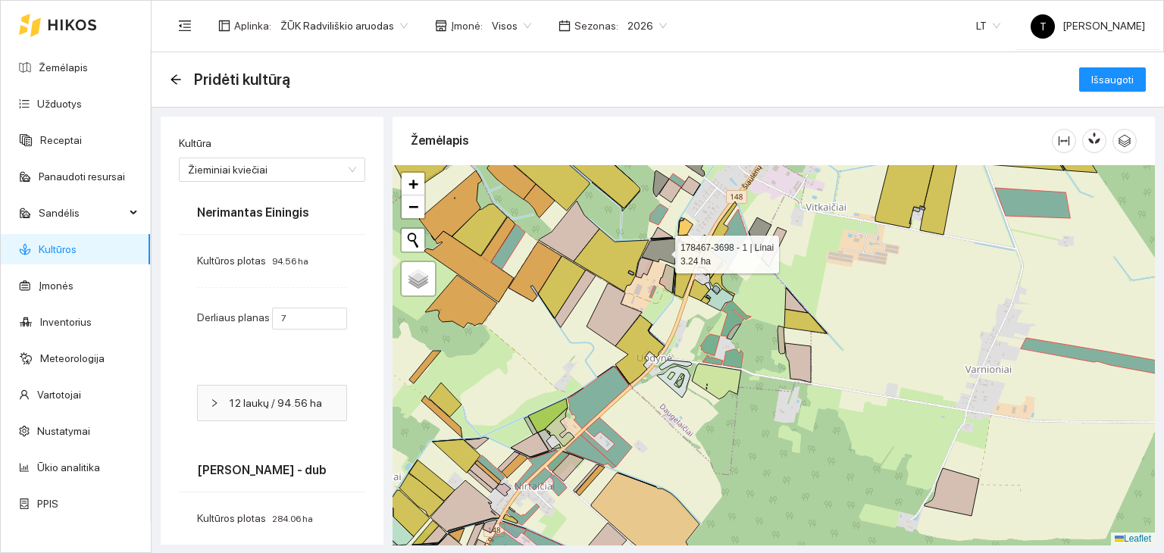
click at [670, 247] on icon at bounding box center [659, 252] width 34 height 26
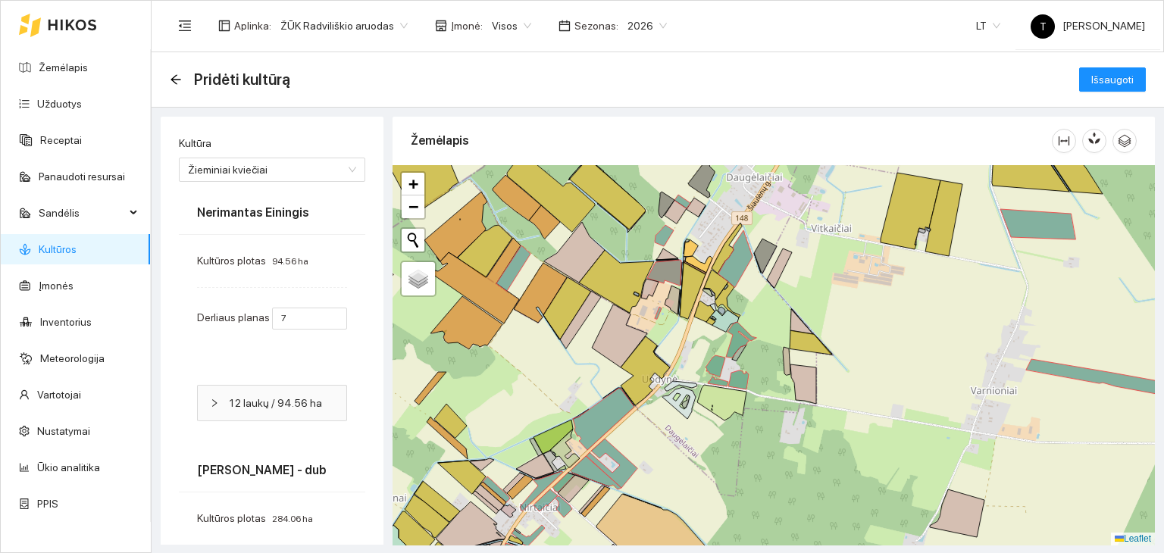
drag, startPoint x: 705, startPoint y: 208, endPoint x: 730, endPoint y: 279, distance: 74.5
click at [730, 279] on div "+ − Nieko nerasta. Bandykite dar kartą. Žemėlapis Palydovas Leaflet" at bounding box center [773, 355] width 762 height 380
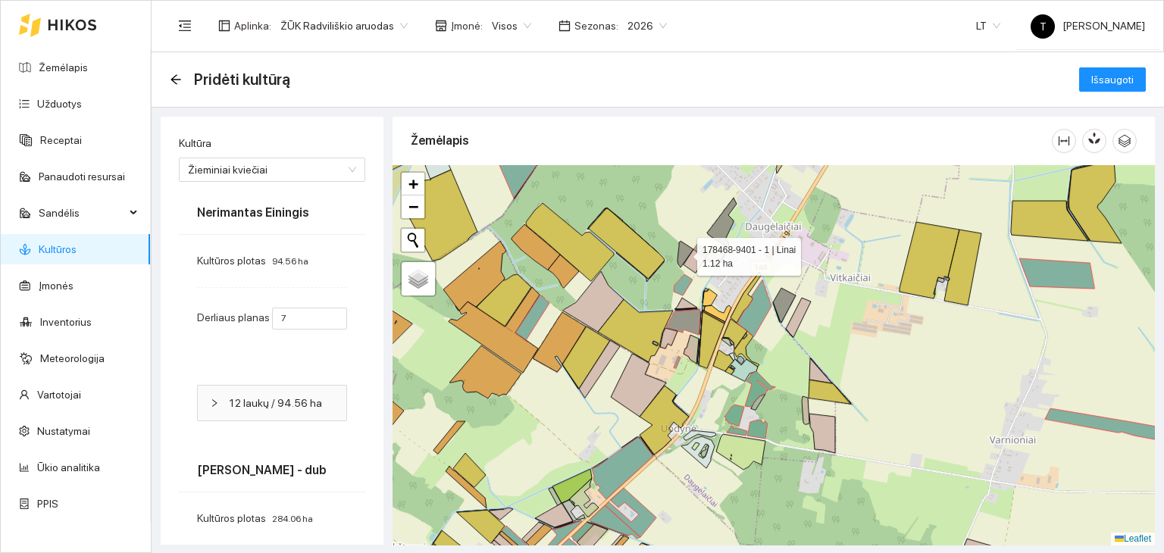
click at [685, 247] on icon at bounding box center [685, 254] width 16 height 27
click at [720, 227] on icon at bounding box center [722, 222] width 30 height 49
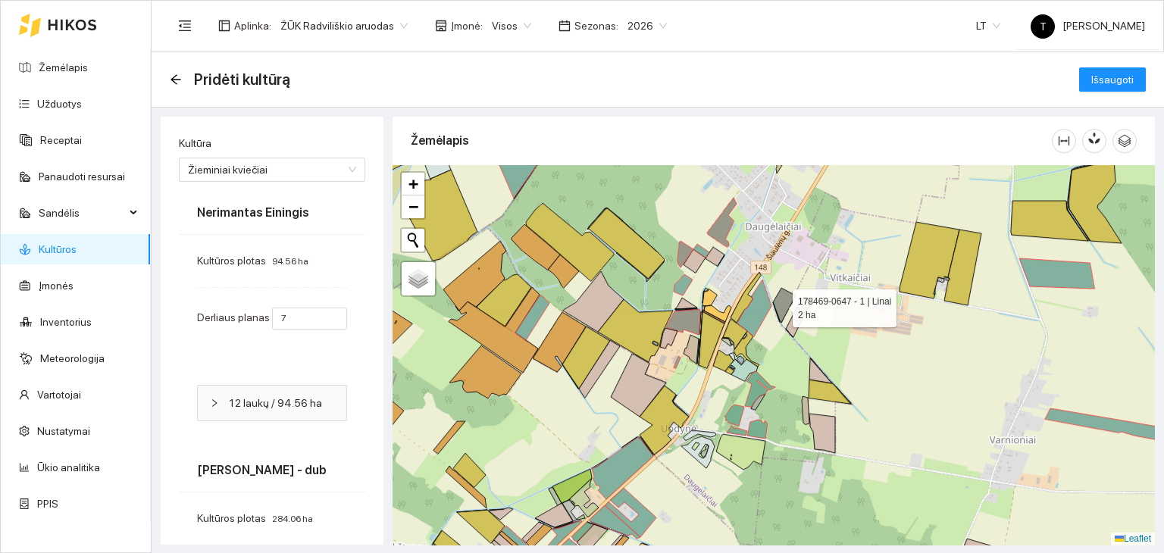
click at [779, 304] on icon at bounding box center [784, 305] width 23 height 35
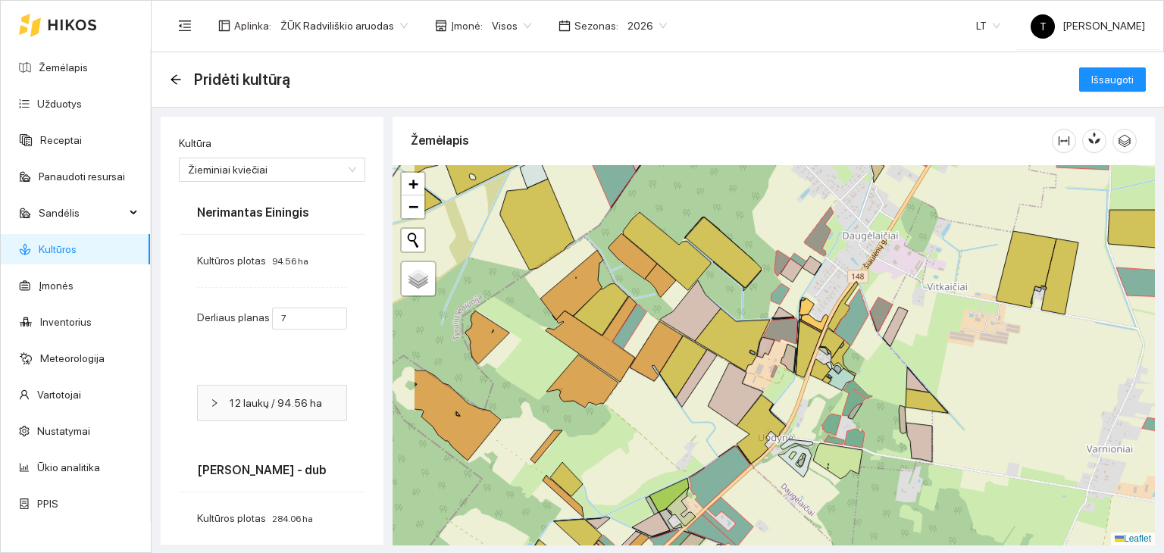
drag, startPoint x: 633, startPoint y: 295, endPoint x: 748, endPoint y: 301, distance: 115.3
click at [748, 301] on div "+ − Nieko nerasta. Bandykite dar kartą. Žemėlapis Palydovas Leaflet" at bounding box center [773, 355] width 762 height 380
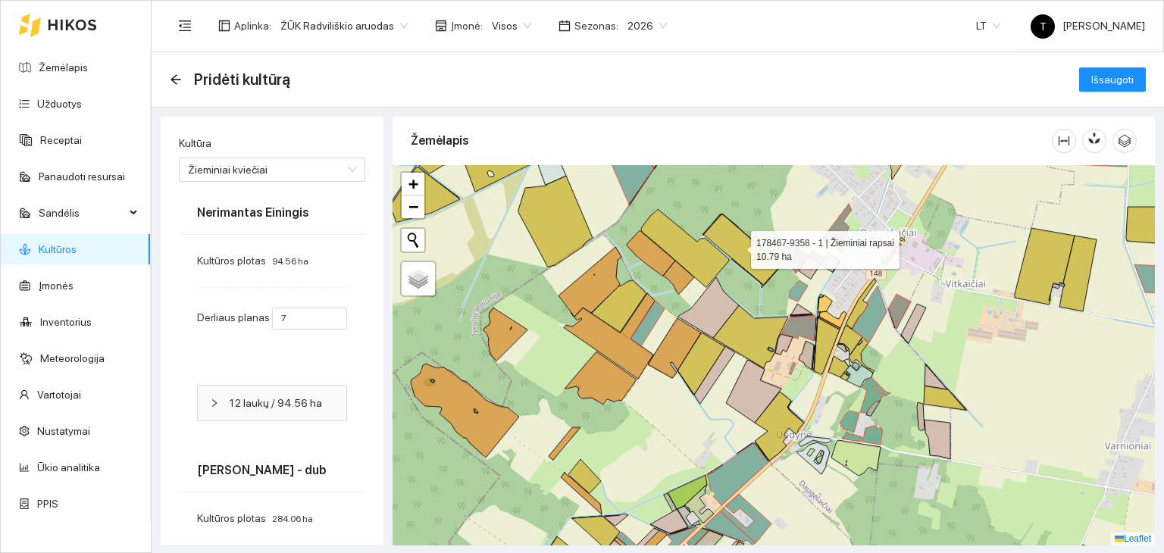
click at [737, 246] on icon at bounding box center [742, 249] width 76 height 70
click at [706, 259] on icon at bounding box center [685, 248] width 88 height 78
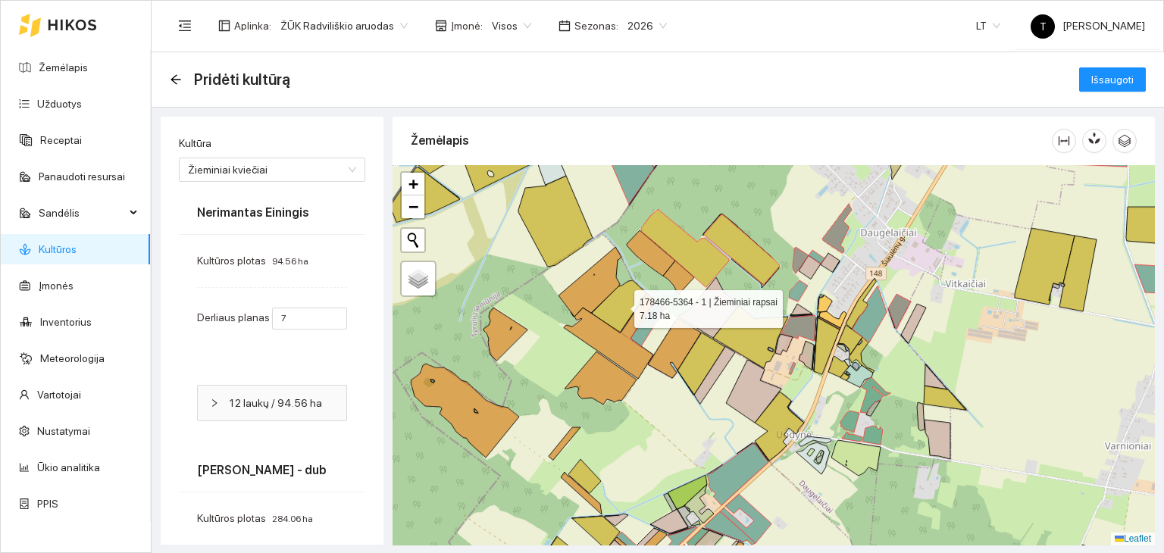
click at [610, 309] on icon at bounding box center [619, 306] width 55 height 52
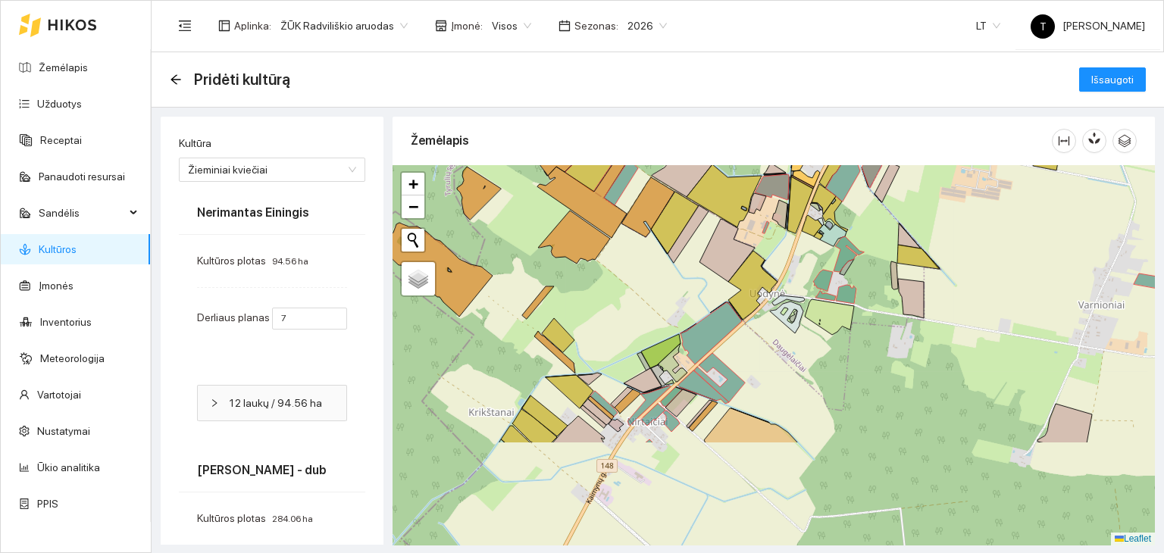
drag, startPoint x: 668, startPoint y: 433, endPoint x: 642, endPoint y: 292, distance: 143.4
click at [642, 292] on div "+ − Nieko nerasta. Bandykite dar kartą. Žemėlapis Palydovas Leaflet" at bounding box center [773, 355] width 762 height 380
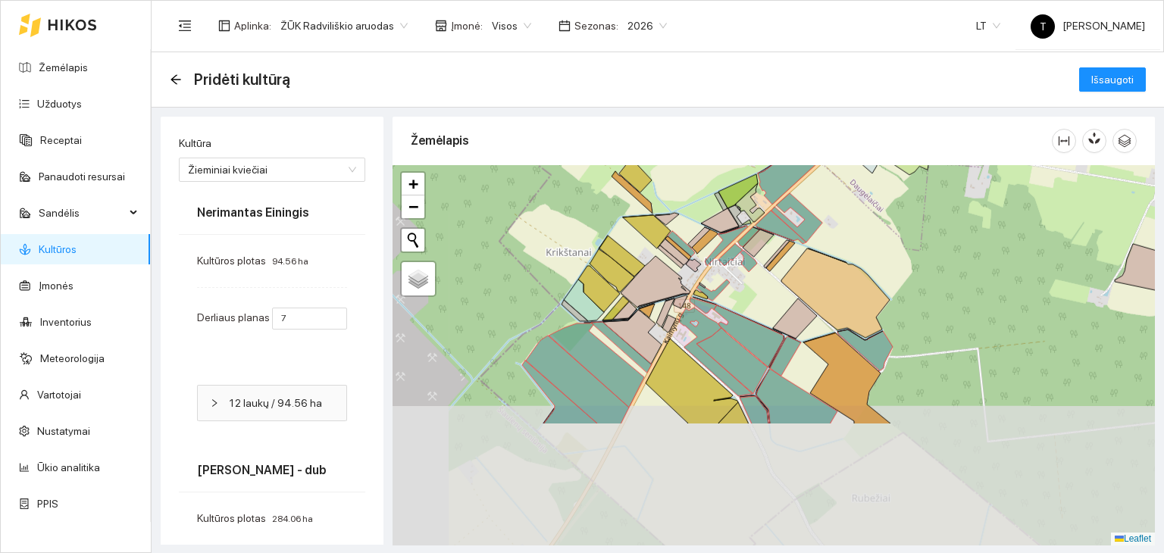
drag, startPoint x: 624, startPoint y: 439, endPoint x: 701, endPoint y: 279, distance: 177.2
click at [701, 279] on div "+ − Nieko nerasta. Bandykite dar kartą. Žemėlapis Palydovas Leaflet" at bounding box center [773, 355] width 762 height 380
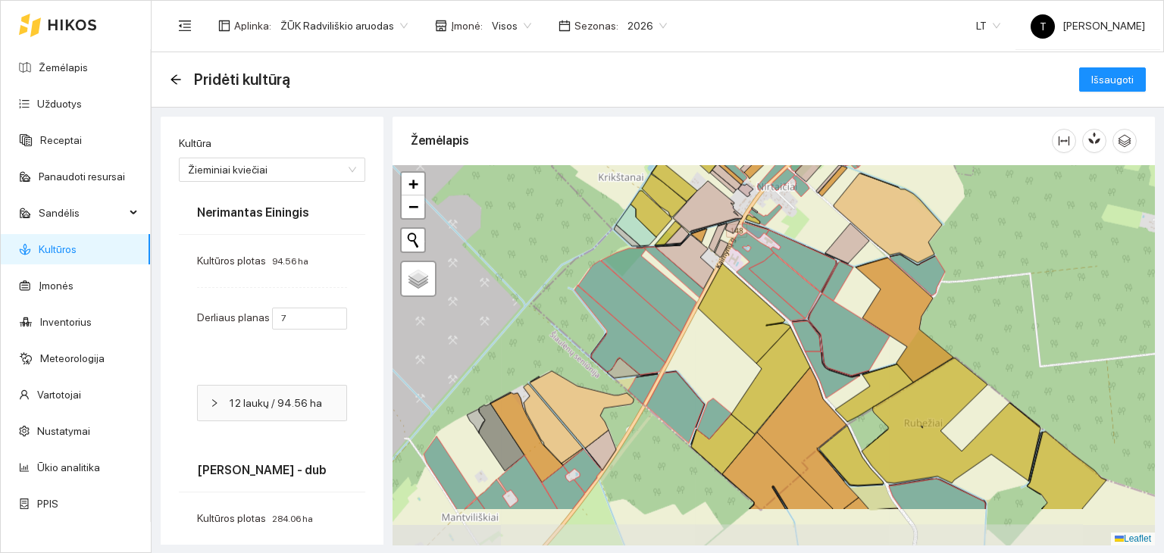
drag, startPoint x: 642, startPoint y: 394, endPoint x: 692, endPoint y: 320, distance: 89.5
click at [692, 320] on div "+ − Nieko nerasta. Bandykite dar kartą. Žemėlapis Palydovas Leaflet" at bounding box center [773, 355] width 762 height 380
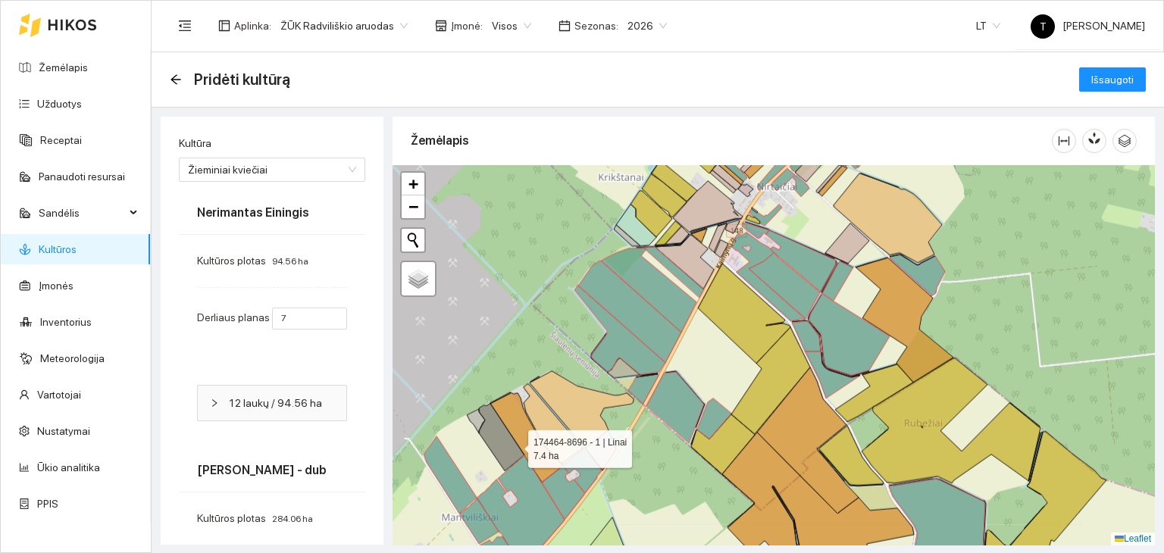
click at [506, 445] on icon at bounding box center [501, 437] width 45 height 67
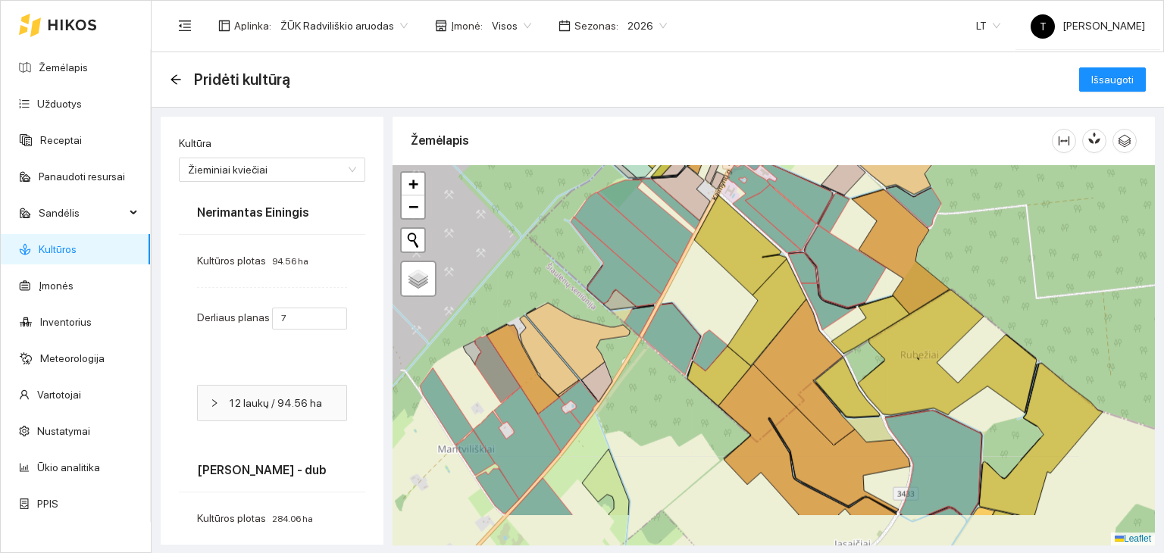
drag, startPoint x: 689, startPoint y: 458, endPoint x: 645, endPoint y: 159, distance: 302.3
click at [645, 159] on div "Žemėlapis + − Nieko nerasta. Bandykite dar kartą. Žemėlapis Palydovas Leaflet K…" at bounding box center [773, 329] width 762 height 424
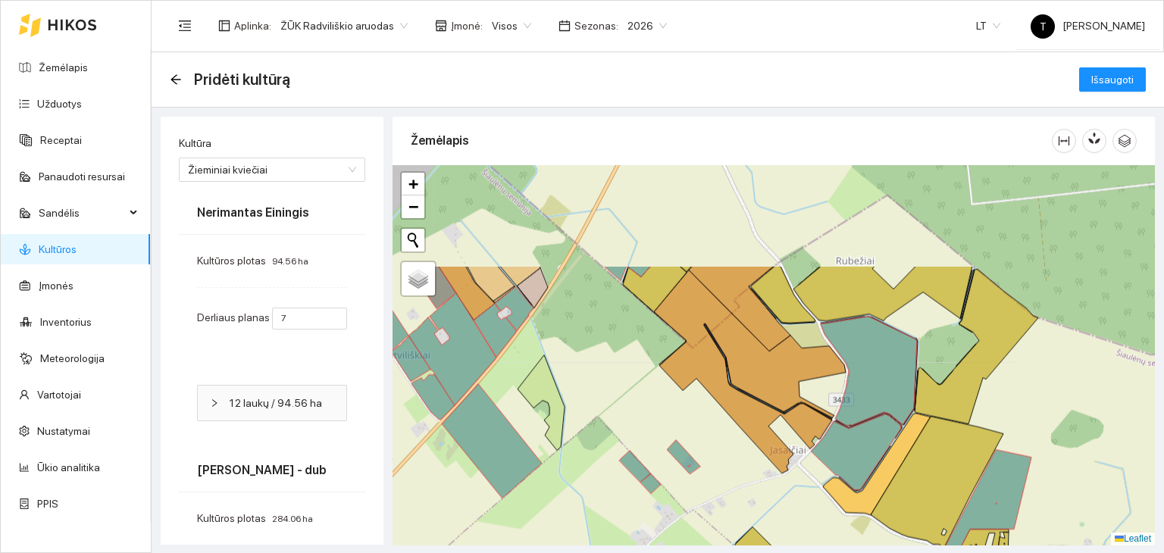
drag, startPoint x: 833, startPoint y: 283, endPoint x: 808, endPoint y: 437, distance: 155.9
click at [808, 437] on icon at bounding box center [750, 371] width 192 height 203
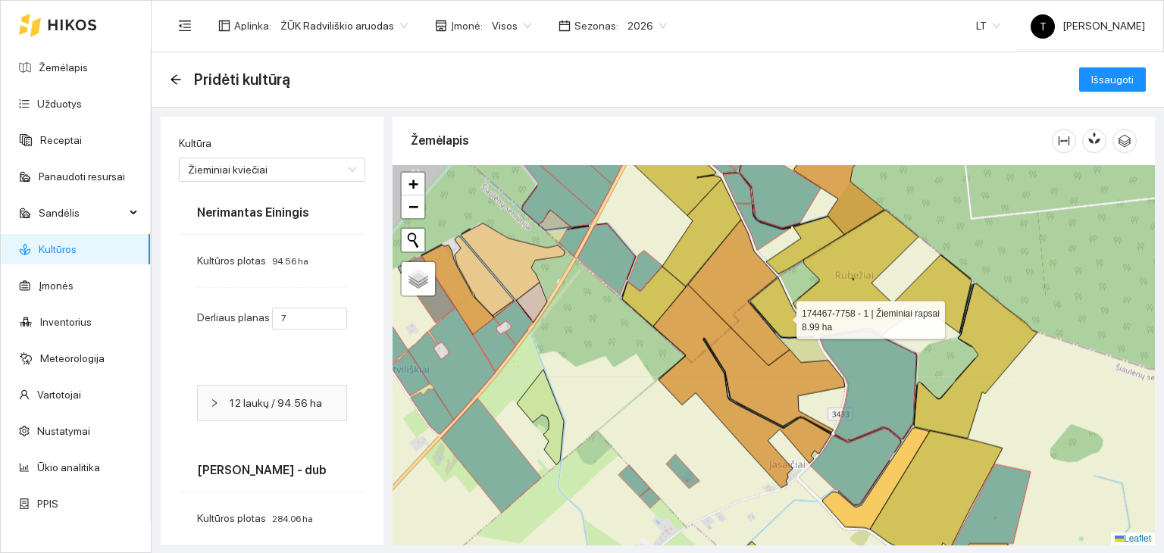
click at [783, 314] on icon at bounding box center [782, 308] width 64 height 60
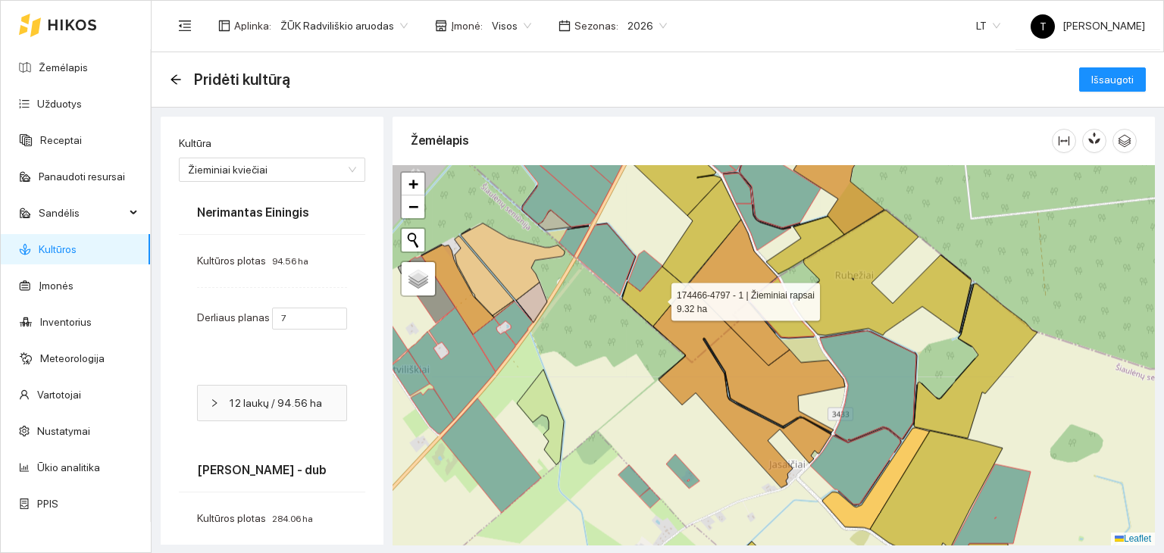
click at [655, 298] on icon at bounding box center [654, 297] width 64 height 60
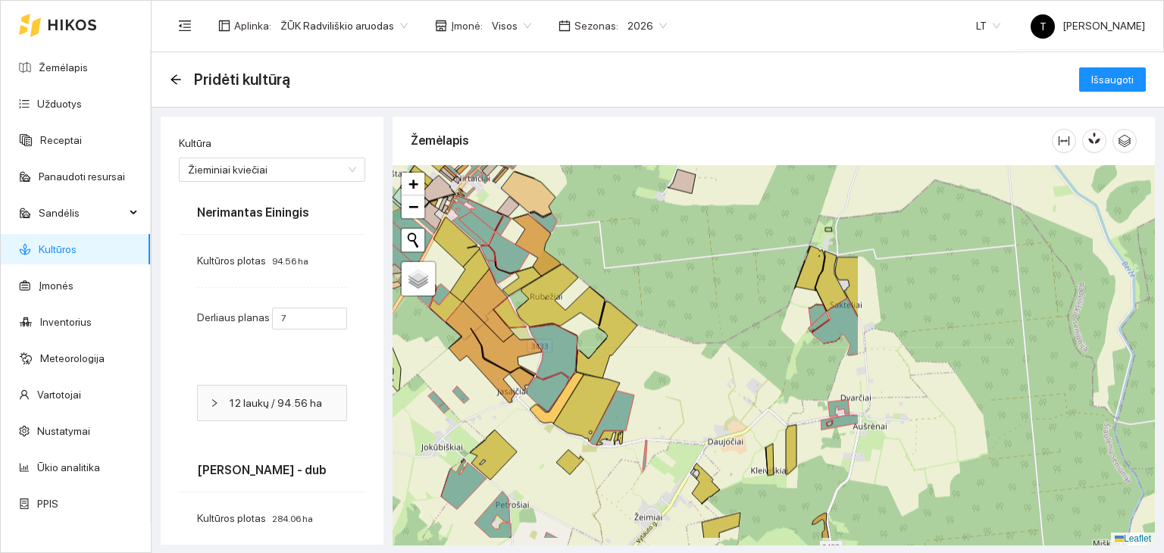
drag, startPoint x: 1008, startPoint y: 418, endPoint x: 668, endPoint y: 394, distance: 340.3
click at [668, 394] on div "+ − Nieko nerasta. Bandykite dar kartą. Žemėlapis Palydovas Leaflet" at bounding box center [773, 355] width 762 height 380
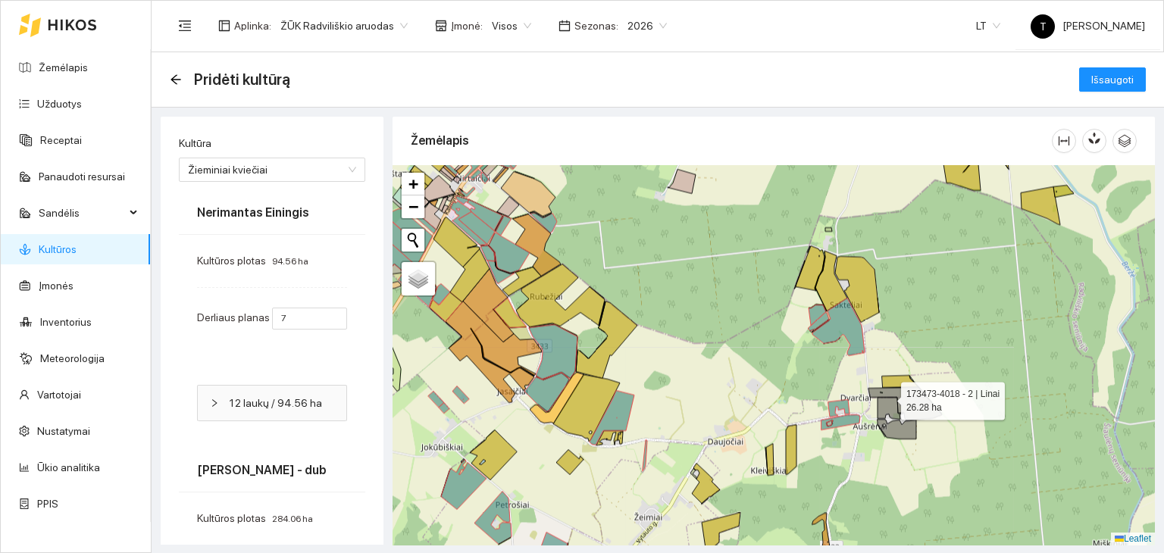
click at [888, 397] on icon at bounding box center [904, 403] width 73 height 33
click at [886, 410] on icon at bounding box center [890, 408] width 26 height 22
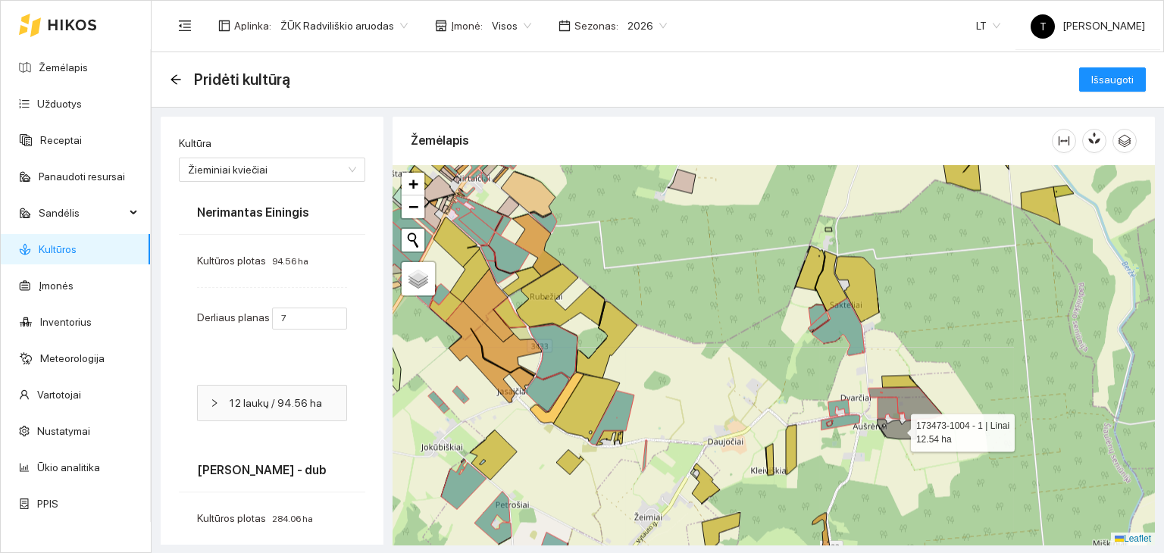
click at [897, 429] on icon at bounding box center [896, 429] width 39 height 20
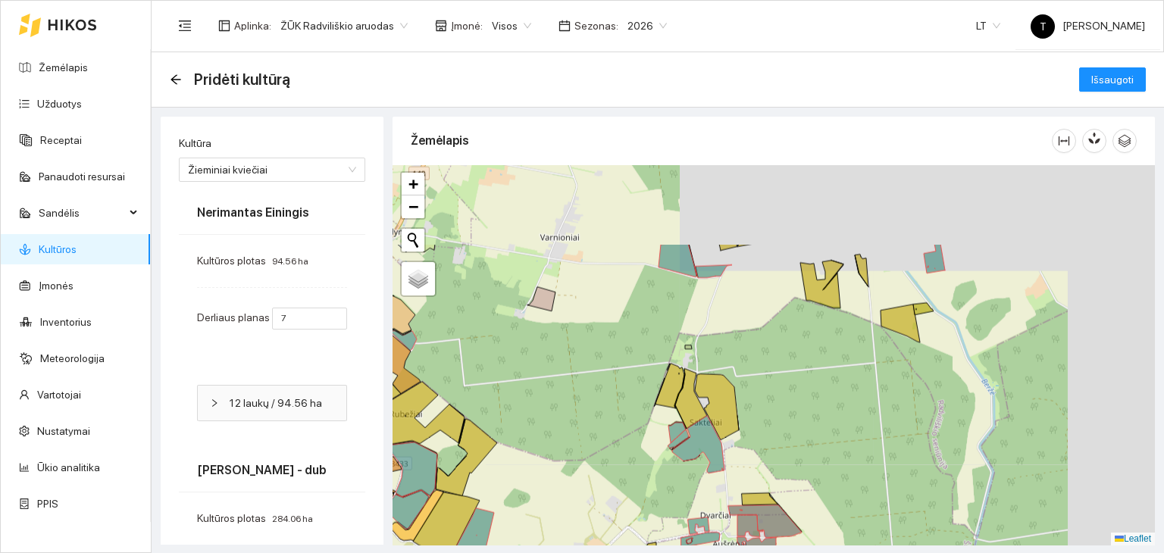
drag, startPoint x: 904, startPoint y: 415, endPoint x: 870, endPoint y: 449, distance: 48.2
click at [870, 449] on div "+ − Nieko nerasta. Bandykite dar kartą. Žemėlapis Palydovas Leaflet" at bounding box center [773, 355] width 762 height 380
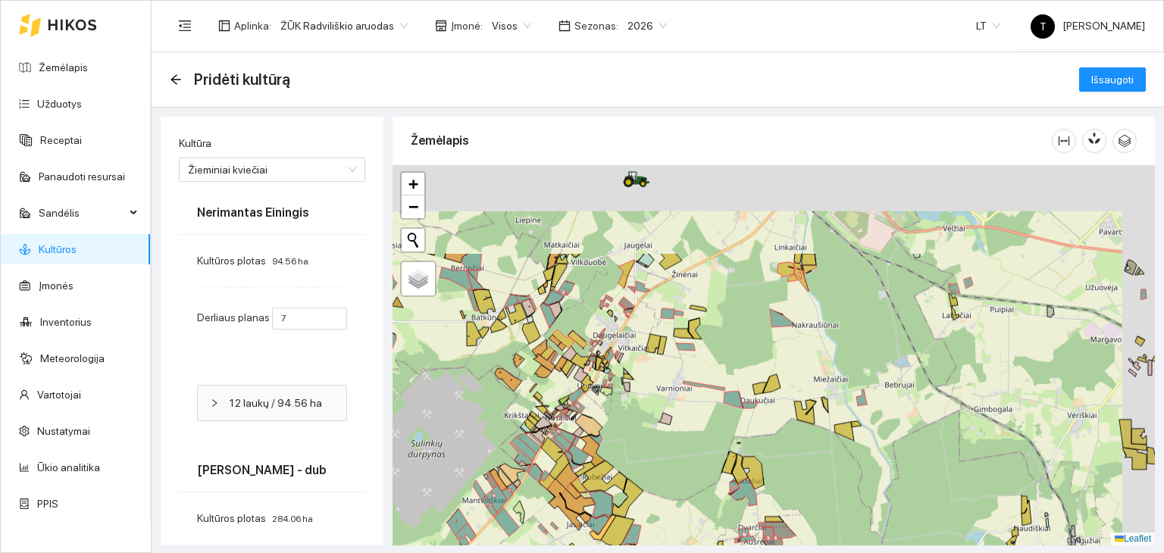
drag, startPoint x: 837, startPoint y: 235, endPoint x: 803, endPoint y: 362, distance: 131.8
click at [803, 362] on div "+ − Nieko nerasta. Bandykite dar kartą. Žemėlapis Palydovas Leaflet" at bounding box center [773, 355] width 762 height 380
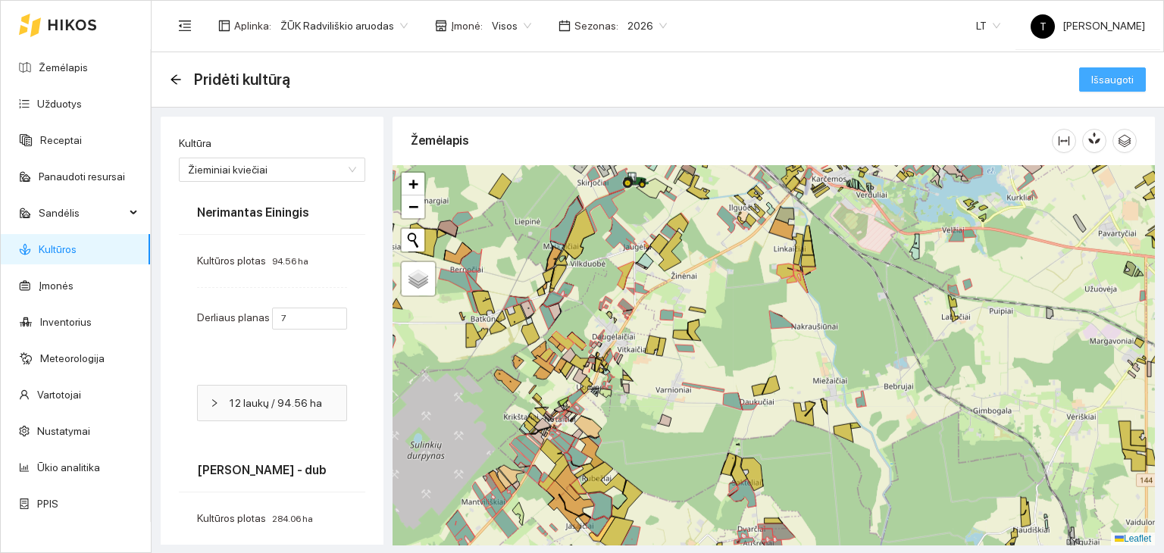
click at [1116, 83] on span "Išsaugoti" at bounding box center [1112, 79] width 42 height 17
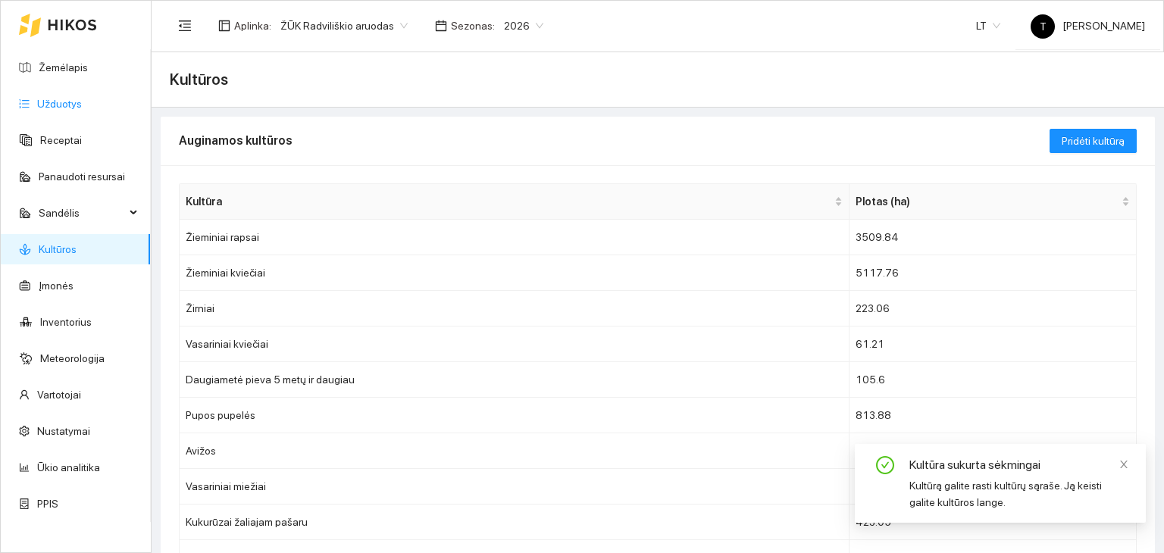
click at [79, 109] on link "Užduotys" at bounding box center [59, 104] width 45 height 12
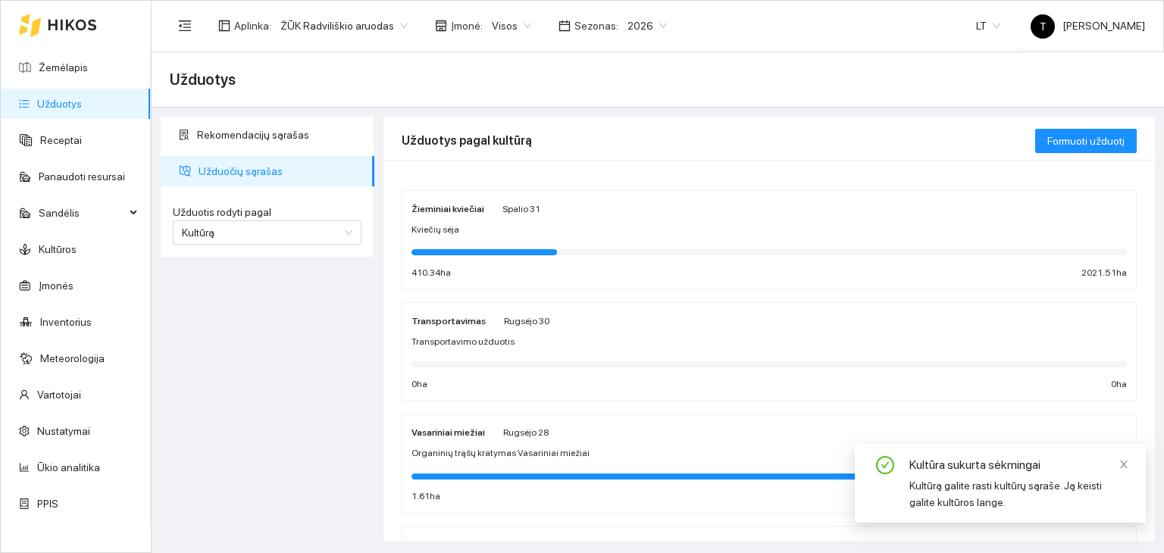
click at [572, 230] on div "Kviečių sėja" at bounding box center [768, 230] width 715 height 14
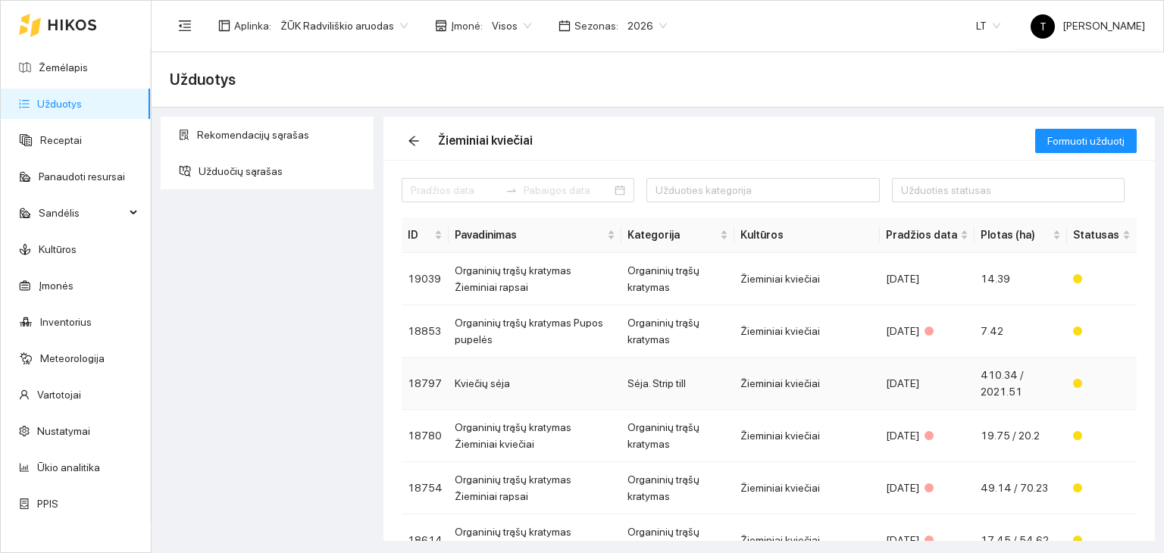
click at [624, 377] on td "Sėja. Strip till" at bounding box center [677, 384] width 113 height 52
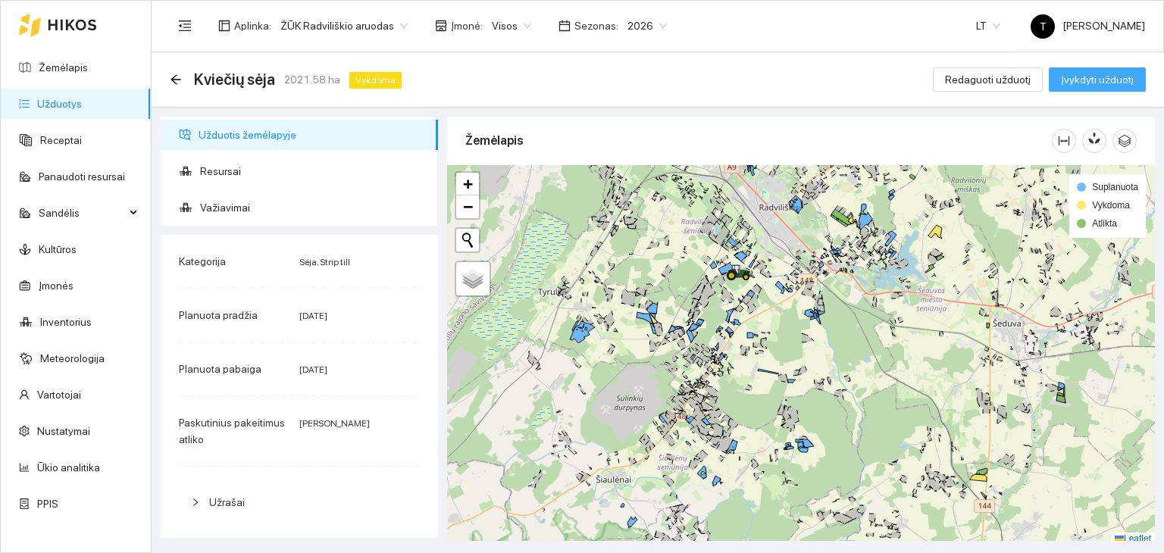
click at [1052, 70] on button "Įvykdyti užduotį" at bounding box center [1097, 79] width 97 height 24
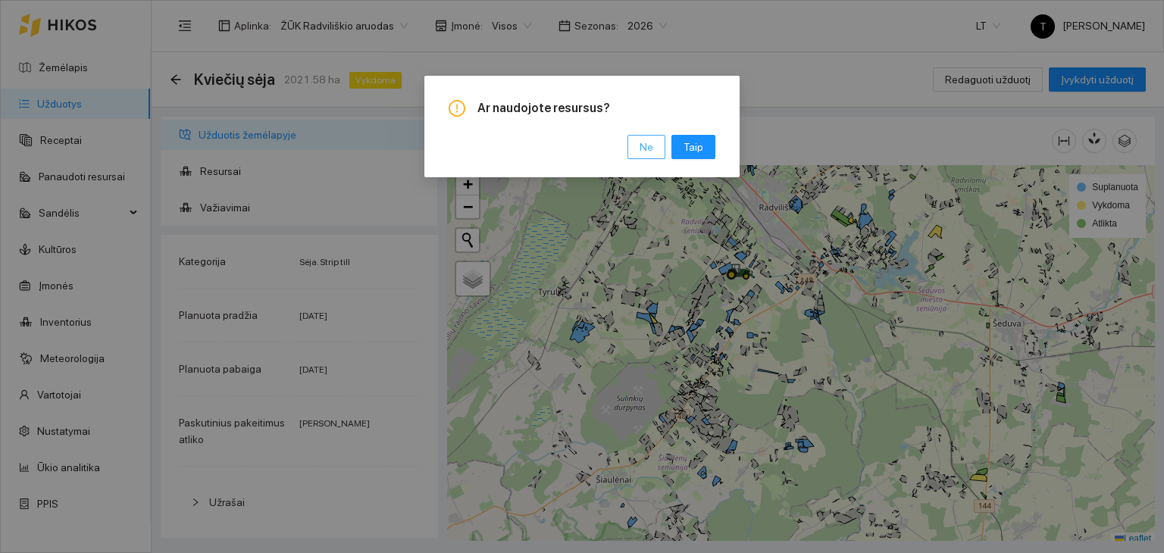
click at [648, 152] on span "Ne" at bounding box center [646, 147] width 14 height 17
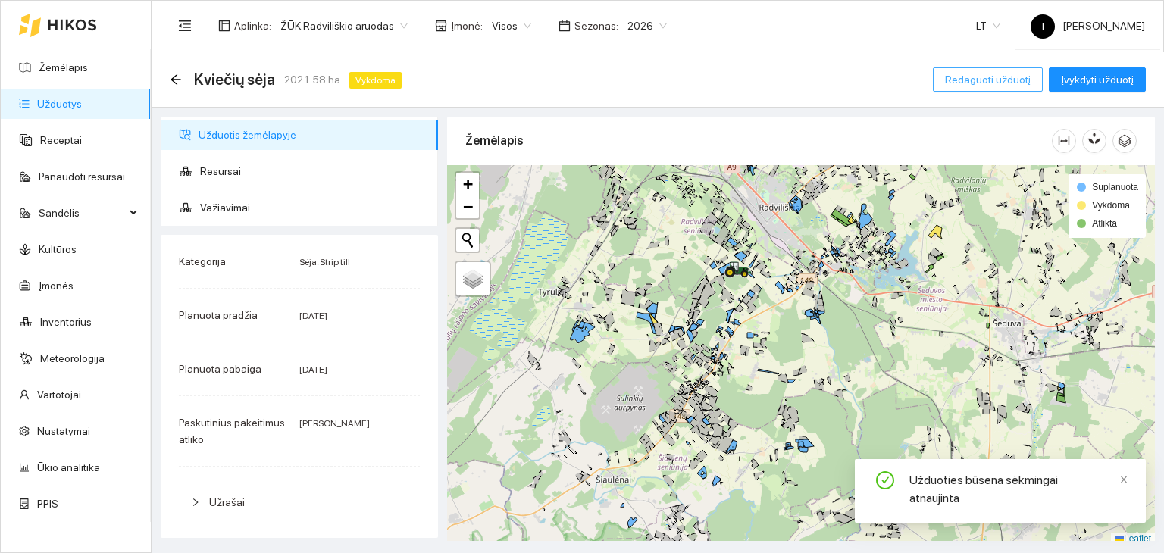
click at [1002, 75] on span "Redaguoti užduotį" at bounding box center [988, 79] width 86 height 17
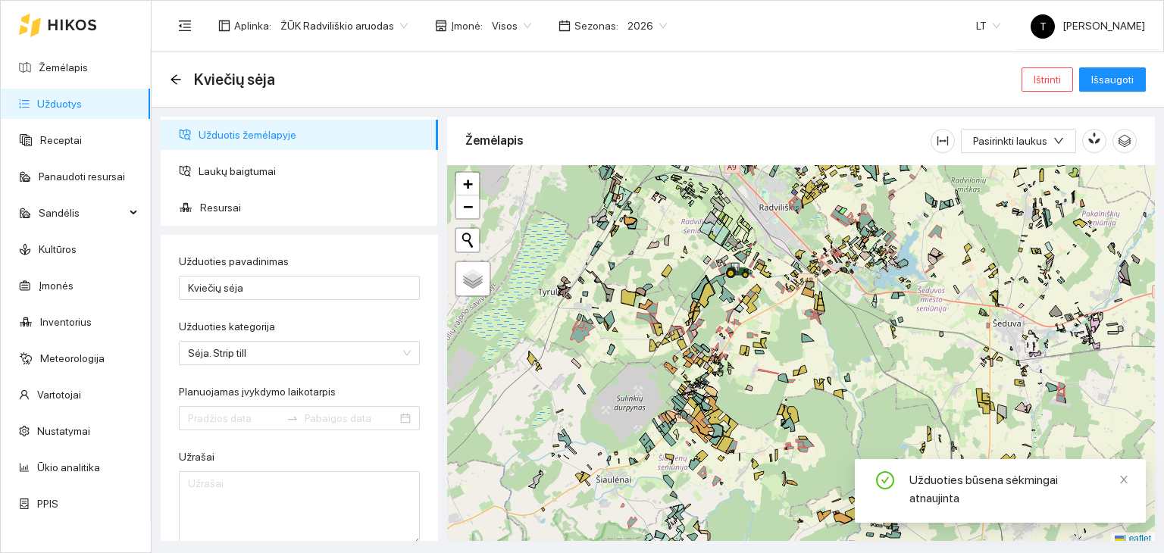
type input "[DATE]"
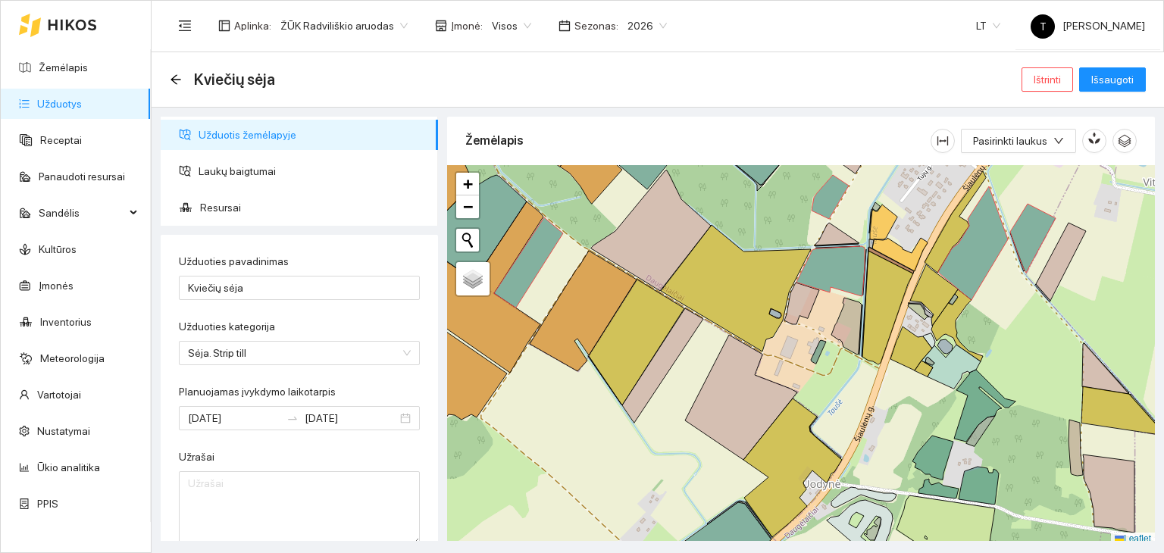
scroll to position [4, 0]
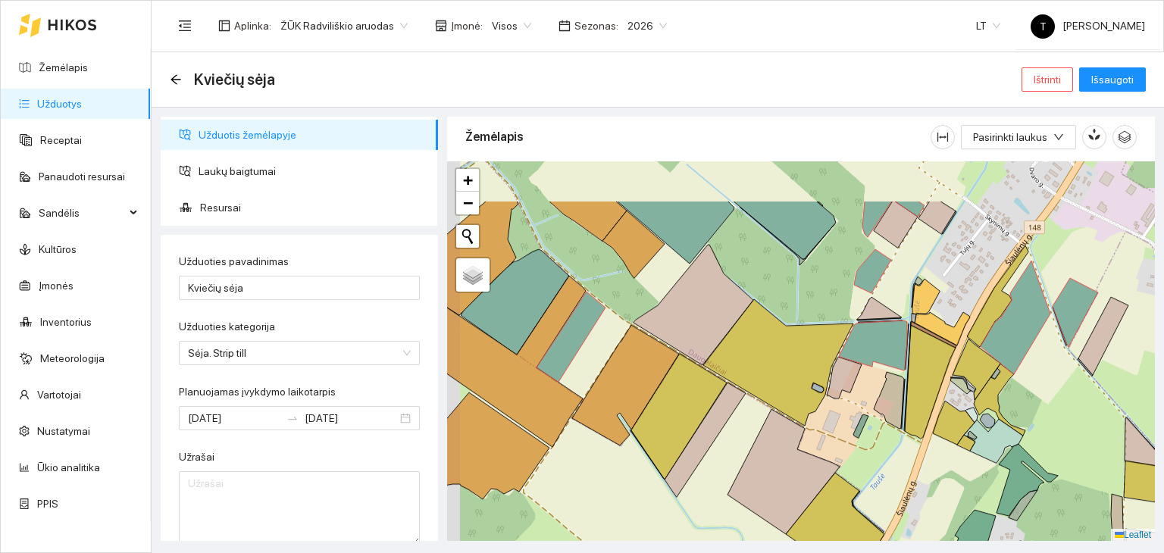
drag, startPoint x: 736, startPoint y: 245, endPoint x: 798, endPoint y: 368, distance: 137.9
click at [800, 367] on div "+ − Nieko nerasta. Bandykite dar kartą. Žemėlapis Palydovas Leaflet" at bounding box center [801, 351] width 708 height 380
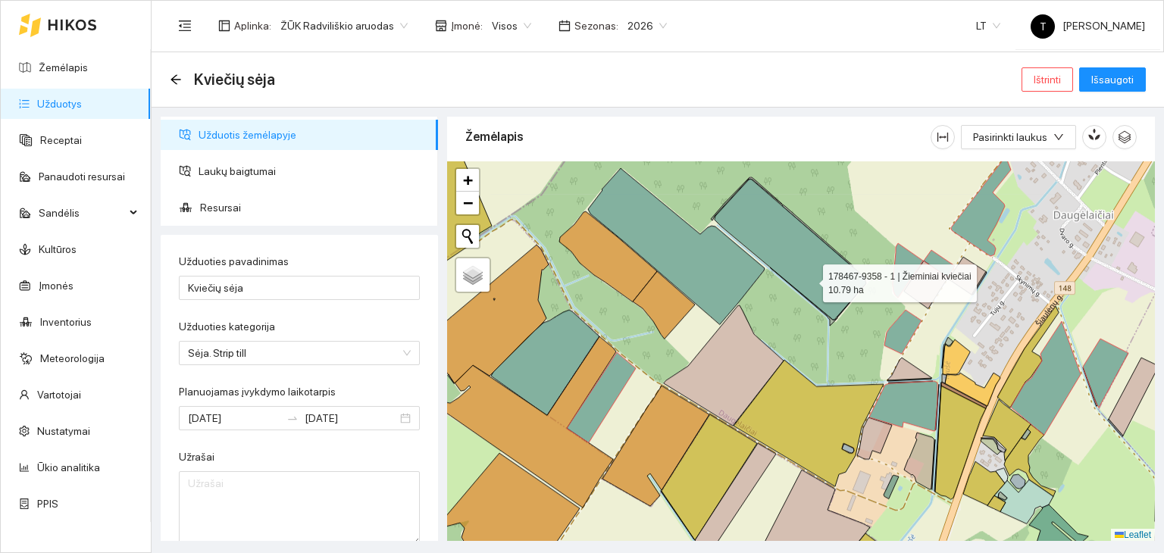
click at [809, 279] on icon at bounding box center [790, 249] width 152 height 141
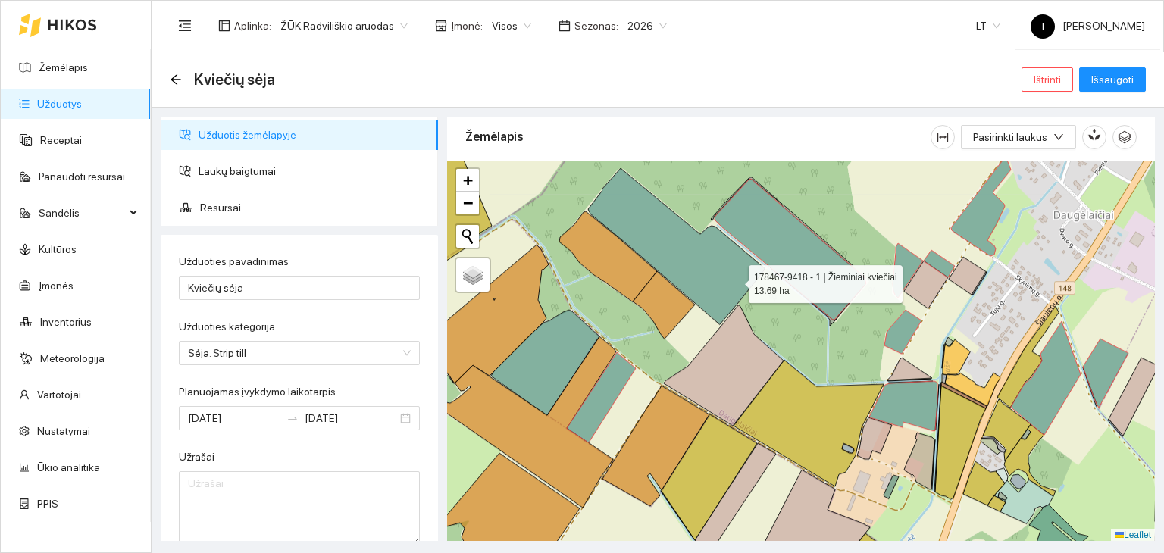
click at [714, 276] on icon at bounding box center [676, 246] width 177 height 156
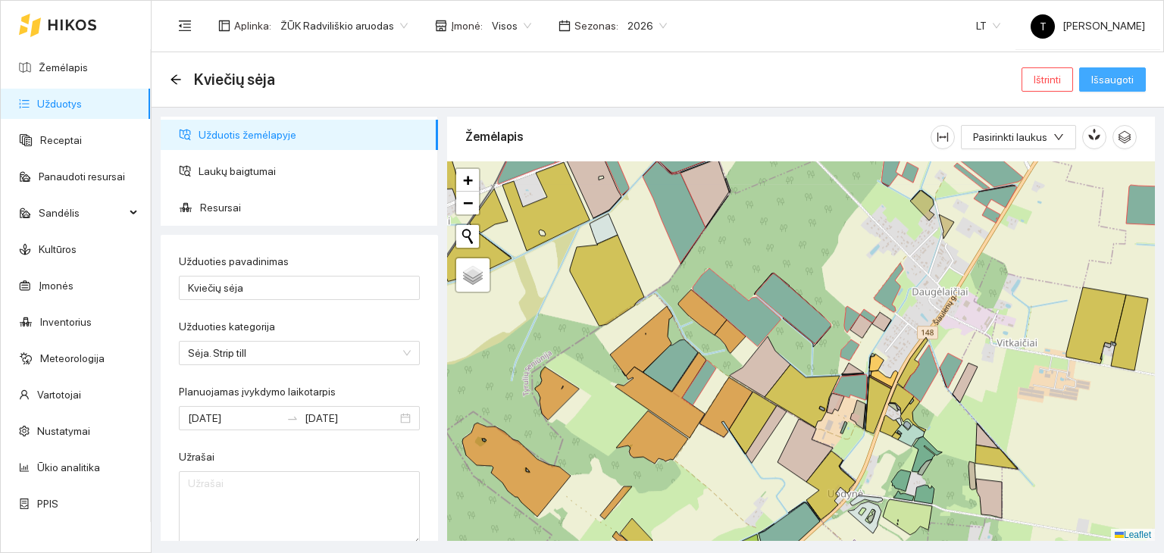
click at [1124, 76] on span "Išsaugoti" at bounding box center [1112, 79] width 42 height 17
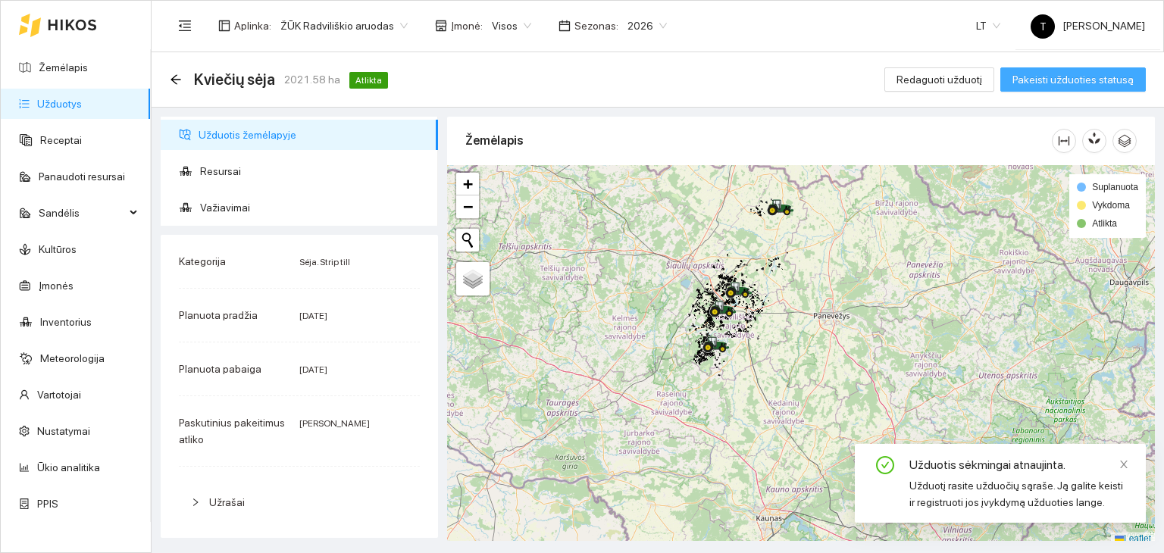
click at [1052, 77] on span "Pakeisti užduoties statusą" at bounding box center [1072, 79] width 121 height 17
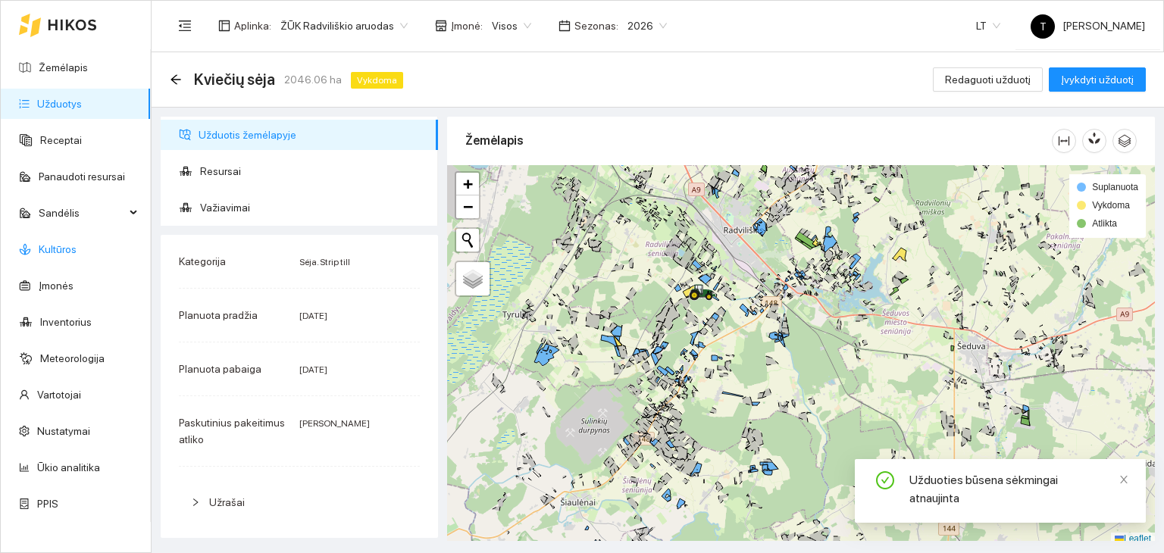
click at [70, 252] on link "Kultūros" at bounding box center [58, 249] width 38 height 12
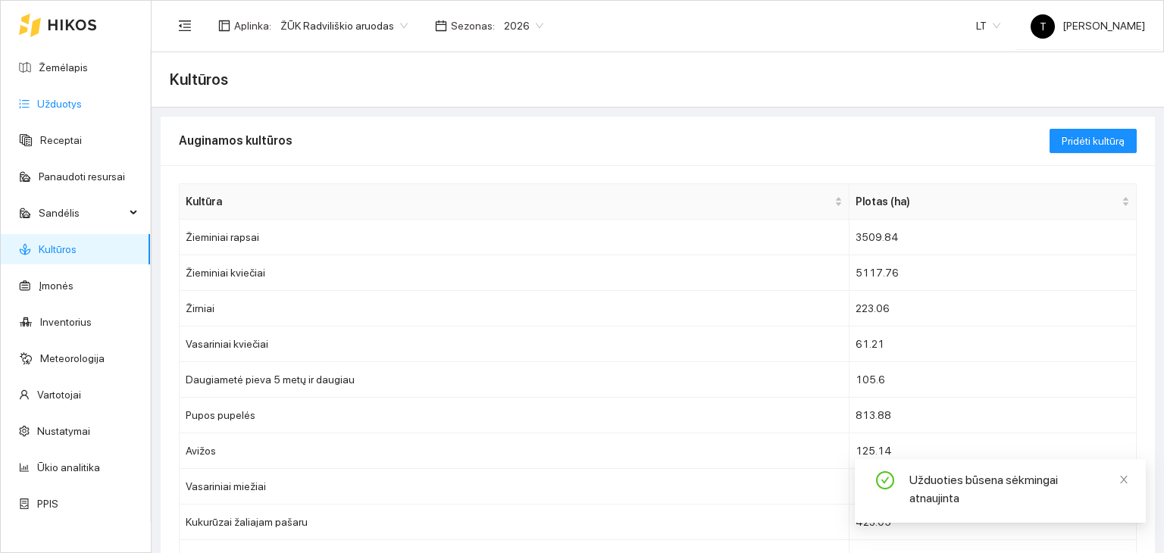
click at [42, 104] on link "Užduotys" at bounding box center [59, 104] width 45 height 12
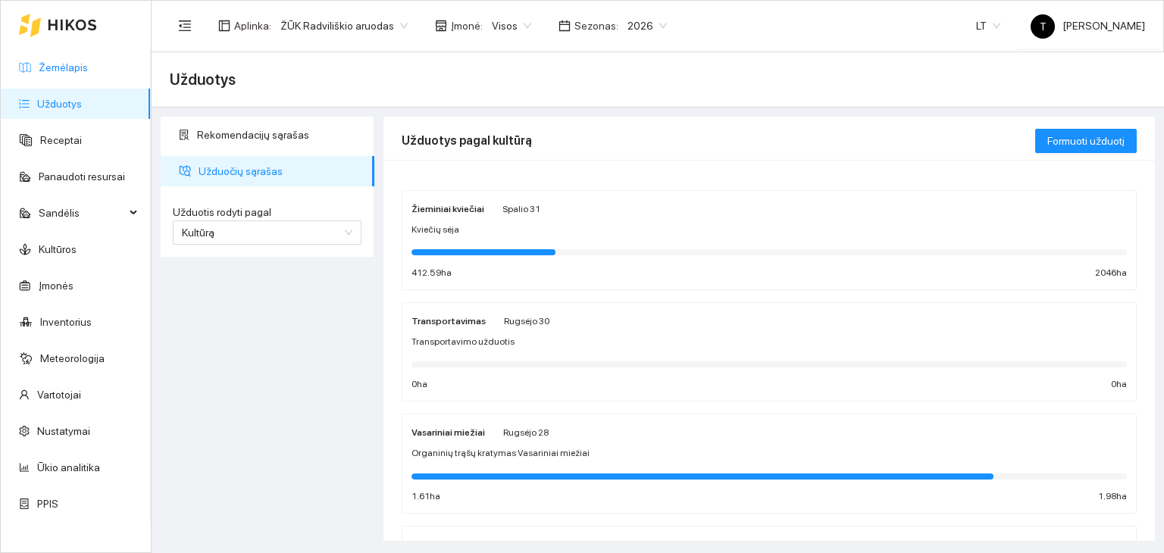
click at [70, 73] on link "Žemėlapis" at bounding box center [63, 67] width 49 height 12
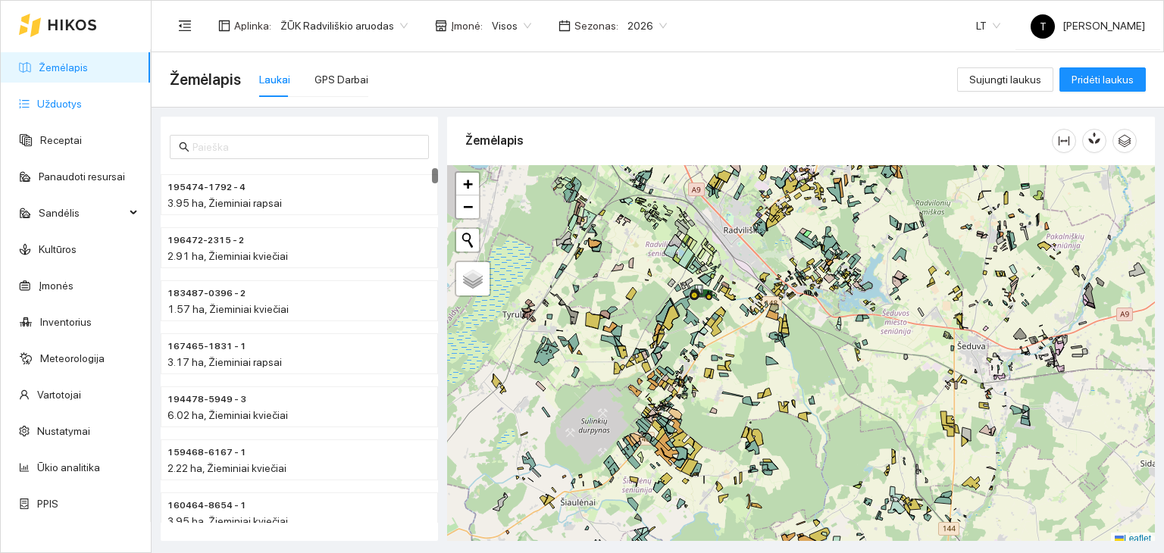
click at [74, 108] on link "Užduotys" at bounding box center [59, 104] width 45 height 12
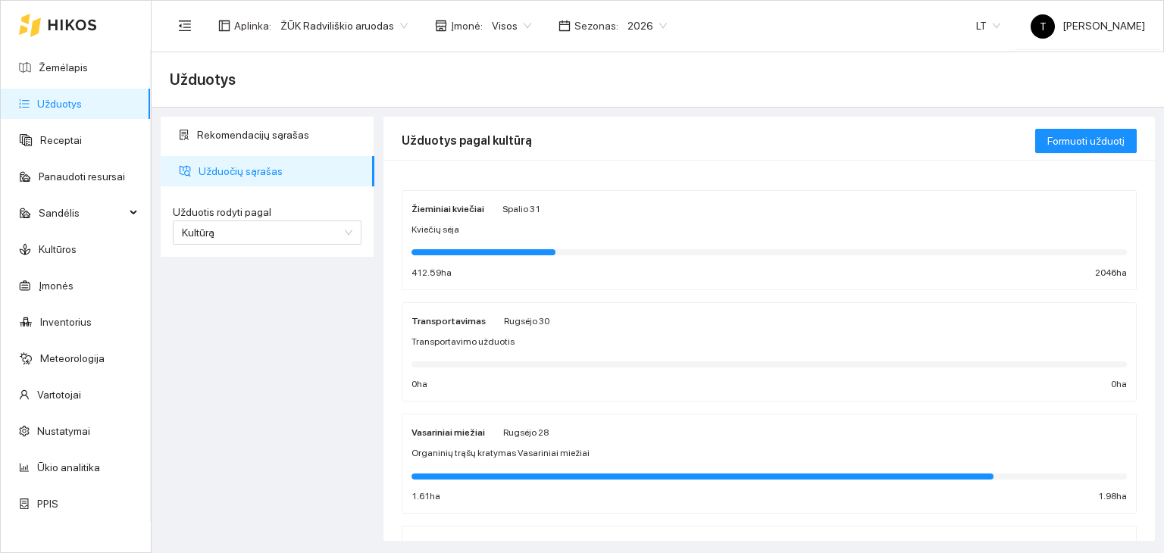
click at [623, 217] on div "Žieminiai kviečiai Spalio 31 Kviečių sėja 412.59 ha 2046 ha" at bounding box center [768, 240] width 715 height 80
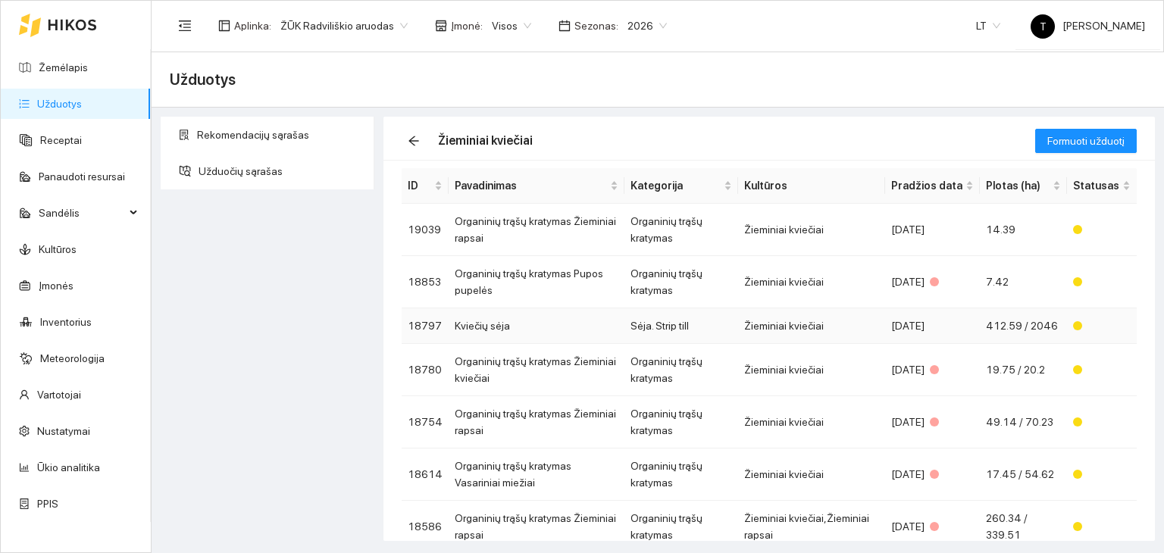
scroll to position [76, 0]
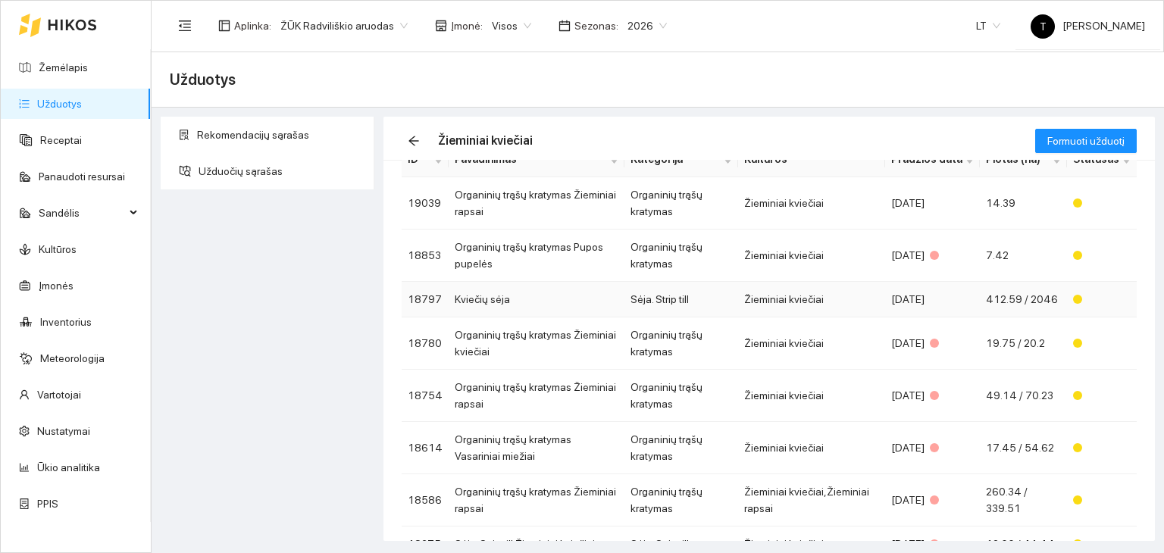
click at [811, 298] on td "Žieminiai kviečiai" at bounding box center [811, 300] width 147 height 36
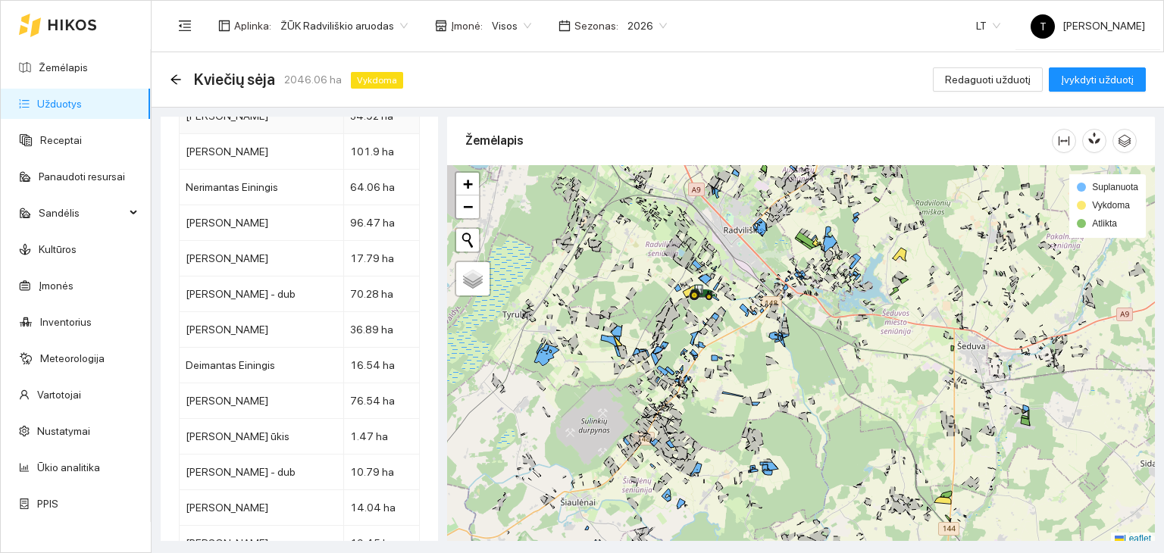
scroll to position [9382, 0]
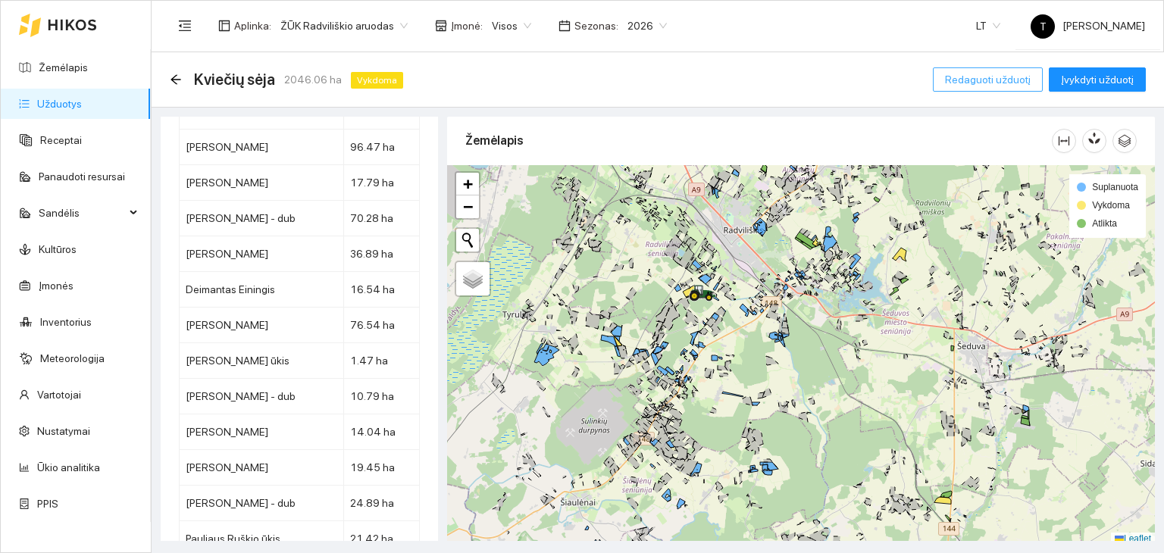
click at [980, 77] on span "Redaguoti užduotį" at bounding box center [988, 79] width 86 height 17
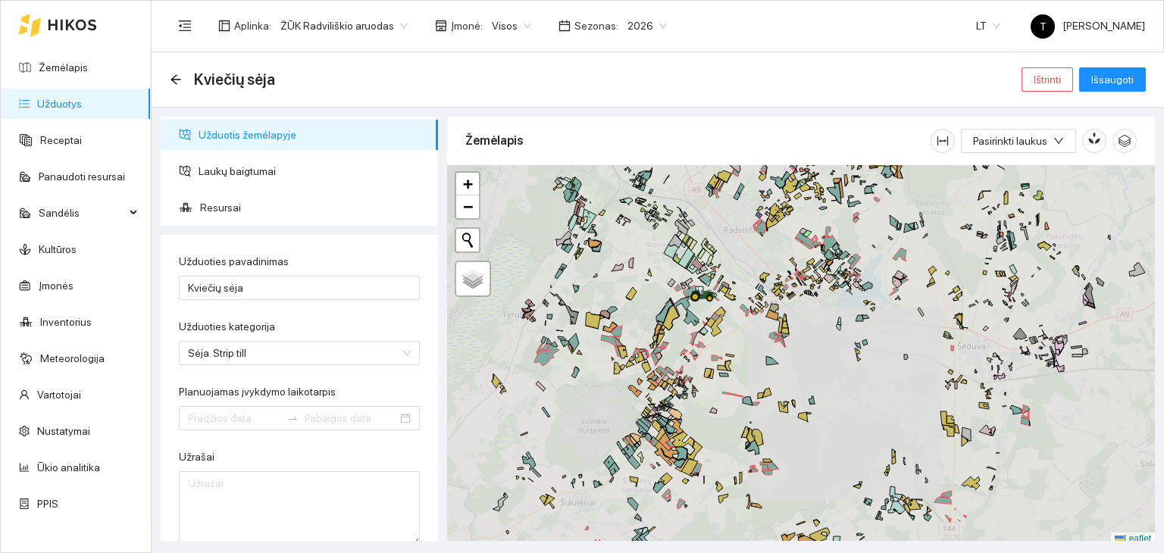
type input "[DATE]"
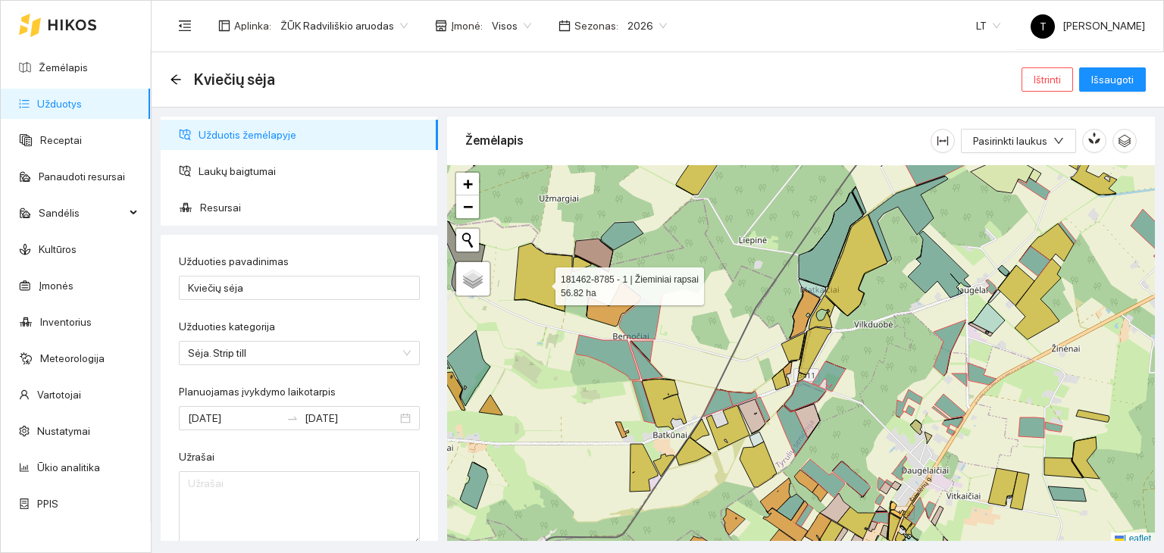
click at [543, 280] on icon at bounding box center [543, 277] width 58 height 68
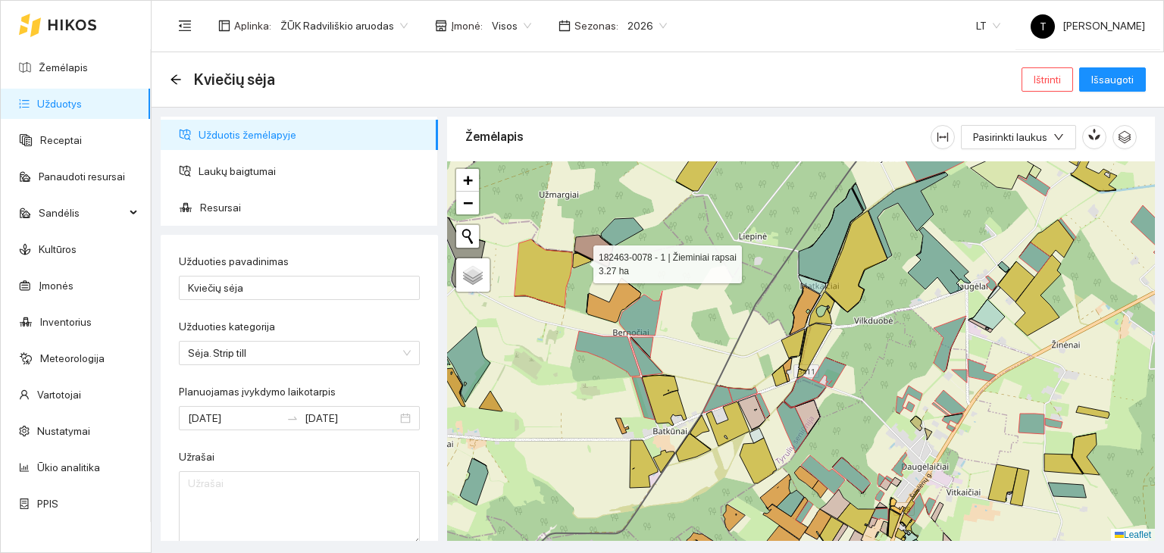
click at [579, 260] on icon at bounding box center [582, 260] width 18 height 15
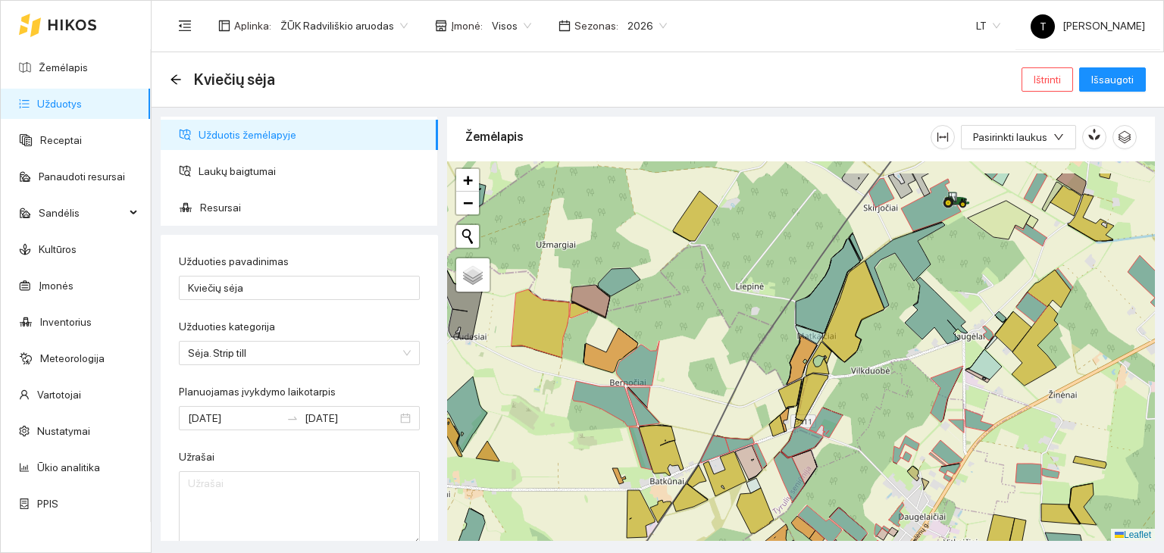
drag, startPoint x: 706, startPoint y: 236, endPoint x: 683, endPoint y: 355, distance: 120.3
click at [686, 355] on div "+ − Nieko nerasta. Bandykite dar kartą. Žemėlapis Palydovas Leaflet" at bounding box center [801, 351] width 708 height 380
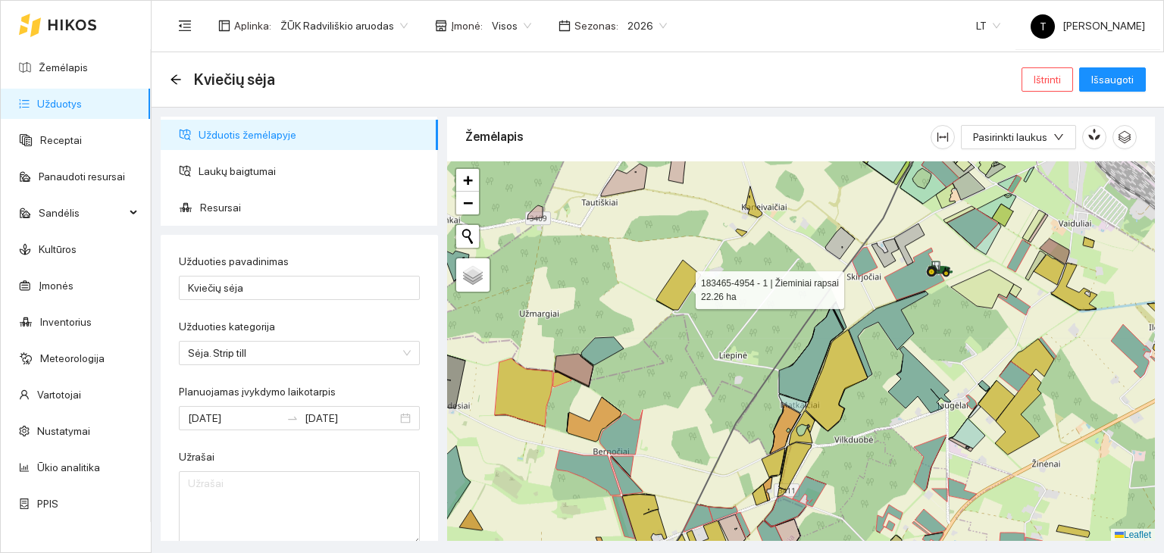
click at [682, 286] on icon at bounding box center [678, 285] width 45 height 50
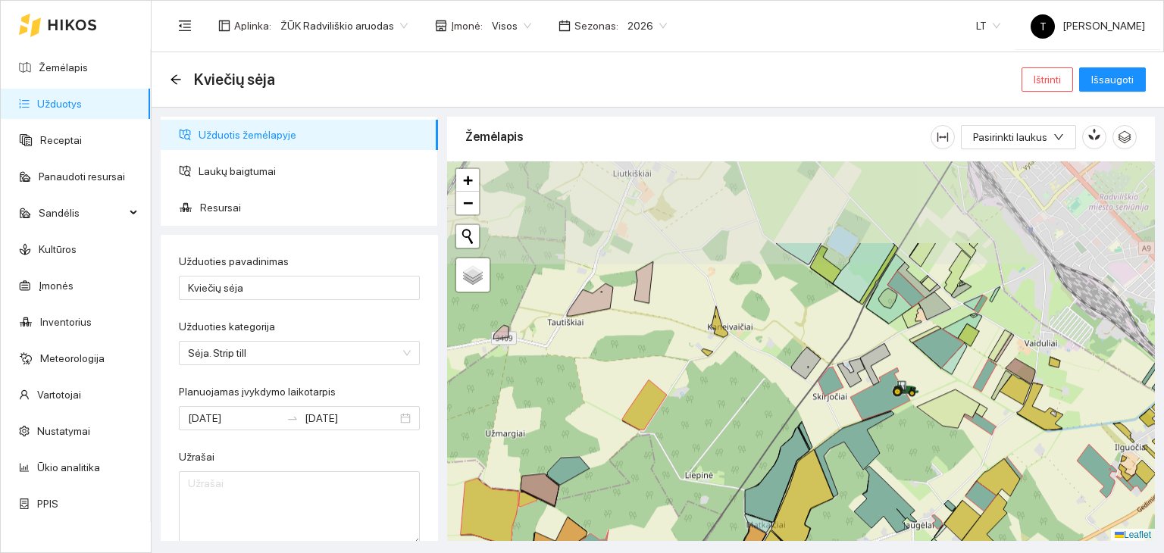
drag, startPoint x: 741, startPoint y: 317, endPoint x: 708, endPoint y: 383, distance: 74.5
click at [710, 395] on div "+ − Nieko nerasta. Bandykite dar kartą. Žemėlapis Palydovas Leaflet" at bounding box center [801, 351] width 708 height 380
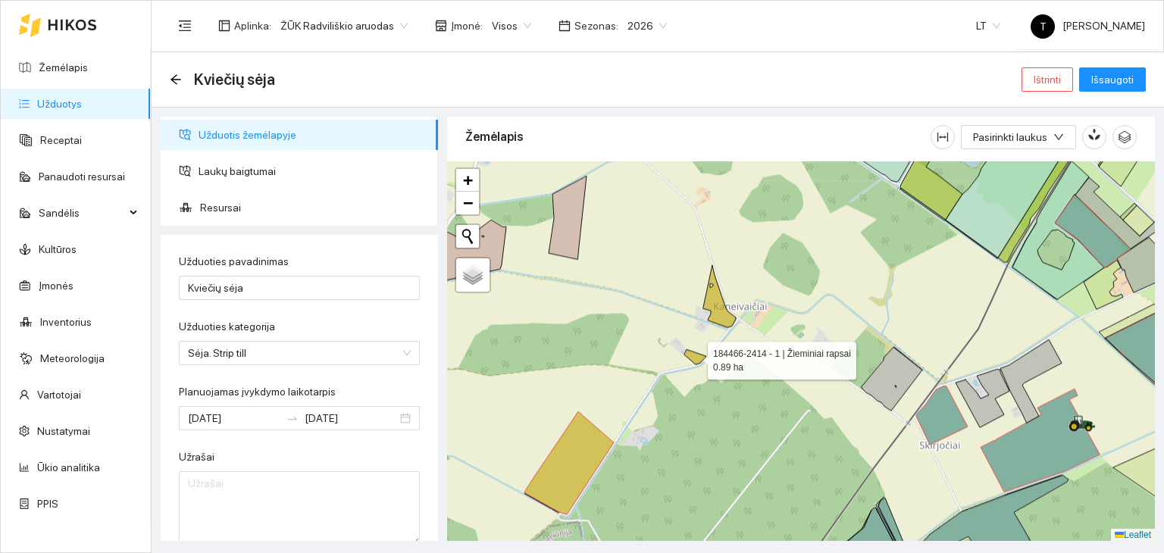
click at [701, 358] on icon at bounding box center [695, 356] width 22 height 15
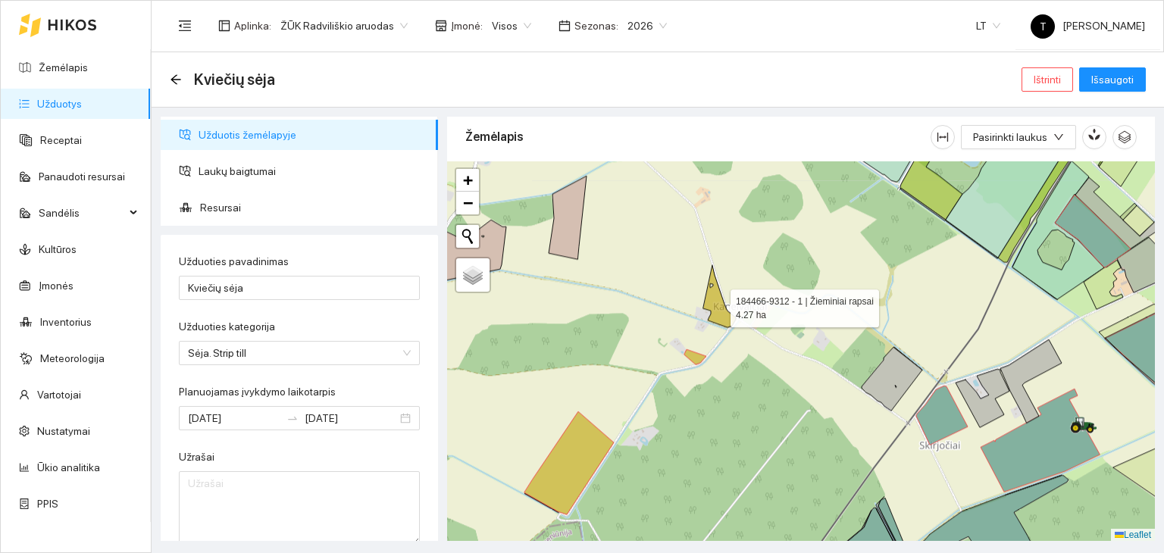
click at [721, 317] on icon at bounding box center [719, 296] width 33 height 62
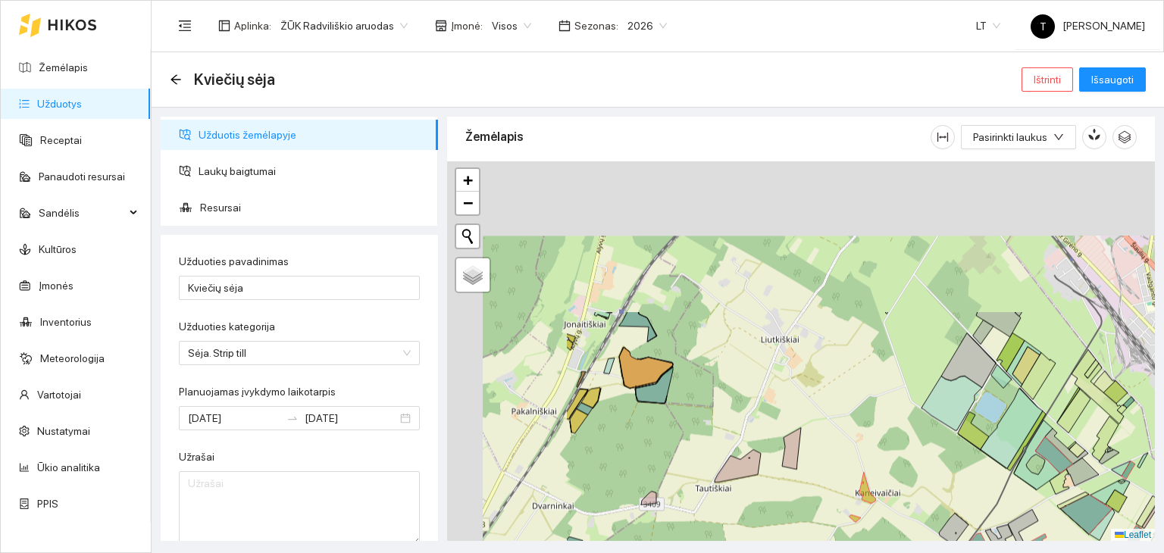
drag, startPoint x: 605, startPoint y: 239, endPoint x: 790, endPoint y: 425, distance: 262.0
click at [796, 428] on div "184465-7080 - 1 | Pupos pupelės 10.78 ha + − Nieko nerasta. Bandykite dar kartą…" at bounding box center [801, 351] width 708 height 380
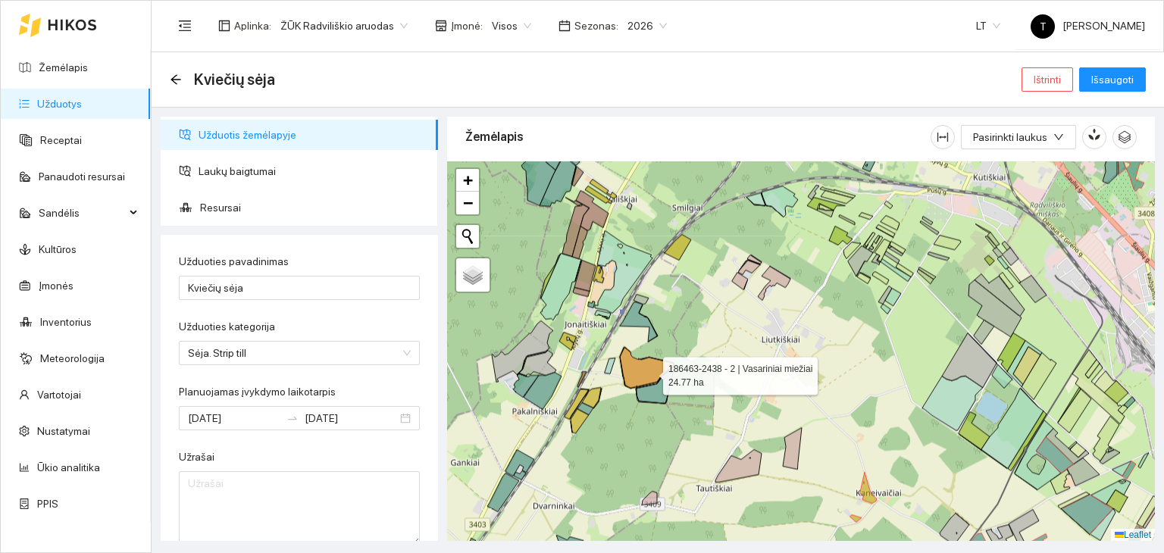
click at [648, 370] on icon at bounding box center [647, 367] width 54 height 41
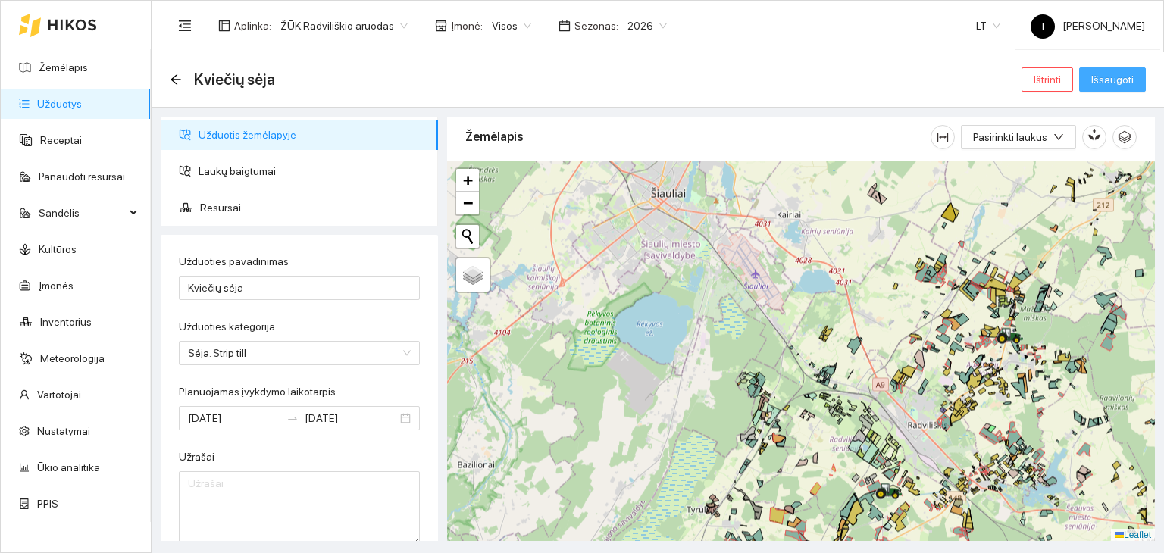
click at [1086, 88] on button "Išsaugoti" at bounding box center [1112, 79] width 67 height 24
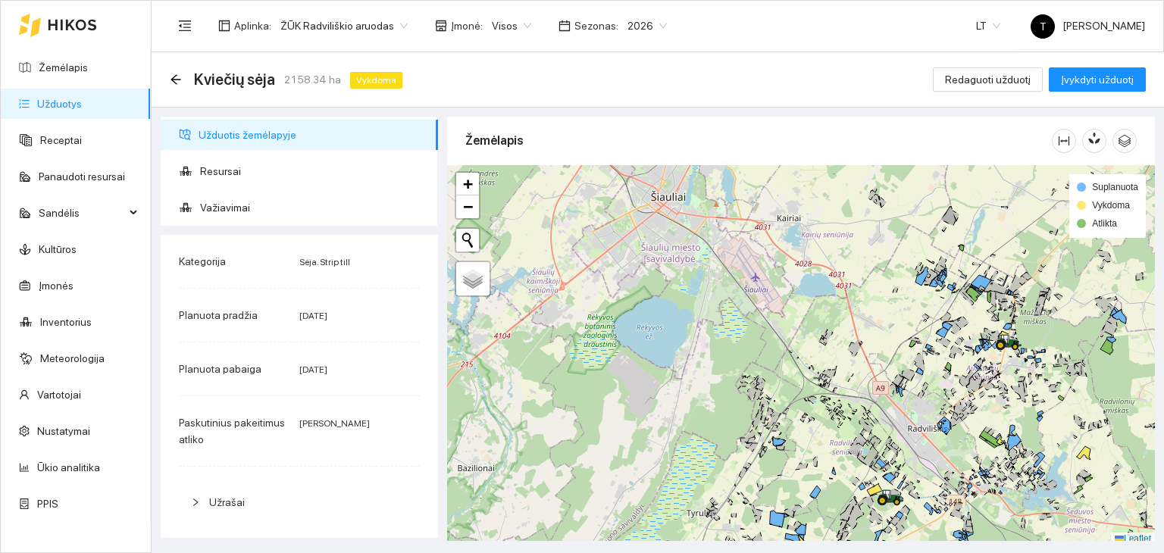
click at [74, 22] on icon at bounding box center [72, 25] width 49 height 12
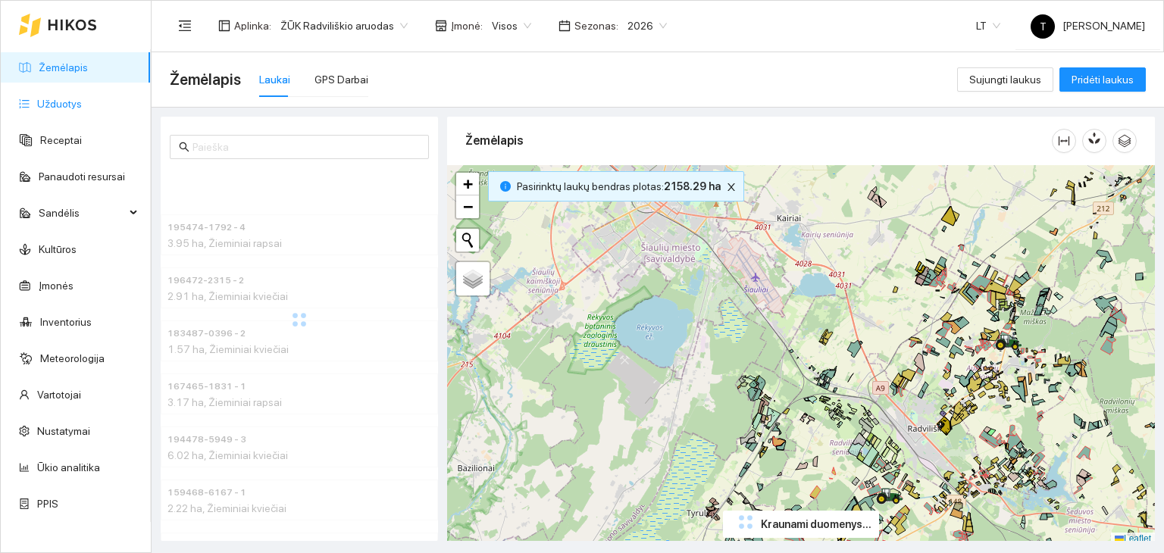
click at [71, 104] on link "Užduotys" at bounding box center [59, 104] width 45 height 12
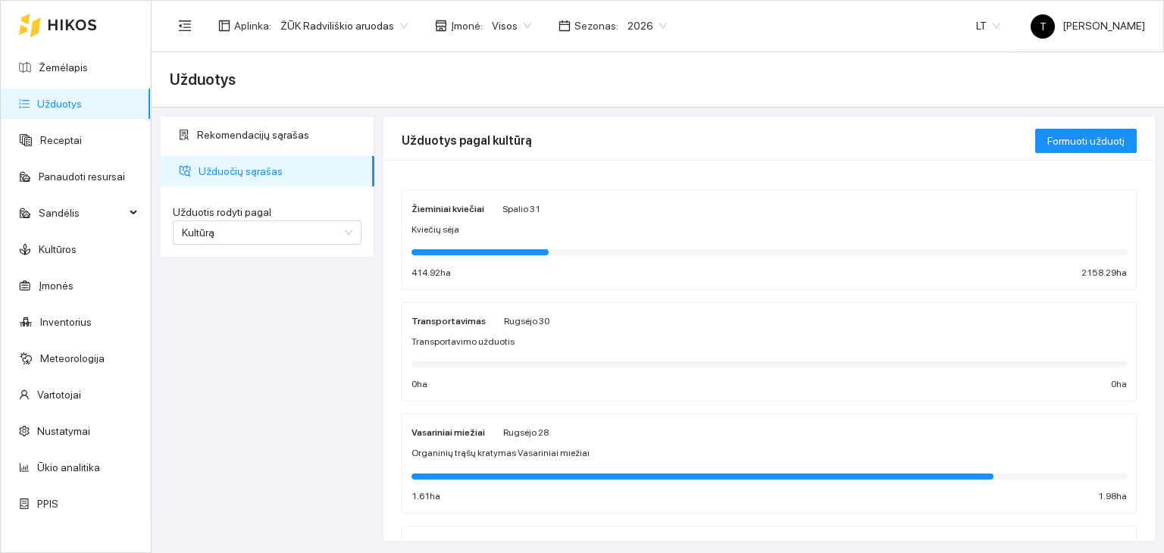
click at [587, 227] on div "Kviečių sėja" at bounding box center [768, 230] width 715 height 14
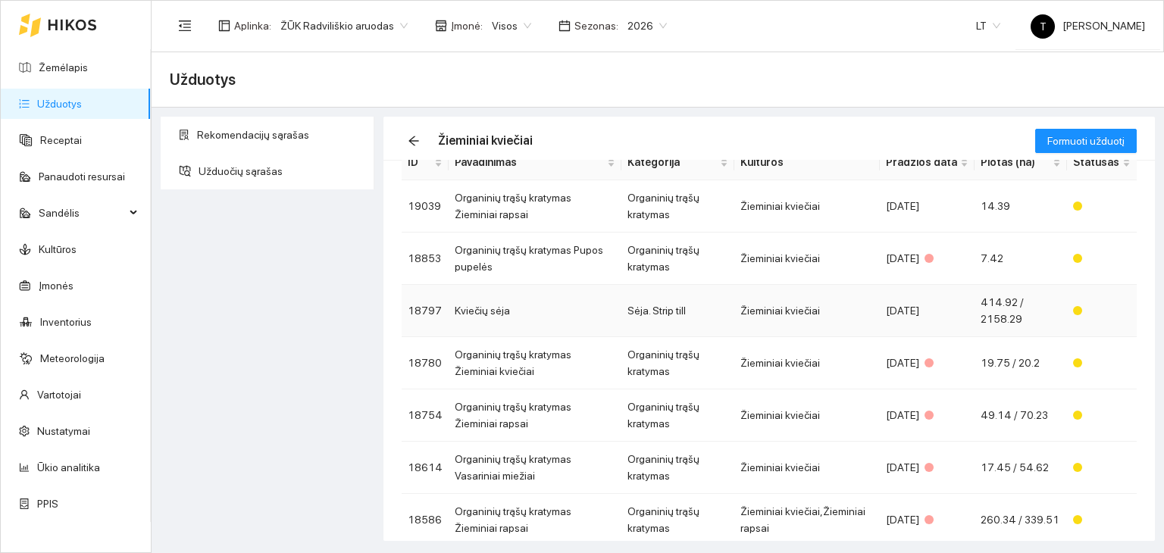
scroll to position [72, 0]
click at [900, 308] on div "[DATE]" at bounding box center [927, 311] width 83 height 17
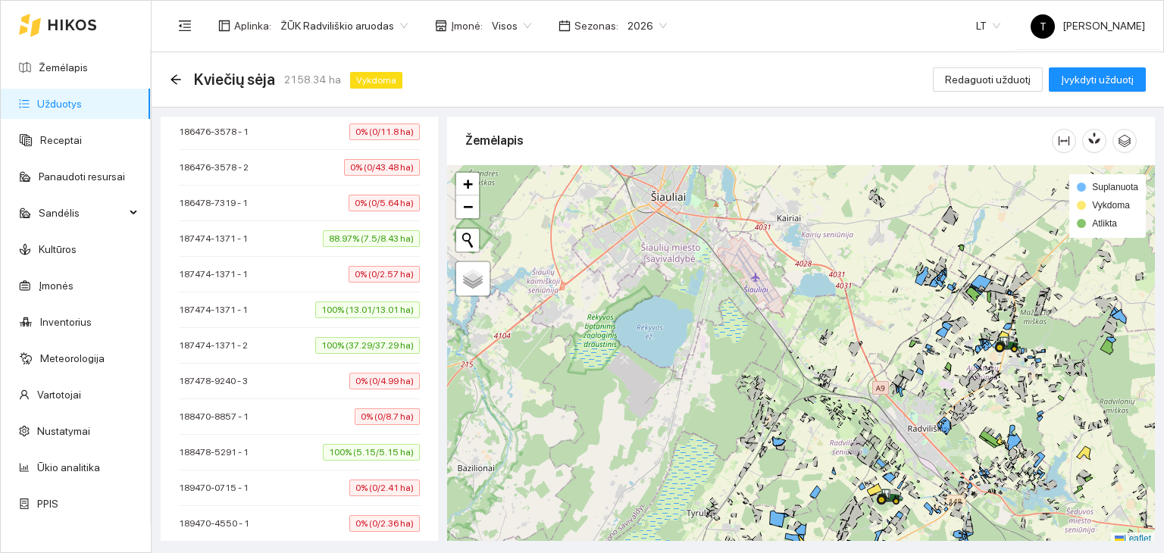
scroll to position [9851, 0]
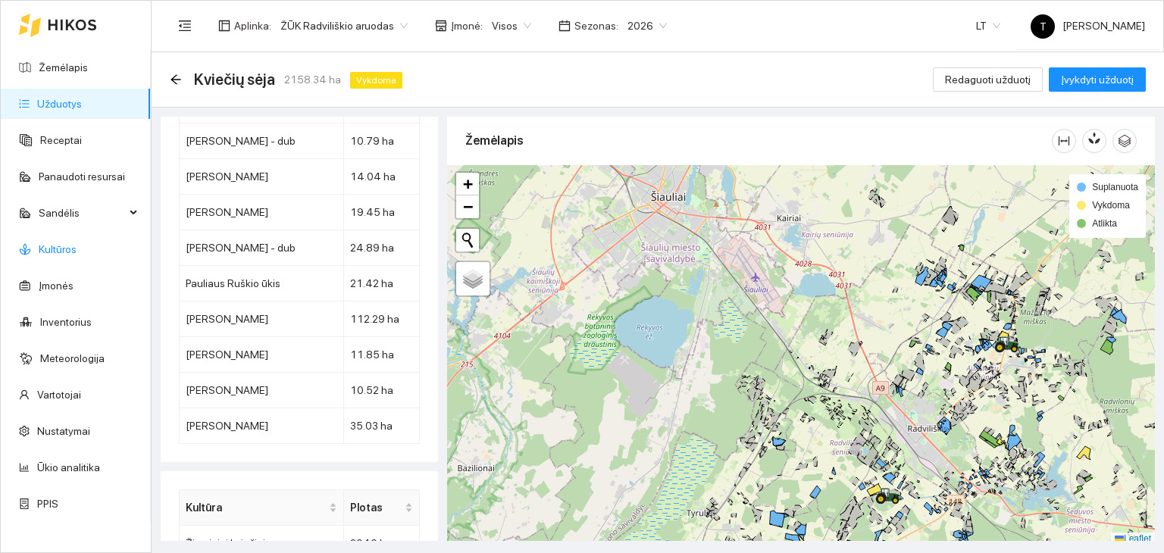
click at [71, 252] on link "Kultūros" at bounding box center [58, 249] width 38 height 12
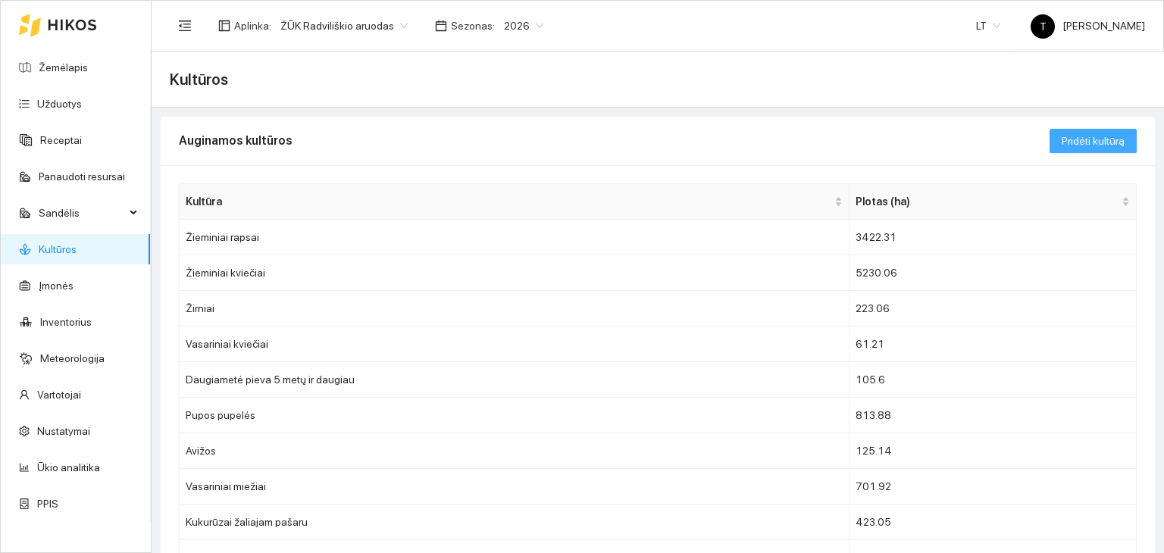
drag, startPoint x: 1133, startPoint y: 143, endPoint x: 1122, endPoint y: 143, distance: 11.4
click at [1133, 143] on div "Auginamos kultūros Pridėti kultūrą" at bounding box center [658, 141] width 994 height 49
click at [1103, 141] on span "Pridėti kultūrą" at bounding box center [1092, 141] width 63 height 17
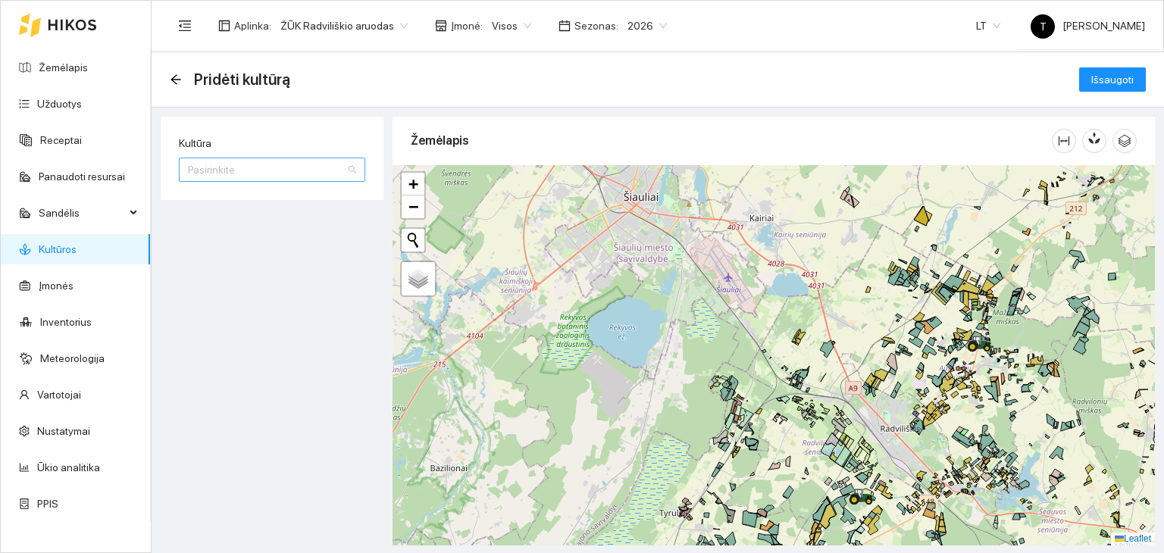
click at [248, 167] on input "Kultūra" at bounding box center [267, 169] width 158 height 23
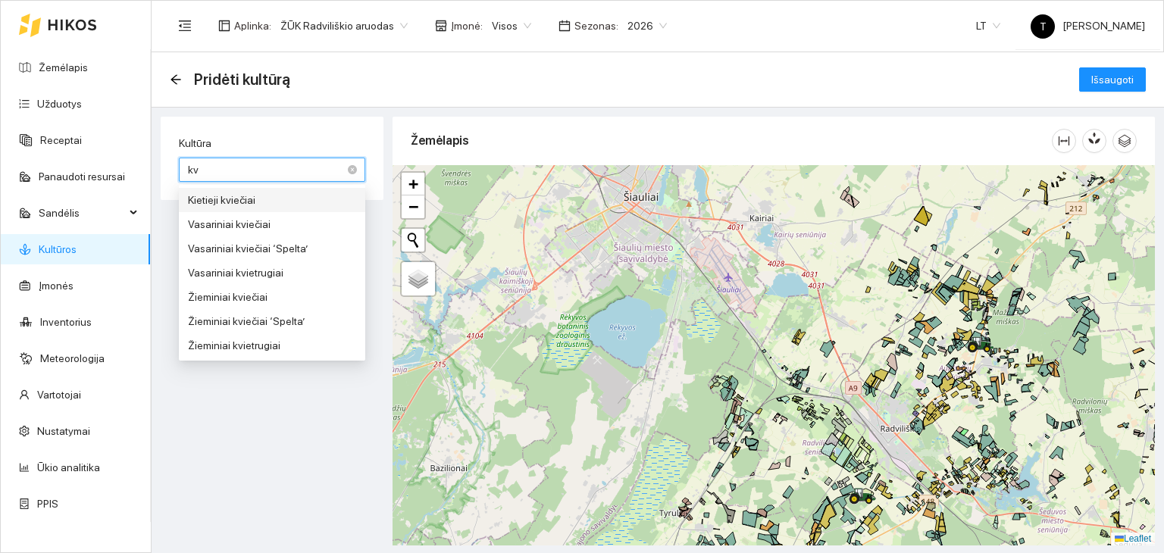
type input "kvi"
click at [235, 298] on div "Žieminiai kviečiai" at bounding box center [272, 297] width 168 height 17
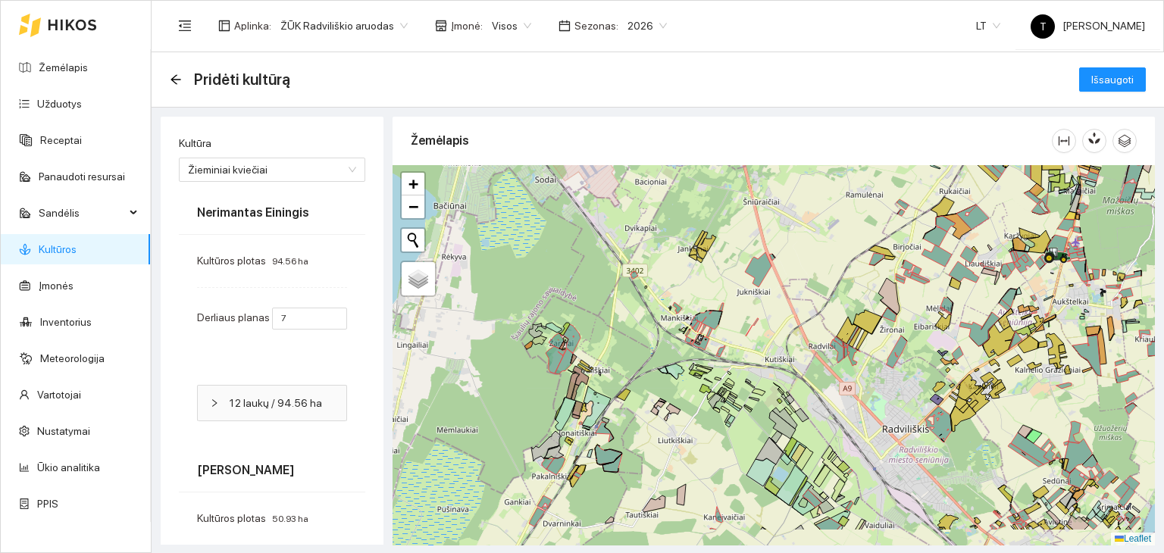
drag, startPoint x: 879, startPoint y: 455, endPoint x: 949, endPoint y: 228, distance: 237.7
click at [949, 228] on div "+ − Nieko nerasta. Bandykite dar kartą. Žemėlapis Palydovas Leaflet" at bounding box center [773, 355] width 762 height 380
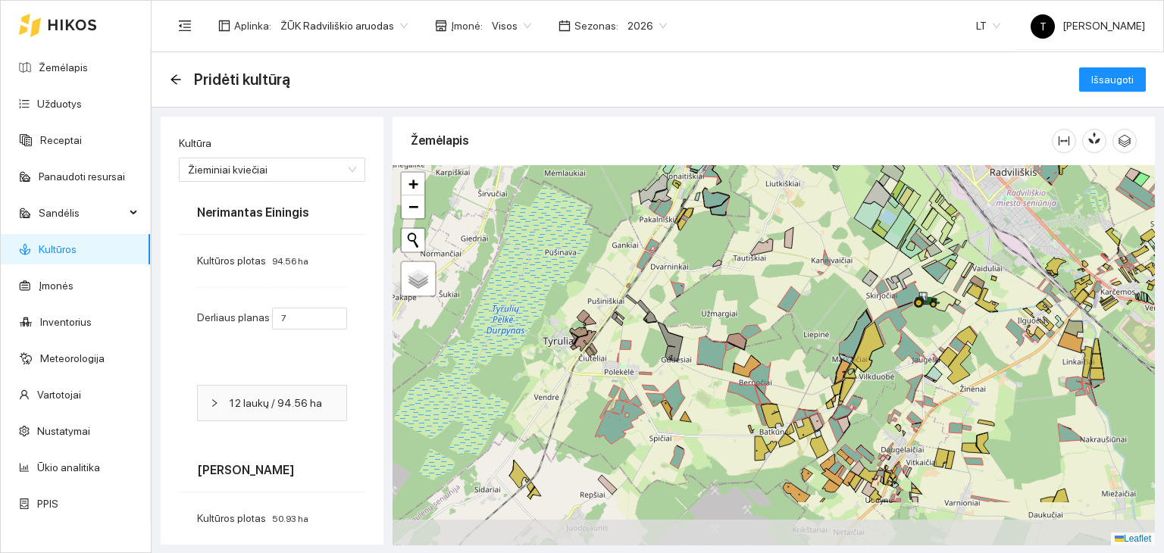
drag, startPoint x: 706, startPoint y: 436, endPoint x: 745, endPoint y: 356, distance: 89.4
click at [745, 356] on div "+ − Nieko nerasta. Bandykite dar kartą. Žemėlapis Palydovas Leaflet" at bounding box center [773, 355] width 762 height 380
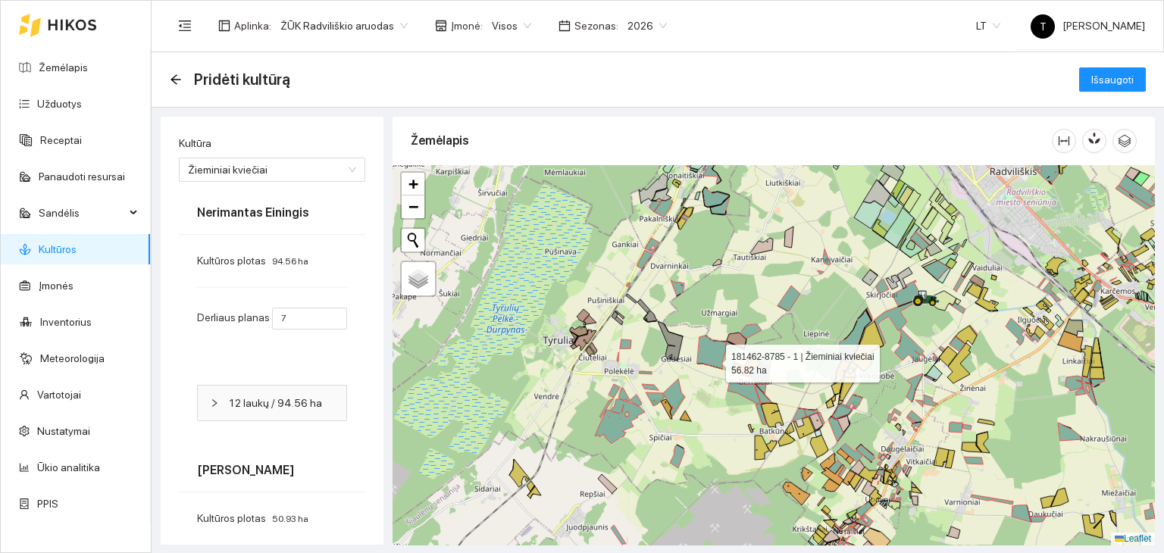
click at [712, 359] on icon at bounding box center [711, 352] width 29 height 33
click at [719, 354] on icon at bounding box center [711, 352] width 29 height 33
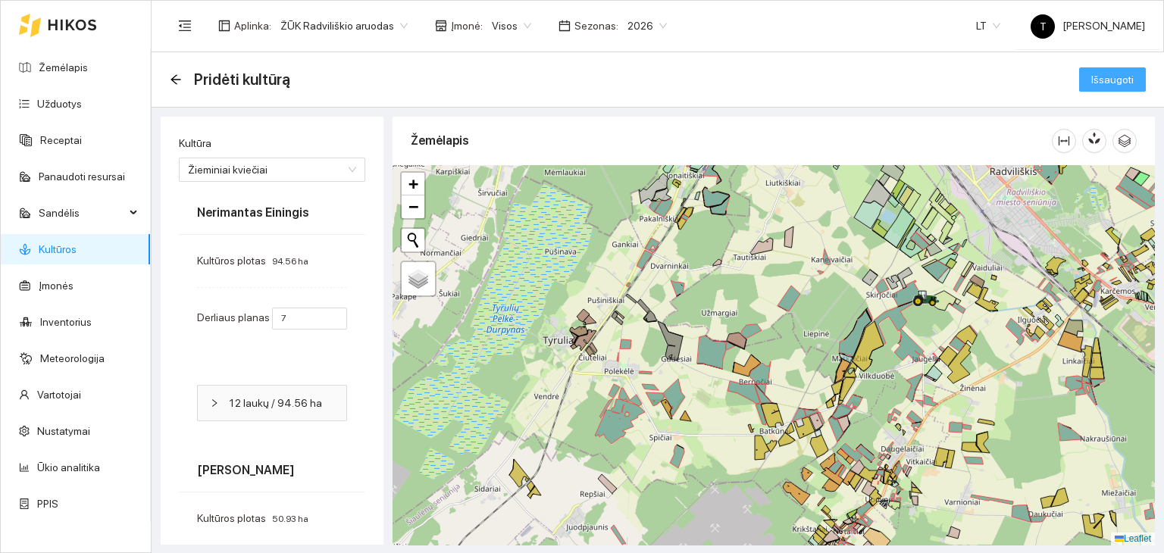
click at [1109, 77] on span "Išsaugoti" at bounding box center [1112, 79] width 42 height 17
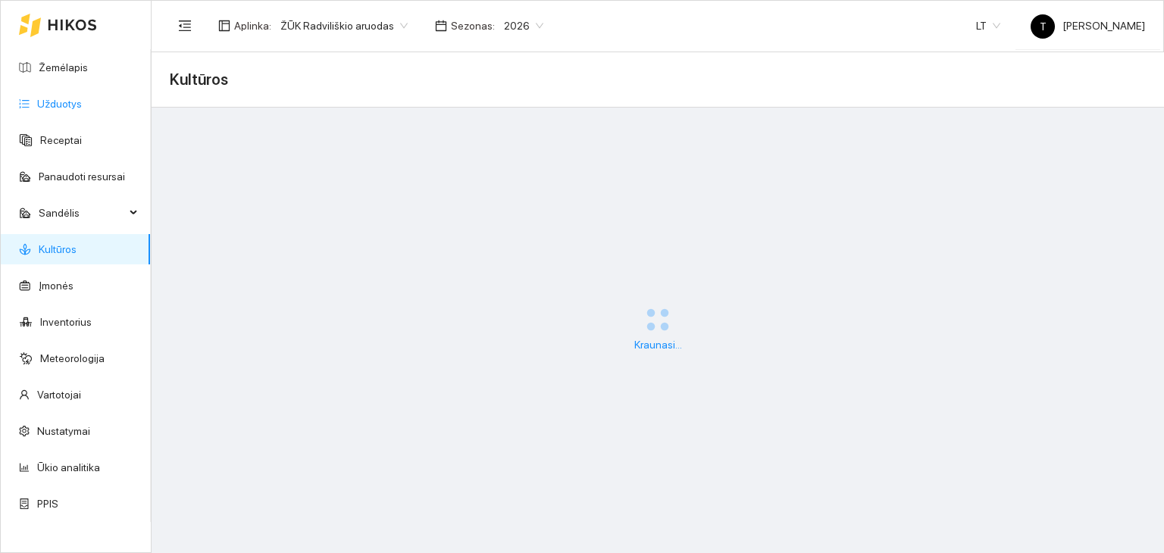
click at [79, 110] on link "Užduotys" at bounding box center [59, 104] width 45 height 12
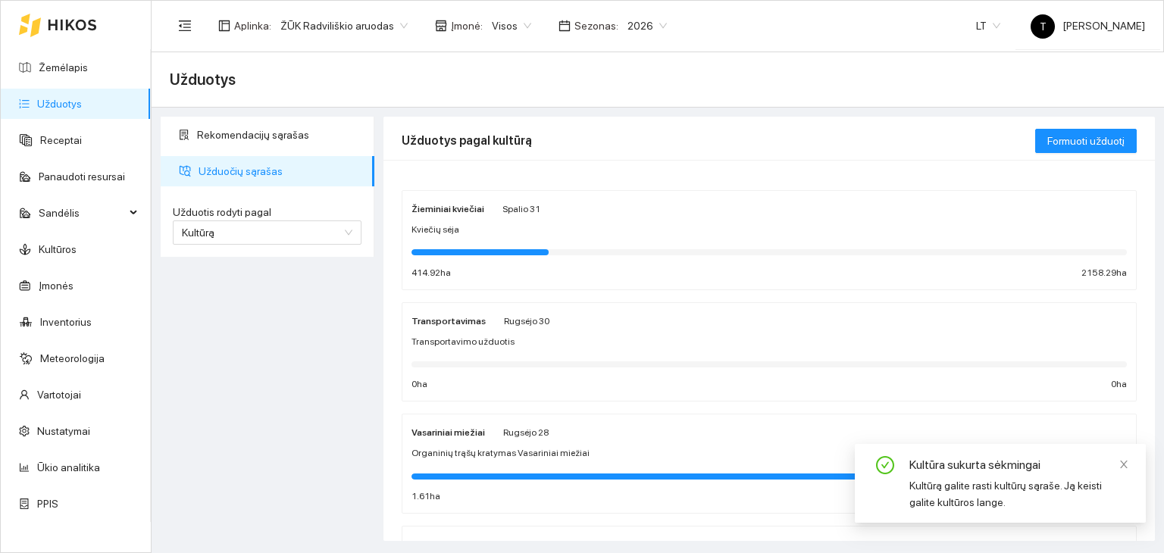
click at [619, 228] on div "Kviečių sėja" at bounding box center [768, 230] width 715 height 14
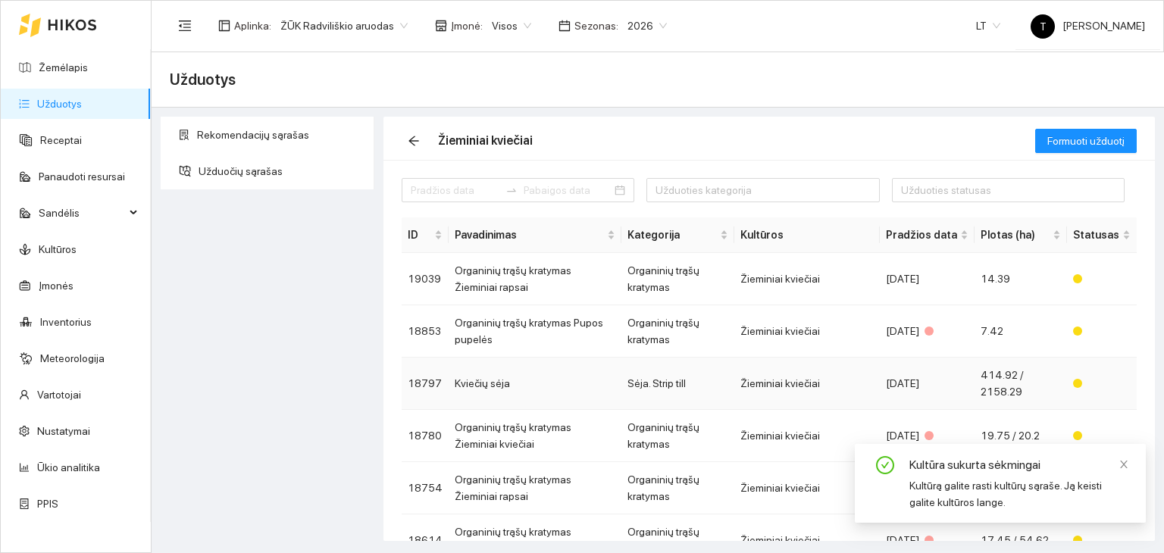
click at [814, 383] on td "Žieminiai kviečiai" at bounding box center [806, 384] width 145 height 52
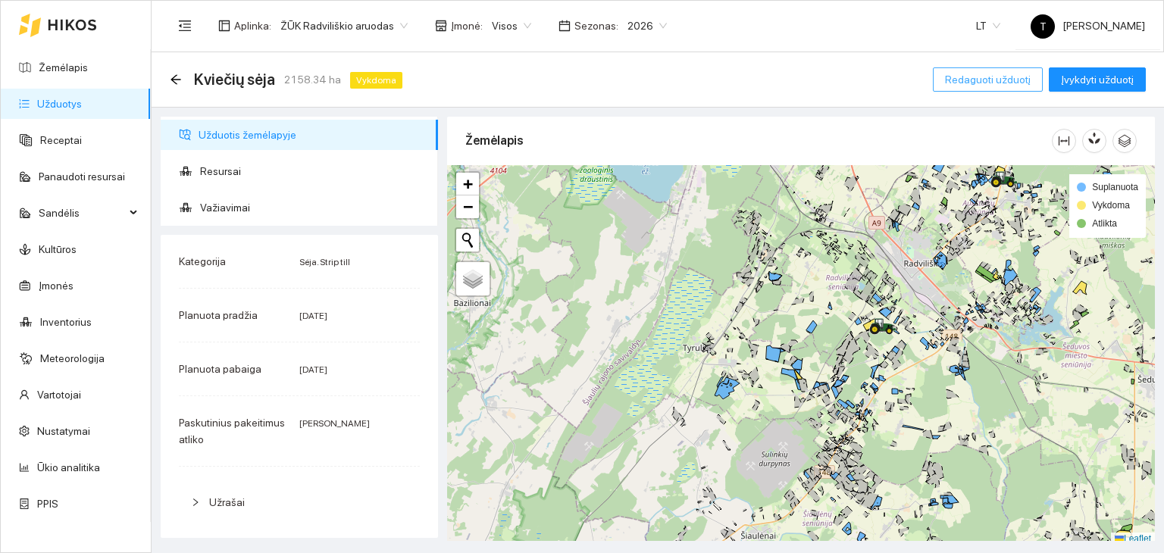
click at [997, 73] on span "Redaguoti užduotį" at bounding box center [988, 79] width 86 height 17
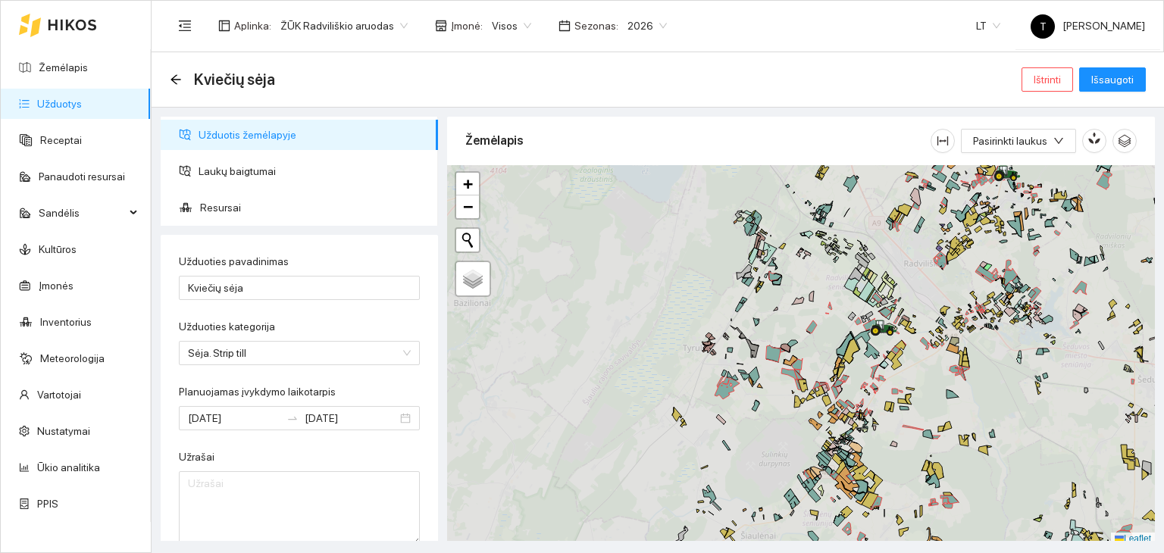
type input "[DATE]"
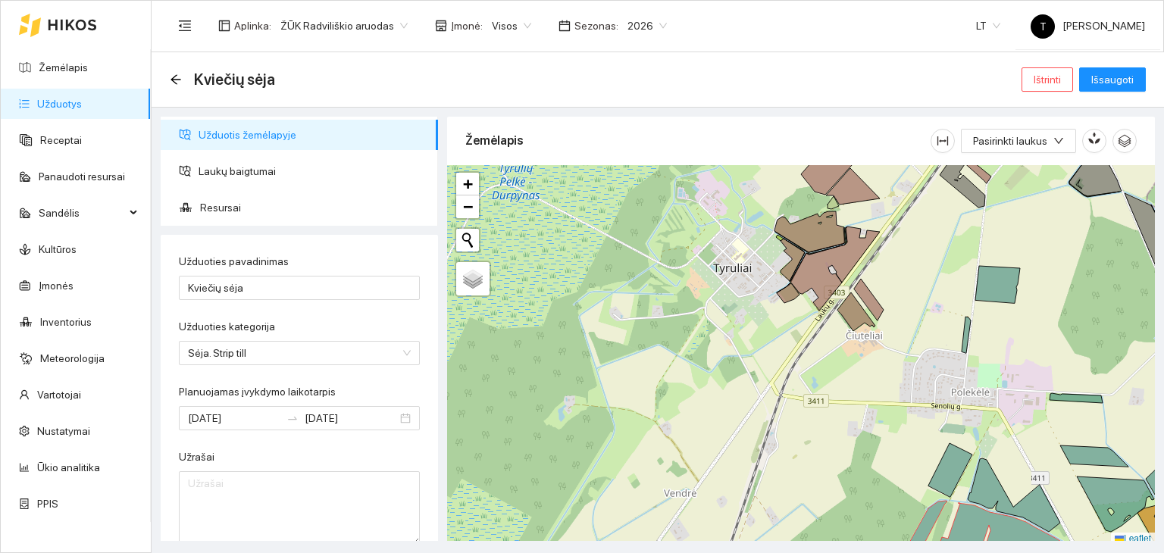
scroll to position [4, 0]
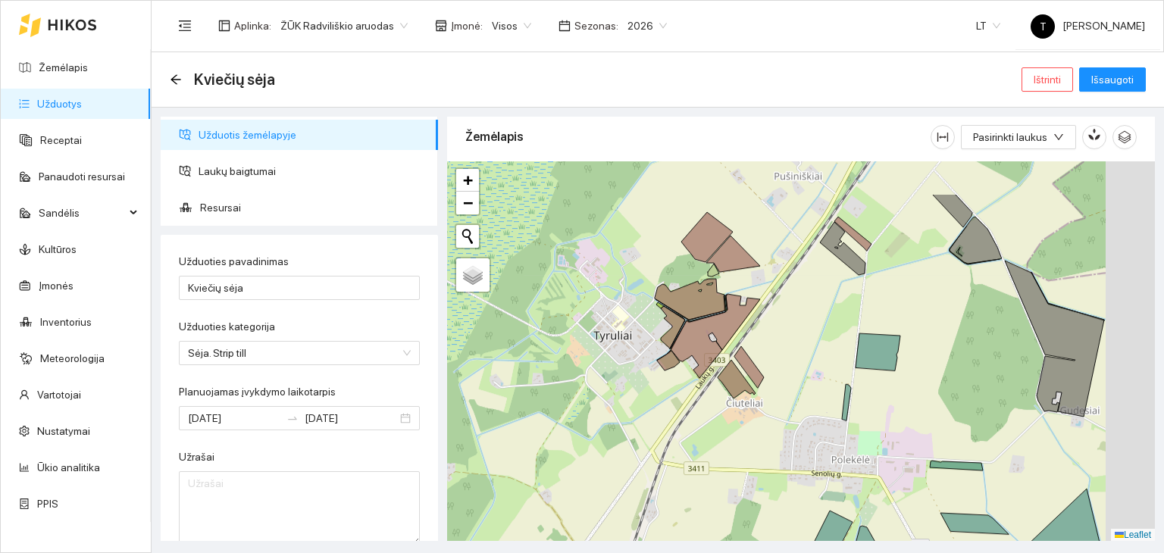
drag, startPoint x: 924, startPoint y: 281, endPoint x: 739, endPoint y: 386, distance: 212.4
click at [752, 387] on div "+ − Nieko nerasta. Bandykite dar kartą. Žemėlapis Palydovas Leaflet" at bounding box center [801, 351] width 708 height 380
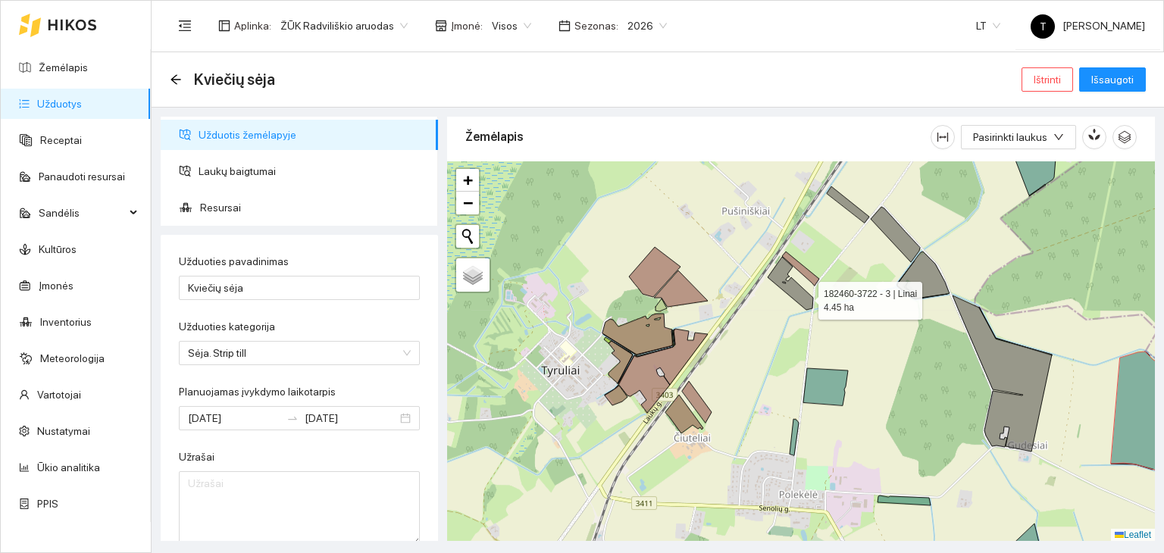
click at [805, 296] on icon at bounding box center [789, 283] width 45 height 53
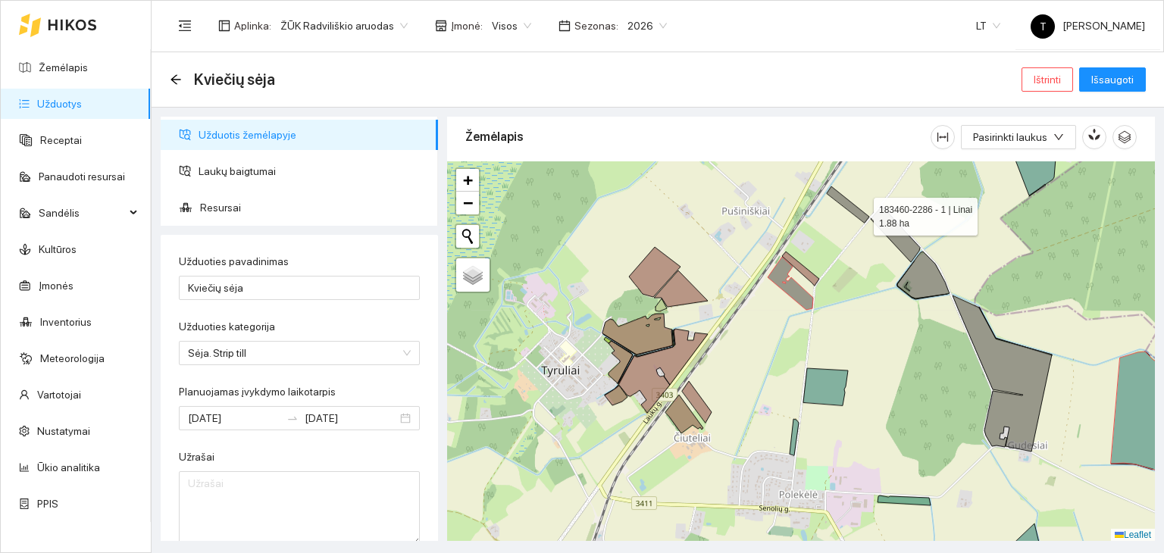
click at [860, 212] on icon at bounding box center [848, 204] width 42 height 36
click at [911, 242] on icon at bounding box center [894, 234] width 49 height 55
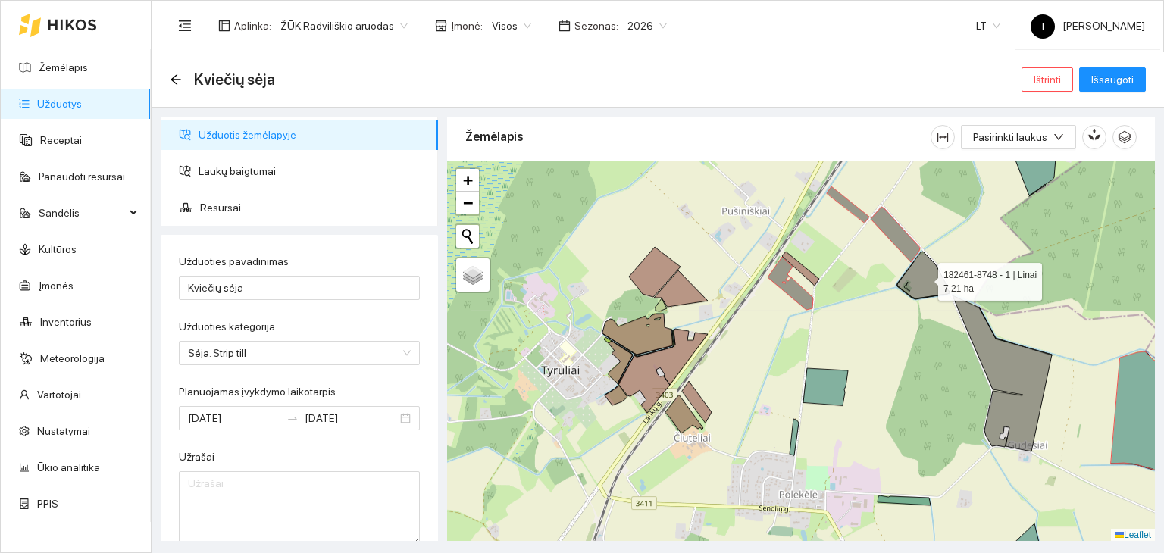
click at [924, 277] on icon at bounding box center [923, 275] width 52 height 47
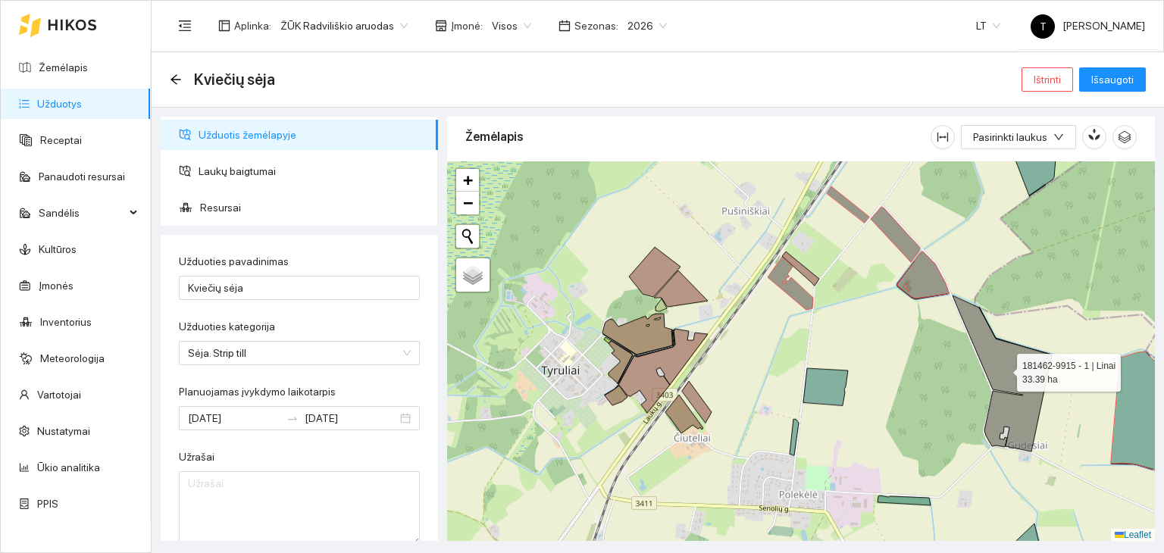
click at [1003, 368] on icon at bounding box center [1001, 373] width 99 height 156
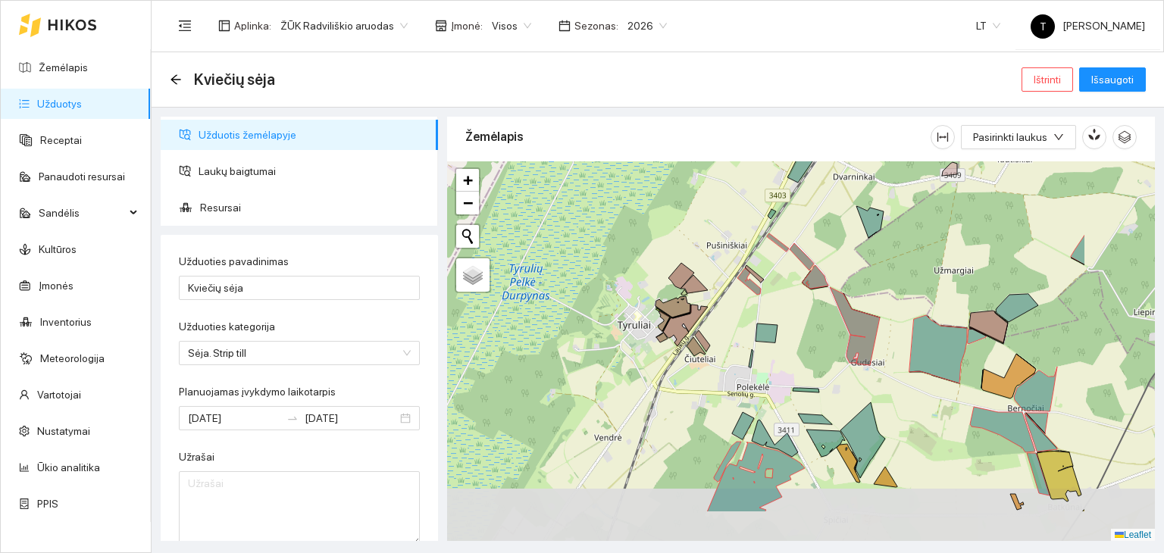
drag, startPoint x: 1024, startPoint y: 326, endPoint x: 877, endPoint y: 258, distance: 162.0
click at [877, 258] on div "+ − Nieko nerasta. Bandykite dar kartą. Žemėlapis Palydovas Leaflet" at bounding box center [801, 351] width 708 height 380
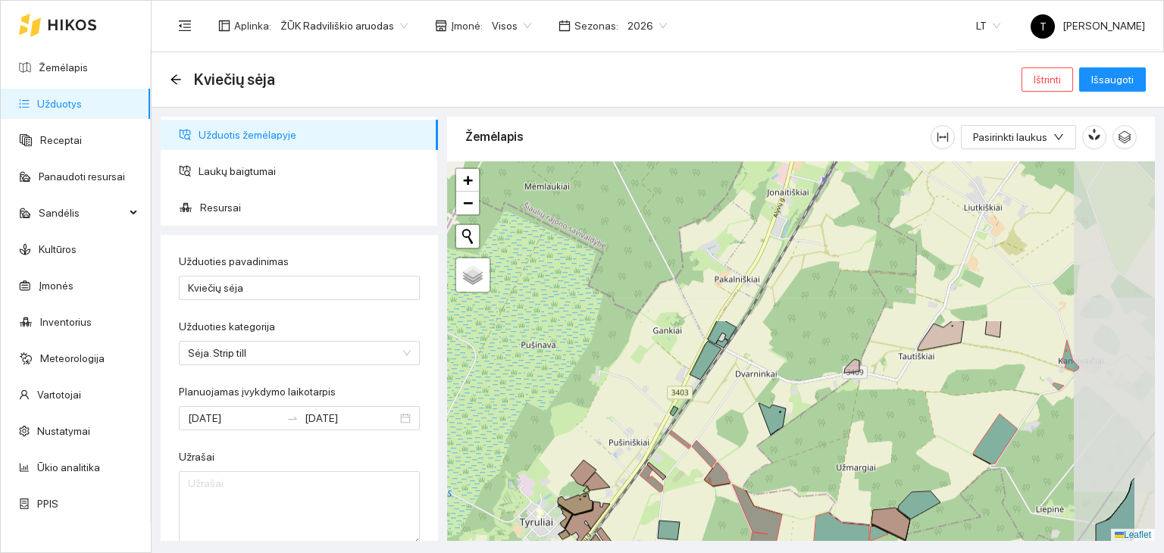
drag, startPoint x: 883, startPoint y: 245, endPoint x: 790, endPoint y: 434, distance: 210.7
click at [790, 434] on div "+ − Nieko nerasta. Bandykite dar kartą. Žemėlapis Palydovas Leaflet" at bounding box center [801, 351] width 708 height 380
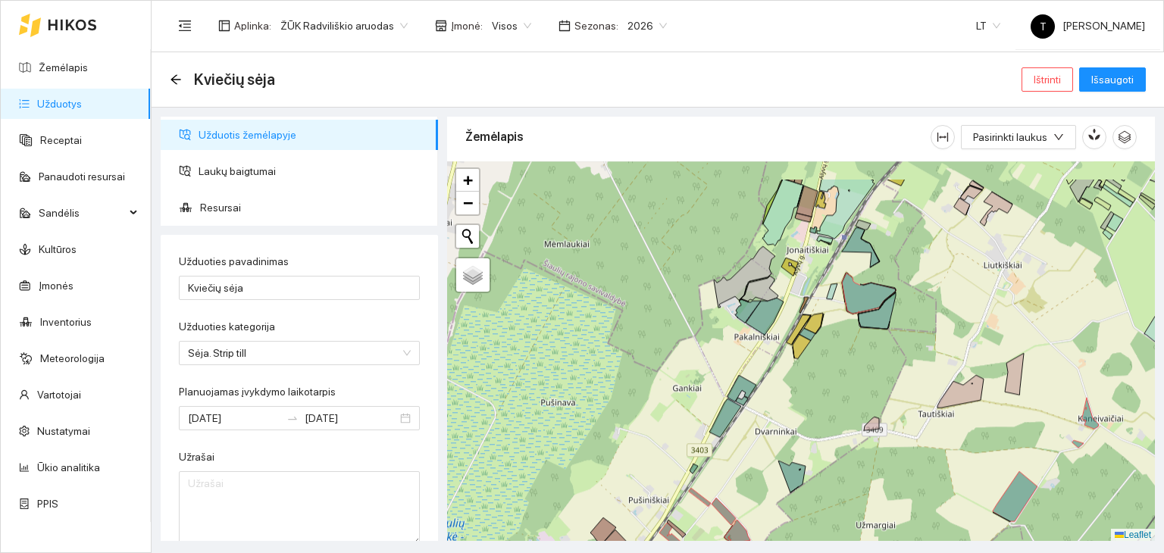
drag, startPoint x: 800, startPoint y: 309, endPoint x: 808, endPoint y: 355, distance: 47.0
click at [819, 372] on div "+ − Nieko nerasta. Bandykite dar kartą. Žemėlapis Palydovas Leaflet" at bounding box center [801, 351] width 708 height 380
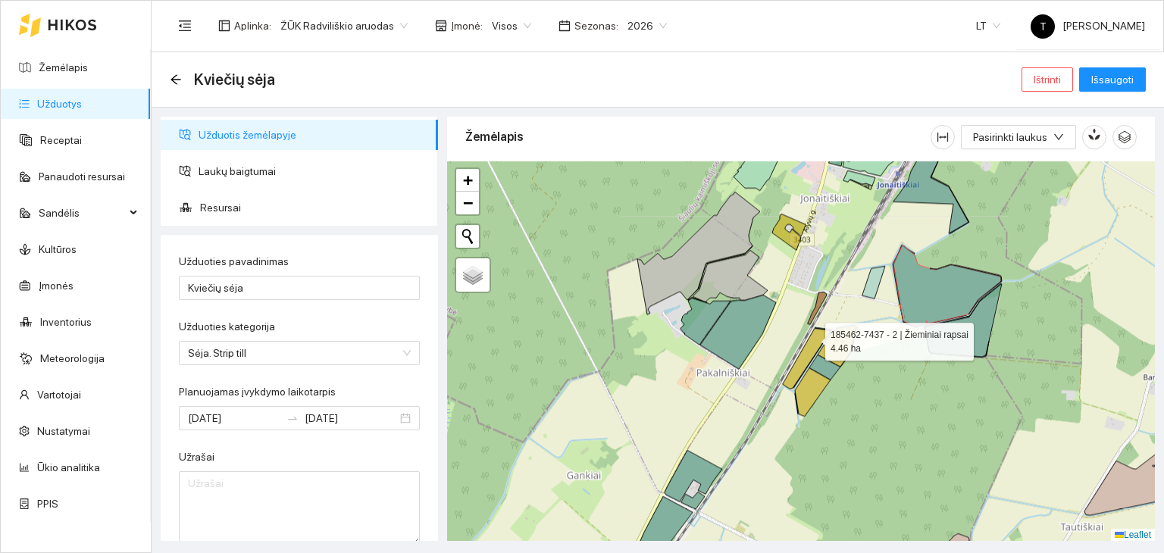
click at [811, 337] on icon at bounding box center [807, 358] width 48 height 61
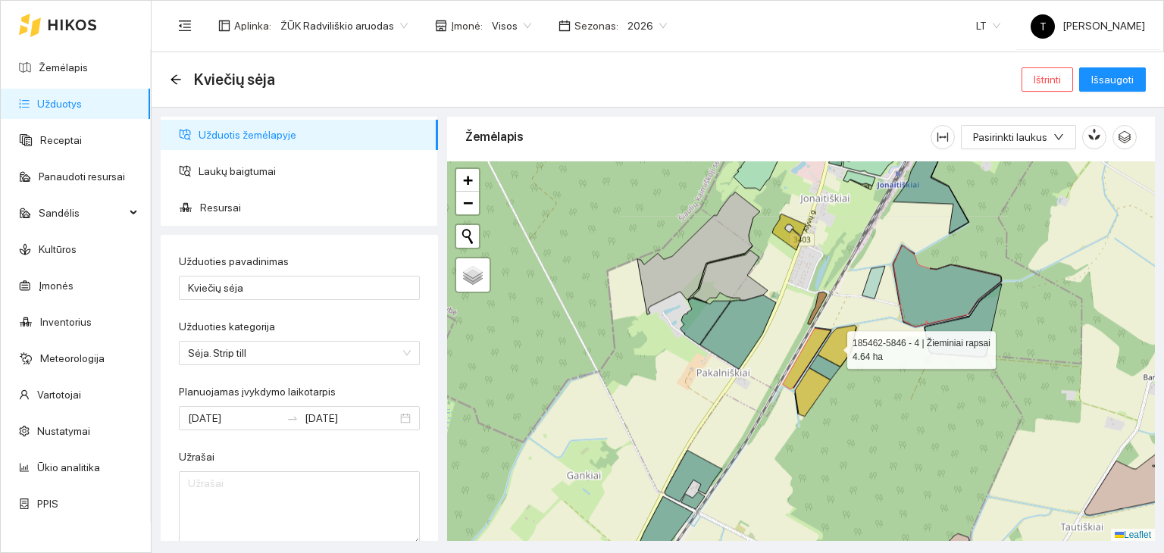
drag, startPoint x: 833, startPoint y: 345, endPoint x: 832, endPoint y: 358, distance: 13.0
click at [834, 345] on icon at bounding box center [836, 346] width 39 height 42
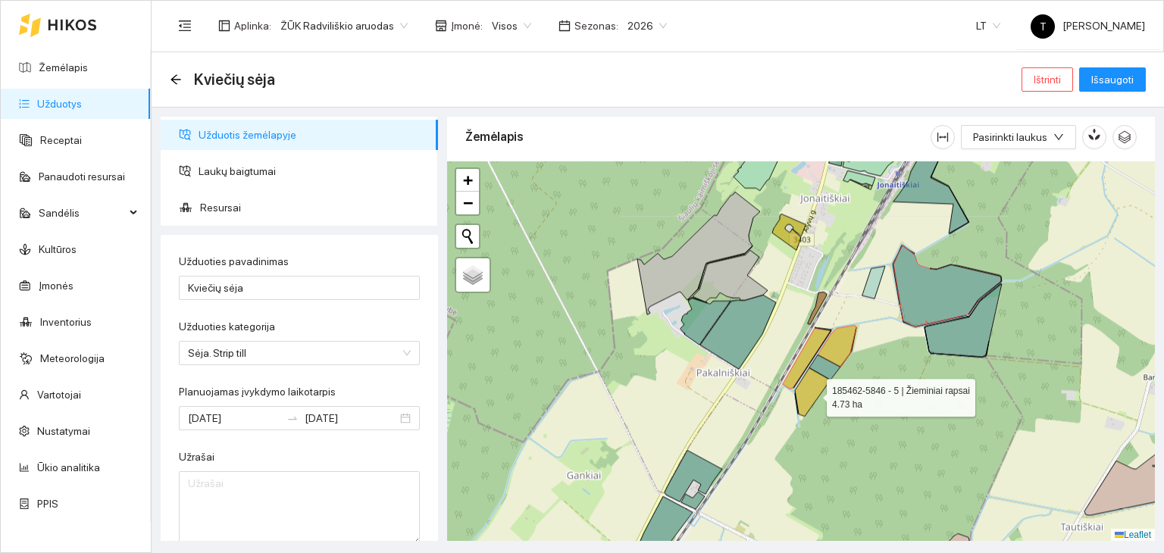
click at [812, 393] on icon at bounding box center [813, 391] width 36 height 48
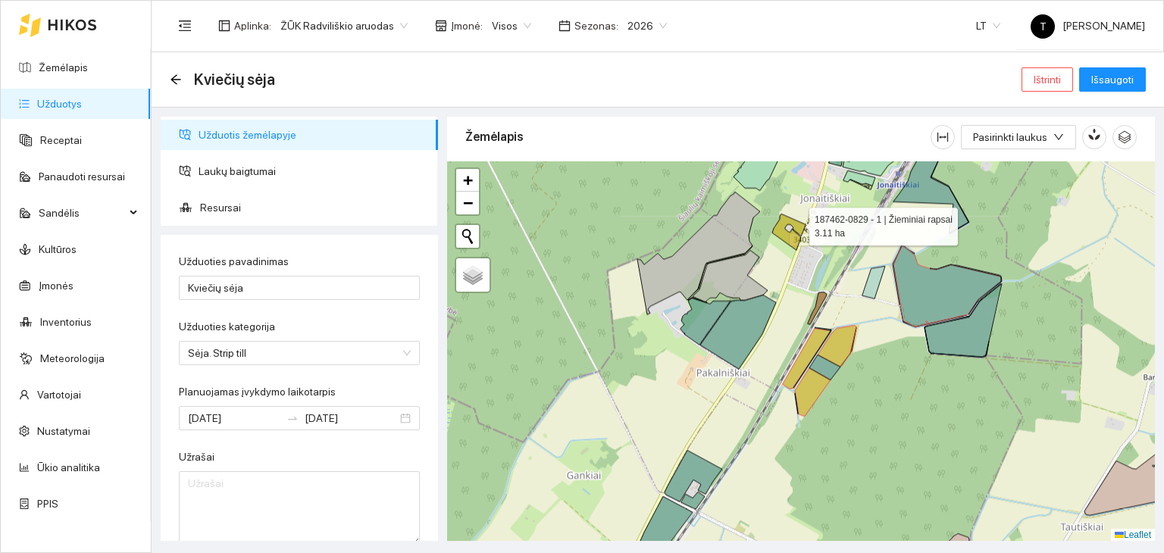
click at [796, 222] on icon at bounding box center [788, 232] width 33 height 36
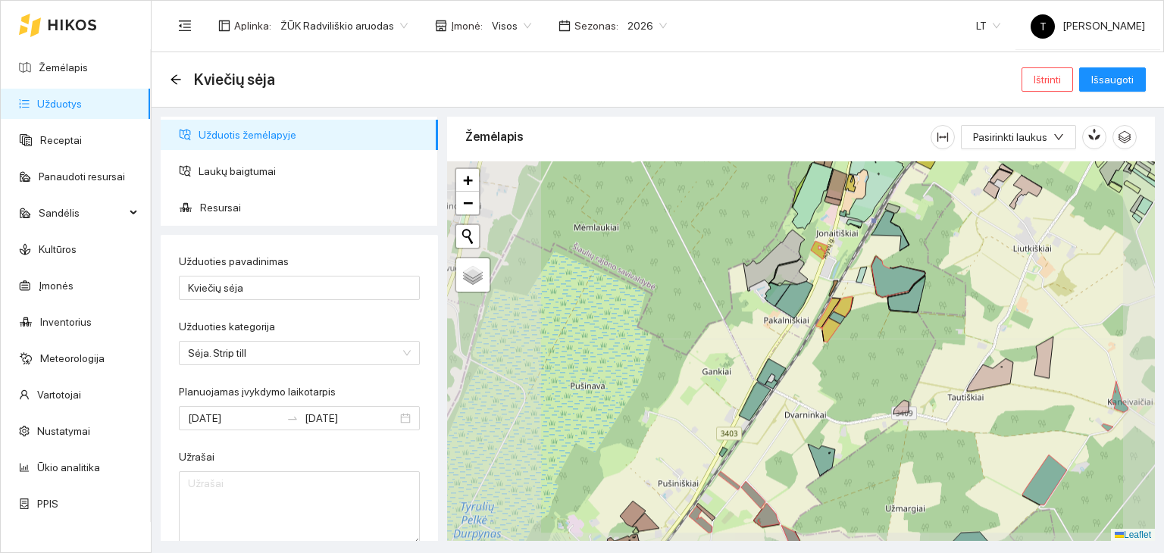
drag, startPoint x: 855, startPoint y: 250, endPoint x: 809, endPoint y: 372, distance: 130.2
click at [809, 372] on div "+ − Nieko nerasta. Bandykite dar kartą. Žemėlapis Palydovas Leaflet" at bounding box center [801, 351] width 708 height 380
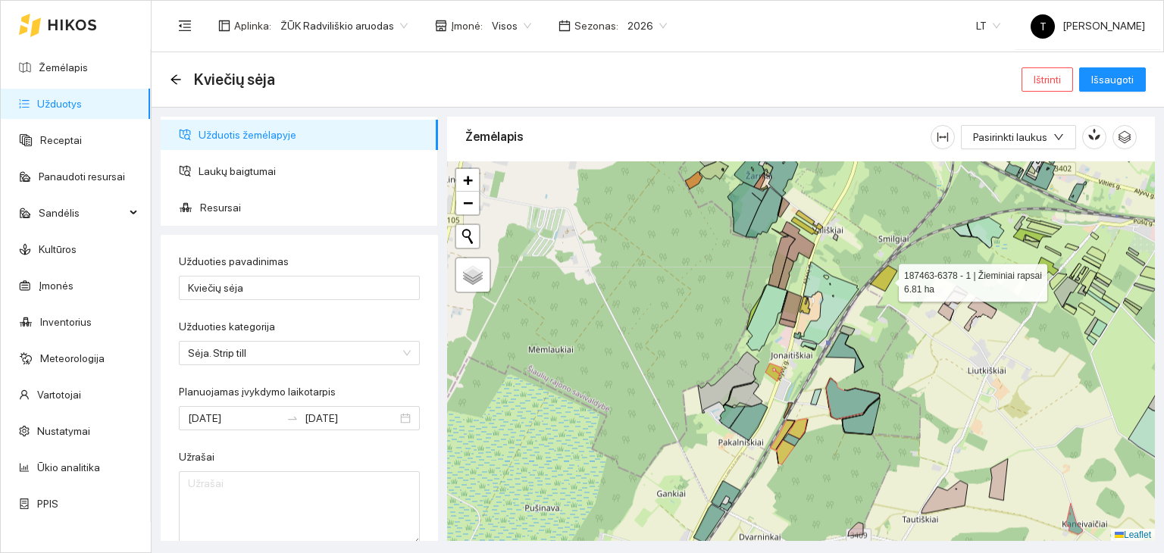
click at [885, 278] on icon at bounding box center [883, 278] width 27 height 26
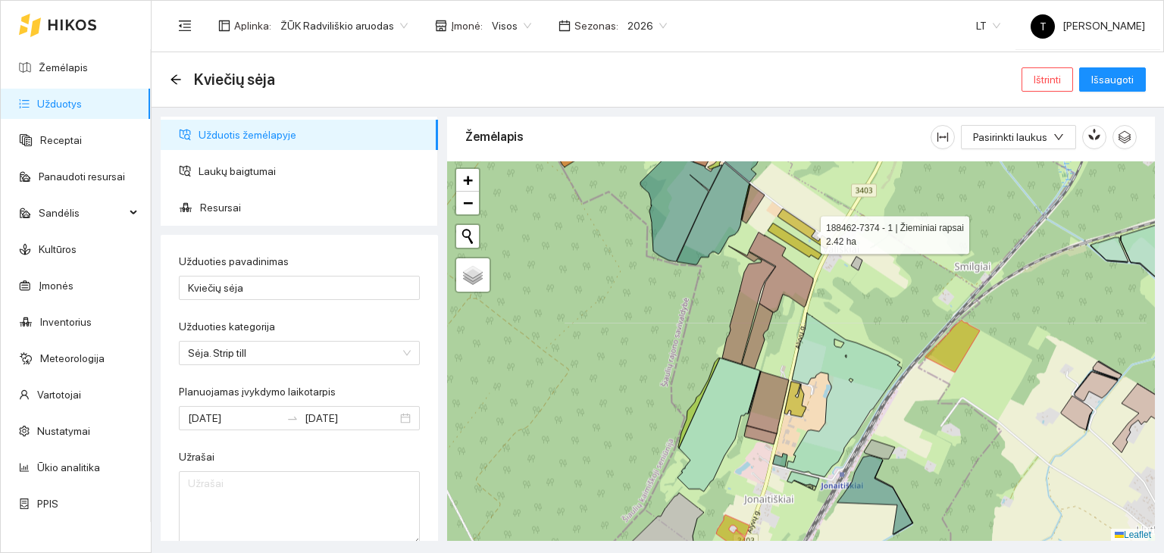
click at [807, 230] on icon at bounding box center [804, 228] width 54 height 40
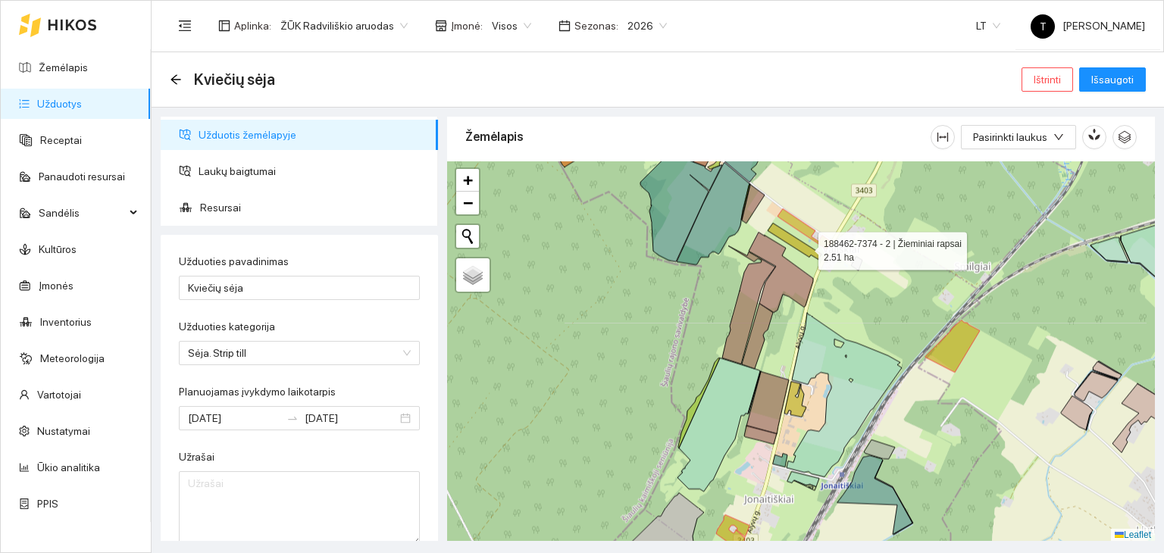
click at [805, 246] on icon at bounding box center [794, 241] width 54 height 36
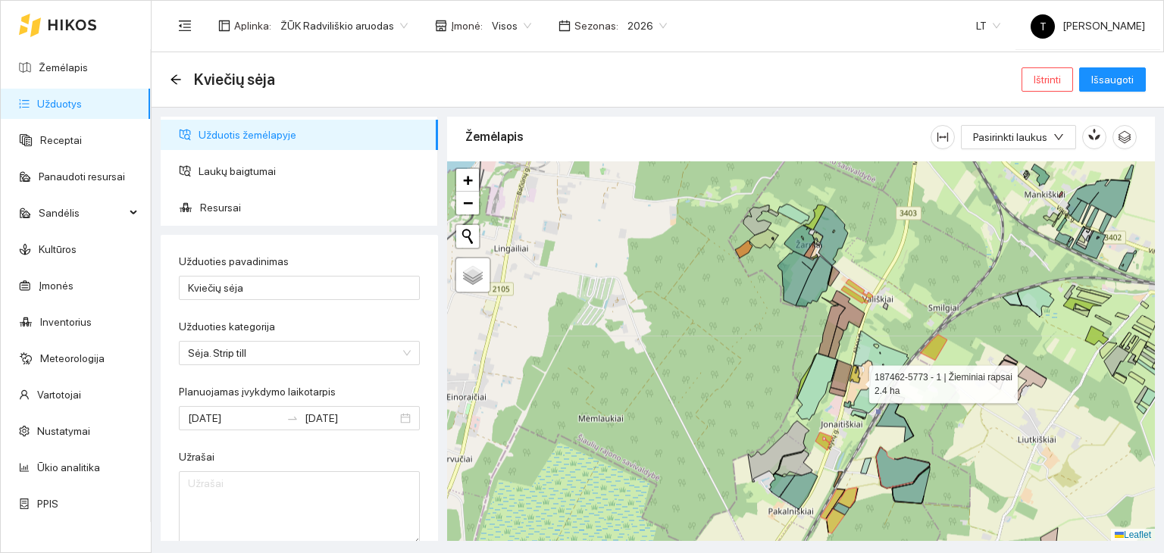
click at [855, 380] on icon at bounding box center [854, 373] width 11 height 17
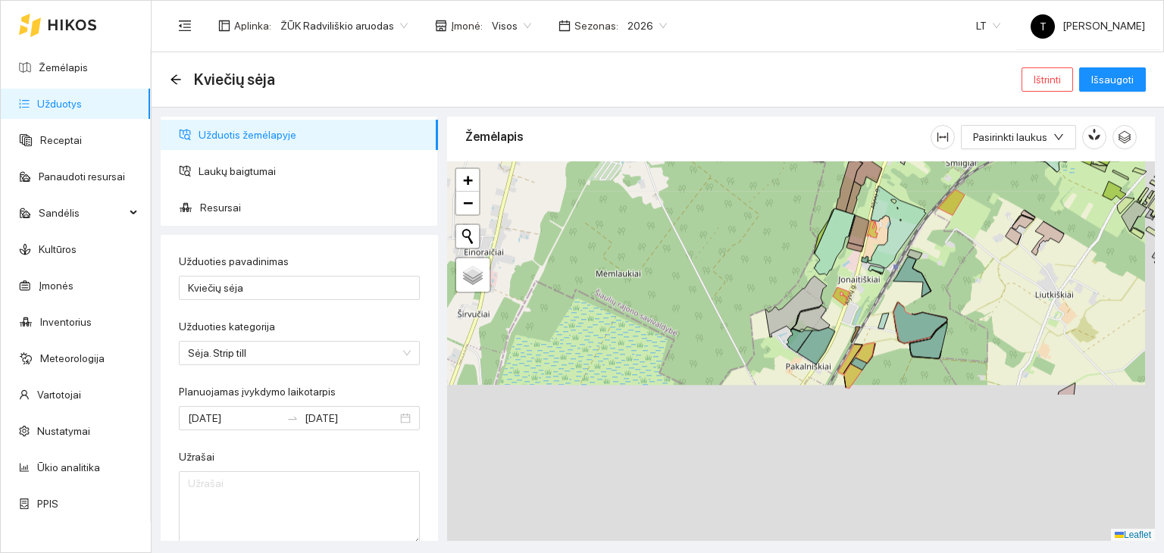
drag, startPoint x: 833, startPoint y: 452, endPoint x: 806, endPoint y: 123, distance: 330.6
click at [806, 123] on div "Žemėlapis Pasirinkti laukus + − Nieko nerasta. Bandykite dar kartą. Žemėlapis P…" at bounding box center [801, 325] width 708 height 424
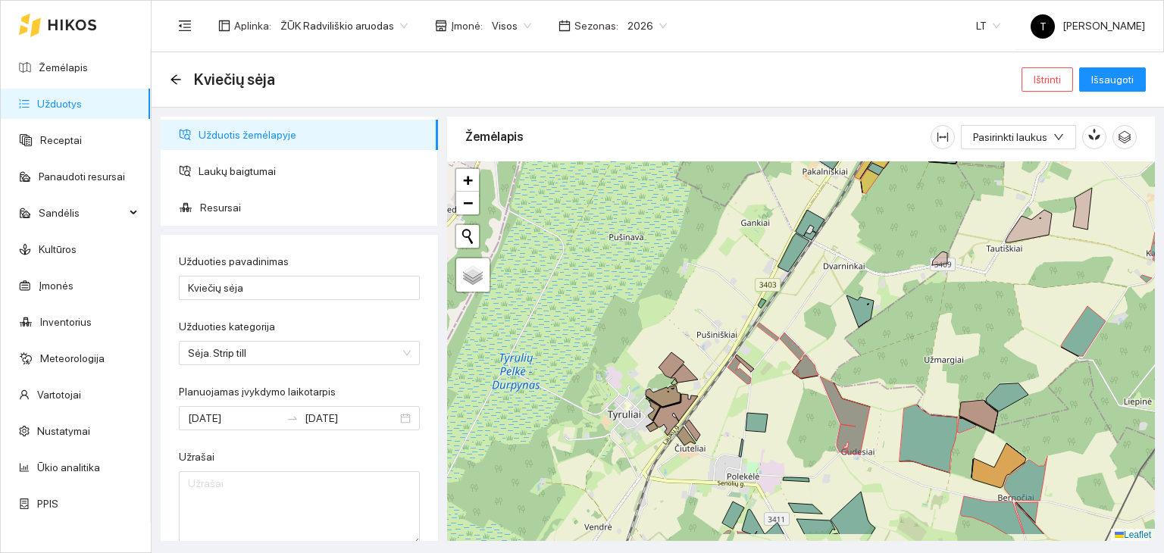
drag, startPoint x: 718, startPoint y: 422, endPoint x: 788, endPoint y: 294, distance: 145.8
click at [788, 294] on div "+ − Nieko nerasta. Bandykite dar kartą. Žemėlapis Palydovas Leaflet" at bounding box center [801, 351] width 708 height 380
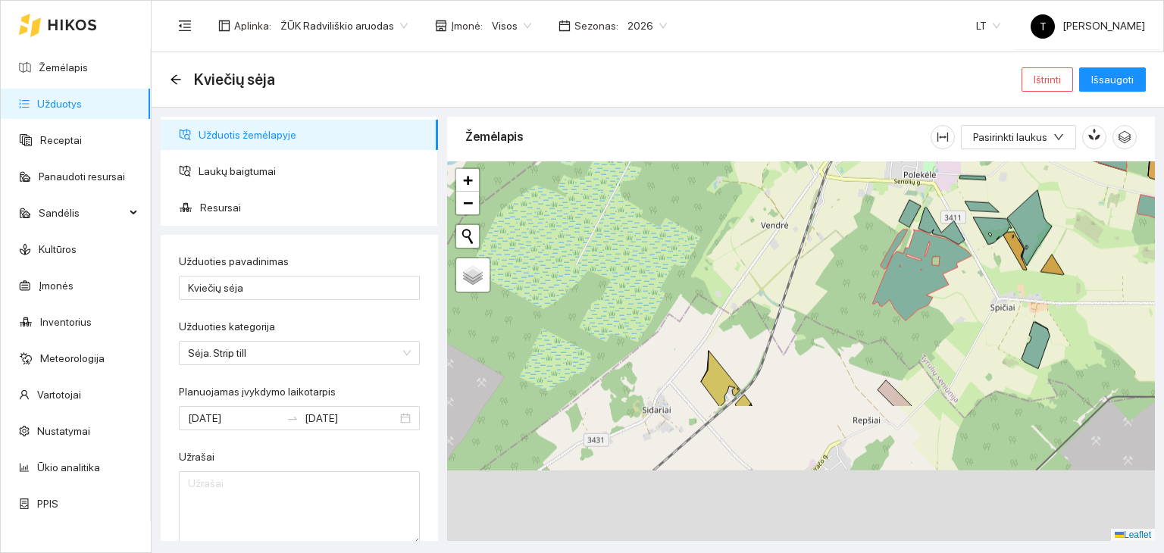
drag, startPoint x: 721, startPoint y: 440, endPoint x: 836, endPoint y: 245, distance: 226.5
click at [836, 245] on div "+ − Nieko nerasta. Bandykite dar kartą. Žemėlapis Palydovas Leaflet" at bounding box center [801, 351] width 708 height 380
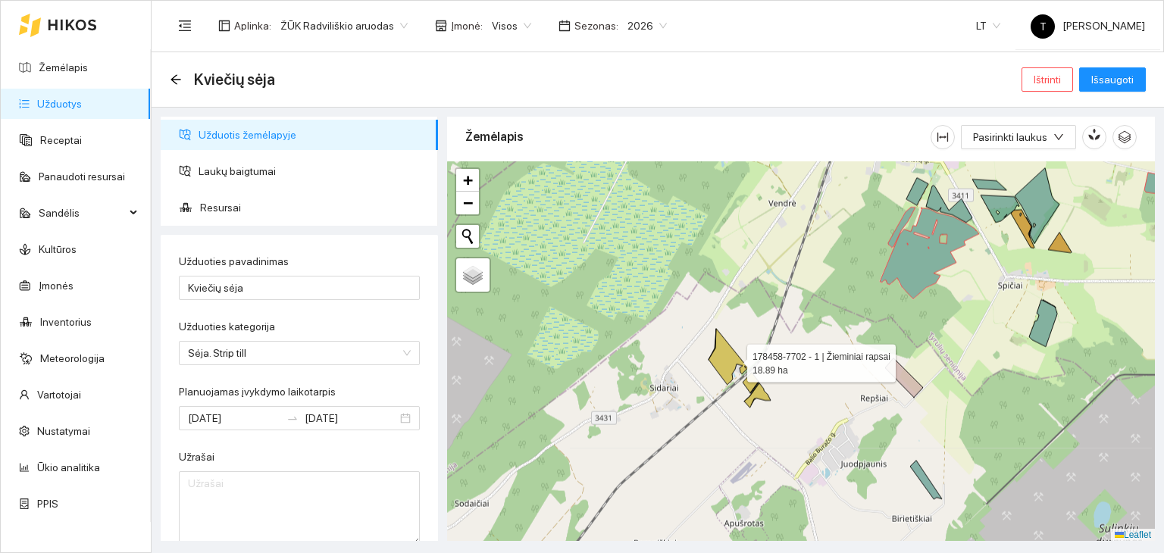
click at [733, 358] on icon at bounding box center [727, 357] width 39 height 56
click at [753, 385] on icon at bounding box center [750, 383] width 16 height 20
click at [761, 389] on icon at bounding box center [757, 395] width 27 height 24
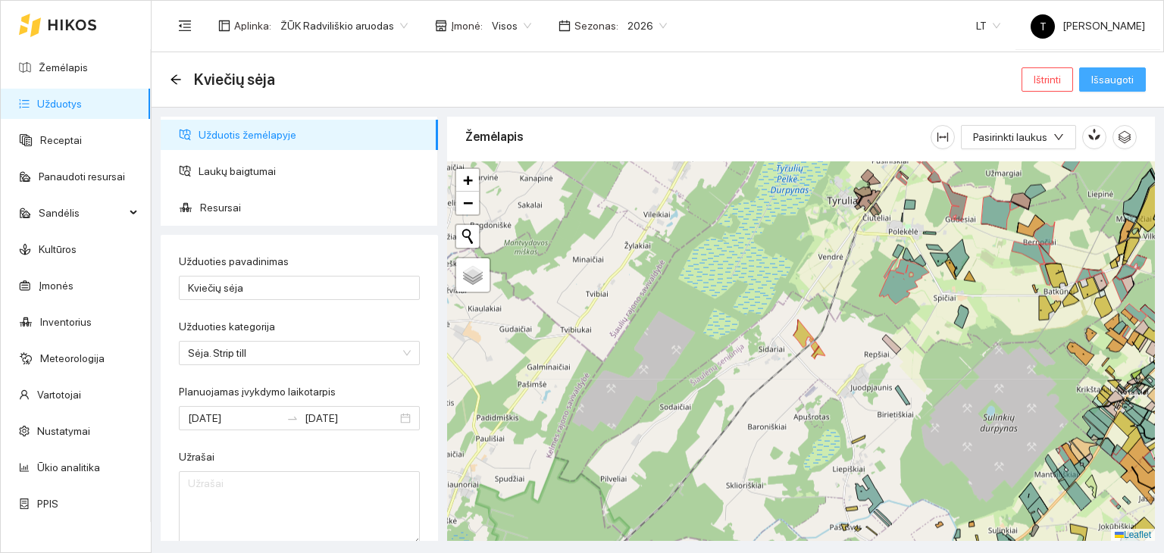
click at [1103, 86] on span "Išsaugoti" at bounding box center [1112, 79] width 42 height 17
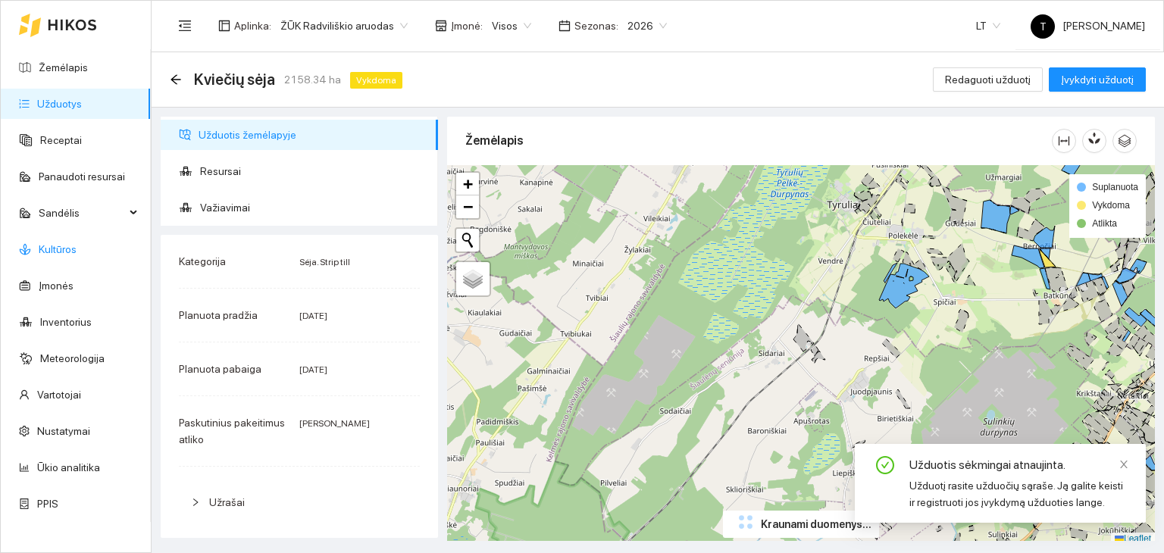
click at [58, 243] on link "Kultūros" at bounding box center [58, 249] width 38 height 12
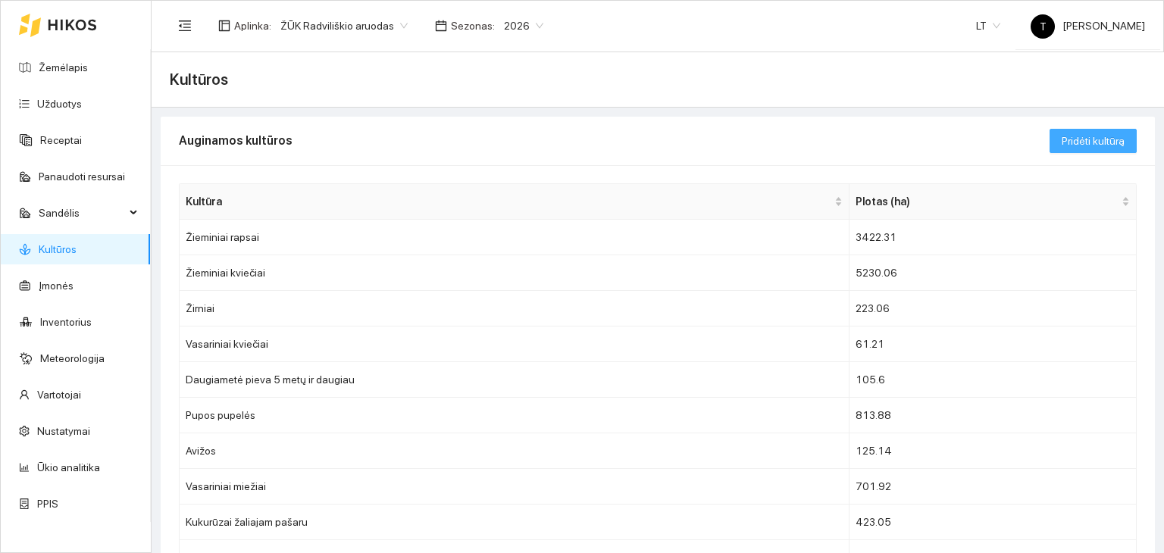
click at [1049, 145] on button "Pridėti kultūrą" at bounding box center [1092, 141] width 87 height 24
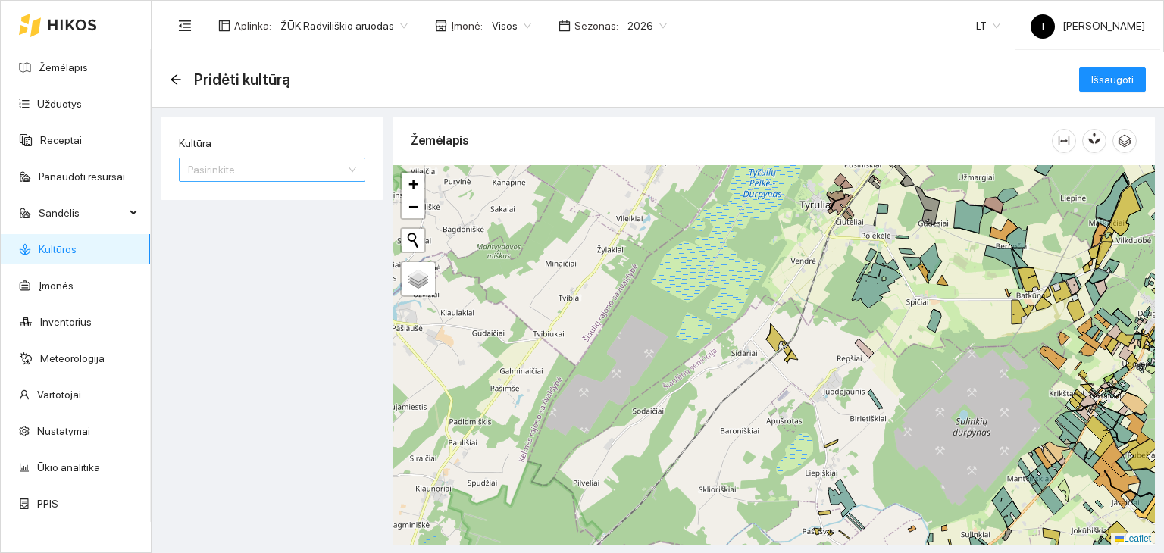
click at [327, 168] on input "Kultūra" at bounding box center [267, 169] width 158 height 23
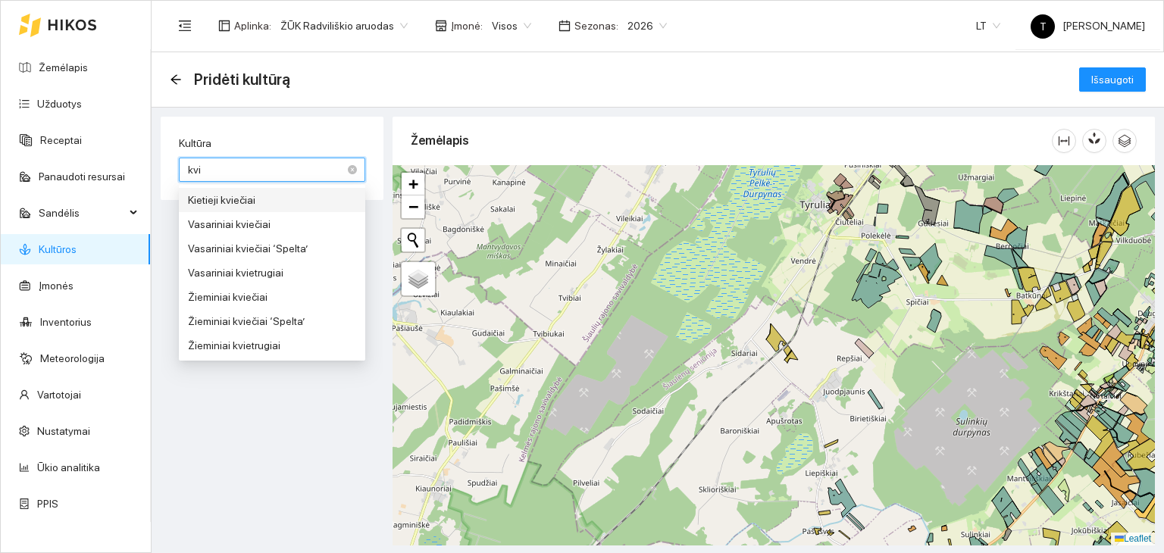
type input "kvie"
click at [240, 295] on div "Žieminiai kviečiai" at bounding box center [272, 297] width 168 height 17
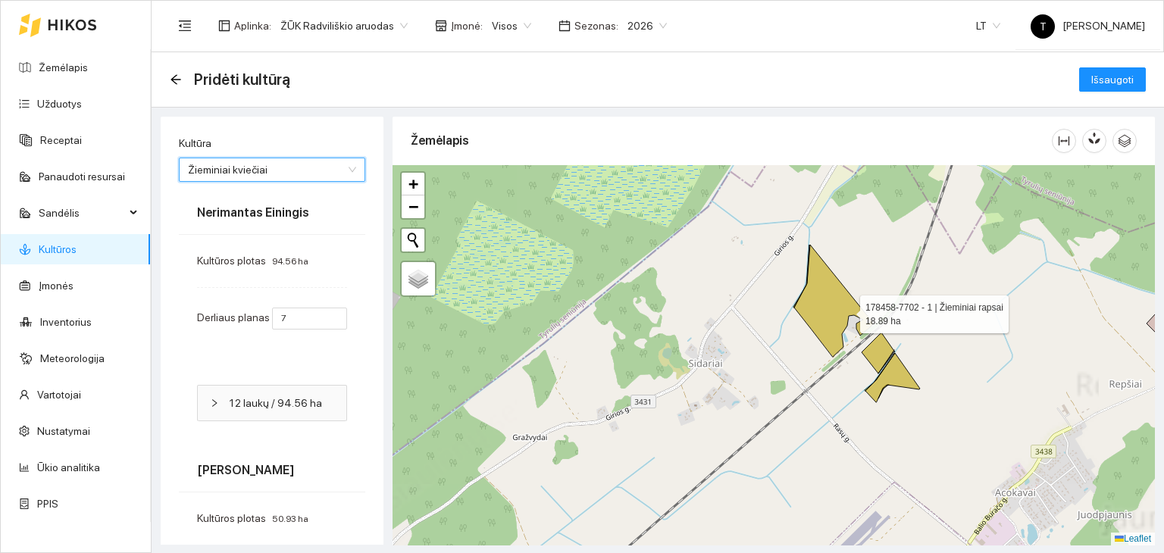
click at [839, 307] on icon at bounding box center [833, 301] width 79 height 112
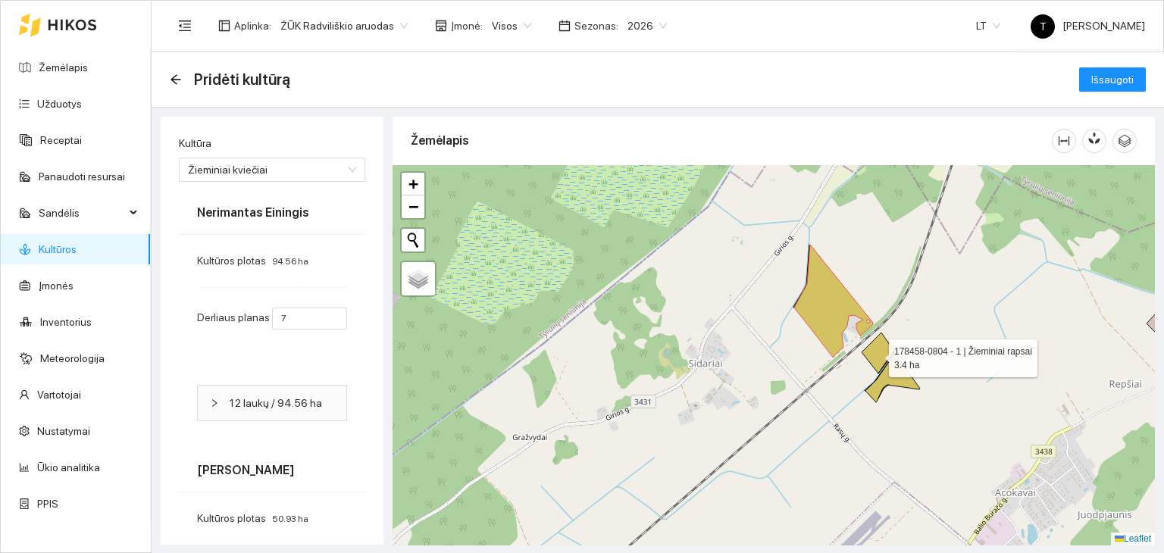
click at [875, 354] on icon at bounding box center [877, 353] width 33 height 41
click at [892, 370] on icon at bounding box center [892, 377] width 55 height 49
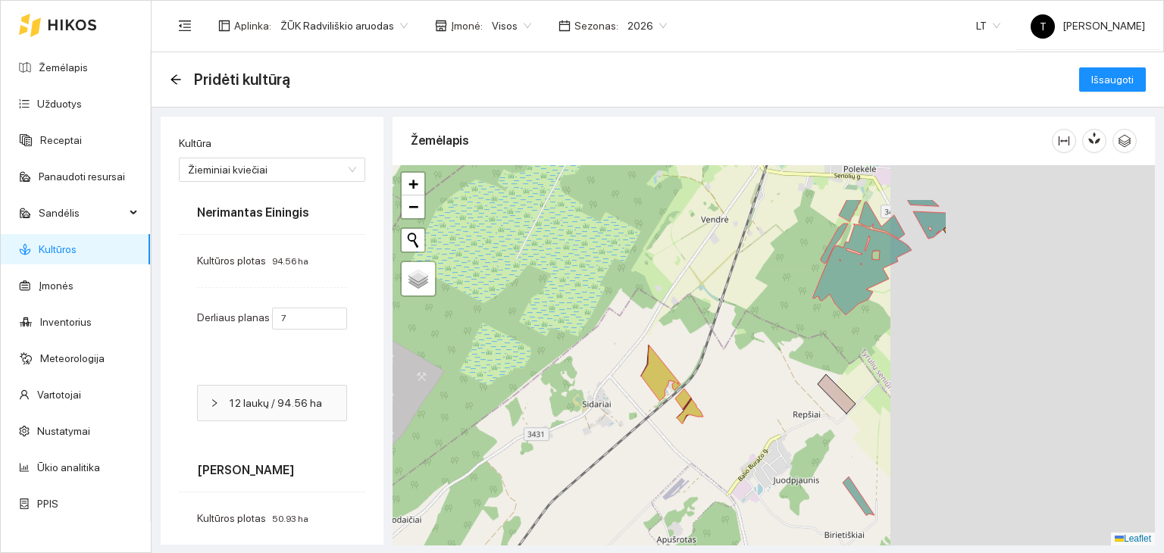
drag, startPoint x: 969, startPoint y: 314, endPoint x: 655, endPoint y: 355, distance: 316.3
click at [639, 372] on div "+ − Nieko nerasta. Bandykite dar kartą. Žemėlapis Palydovas Leaflet" at bounding box center [773, 355] width 762 height 380
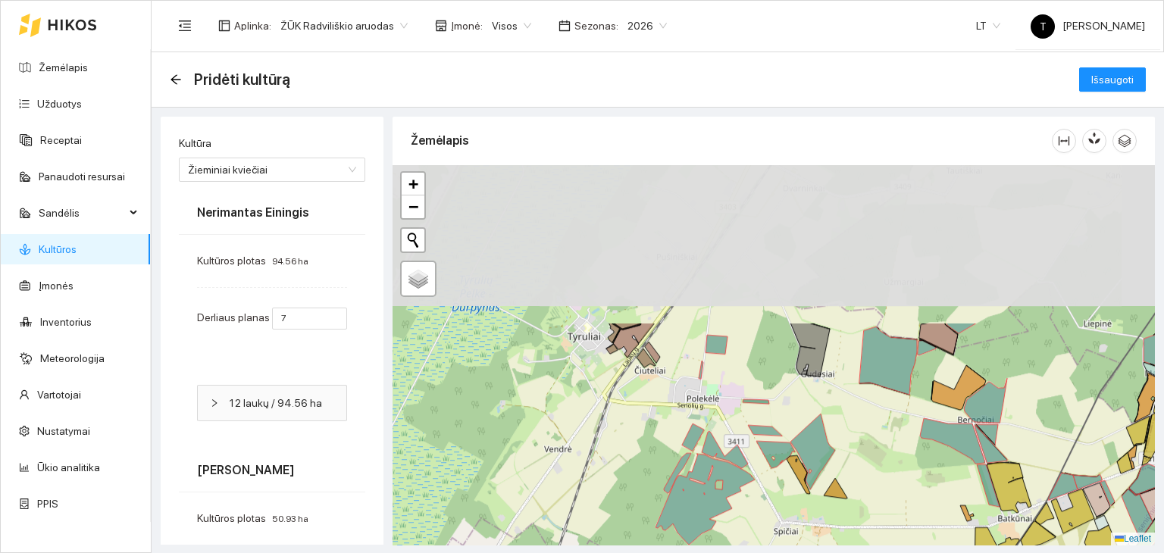
drag, startPoint x: 836, startPoint y: 245, endPoint x: 835, endPoint y: 438, distance: 193.2
click at [840, 442] on div "+ − Nieko nerasta. Bandykite dar kartą. Žemėlapis Palydovas Leaflet" at bounding box center [773, 355] width 762 height 380
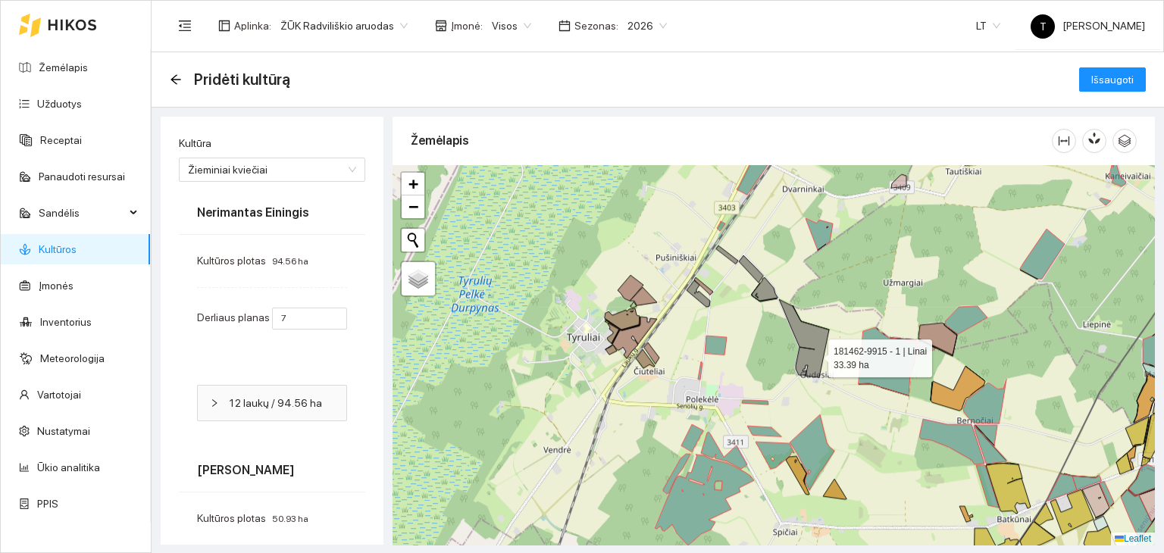
click at [814, 349] on icon at bounding box center [804, 338] width 50 height 78
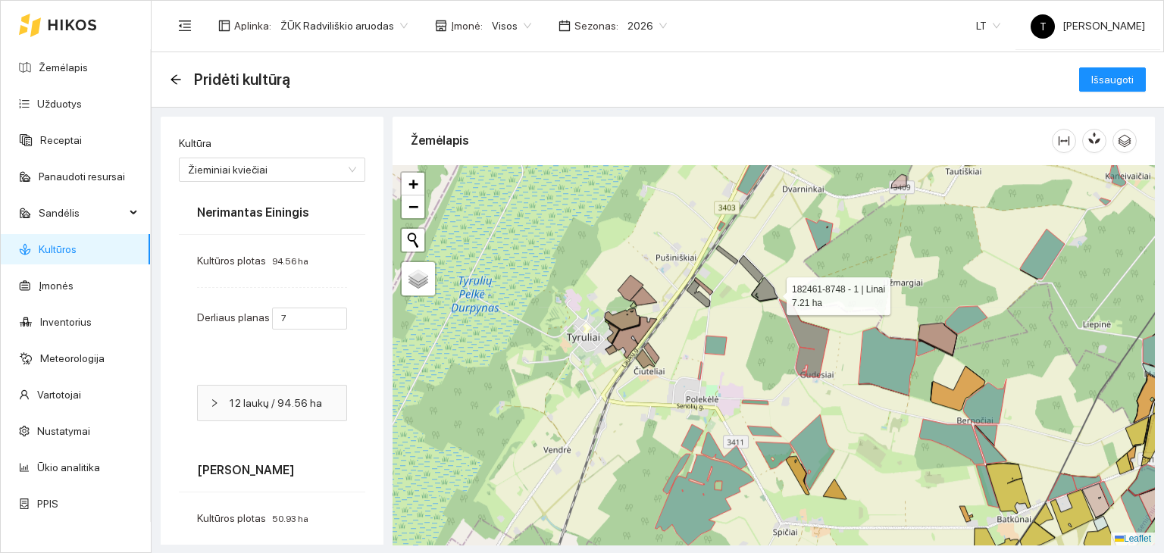
click at [767, 289] on icon at bounding box center [765, 288] width 26 height 23
click at [752, 270] on icon at bounding box center [751, 268] width 24 height 27
click at [731, 261] on div "183461-0618 - 1 | Linai 4.88 ha + − Nieko nerasta. Bandykite dar kartą. Žemėlap…" at bounding box center [773, 355] width 762 height 380
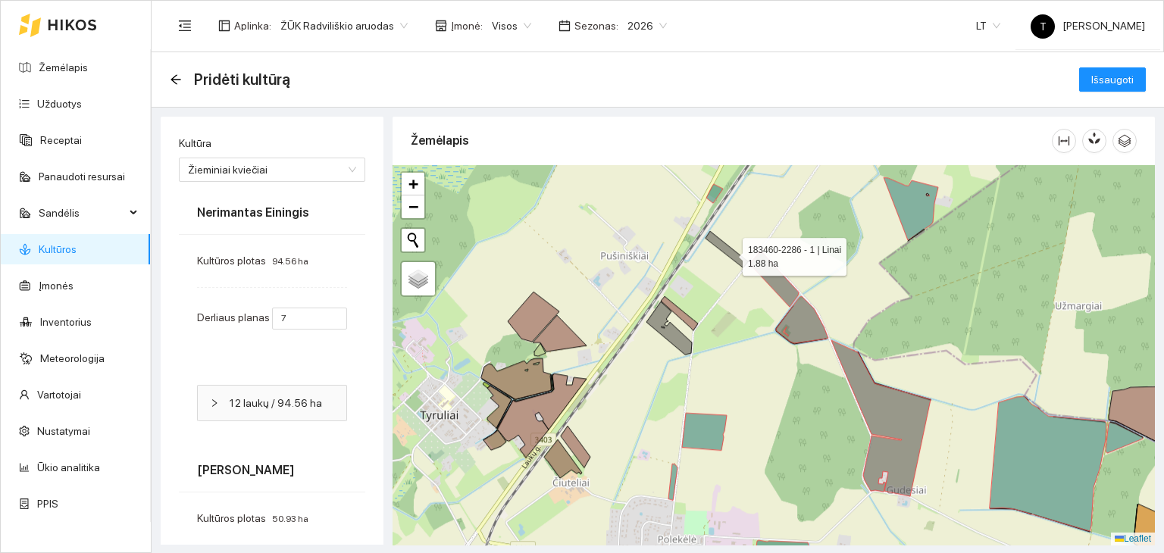
click at [729, 252] on icon at bounding box center [726, 249] width 42 height 36
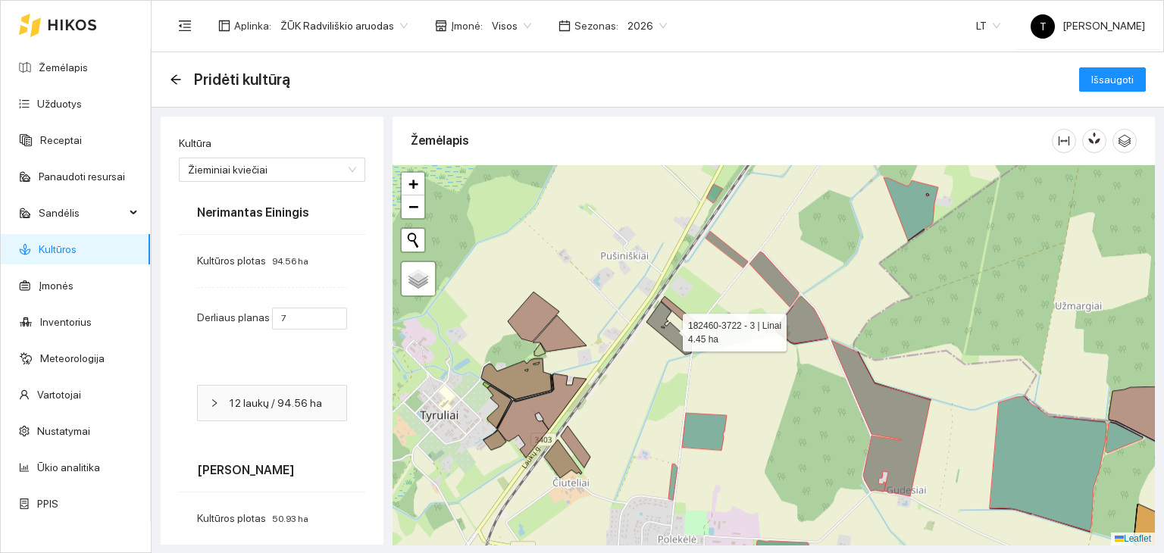
click at [671, 336] on icon at bounding box center [668, 328] width 45 height 53
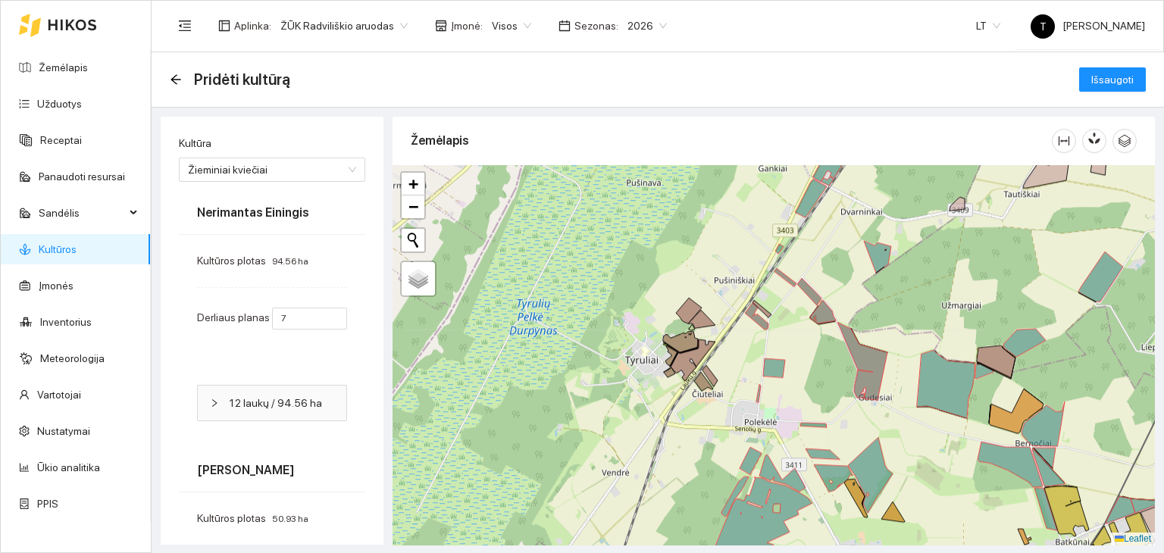
drag, startPoint x: 890, startPoint y: 251, endPoint x: 789, endPoint y: 475, distance: 245.8
click at [864, 273] on icon at bounding box center [877, 257] width 27 height 32
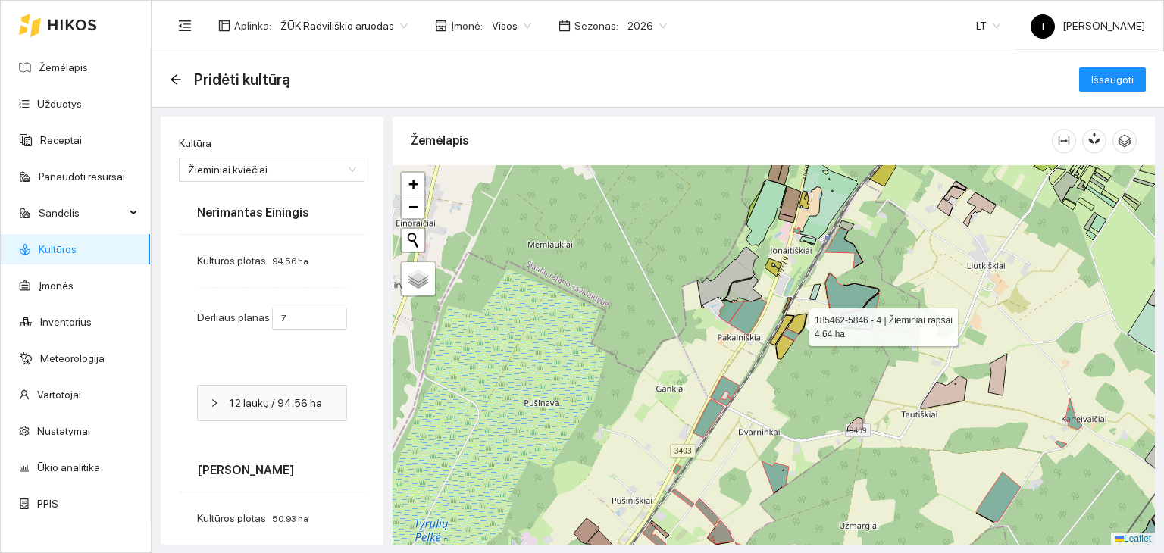
click at [795, 323] on icon at bounding box center [796, 324] width 19 height 20
click at [785, 322] on icon at bounding box center [782, 330] width 24 height 30
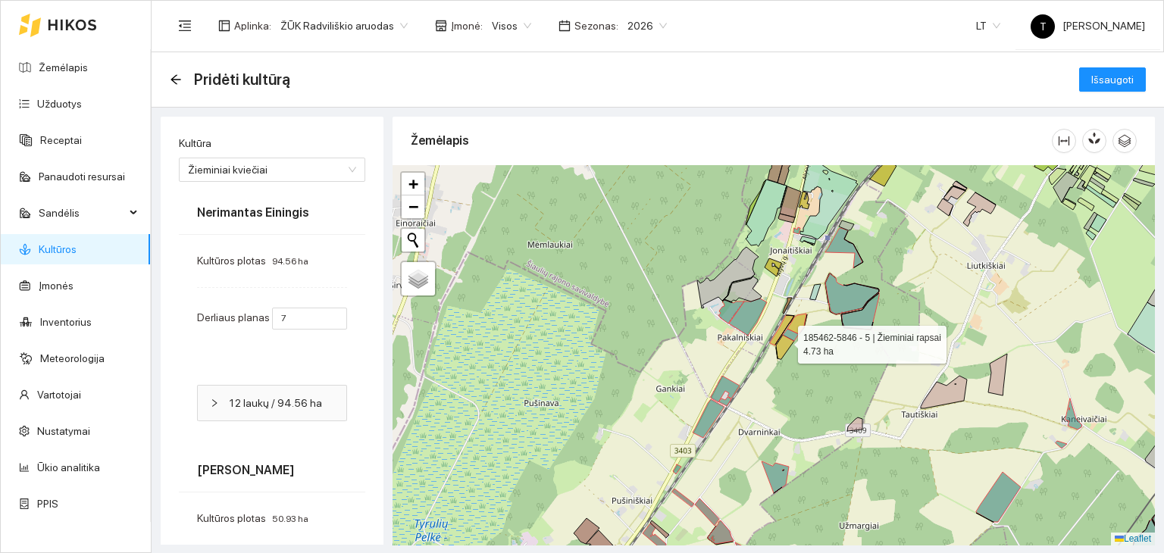
click at [785, 342] on icon at bounding box center [785, 347] width 18 height 24
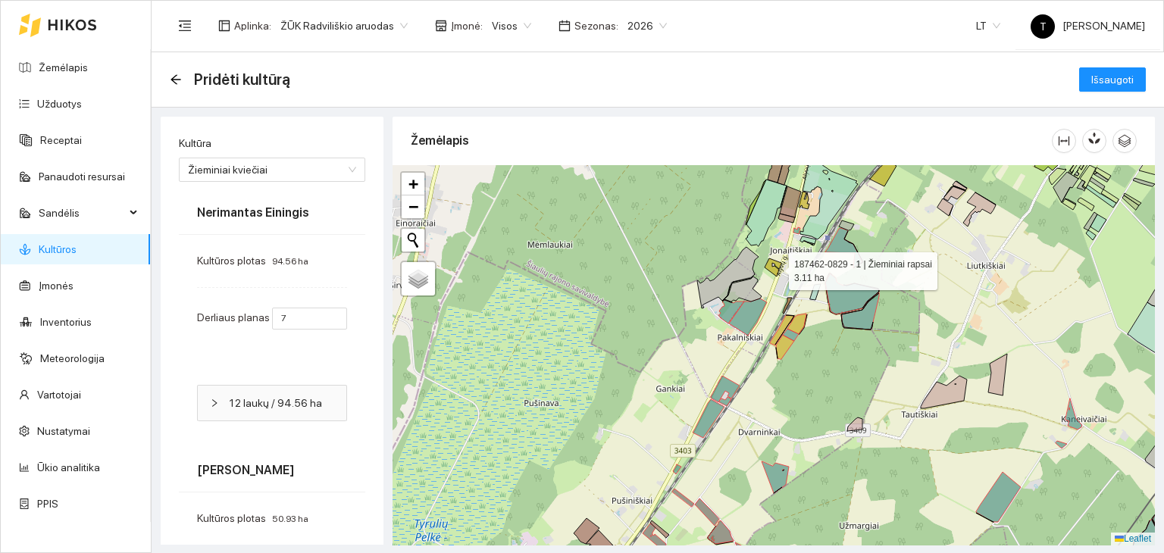
click at [775, 266] on icon at bounding box center [772, 267] width 17 height 18
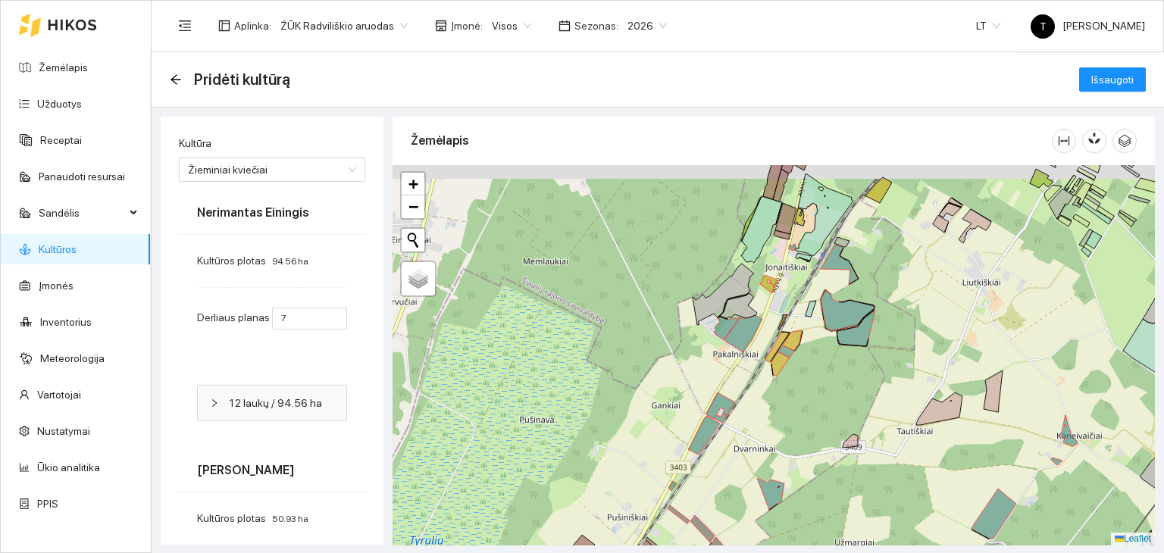
drag, startPoint x: 833, startPoint y: 253, endPoint x: 767, endPoint y: 434, distance: 192.7
click at [820, 285] on icon at bounding box center [838, 265] width 37 height 40
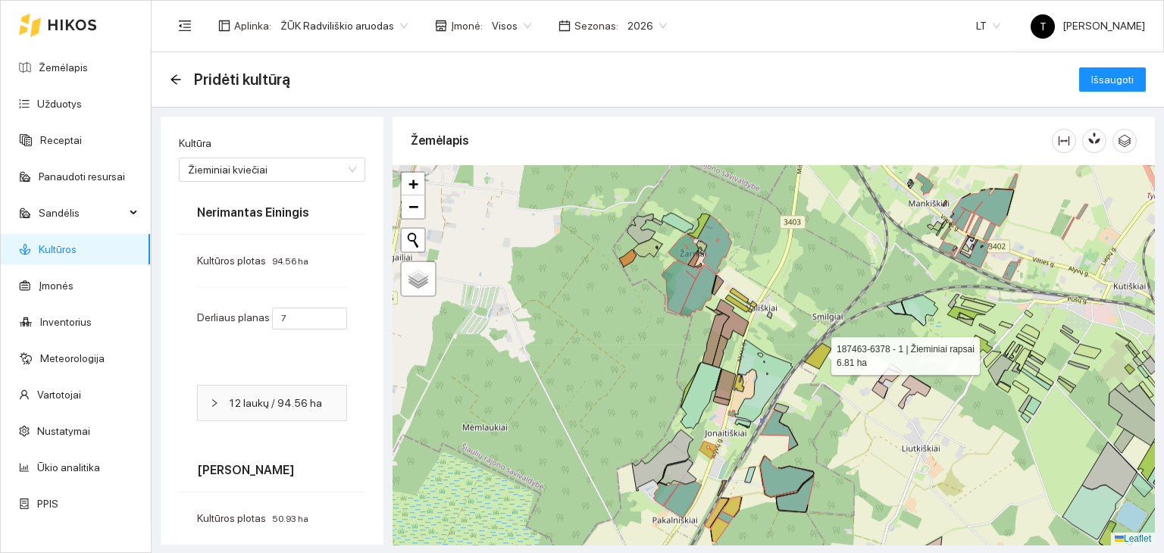
click at [817, 352] on icon at bounding box center [817, 356] width 27 height 26
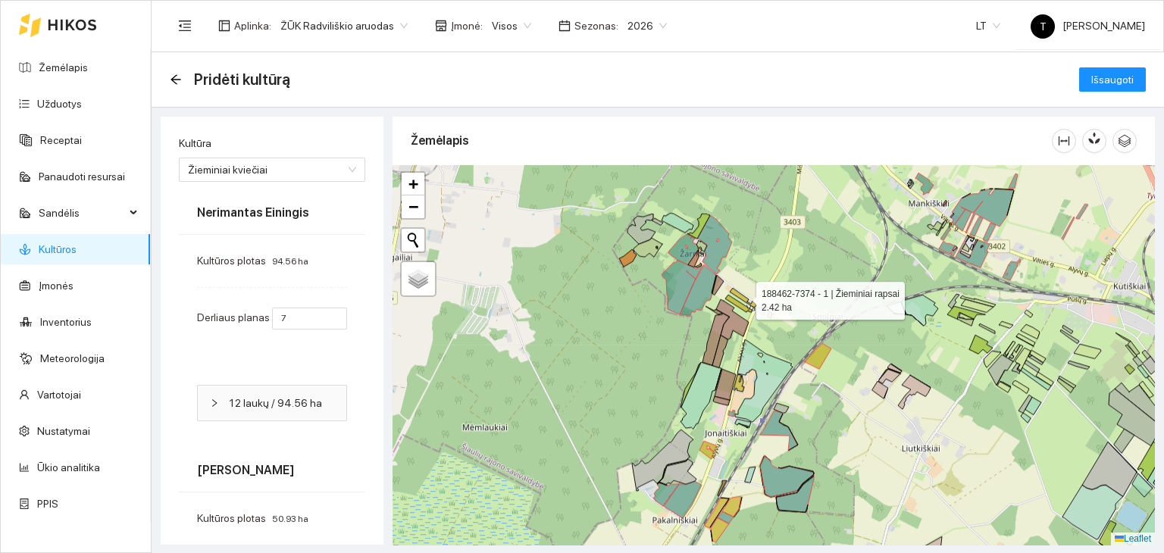
click at [744, 298] on icon at bounding box center [743, 298] width 27 height 20
click at [740, 305] on icon at bounding box center [738, 303] width 27 height 17
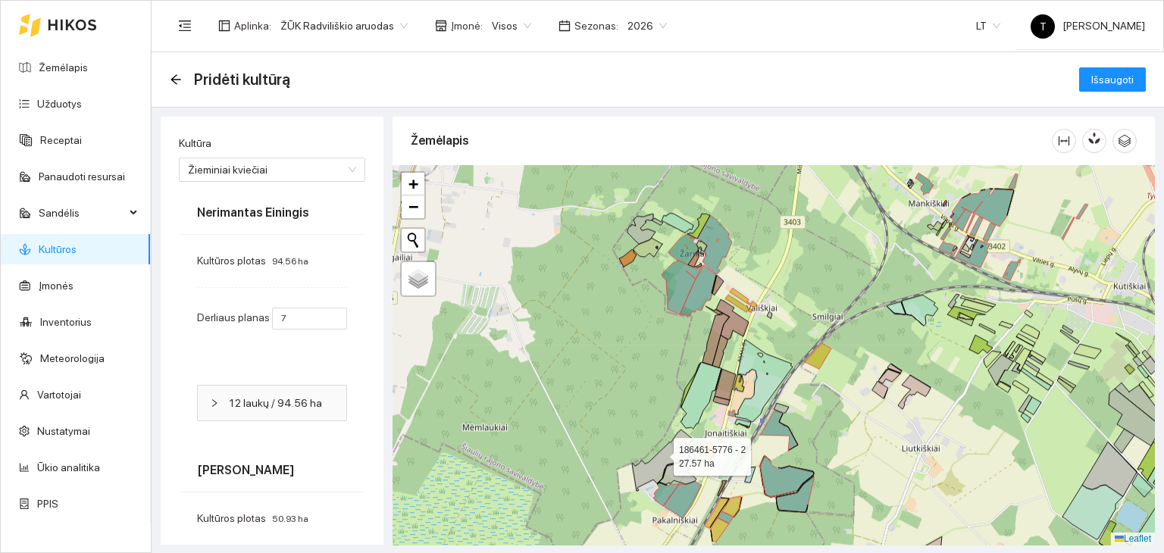
click at [660, 452] on icon at bounding box center [662, 460] width 61 height 61
click at [682, 473] on icon at bounding box center [677, 471] width 37 height 25
click at [1116, 77] on span "Išsaugoti" at bounding box center [1112, 79] width 42 height 17
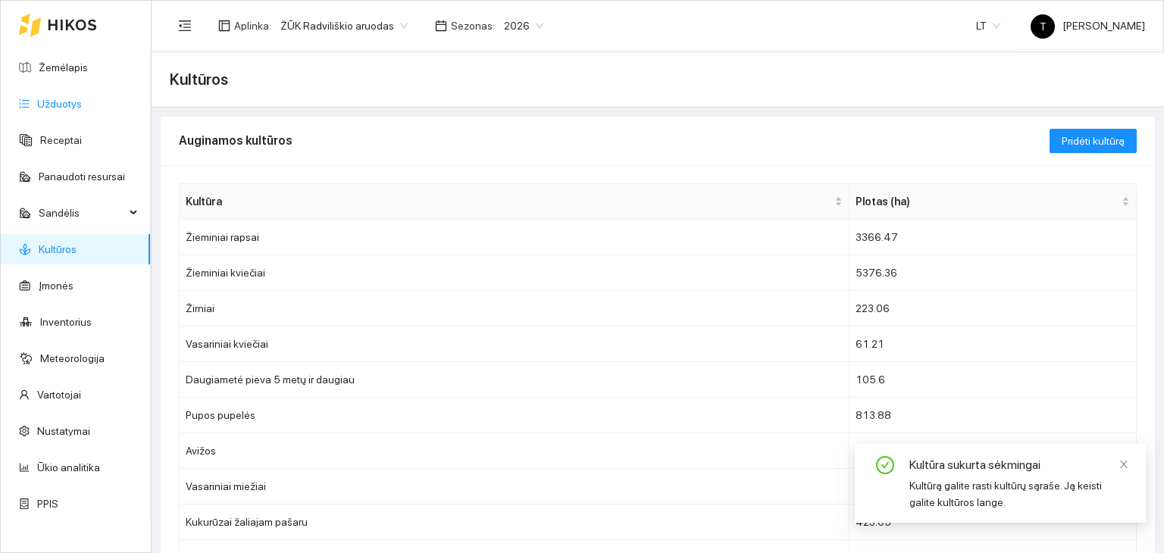
click at [68, 100] on link "Užduotys" at bounding box center [59, 104] width 45 height 12
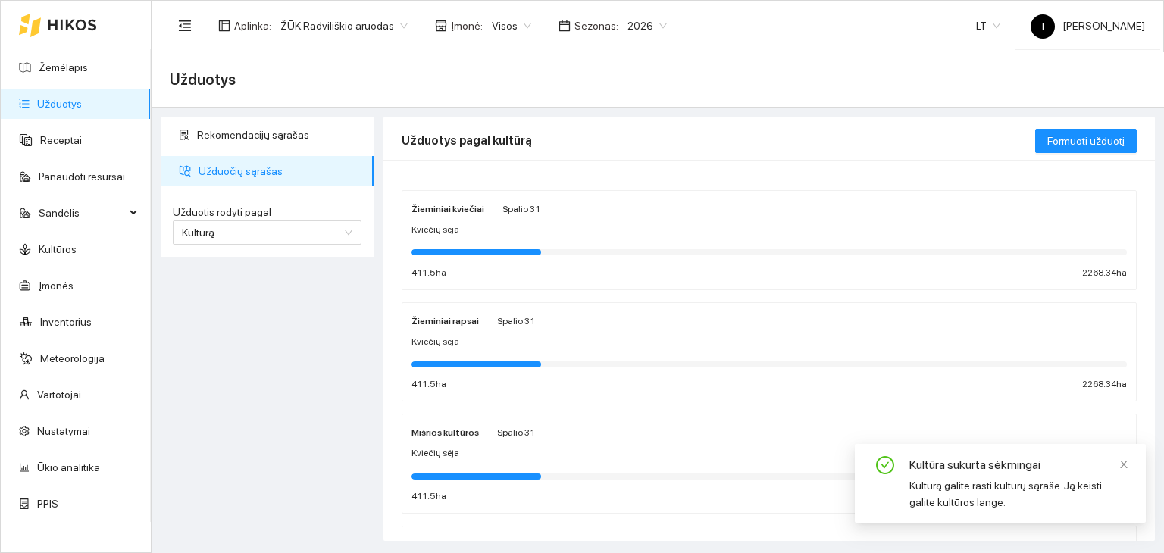
click at [569, 233] on div "Kviečių sėja" at bounding box center [768, 230] width 715 height 14
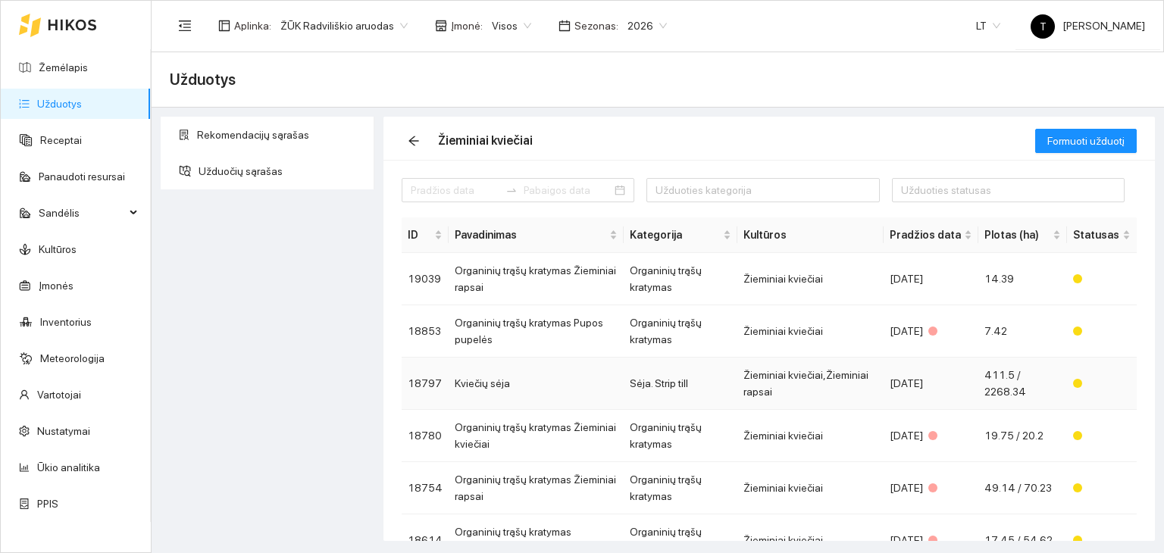
click at [800, 370] on td "Žieminiai kviečiai,Žieminiai rapsai" at bounding box center [810, 384] width 146 height 52
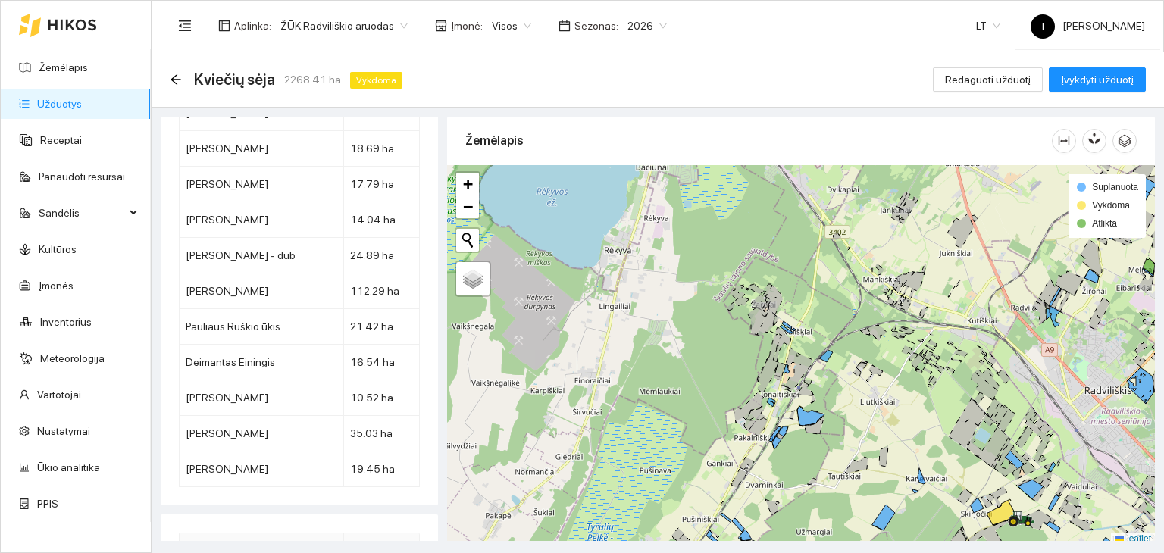
scroll to position [4, 0]
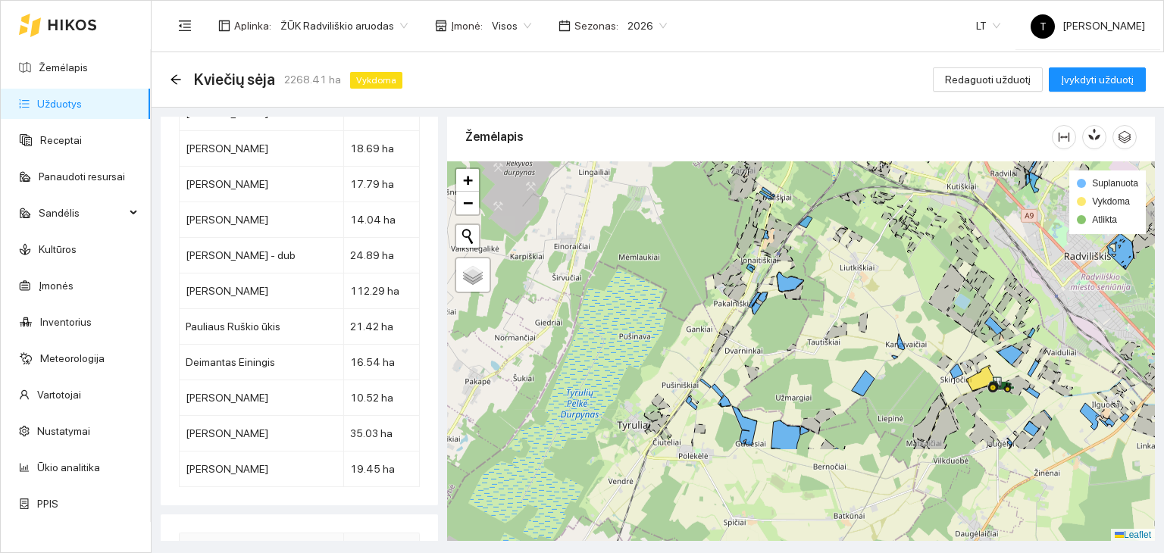
drag, startPoint x: 697, startPoint y: 395, endPoint x: 678, endPoint y: 318, distance: 78.8
click at [678, 318] on div "+ − Nieko nerasta. Bandykite dar kartą. Žemėlapis Palydovas Leaflet Suplanuota …" at bounding box center [801, 351] width 708 height 380
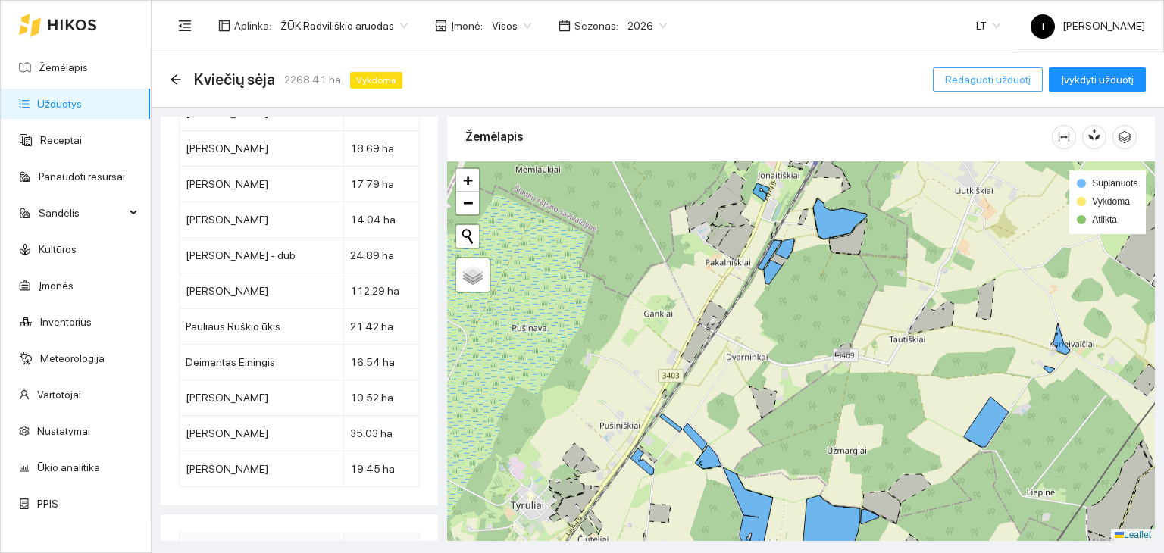
click at [994, 71] on span "Redaguoti užduotį" at bounding box center [988, 79] width 86 height 17
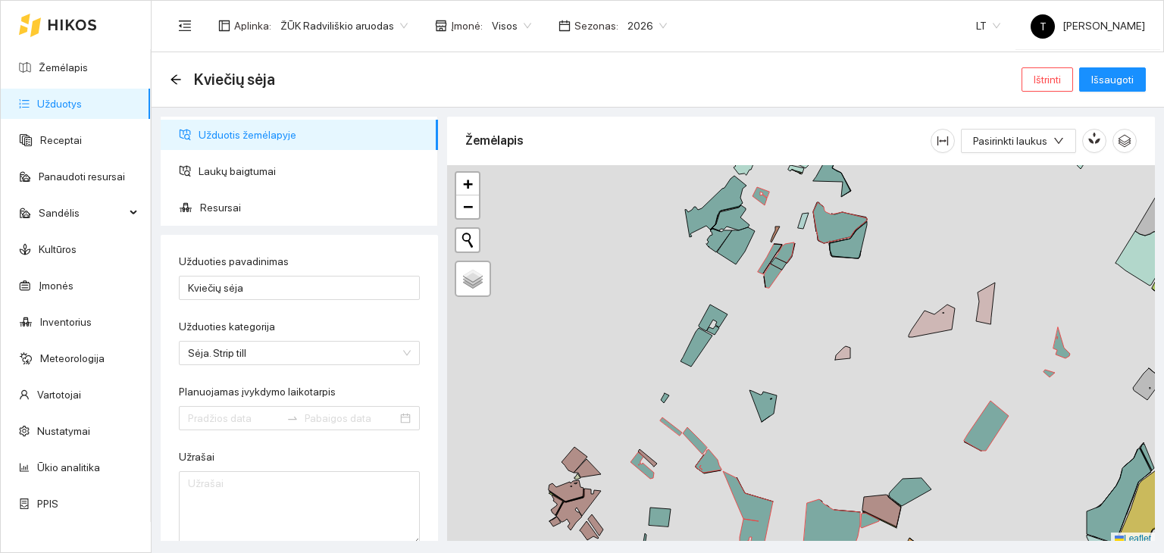
type input "[DATE]"
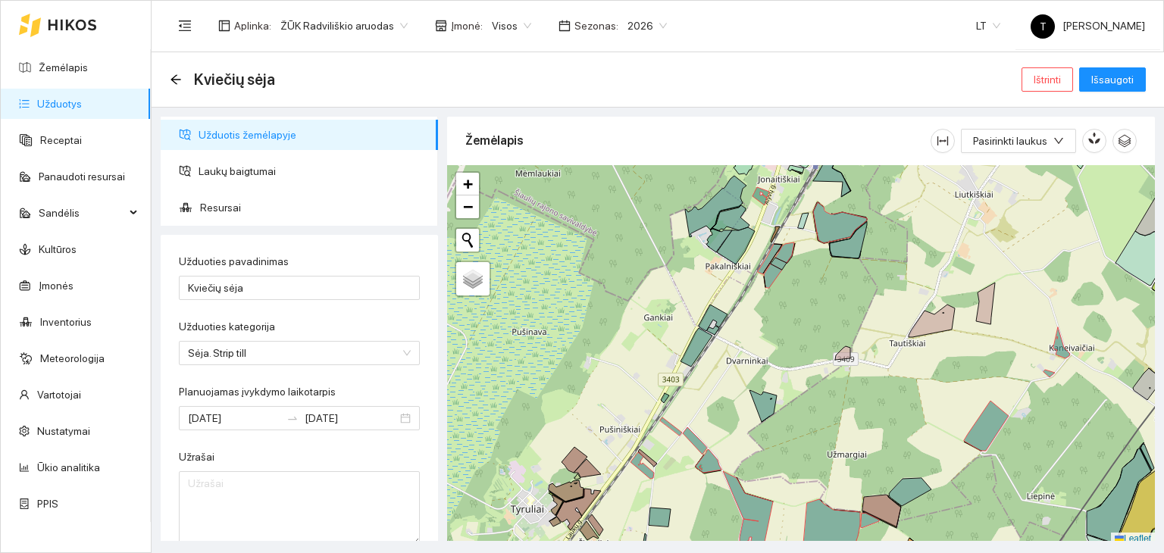
scroll to position [4, 0]
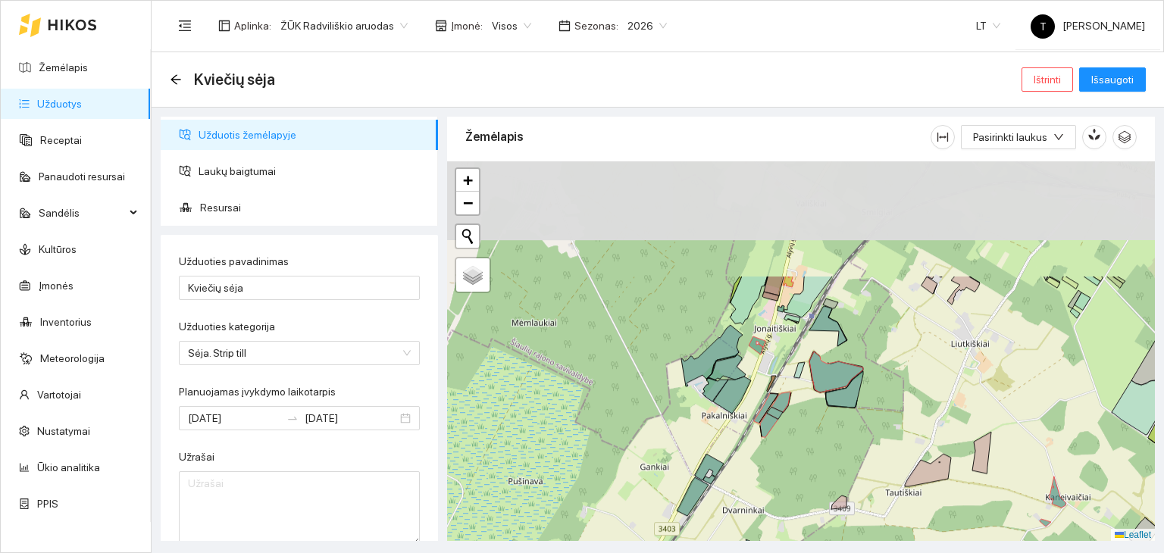
drag, startPoint x: 808, startPoint y: 287, endPoint x: 804, endPoint y: 440, distance: 153.1
click at [804, 440] on div "+ − Nieko nerasta. Bandykite dar kartą. Žemėlapis Palydovas Leaflet" at bounding box center [801, 351] width 708 height 380
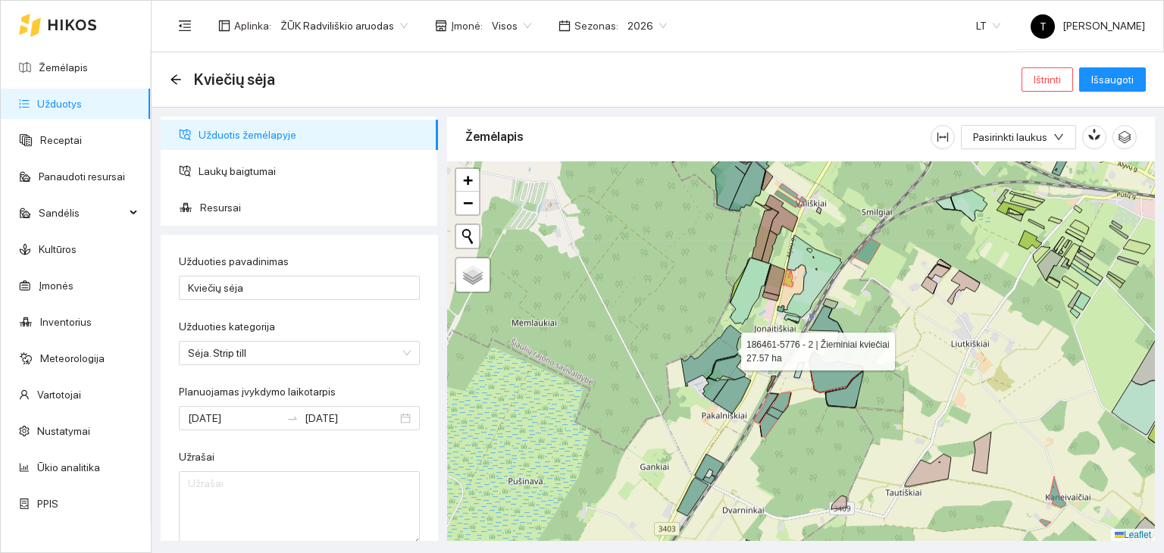
click at [727, 347] on icon at bounding box center [711, 355] width 61 height 61
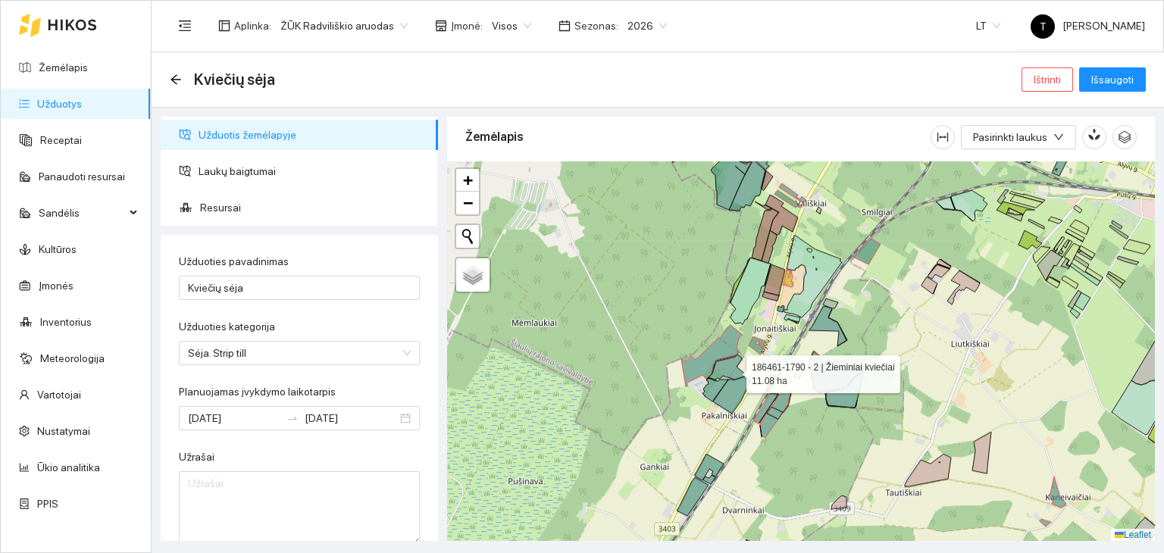
click at [733, 370] on icon at bounding box center [726, 367] width 37 height 25
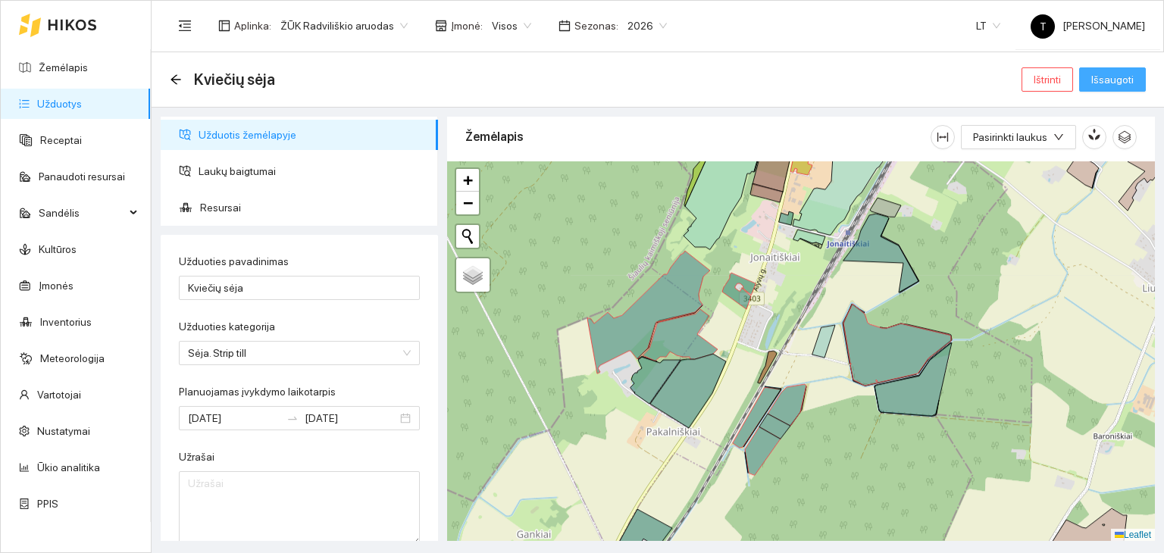
click at [1127, 80] on span "Išsaugoti" at bounding box center [1112, 79] width 42 height 17
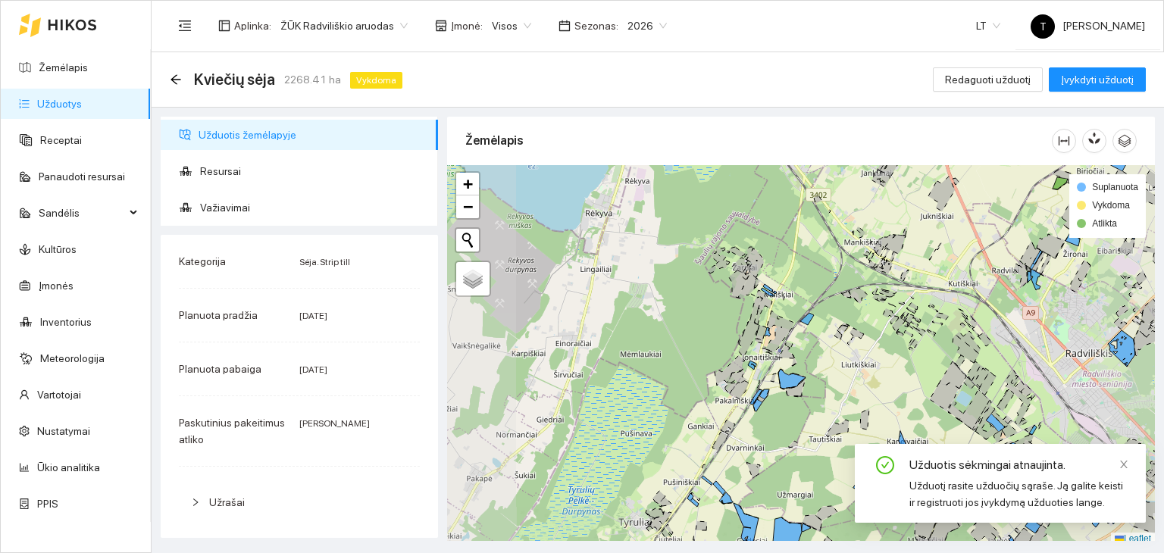
scroll to position [4, 0]
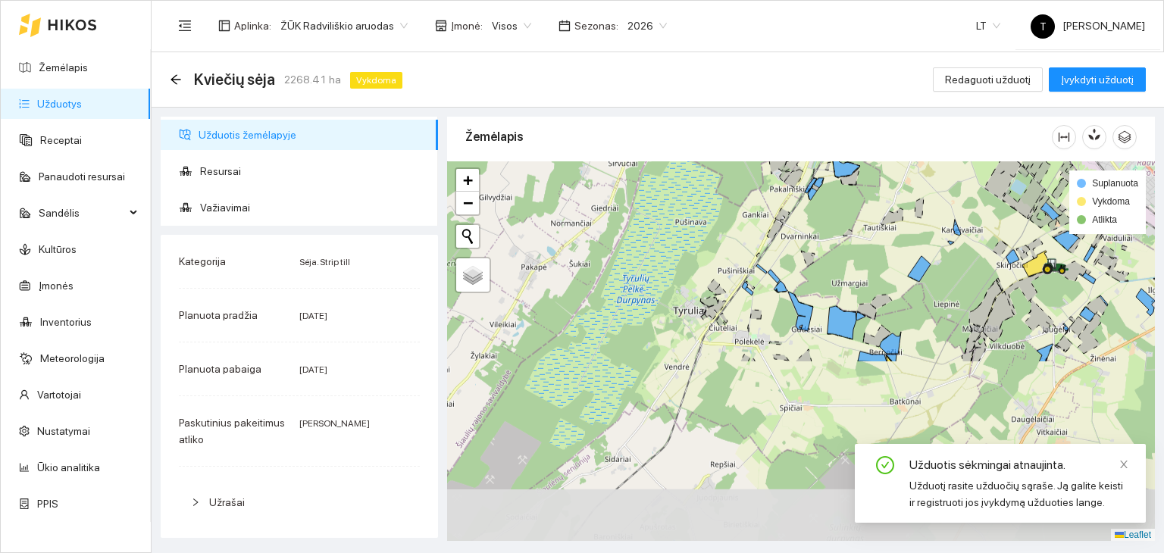
drag, startPoint x: 718, startPoint y: 478, endPoint x: 774, endPoint y: 259, distance: 226.0
click at [774, 259] on div "+ − Nieko nerasta. Bandykite dar kartą. Žemėlapis Palydovas Leaflet Suplanuota …" at bounding box center [801, 351] width 708 height 380
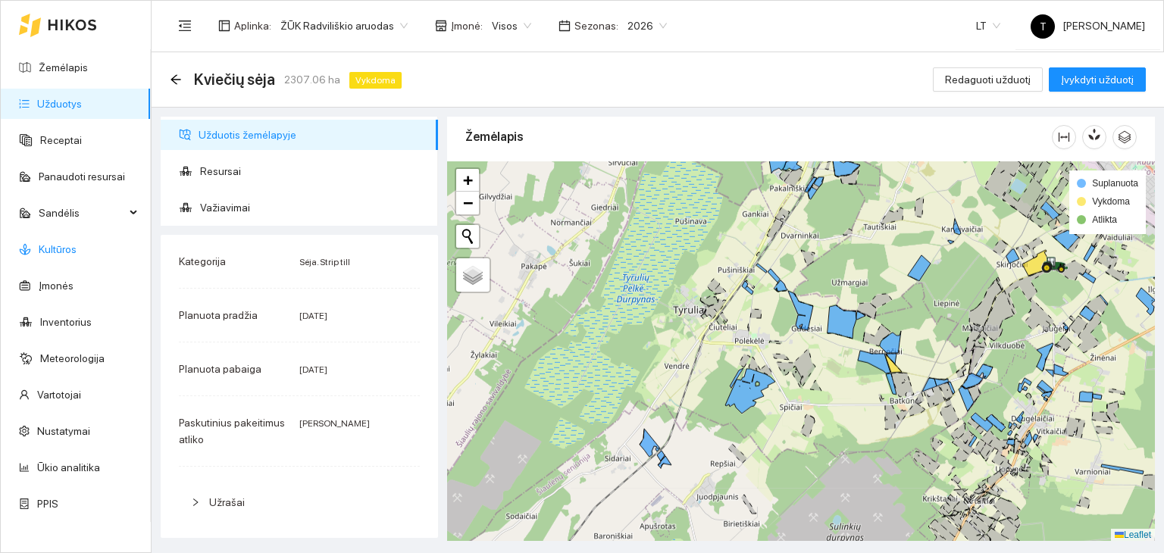
click at [56, 252] on link "Kultūros" at bounding box center [58, 249] width 38 height 12
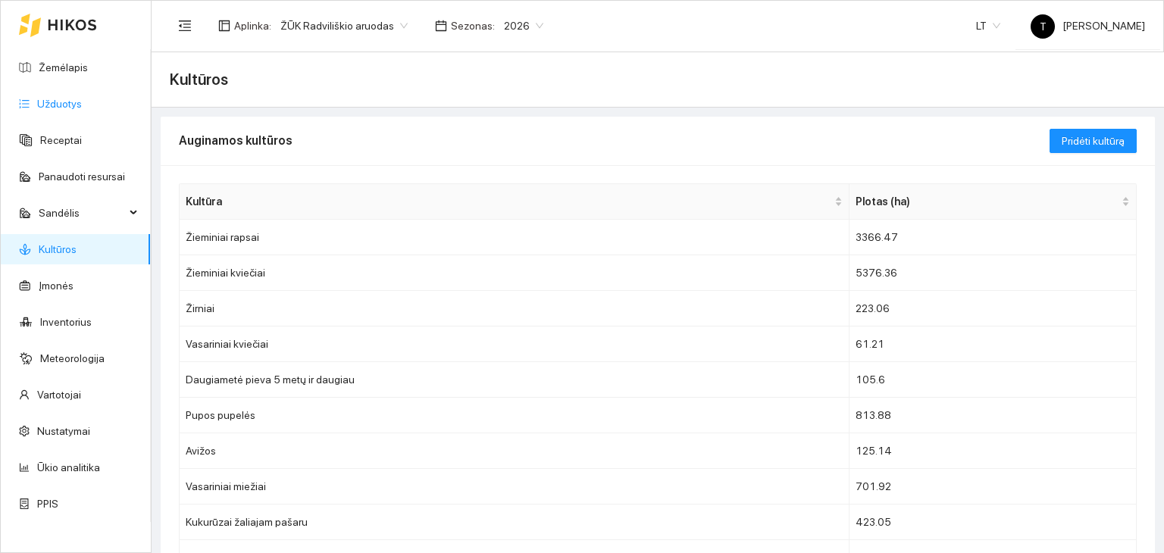
click at [55, 98] on link "Užduotys" at bounding box center [59, 104] width 45 height 12
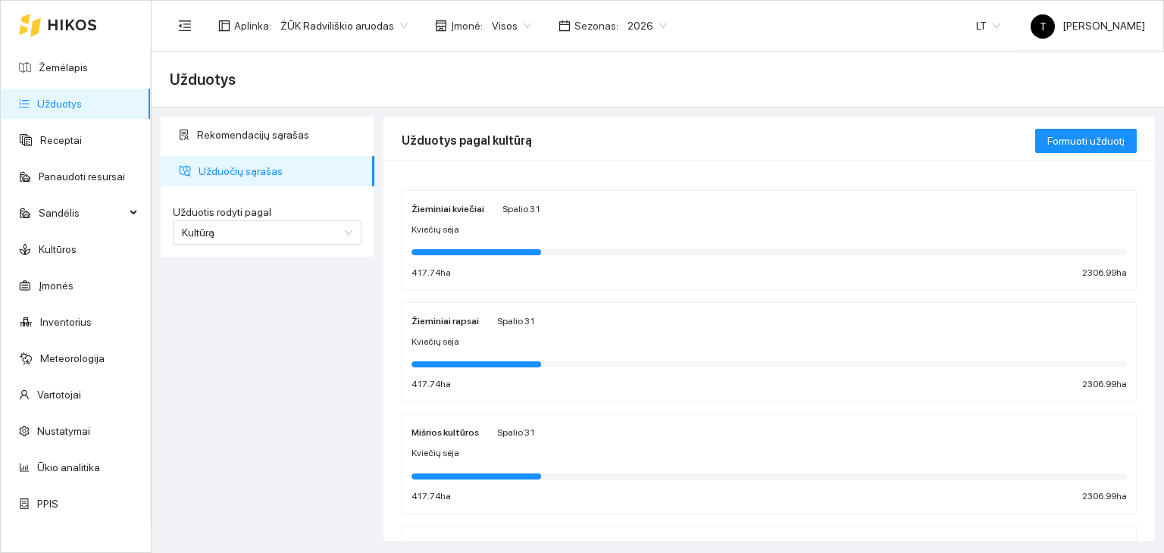
click at [545, 221] on div "Žieminiai kviečiai [DATE] Kviečių sėja 417.74 ha 2306.99 ha" at bounding box center [768, 240] width 715 height 80
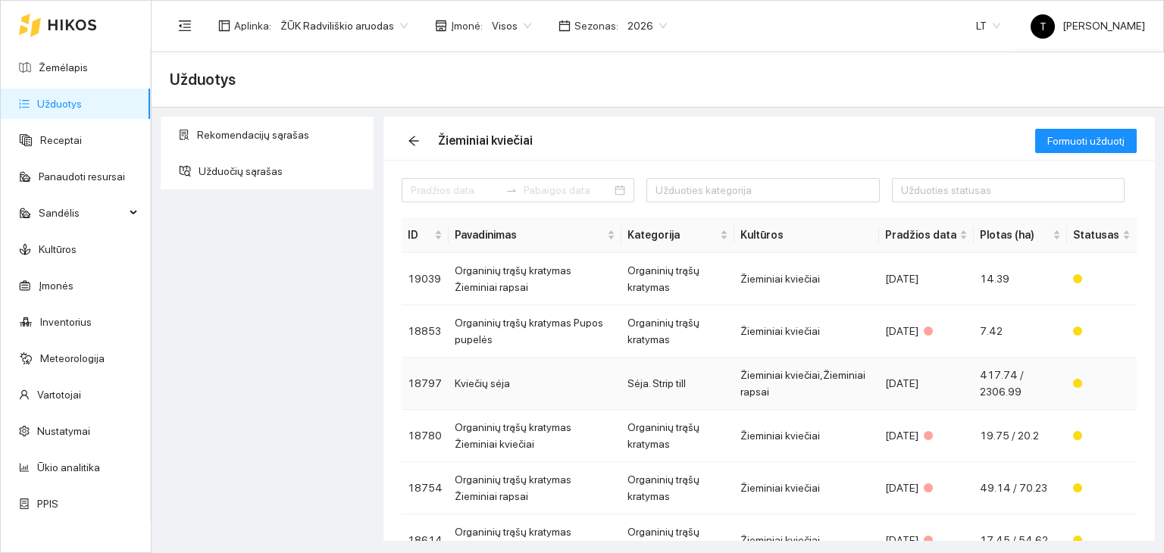
click at [764, 383] on td "Žieminiai kviečiai,Žieminiai rapsai" at bounding box center [806, 384] width 145 height 52
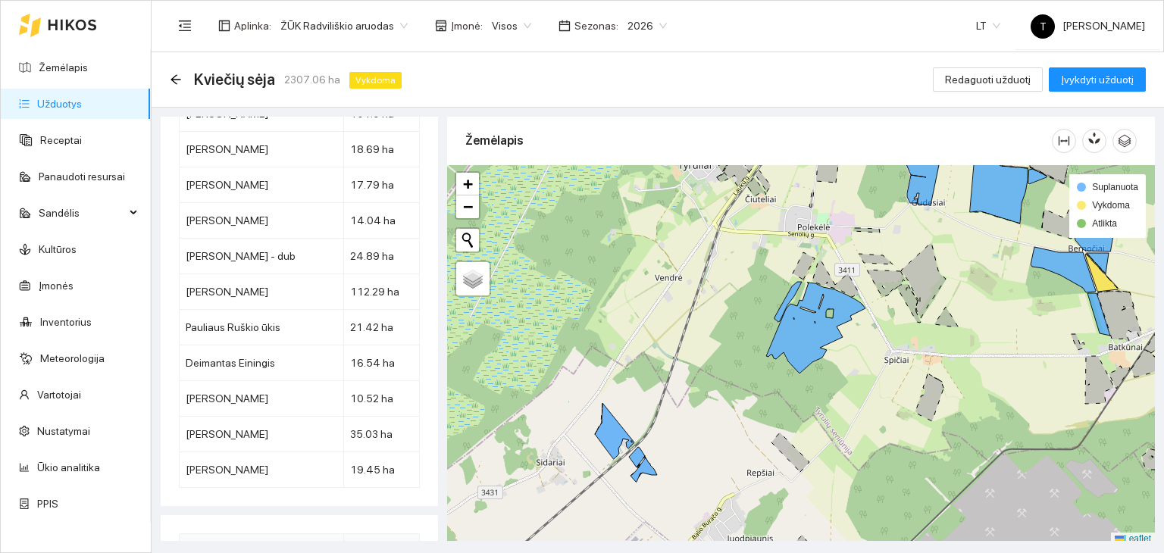
scroll to position [4, 0]
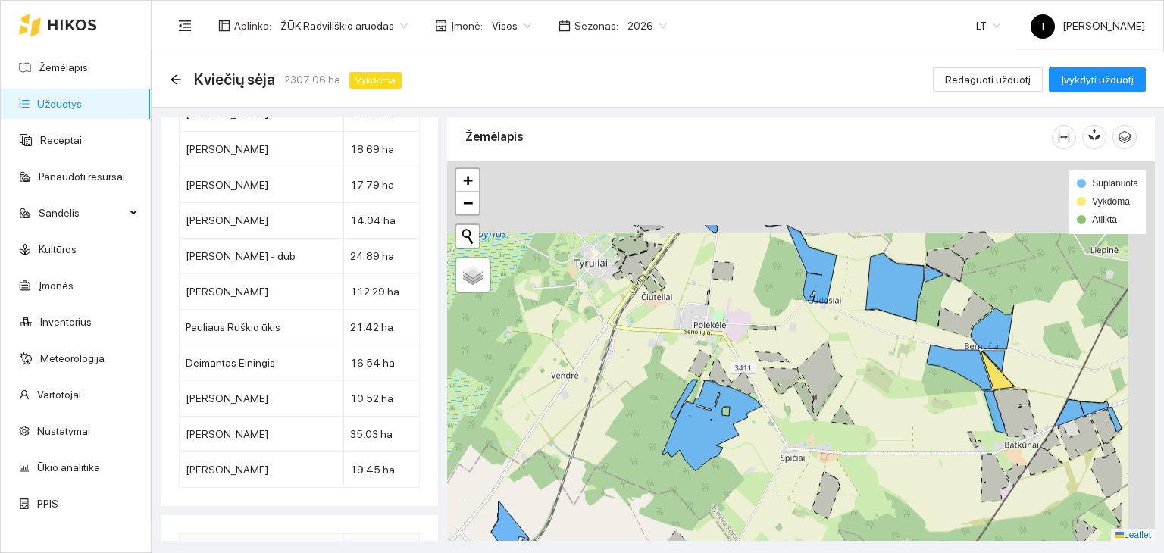
drag, startPoint x: 770, startPoint y: 307, endPoint x: 589, endPoint y: 491, distance: 257.7
click at [589, 491] on div "+ − Nieko nerasta. Bandykite dar kartą. Žemėlapis Palydovas Leaflet Suplanuota …" at bounding box center [801, 351] width 708 height 380
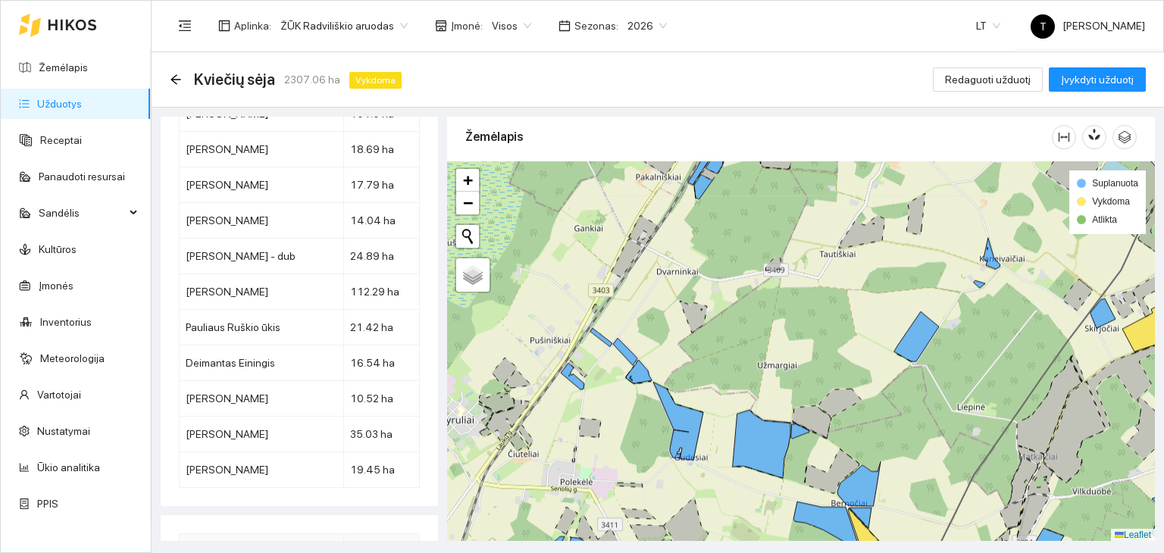
drag, startPoint x: 736, startPoint y: 306, endPoint x: 707, endPoint y: 455, distance: 152.1
click at [708, 455] on div "+ − Nieko nerasta. Bandykite dar kartą. Žemėlapis Palydovas Leaflet Suplanuota …" at bounding box center [801, 351] width 708 height 380
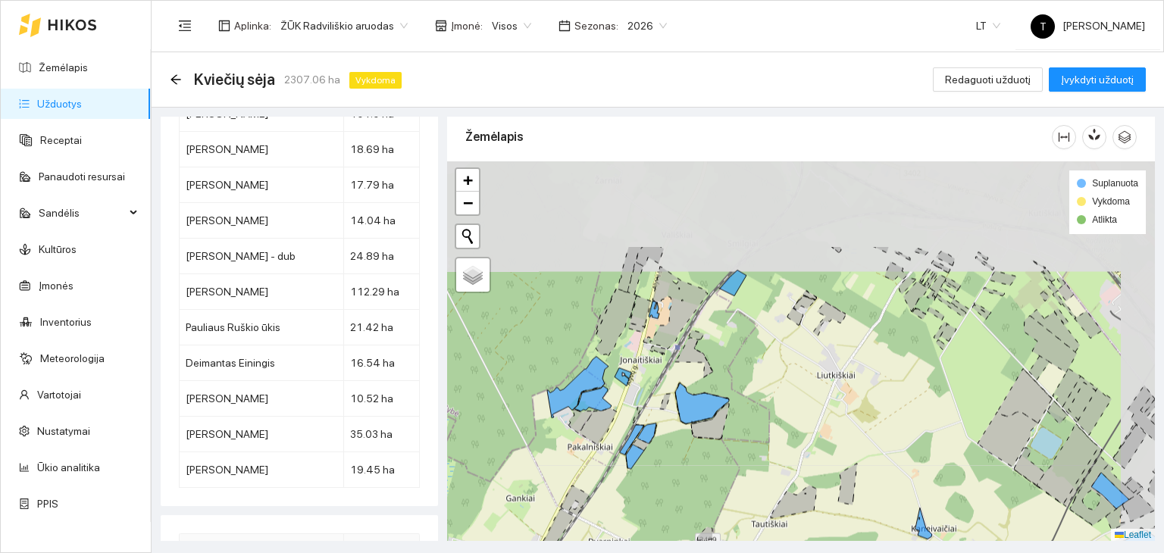
drag, startPoint x: 777, startPoint y: 214, endPoint x: 706, endPoint y: 328, distance: 134.4
click at [734, 337] on div "+ − Nieko nerasta. Bandykite dar kartą. Žemėlapis Palydovas Leaflet Suplanuota …" at bounding box center [801, 351] width 708 height 380
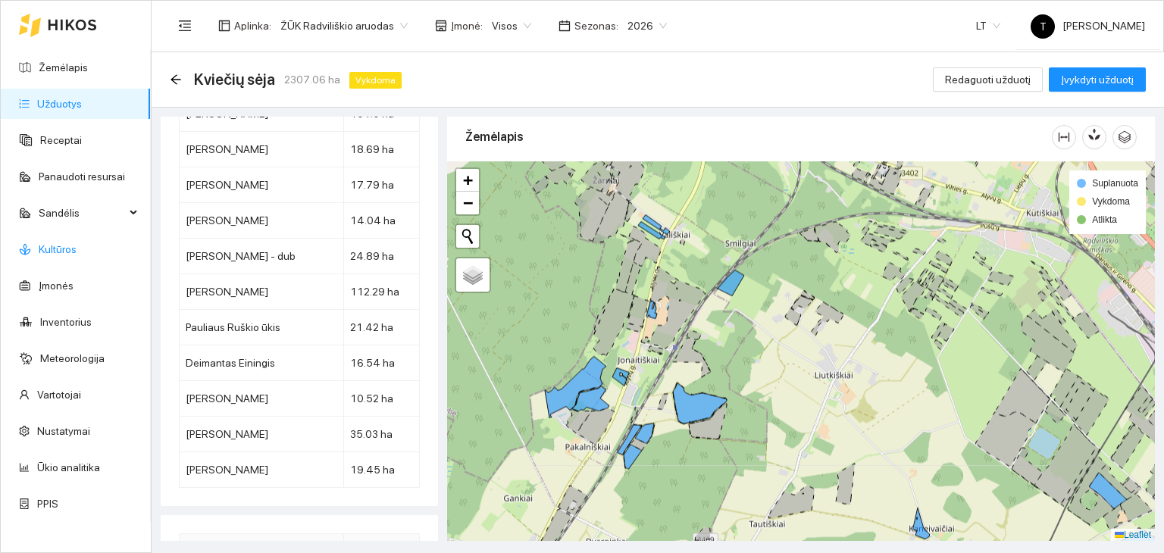
click at [63, 248] on link "Kultūros" at bounding box center [58, 249] width 38 height 12
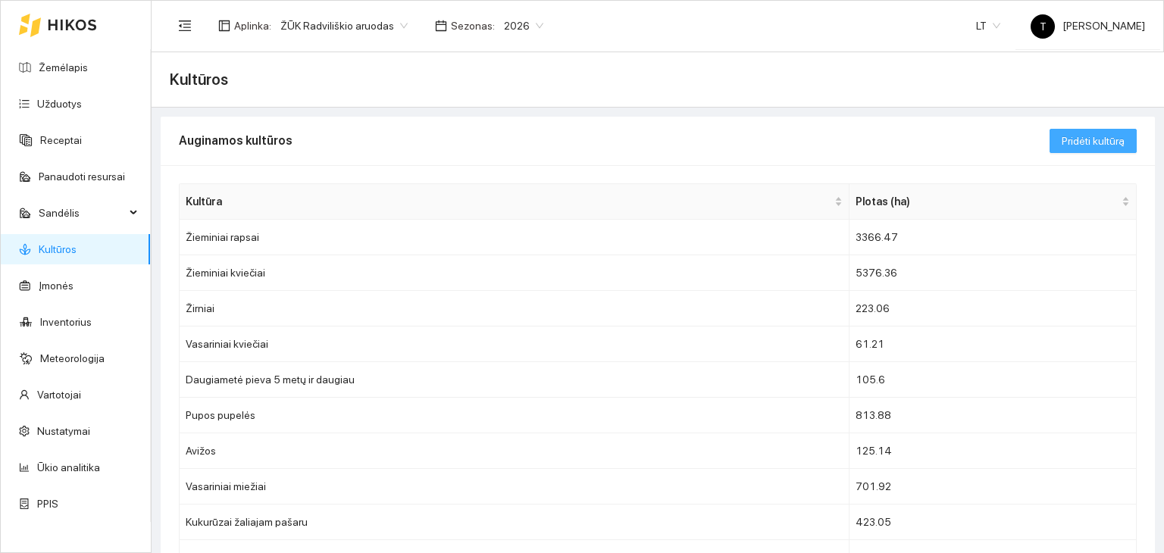
click at [1100, 142] on span "Pridėti kultūrą" at bounding box center [1092, 141] width 63 height 17
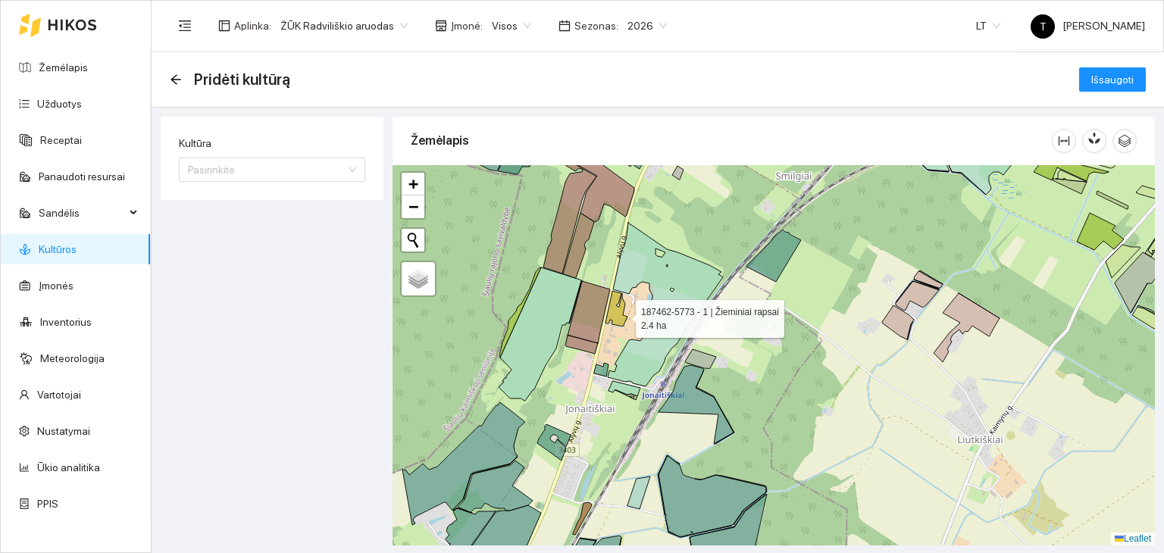
click at [622, 314] on icon at bounding box center [616, 309] width 22 height 36
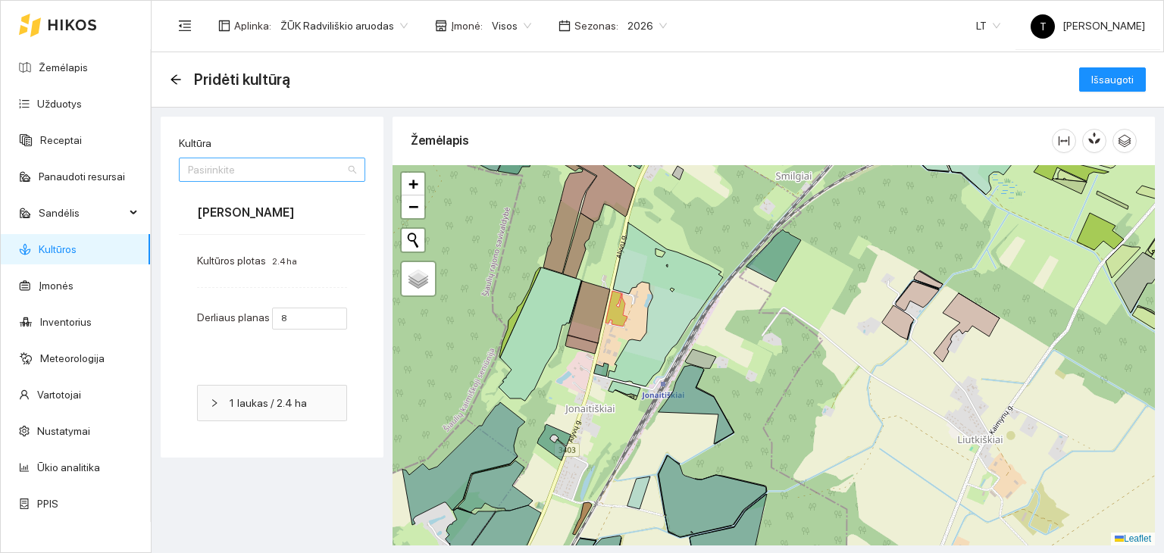
click at [270, 170] on input "Kultūra" at bounding box center [267, 169] width 158 height 23
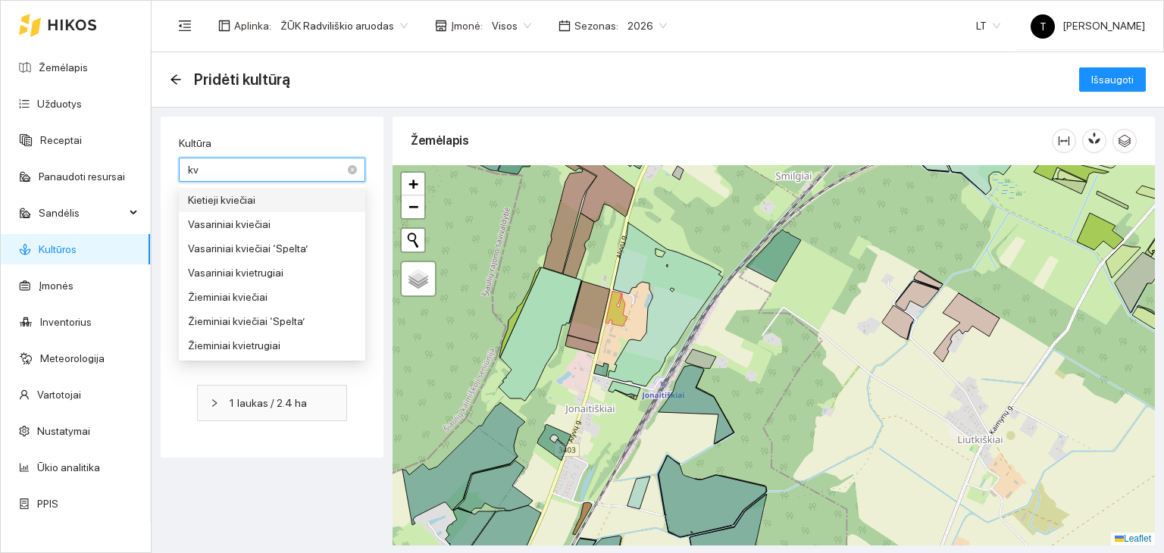
type input "kvi"
click at [255, 220] on div "Vasariniai kviečiai" at bounding box center [272, 224] width 168 height 17
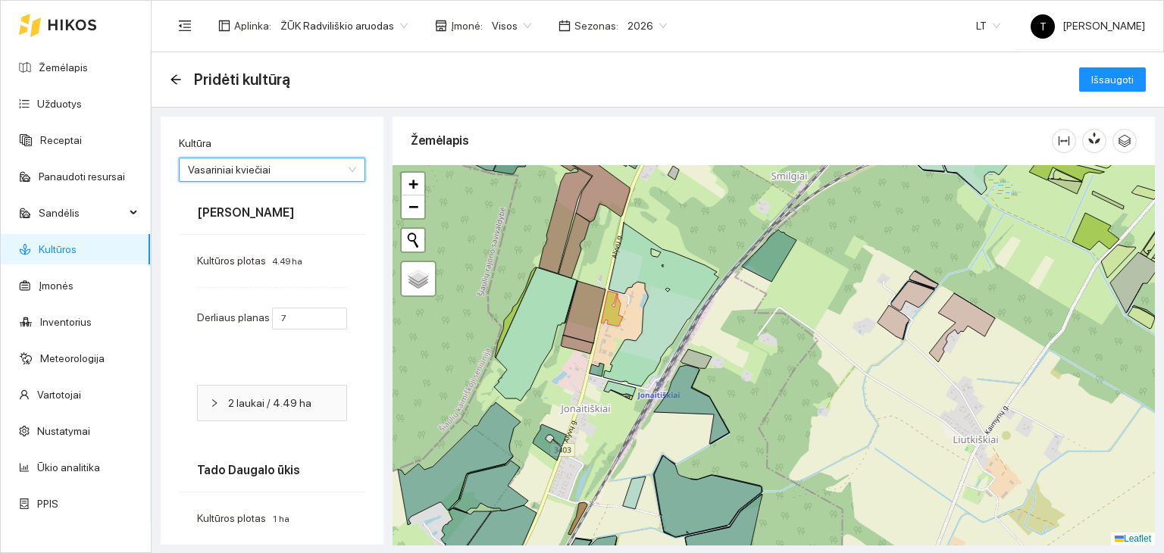
type input "0"
type input "5"
type input "0"
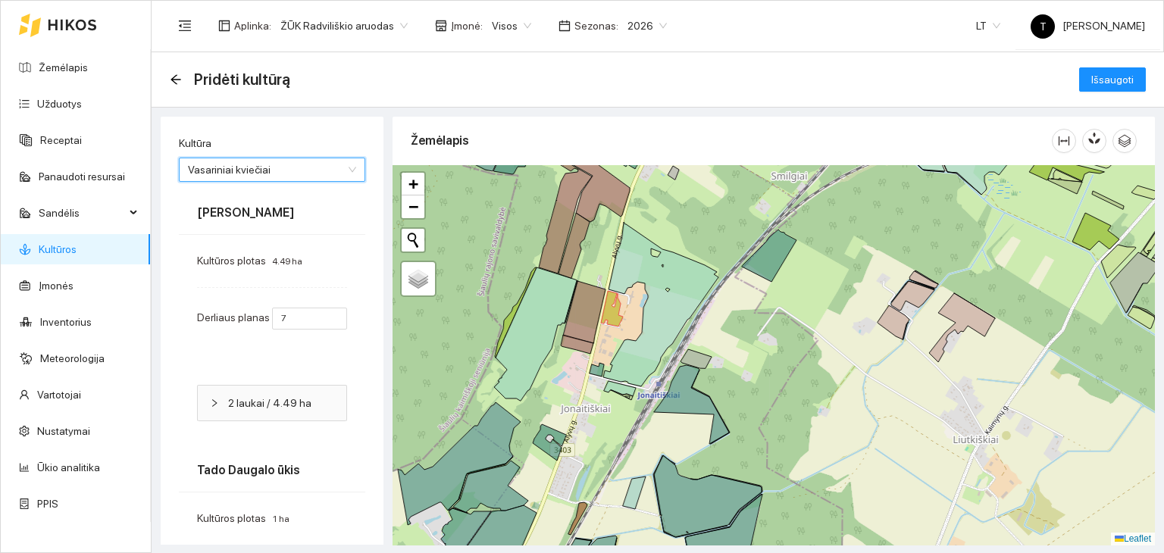
type input "0"
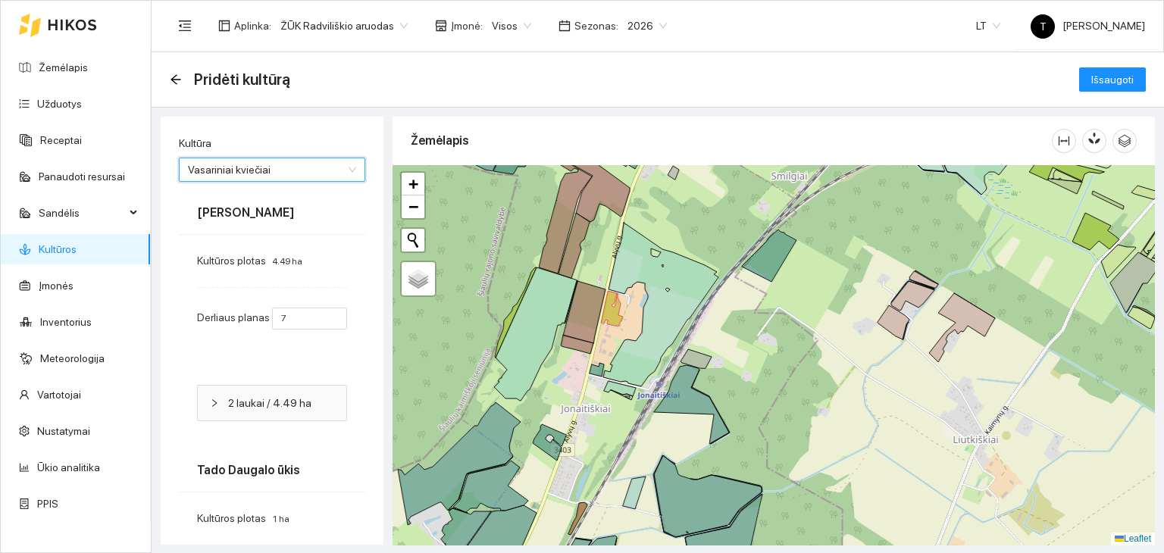
type input "0"
click at [1095, 66] on div "Pridėti kultūrą Išsaugoti" at bounding box center [658, 79] width 976 height 30
click at [1095, 70] on button "Išsaugoti" at bounding box center [1112, 79] width 67 height 24
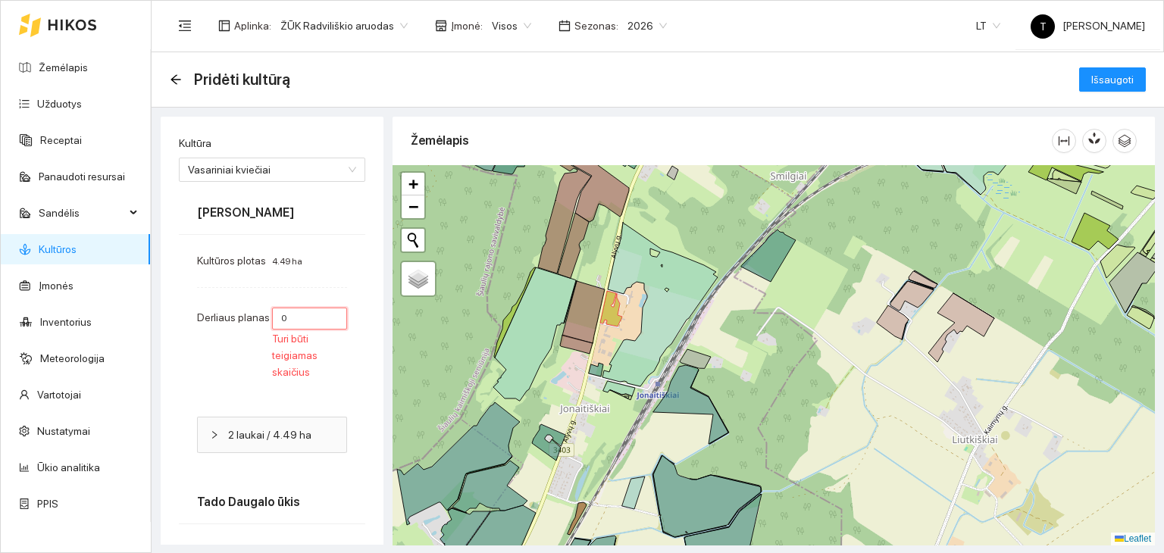
click at [287, 318] on input "0" at bounding box center [309, 319] width 75 height 22
click at [267, 173] on span "Vasariniai kviečiai" at bounding box center [272, 169] width 168 height 23
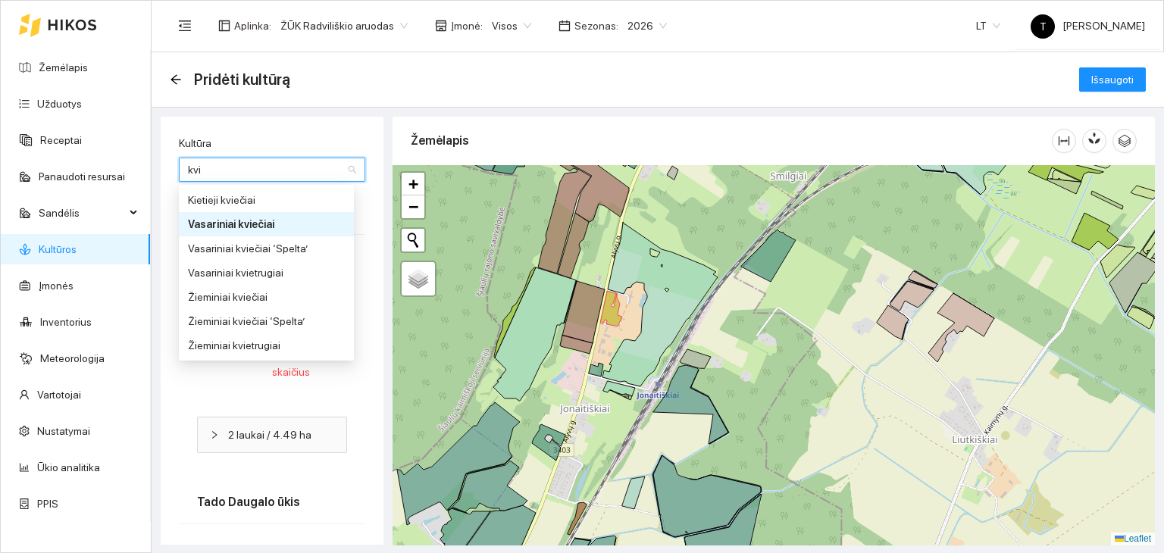
type input "kvie"
click at [239, 293] on div "Žieminiai kviečiai" at bounding box center [266, 297] width 157 height 17
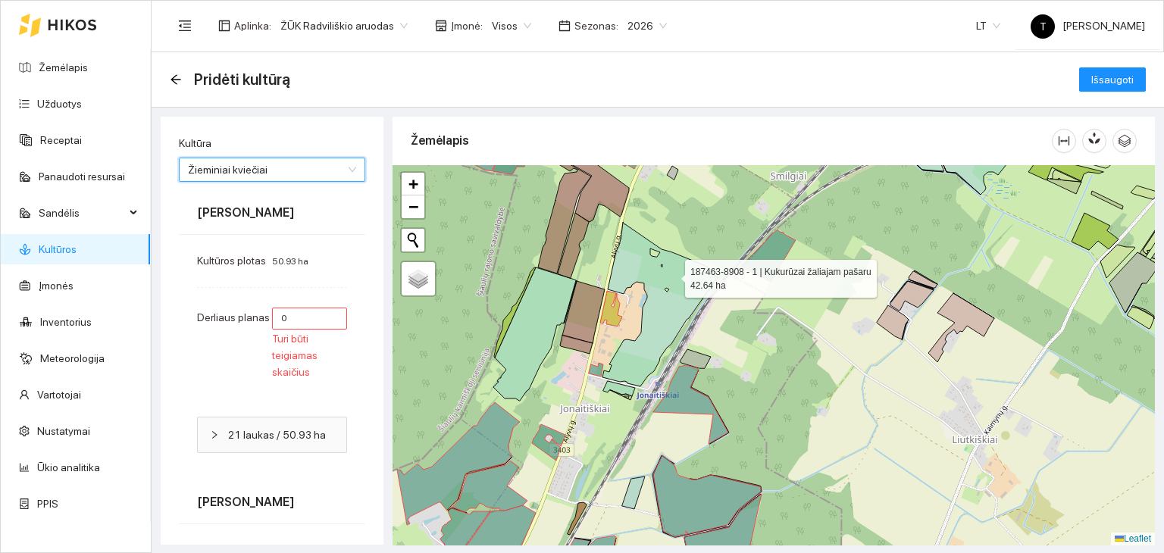
type input "7"
type input "8"
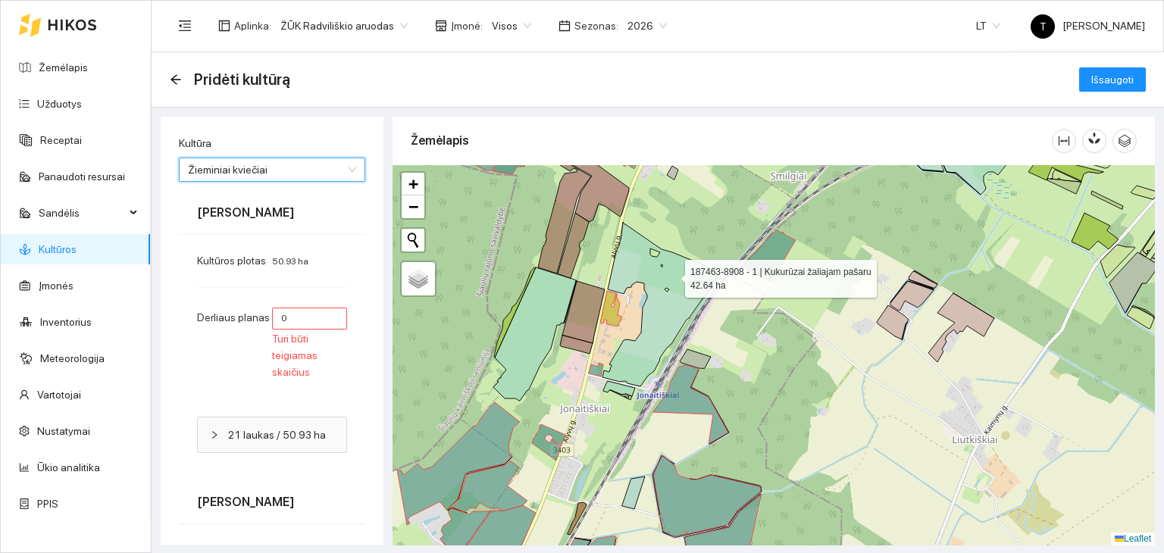
type input "7"
type input "6"
type input "7"
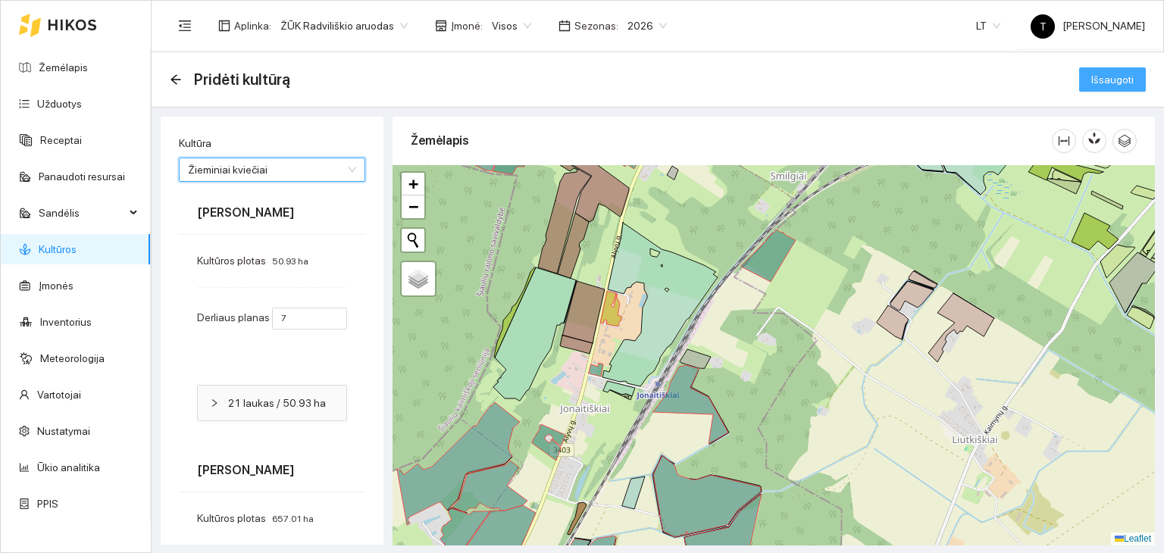
click at [1100, 80] on span "Išsaugoti" at bounding box center [1112, 79] width 42 height 17
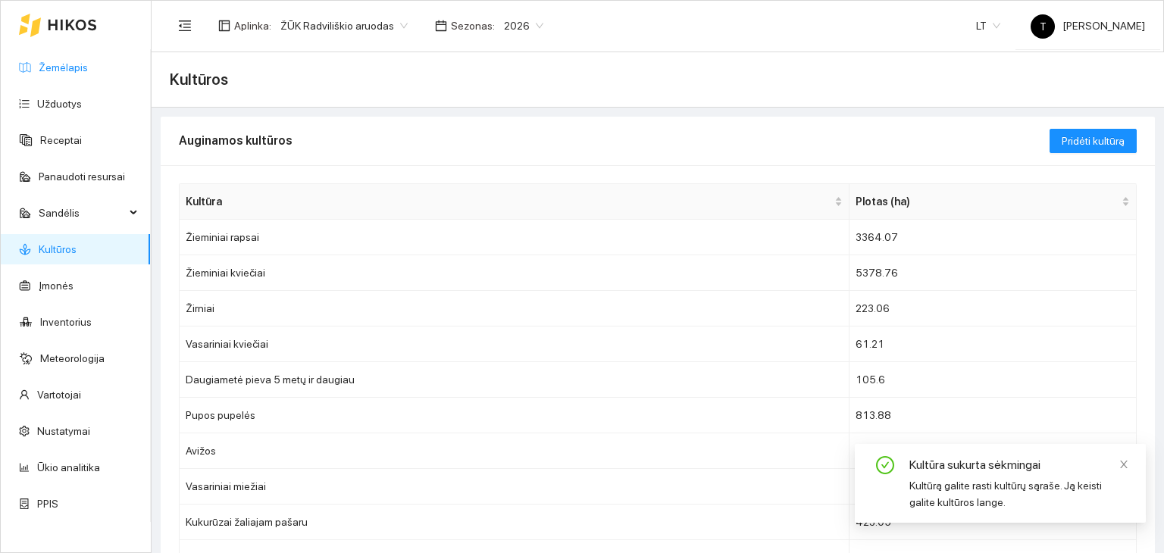
click at [39, 71] on link "Žemėlapis" at bounding box center [63, 67] width 49 height 12
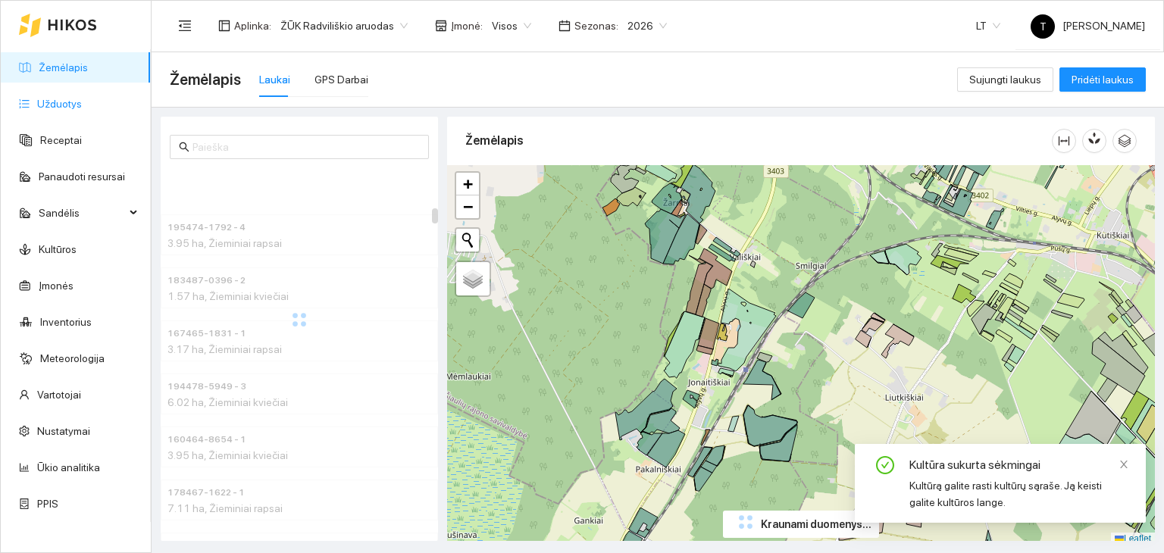
click at [82, 104] on link "Užduotys" at bounding box center [59, 104] width 45 height 12
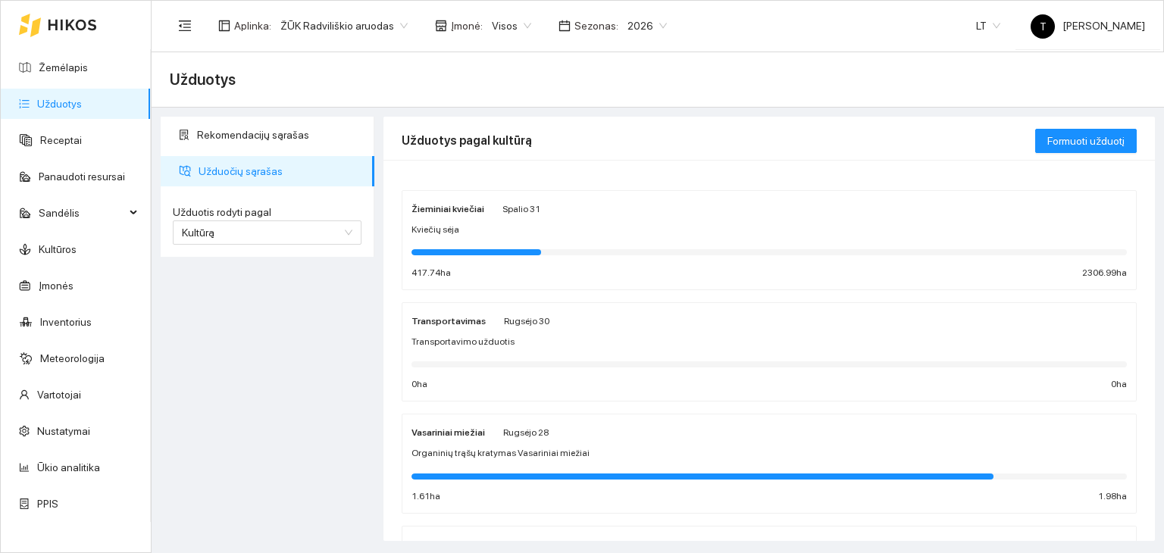
click at [473, 231] on div "Kviečių sėja" at bounding box center [768, 230] width 715 height 14
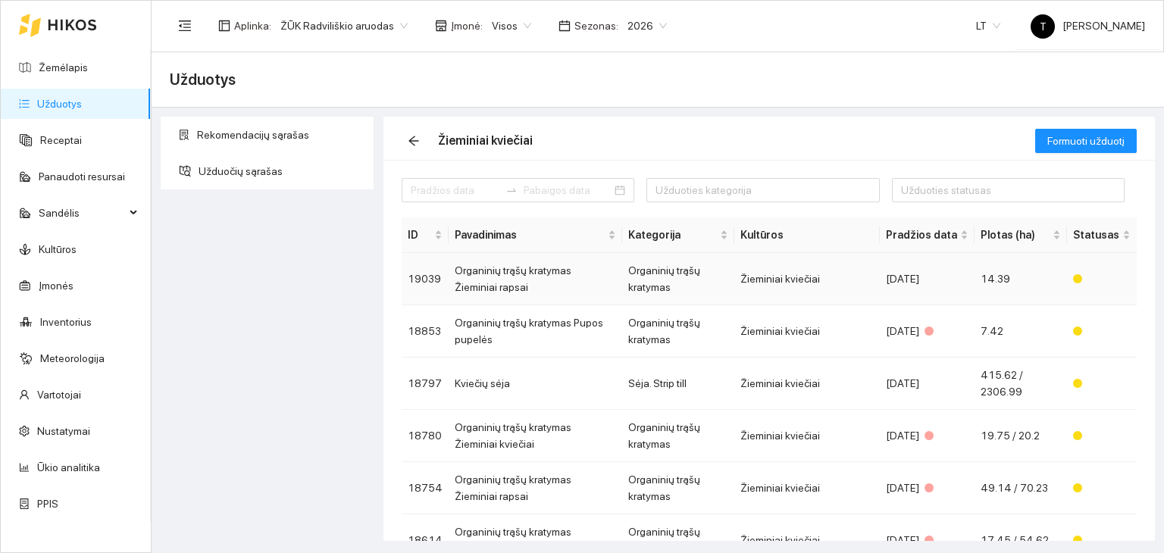
click at [790, 289] on td "Žieminiai kviečiai" at bounding box center [806, 279] width 145 height 52
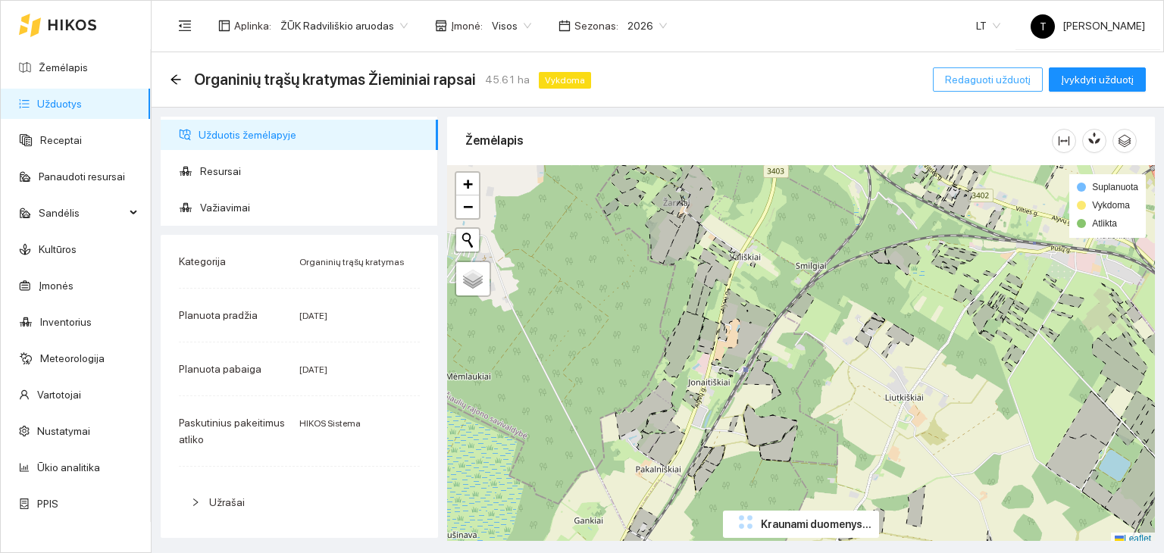
click at [988, 80] on span "Redaguoti užduotį" at bounding box center [988, 79] width 86 height 17
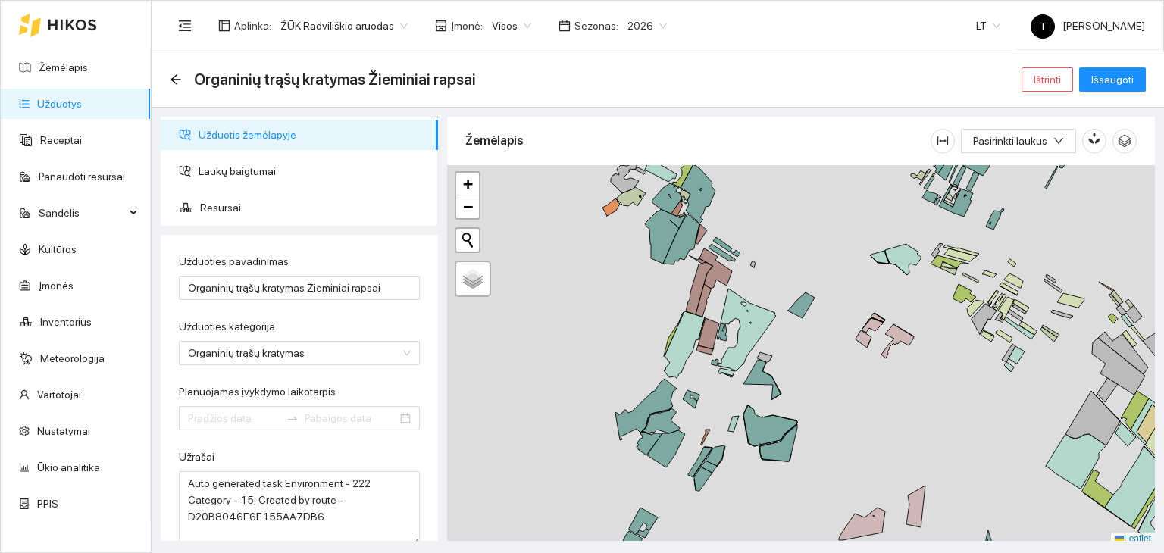
type input "[DATE]"
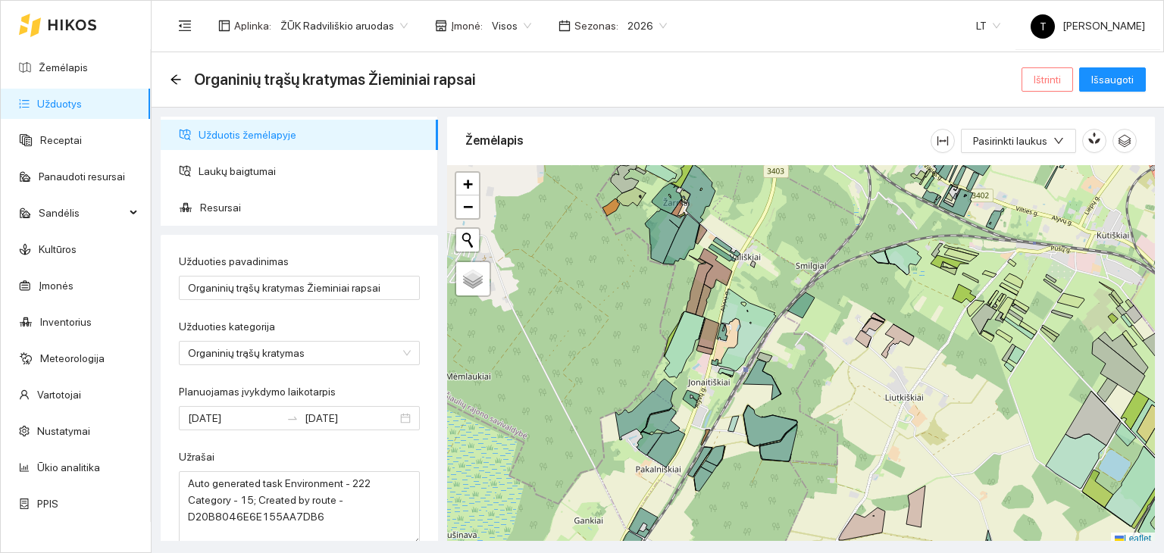
click at [1058, 70] on button "Ištrinti" at bounding box center [1047, 79] width 52 height 24
click at [1053, 156] on span "Taip" at bounding box center [1053, 153] width 20 height 17
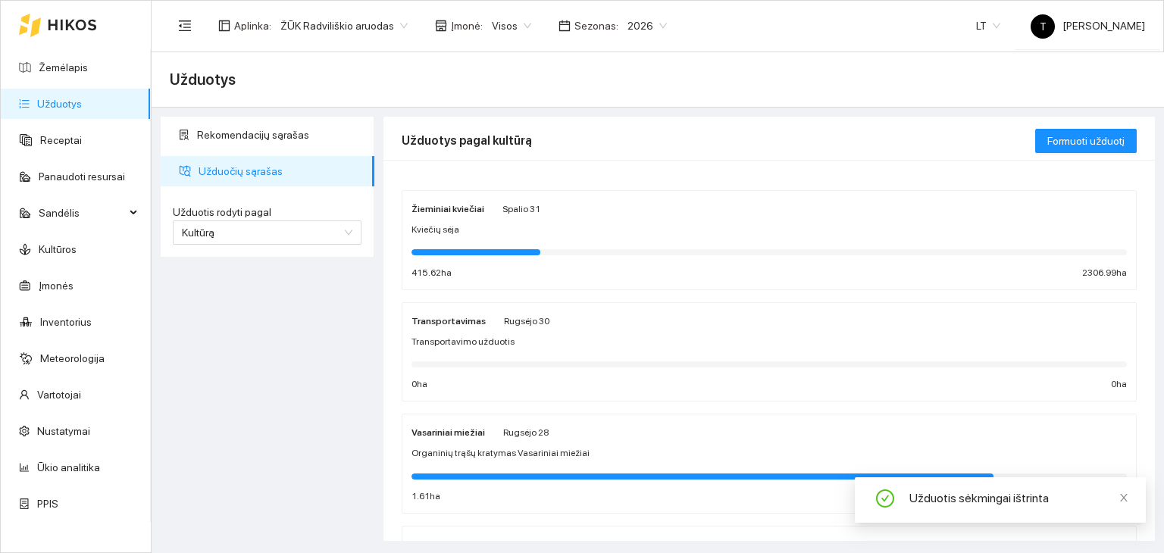
click at [630, 227] on div "Kviečių sėja" at bounding box center [768, 230] width 715 height 14
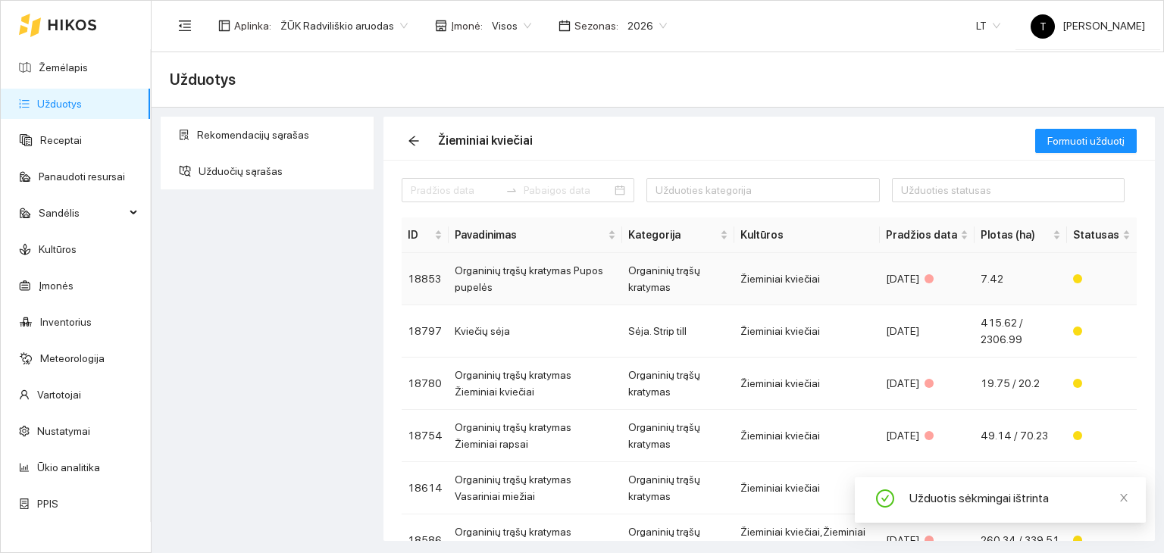
click at [847, 267] on td "Žieminiai kviečiai" at bounding box center [806, 279] width 145 height 52
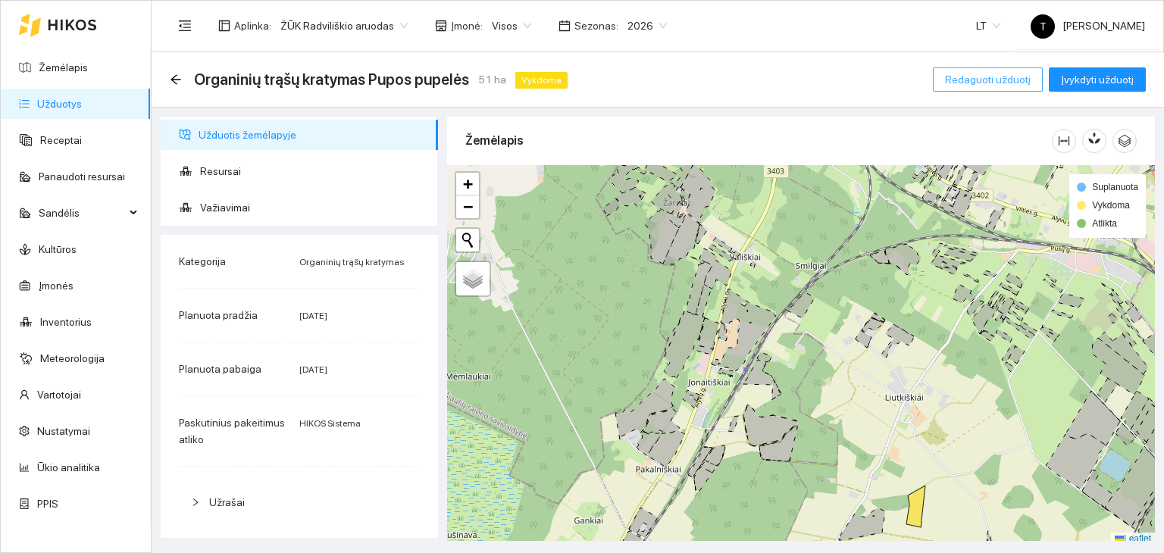
click at [982, 80] on span "Redaguoti užduotį" at bounding box center [988, 79] width 86 height 17
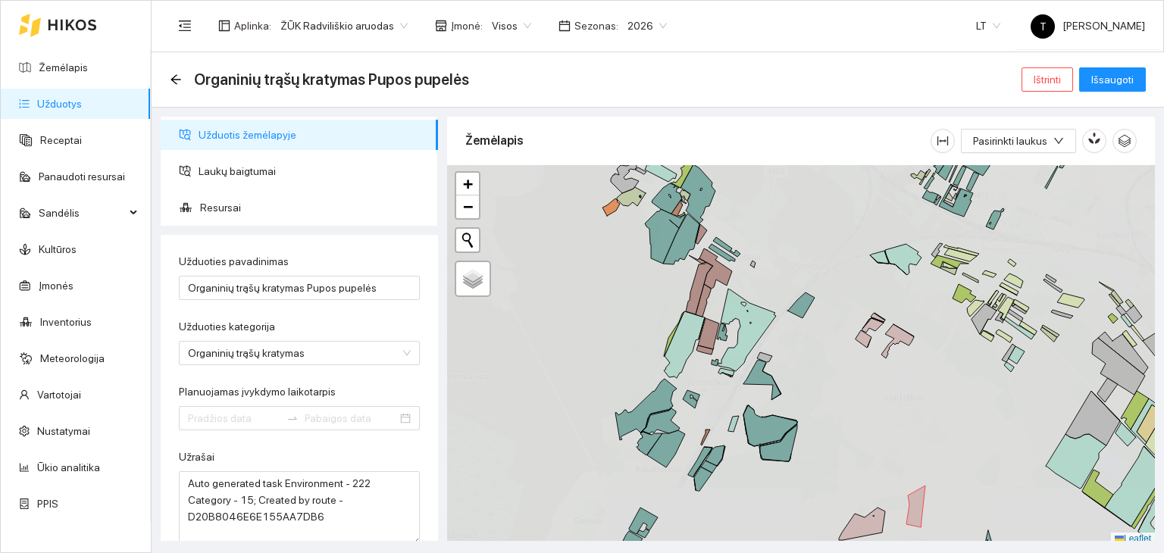
type input "[DATE]"
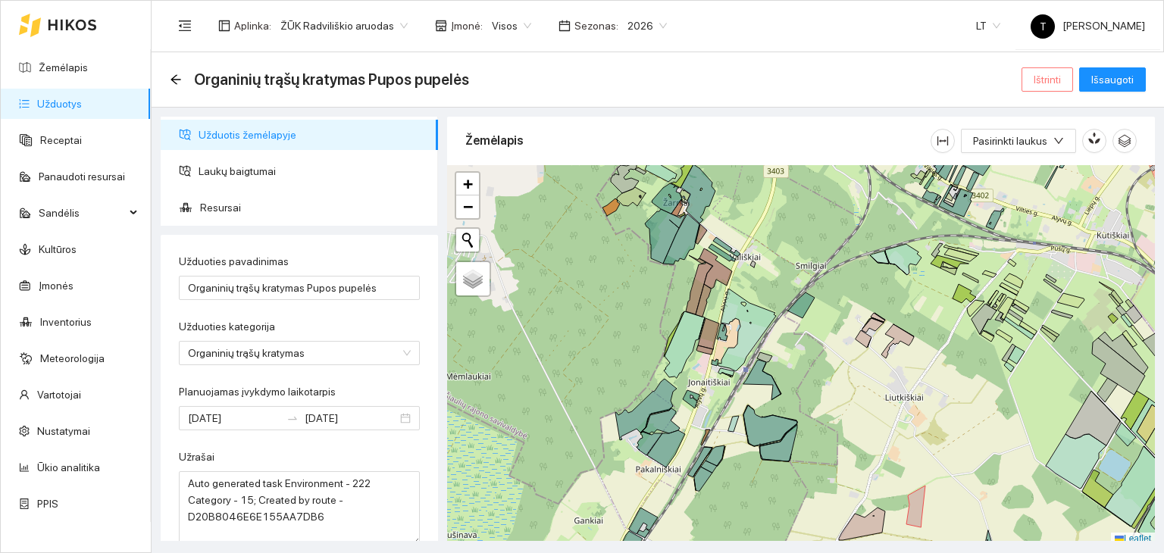
click at [1054, 78] on span "Ištrinti" at bounding box center [1046, 79] width 27 height 17
click at [1049, 152] on span "Taip" at bounding box center [1053, 153] width 20 height 17
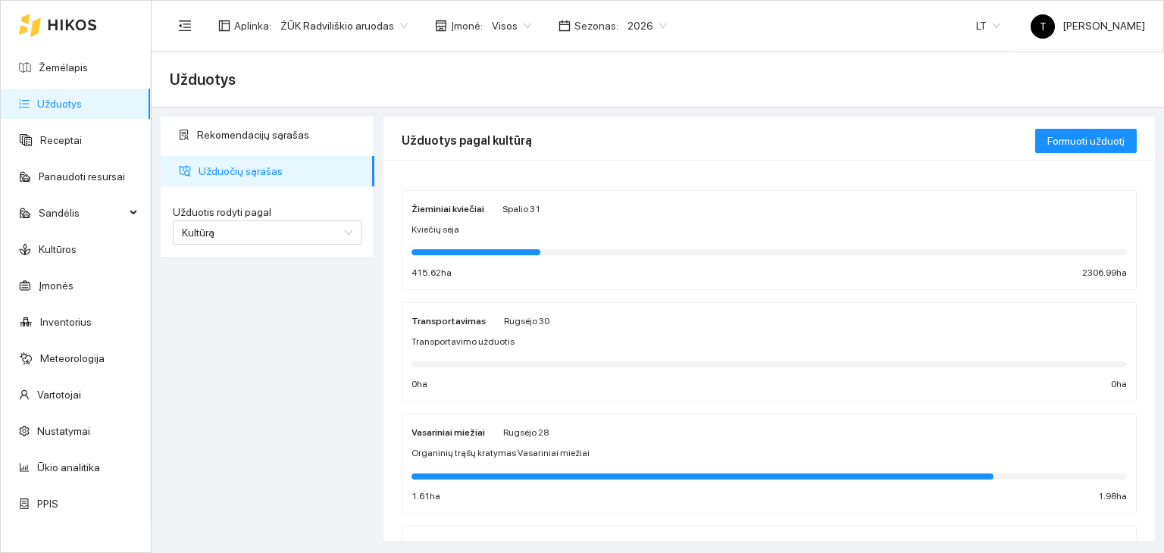
click at [425, 227] on span "Kviečių sėja" at bounding box center [435, 230] width 48 height 14
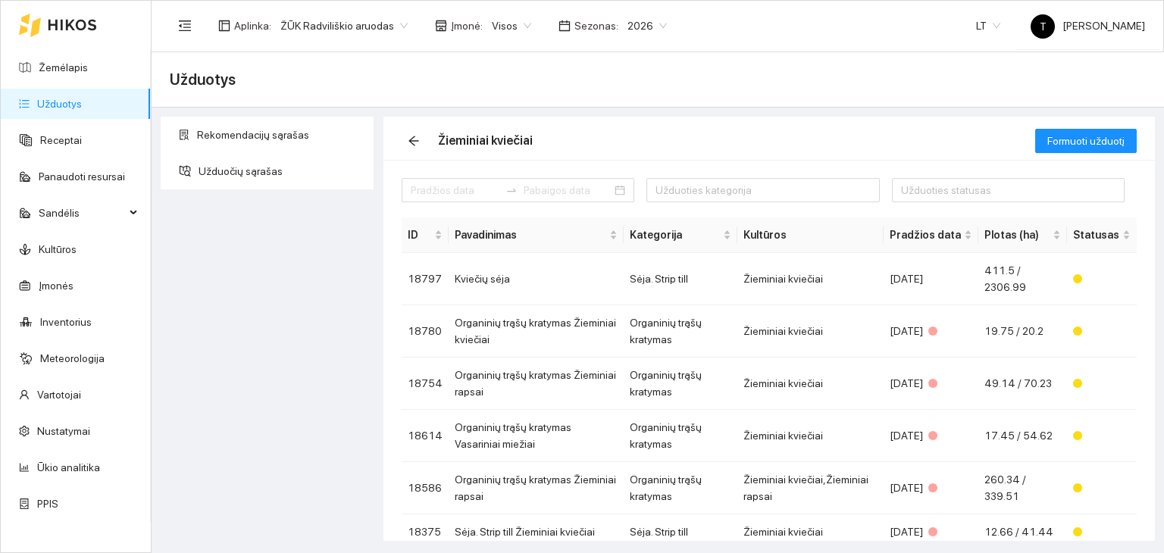
click at [41, 21] on div at bounding box center [58, 25] width 78 height 48
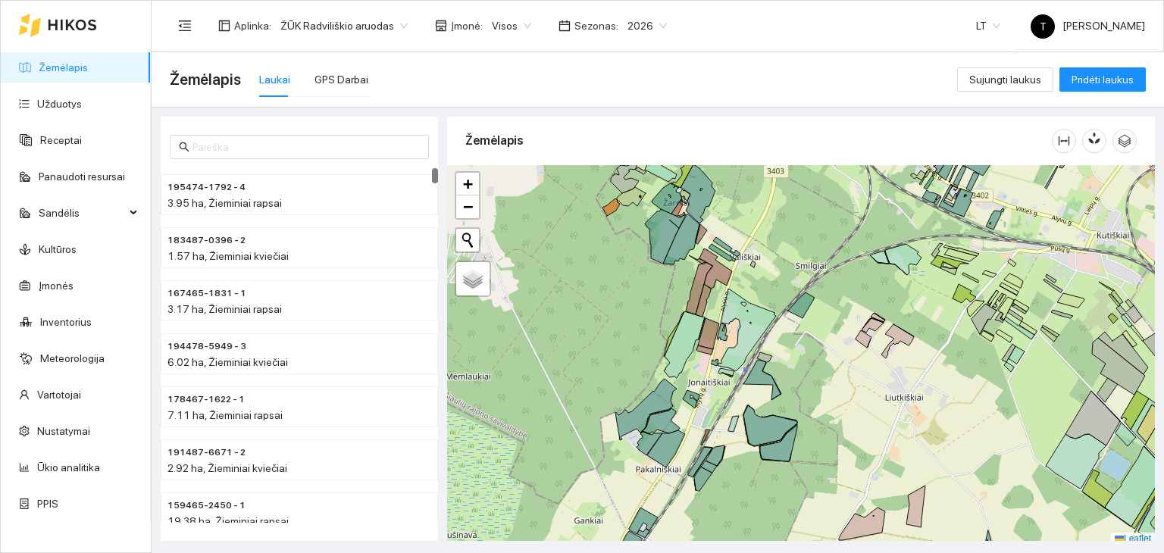
click at [292, 77] on div "Laukai GPS Darbai" at bounding box center [313, 79] width 109 height 35
click at [325, 76] on div "GPS Darbai" at bounding box center [341, 79] width 54 height 17
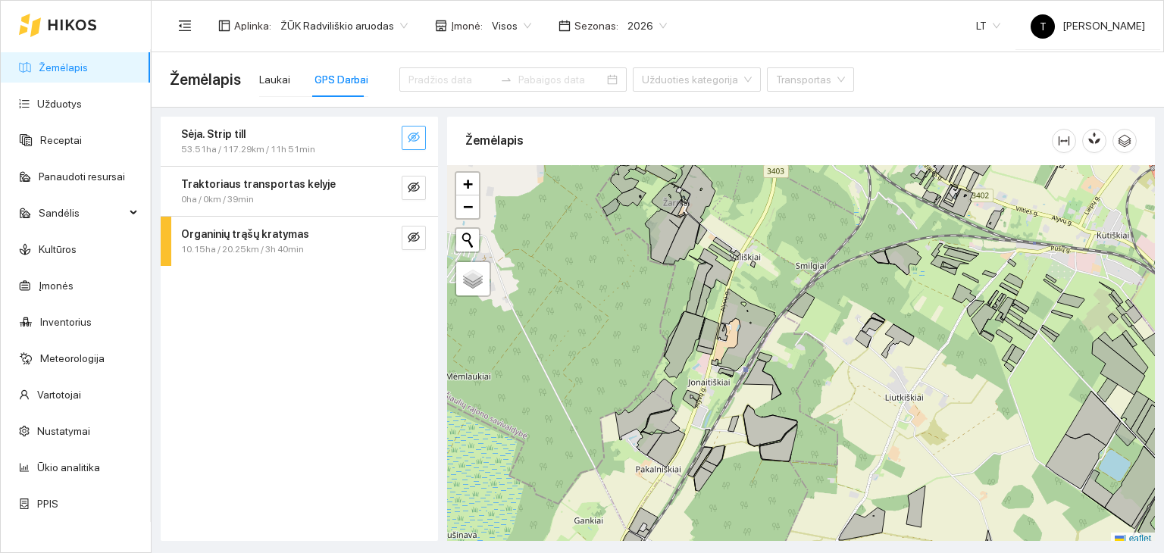
click at [409, 140] on icon "eye-invisible" at bounding box center [414, 137] width 12 height 12
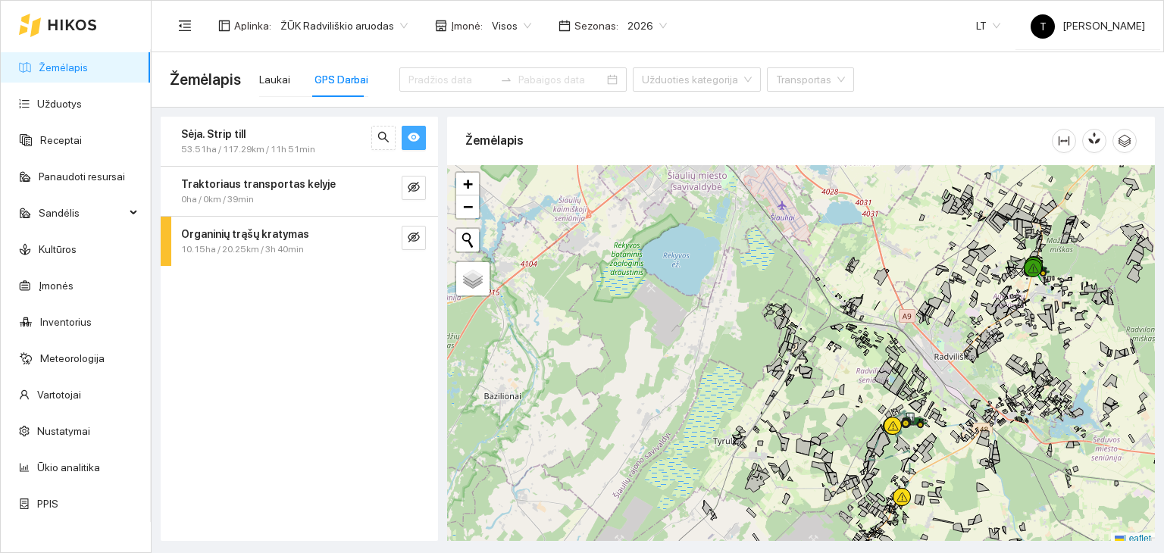
scroll to position [4, 0]
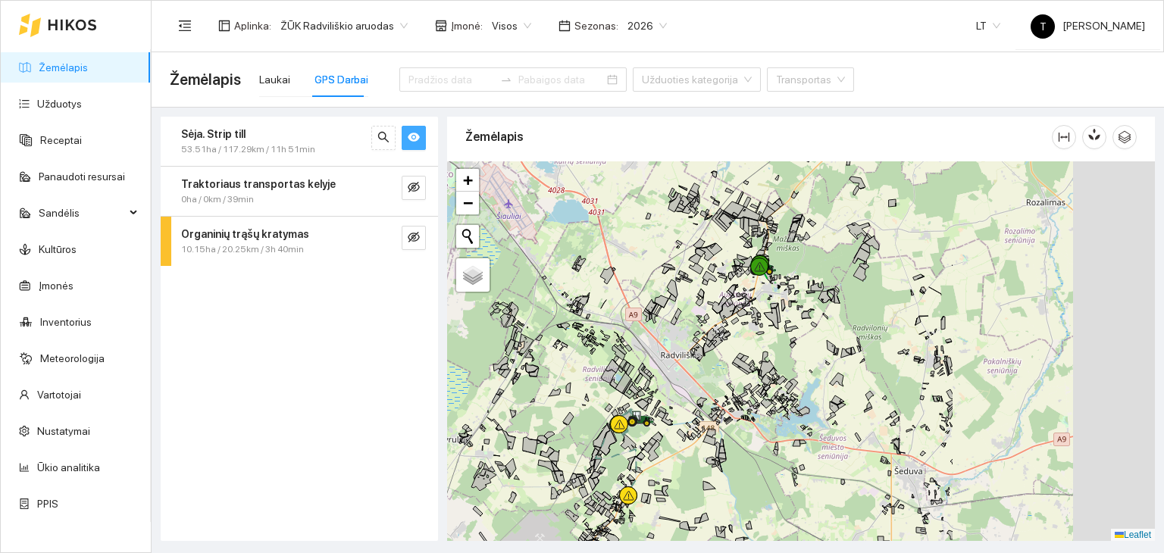
drag, startPoint x: 867, startPoint y: 317, endPoint x: 718, endPoint y: 322, distance: 148.6
click at [718, 322] on div "+" at bounding box center [801, 351] width 708 height 380
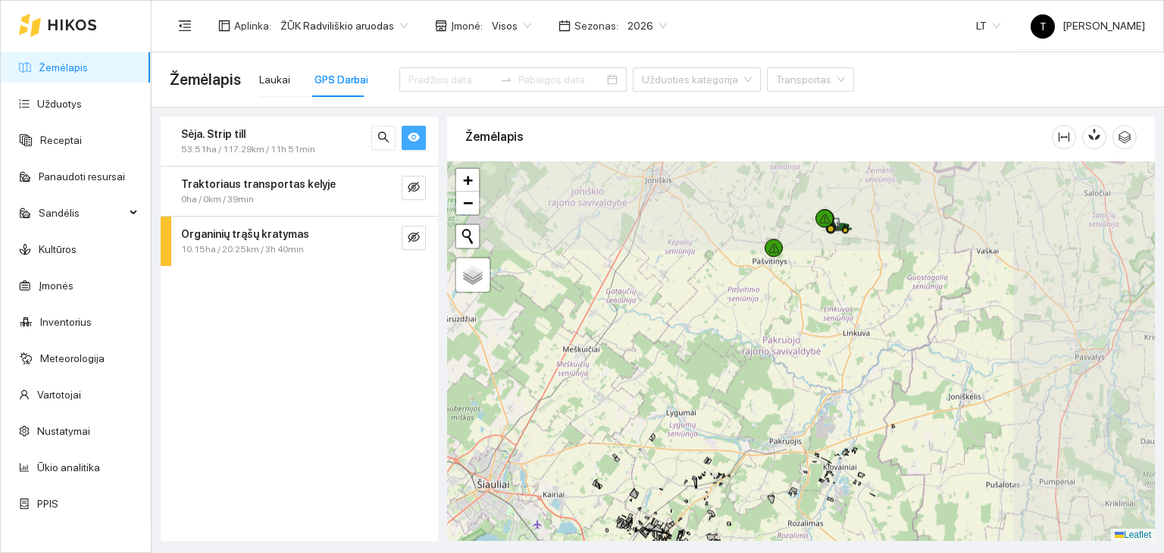
drag, startPoint x: 905, startPoint y: 255, endPoint x: 706, endPoint y: 520, distance: 331.2
click at [707, 517] on icon at bounding box center [711, 513] width 8 height 7
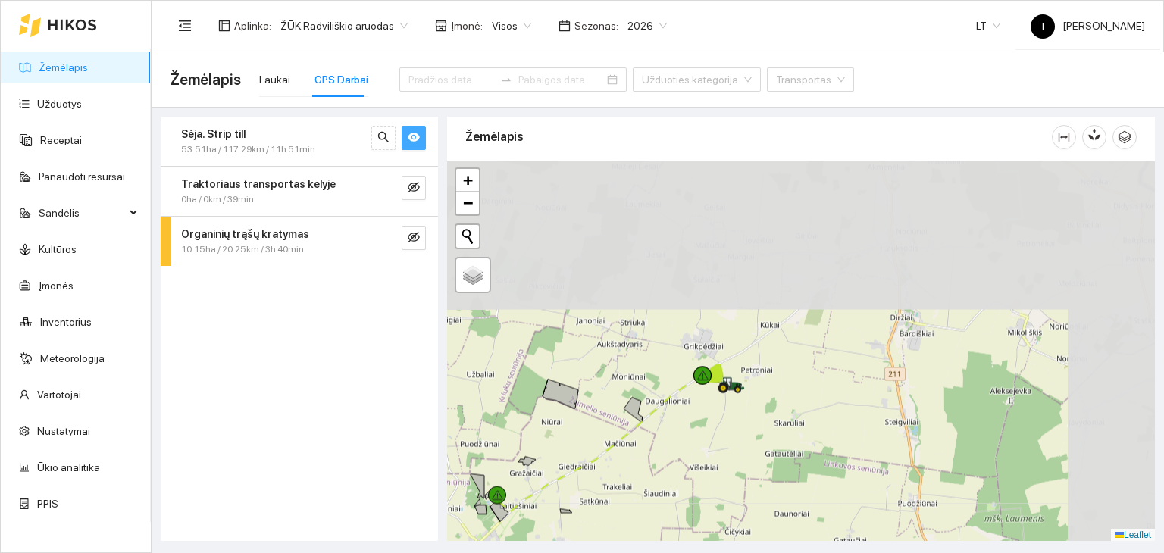
drag, startPoint x: 867, startPoint y: 236, endPoint x: 727, endPoint y: 474, distance: 276.4
click at [729, 474] on div "+" at bounding box center [801, 351] width 708 height 380
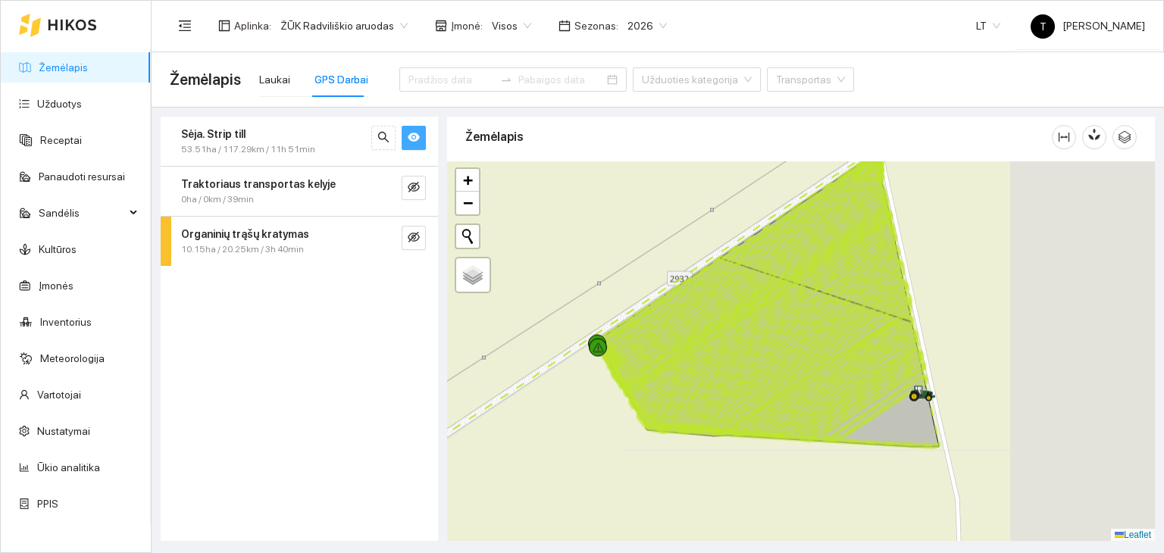
drag, startPoint x: 1002, startPoint y: 380, endPoint x: 776, endPoint y: 367, distance: 226.1
click at [778, 367] on icon at bounding box center [757, 322] width 310 height 226
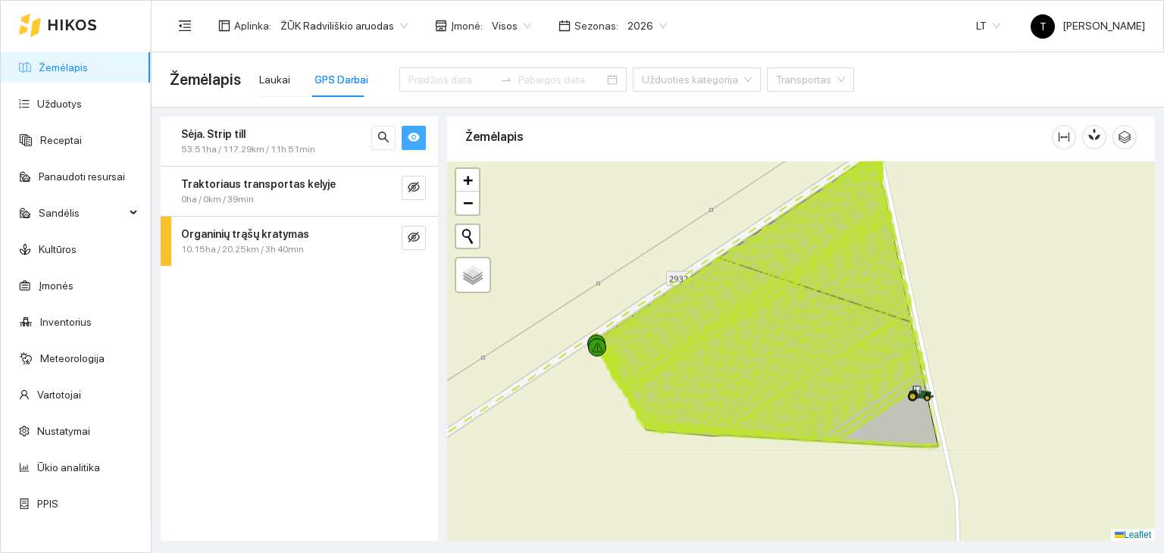
click at [828, 358] on icon at bounding box center [756, 322] width 310 height 226
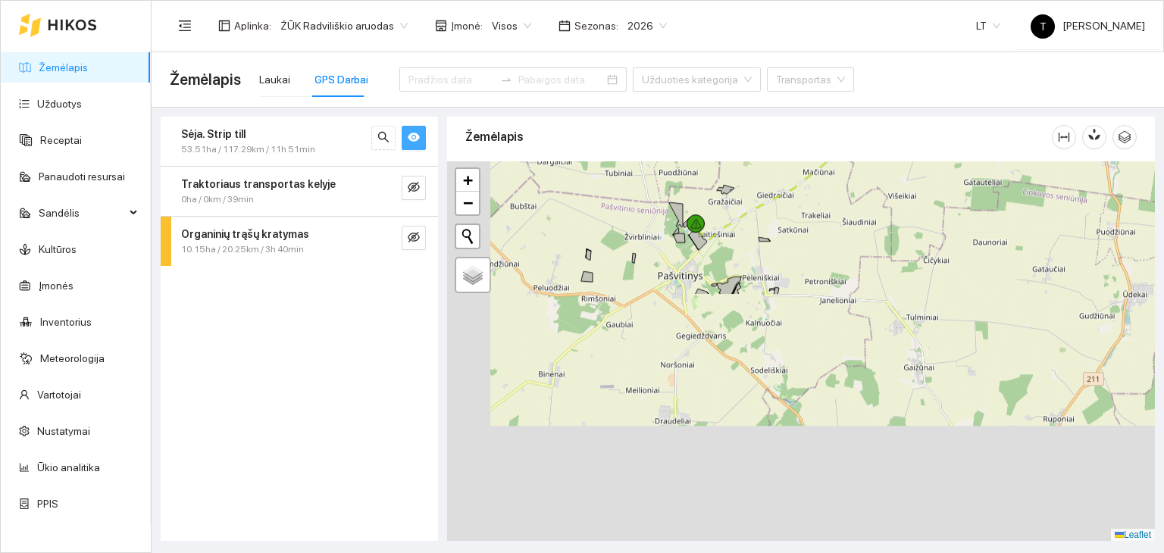
drag, startPoint x: 717, startPoint y: 470, endPoint x: 823, endPoint y: 185, distance: 304.0
click at [823, 185] on div "+" at bounding box center [801, 351] width 708 height 380
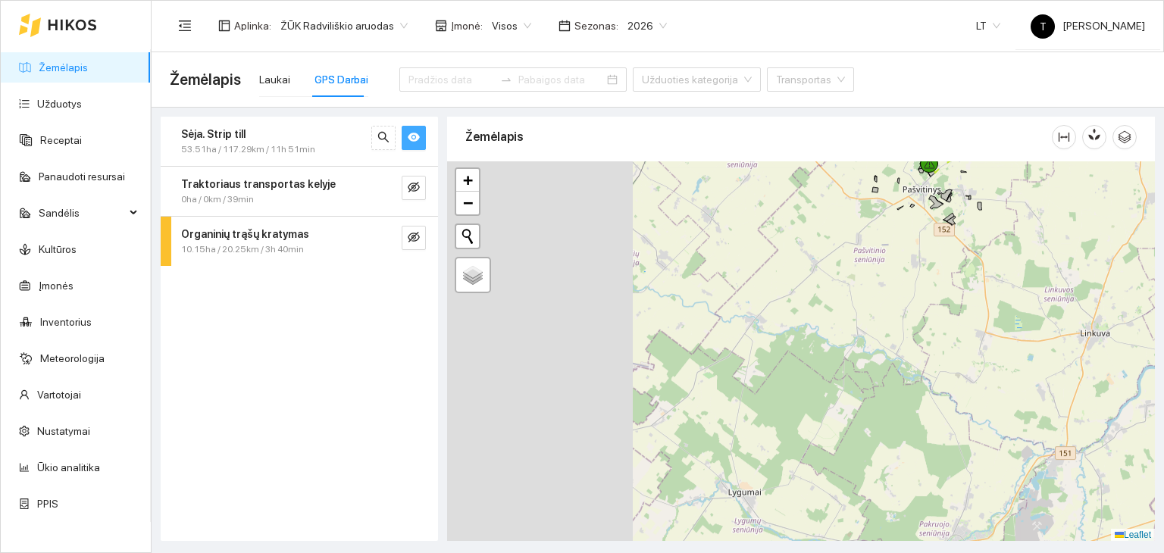
drag, startPoint x: 596, startPoint y: 418, endPoint x: 980, endPoint y: 222, distance: 431.3
click at [980, 222] on div "+" at bounding box center [801, 351] width 708 height 380
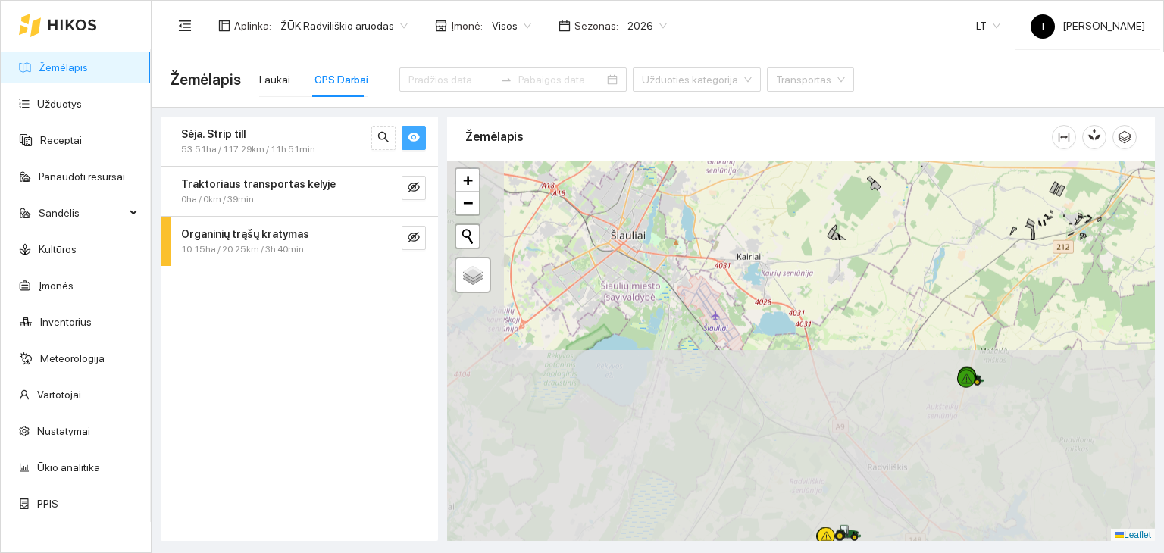
drag, startPoint x: 862, startPoint y: 430, endPoint x: 1008, endPoint y: 90, distance: 369.6
click at [1008, 90] on main "Žemėlapis Laukai GPS Darbai Užduoties kategorija Transportas Sėja. Strip till 5…" at bounding box center [658, 302] width 1012 height 501
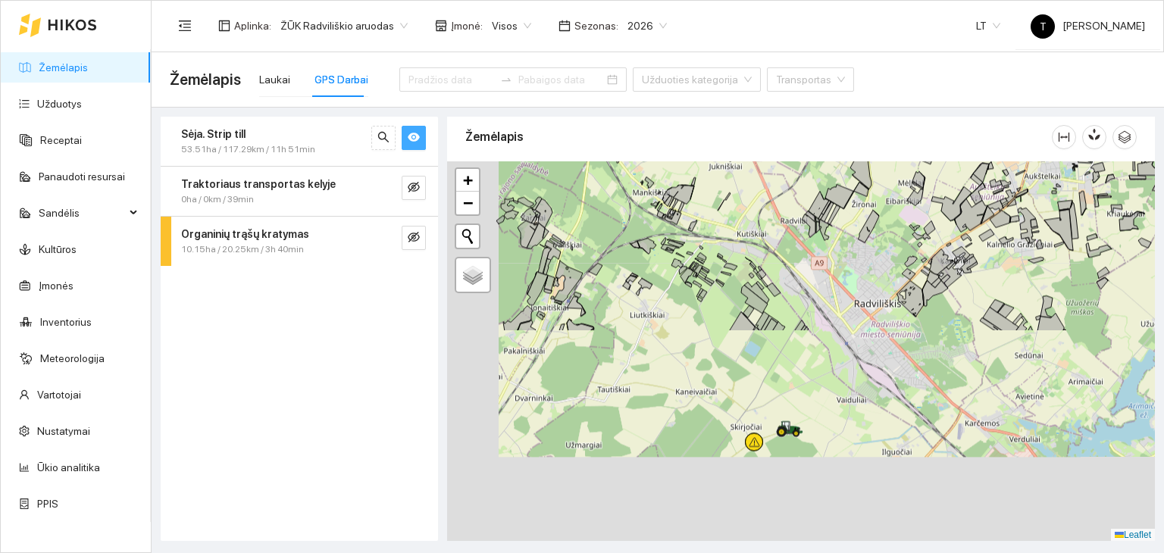
drag, startPoint x: 892, startPoint y: 454, endPoint x: 989, endPoint y: 105, distance: 362.5
click at [989, 105] on main "Žemėlapis Laukai GPS Darbai Užduoties kategorija Transportas Sėja. Strip till 5…" at bounding box center [658, 302] width 1012 height 501
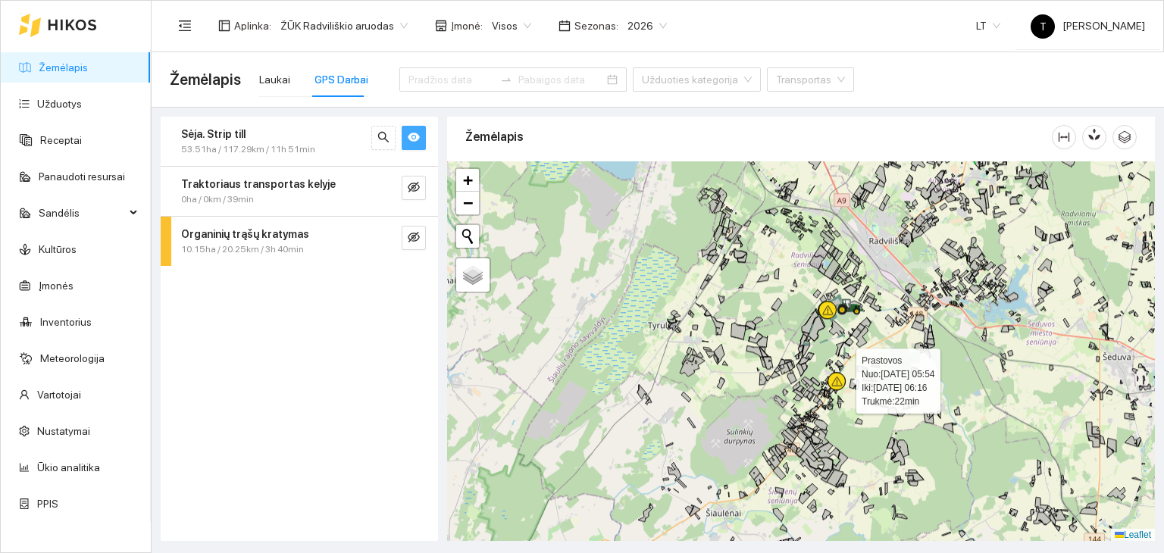
click at [838, 383] on icon at bounding box center [836, 382] width 11 height 10
